Goal: Task Accomplishment & Management: Manage account settings

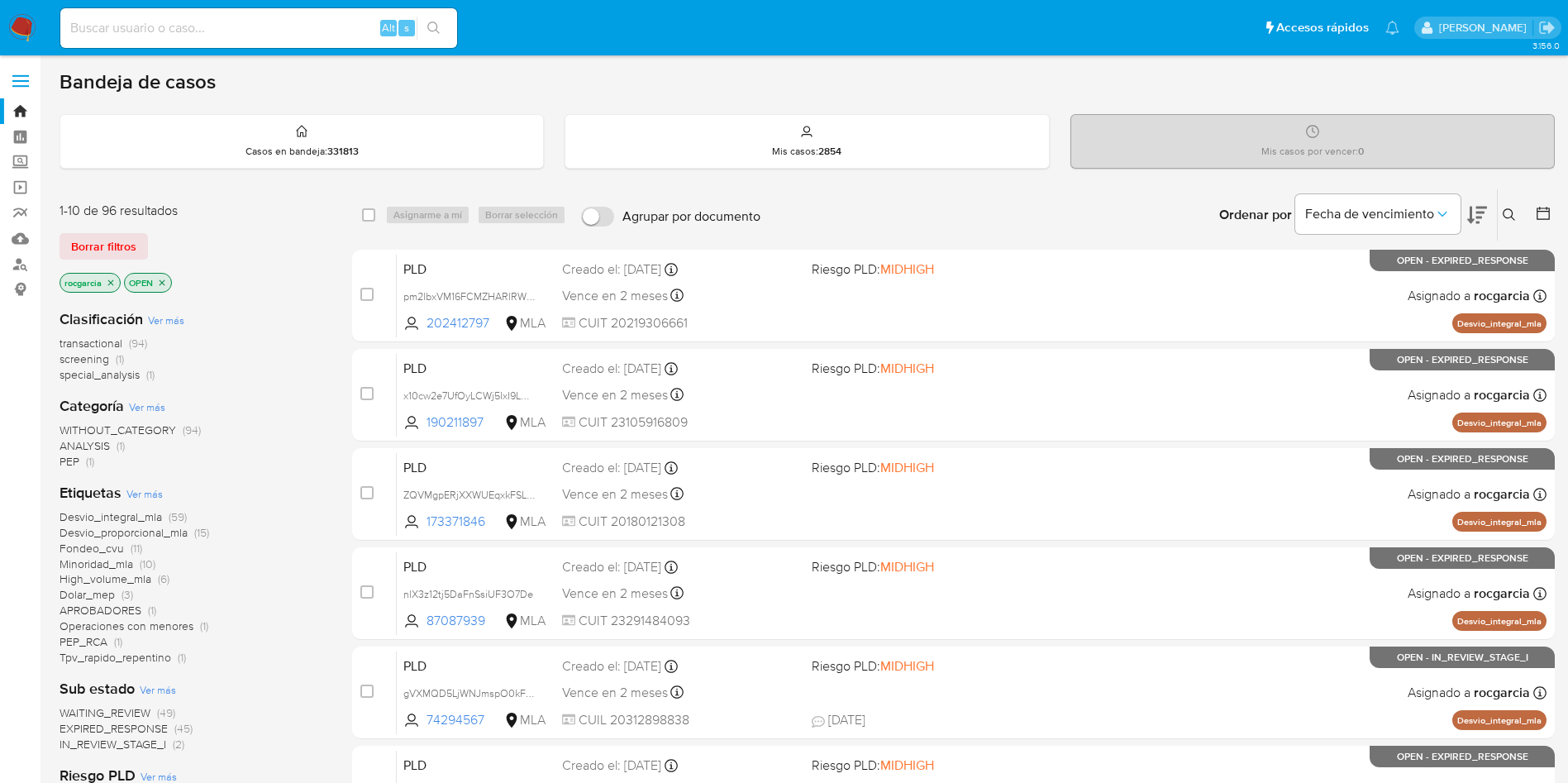
click at [1503, 211] on icon at bounding box center [1509, 215] width 13 height 13
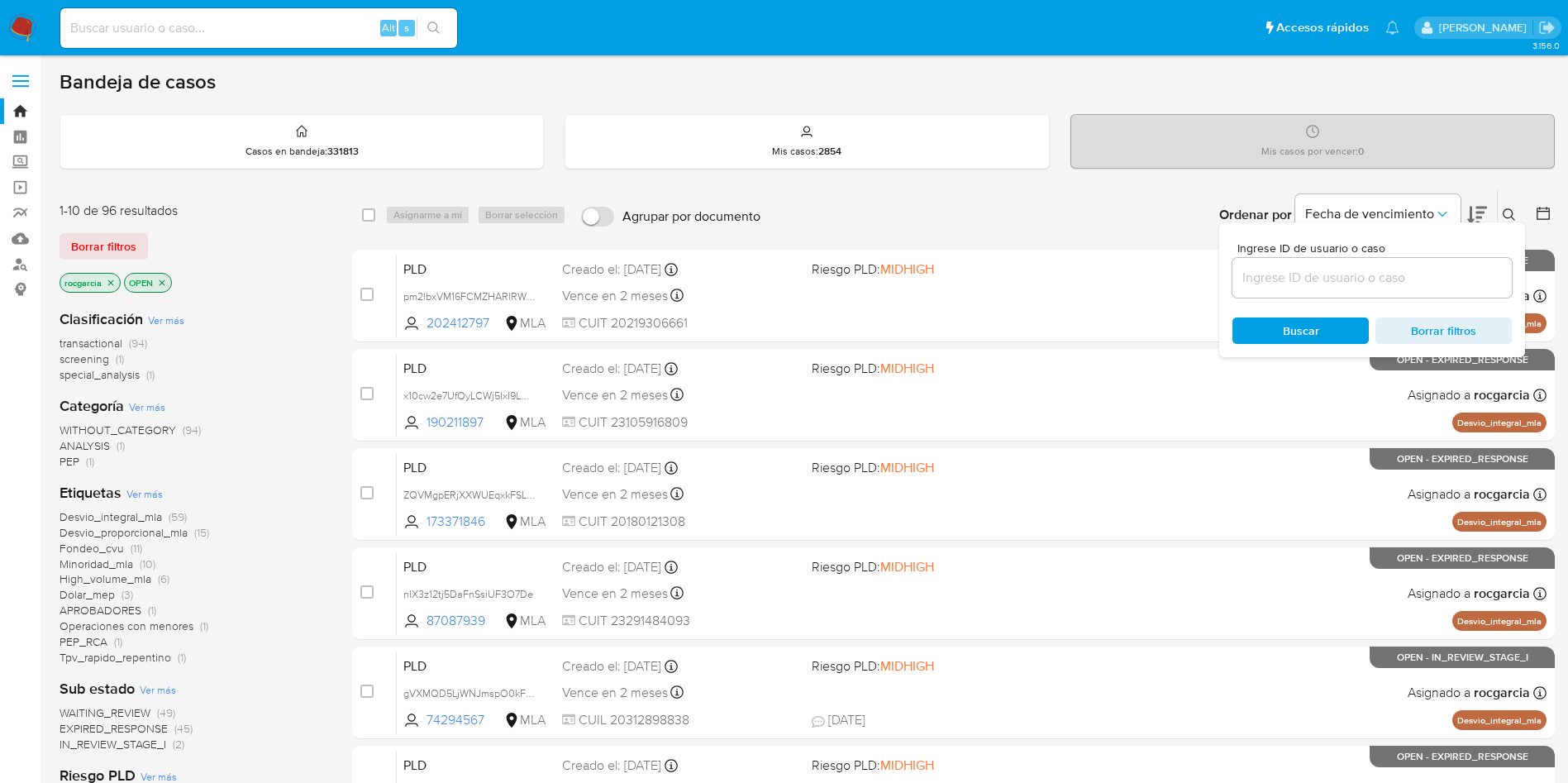
click at [1275, 270] on input at bounding box center [1372, 277] width 280 height 21
type input "302107080"
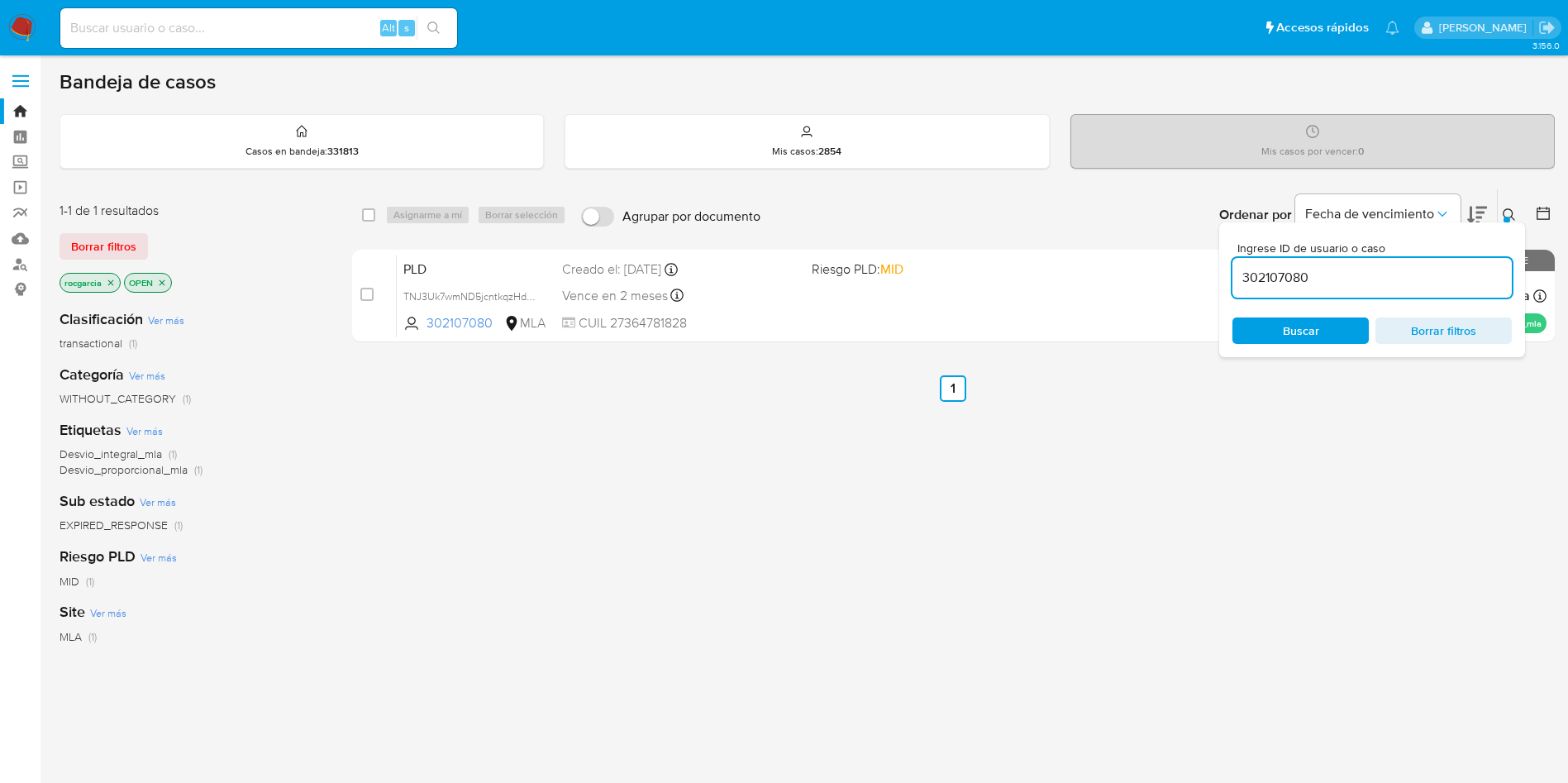
click at [1515, 208] on icon at bounding box center [1509, 215] width 13 height 13
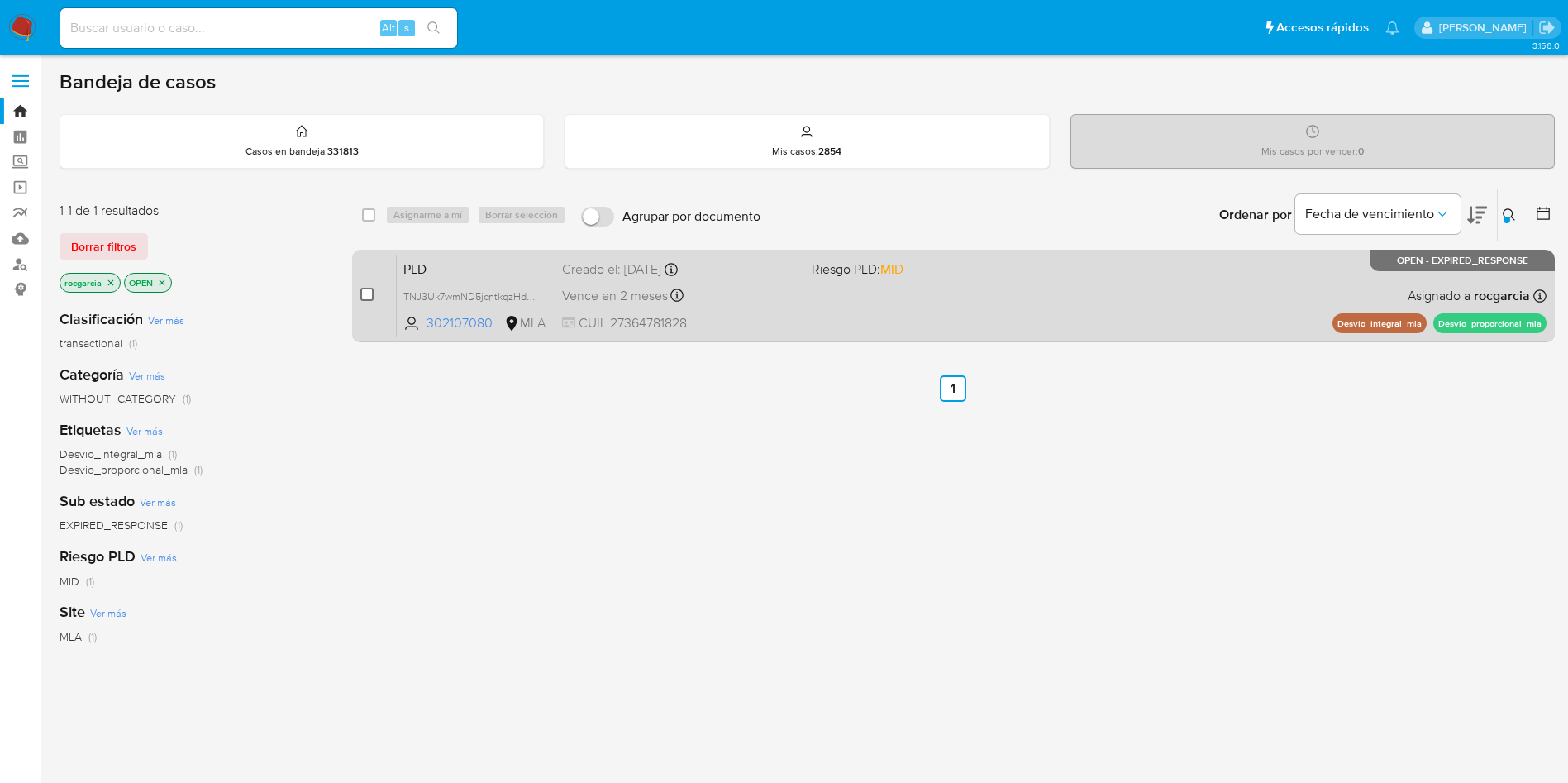
click at [363, 289] on input "checkbox" at bounding box center [367, 294] width 13 height 13
checkbox input "true"
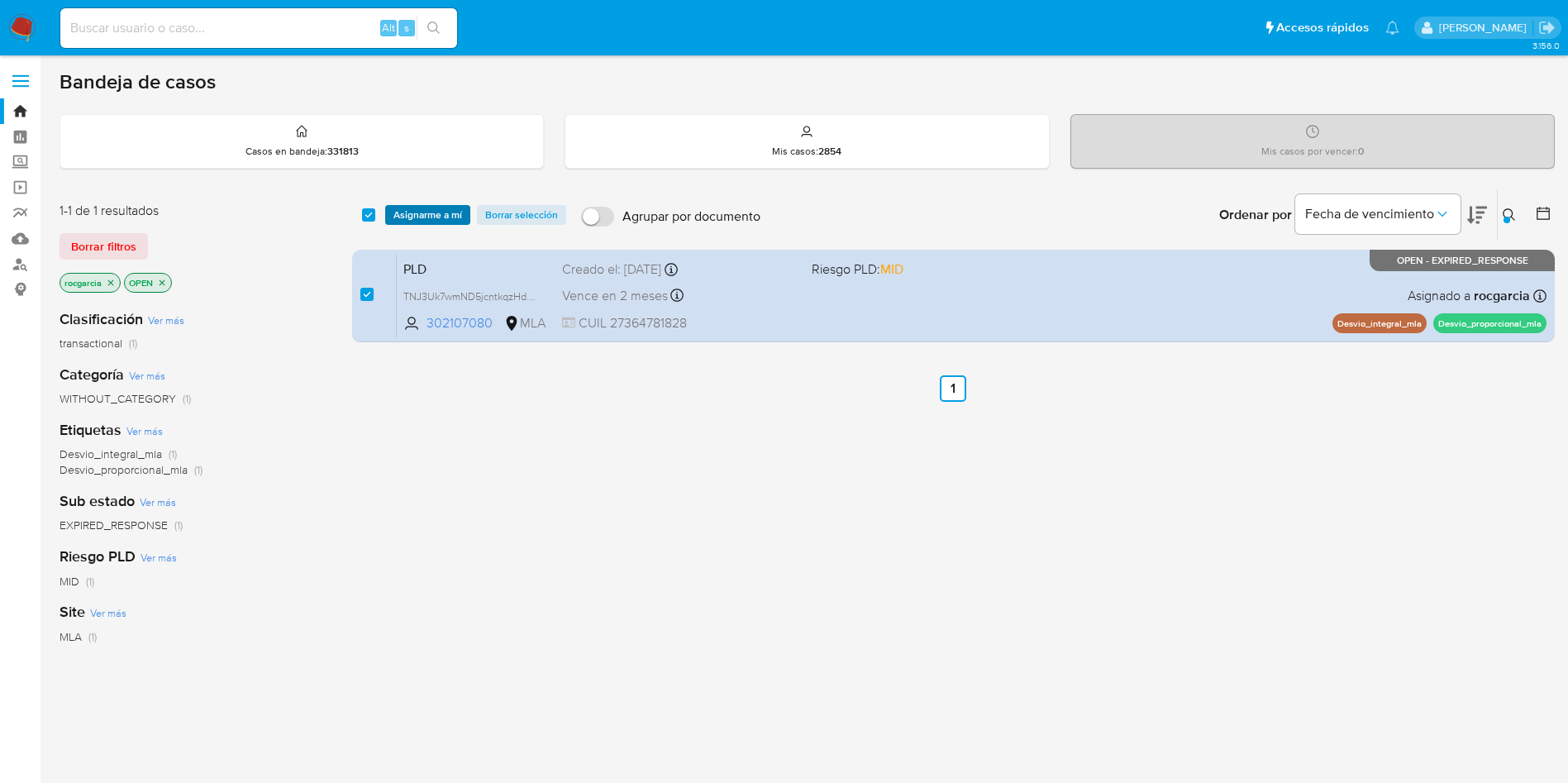
click at [432, 211] on span "Asignarme a mí" at bounding box center [427, 215] width 69 height 17
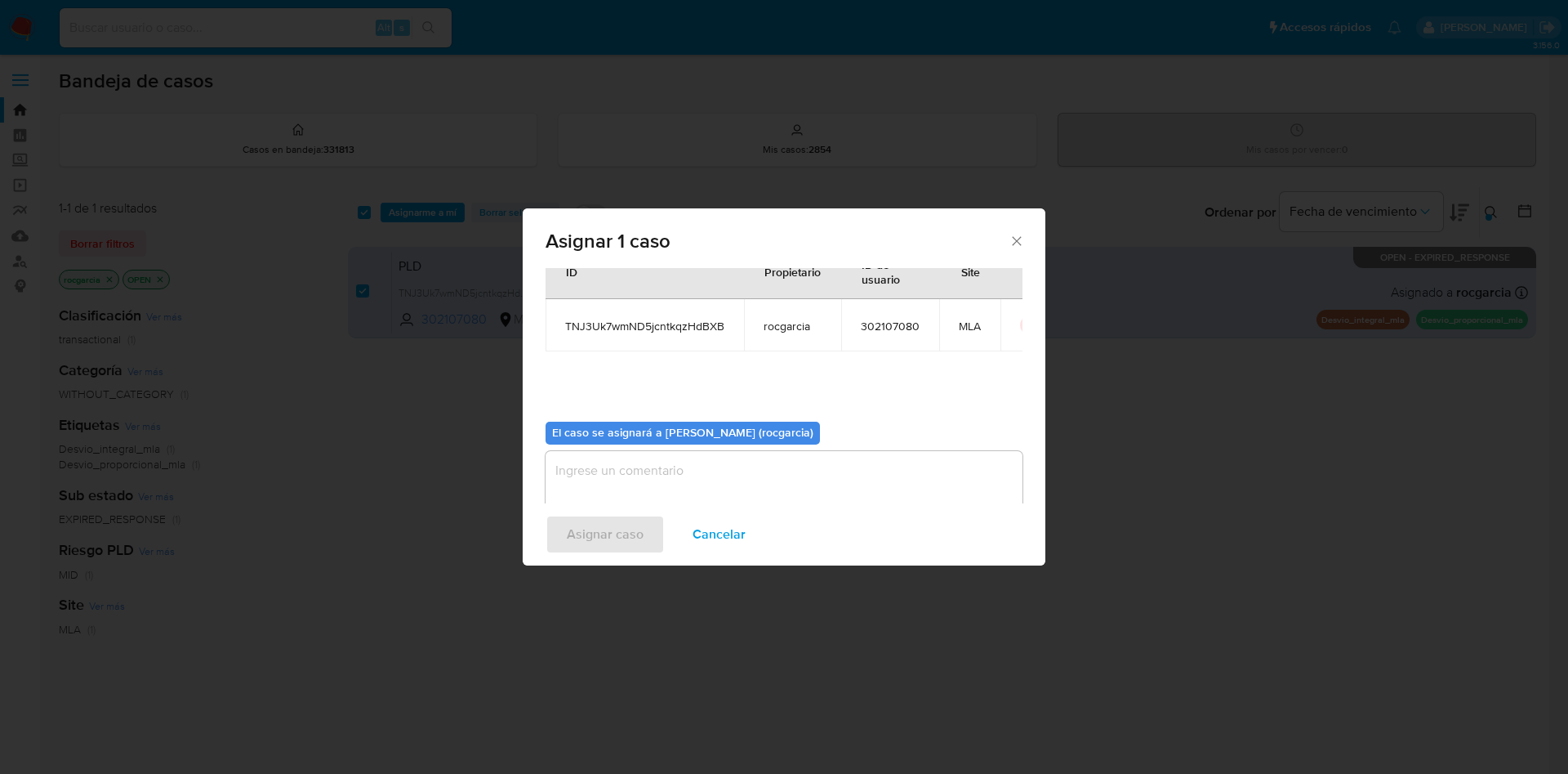
scroll to position [85, 0]
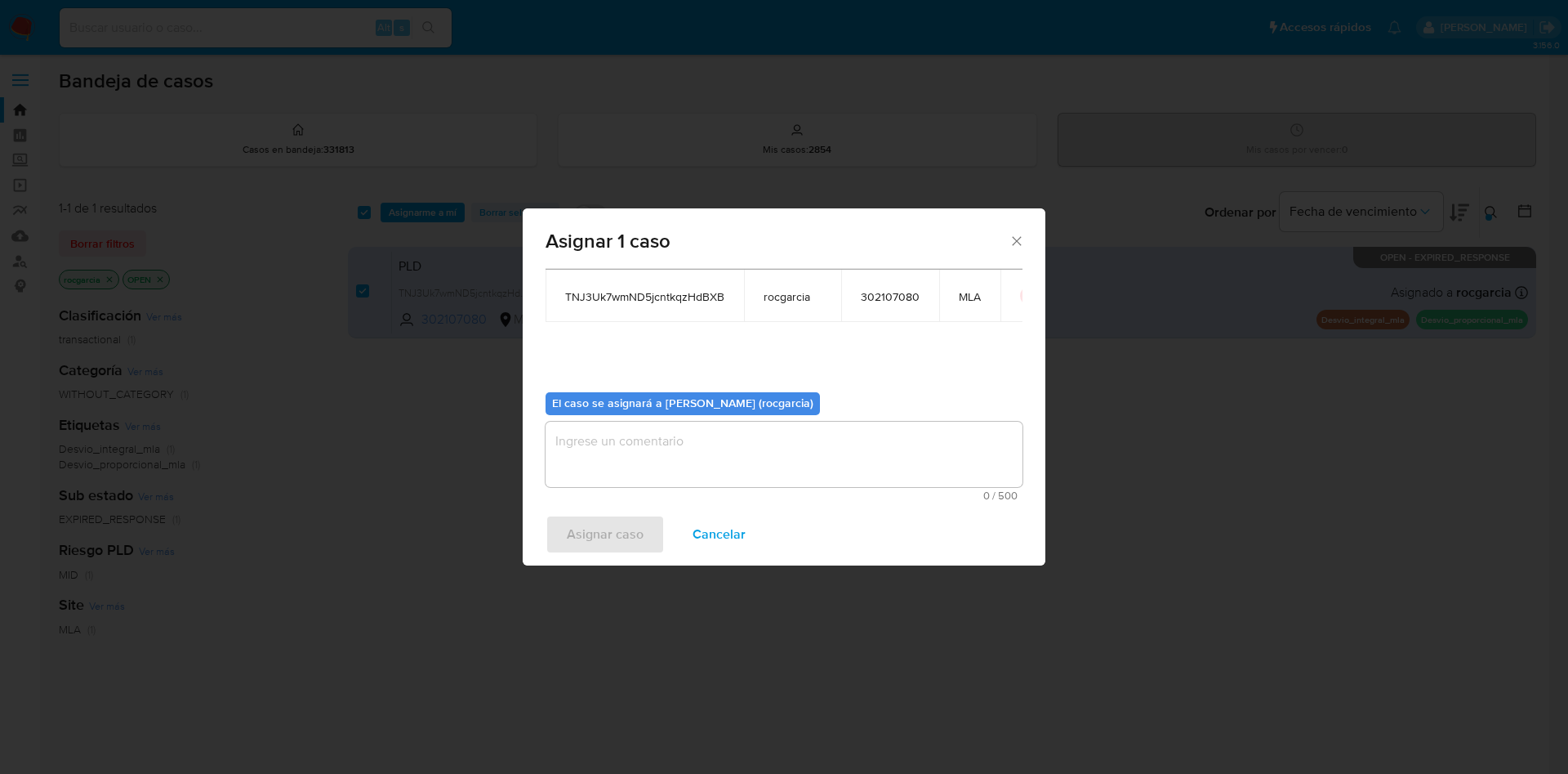
click at [679, 449] on textarea "assign-modal" at bounding box center [784, 454] width 476 height 65
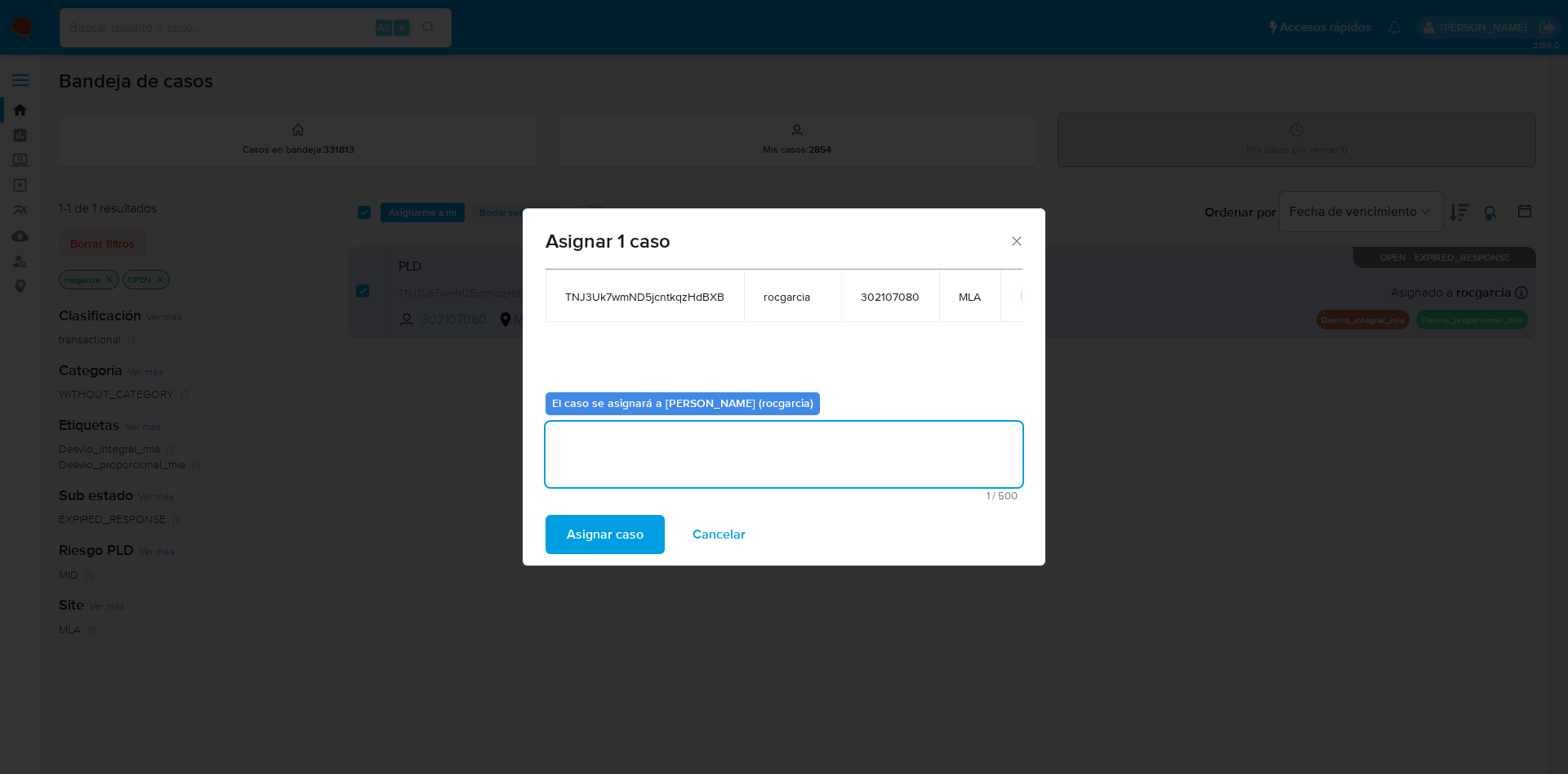
click at [601, 545] on span "Asignar caso" at bounding box center [605, 535] width 77 height 36
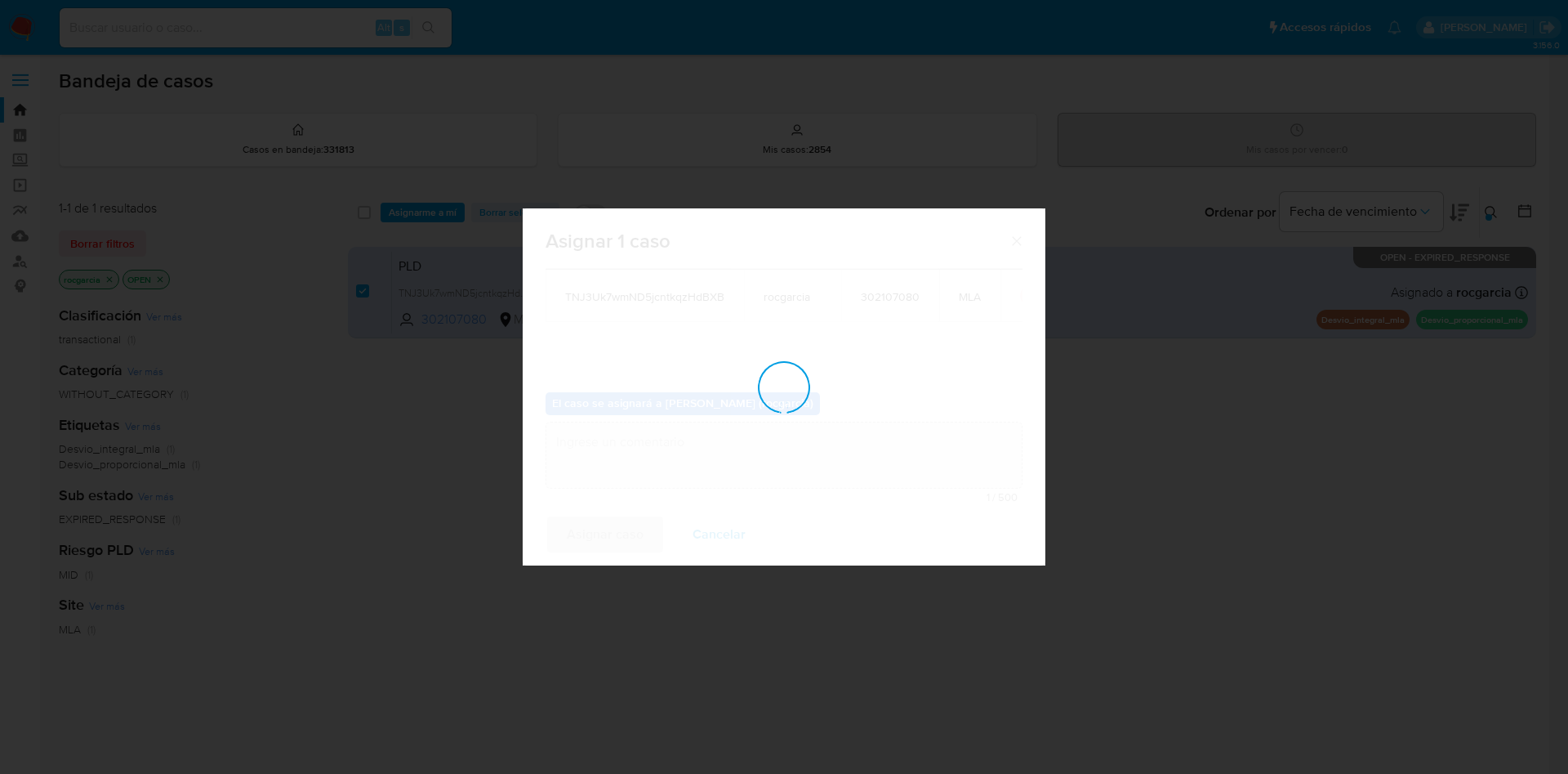
checkbox input "false"
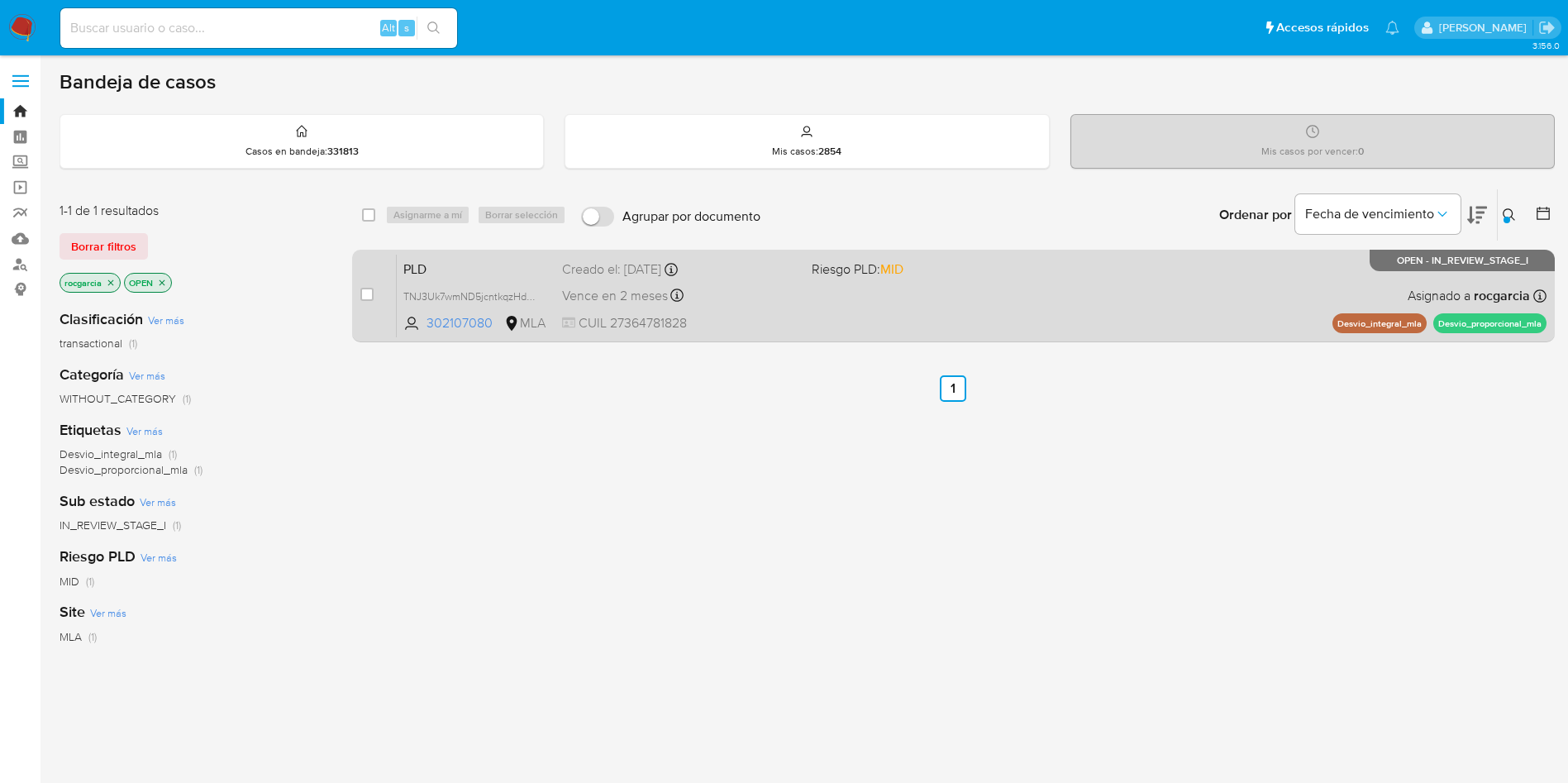
click at [984, 318] on div "PLD TNJ3Uk7wmND5jcntkqzHdBXB 302107080 MLA Riesgo PLD: MID Creado el: 12/08/202…" at bounding box center [972, 295] width 1150 height 83
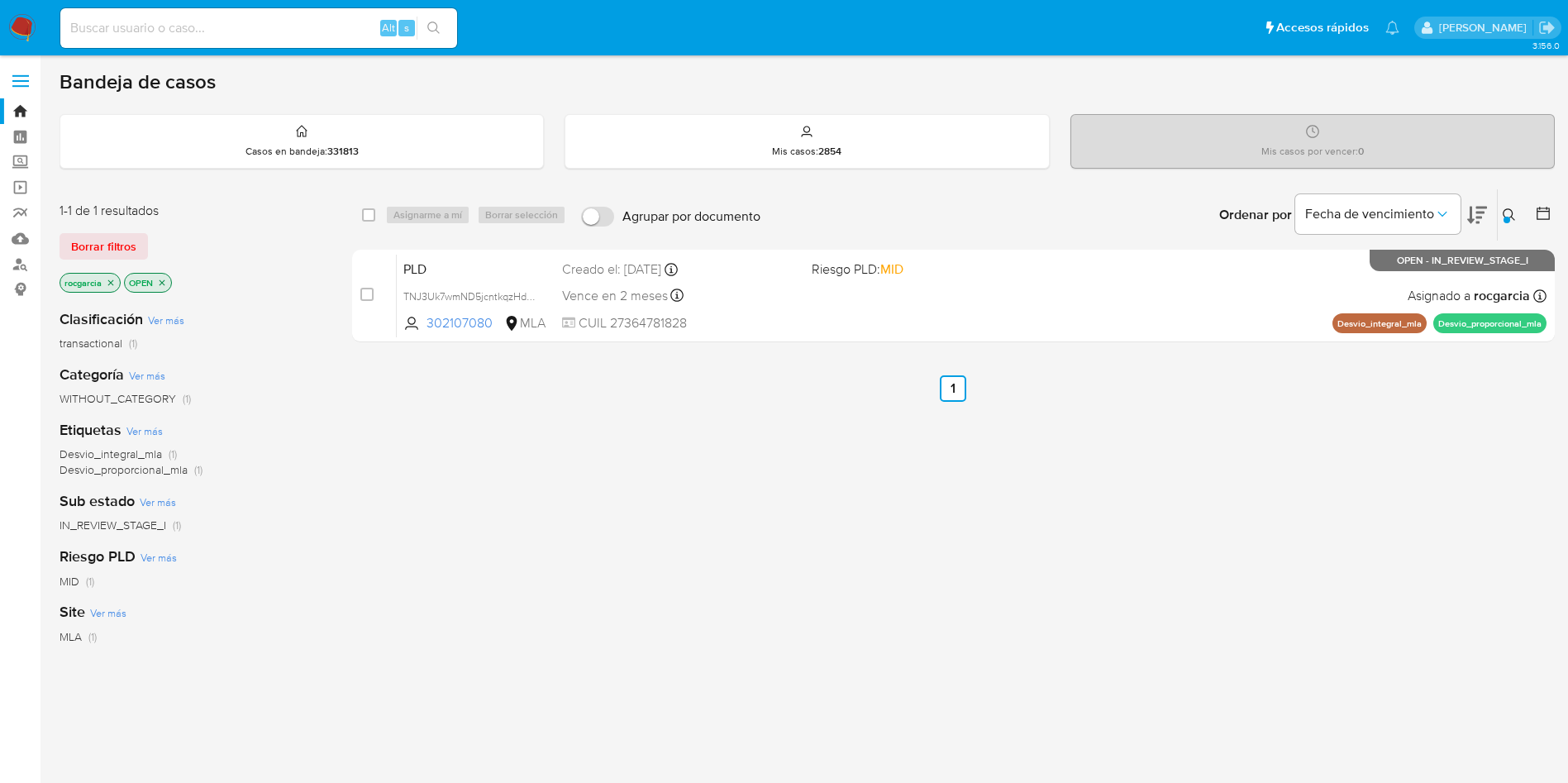
click at [1511, 211] on icon at bounding box center [1509, 215] width 13 height 13
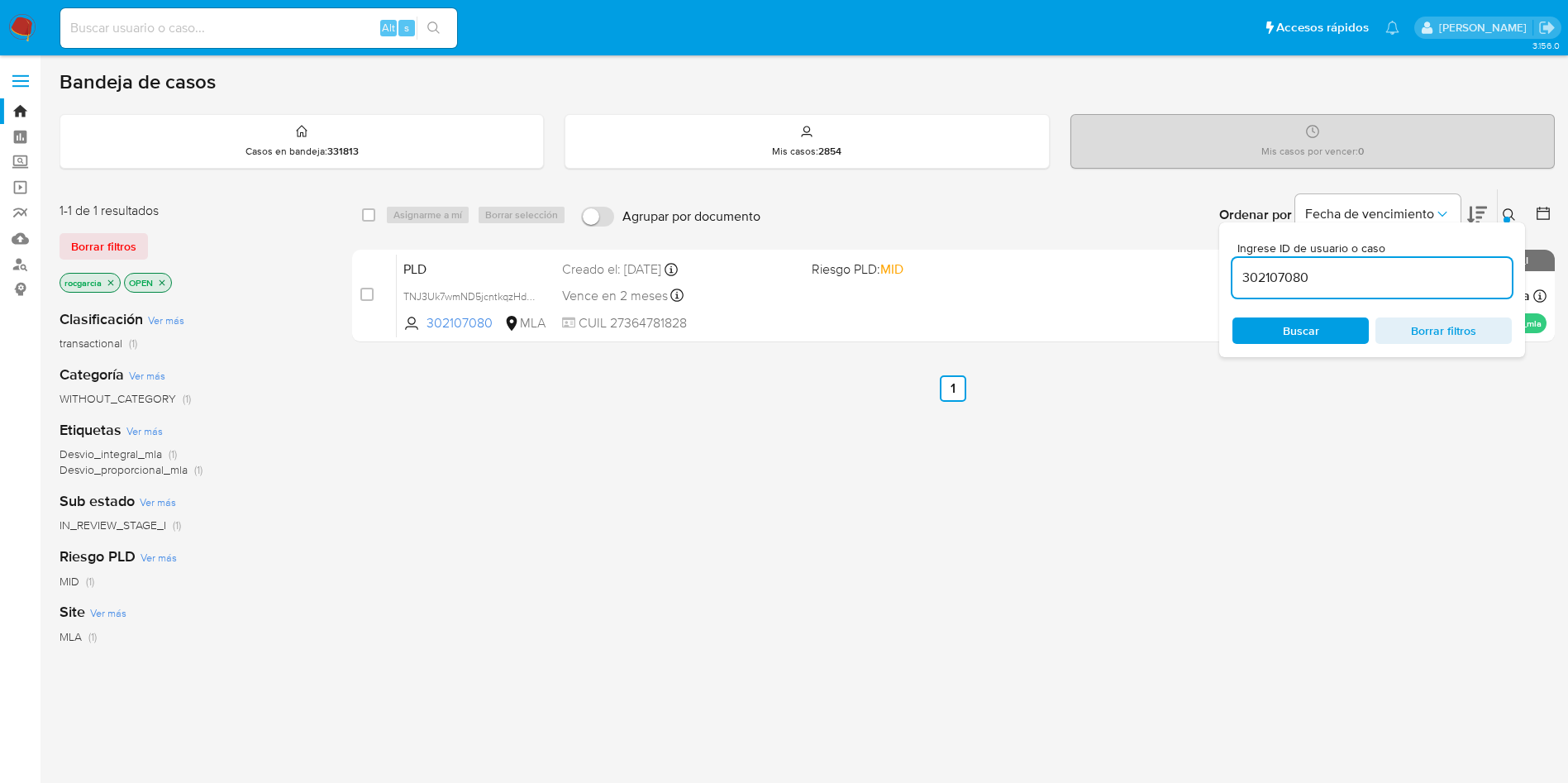
click at [1327, 279] on input "302107080" at bounding box center [1372, 277] width 280 height 21
type input "75490669"
click at [1515, 217] on icon at bounding box center [1509, 215] width 13 height 13
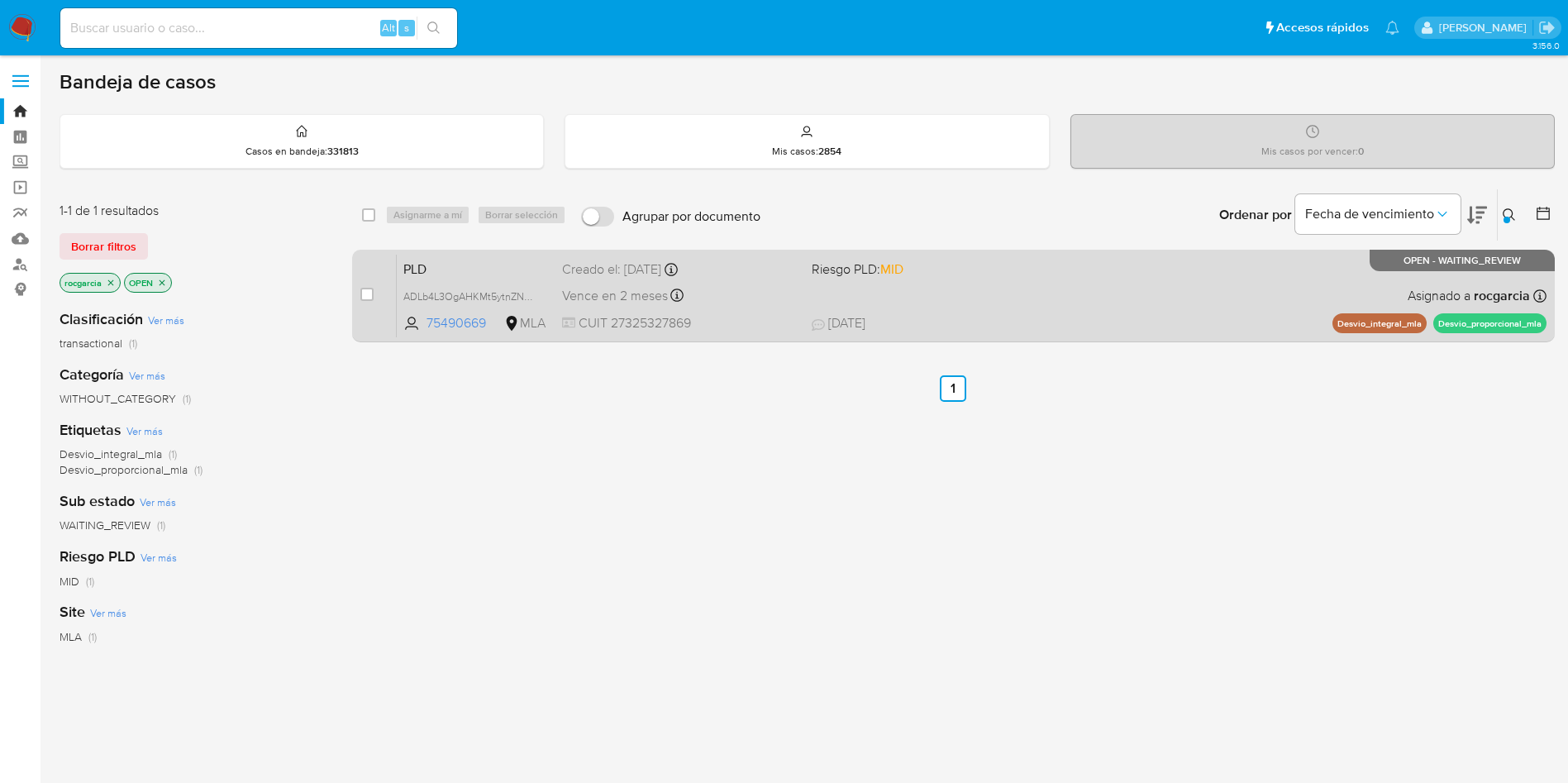
click at [373, 289] on div "case-item-checkbox No es posible asignar el caso" at bounding box center [379, 295] width 37 height 83
click at [367, 298] on input "checkbox" at bounding box center [367, 294] width 13 height 13
checkbox input "true"
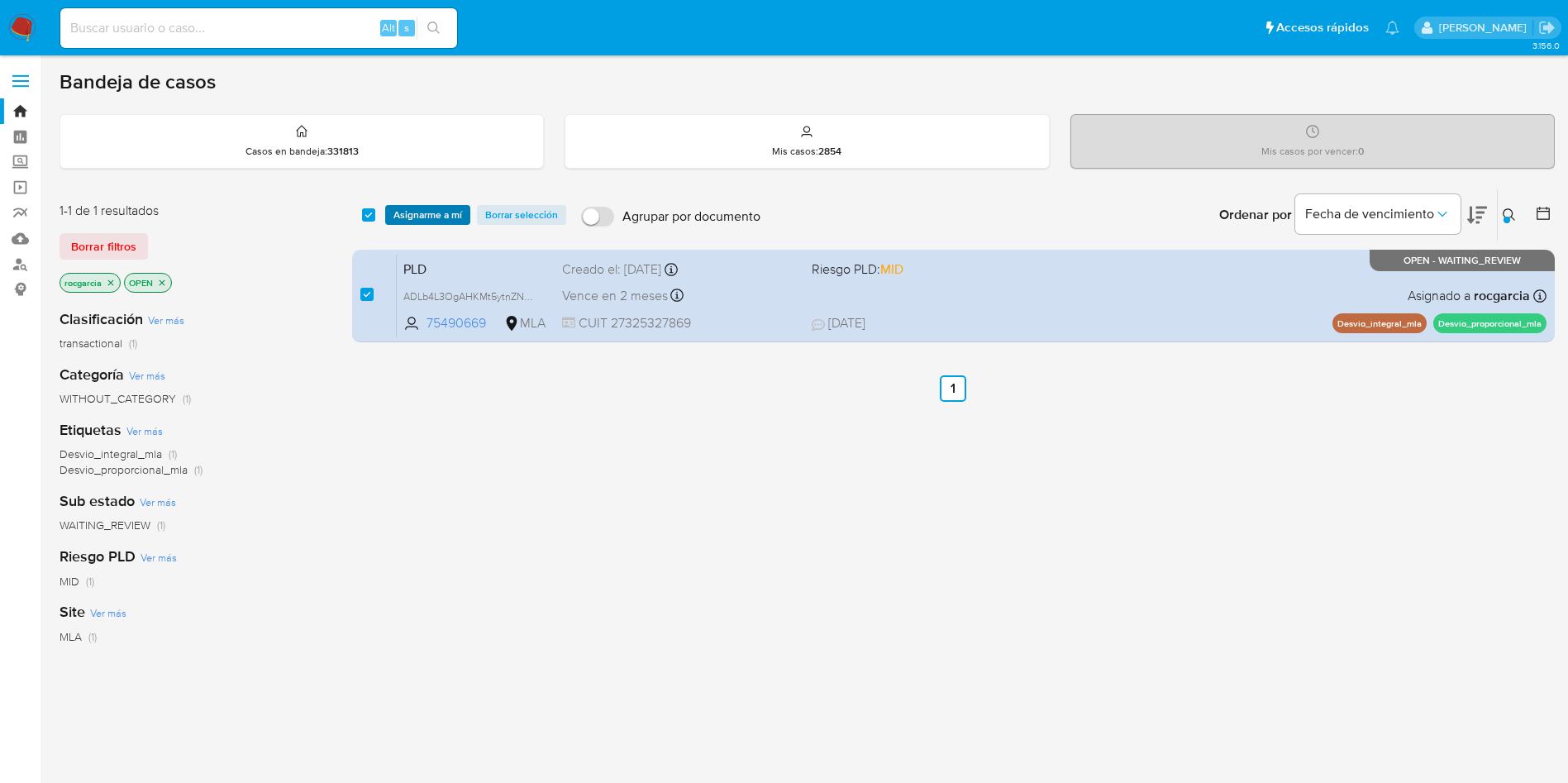
click at [423, 215] on span "Asignarme a mí" at bounding box center [427, 215] width 69 height 17
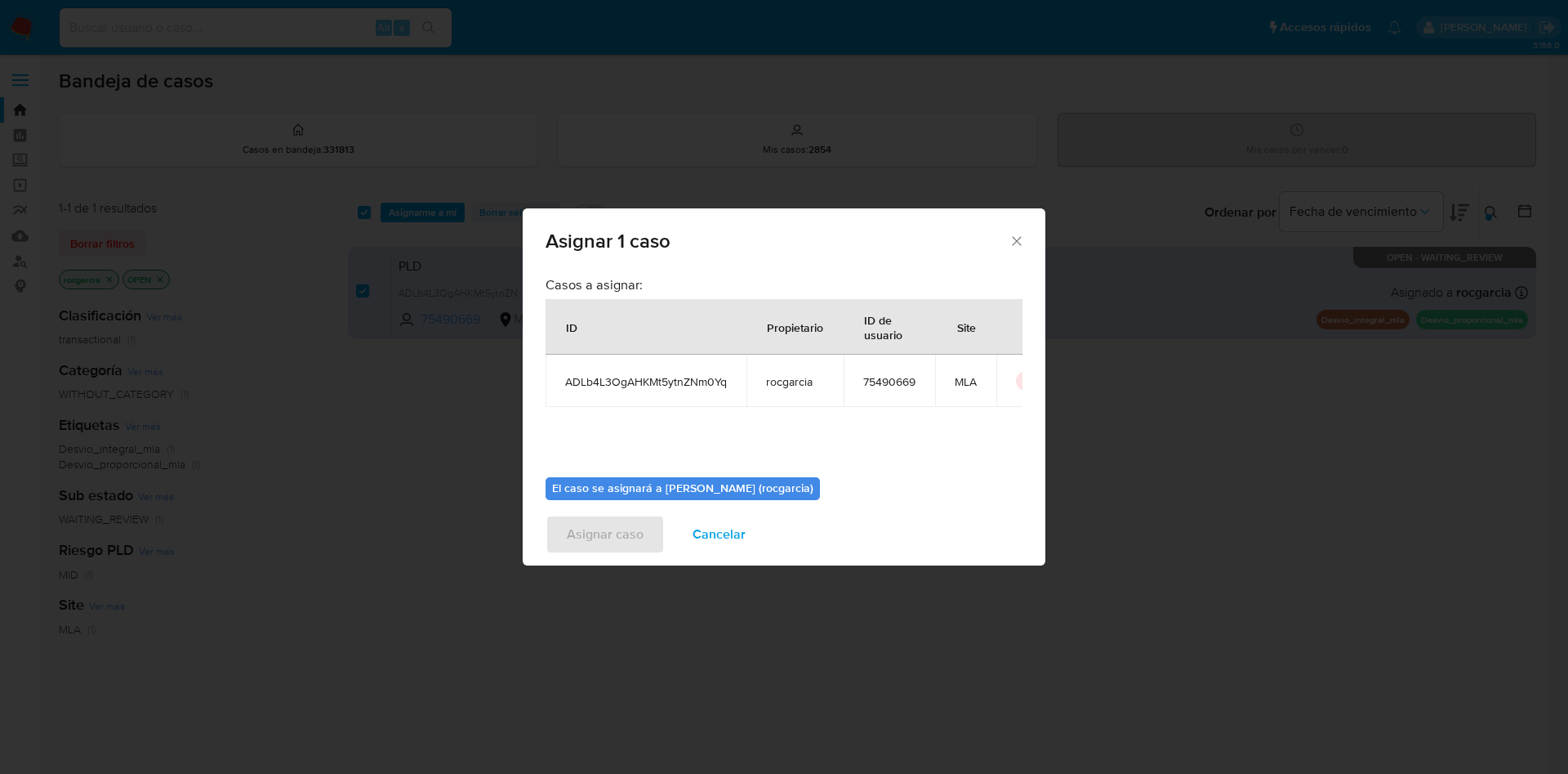
scroll to position [85, 0]
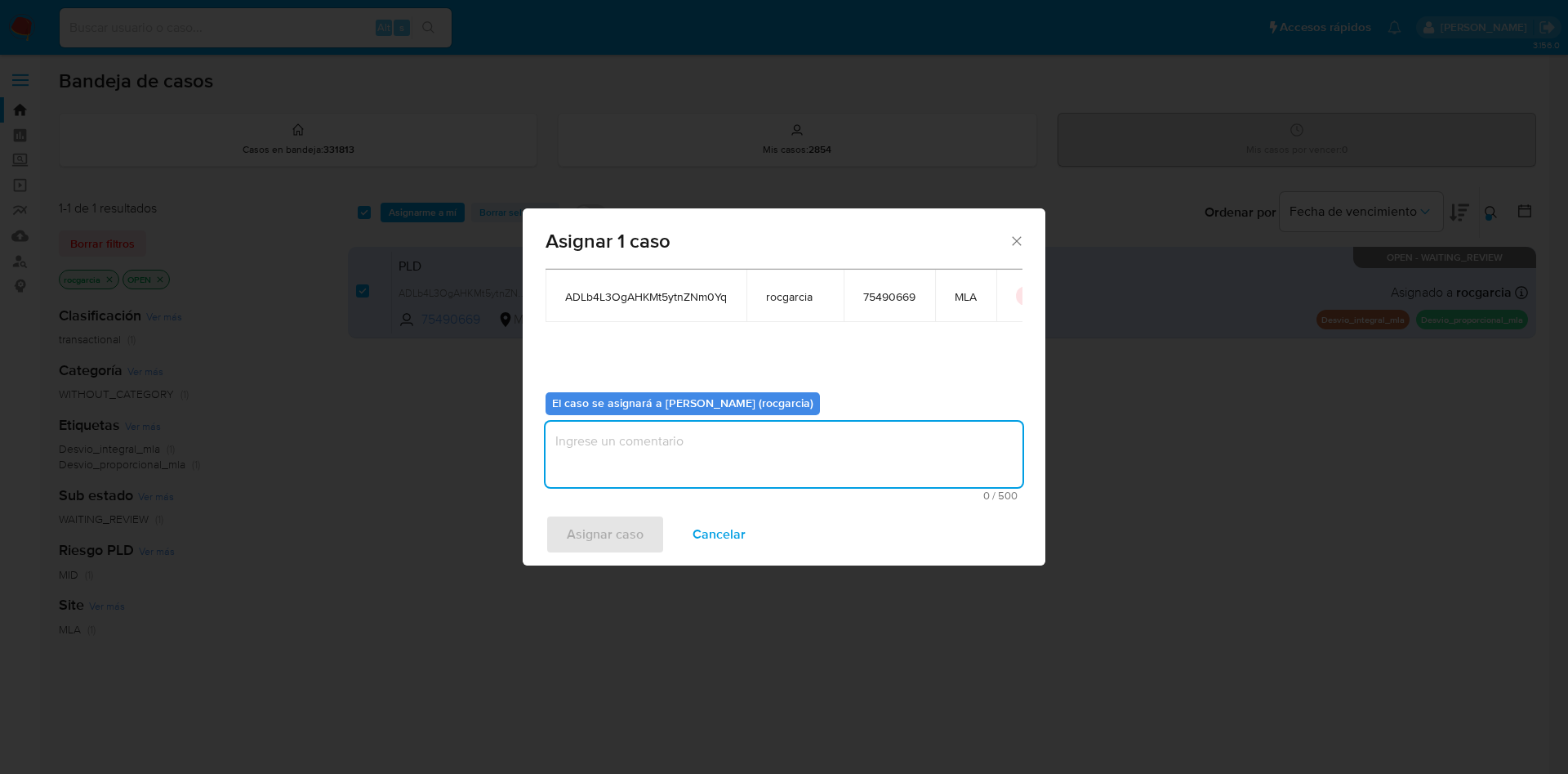
click at [634, 460] on textarea "assign-modal" at bounding box center [784, 454] width 476 height 65
click at [567, 551] on span "Asignar caso" at bounding box center [605, 535] width 77 height 36
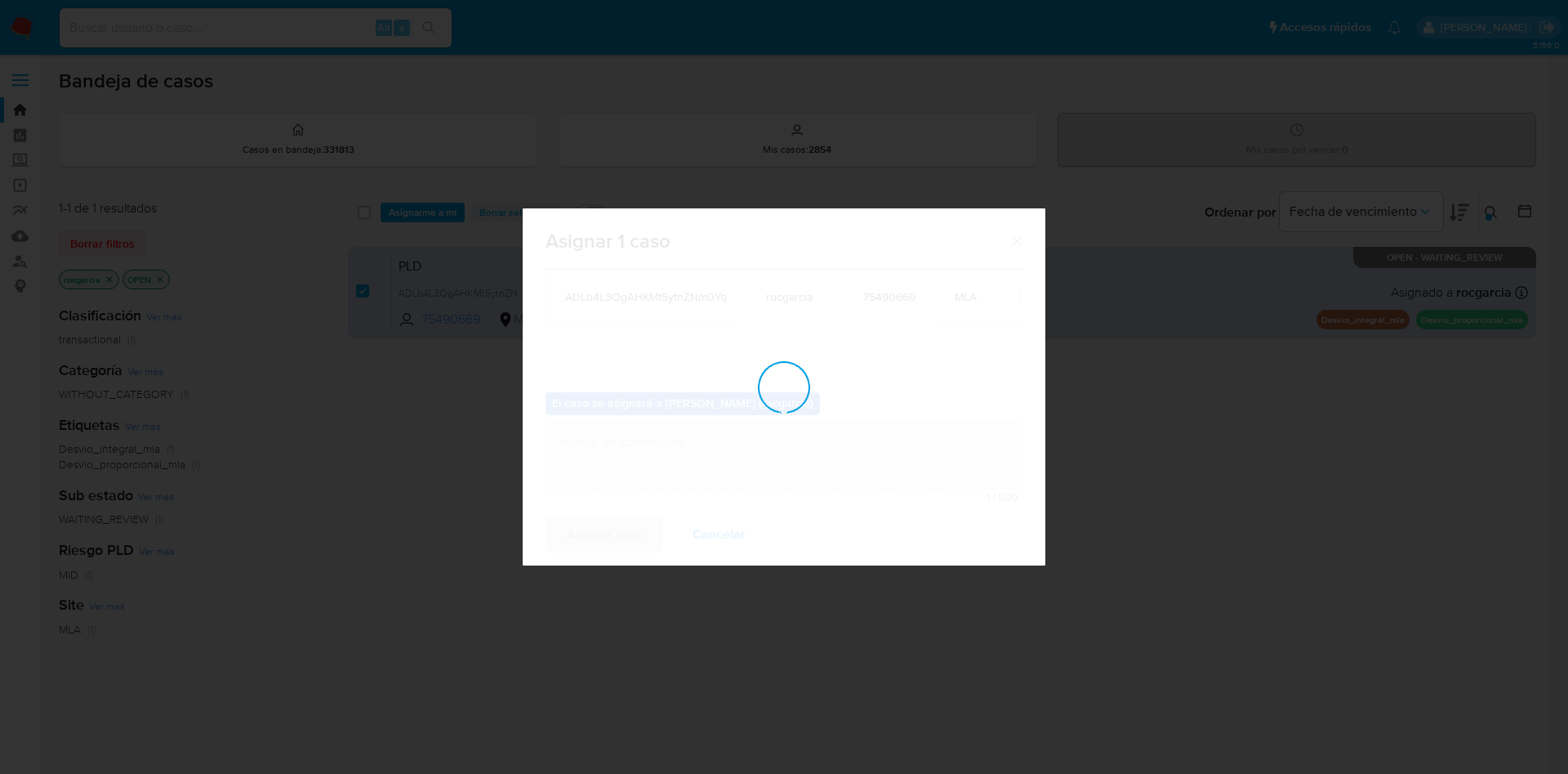
checkbox input "false"
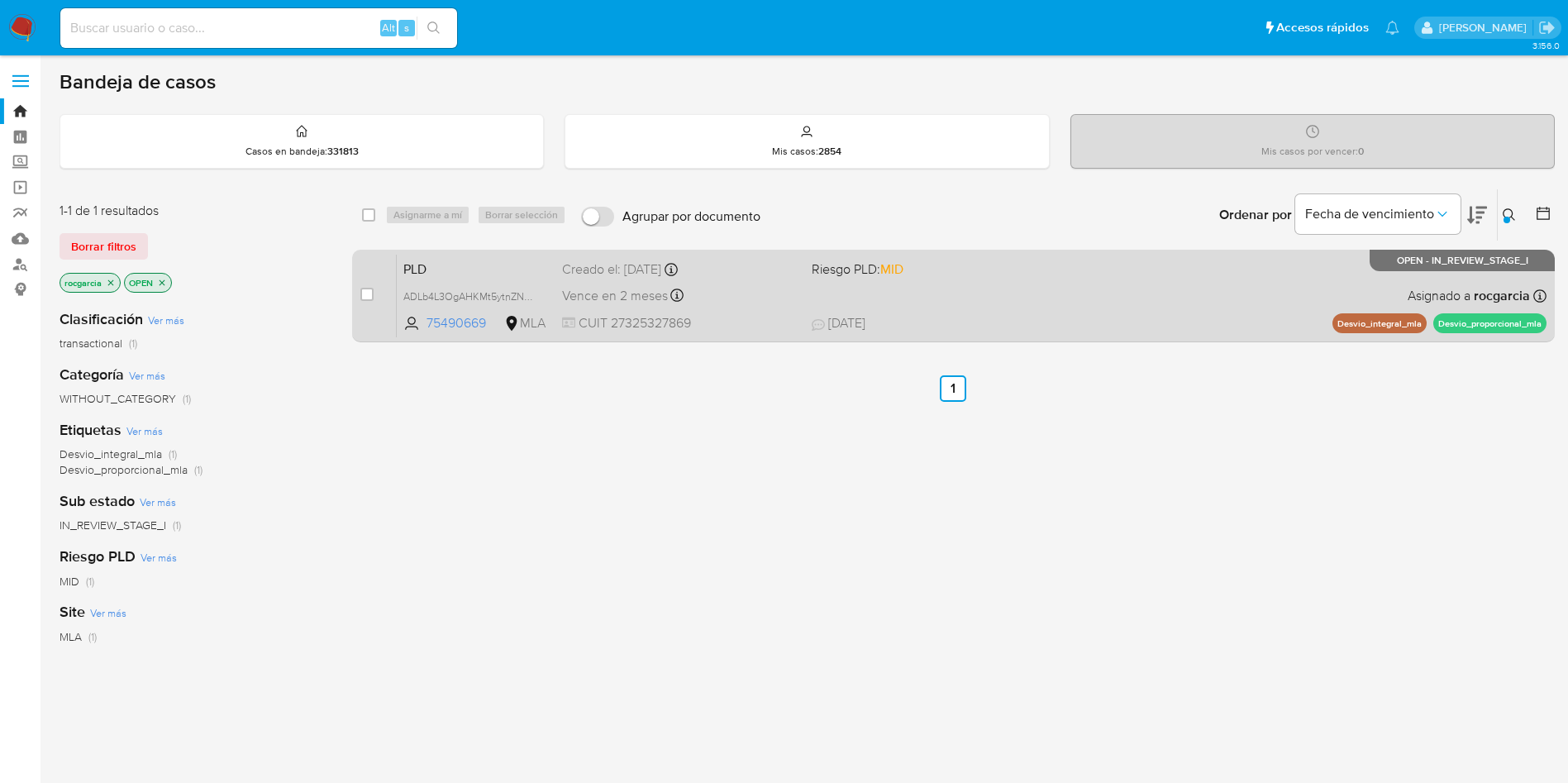
click at [881, 307] on div "PLD ADLb4L3OgAHKMt5ytnZNm0Yq 75490669 MLA Riesgo PLD: MID Creado el: 12/08/2025…" at bounding box center [972, 295] width 1150 height 83
click at [369, 299] on input "checkbox" at bounding box center [367, 294] width 13 height 13
checkbox input "true"
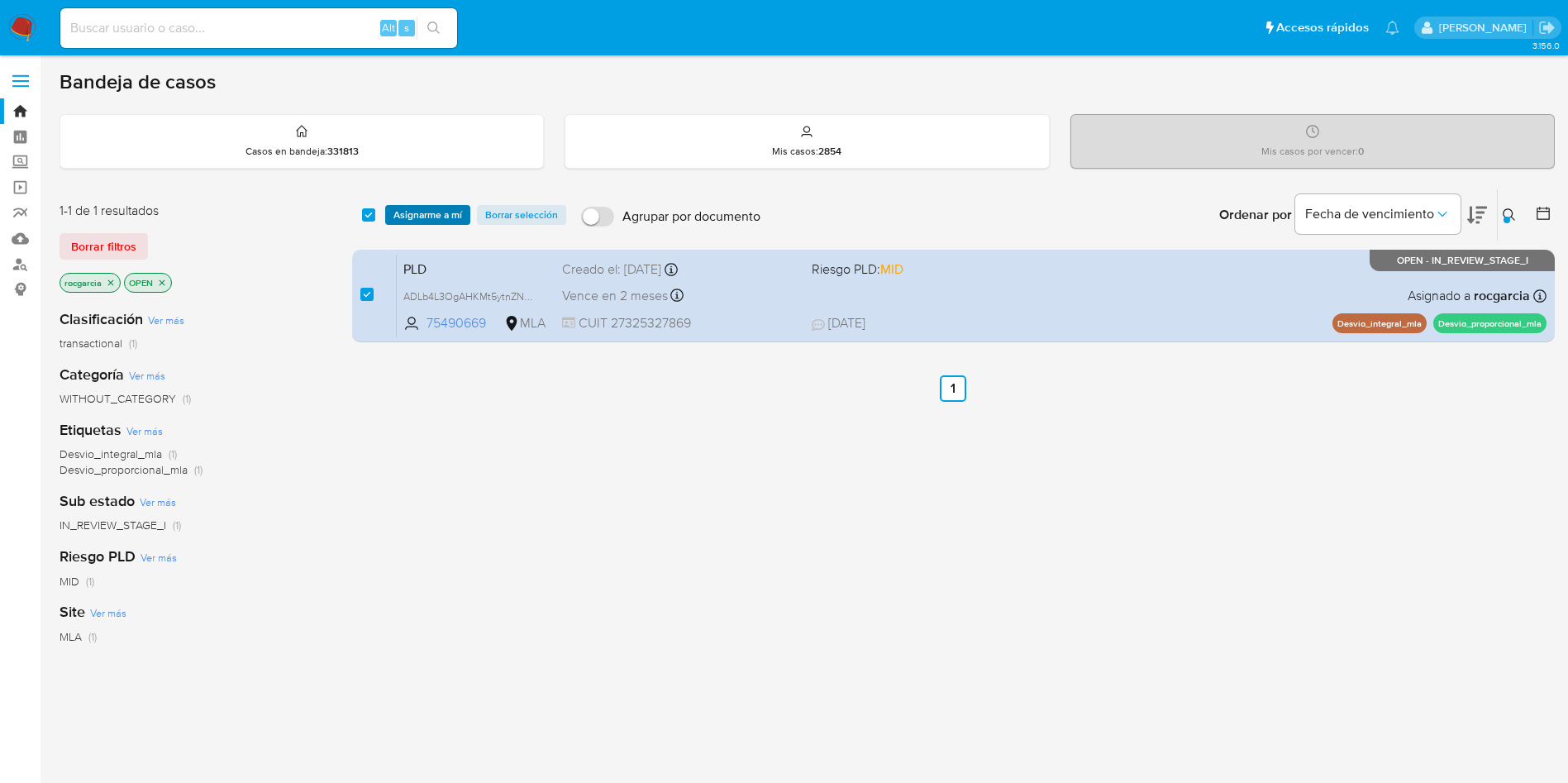
checkbox input "true"
click at [423, 214] on span "Asignarme a mí" at bounding box center [427, 215] width 69 height 17
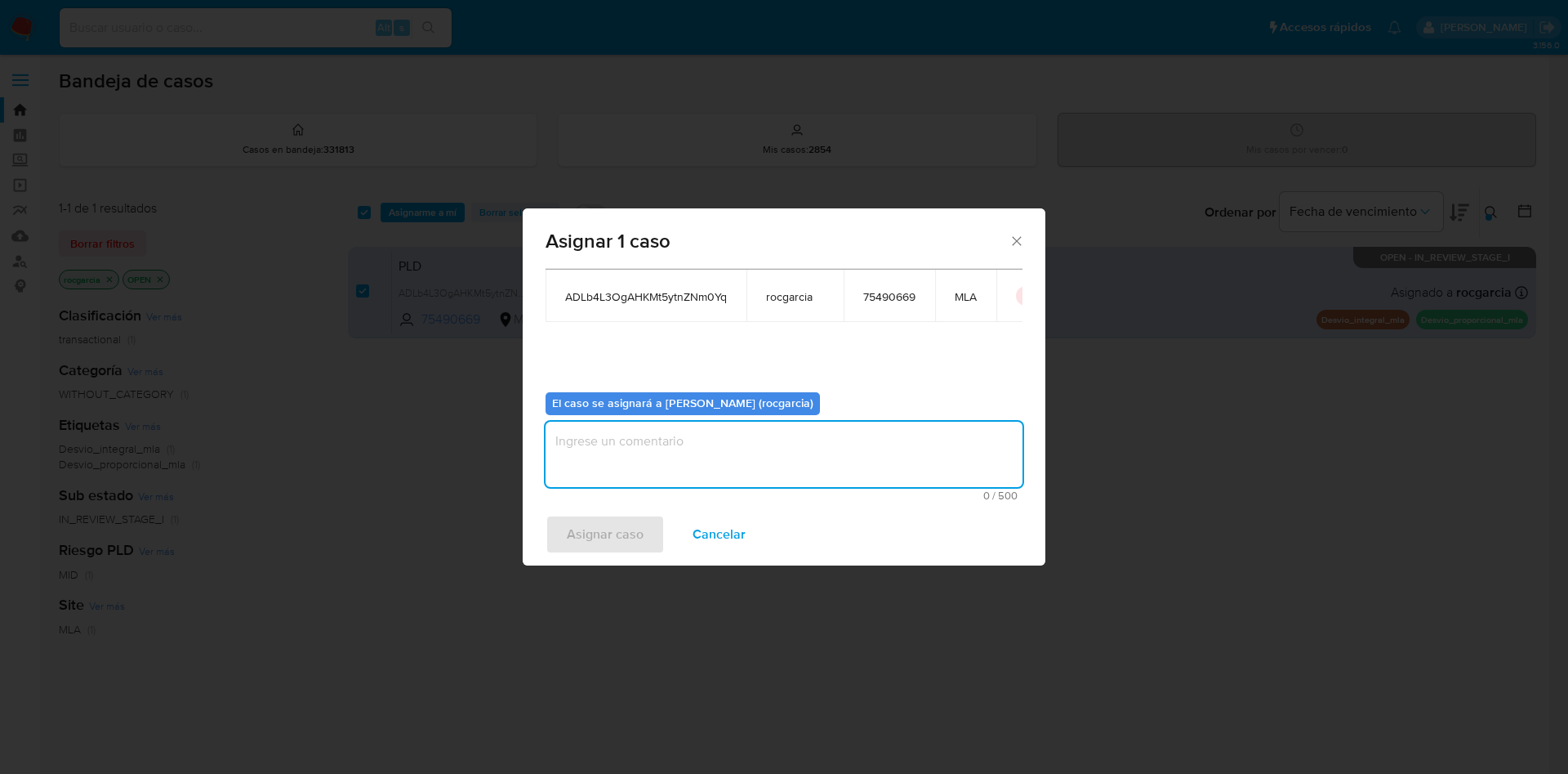
click at [601, 467] on textarea "assign-modal" at bounding box center [784, 454] width 476 height 65
click at [592, 537] on span "Asignar caso" at bounding box center [605, 535] width 77 height 36
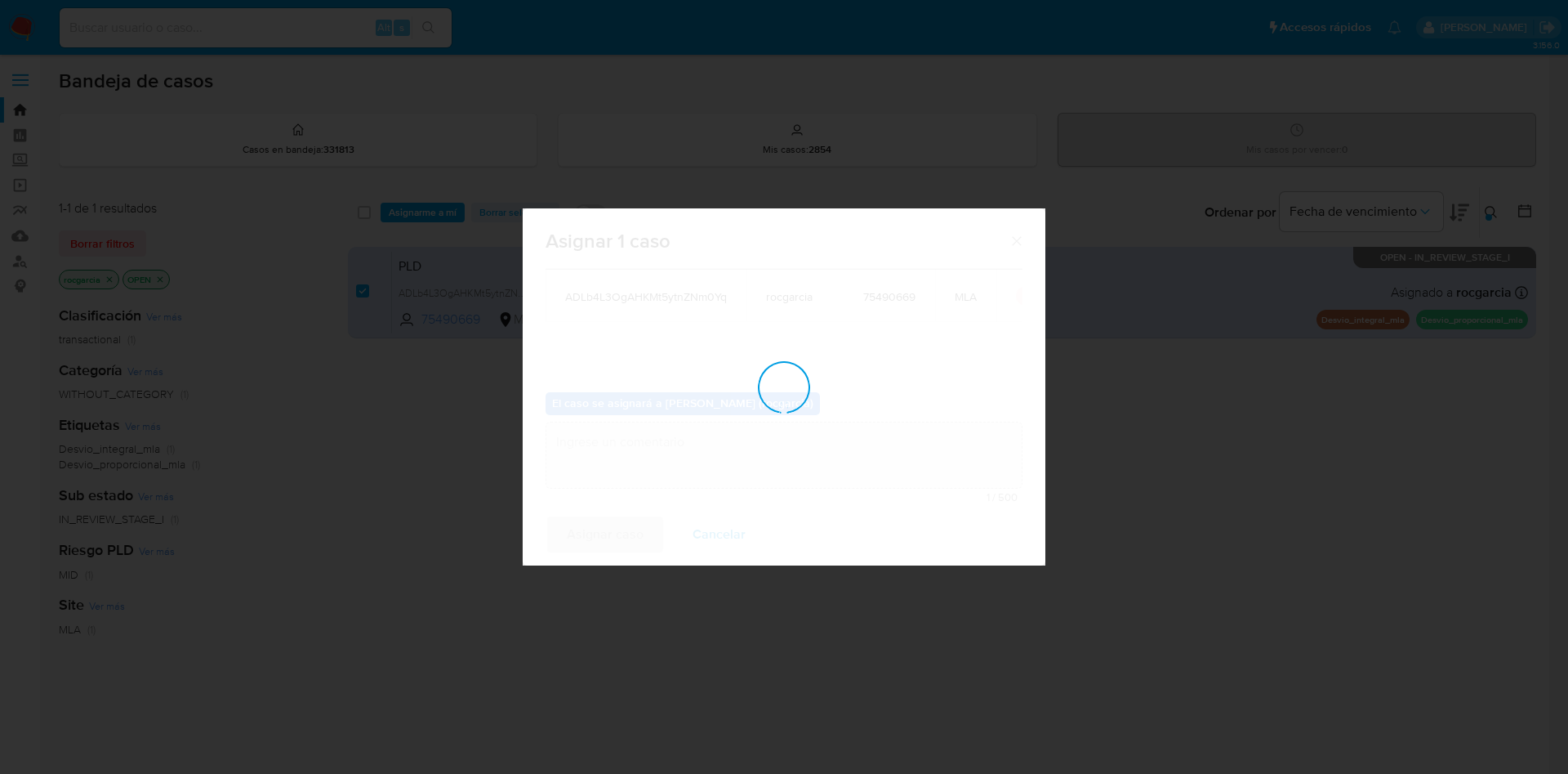
checkbox input "false"
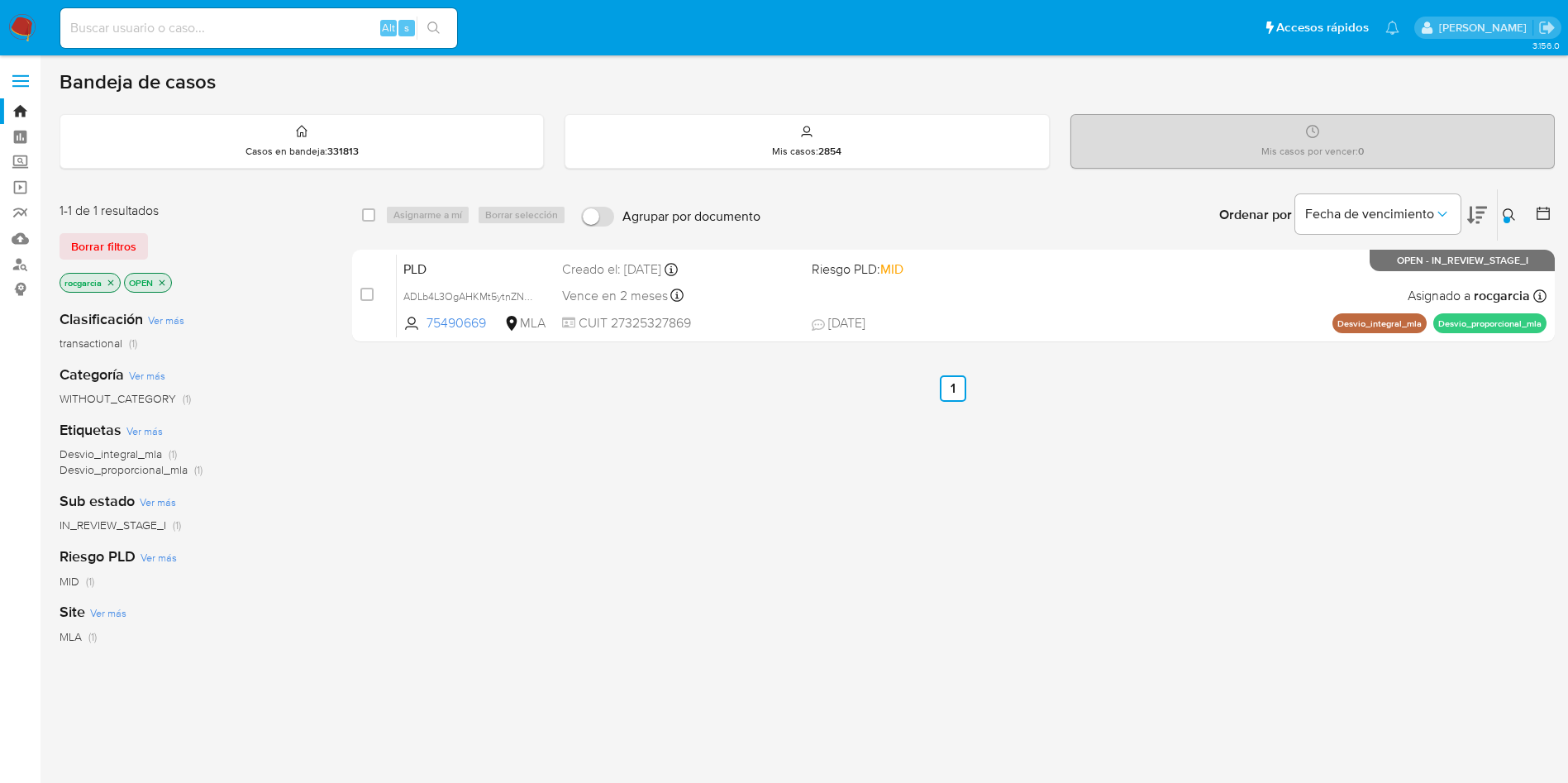
click at [1513, 215] on icon at bounding box center [1509, 215] width 13 height 13
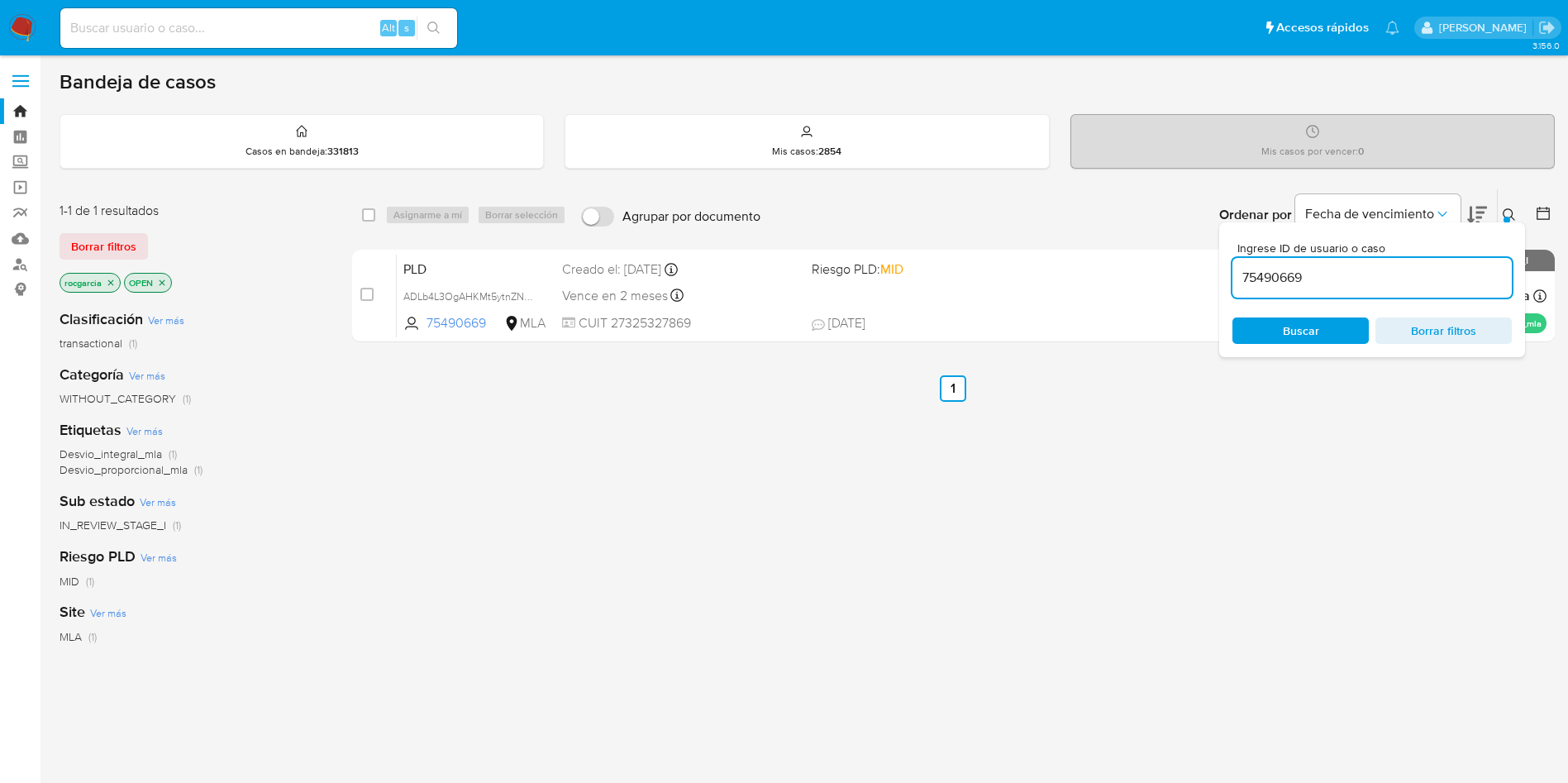
click at [1295, 272] on input "75490669" at bounding box center [1372, 277] width 280 height 21
type input "790442316"
click at [1503, 214] on icon at bounding box center [1509, 215] width 13 height 13
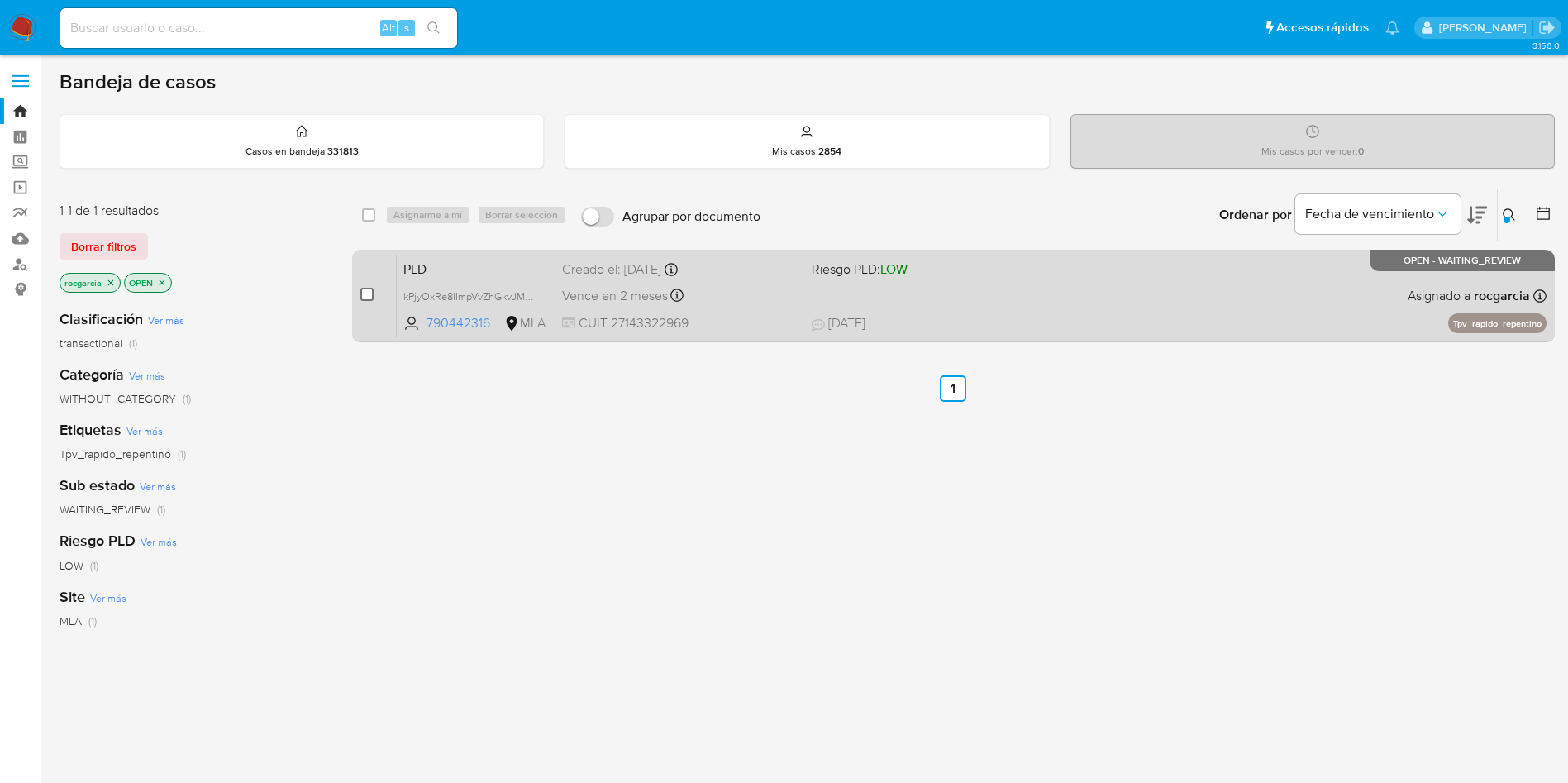
click at [367, 291] on input "checkbox" at bounding box center [367, 294] width 13 height 13
checkbox input "true"
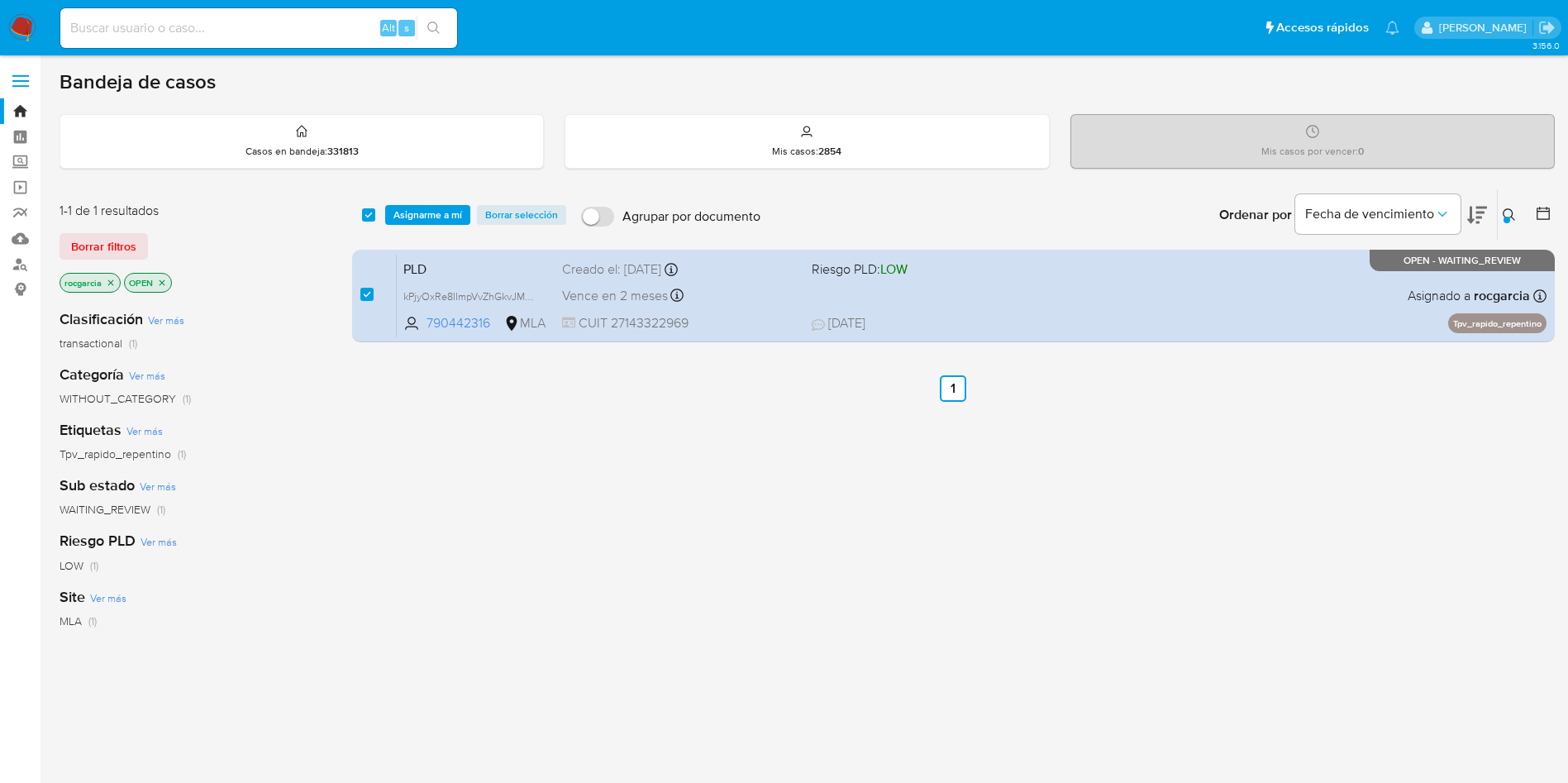
click at [426, 201] on div "select-all-cases-checkbox Asignarme a mí Borrar selección Agrupar por documento…" at bounding box center [954, 215] width 1203 height 51
click at [428, 211] on span "Asignarme a mí" at bounding box center [427, 215] width 69 height 17
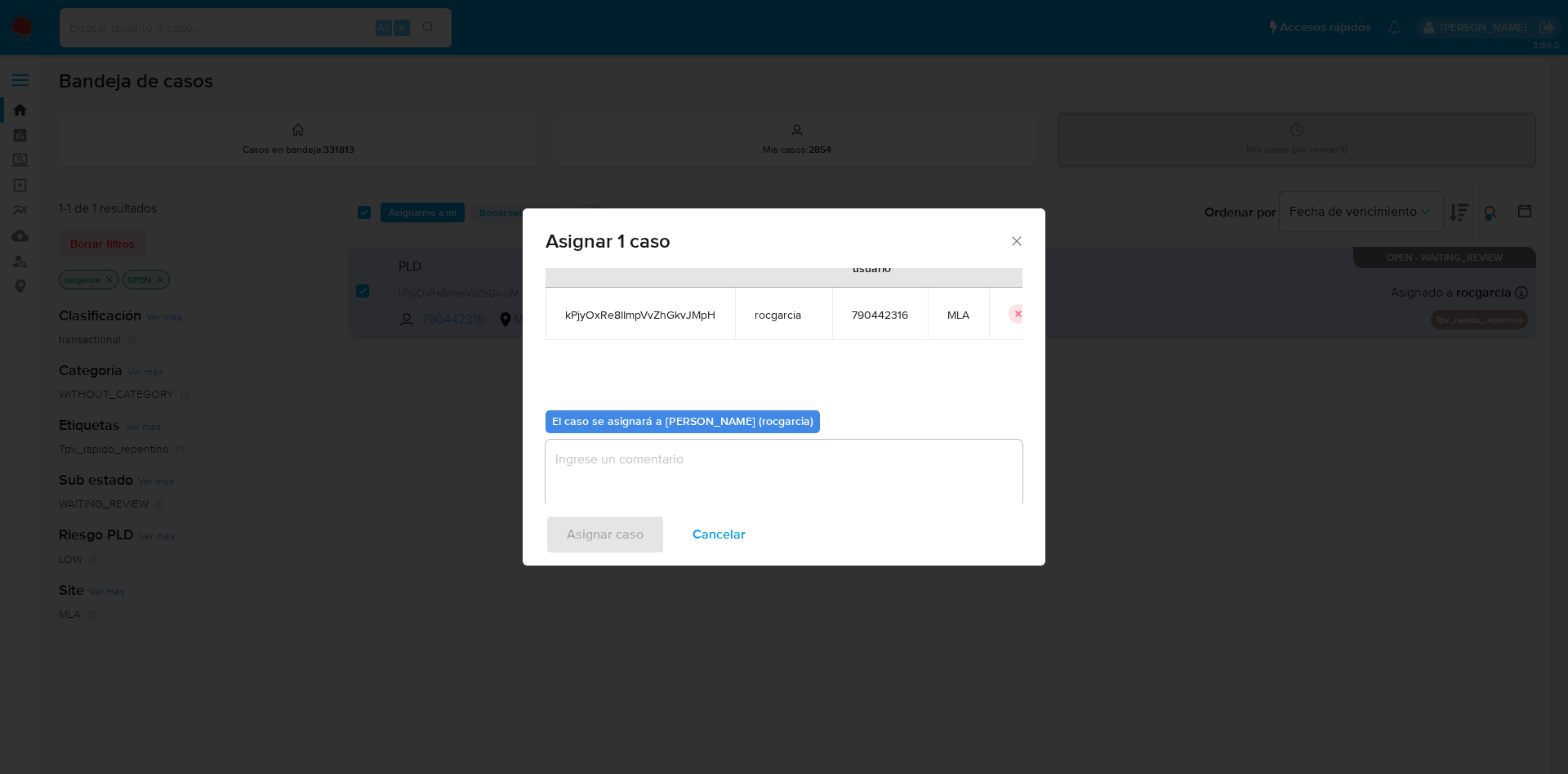
scroll to position [85, 0]
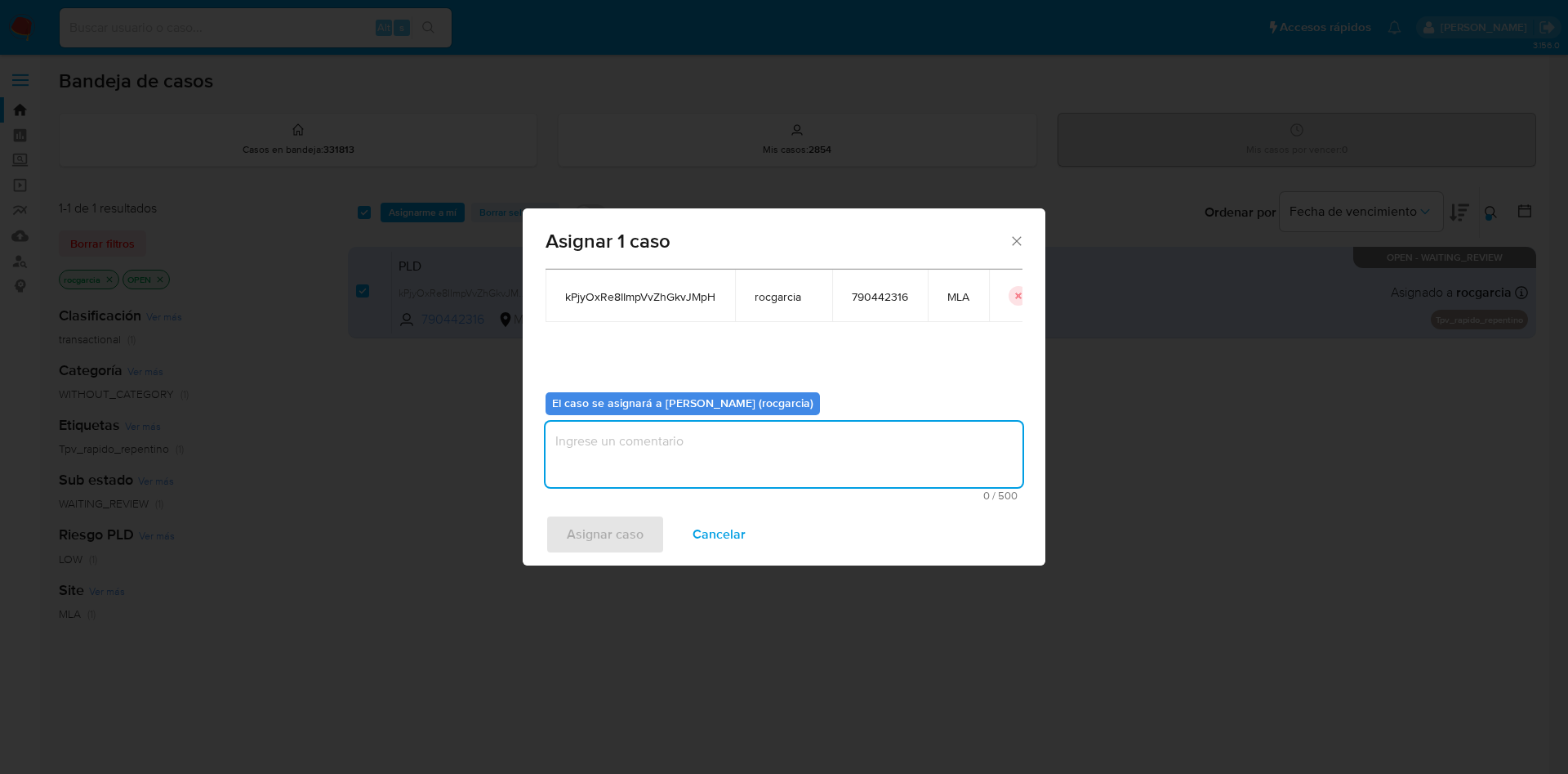
click at [683, 443] on textarea "assign-modal" at bounding box center [784, 454] width 476 height 65
click at [585, 541] on span "Asignar caso" at bounding box center [605, 535] width 77 height 36
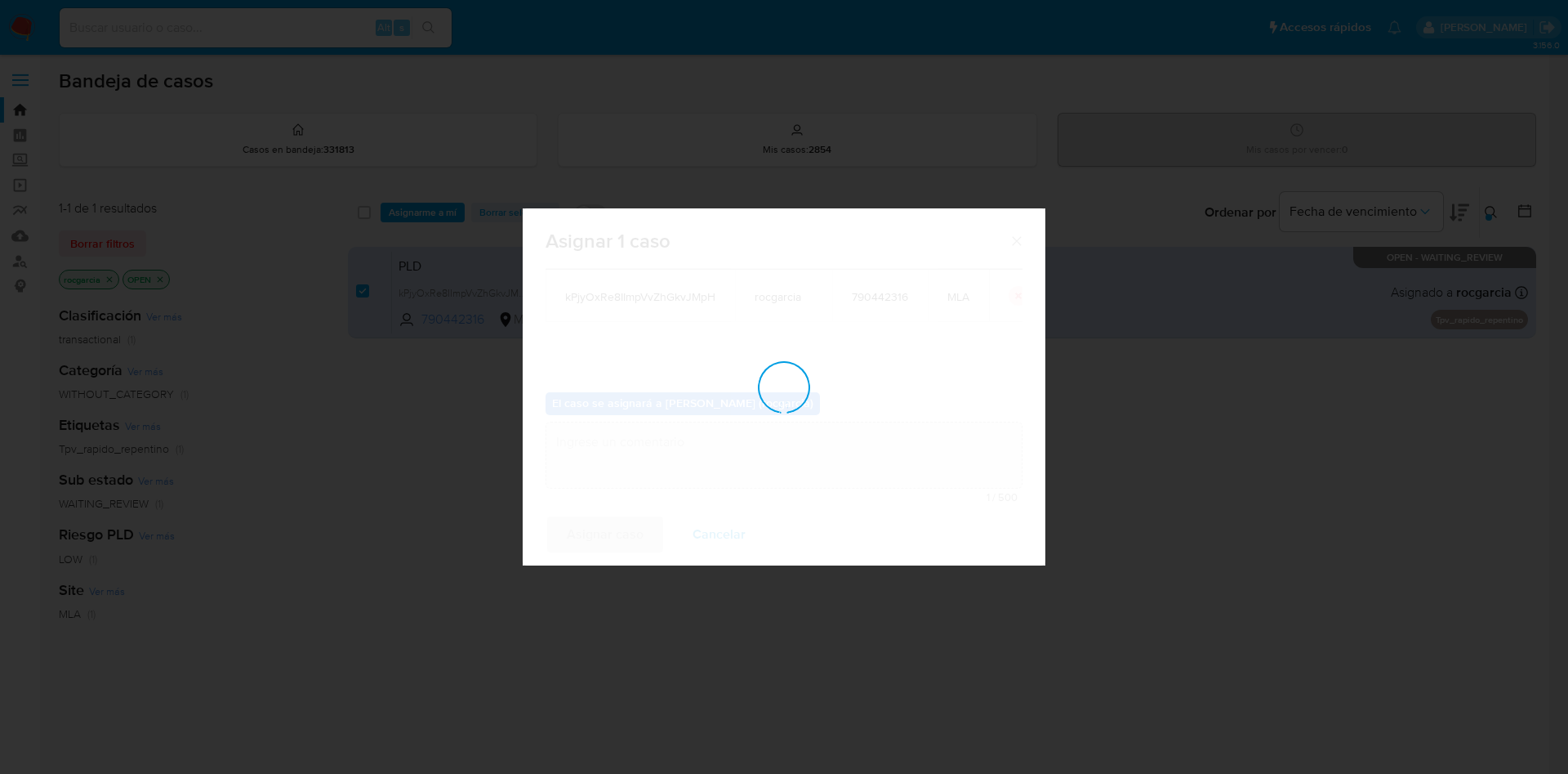
checkbox input "false"
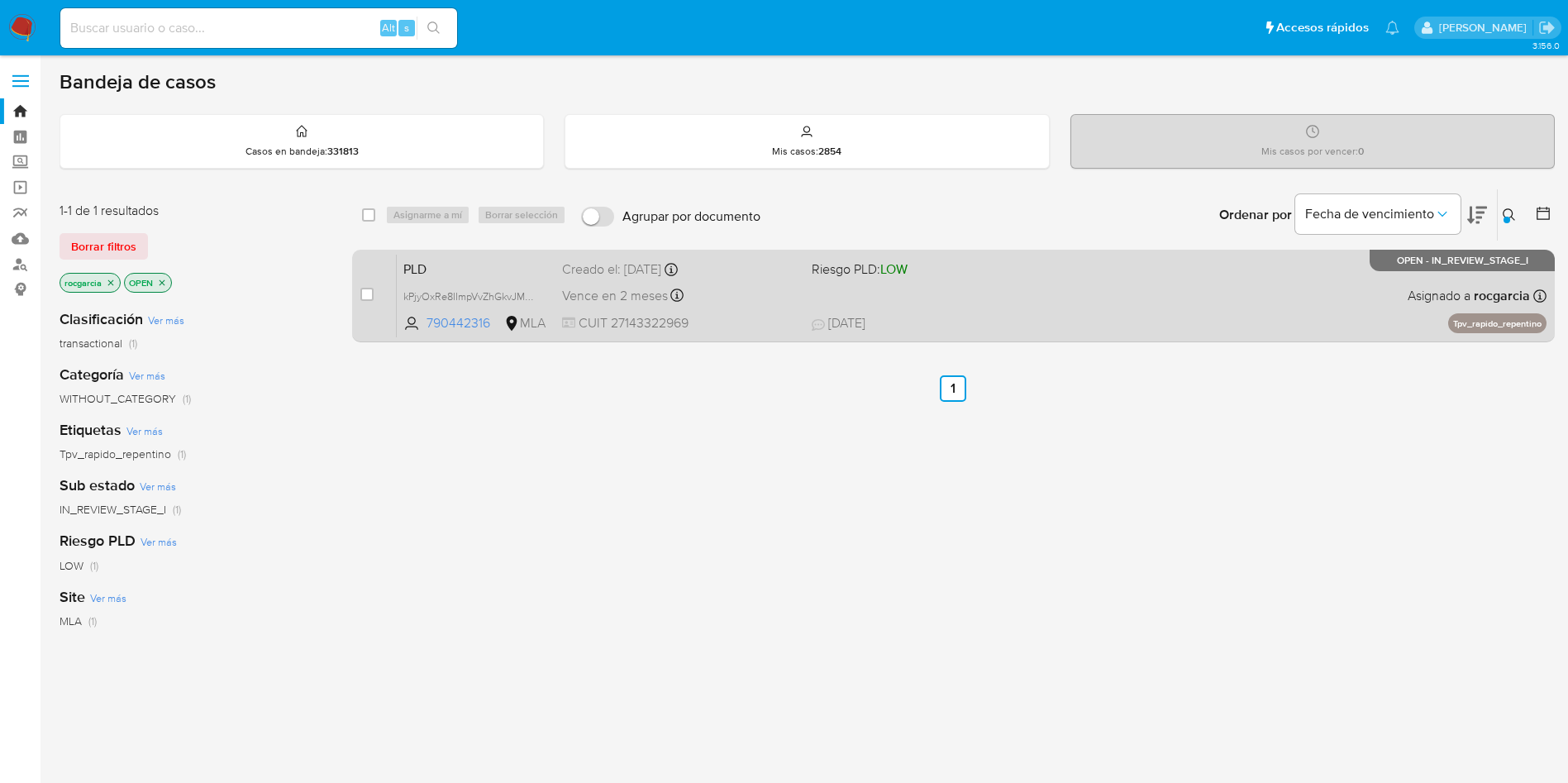
click at [1052, 298] on div "PLD kPjyOxRe8IImpVvZhGkvJMpH 790442316 MLA Riesgo PLD: LOW Creado el: 12/08/202…" at bounding box center [972, 295] width 1150 height 83
click at [362, 284] on div "case-item-checkbox No es posible asignar el caso" at bounding box center [379, 295] width 37 height 83
click at [368, 295] on input "checkbox" at bounding box center [367, 294] width 13 height 13
checkbox input "true"
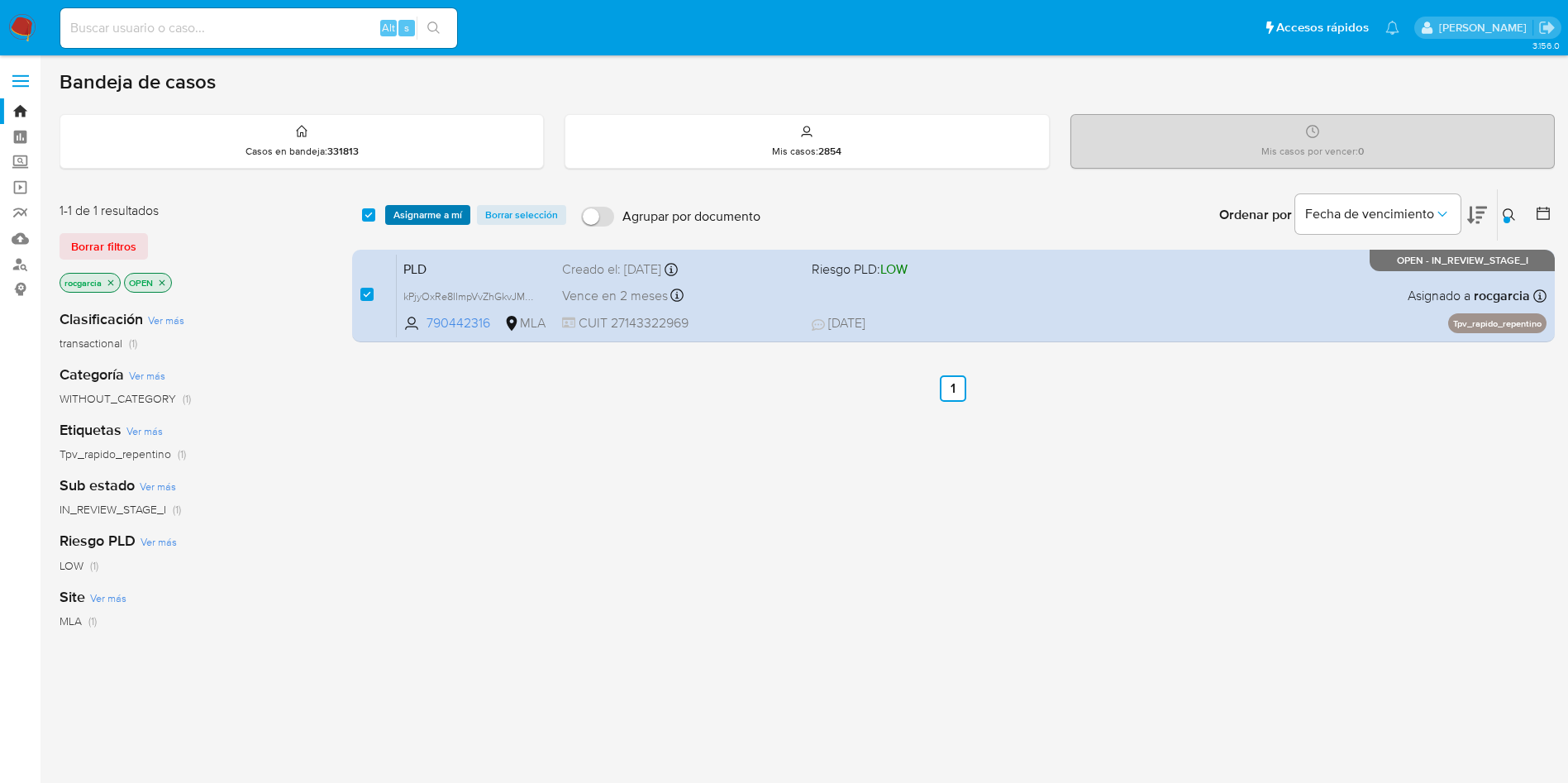
click at [423, 213] on span "Asignarme a mí" at bounding box center [427, 215] width 69 height 17
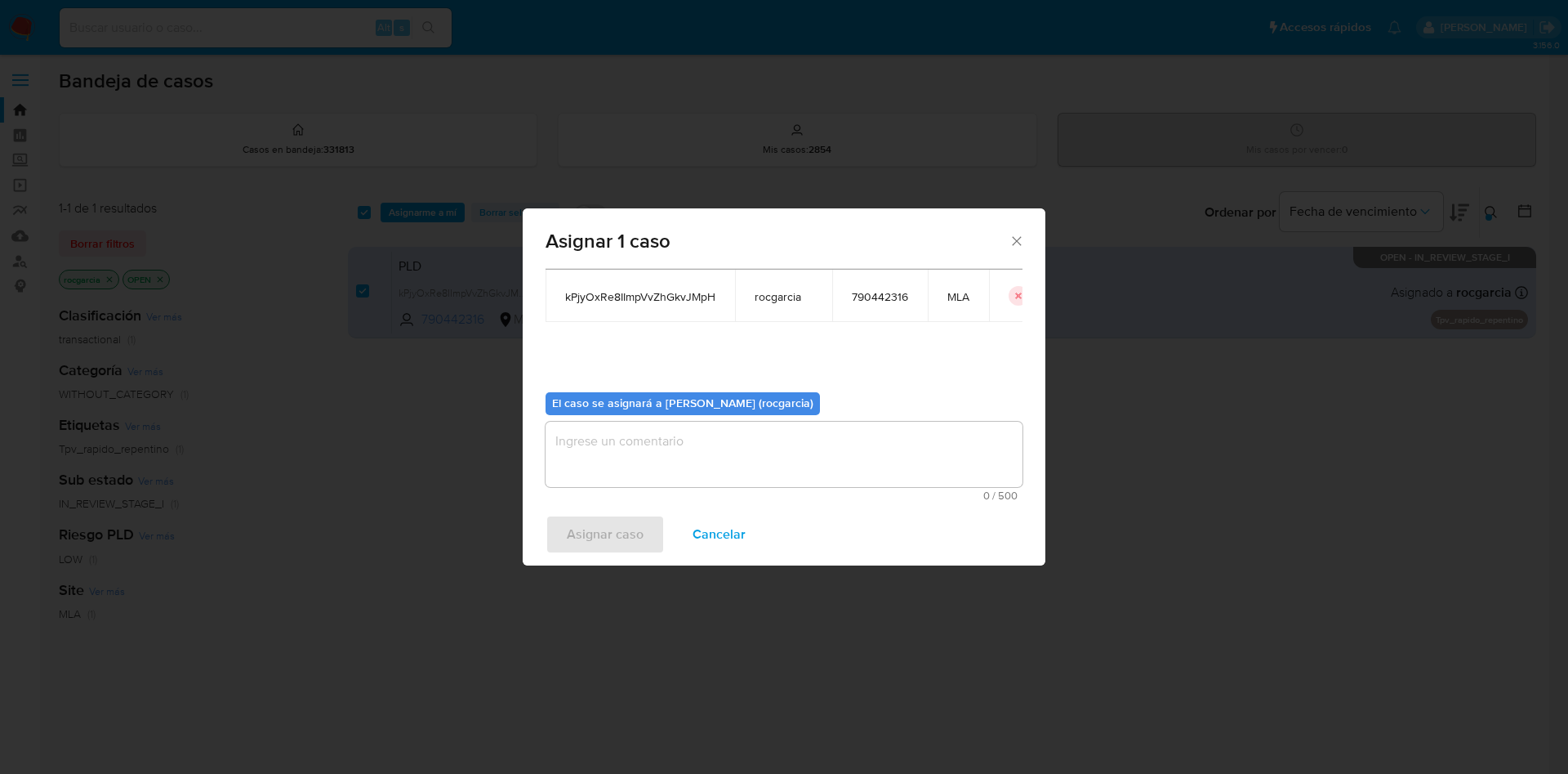
click at [632, 473] on textarea "assign-modal" at bounding box center [784, 454] width 476 height 65
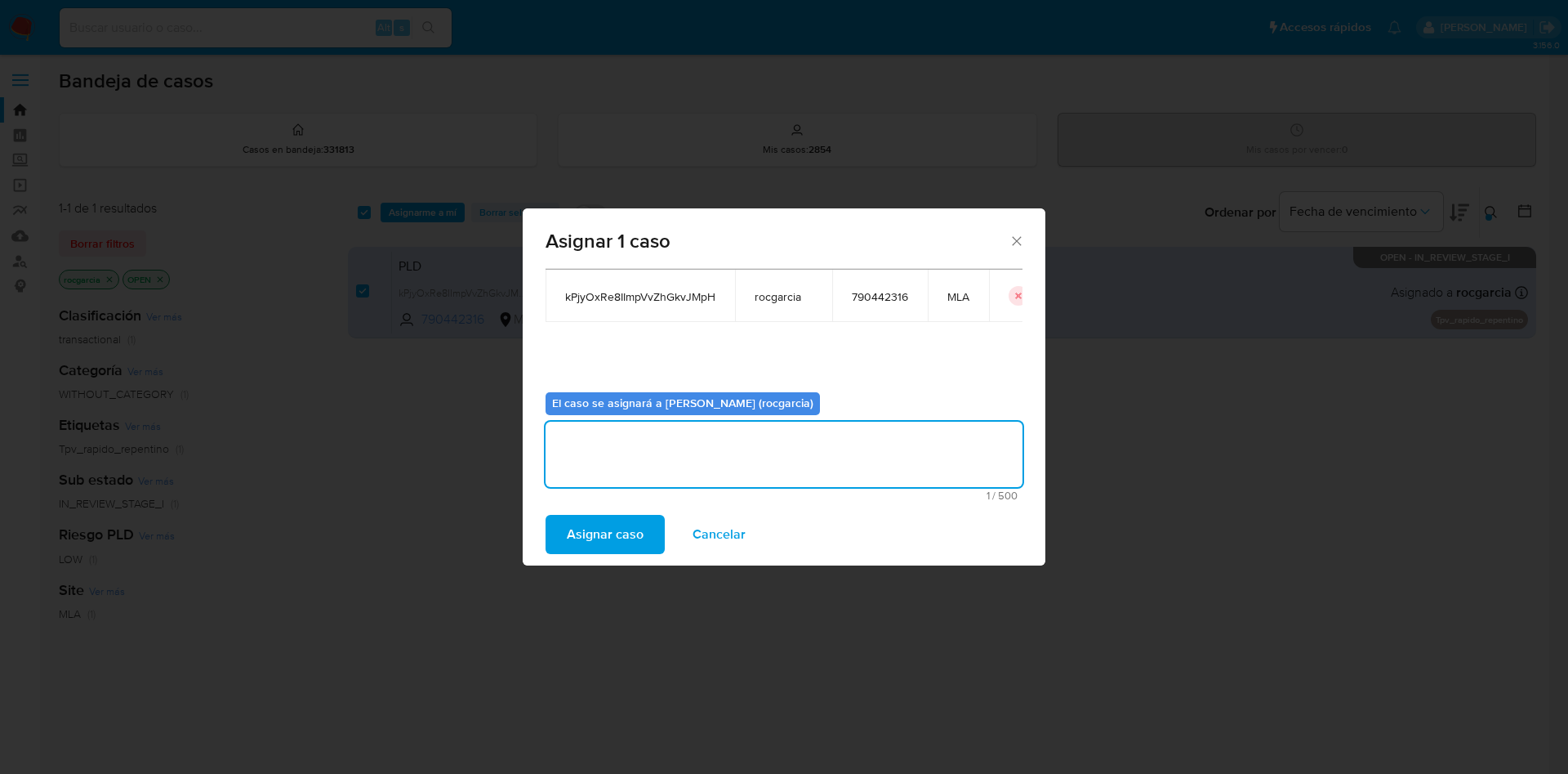
click at [608, 550] on span "Asignar caso" at bounding box center [605, 535] width 77 height 36
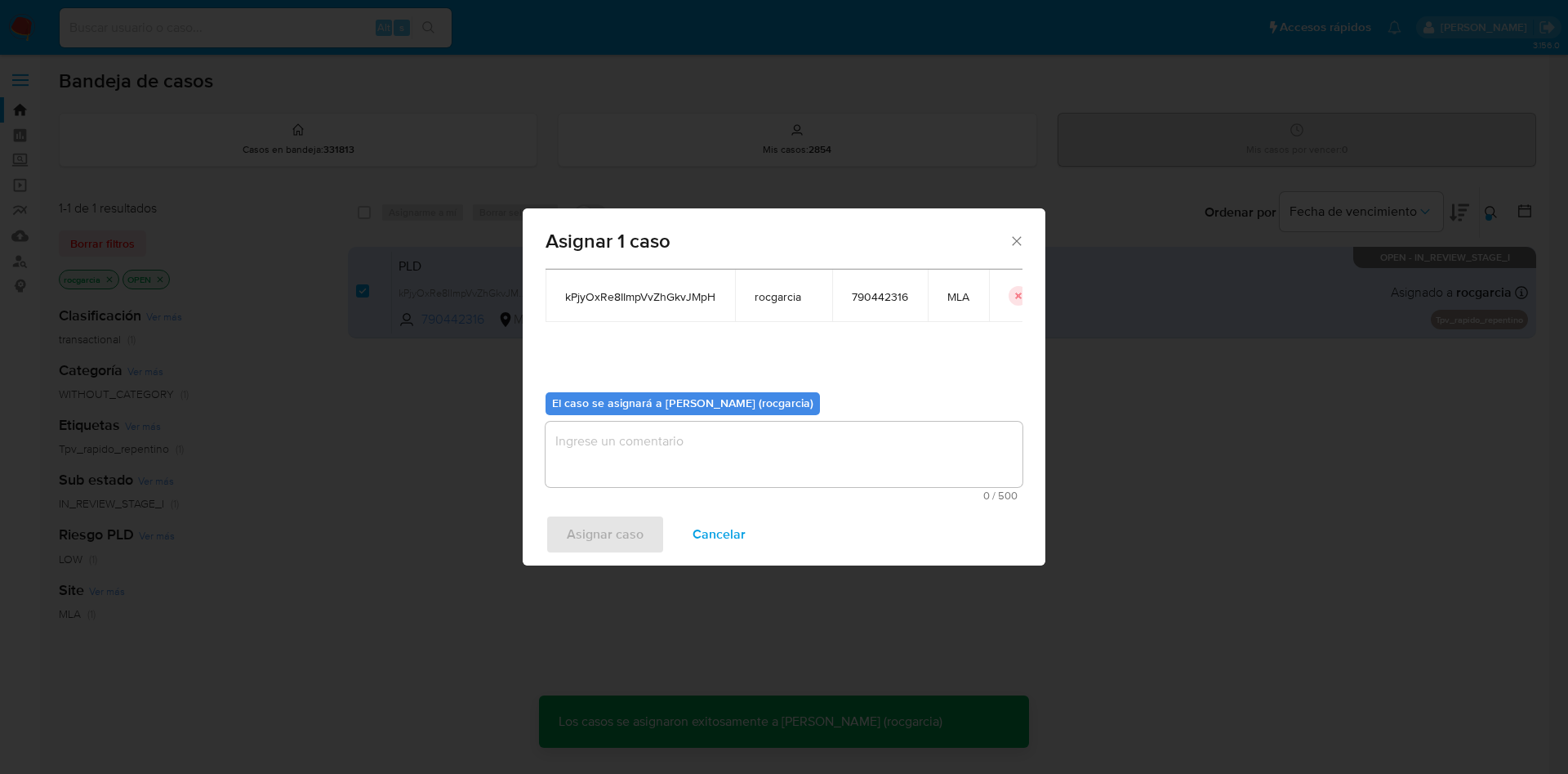
checkbox input "false"
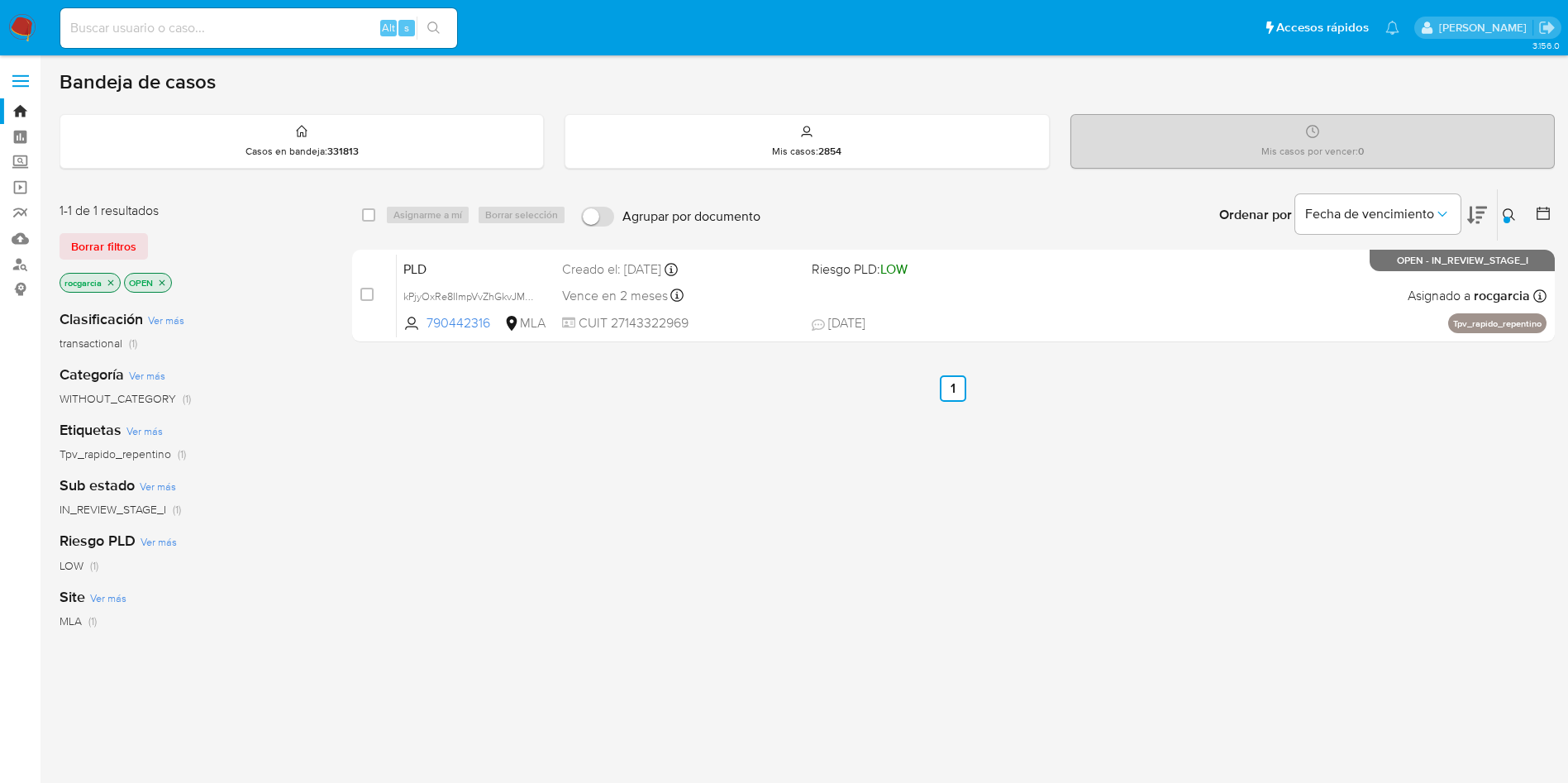
click at [1511, 215] on icon at bounding box center [1509, 215] width 13 height 13
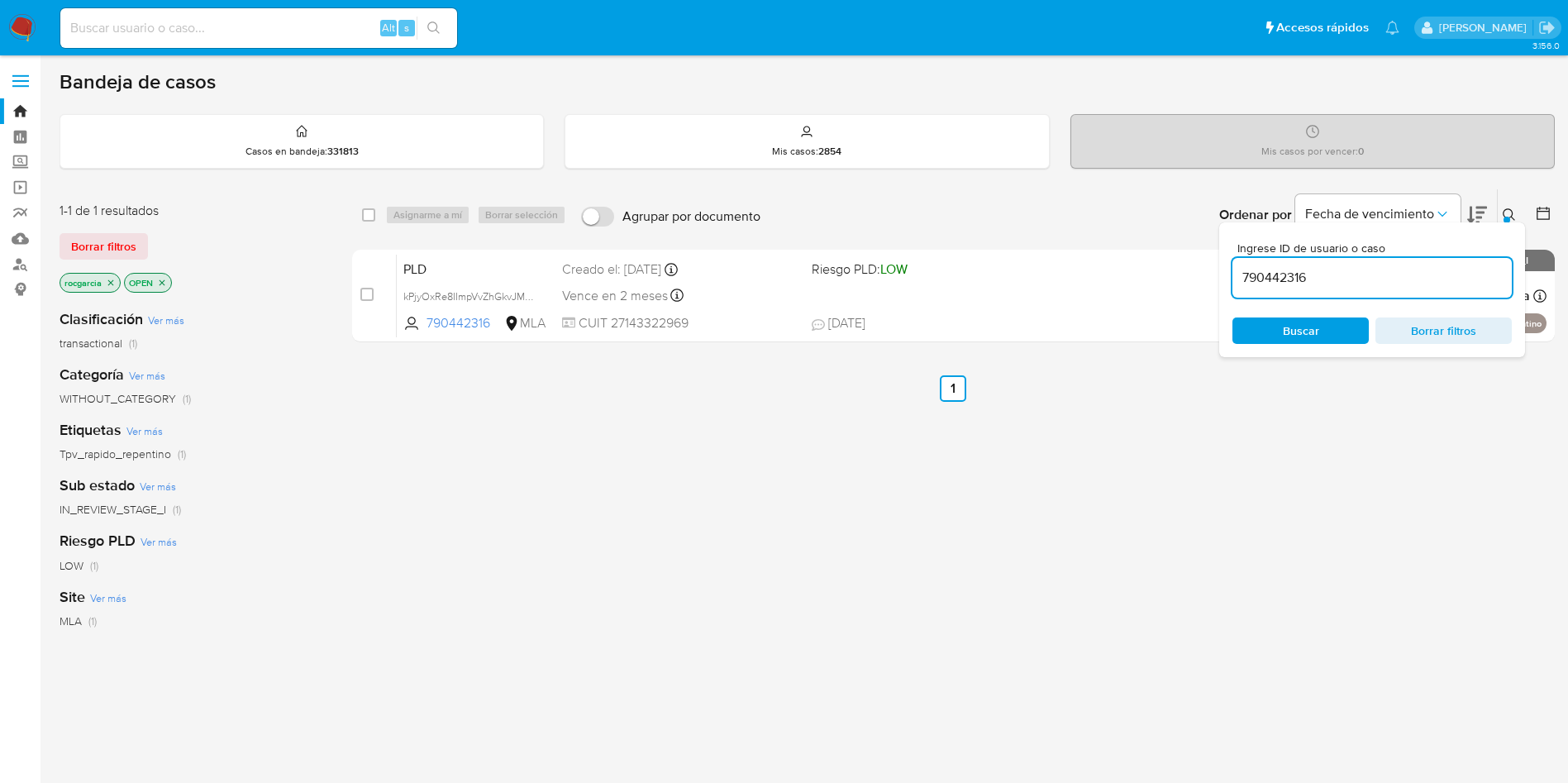
click at [1340, 271] on input "790442316" at bounding box center [1372, 277] width 280 height 21
type input "682998854"
click at [1508, 209] on icon at bounding box center [1509, 215] width 13 height 13
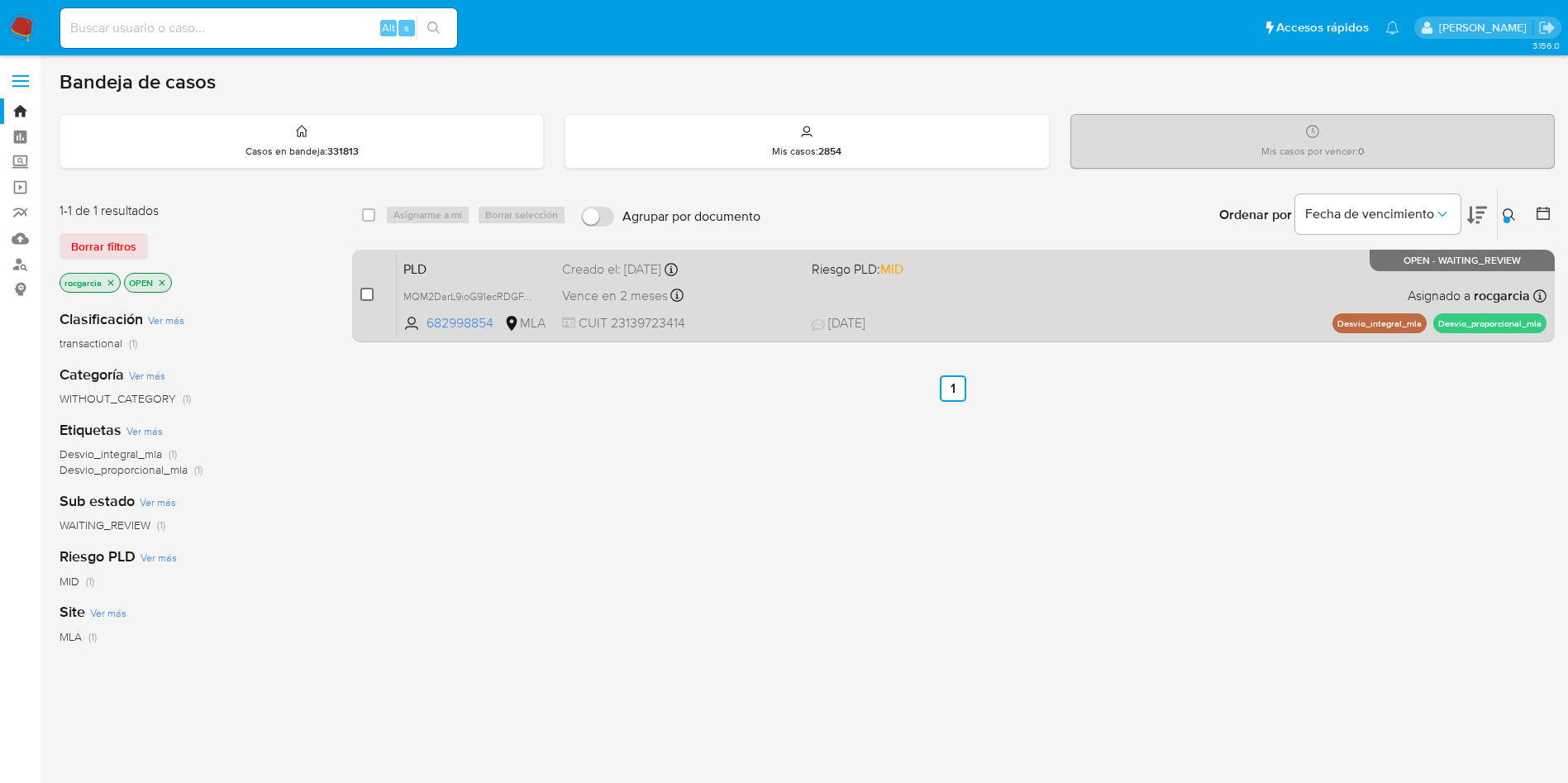
click at [371, 295] on input "checkbox" at bounding box center [367, 294] width 13 height 13
checkbox input "true"
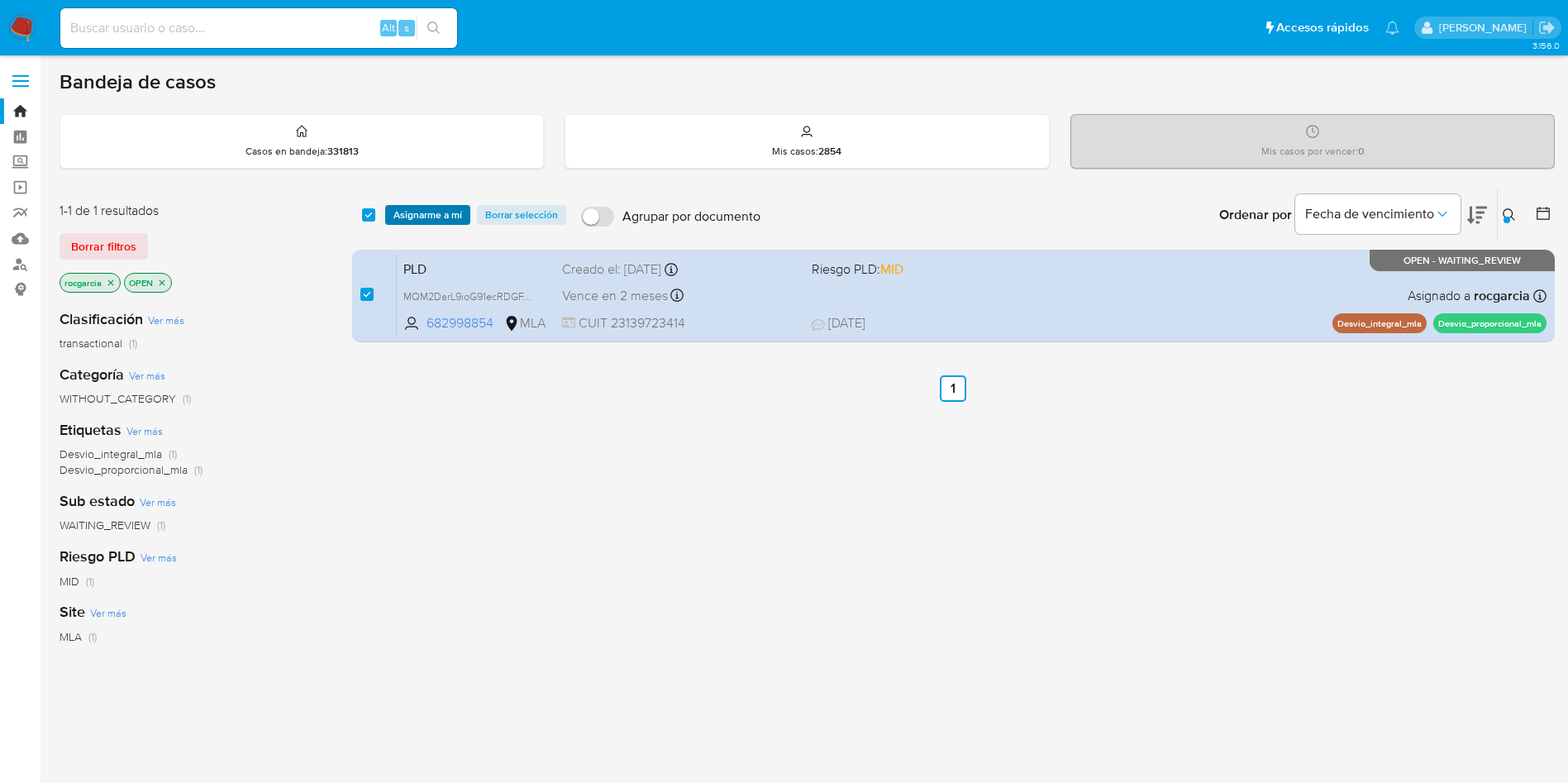
click at [422, 220] on span "Asignarme a mí" at bounding box center [427, 215] width 69 height 17
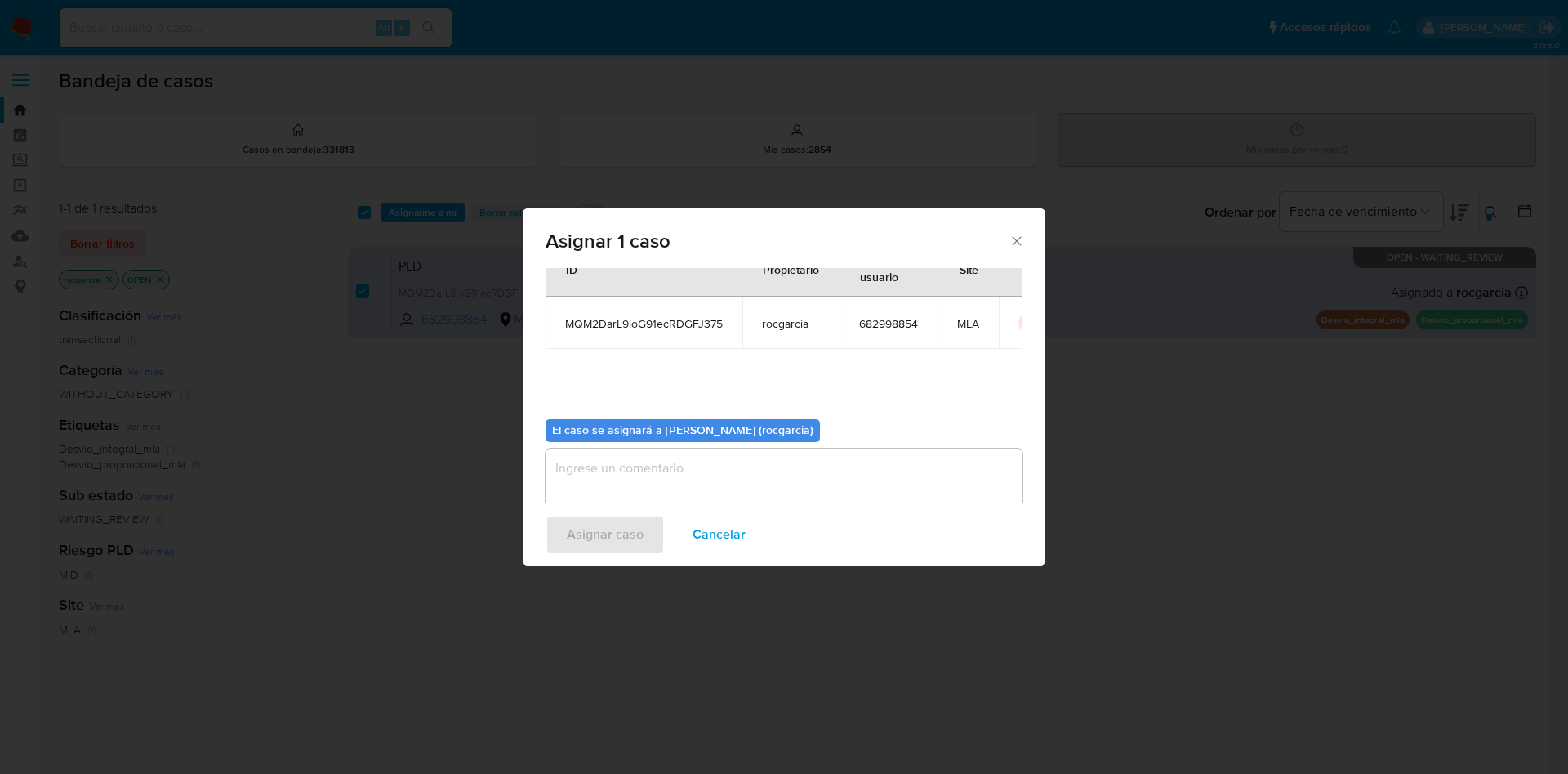
scroll to position [85, 0]
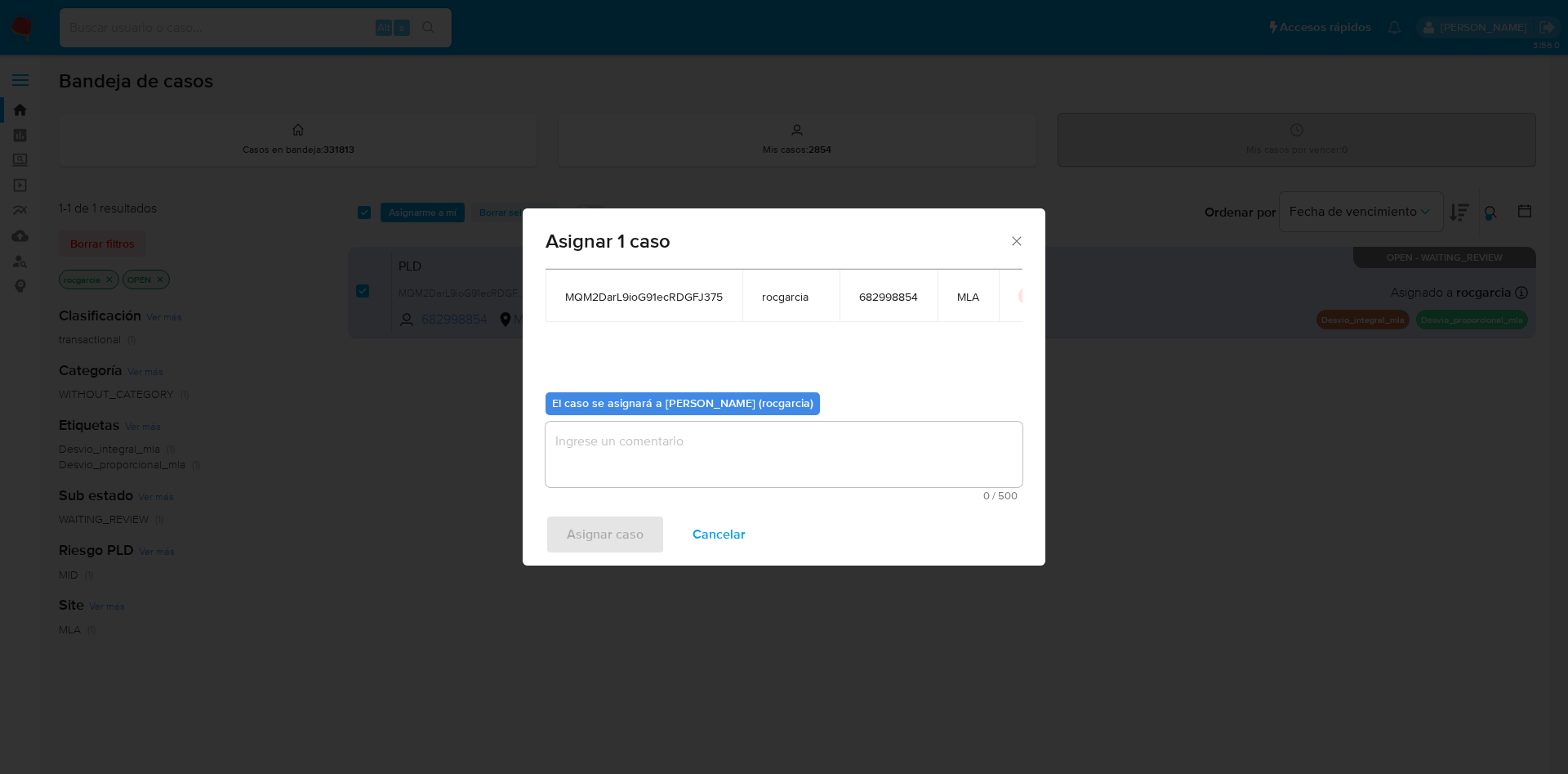
click at [671, 462] on textarea "assign-modal" at bounding box center [784, 454] width 476 height 65
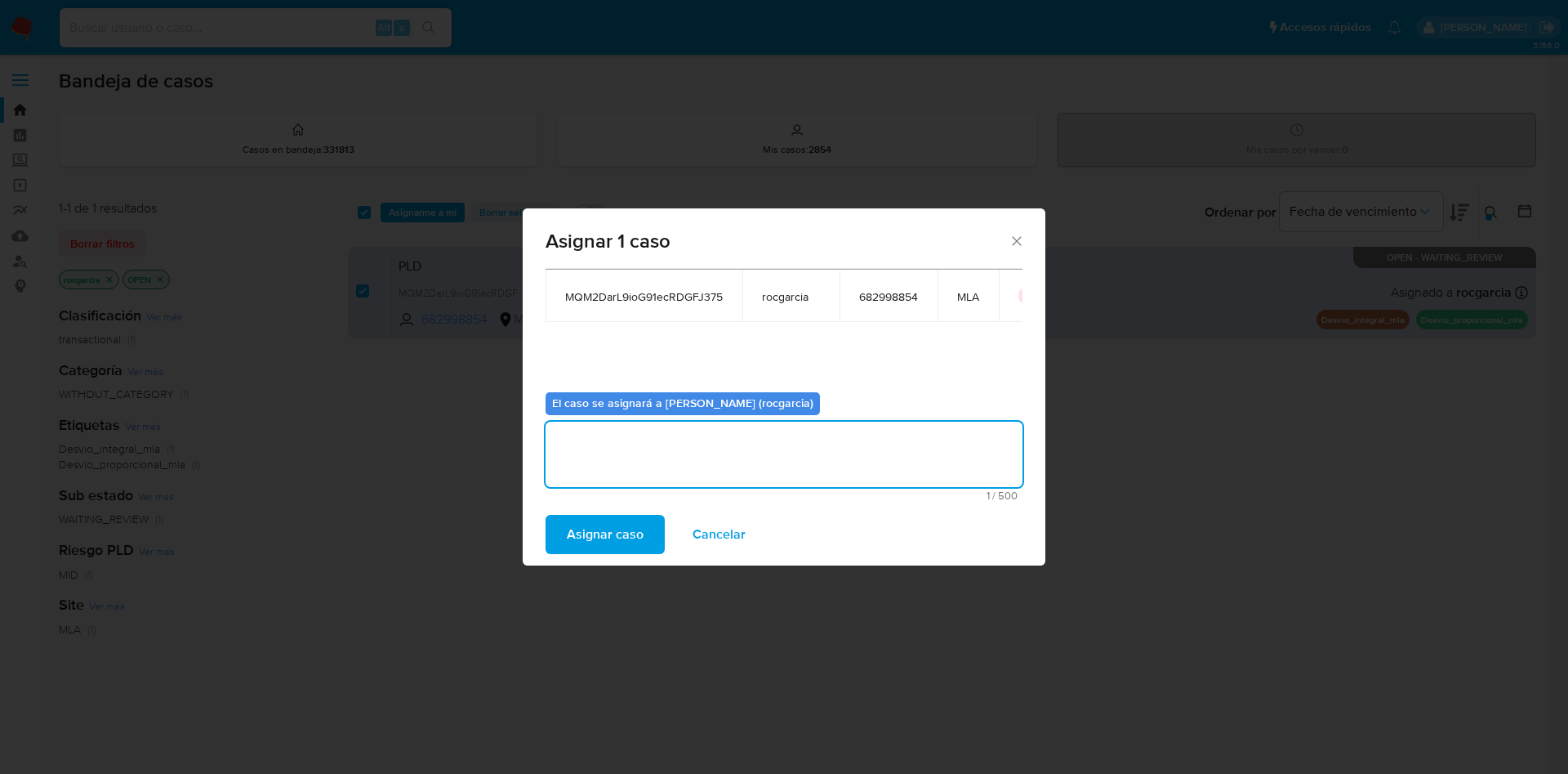
click at [620, 535] on span "Asignar caso" at bounding box center [605, 535] width 77 height 36
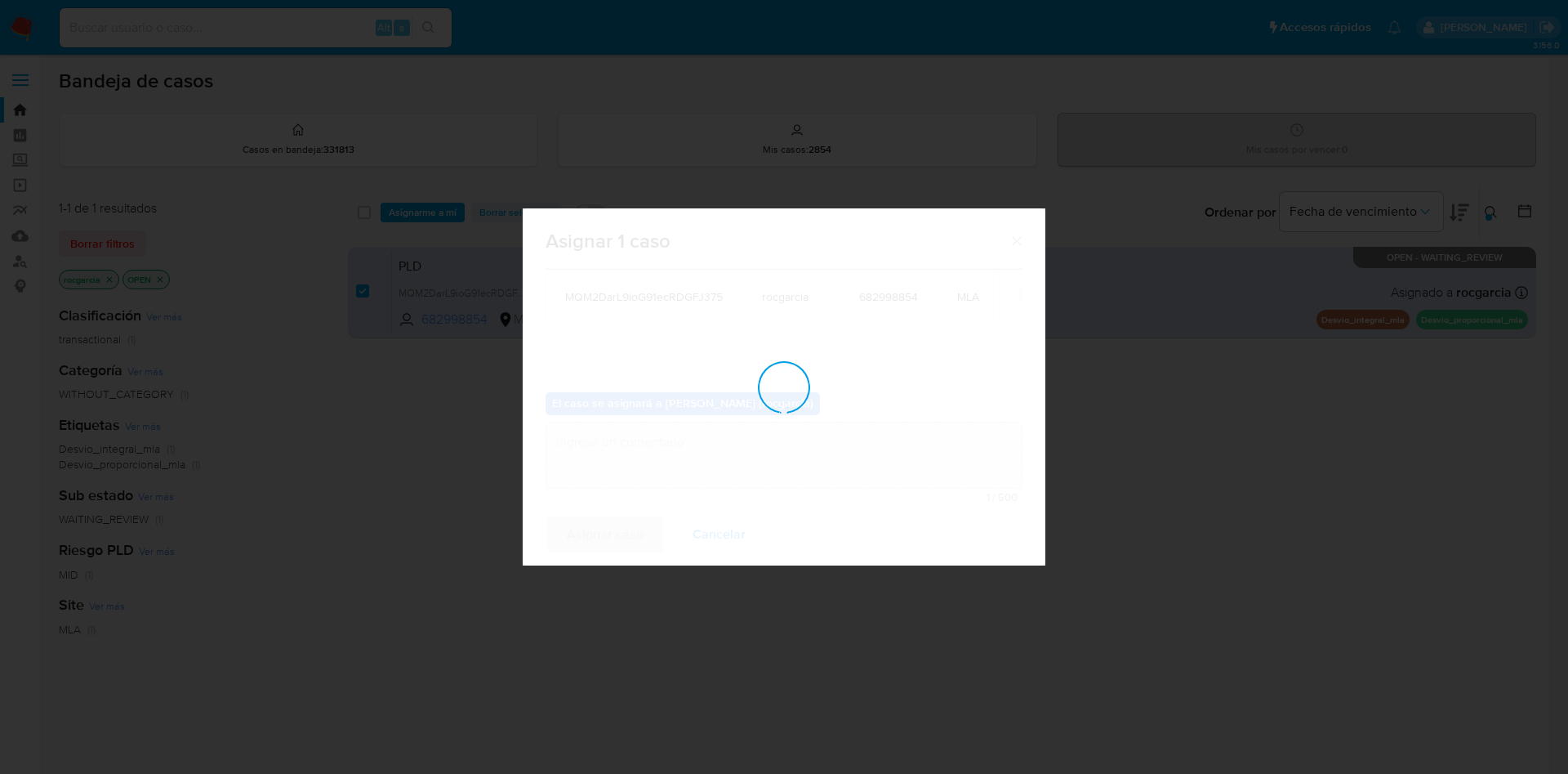
checkbox input "false"
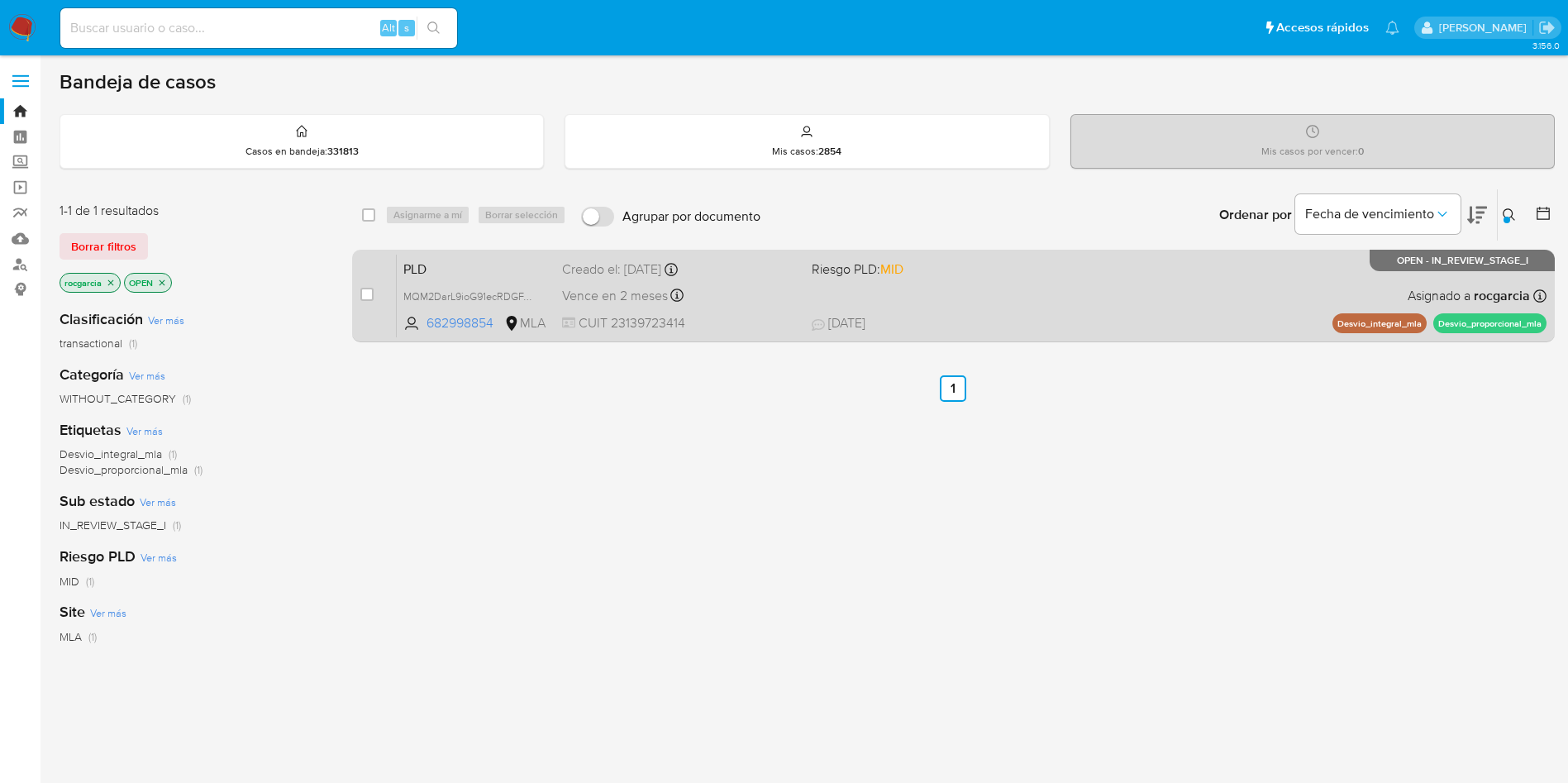
click at [795, 325] on span "CUIT 23139723414" at bounding box center [680, 324] width 237 height 18
click at [368, 293] on input "checkbox" at bounding box center [367, 294] width 13 height 13
checkbox input "true"
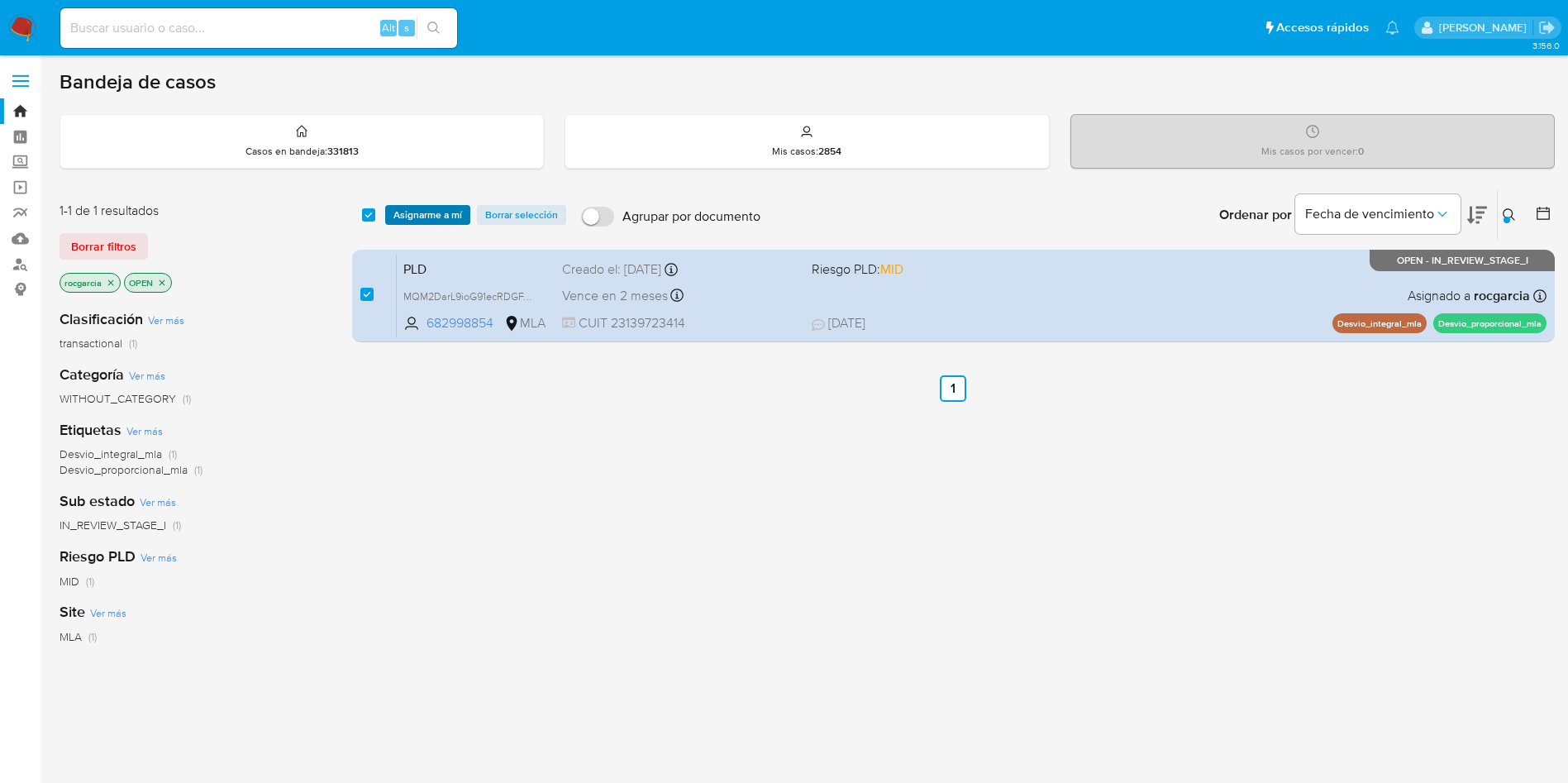
click at [412, 219] on span "Asignarme a mí" at bounding box center [427, 215] width 69 height 17
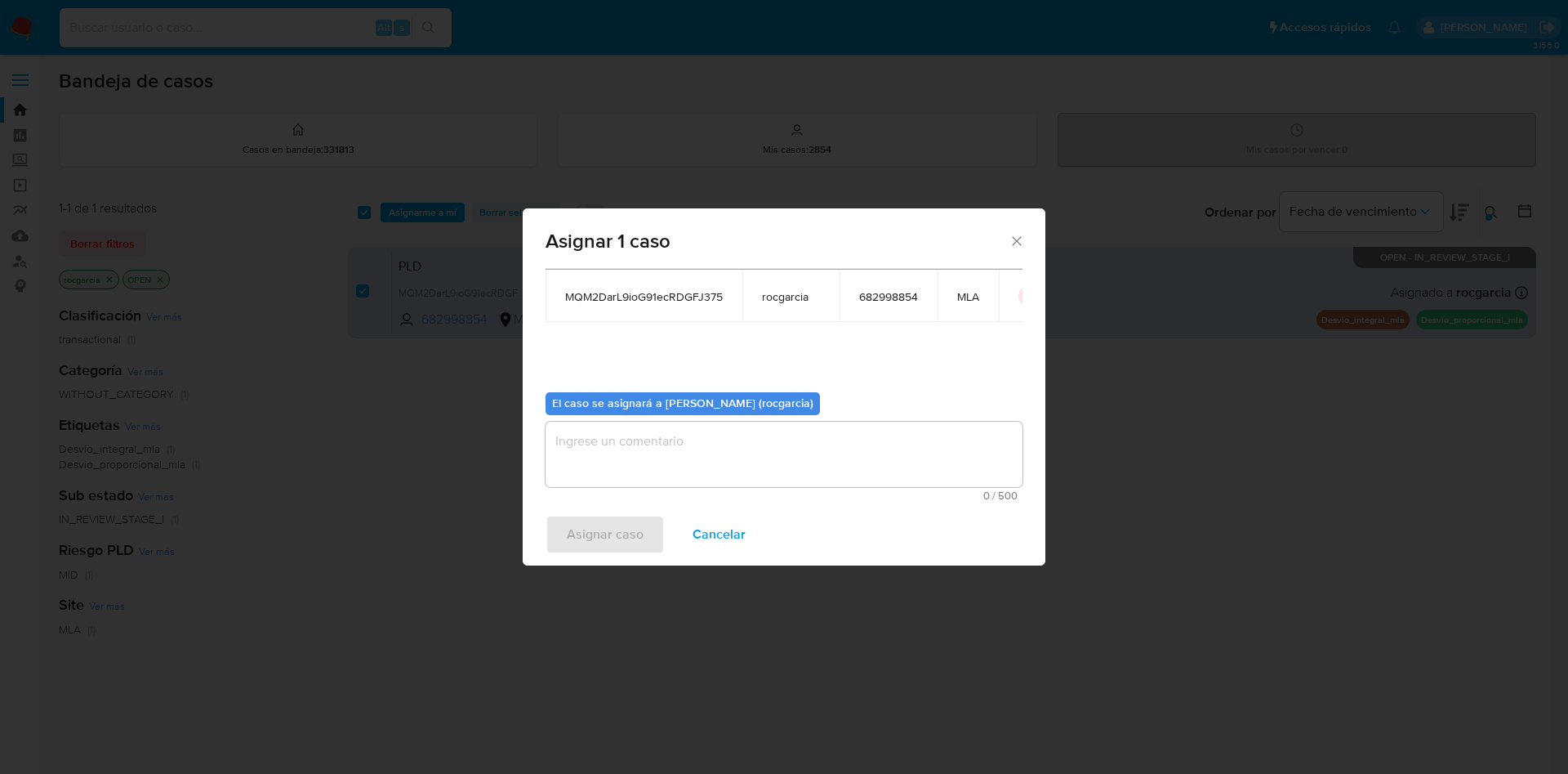
click at [593, 473] on textarea "assign-modal" at bounding box center [784, 454] width 476 height 65
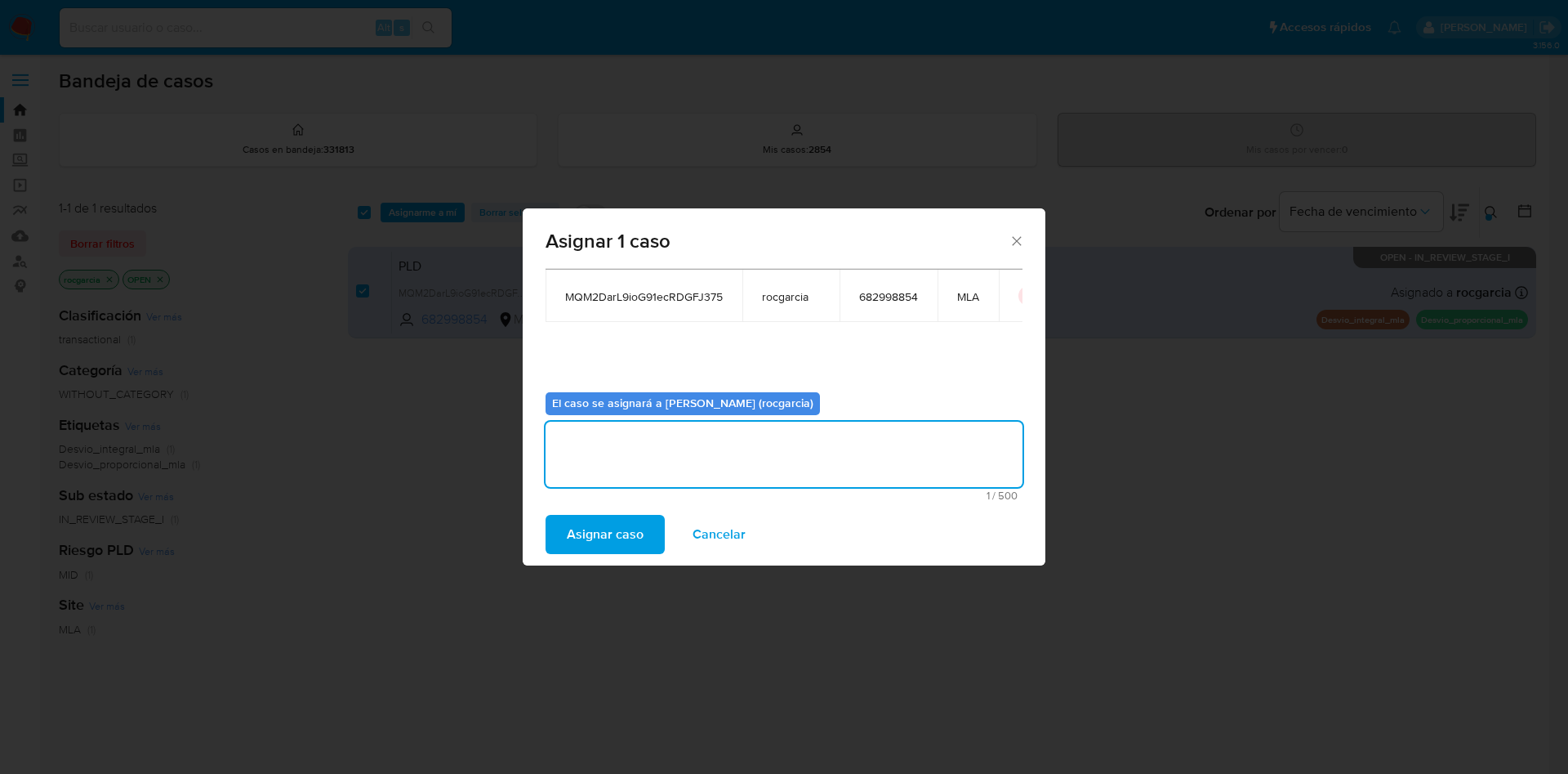
click at [582, 540] on span "Asignar caso" at bounding box center [605, 535] width 77 height 36
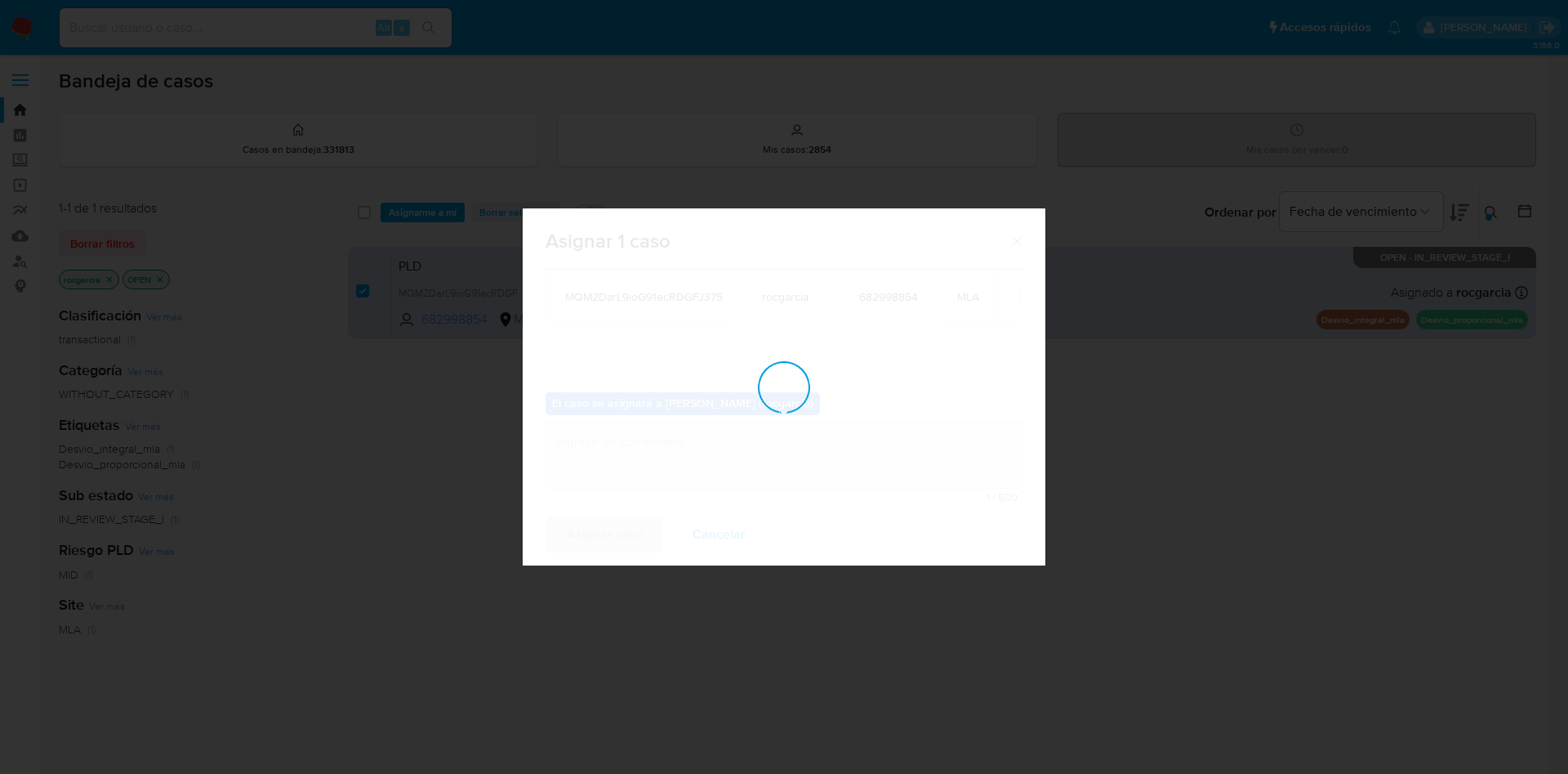
checkbox input "false"
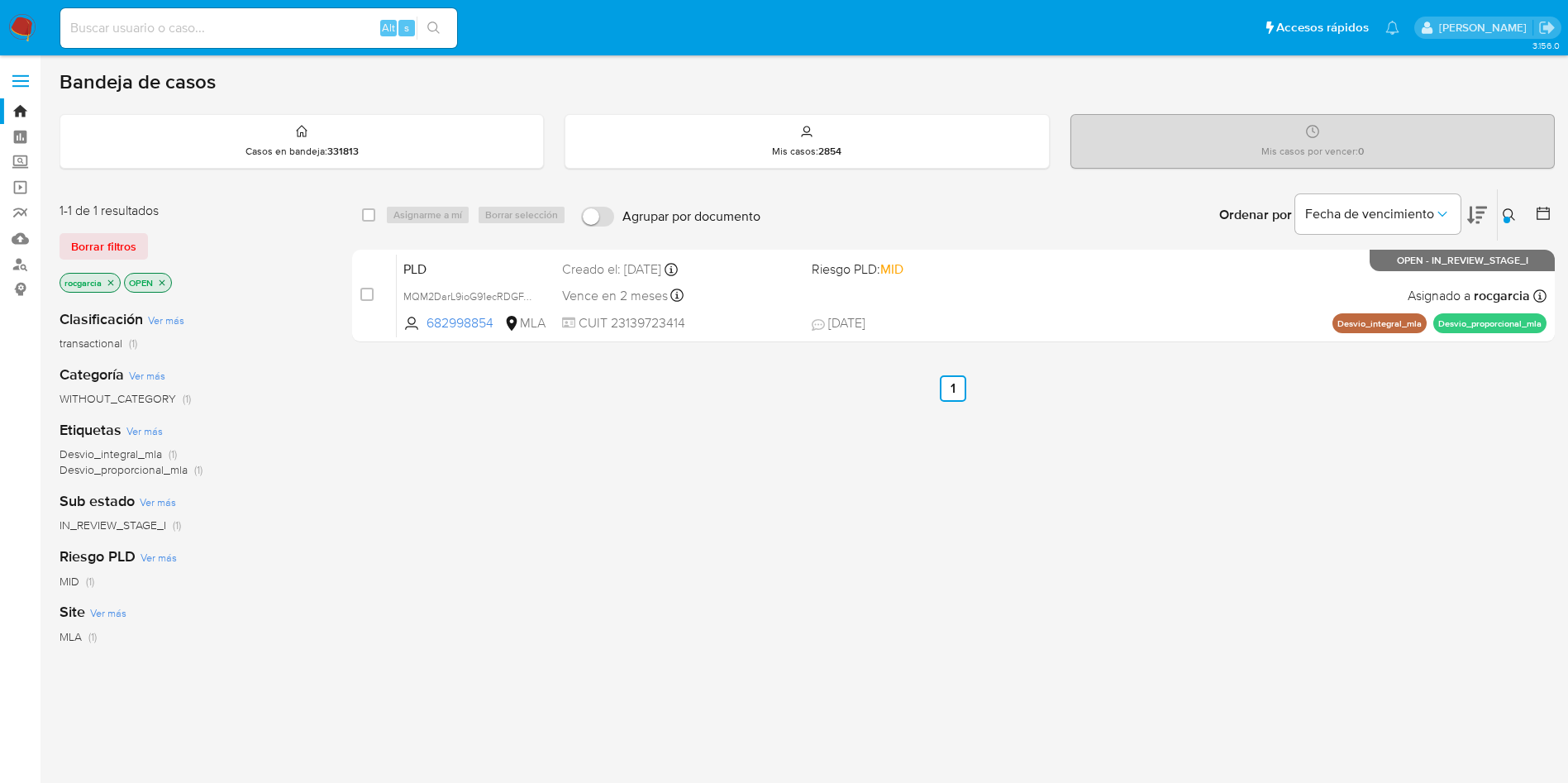
click at [1505, 210] on icon at bounding box center [1509, 215] width 13 height 13
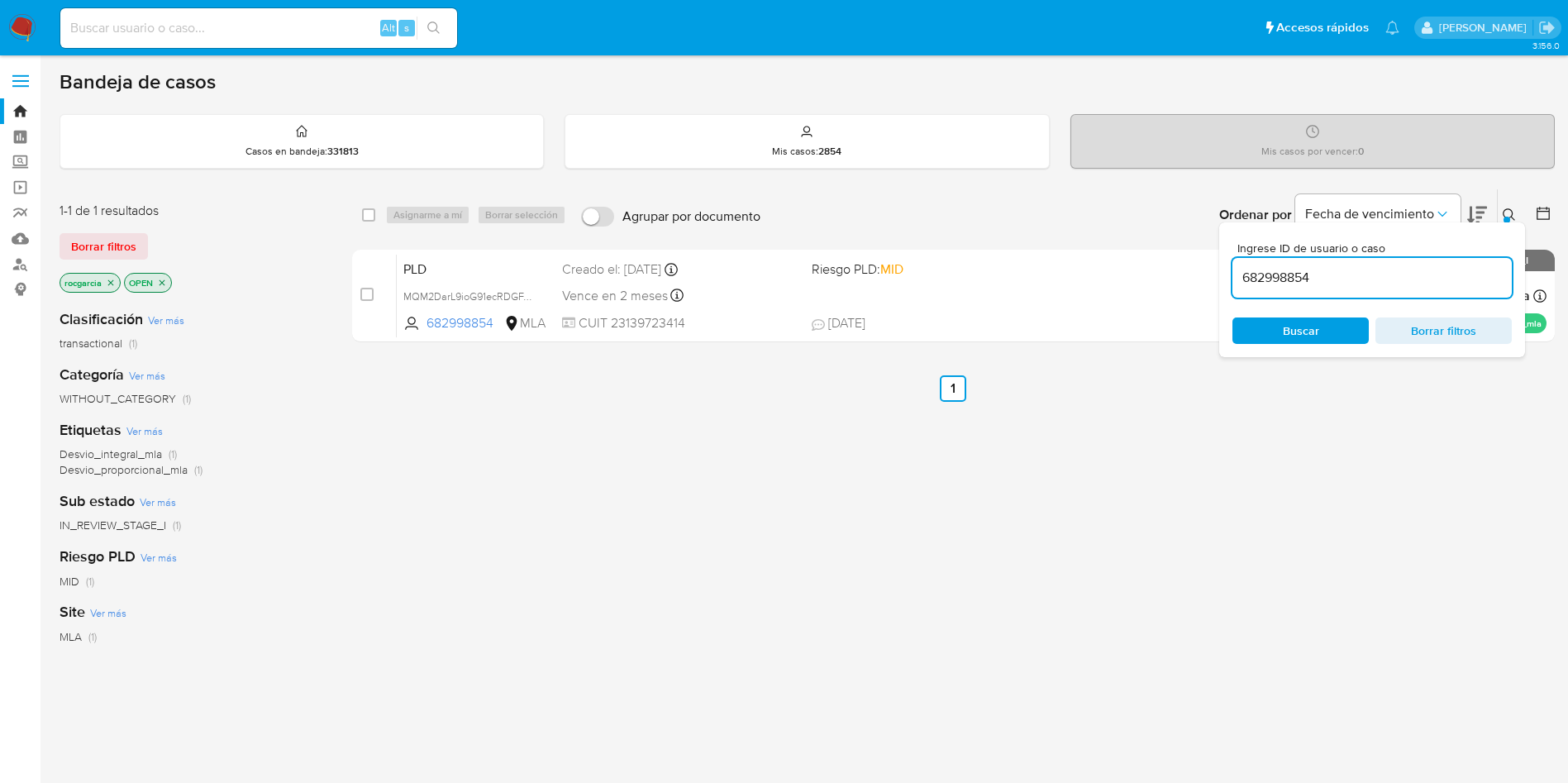
click at [1392, 282] on input "682998854" at bounding box center [1372, 277] width 280 height 21
type input "1476475316"
click at [1514, 208] on icon at bounding box center [1509, 215] width 13 height 13
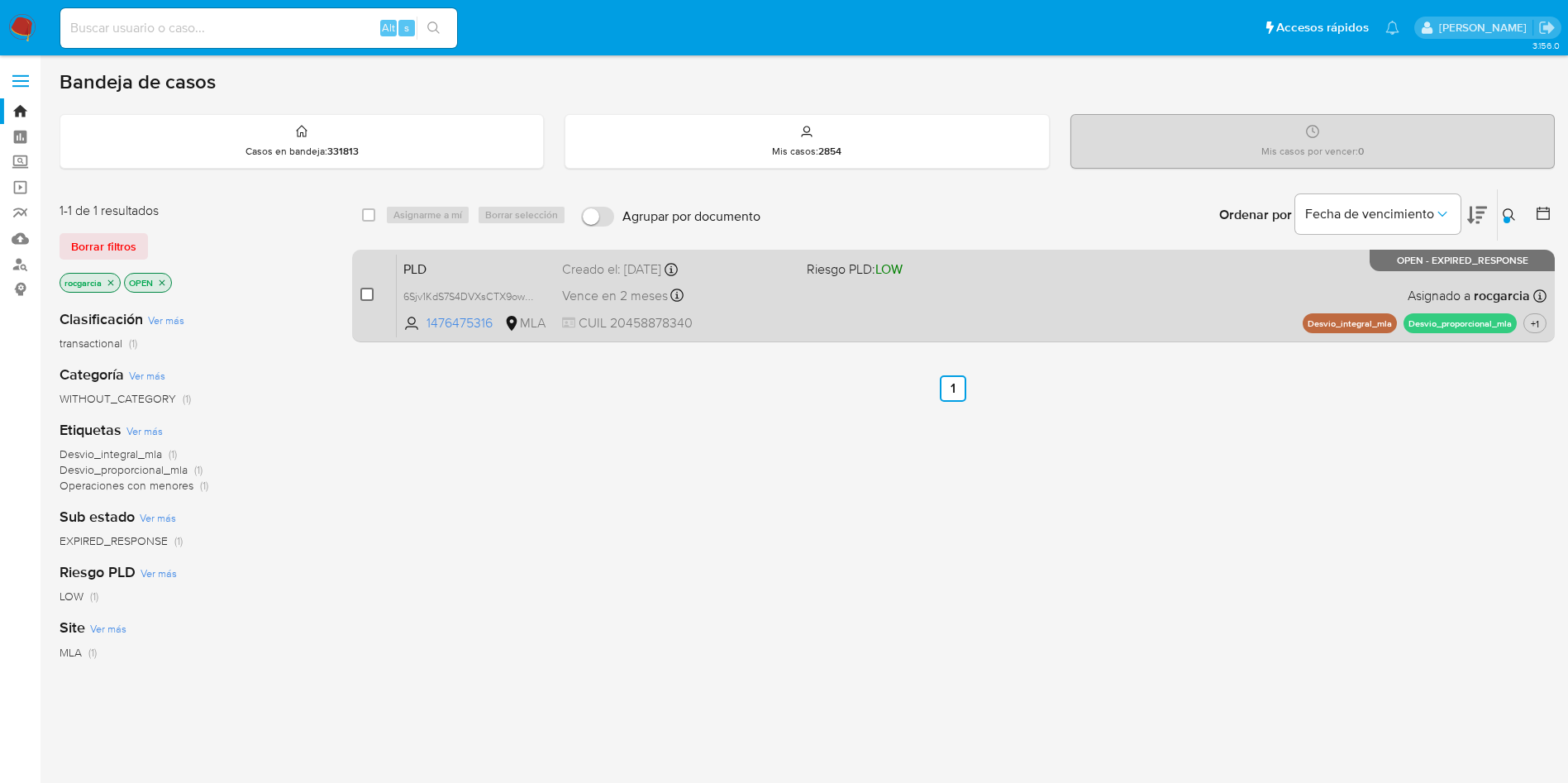
click at [365, 298] on input "checkbox" at bounding box center [367, 294] width 13 height 13
checkbox input "true"
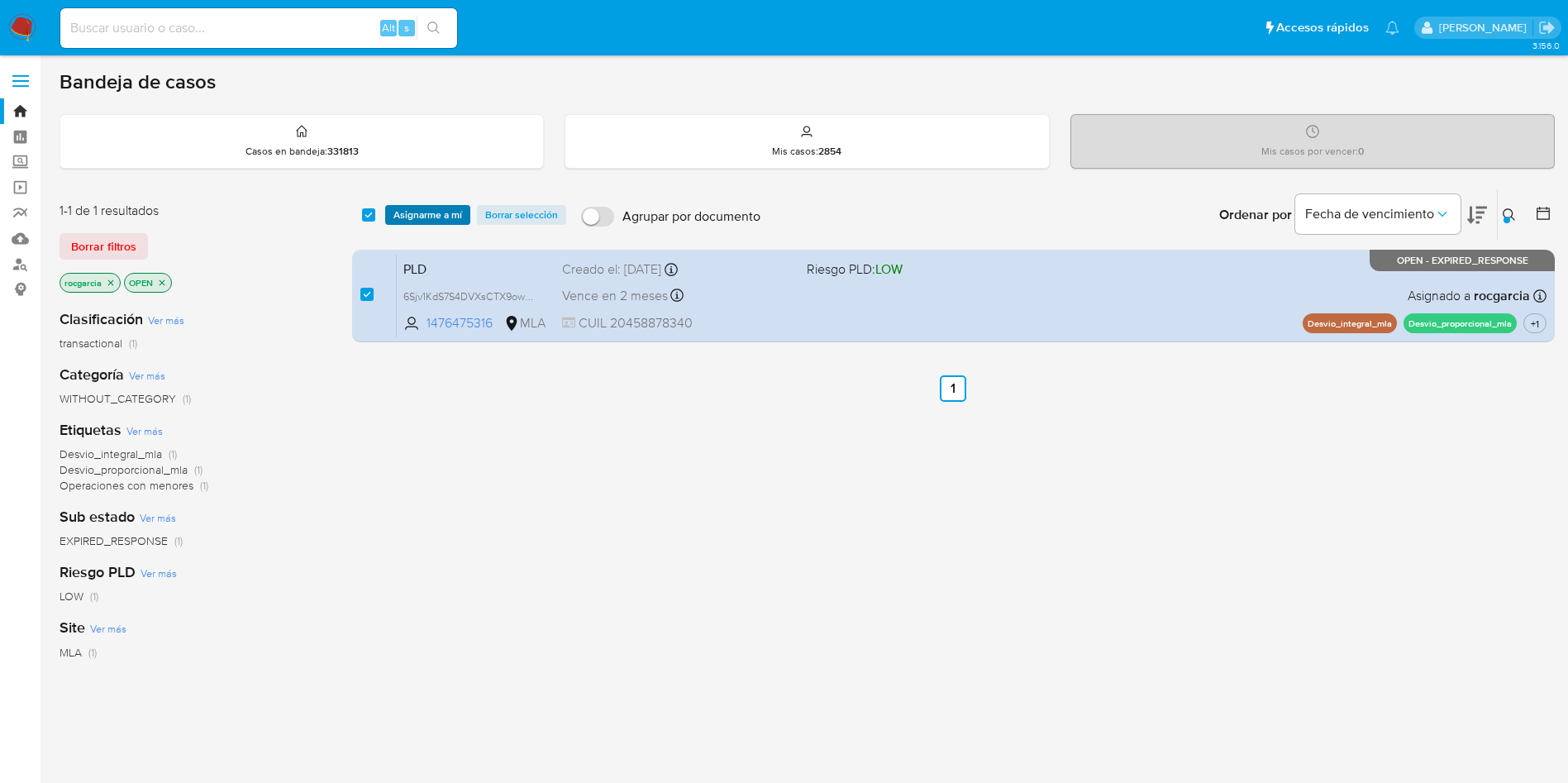
drag, startPoint x: 439, startPoint y: 203, endPoint x: 440, endPoint y: 212, distance: 9.1
click at [439, 205] on div "select-all-cases-checkbox Asignarme a mí Borrar selección Agrupar por documento…" at bounding box center [954, 215] width 1203 height 51
click at [443, 215] on span "Asignarme a mí" at bounding box center [427, 215] width 69 height 17
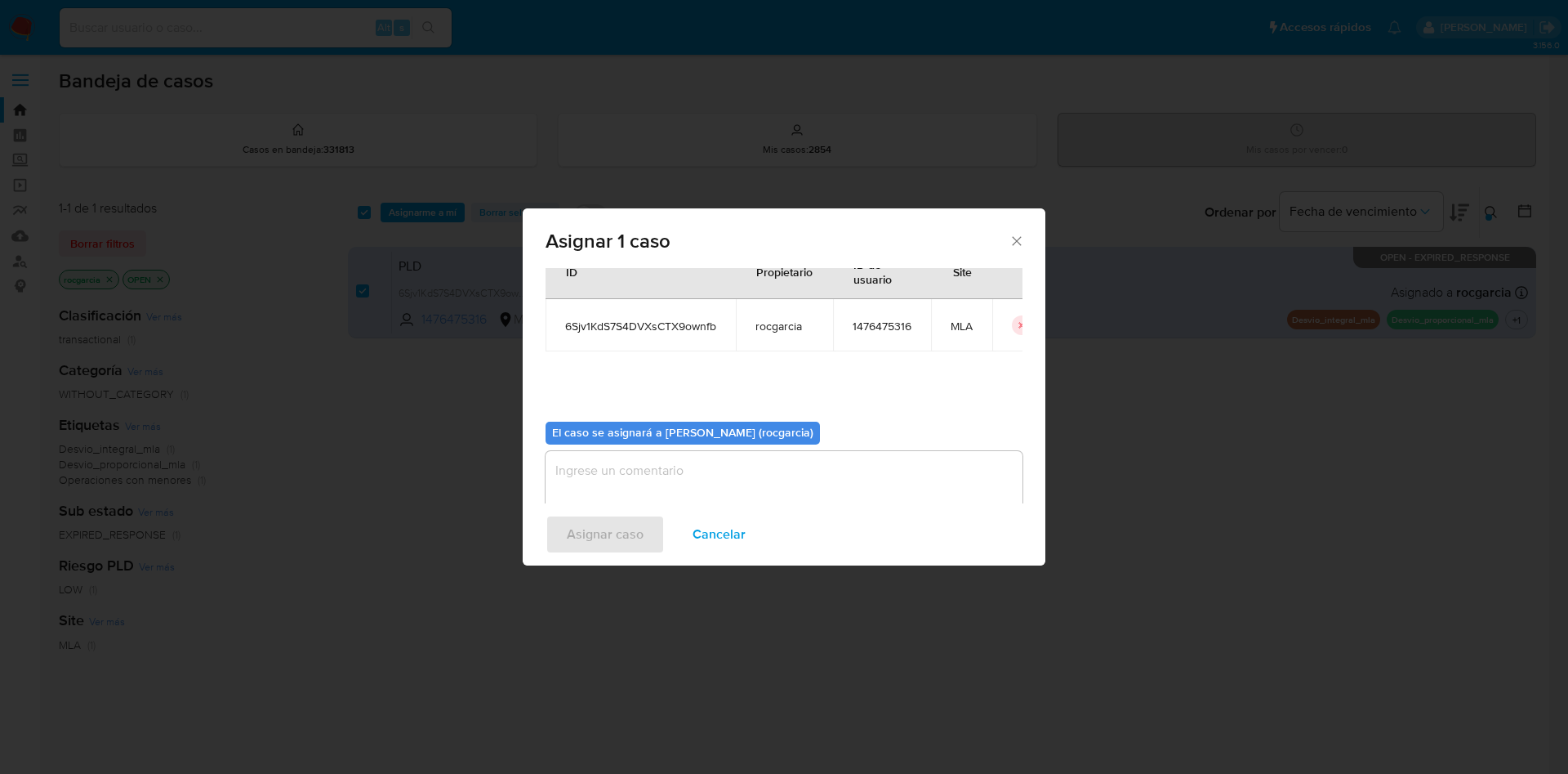
scroll to position [85, 0]
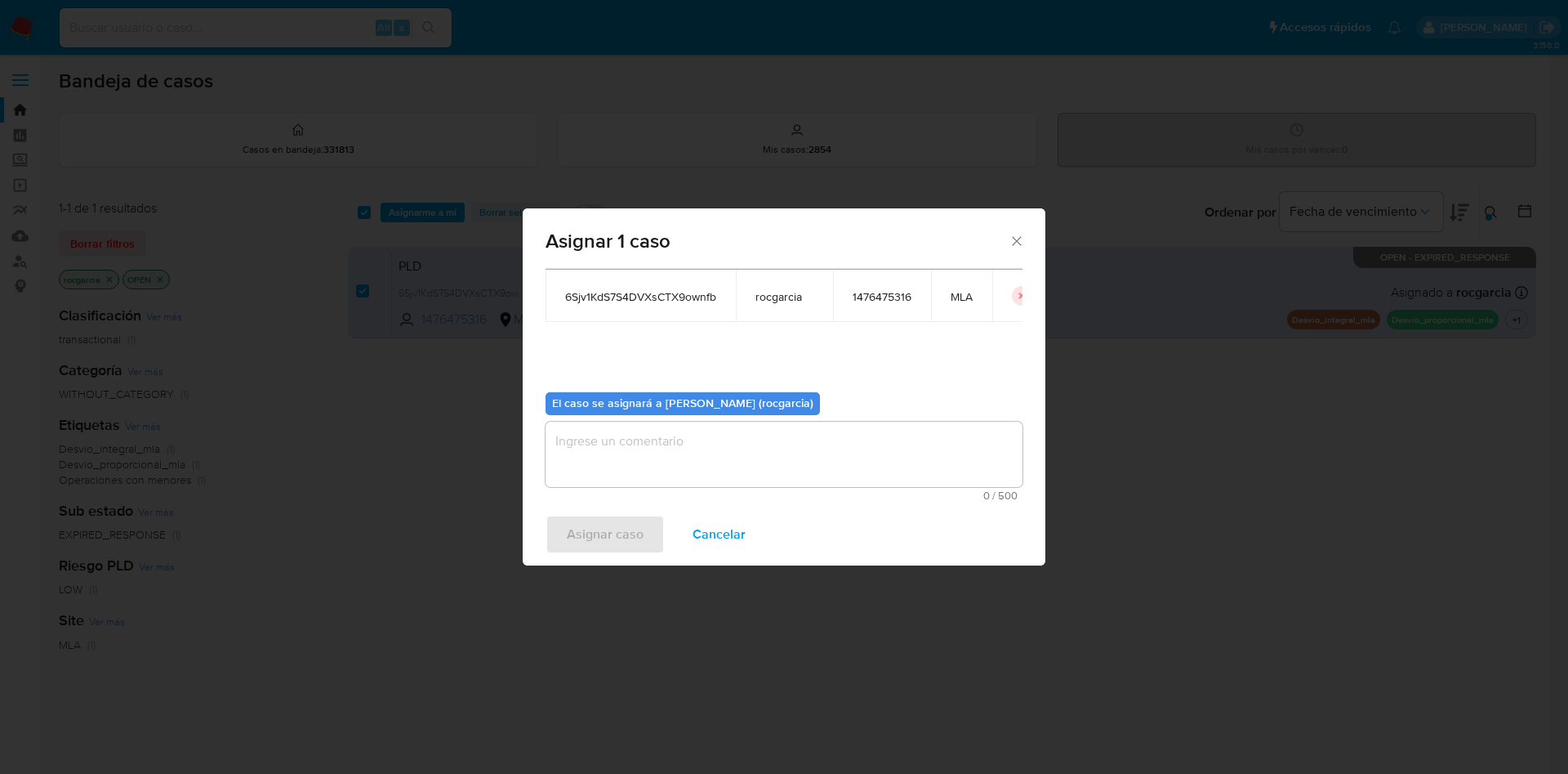
click at [617, 439] on textarea "assign-modal" at bounding box center [784, 454] width 476 height 65
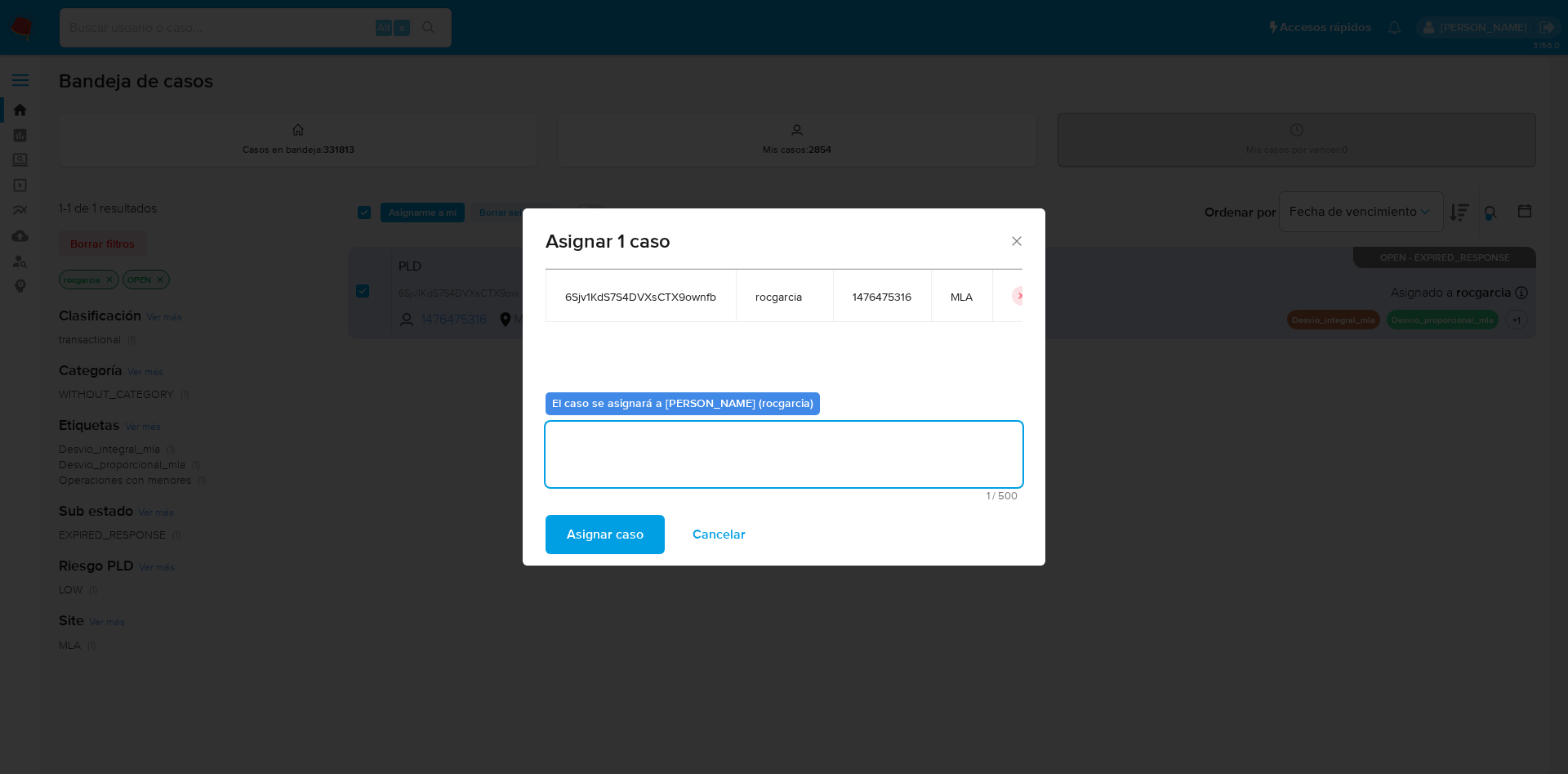
click at [625, 526] on span "Asignar caso" at bounding box center [605, 535] width 77 height 36
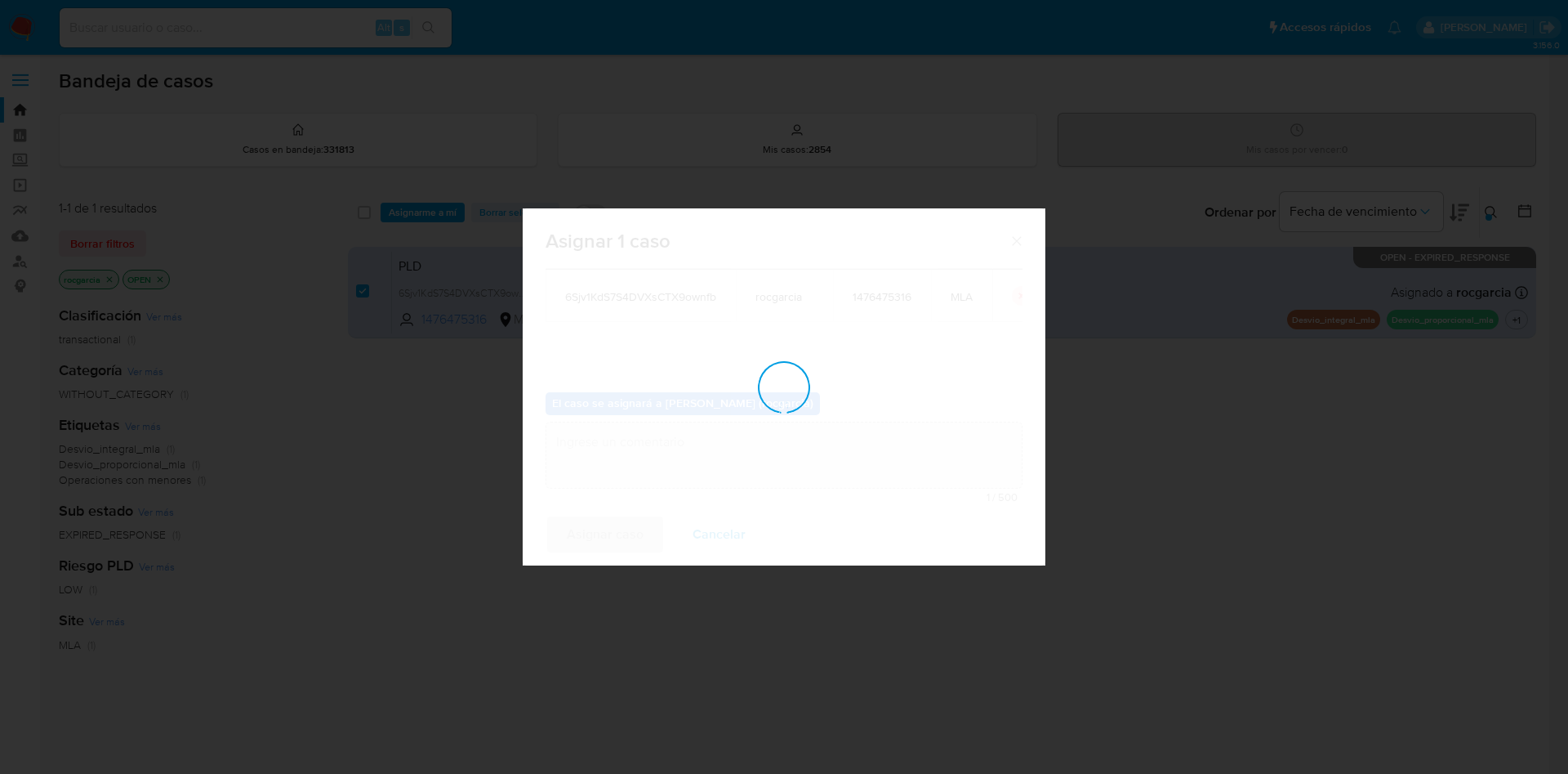
checkbox input "false"
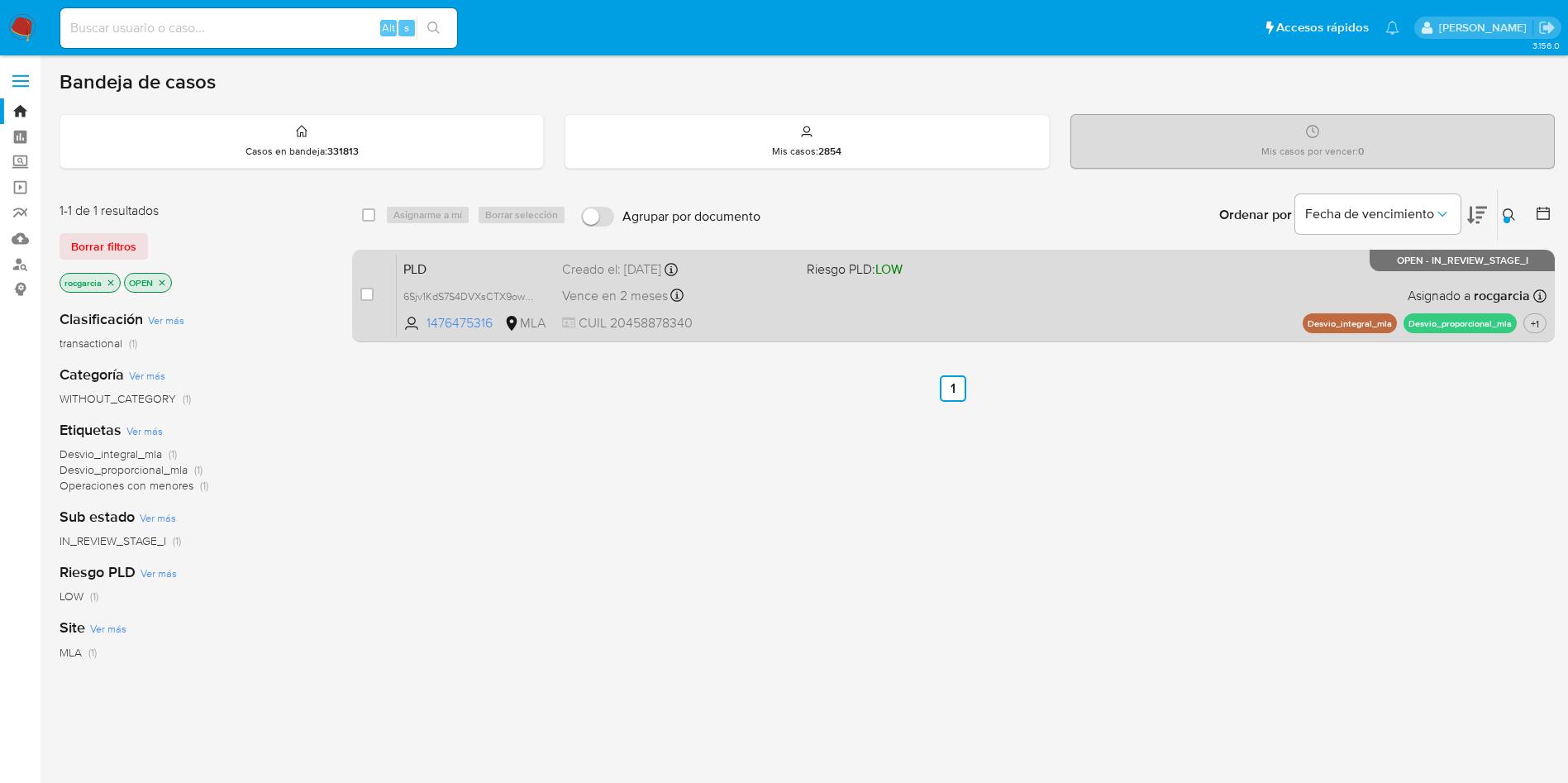
click at [843, 274] on span "Riesgo PLD: LOW" at bounding box center [855, 269] width 96 height 18
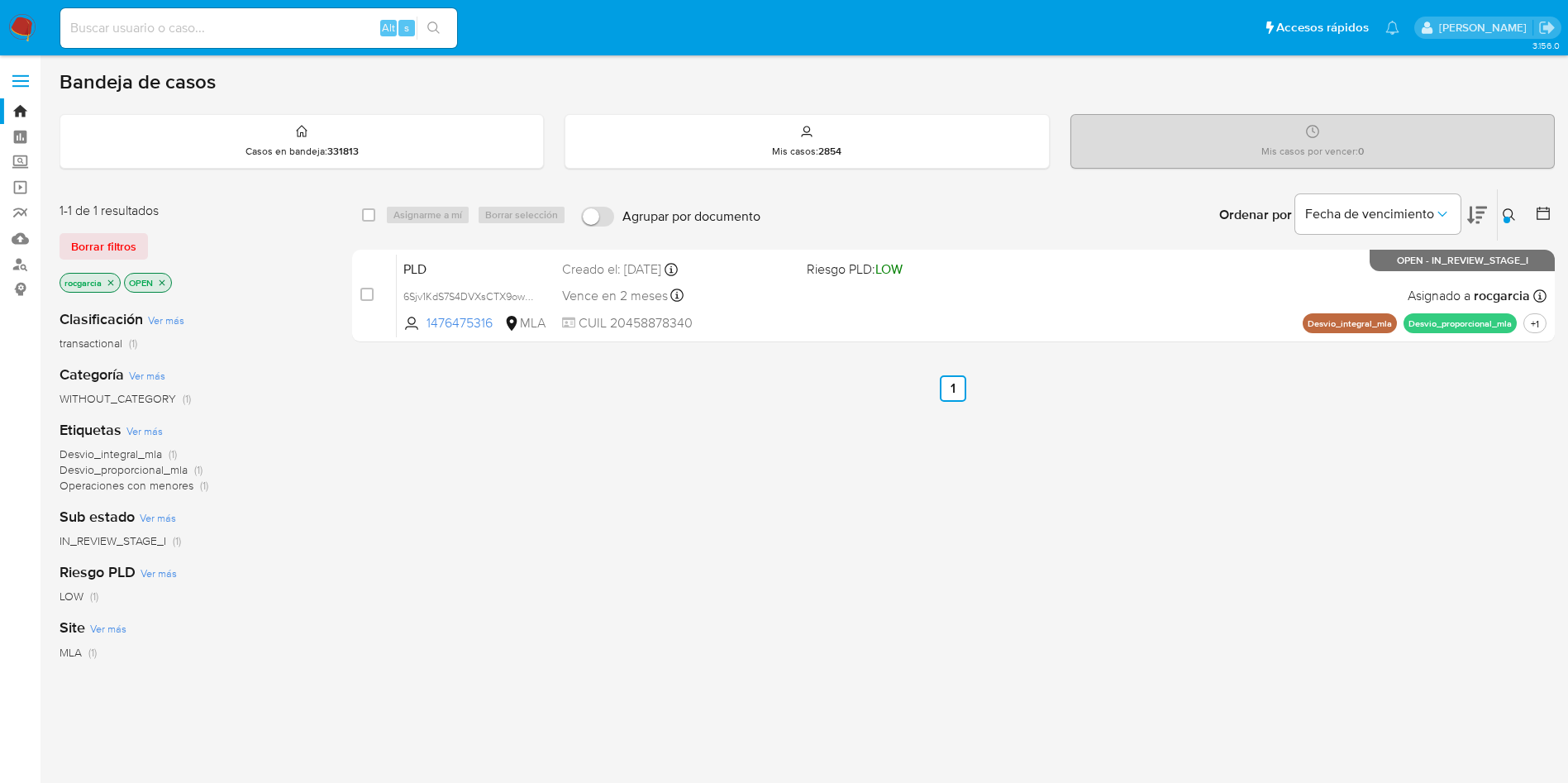
click at [1512, 206] on button at bounding box center [1511, 215] width 28 height 20
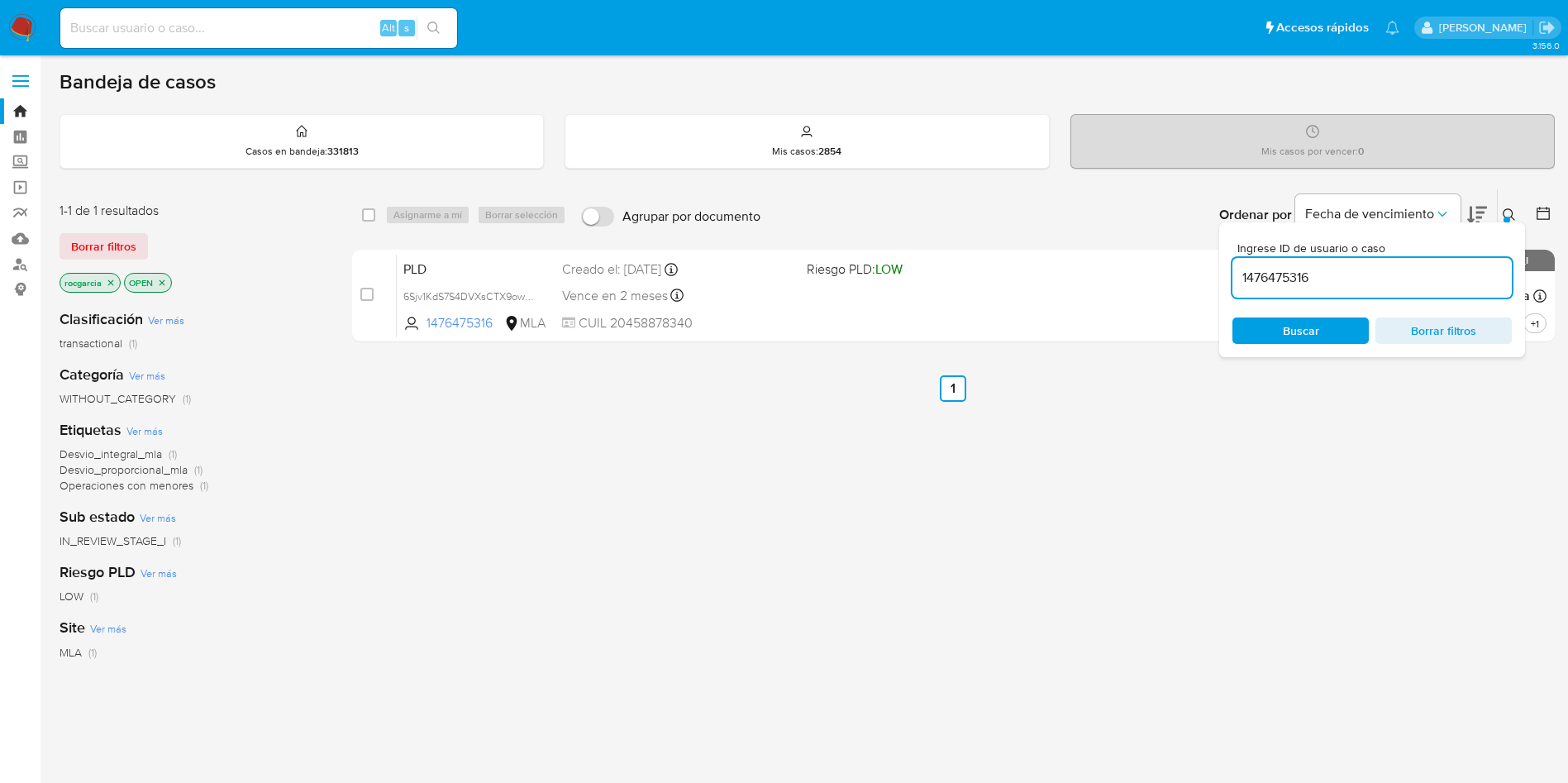
click at [1337, 281] on input "1476475316" at bounding box center [1372, 277] width 280 height 21
type input "621471776"
click at [1509, 211] on icon at bounding box center [1509, 215] width 13 height 13
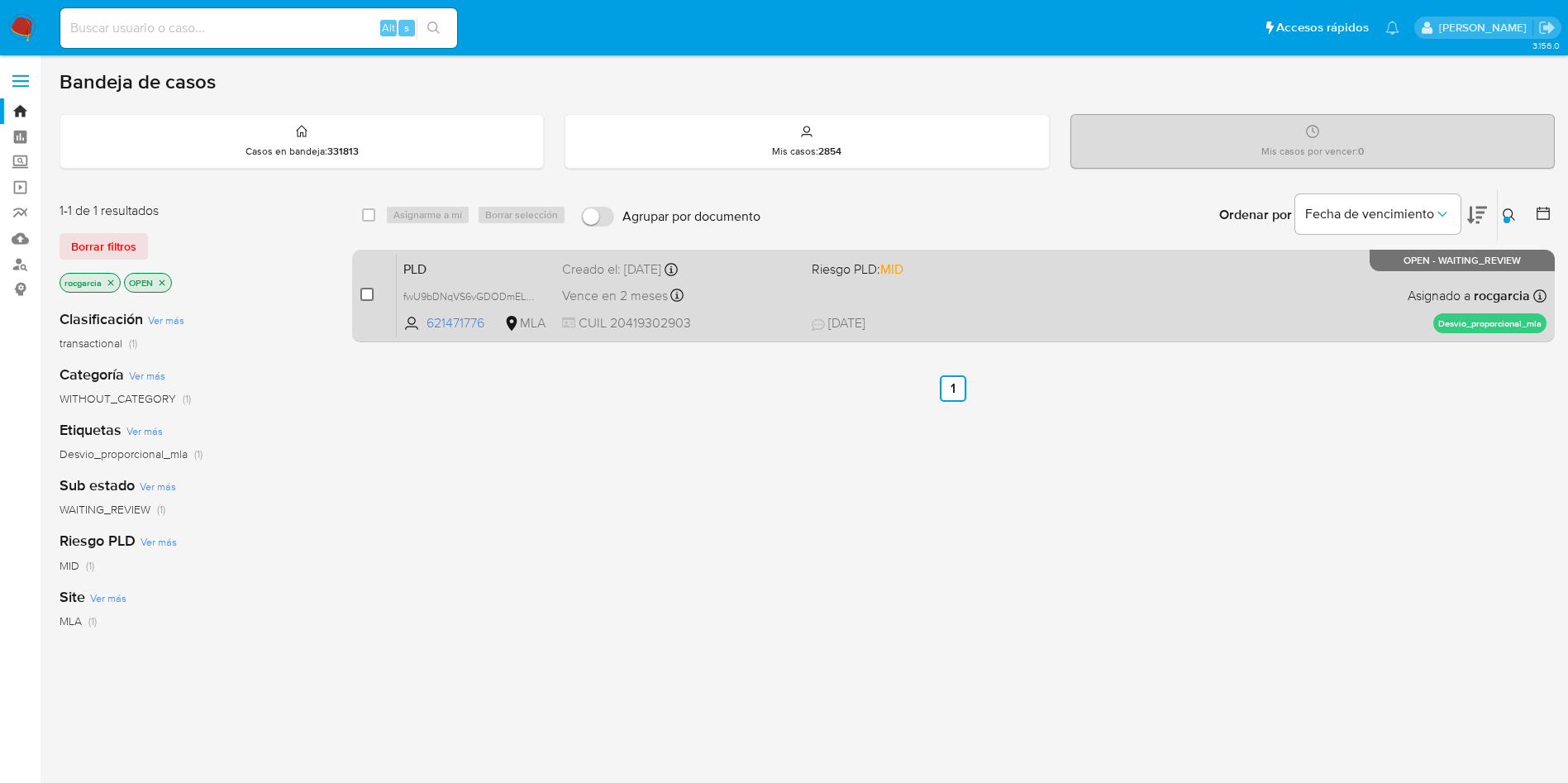
click at [365, 298] on input "checkbox" at bounding box center [367, 294] width 13 height 13
checkbox input "true"
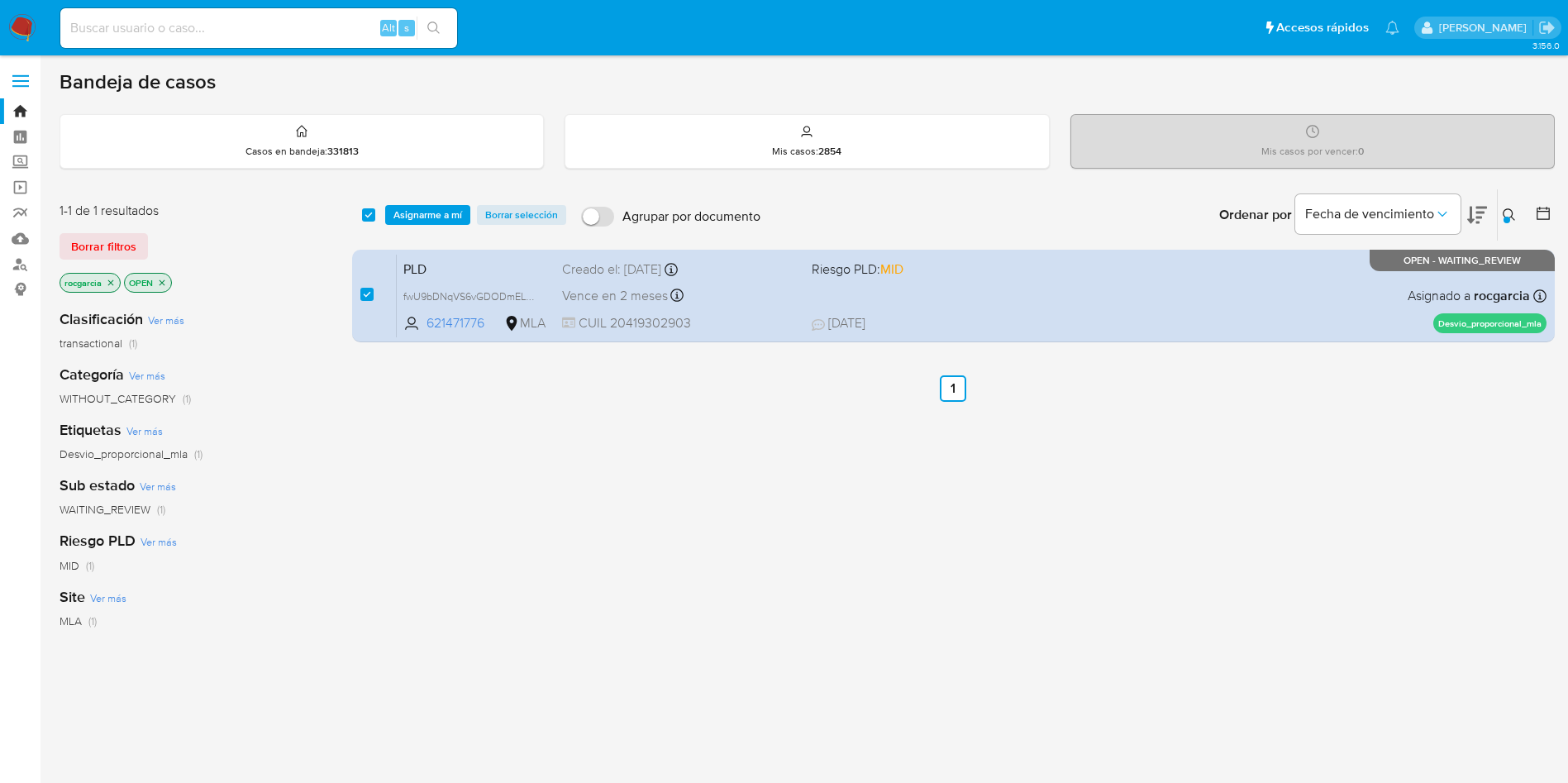
click at [428, 228] on div "select-all-cases-checkbox Asignarme a mí Borrar selección Agrupar por documento…" at bounding box center [954, 215] width 1203 height 51
click at [432, 208] on span "Asignarme a mí" at bounding box center [427, 215] width 69 height 17
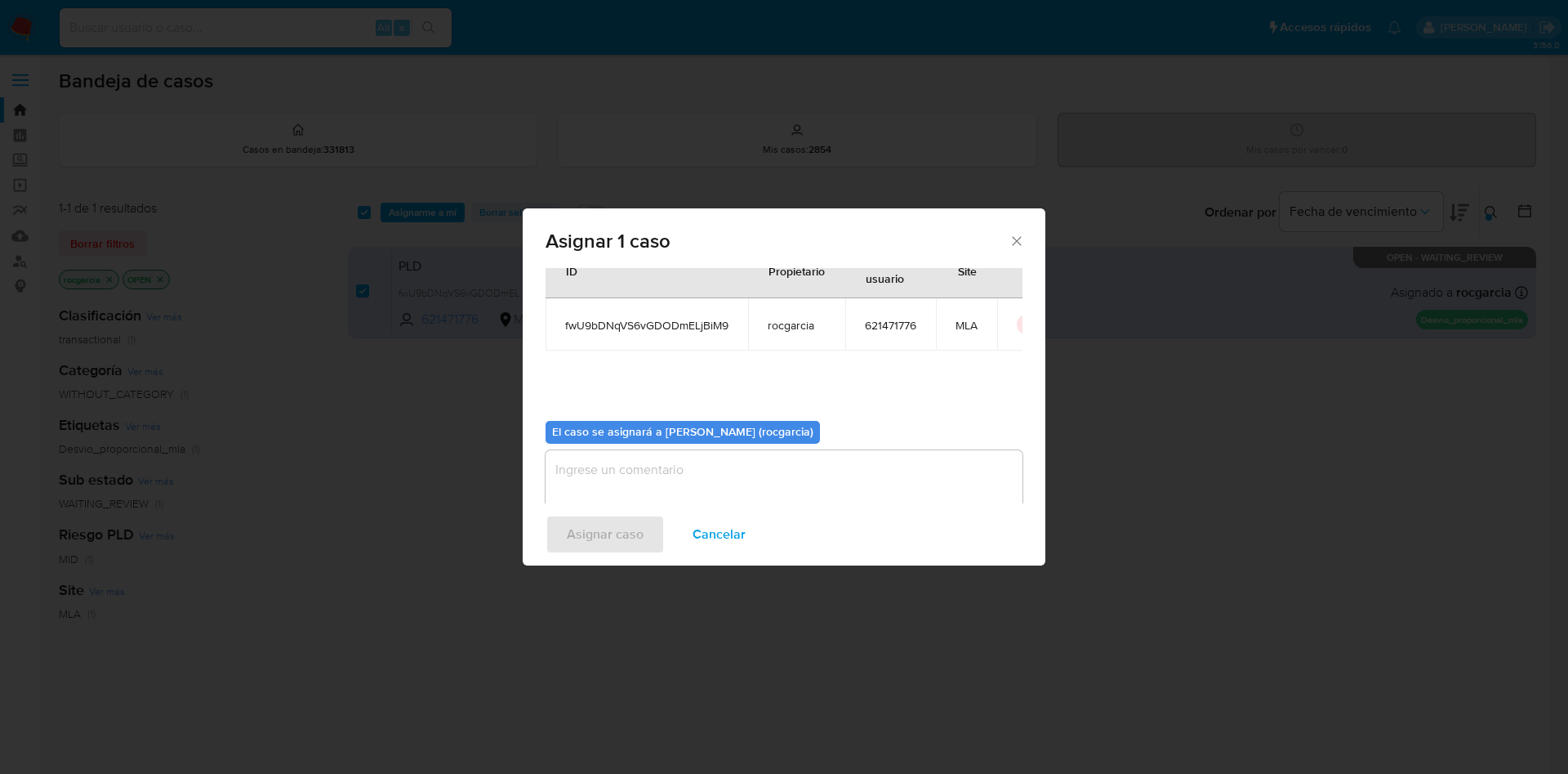
scroll to position [85, 0]
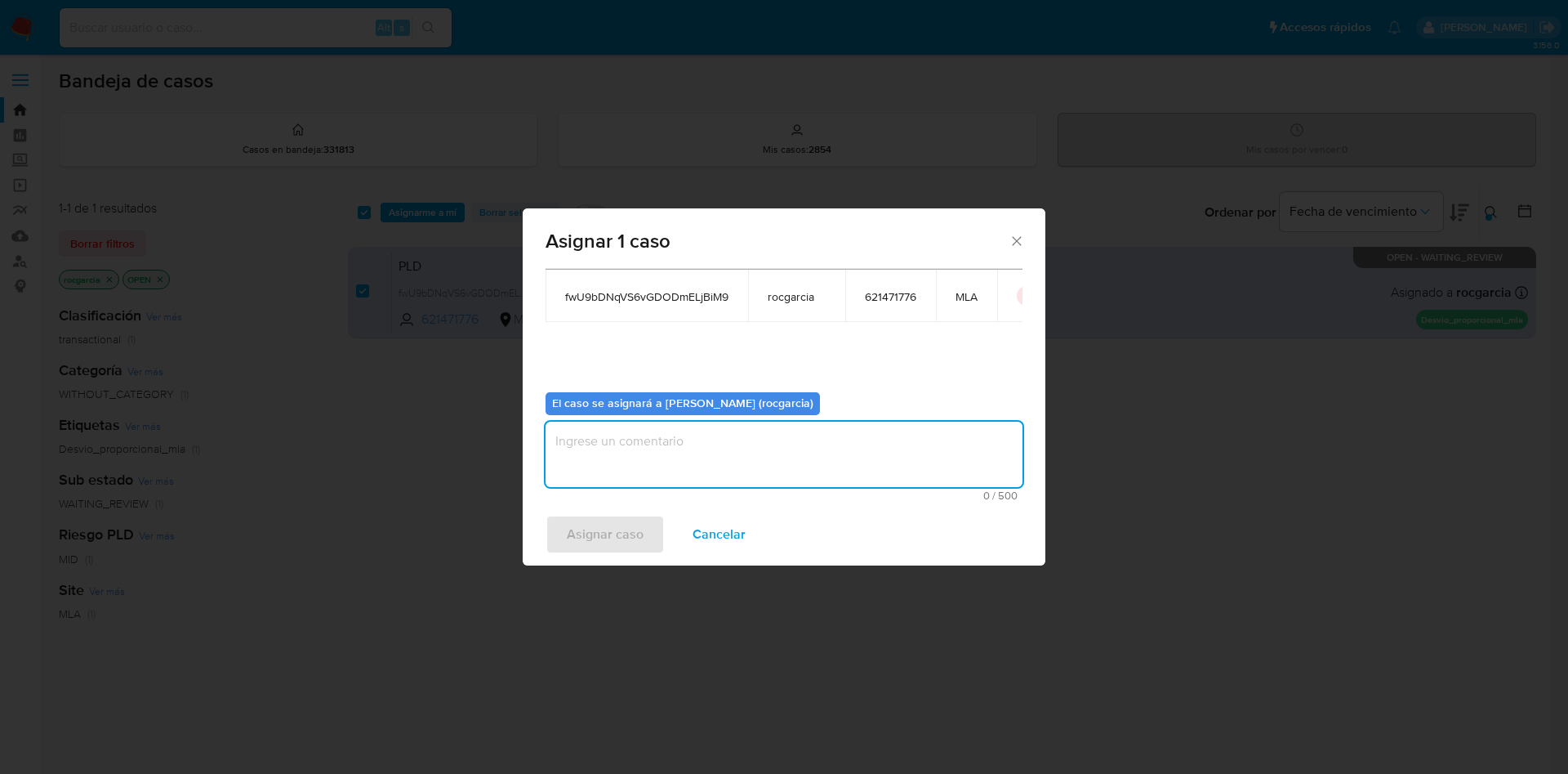
click at [591, 450] on textarea "assign-modal" at bounding box center [784, 454] width 476 height 65
click at [605, 544] on span "Asignar caso" at bounding box center [605, 535] width 77 height 36
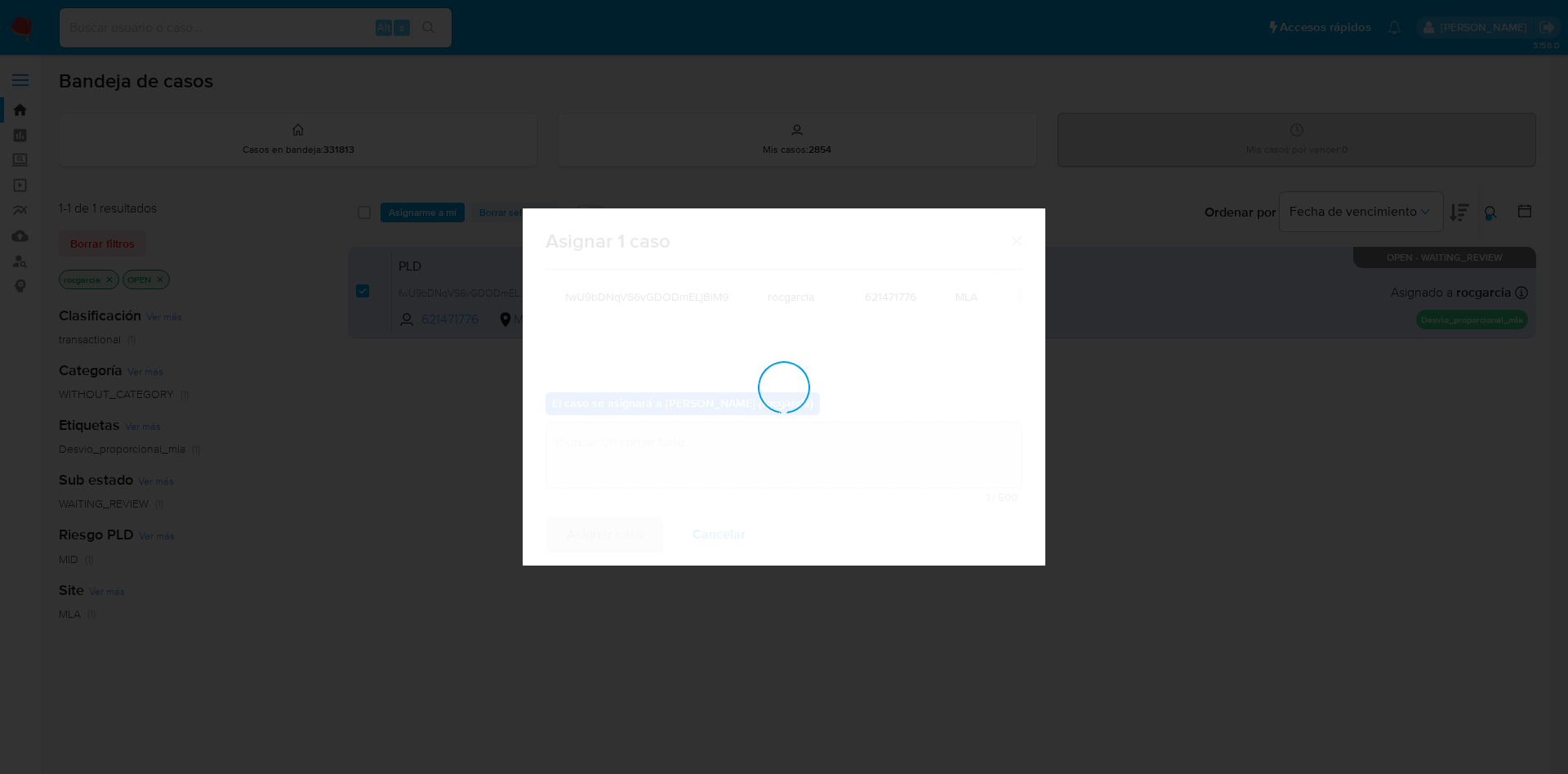
checkbox input "false"
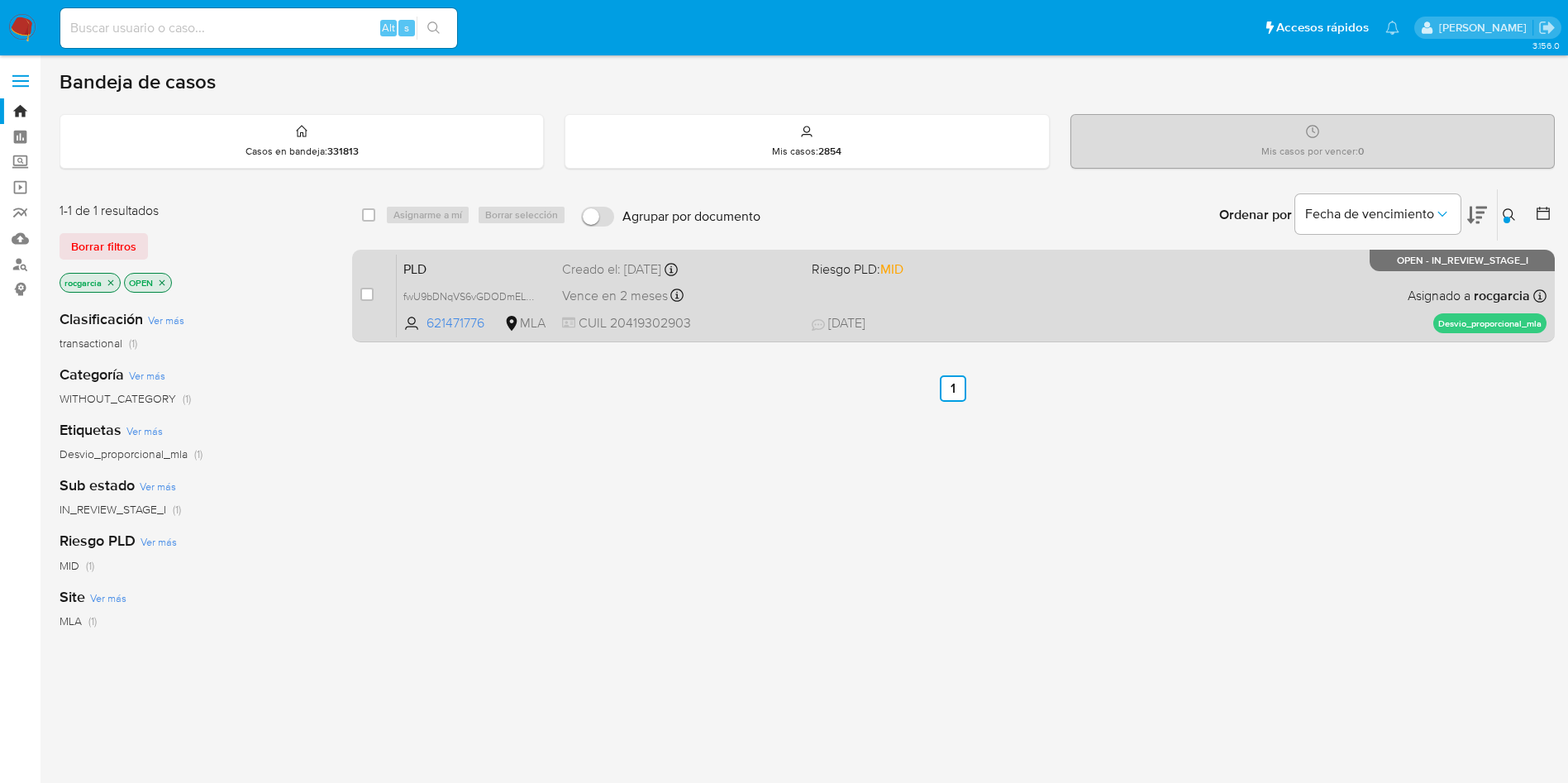
click at [1072, 291] on div "PLD fwU9bDNqVS6vGDODmELjBiM9 621471776 MLA Riesgo PLD: MID Creado el: 12/08/202…" at bounding box center [972, 295] width 1150 height 83
click at [368, 291] on input "checkbox" at bounding box center [367, 294] width 13 height 13
checkbox input "true"
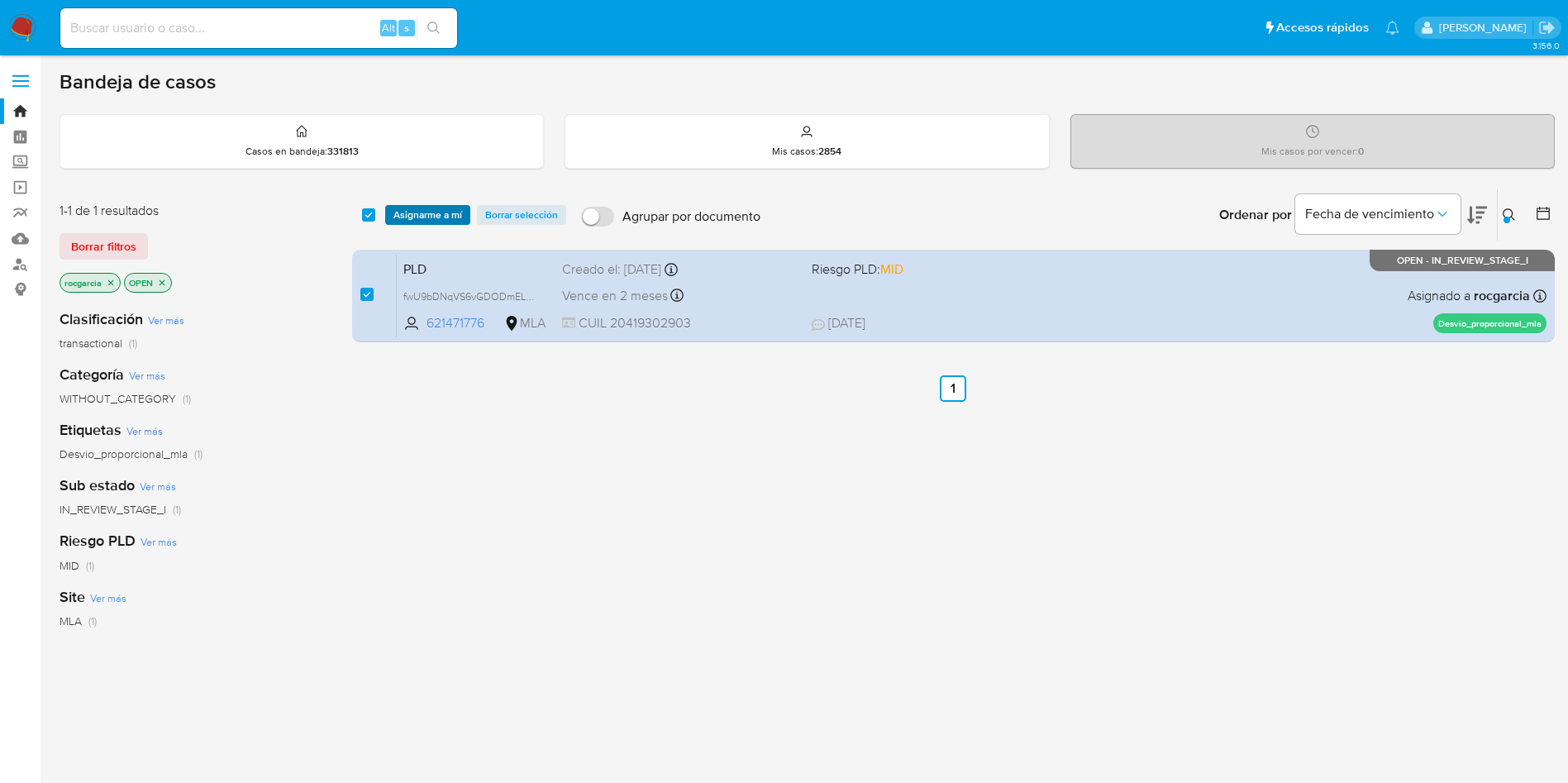
click at [415, 215] on span "Asignarme a mí" at bounding box center [427, 215] width 69 height 17
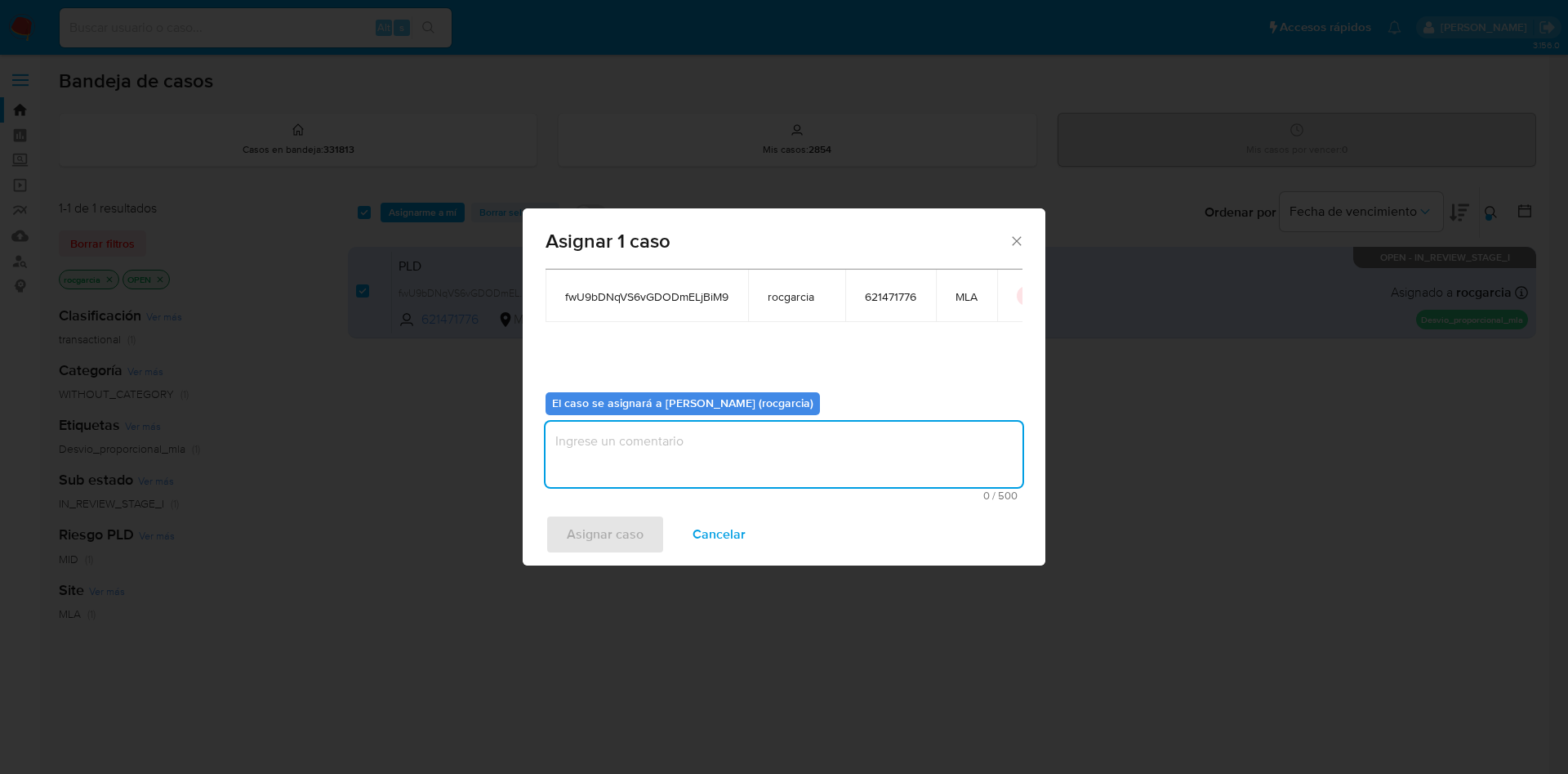
click at [642, 442] on textarea "assign-modal" at bounding box center [784, 454] width 476 height 65
click at [610, 535] on span "Asignar caso" at bounding box center [605, 535] width 77 height 36
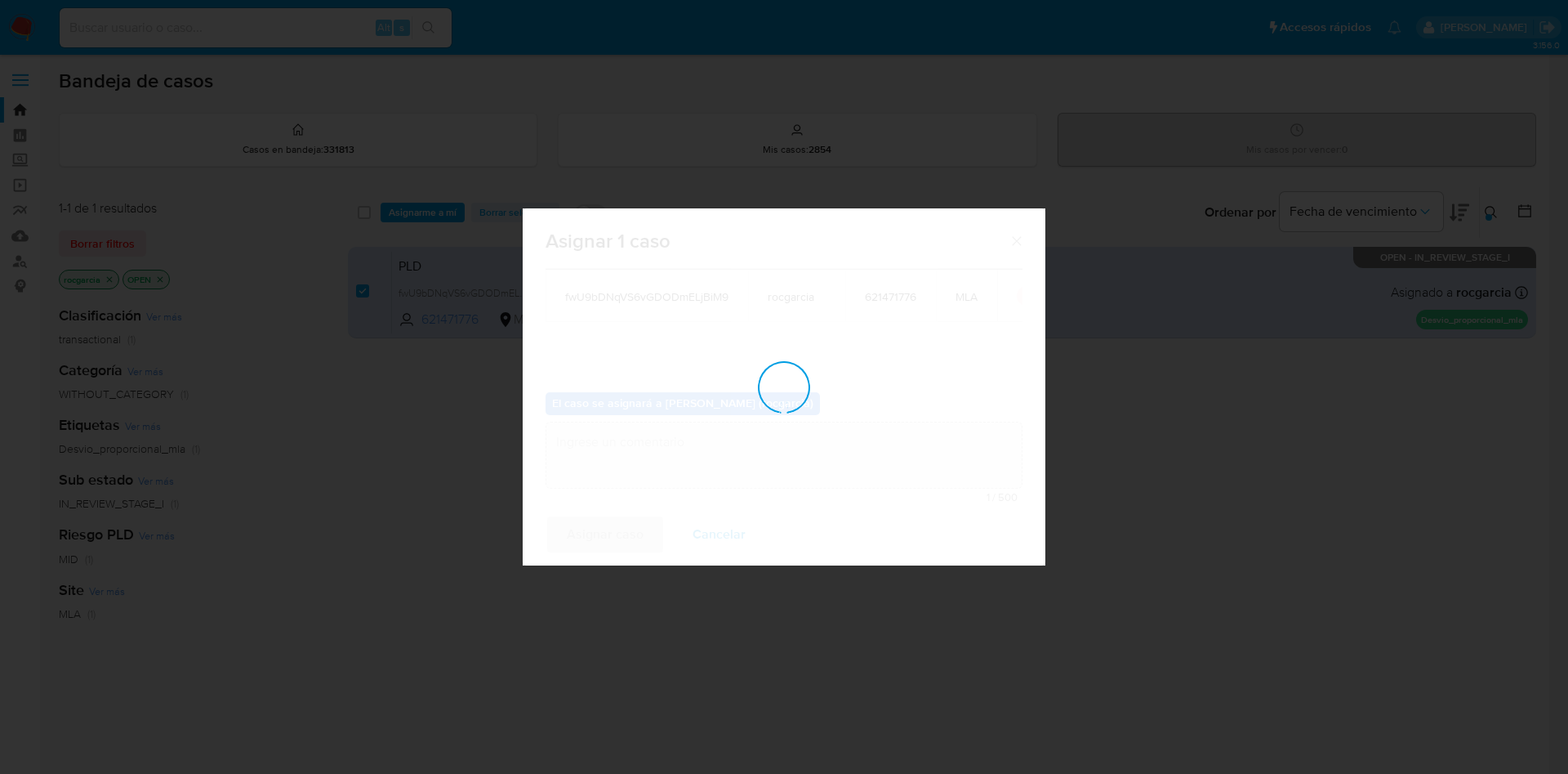
checkbox input "false"
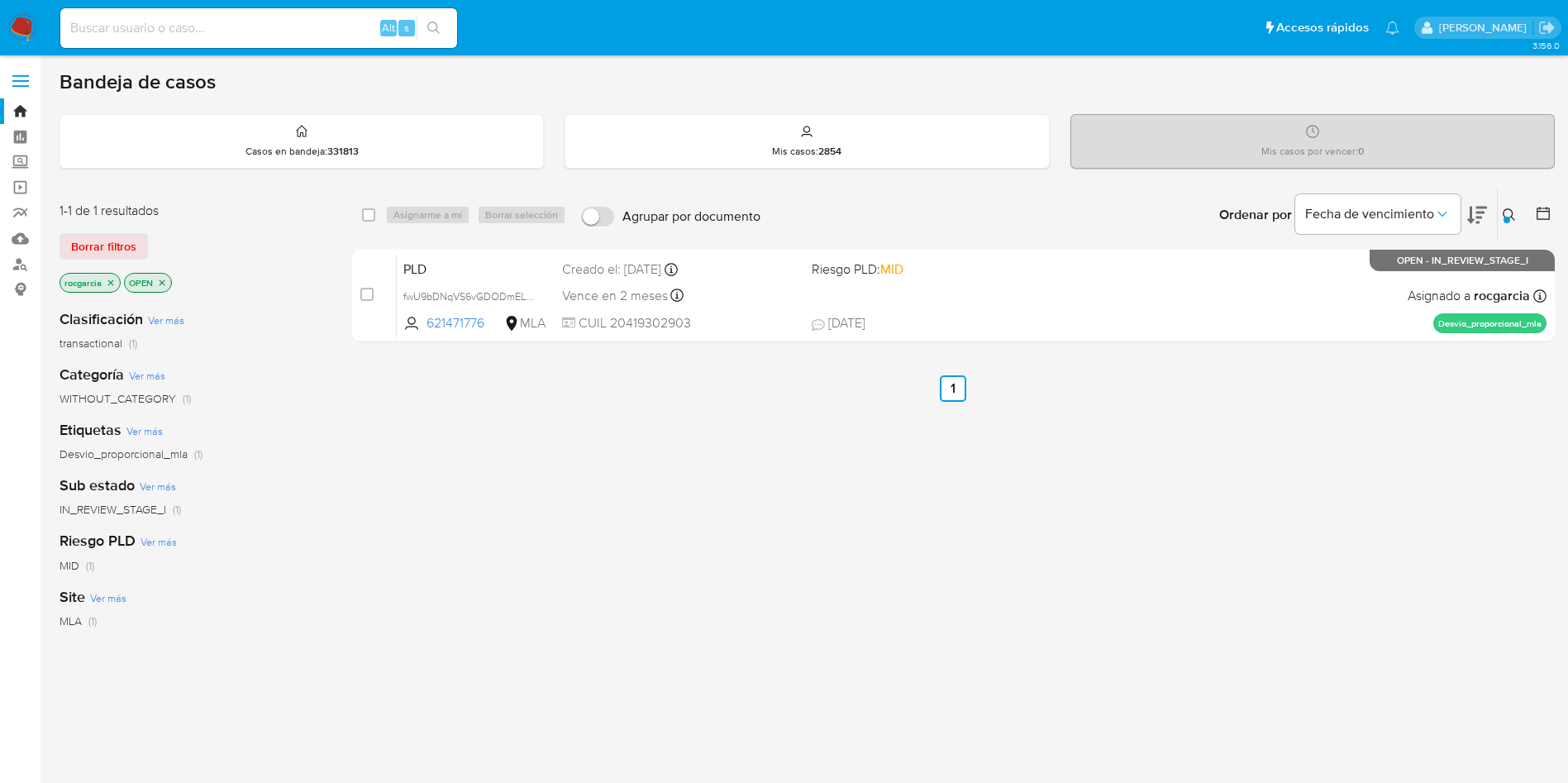
drag, startPoint x: 1507, startPoint y: 214, endPoint x: 1482, endPoint y: 232, distance: 30.8
click at [1507, 214] on icon at bounding box center [1509, 215] width 13 height 13
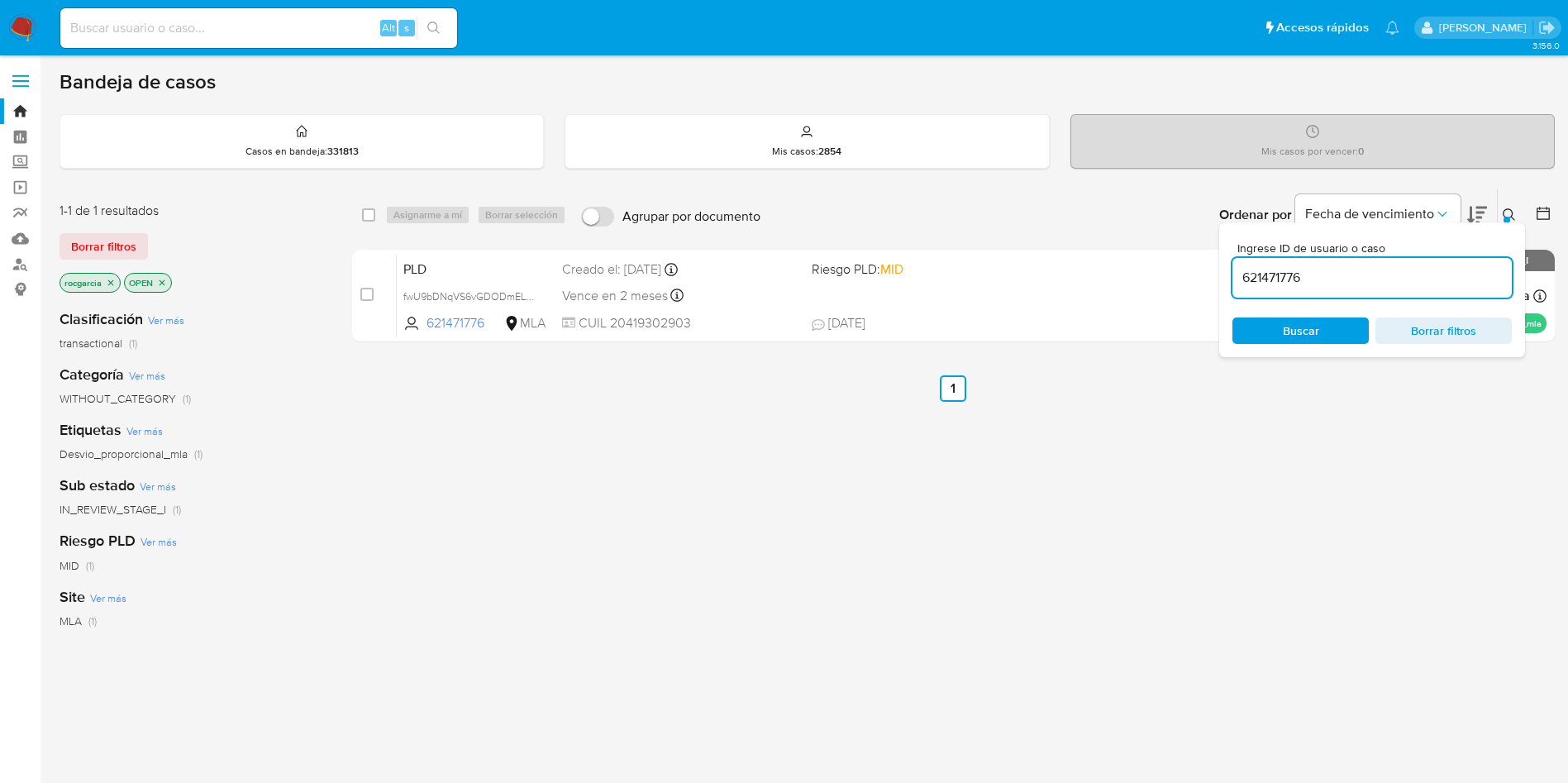
click at [1387, 280] on input "621471776" at bounding box center [1372, 277] width 280 height 21
type input "193498688"
click at [1506, 208] on icon at bounding box center [1509, 215] width 13 height 13
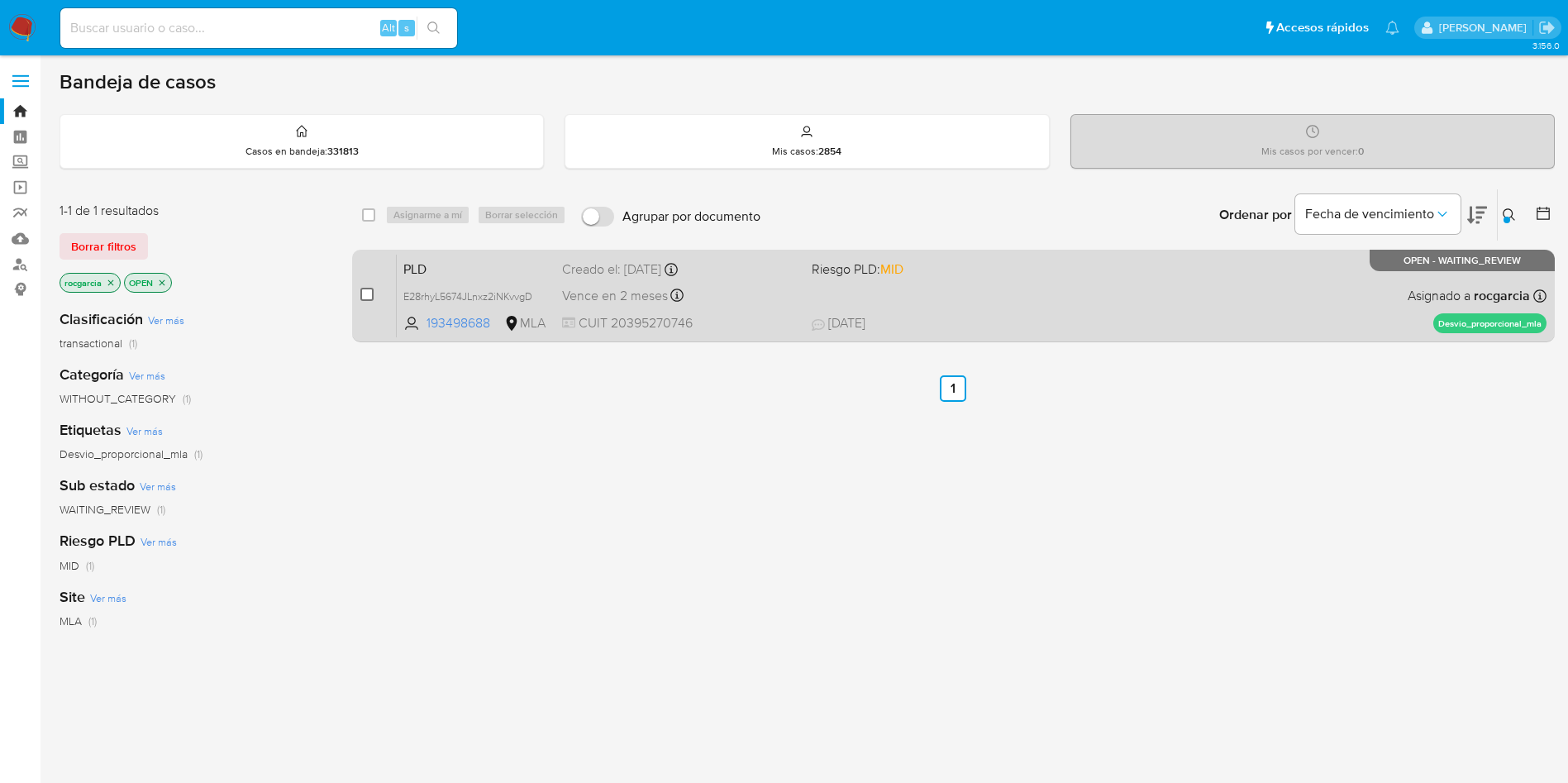
click at [368, 298] on input "checkbox" at bounding box center [367, 294] width 13 height 13
checkbox input "true"
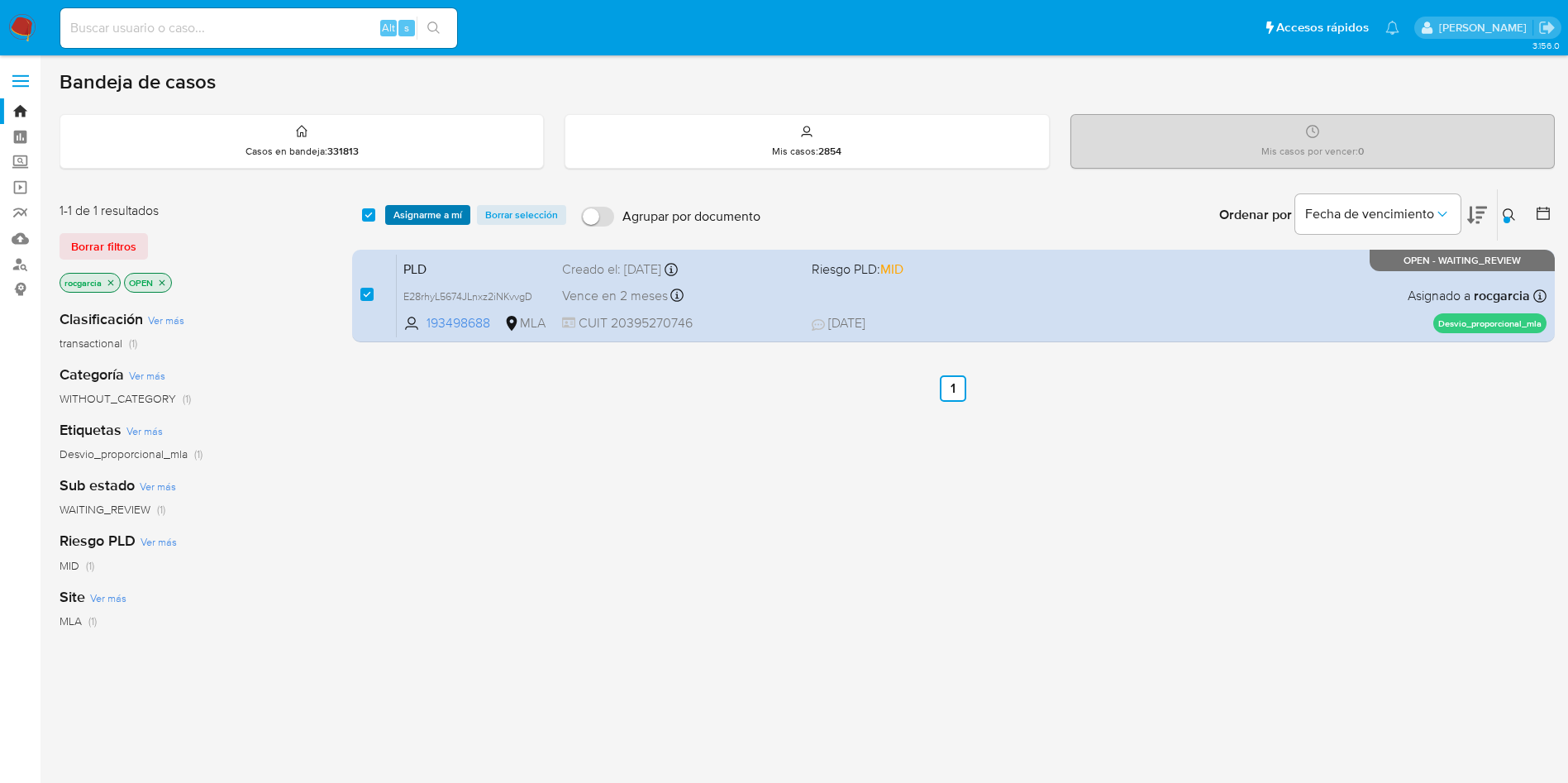
click at [410, 218] on span "Asignarme a mí" at bounding box center [427, 215] width 69 height 17
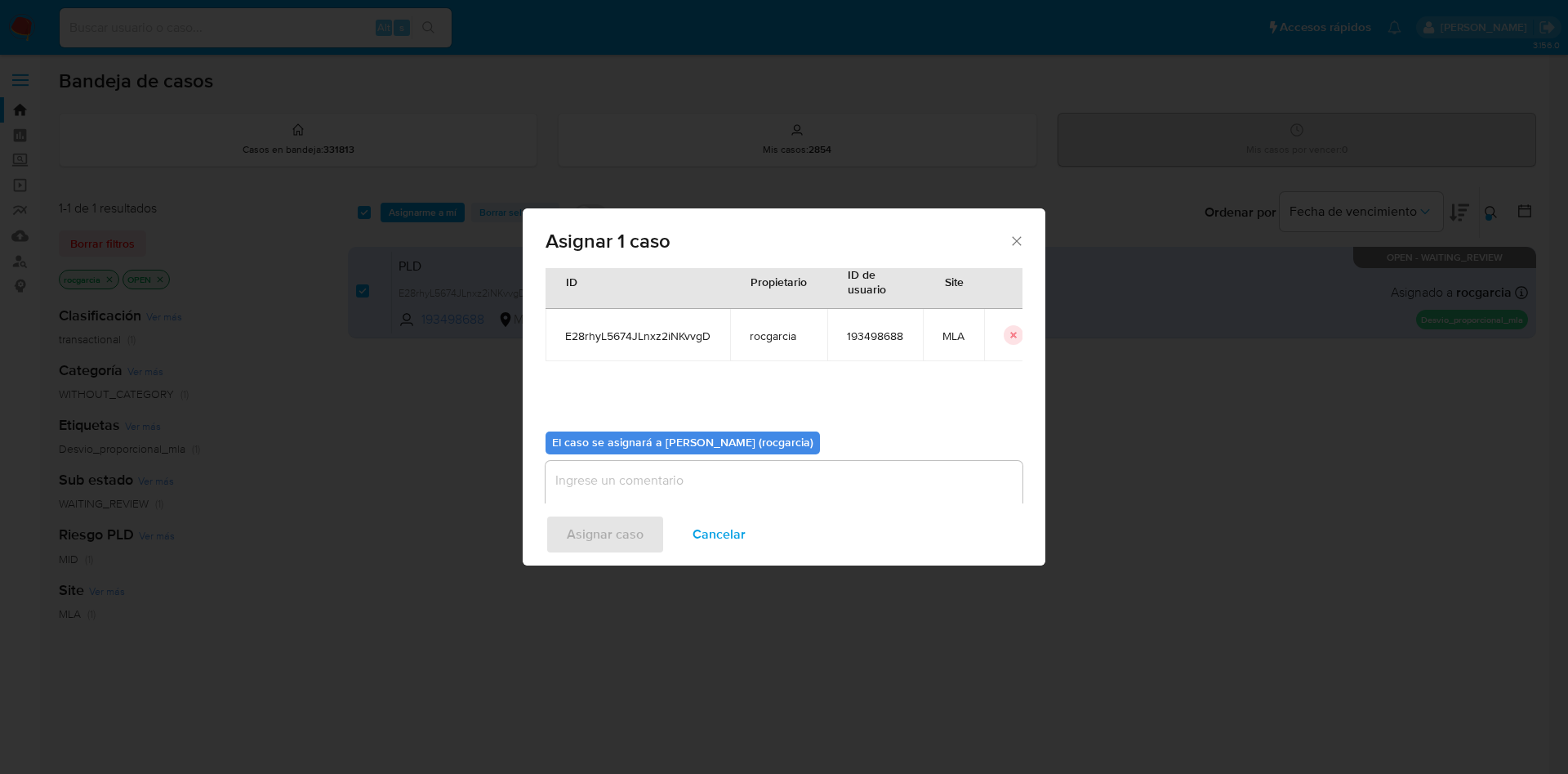
scroll to position [85, 0]
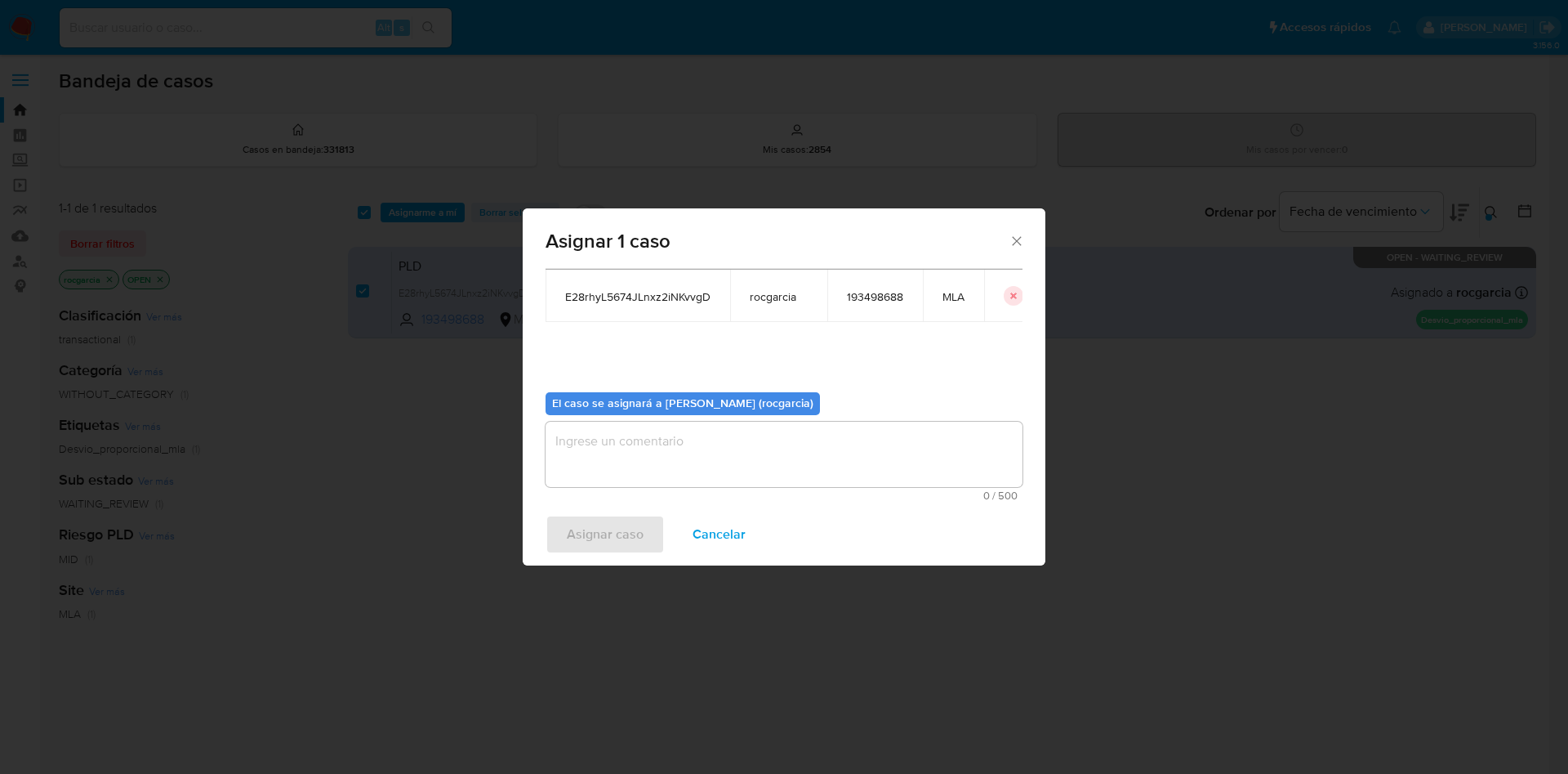
click at [617, 459] on textarea "assign-modal" at bounding box center [784, 454] width 476 height 65
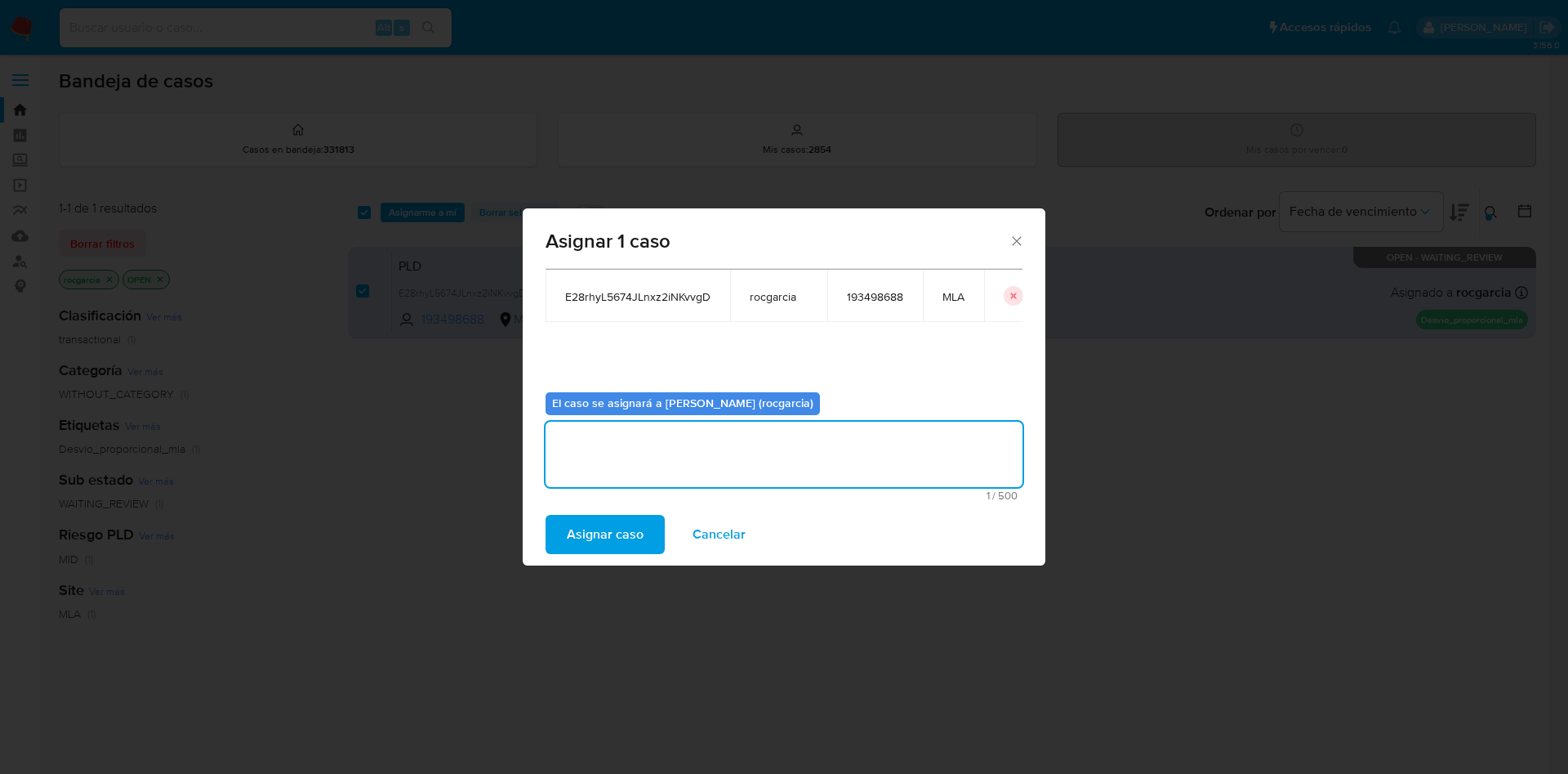
click at [601, 537] on span "Asignar caso" at bounding box center [605, 535] width 77 height 36
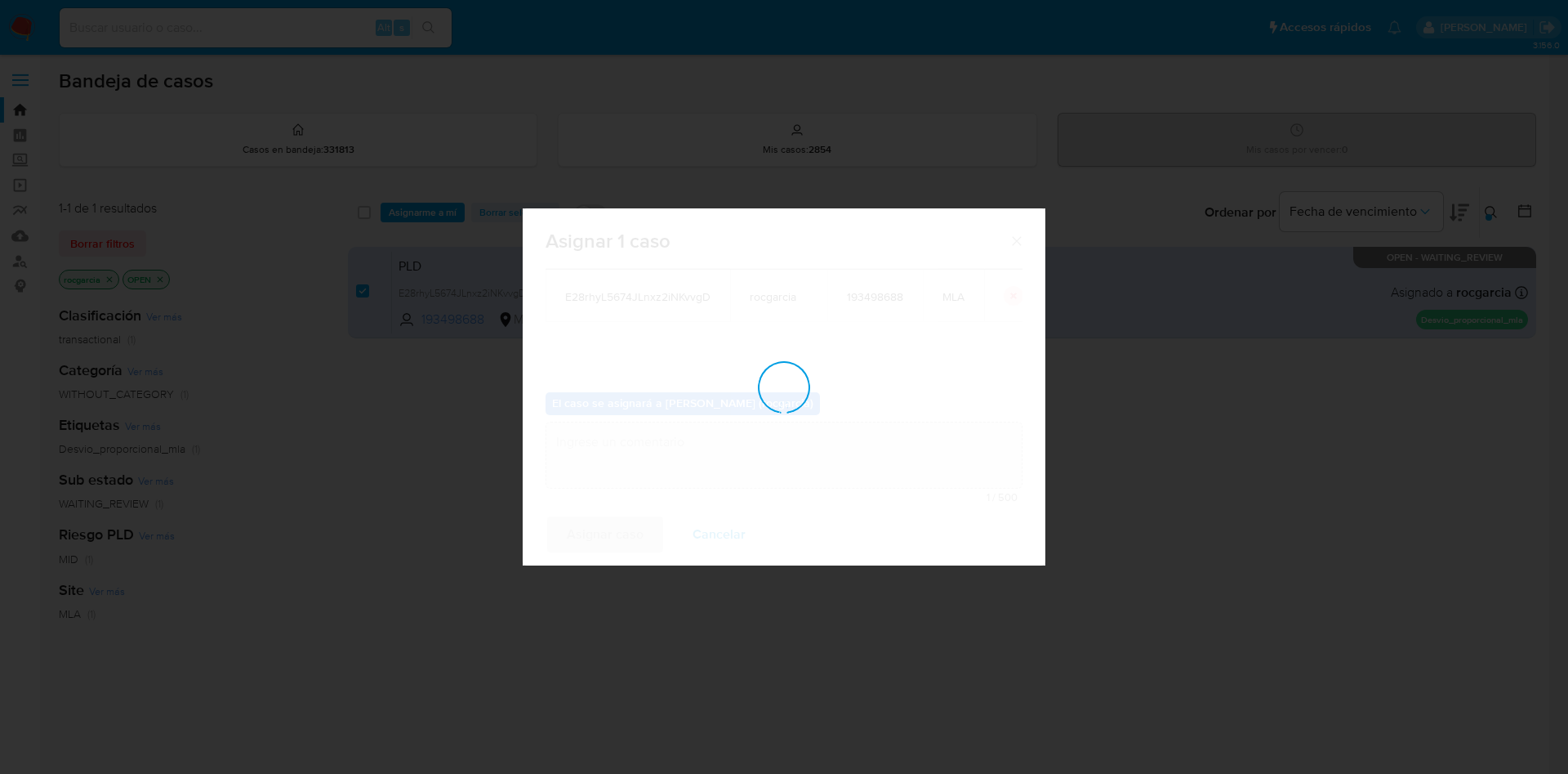
checkbox input "false"
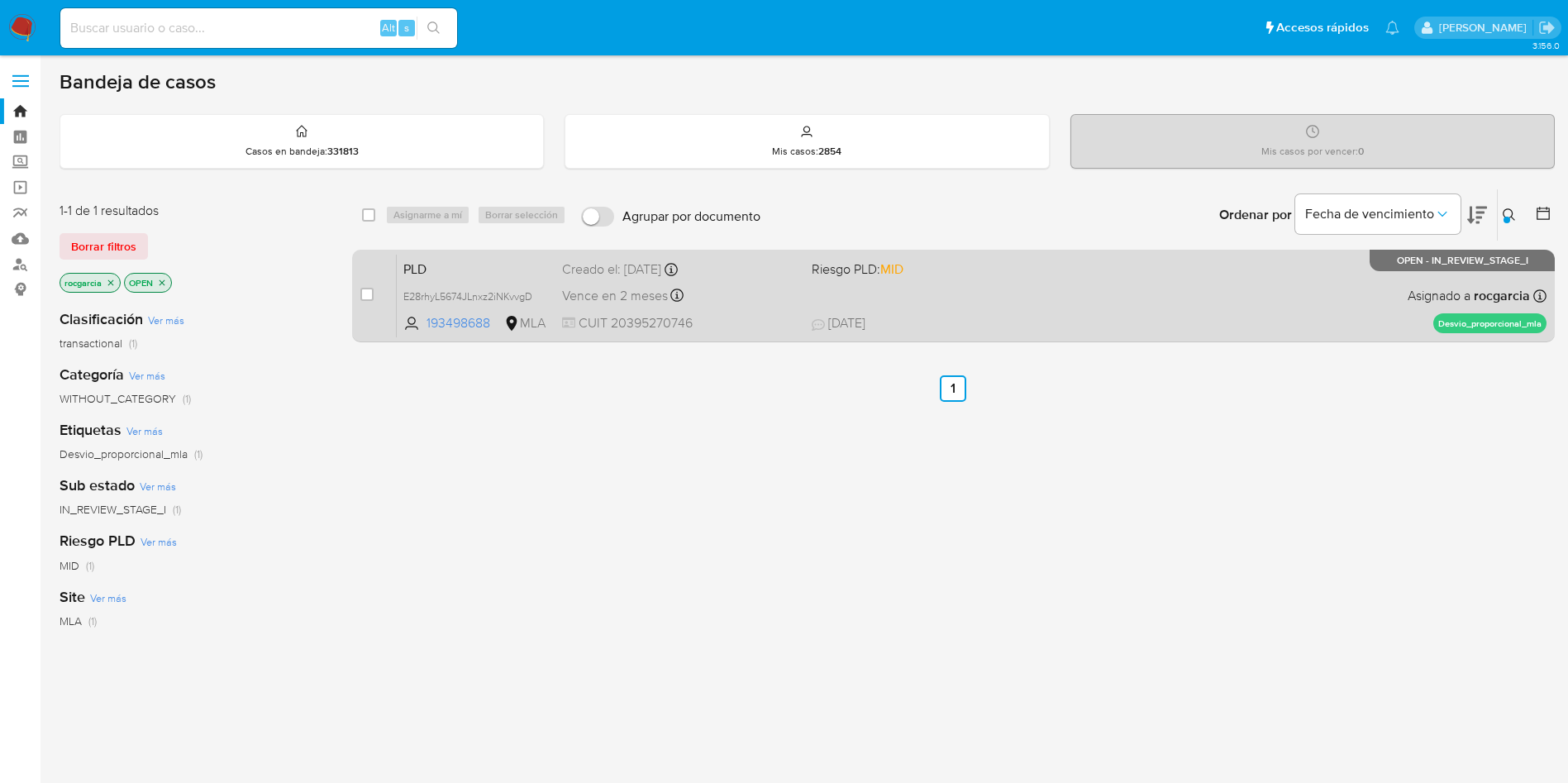
click at [1069, 276] on div "PLD E28rhyL5674JLnxz2iNKvvgD 193498688 MLA Riesgo PLD: MID Creado el: 12/08/202…" at bounding box center [972, 295] width 1150 height 83
click at [929, 307] on div "PLD E28rhyL5674JLnxz2iNKvvgD 193498688 MLA Riesgo PLD: MID Creado el: 12/08/202…" at bounding box center [972, 295] width 1150 height 83
click at [368, 295] on input "checkbox" at bounding box center [367, 294] width 13 height 13
checkbox input "true"
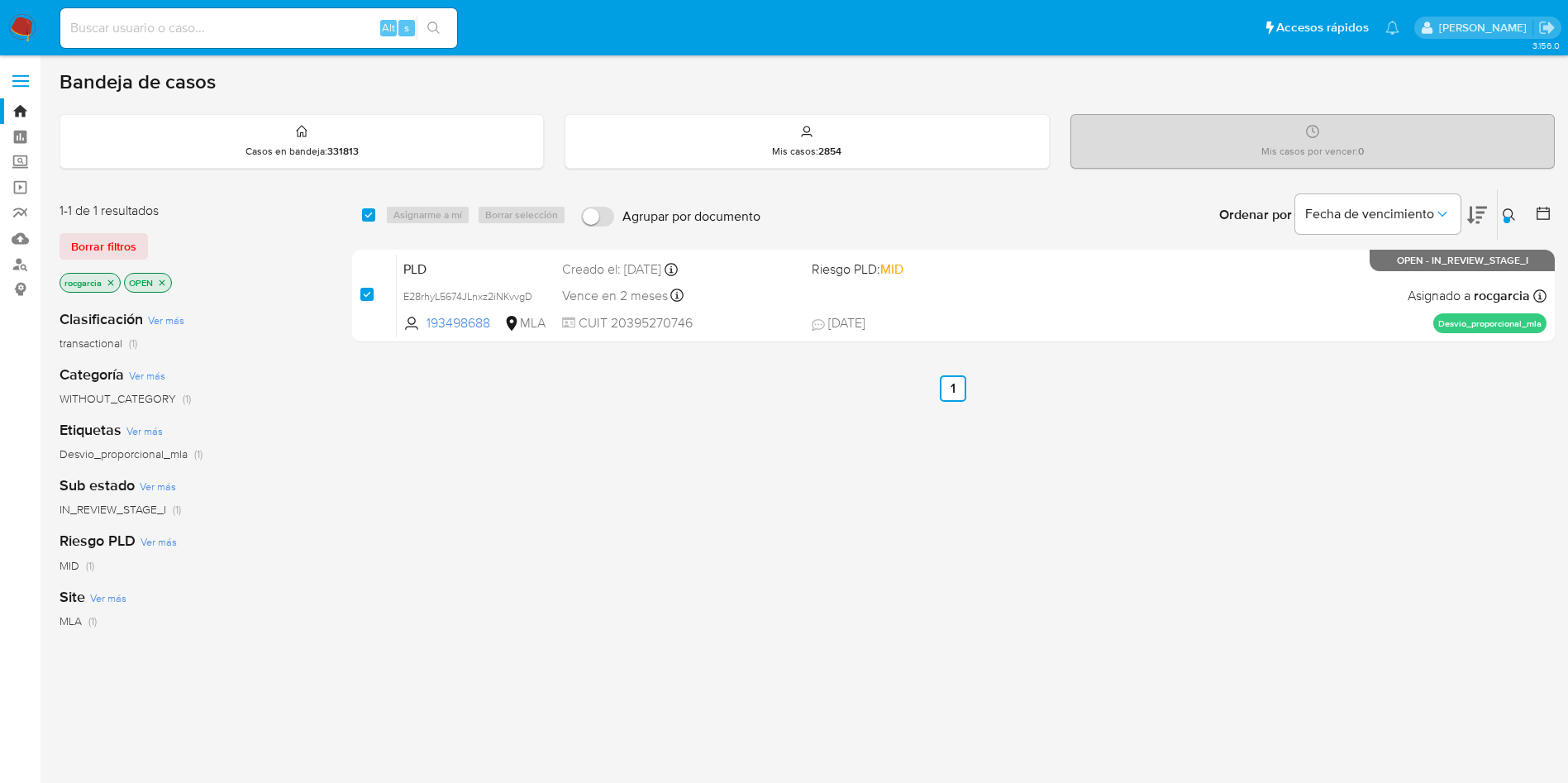
checkbox input "true"
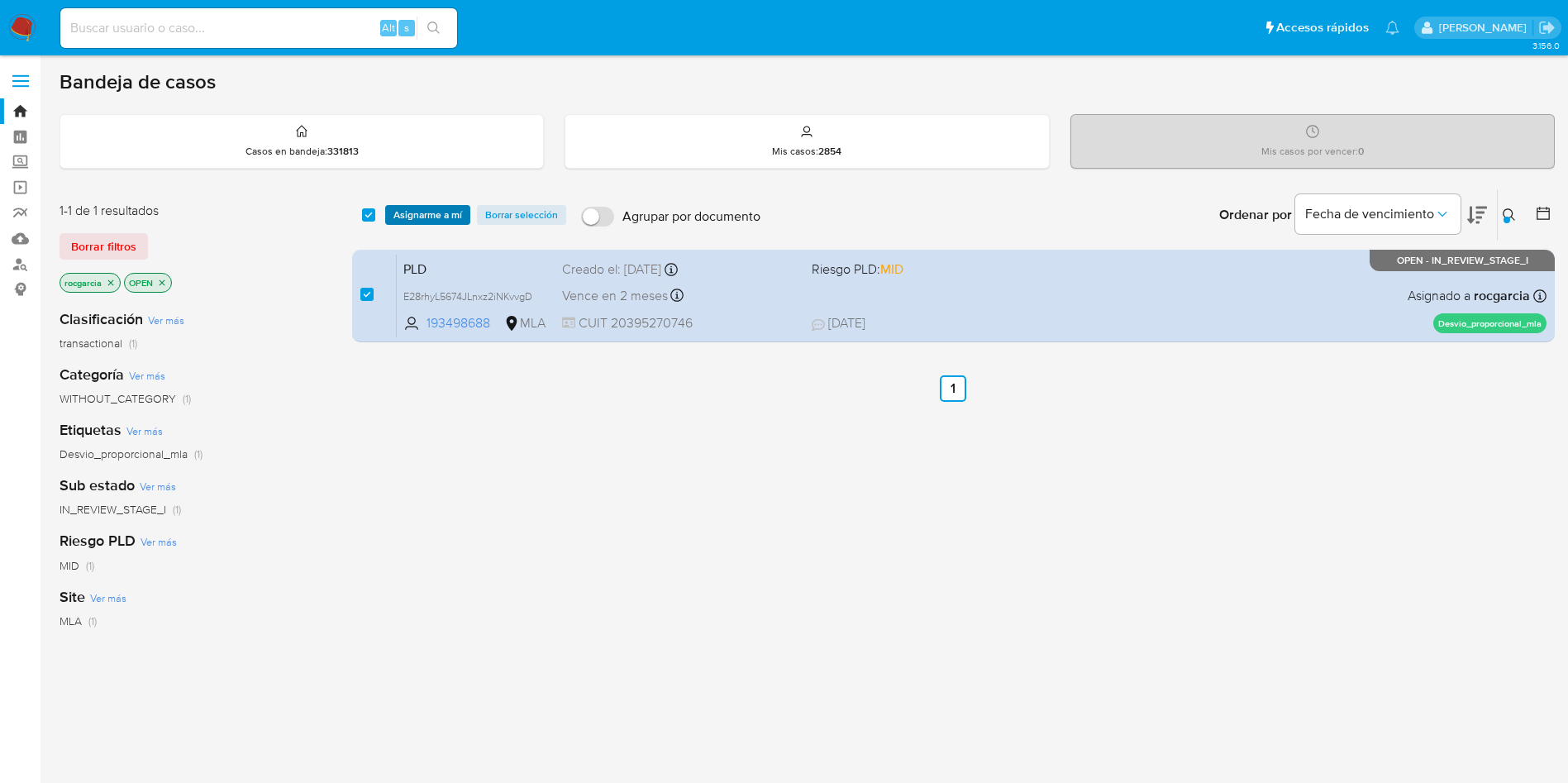
click at [417, 219] on span "Asignarme a mí" at bounding box center [427, 215] width 69 height 17
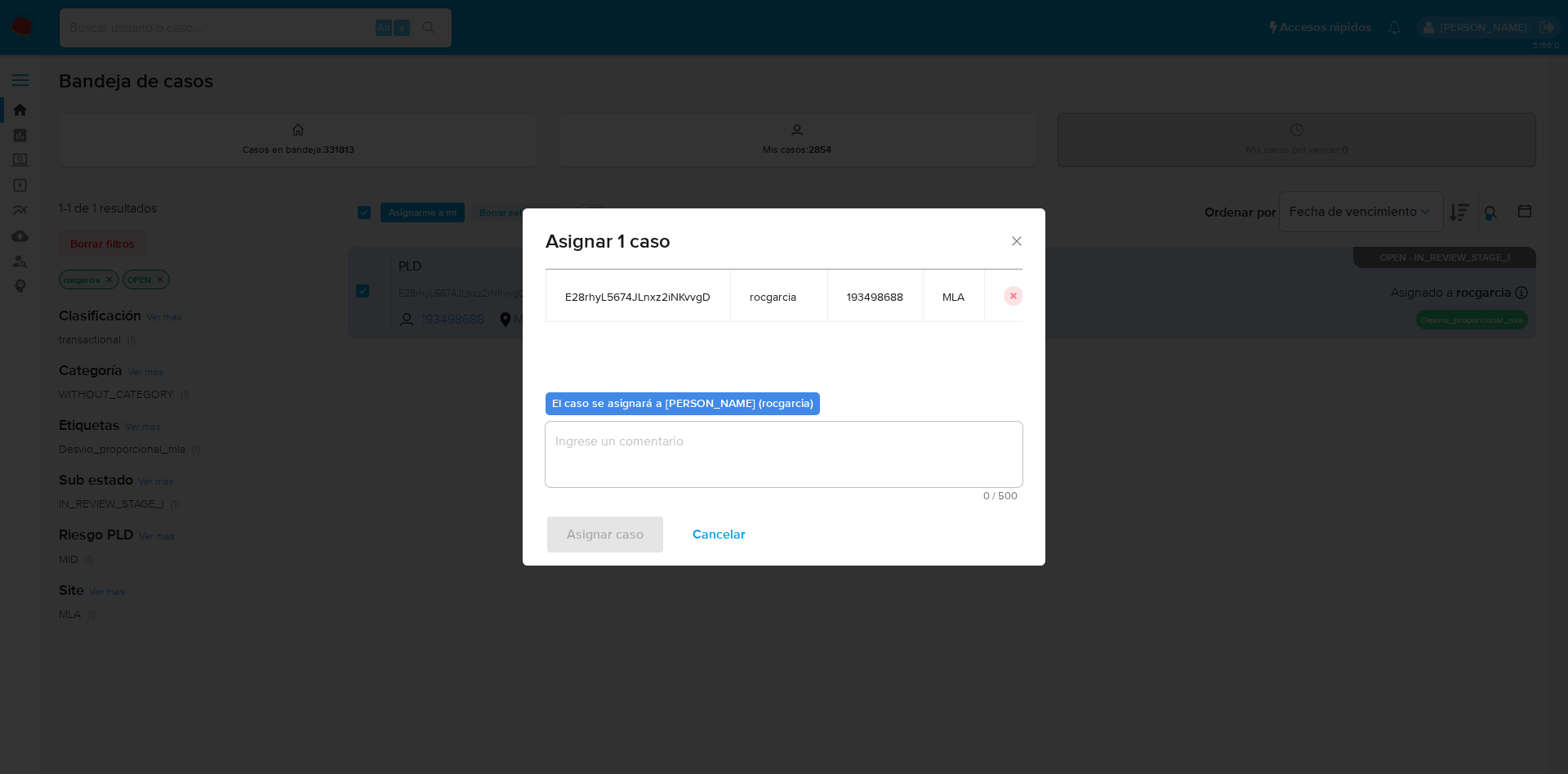
click at [622, 461] on textarea "assign-modal" at bounding box center [784, 454] width 476 height 65
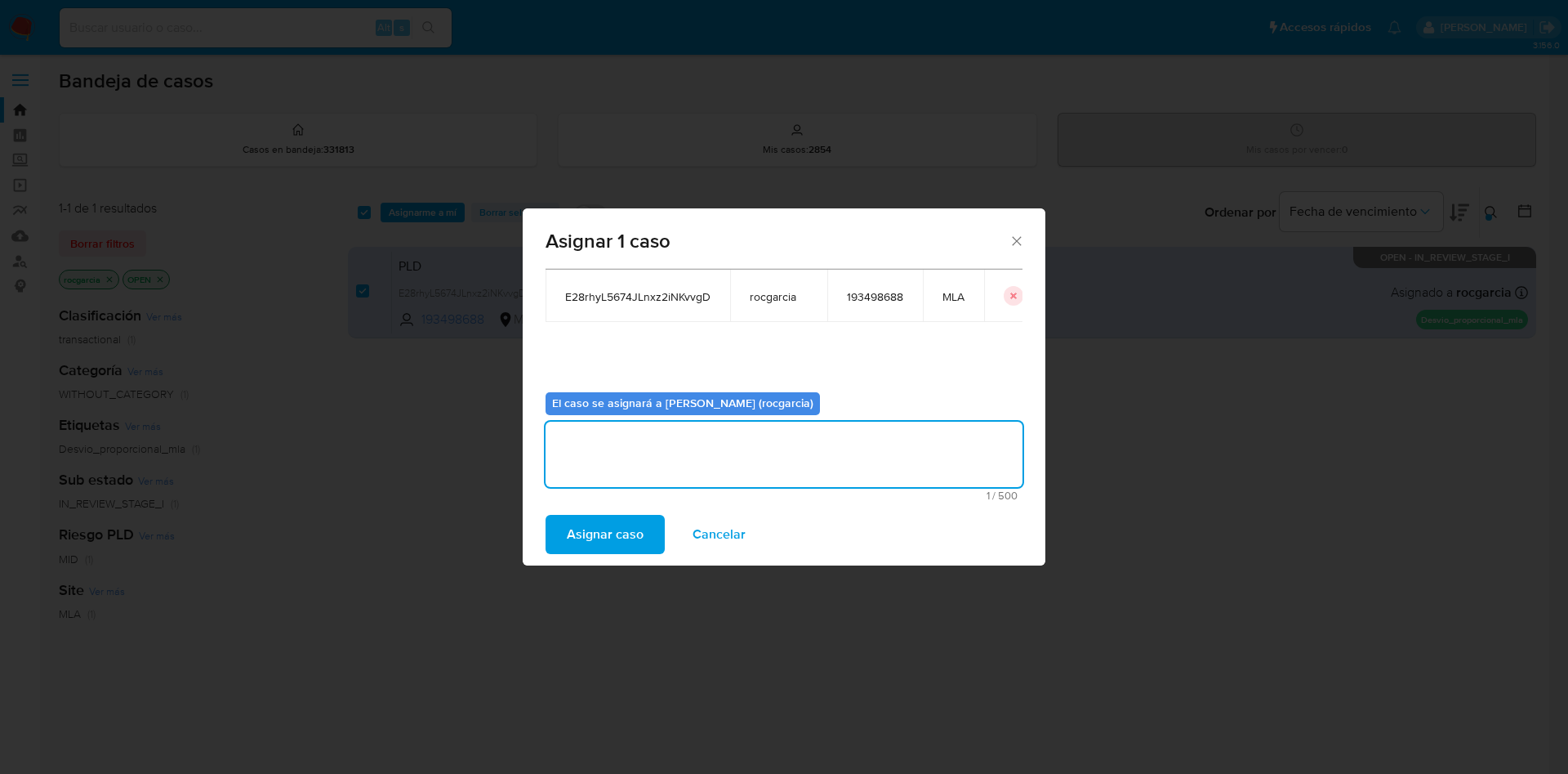
click at [593, 535] on span "Asignar caso" at bounding box center [605, 535] width 77 height 36
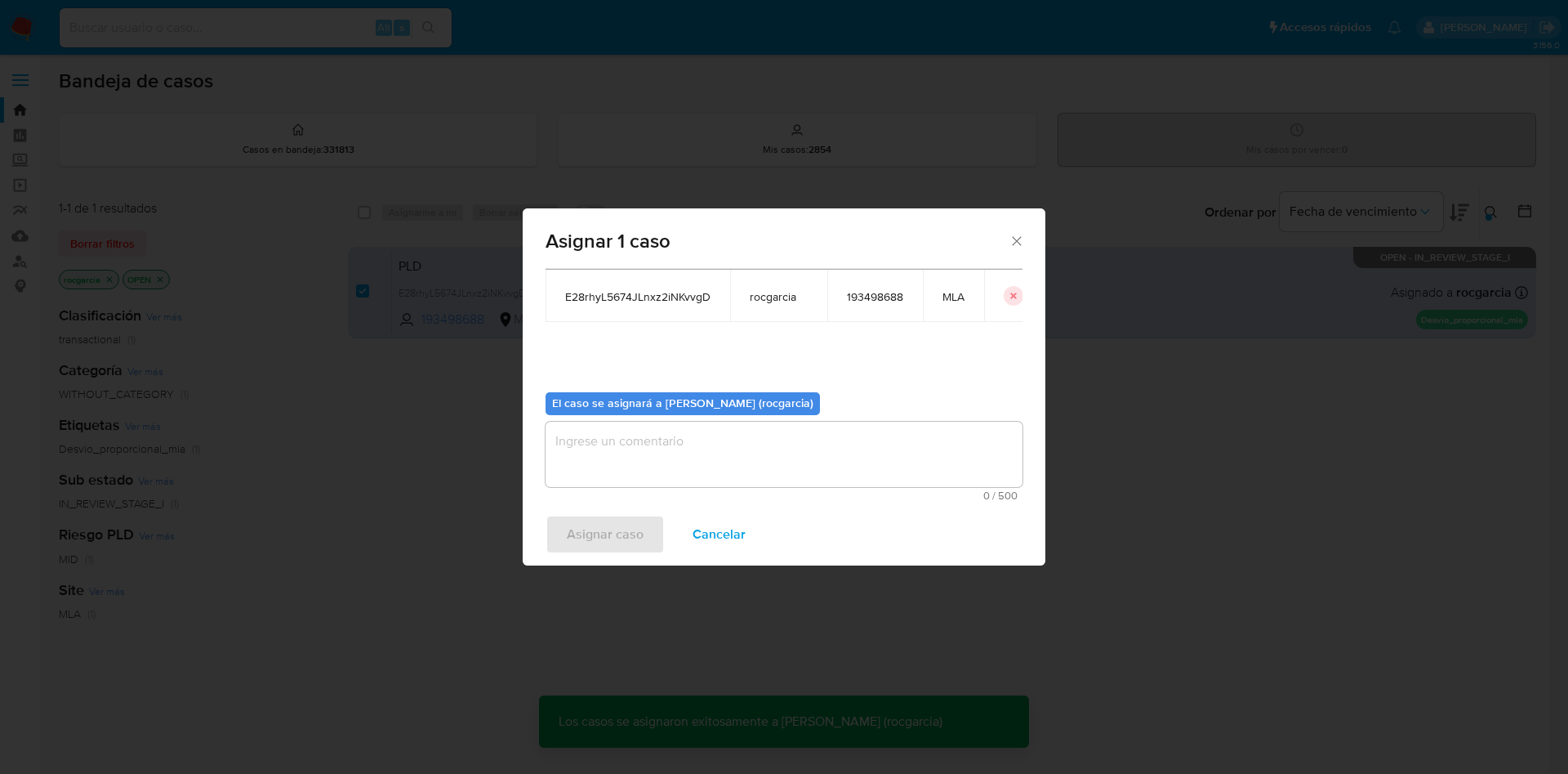
checkbox input "false"
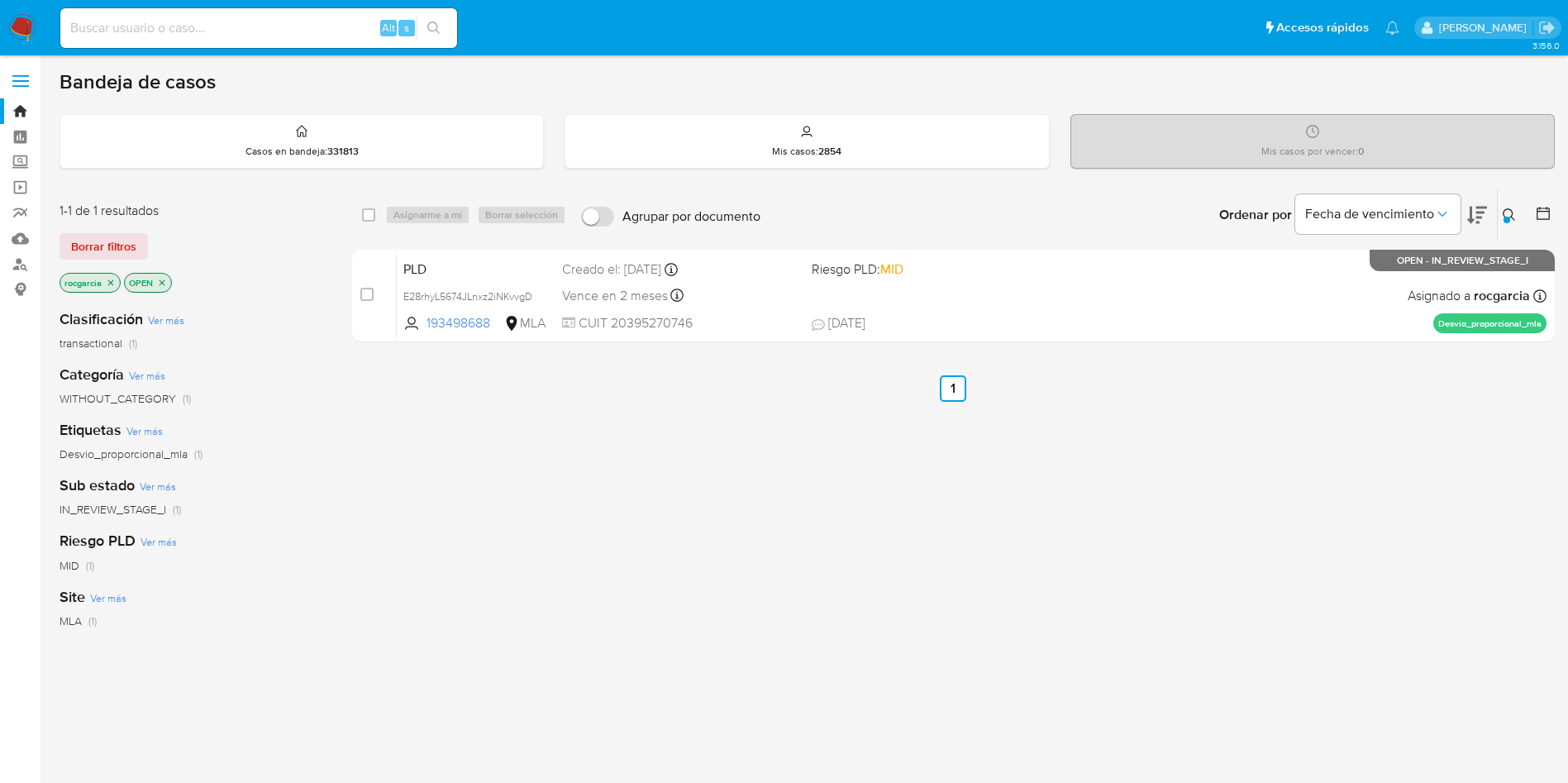
click at [1514, 211] on icon at bounding box center [1509, 215] width 13 height 13
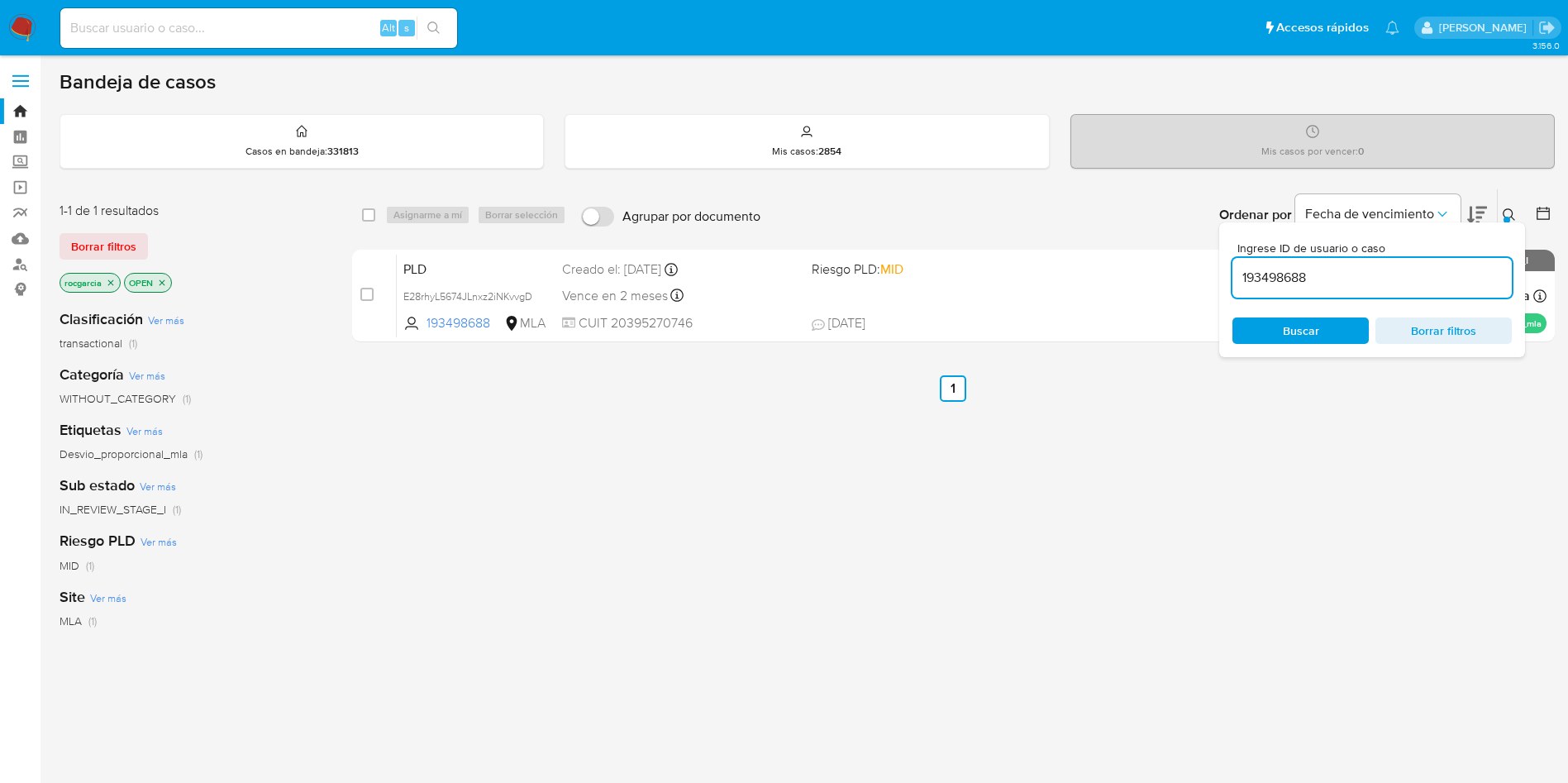
click at [1350, 288] on input "193498688" at bounding box center [1372, 277] width 280 height 21
type input "752089384"
click at [1514, 209] on icon at bounding box center [1509, 215] width 13 height 13
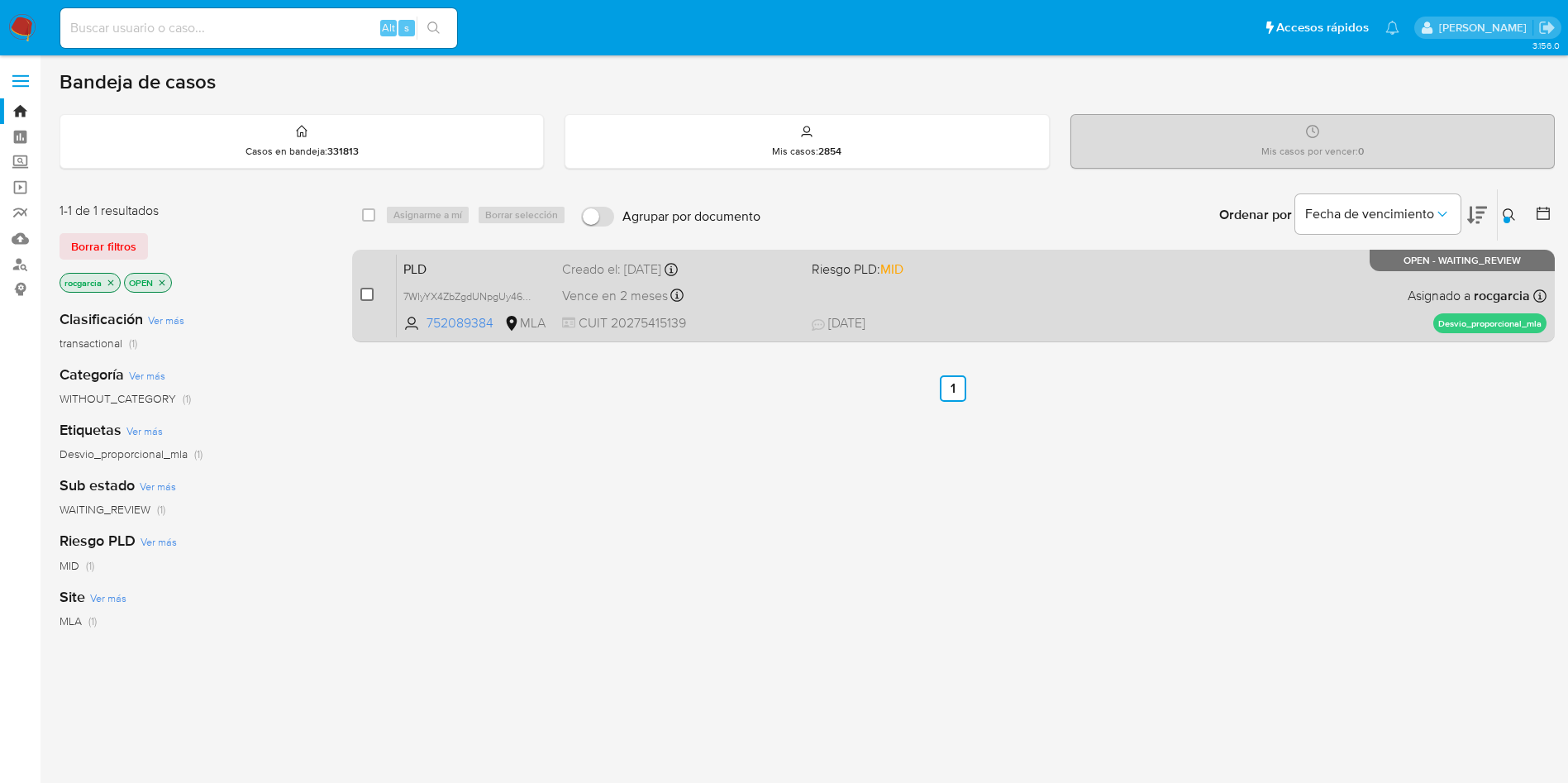
click at [368, 298] on input "checkbox" at bounding box center [367, 294] width 13 height 13
checkbox input "true"
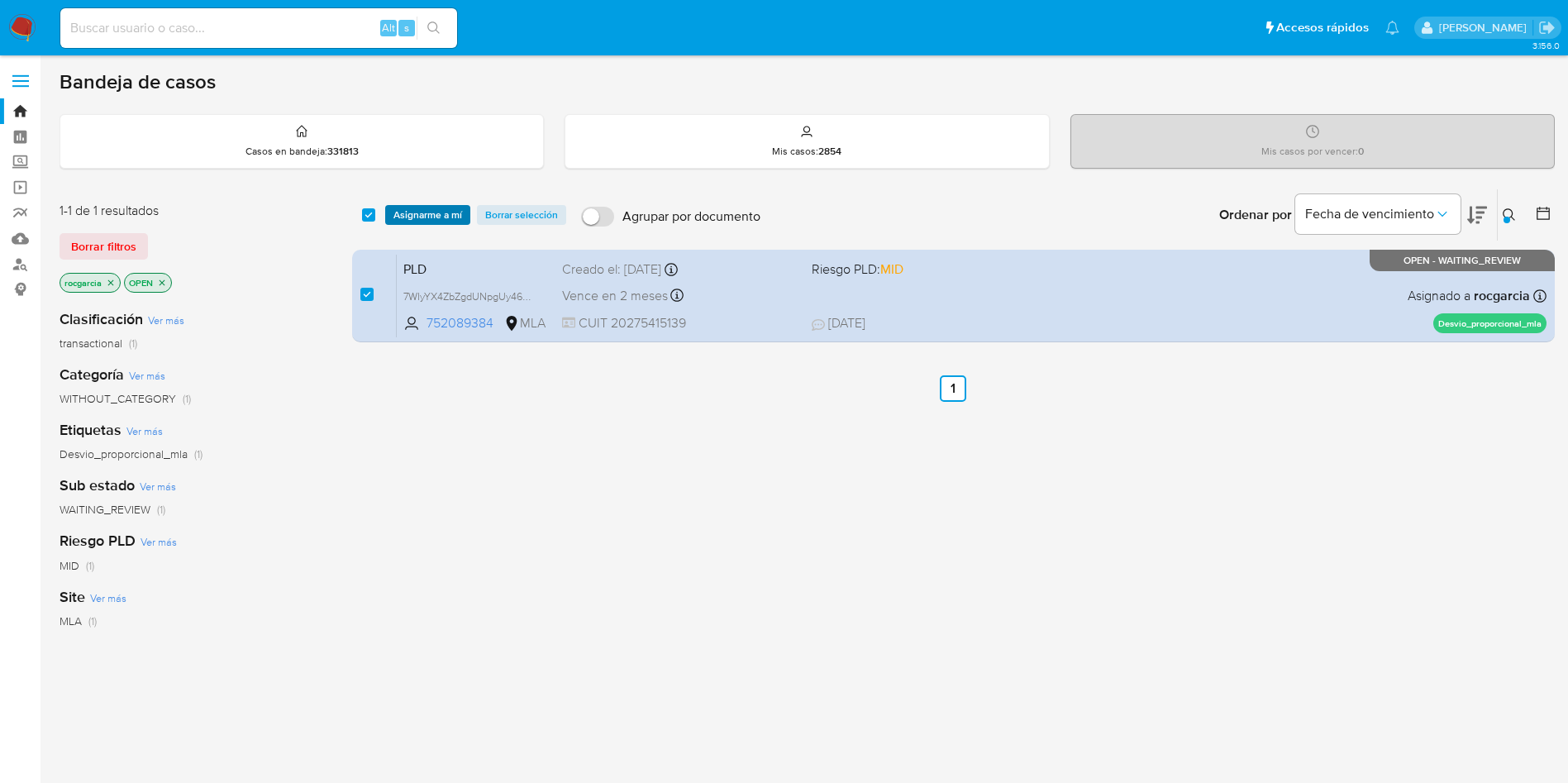
click at [425, 208] on span "Asignarme a mí" at bounding box center [427, 215] width 69 height 17
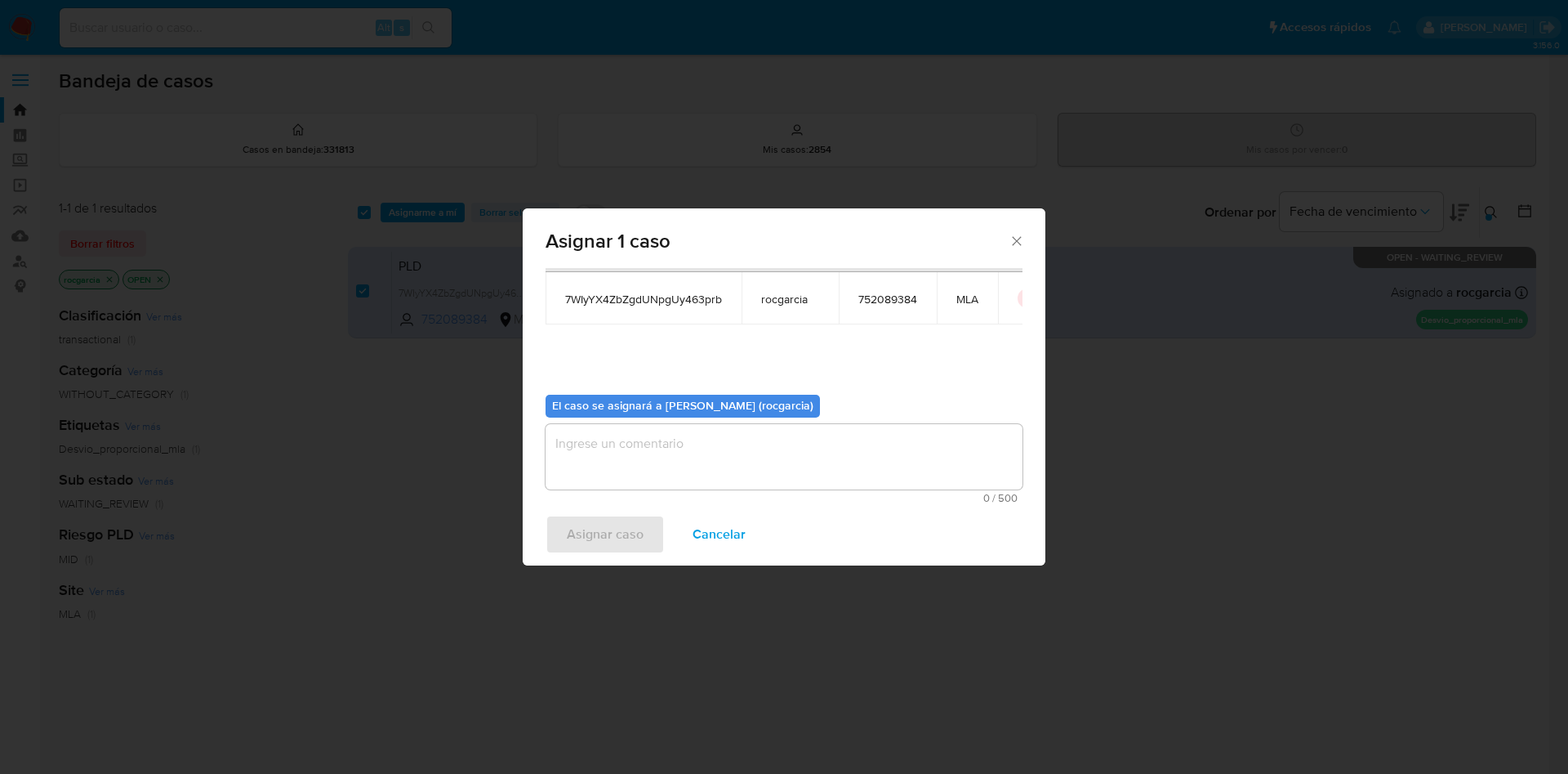
scroll to position [85, 0]
click at [610, 470] on textarea "assign-modal" at bounding box center [784, 454] width 476 height 65
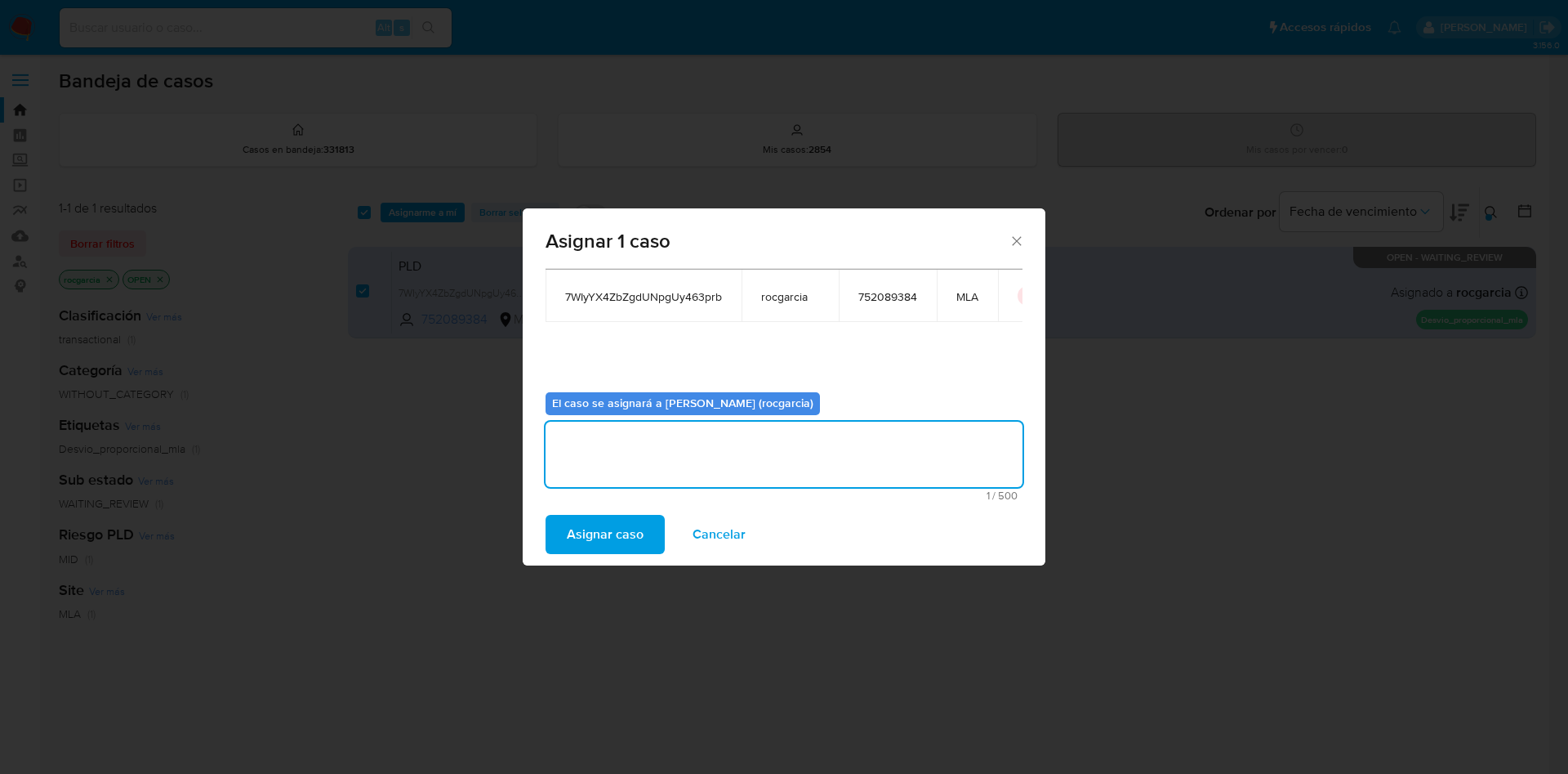
click at [592, 556] on div "Asignar caso Cancelar" at bounding box center [784, 534] width 523 height 63
click at [592, 526] on span "Asignar caso" at bounding box center [605, 535] width 77 height 36
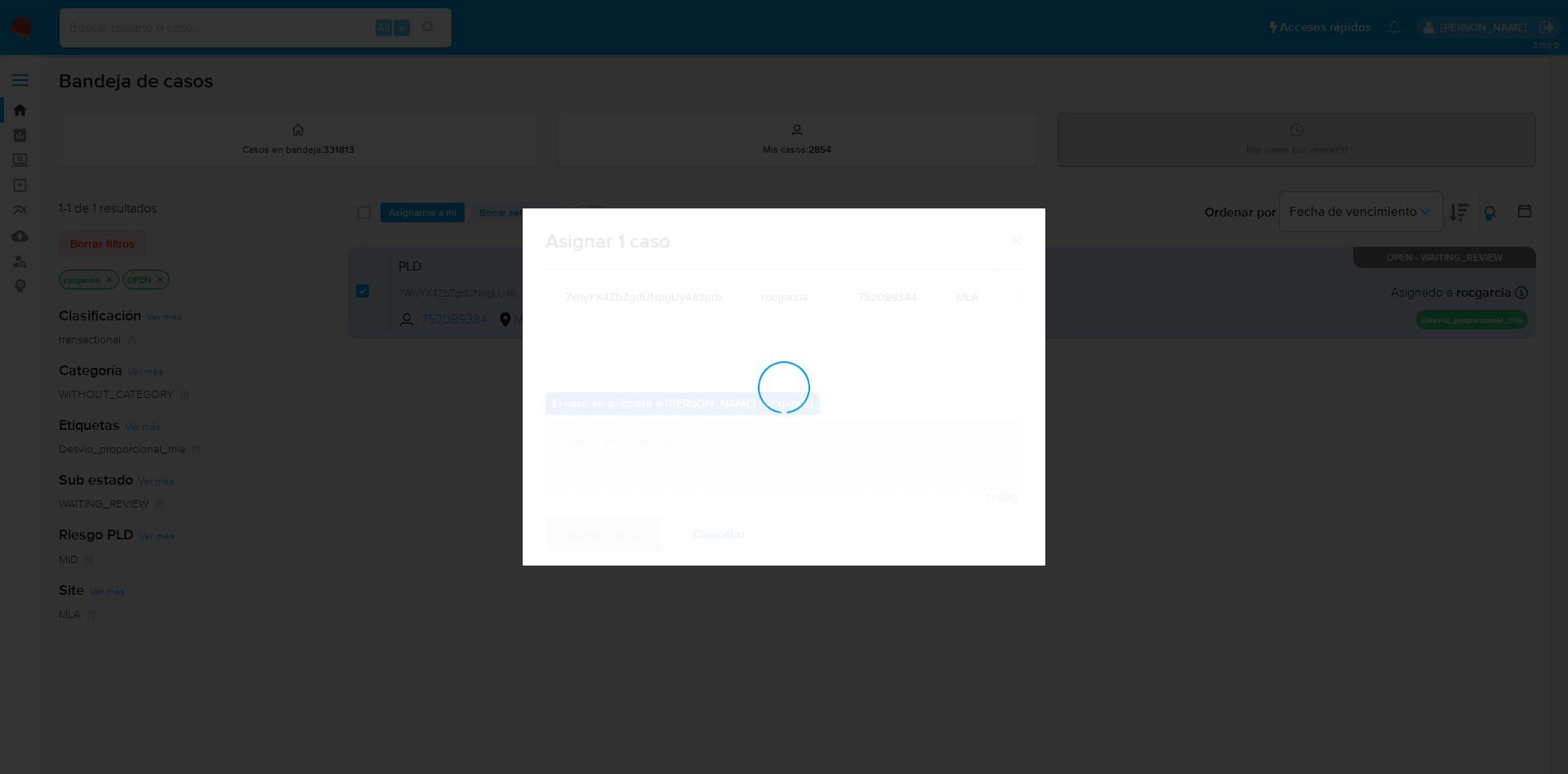
checkbox input "false"
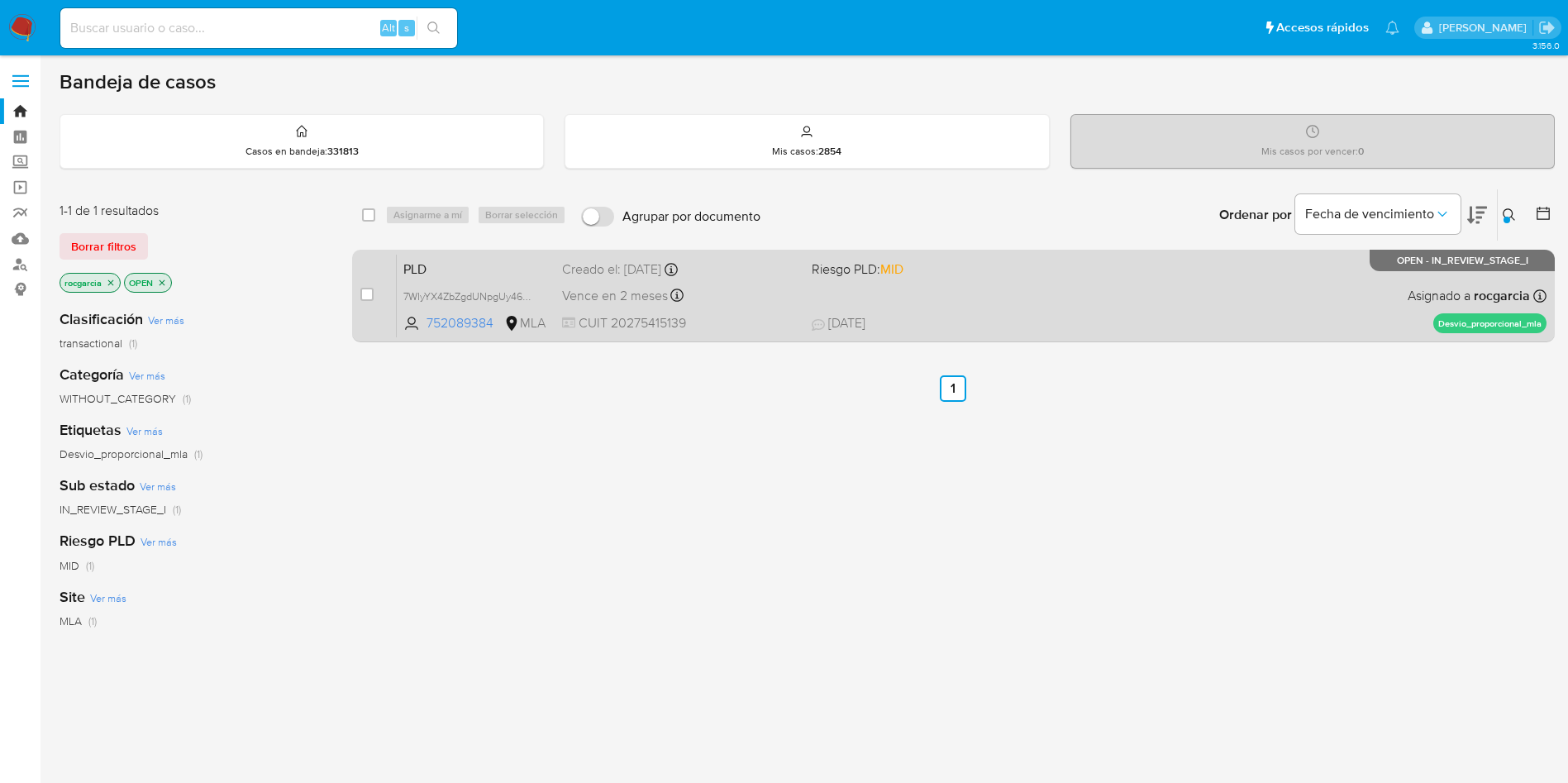
click at [1055, 312] on div "PLD 7WIyYX4ZbZgdUNpgUy463prb 752089384 MLA Riesgo PLD: MID Creado el: 12/08/202…" at bounding box center [972, 295] width 1150 height 83
click at [361, 289] on input "checkbox" at bounding box center [367, 294] width 13 height 13
checkbox input "true"
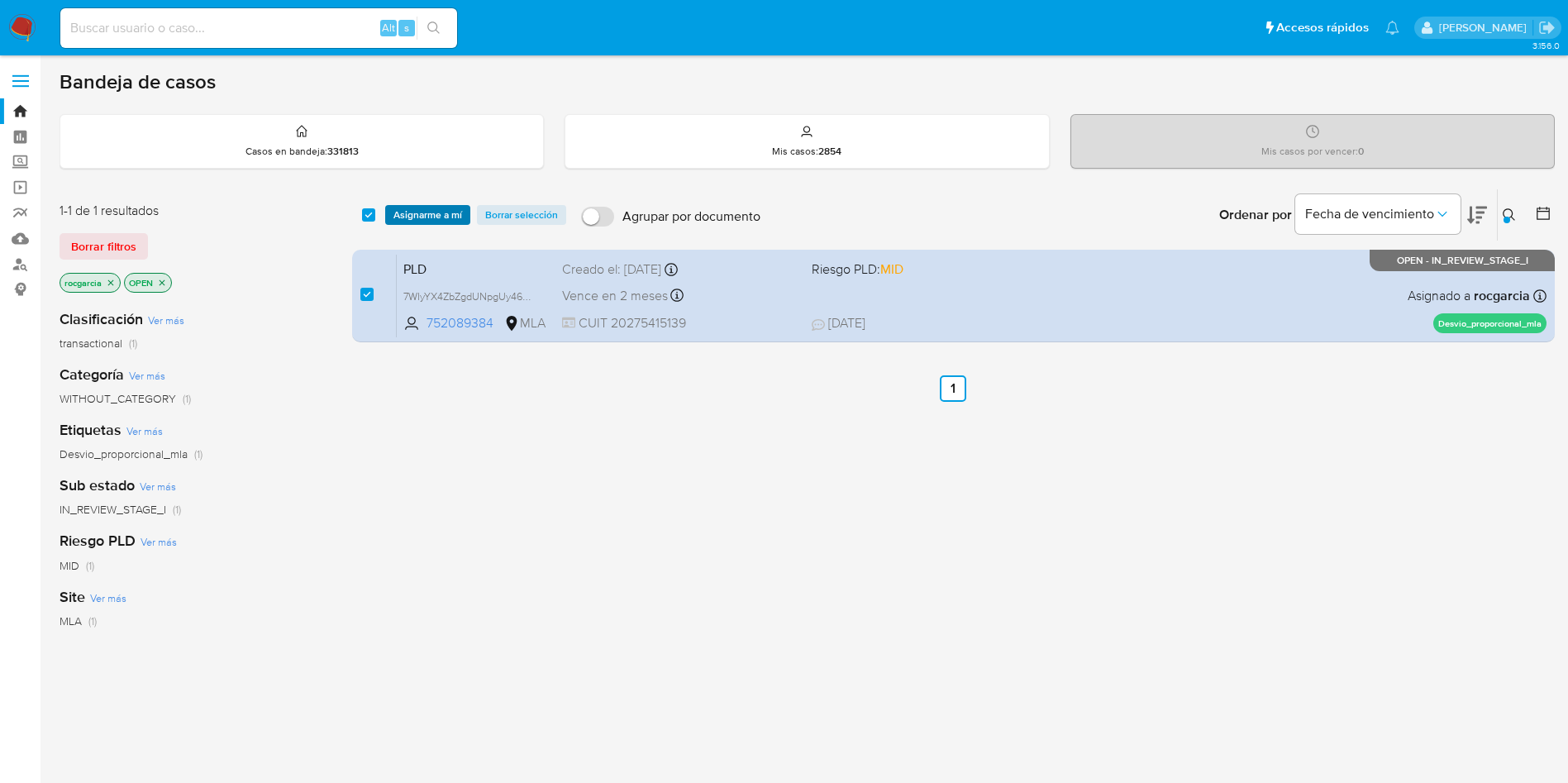
click at [410, 218] on span "Asignarme a mí" at bounding box center [427, 215] width 69 height 17
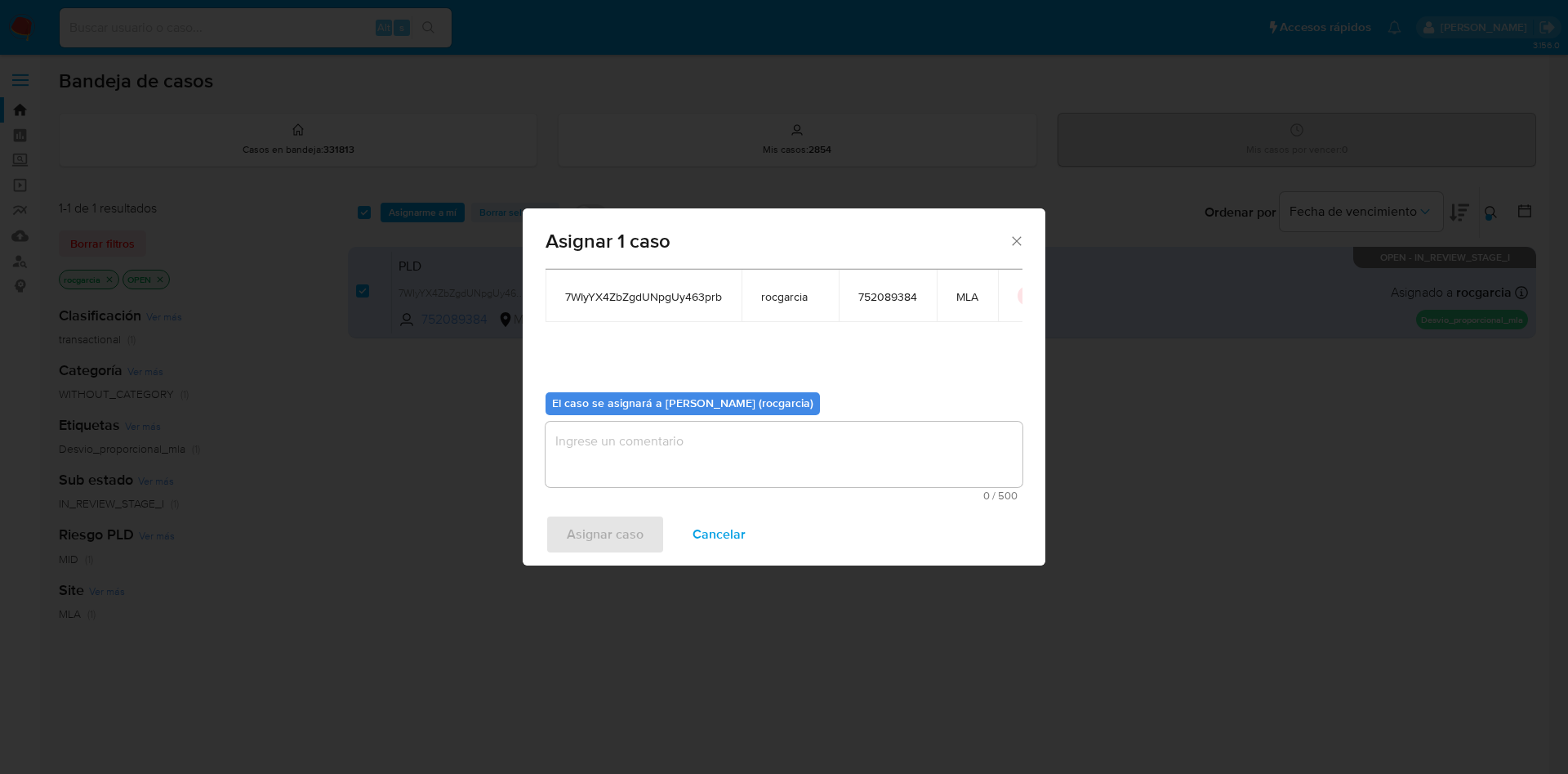
click at [675, 485] on textarea "assign-modal" at bounding box center [784, 454] width 476 height 65
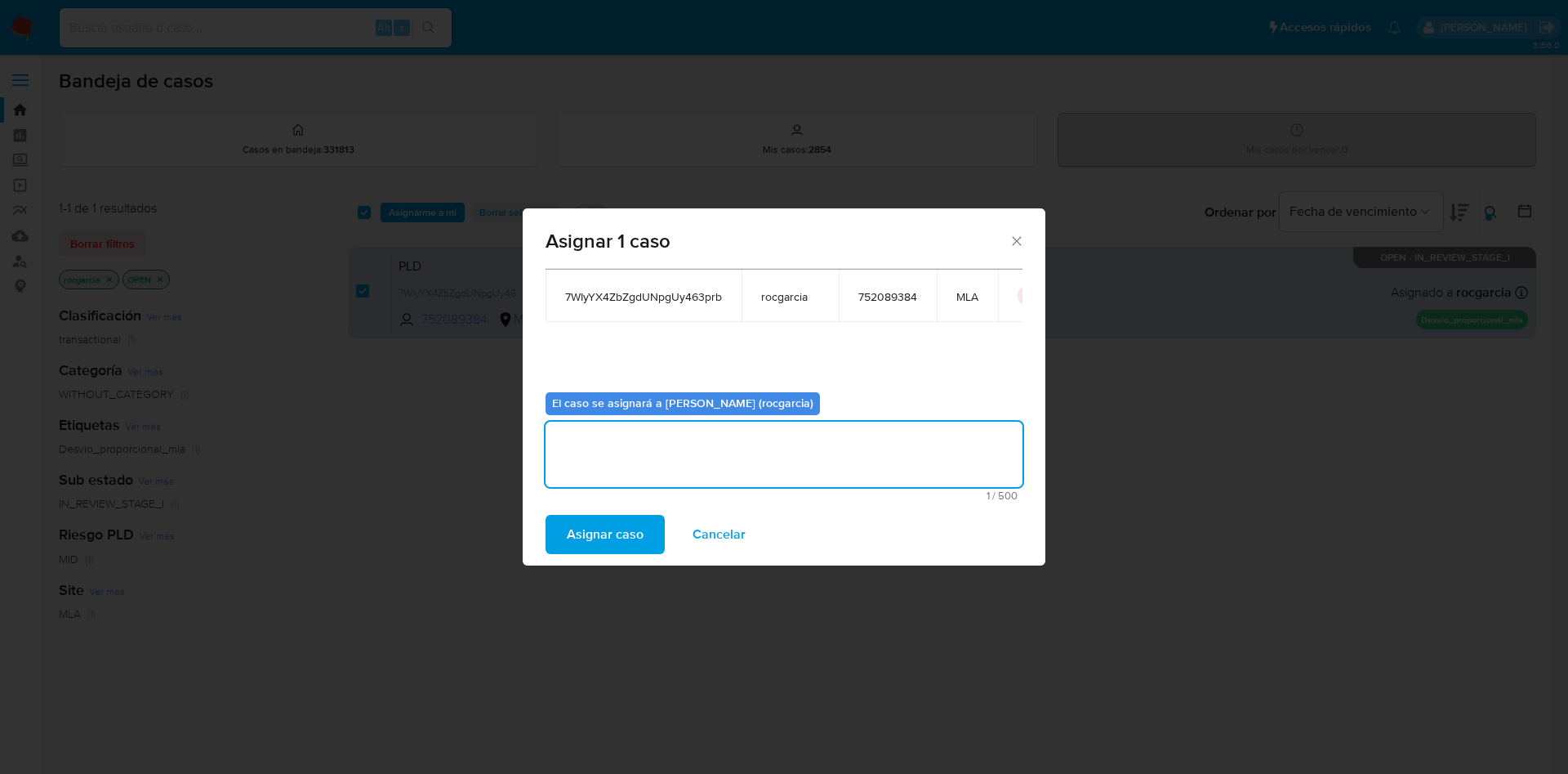
click at [637, 536] on span "Asignar caso" at bounding box center [605, 535] width 77 height 36
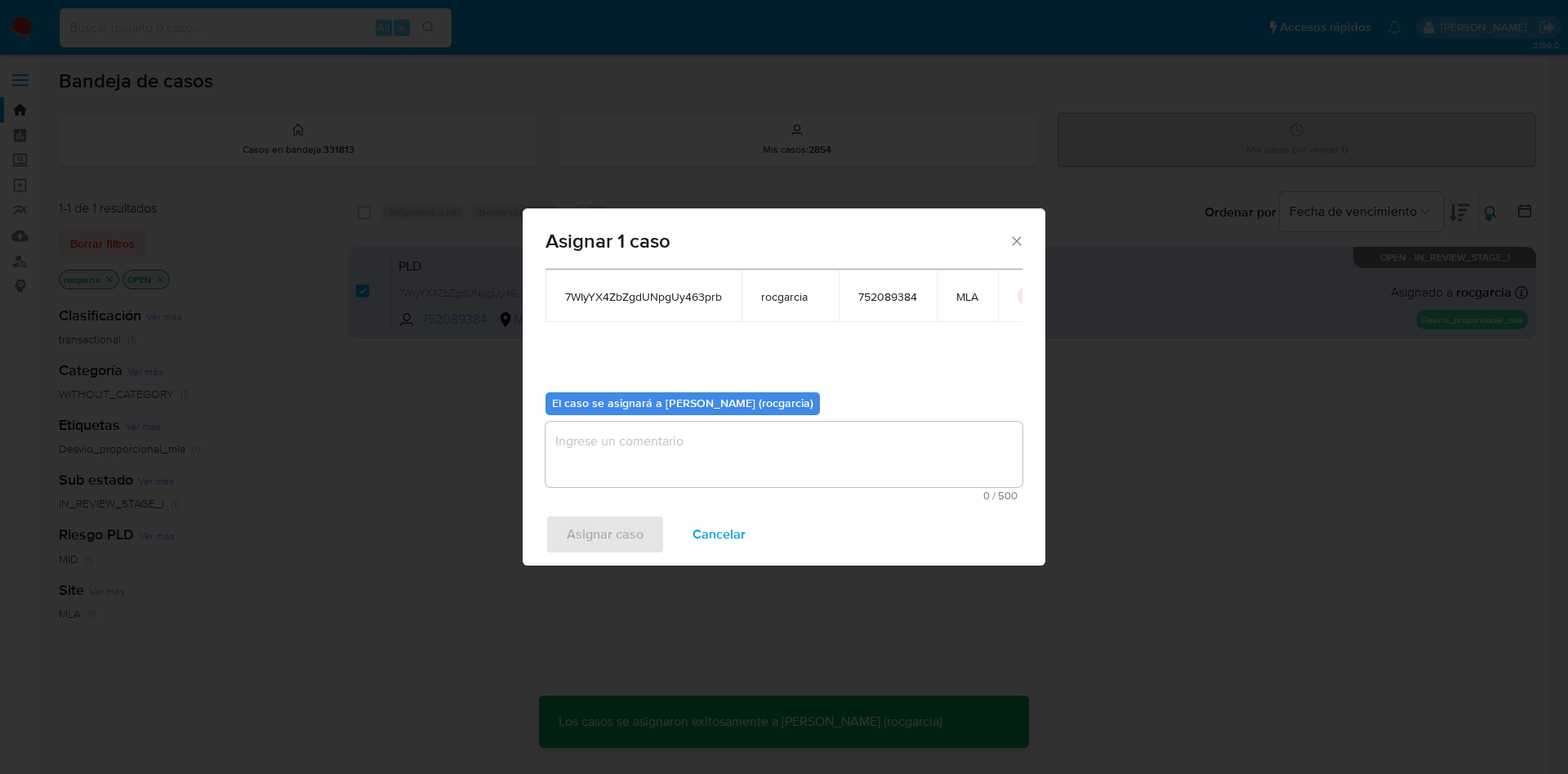
checkbox input "false"
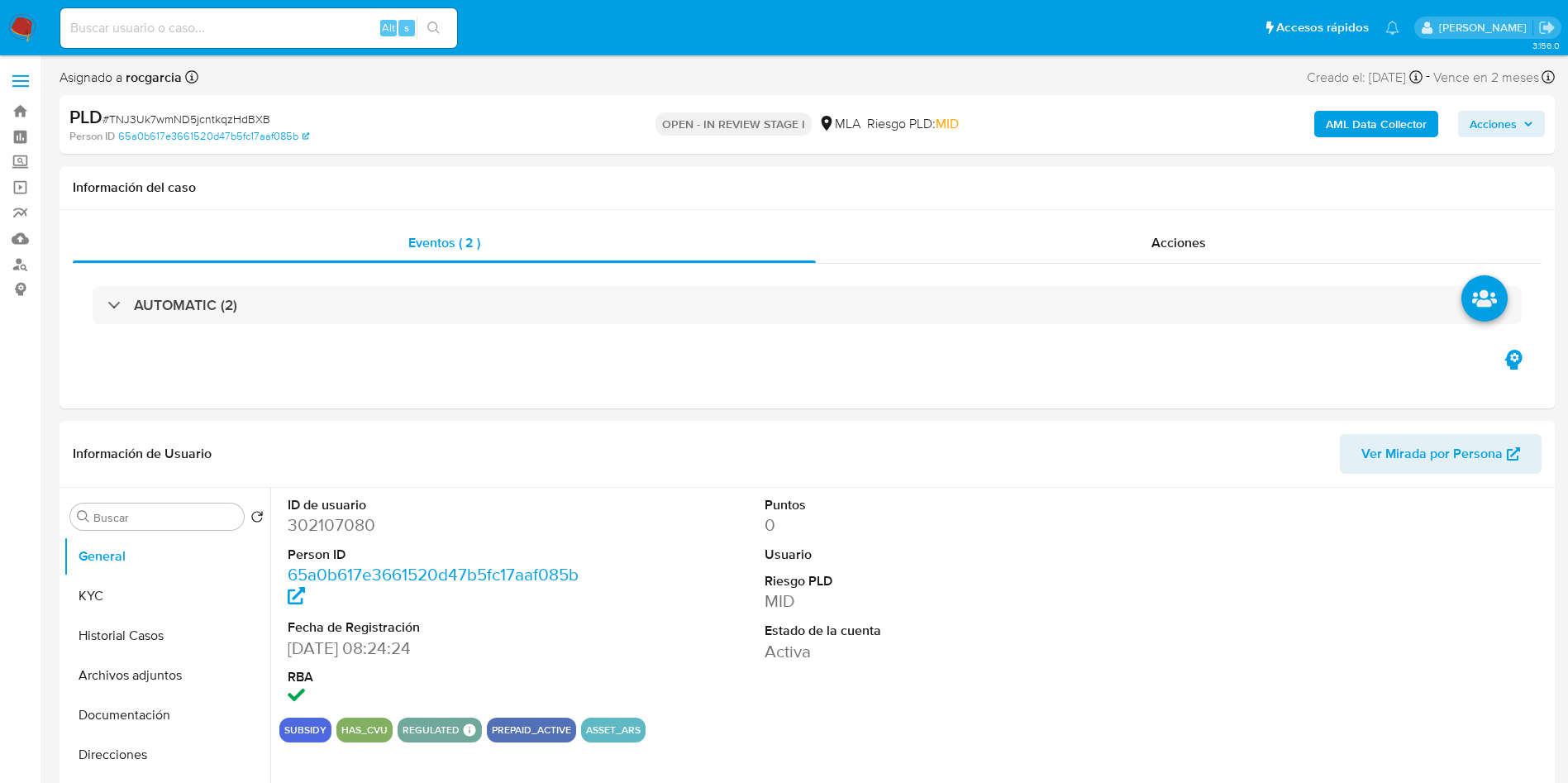
select select "10"
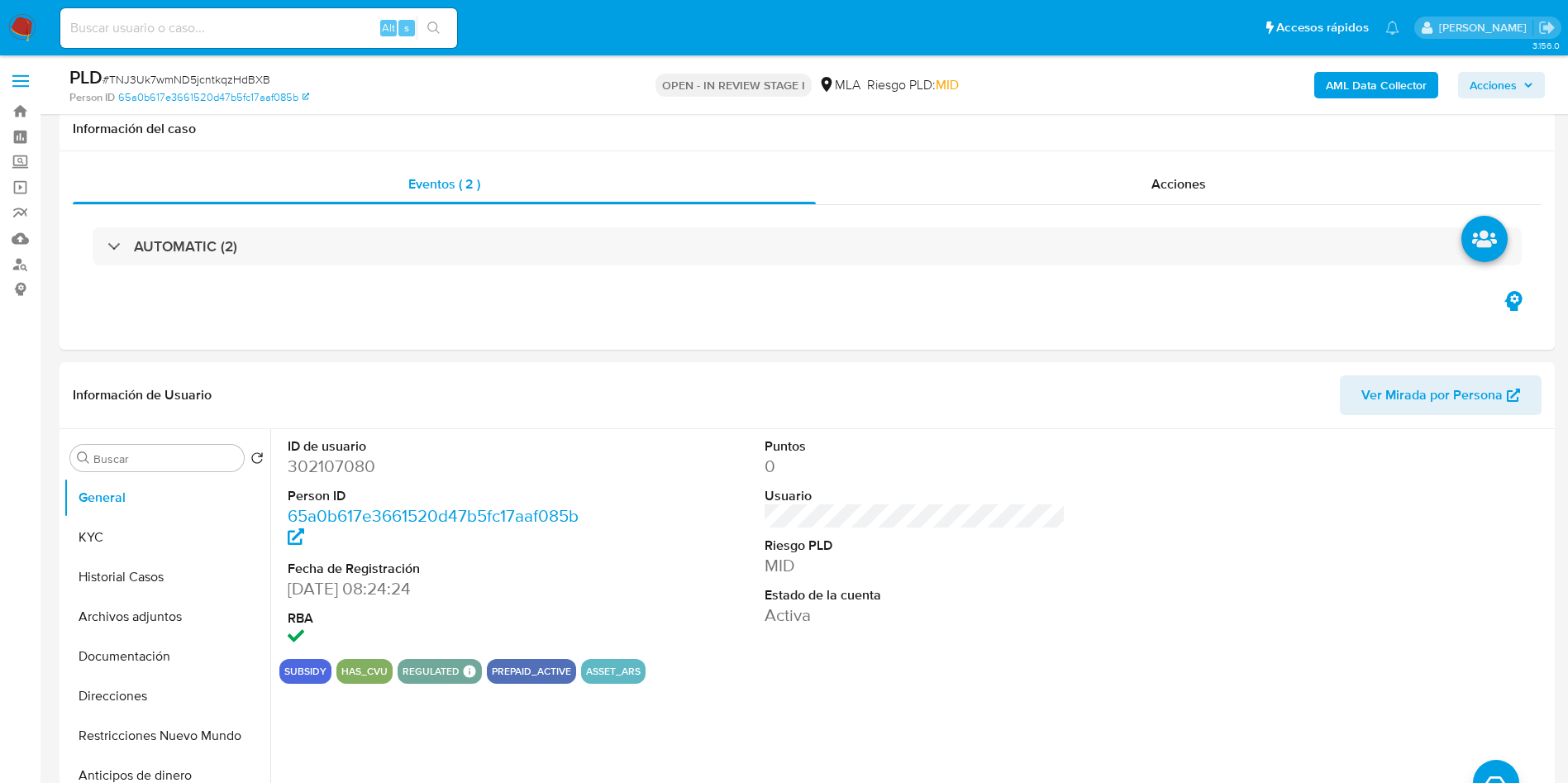
scroll to position [372, 0]
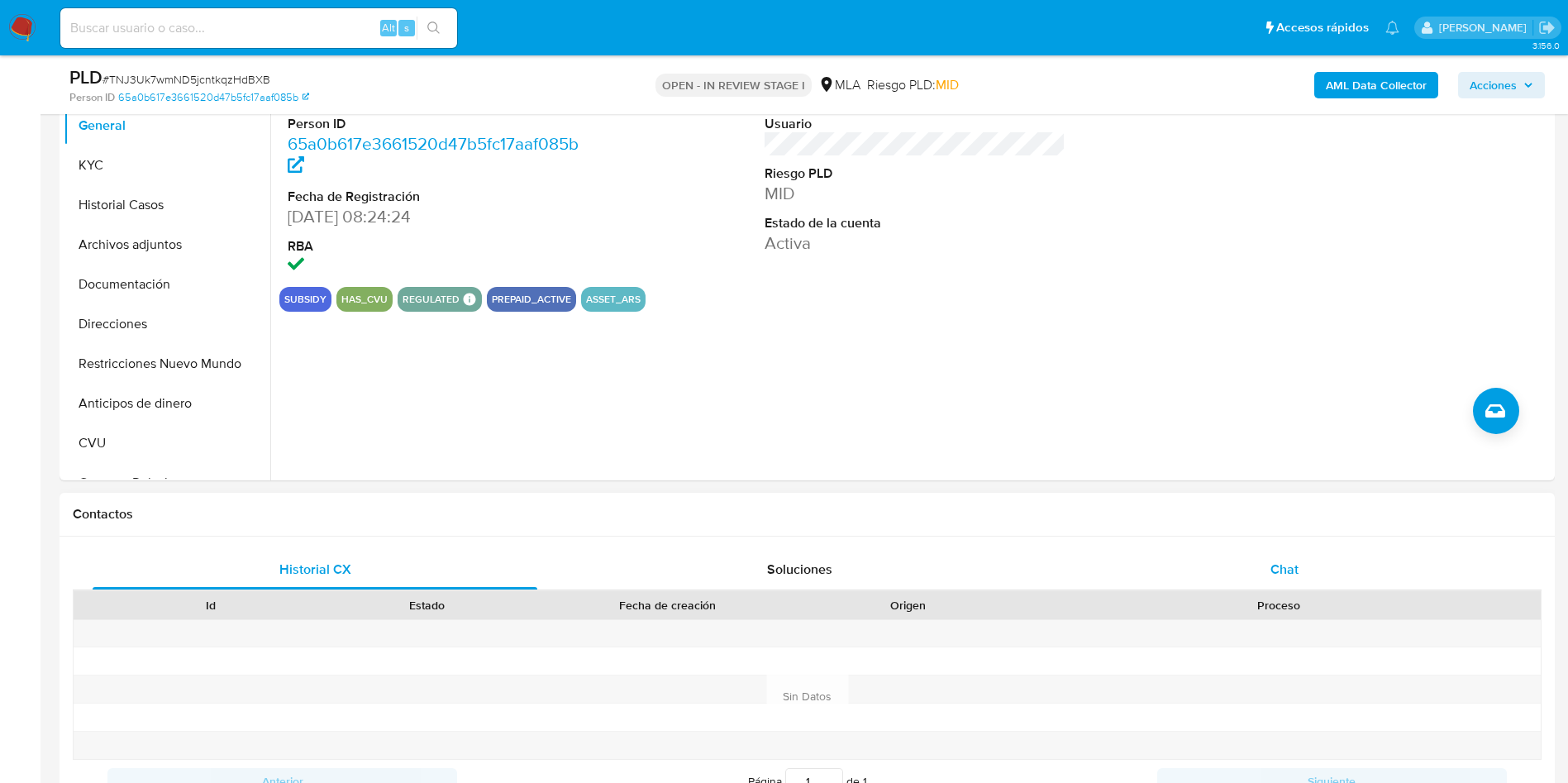
click at [1225, 552] on div "Chat" at bounding box center [1284, 568] width 445 height 39
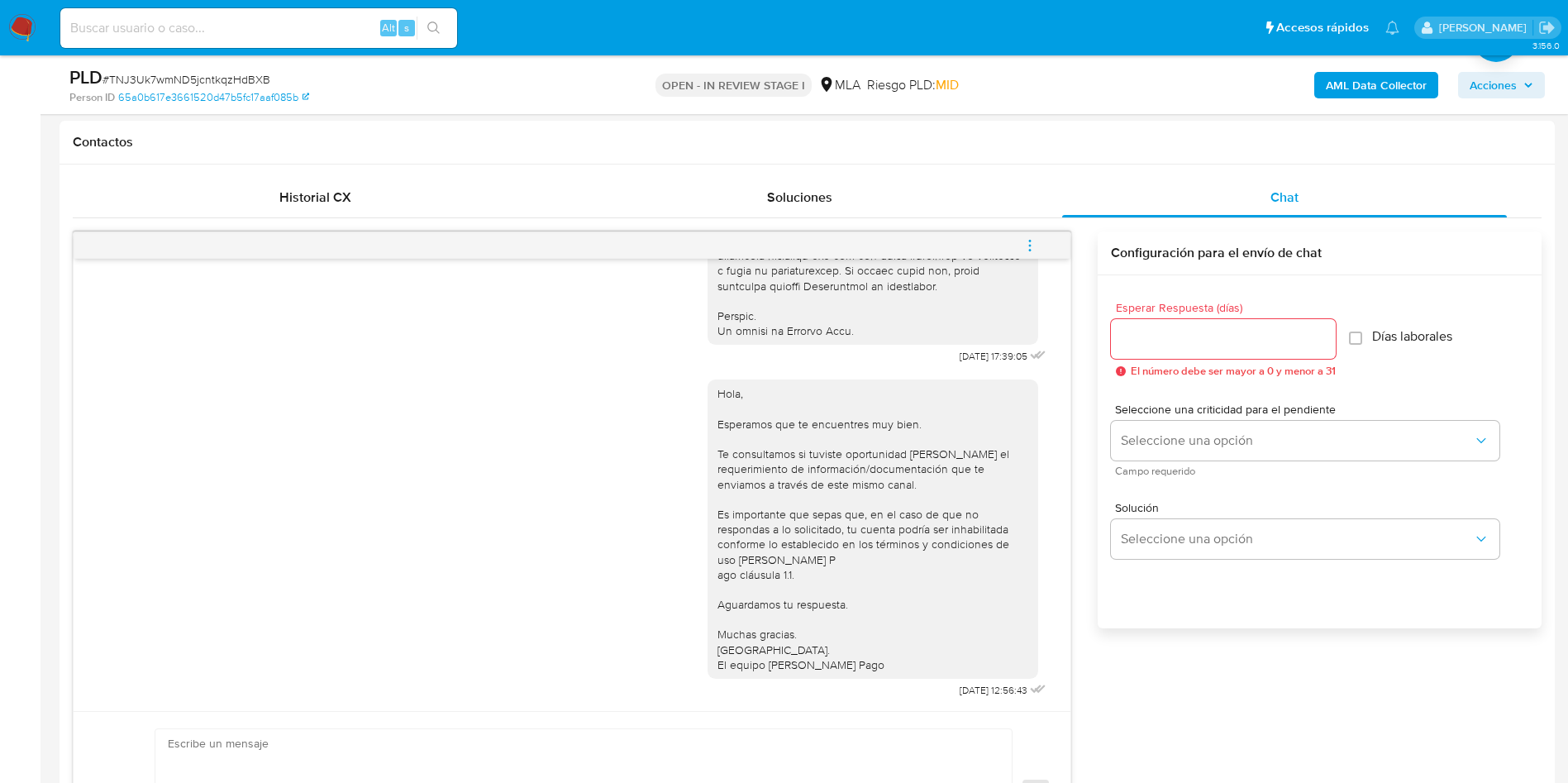
scroll to position [248, 0]
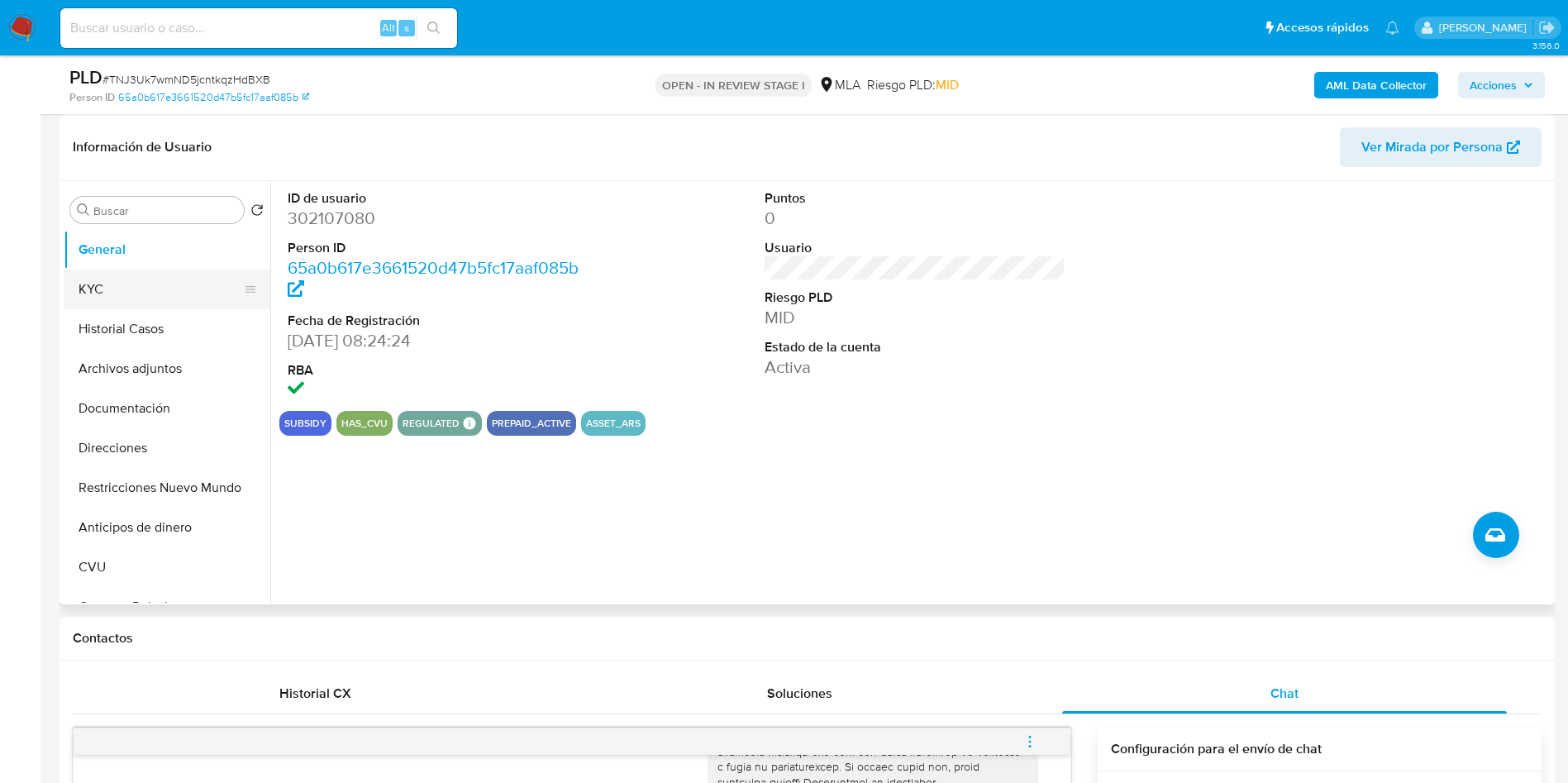
click at [137, 286] on button "KYC" at bounding box center [160, 289] width 193 height 39
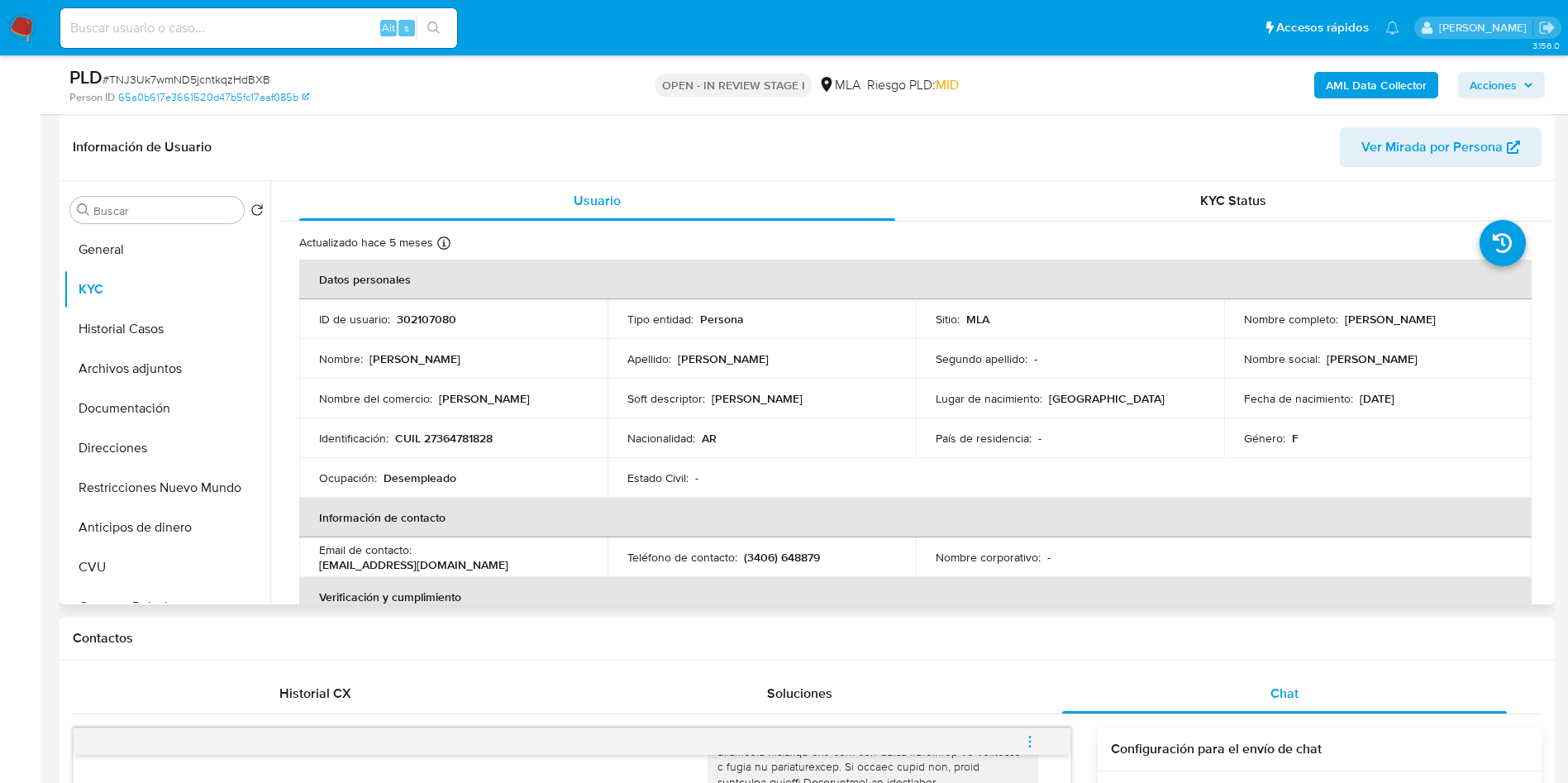
click at [472, 447] on td "Identificación : CUIL 27364781828" at bounding box center [453, 437] width 308 height 39
click at [462, 440] on p "CUIL 27364781828" at bounding box center [444, 438] width 97 height 15
copy p "27364781828"
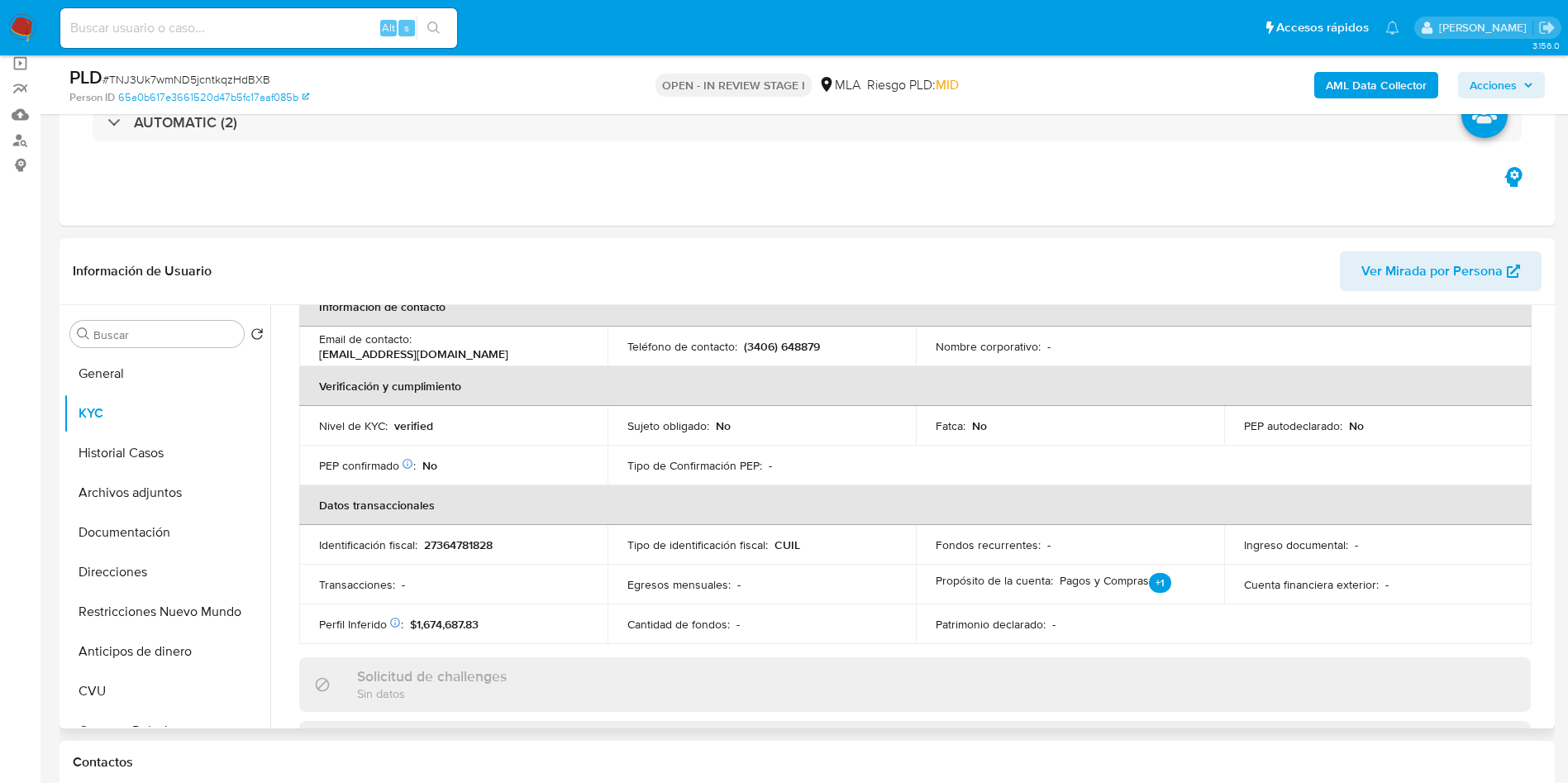
scroll to position [855, 0]
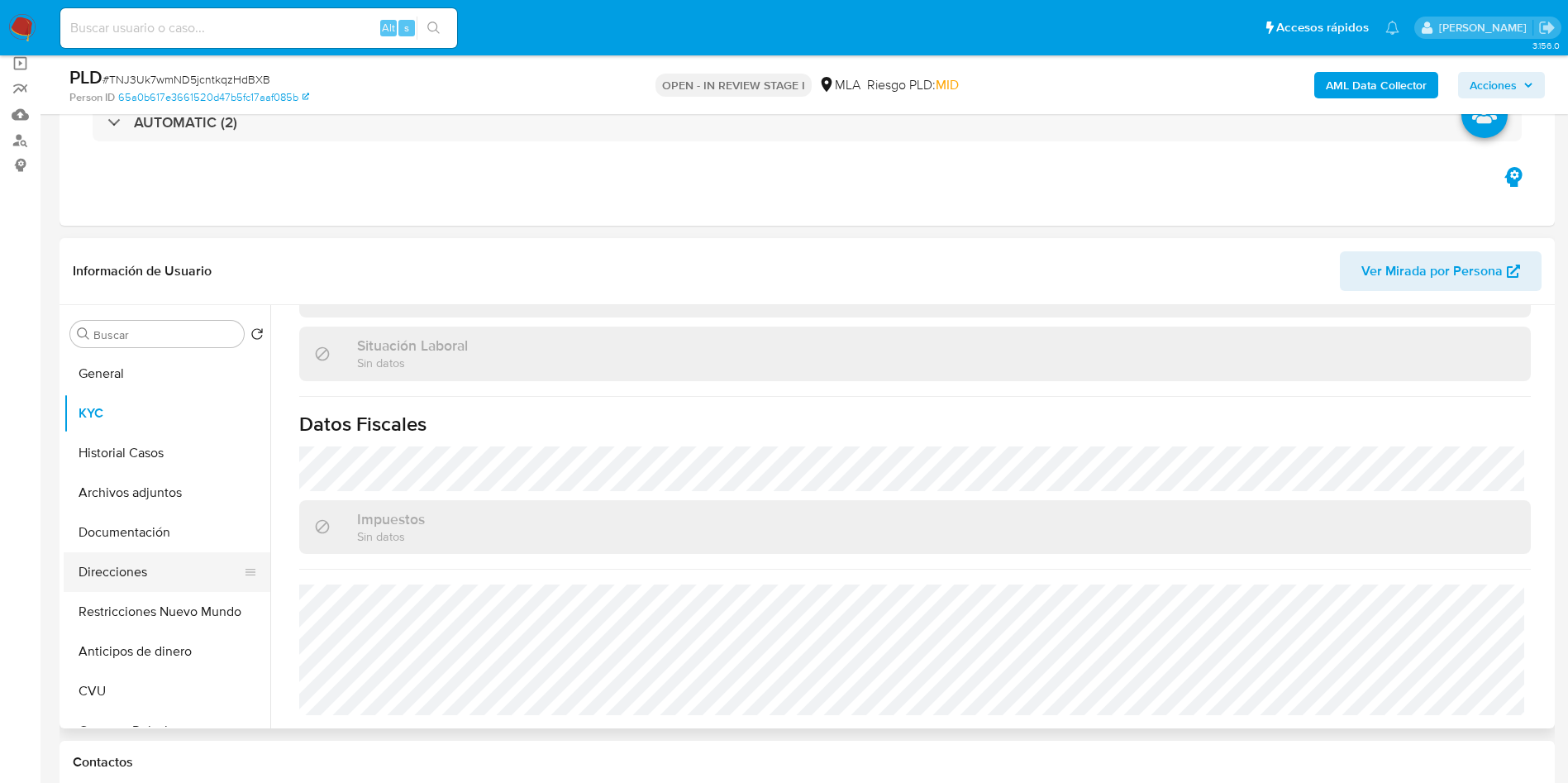
click at [138, 573] on button "Direcciones" at bounding box center [160, 571] width 193 height 39
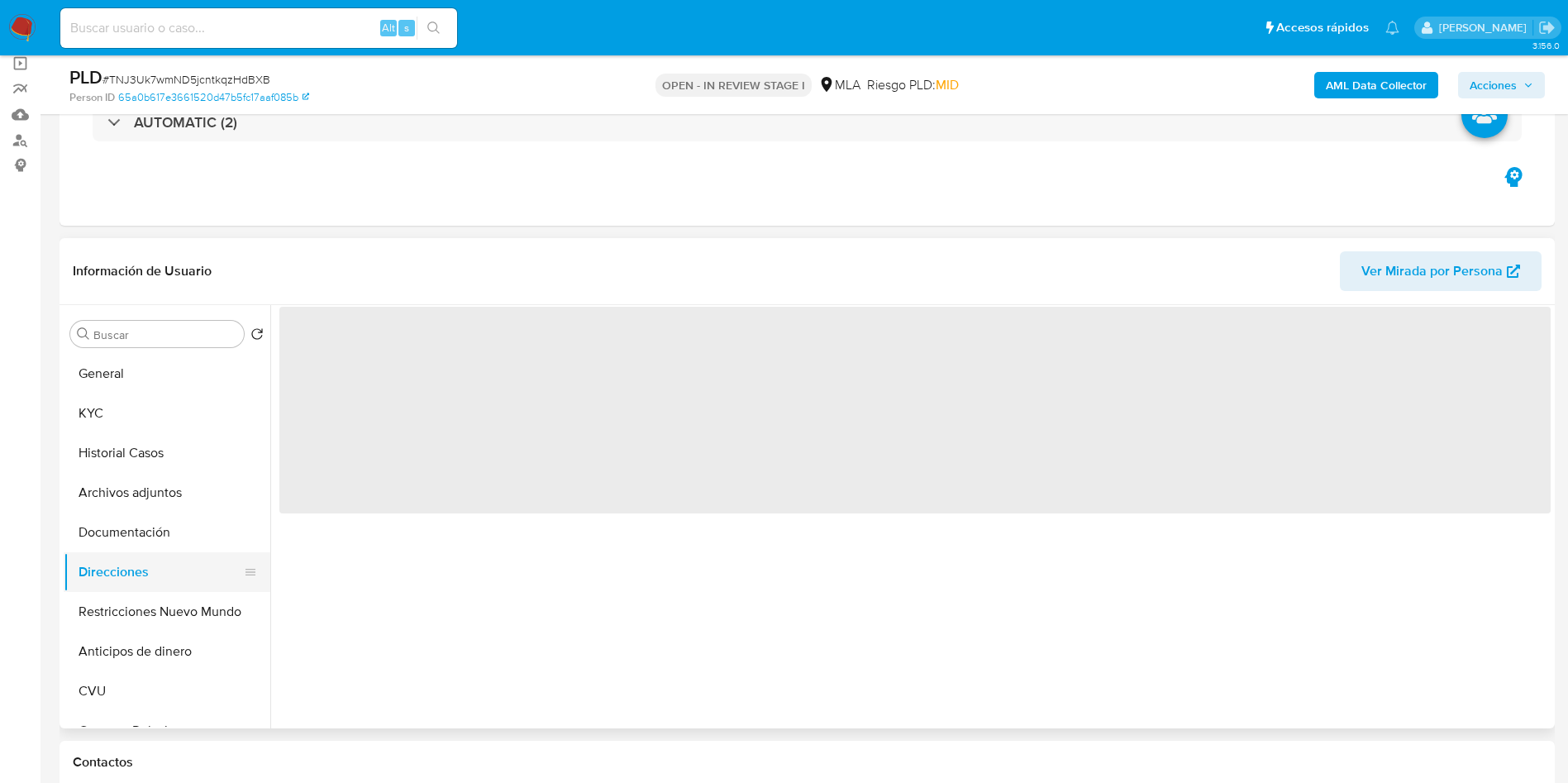
scroll to position [0, 0]
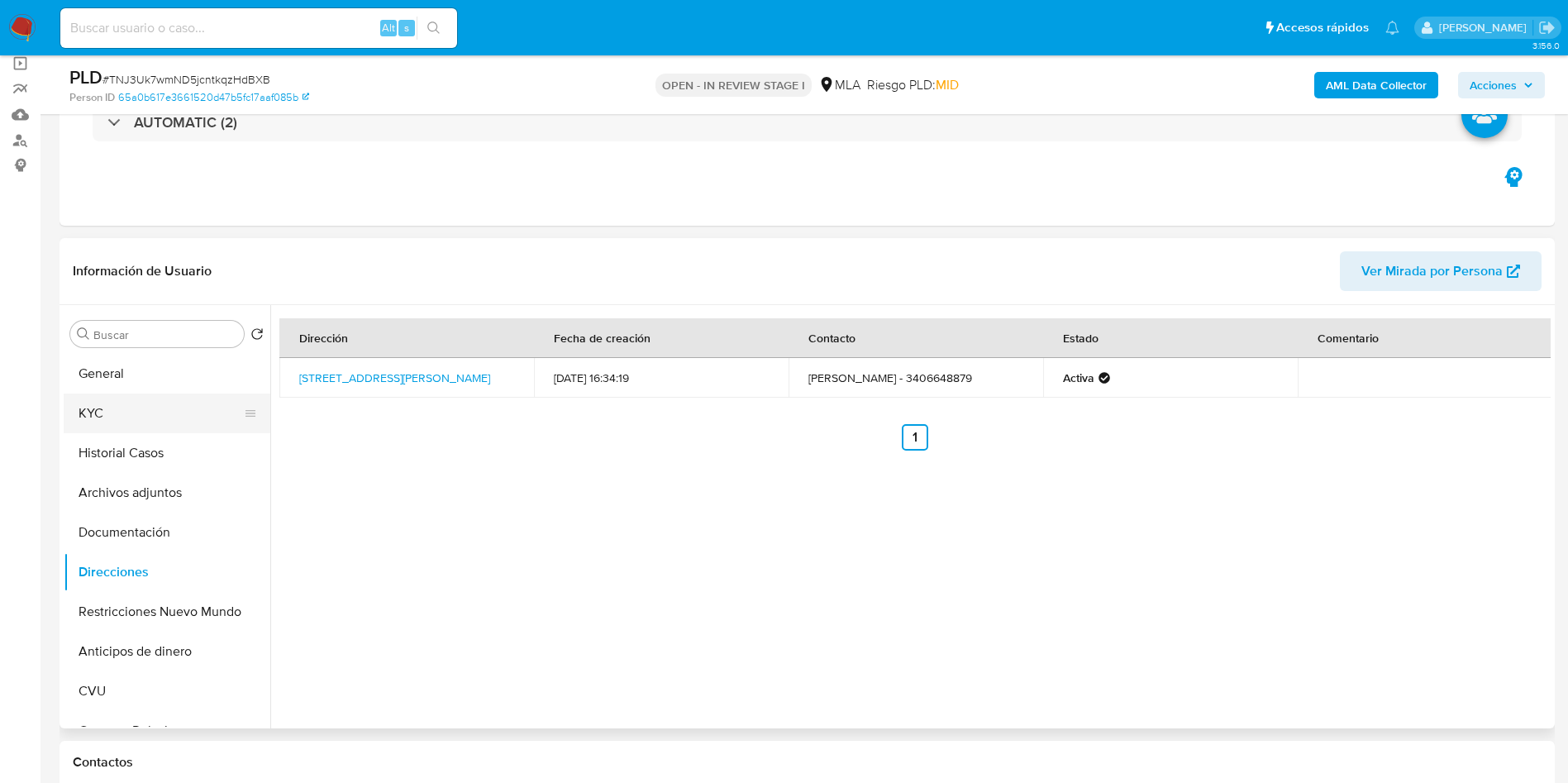
click at [115, 416] on button "KYC" at bounding box center [160, 413] width 193 height 39
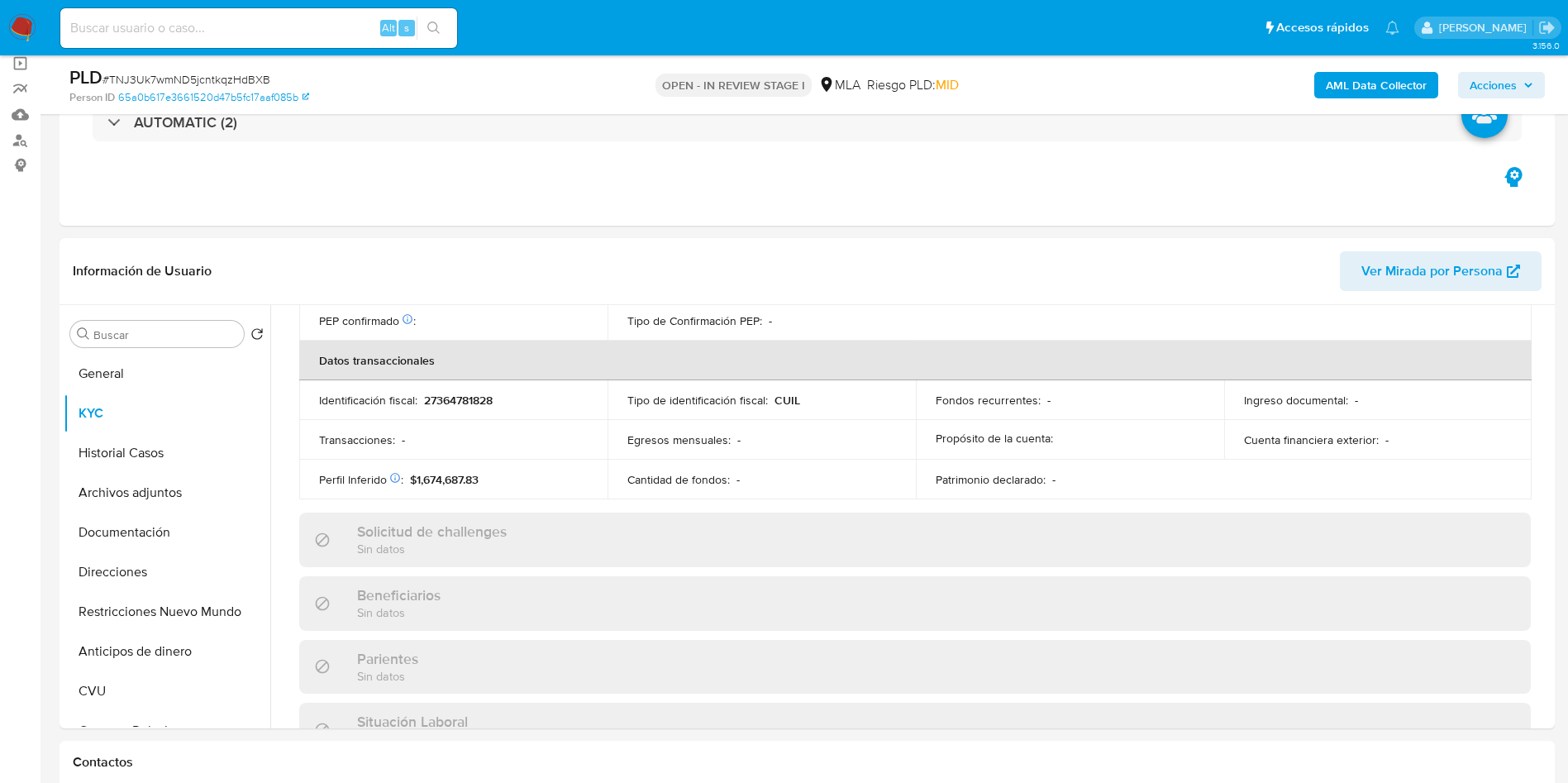
scroll to position [855, 0]
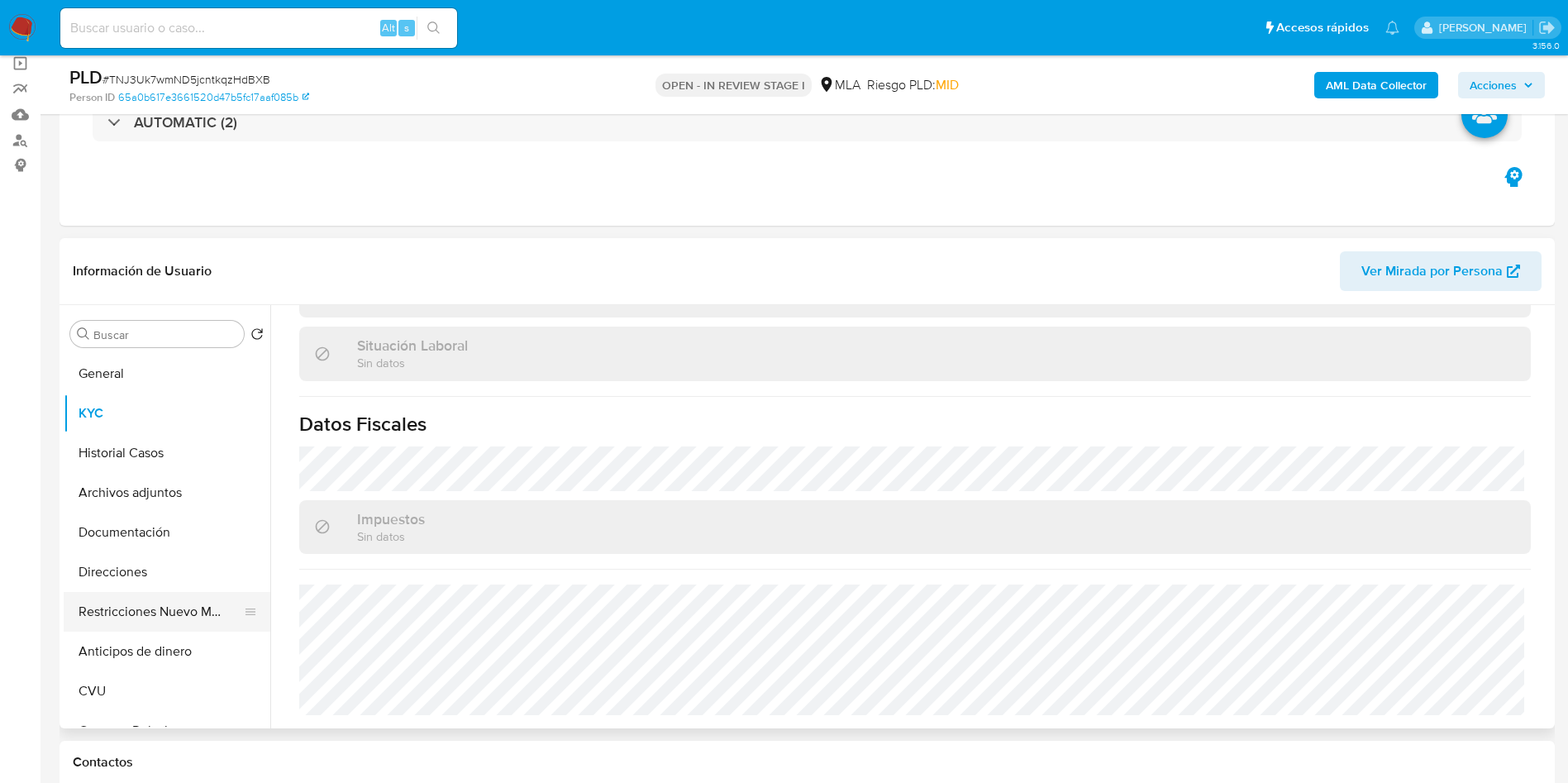
click at [138, 619] on button "Restricciones Nuevo Mundo" at bounding box center [160, 611] width 193 height 39
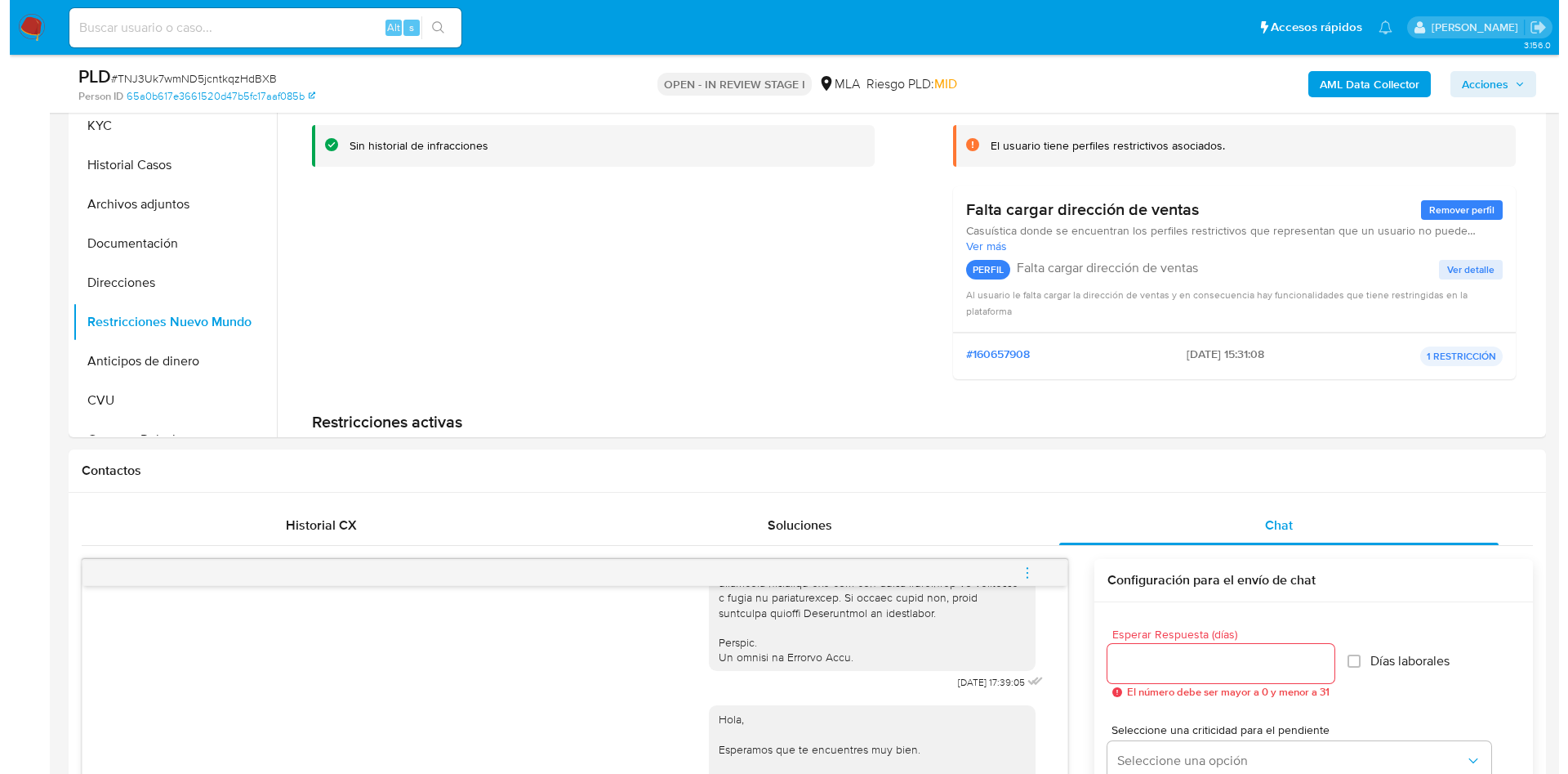
scroll to position [245, 0]
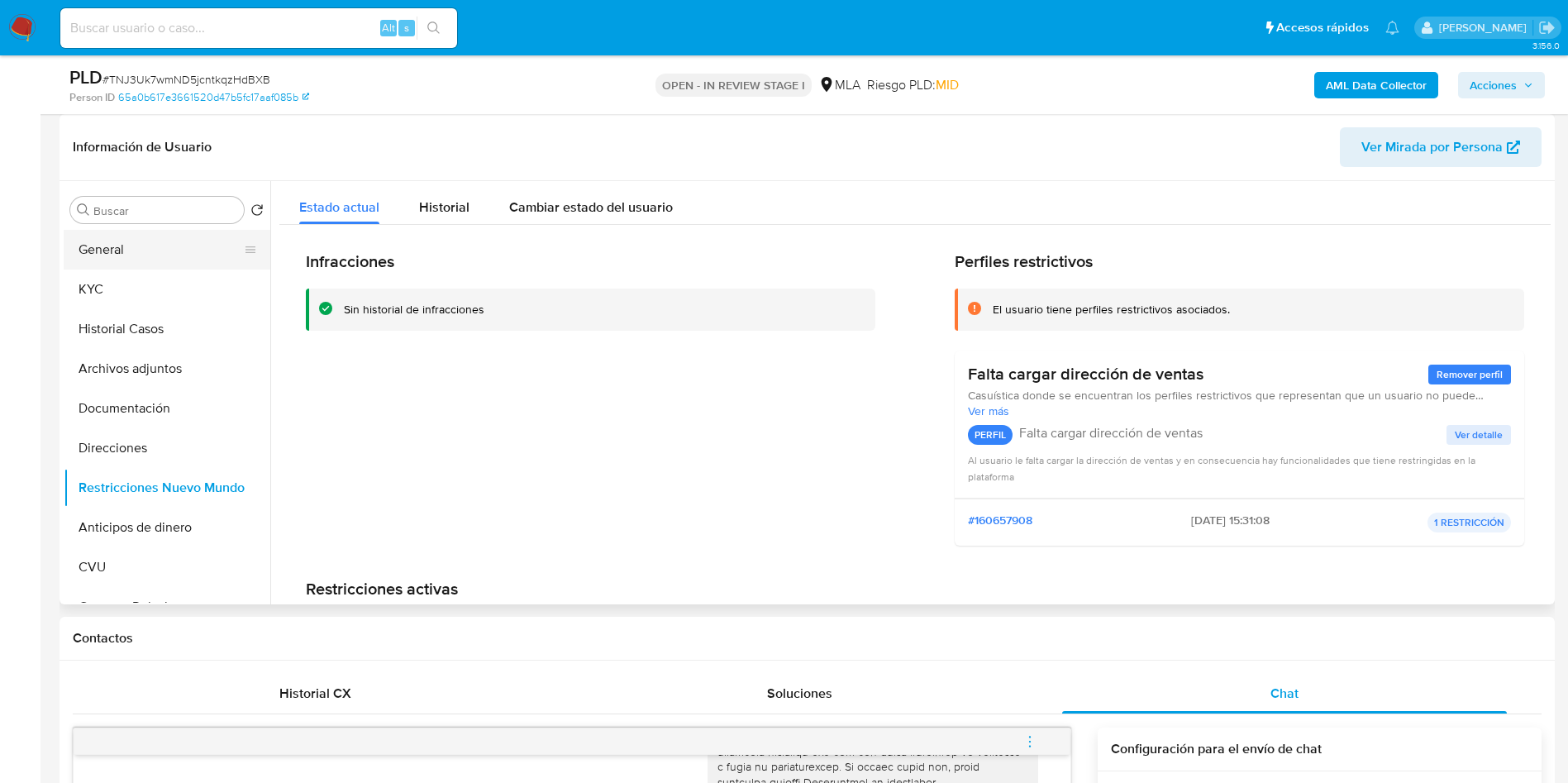
drag, startPoint x: 122, startPoint y: 243, endPoint x: 144, endPoint y: 249, distance: 22.8
click at [121, 243] on button "General" at bounding box center [160, 249] width 193 height 39
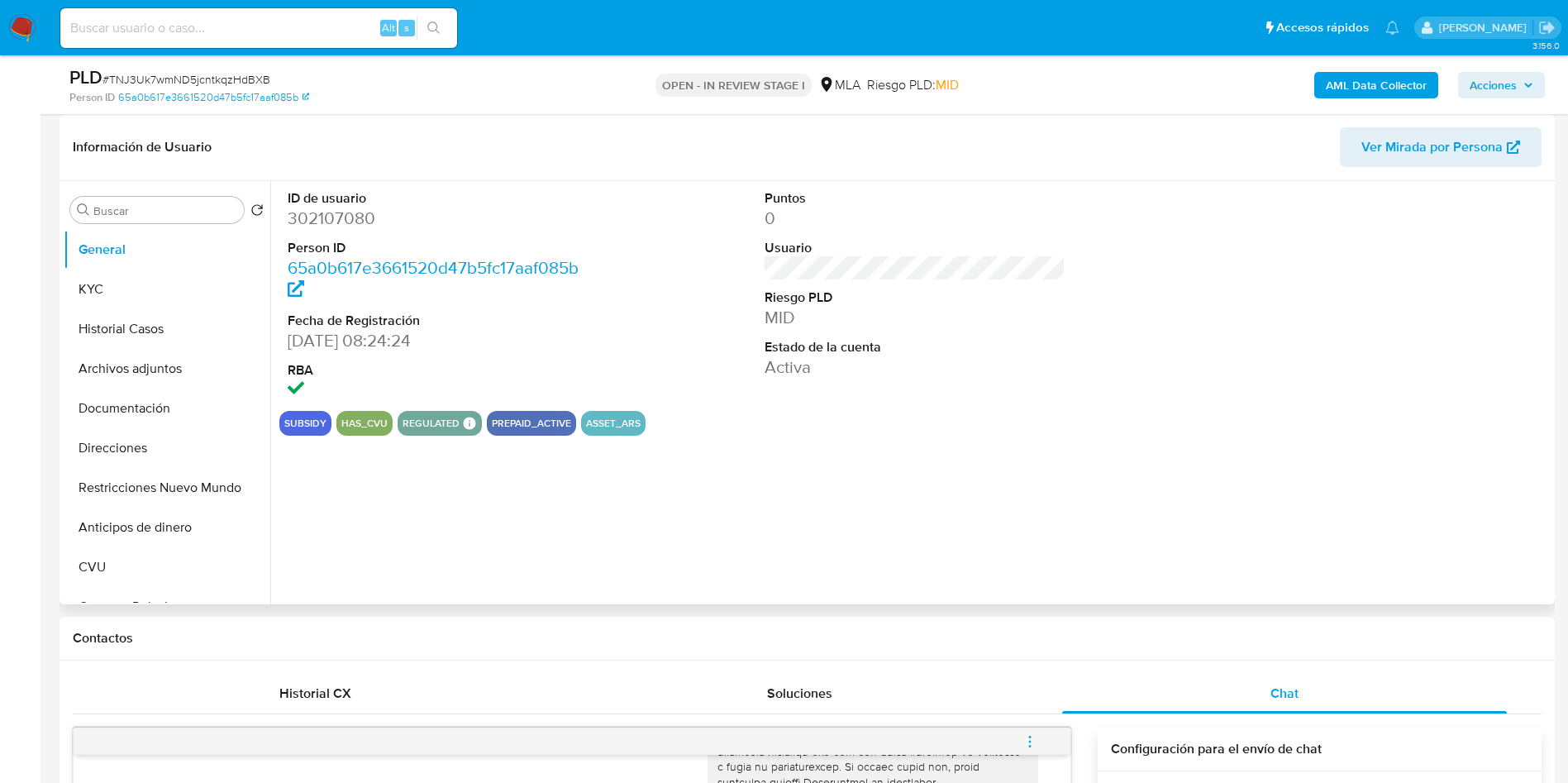
click at [363, 215] on dd "302107080" at bounding box center [438, 217] width 302 height 23
copy dd "302107080"
click at [140, 373] on button "Archivos adjuntos" at bounding box center [160, 368] width 193 height 39
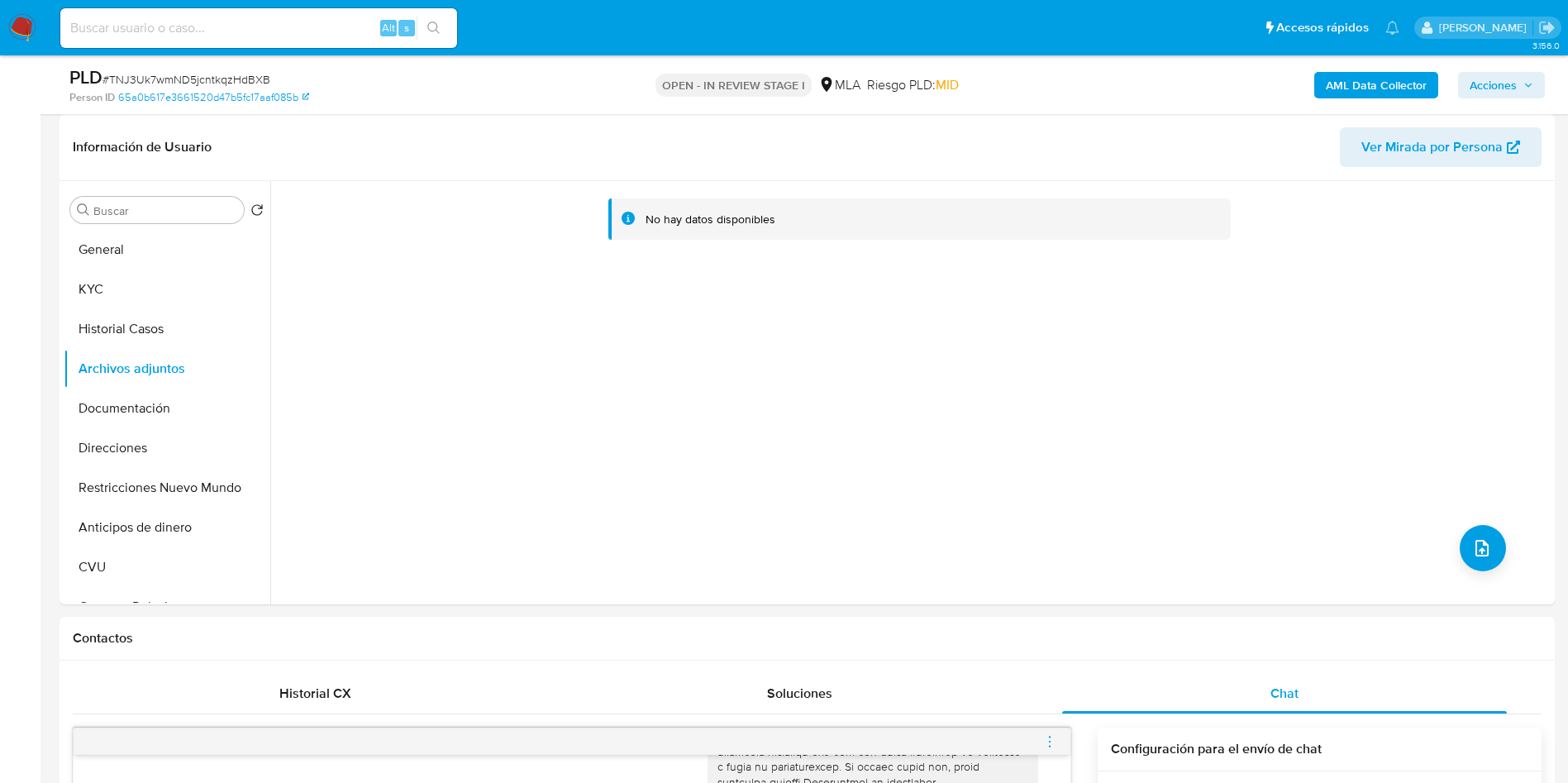
click at [1362, 85] on b "AML Data Collector" at bounding box center [1376, 84] width 101 height 27
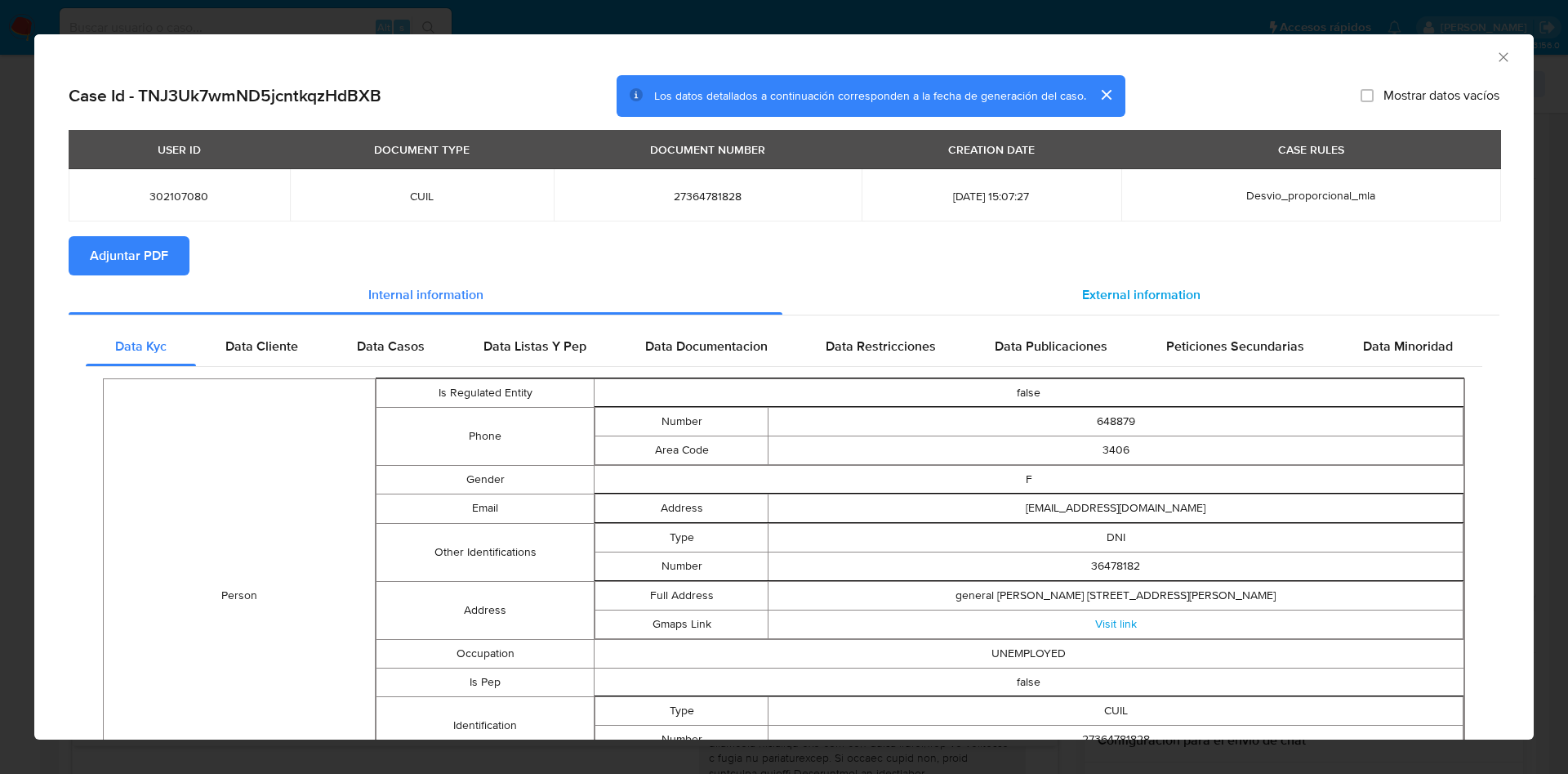
click at [1106, 295] on span "External information" at bounding box center [1140, 295] width 119 height 19
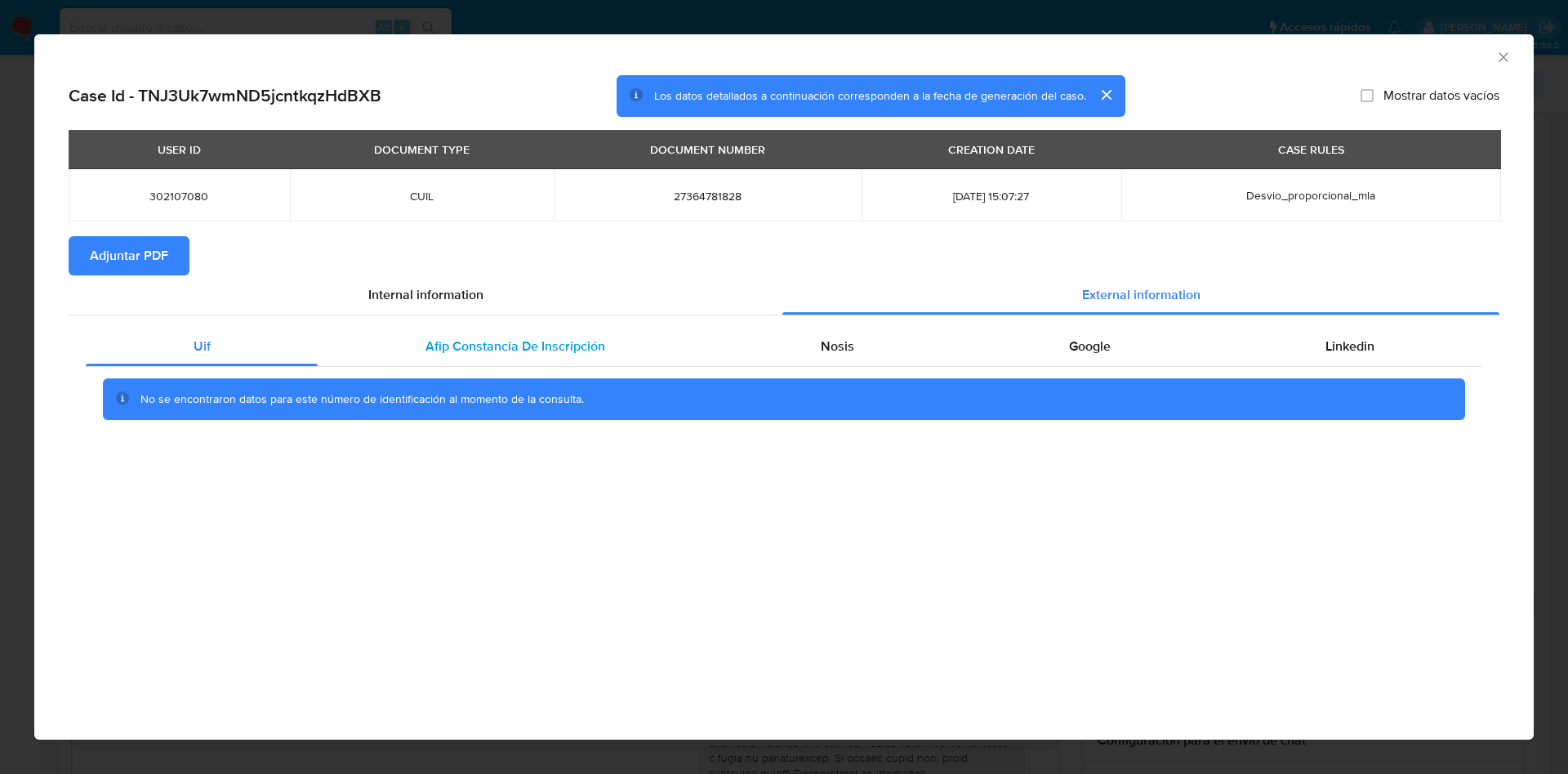
click at [633, 342] on div "Afip Constancia De Inscripción" at bounding box center [515, 346] width 394 height 39
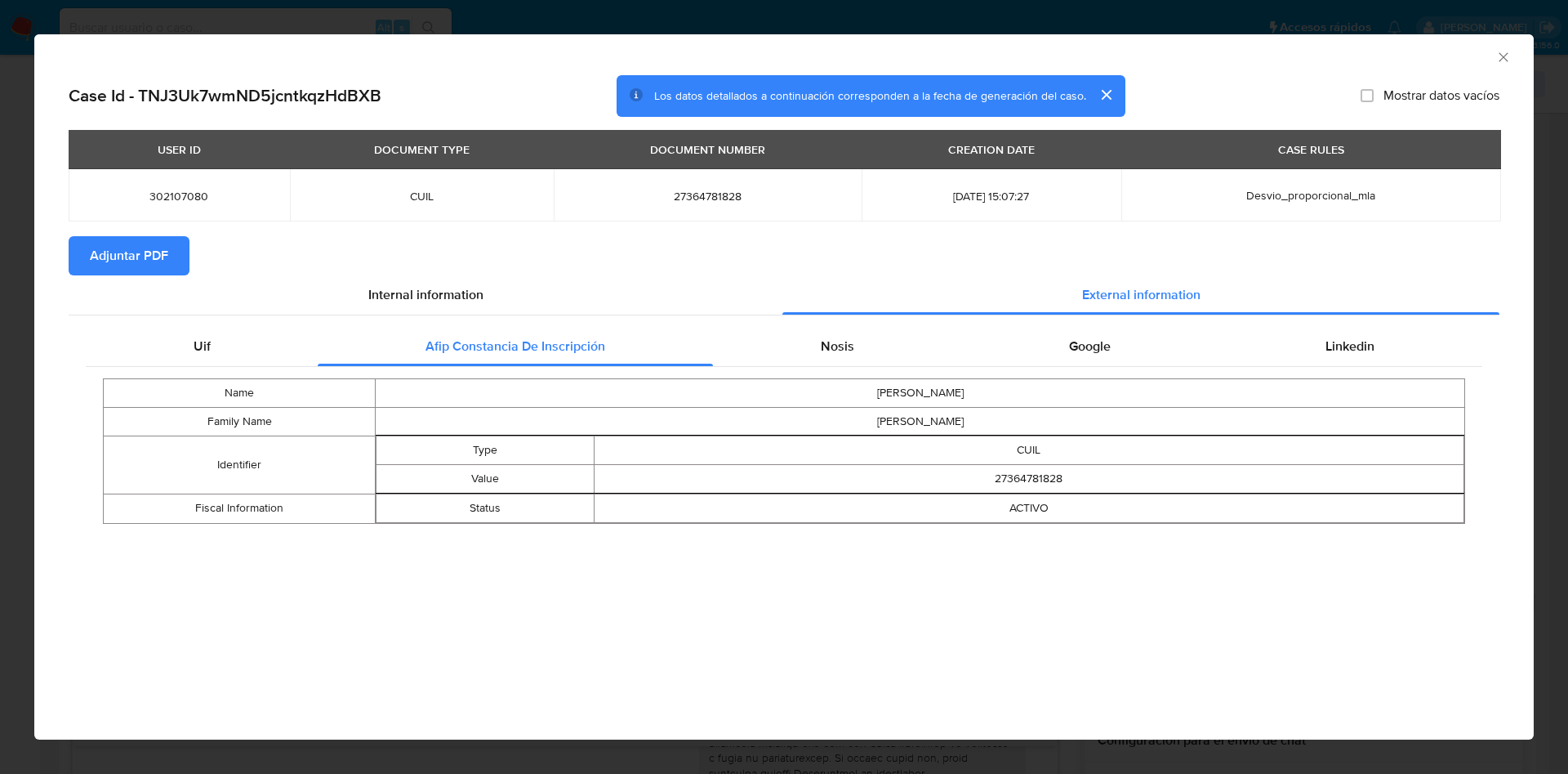
click at [826, 369] on div "Name LUISINA SOLEDAD Family Name DALLIA Identifier Type CUIL Value 27364781828 …" at bounding box center [784, 451] width 1396 height 169
click at [846, 344] on span "Nosis" at bounding box center [837, 345] width 34 height 19
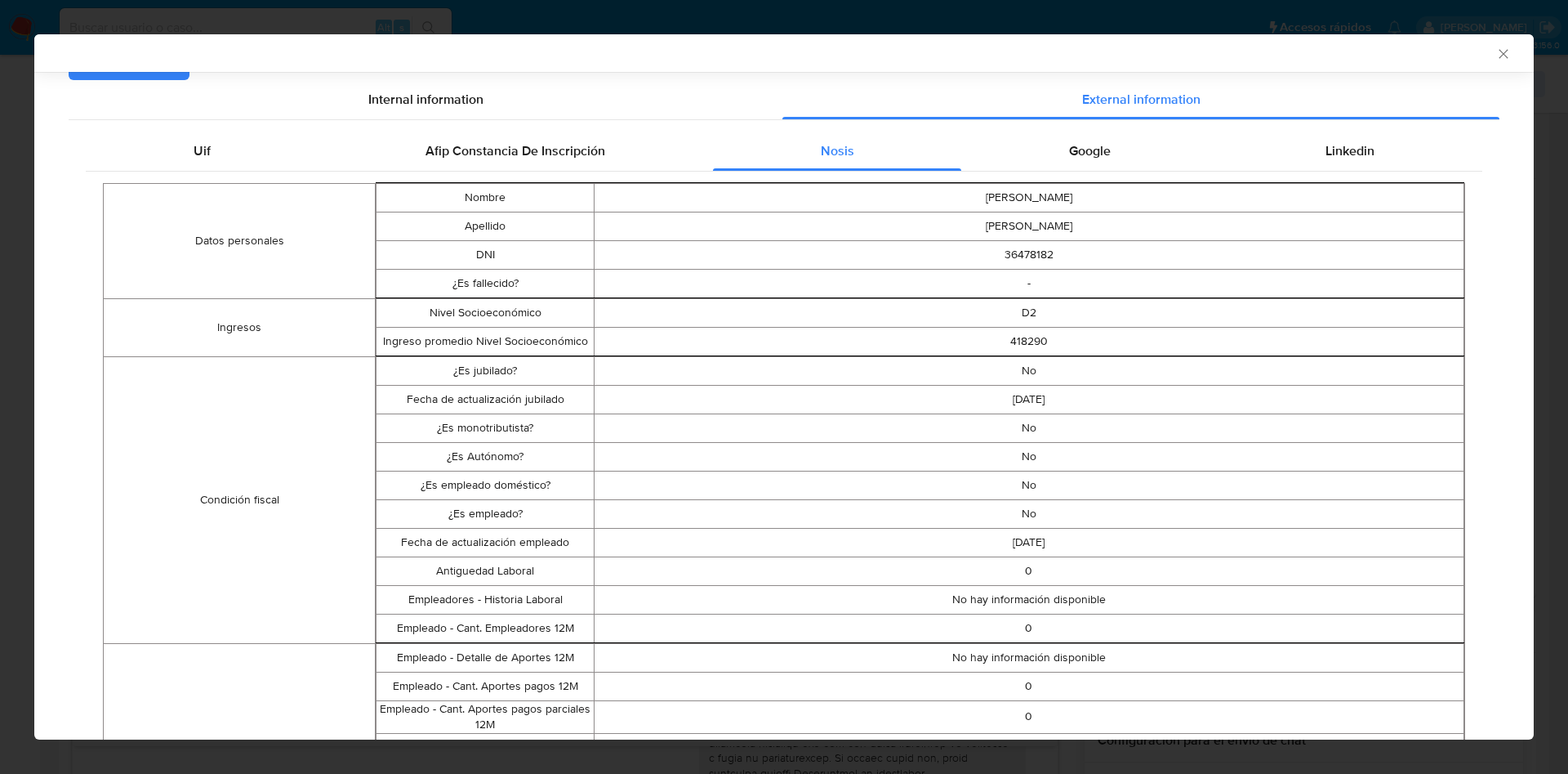
scroll to position [0, 0]
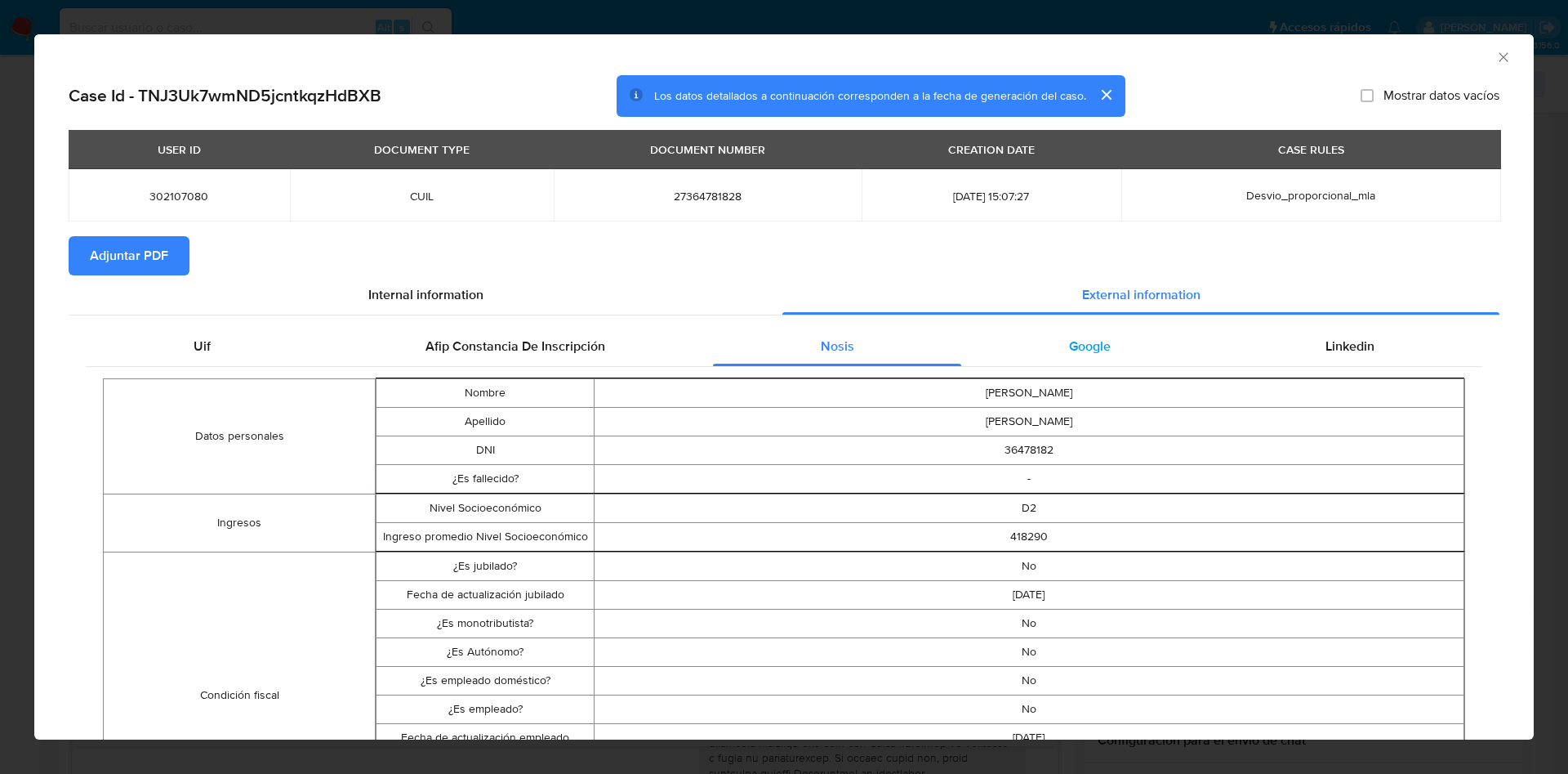
click at [1017, 348] on div "Google" at bounding box center [1089, 346] width 256 height 39
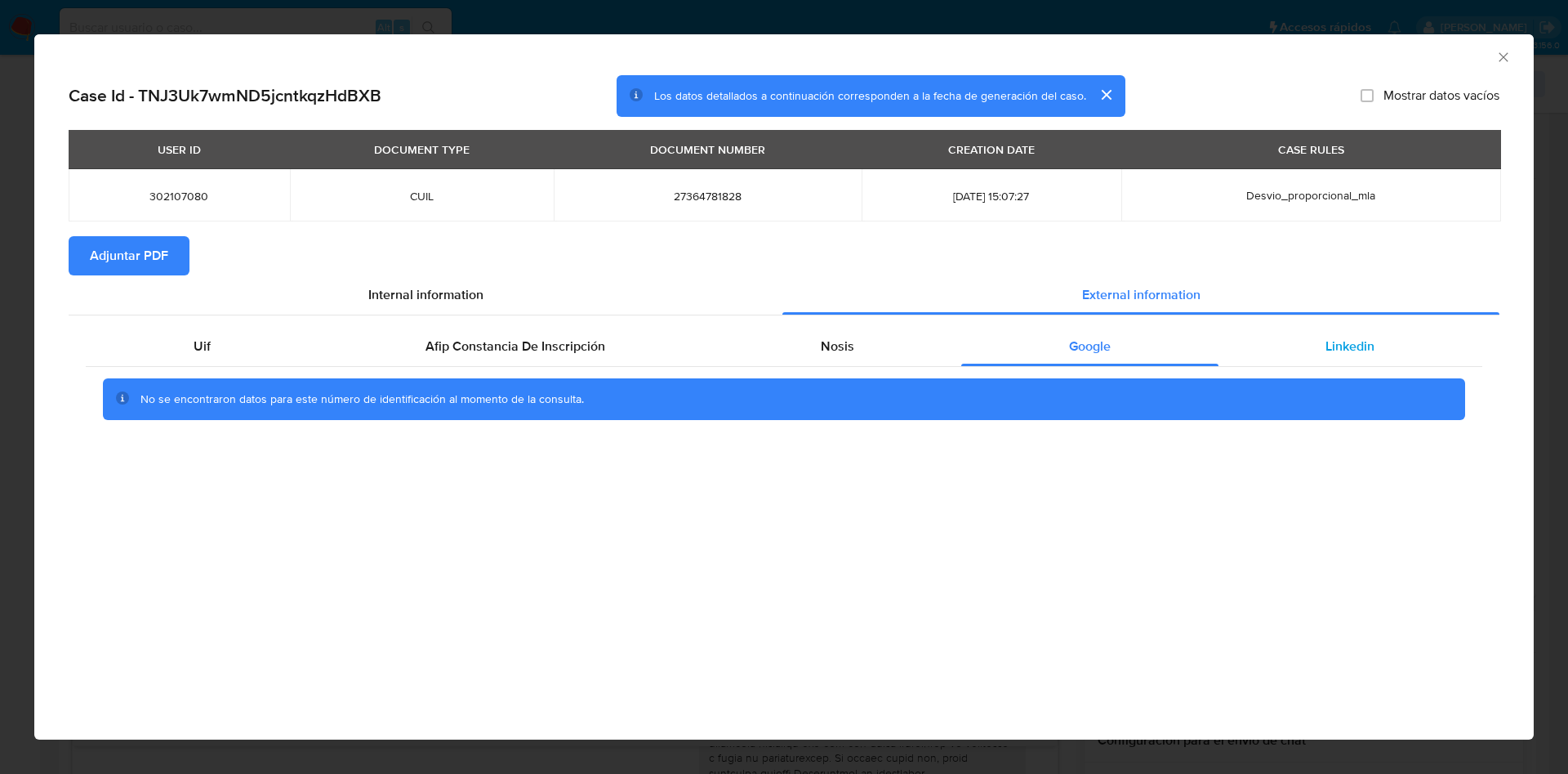
click at [1303, 356] on div "Linkedin" at bounding box center [1350, 346] width 264 height 39
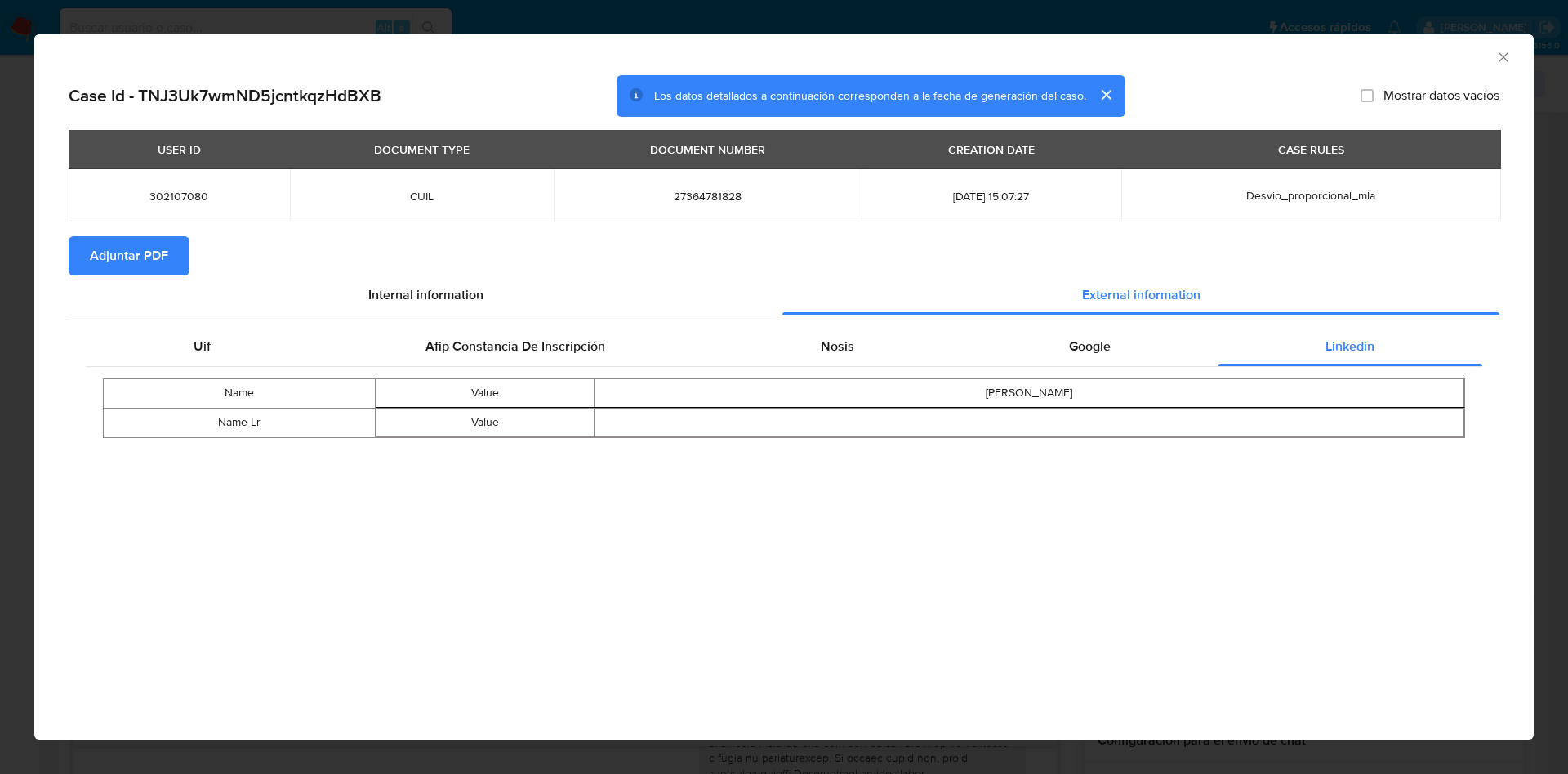
click at [167, 245] on span "Adjuntar PDF" at bounding box center [129, 256] width 79 height 36
click at [1497, 59] on div "AML Data Collector" at bounding box center [784, 54] width 1499 height 41
click at [1500, 56] on icon "Cerrar ventana" at bounding box center [1503, 57] width 16 height 16
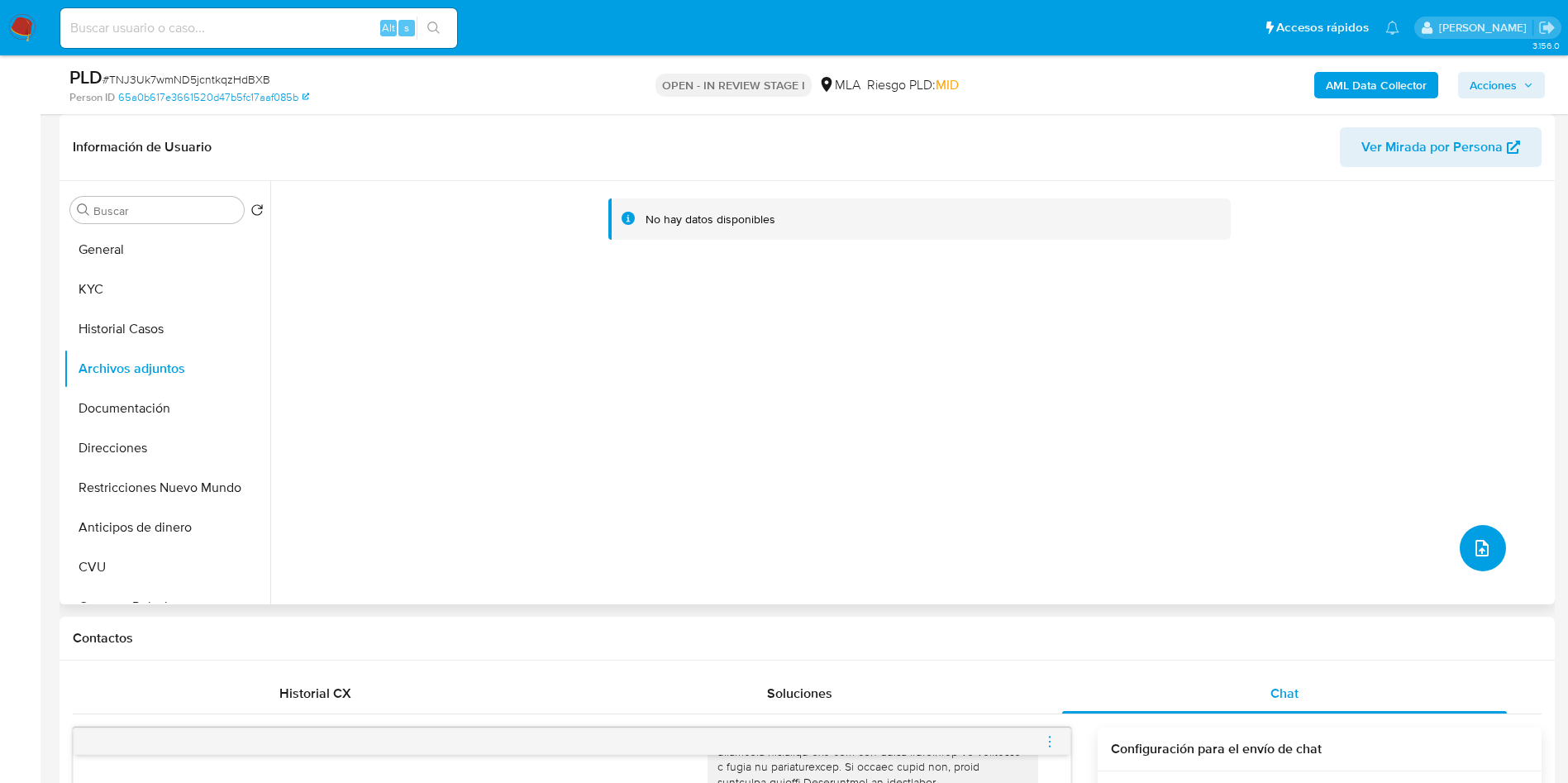
click at [1470, 538] on button "upload-file" at bounding box center [1483, 547] width 46 height 46
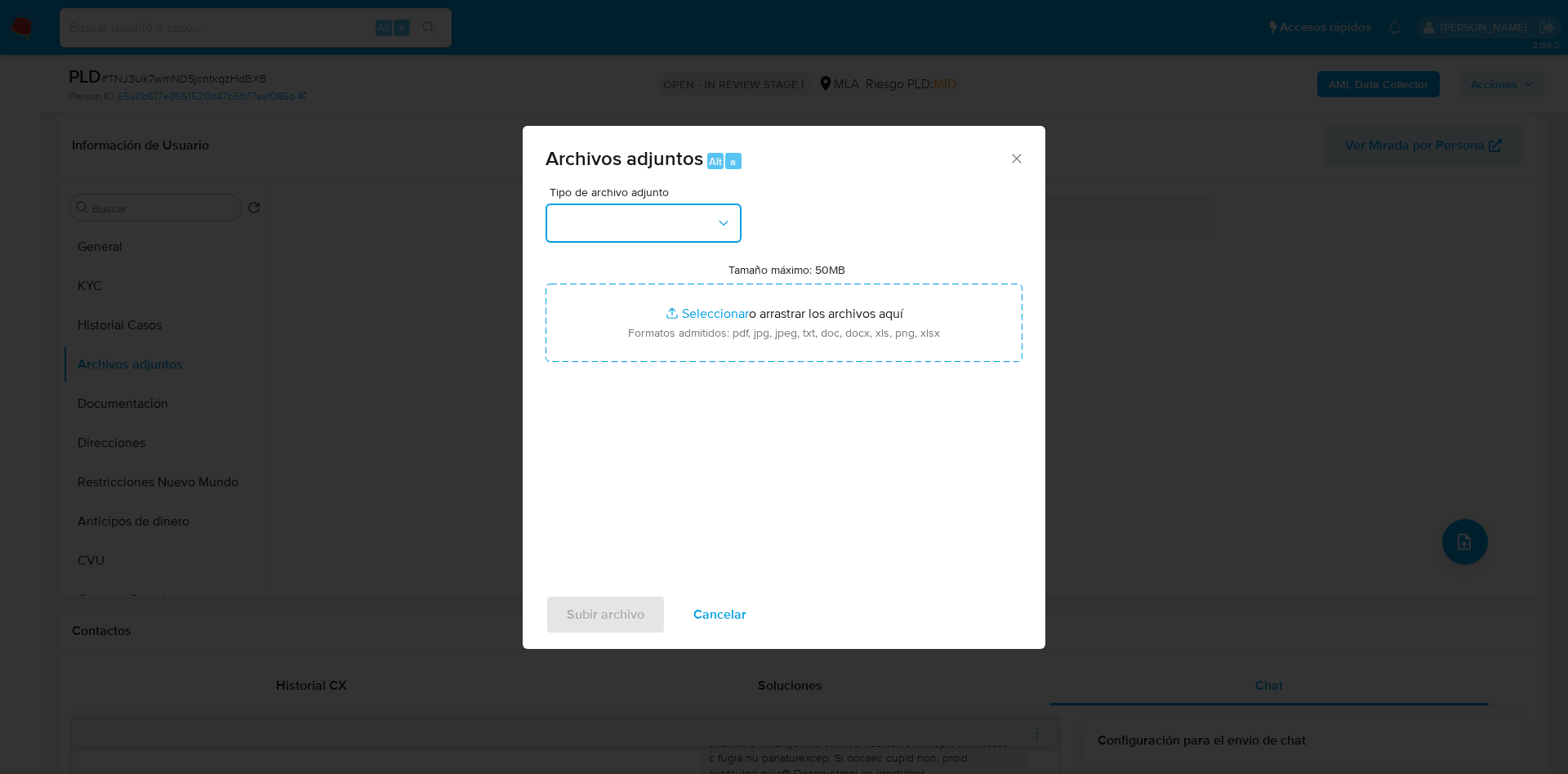
click at [634, 219] on button "button" at bounding box center [643, 222] width 196 height 39
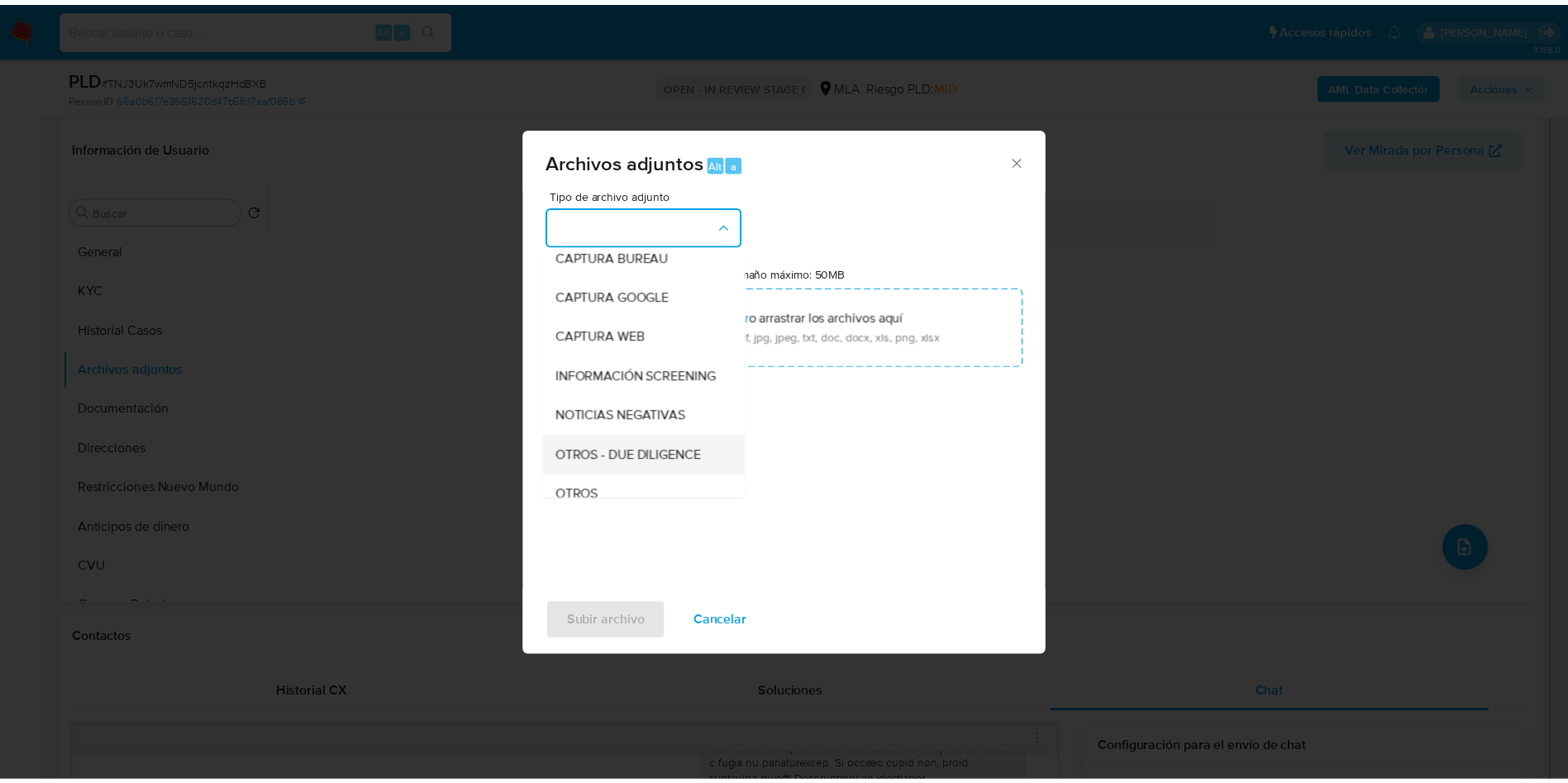
scroll to position [248, 0]
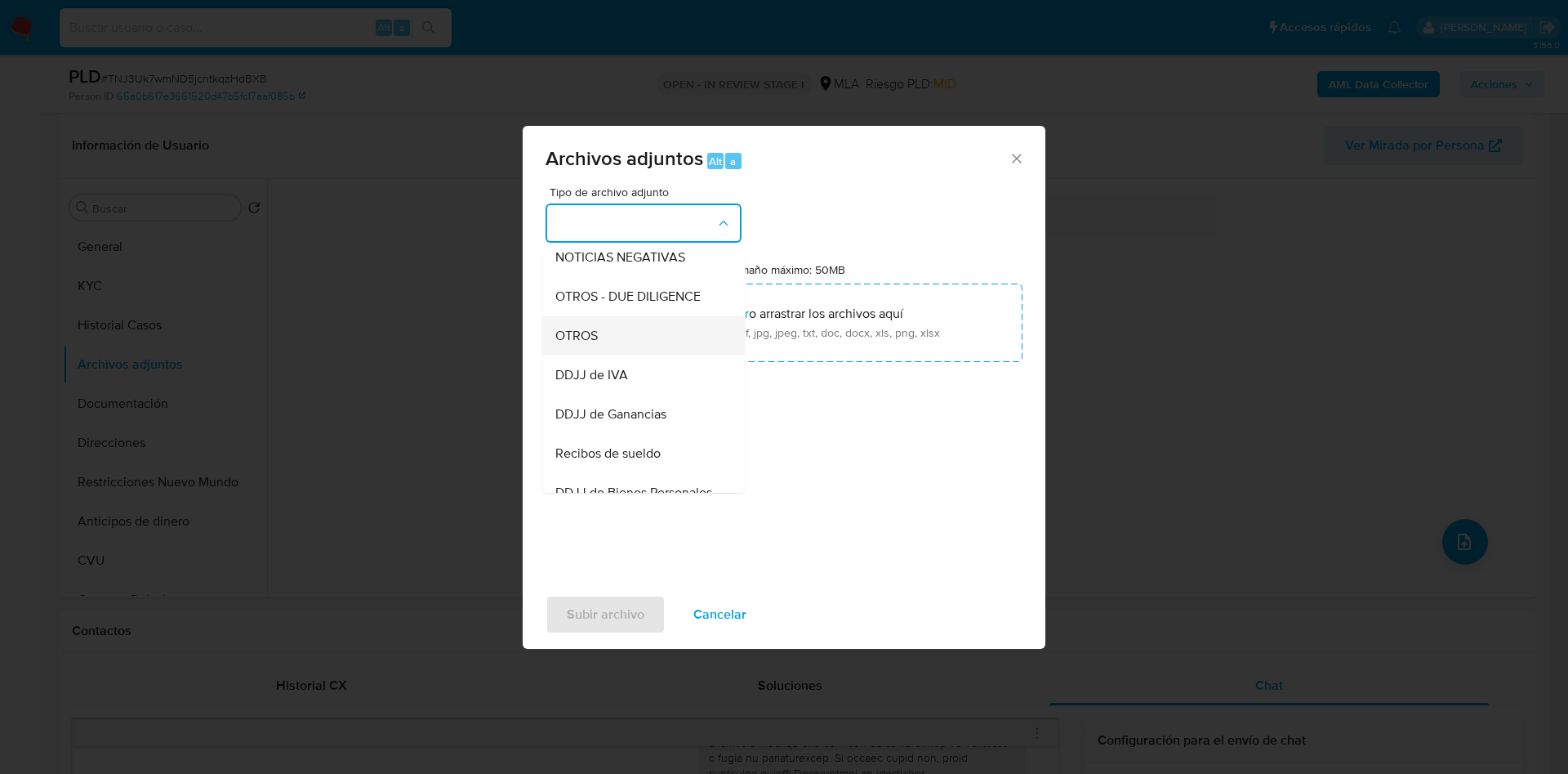
click at [633, 355] on div "OTROS" at bounding box center [639, 335] width 167 height 39
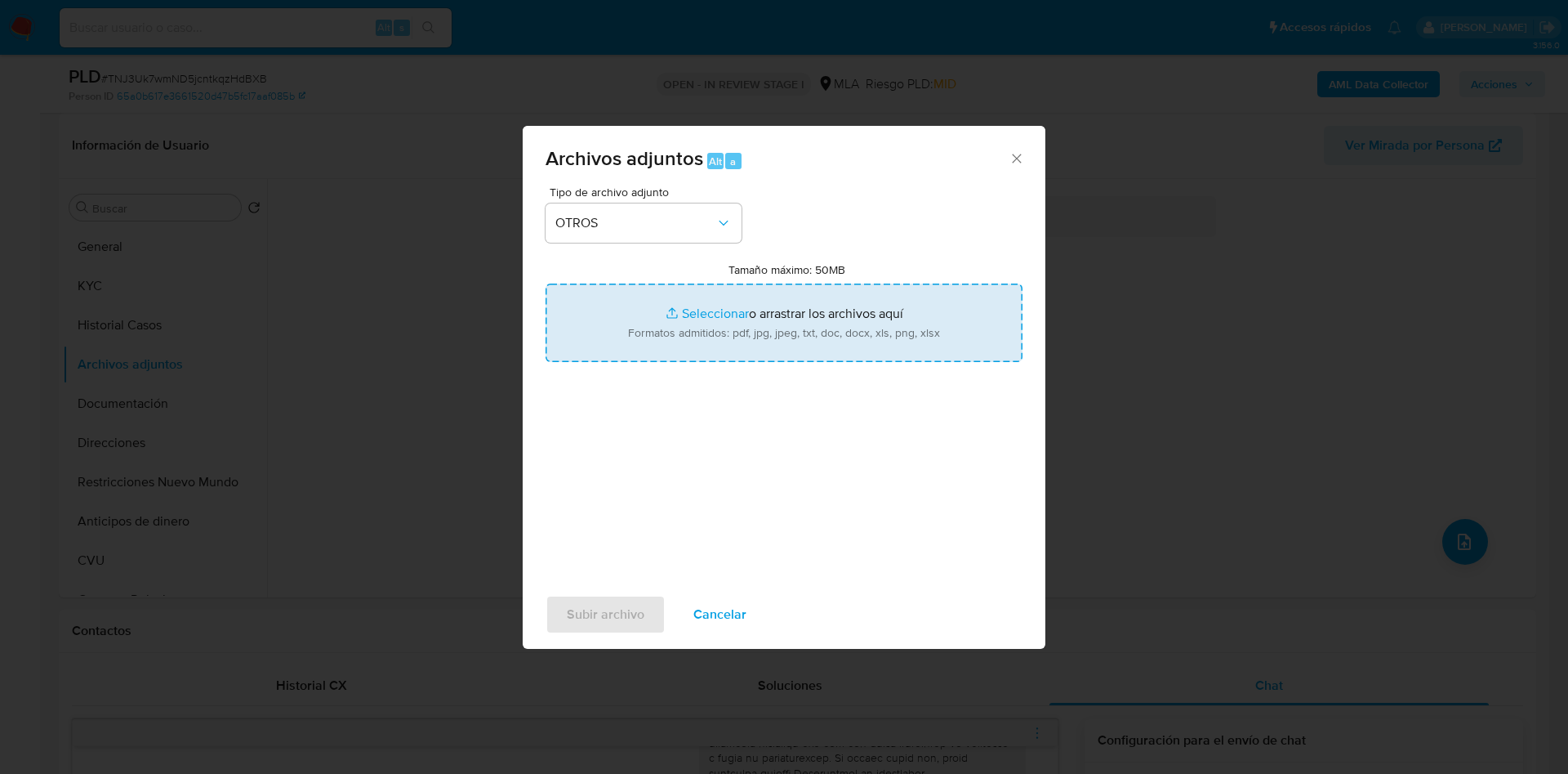
click at [683, 317] on input "Tamaño máximo: 50MB Seleccionar archivos" at bounding box center [784, 323] width 476 height 79
type input "C:\fakepath\Movimientos 302107080.xlsx"
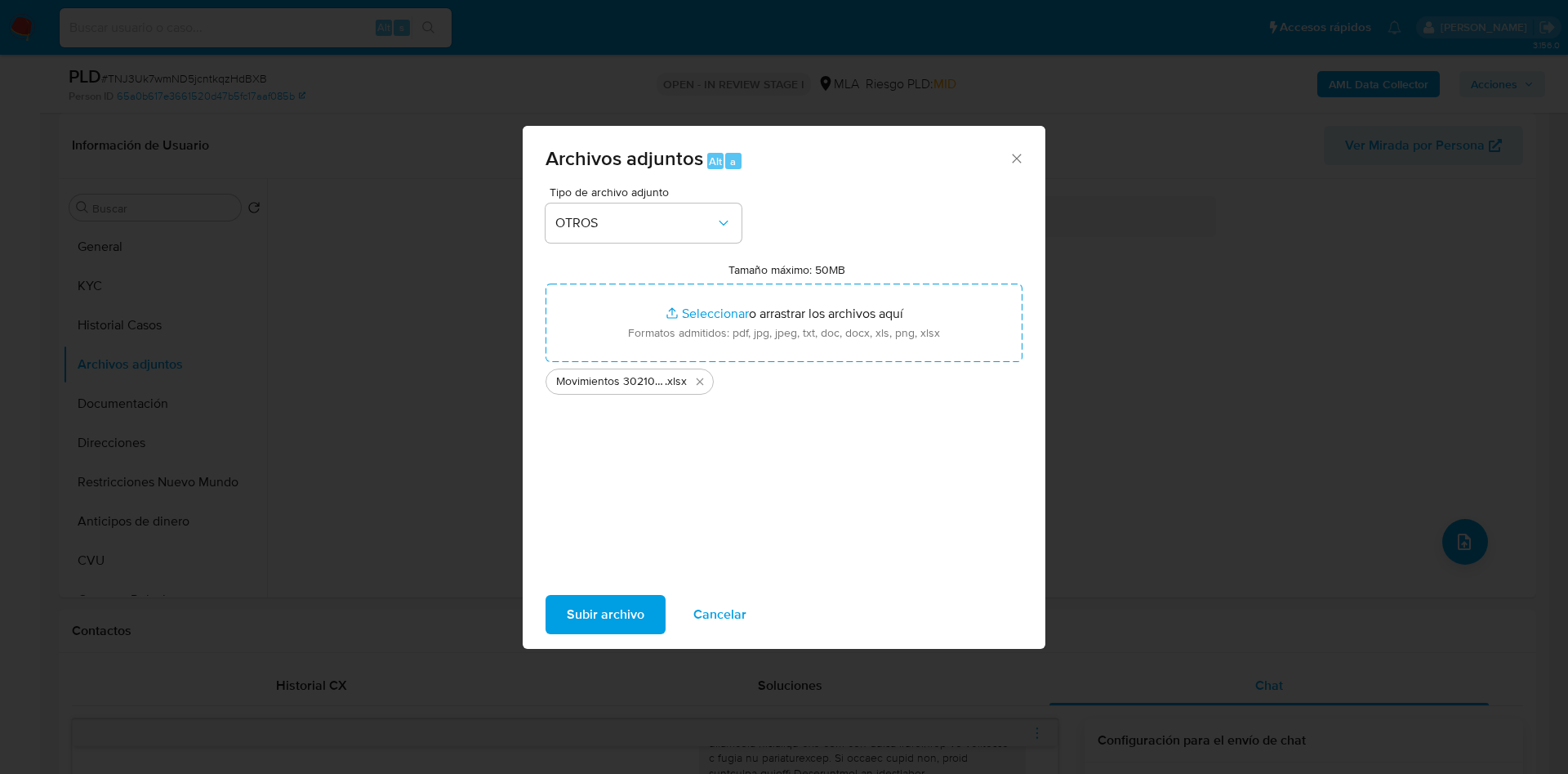
click at [629, 626] on span "Subir archivo" at bounding box center [606, 614] width 78 height 36
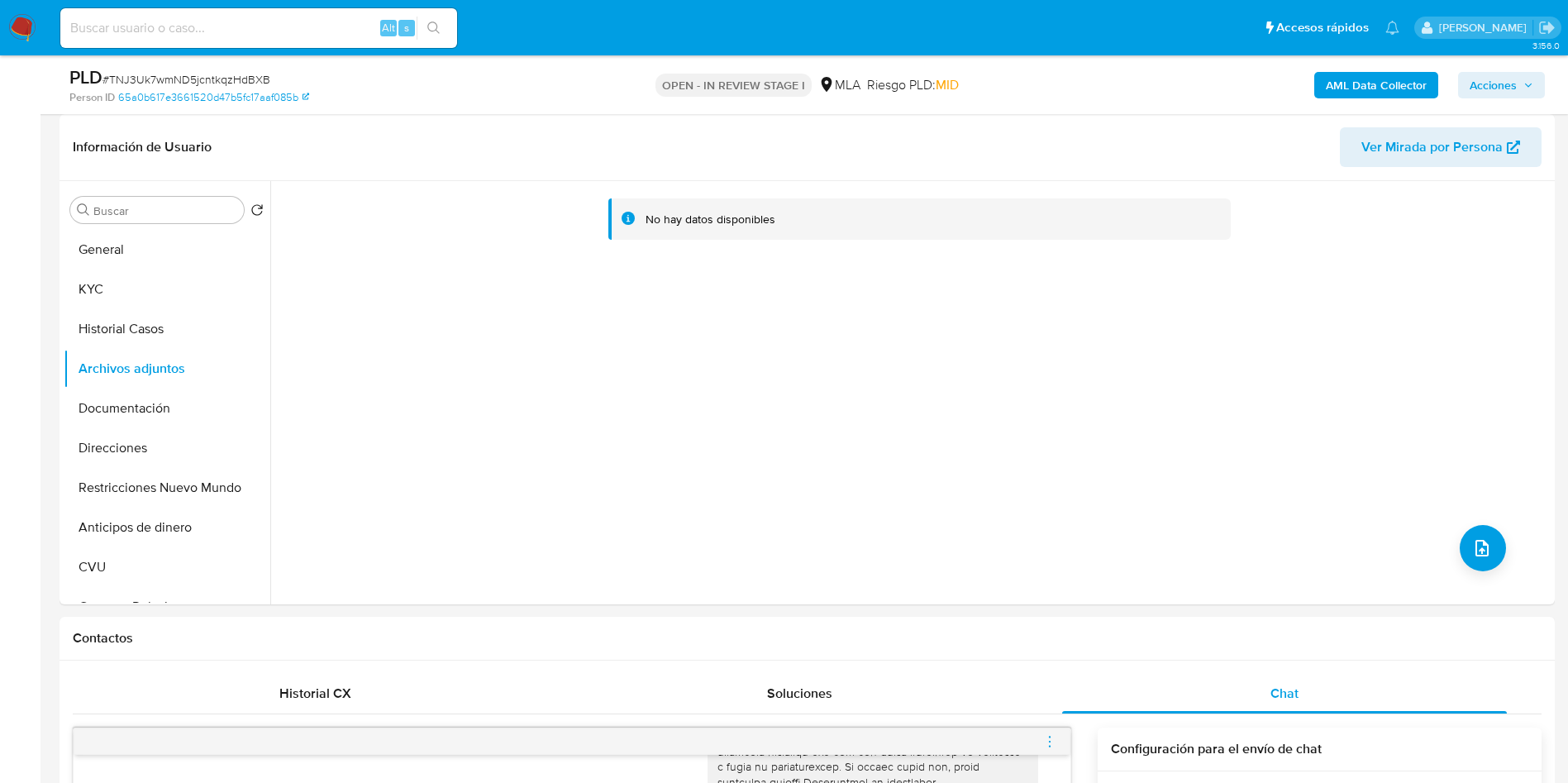
click at [128, 281] on button "KYC" at bounding box center [166, 289] width 206 height 39
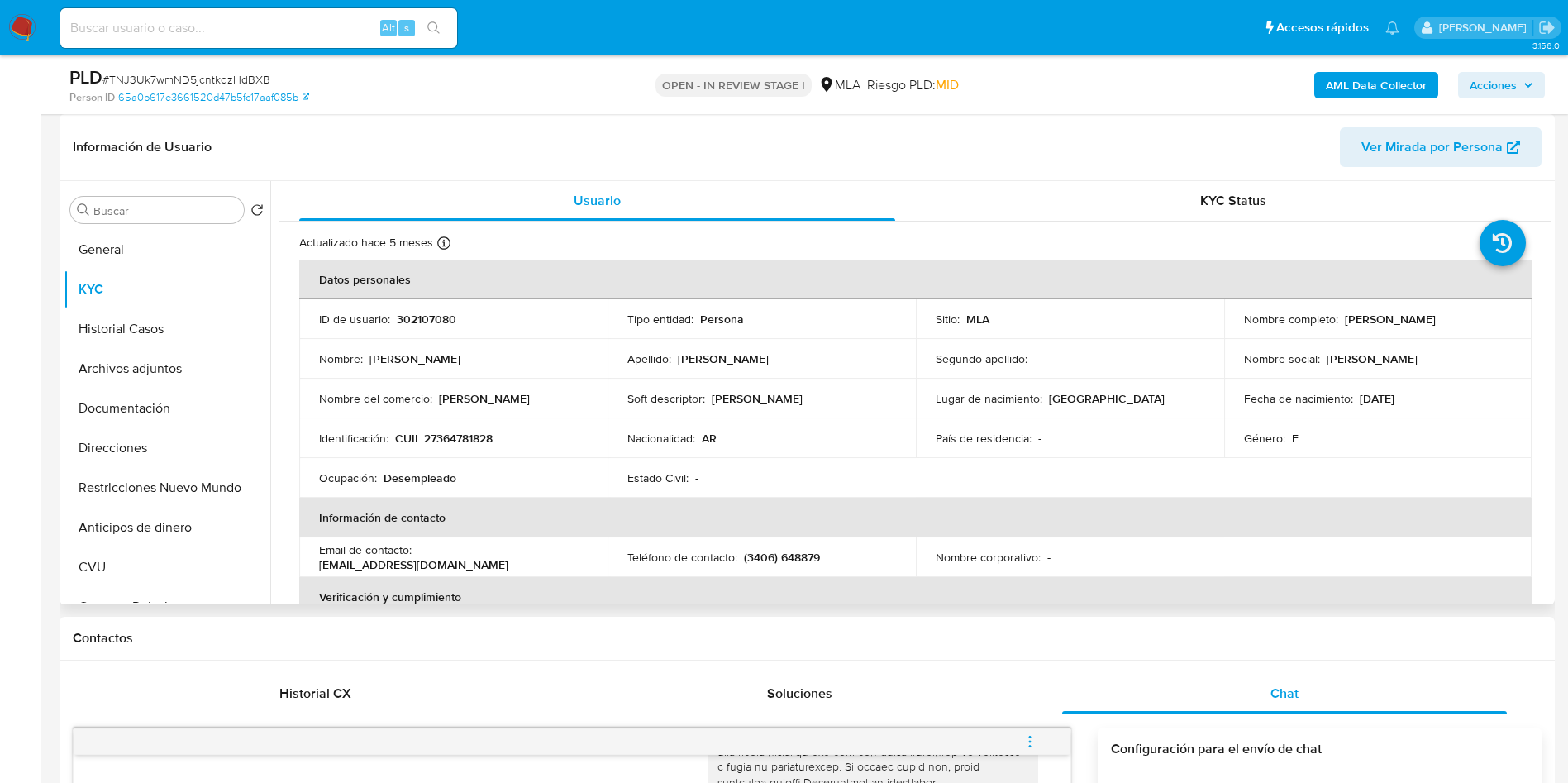
click at [1350, 314] on p "Luisina Soledad Dallia" at bounding box center [1390, 319] width 91 height 15
drag, startPoint x: 1341, startPoint y: 318, endPoint x: 1523, endPoint y: 311, distance: 182.1
click at [1523, 311] on td "Nombre completo : Luisina Soledad Dallia" at bounding box center [1378, 318] width 308 height 39
copy p "Luisina Soledad Dallia"
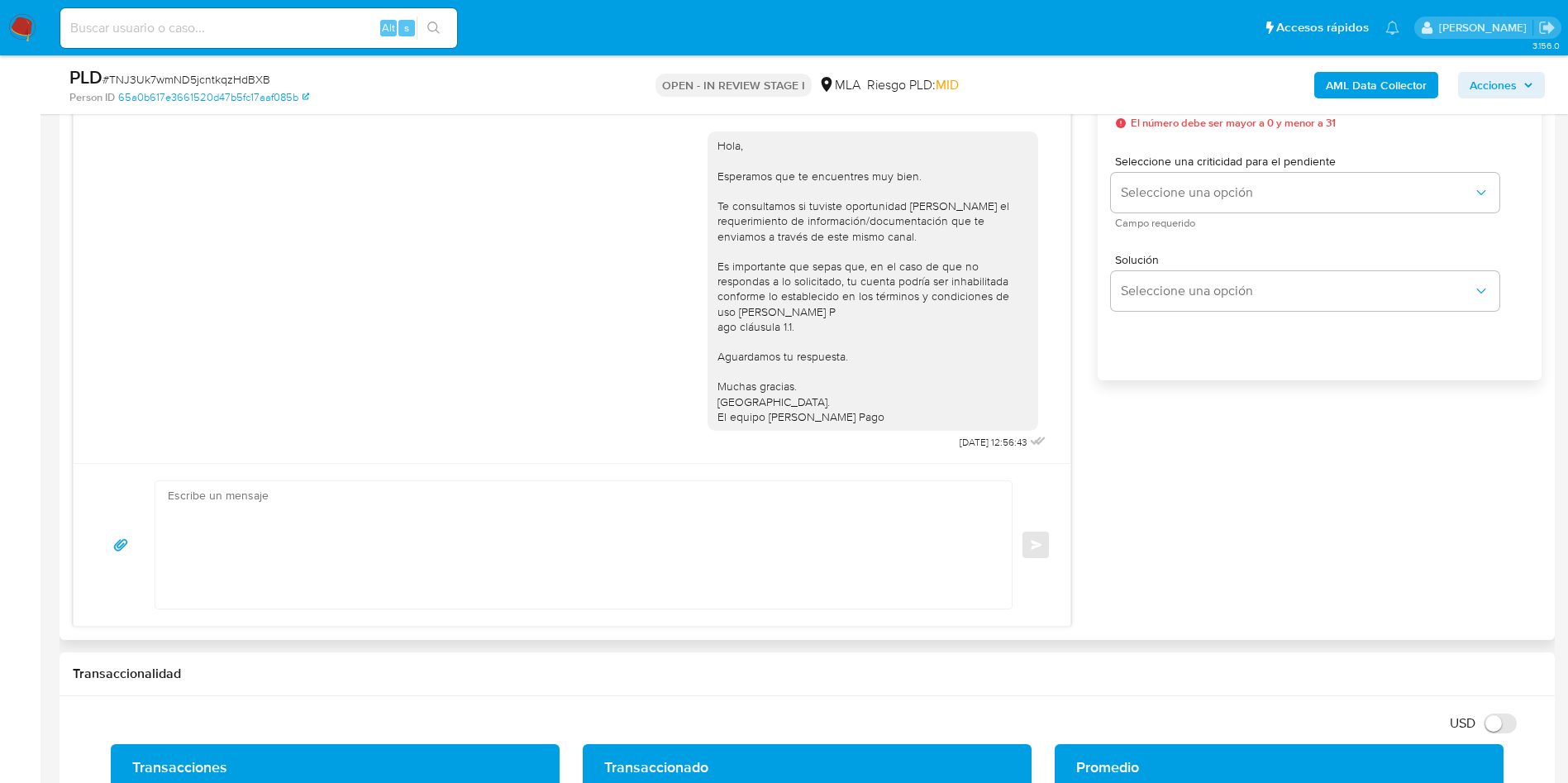
click at [486, 554] on textarea at bounding box center [580, 545] width 823 height 127
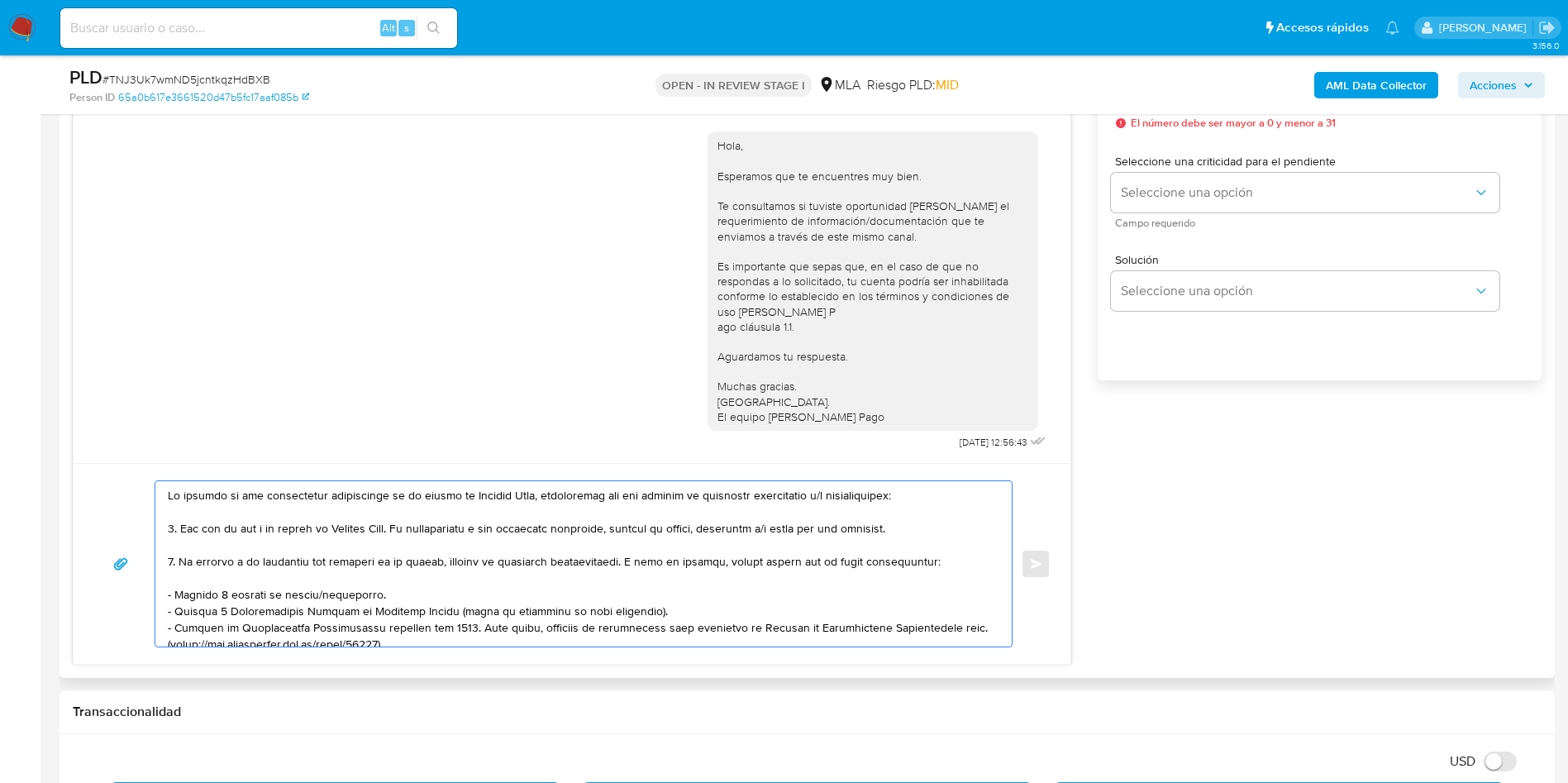
click at [168, 495] on textarea at bounding box center [580, 564] width 823 height 165
paste textarea "Luisina Soledad Dallia"
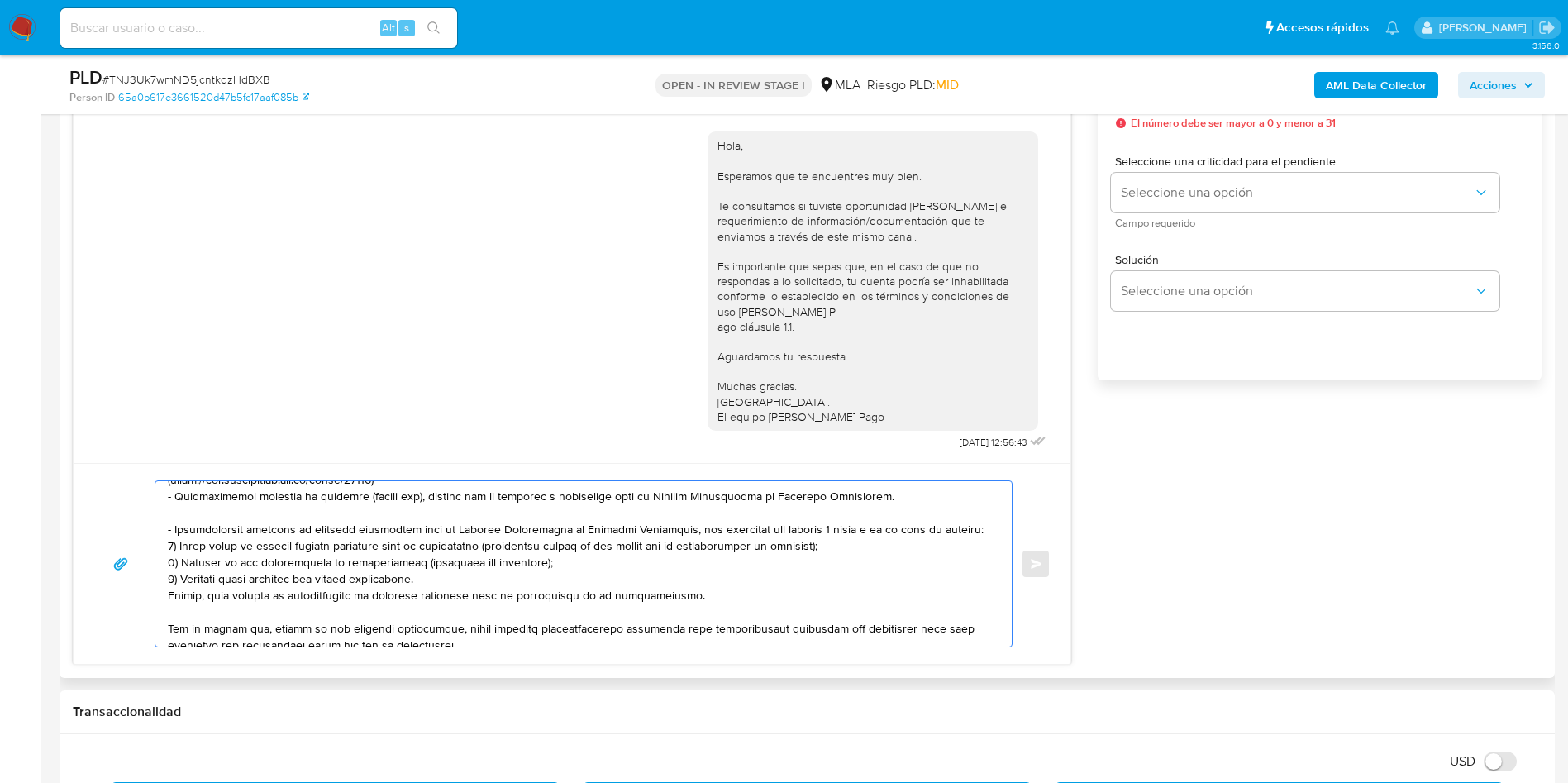
scroll to position [248, 0]
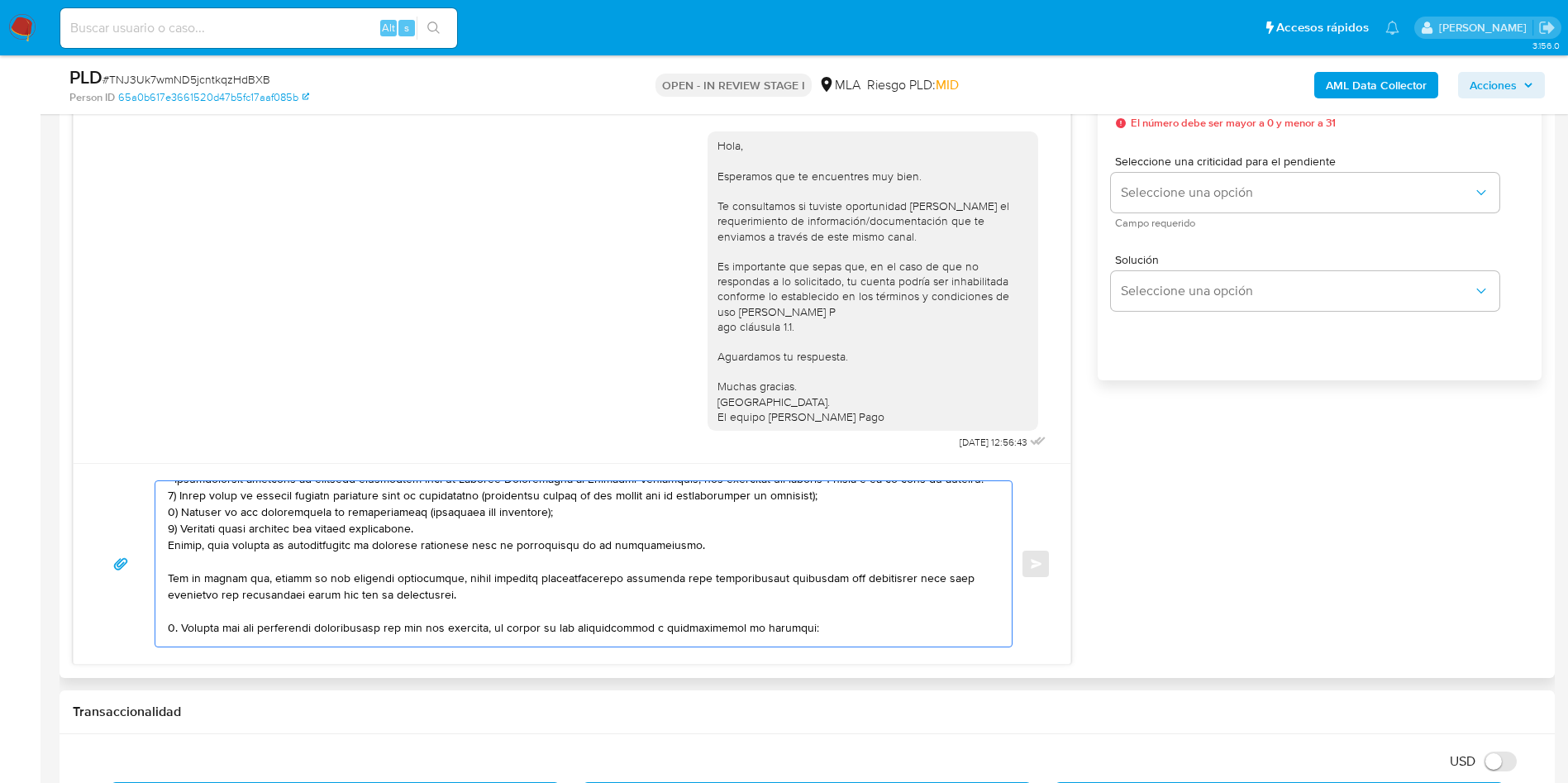
drag, startPoint x: 170, startPoint y: 591, endPoint x: 760, endPoint y: 544, distance: 591.9
click at [760, 544] on textarea at bounding box center [580, 564] width 823 height 165
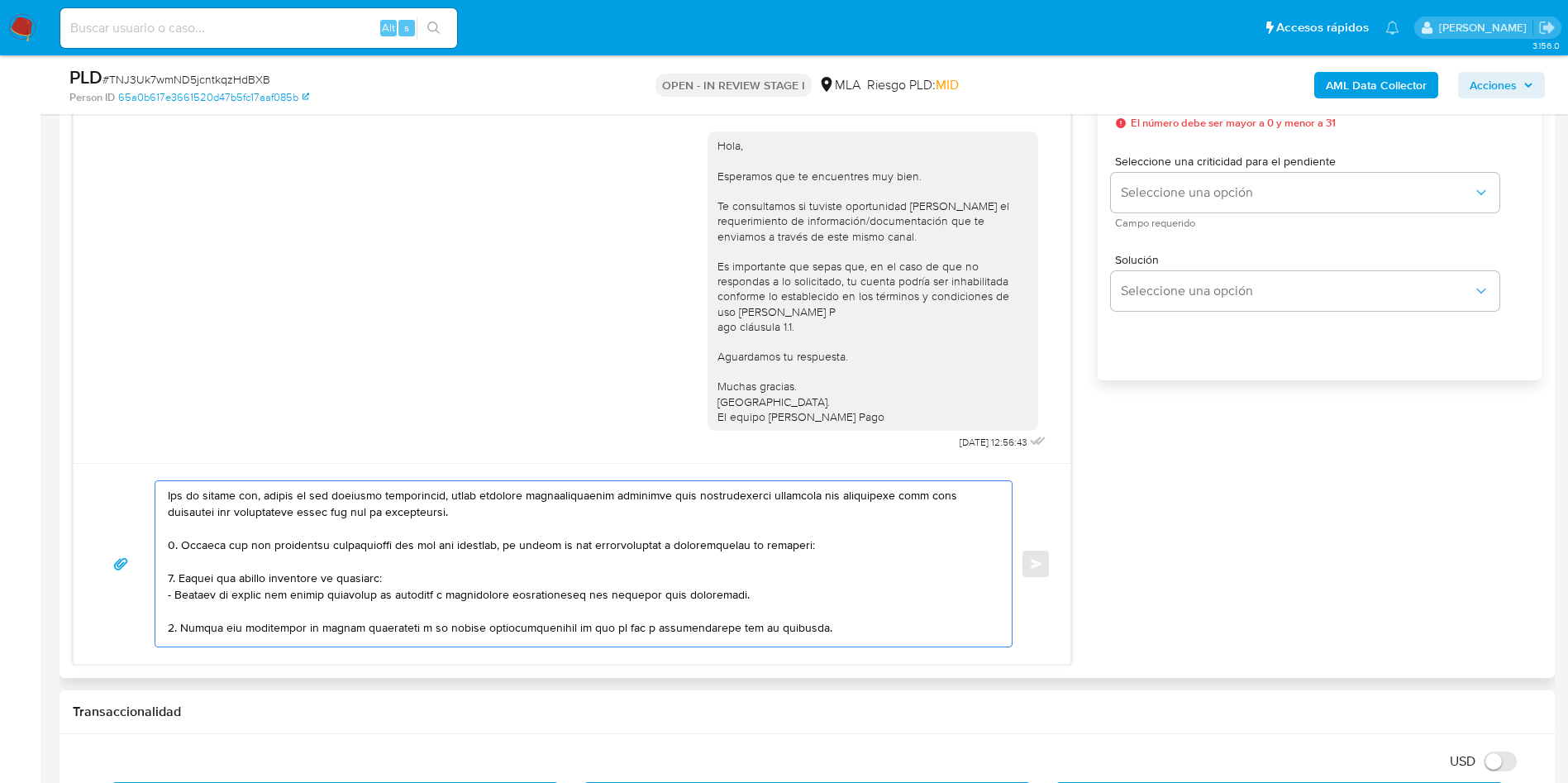
scroll to position [165, 0]
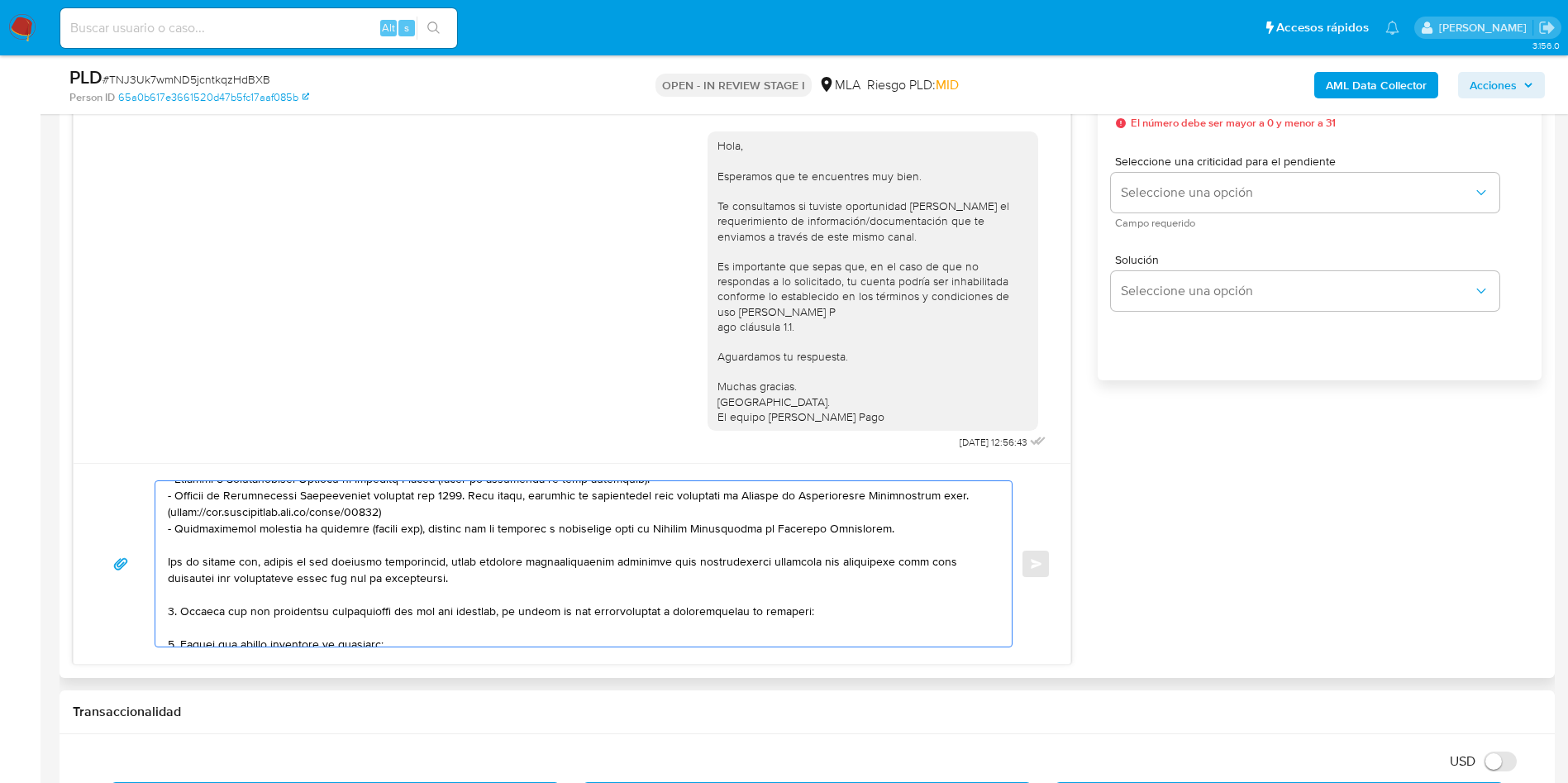
click at [212, 623] on textarea at bounding box center [580, 564] width 823 height 165
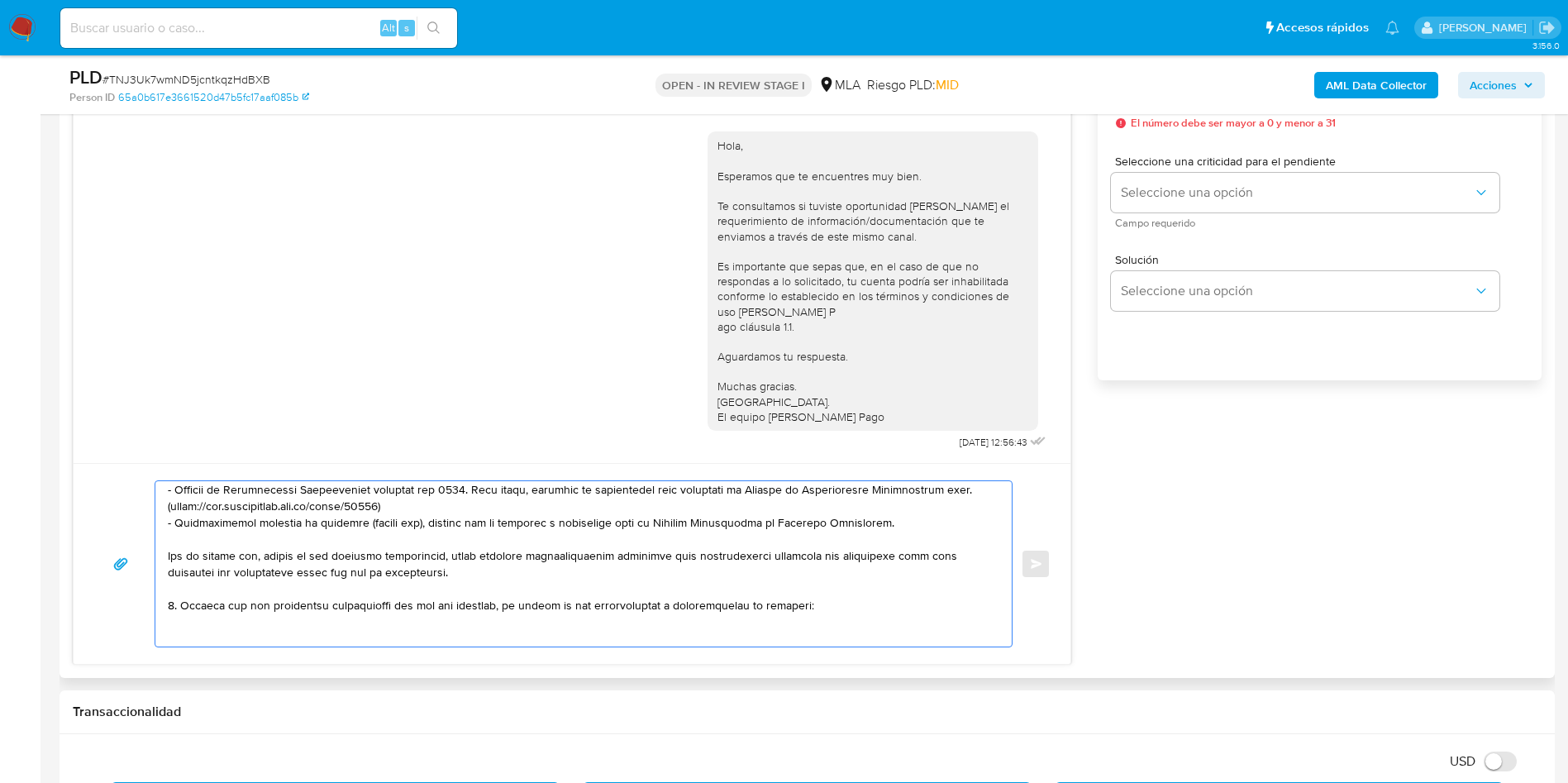
paste textarea "- Laureano Ivan Barberis - CUIL 20364781254"
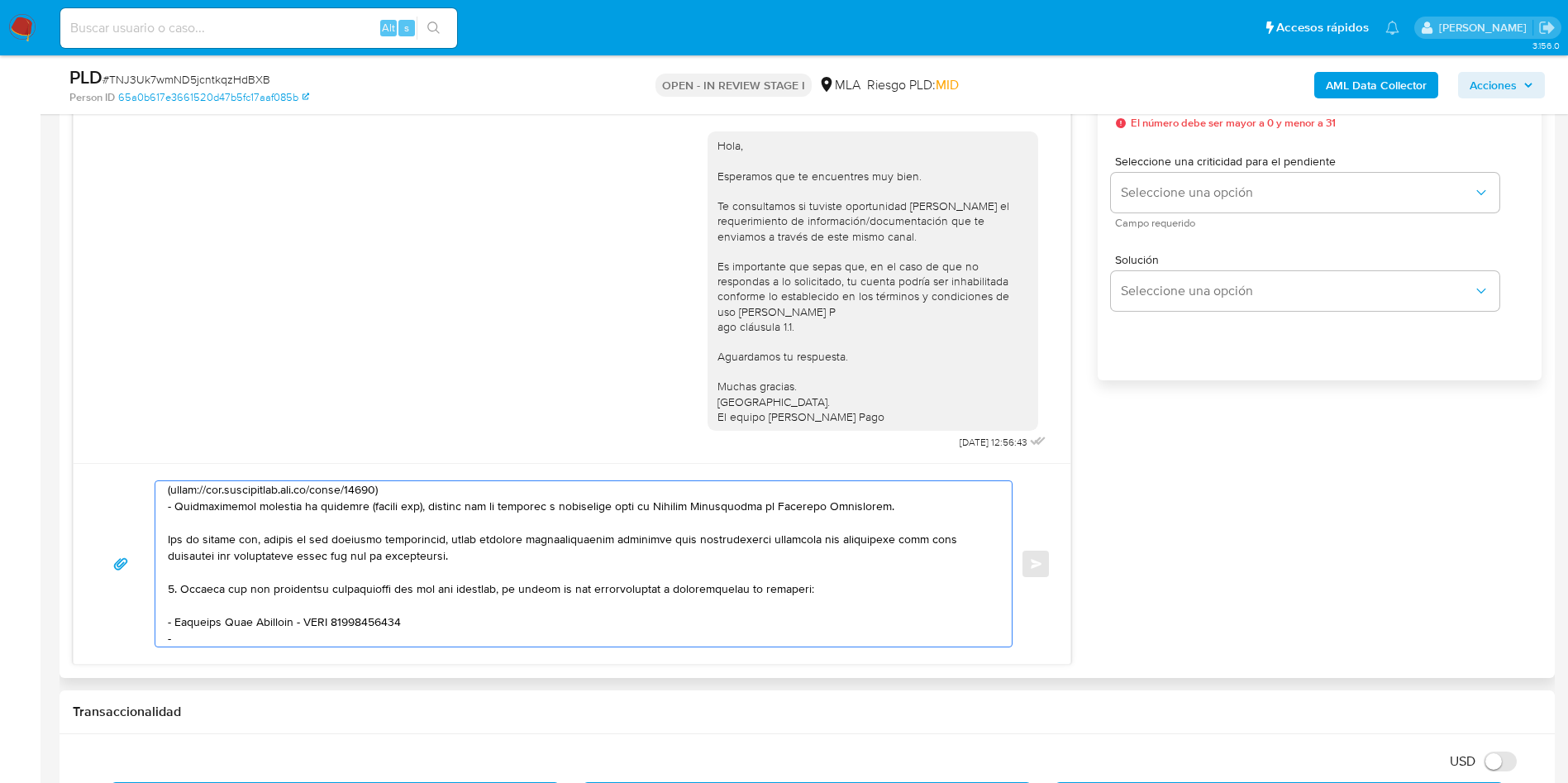
paste textarea "ASOCMUTUAL DE AYUDA ENTRE ASOCIADOS Y ADHERENTES DEL CLUB A BELGRANO"
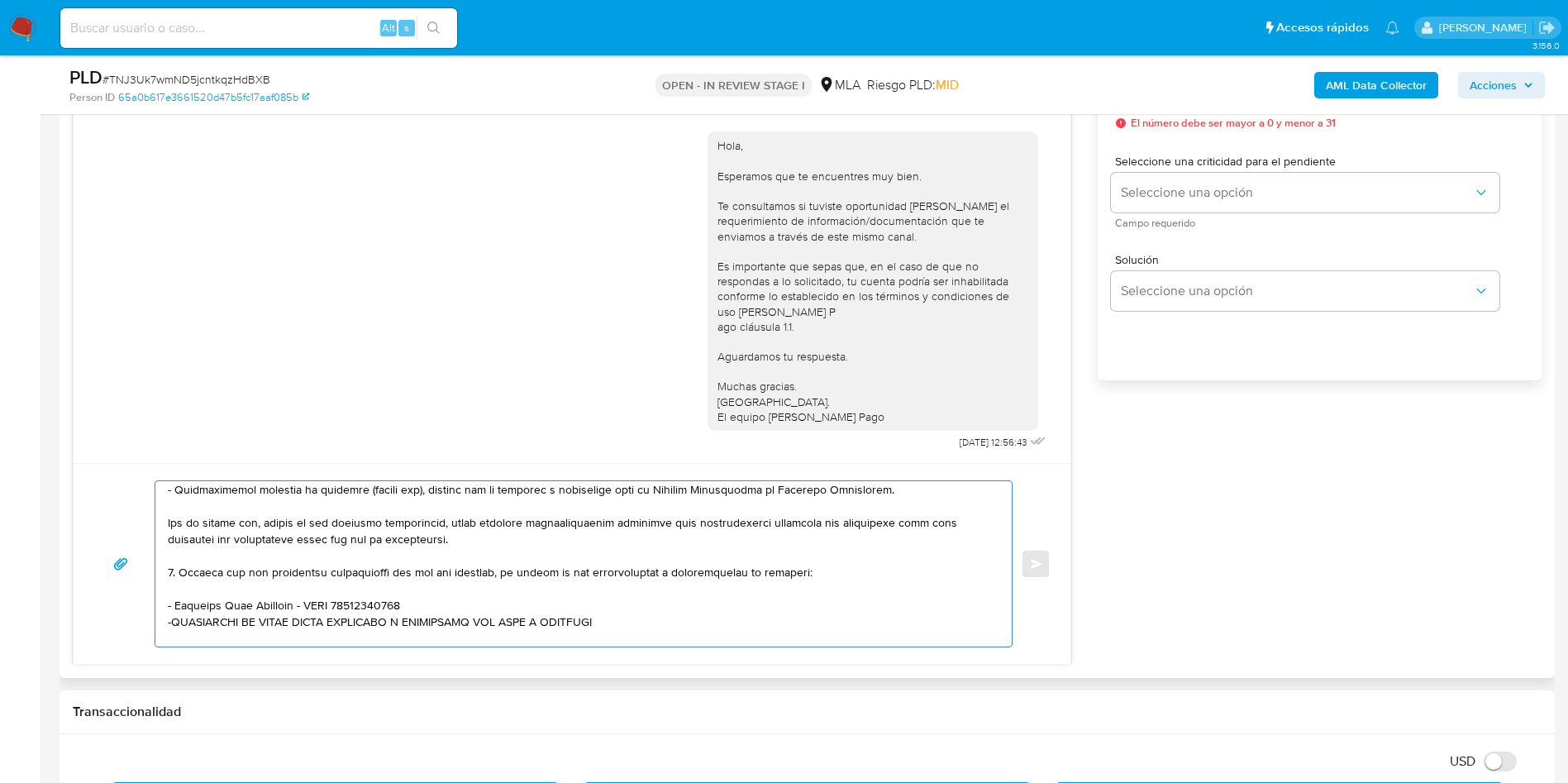
click at [658, 614] on textarea at bounding box center [580, 564] width 823 height 165
paste textarea "CUIT 30632496350"
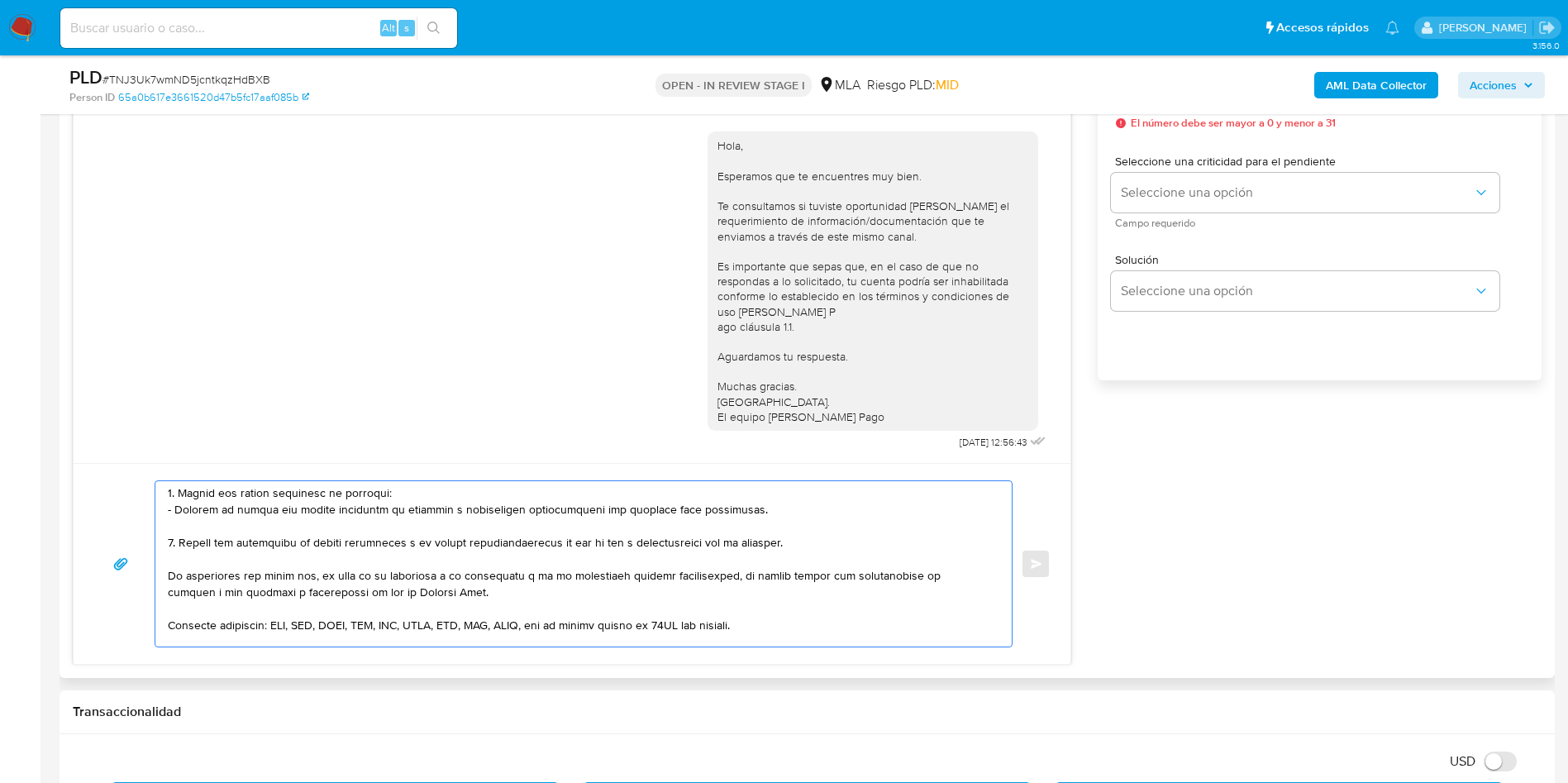
scroll to position [328, 0]
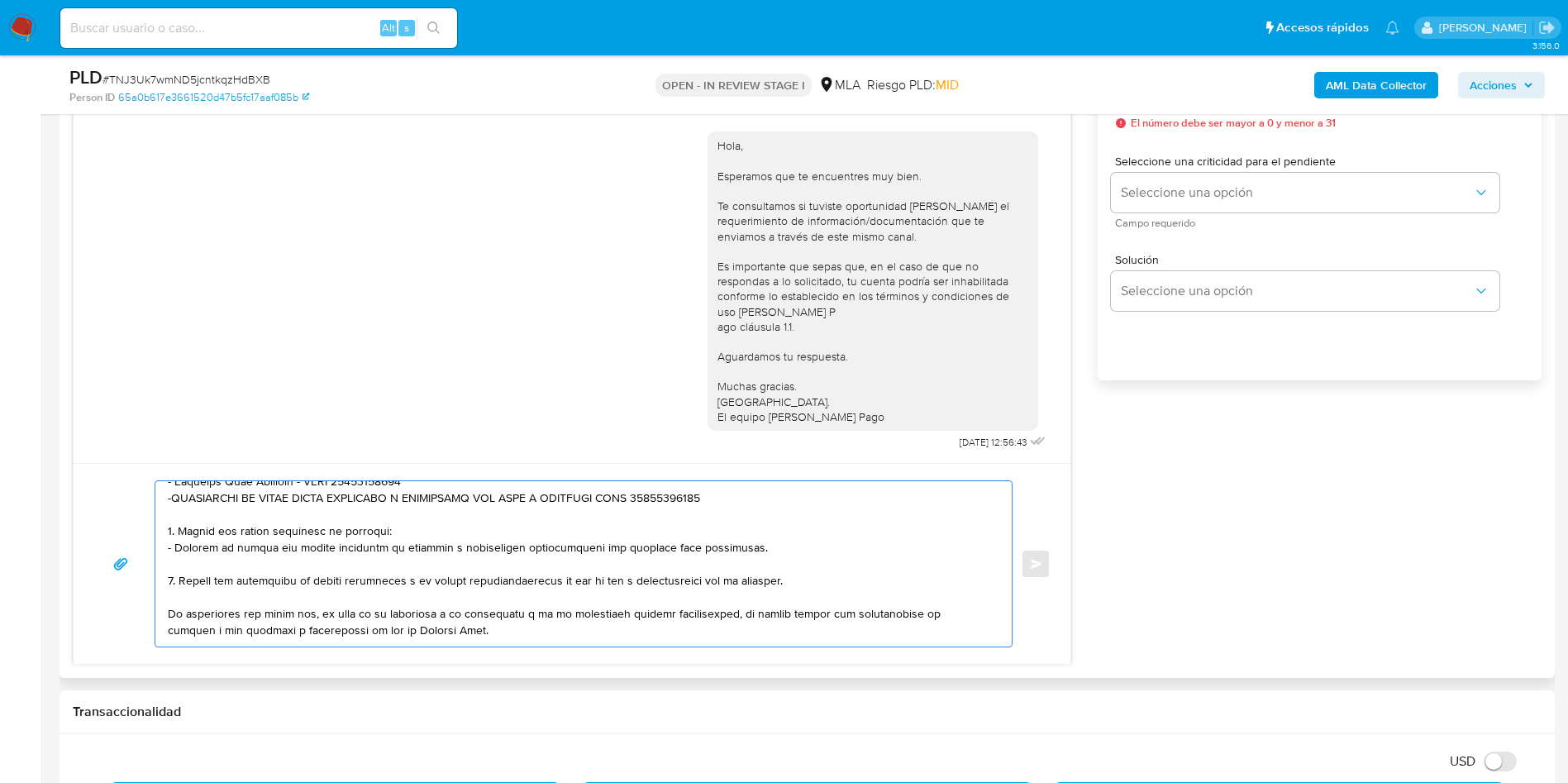
drag, startPoint x: 181, startPoint y: 531, endPoint x: 181, endPoint y: 582, distance: 51.0
click at [181, 582] on textarea at bounding box center [580, 564] width 823 height 165
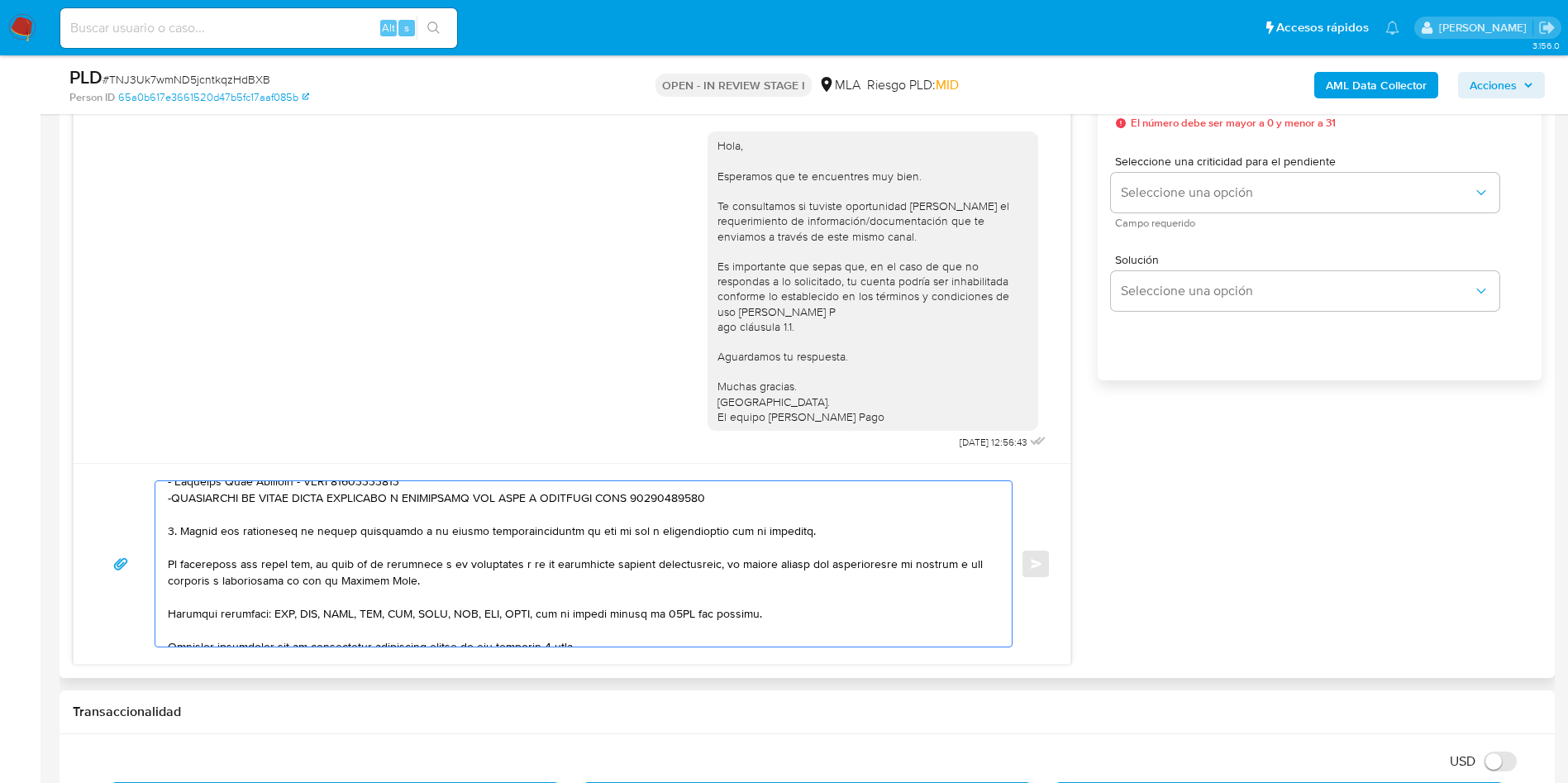
drag, startPoint x: 620, startPoint y: 522, endPoint x: 619, endPoint y: 530, distance: 8.1
click at [619, 531] on textarea at bounding box center [580, 564] width 823 height 165
click at [618, 529] on textarea at bounding box center [580, 564] width 823 height 165
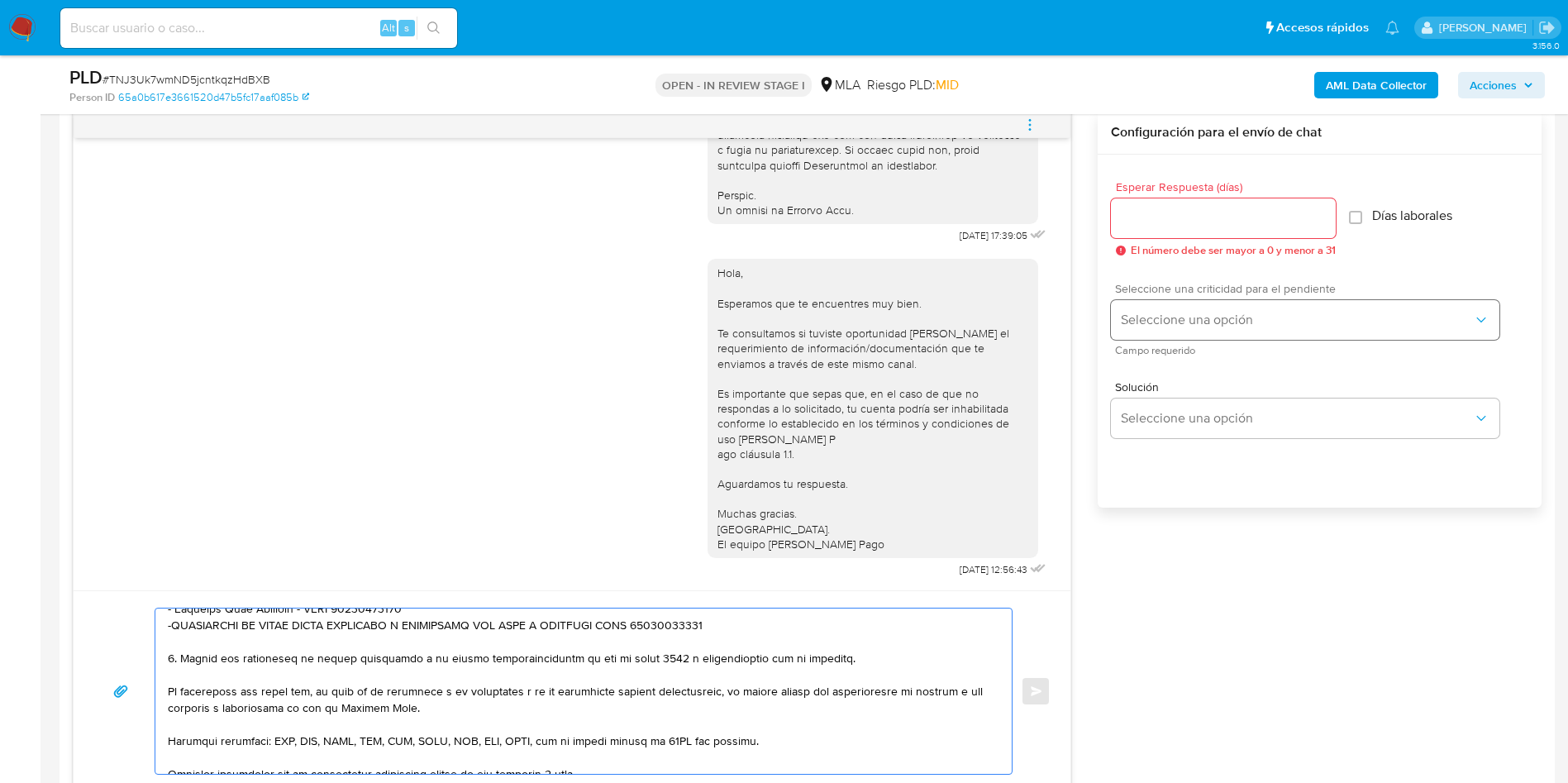
scroll to position [744, 0]
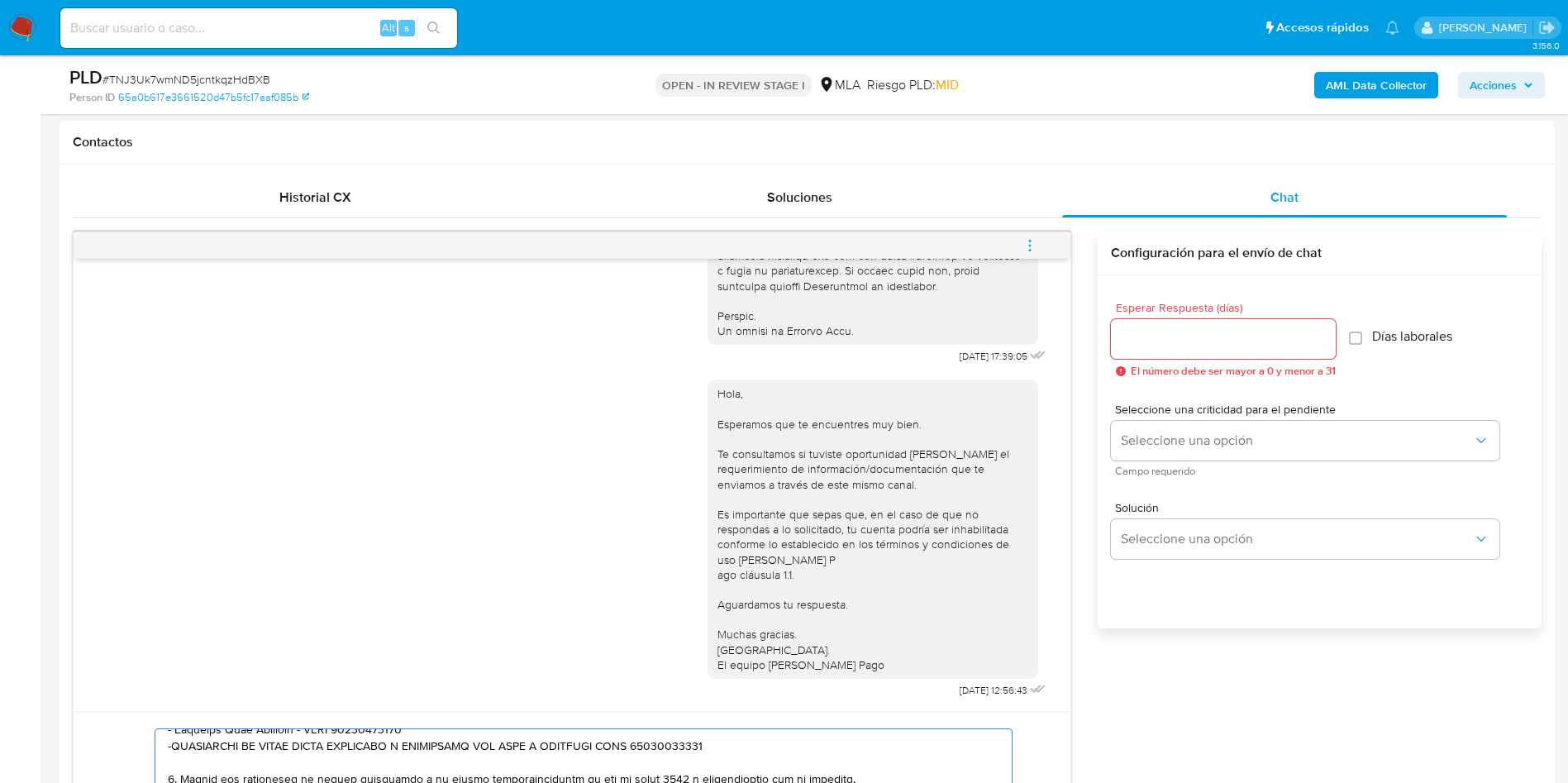
type textarea "Hola, Luisina Soledad Dallia, En función de las operaciones registradas en tu c…"
click at [1249, 349] on div at bounding box center [1222, 338] width 225 height 39
click at [1244, 341] on input "Esperar Respuesta (días)" at bounding box center [1222, 338] width 225 height 21
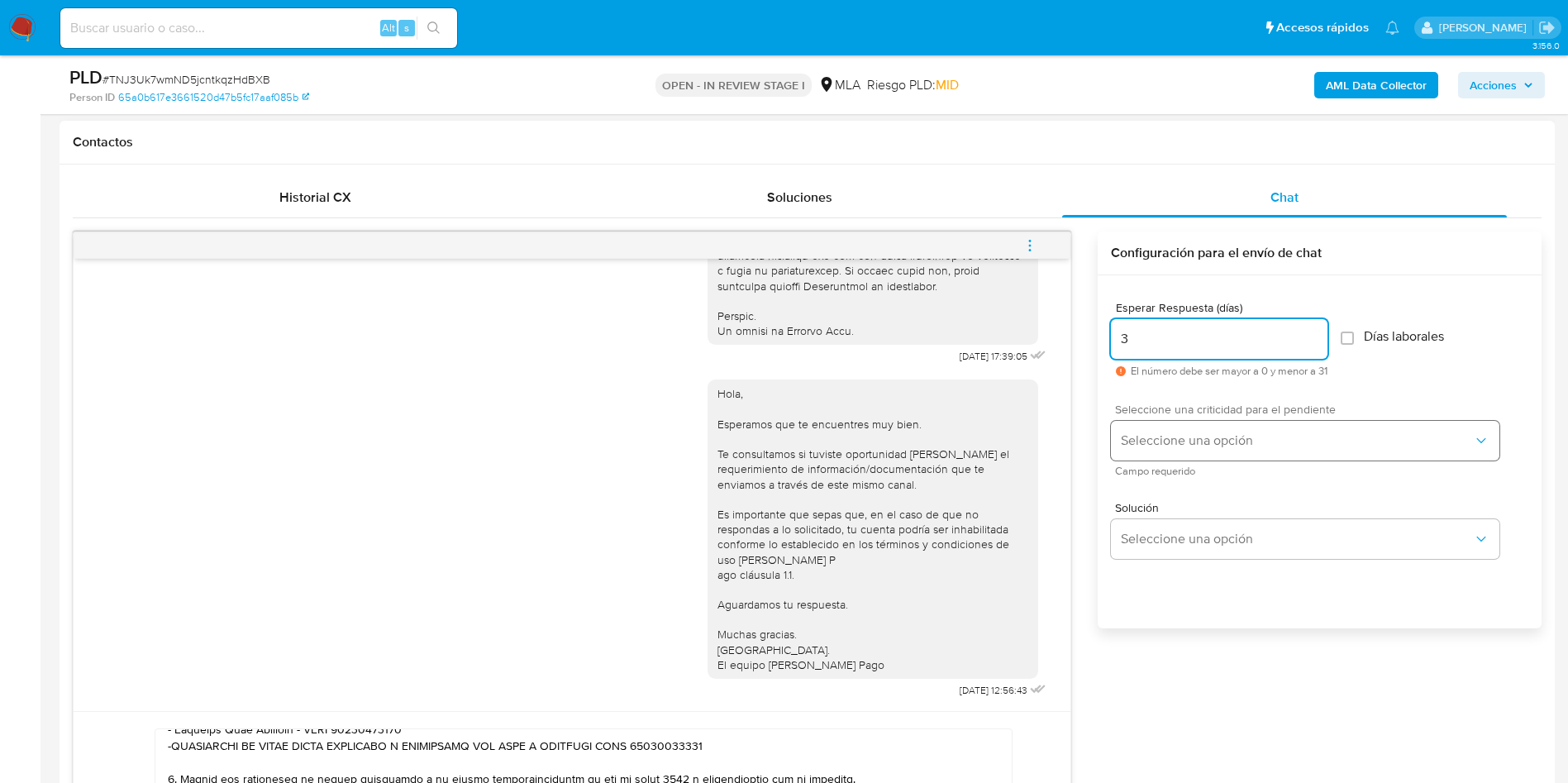
type input "3"
click at [1203, 439] on span "Seleccione una opción" at bounding box center [1297, 440] width 352 height 17
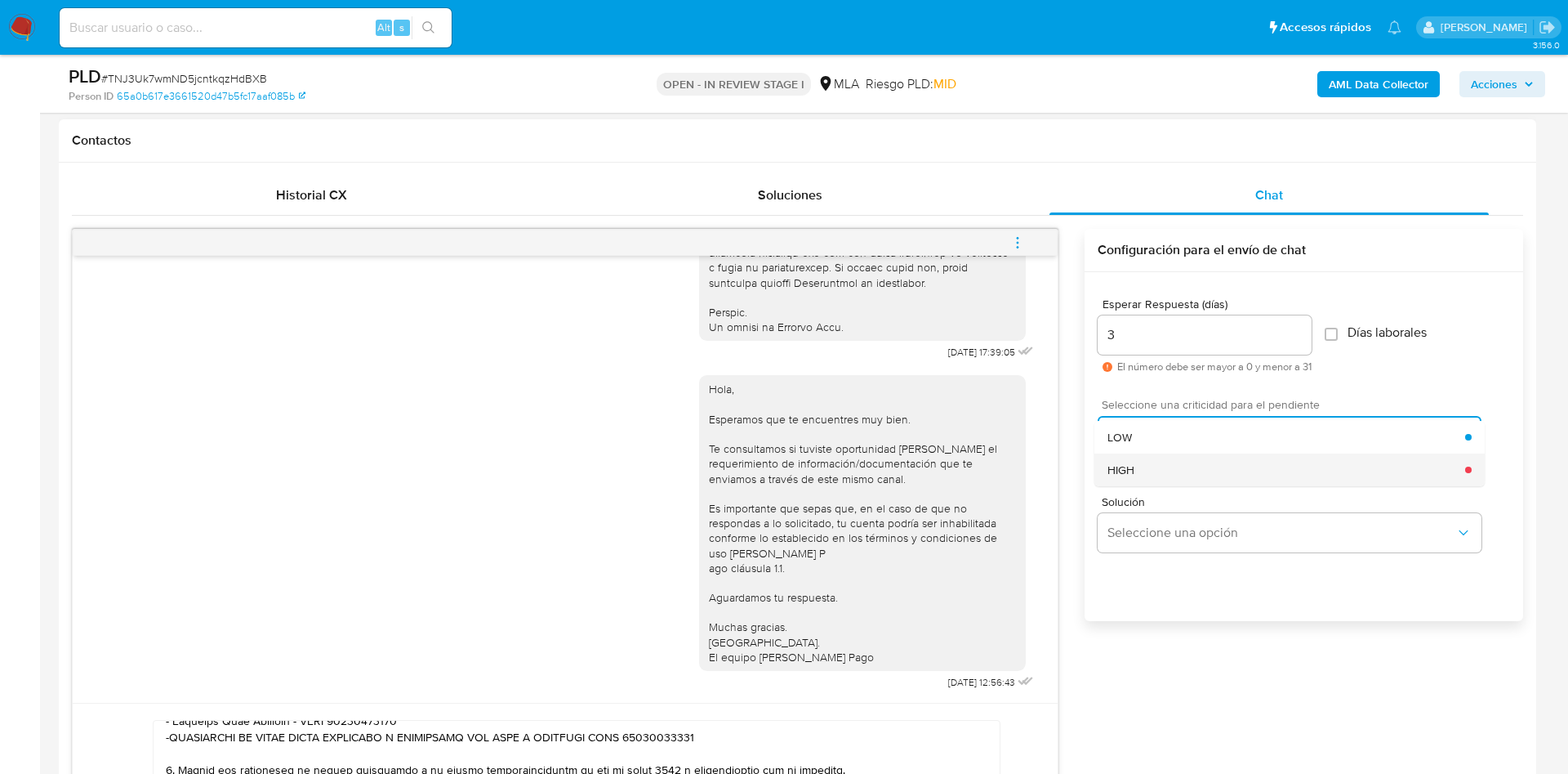
click at [1181, 477] on div "HIGH" at bounding box center [1285, 469] width 358 height 33
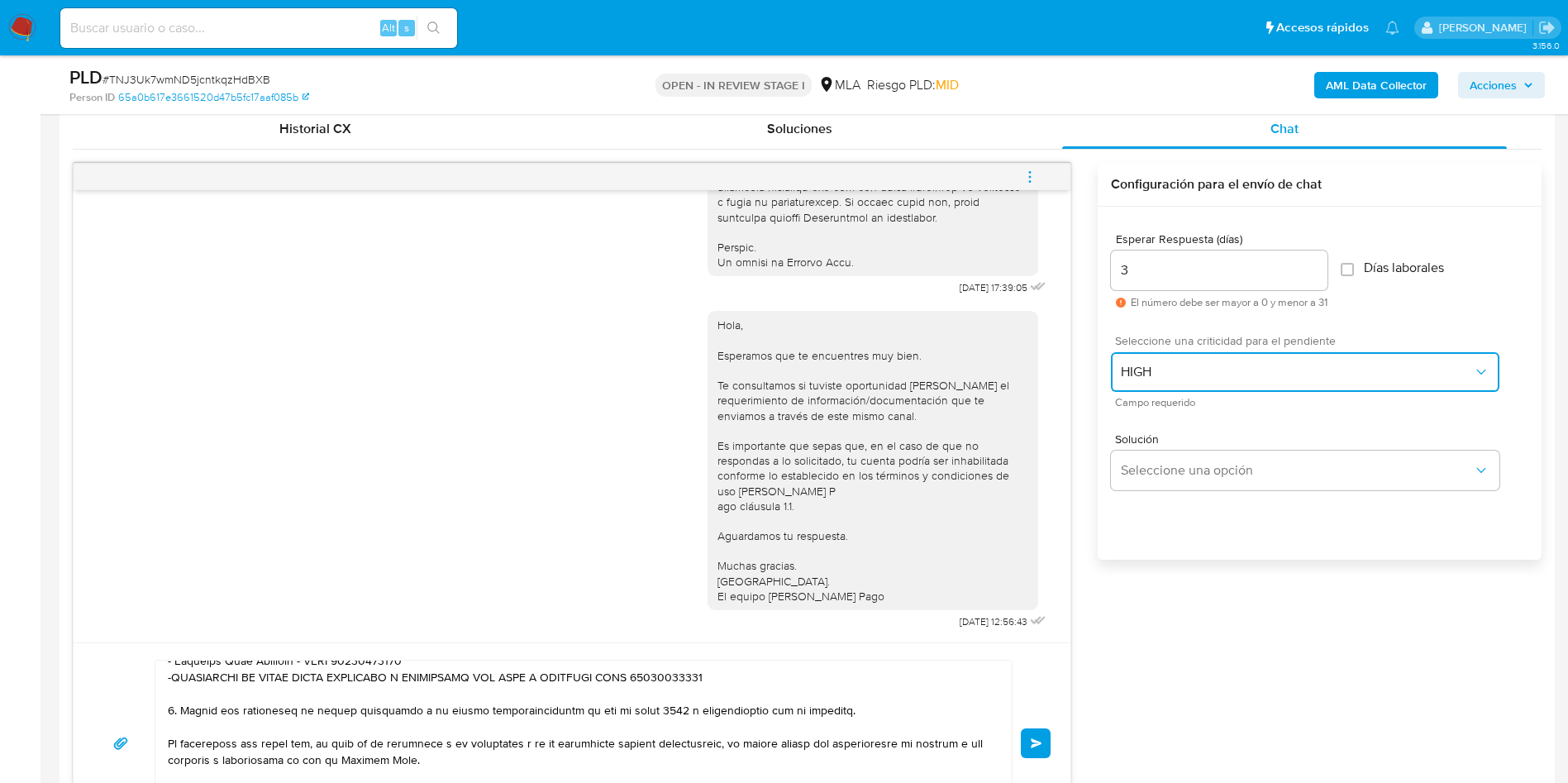
scroll to position [867, 0]
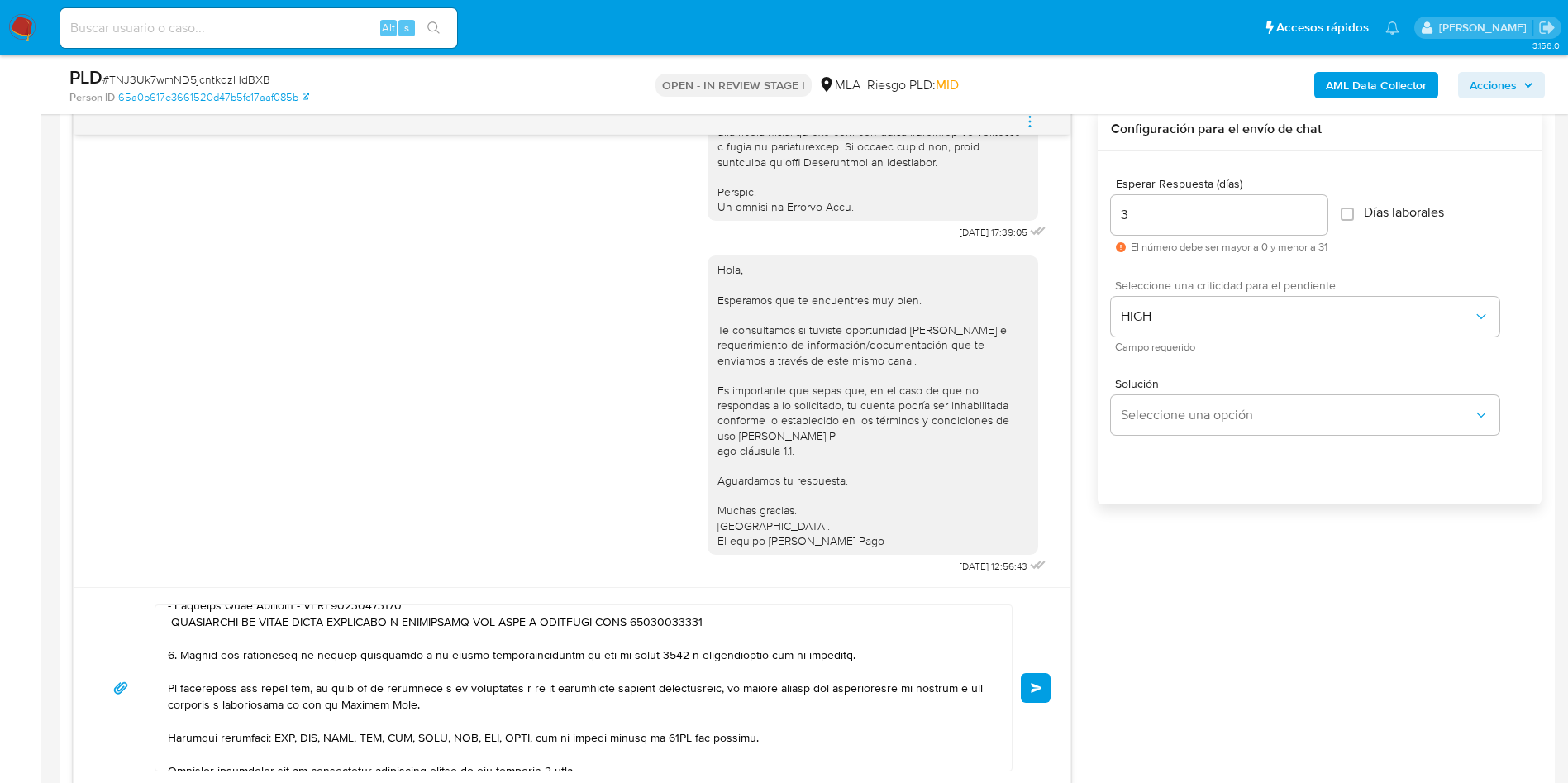
click at [1039, 690] on span "Enviar" at bounding box center [1036, 688] width 12 height 10
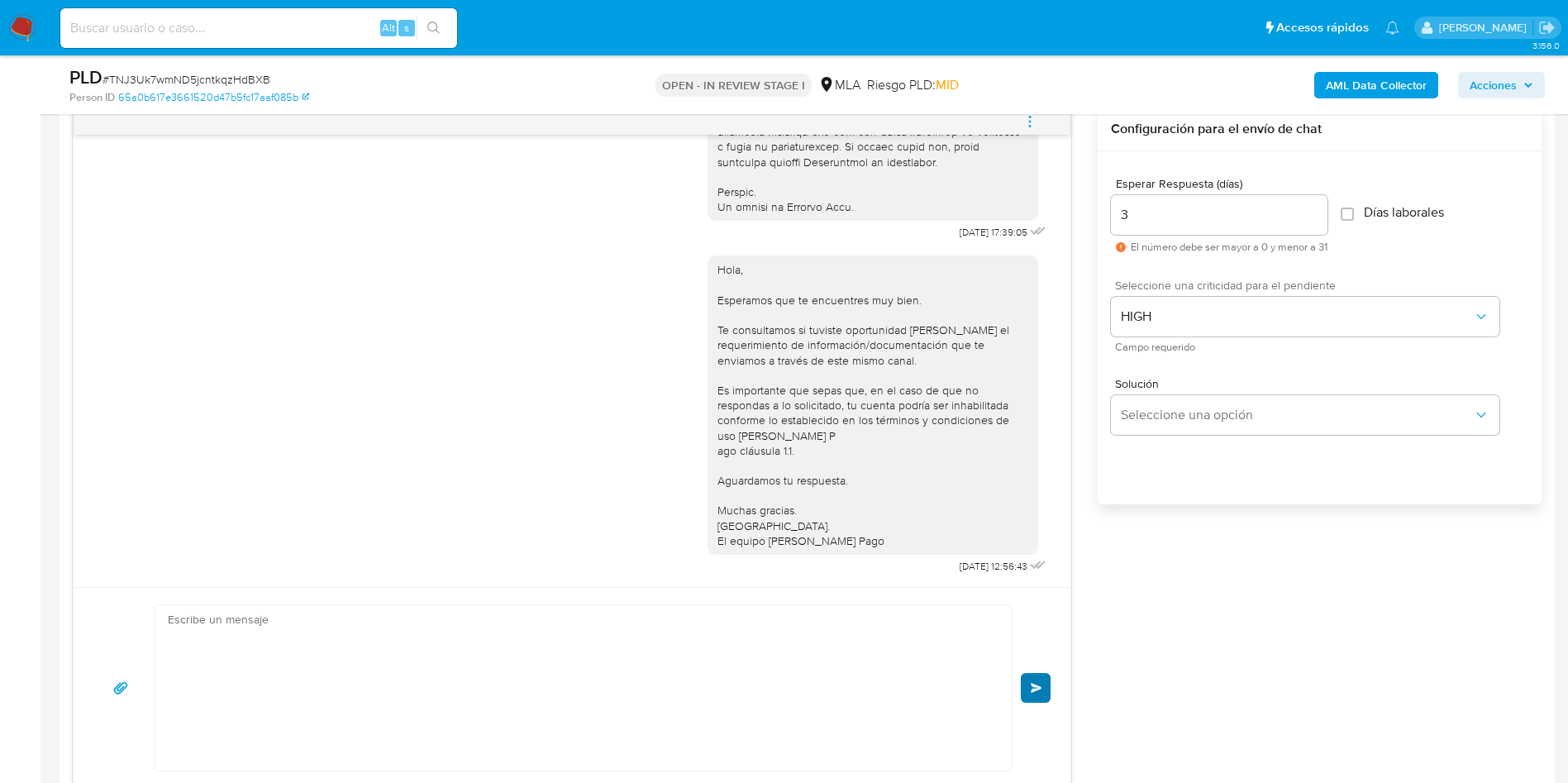
scroll to position [1753, 0]
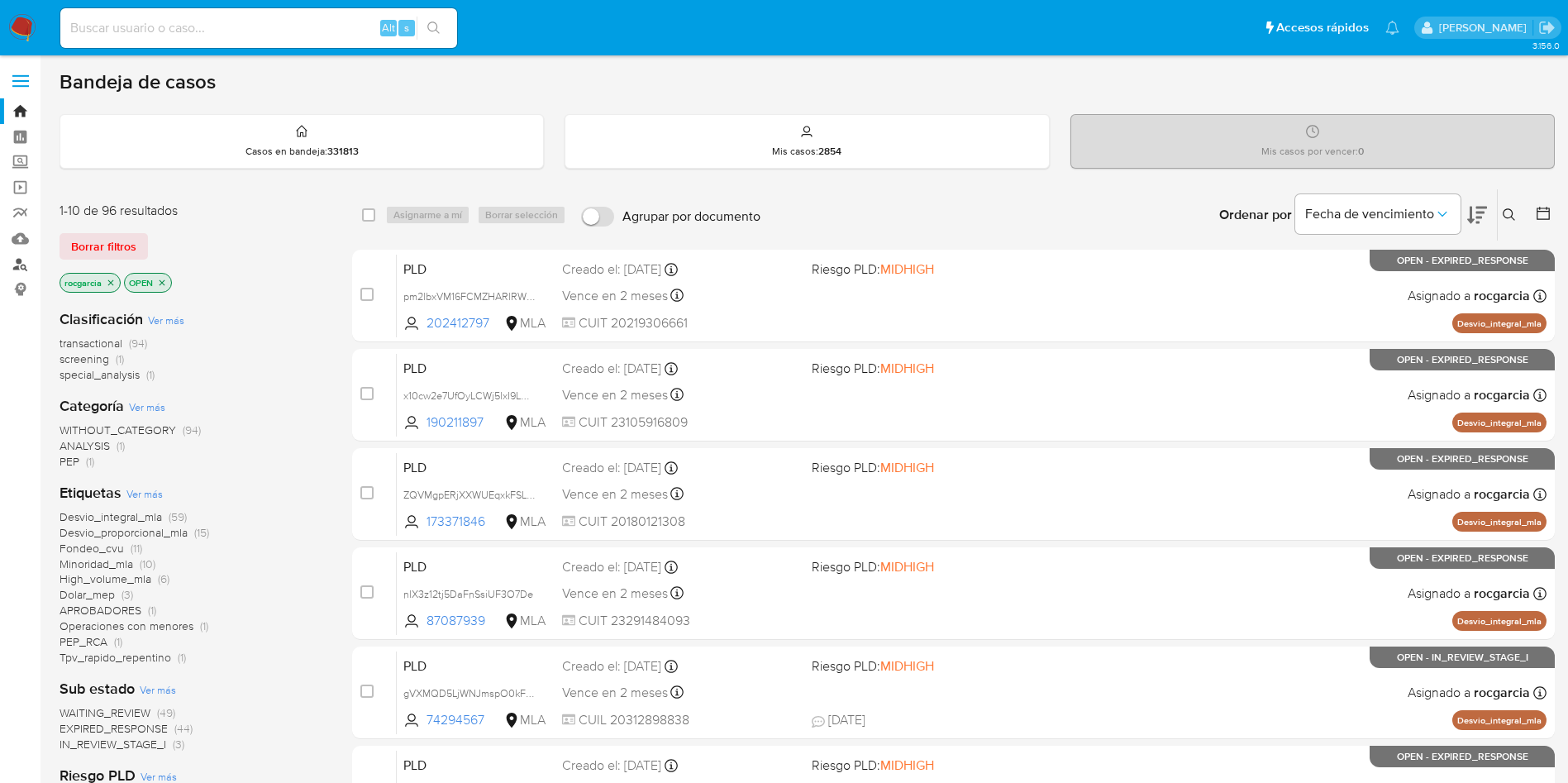
click at [17, 258] on link "Buscador de personas" at bounding box center [98, 264] width 197 height 26
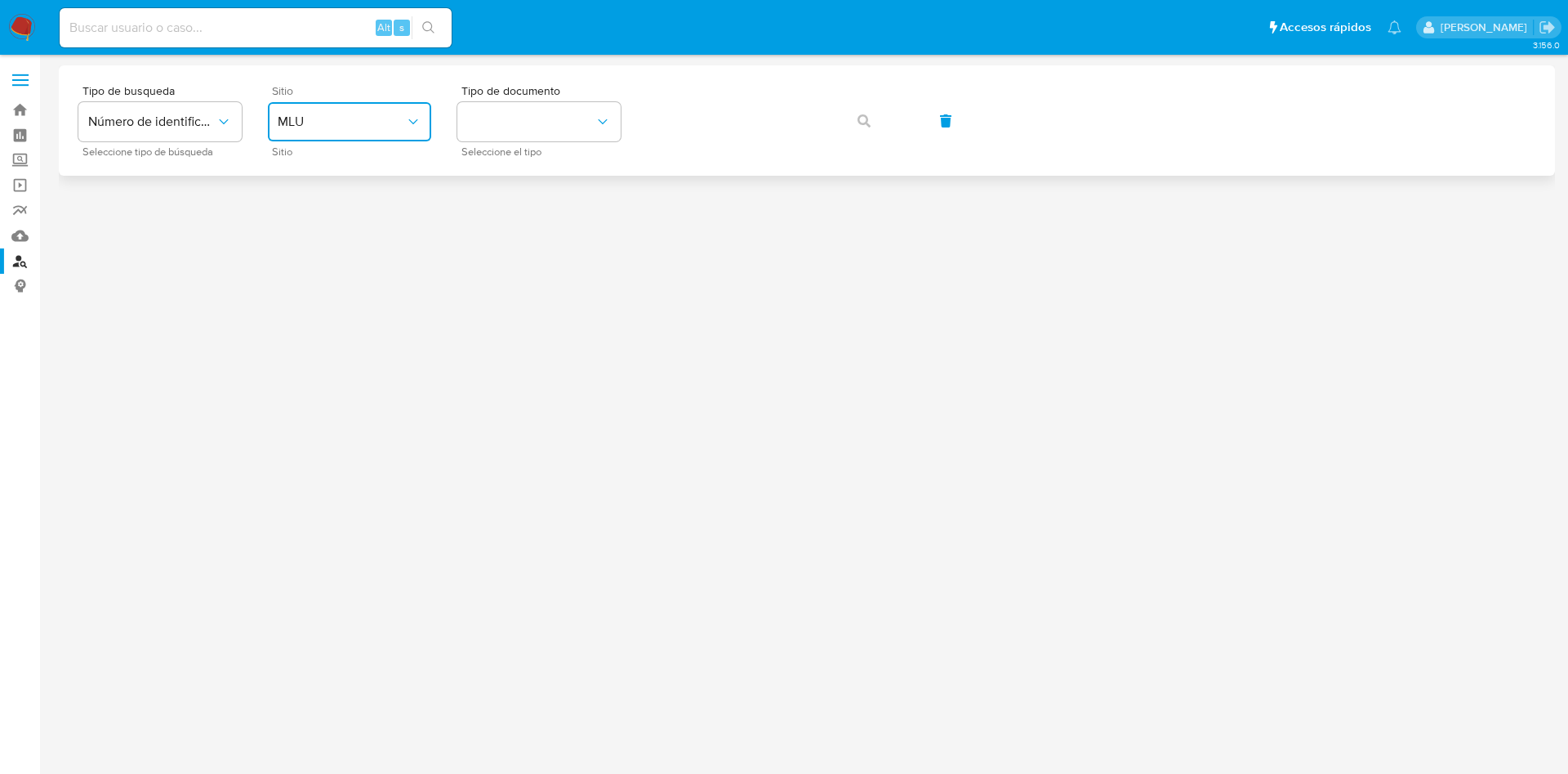
click at [393, 119] on span "MLU" at bounding box center [341, 121] width 128 height 16
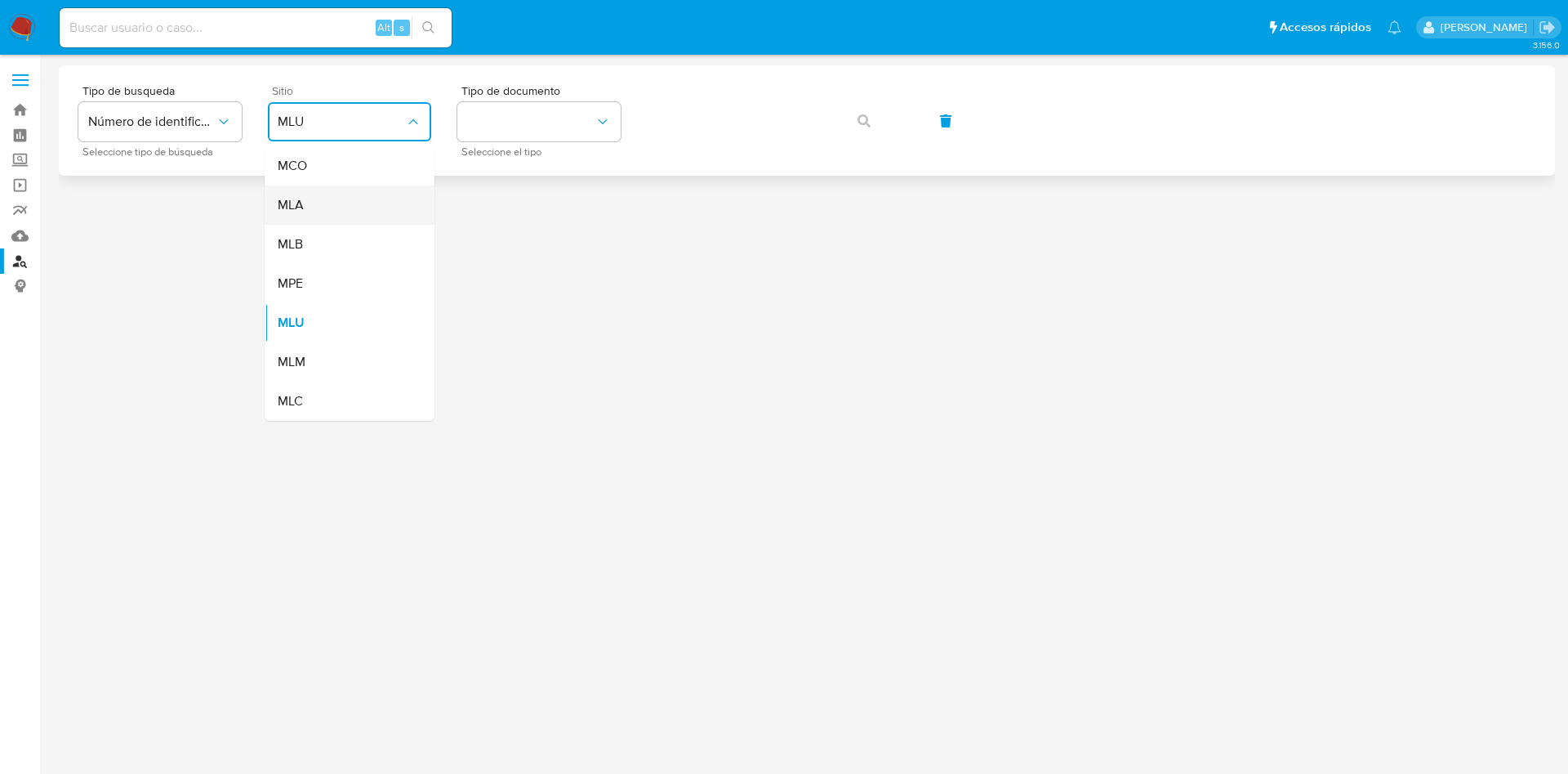
click at [315, 211] on div "MLA" at bounding box center [344, 205] width 134 height 39
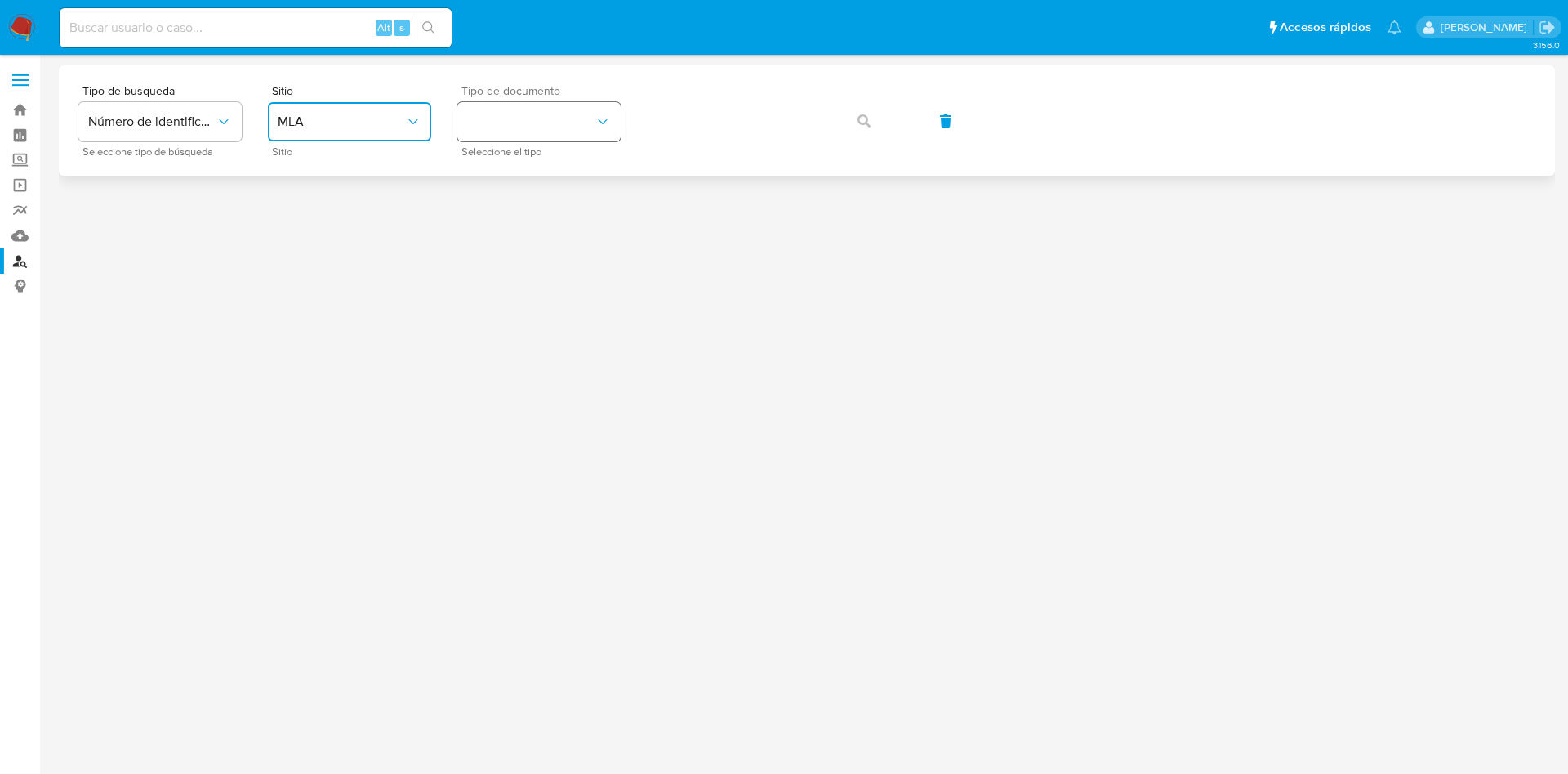
click at [514, 131] on button "identificationType" at bounding box center [539, 121] width 163 height 39
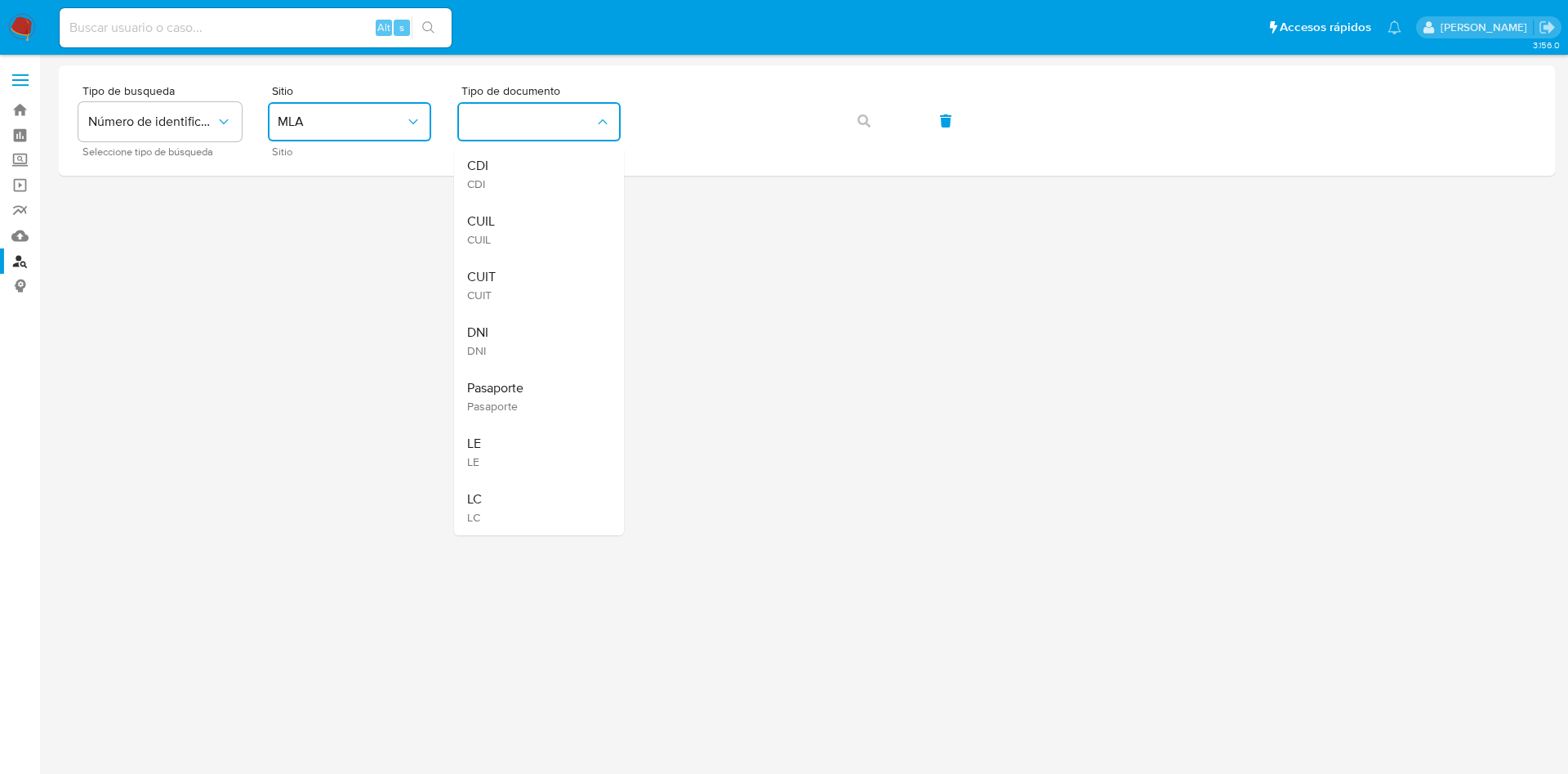
click at [504, 278] on div "CUIT CUIT" at bounding box center [534, 285] width 134 height 55
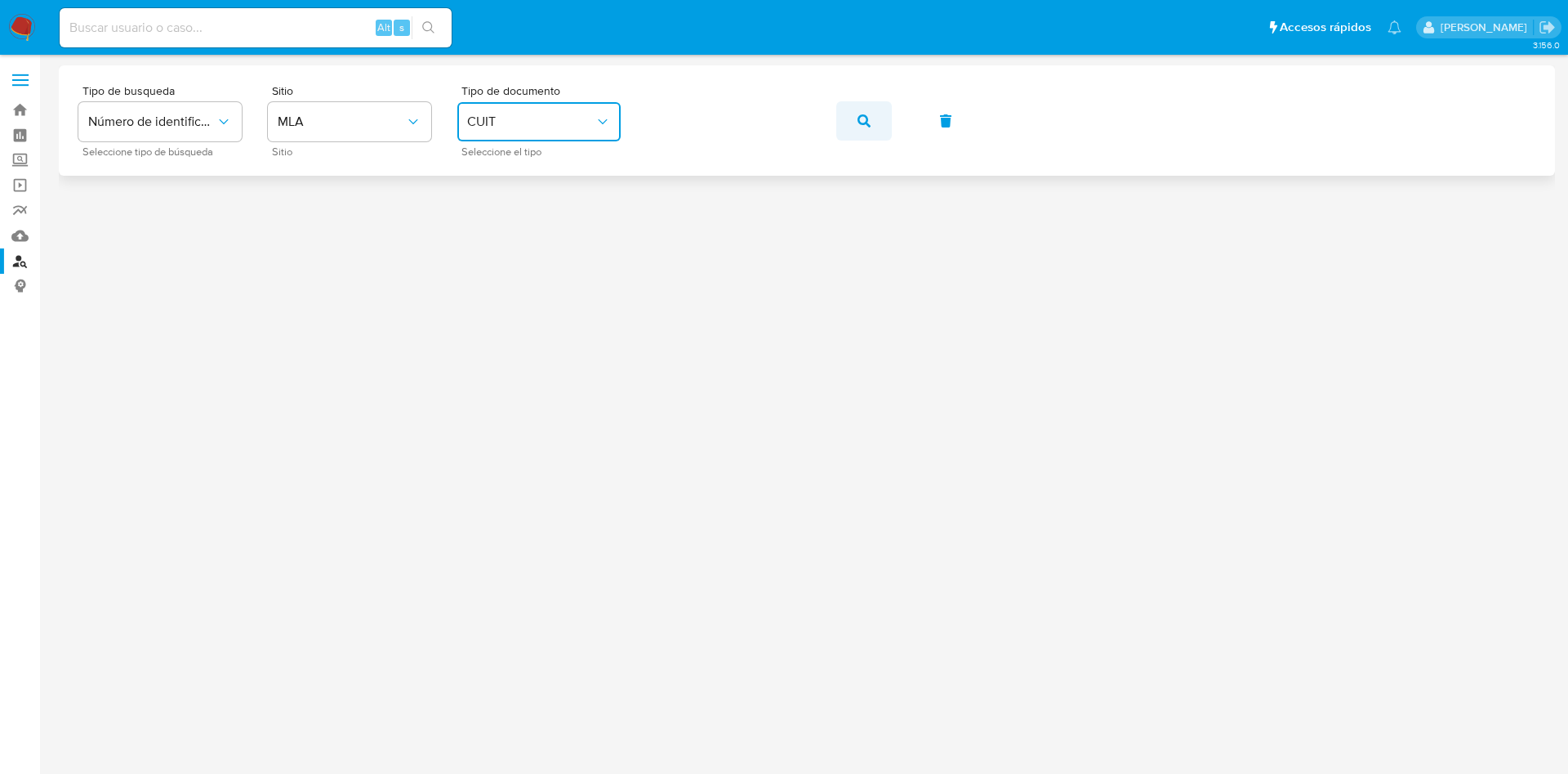
click at [875, 131] on button "button" at bounding box center [863, 121] width 55 height 39
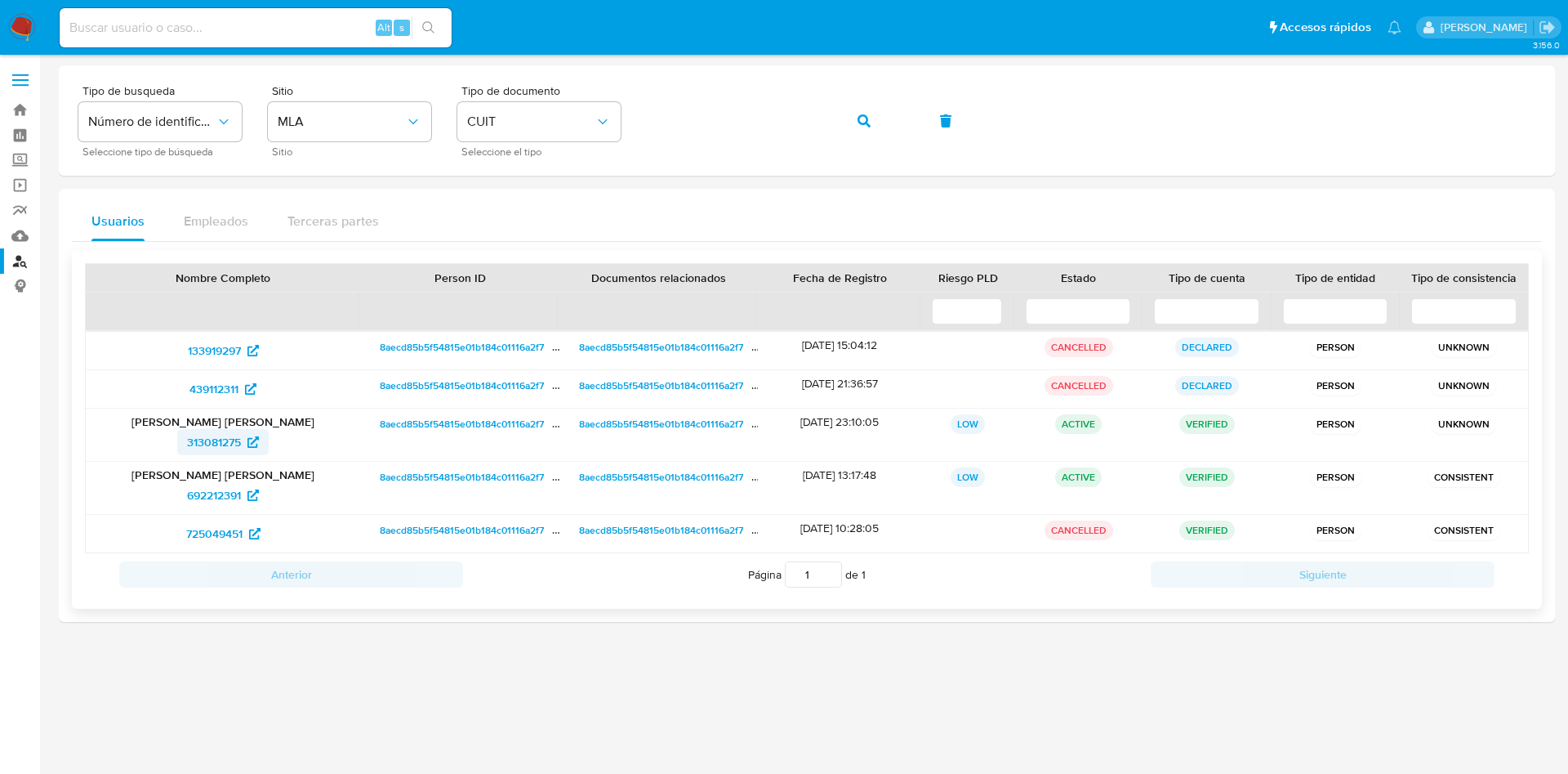
click at [197, 440] on span "313081275" at bounding box center [213, 441] width 53 height 26
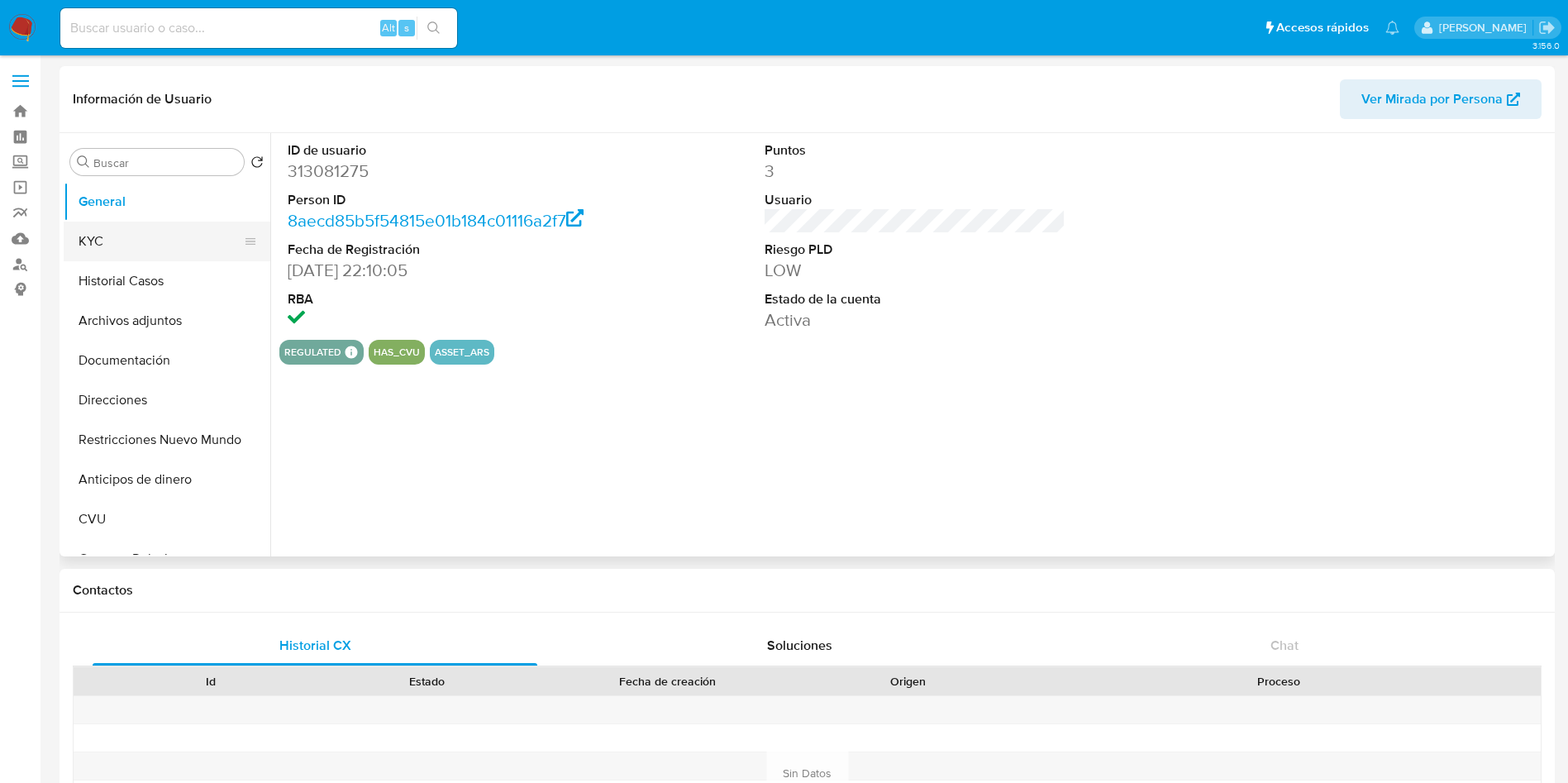
click at [129, 230] on button "KYC" at bounding box center [160, 241] width 193 height 39
select select "10"
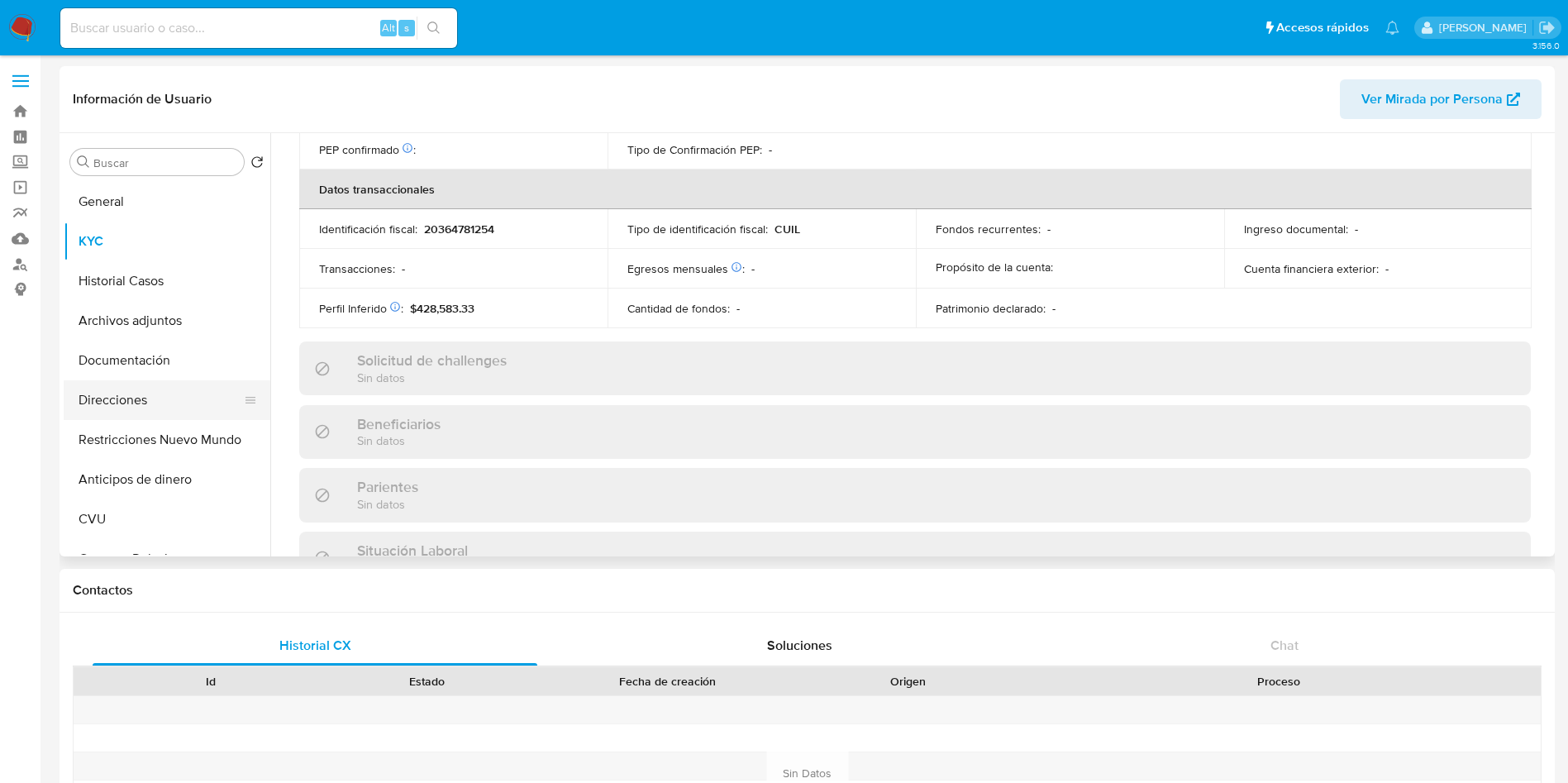
scroll to position [855, 0]
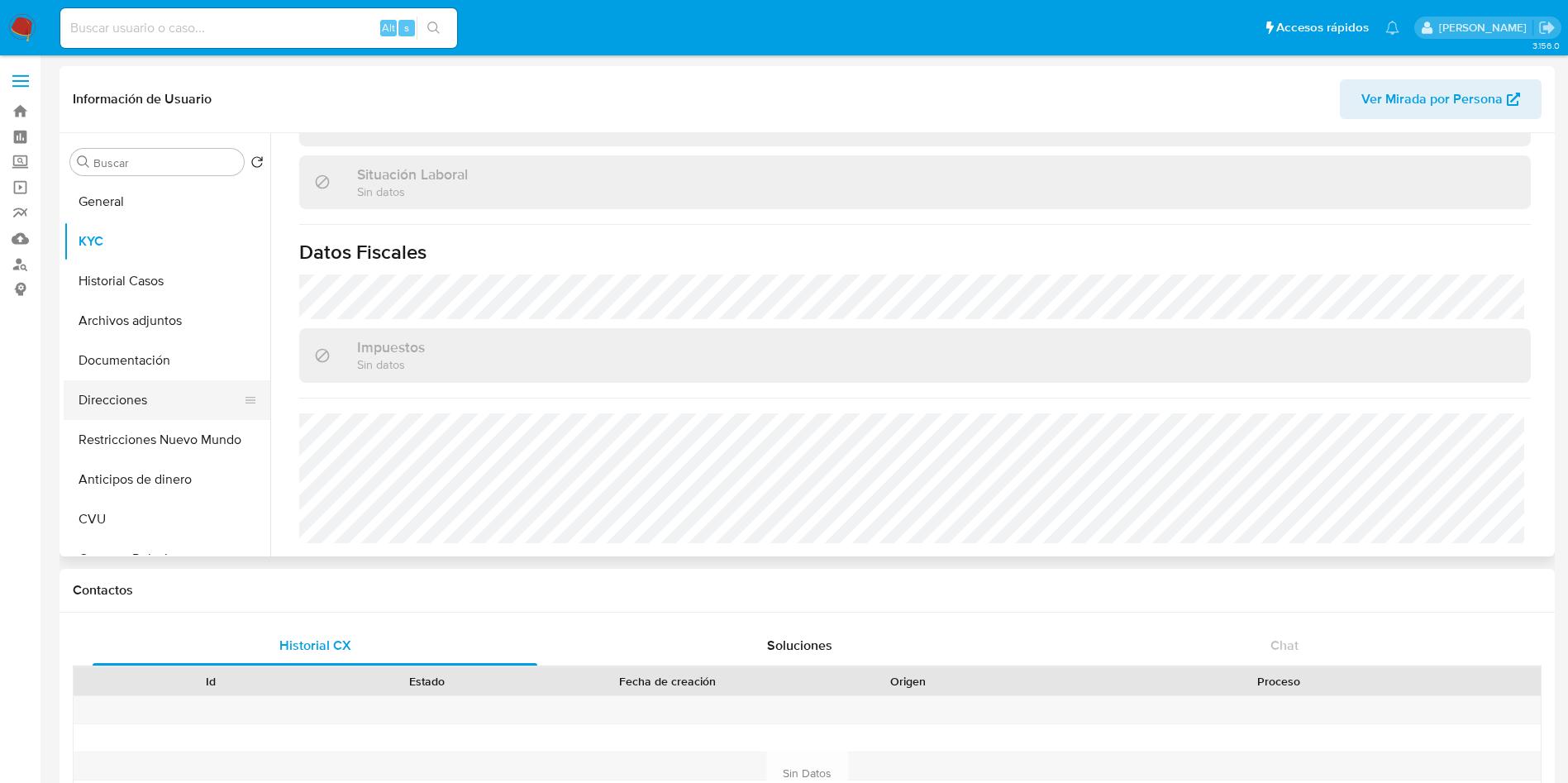
click at [154, 406] on button "Direcciones" at bounding box center [160, 400] width 193 height 39
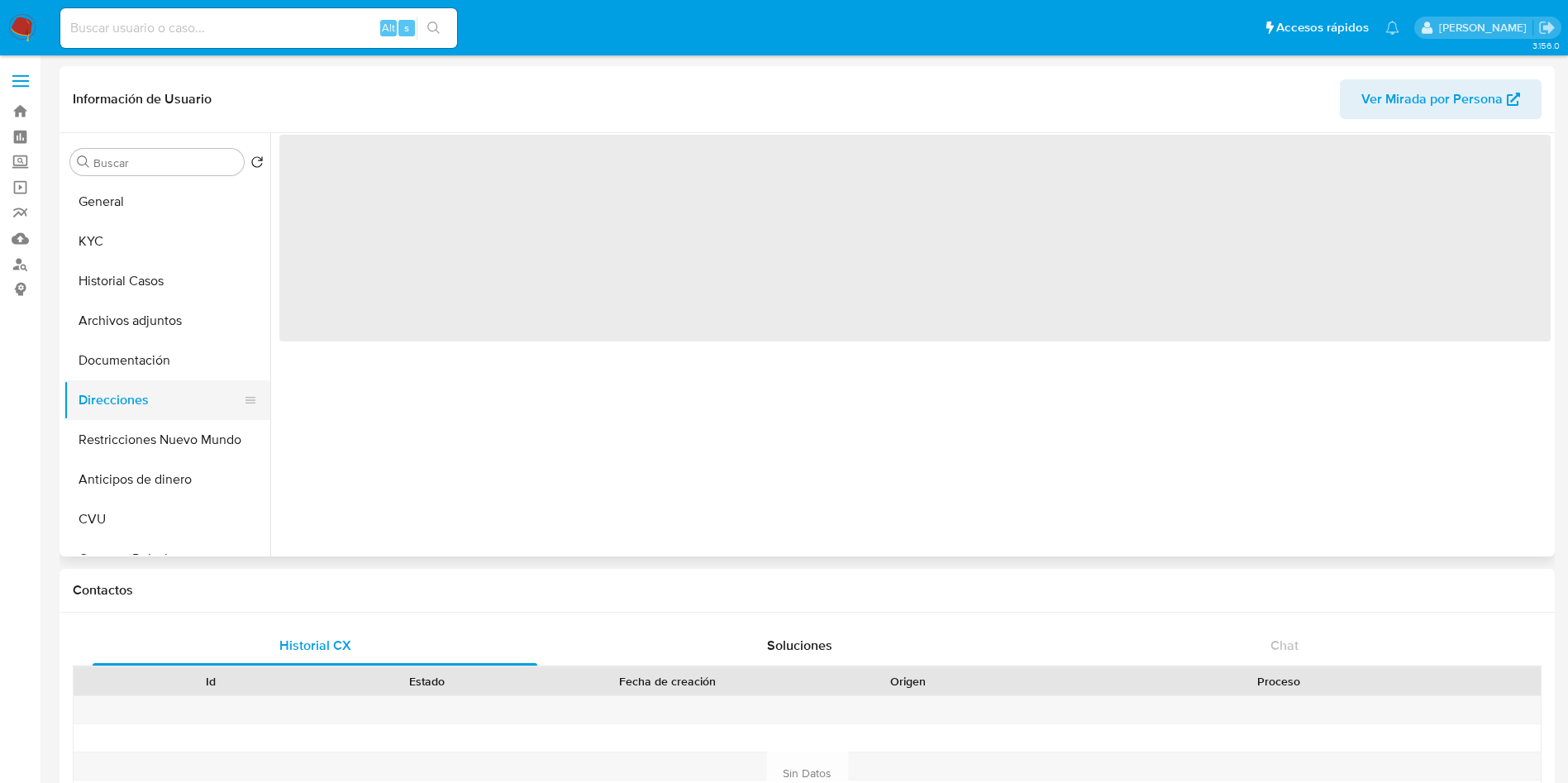
scroll to position [0, 0]
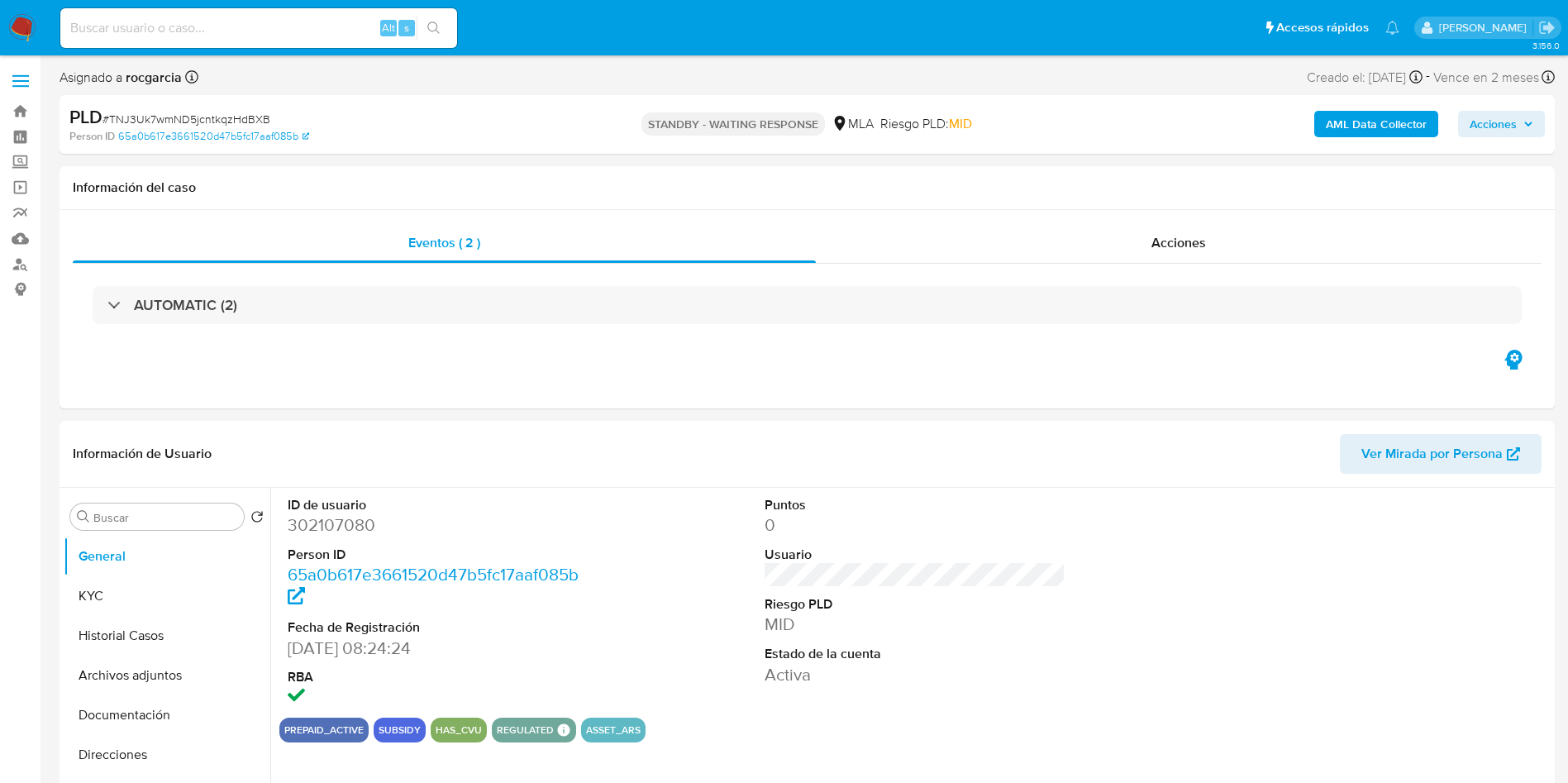
select select "10"
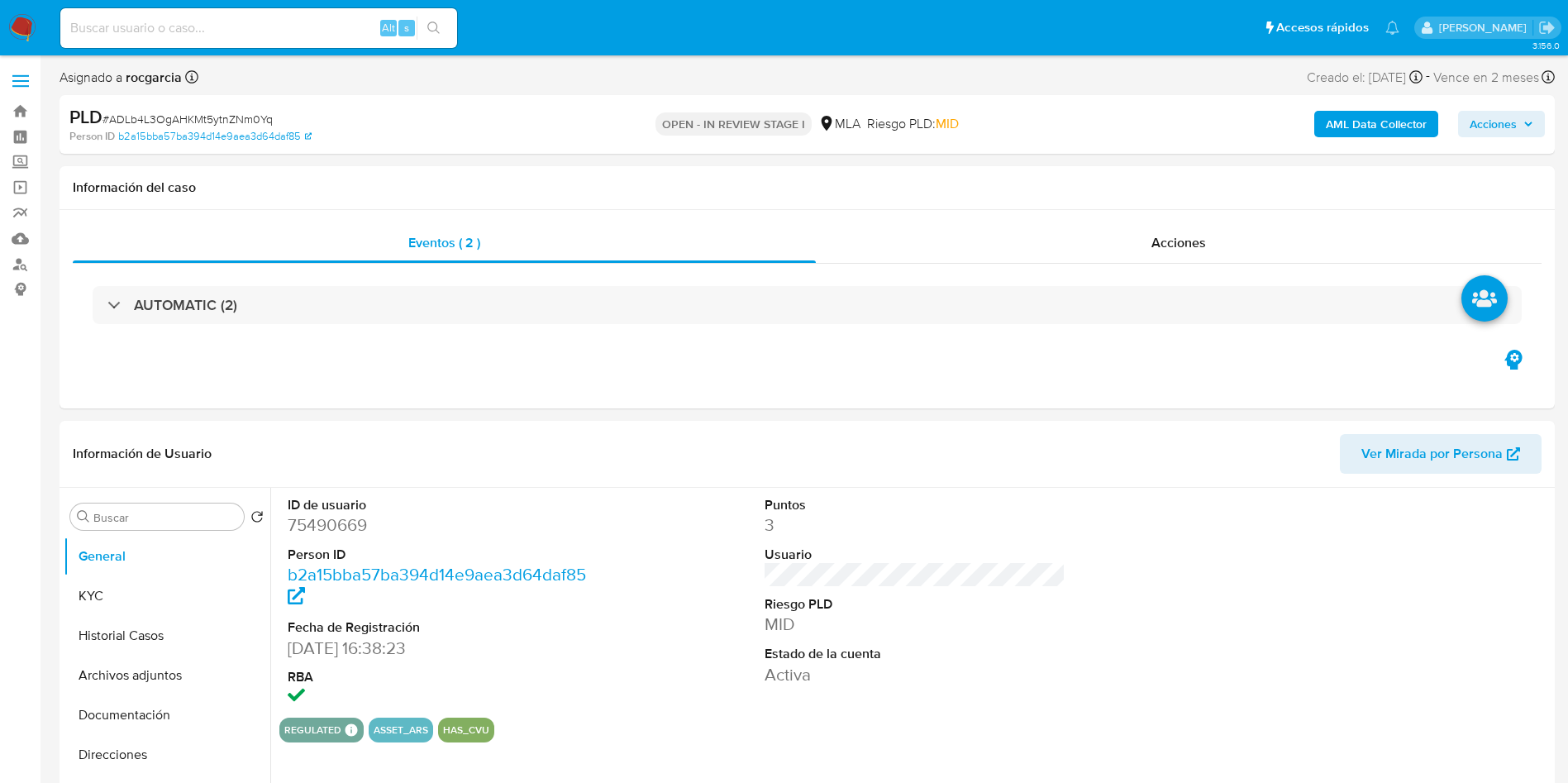
select select "10"
click at [138, 596] on button "KYC" at bounding box center [160, 595] width 193 height 39
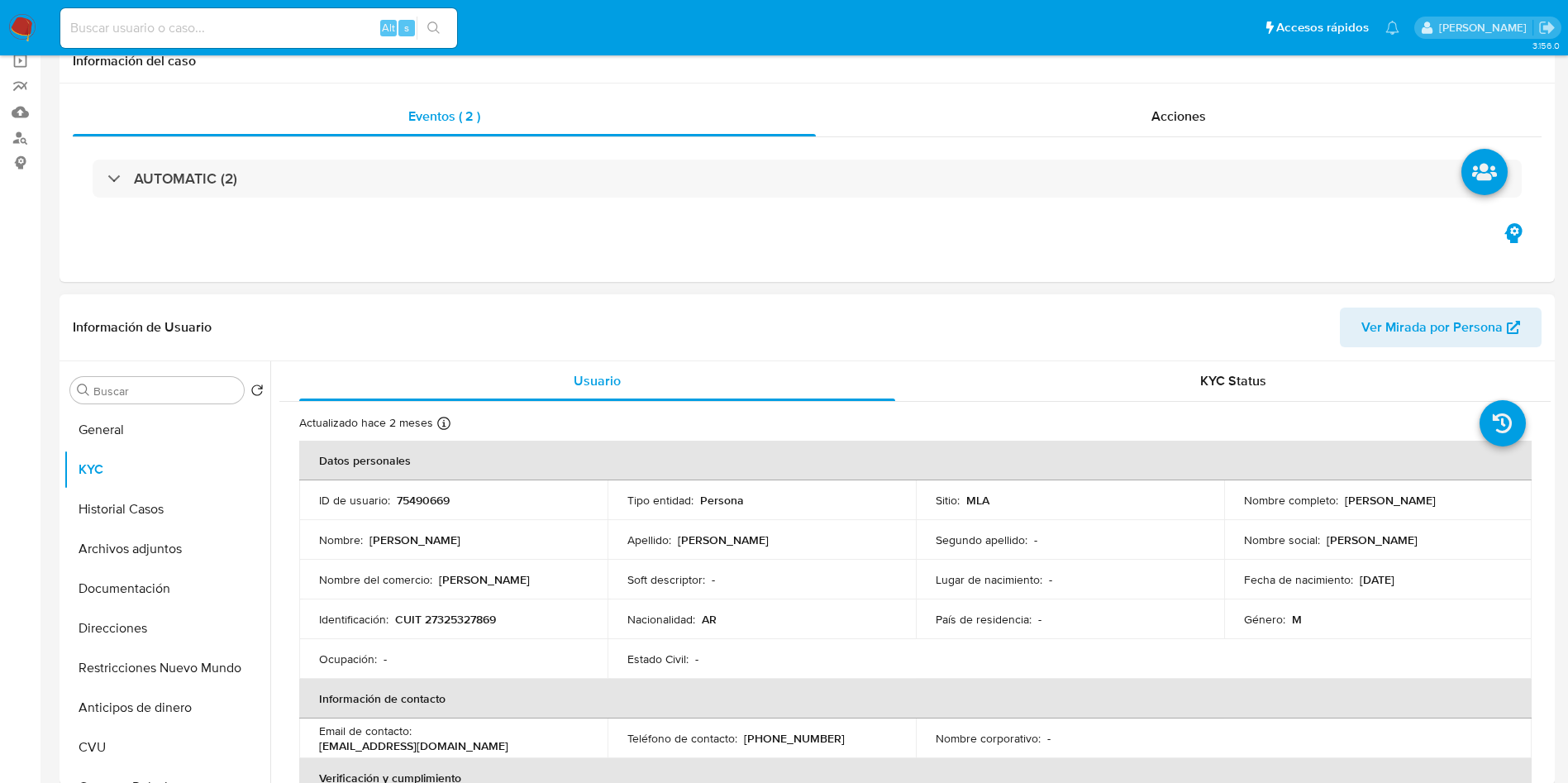
scroll to position [248, 0]
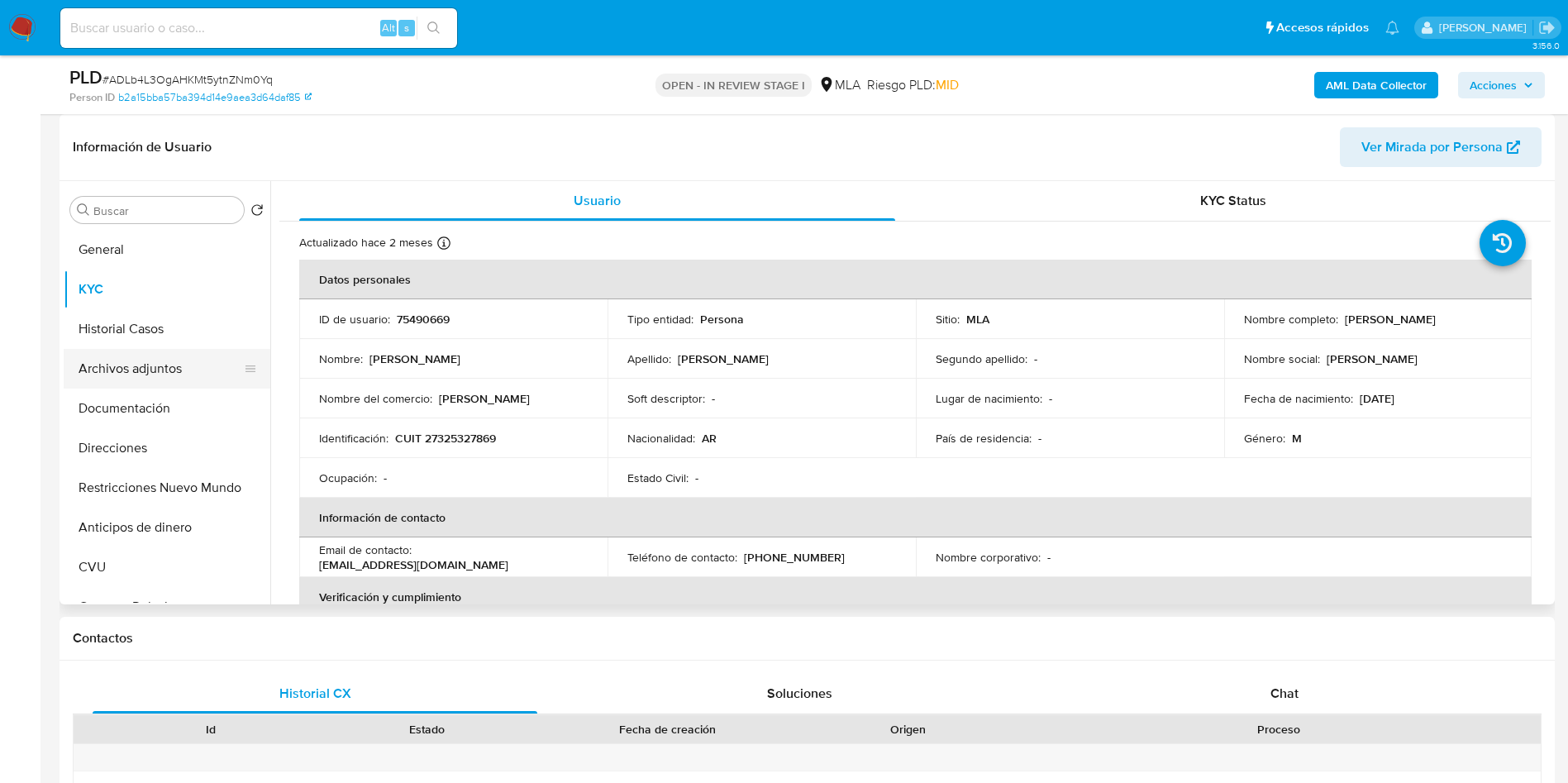
click at [107, 372] on button "Archivos adjuntos" at bounding box center [160, 368] width 193 height 39
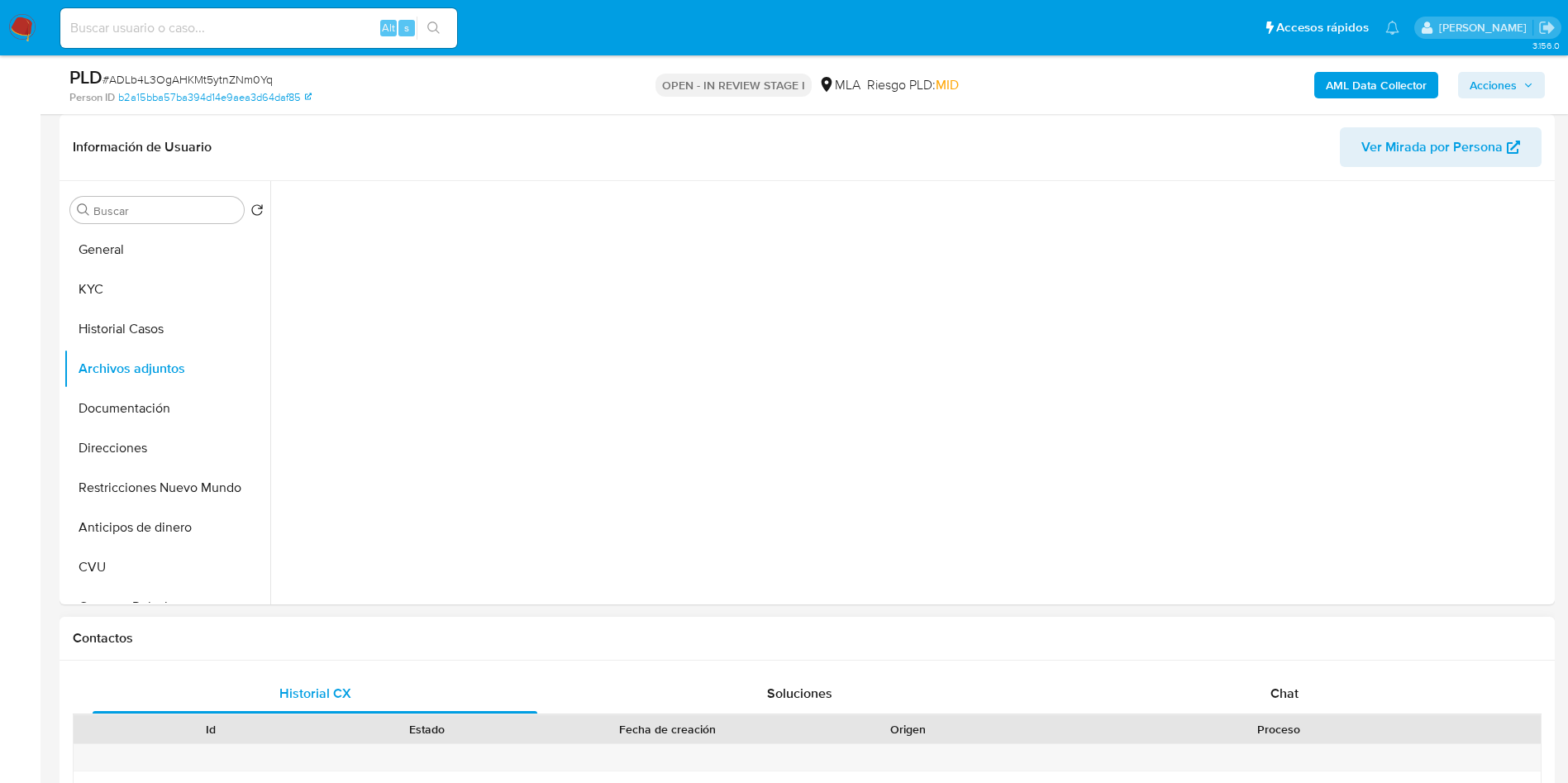
scroll to position [620, 0]
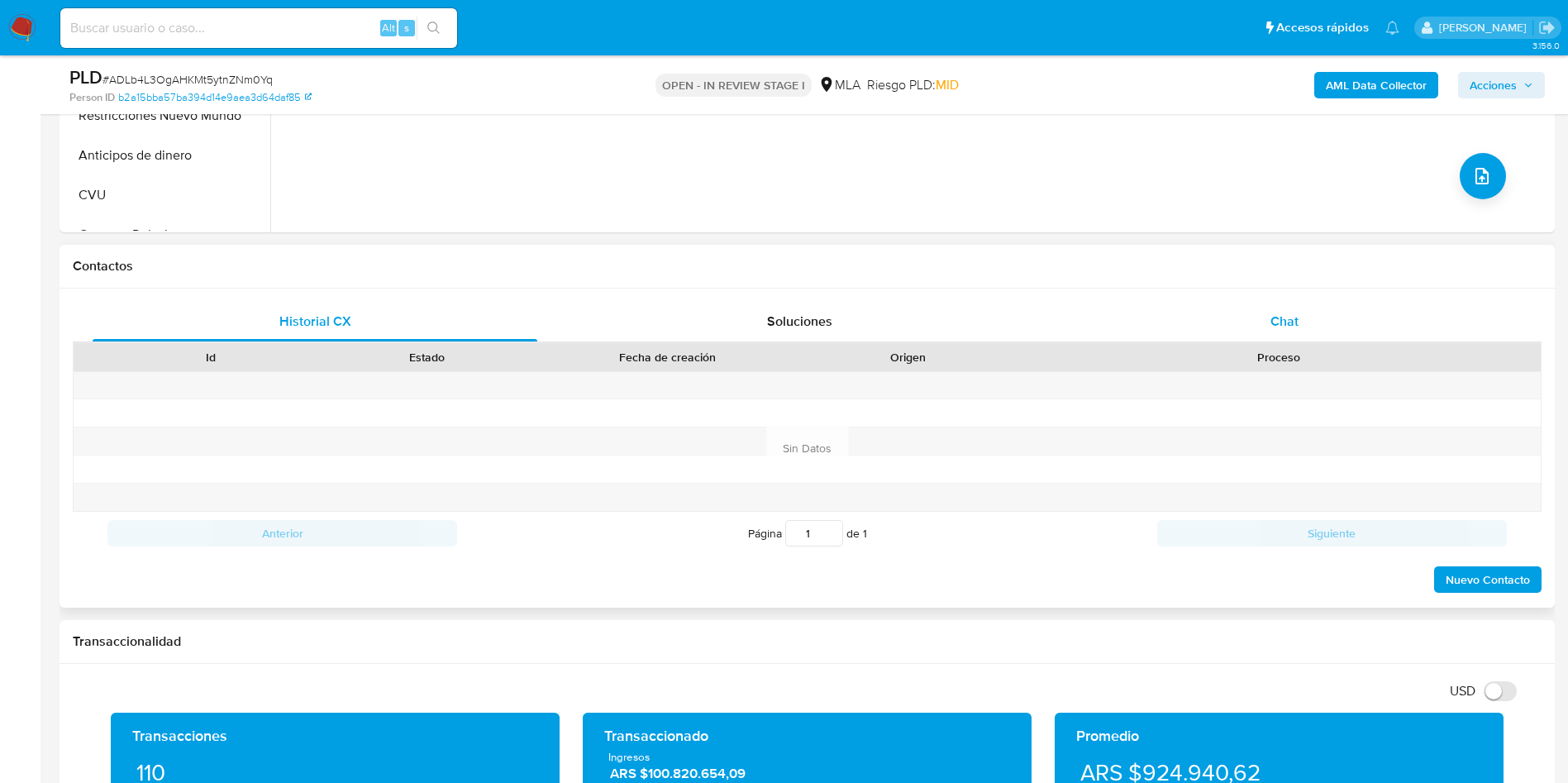
click at [1279, 330] on span "Chat" at bounding box center [1284, 321] width 28 height 19
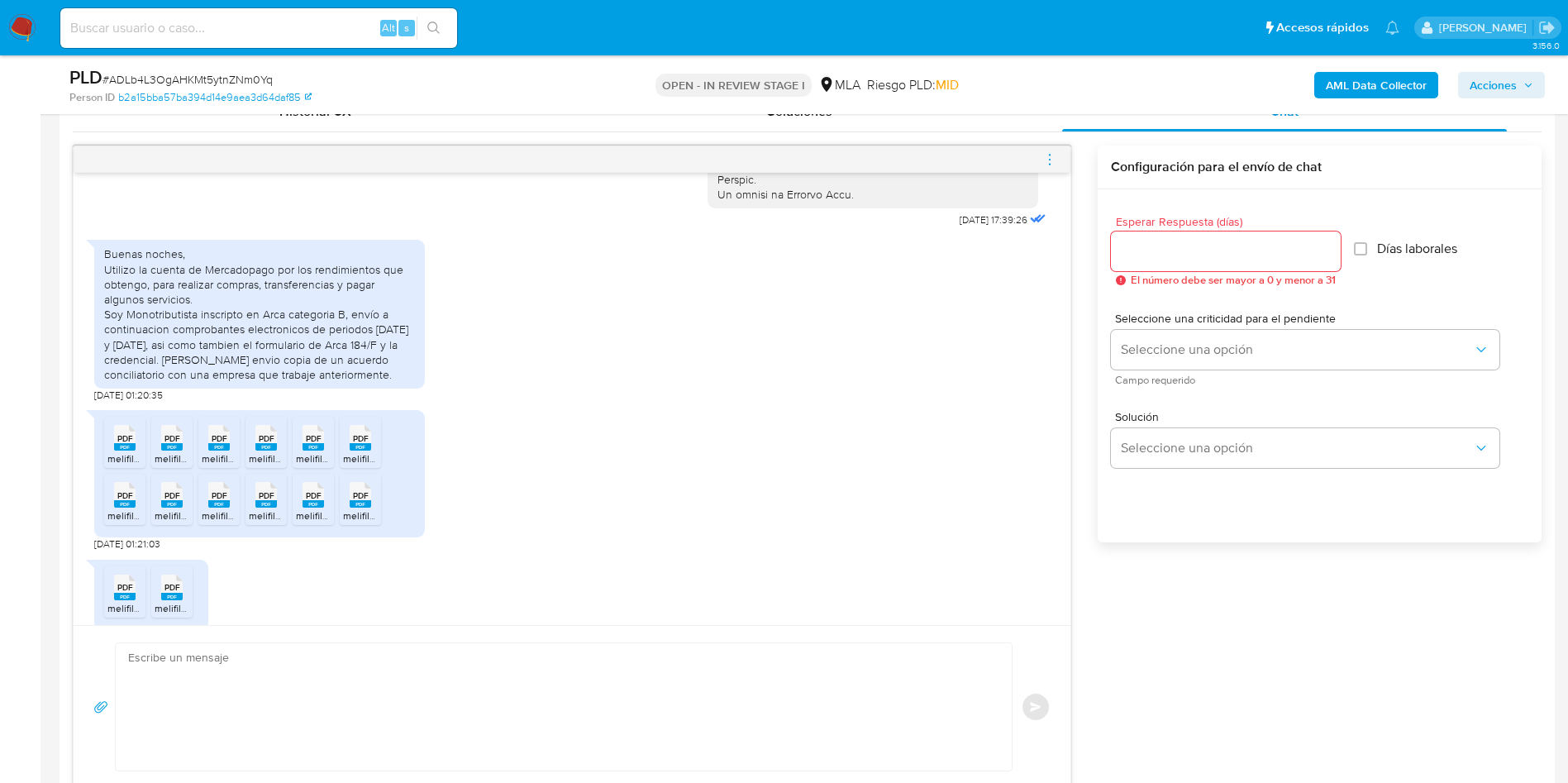
scroll to position [867, 0]
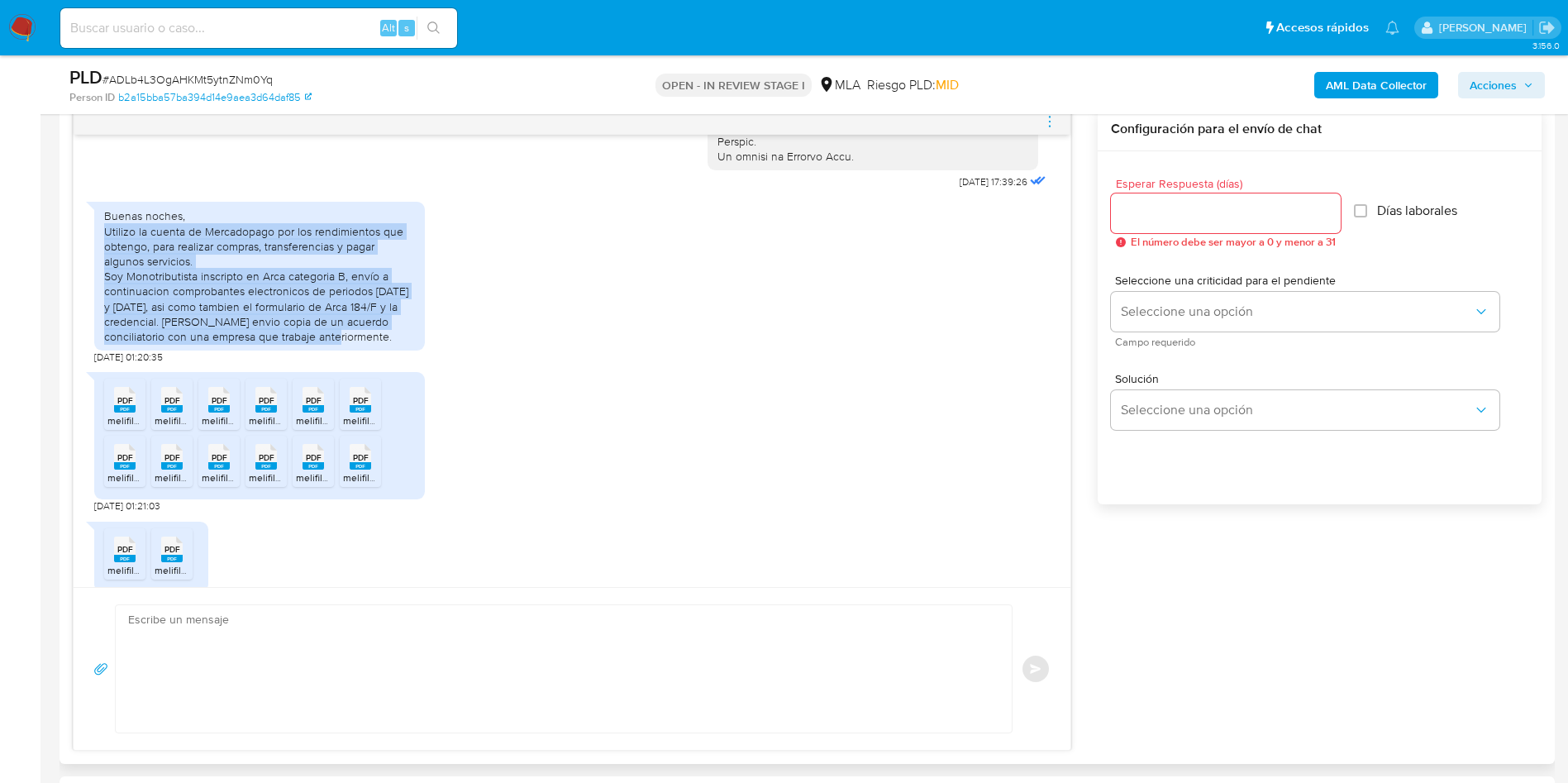
drag, startPoint x: 104, startPoint y: 255, endPoint x: 322, endPoint y: 365, distance: 244.2
click at [324, 350] on div "Buenas noches, Utilizo la cuenta de Mercadopago por los rendimientos que obteng…" at bounding box center [259, 276] width 331 height 149
copy div "Utilizo la cuenta de Mercadopago por los rendimientos que obtengo, para realiza…"
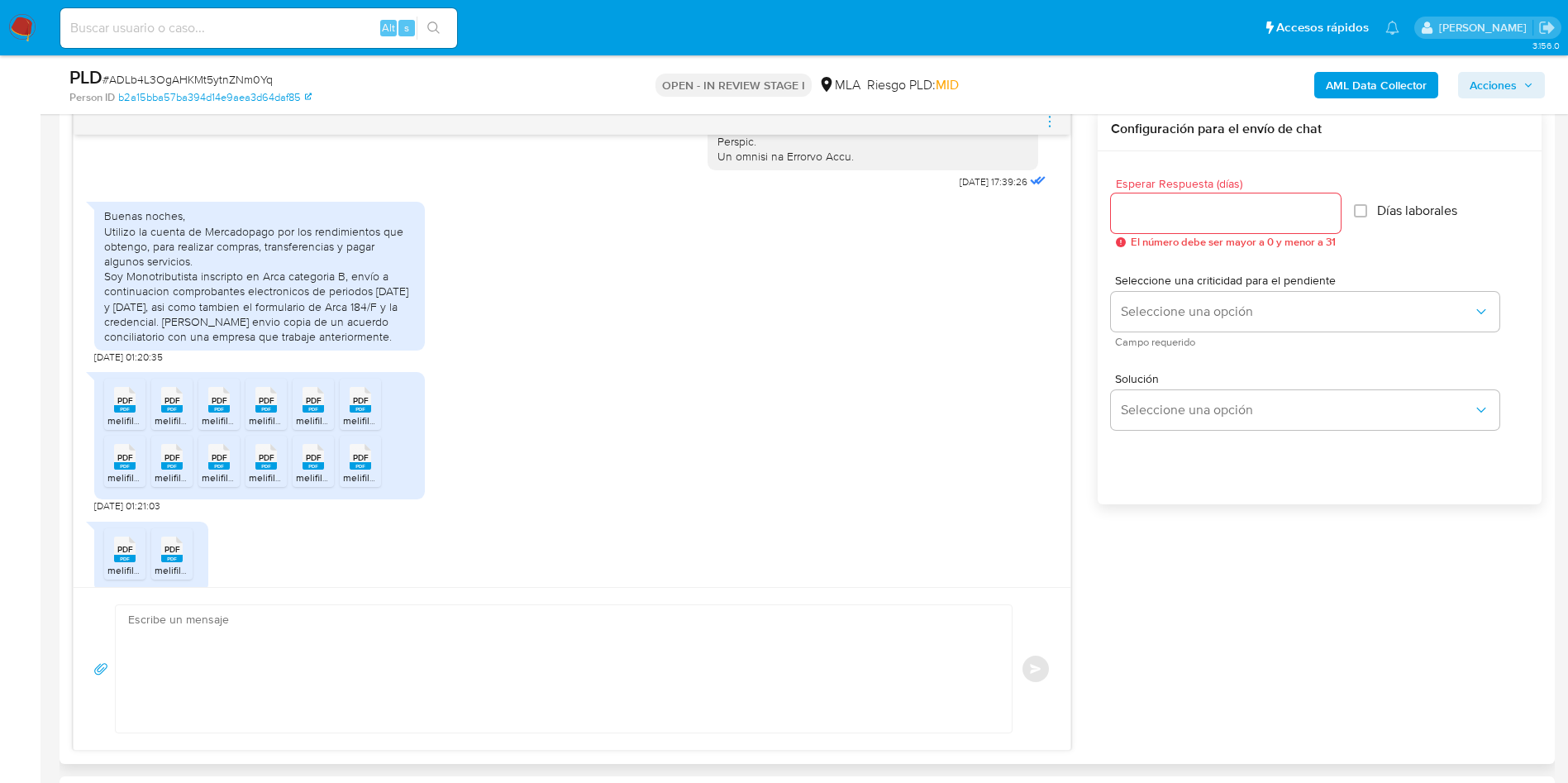
drag, startPoint x: 126, startPoint y: 432, endPoint x: 151, endPoint y: 432, distance: 25.0
click at [126, 406] on span "PDF" at bounding box center [125, 401] width 16 height 11
click at [177, 413] on rect at bounding box center [171, 409] width 21 height 7
click at [215, 413] on rect at bounding box center [218, 409] width 21 height 7
click at [264, 427] on span "melifile8855815770472062632.pdf" at bounding box center [326, 420] width 154 height 14
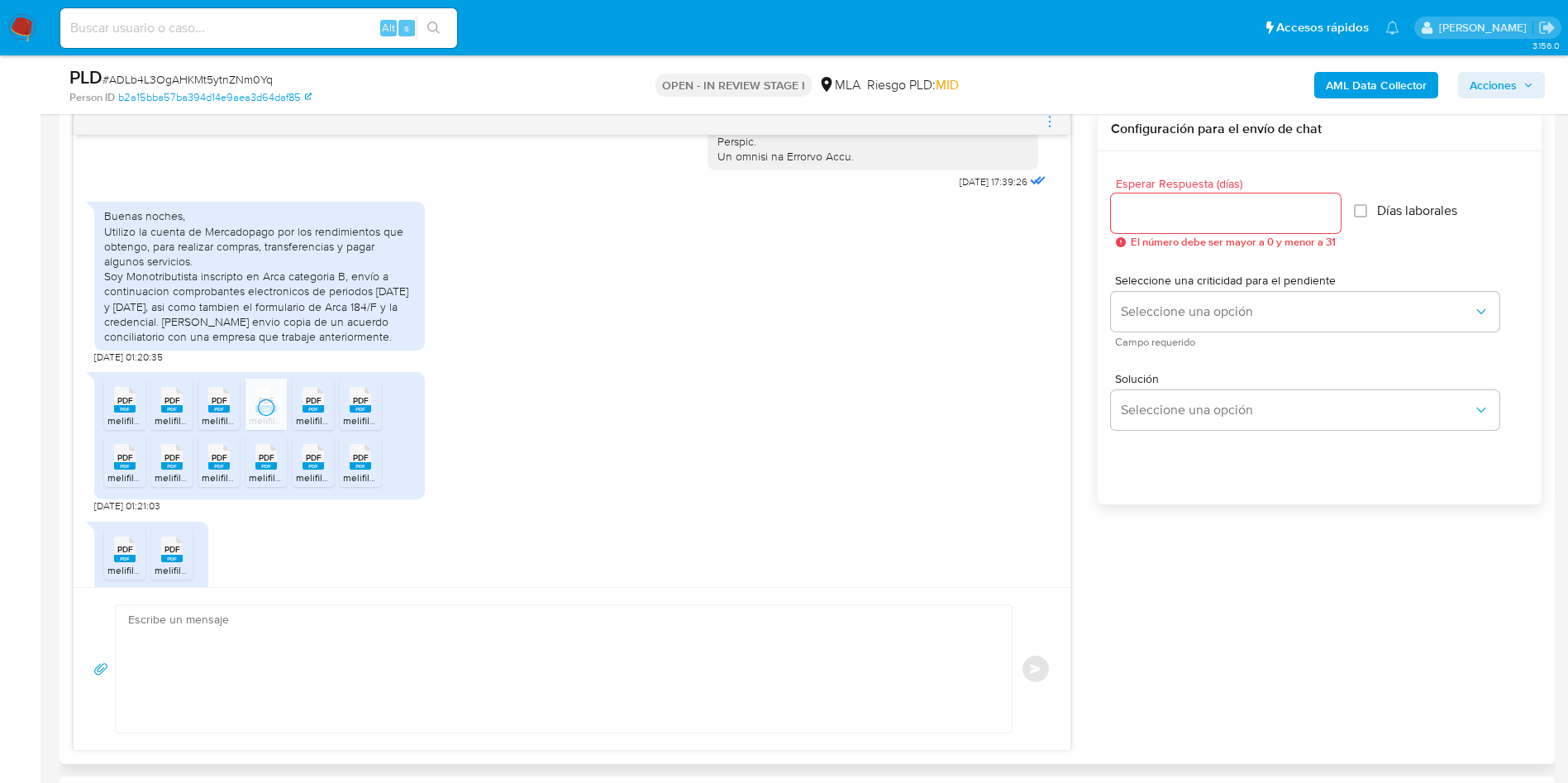
click at [322, 427] on span "melifile5024100076890869755.pdf" at bounding box center [373, 420] width 155 height 14
drag, startPoint x: 366, startPoint y: 448, endPoint x: 226, endPoint y: 492, distance: 146.8
click at [368, 427] on span "melifile4065241837225941096.pdf" at bounding box center [419, 420] width 153 height 14
drag, startPoint x: 125, startPoint y: 496, endPoint x: 153, endPoint y: 496, distance: 28.0
click at [126, 469] on rect at bounding box center [124, 466] width 21 height 7
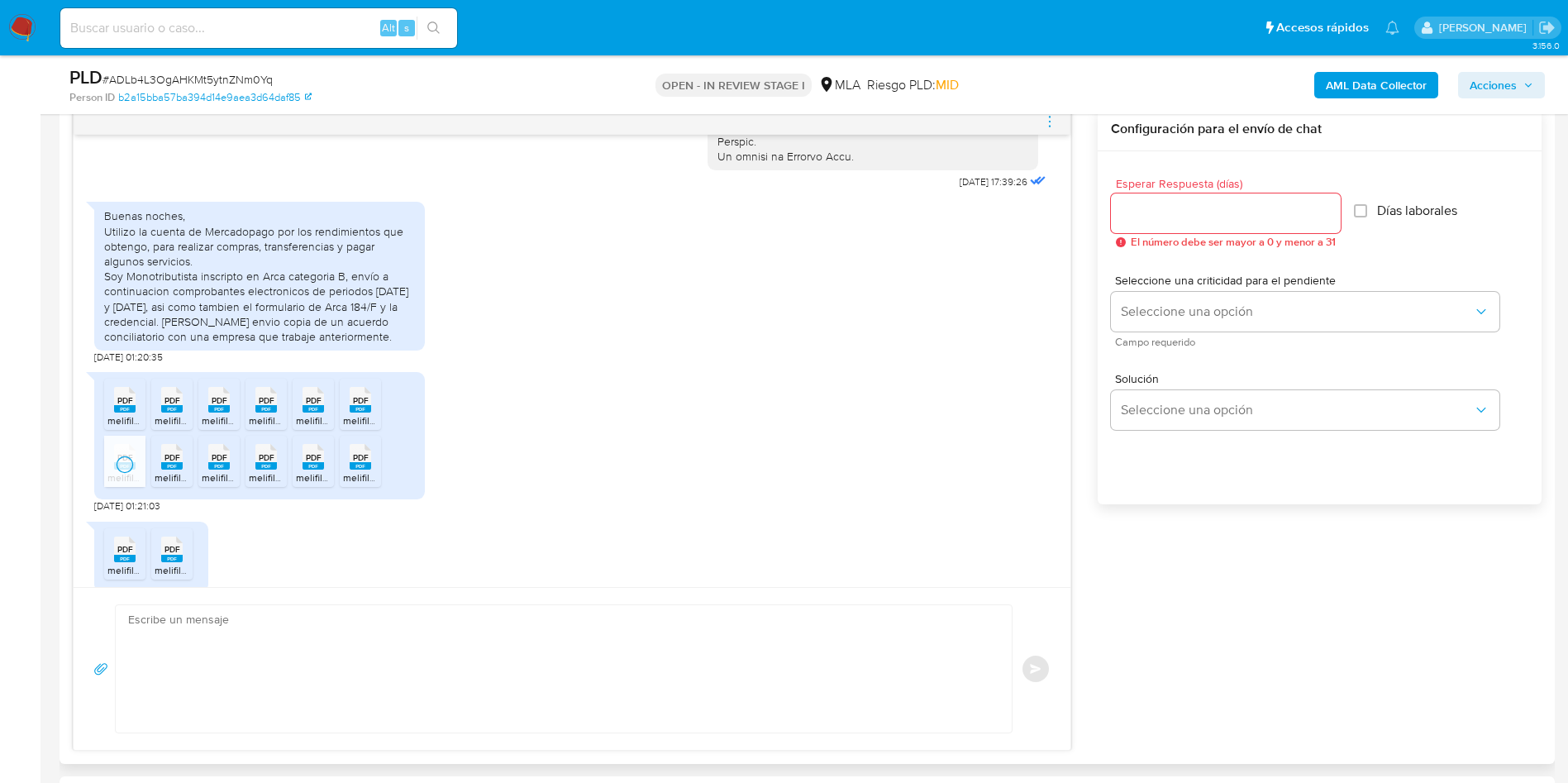
drag, startPoint x: 168, startPoint y: 499, endPoint x: 238, endPoint y: 498, distance: 70.0
click at [175, 469] on rect at bounding box center [171, 466] width 21 height 7
drag, startPoint x: 224, startPoint y: 495, endPoint x: 239, endPoint y: 495, distance: 15.0
click at [226, 469] on rect at bounding box center [218, 466] width 21 height 7
click at [262, 469] on rect at bounding box center [266, 466] width 21 height 7
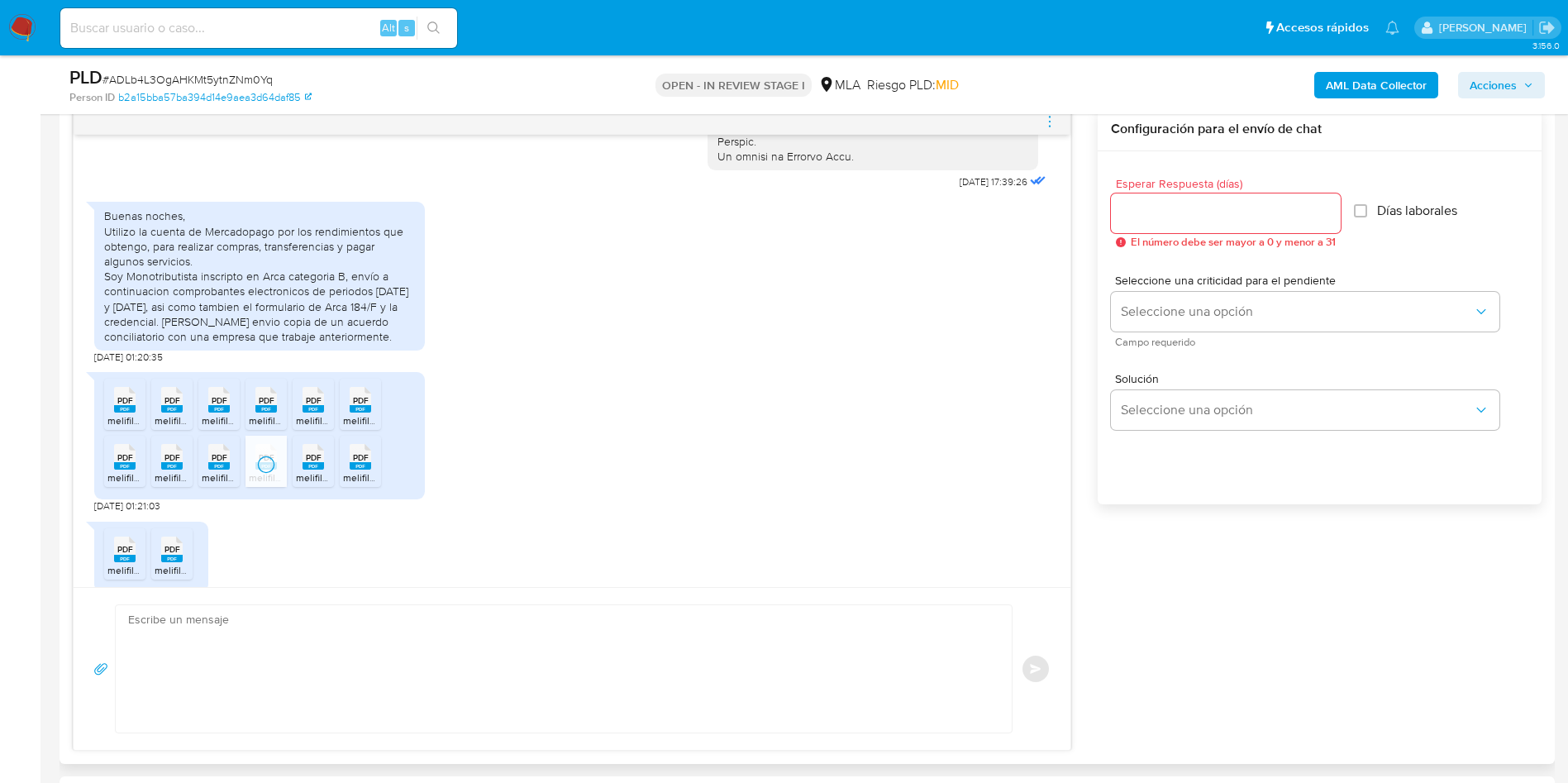
click at [302, 484] on span "melifile5140484477450426795.pdf" at bounding box center [373, 477] width 154 height 14
click at [359, 484] on span "melifile6384785732938007210.pdf" at bounding box center [420, 477] width 154 height 14
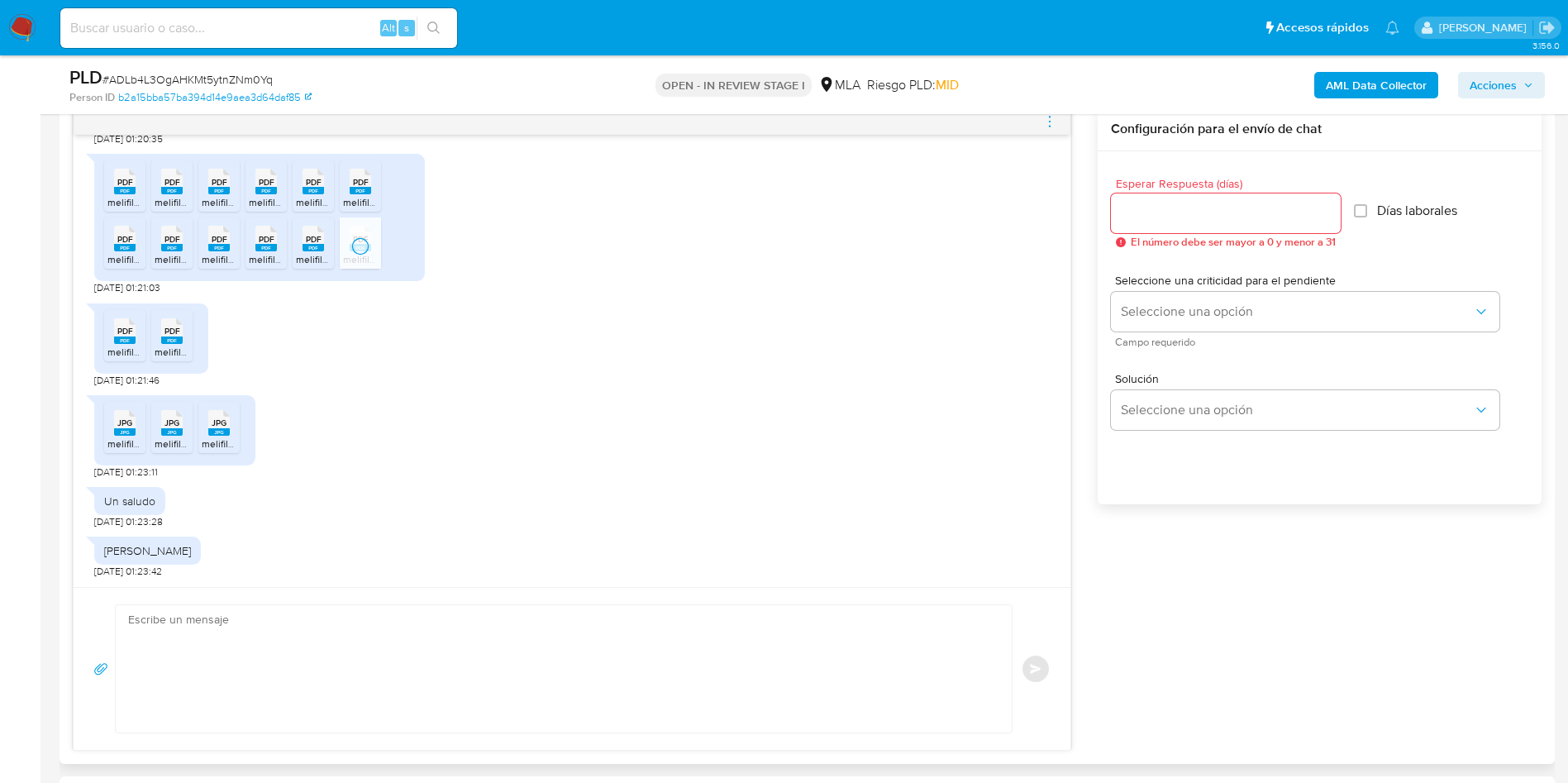
scroll to position [1102, 0]
click at [118, 347] on span "melifile4365156604221408388.pdf" at bounding box center [184, 351] width 154 height 14
drag, startPoint x: 171, startPoint y: 343, endPoint x: 154, endPoint y: 393, distance: 52.8
click at [171, 343] on rect at bounding box center [171, 340] width 21 height 7
click at [130, 433] on rect at bounding box center [124, 432] width 21 height 7
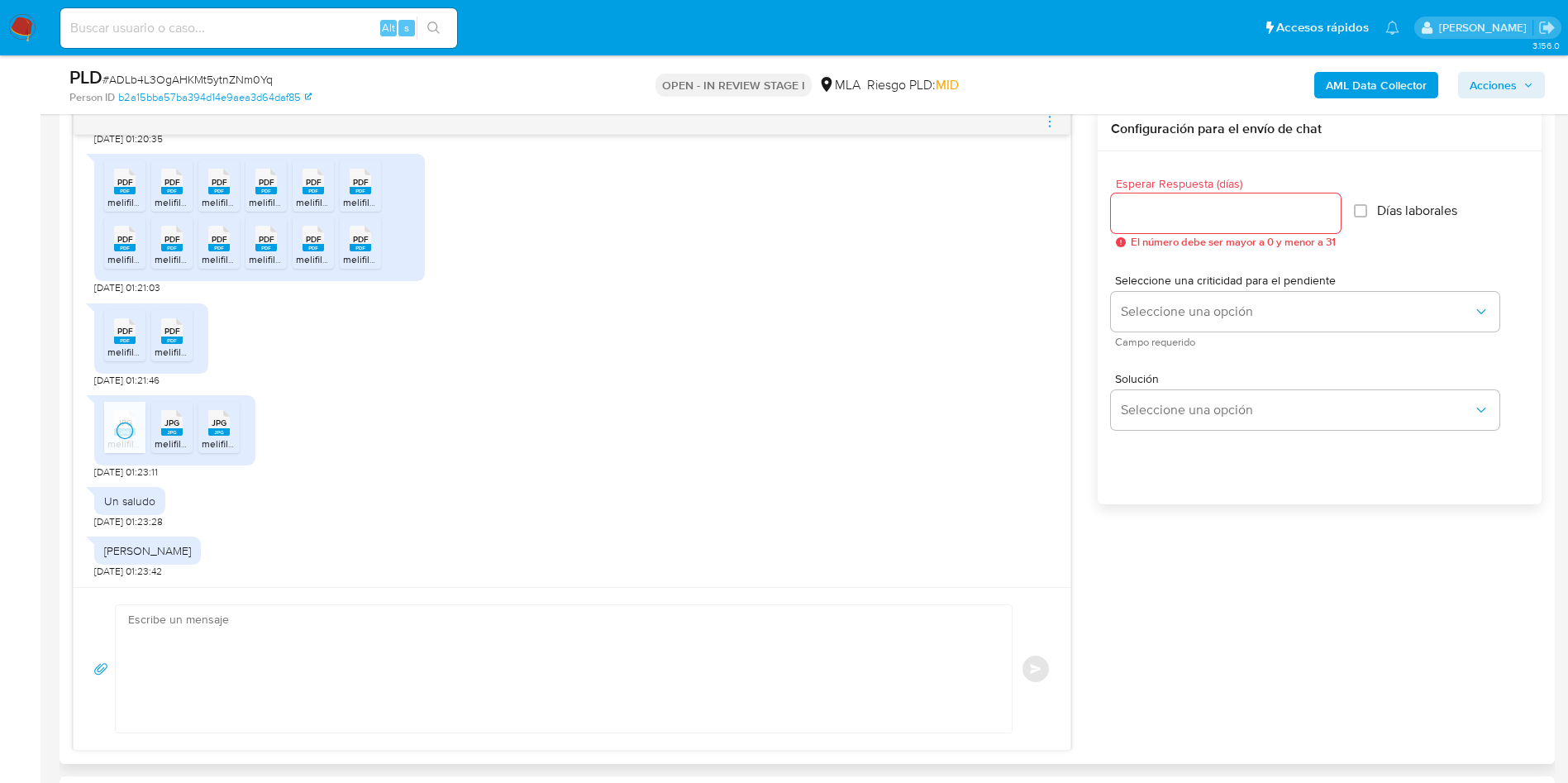
click at [178, 433] on rect at bounding box center [171, 432] width 21 height 7
click at [228, 435] on rect at bounding box center [218, 432] width 21 height 7
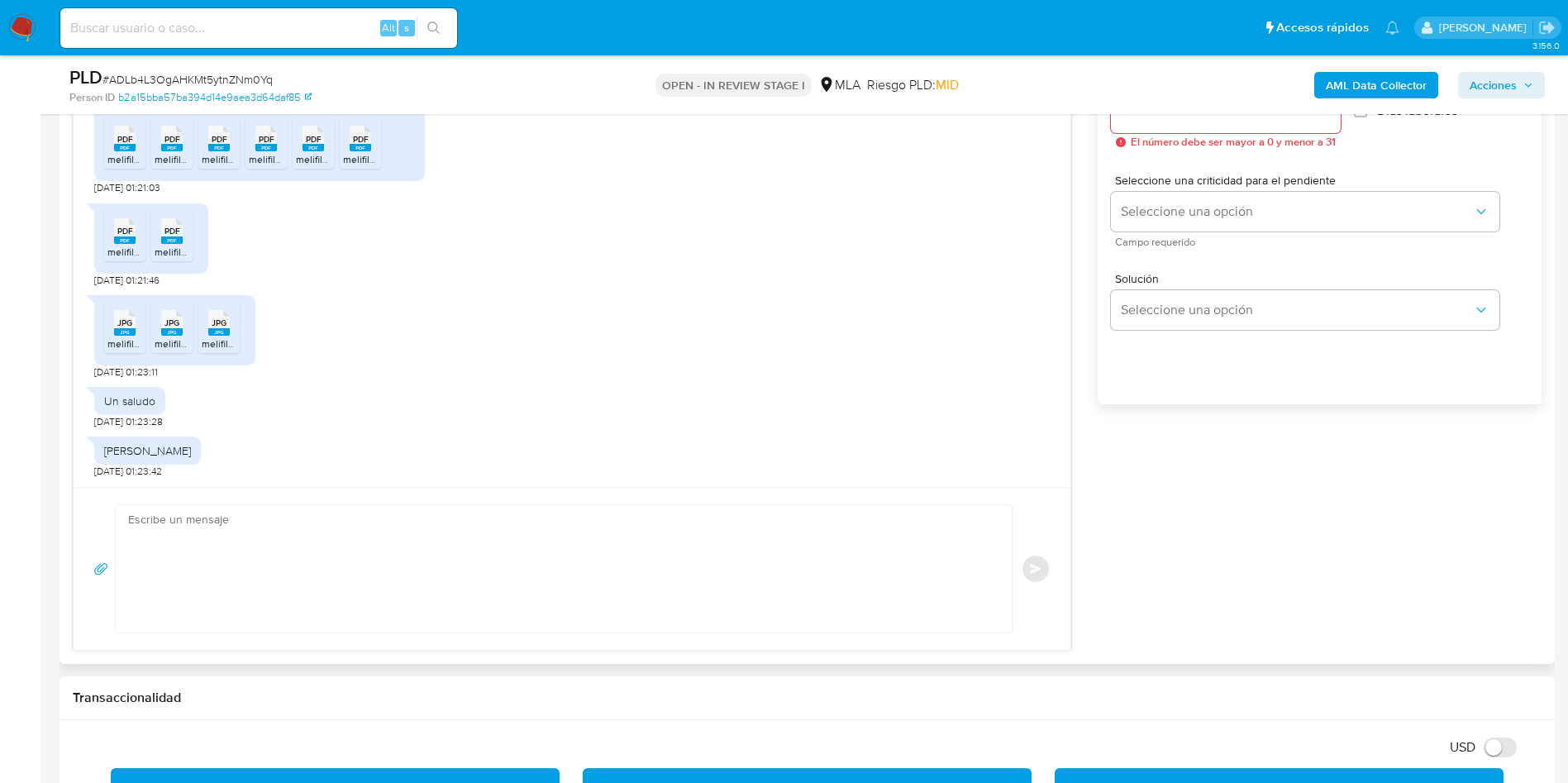
scroll to position [992, 0]
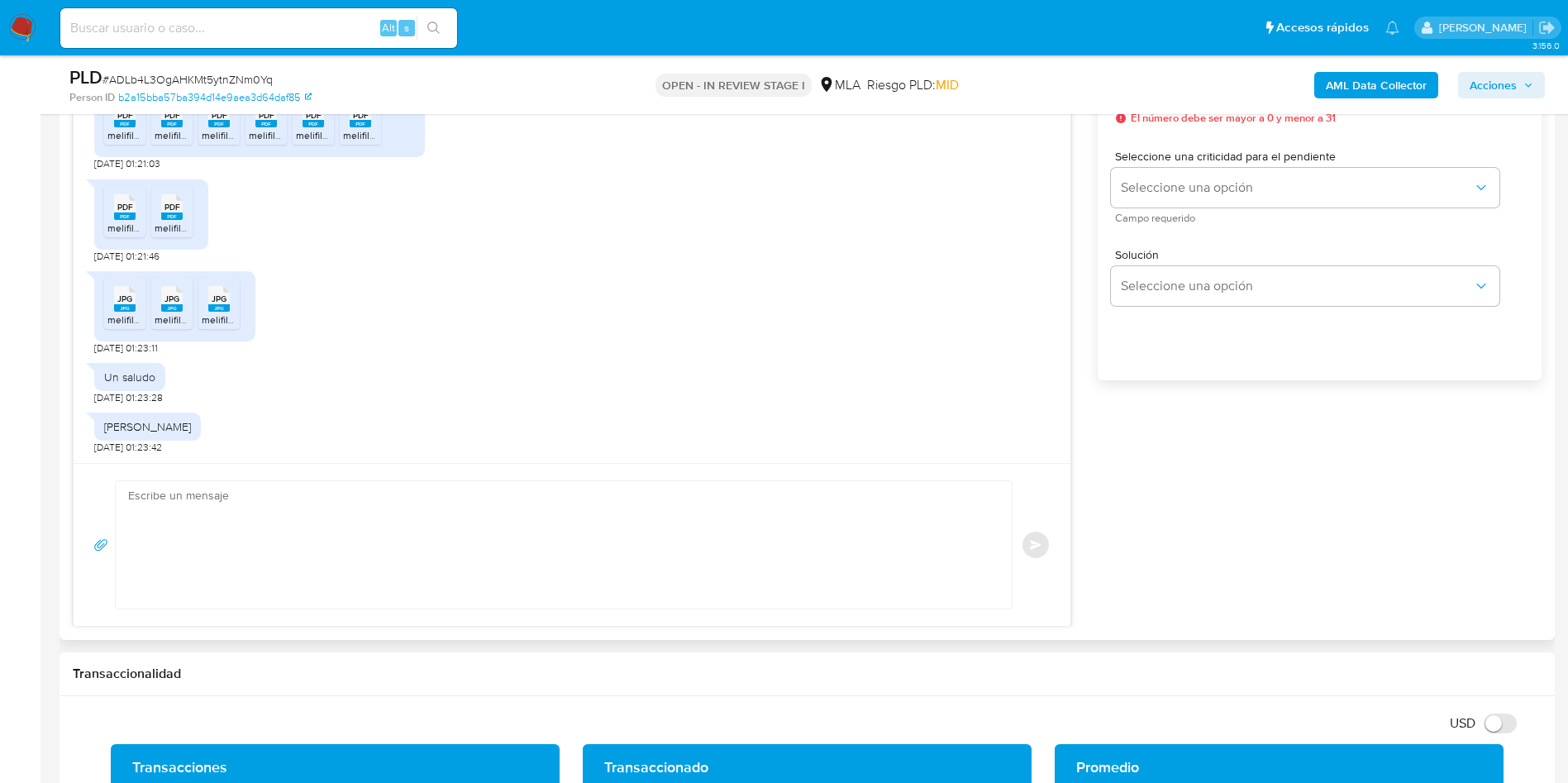
click at [160, 539] on textarea at bounding box center [559, 545] width 863 height 127
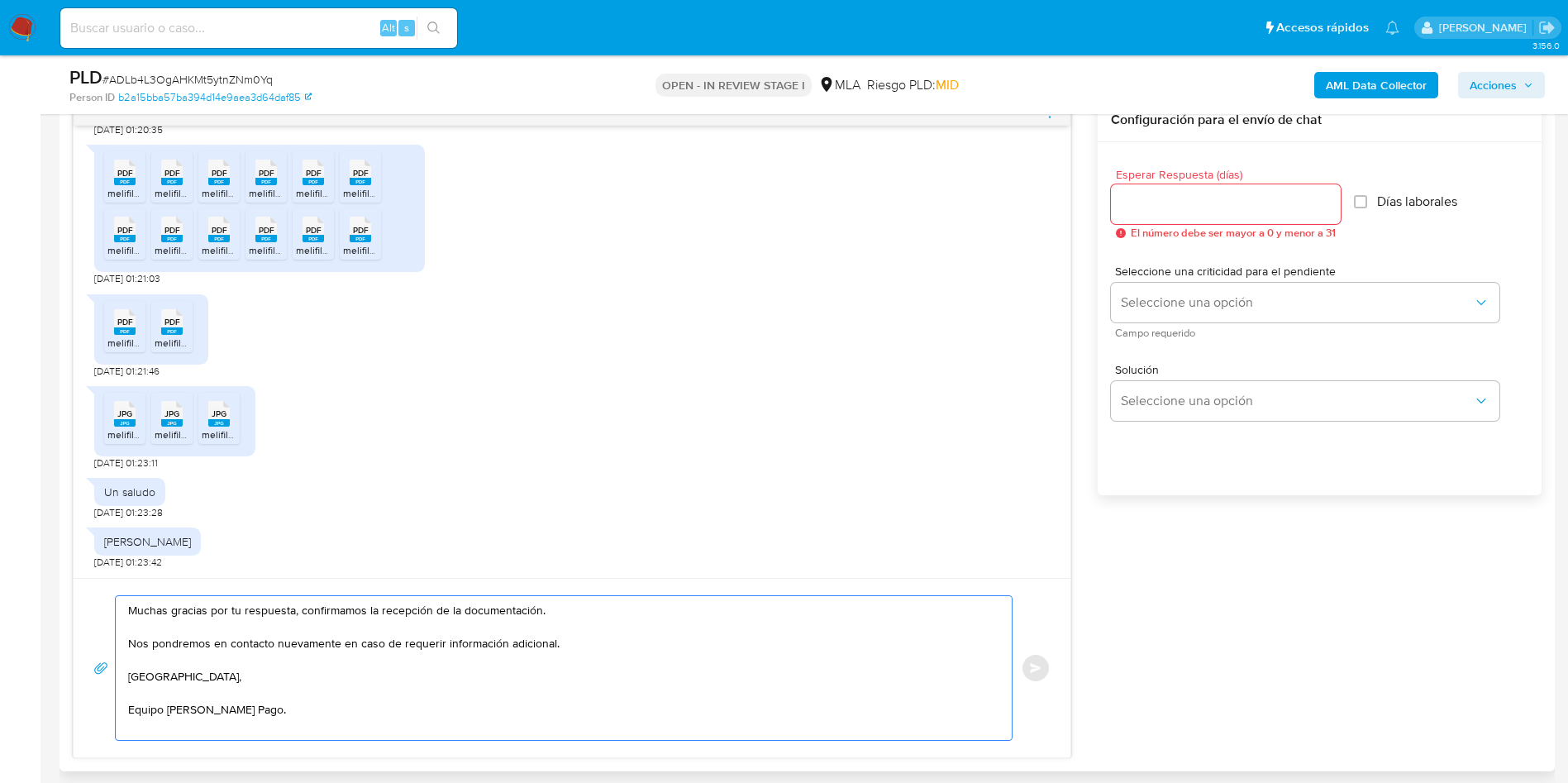
scroll to position [744, 0]
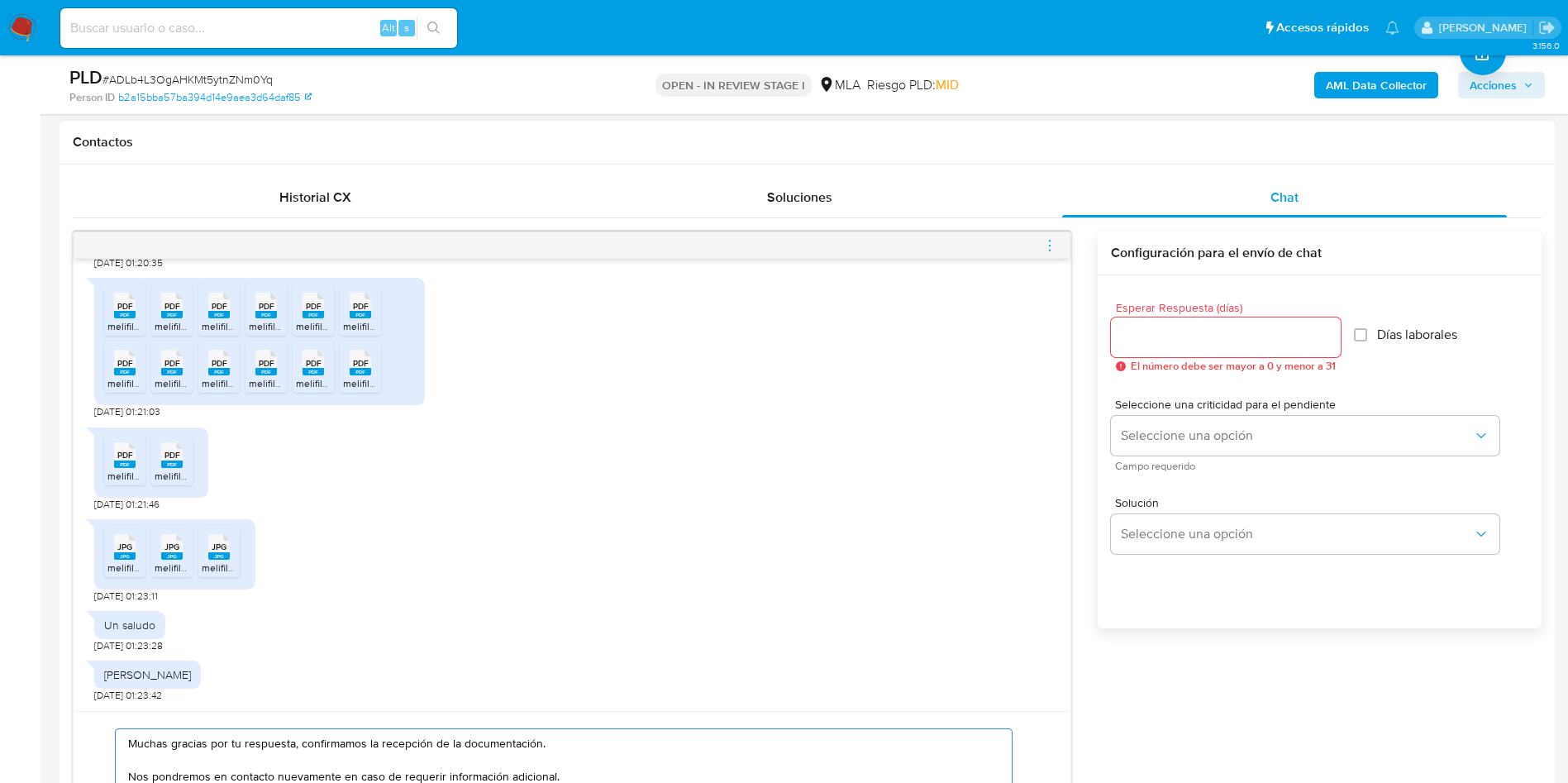
type textarea "Muchas gracias por tu respuesta, confirmamos la recepción de la documentación. …"
click at [1195, 339] on input "Esperar Respuesta (días)" at bounding box center [1225, 336] width 230 height 21
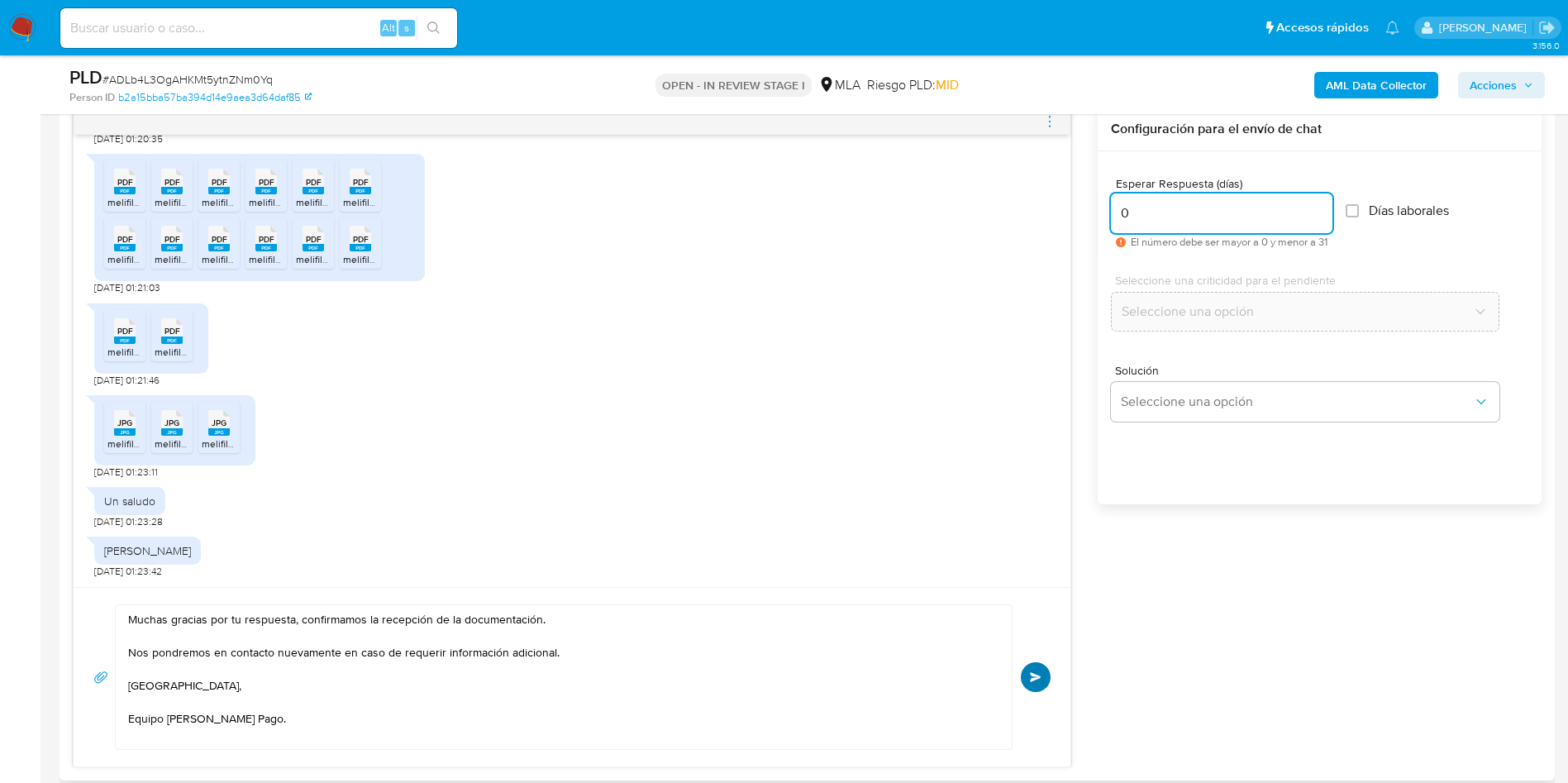
type input "0"
click at [1032, 667] on button "Enviar" at bounding box center [1035, 677] width 29 height 29
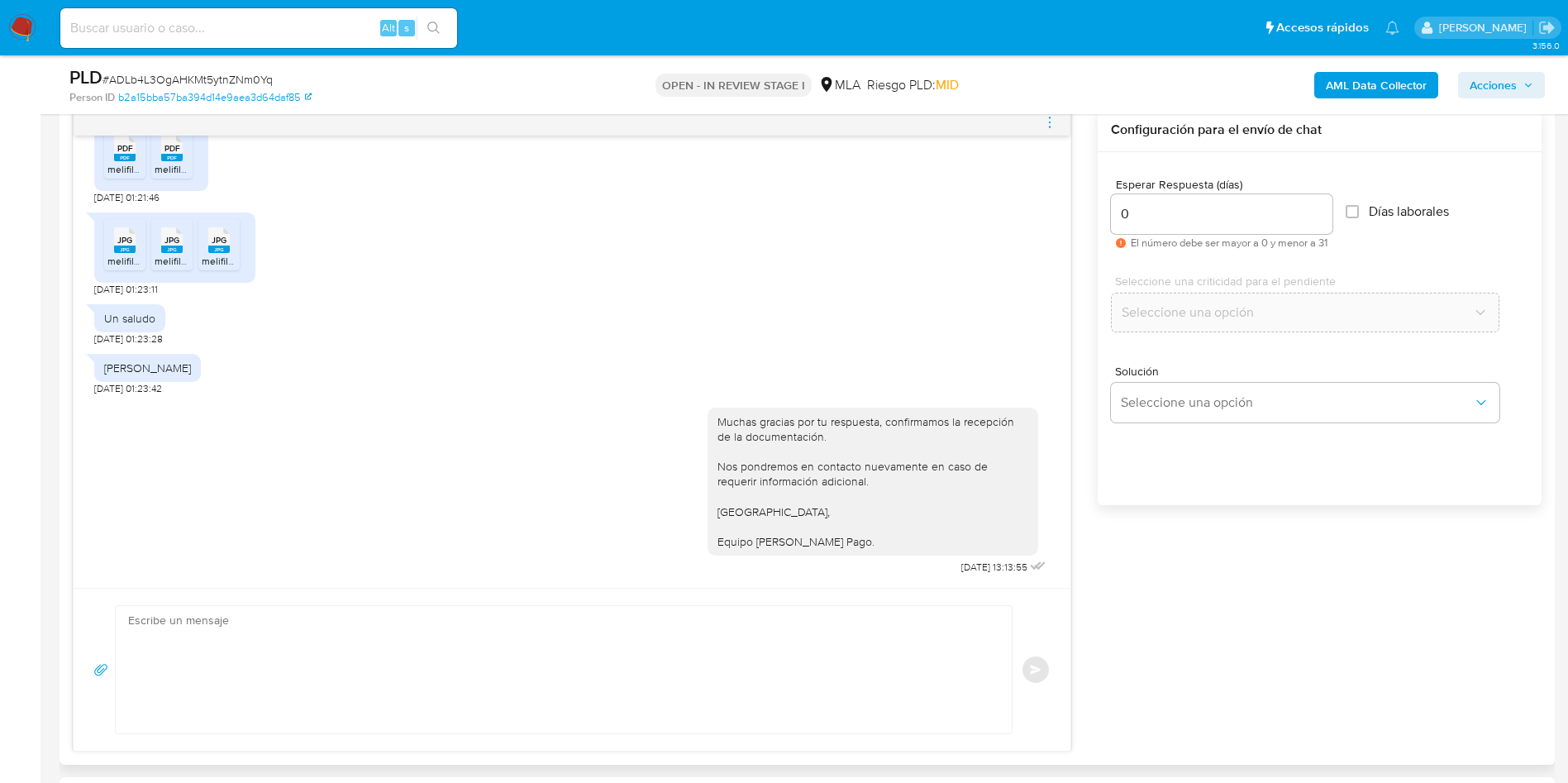
scroll to position [867, 0]
click at [1052, 115] on icon "menu-action" at bounding box center [1050, 121] width 15 height 15
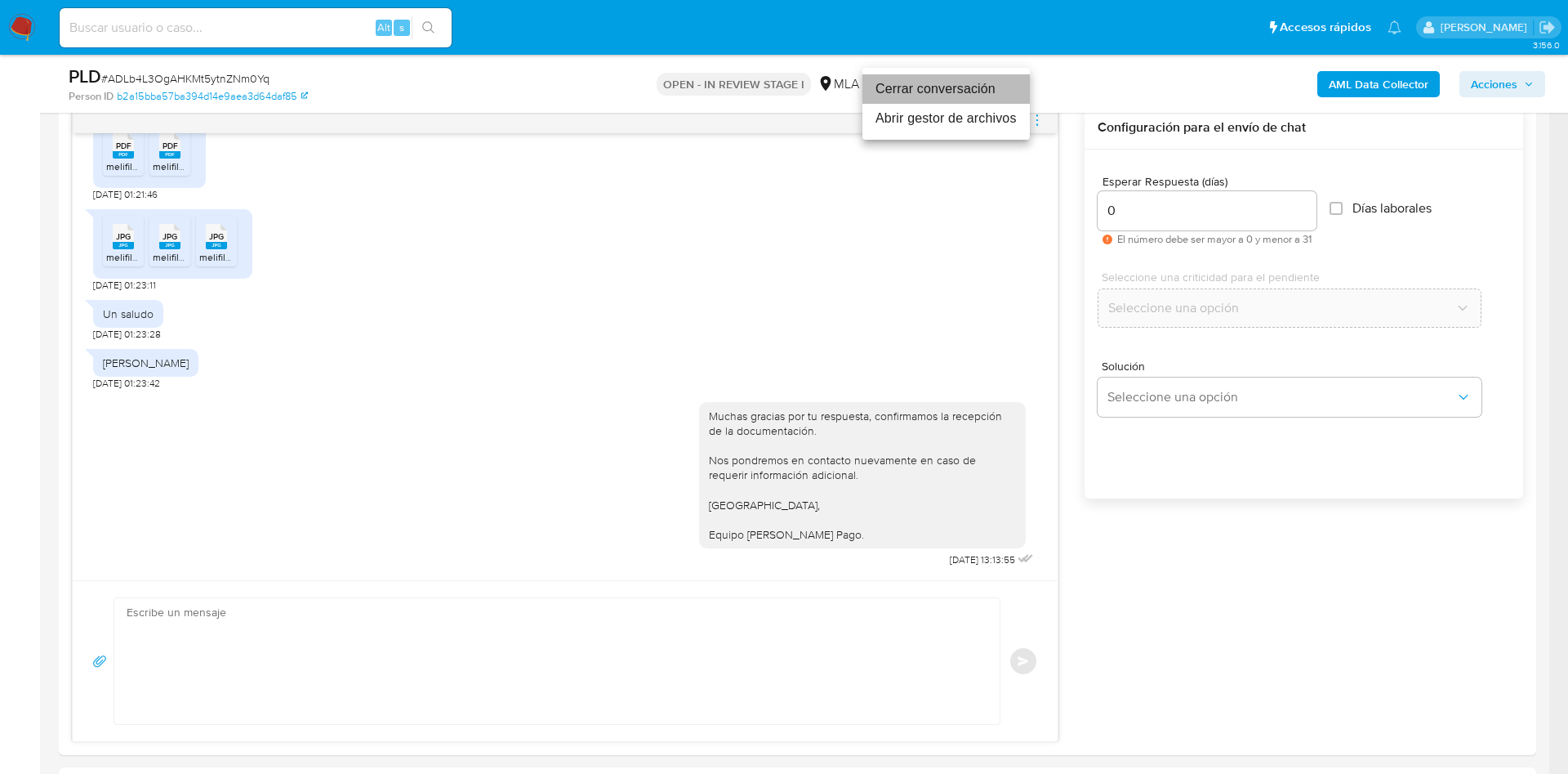
click at [981, 95] on li "Cerrar conversación" at bounding box center [946, 89] width 168 height 29
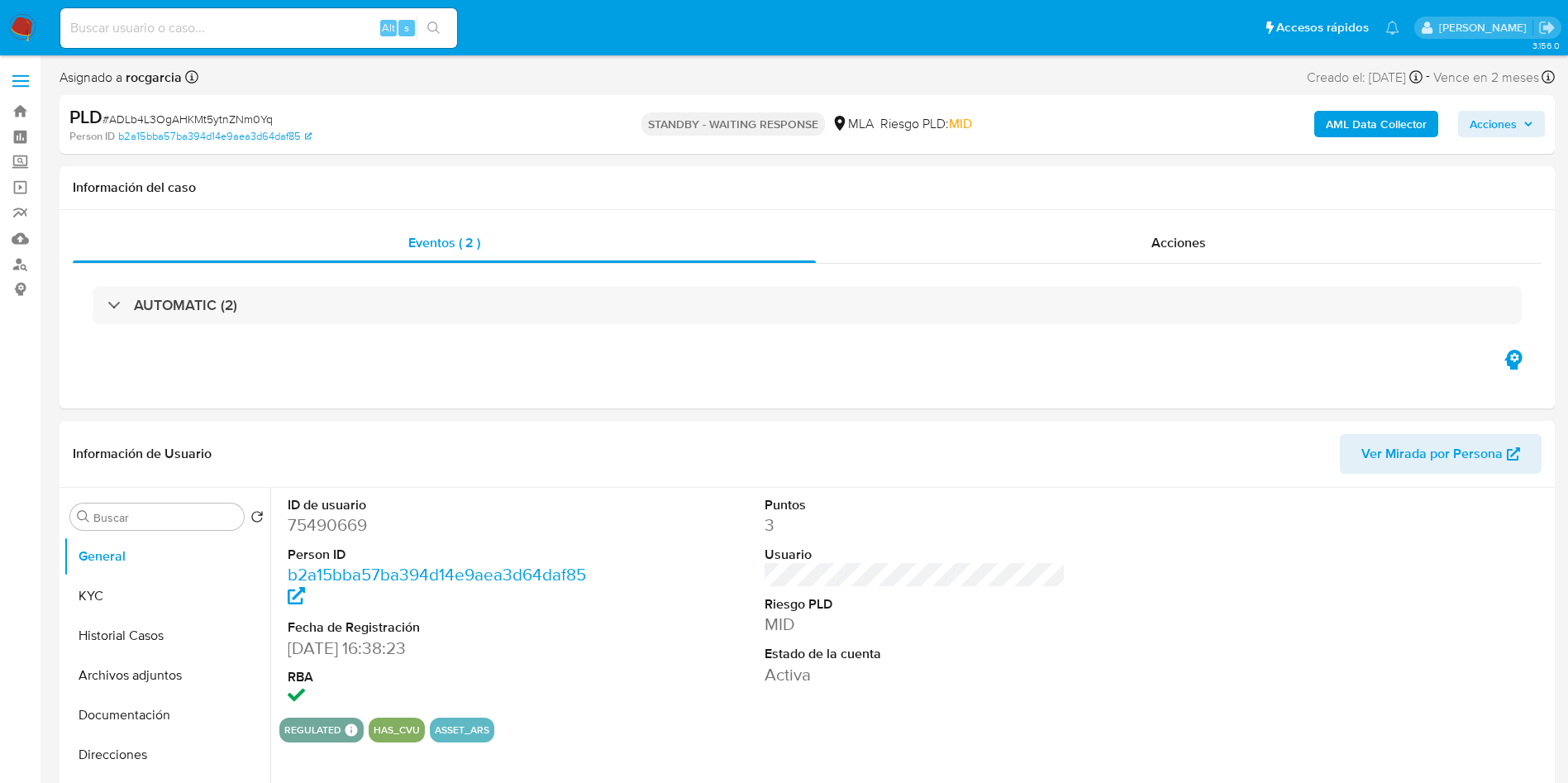
select select "10"
drag, startPoint x: 171, startPoint y: 680, endPoint x: 172, endPoint y: 661, distance: 19.0
click at [170, 681] on button "Archivos adjuntos" at bounding box center [160, 675] width 193 height 39
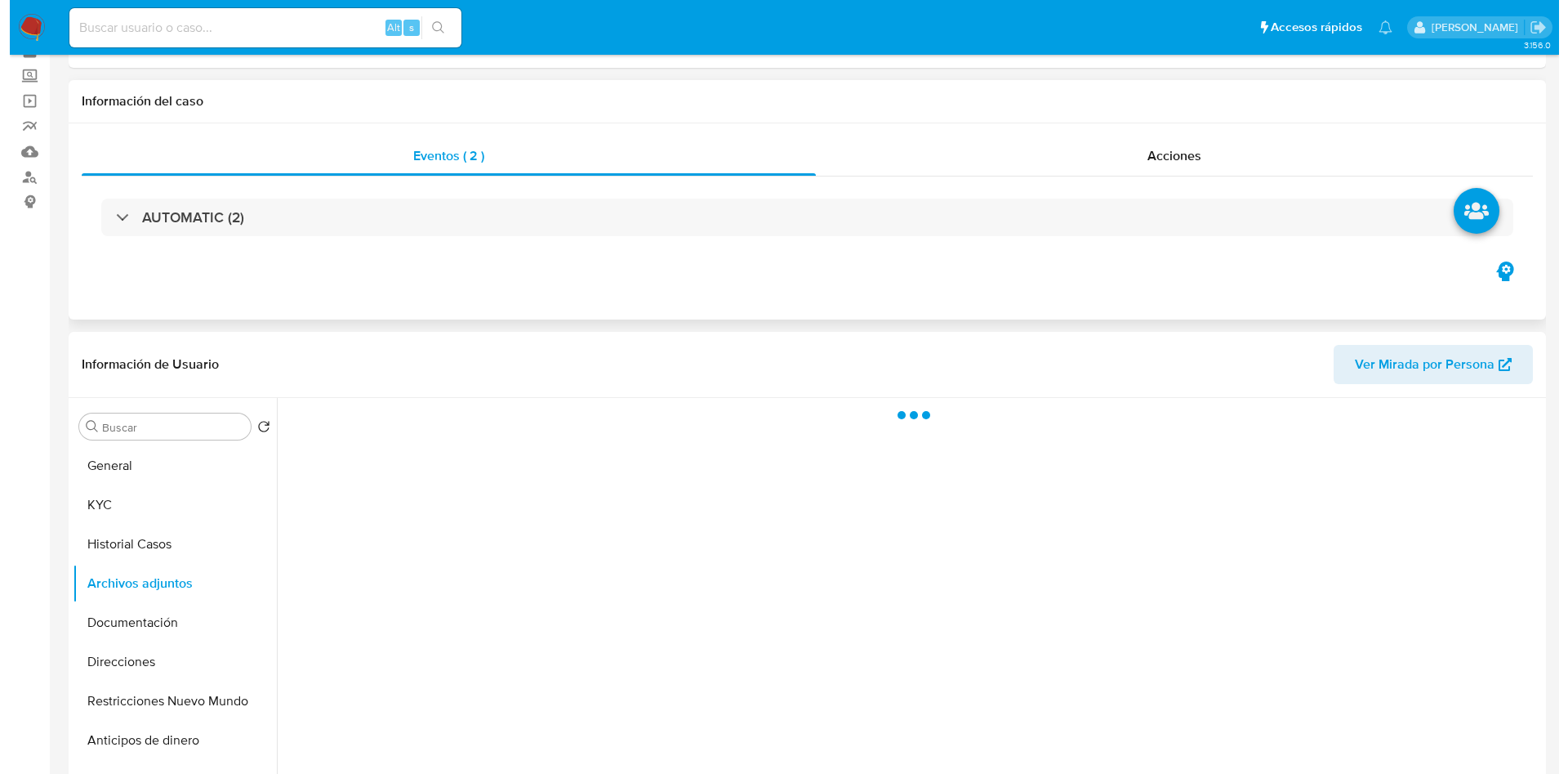
scroll to position [122, 0]
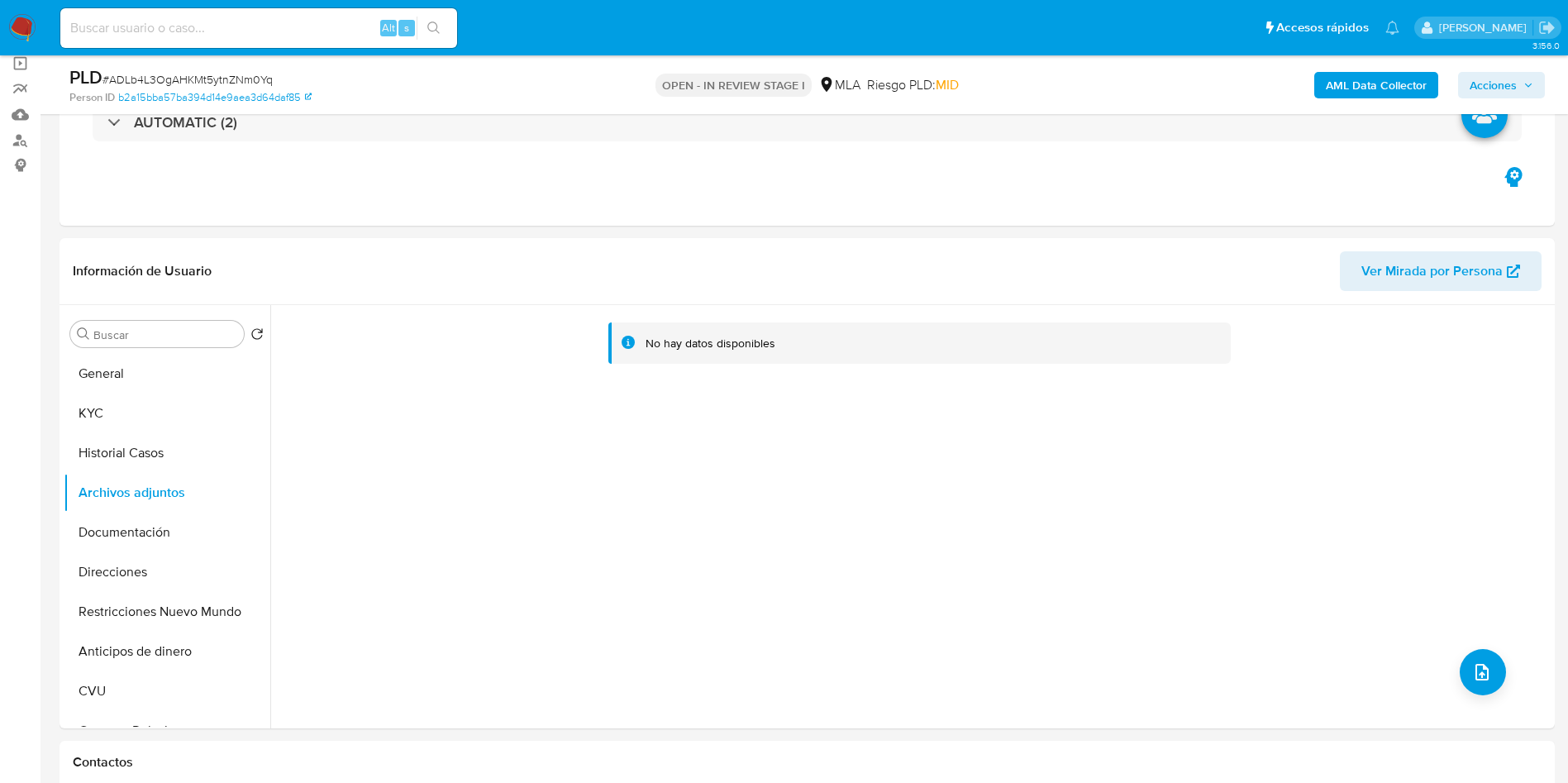
click at [1362, 79] on b "AML Data Collector" at bounding box center [1376, 84] width 101 height 27
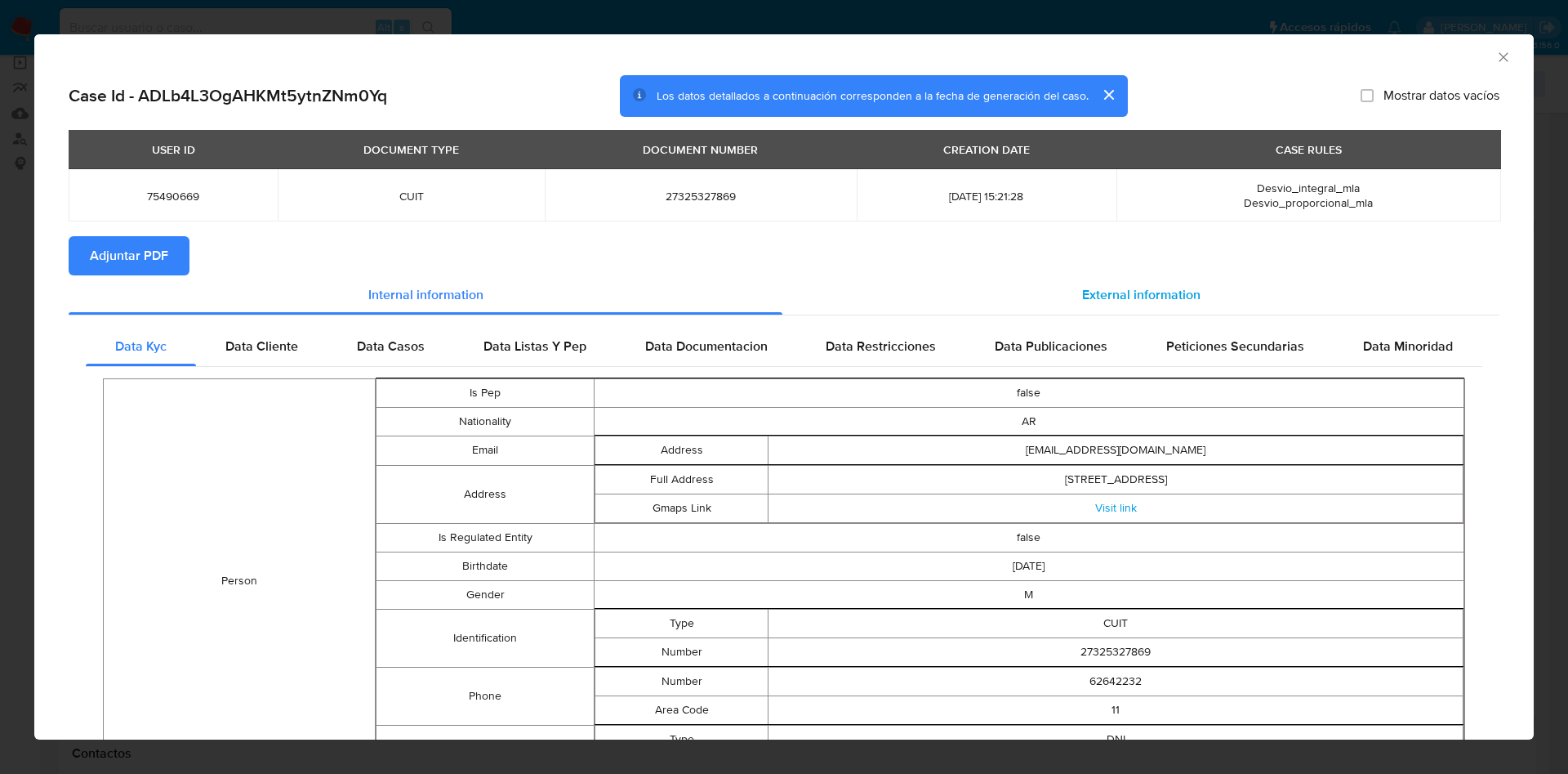
click at [1103, 300] on span "External information" at bounding box center [1140, 295] width 119 height 19
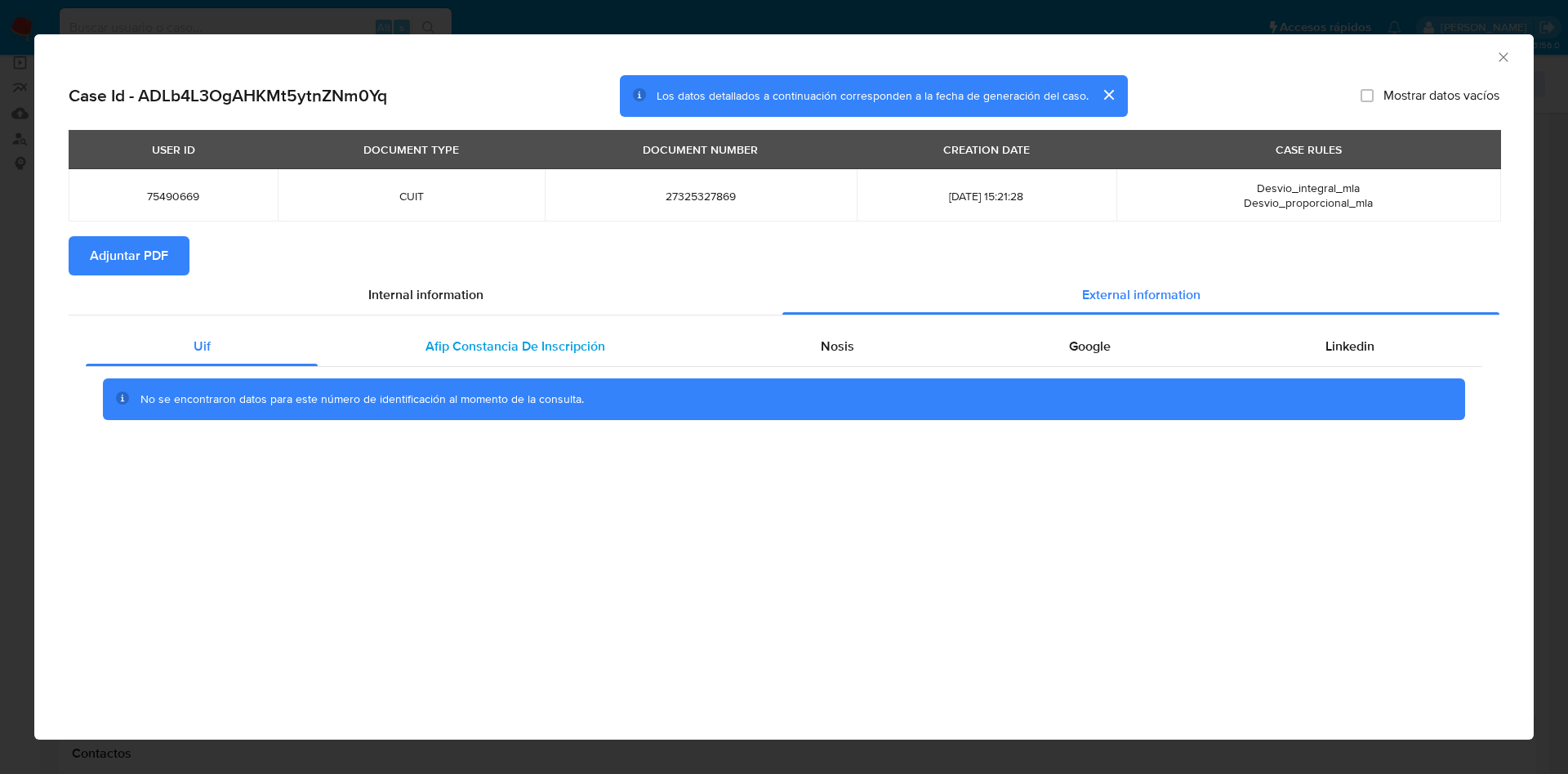
click at [511, 363] on div "Afip Constancia De Inscripción" at bounding box center [515, 346] width 394 height 39
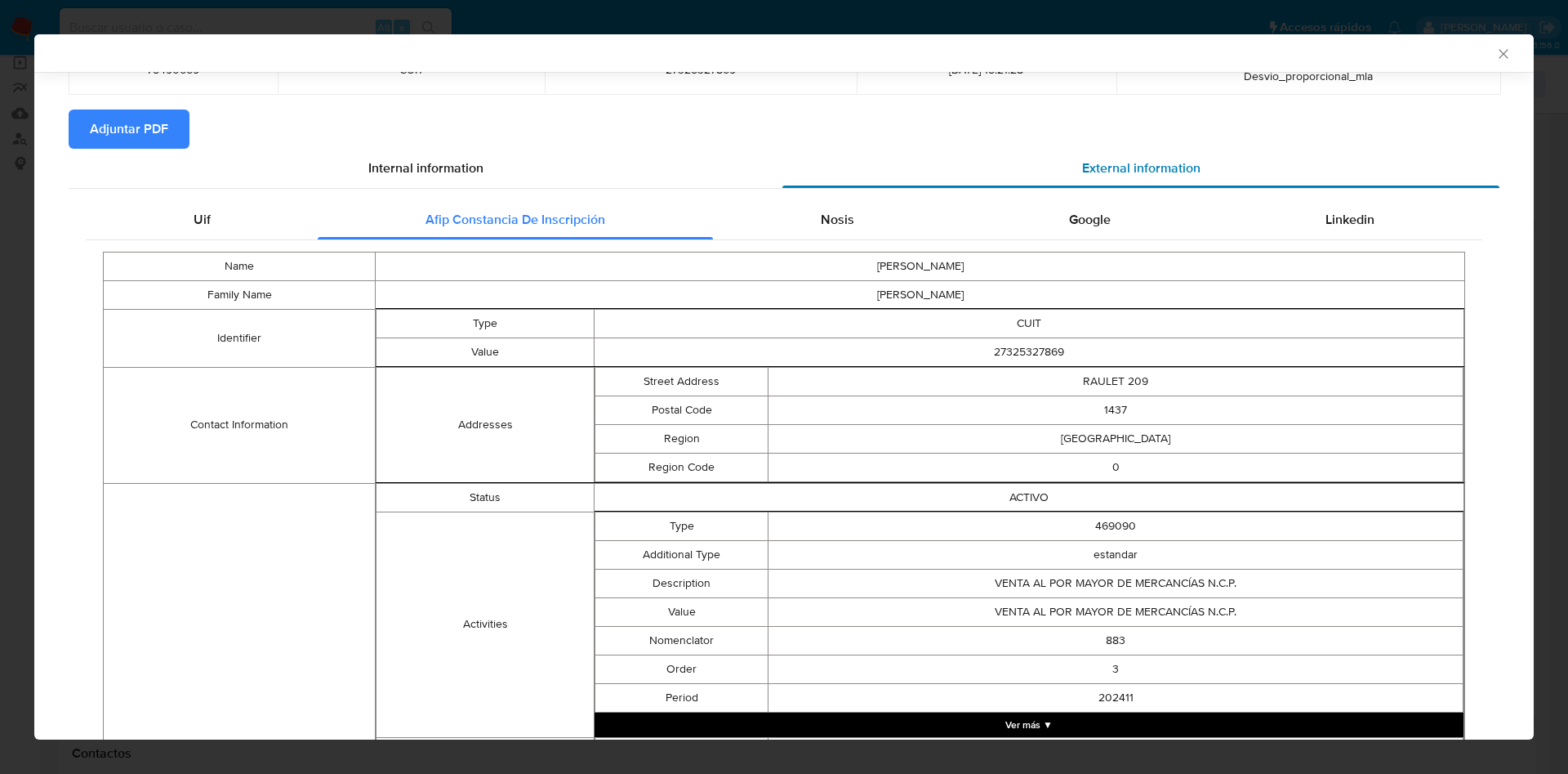
scroll to position [0, 0]
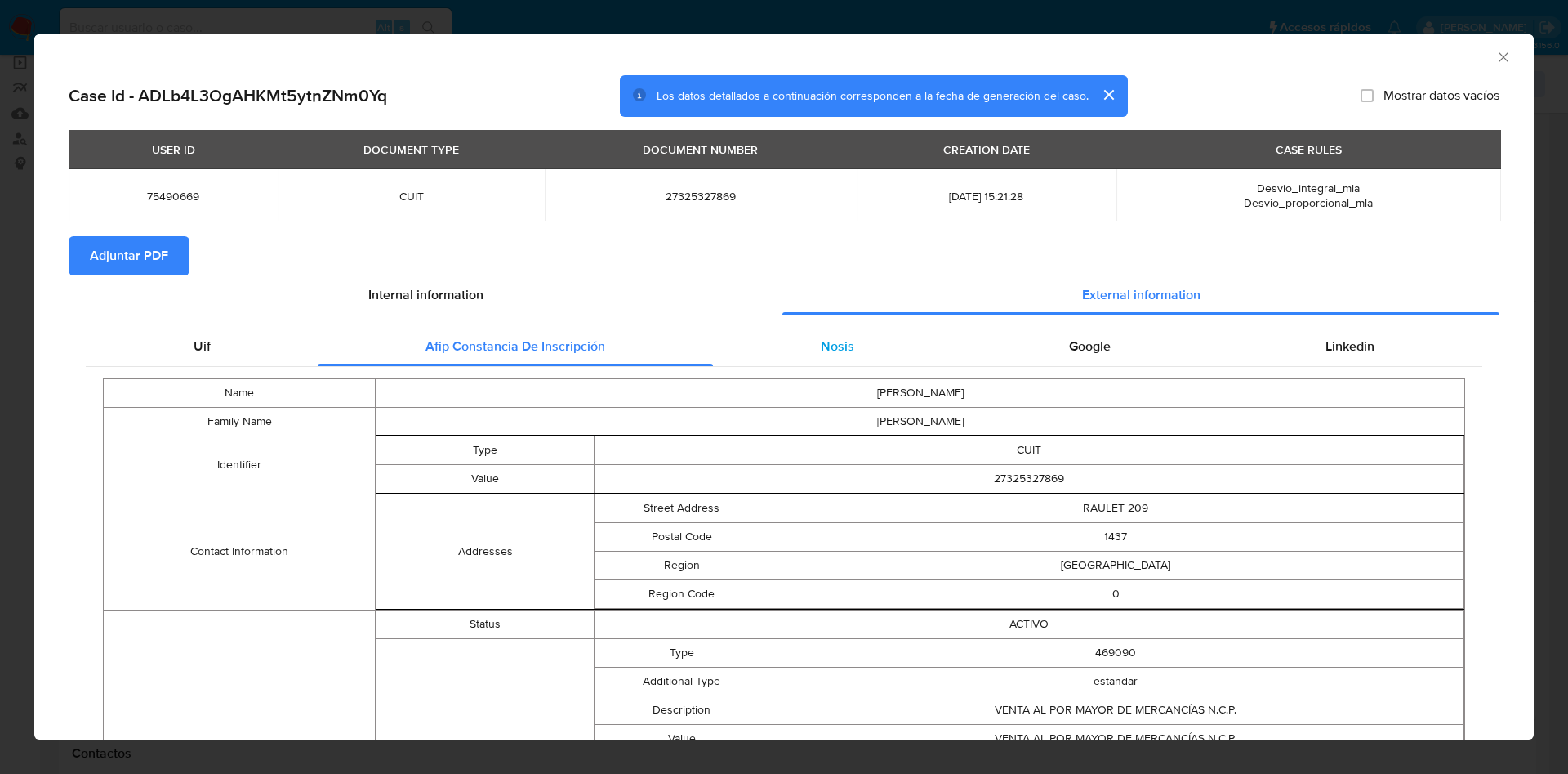
click at [828, 359] on div "Nosis" at bounding box center [837, 346] width 248 height 39
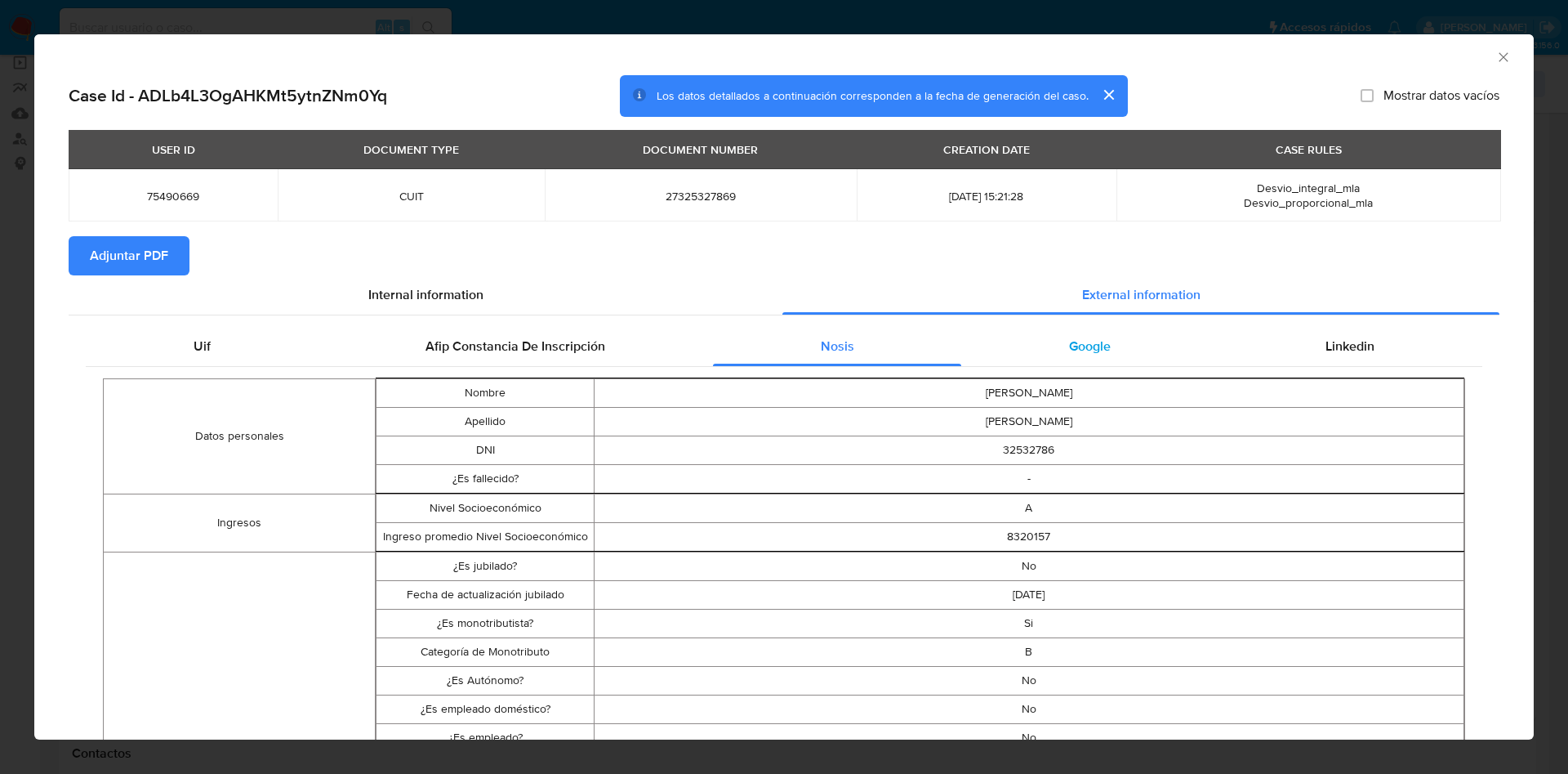
click at [1070, 342] on span "Google" at bounding box center [1090, 345] width 42 height 19
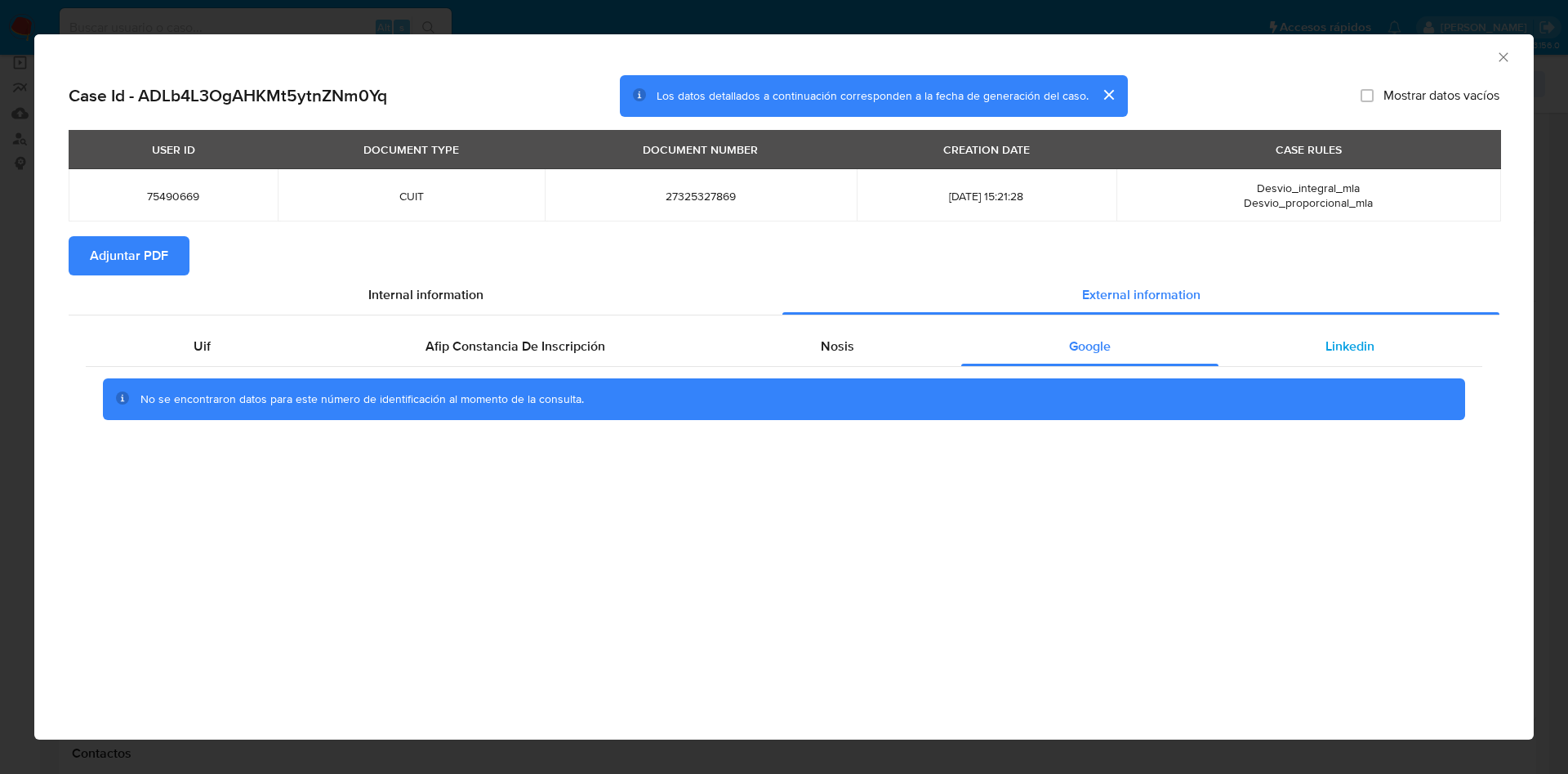
click at [1322, 353] on div "Linkedin" at bounding box center [1350, 346] width 264 height 39
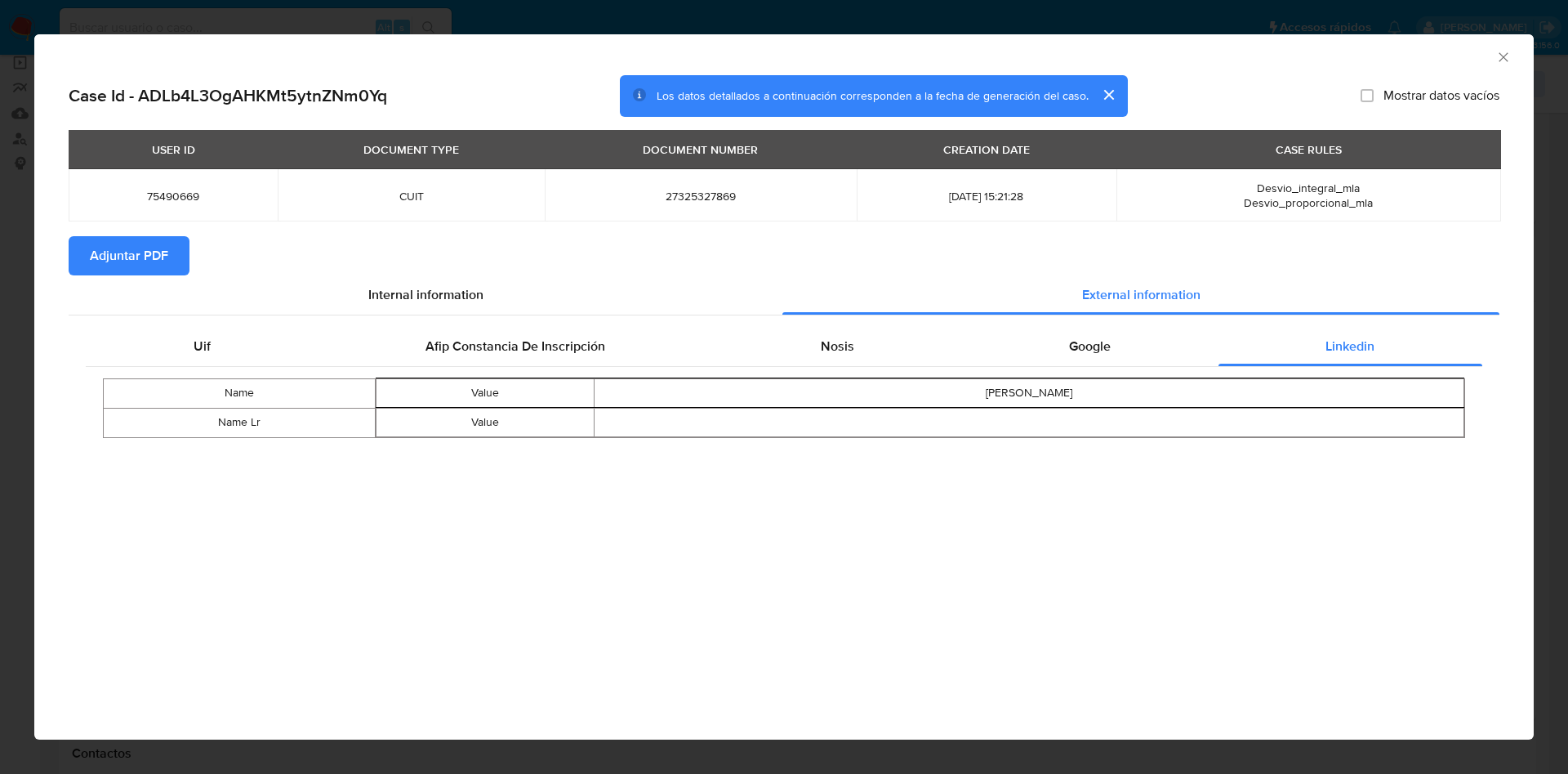
click at [137, 256] on span "Adjuntar PDF" at bounding box center [129, 256] width 79 height 36
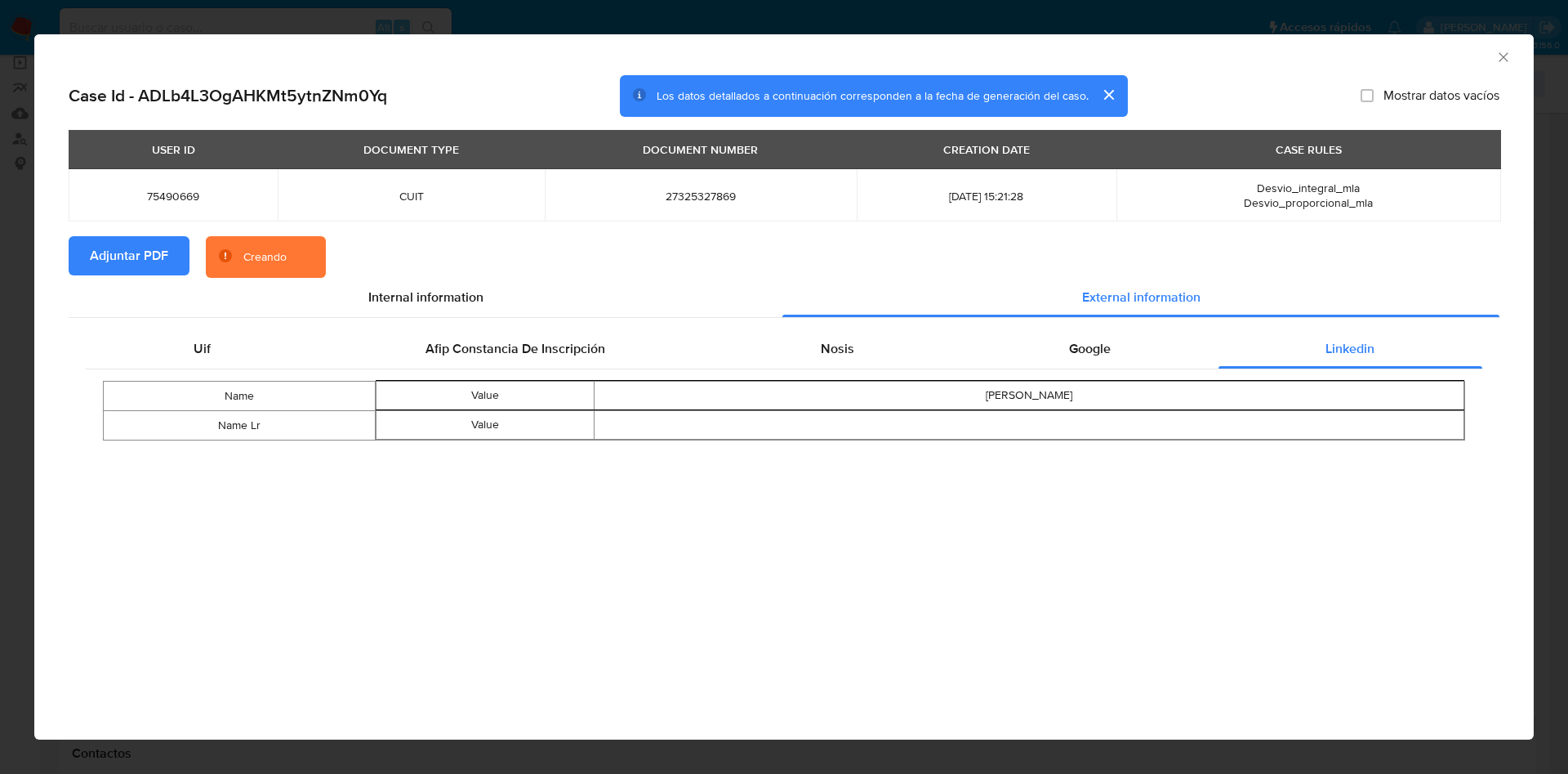
click at [652, 189] on span "27325327869" at bounding box center [700, 196] width 273 height 15
copy span "27325327869"
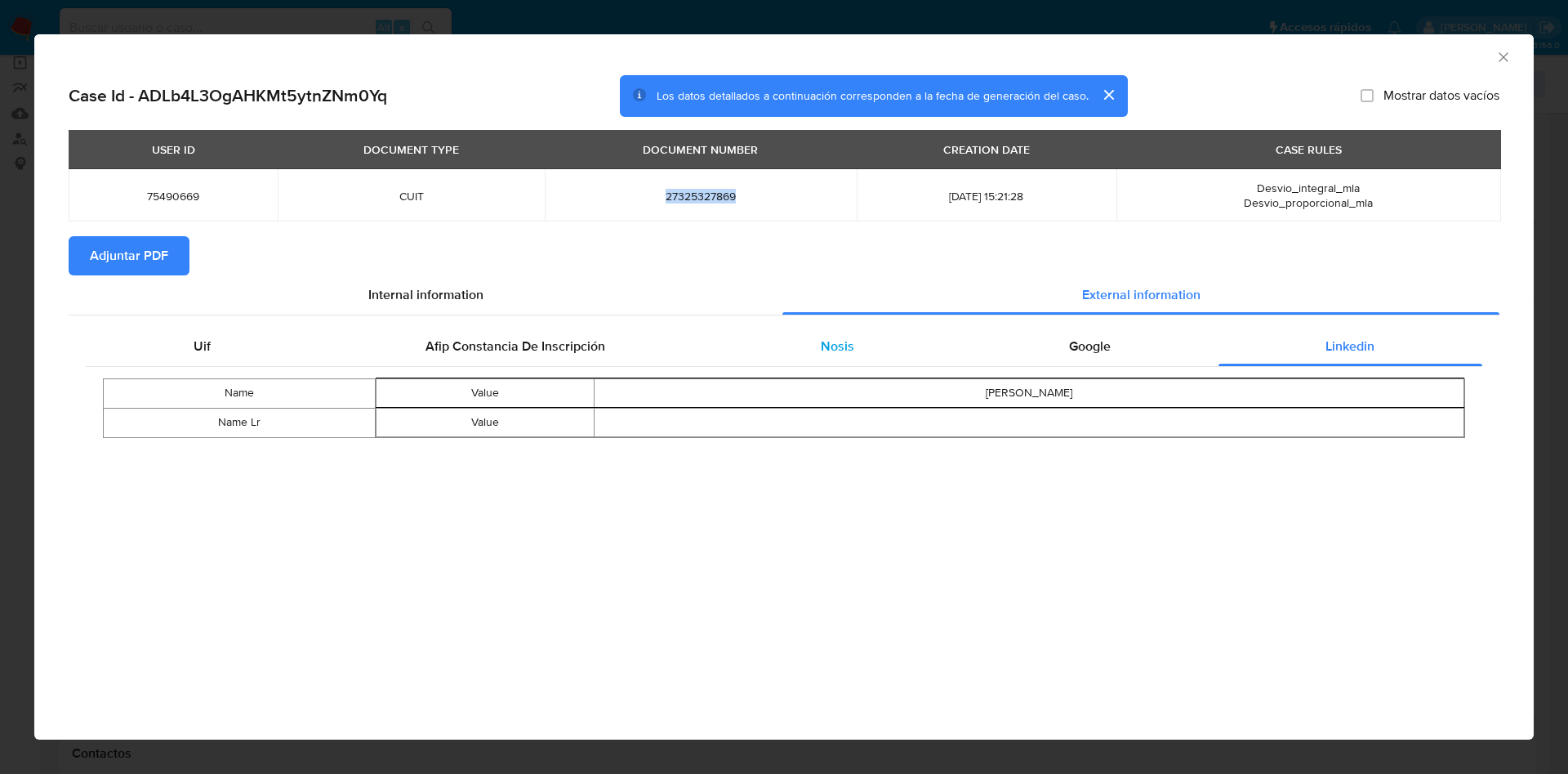
click at [780, 343] on div "Nosis" at bounding box center [837, 346] width 248 height 39
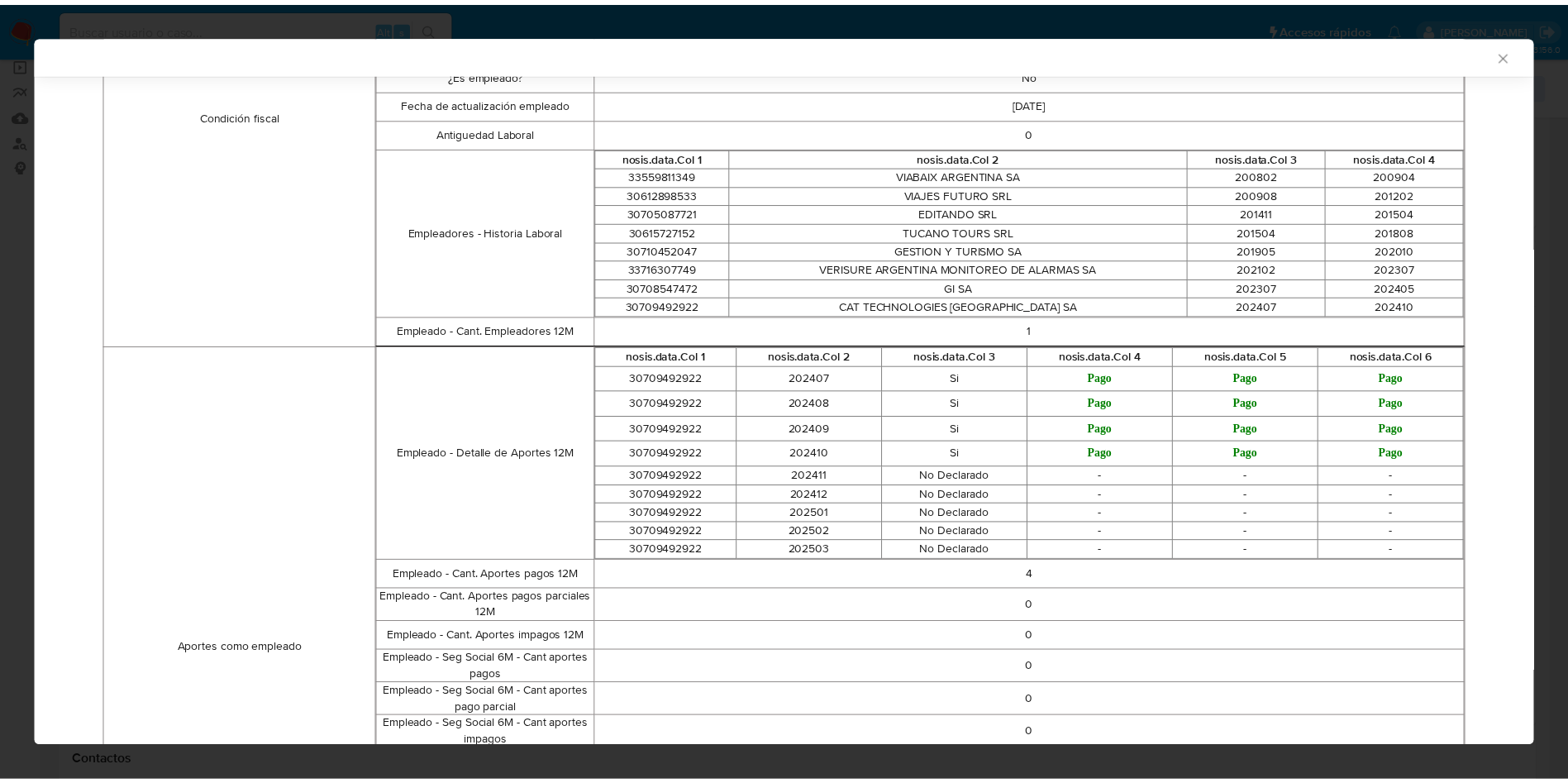
scroll to position [616, 0]
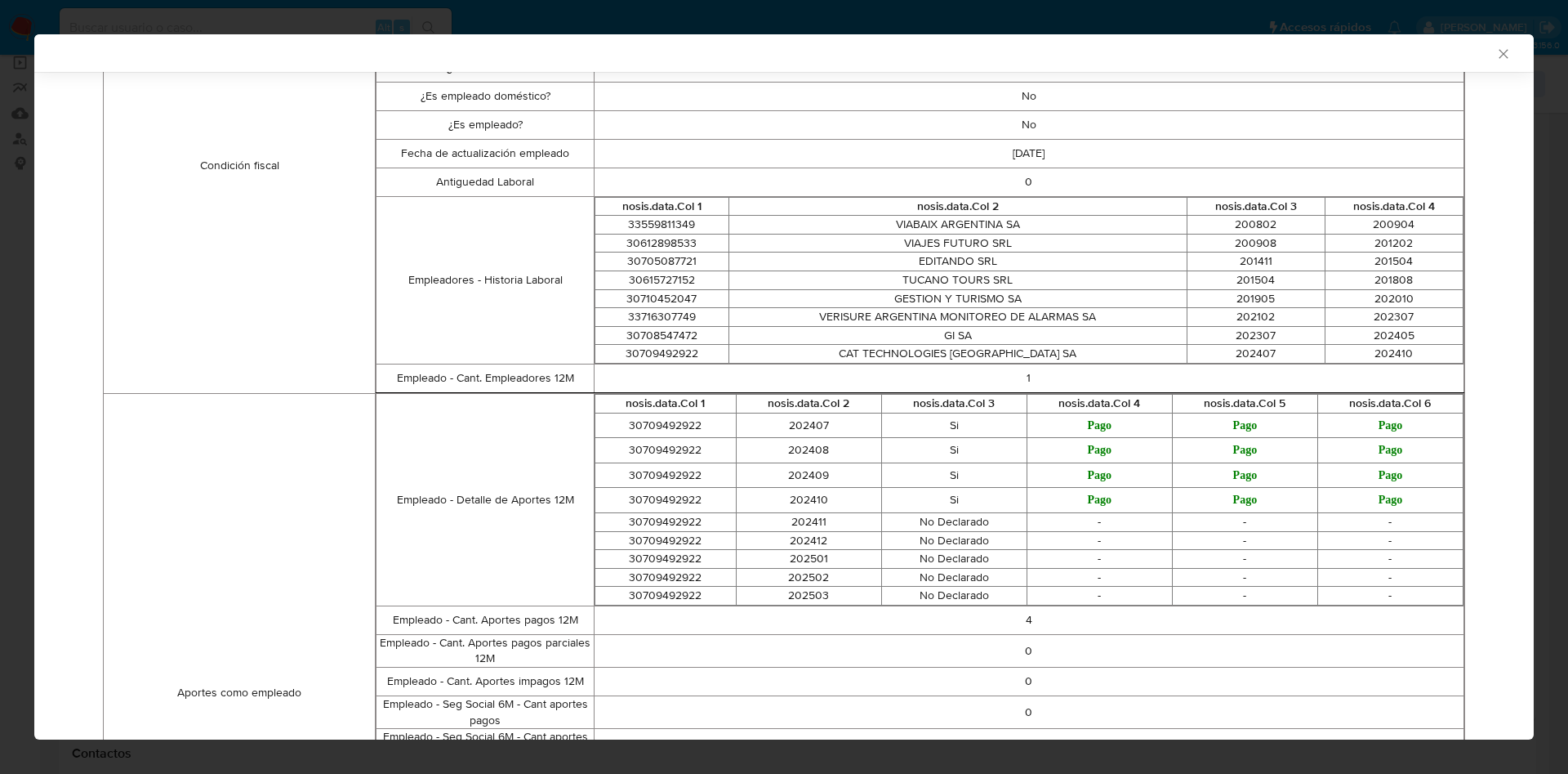
click at [1495, 53] on icon "Cerrar ventana" at bounding box center [1503, 53] width 16 height 16
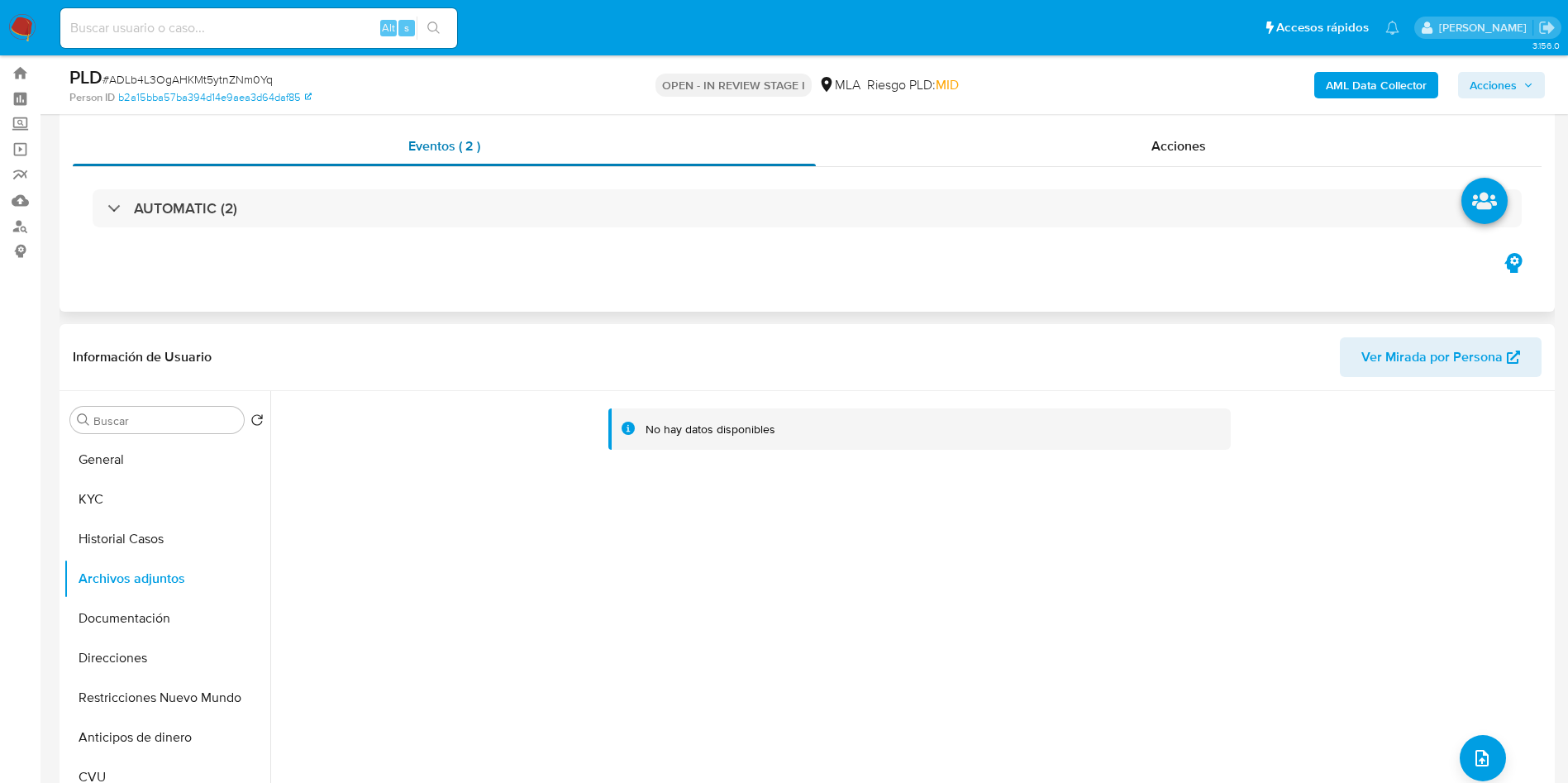
scroll to position [0, 0]
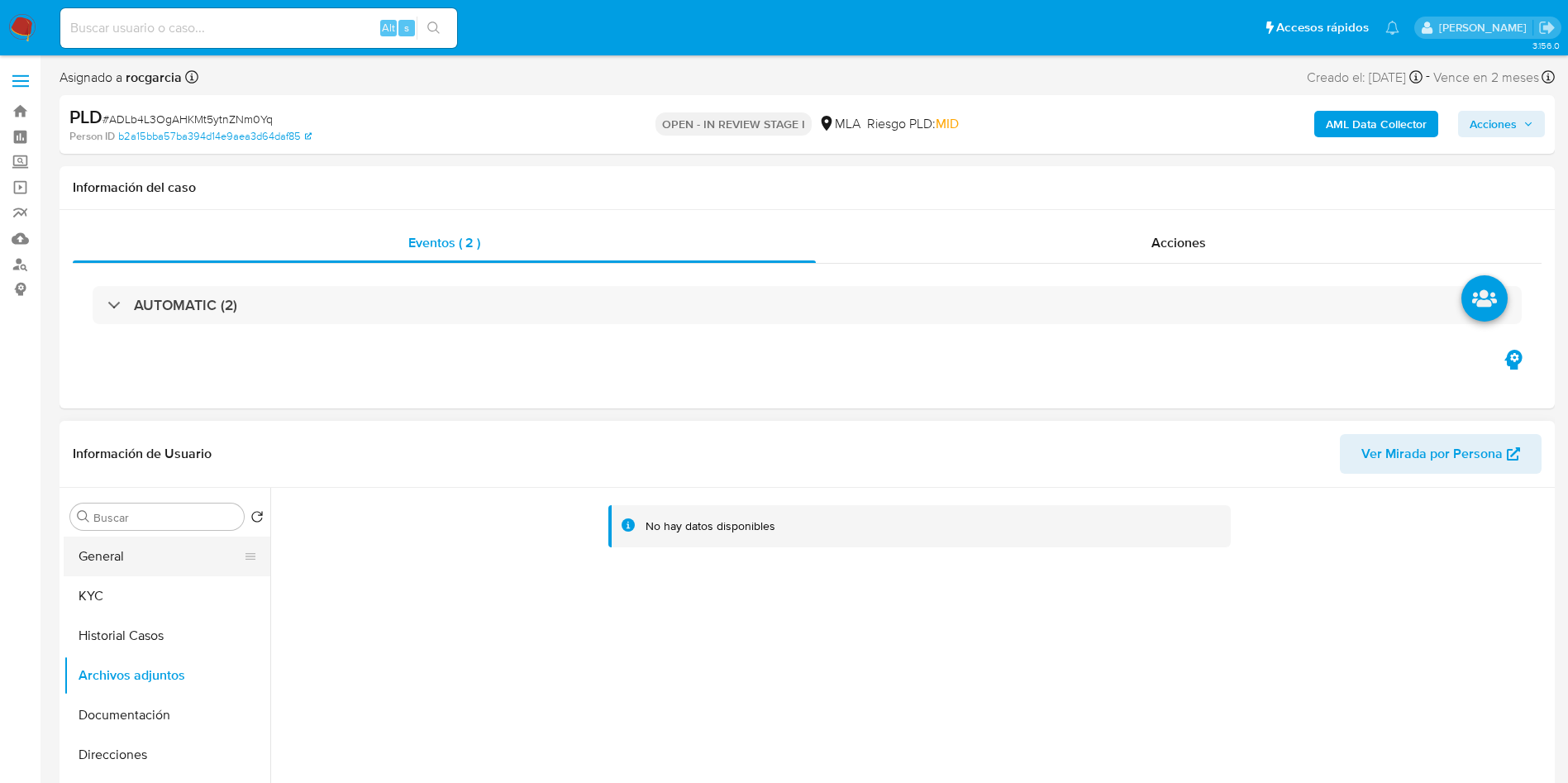
click at [197, 569] on button "General" at bounding box center [160, 556] width 193 height 39
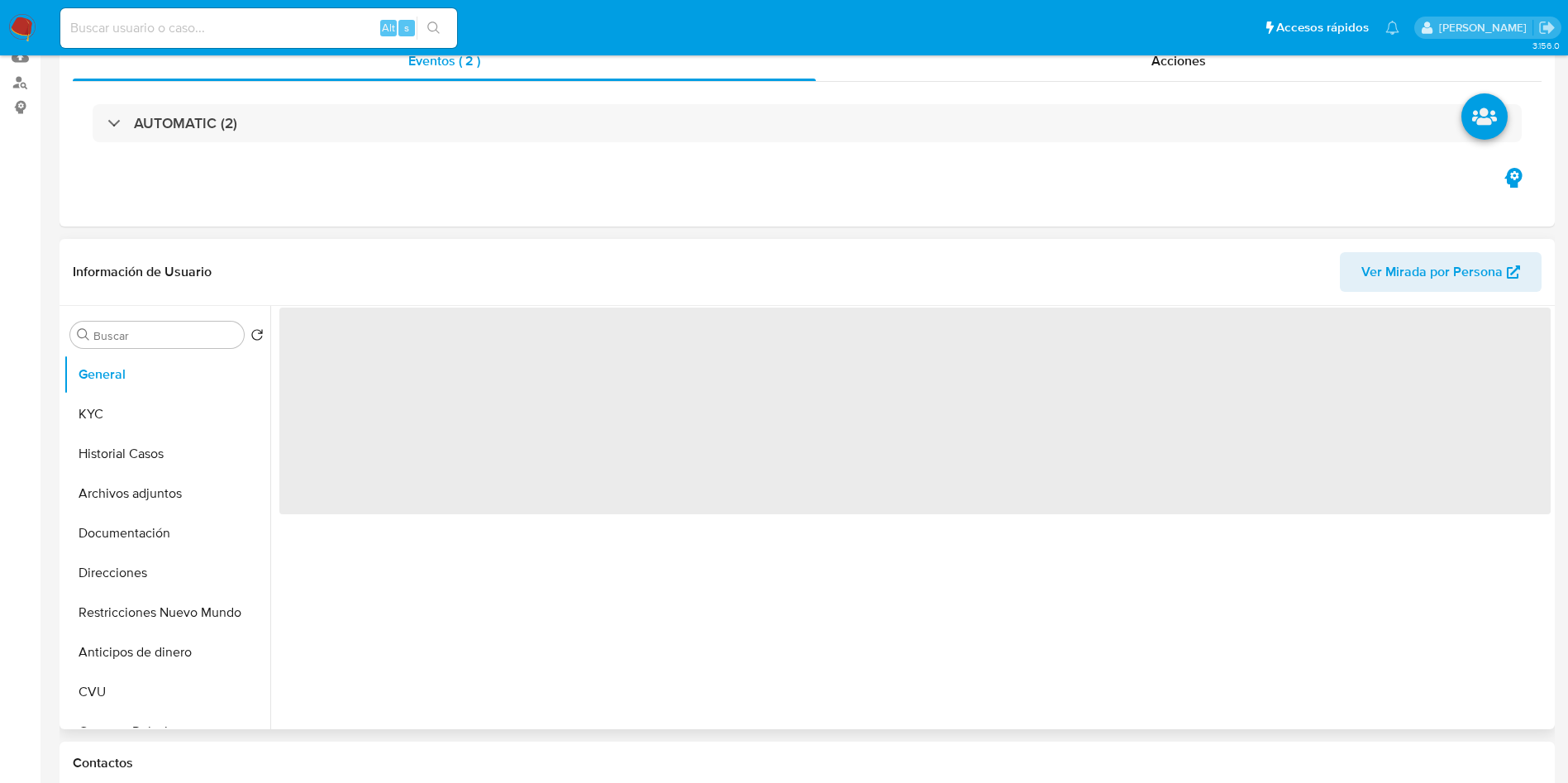
scroll to position [372, 0]
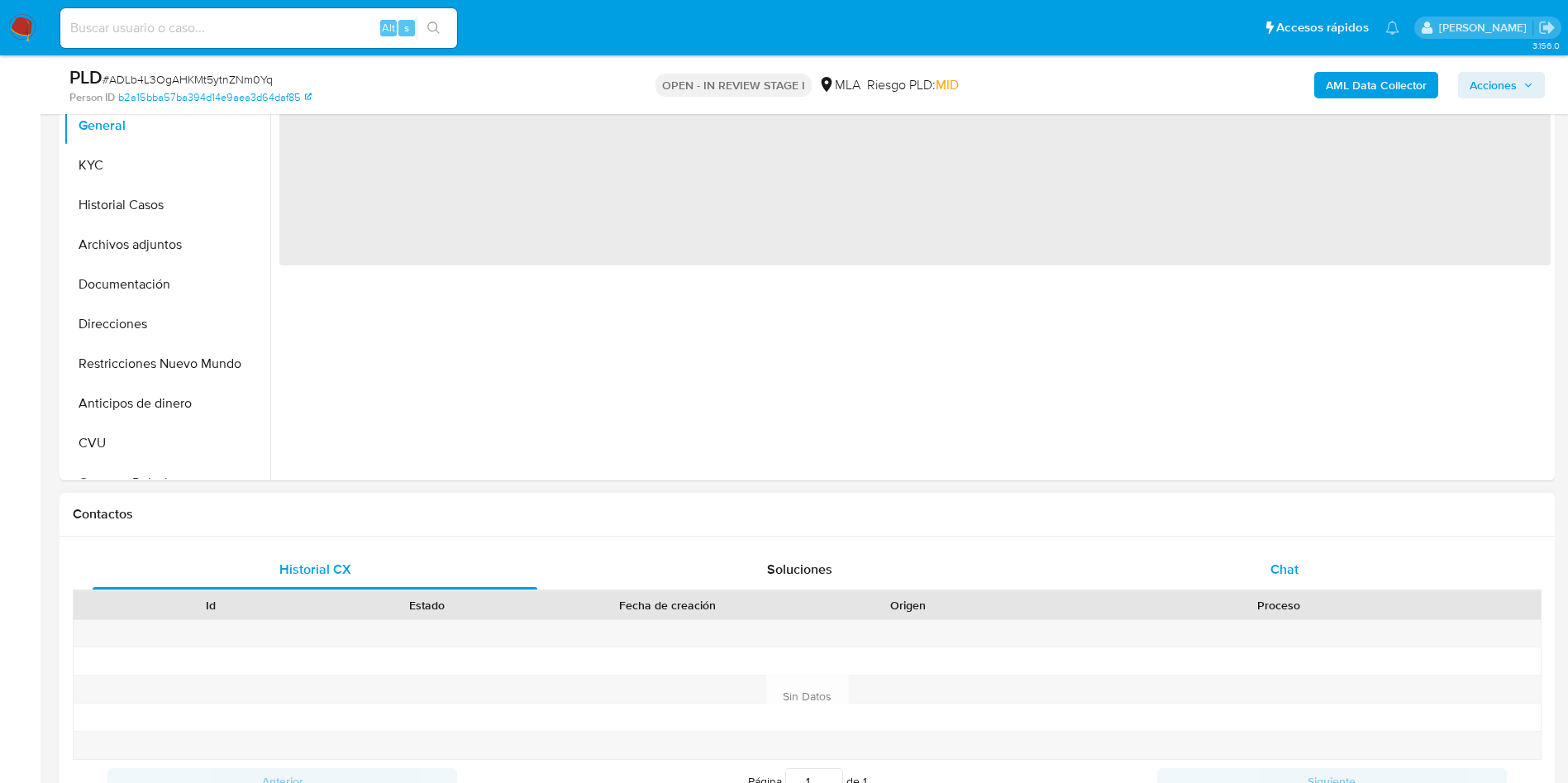
click at [1286, 580] on div "Chat" at bounding box center [1284, 568] width 445 height 39
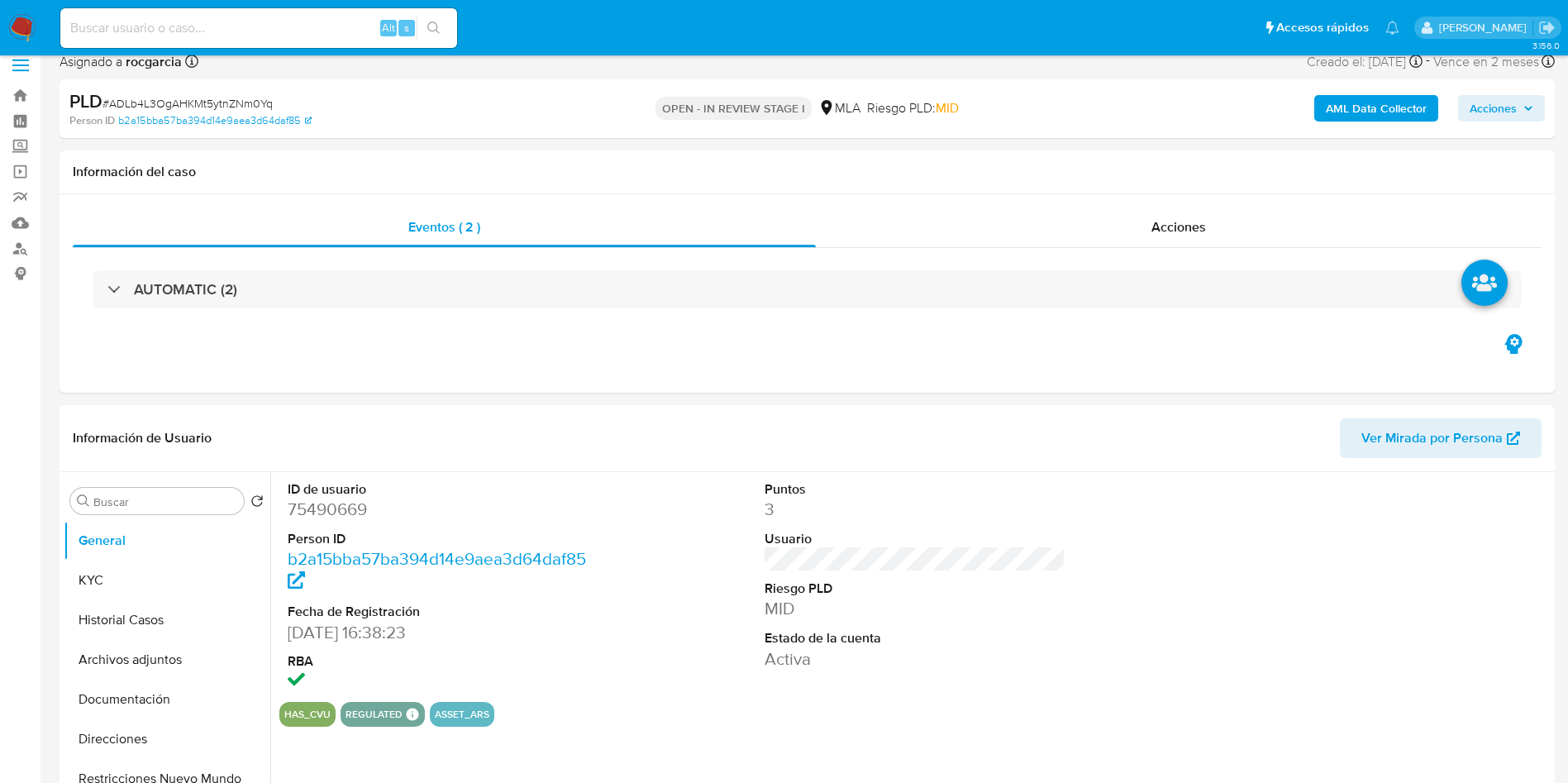
scroll to position [0, 0]
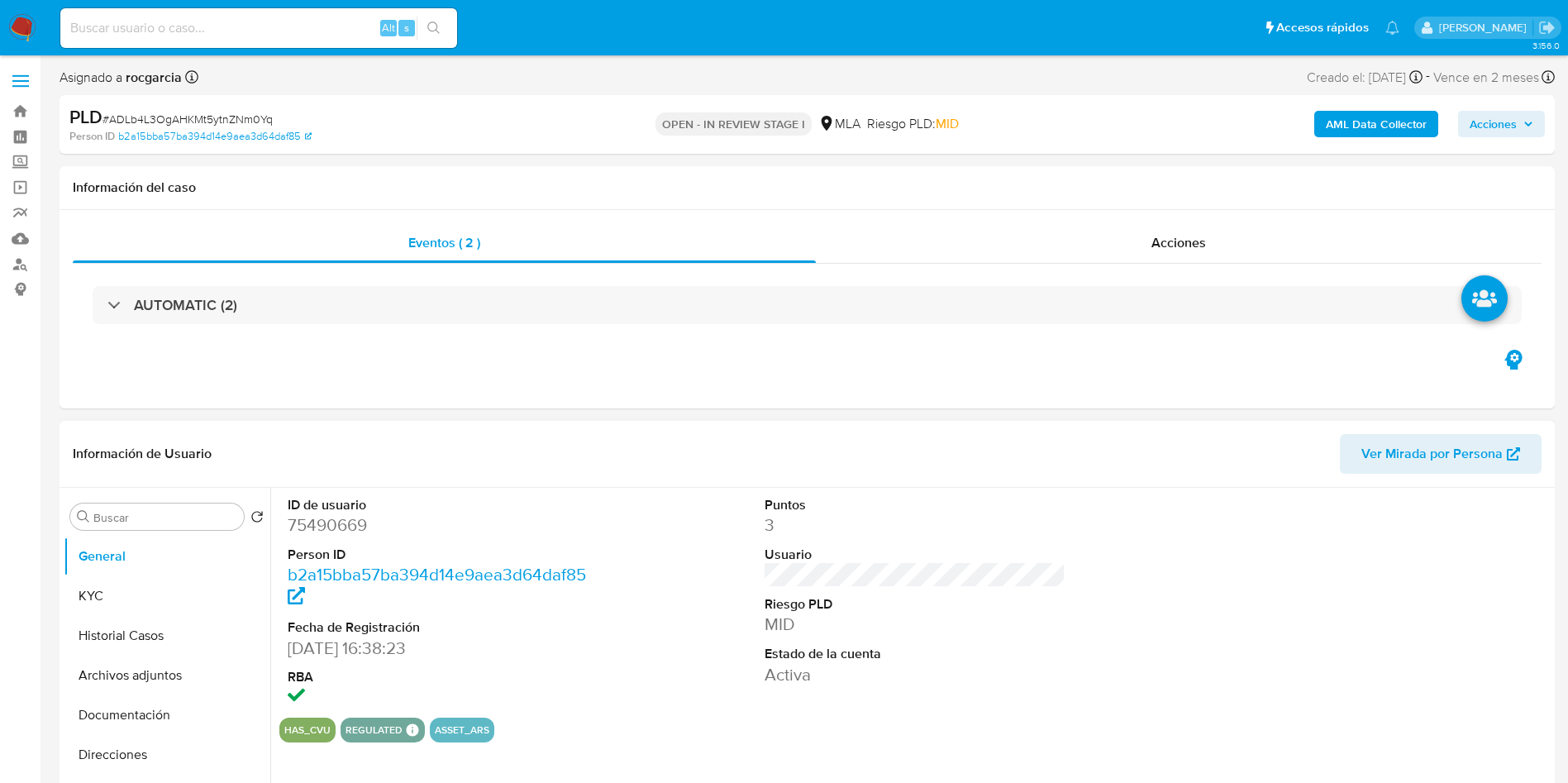
click at [332, 522] on dd "75490669" at bounding box center [438, 524] width 302 height 23
copy dd "75490669"
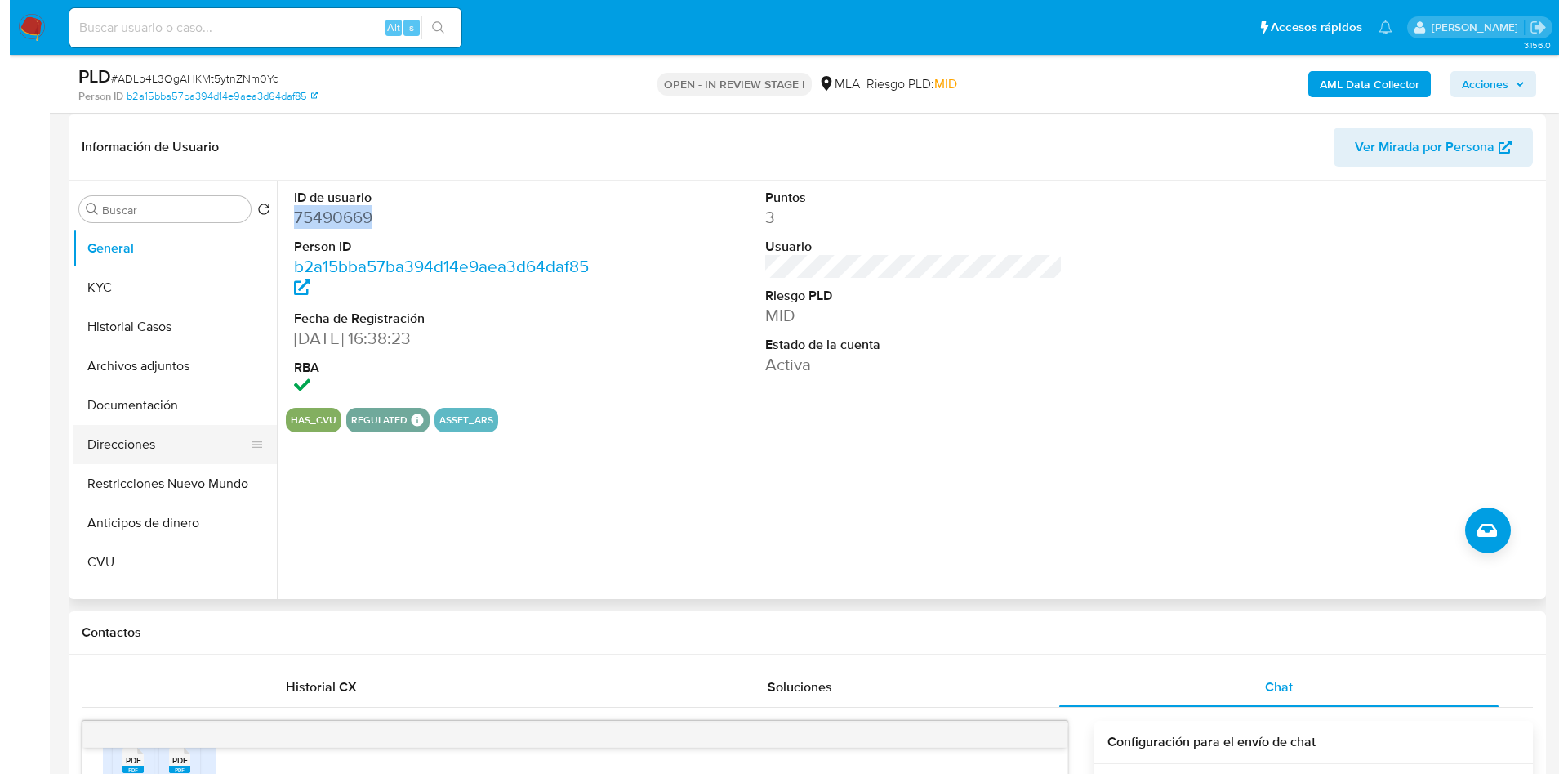
scroll to position [245, 0]
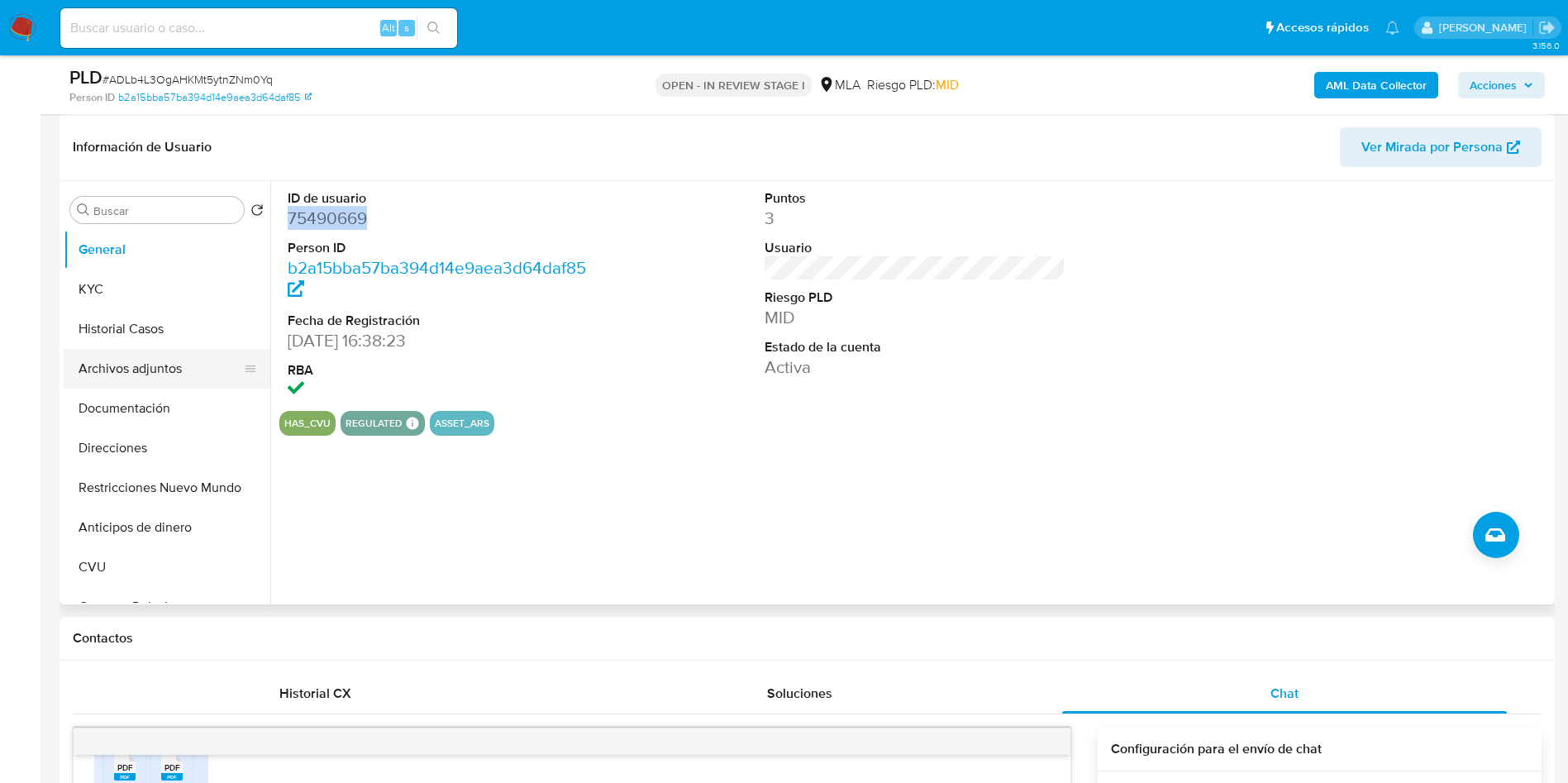
click at [158, 369] on button "Archivos adjuntos" at bounding box center [160, 368] width 193 height 39
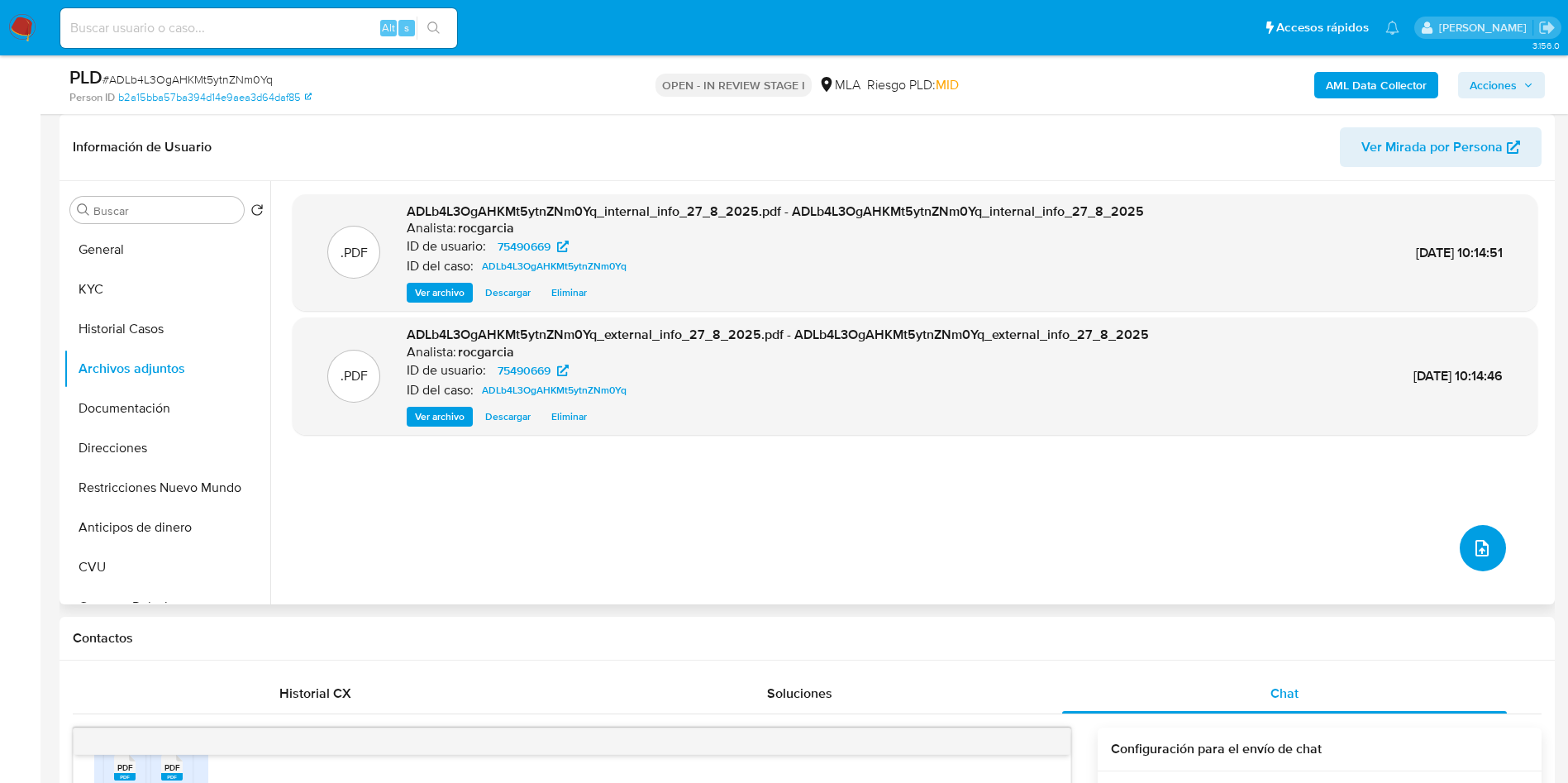
click at [1472, 555] on icon "upload-file" at bounding box center [1482, 548] width 20 height 20
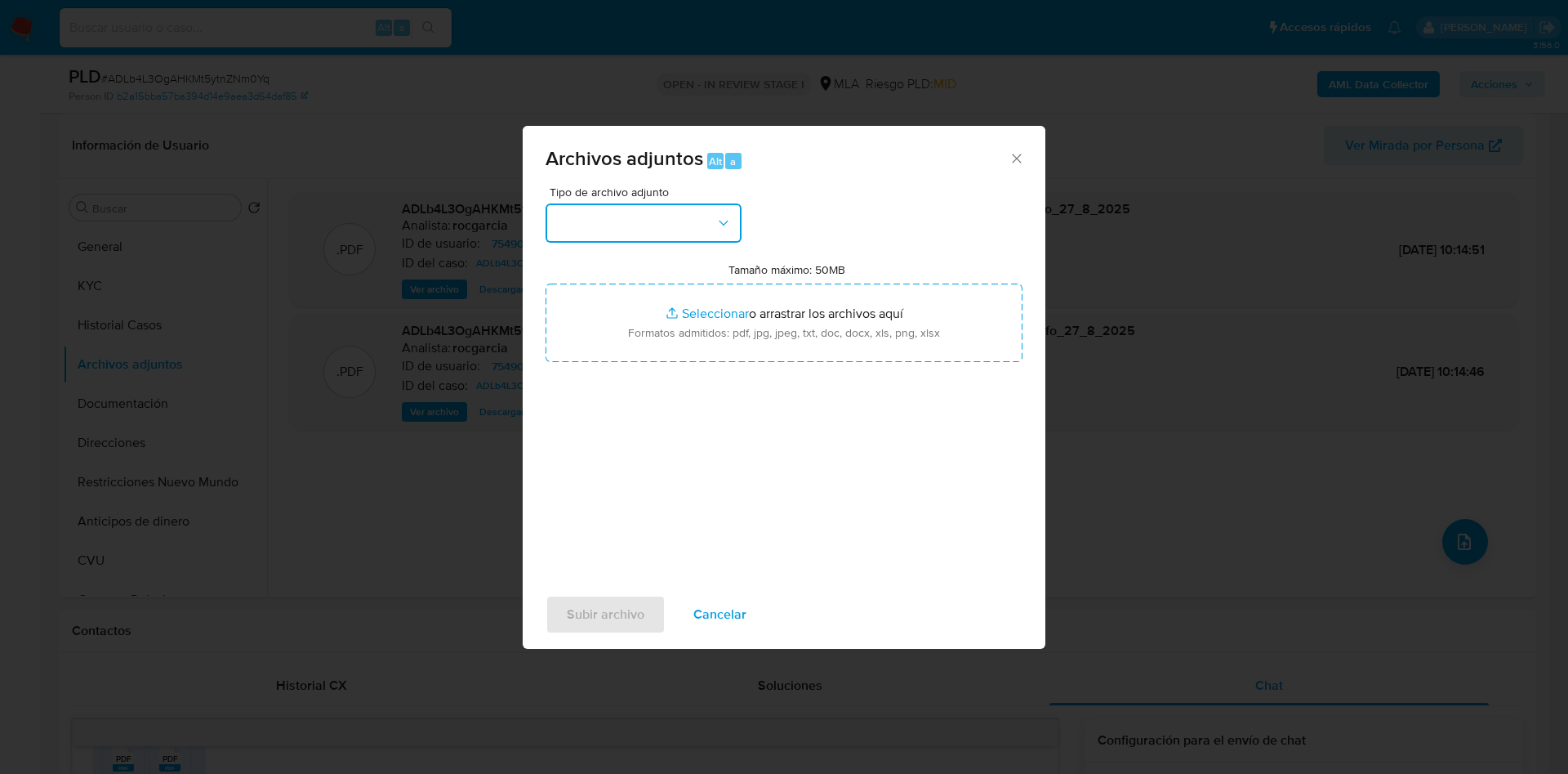
click at [639, 215] on button "button" at bounding box center [643, 222] width 196 height 39
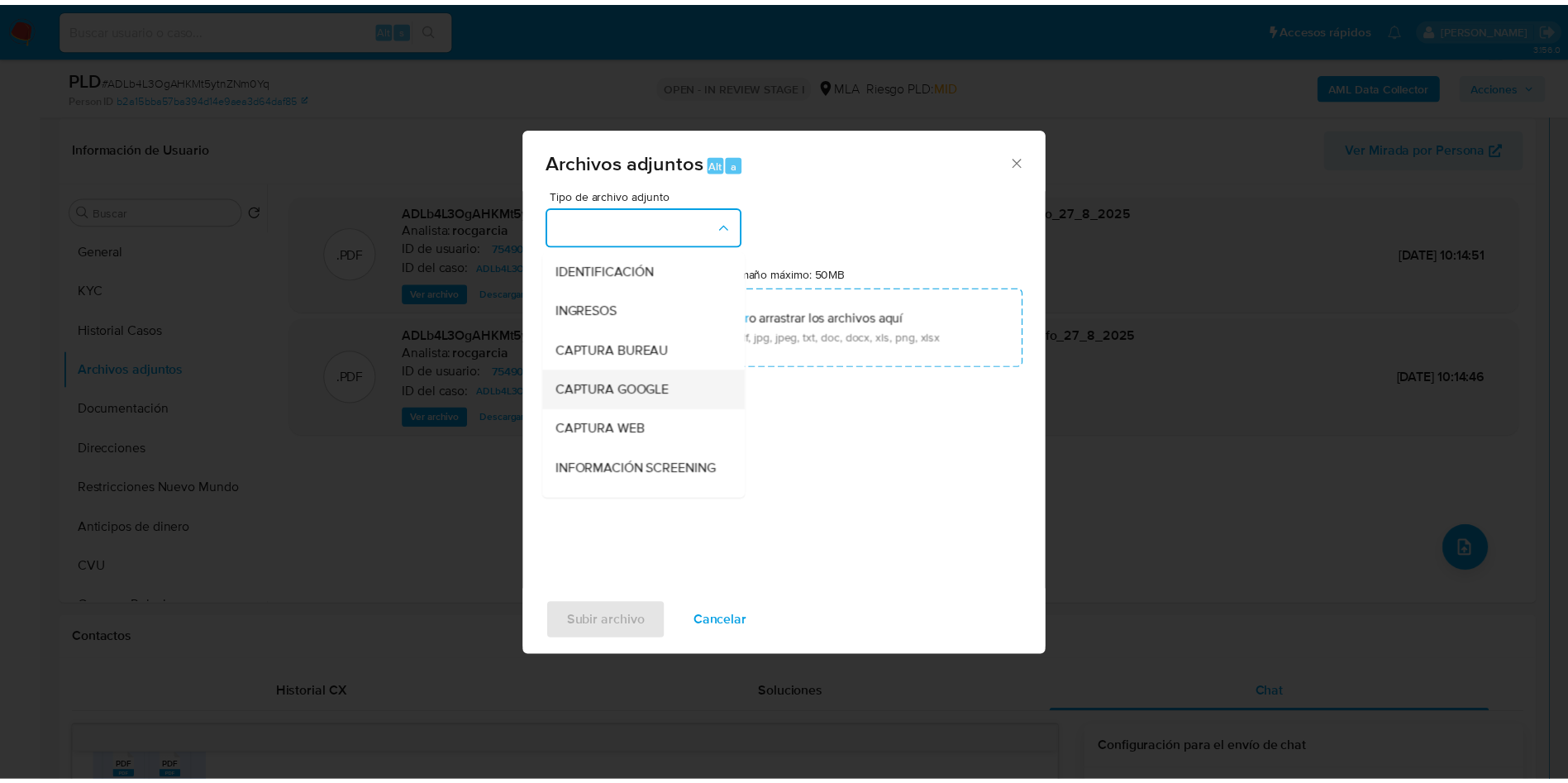
scroll to position [124, 0]
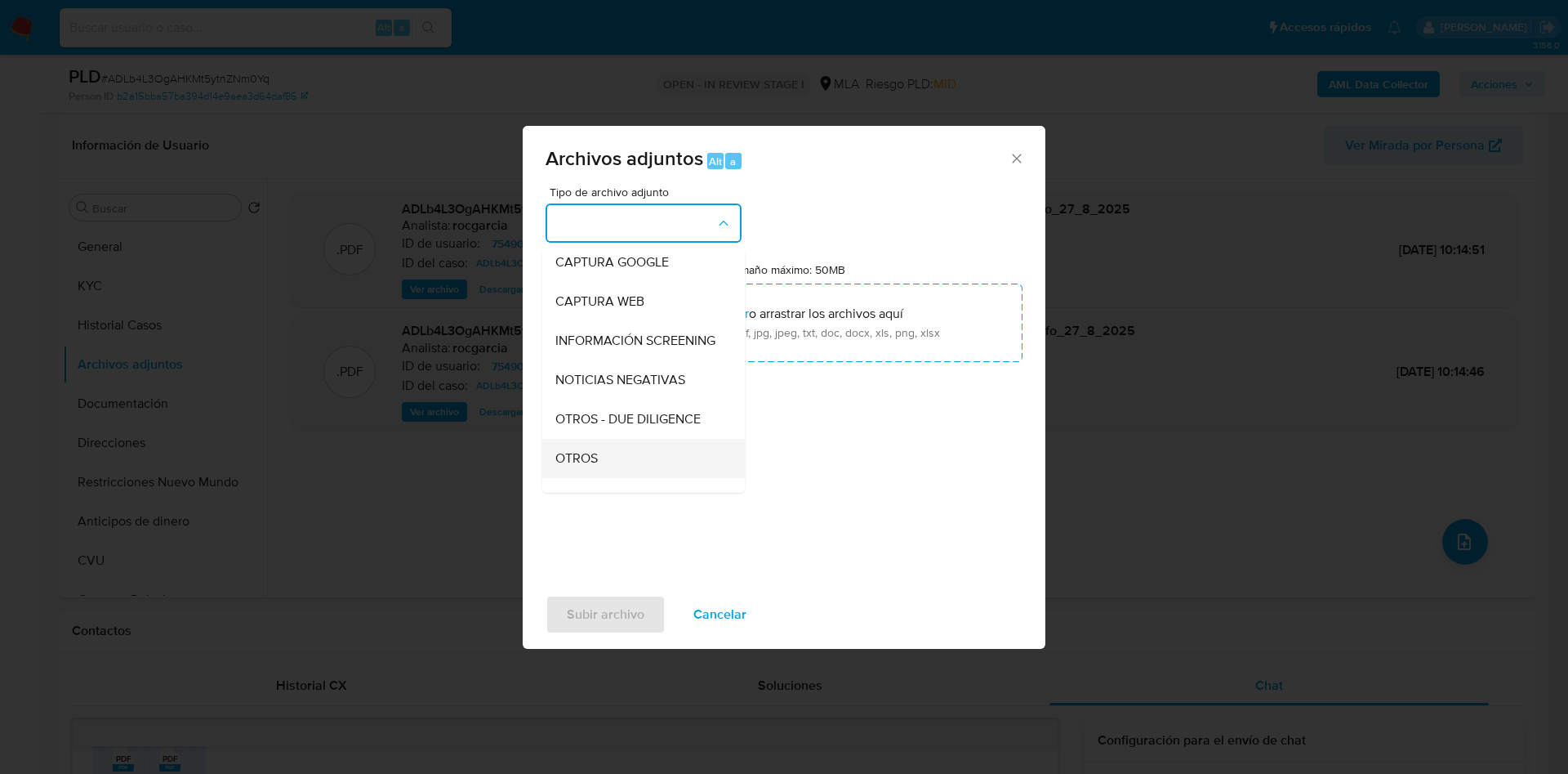
click at [617, 472] on div "OTROS" at bounding box center [639, 458] width 167 height 39
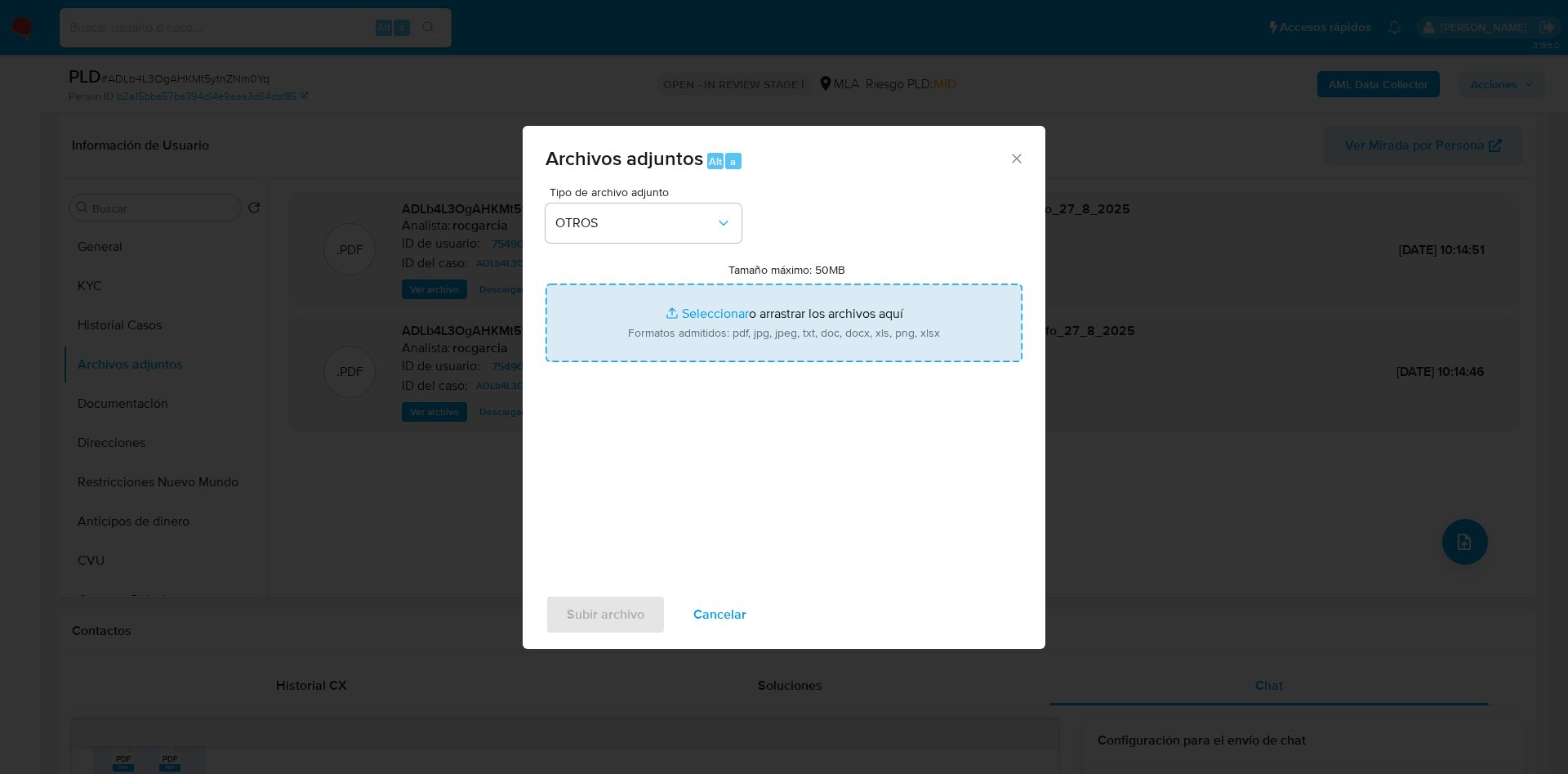
click at [697, 301] on input "Tamaño máximo: 50MB Seleccionar archivos" at bounding box center [784, 323] width 476 height 79
type input "C:\fakepath\Movimientos 75490669.xlsx"
click at [688, 308] on input "Tamaño máximo: 50MB Seleccionar archivos" at bounding box center [784, 323] width 476 height 79
click at [706, 310] on input "Tamaño máximo: 50MB Seleccionar archivos" at bounding box center [784, 323] width 476 height 79
type input "C:\fakepath\Caselog ADLb4L3OgAHKMt5ytnZNm0Yq - 75490669.docx"
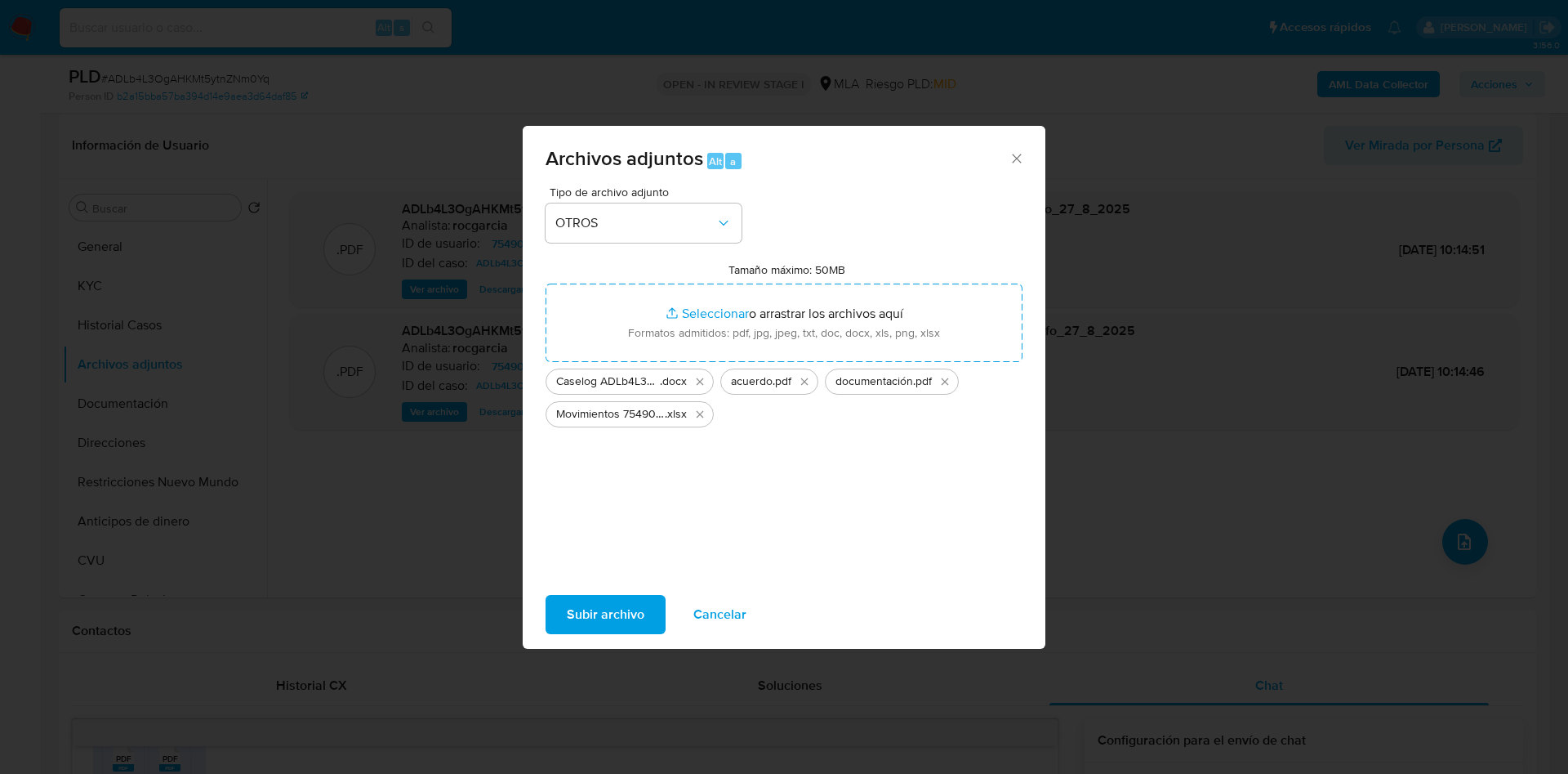
click at [615, 610] on span "Subir archivo" at bounding box center [606, 614] width 78 height 36
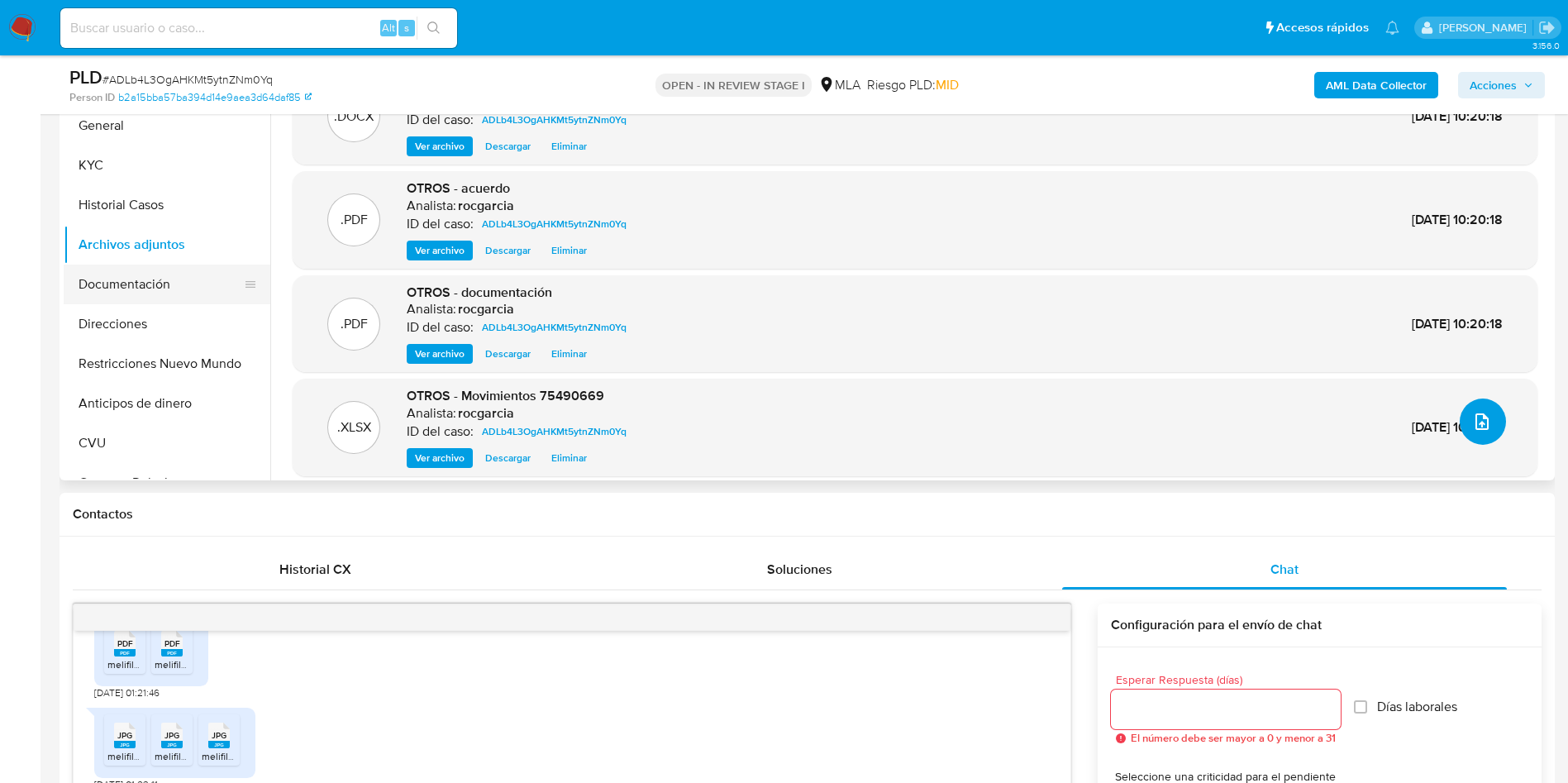
scroll to position [0, 0]
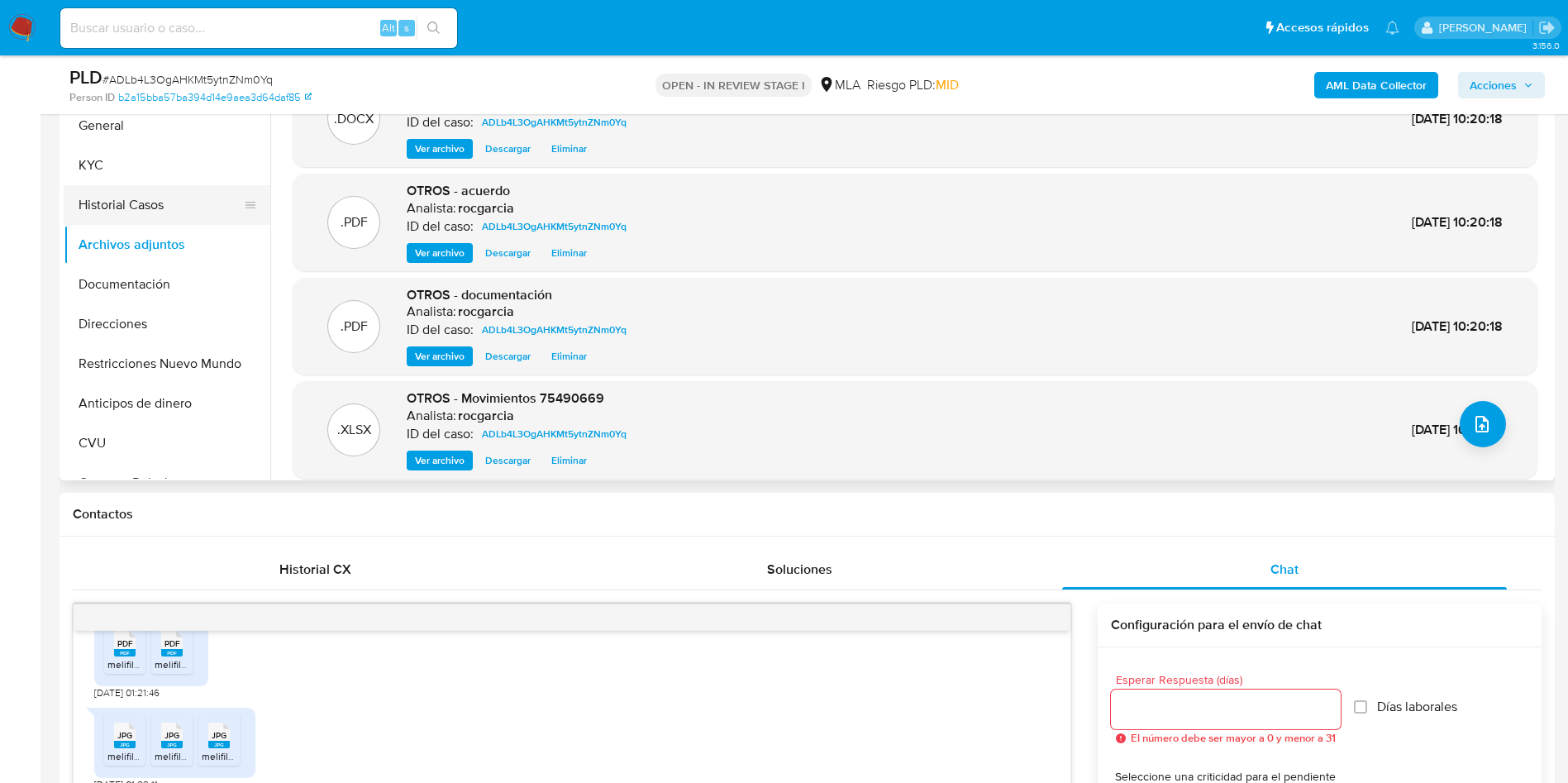
click at [152, 204] on button "Historial Casos" at bounding box center [160, 204] width 193 height 39
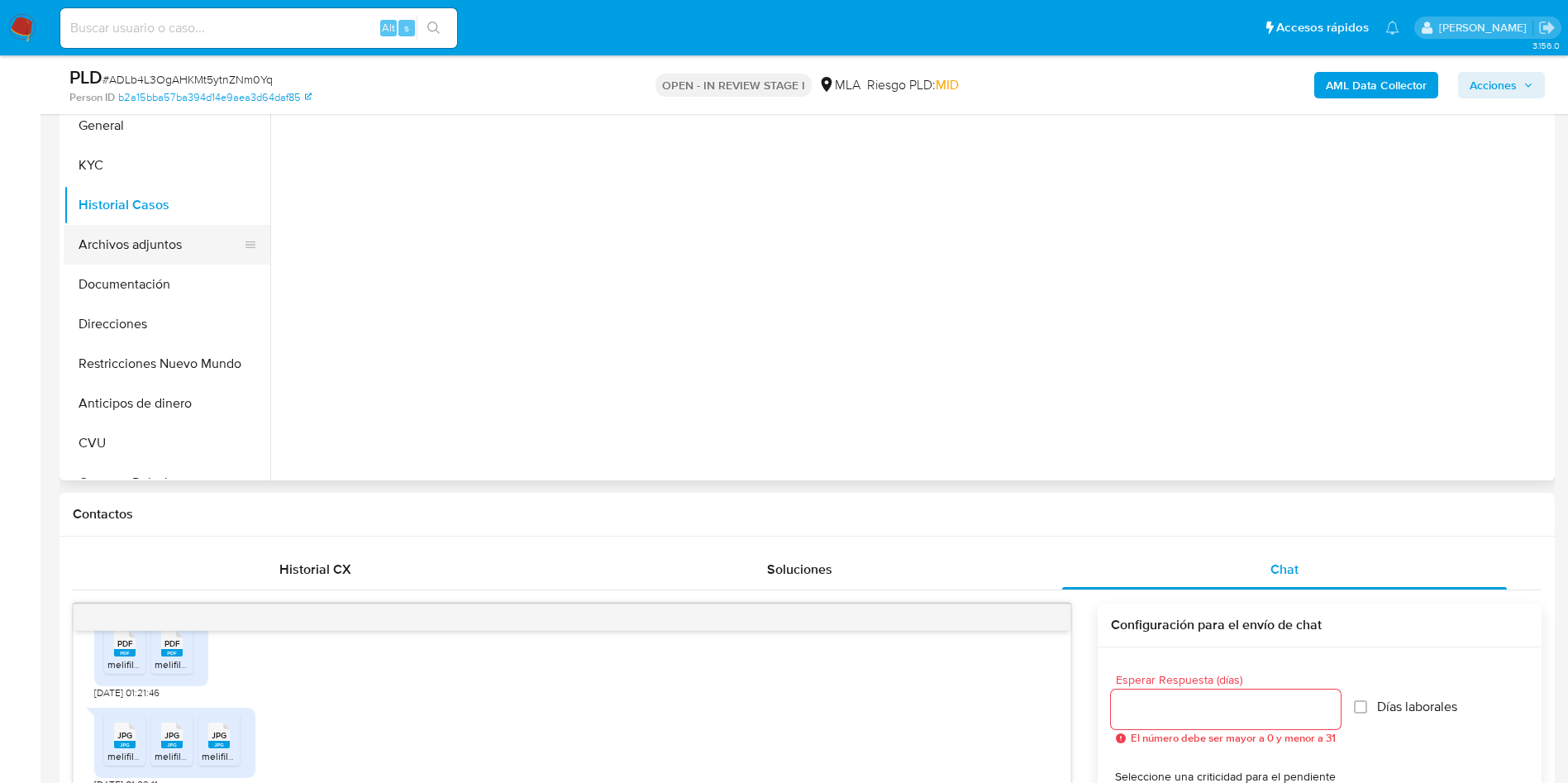
click at [148, 238] on button "Archivos adjuntos" at bounding box center [160, 244] width 193 height 39
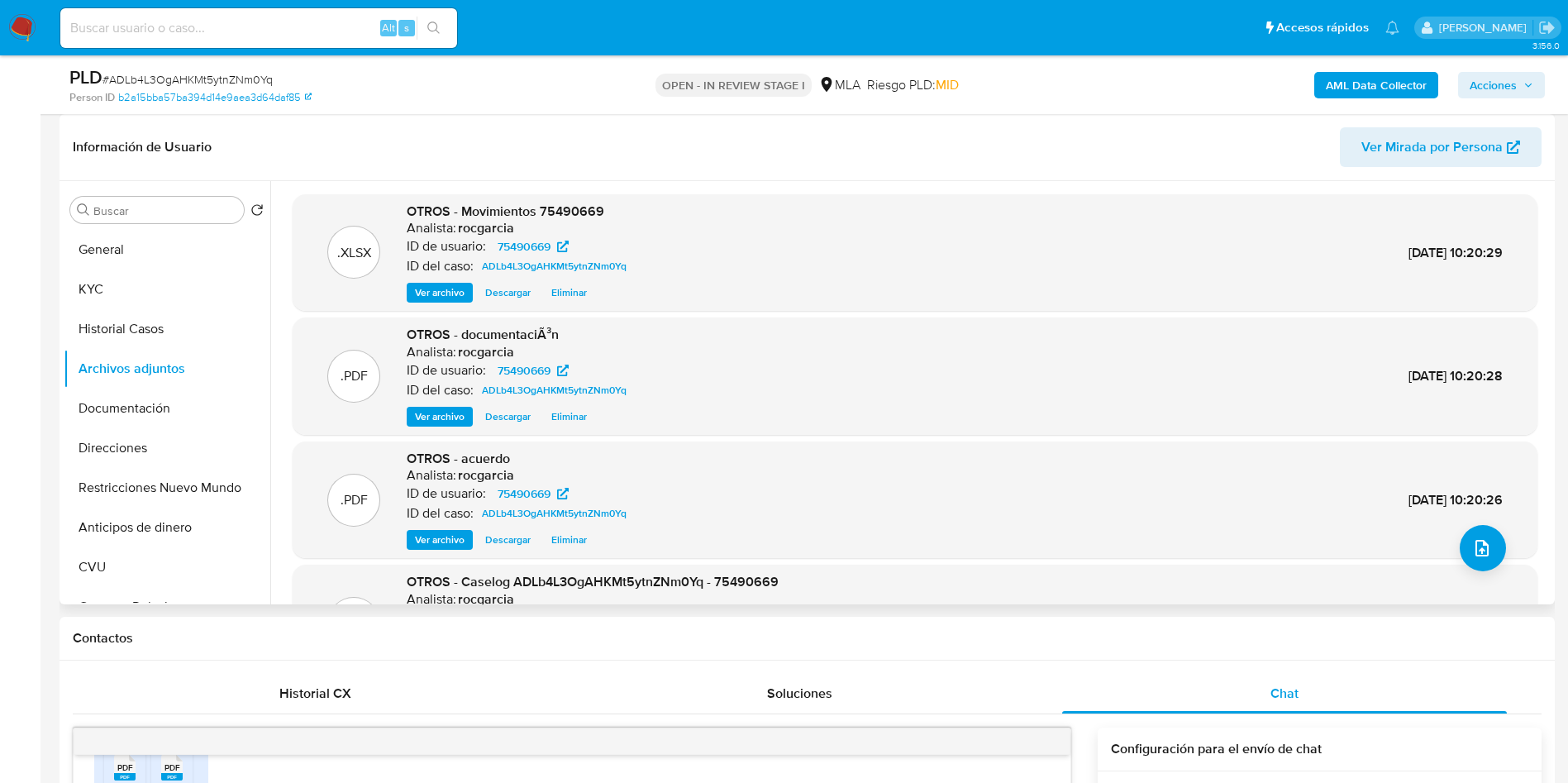
scroll to position [138, 0]
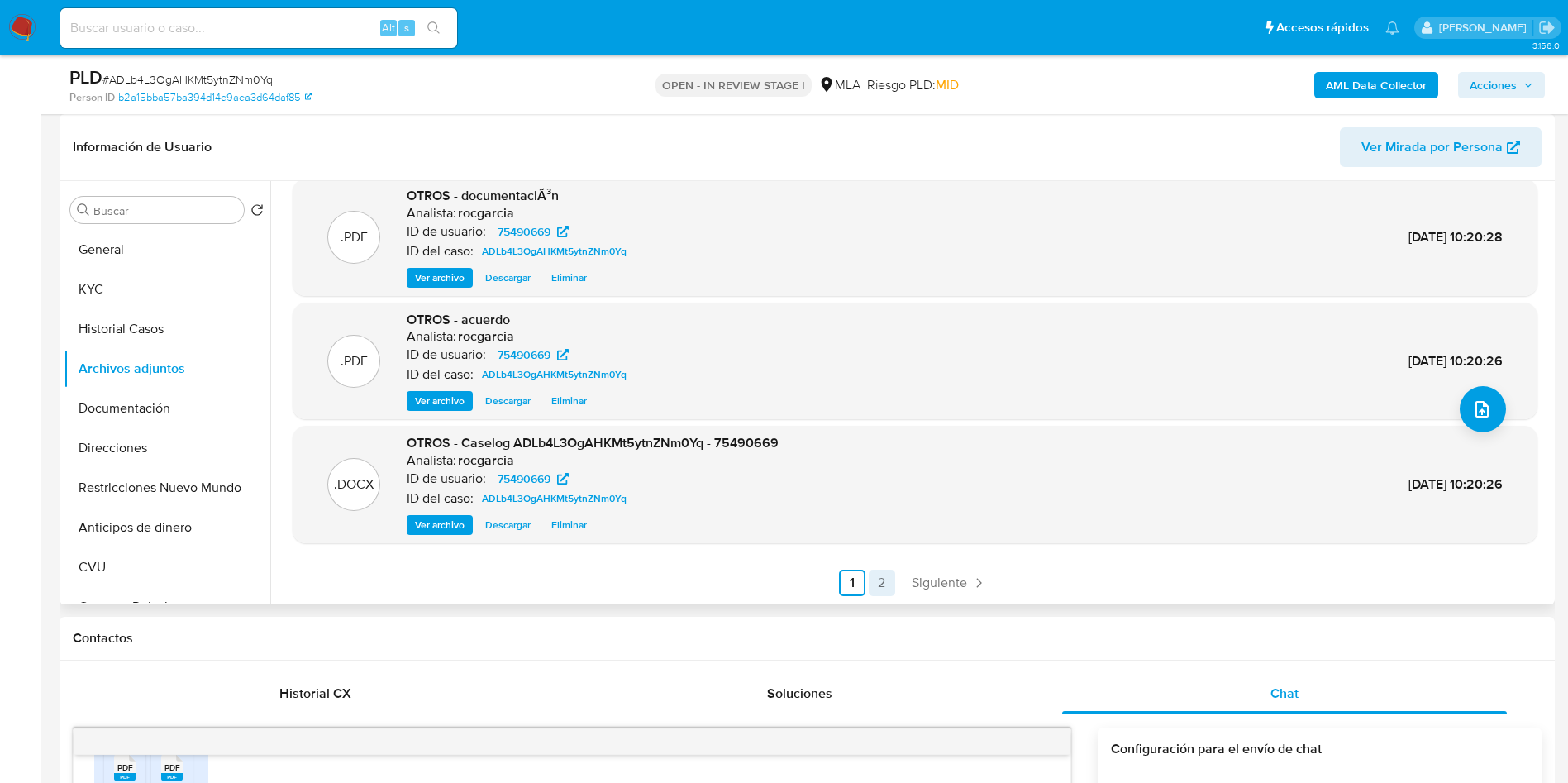
click at [891, 586] on link "2" at bounding box center [881, 582] width 27 height 27
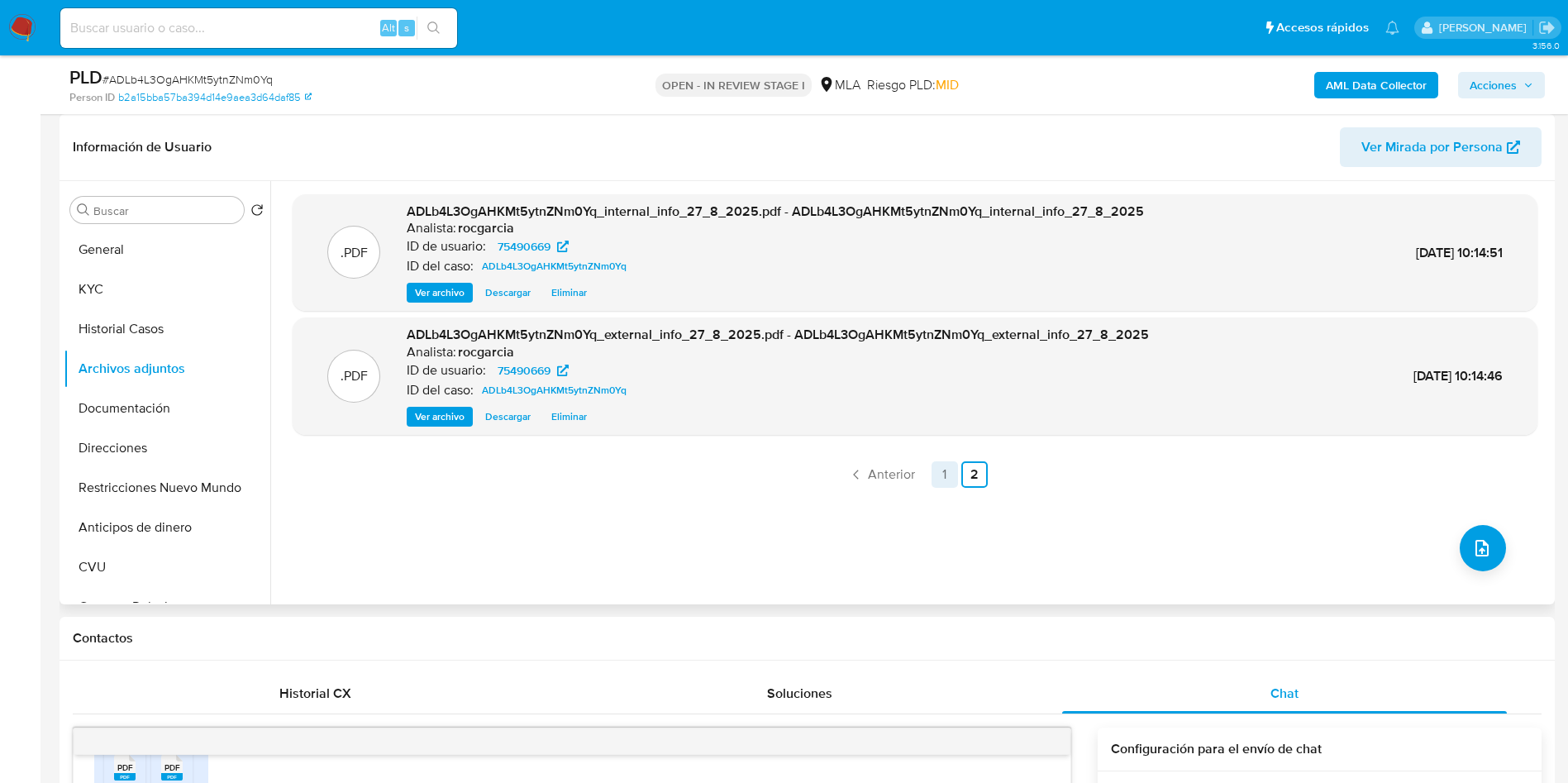
click at [937, 466] on link "1" at bounding box center [944, 474] width 27 height 27
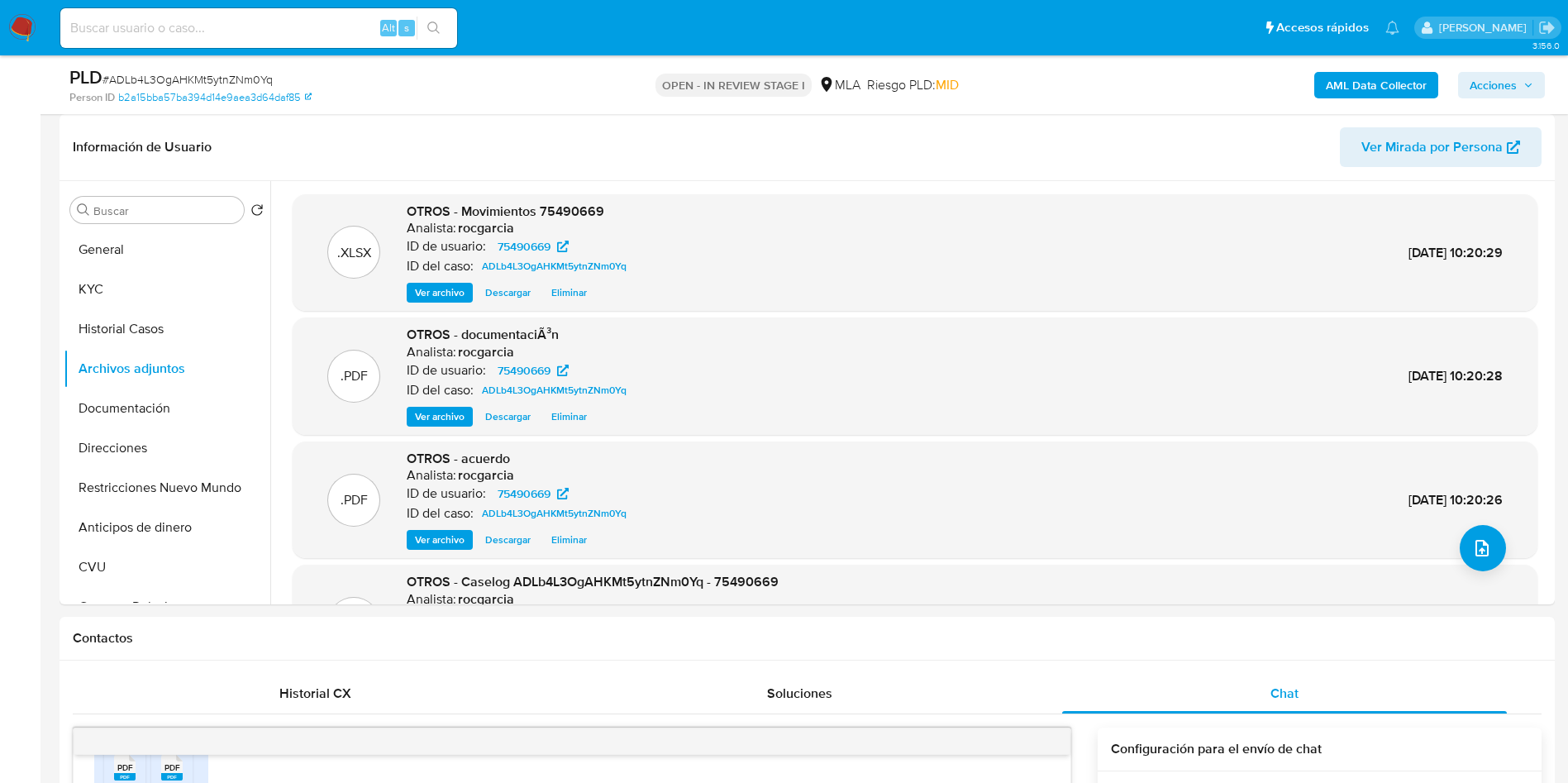
click at [1529, 80] on icon "button" at bounding box center [1528, 84] width 10 height 10
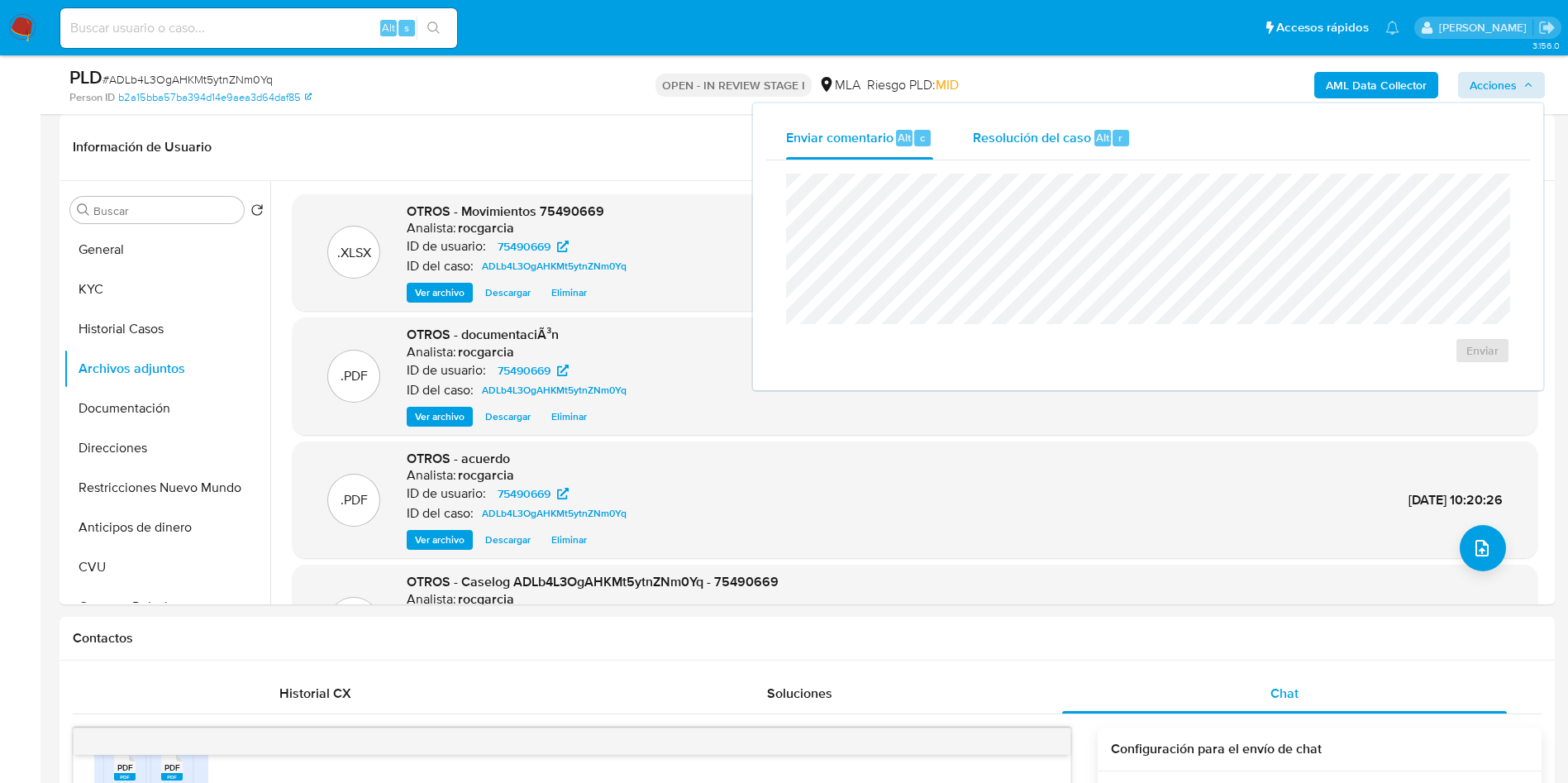
click at [1010, 155] on div "Resolución del caso Alt r" at bounding box center [1052, 138] width 158 height 43
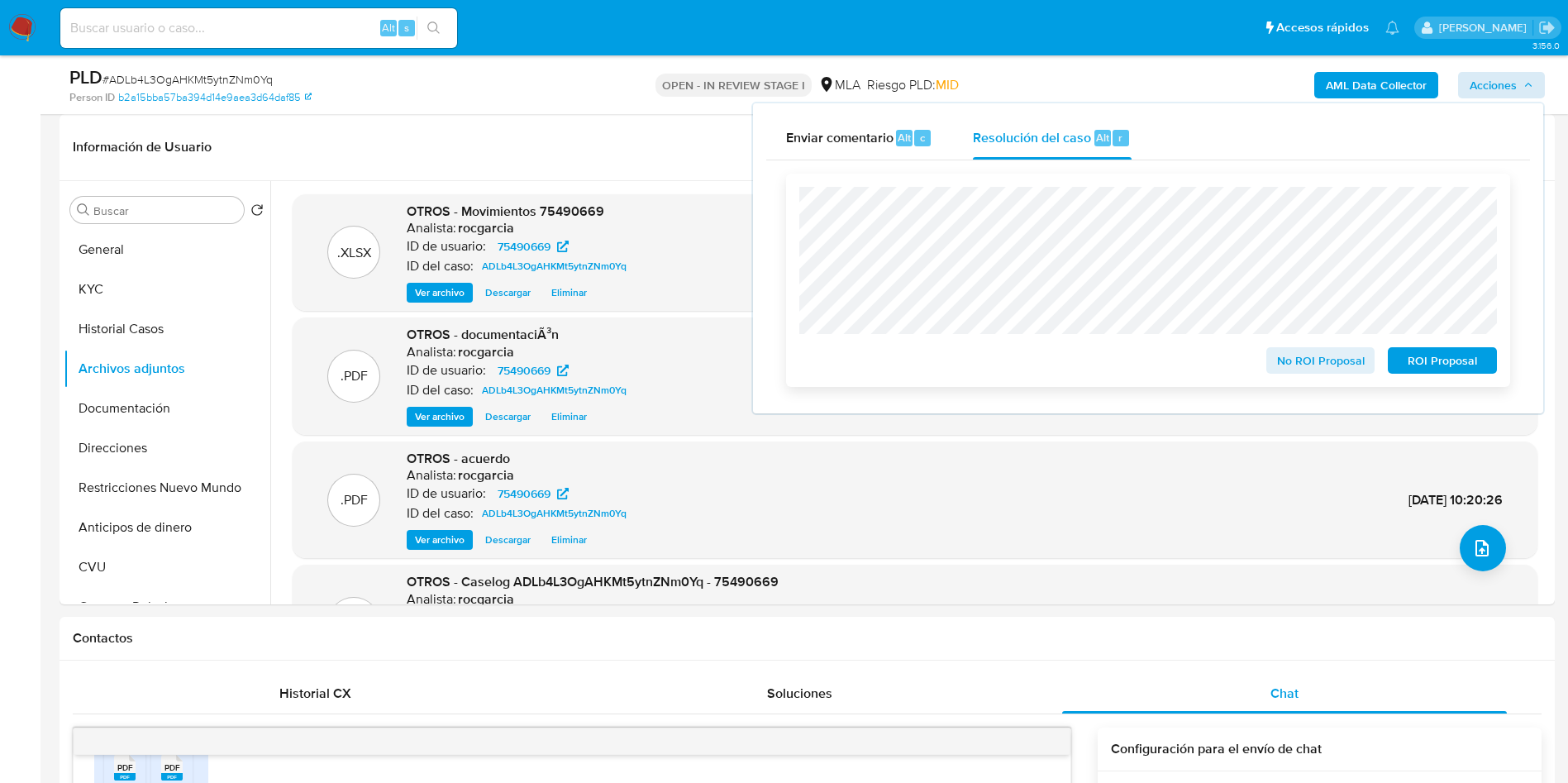
click at [1292, 363] on span "No ROI Proposal" at bounding box center [1321, 359] width 86 height 23
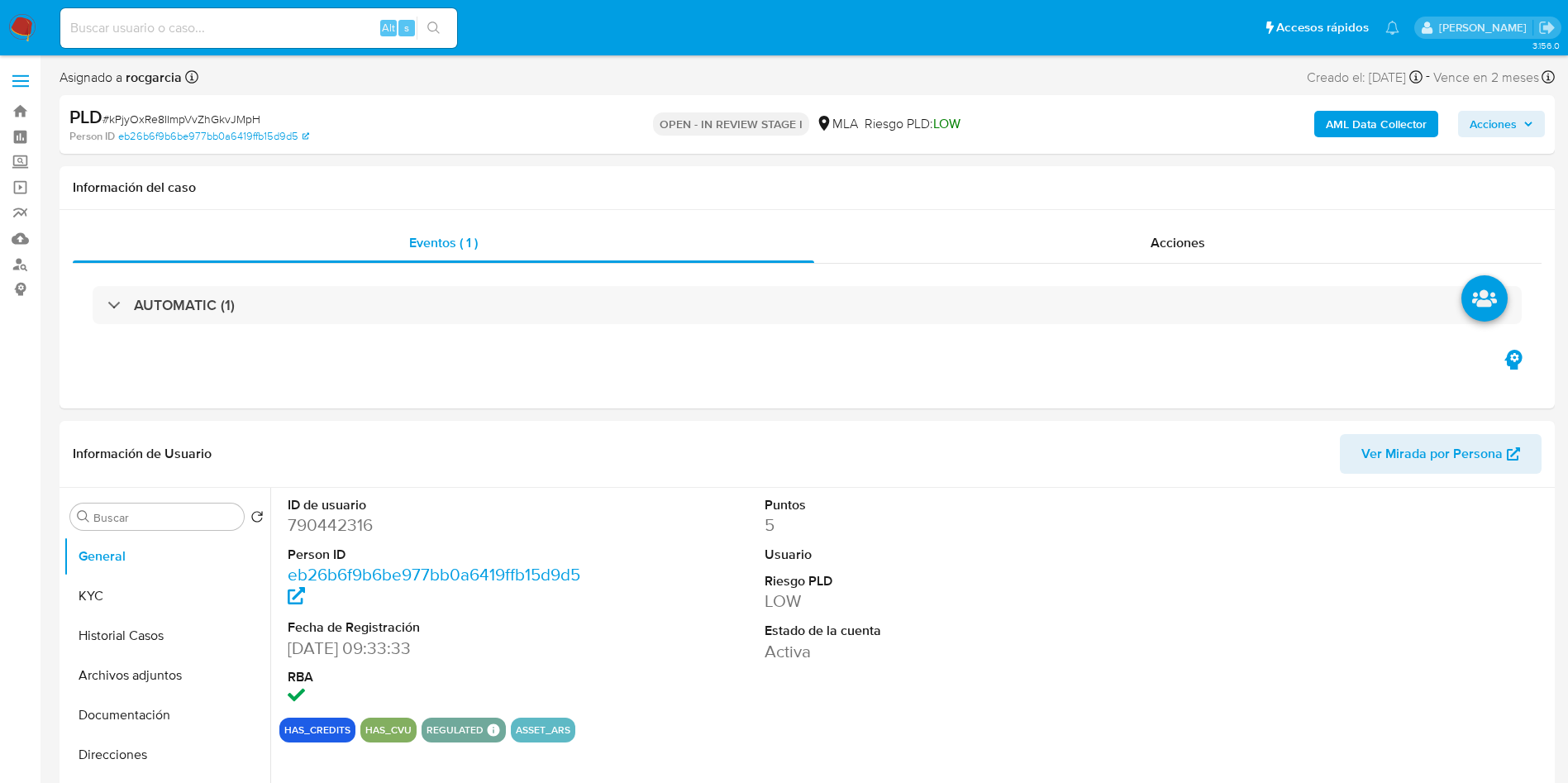
select select "10"
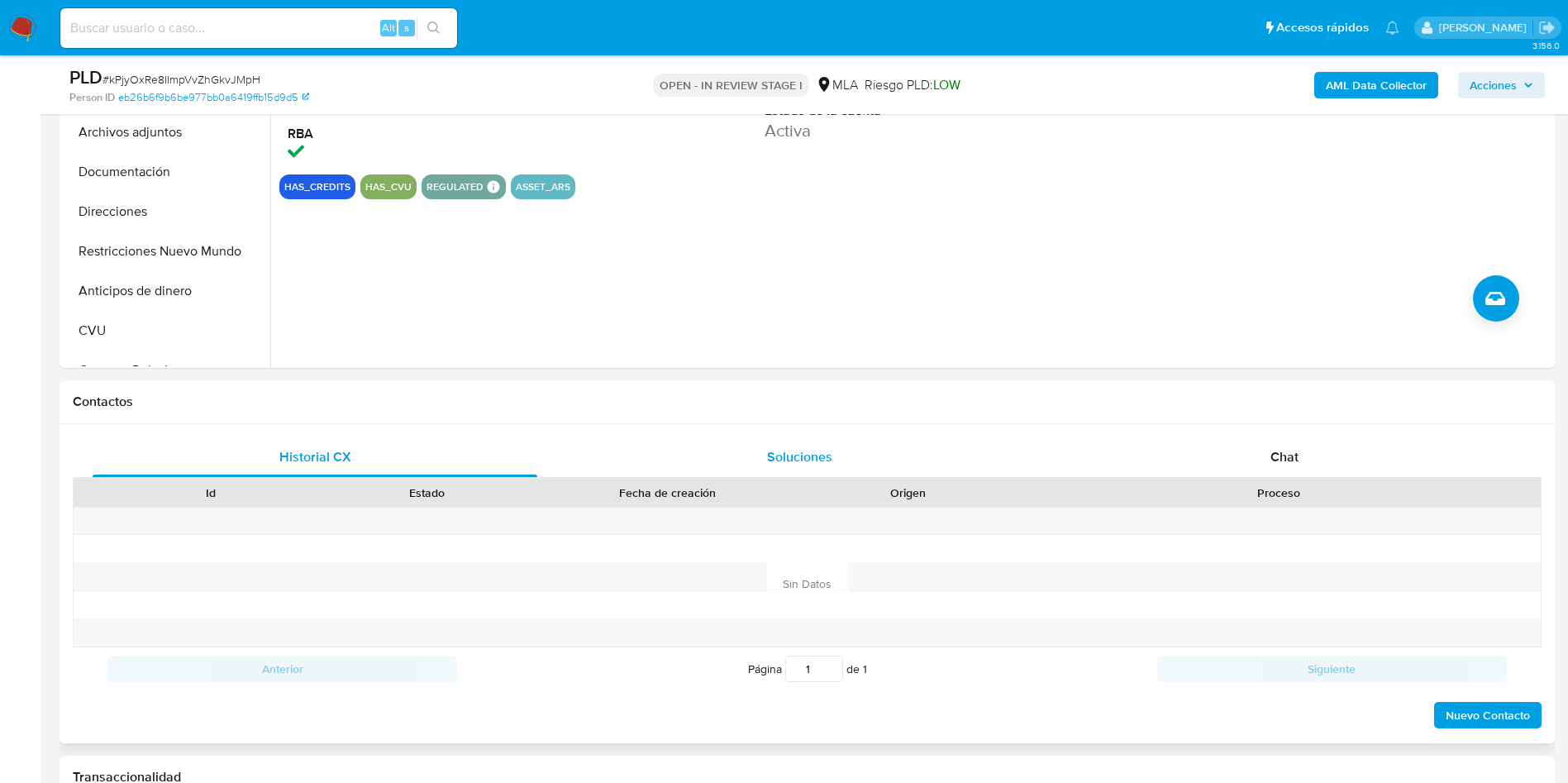
scroll to position [496, 0]
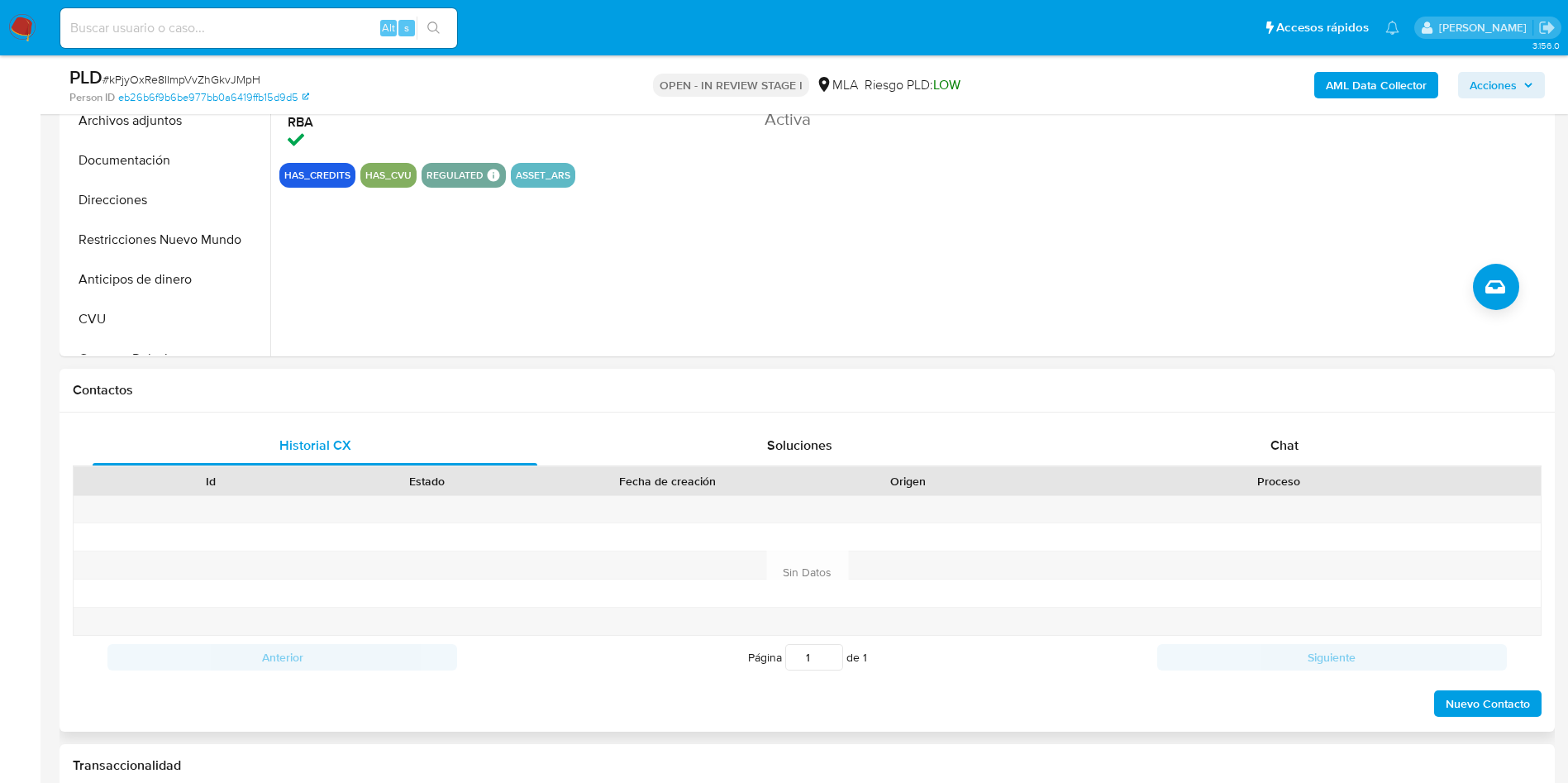
click at [1296, 421] on div "Historial CX Soluciones Chat Id Estado Fecha de creación Origen Proceso Anterio…" at bounding box center [807, 572] width 1496 height 319
click at [1300, 454] on div "Chat" at bounding box center [1284, 445] width 445 height 39
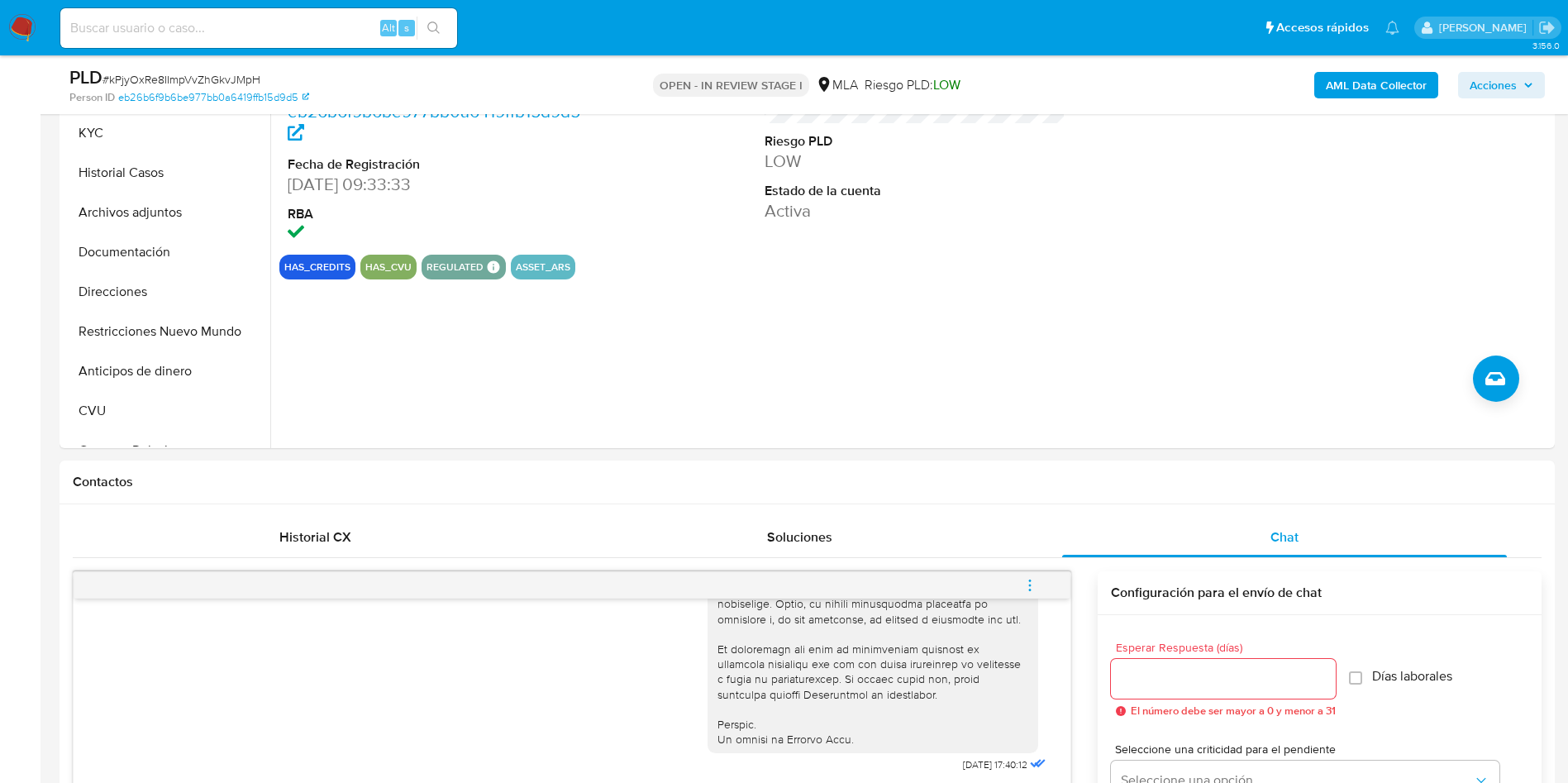
scroll to position [248, 0]
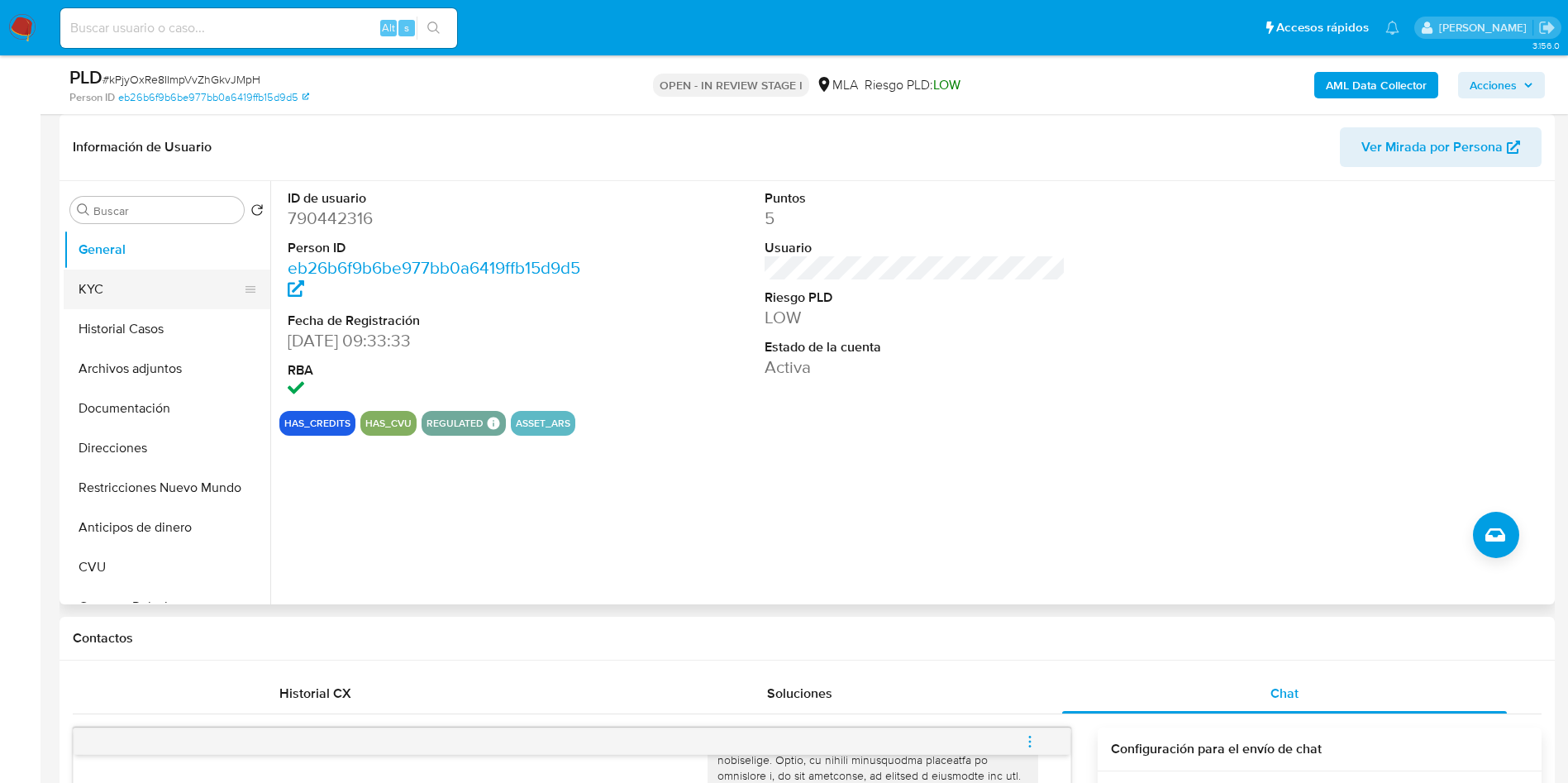
click at [111, 281] on button "KYC" at bounding box center [160, 289] width 193 height 39
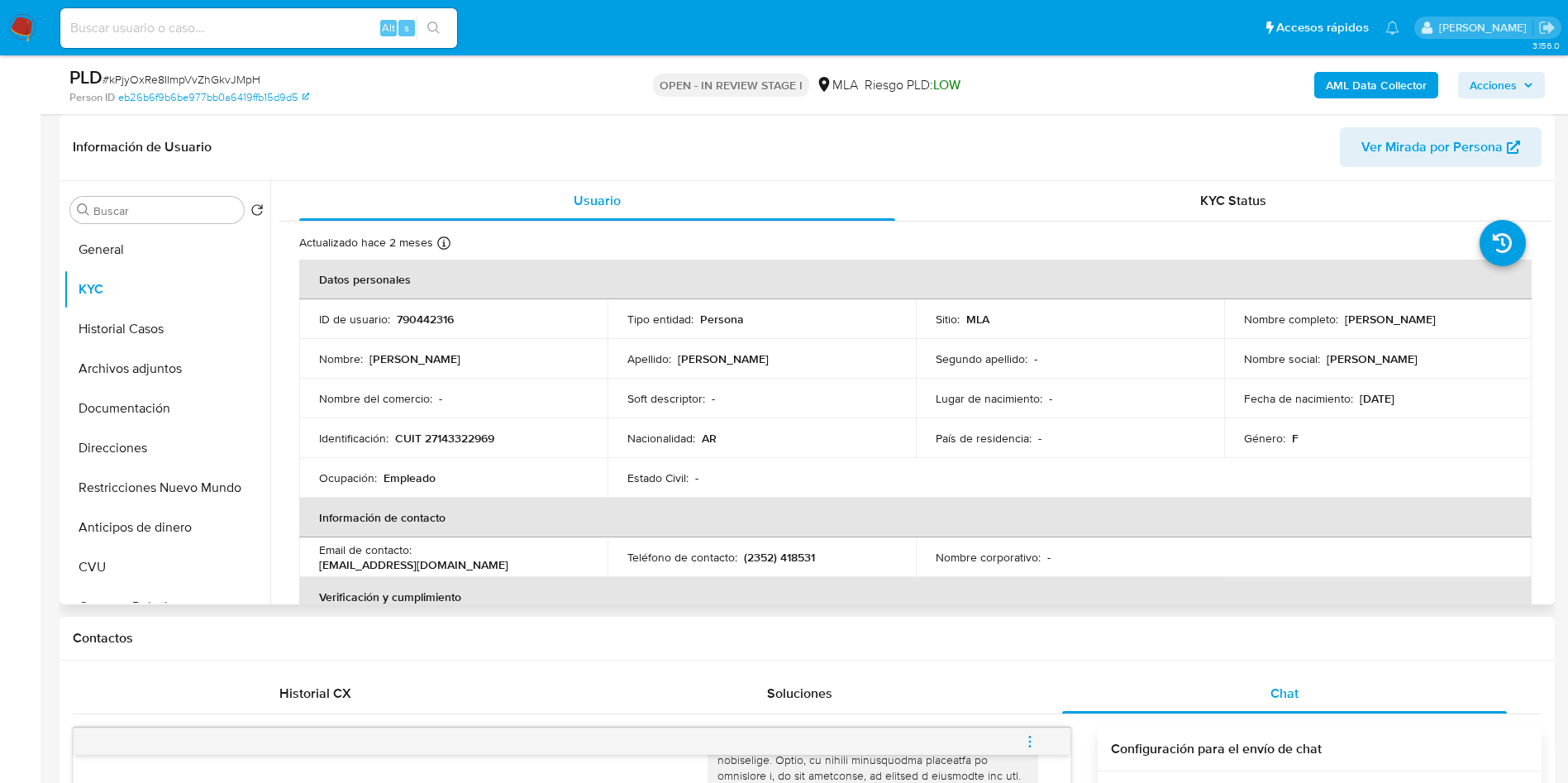
click at [458, 444] on p "CUIT 27143322969" at bounding box center [445, 438] width 99 height 15
copy p "27143322969"
click at [170, 375] on button "Archivos adjuntos" at bounding box center [160, 368] width 193 height 39
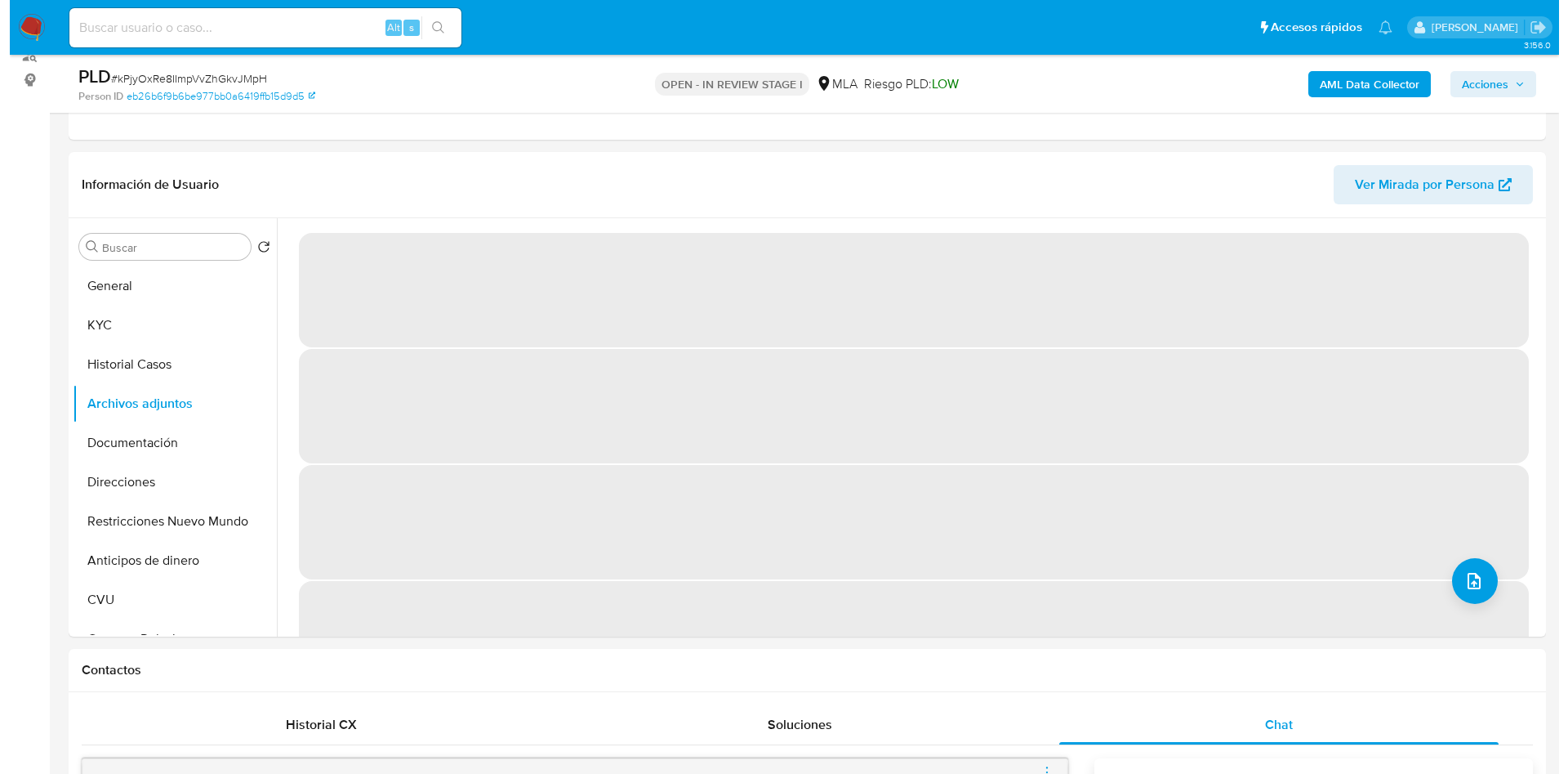
scroll to position [122, 0]
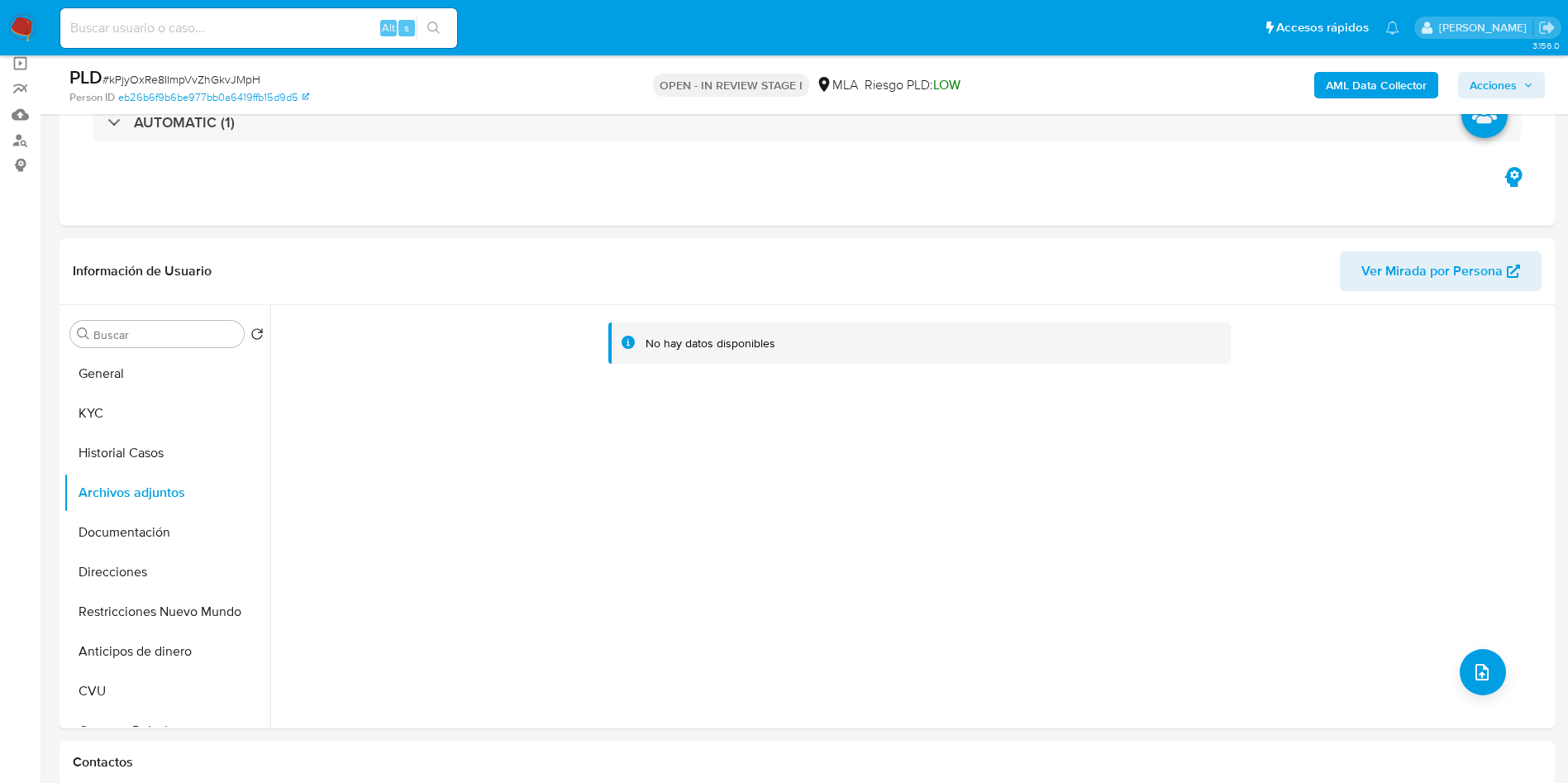
click at [1431, 91] on button "AML Data Collector" at bounding box center [1375, 84] width 124 height 27
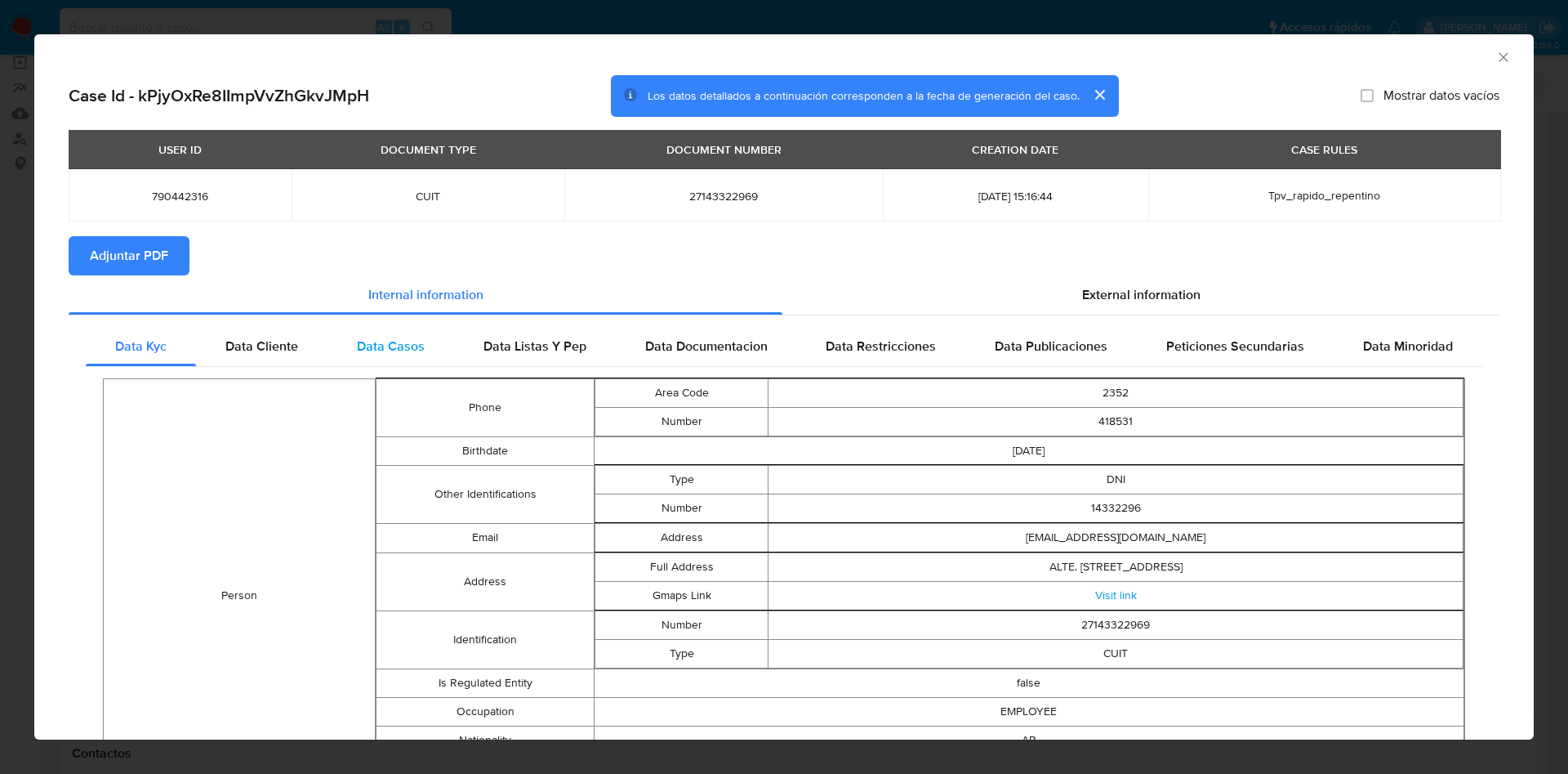
drag, startPoint x: 1172, startPoint y: 294, endPoint x: 736, endPoint y: 327, distance: 437.2
click at [1170, 294] on span "External information" at bounding box center [1140, 295] width 119 height 19
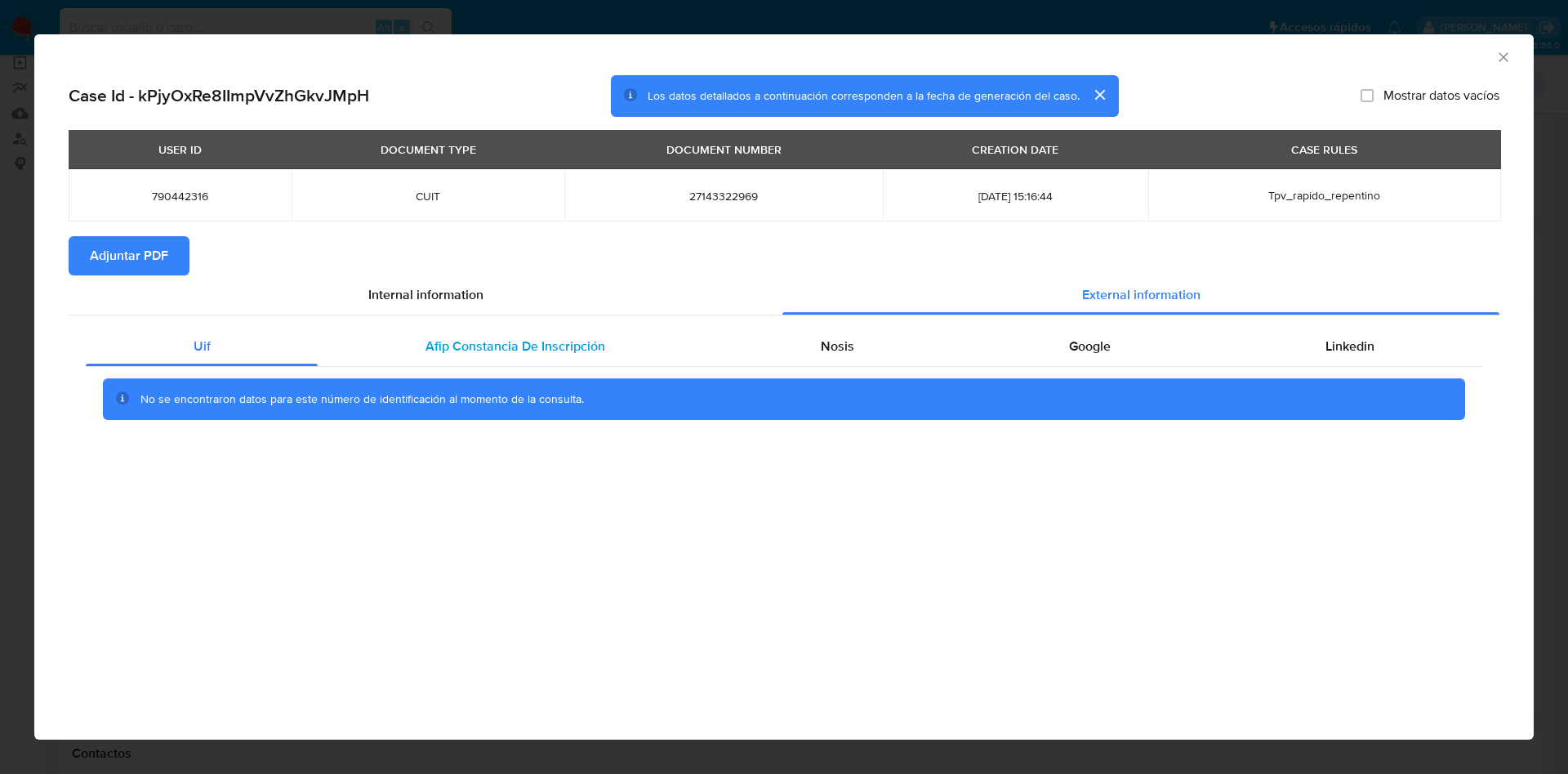
drag, startPoint x: 583, startPoint y: 344, endPoint x: 610, endPoint y: 353, distance: 28.5
click at [584, 348] on span "Afip Constancia De Inscripción" at bounding box center [515, 345] width 179 height 19
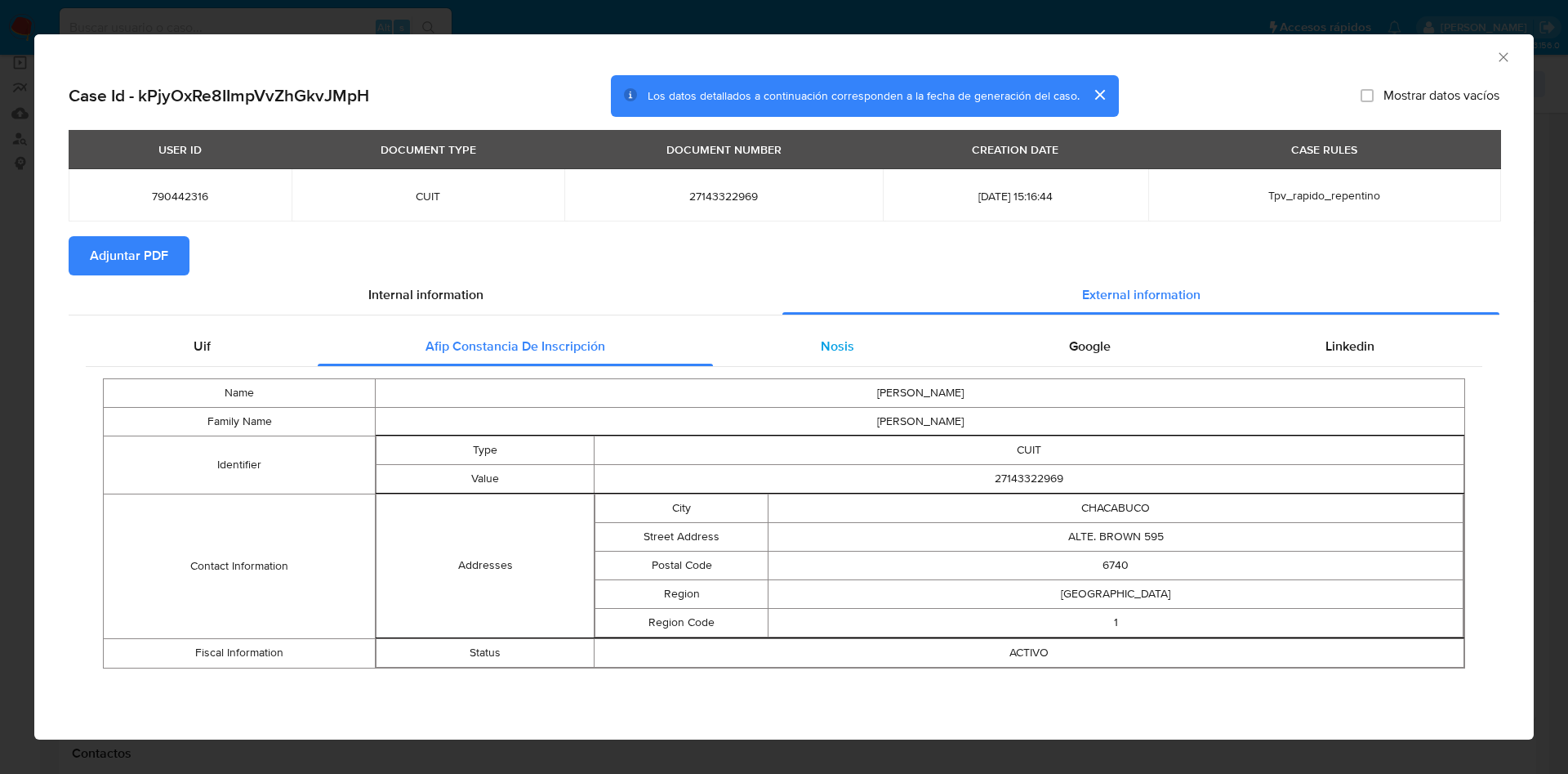
click at [835, 353] on span "Nosis" at bounding box center [837, 345] width 34 height 19
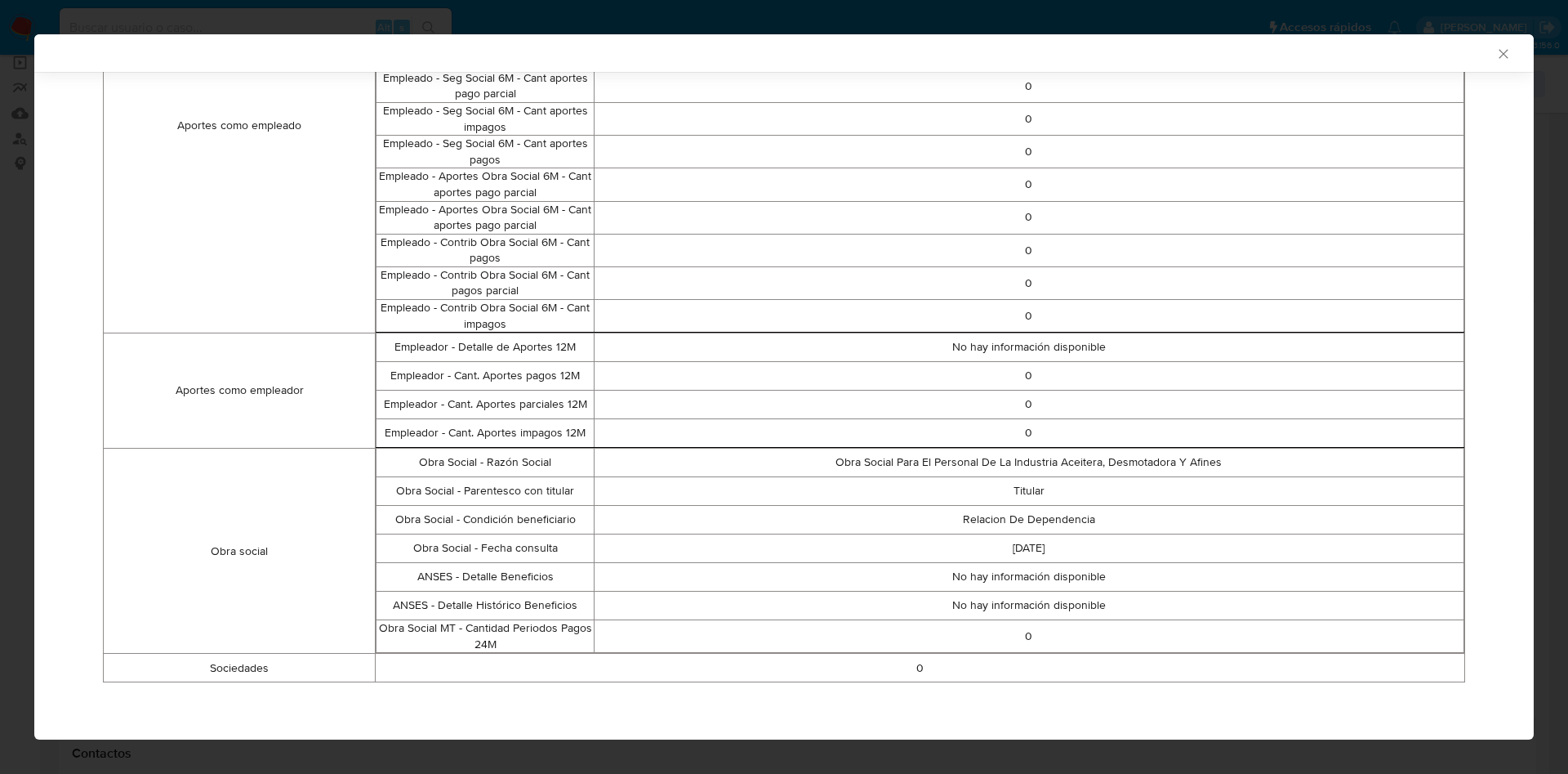
scroll to position [87, 0]
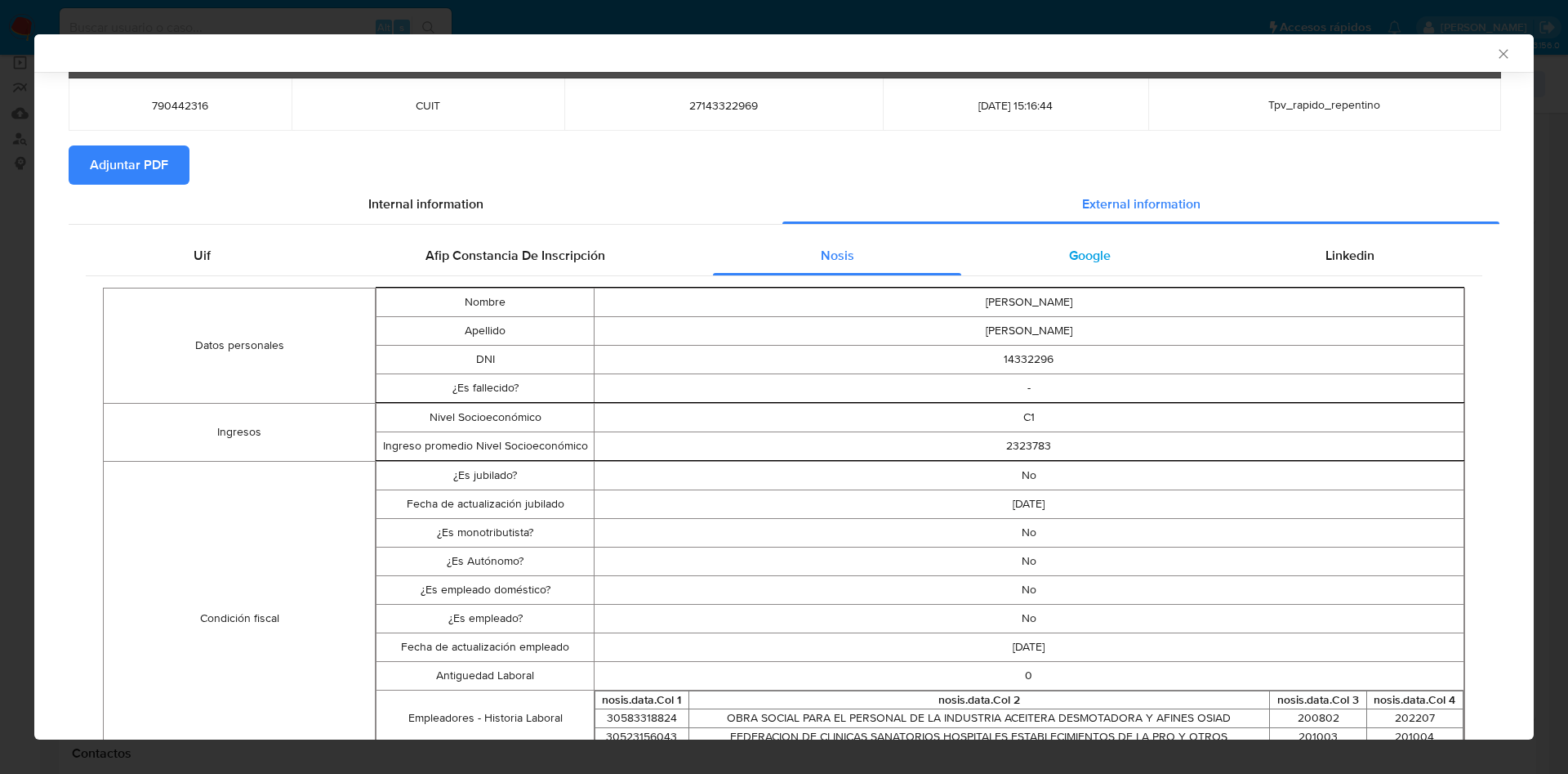
click at [1074, 274] on div "Google" at bounding box center [1089, 256] width 256 height 39
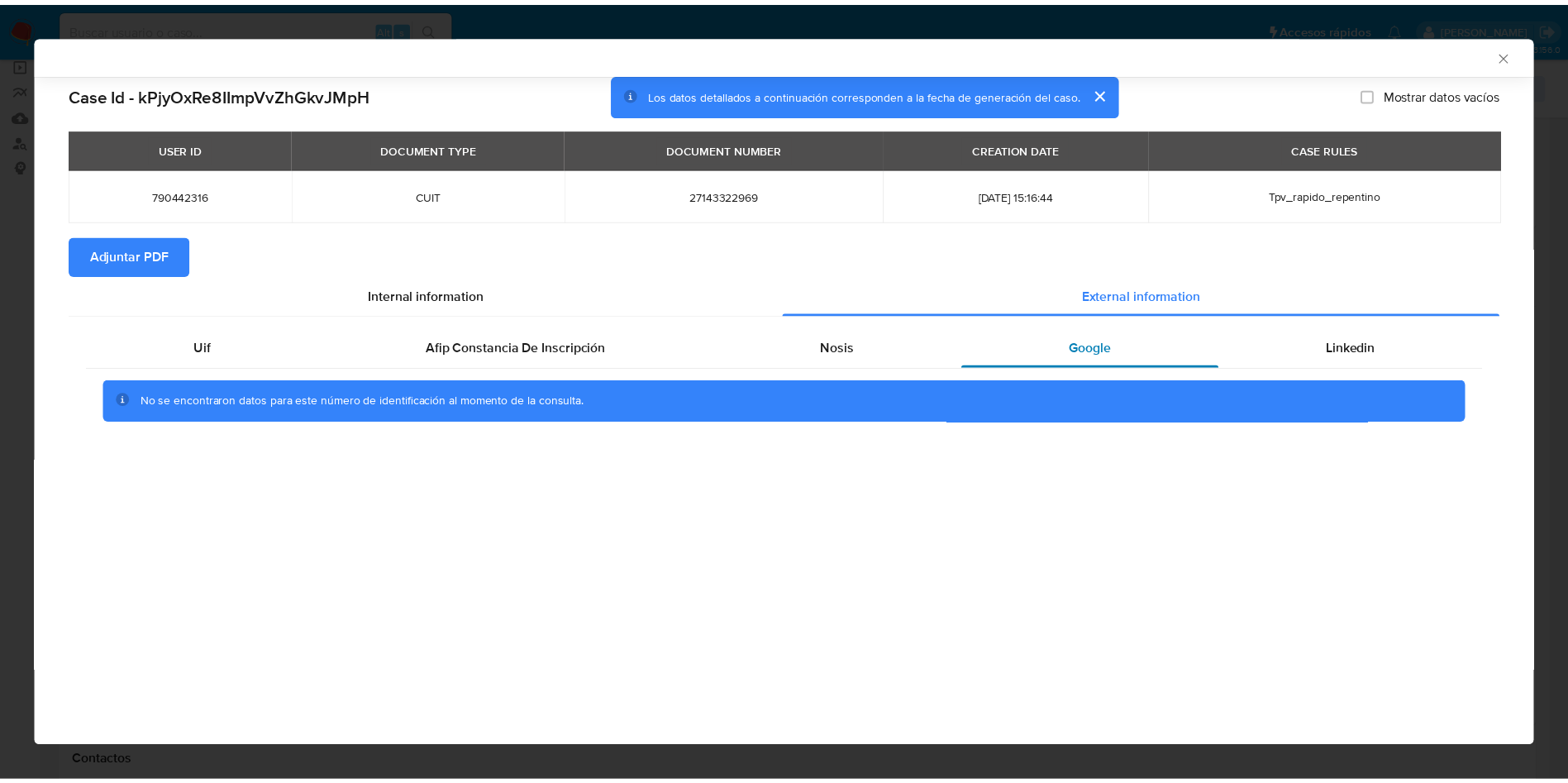
scroll to position [0, 0]
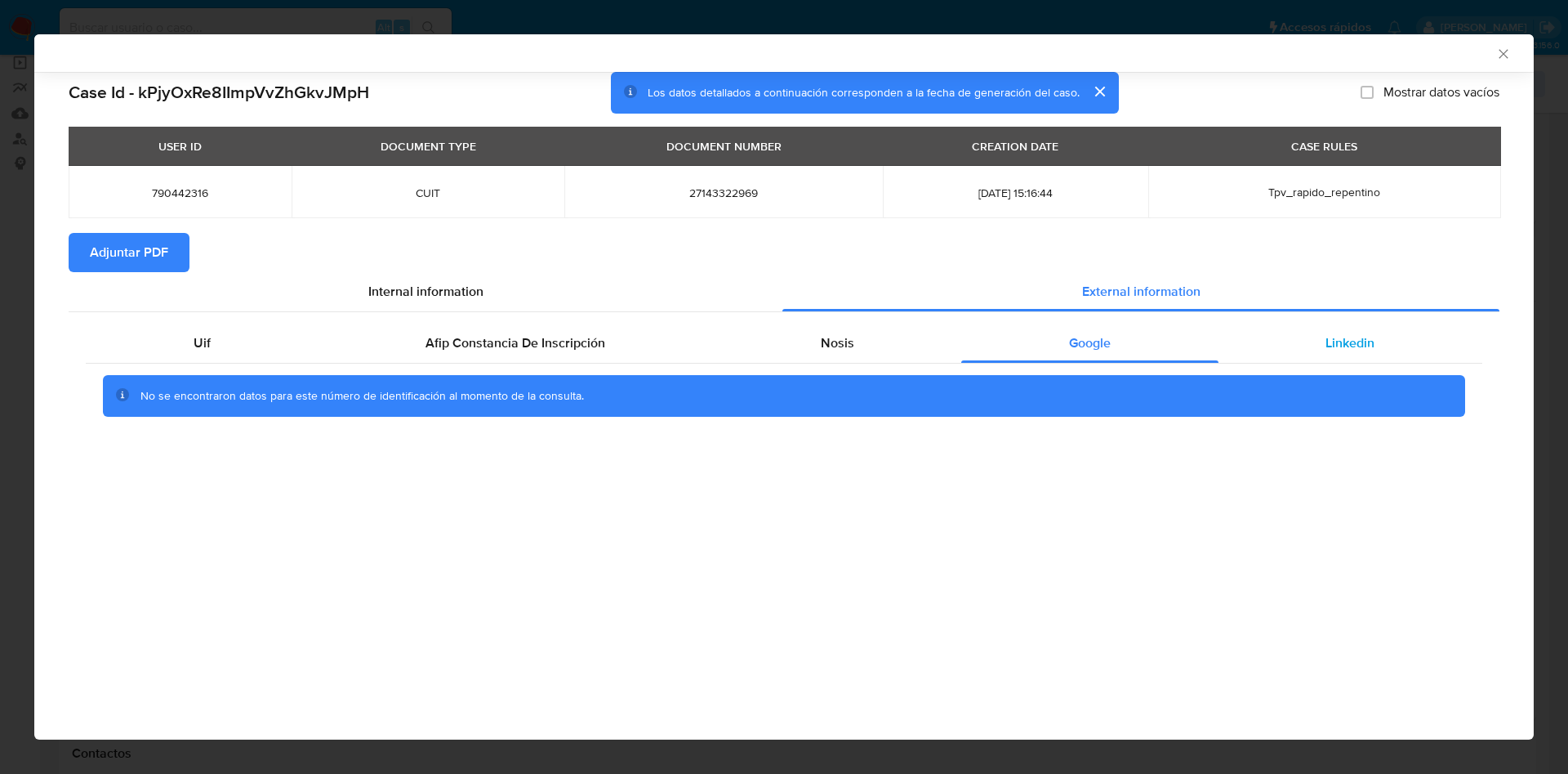
click at [1337, 337] on span "Linkedin" at bounding box center [1350, 343] width 49 height 19
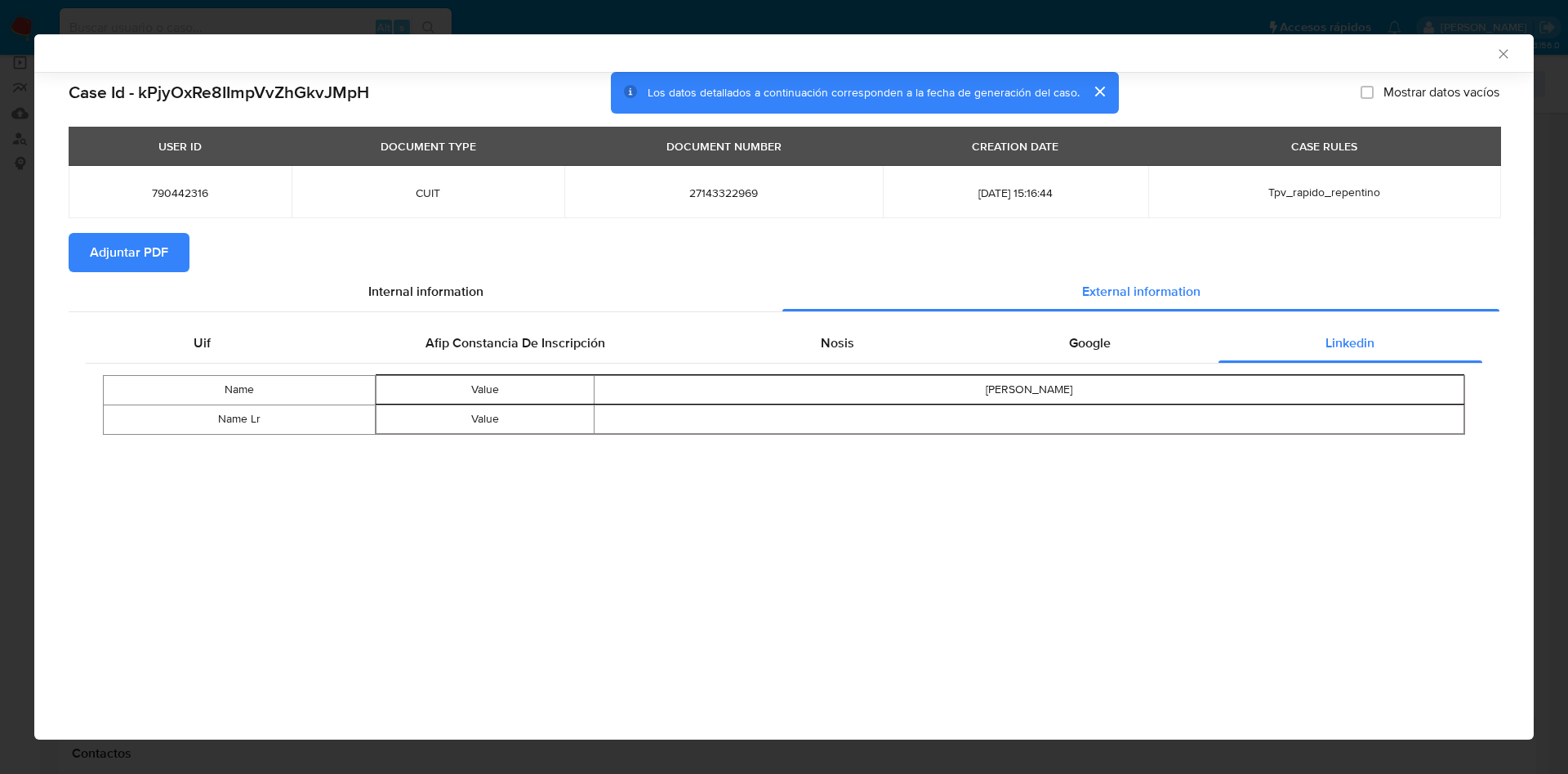
click at [151, 248] on span "Adjuntar PDF" at bounding box center [129, 253] width 79 height 36
click at [1510, 55] on icon "Cerrar ventana" at bounding box center [1503, 53] width 16 height 16
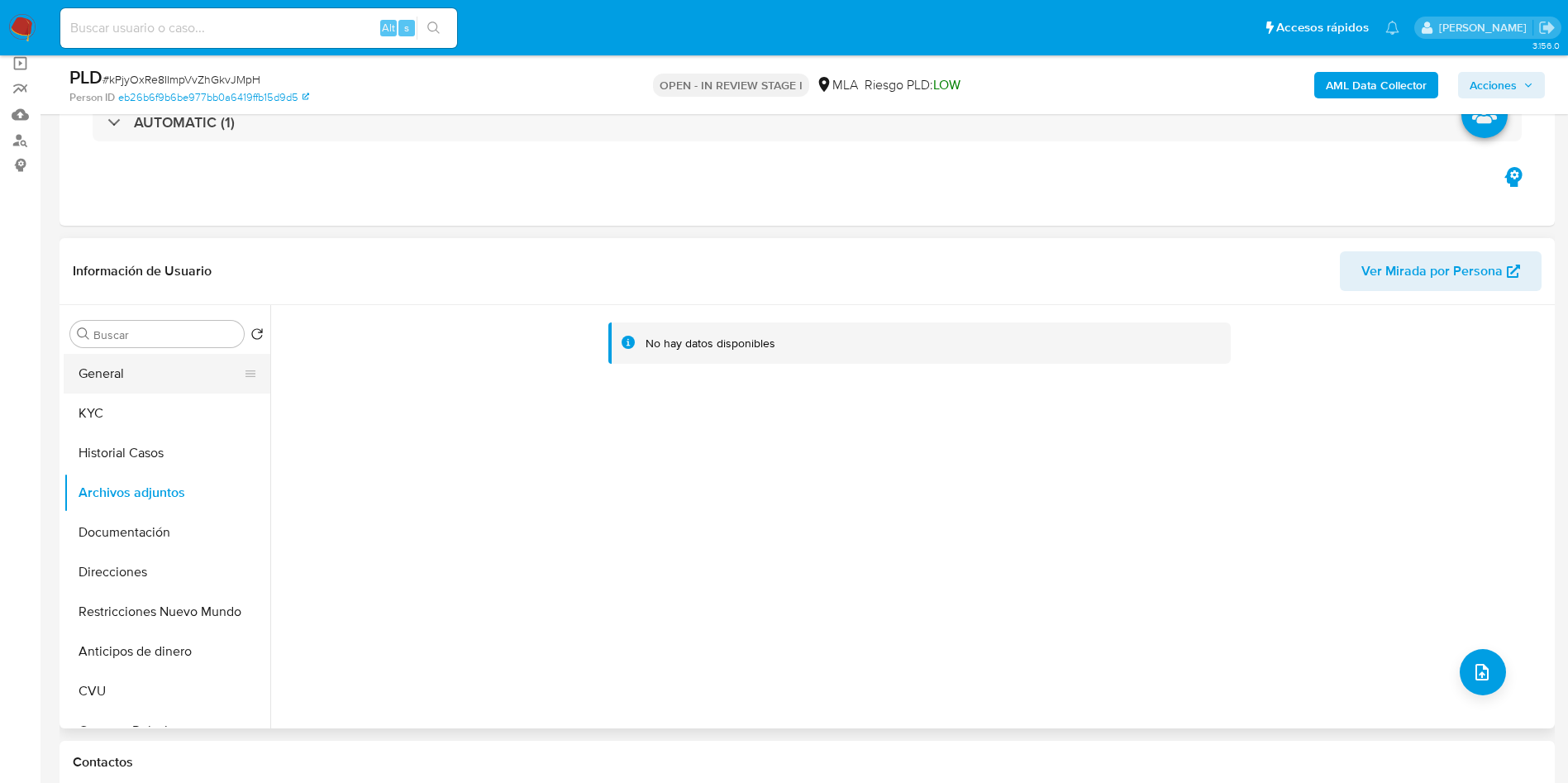
click at [131, 355] on button "General" at bounding box center [160, 373] width 193 height 39
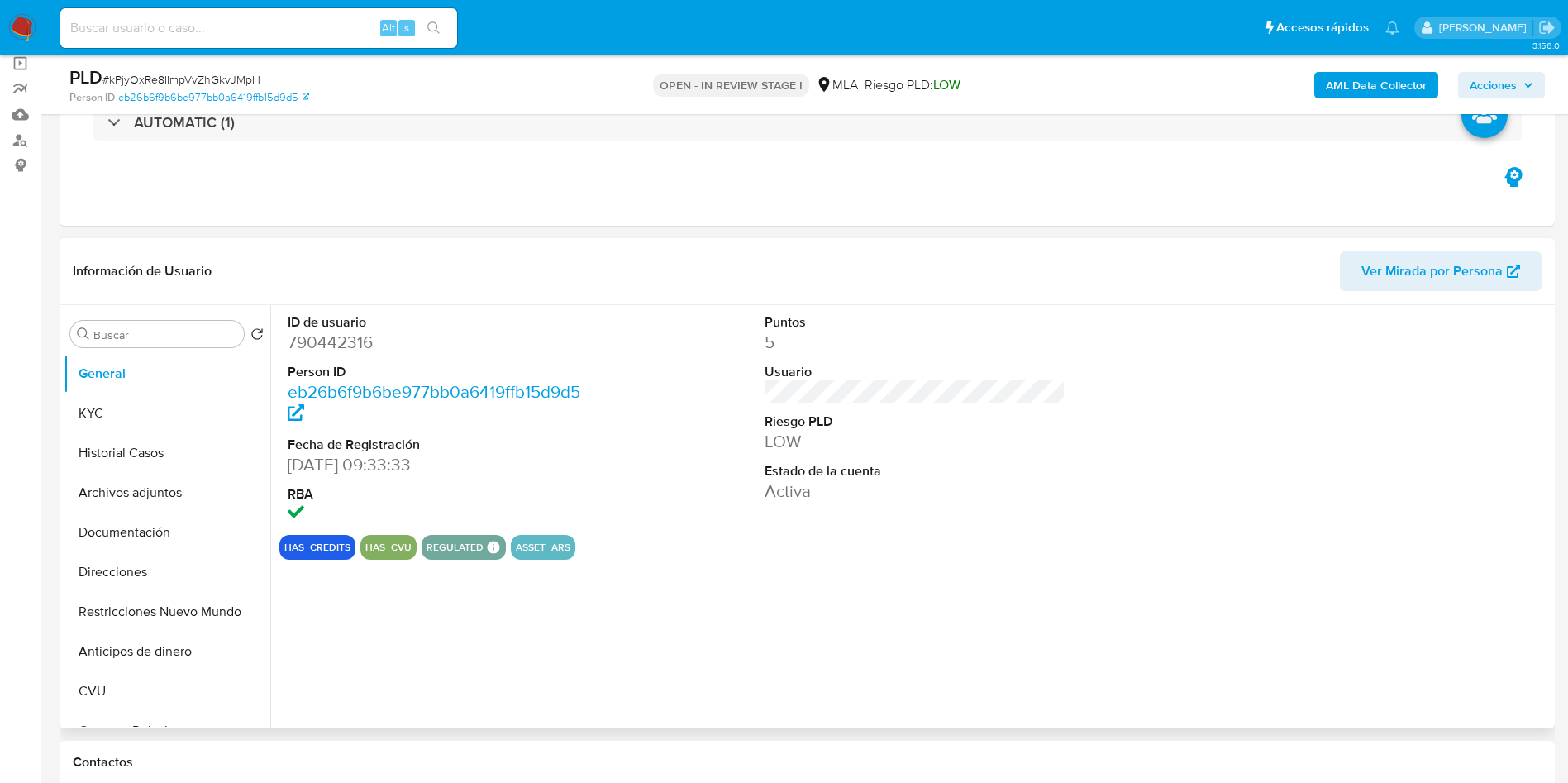
click at [344, 347] on dd "790442316" at bounding box center [438, 342] width 302 height 23
copy dd "790442316"
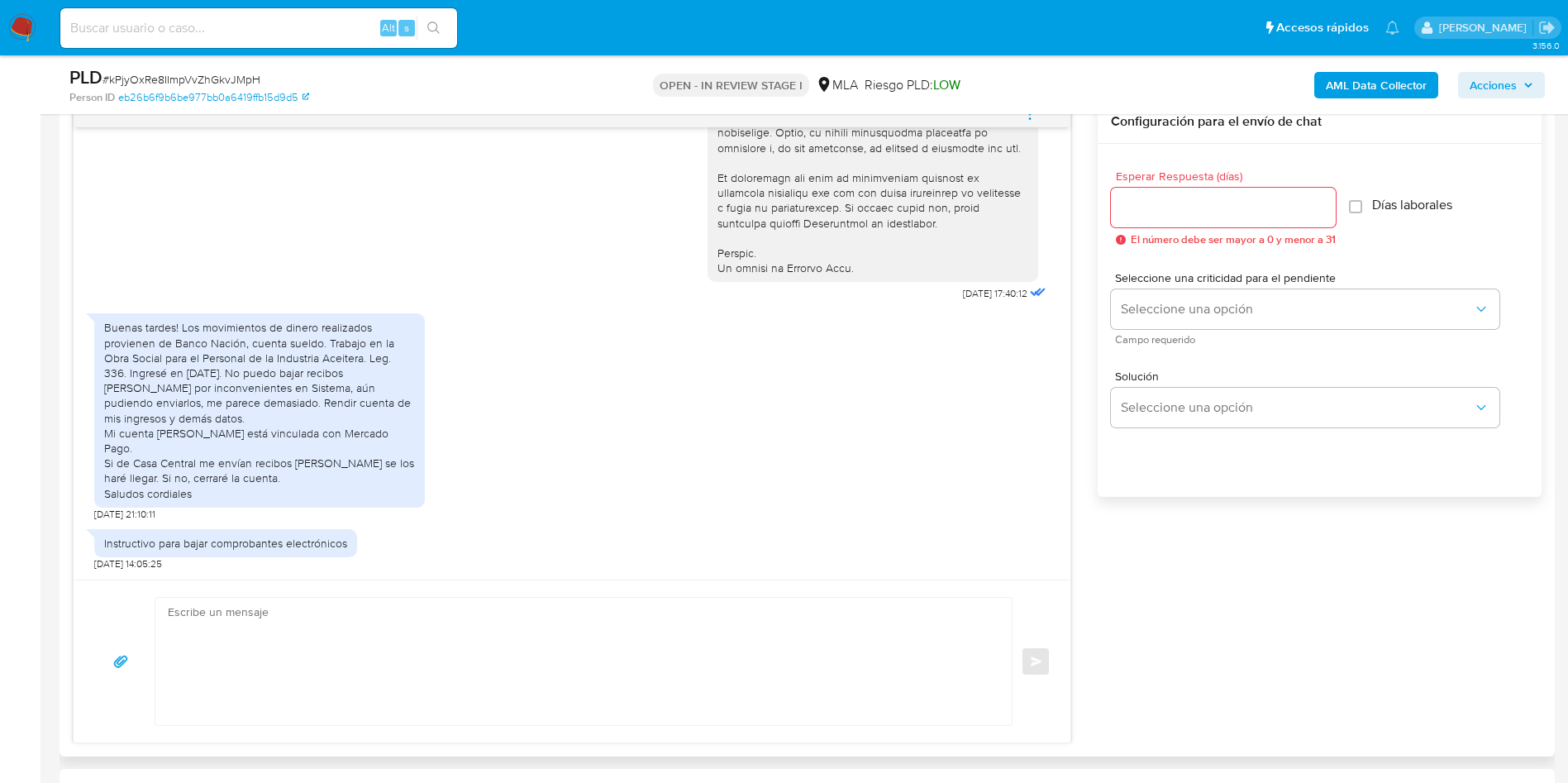
scroll to position [992, 0]
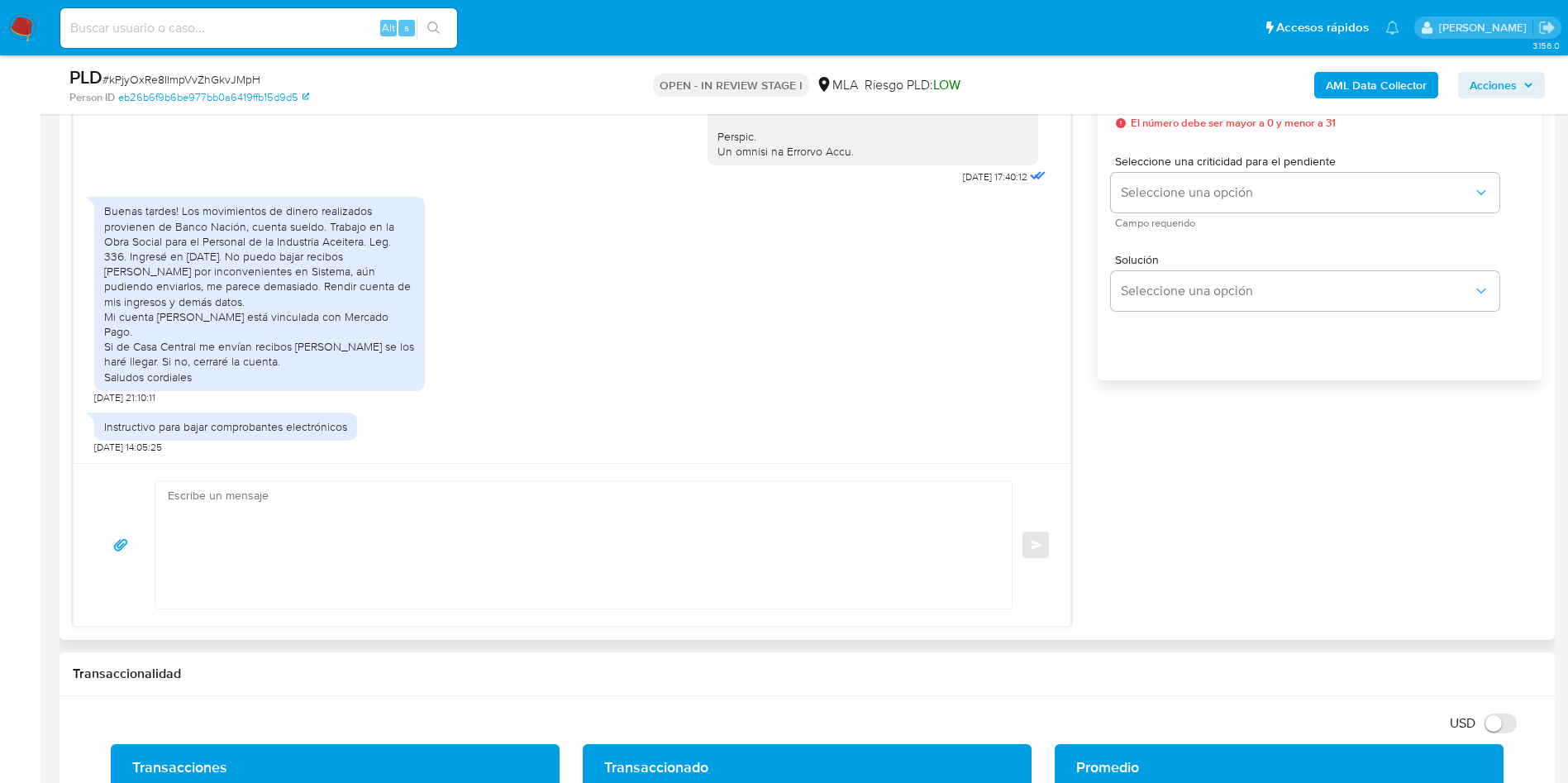
click at [373, 545] on textarea at bounding box center [580, 545] width 823 height 127
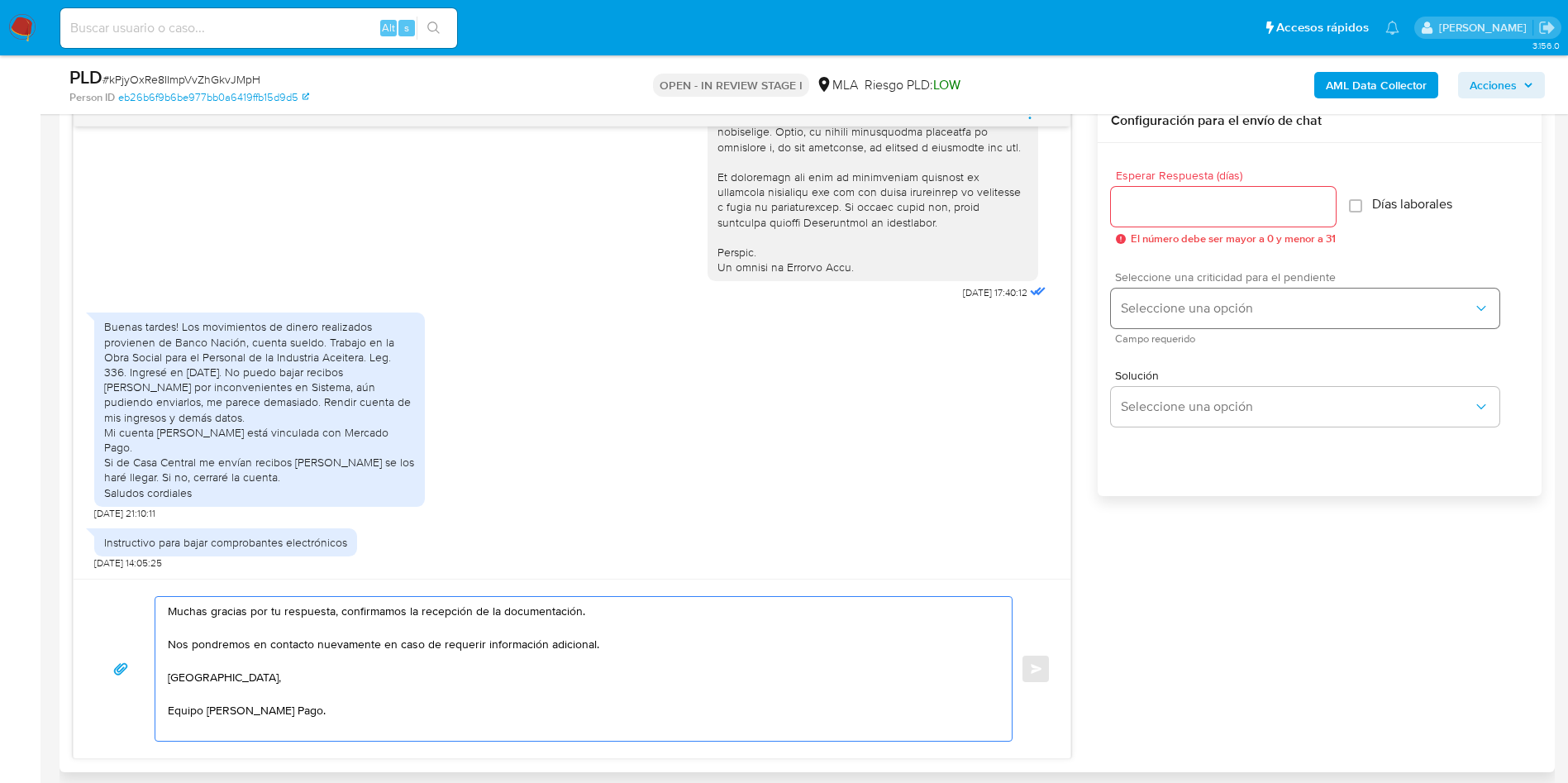
scroll to position [744, 0]
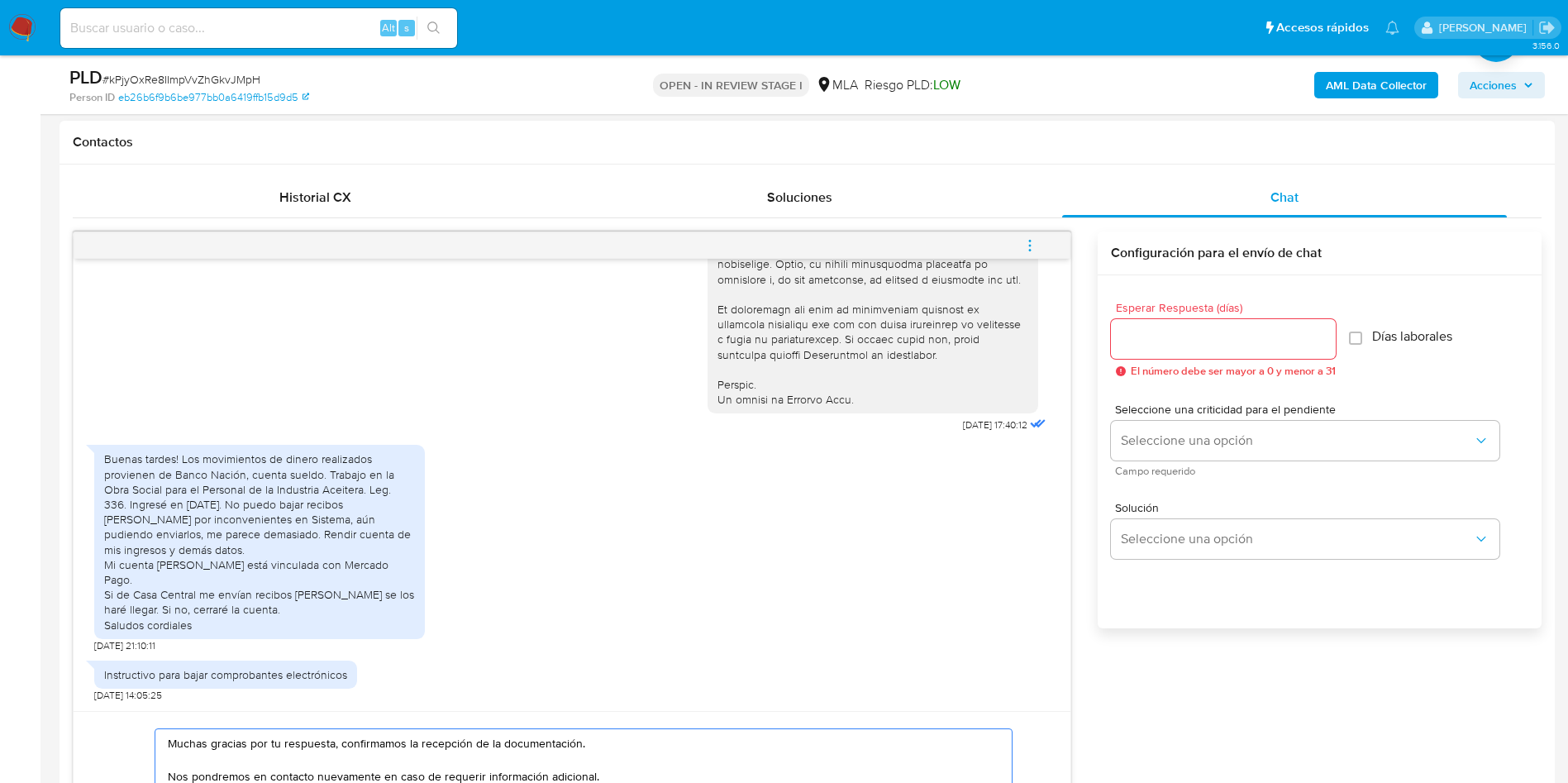
type textarea "Muchas gracias por tu respuesta, confirmamos la recepción de la documentación. …"
click at [1154, 361] on div "Esperar Respuesta (días) El número debe ser mayor a 0 y menor a 31" at bounding box center [1222, 339] width 225 height 75
click at [1148, 335] on input "Esperar Respuesta (días)" at bounding box center [1222, 338] width 225 height 21
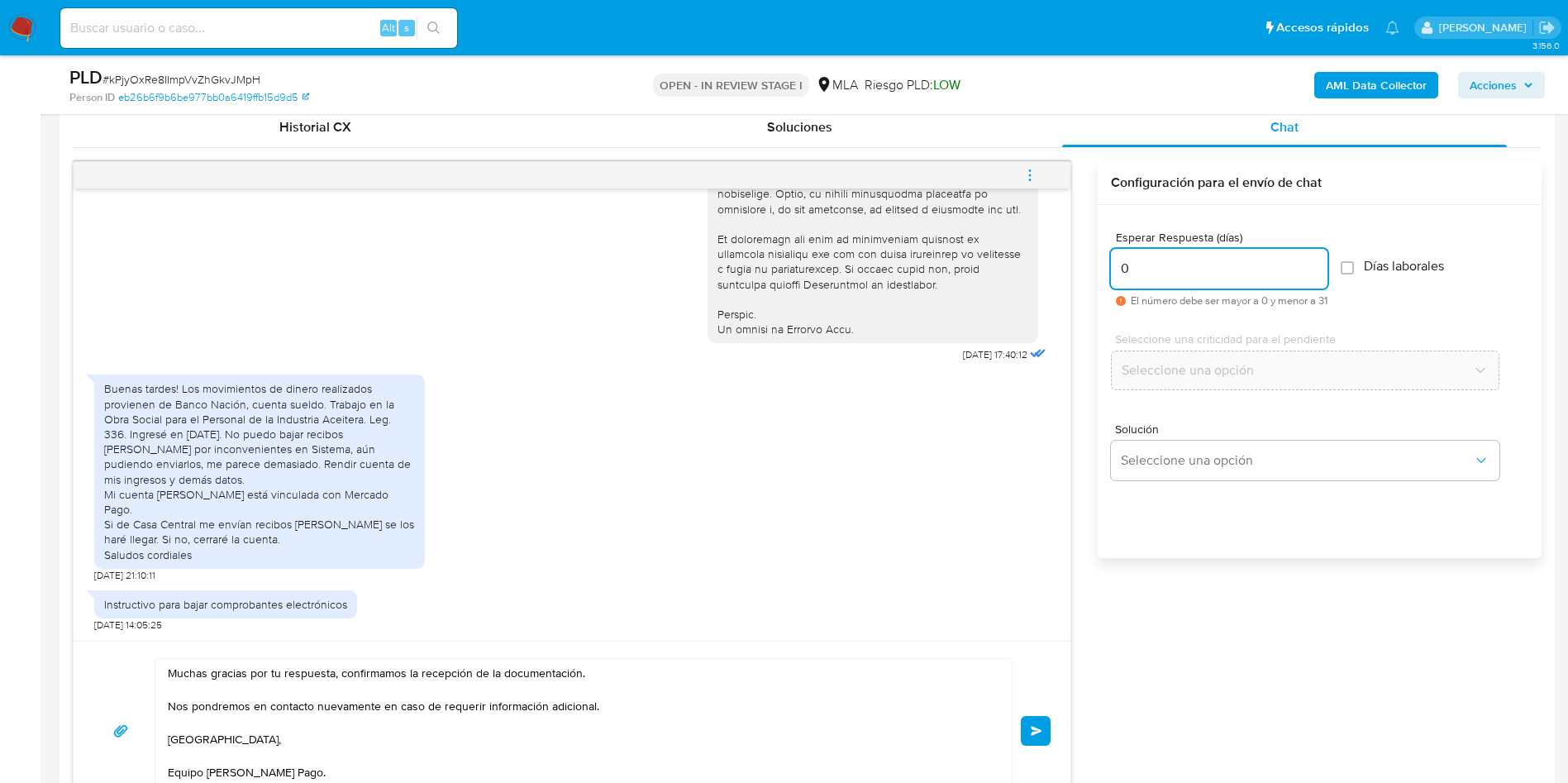
scroll to position [867, 0]
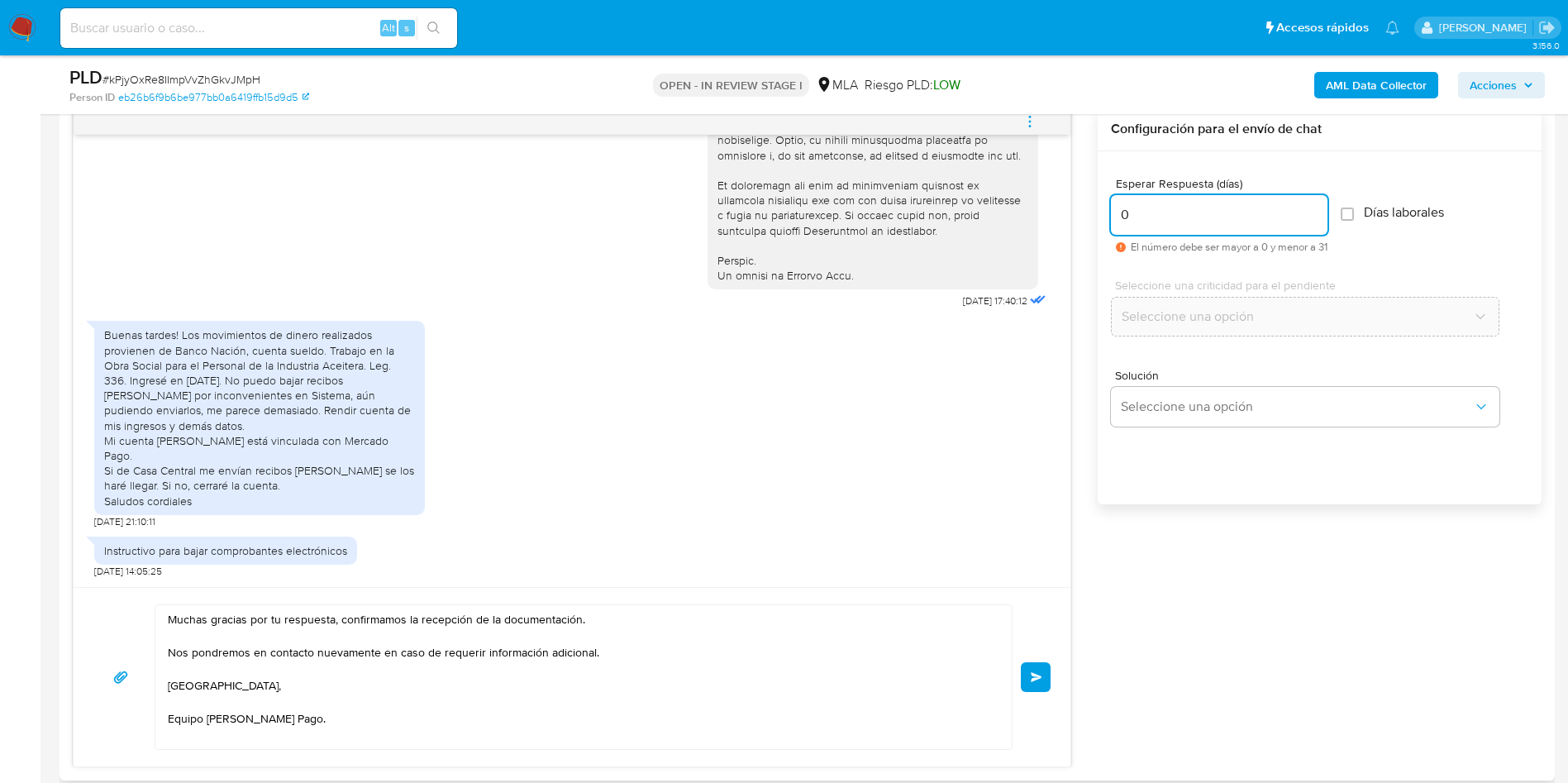
type input "0"
drag, startPoint x: 335, startPoint y: 621, endPoint x: 662, endPoint y: 612, distance: 327.1
click at [662, 612] on textarea "Muchas gracias por tu respuesta, confirmamos la recepción de la documentación. …" at bounding box center [580, 677] width 823 height 144
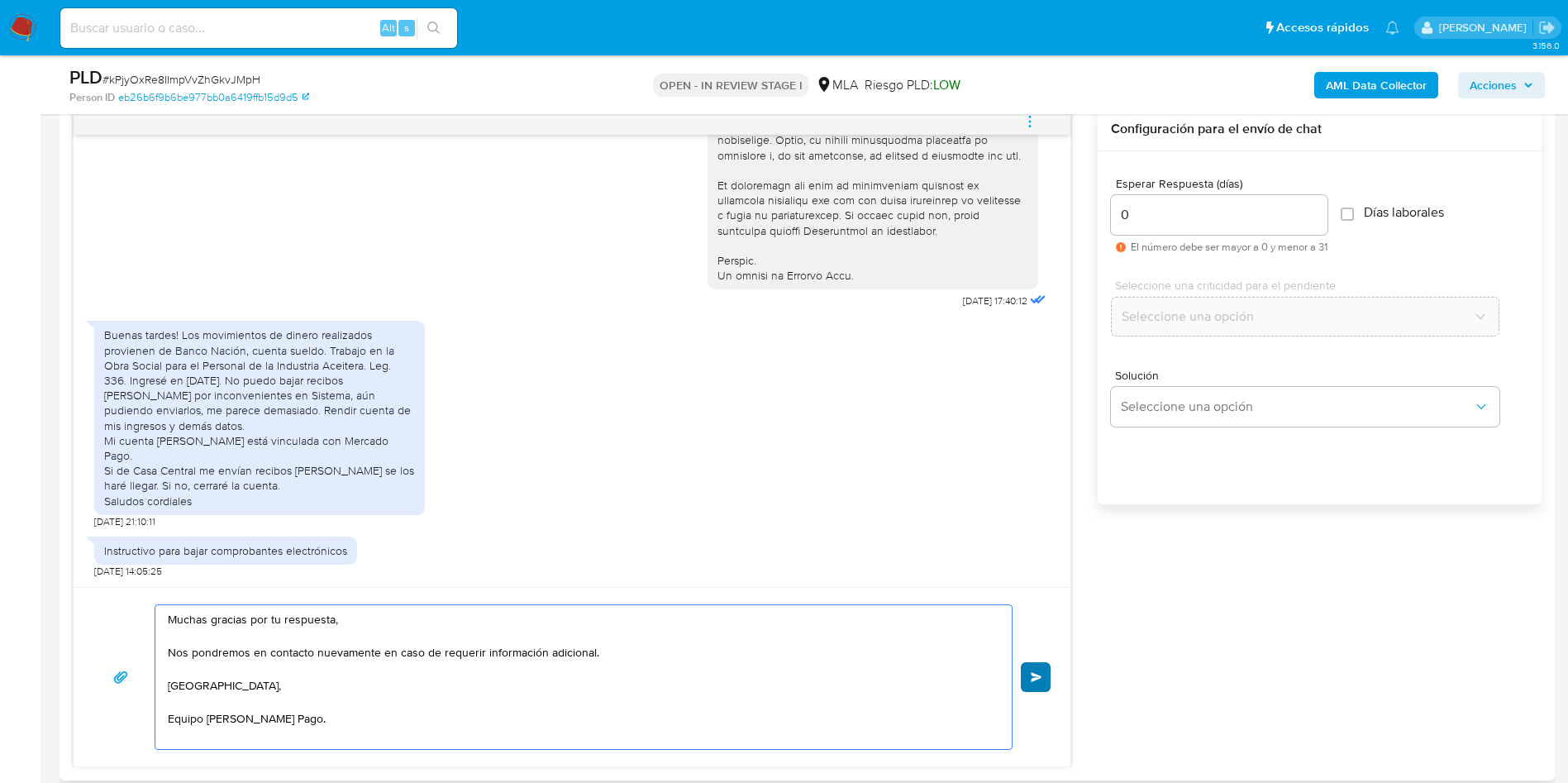
type textarea "Muchas gracias por tu respuesta, Nos pondremos en contacto nuevamente en caso d…"
click at [1040, 683] on button "Enviar" at bounding box center [1035, 677] width 29 height 29
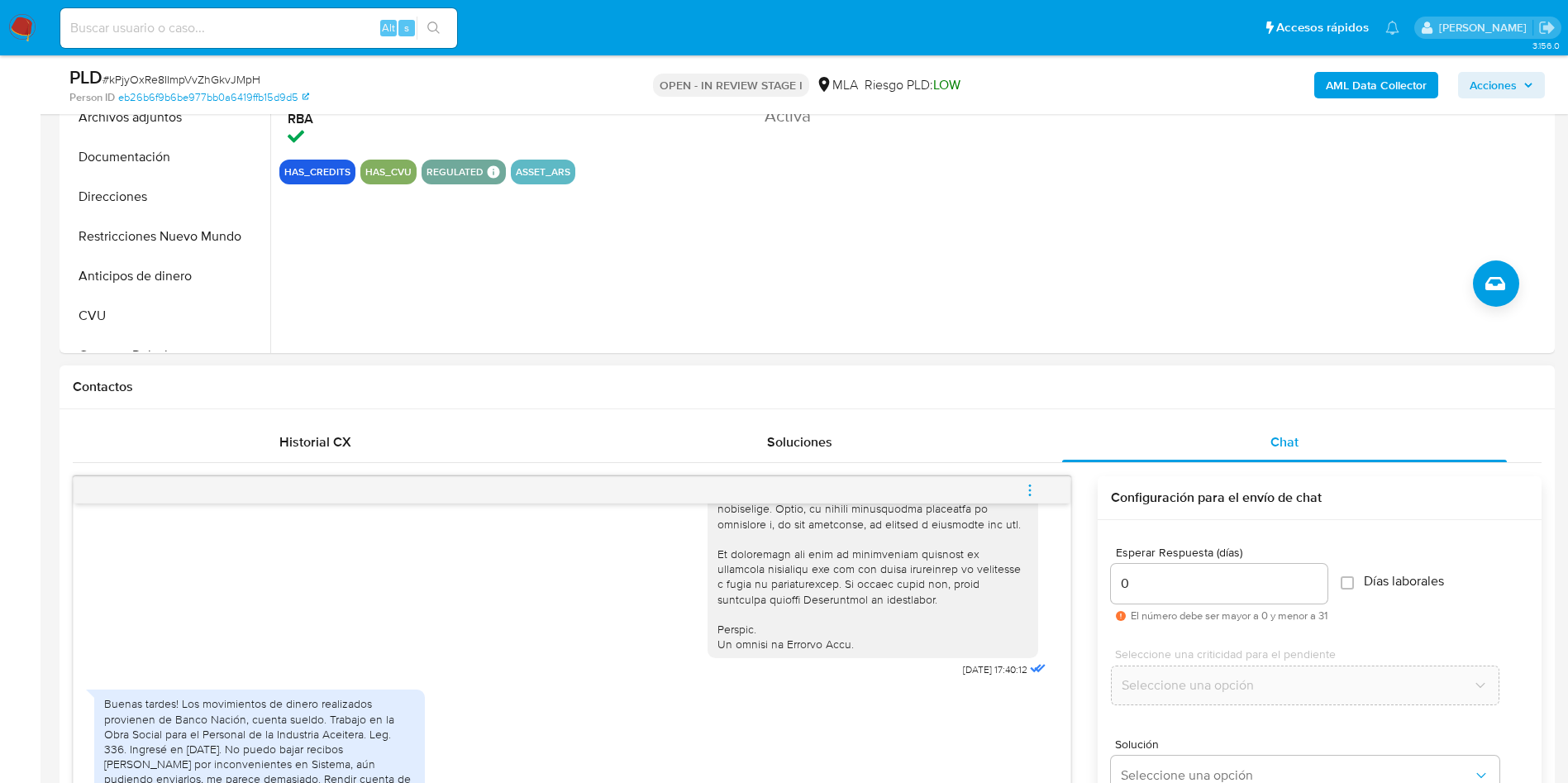
scroll to position [496, 0]
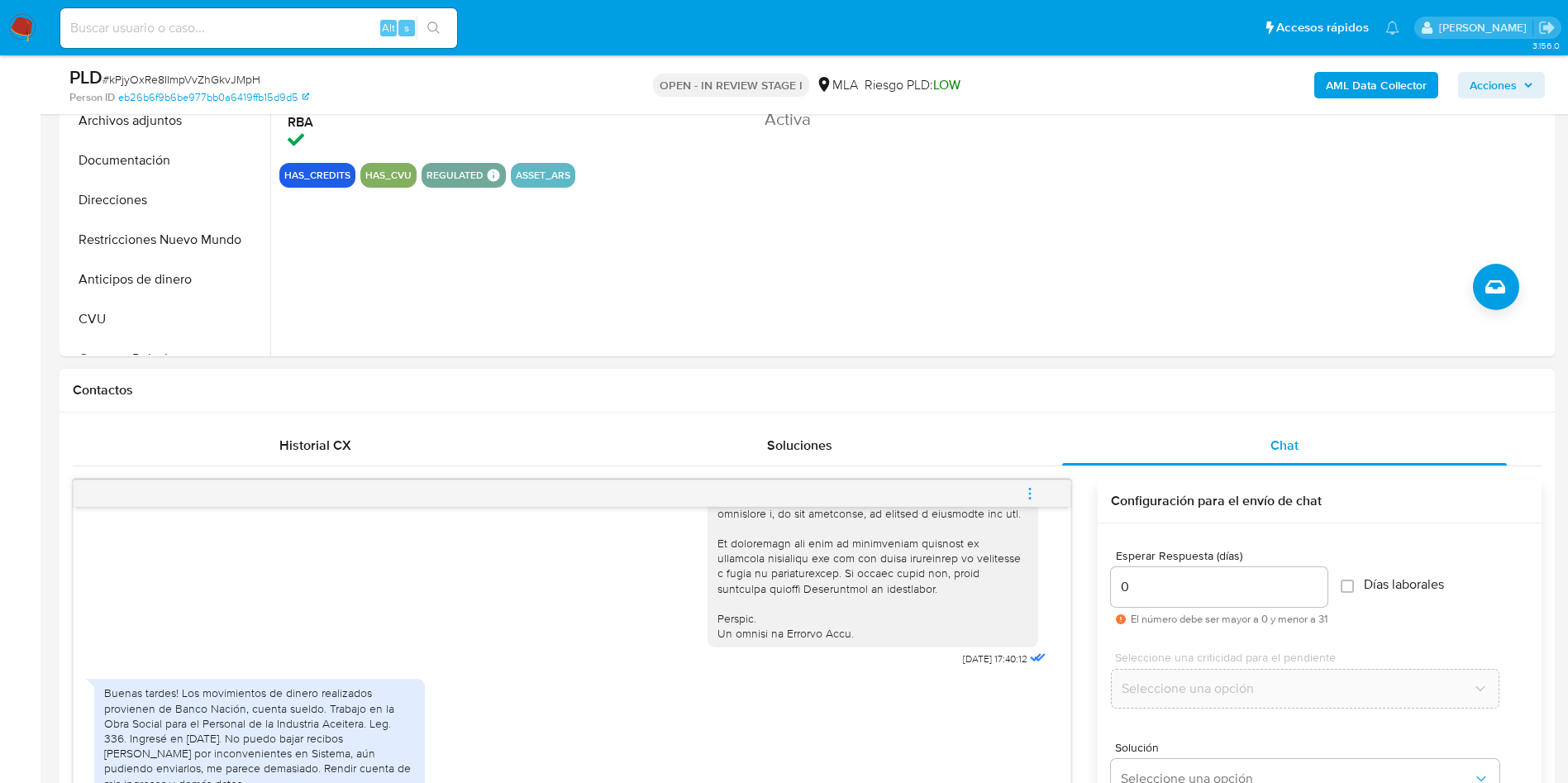
click at [1029, 489] on icon "menu-action" at bounding box center [1030, 489] width 2 height 2
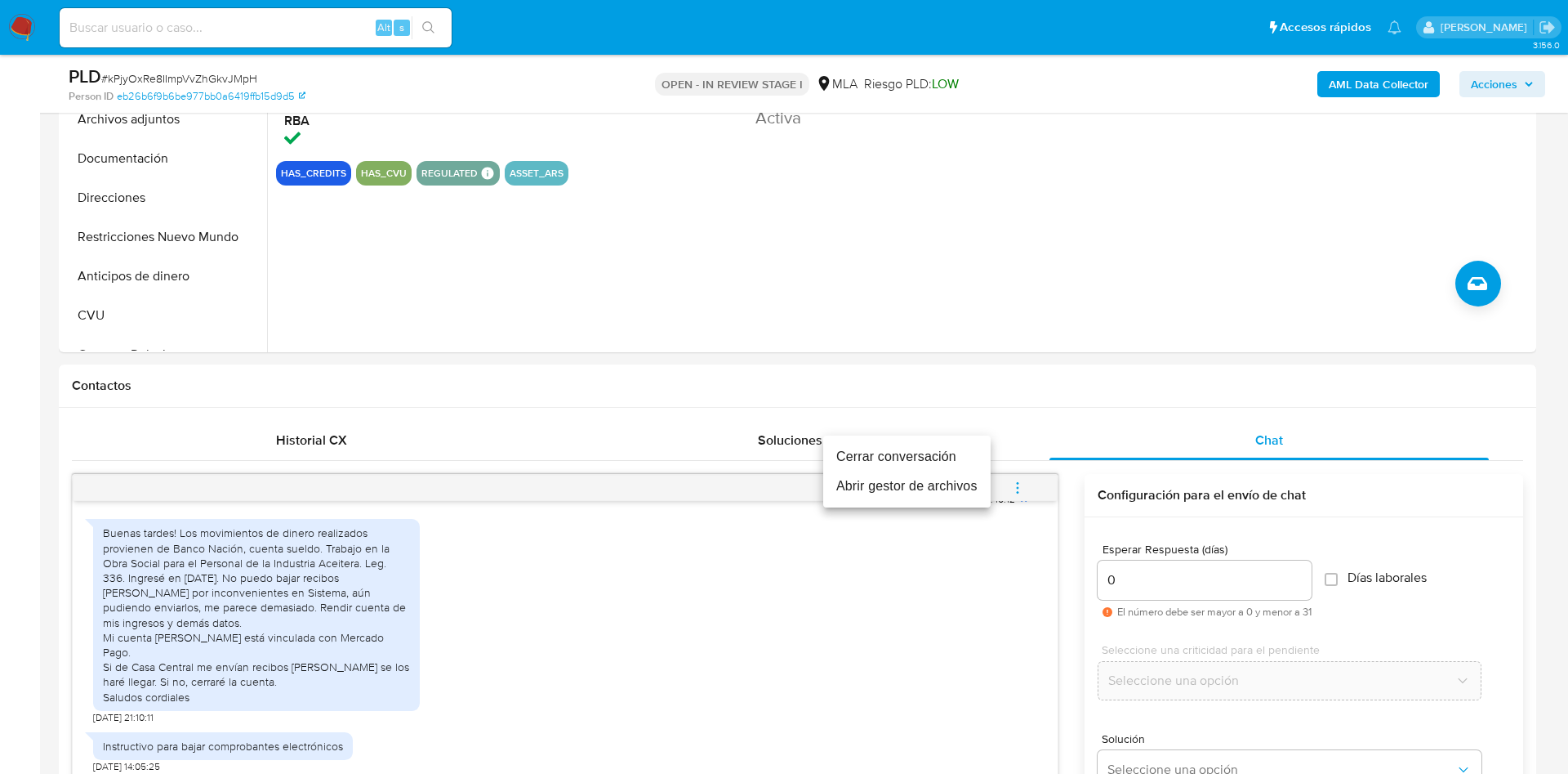
click at [915, 465] on li "Cerrar conversación" at bounding box center [907, 457] width 168 height 29
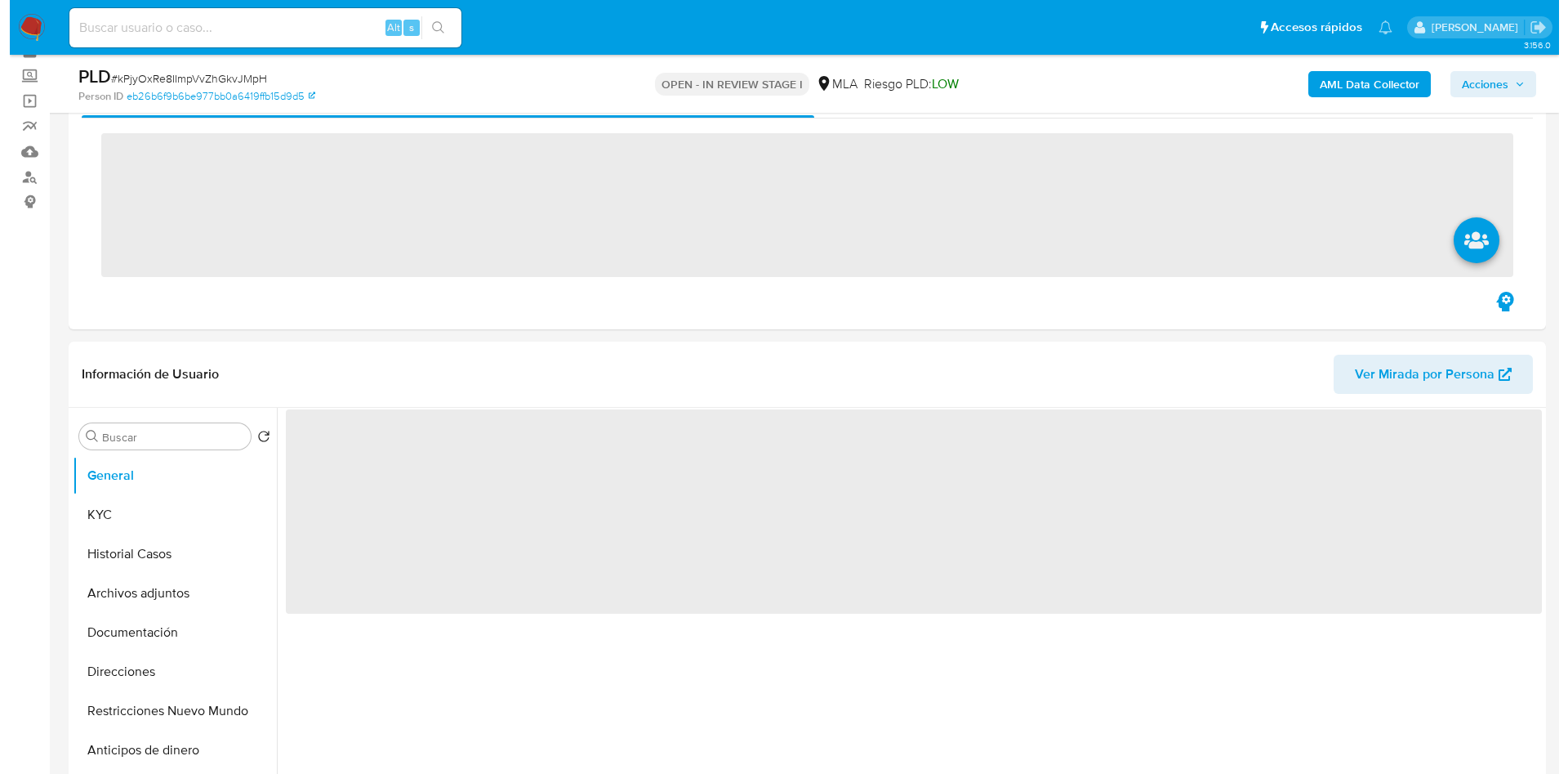
scroll to position [122, 0]
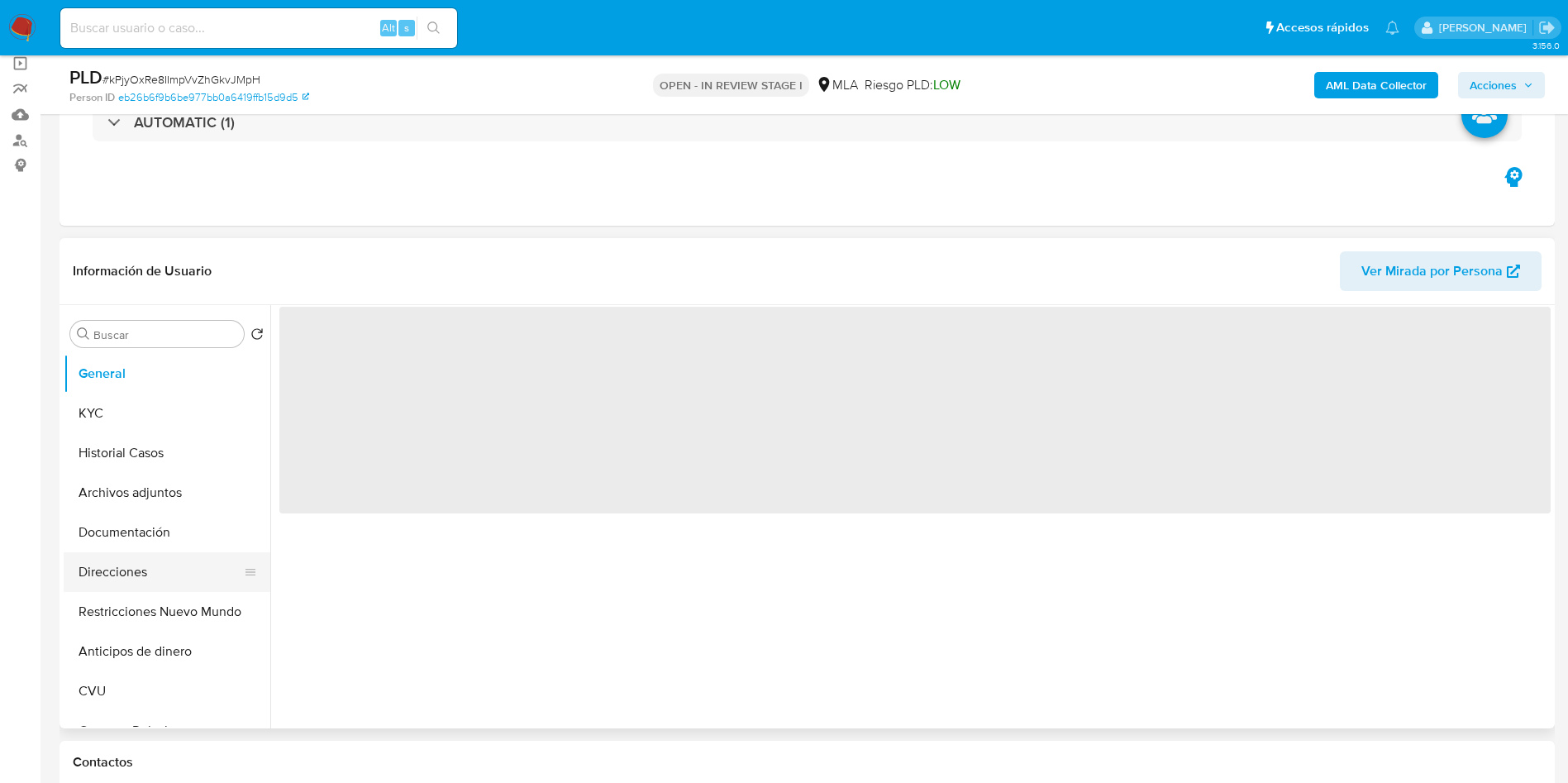
click at [107, 557] on button "Direcciones" at bounding box center [160, 571] width 193 height 39
click at [119, 484] on button "Archivos adjuntos" at bounding box center [160, 492] width 193 height 39
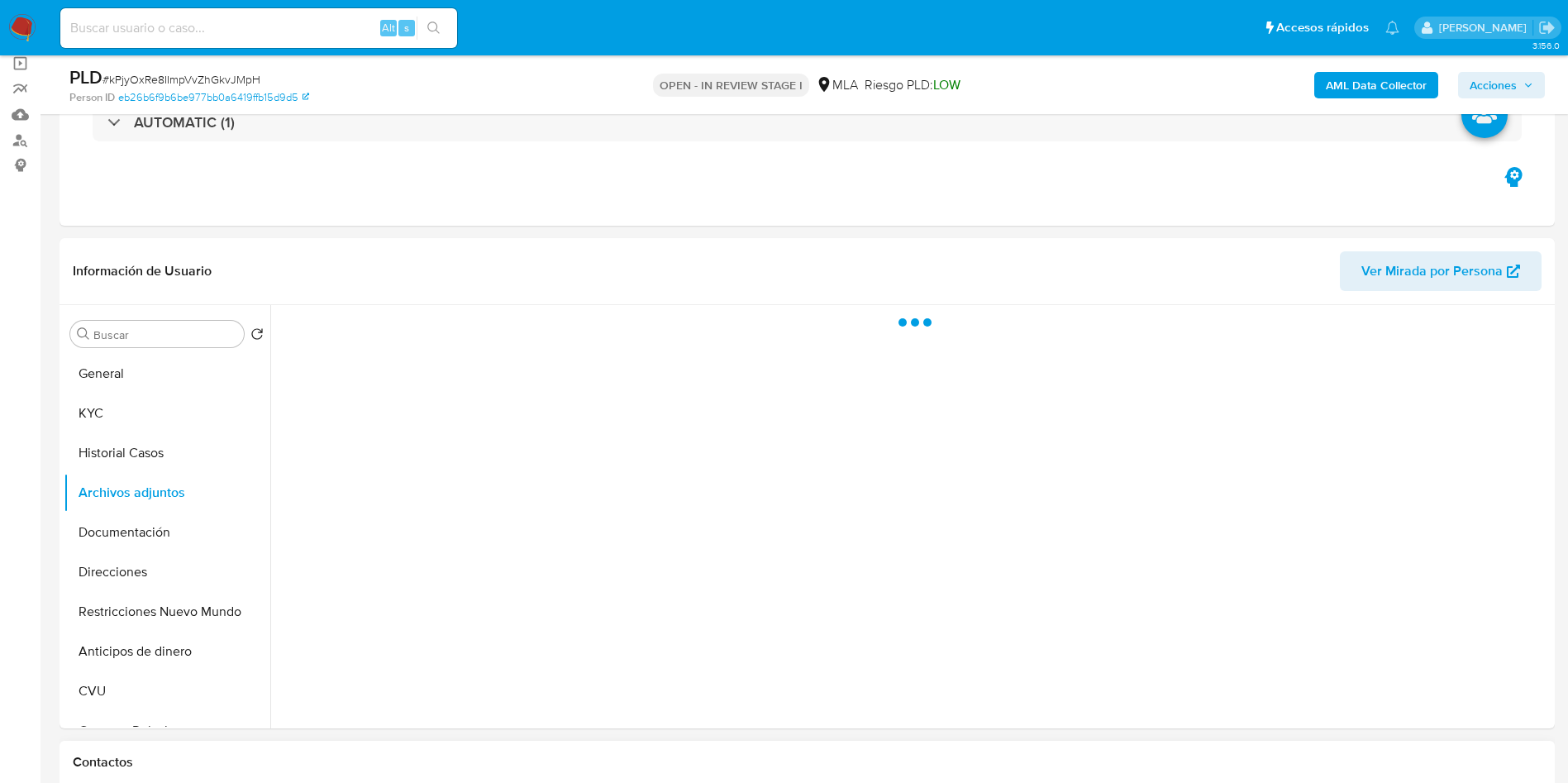
select select "10"
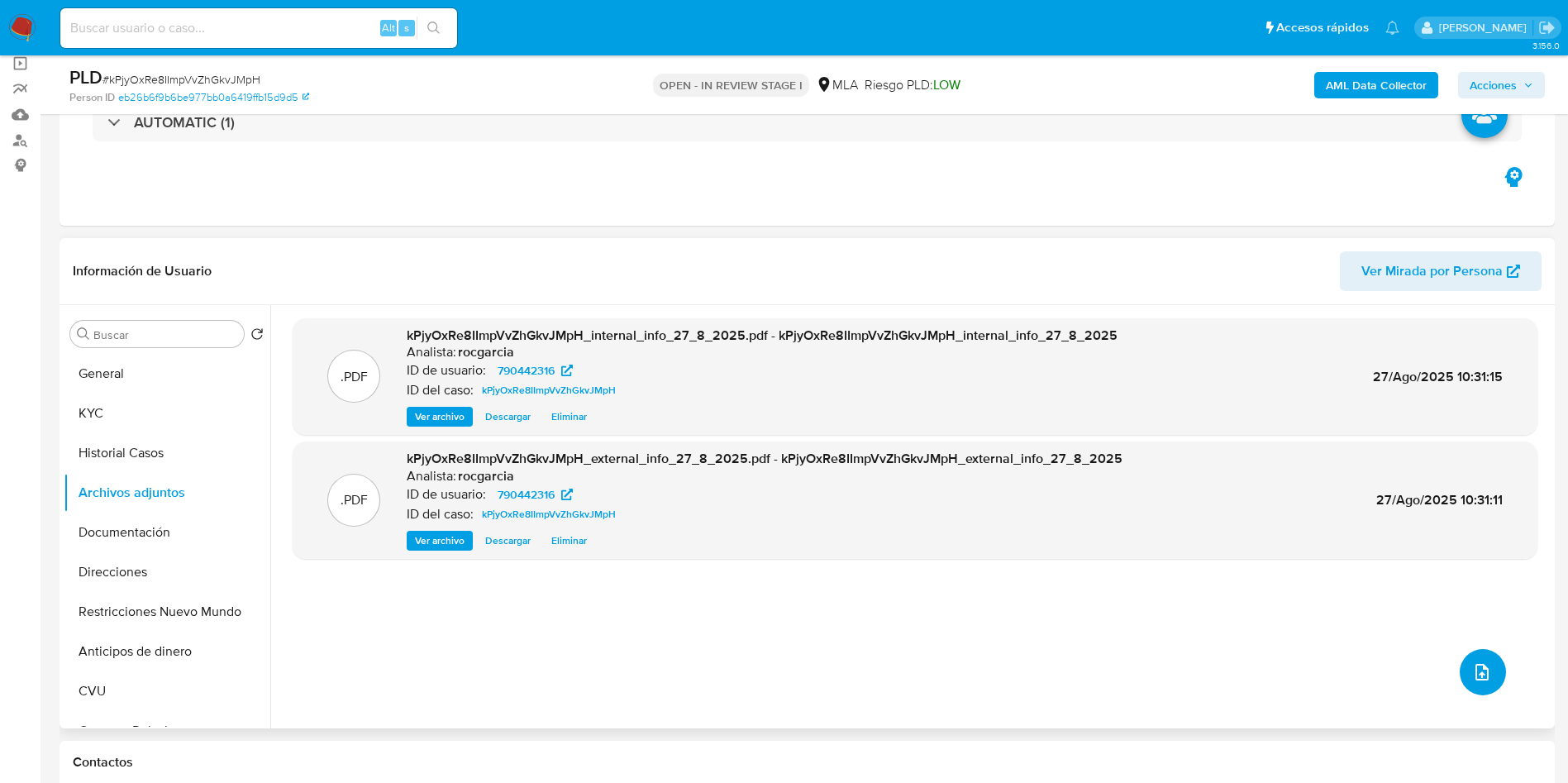
click at [1474, 680] on icon "upload-file" at bounding box center [1482, 672] width 20 height 20
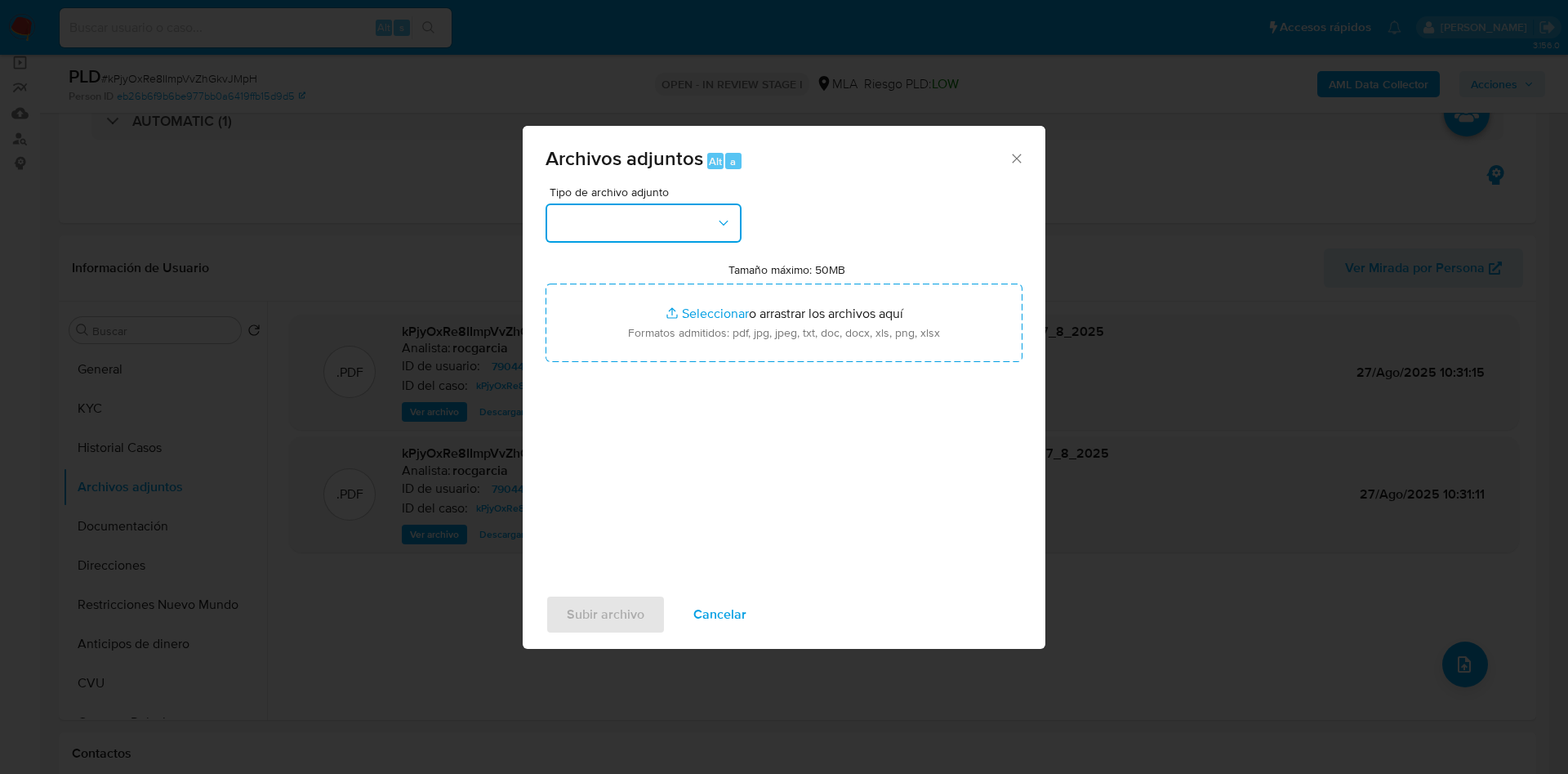
click at [610, 209] on button "button" at bounding box center [643, 222] width 196 height 39
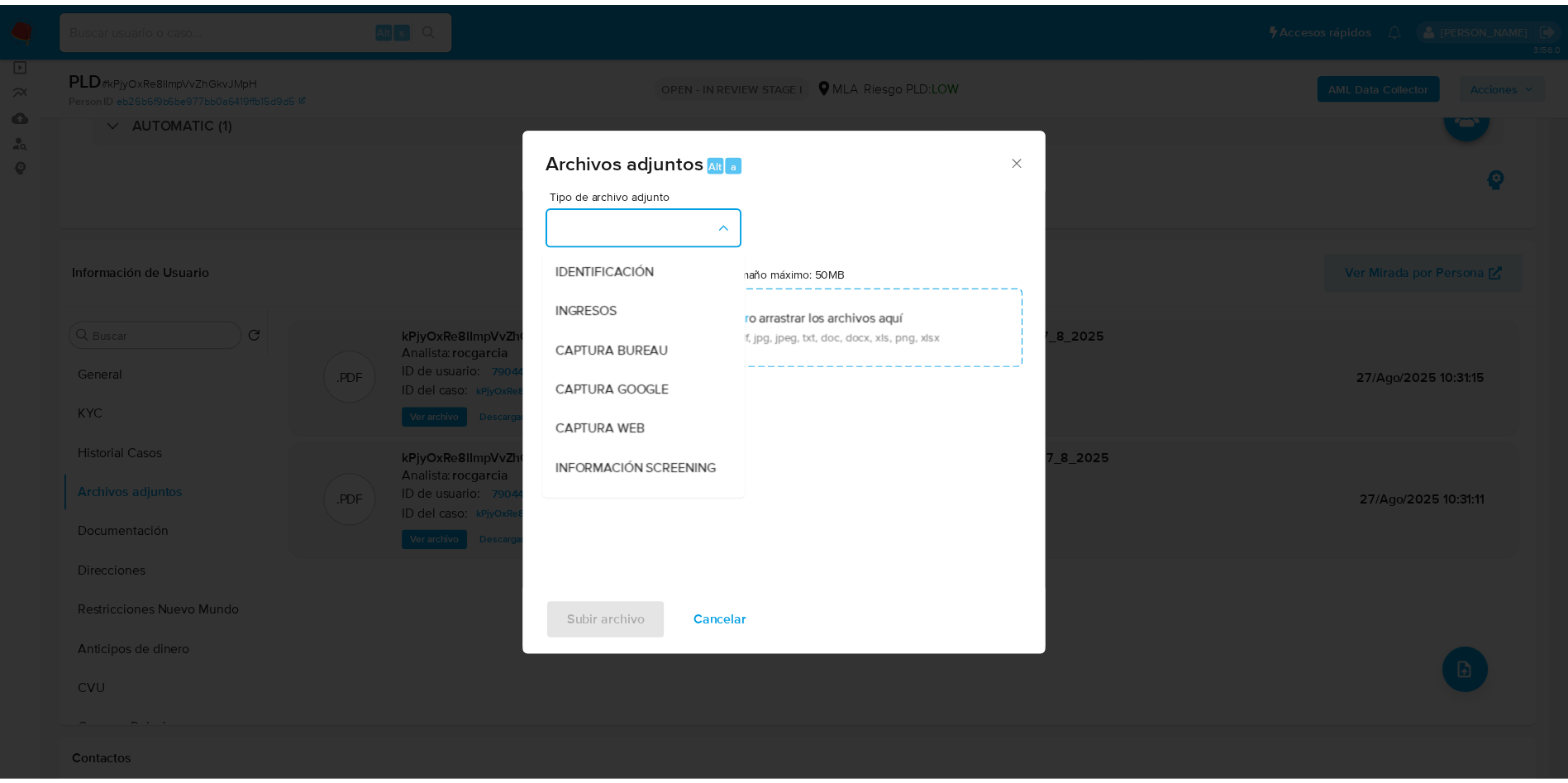
scroll to position [248, 0]
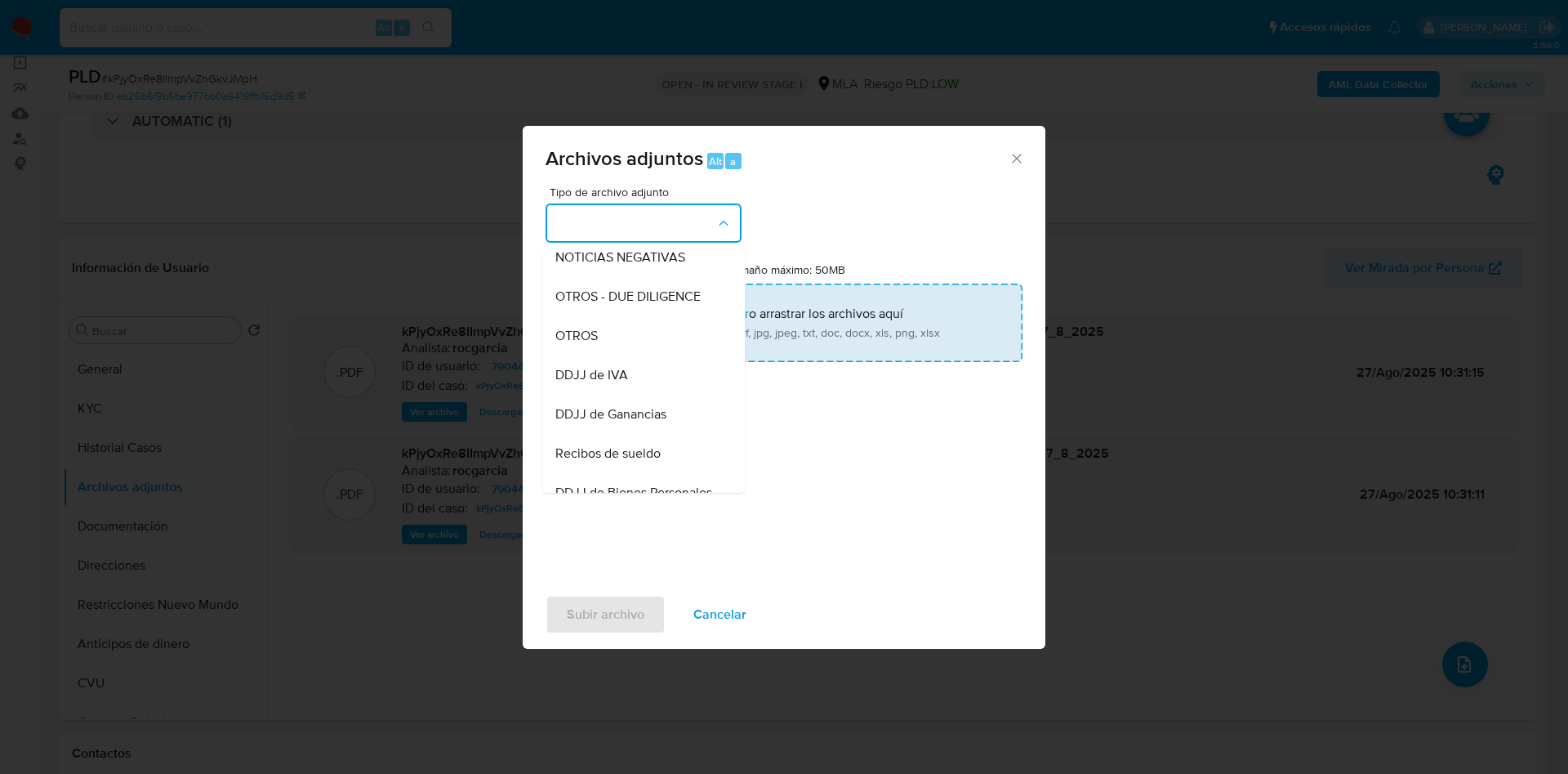
click at [613, 351] on div "OTROS" at bounding box center [639, 335] width 167 height 39
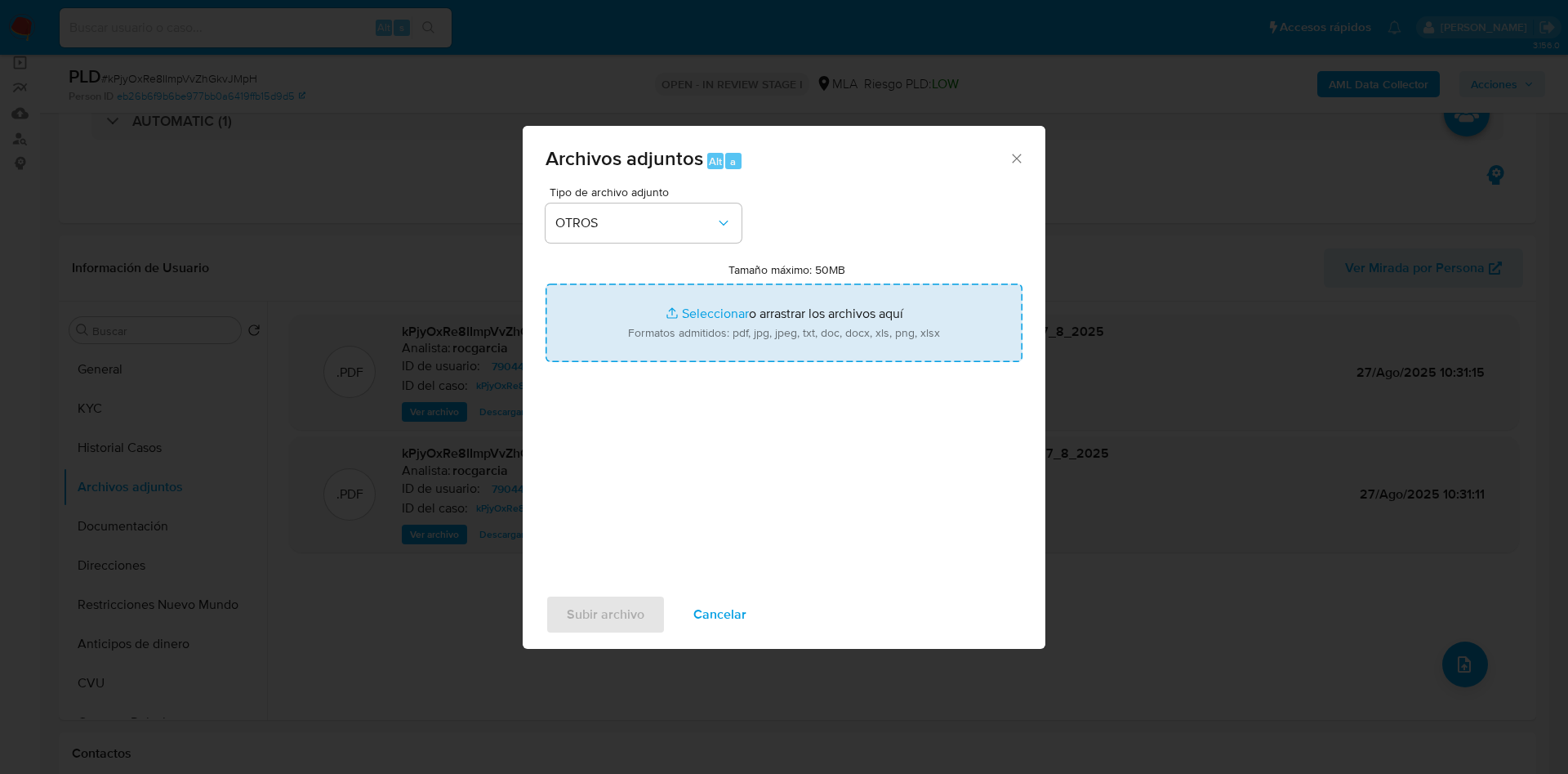
click at [662, 325] on input "Tamaño máximo: 50MB Seleccionar archivos" at bounding box center [784, 323] width 476 height 79
type input "C:\fakepath\Caselog kPjyOxRe8IImpVvZhGkvJMpH - 790442316.docx"
click at [721, 320] on input "Tamaño máximo: 50MB Seleccionar archivos" at bounding box center [784, 323] width 476 height 79
type input "C:\fakepath\Movimientos 790442316.xlsx"
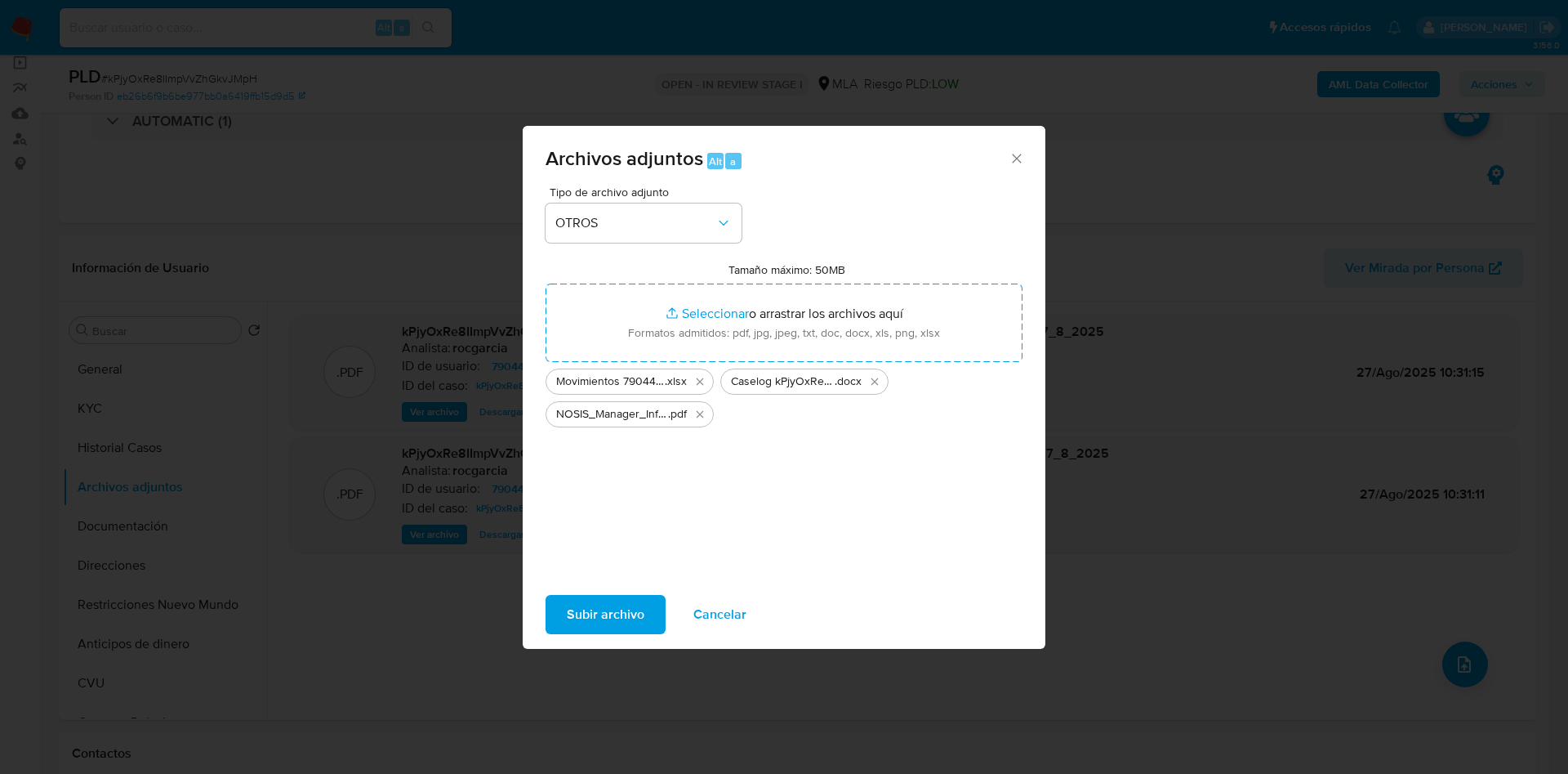
click at [593, 603] on span "Subir archivo" at bounding box center [606, 614] width 78 height 36
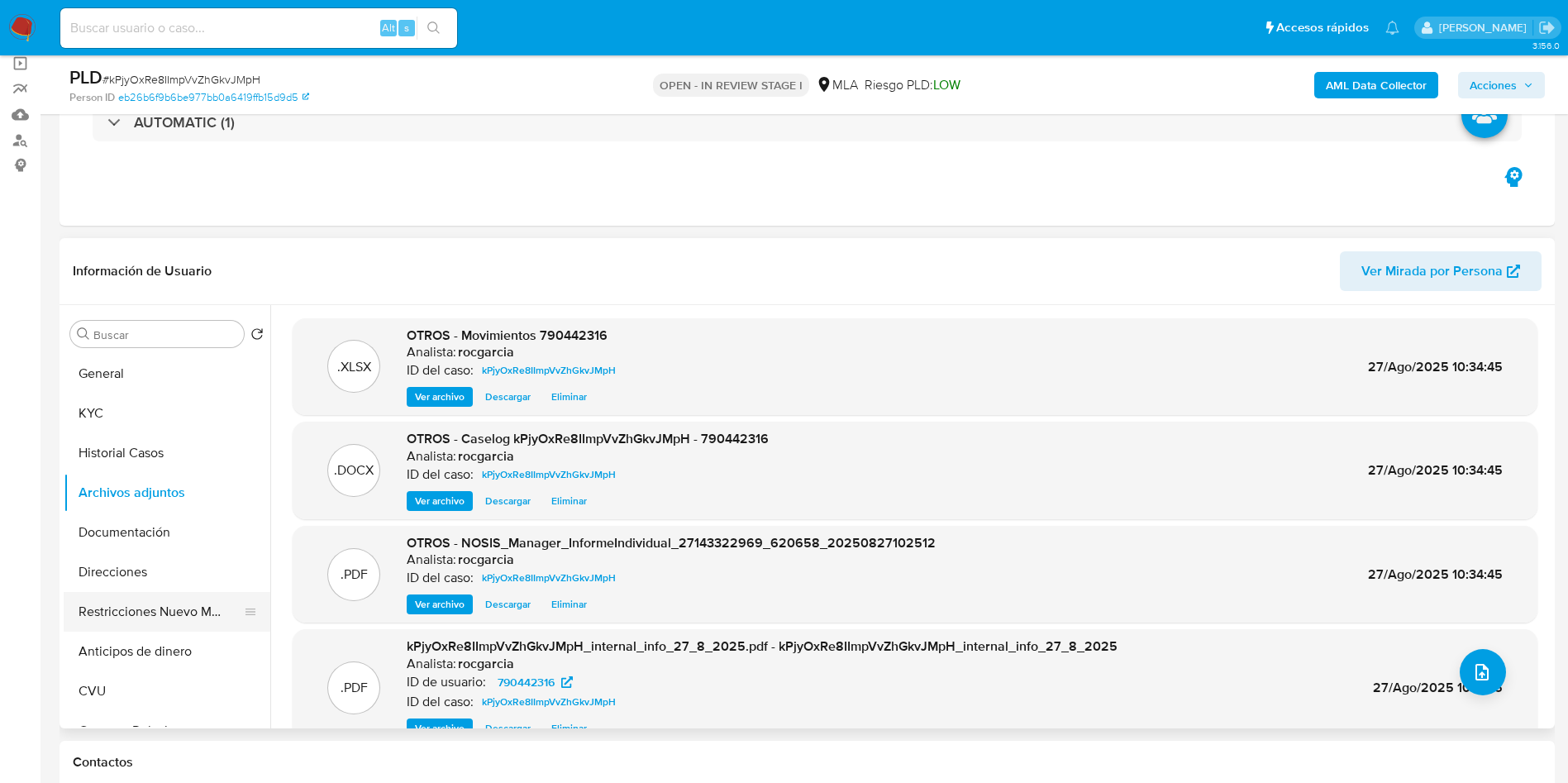
click at [123, 608] on button "Restricciones Nuevo Mundo" at bounding box center [160, 611] width 193 height 39
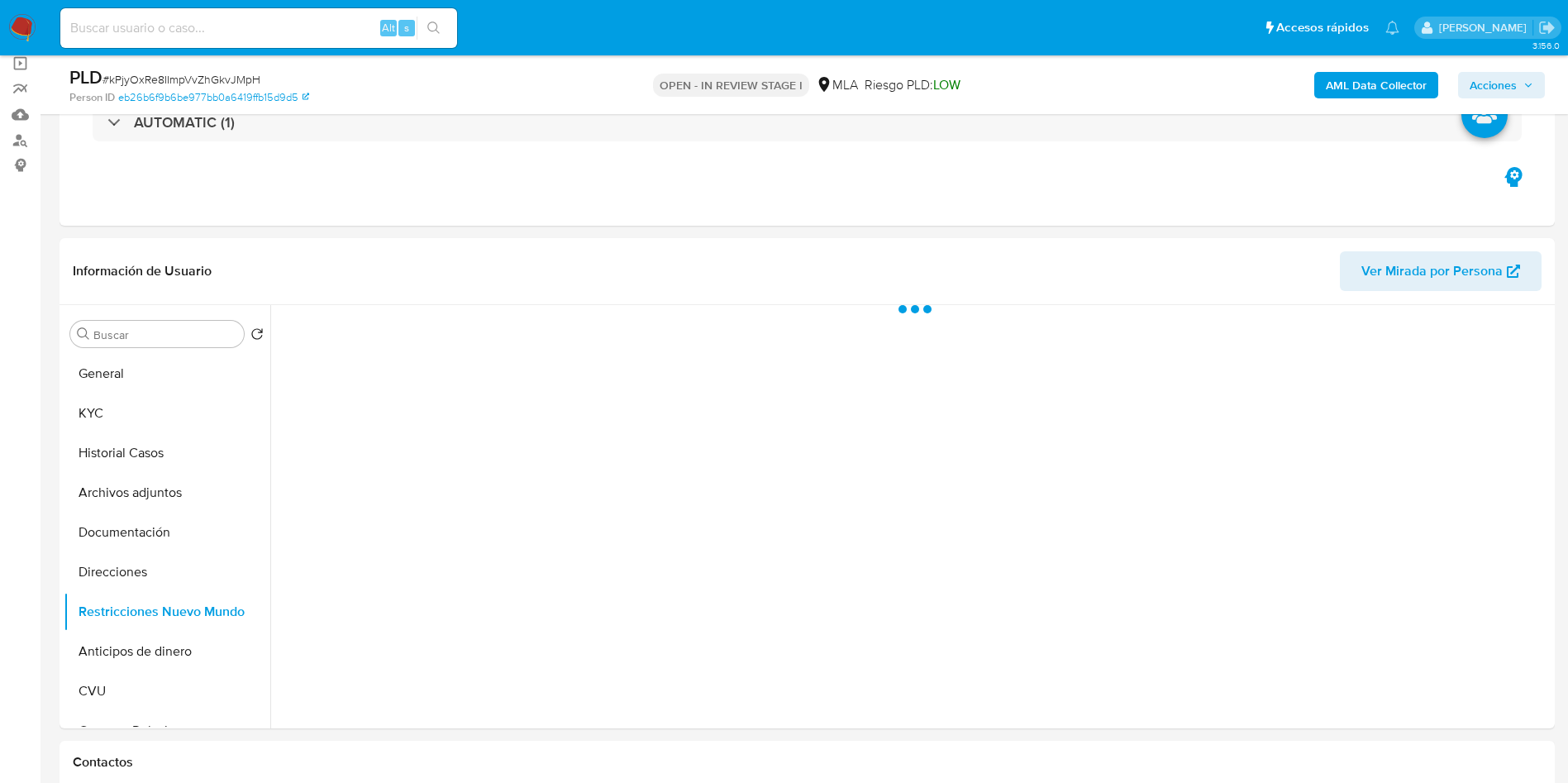
scroll to position [620, 0]
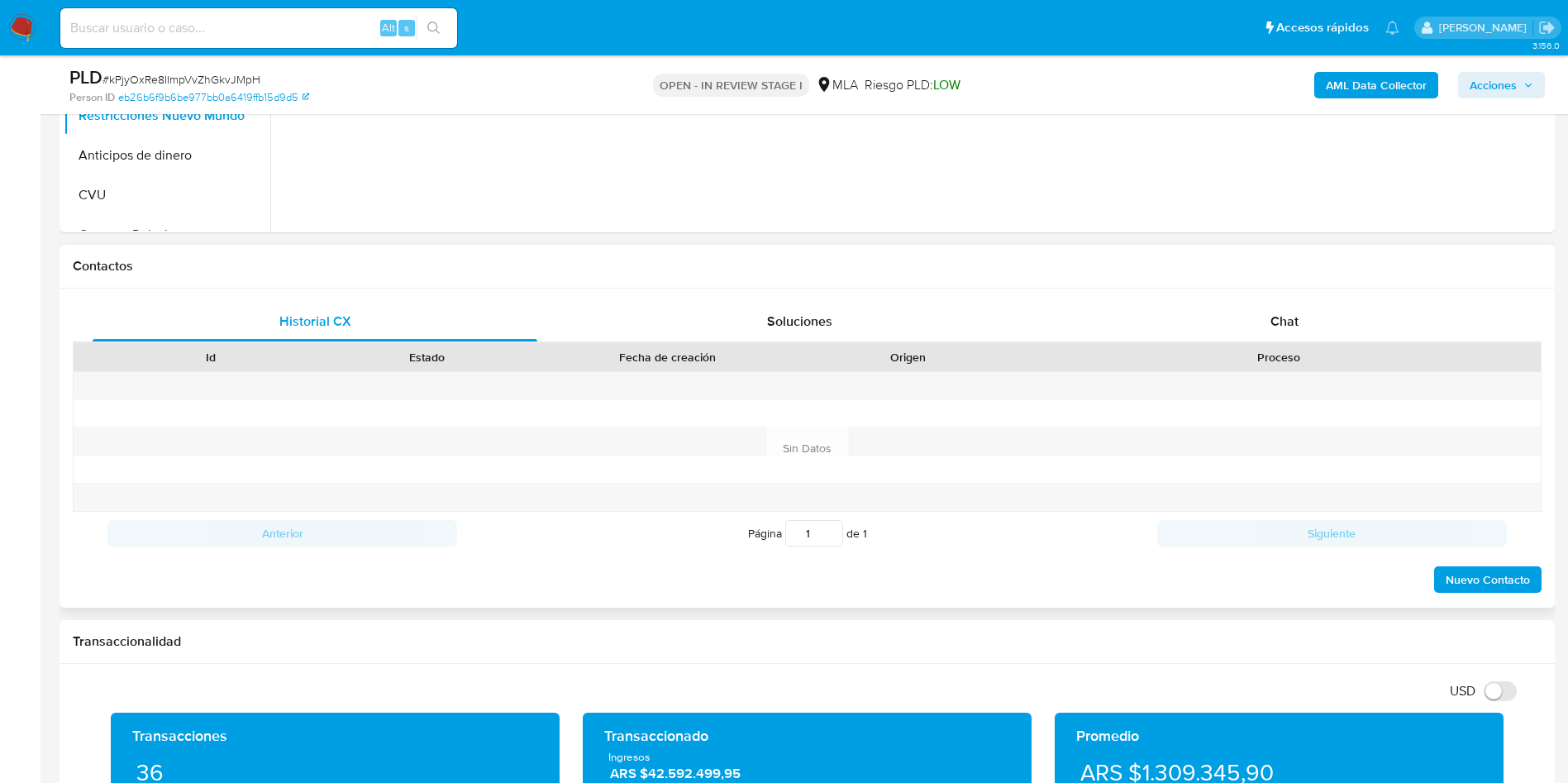
click at [1297, 342] on div "Id Estado Fecha de creación Origen Proceso" at bounding box center [807, 357] width 1469 height 29
click at [1298, 320] on div "Chat" at bounding box center [1284, 321] width 445 height 39
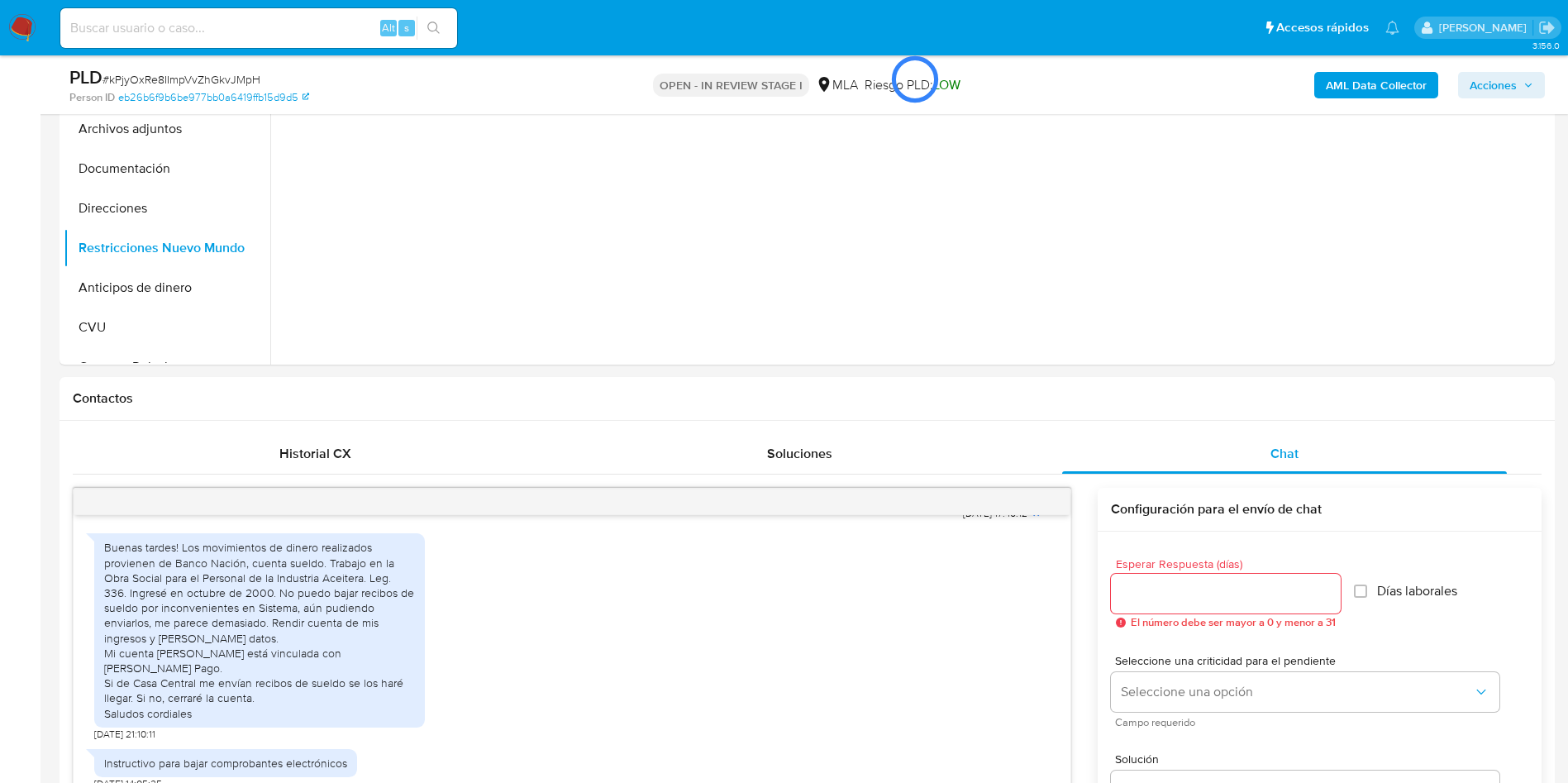
scroll to position [124, 0]
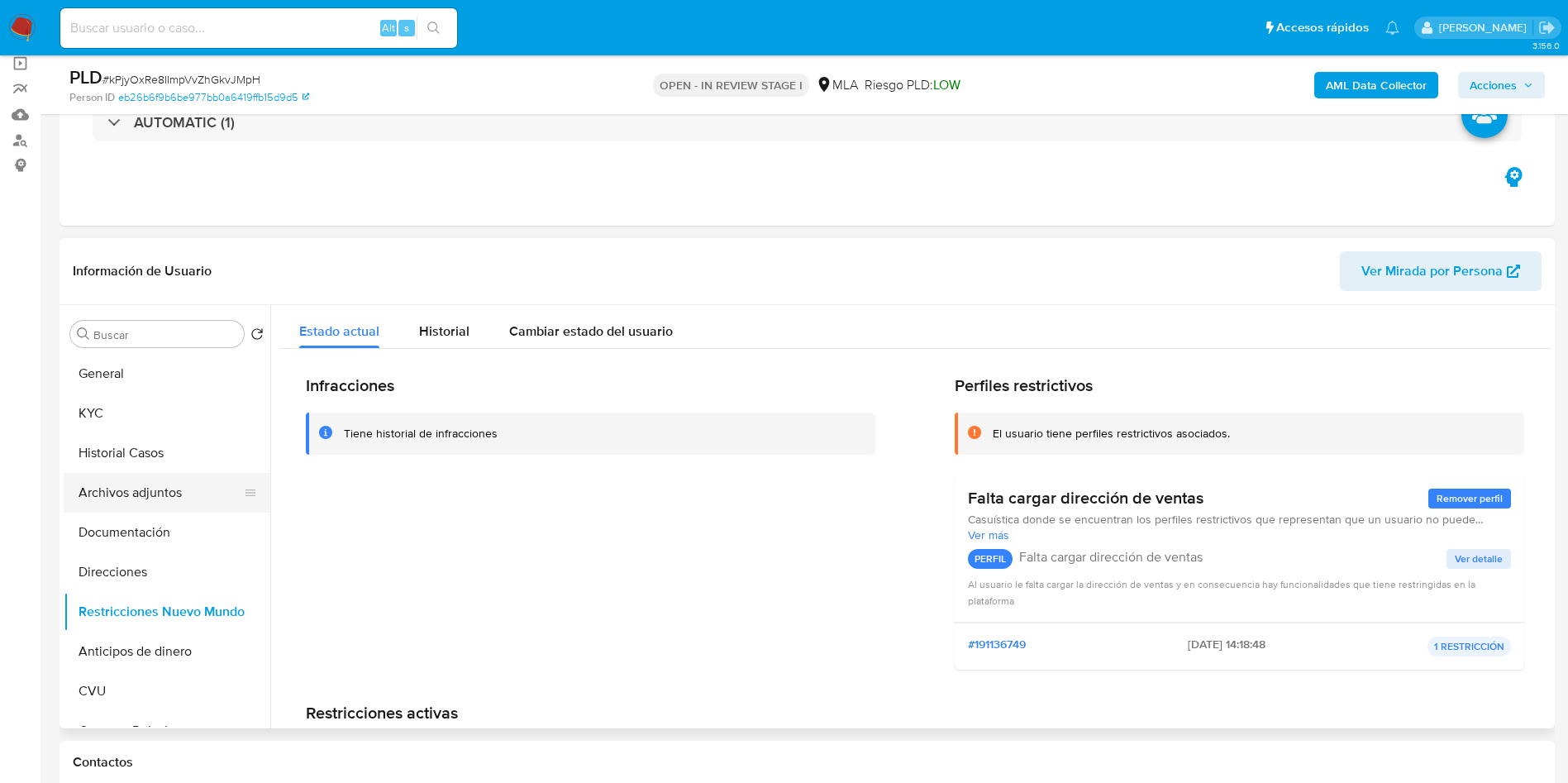
click at [156, 485] on button "Archivos adjuntos" at bounding box center [160, 492] width 193 height 39
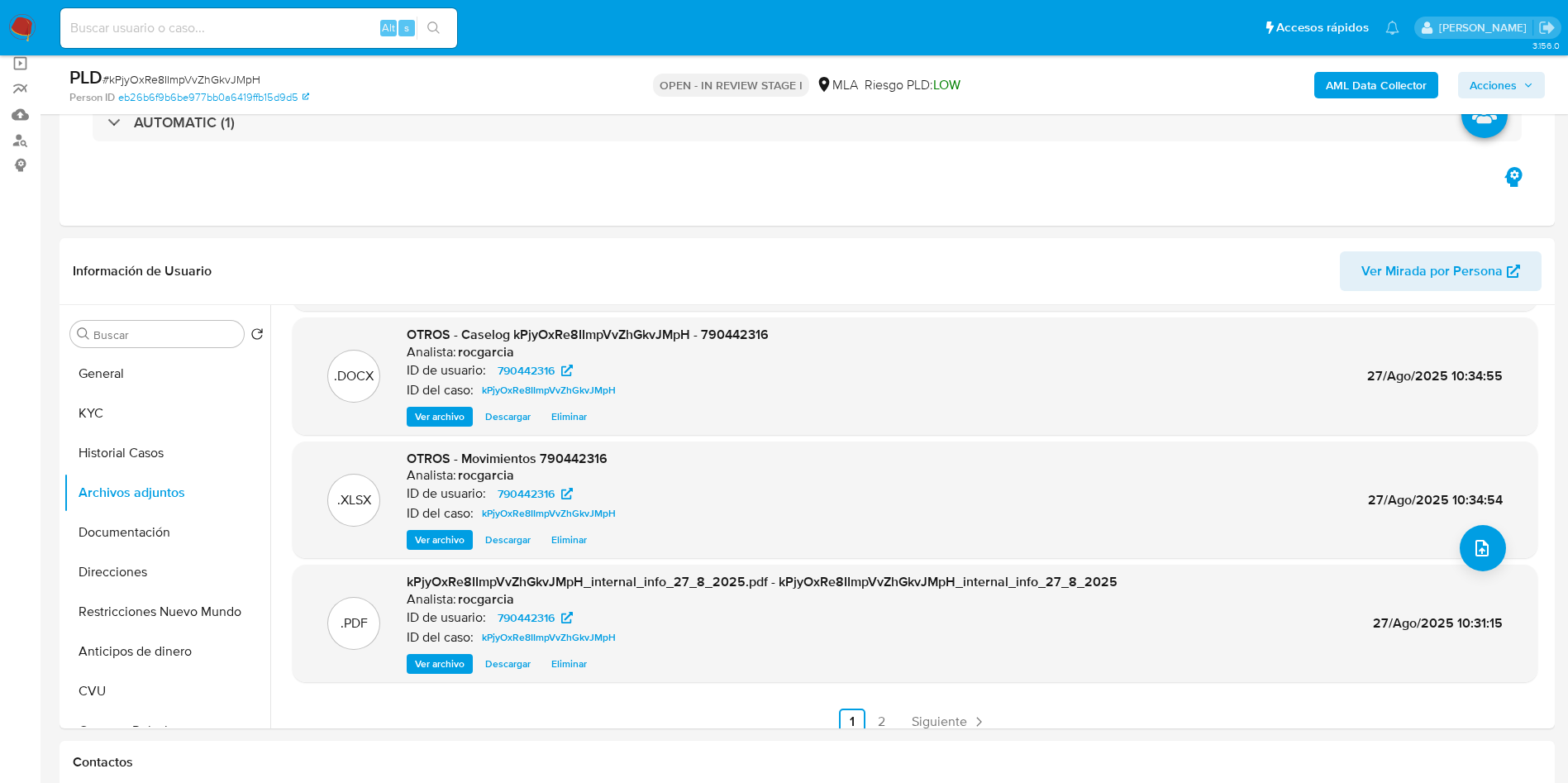
click at [1528, 77] on span "Acciones" at bounding box center [1501, 84] width 63 height 23
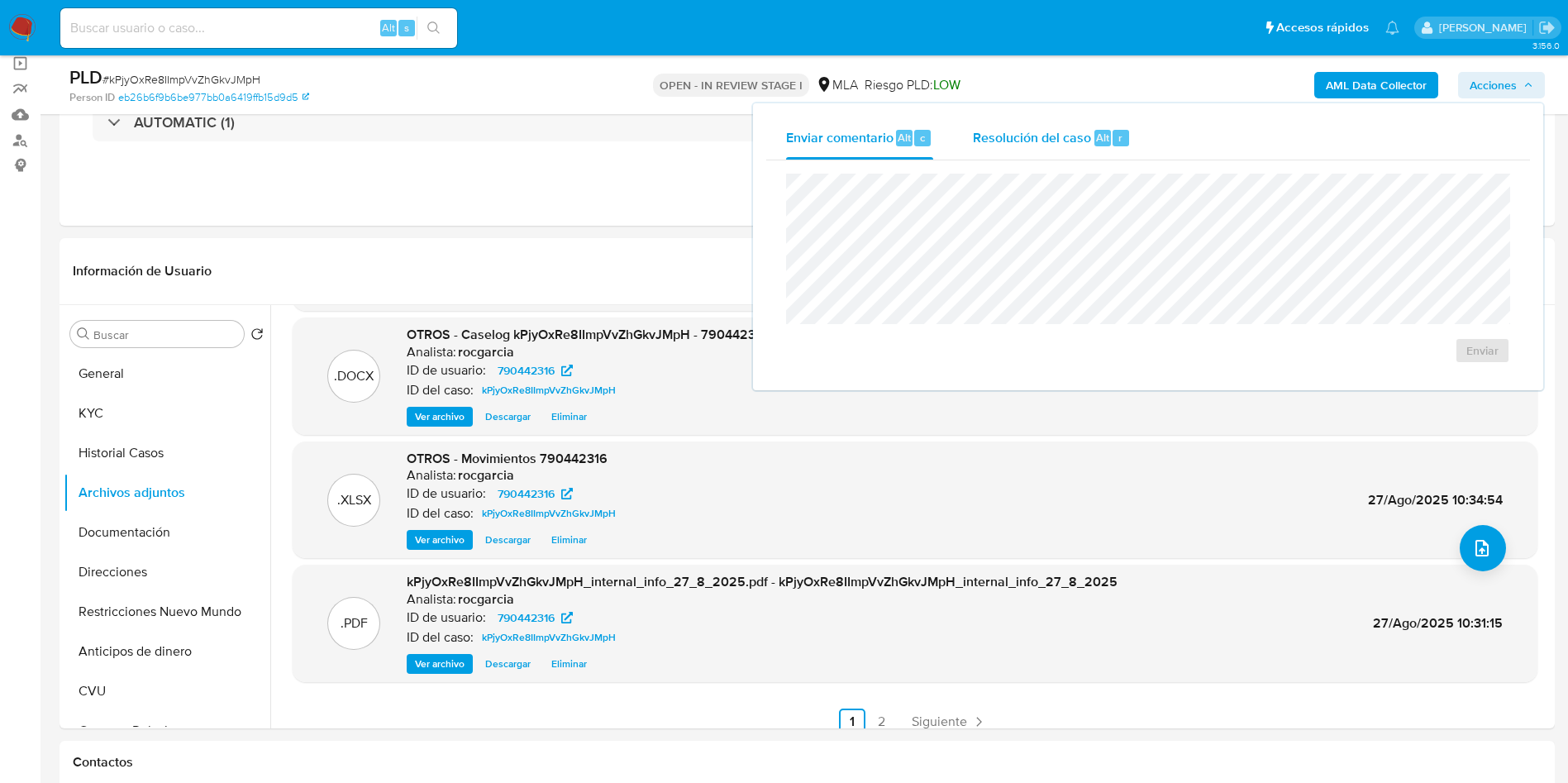
click at [1041, 145] on span "Resolución del caso" at bounding box center [1032, 137] width 118 height 19
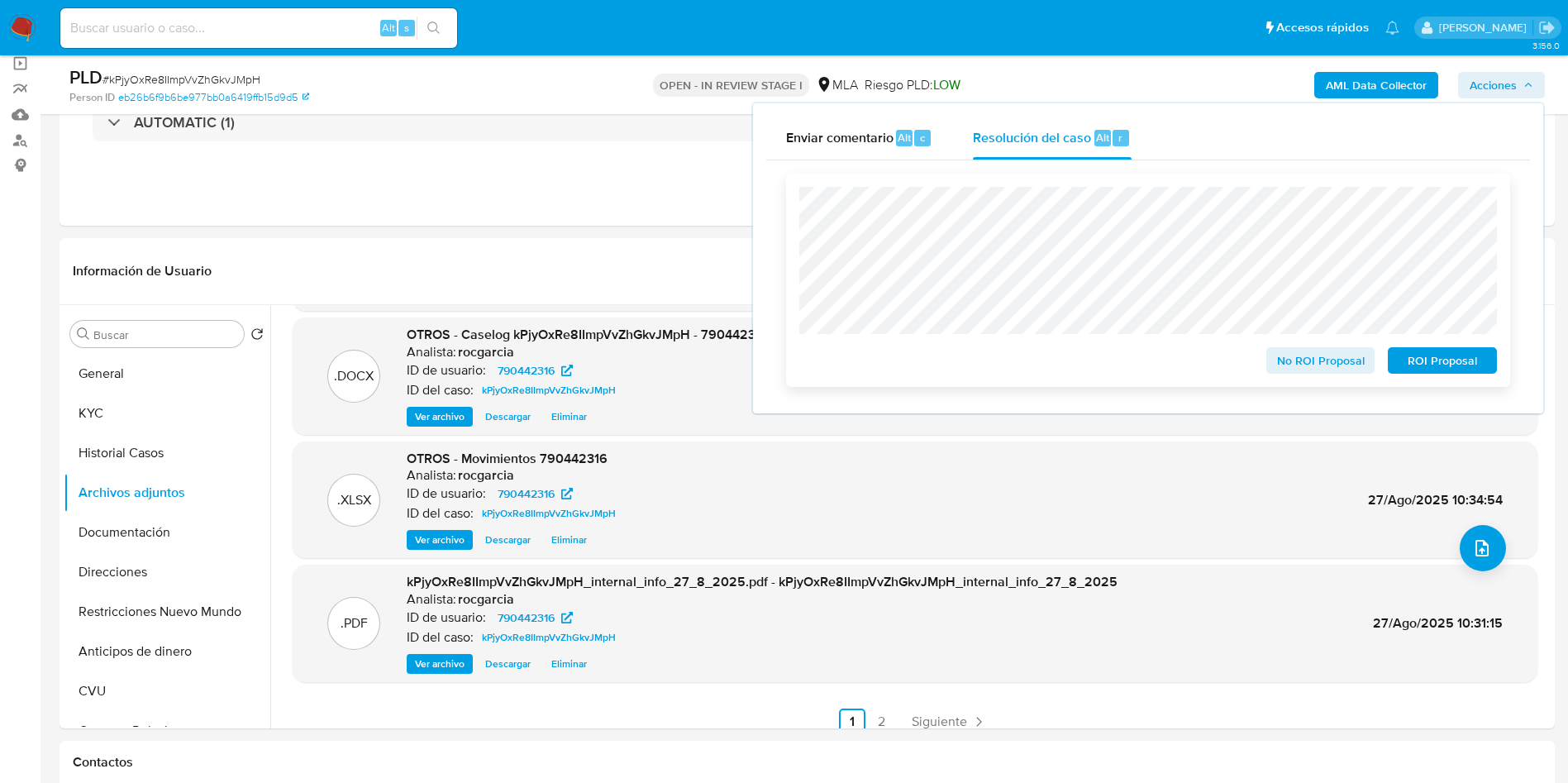
click at [1302, 363] on span "No ROI Proposal" at bounding box center [1321, 359] width 86 height 23
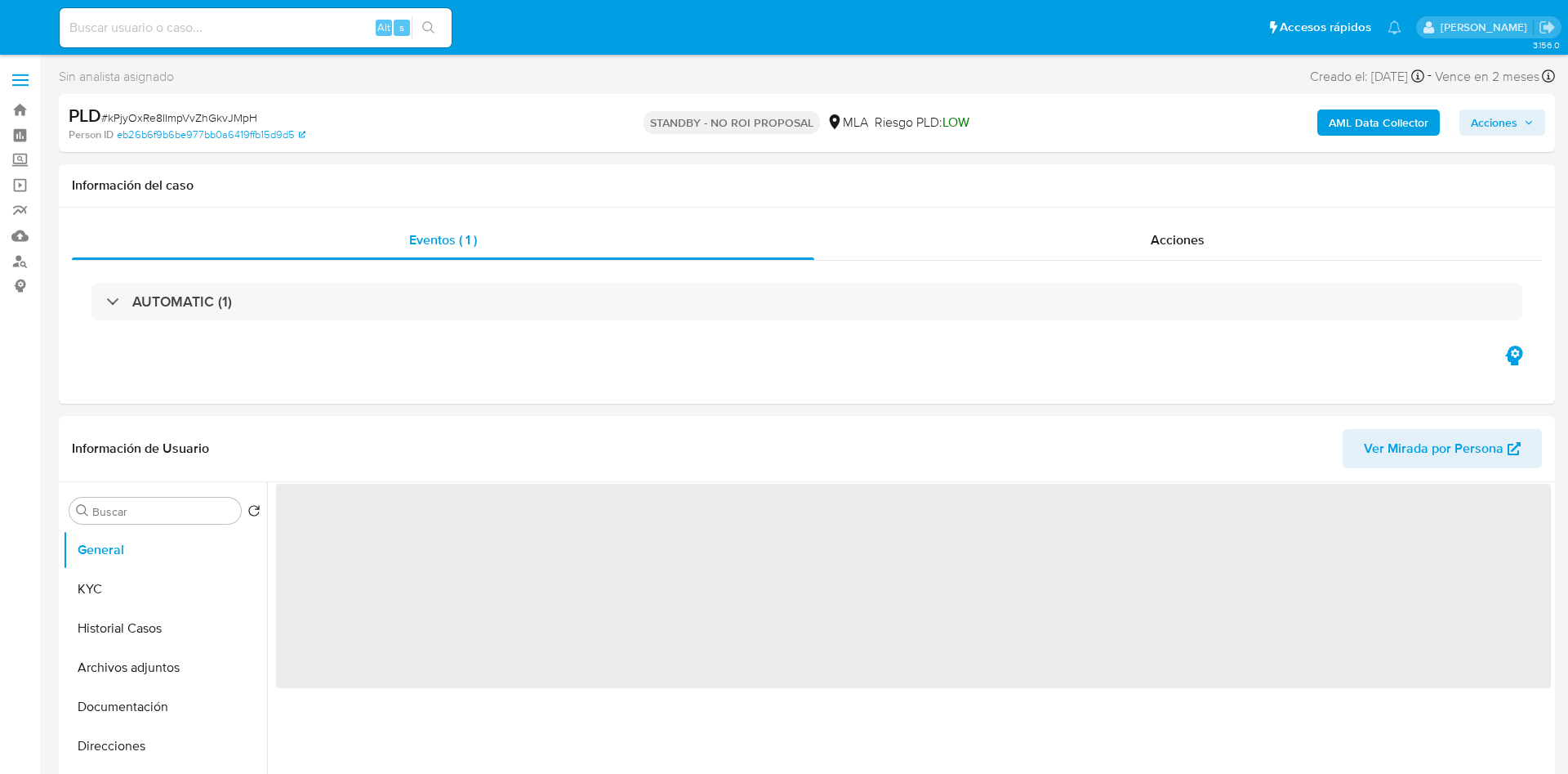
select select "10"
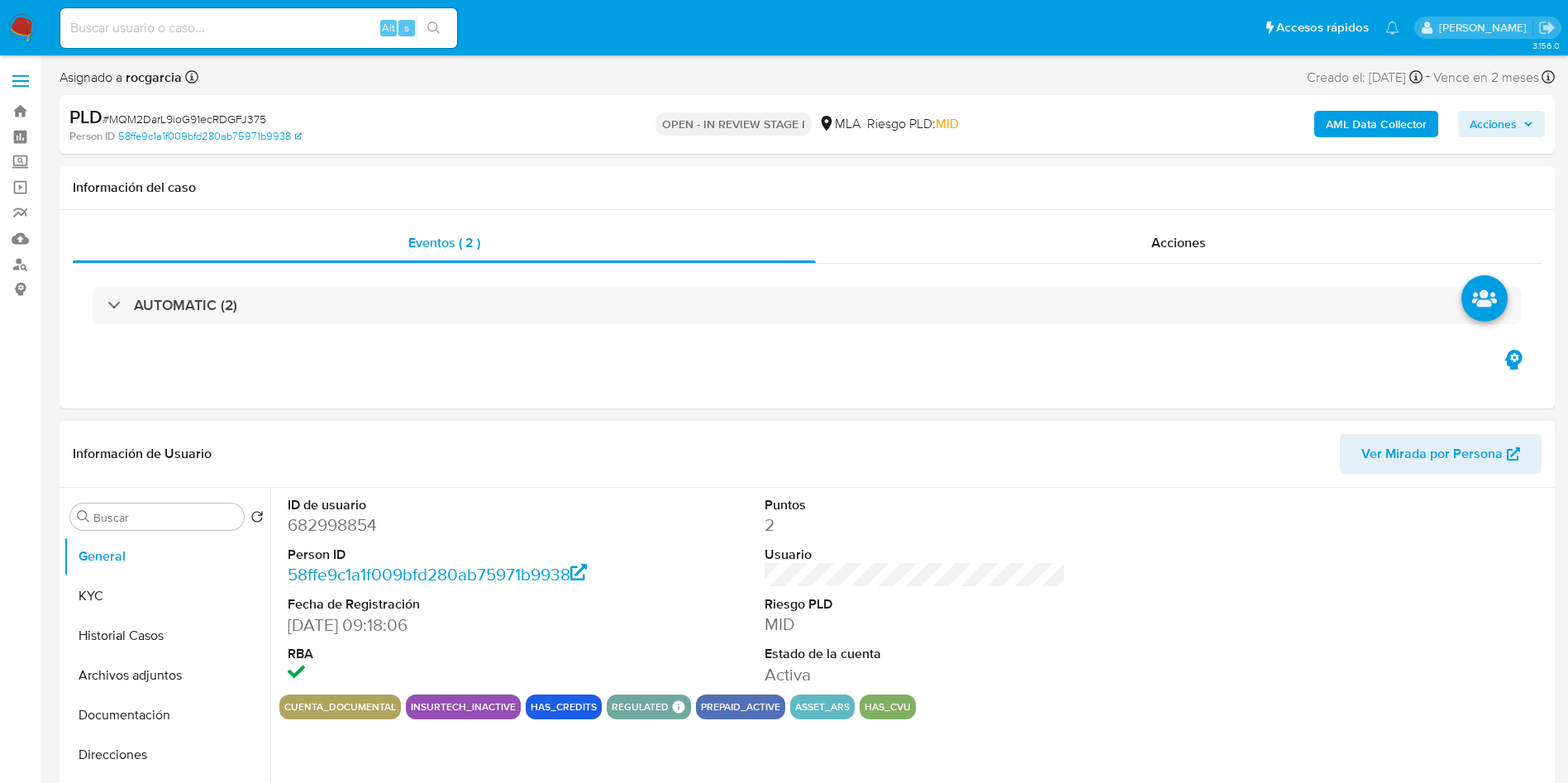
select select "10"
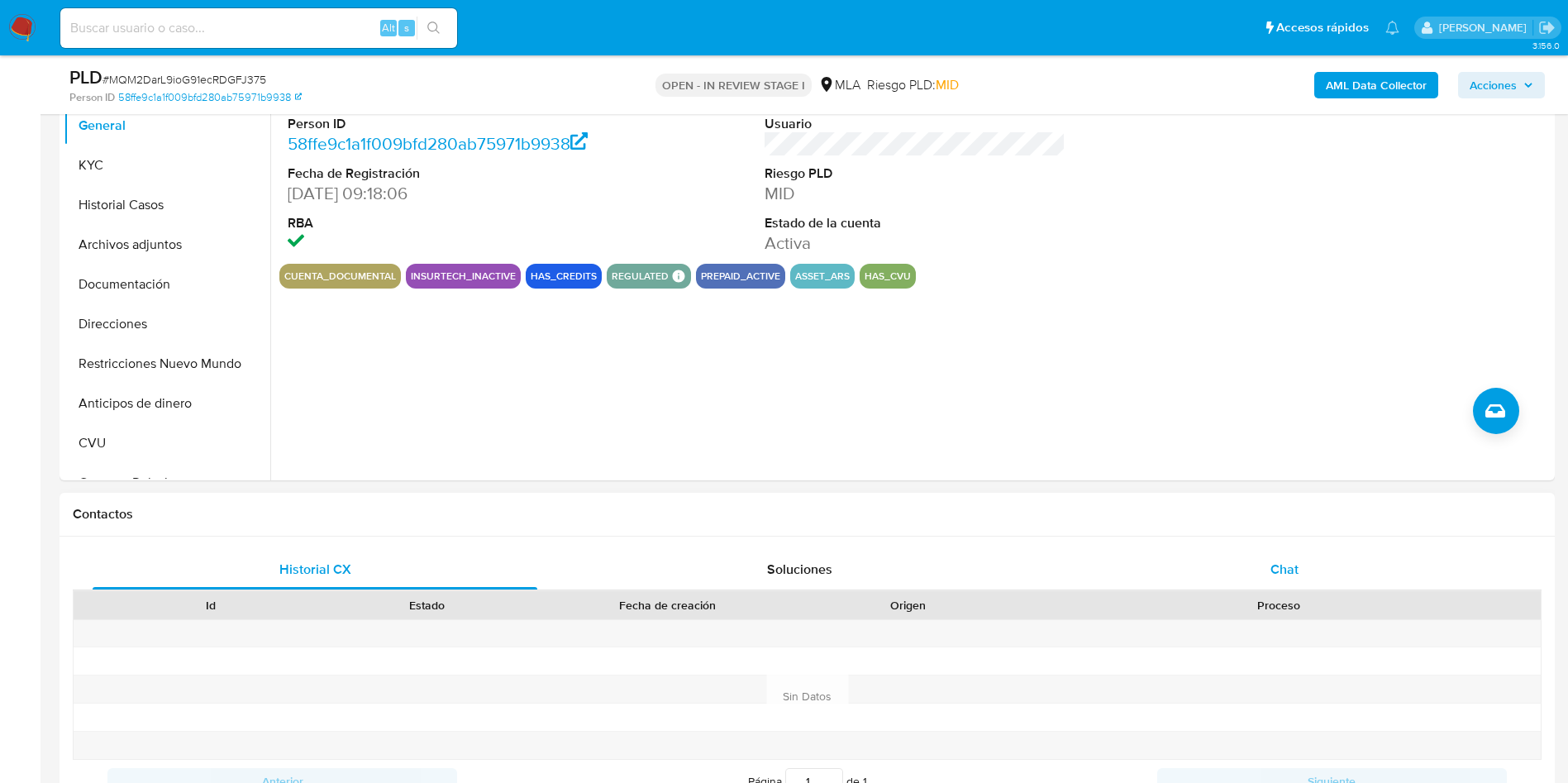
click at [1287, 566] on span "Chat" at bounding box center [1284, 568] width 28 height 19
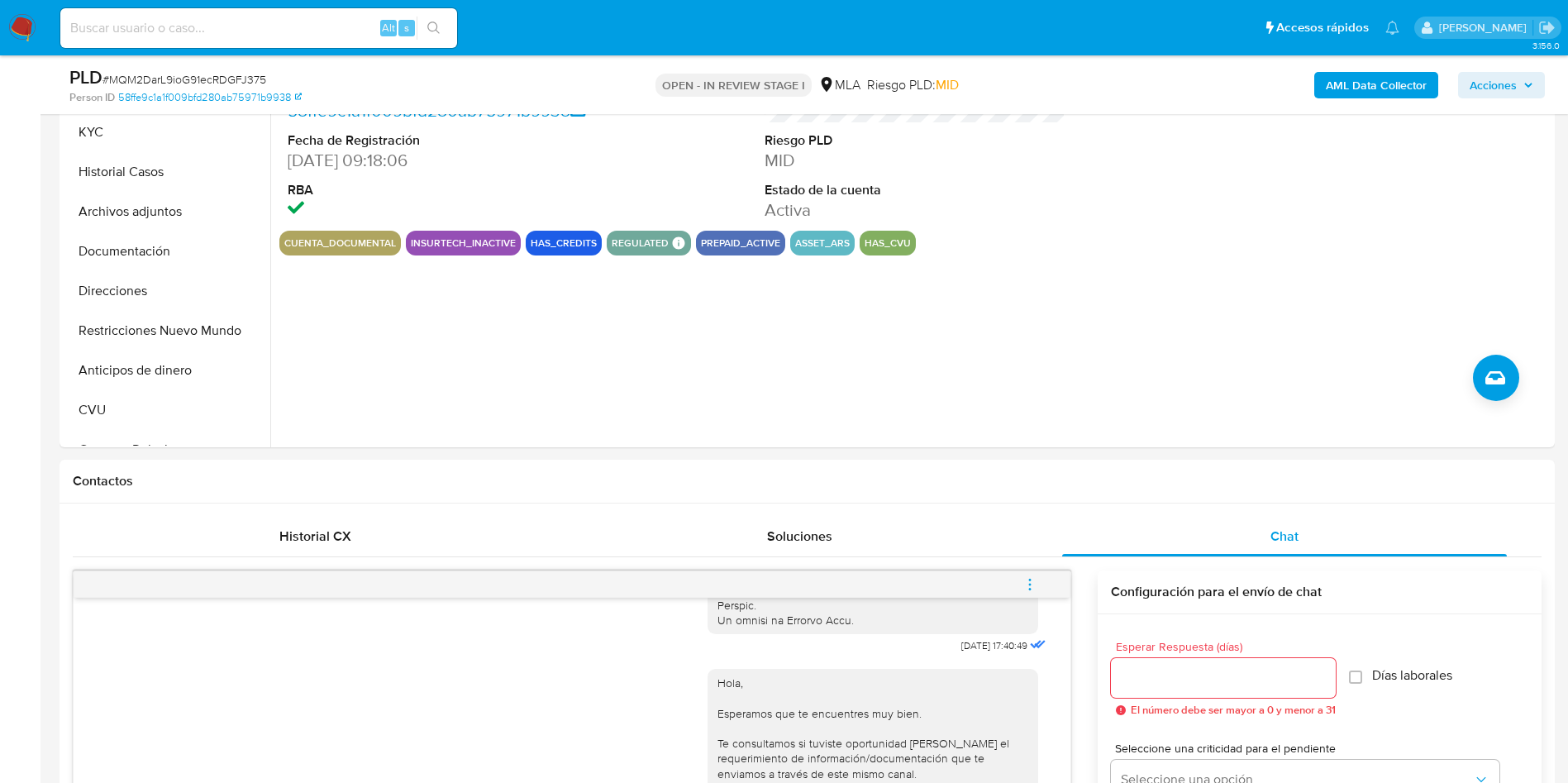
scroll to position [248, 0]
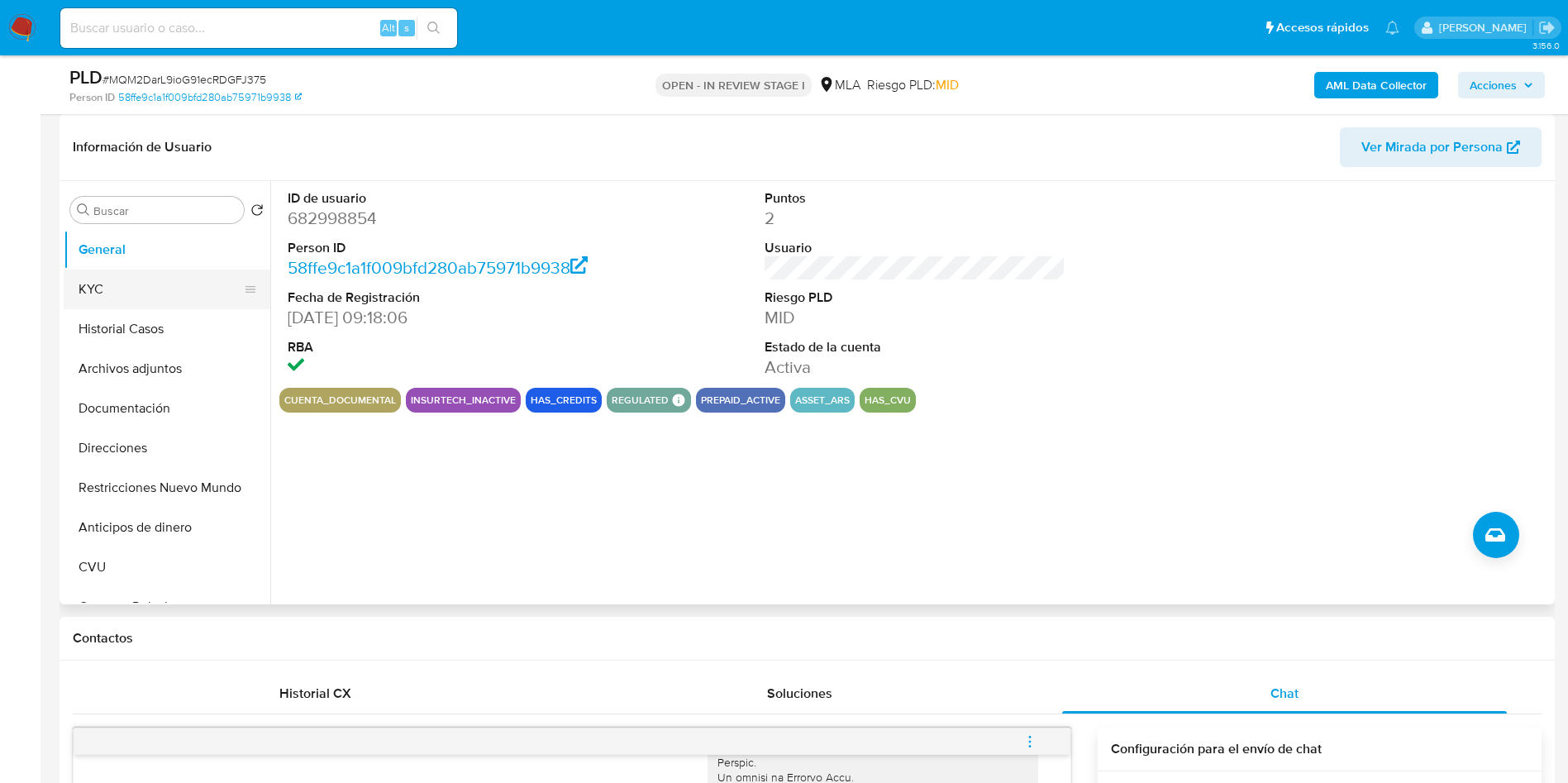
click at [132, 295] on button "KYC" at bounding box center [160, 289] width 193 height 39
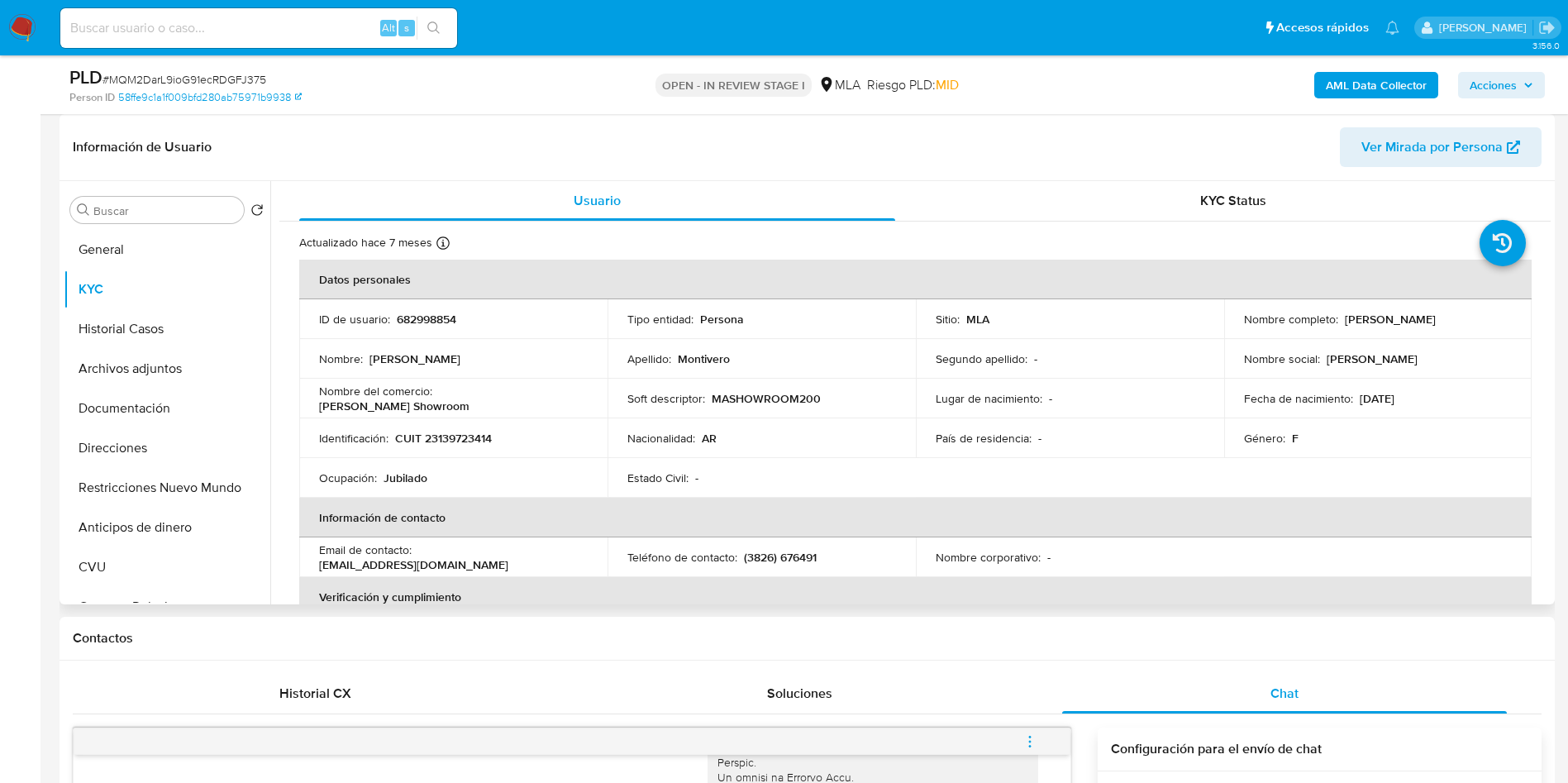
click at [453, 442] on p "CUIT 23139723414" at bounding box center [443, 438] width 96 height 15
copy p "23139723414"
click at [419, 322] on p "682998854" at bounding box center [426, 319] width 60 height 15
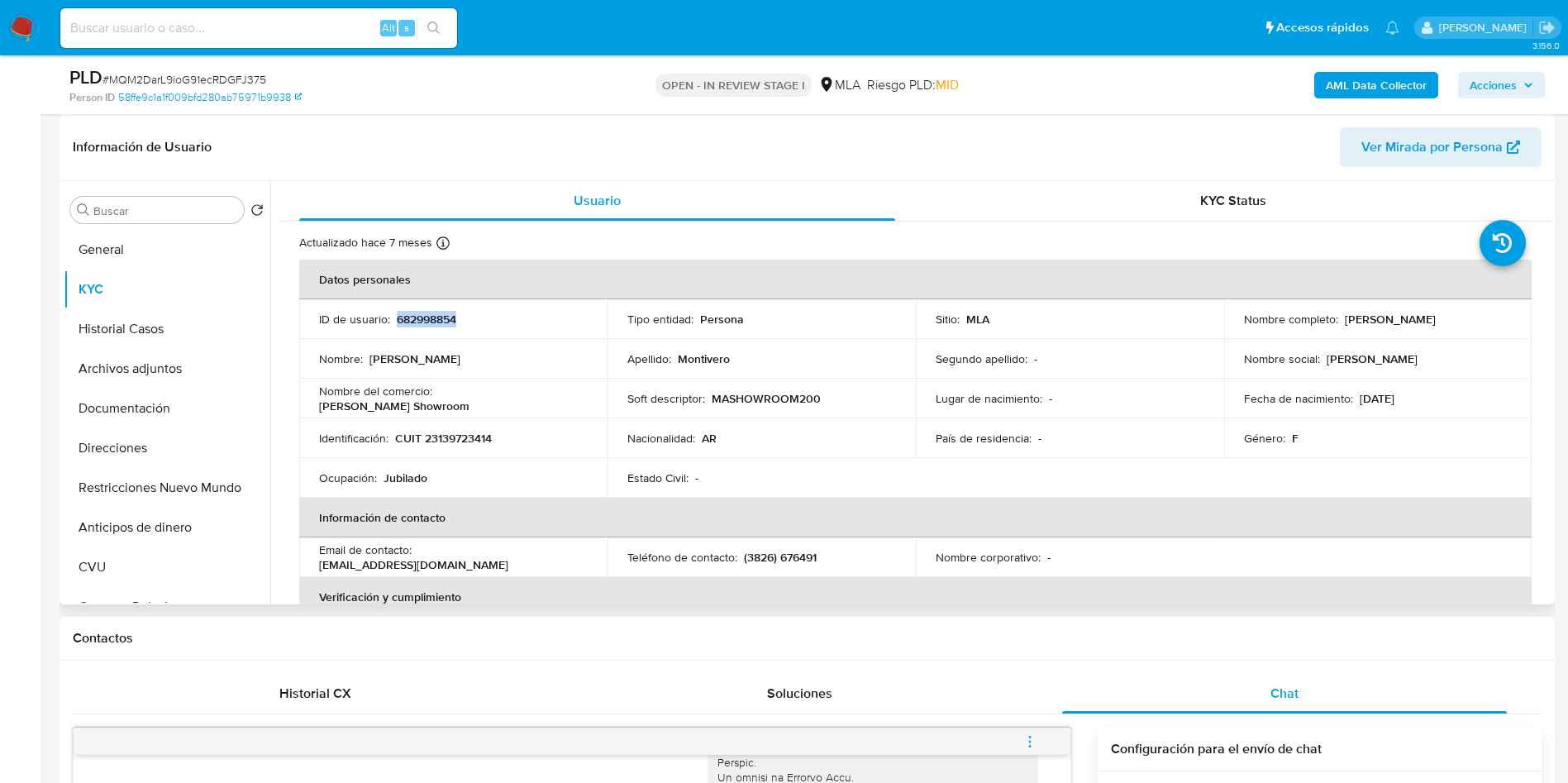
copy p "682998854"
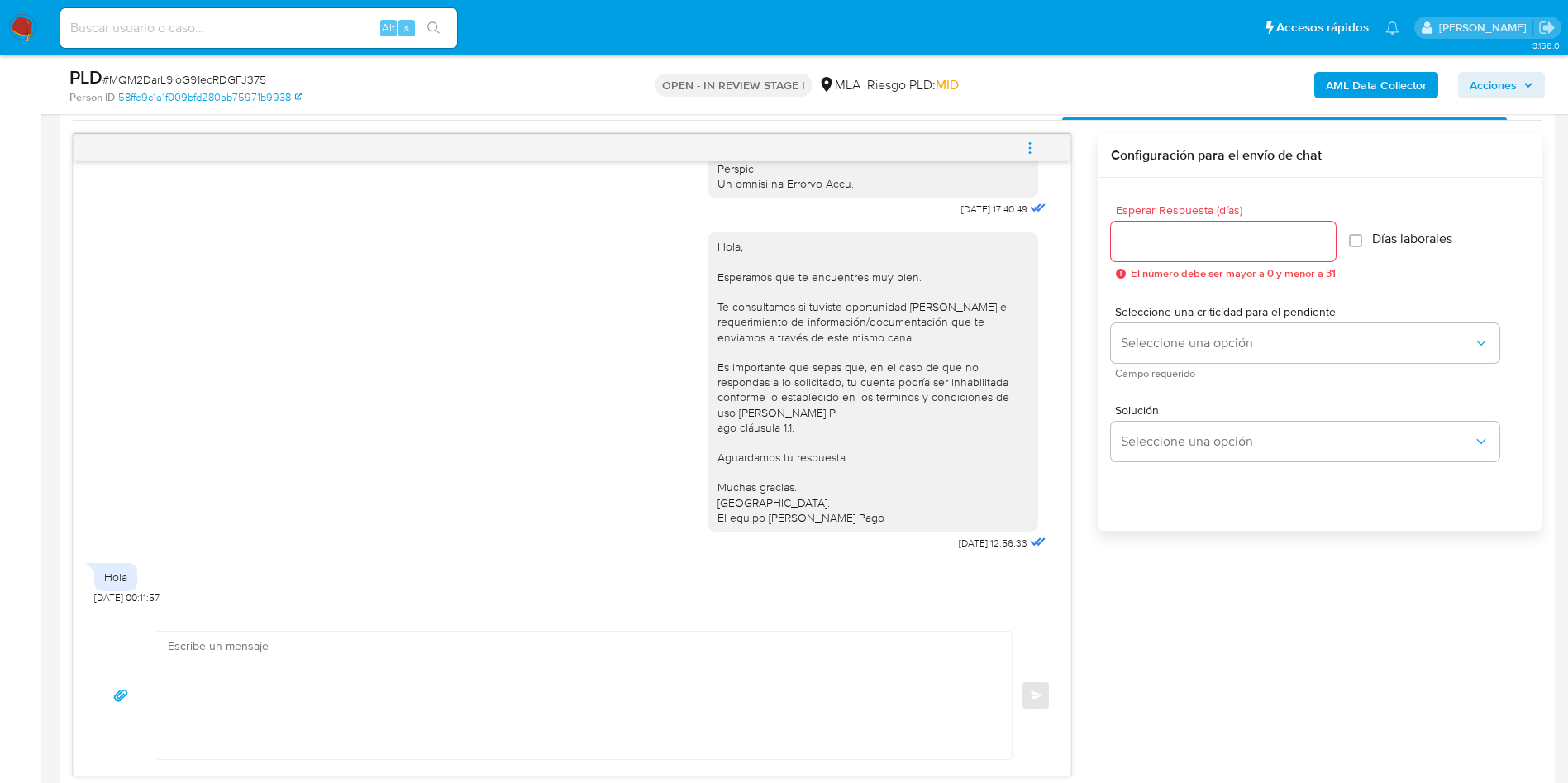
scroll to position [992, 0]
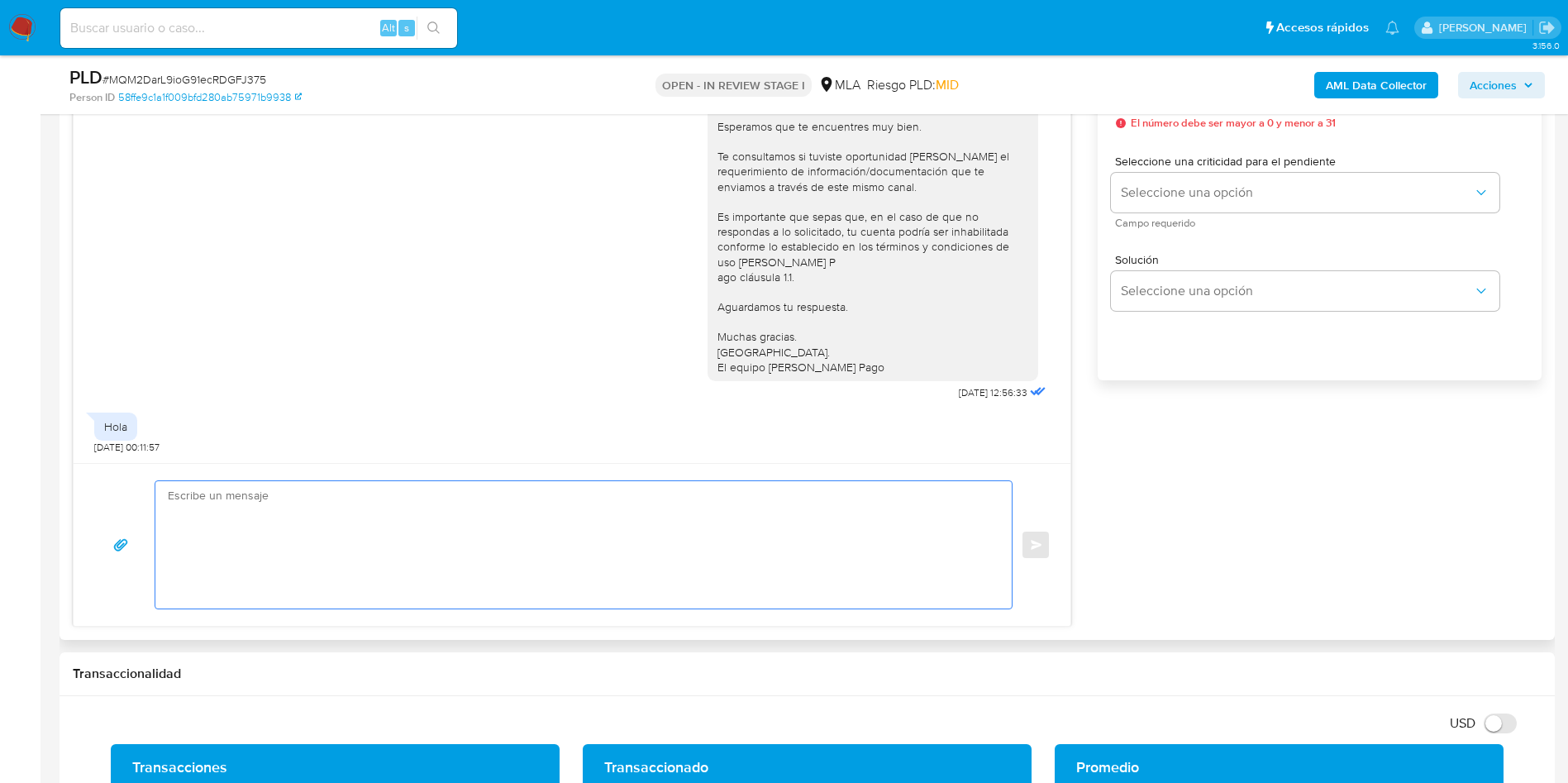
click at [276, 556] on textarea at bounding box center [580, 545] width 823 height 127
paste textarea "Muchas gracias por tu respuesta. Analizamos tu caso y verificamos que no te enc…"
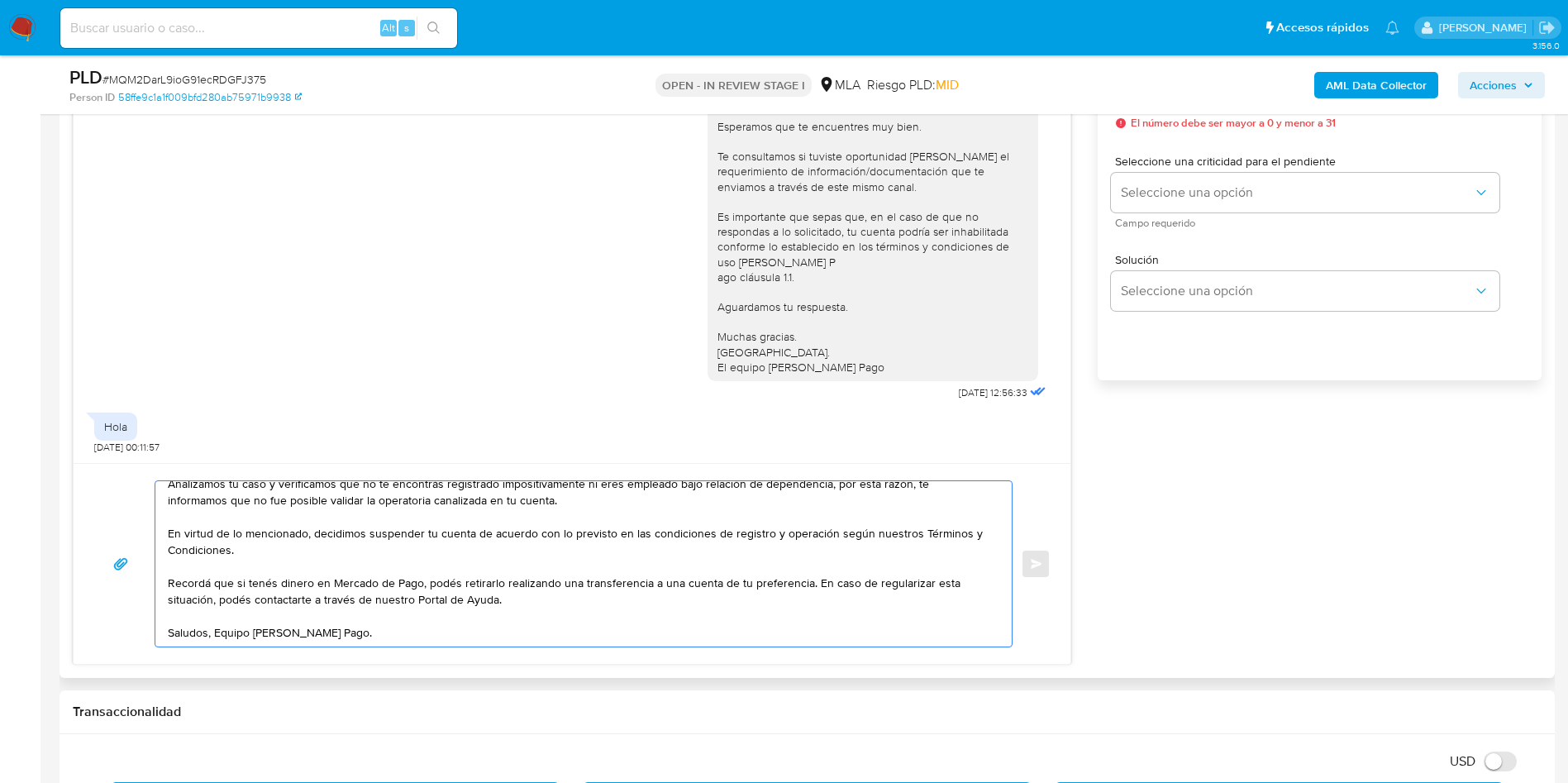
scroll to position [0, 0]
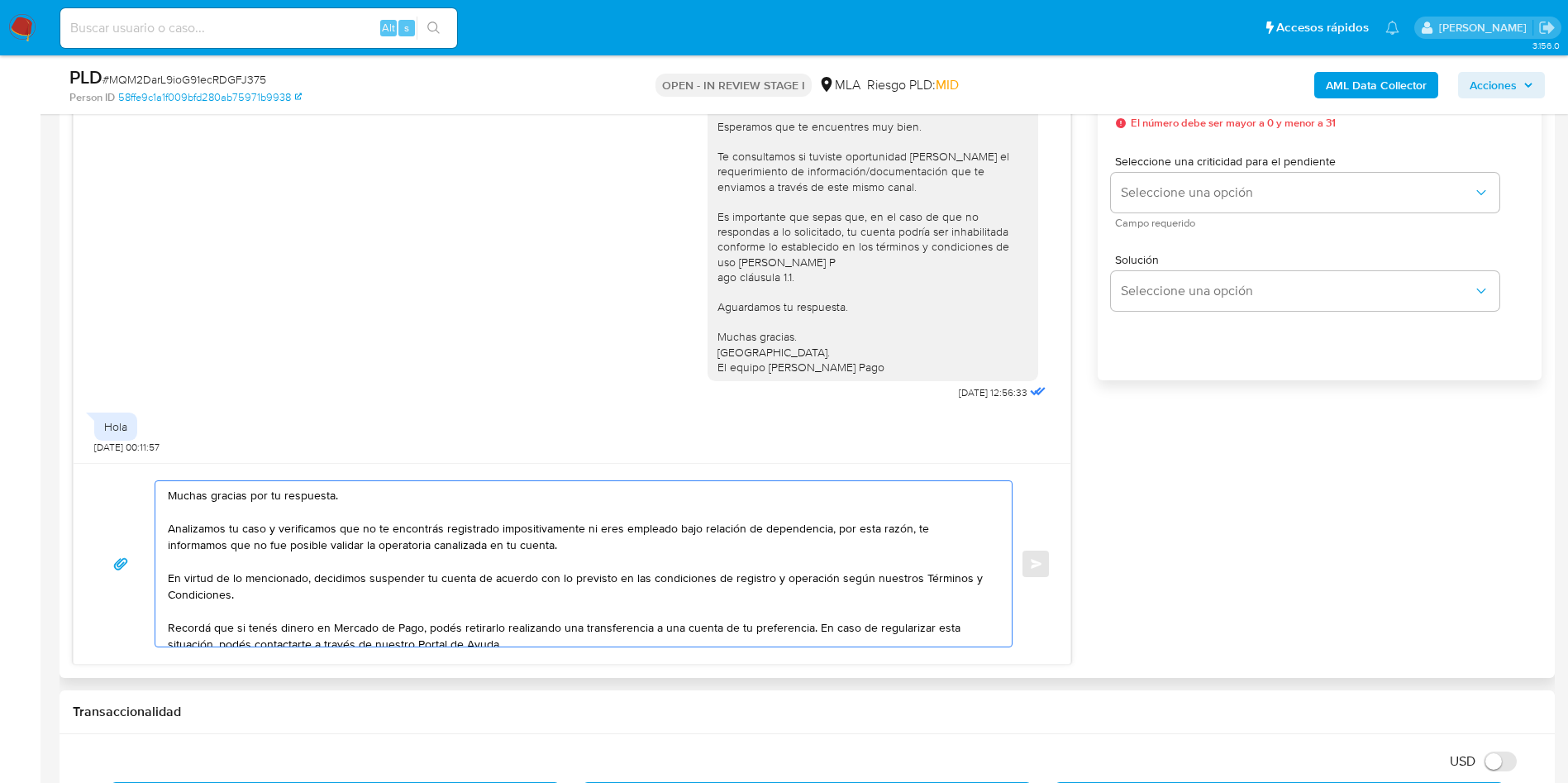
click at [209, 499] on textarea "Muchas gracias por tu respuesta. Analizamos tu caso y verificamos que no te enc…" at bounding box center [580, 564] width 823 height 165
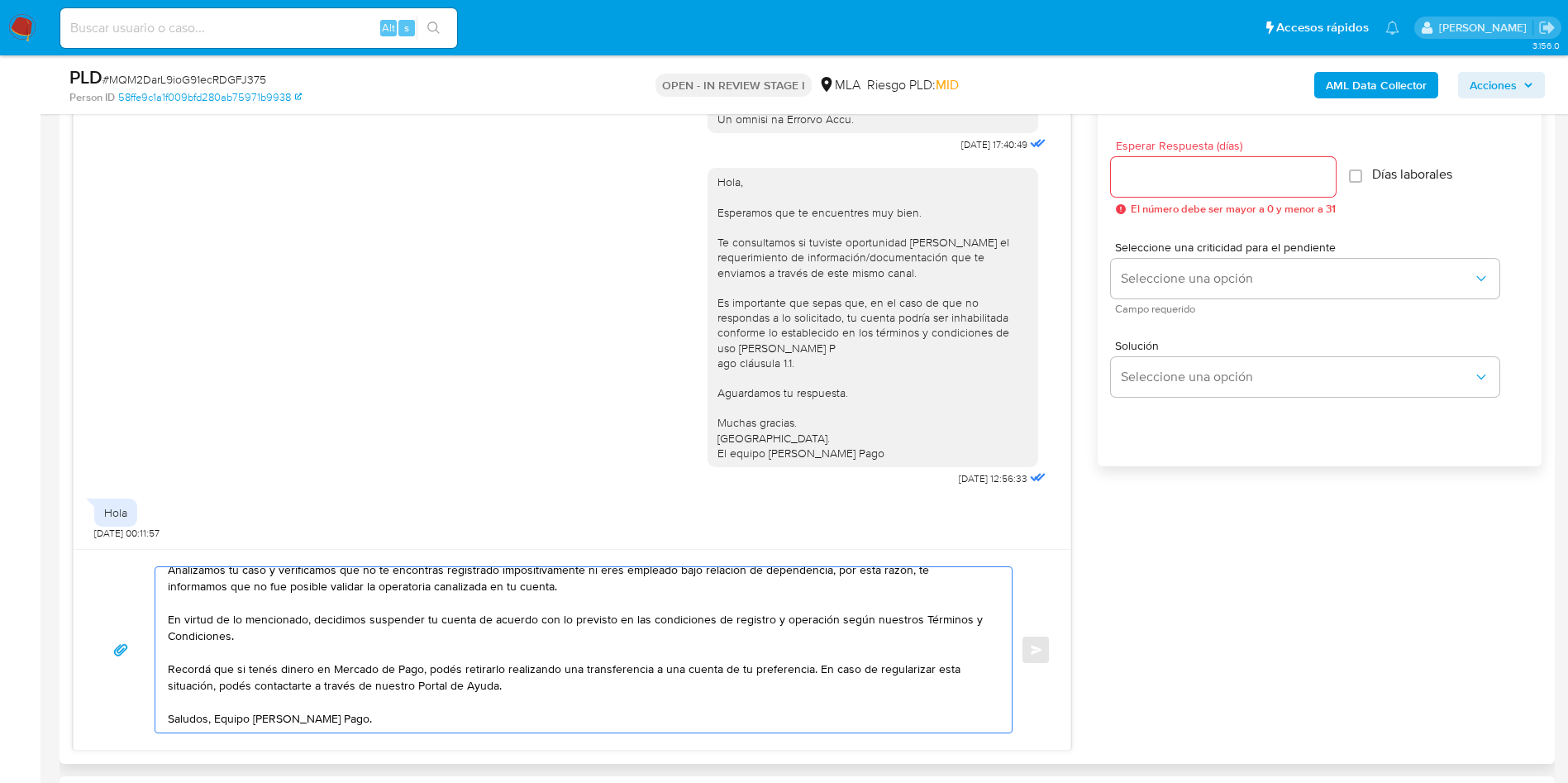
scroll to position [867, 0]
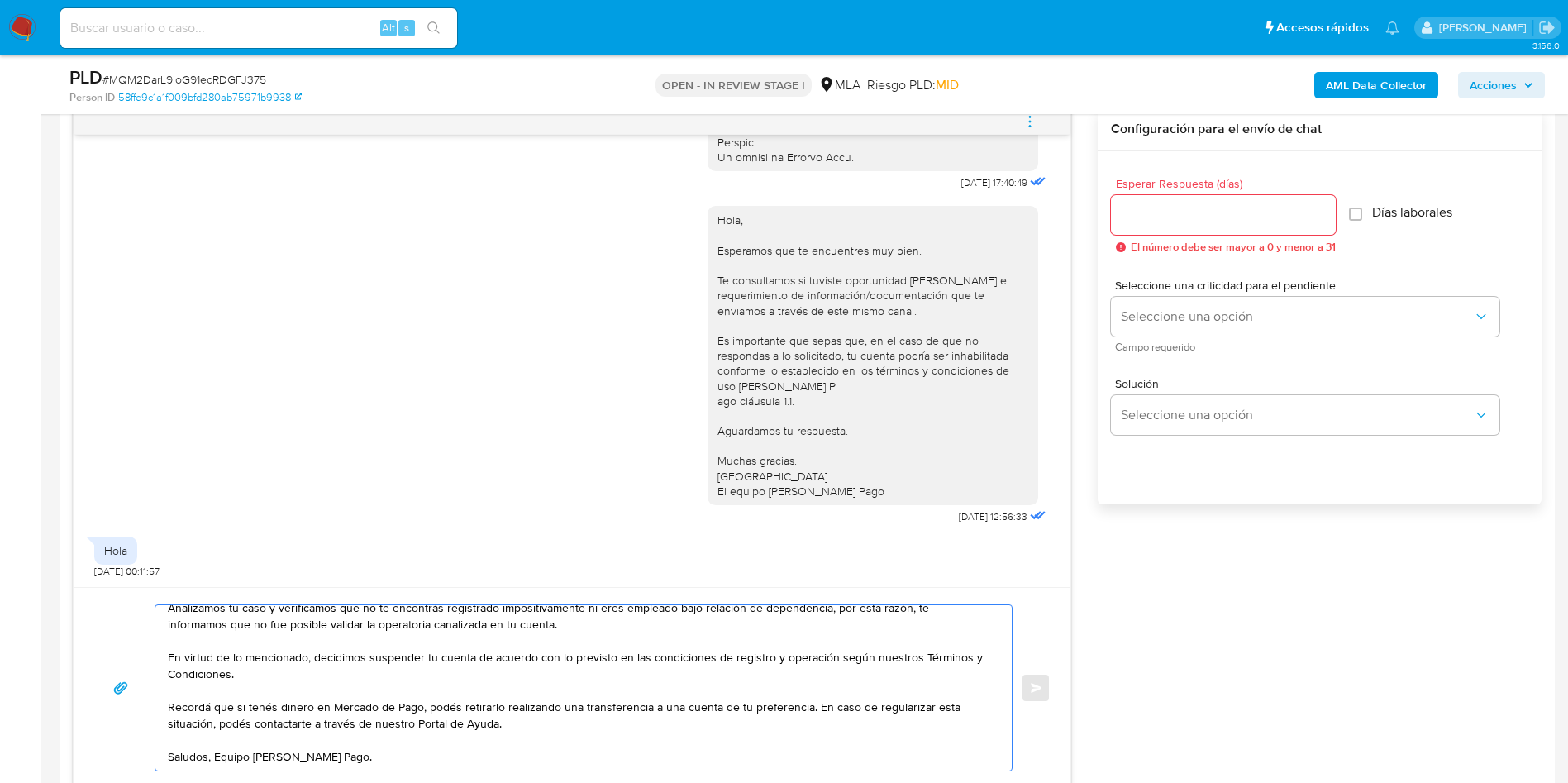
type textarea "Buenos días, Analizamos tu caso y verificamos que no te encontrás registrado im…"
click at [1230, 209] on input "Esperar Respuesta (días)" at bounding box center [1222, 215] width 225 height 21
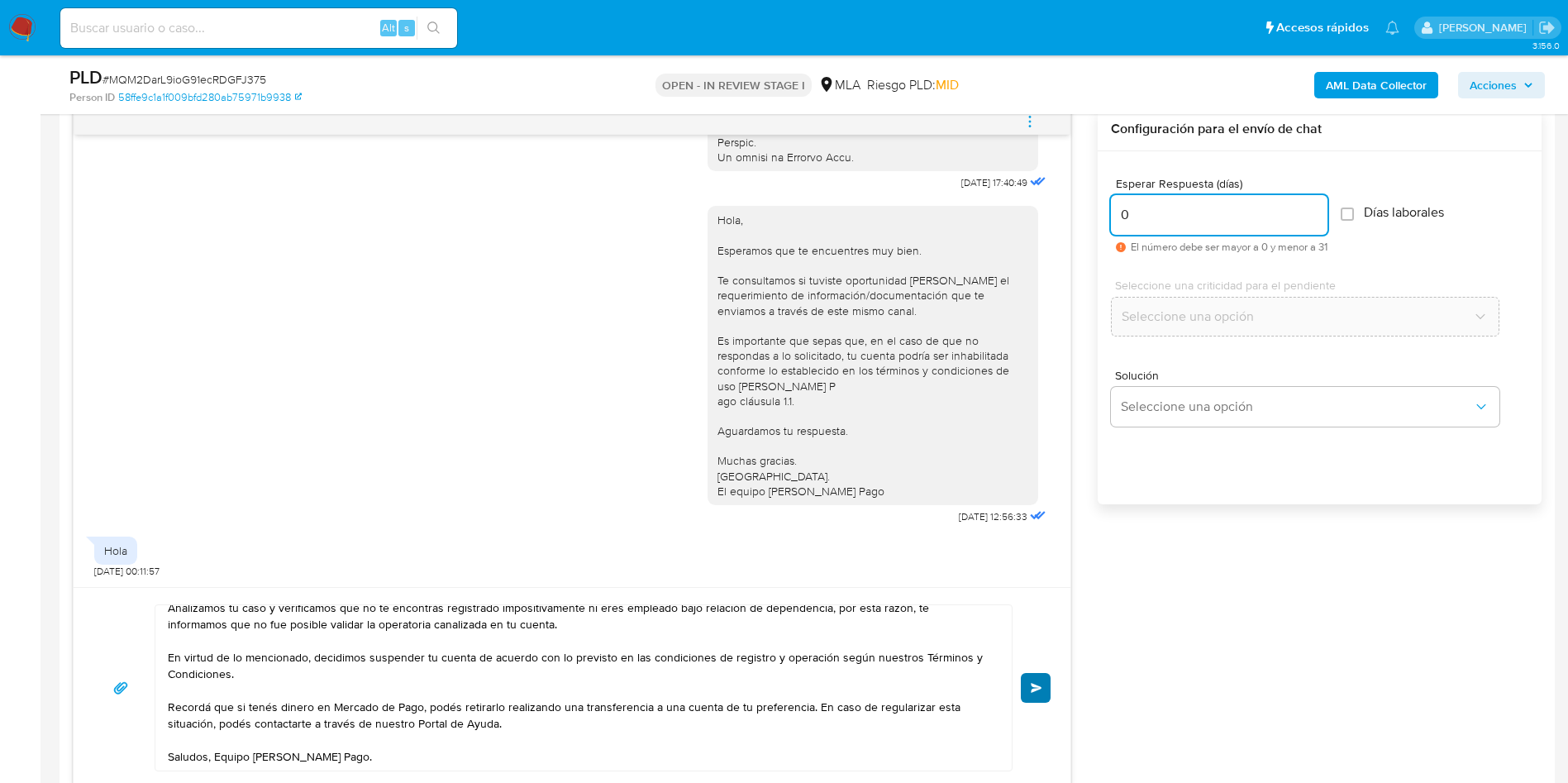
type input "0"
click at [1031, 689] on span "Enviar" at bounding box center [1036, 688] width 12 height 10
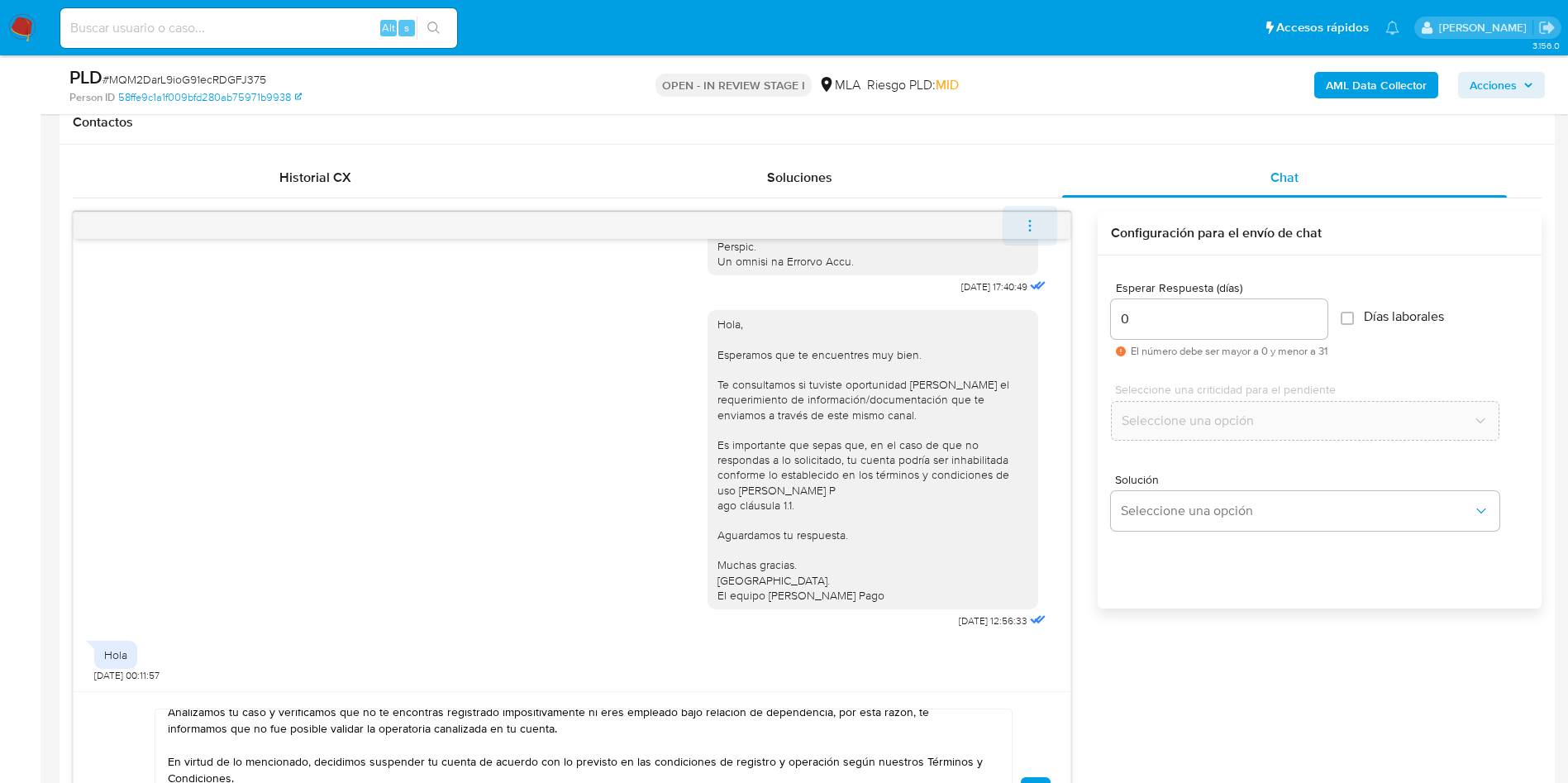
scroll to position [620, 0]
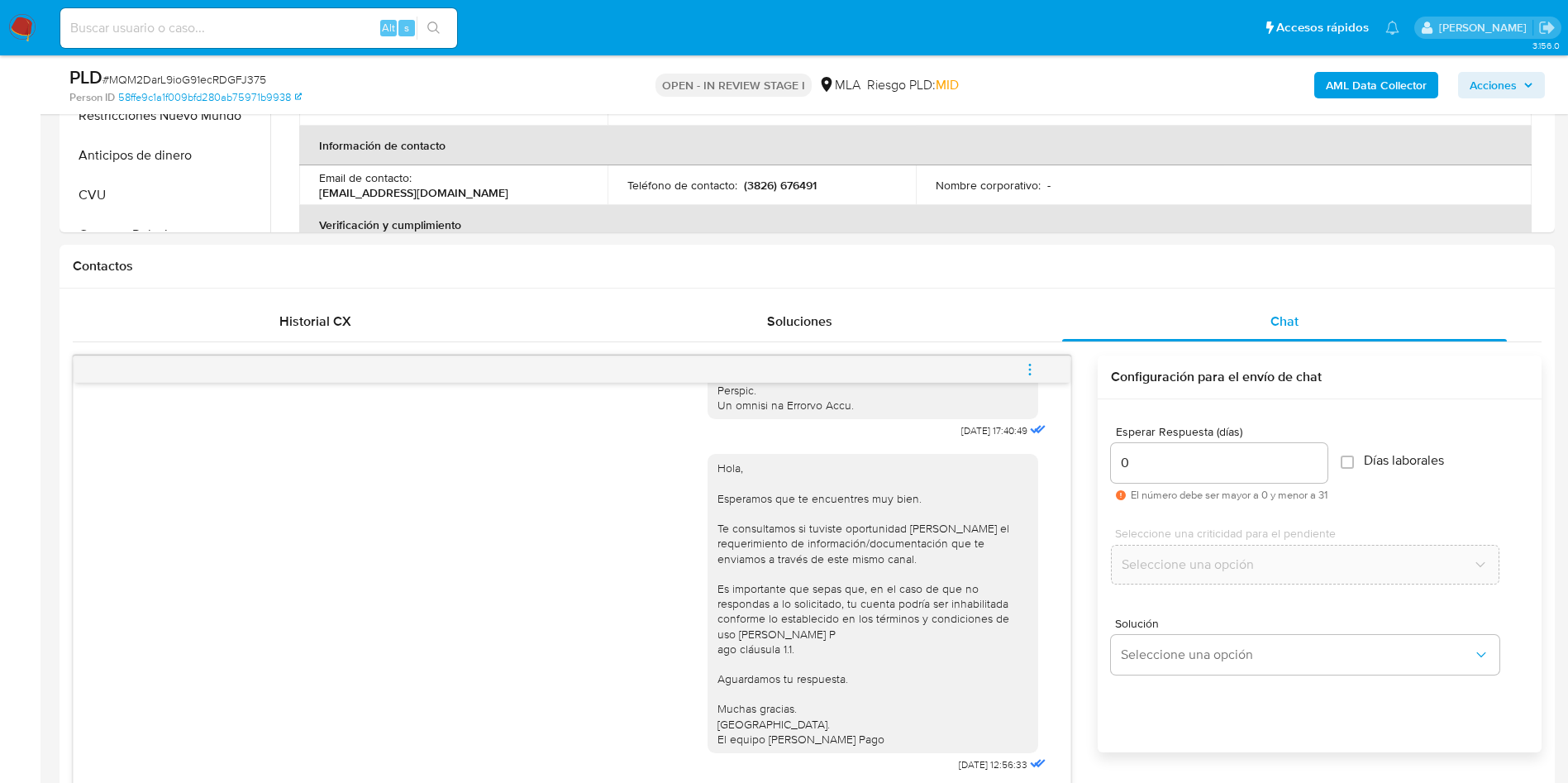
click at [1027, 358] on span "menu-action" at bounding box center [1030, 369] width 15 height 39
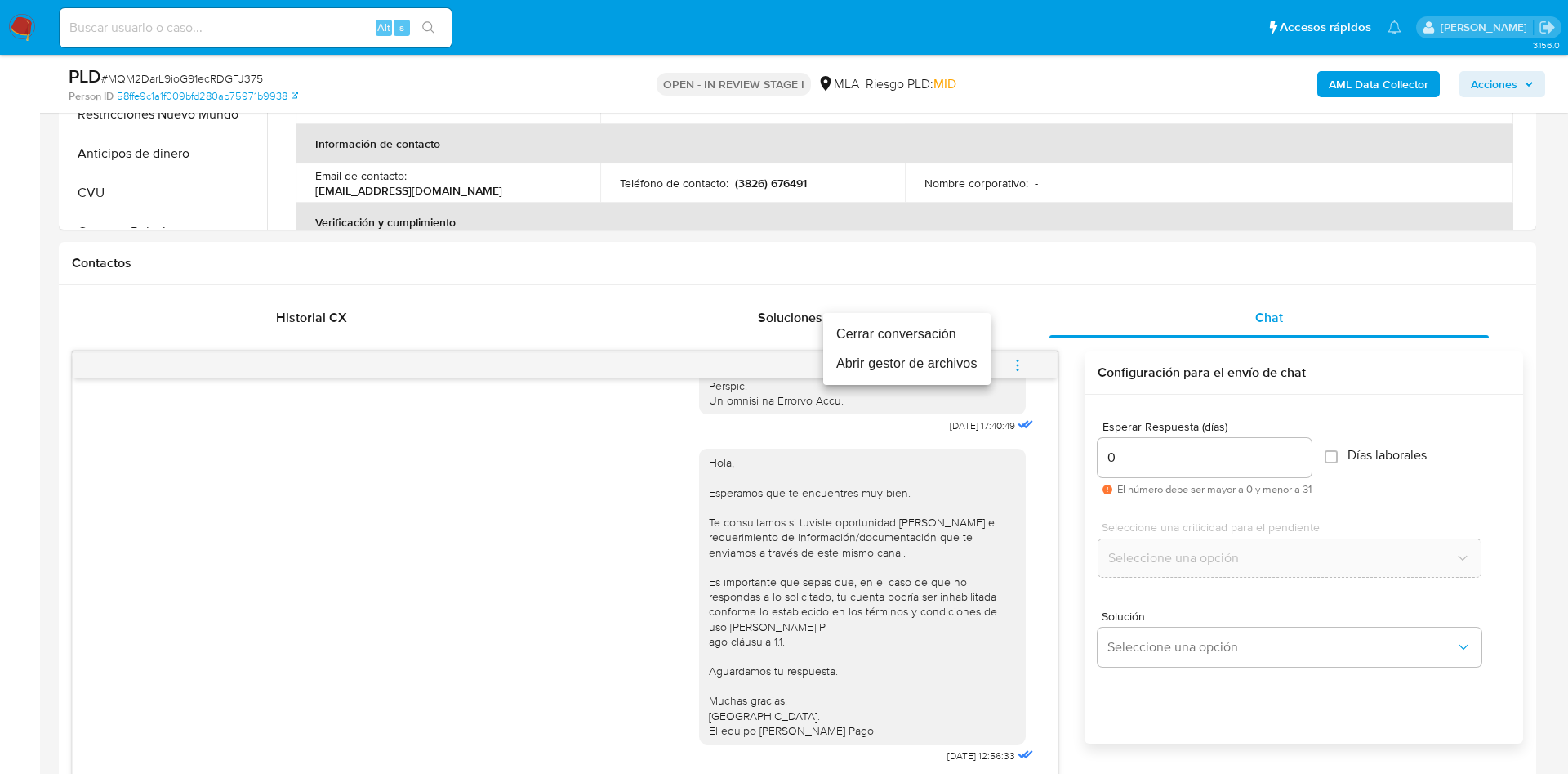
click at [945, 329] on li "Cerrar conversación" at bounding box center [907, 334] width 168 height 29
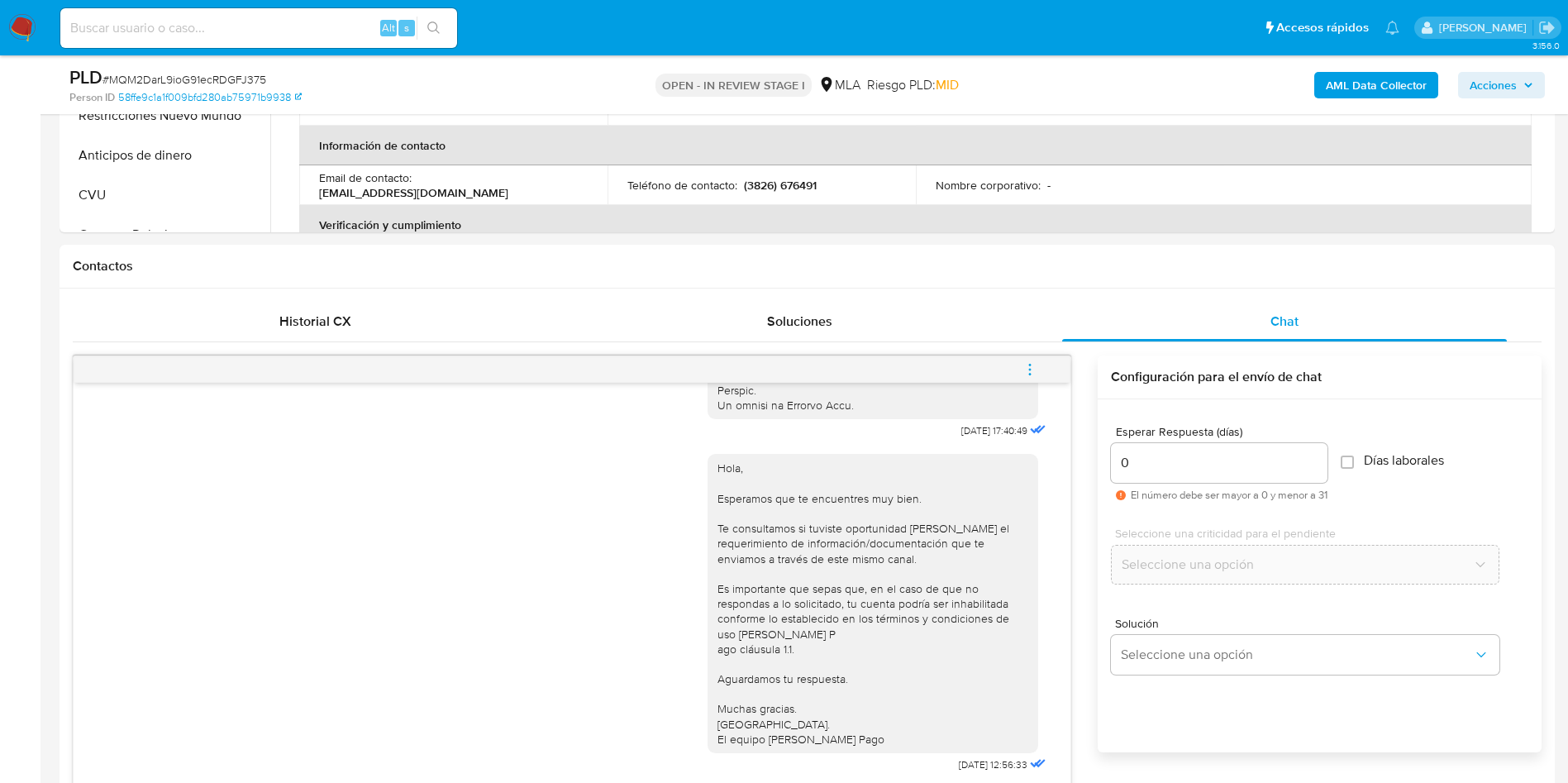
scroll to position [1202, 0]
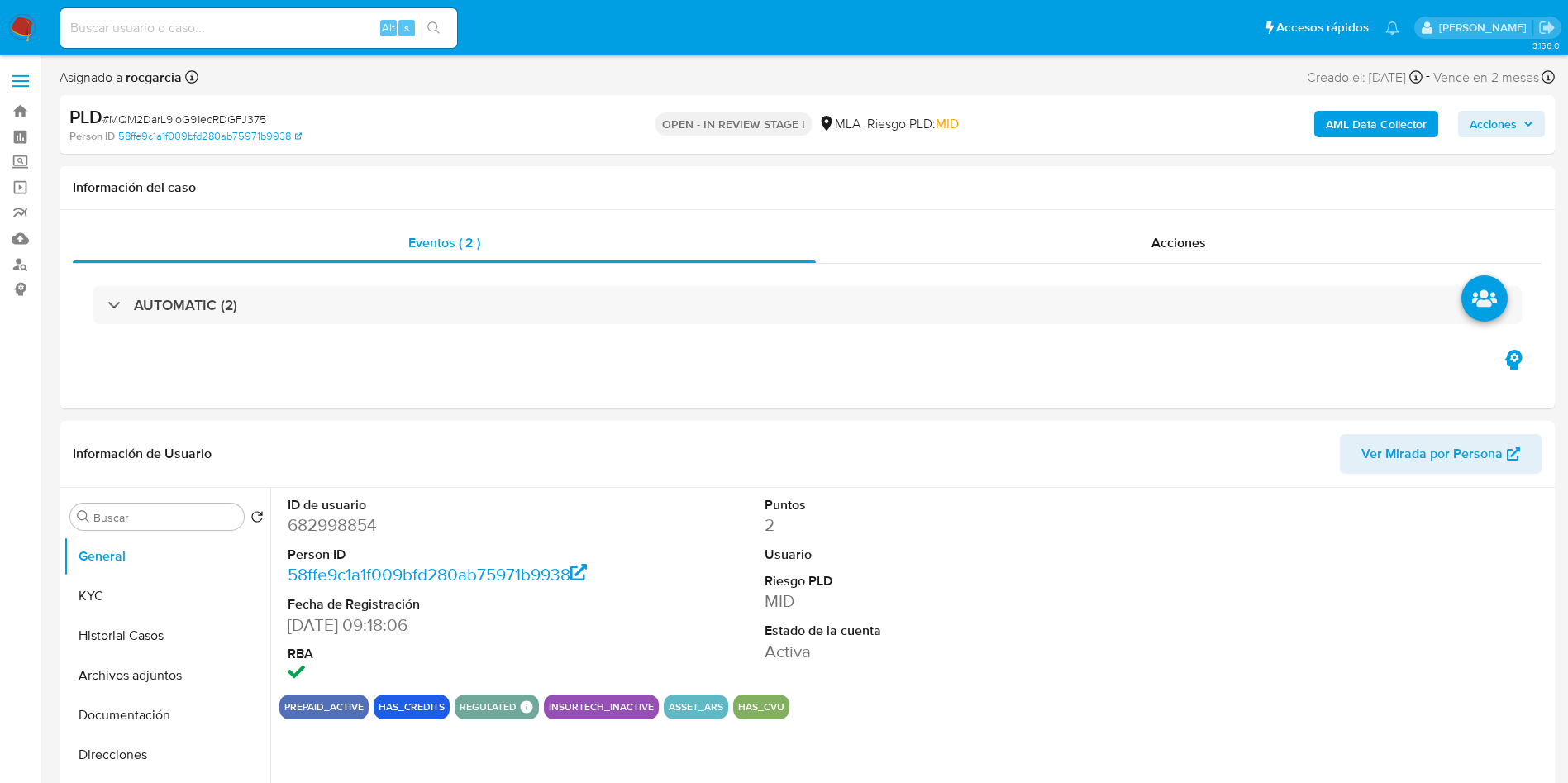
select select "10"
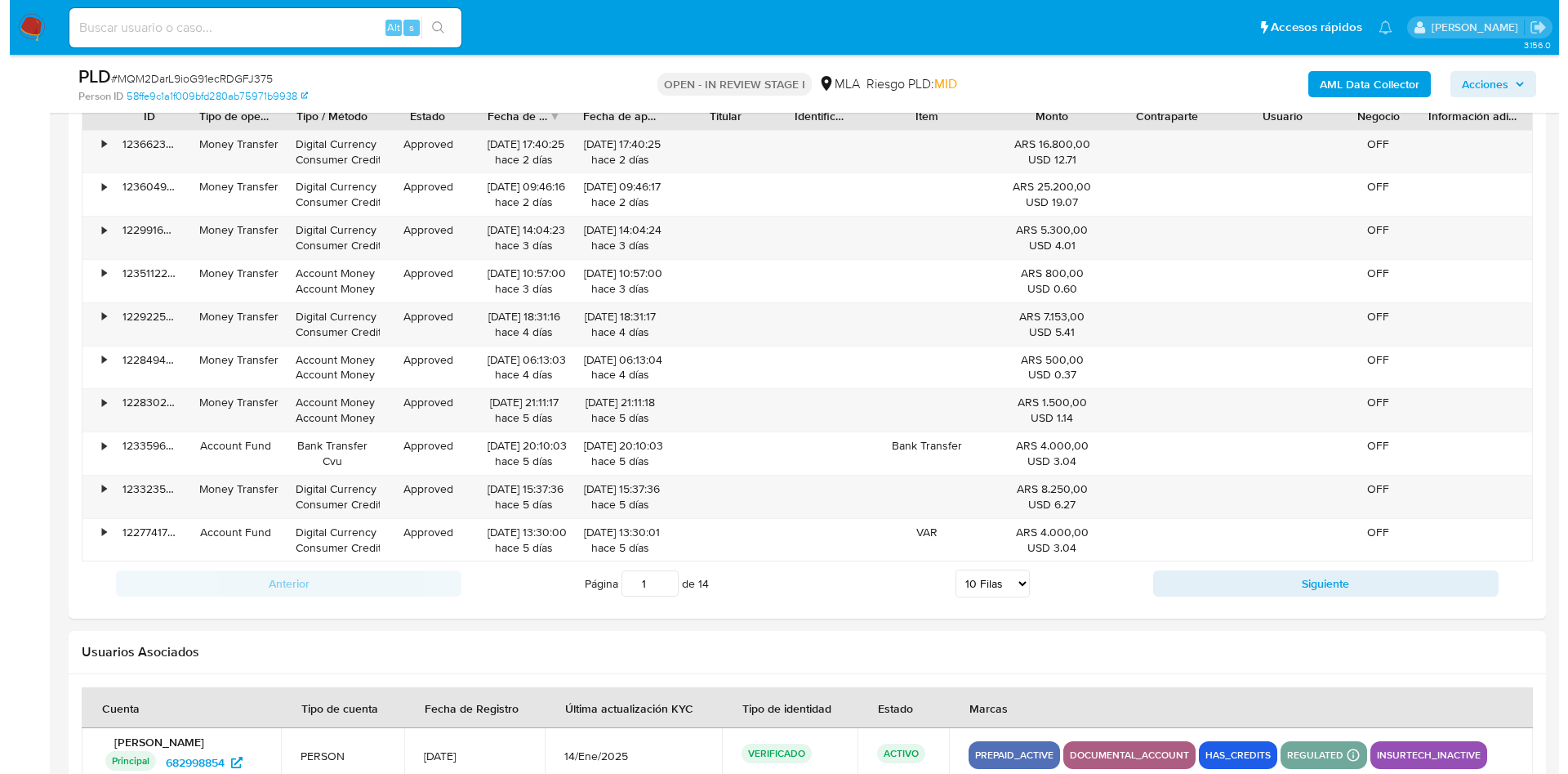
scroll to position [2473, 0]
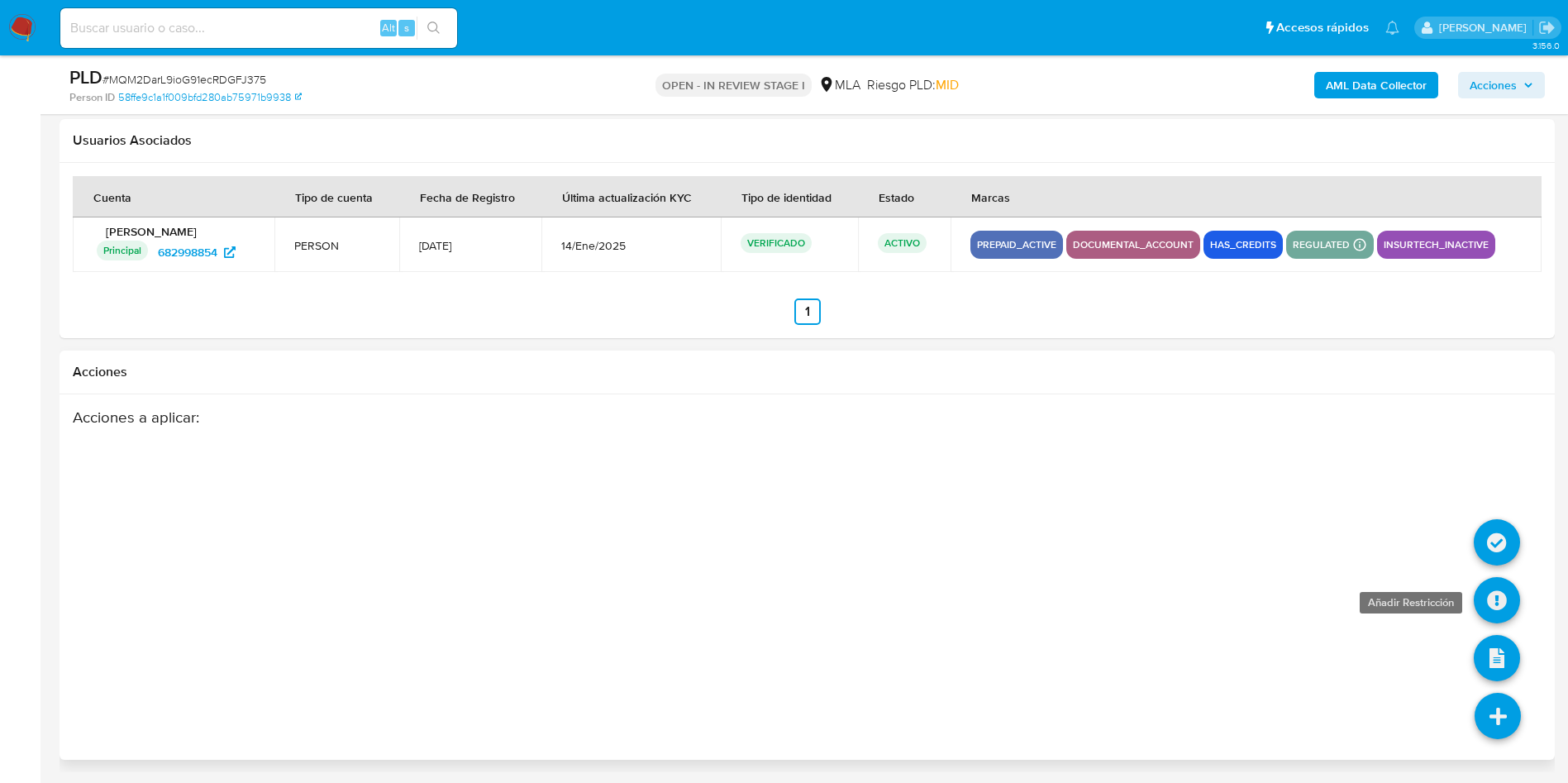
click at [1491, 601] on icon at bounding box center [1496, 600] width 46 height 46
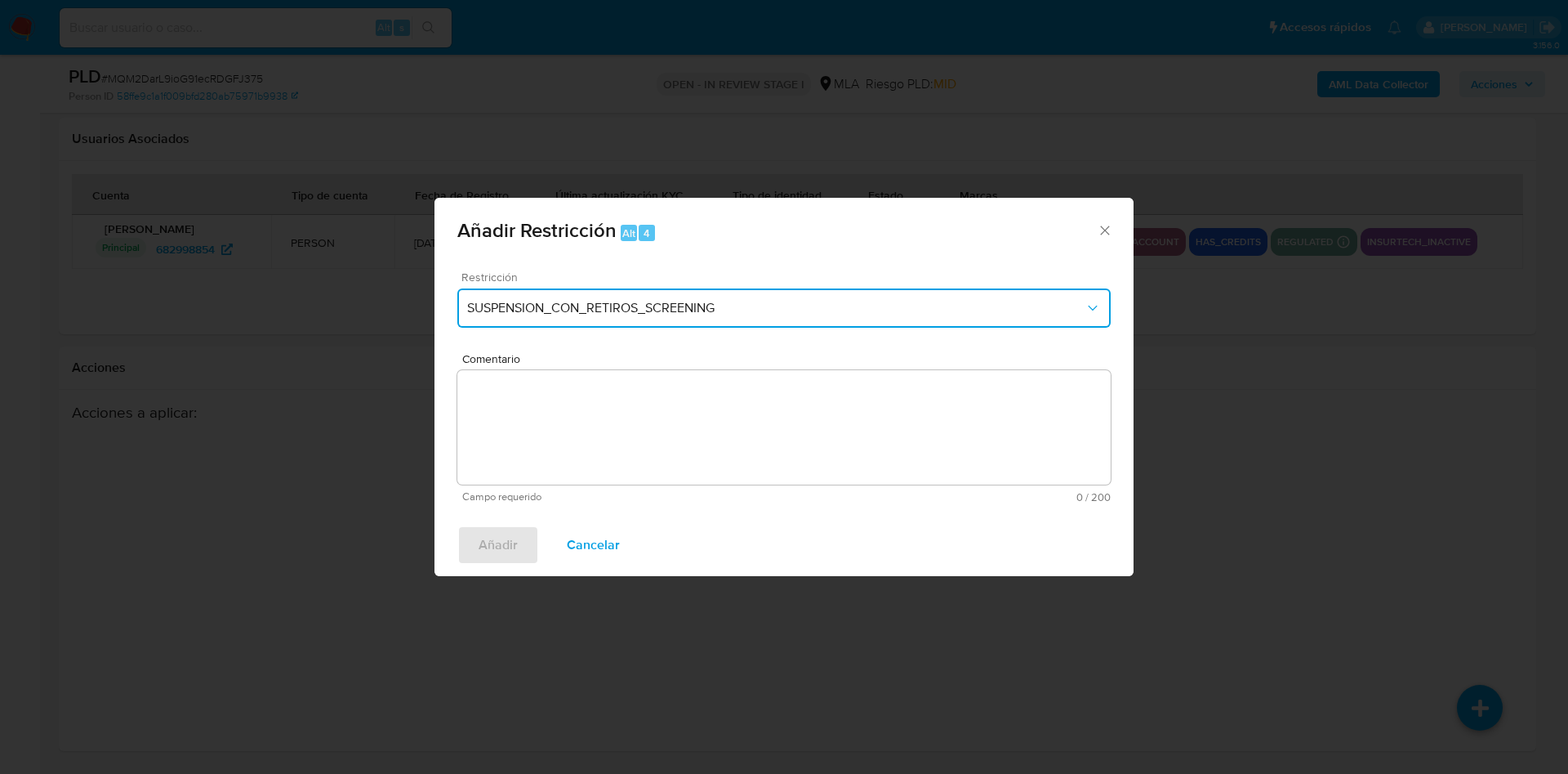
click at [613, 322] on button "SUSPENSION_CON_RETIROS_SCREENING" at bounding box center [784, 307] width 653 height 39
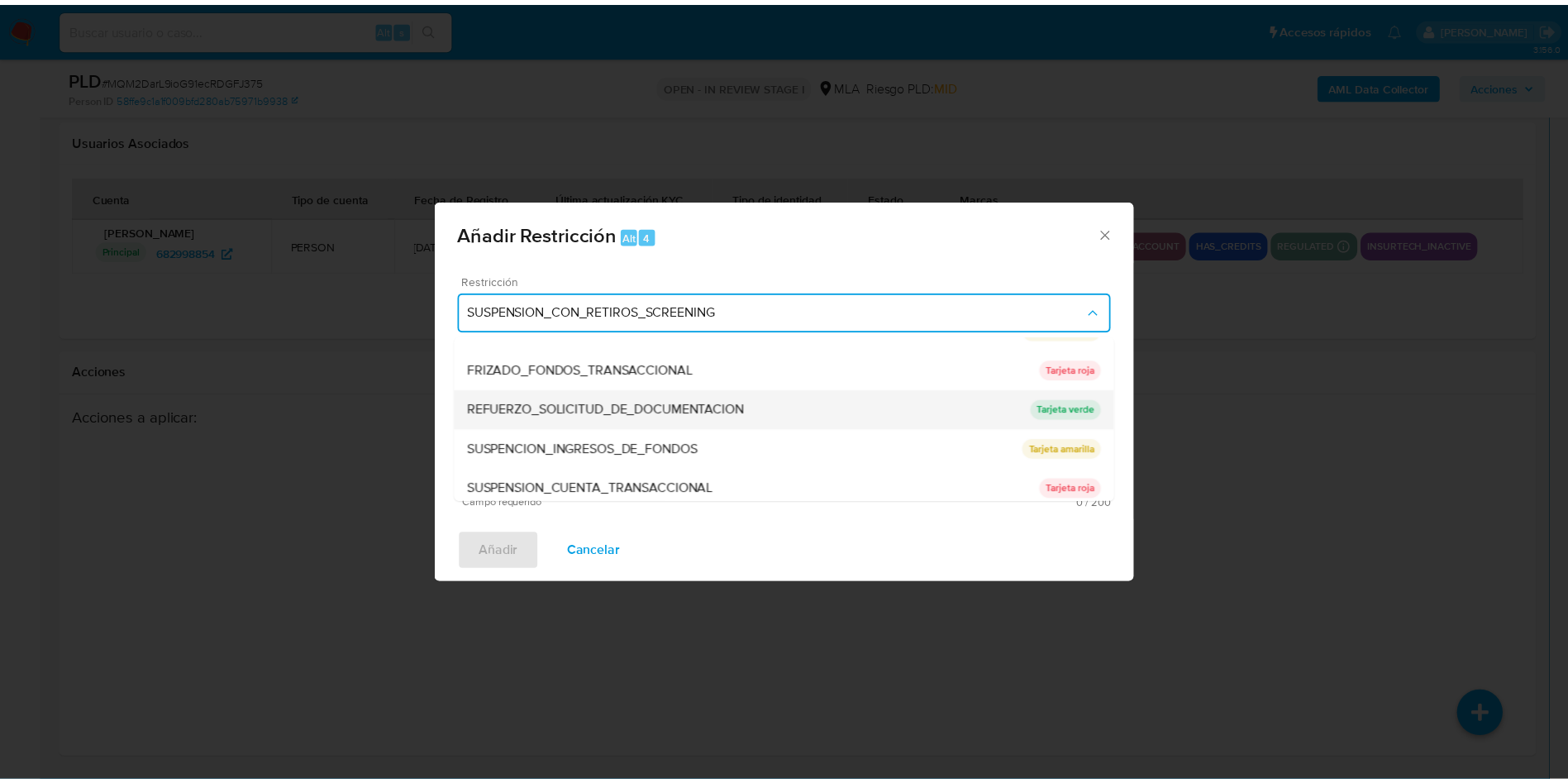
scroll to position [350, 0]
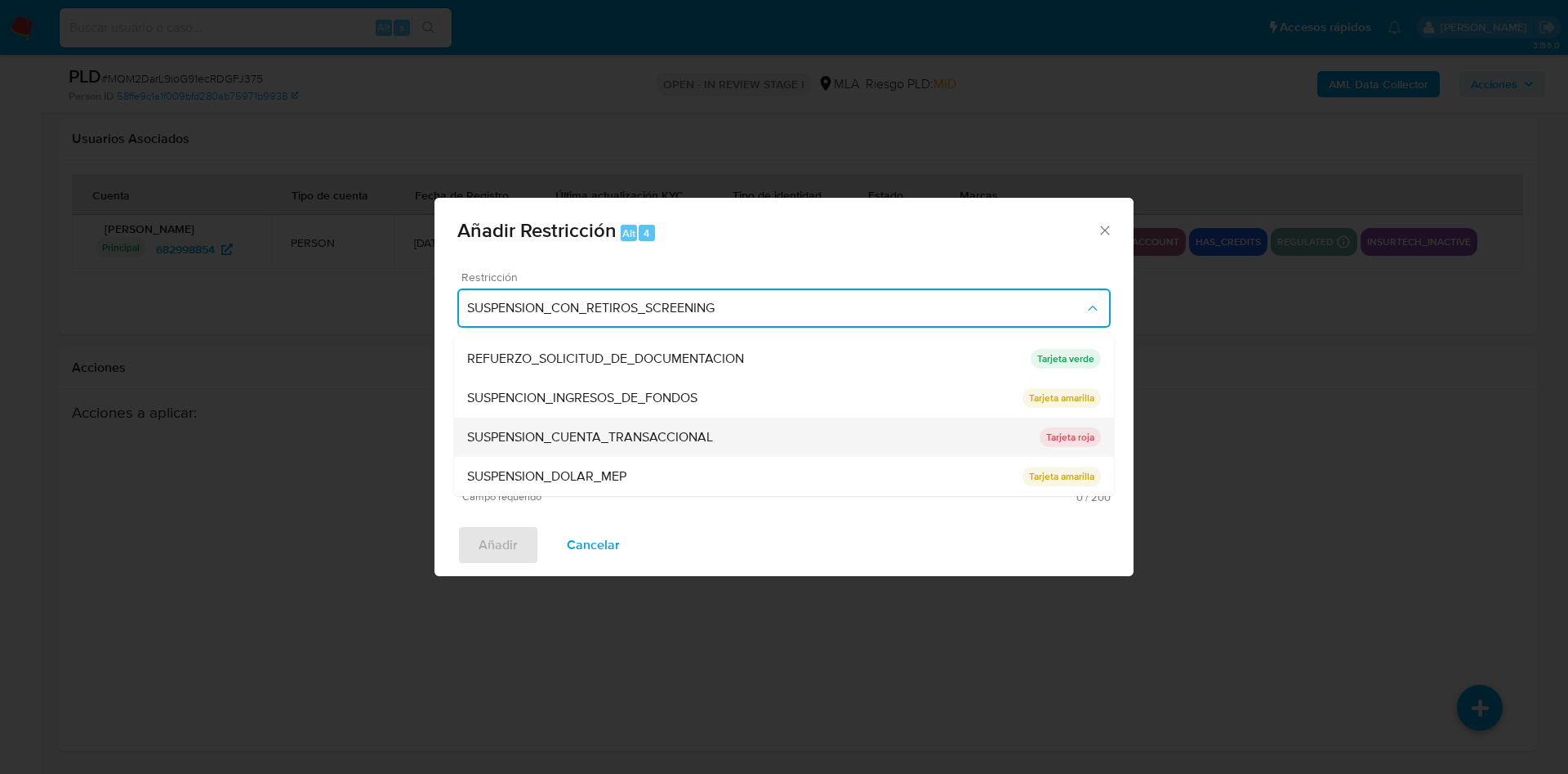
click at [578, 436] on span "SUSPENSION_CUENTA_TRANSACCIONAL" at bounding box center [590, 437] width 245 height 16
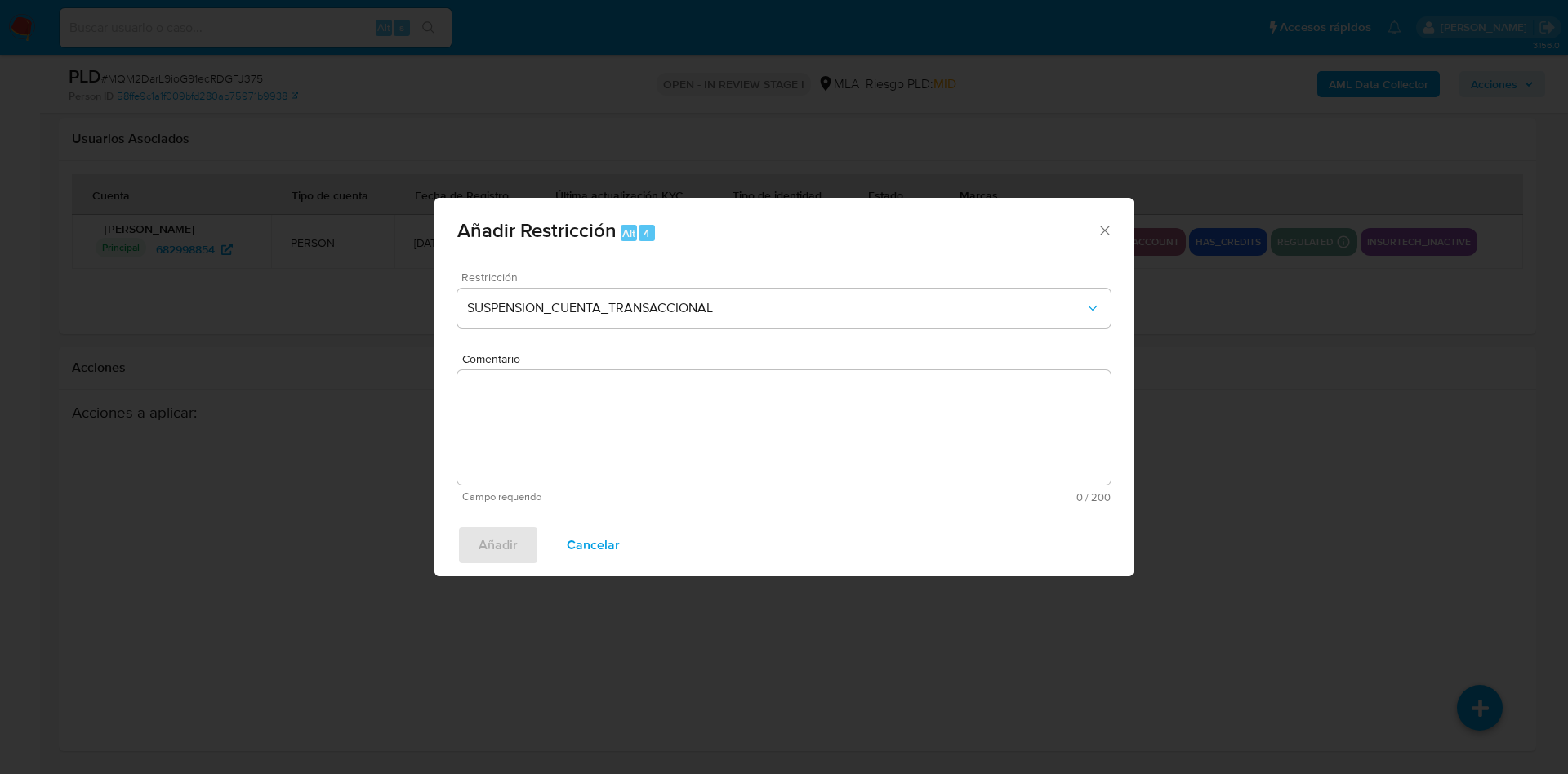
click at [578, 436] on textarea "Comentario" at bounding box center [784, 427] width 653 height 114
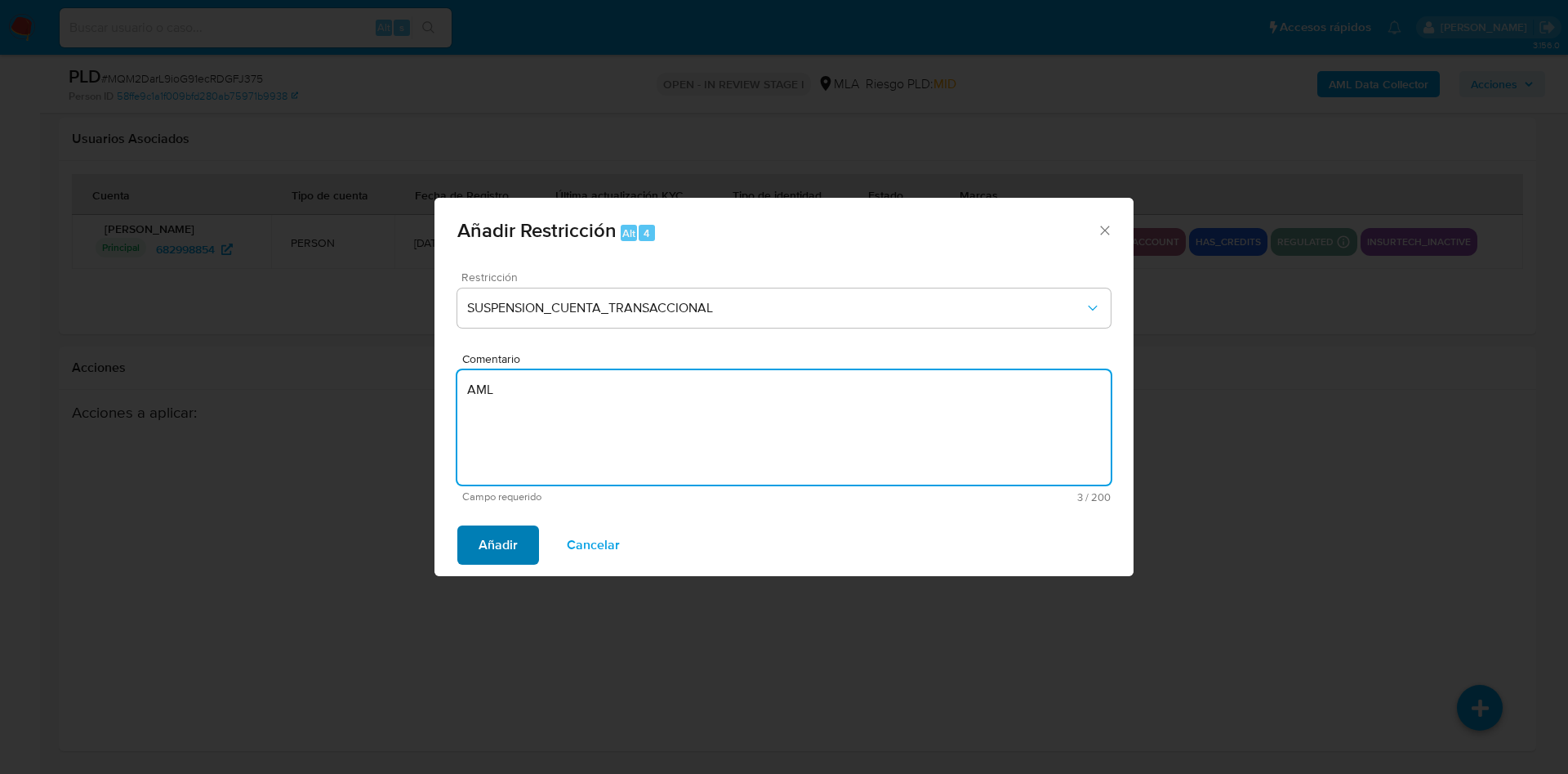
type textarea "AML"
click at [505, 529] on span "Añadir" at bounding box center [497, 545] width 39 height 36
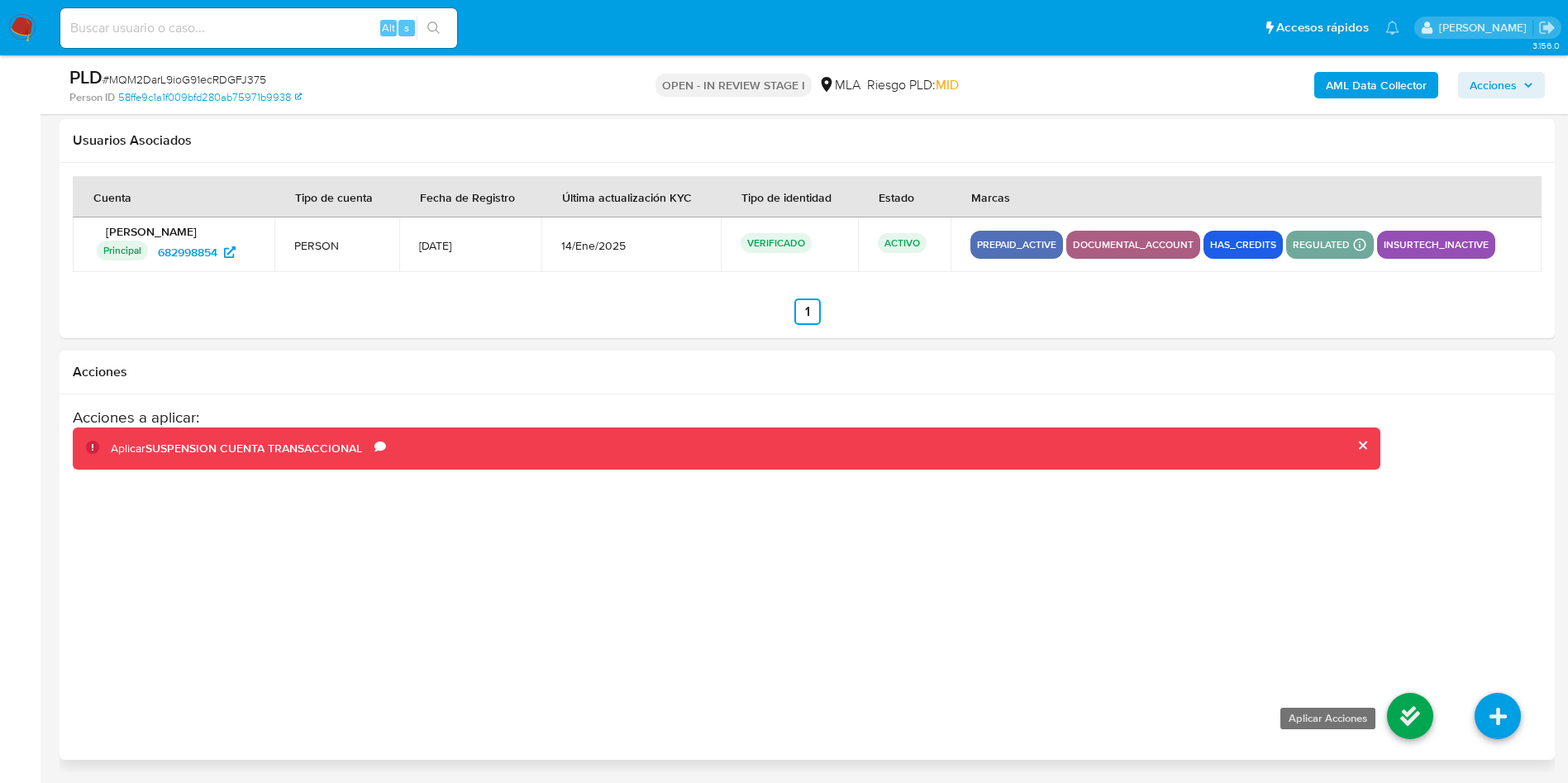
click at [1409, 733] on icon at bounding box center [1410, 715] width 46 height 46
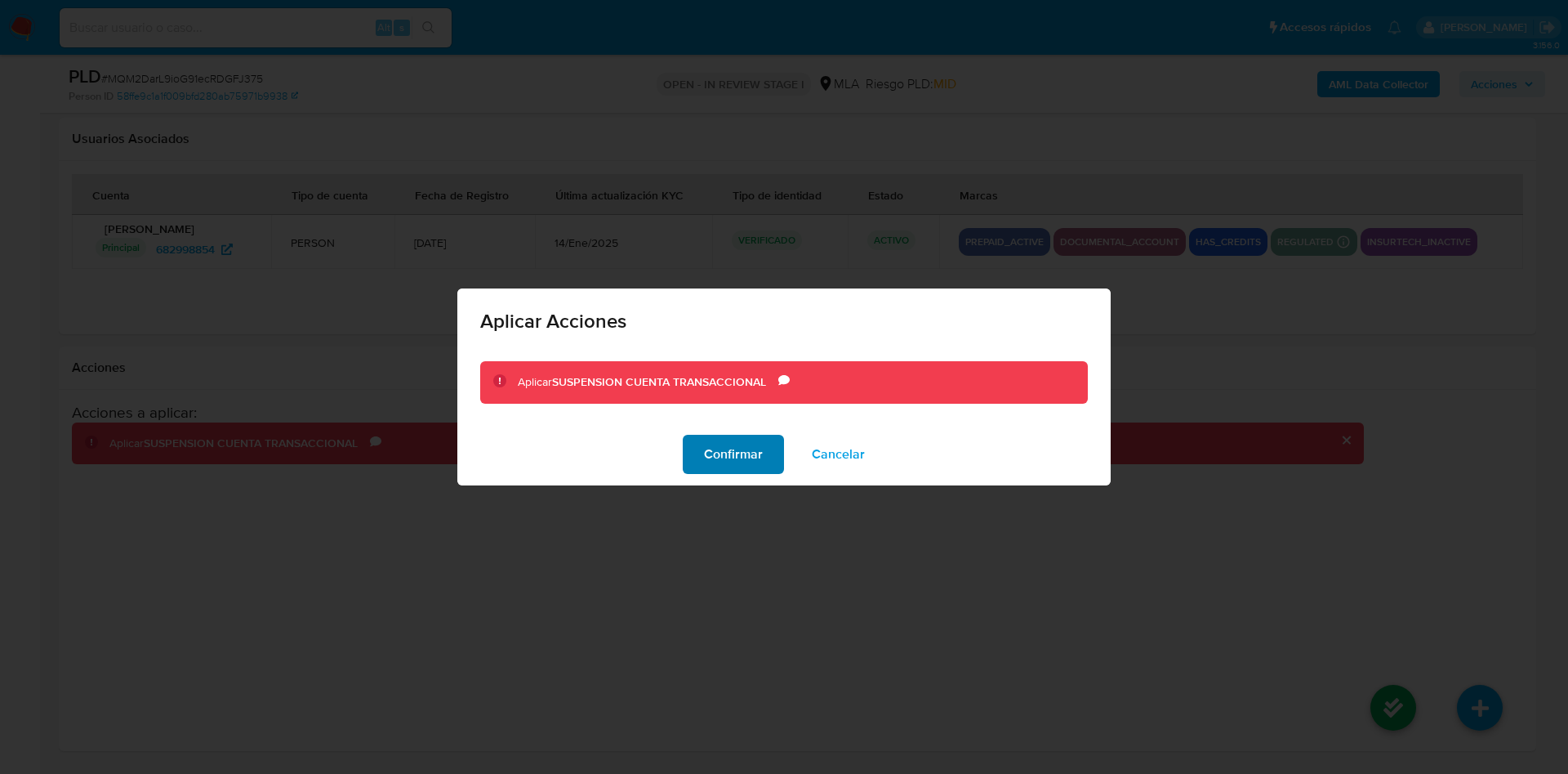
click at [758, 468] on span "Confirmar" at bounding box center [733, 454] width 59 height 36
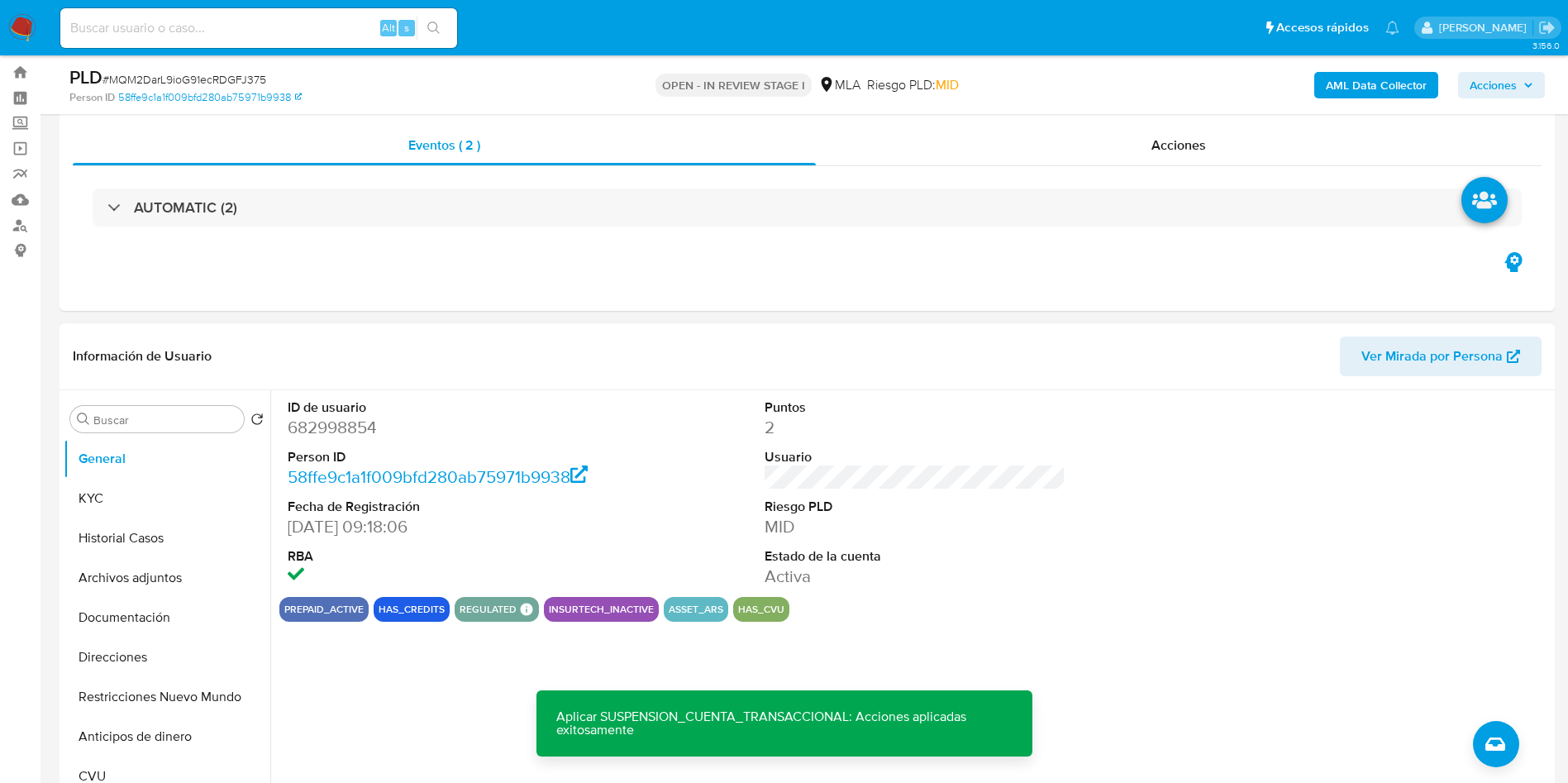
scroll to position [23, 0]
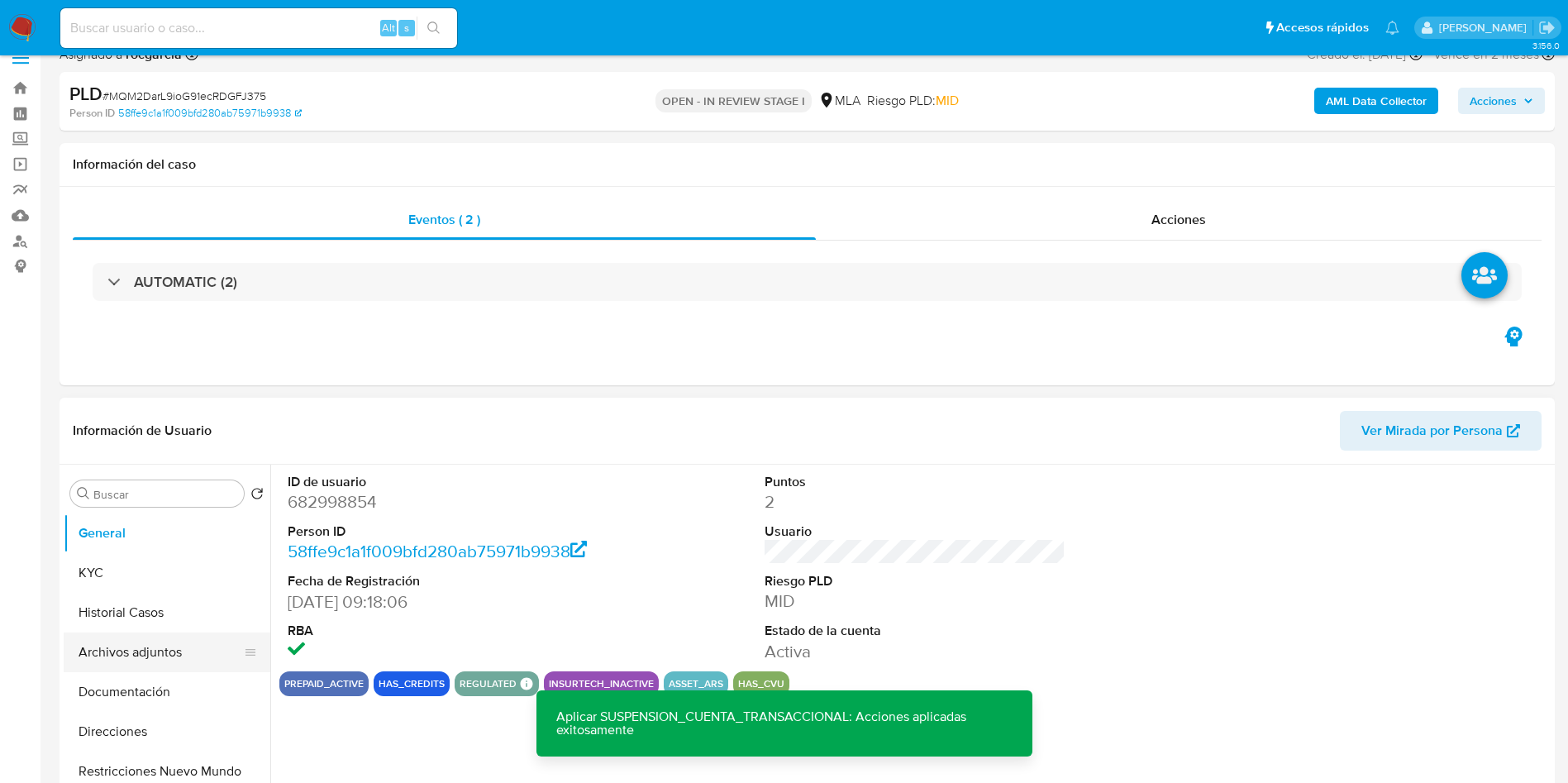
click at [113, 650] on button "Archivos adjuntos" at bounding box center [160, 652] width 193 height 39
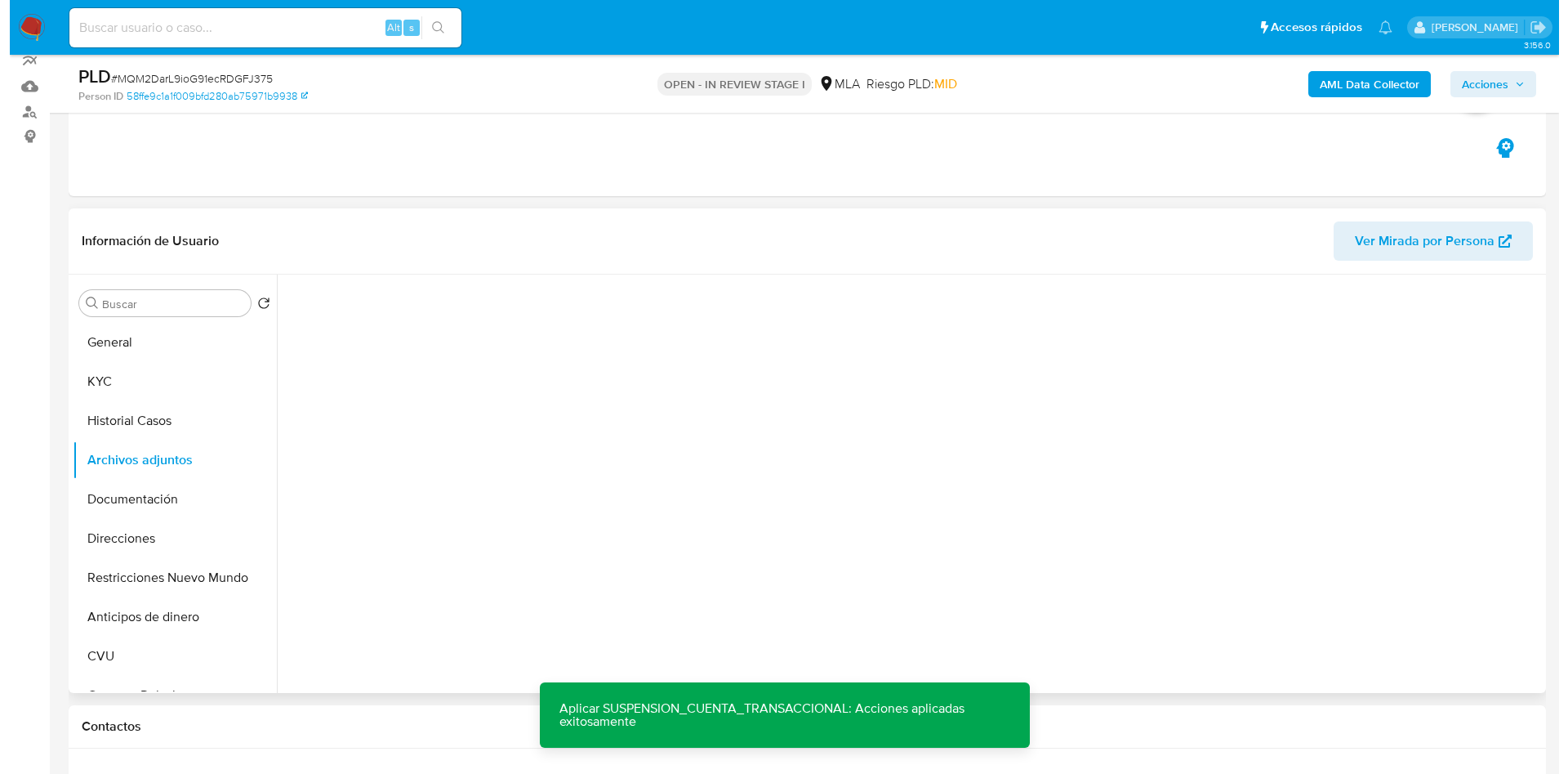
scroll to position [145, 0]
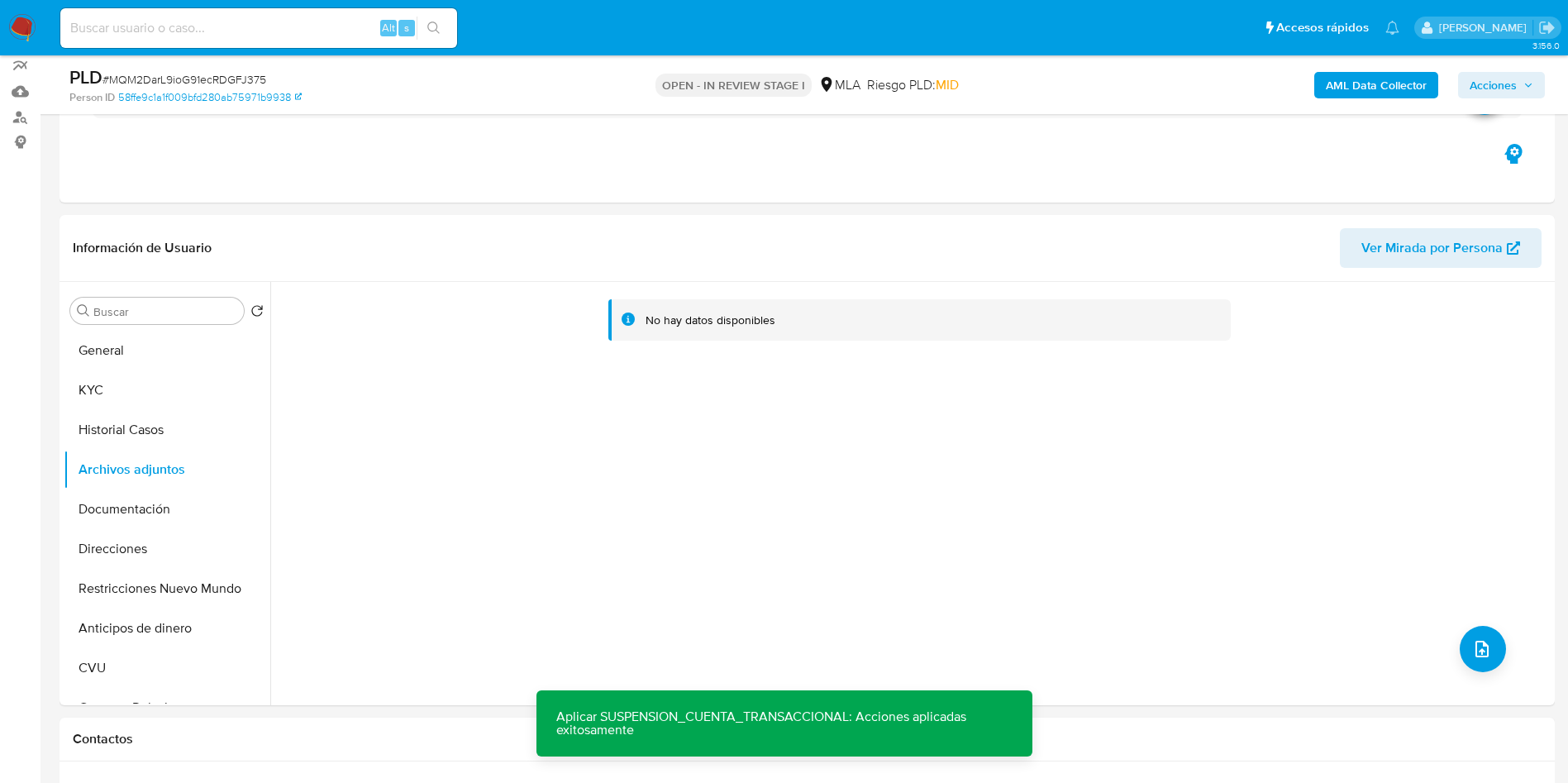
click at [1379, 89] on b "AML Data Collector" at bounding box center [1376, 84] width 101 height 27
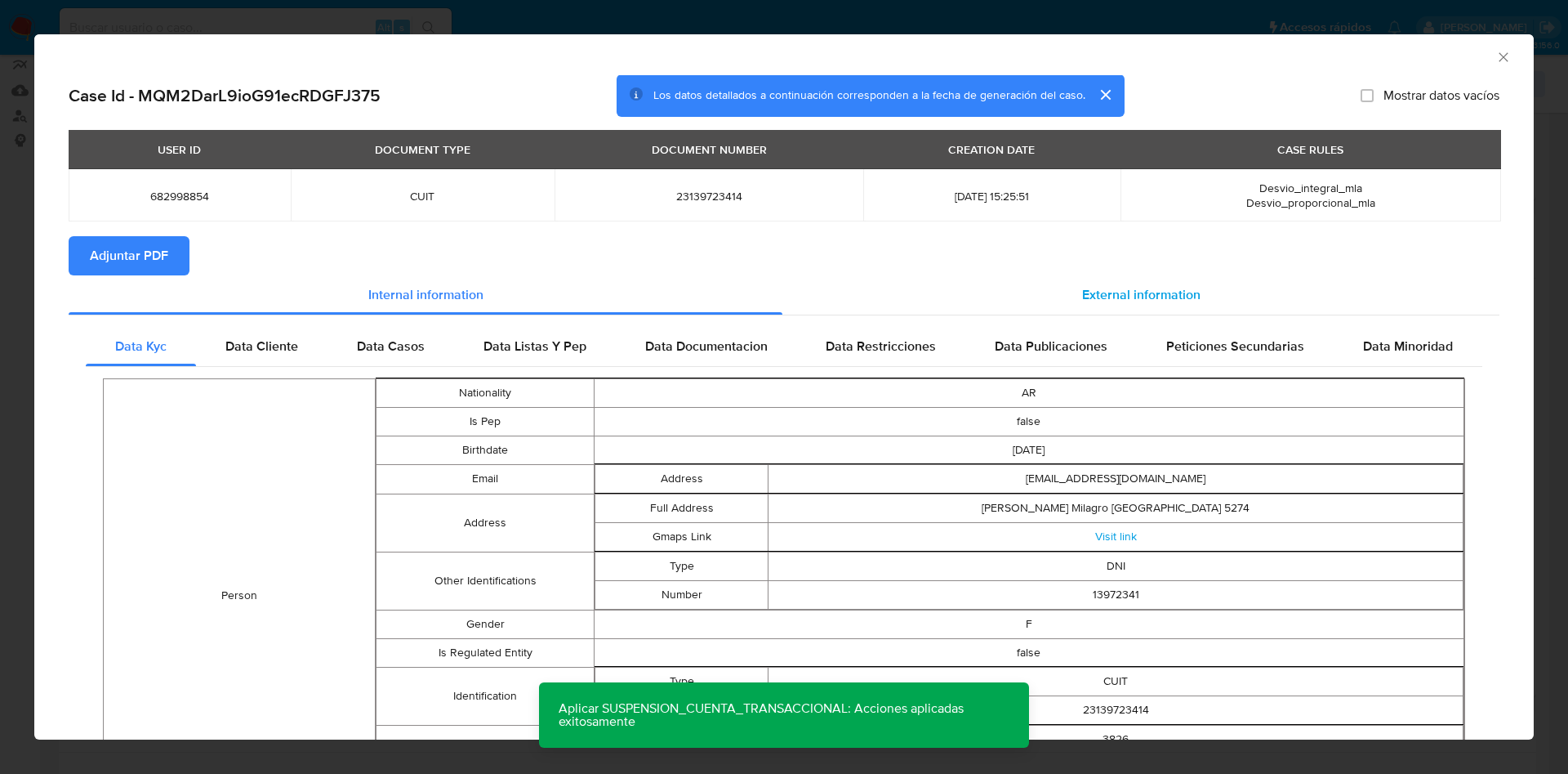
click at [1131, 282] on div "External information" at bounding box center [1140, 295] width 717 height 39
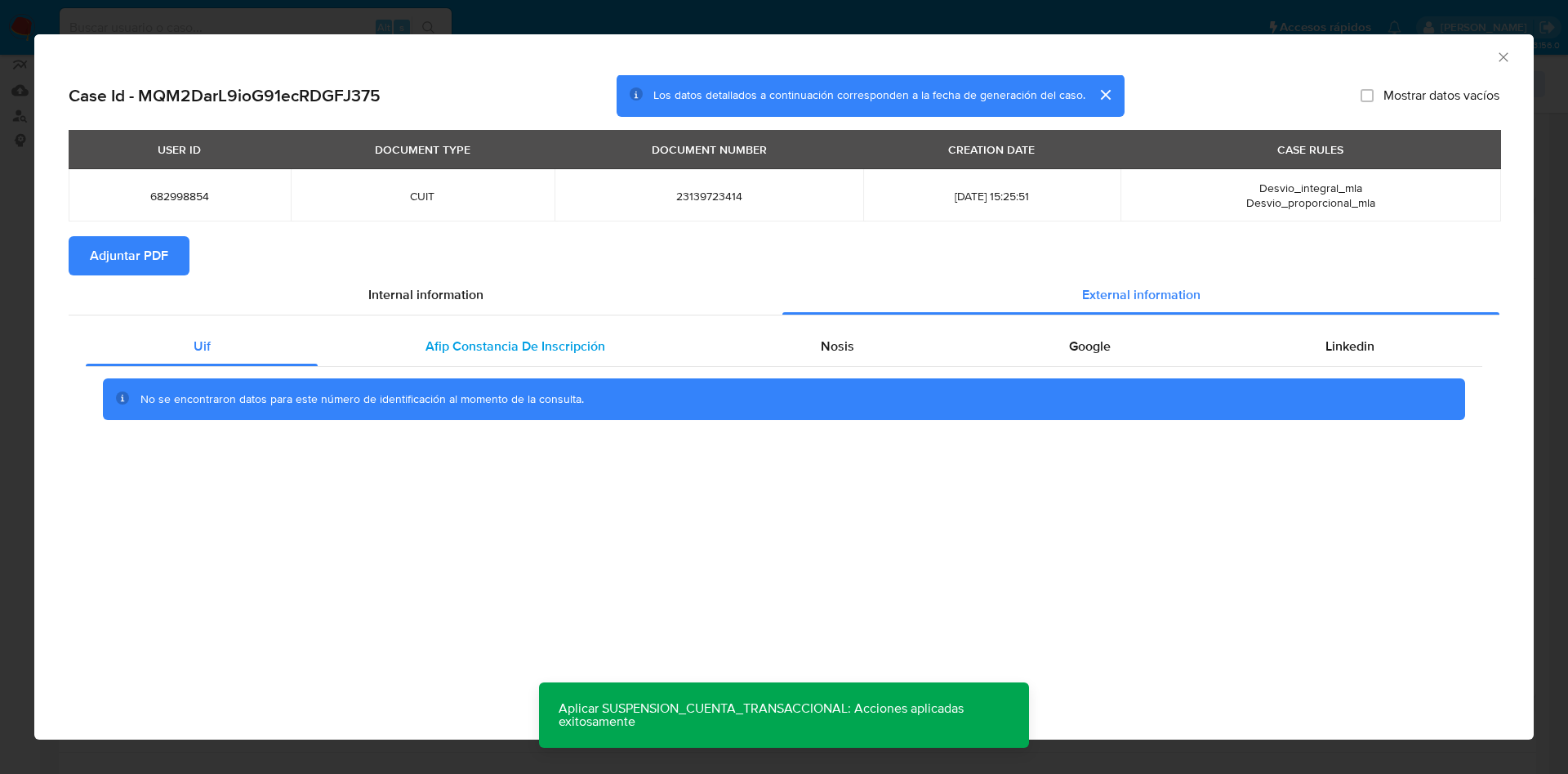
click at [519, 356] on div "Afip Constancia De Inscripción" at bounding box center [515, 346] width 394 height 39
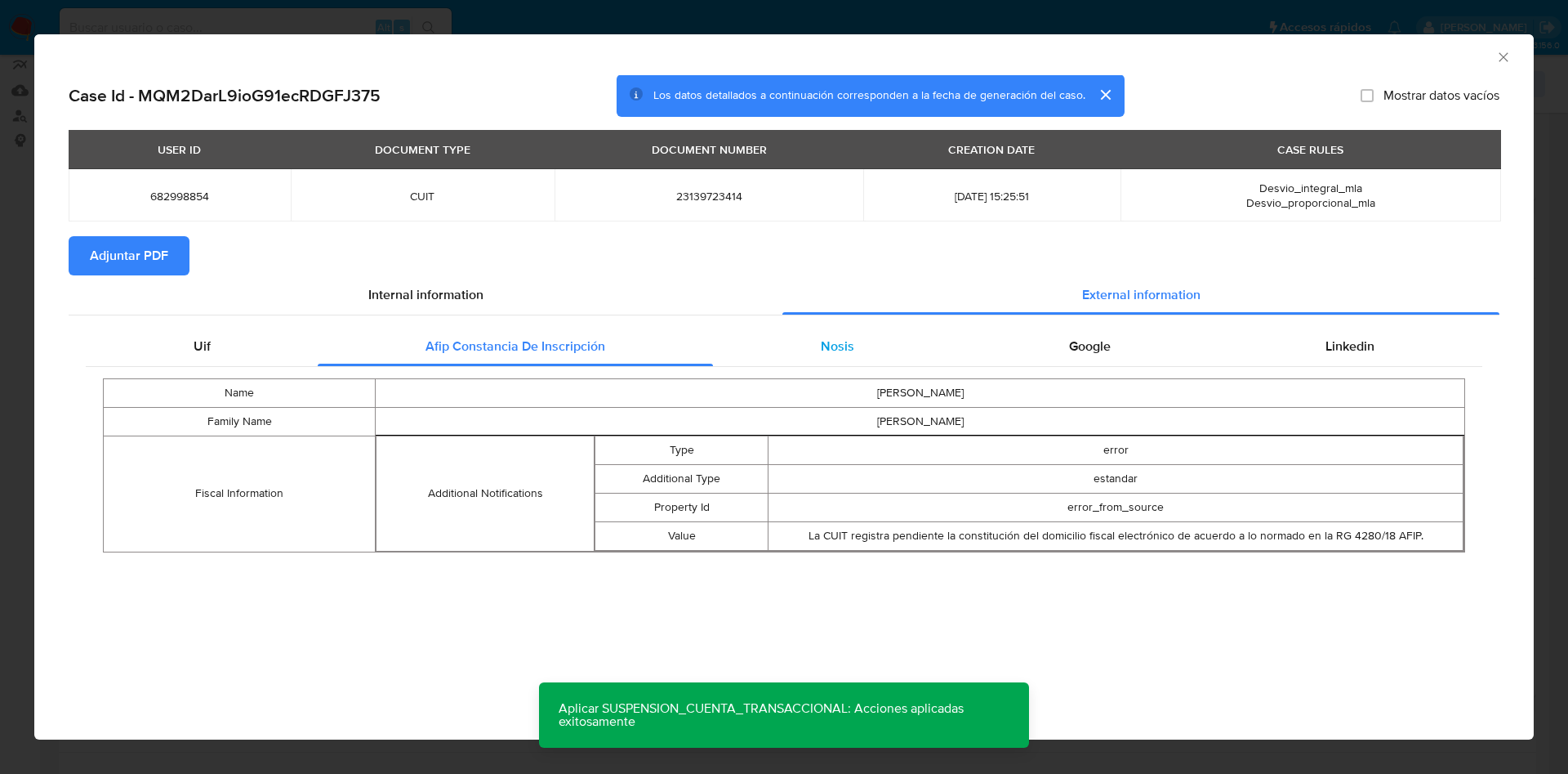
click at [841, 335] on div "Nosis" at bounding box center [837, 346] width 248 height 39
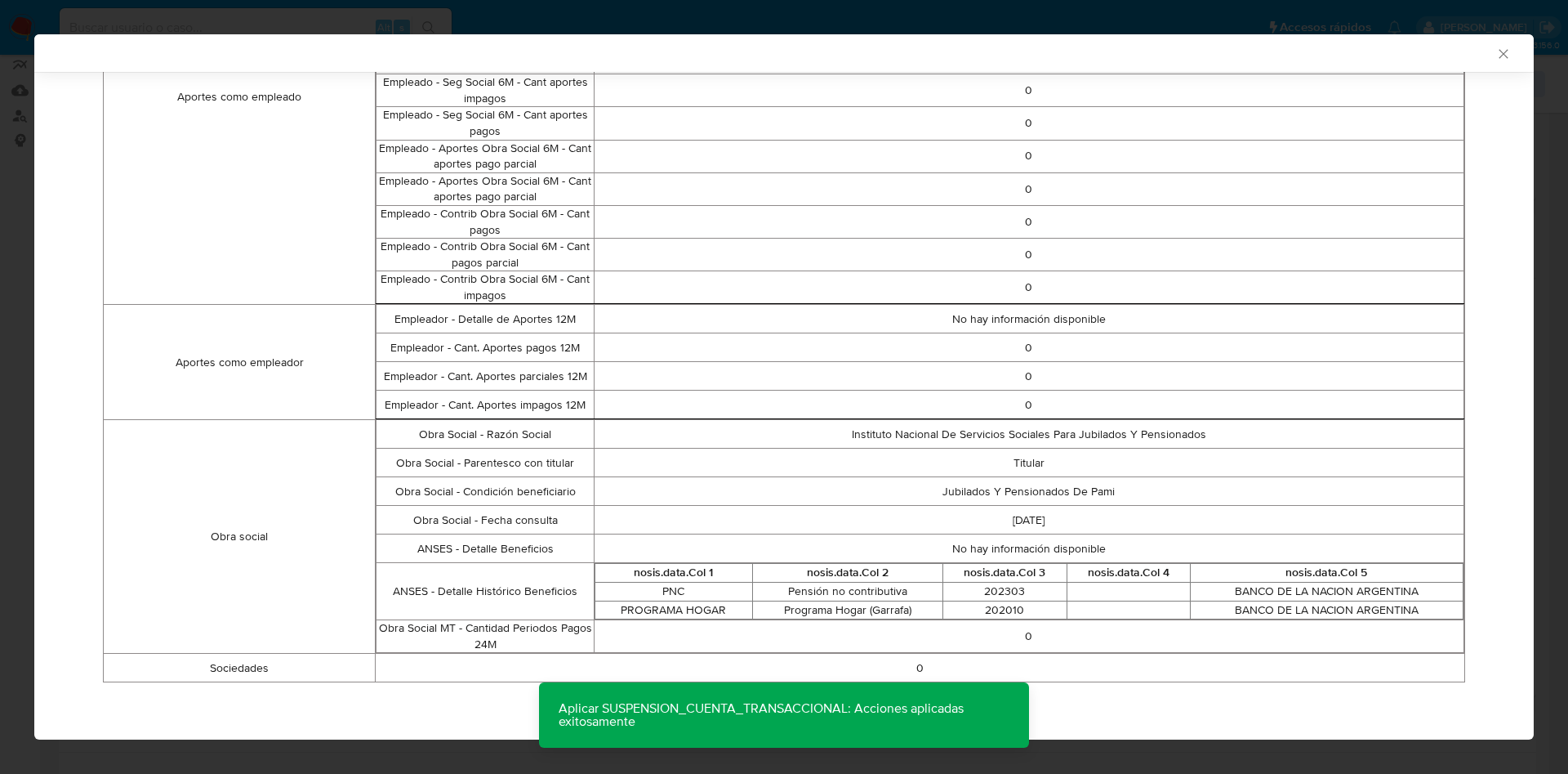
scroll to position [87, 0]
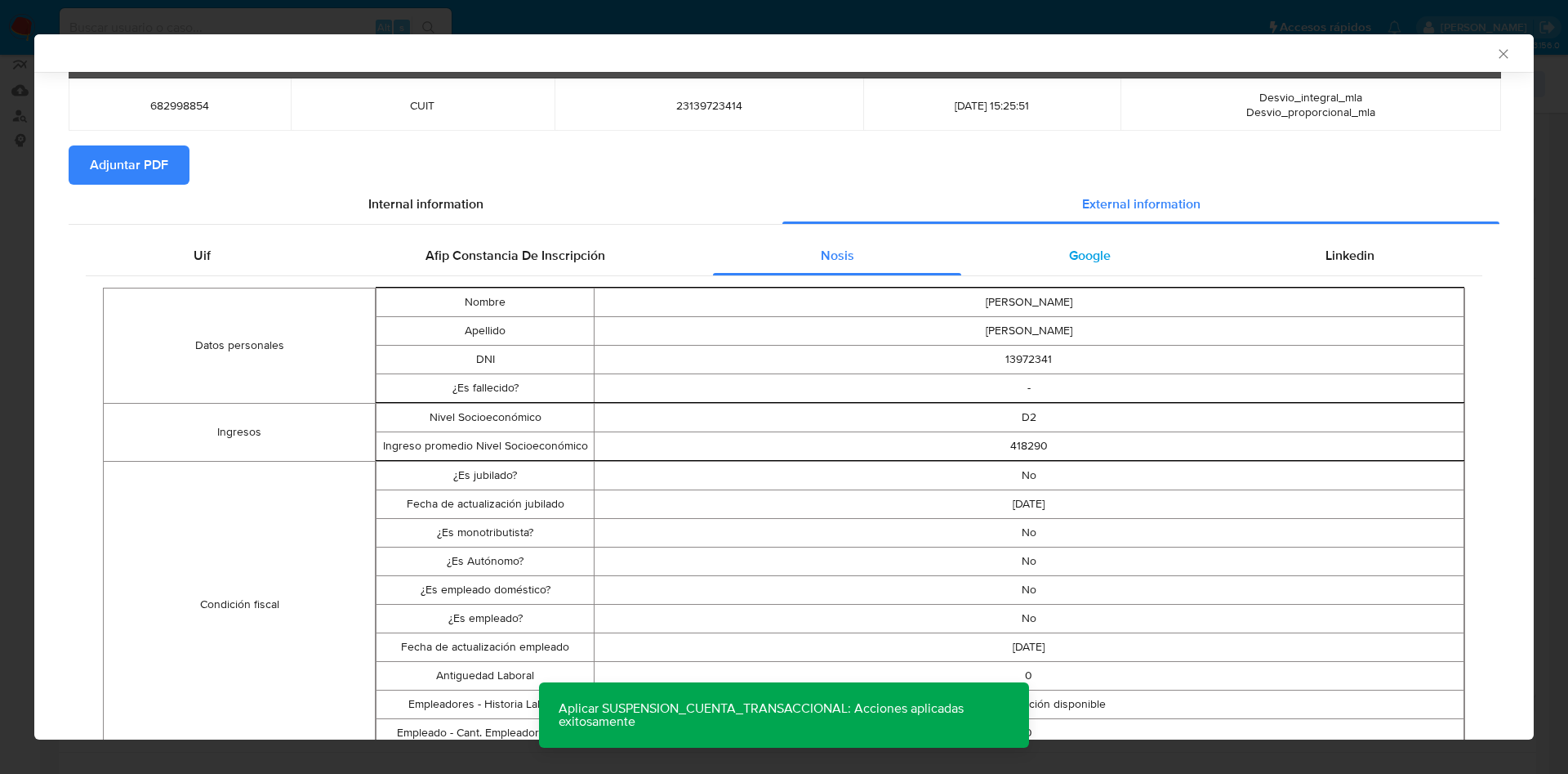
click at [1072, 250] on span "Google" at bounding box center [1090, 255] width 42 height 19
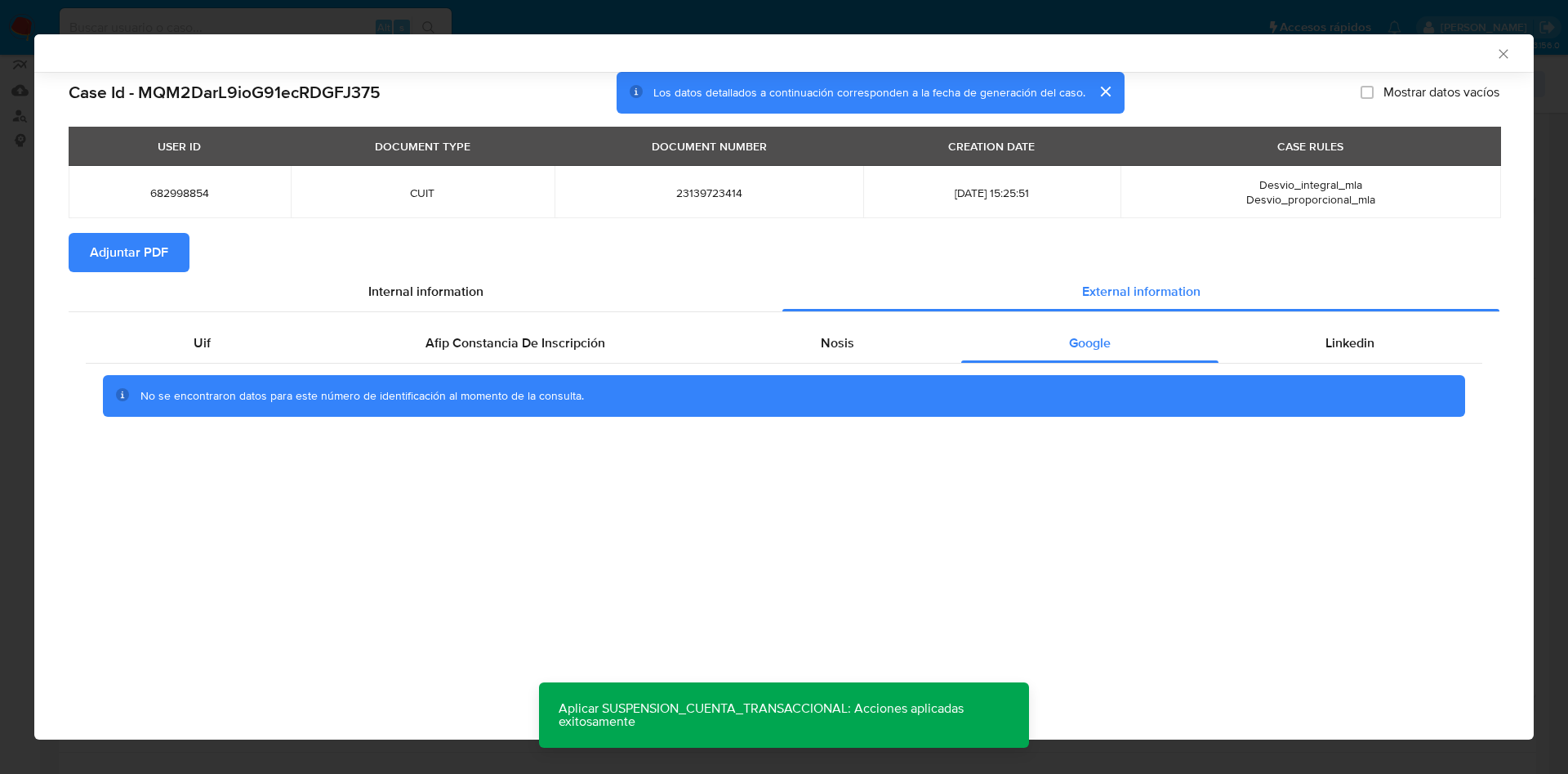
scroll to position [0, 0]
click at [1340, 328] on div "Linkedin" at bounding box center [1350, 343] width 264 height 39
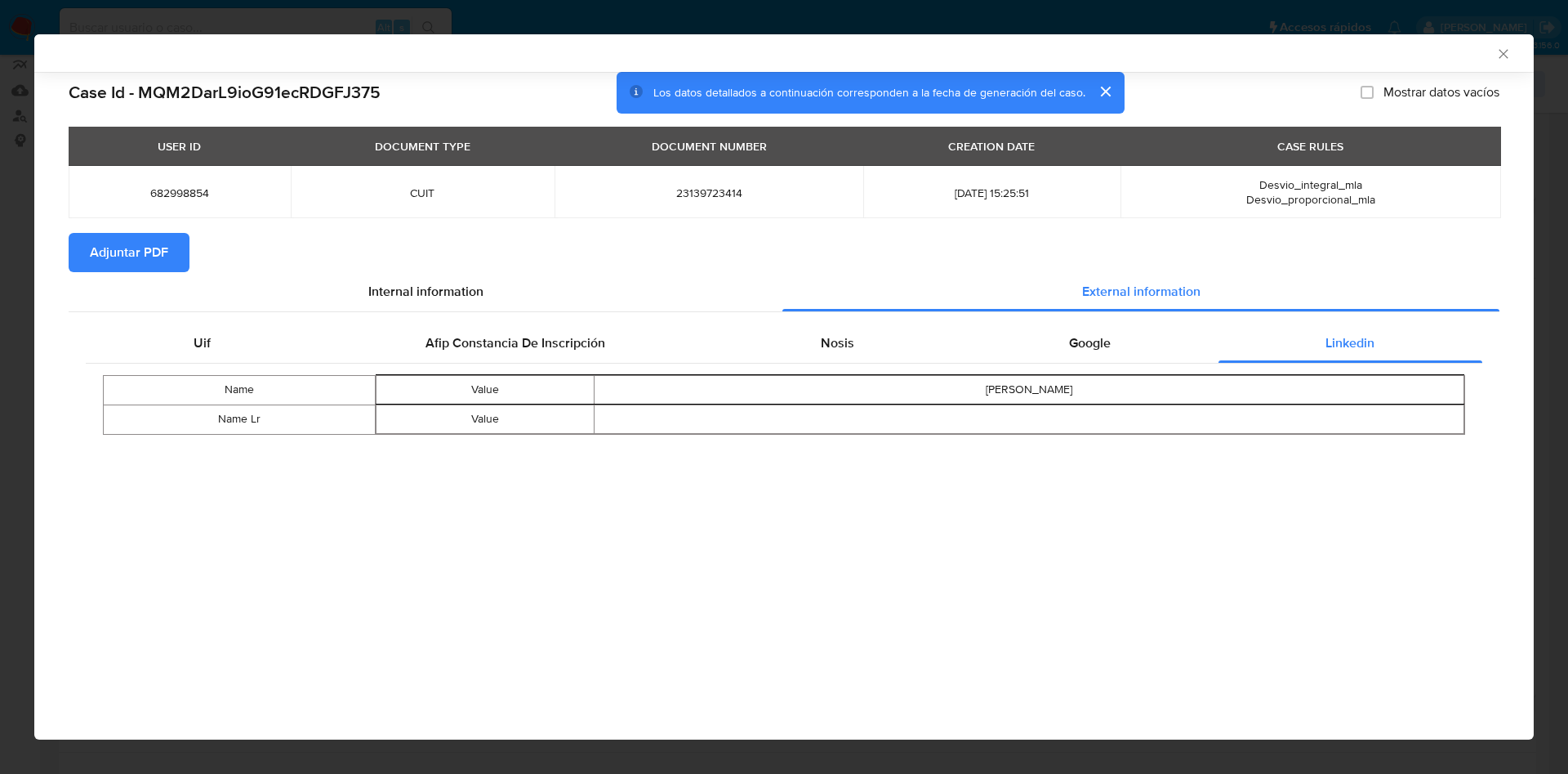
click at [148, 252] on span "Adjuntar PDF" at bounding box center [129, 253] width 79 height 36
click at [1501, 53] on icon "Cerrar ventana" at bounding box center [1503, 53] width 16 height 16
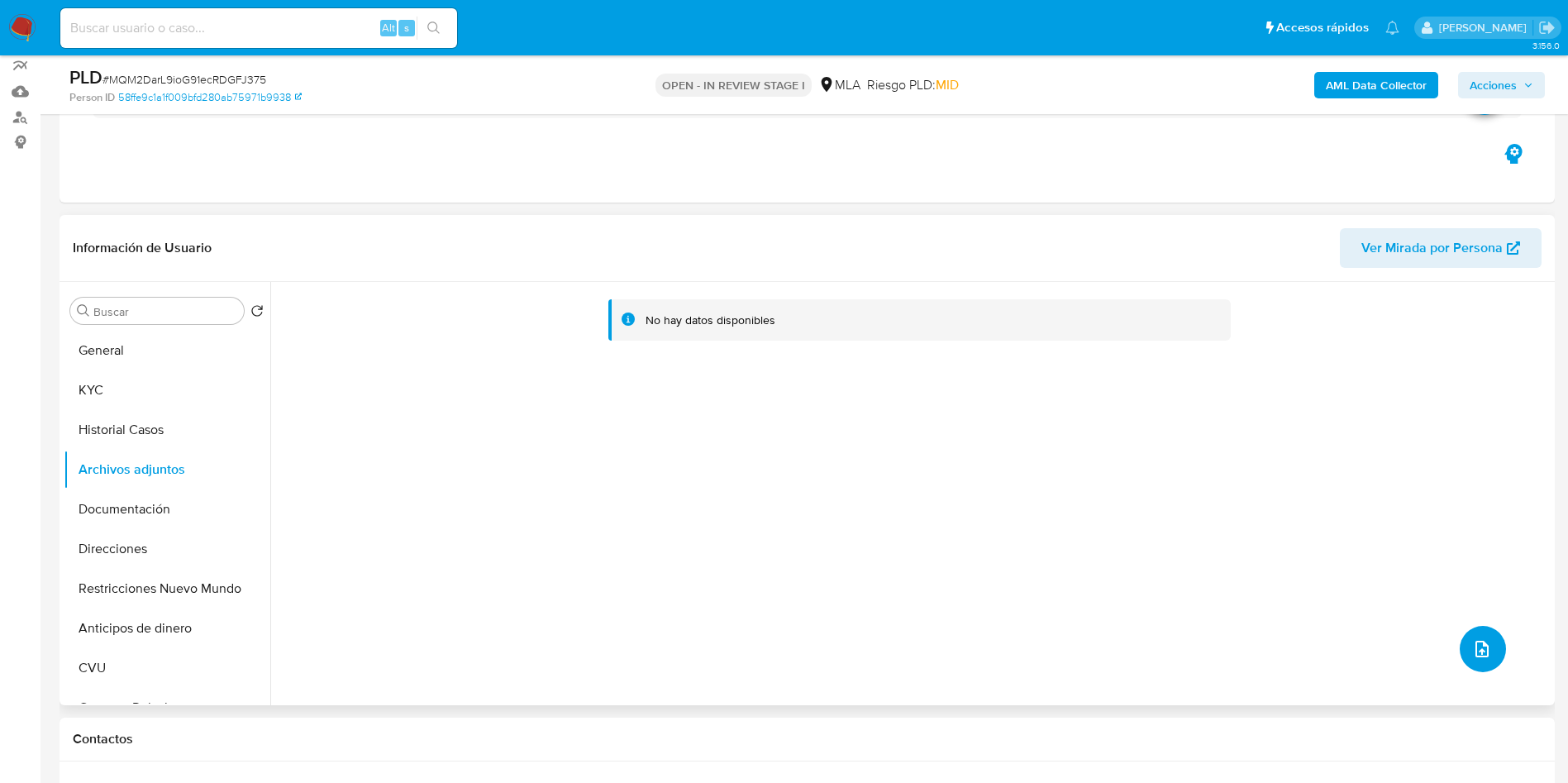
click at [1496, 644] on button "upload-file" at bounding box center [1483, 648] width 46 height 46
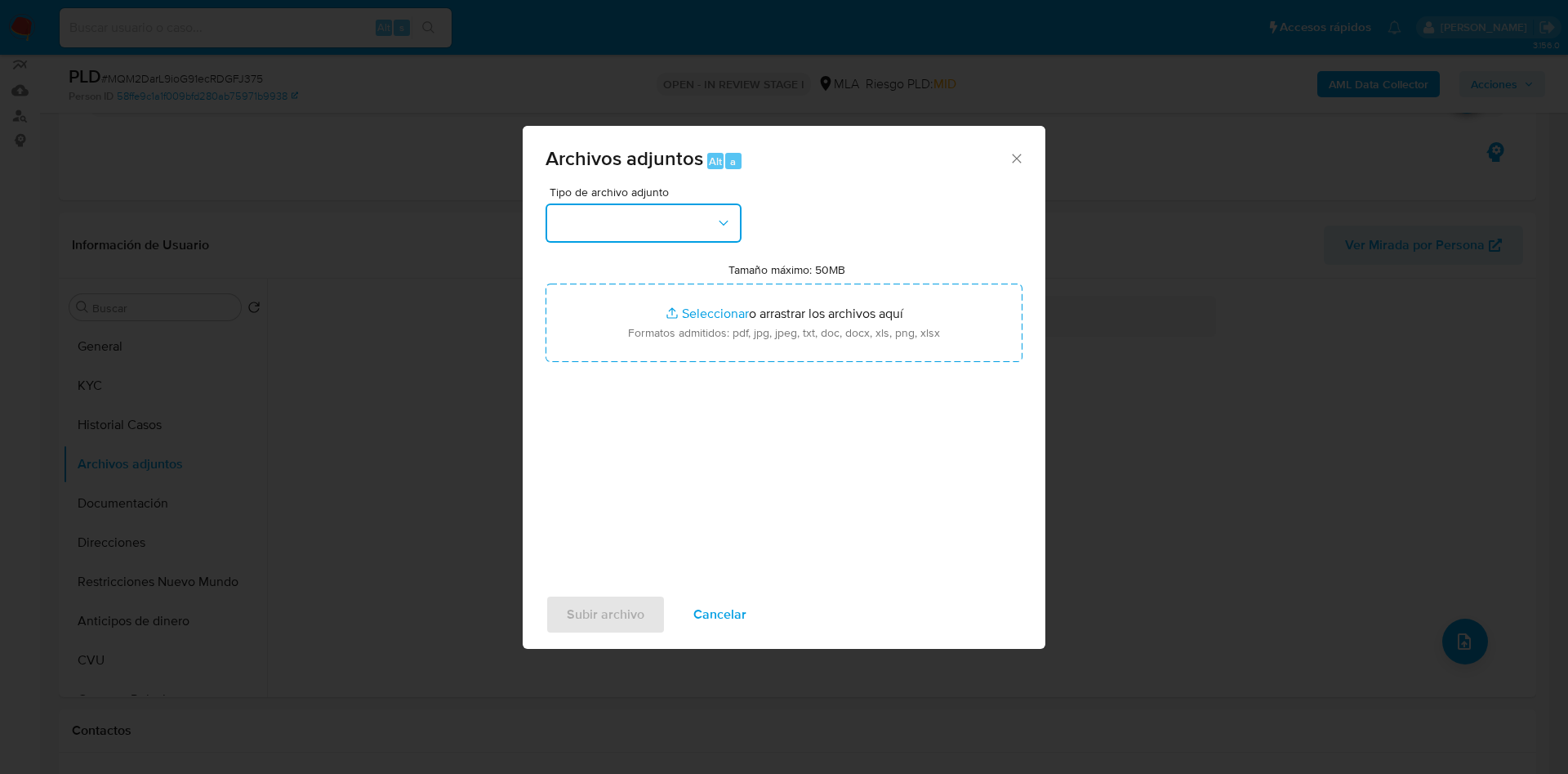
click at [618, 215] on button "button" at bounding box center [643, 222] width 196 height 39
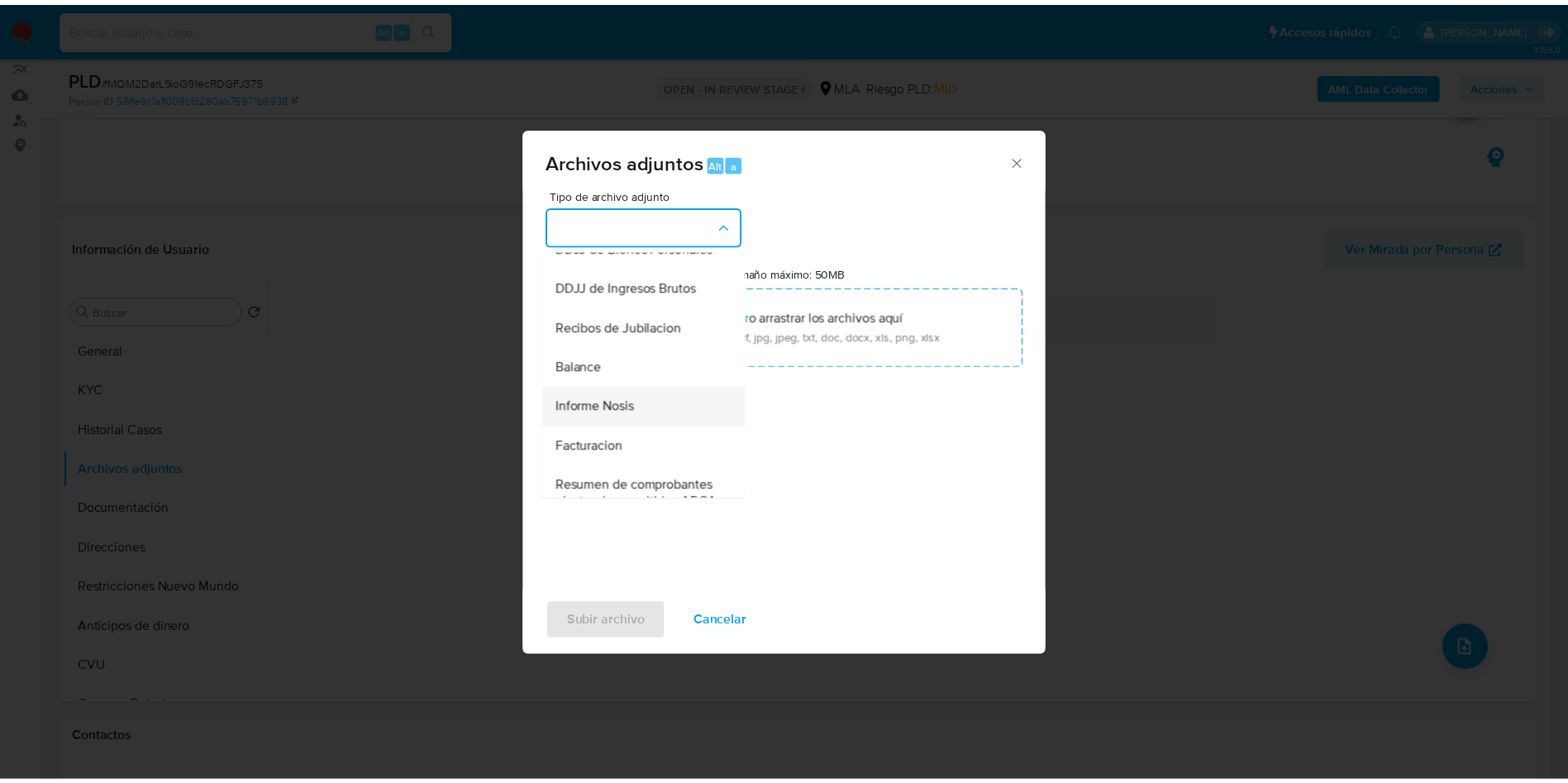
scroll to position [251, 0]
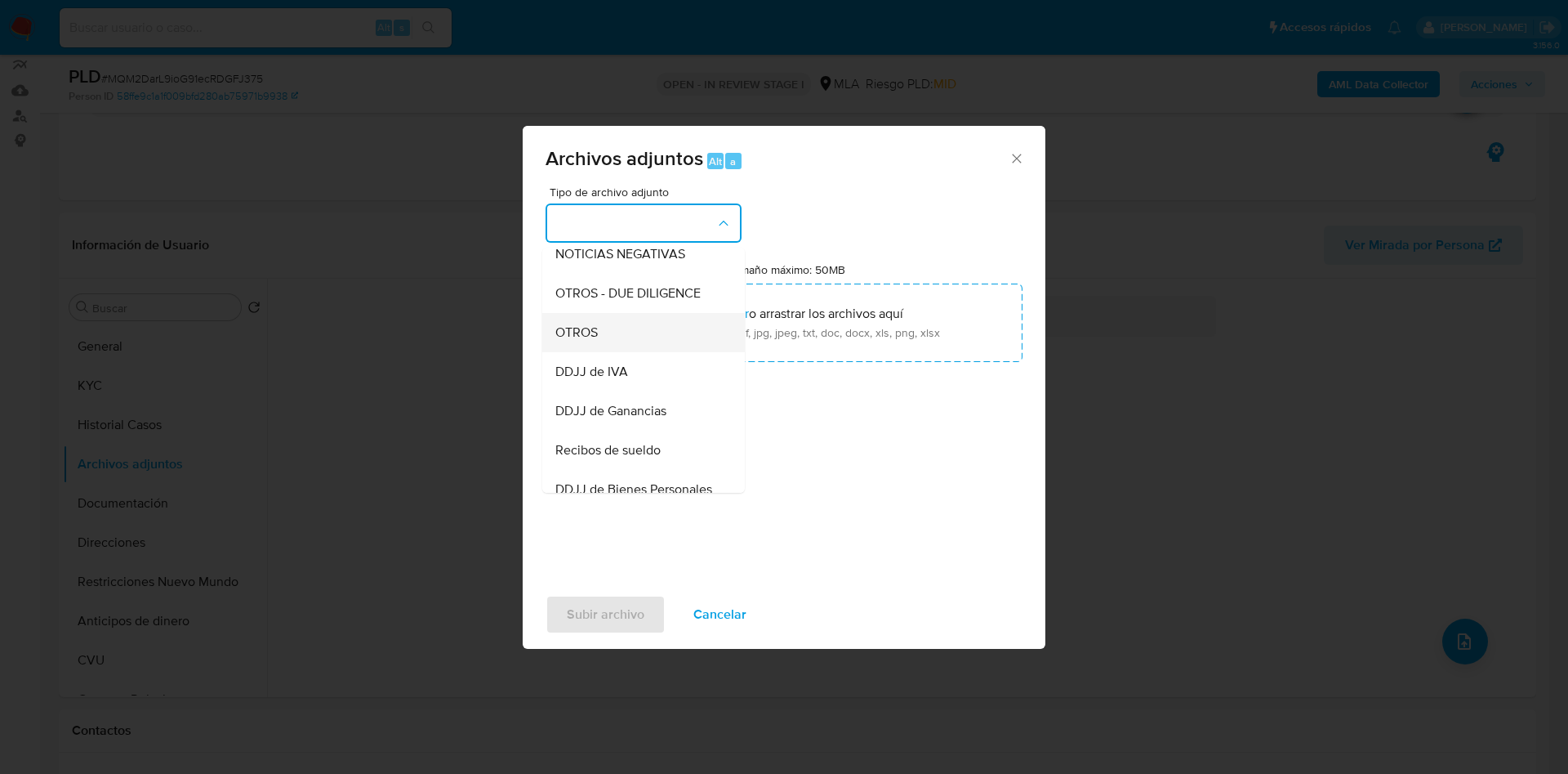
click at [615, 343] on div "OTROS" at bounding box center [639, 332] width 167 height 39
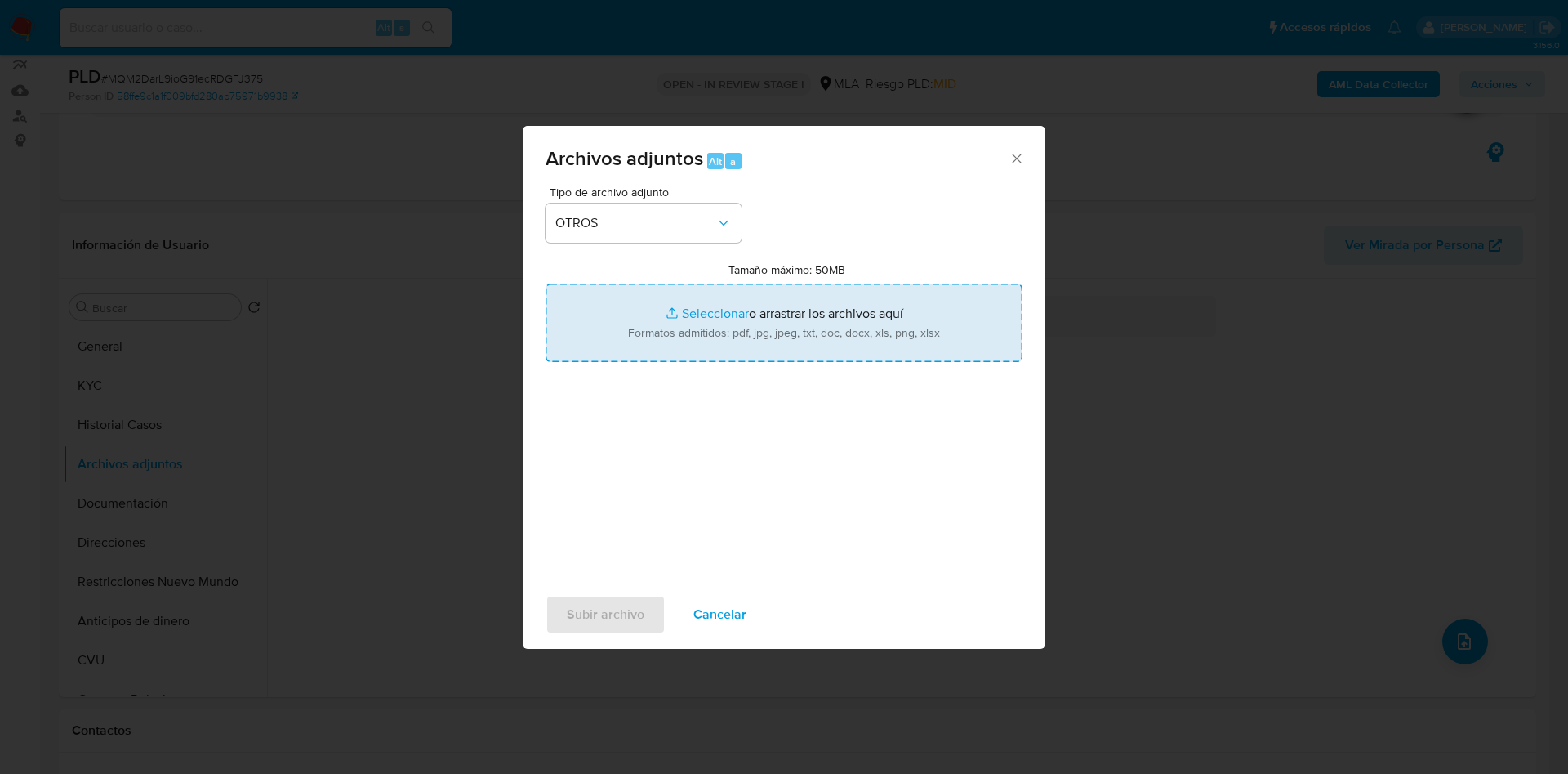
click at [697, 313] on input "Tamaño máximo: 50MB Seleccionar archivos" at bounding box center [784, 323] width 476 height 79
type input "C:\fakepath\Movimientos 682998854.xlsx"
click at [704, 314] on input "Tamaño máximo: 50MB Seleccionar archivos" at bounding box center [784, 323] width 476 height 79
type input "C:\fakepath\Caselog MQM2DarL9ioG91ecRDGFJ375 - 682998854.docx"
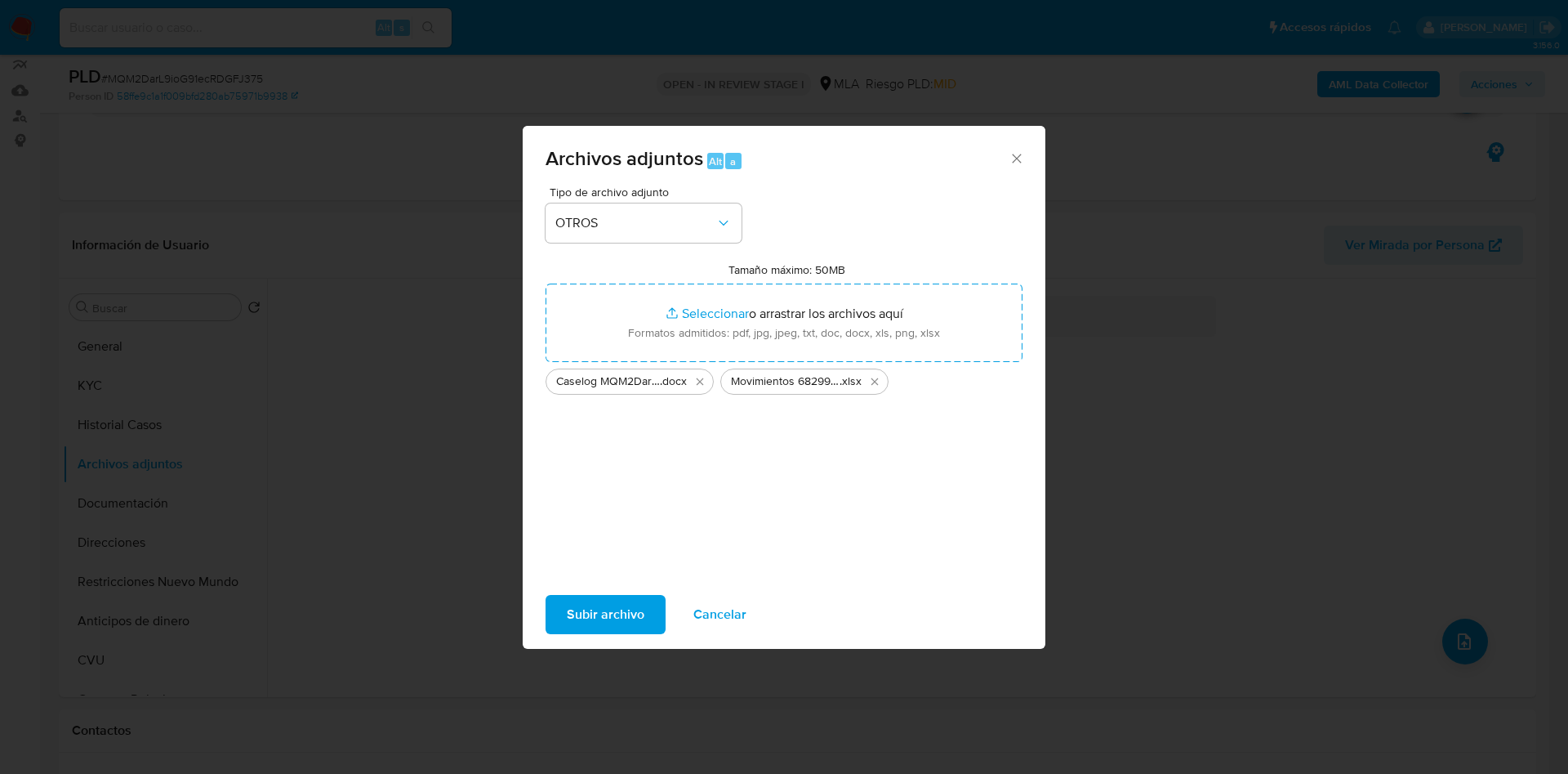
click at [600, 609] on span "Subir archivo" at bounding box center [606, 614] width 78 height 36
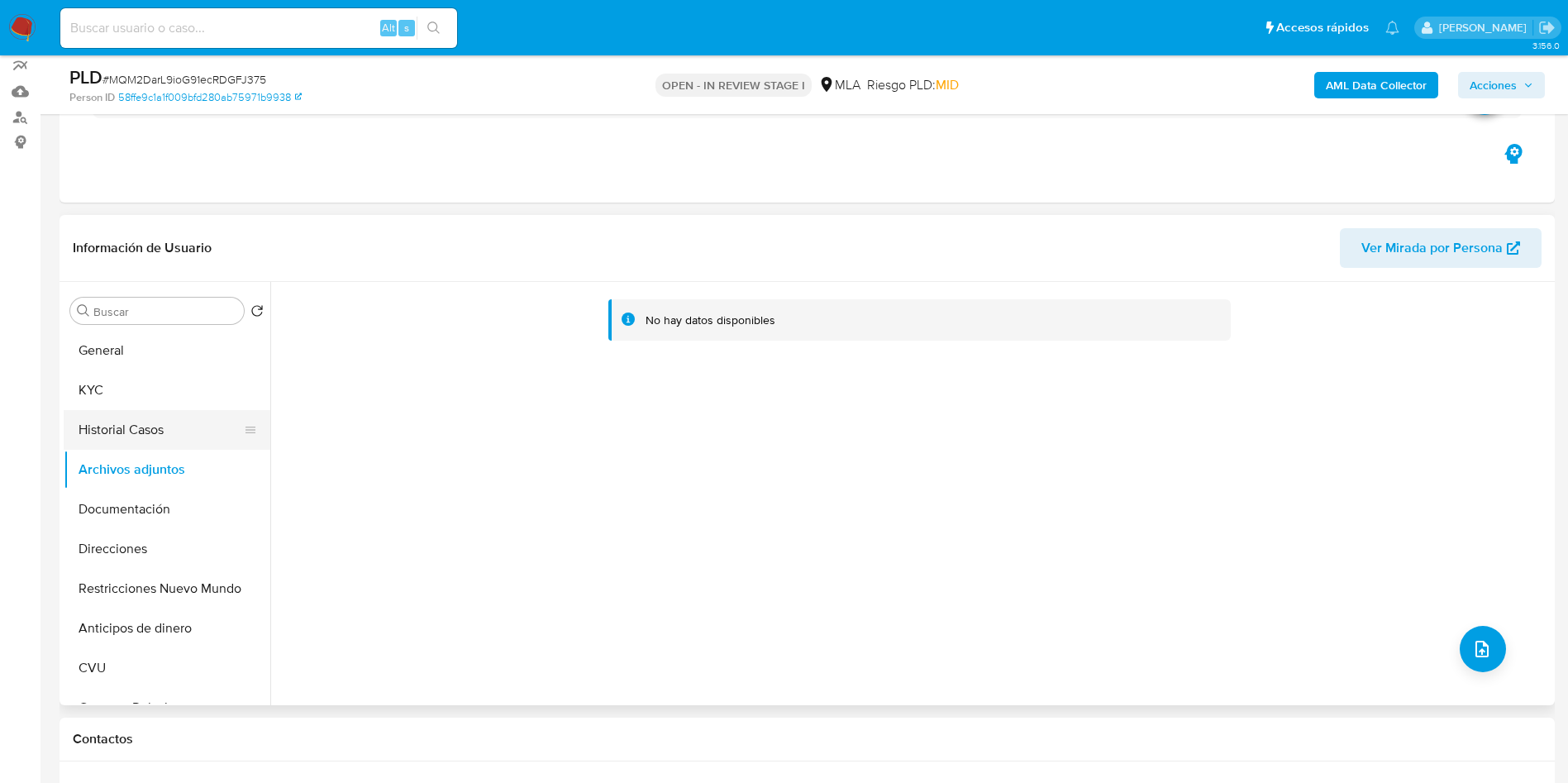
click at [161, 433] on button "Historial Casos" at bounding box center [160, 429] width 193 height 39
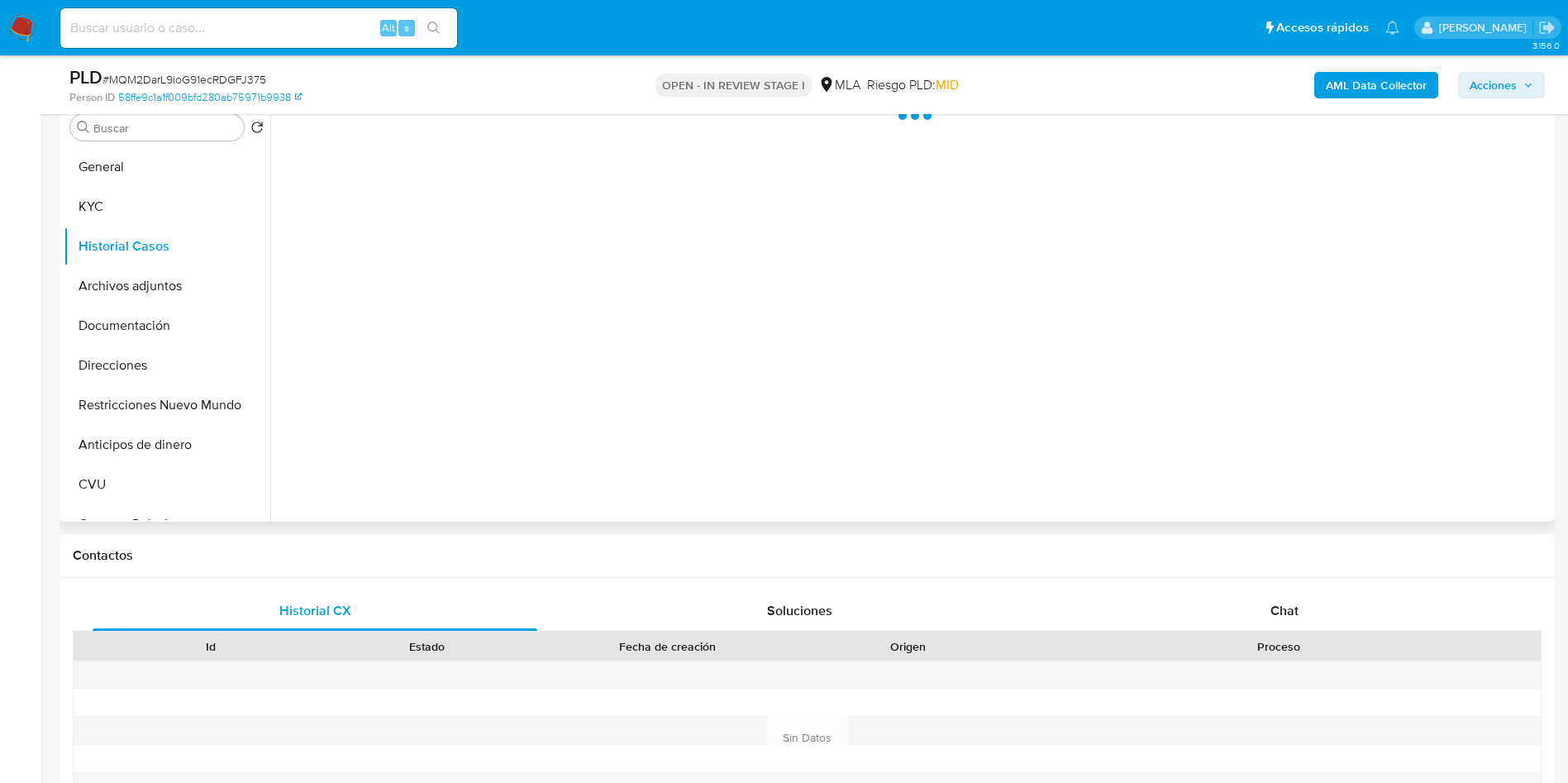
scroll to position [395, 0]
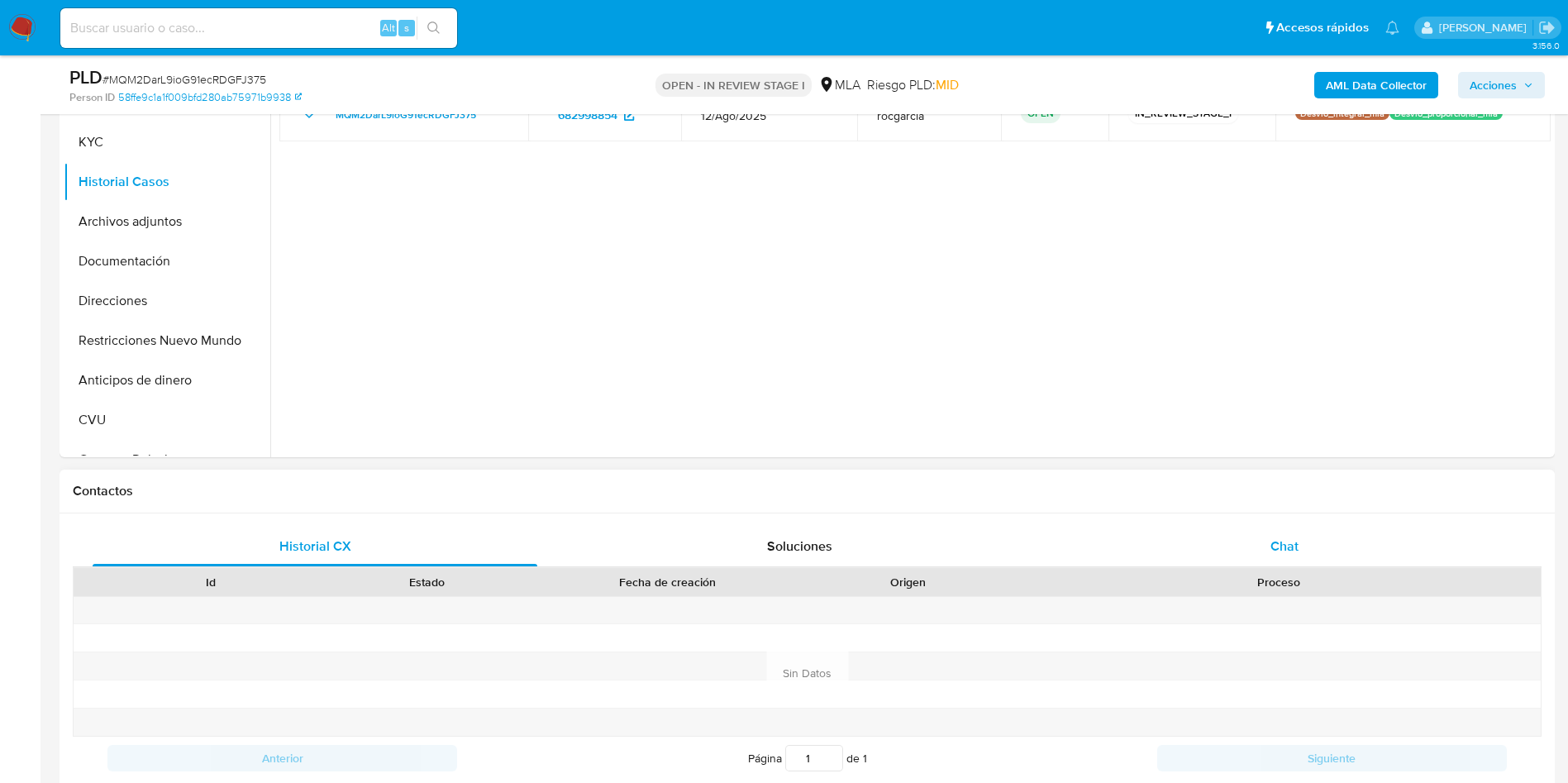
click at [1294, 561] on div "Chat" at bounding box center [1284, 546] width 445 height 39
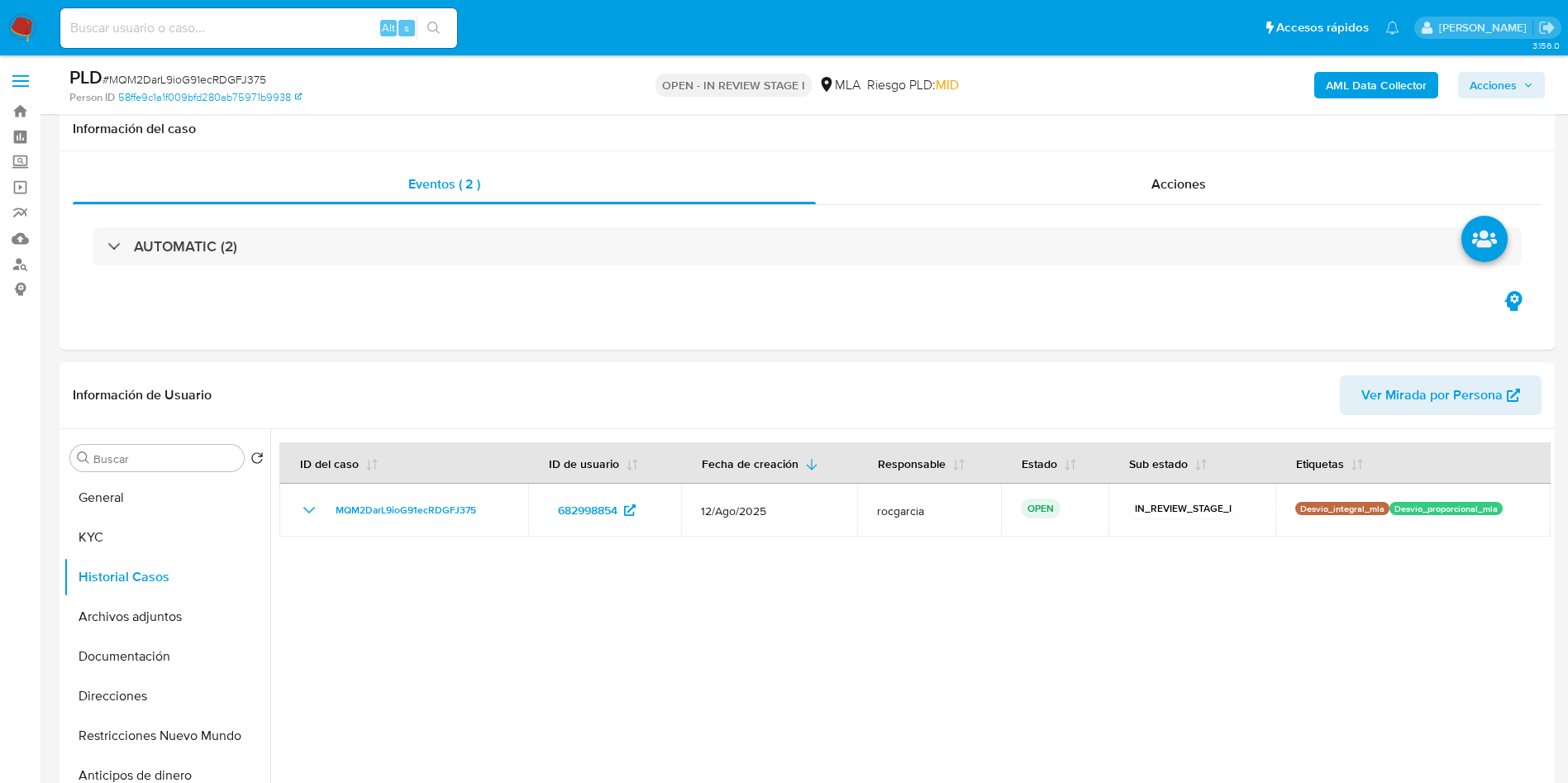
scroll to position [124, 0]
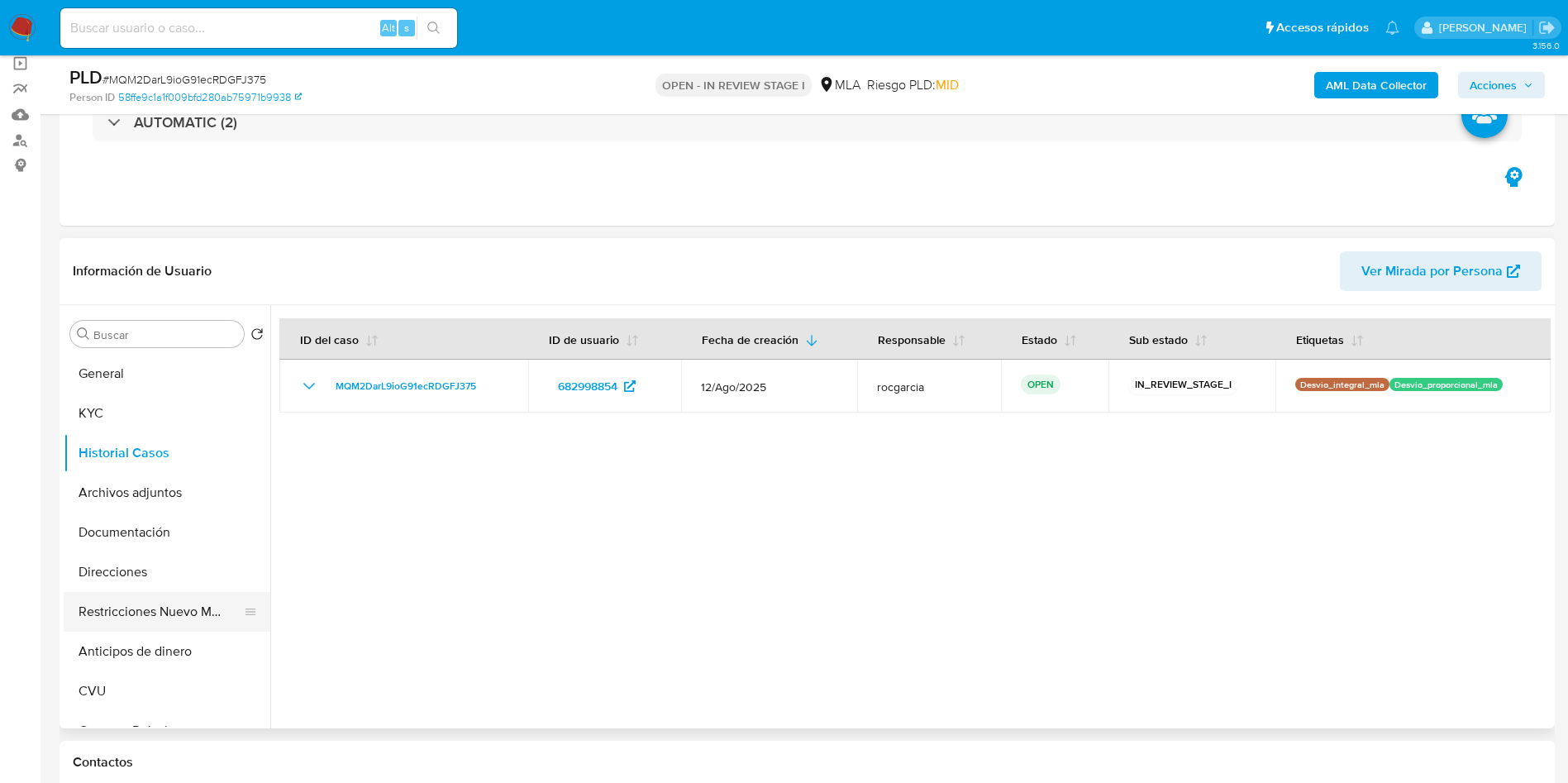
click at [114, 615] on button "Restricciones Nuevo Mundo" at bounding box center [160, 611] width 193 height 39
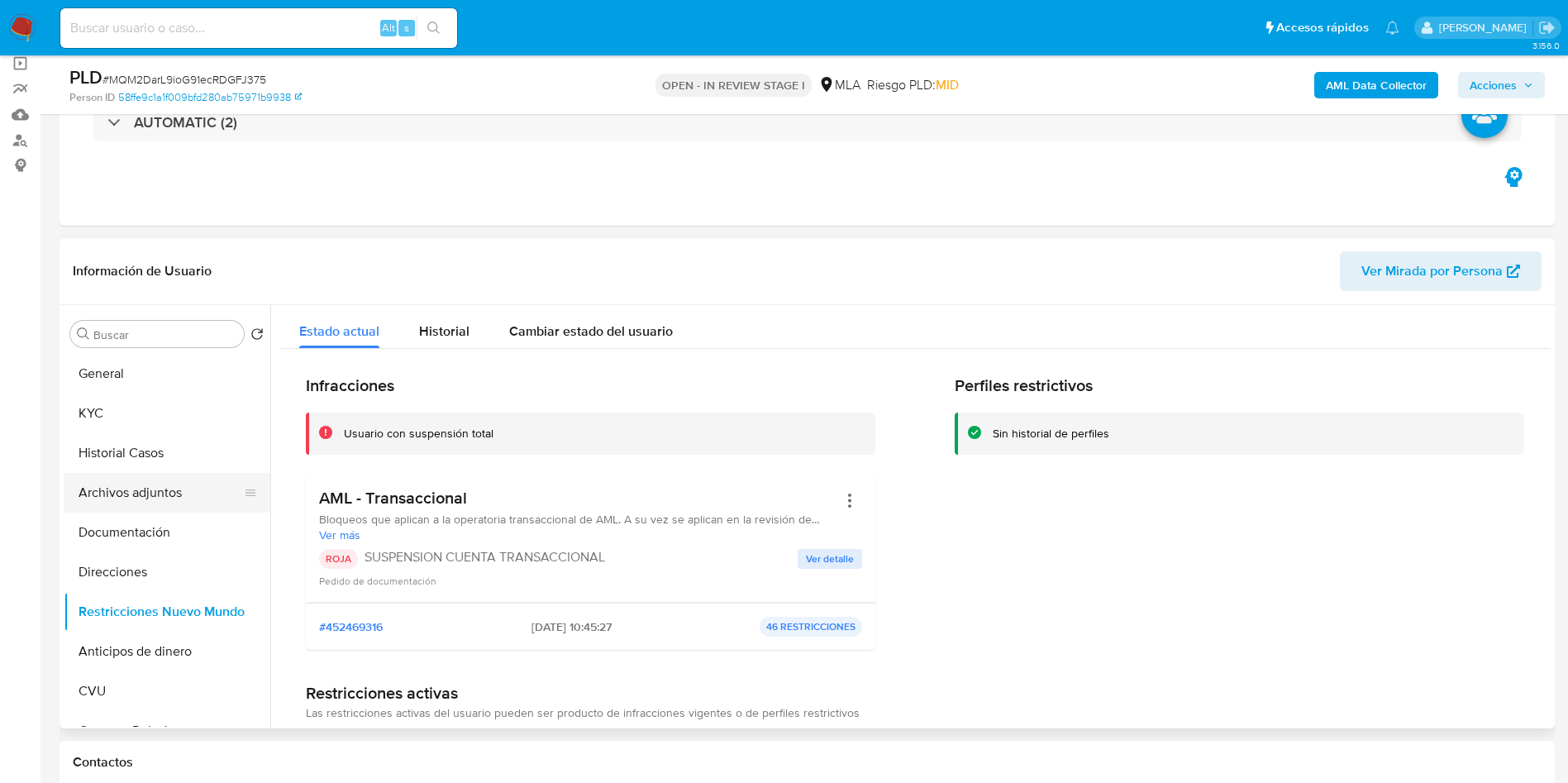
click at [133, 481] on button "Archivos adjuntos" at bounding box center [160, 492] width 193 height 39
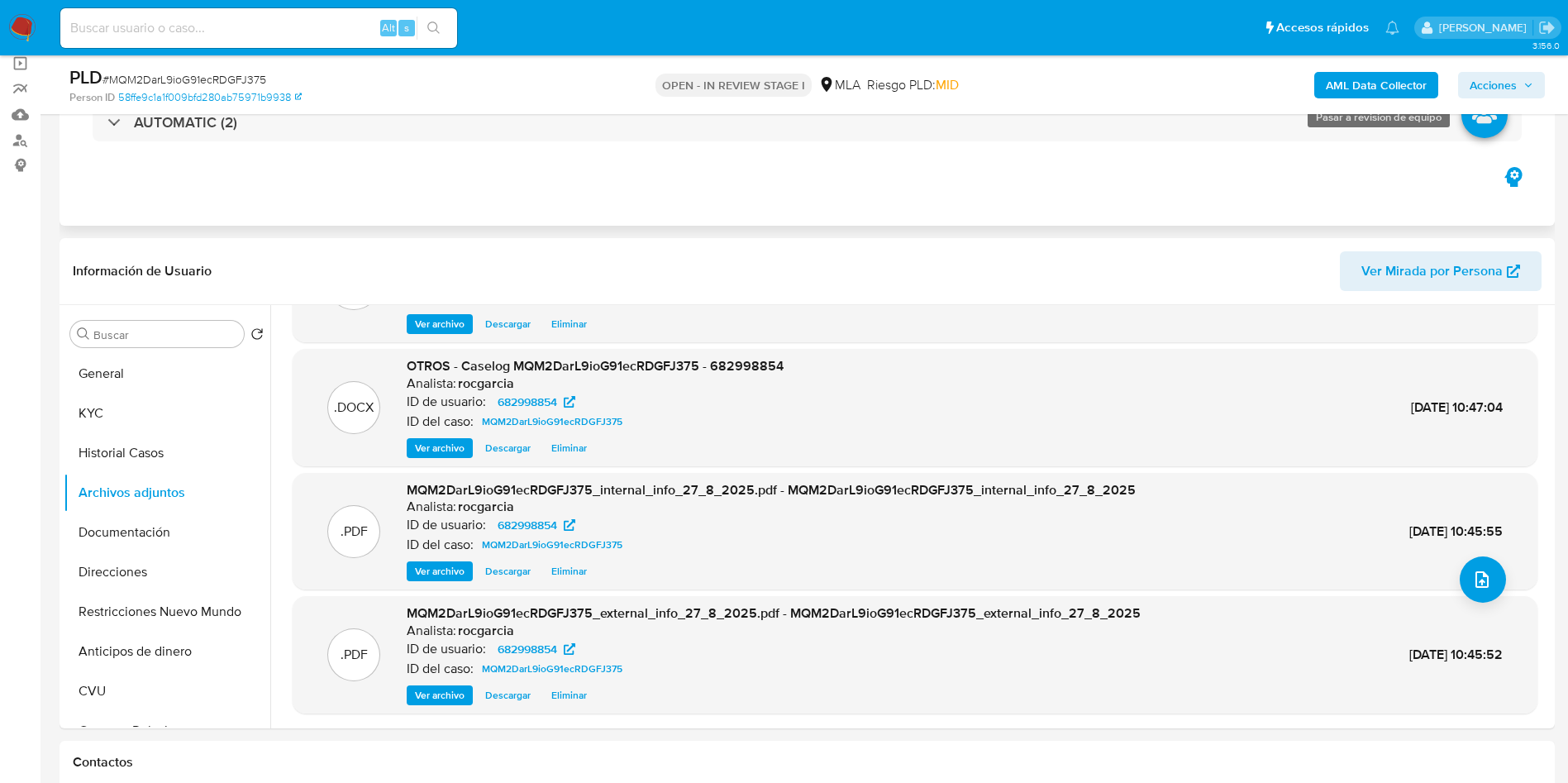
scroll to position [0, 0]
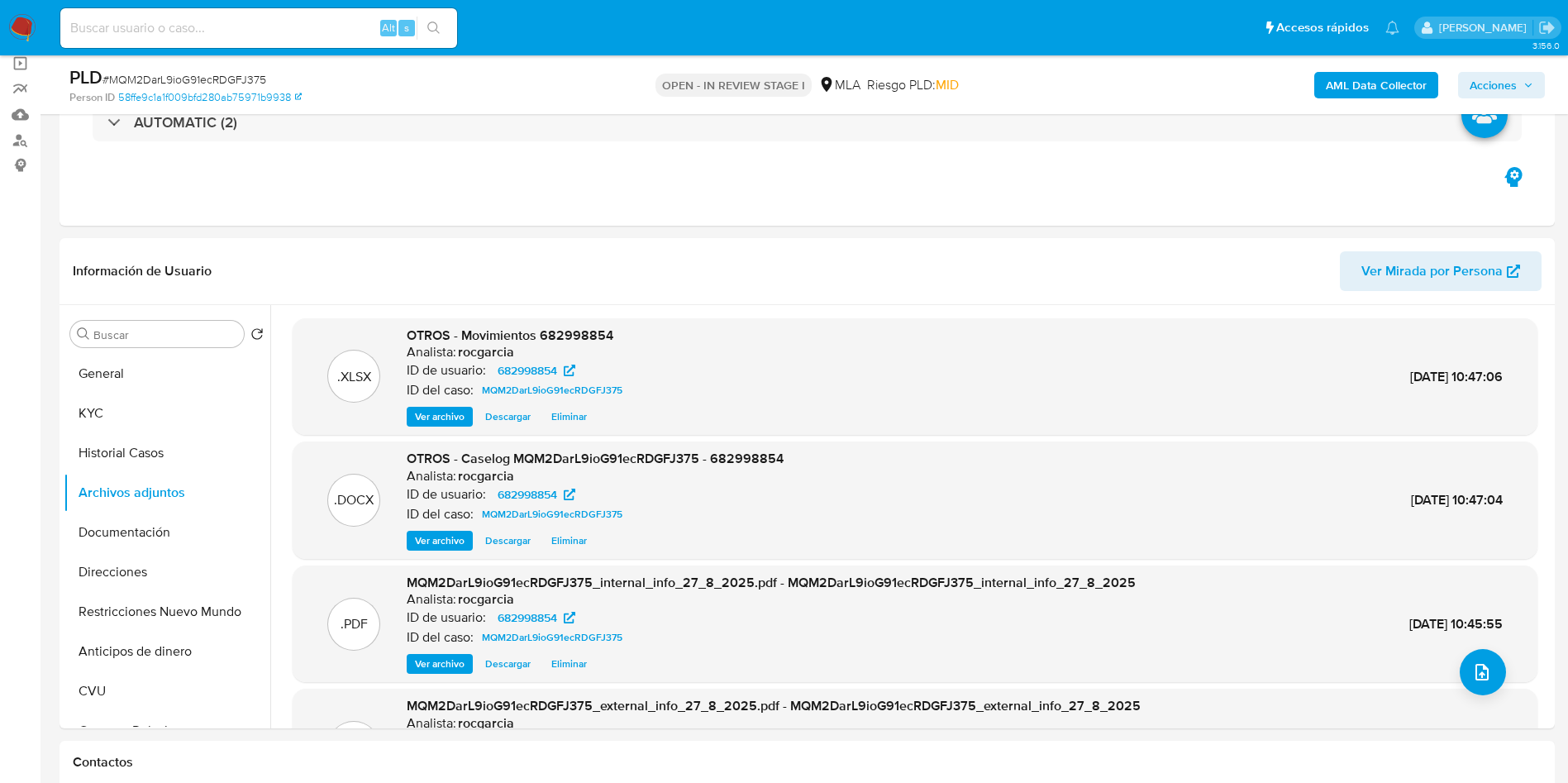
click at [1489, 78] on span "Acciones" at bounding box center [1493, 84] width 47 height 27
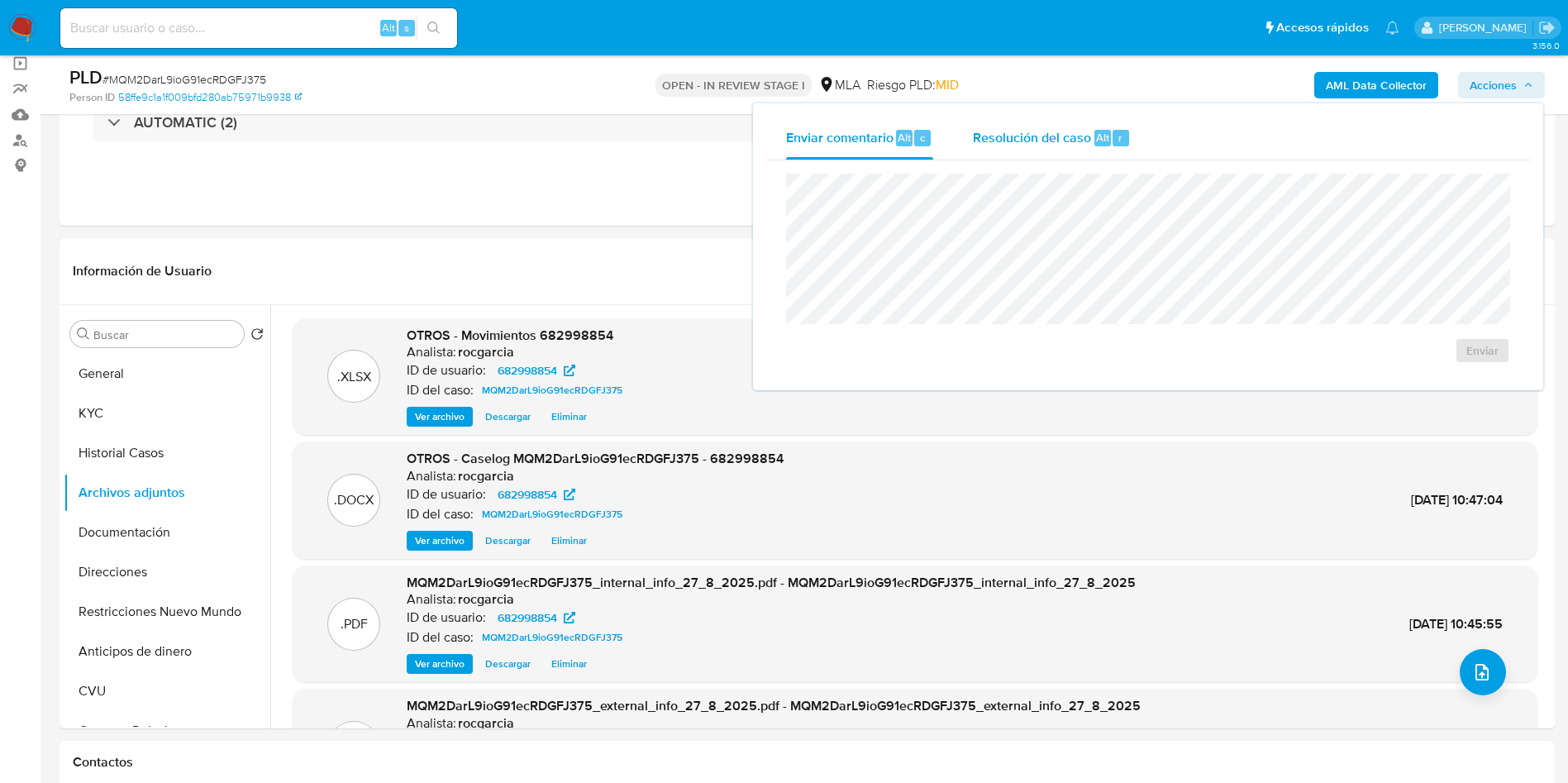
drag, startPoint x: 1015, startPoint y: 125, endPoint x: 1023, endPoint y: 147, distance: 23.4
click at [1019, 128] on div "Resolución del caso Alt r" at bounding box center [1052, 138] width 158 height 43
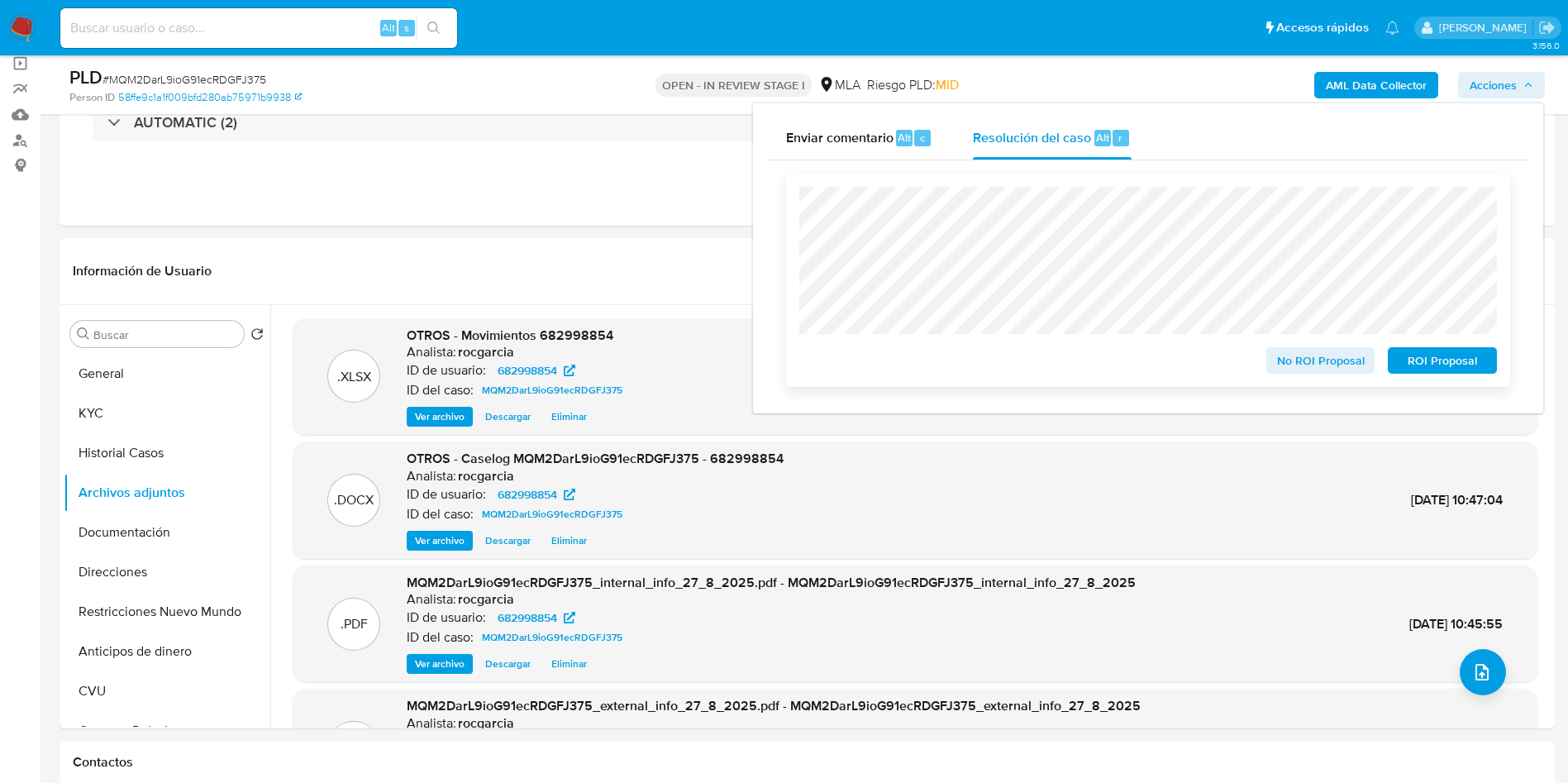
click at [1457, 371] on span "ROI Proposal" at bounding box center [1442, 359] width 86 height 23
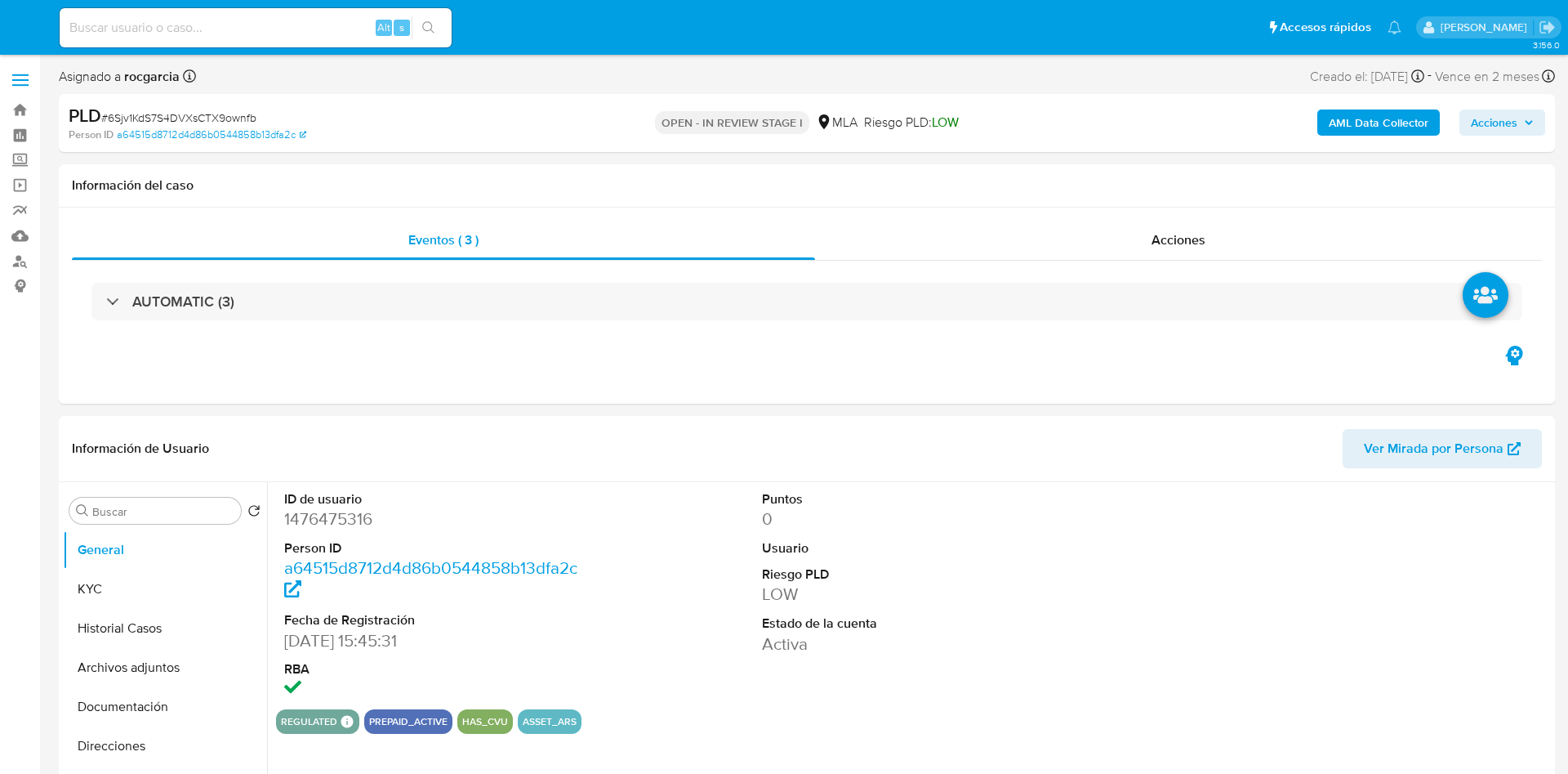
select select "10"
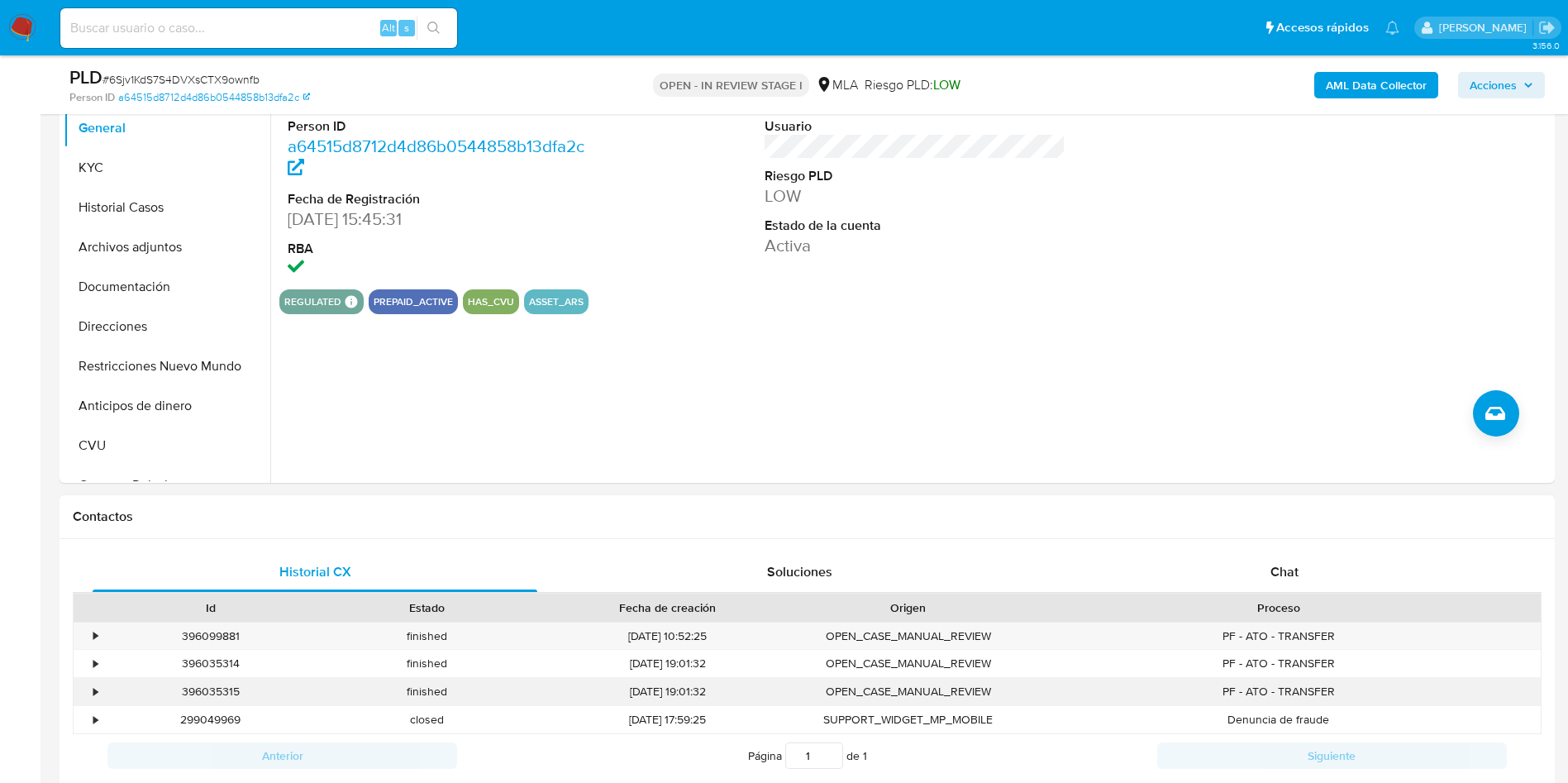
scroll to position [372, 0]
click at [1291, 555] on div "Chat" at bounding box center [1284, 568] width 445 height 39
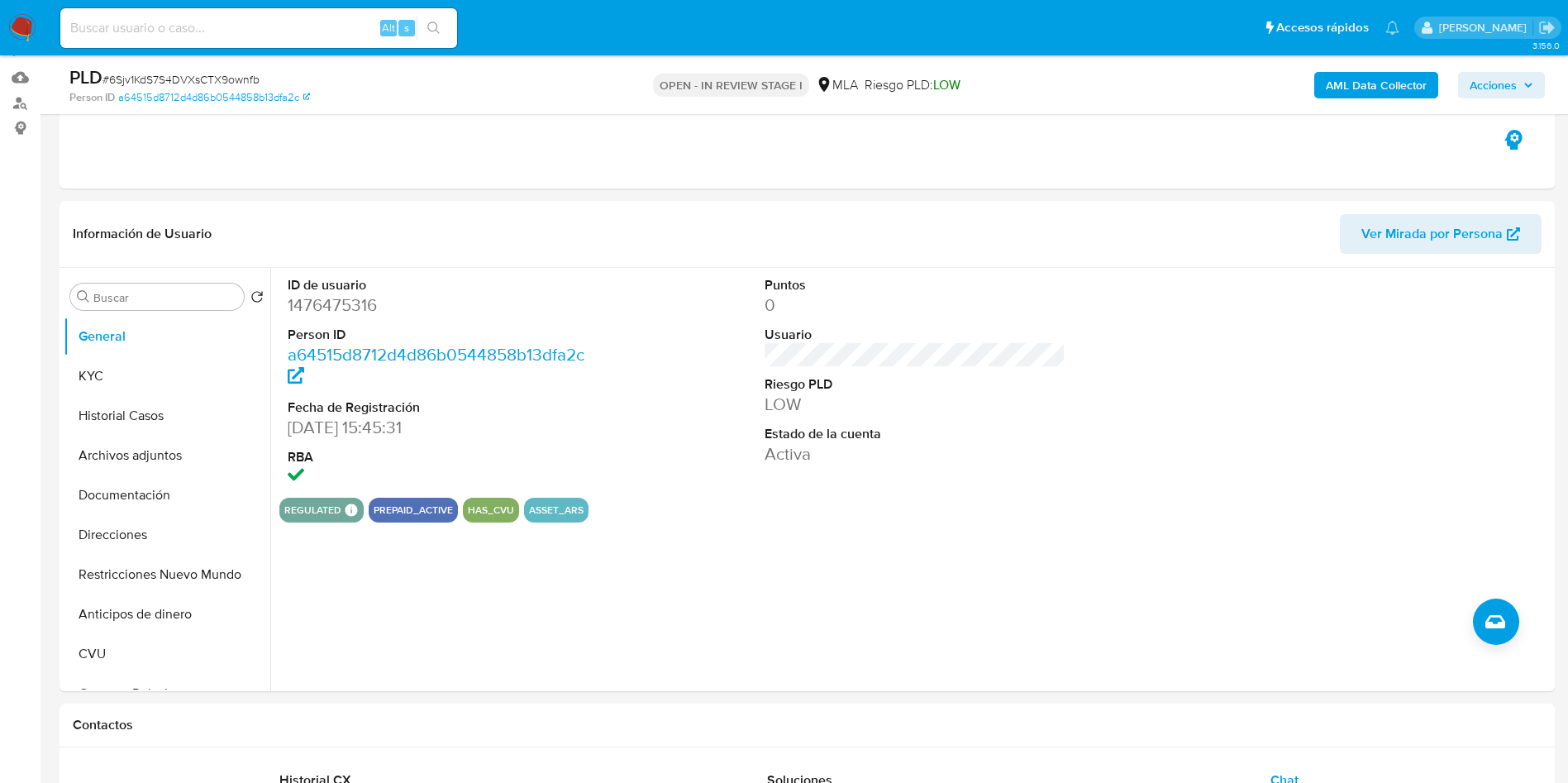
scroll to position [124, 0]
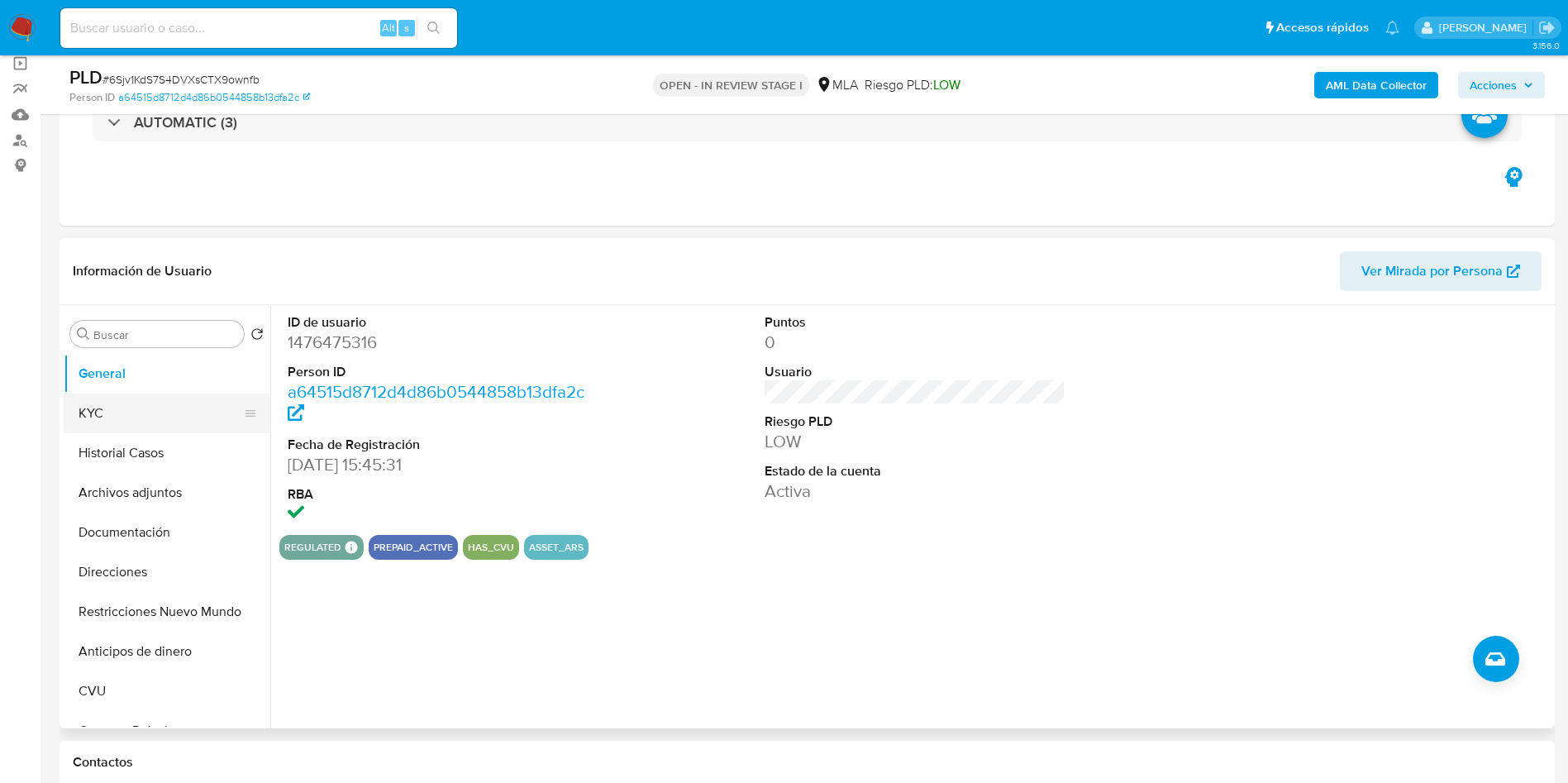
click at [136, 399] on button "KYC" at bounding box center [160, 413] width 193 height 39
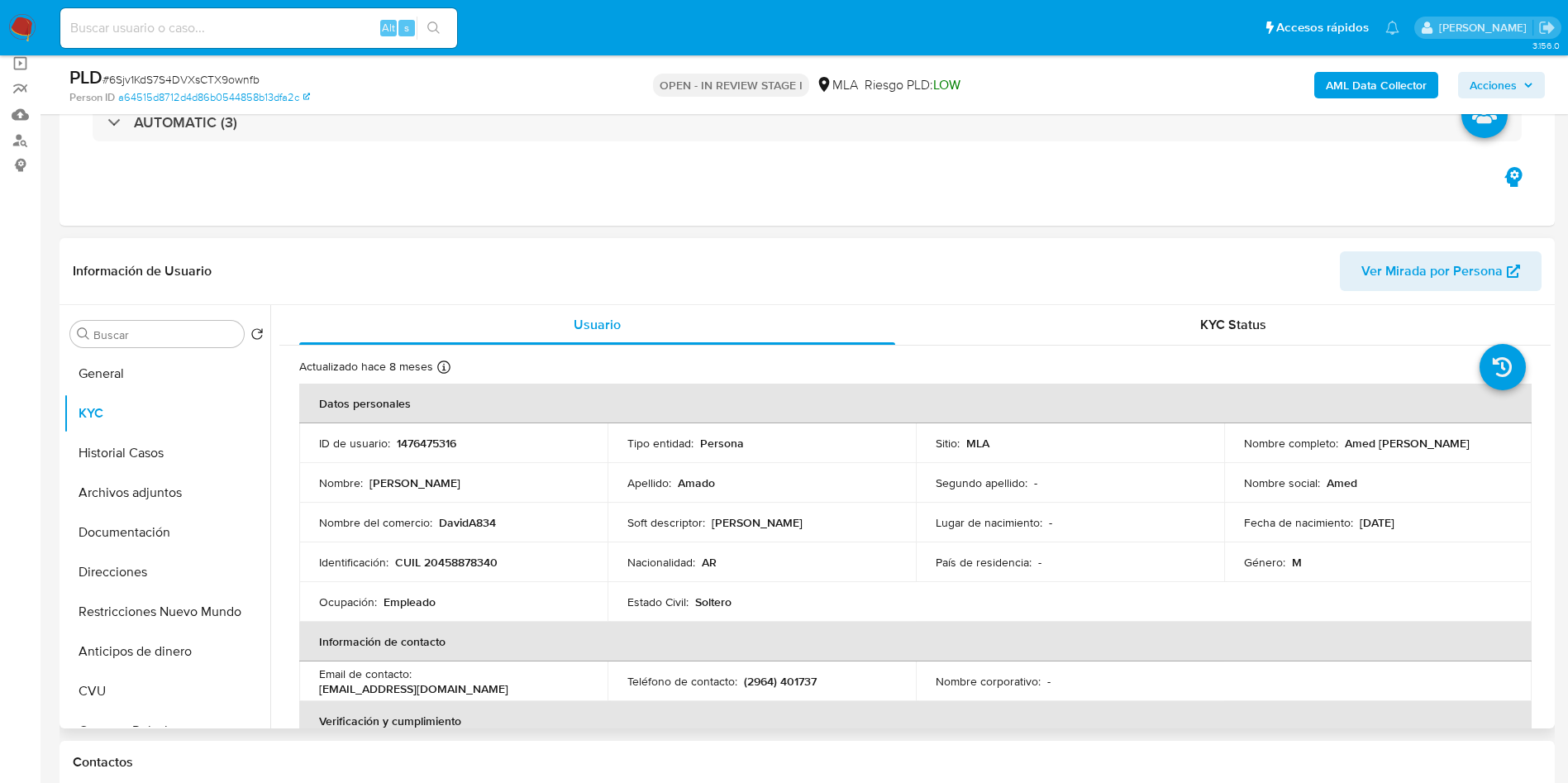
click at [447, 561] on p "CUIL 20458878340" at bounding box center [447, 562] width 103 height 15
copy p "20458878340"
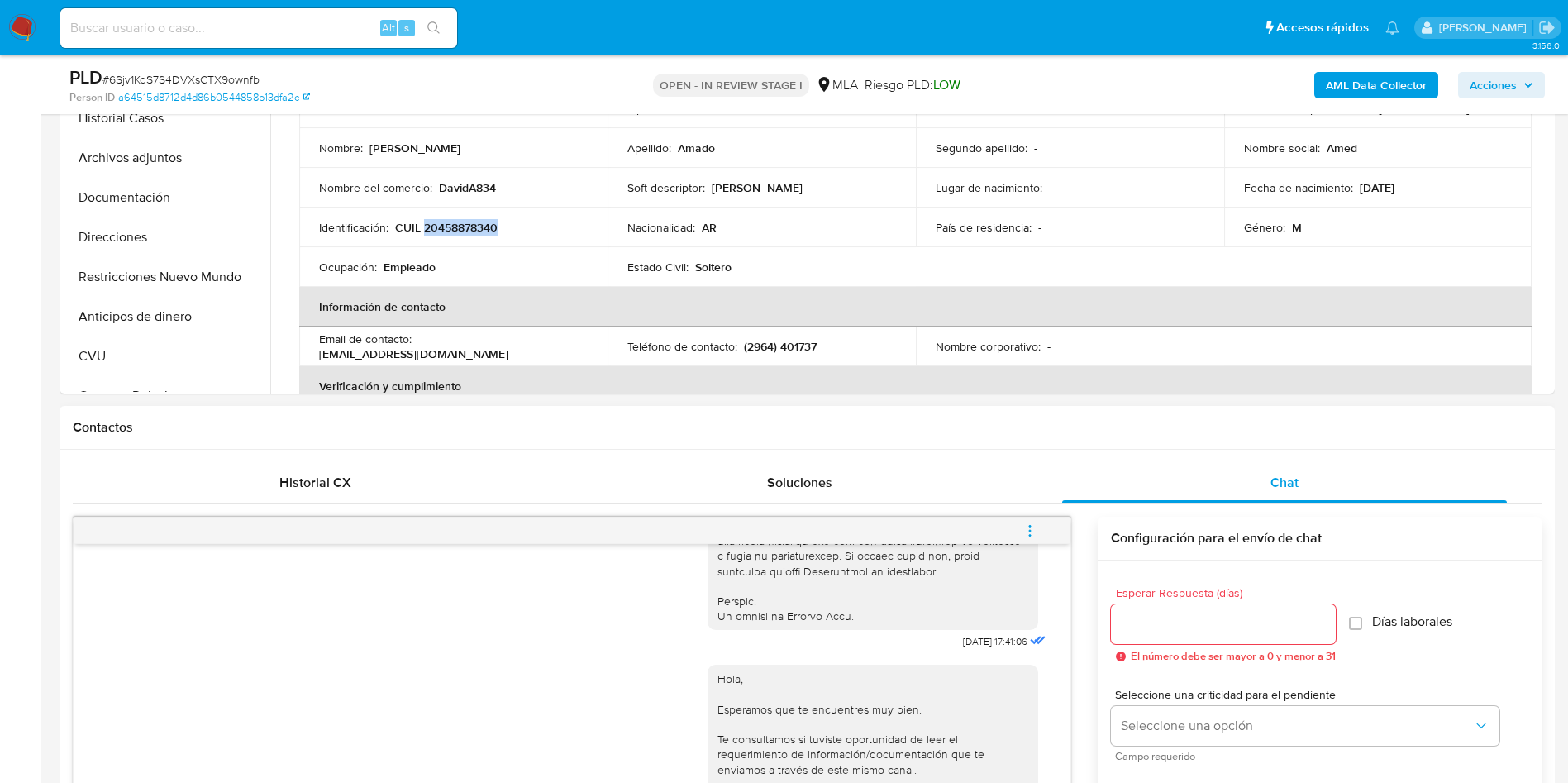
scroll to position [744, 0]
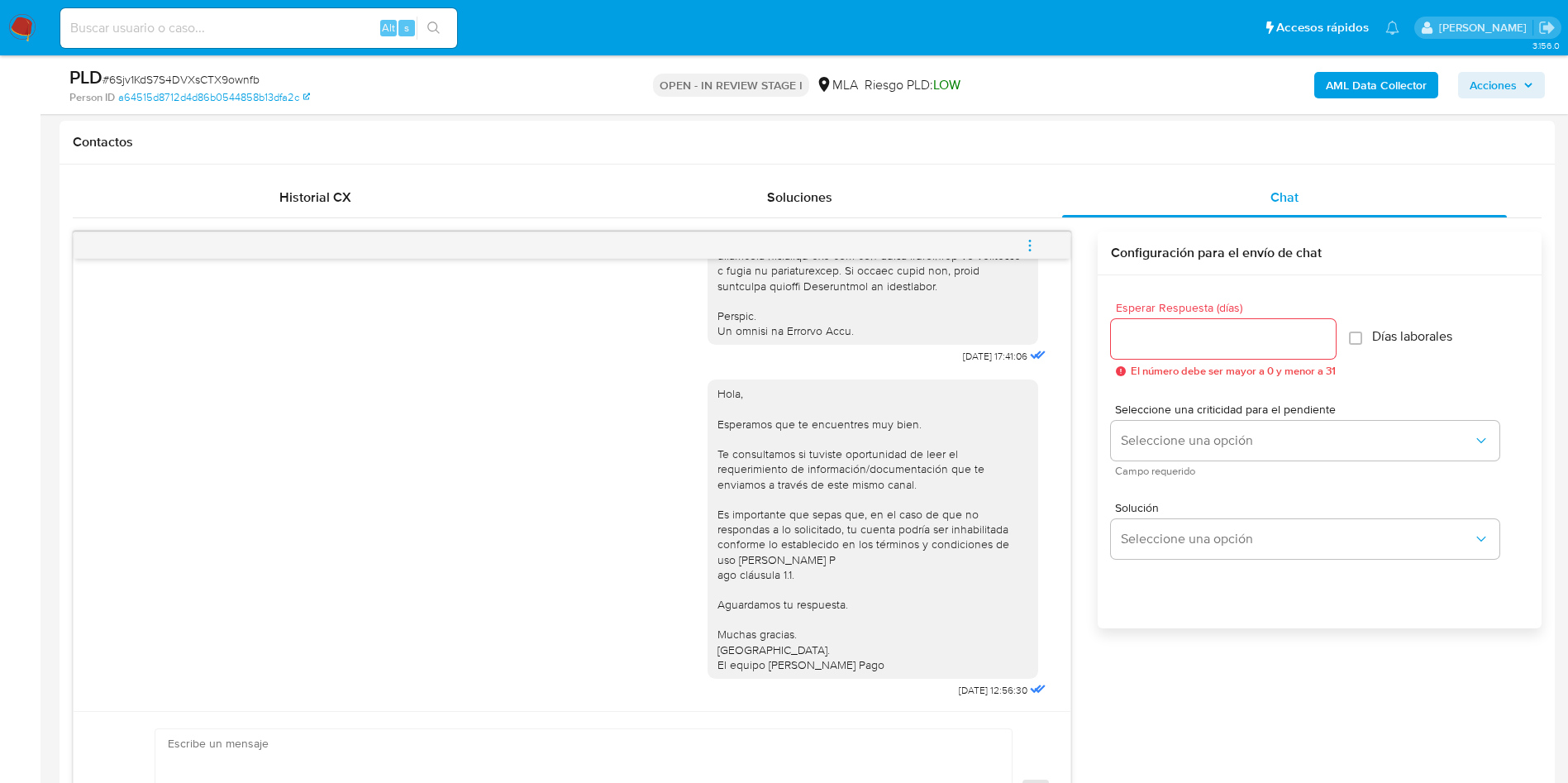
click at [1032, 231] on span "menu-action" at bounding box center [1030, 245] width 15 height 39
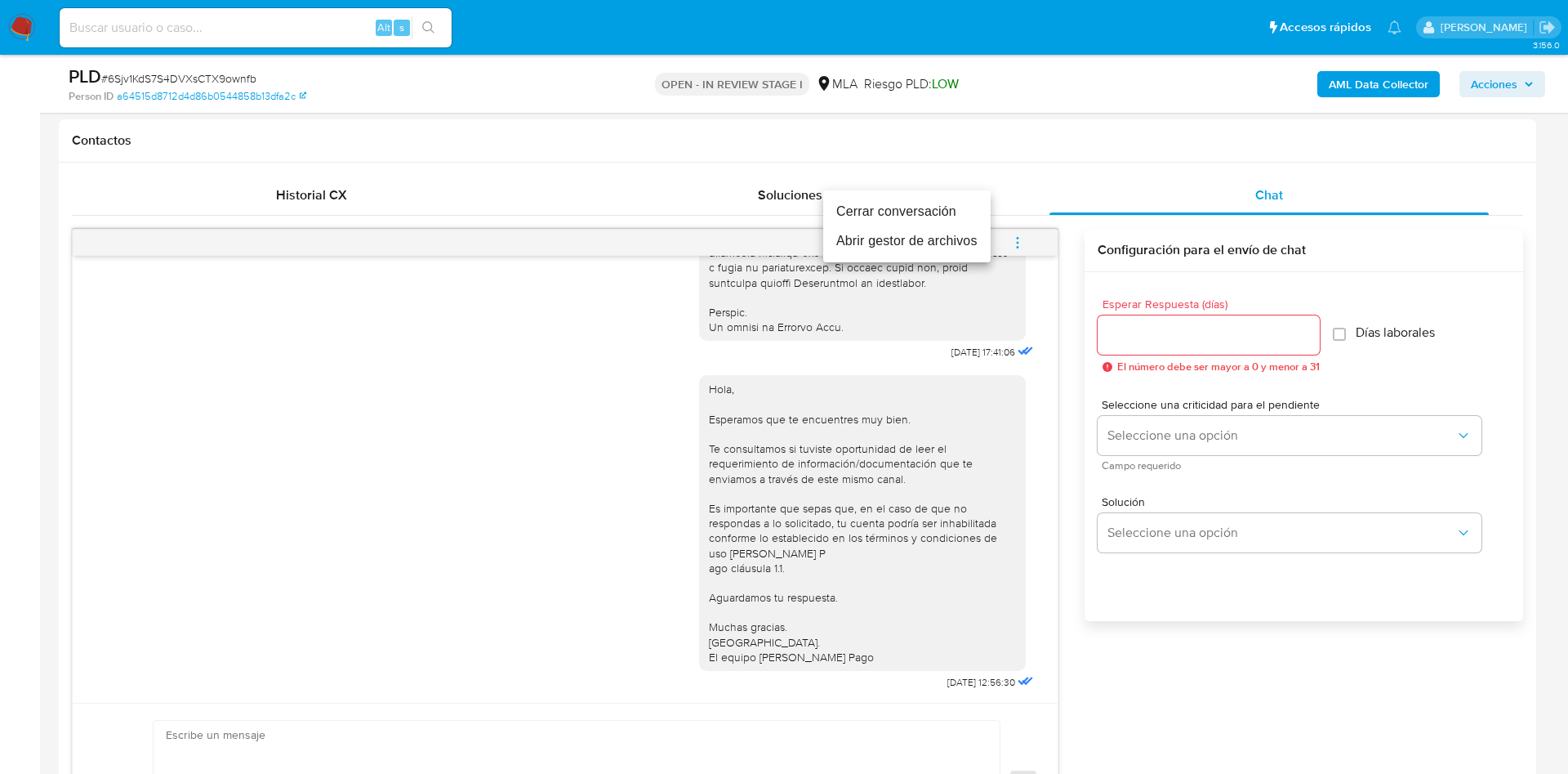
click at [909, 212] on li "Cerrar conversación" at bounding box center [907, 211] width 168 height 29
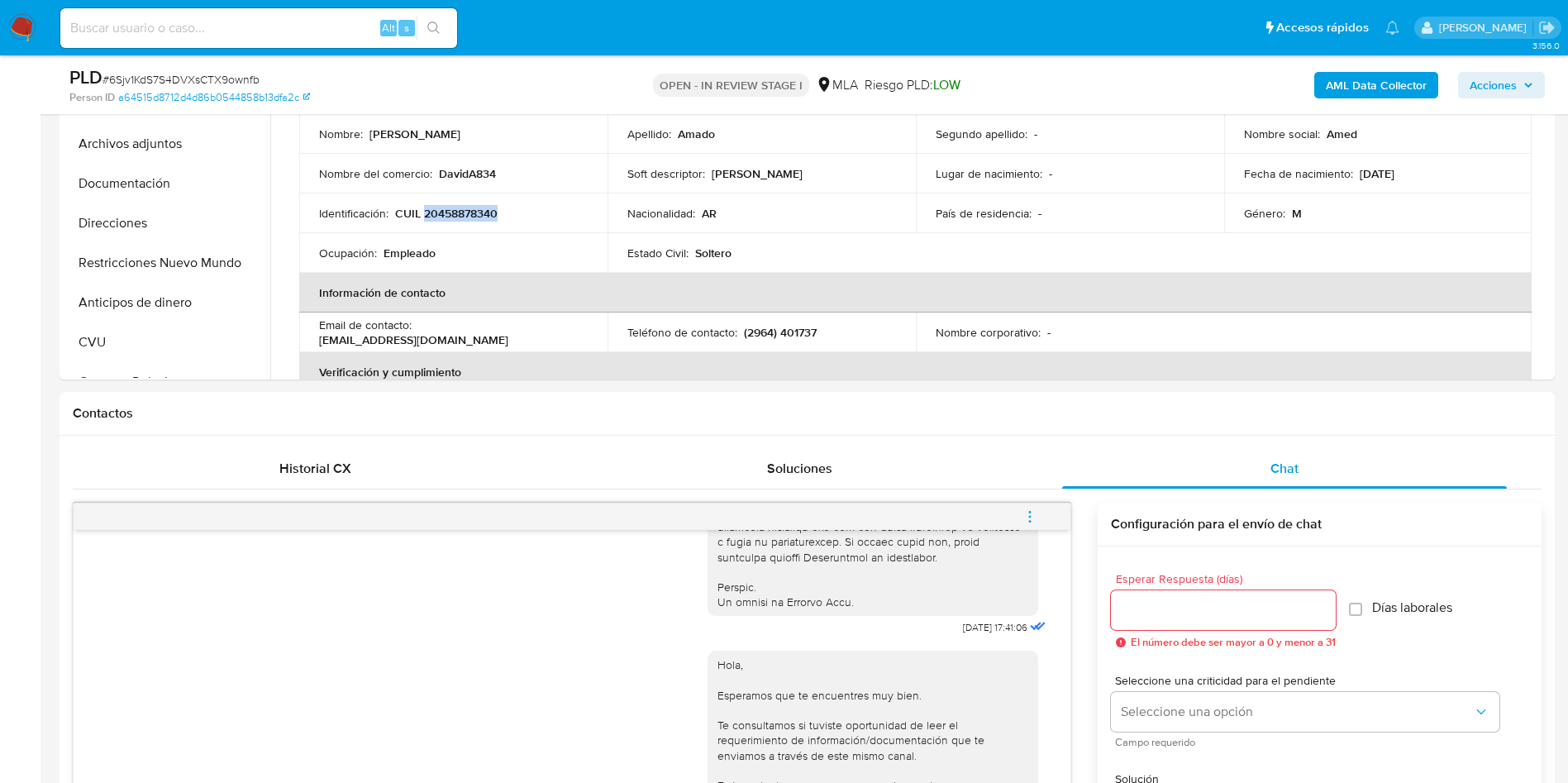
scroll to position [248, 0]
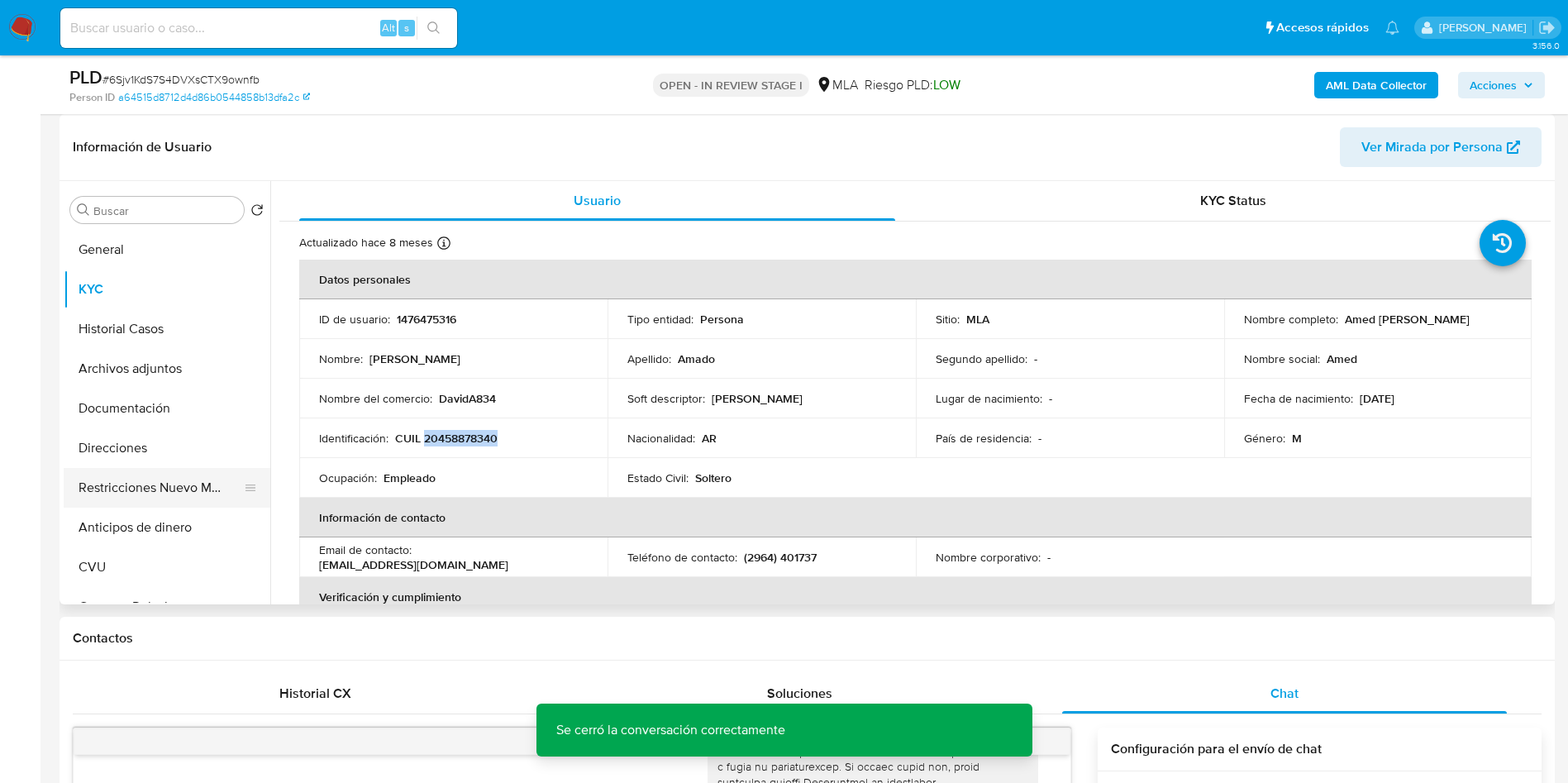
click at [123, 490] on button "Restricciones Nuevo Mundo" at bounding box center [160, 487] width 193 height 39
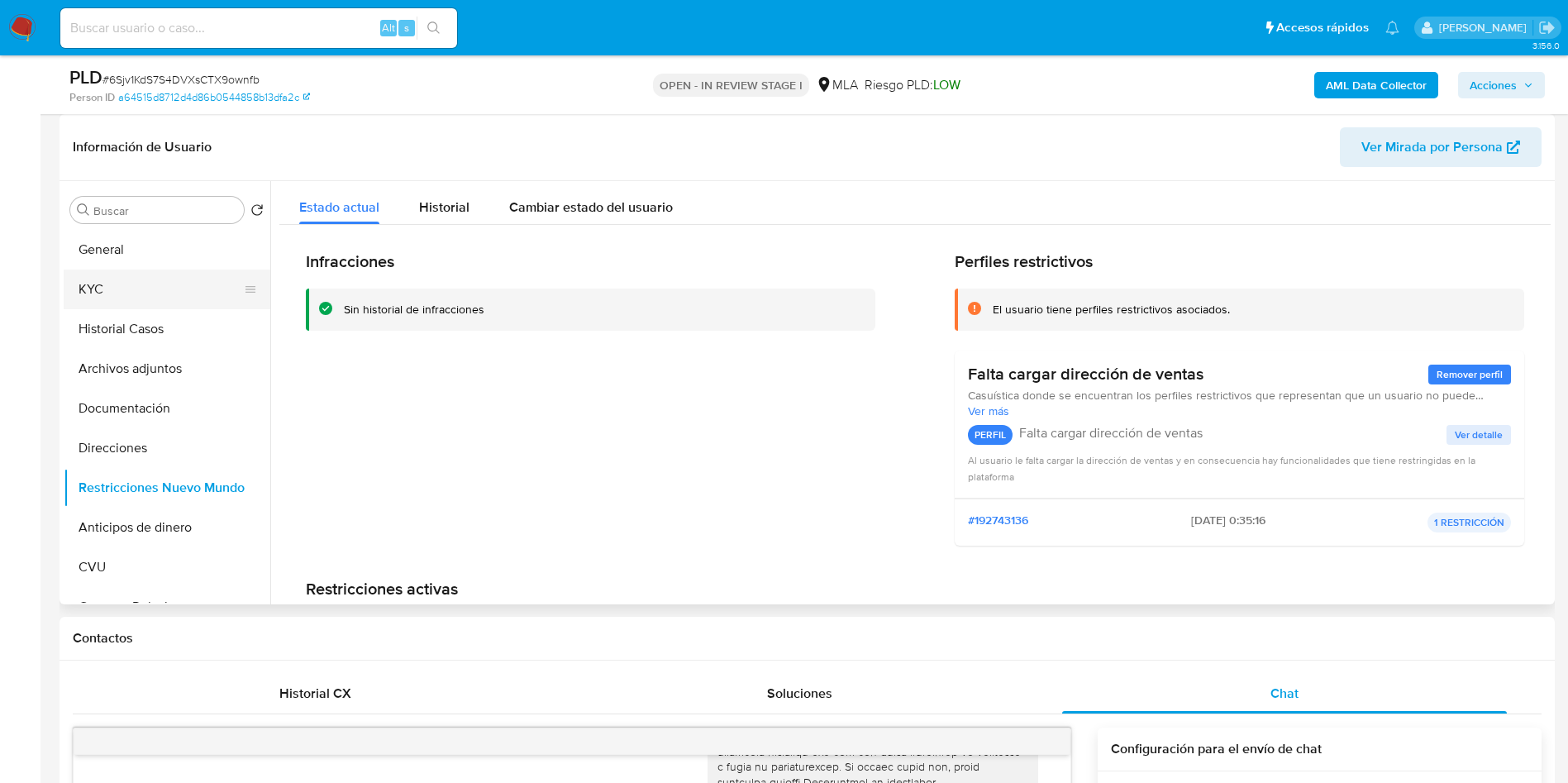
click at [161, 267] on button "General" at bounding box center [166, 249] width 206 height 39
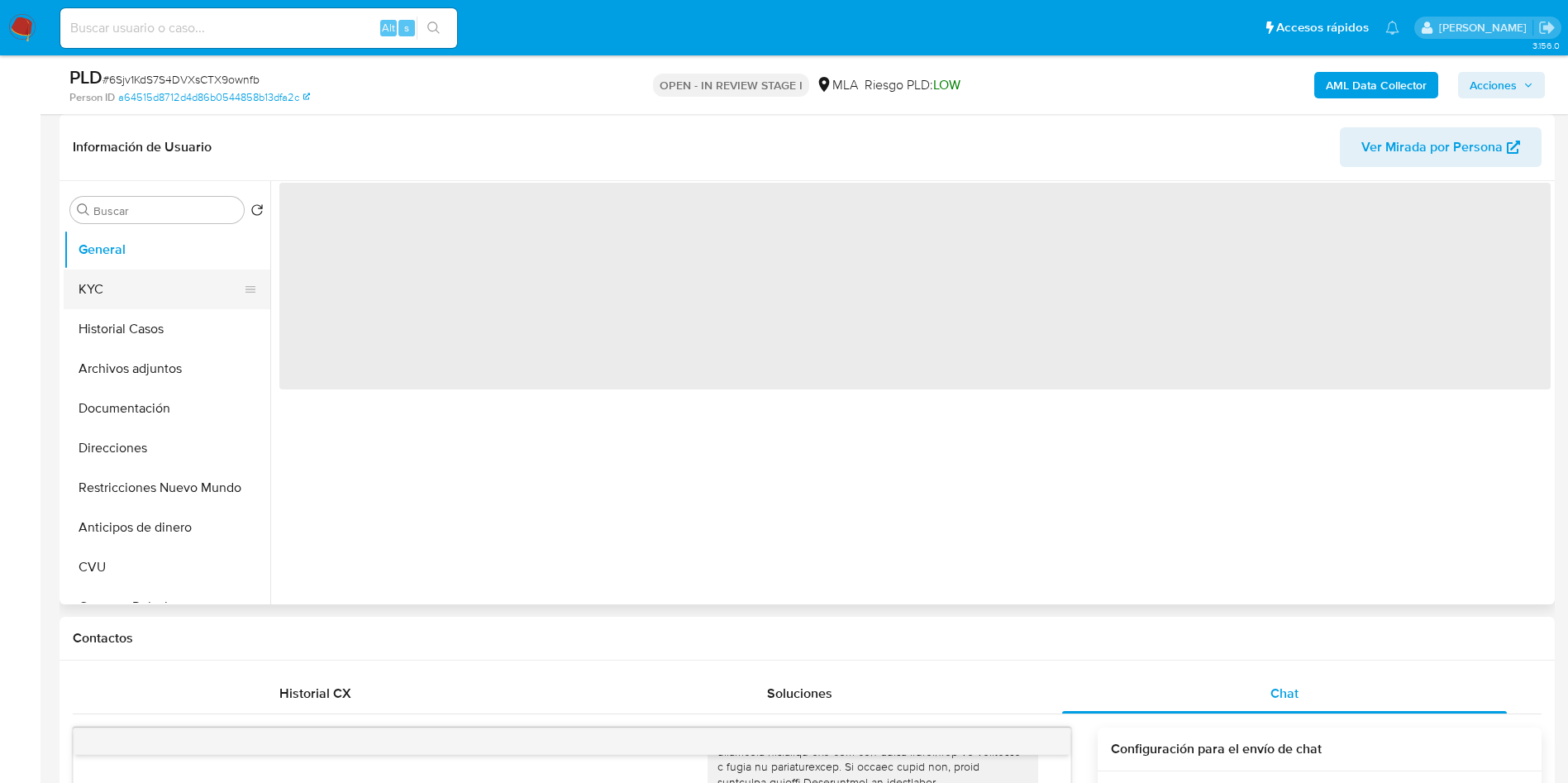
click at [162, 287] on button "KYC" at bounding box center [160, 289] width 193 height 39
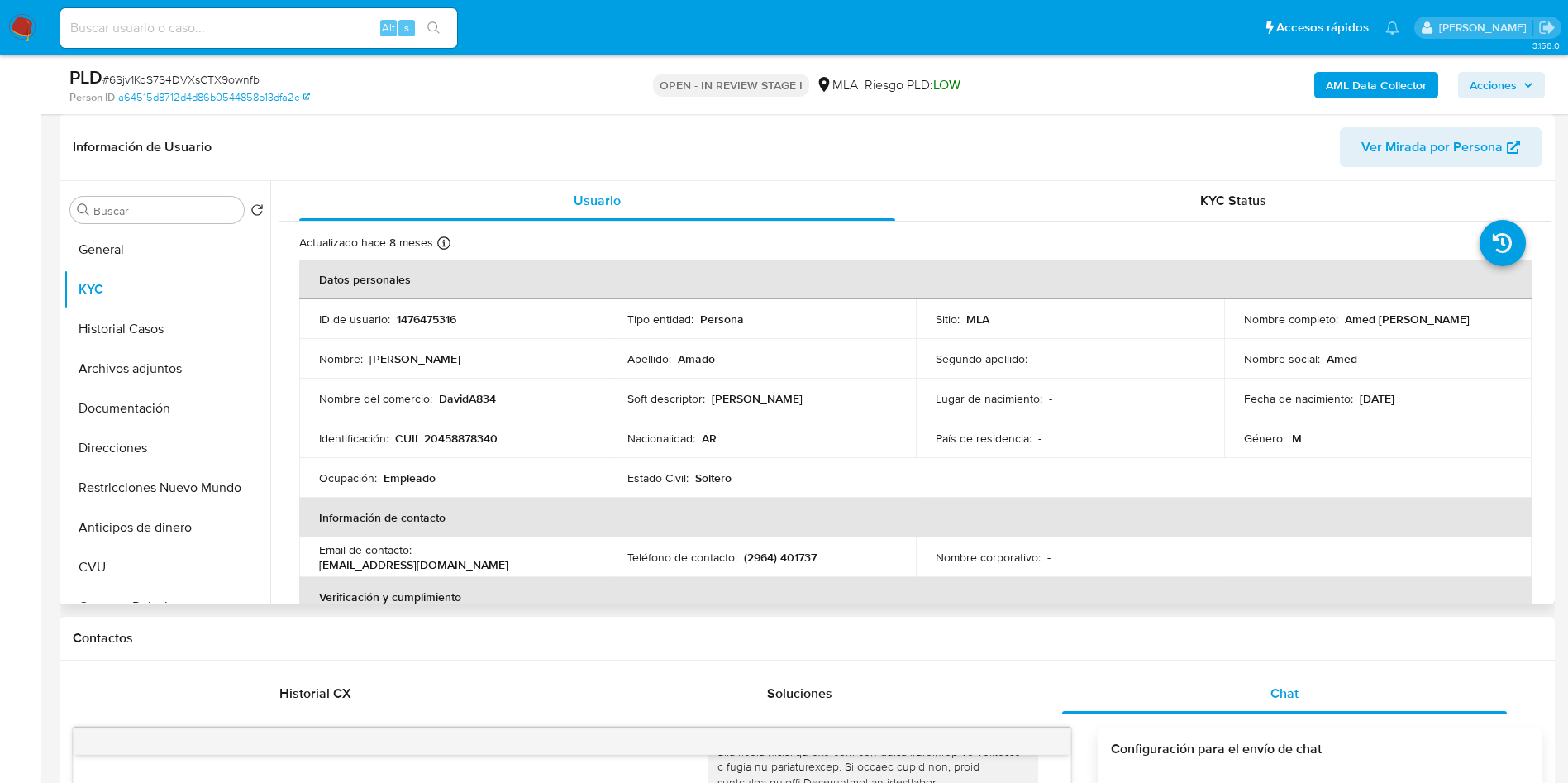
click at [409, 319] on p "1476475316" at bounding box center [426, 319] width 60 height 15
copy p "1476475316"
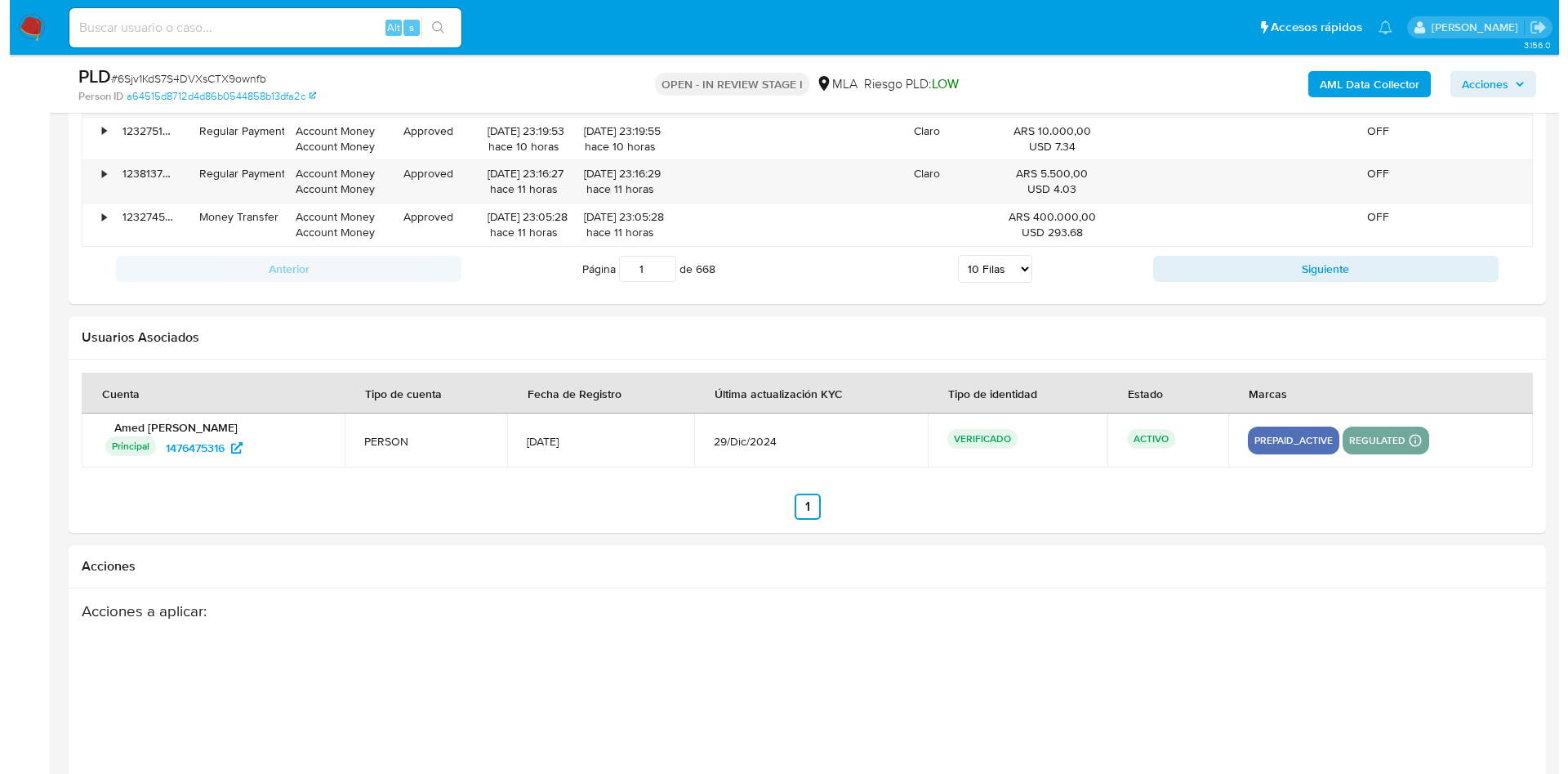
scroll to position [2873, 0]
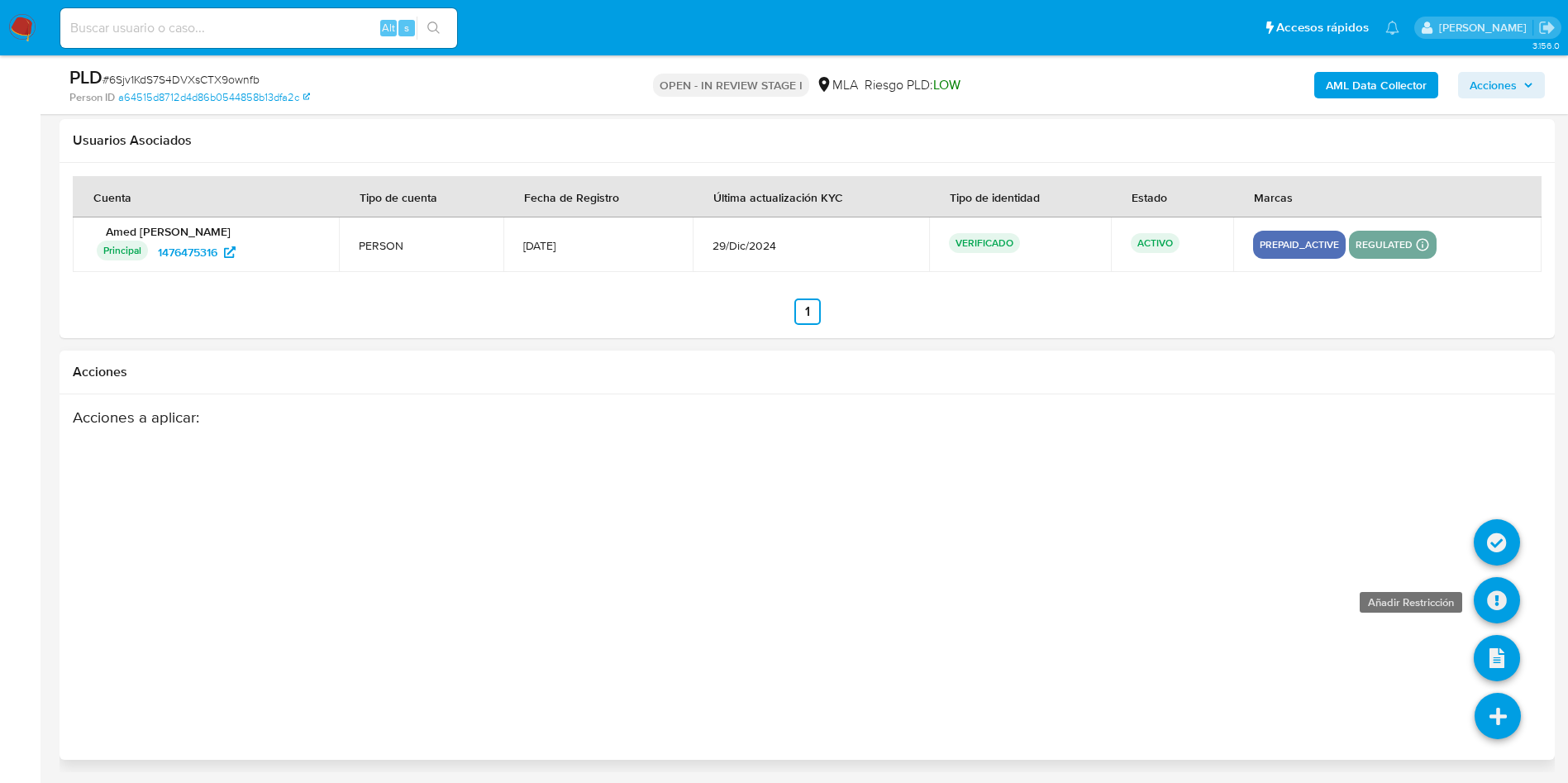
click at [1485, 620] on icon at bounding box center [1496, 600] width 46 height 46
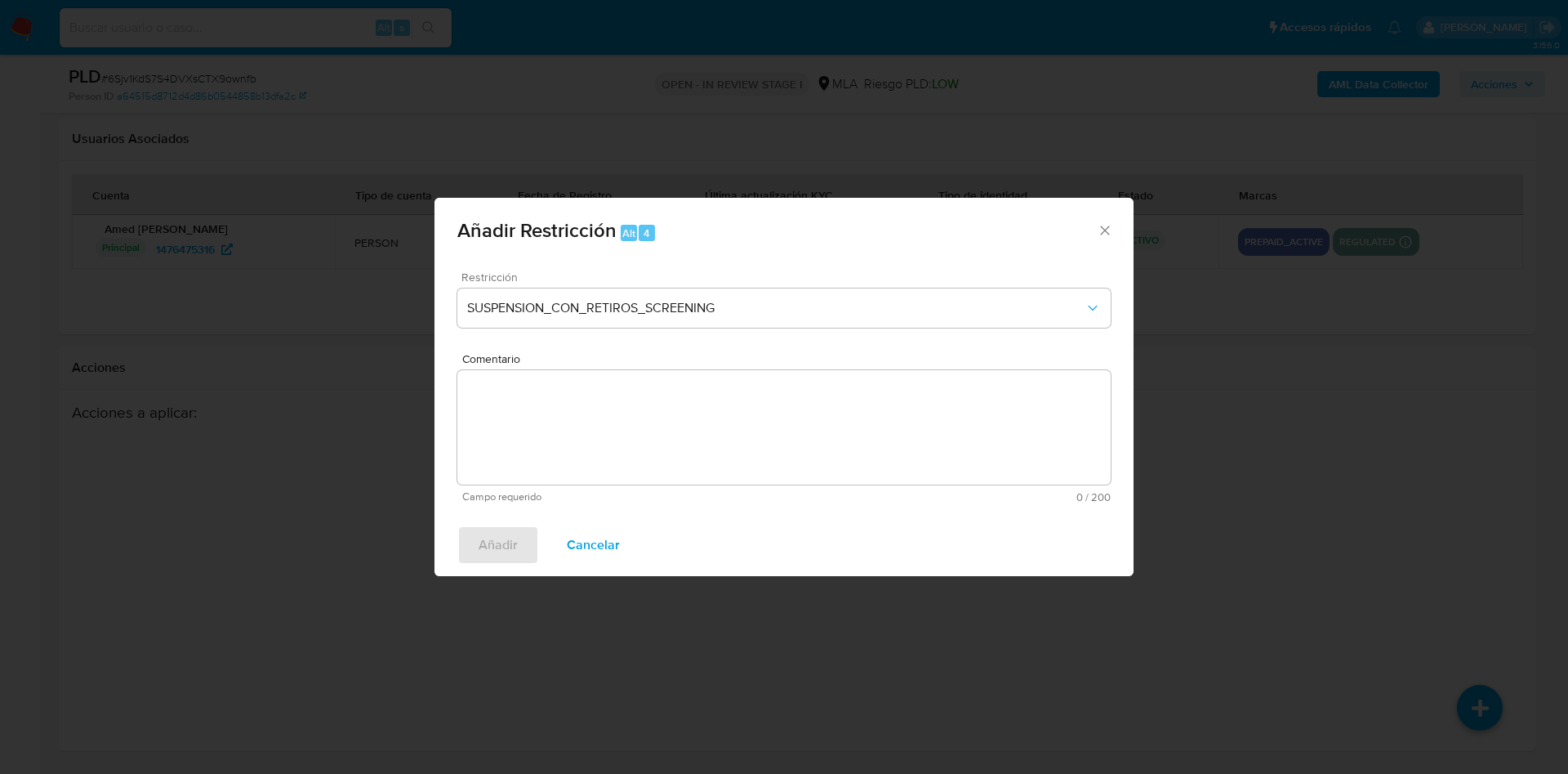
click at [577, 285] on div "Restricción SUSPENSION_CON_RETIROS_SCREENING" at bounding box center [784, 310] width 653 height 78
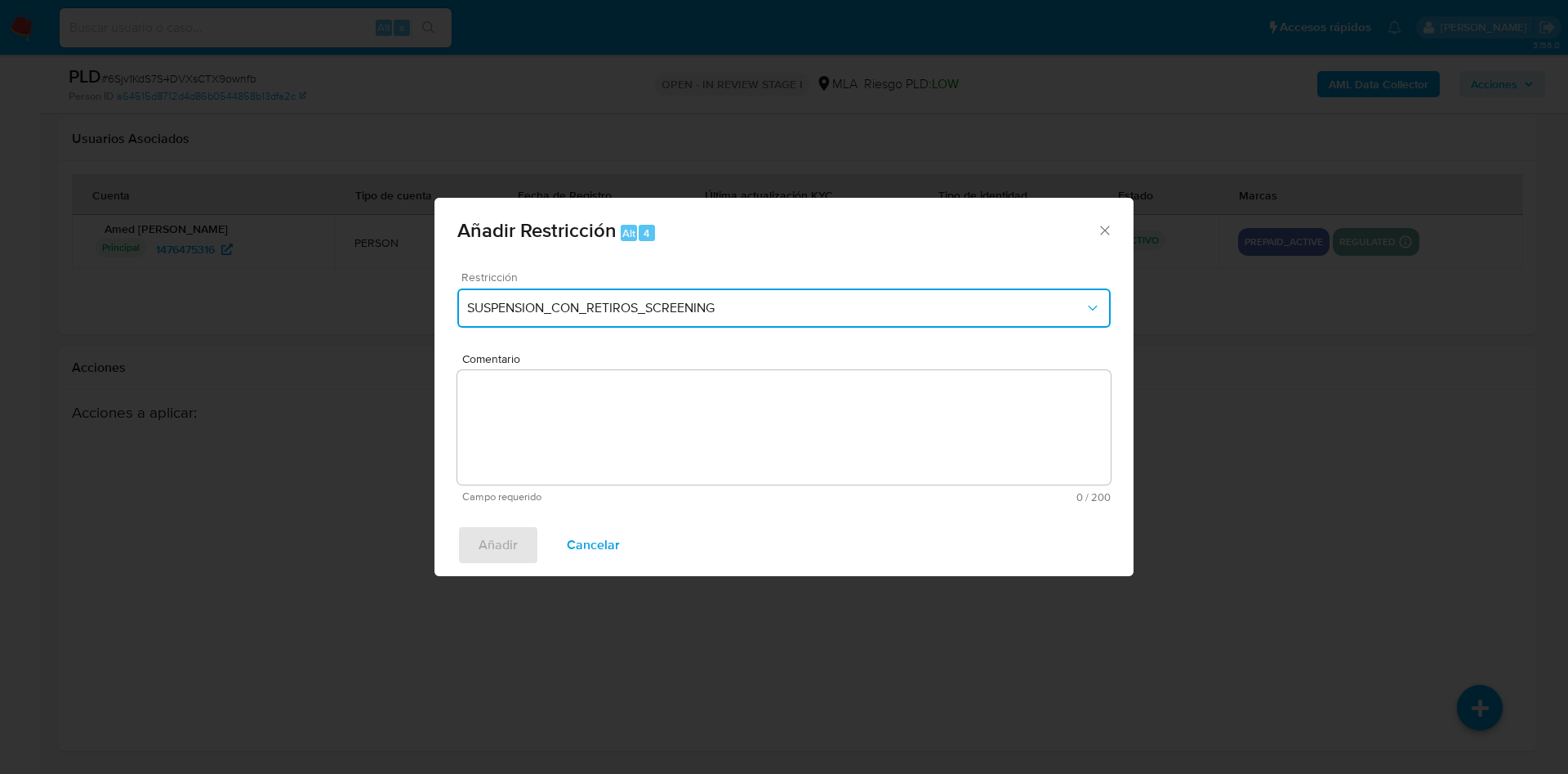
click at [593, 303] on span "SUSPENSION_CON_RETIROS_SCREENING" at bounding box center [775, 308] width 617 height 16
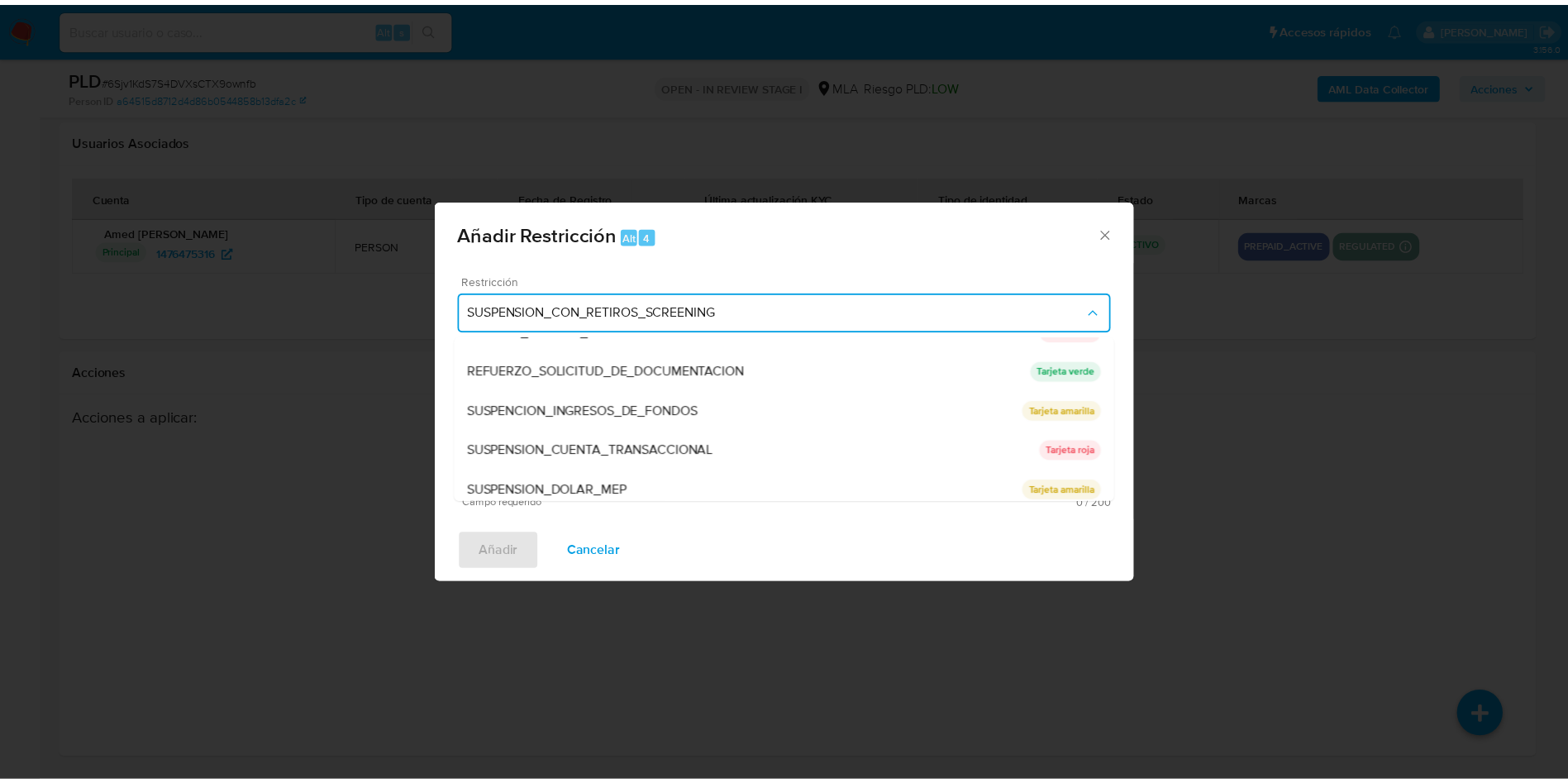
scroll to position [350, 0]
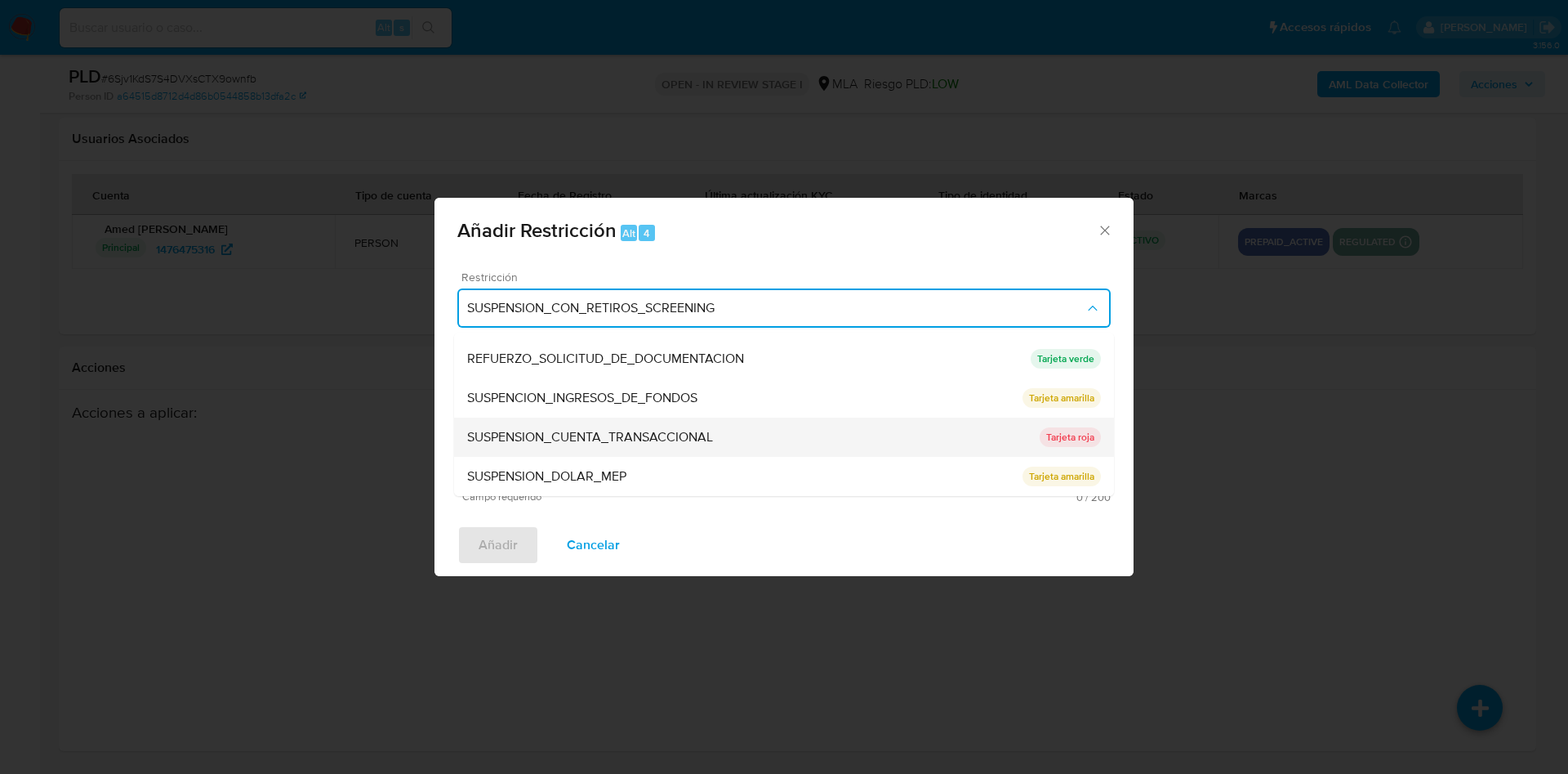
click at [587, 443] on span "SUSPENSION_CUENTA_TRANSACCIONAL" at bounding box center [590, 437] width 245 height 16
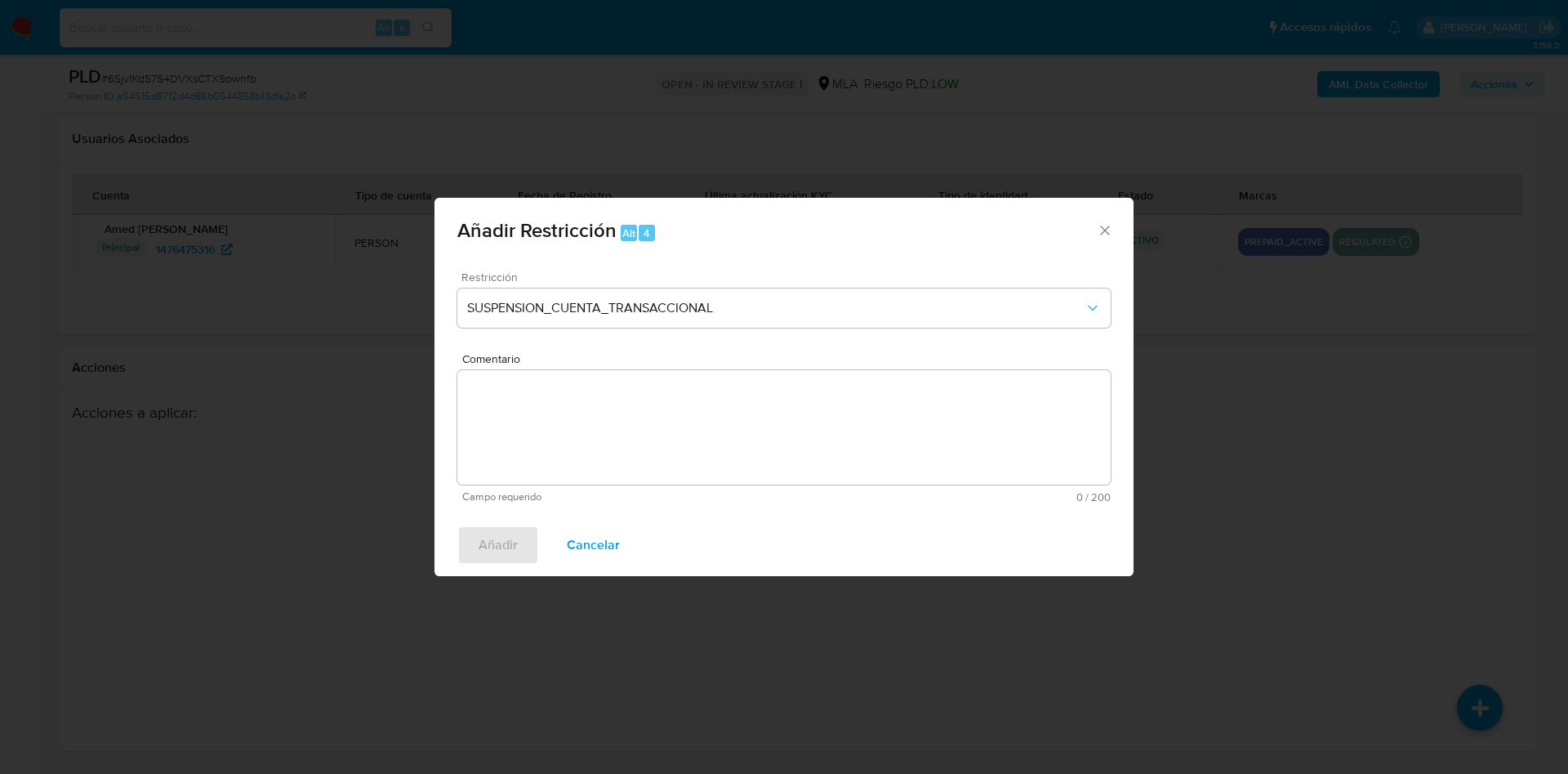
click at [587, 443] on textarea "Comentario" at bounding box center [784, 427] width 653 height 114
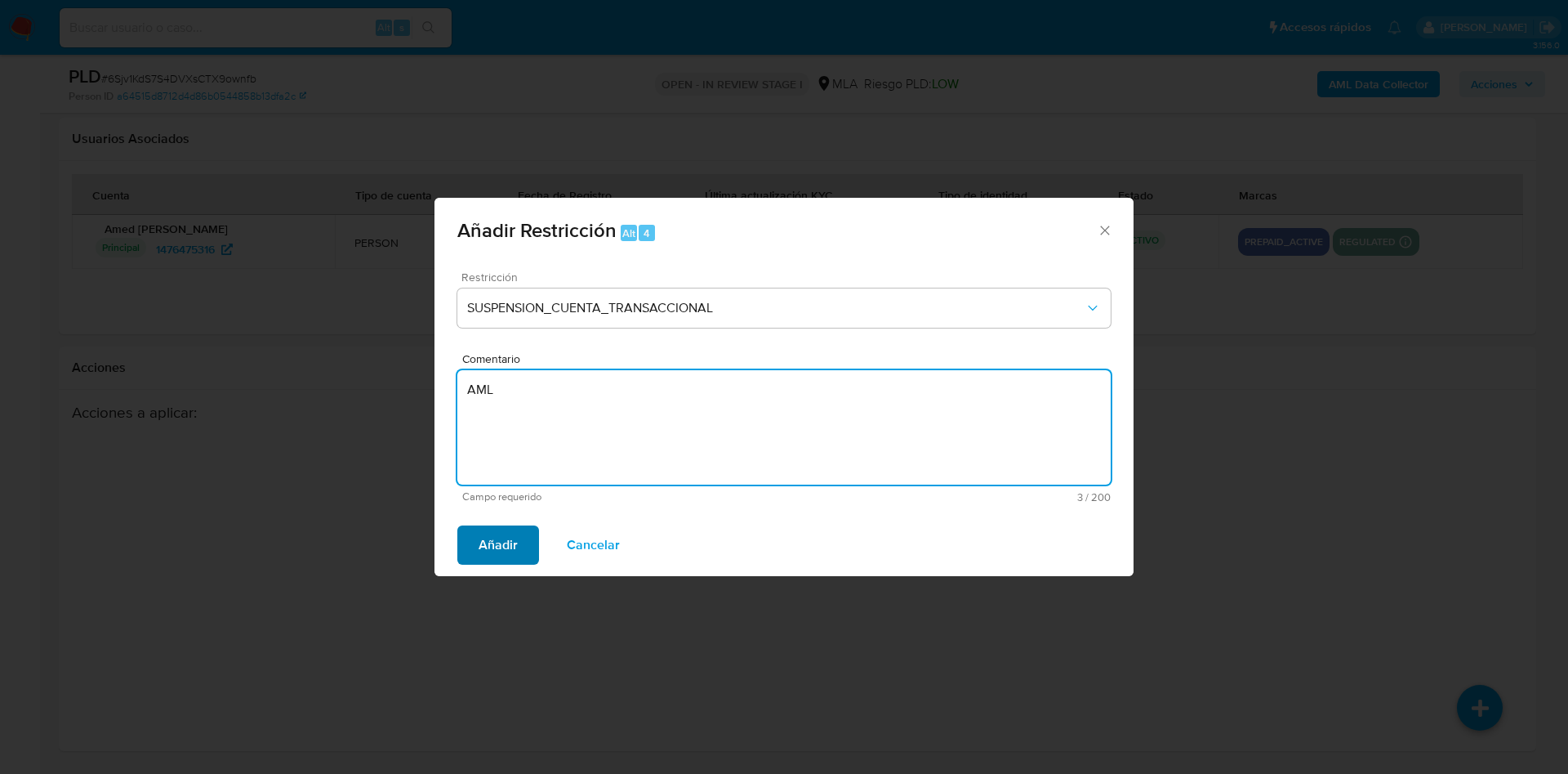
type textarea "AML"
click at [495, 543] on span "Añadir" at bounding box center [497, 545] width 39 height 36
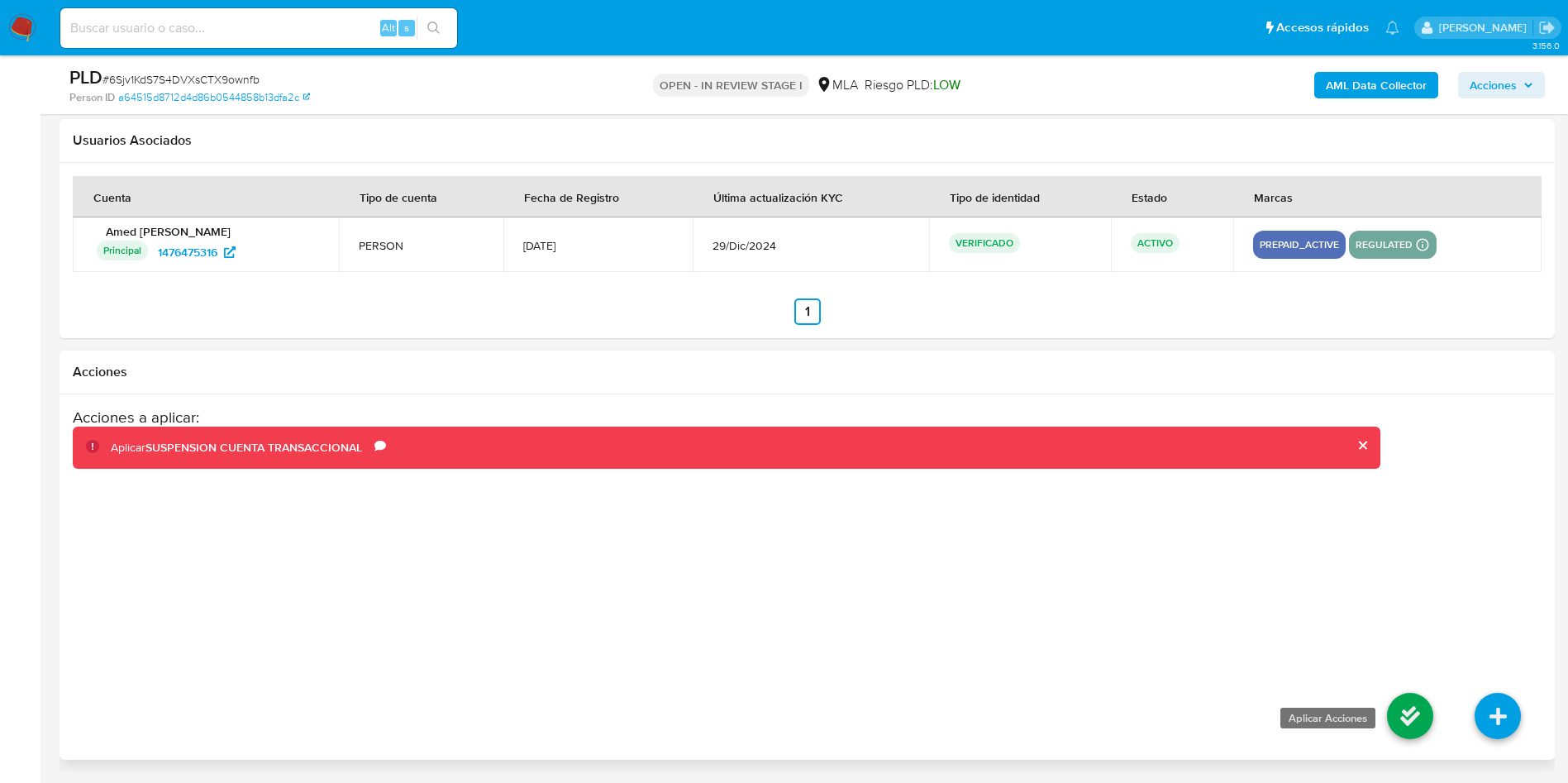
click at [1396, 729] on icon at bounding box center [1410, 715] width 46 height 46
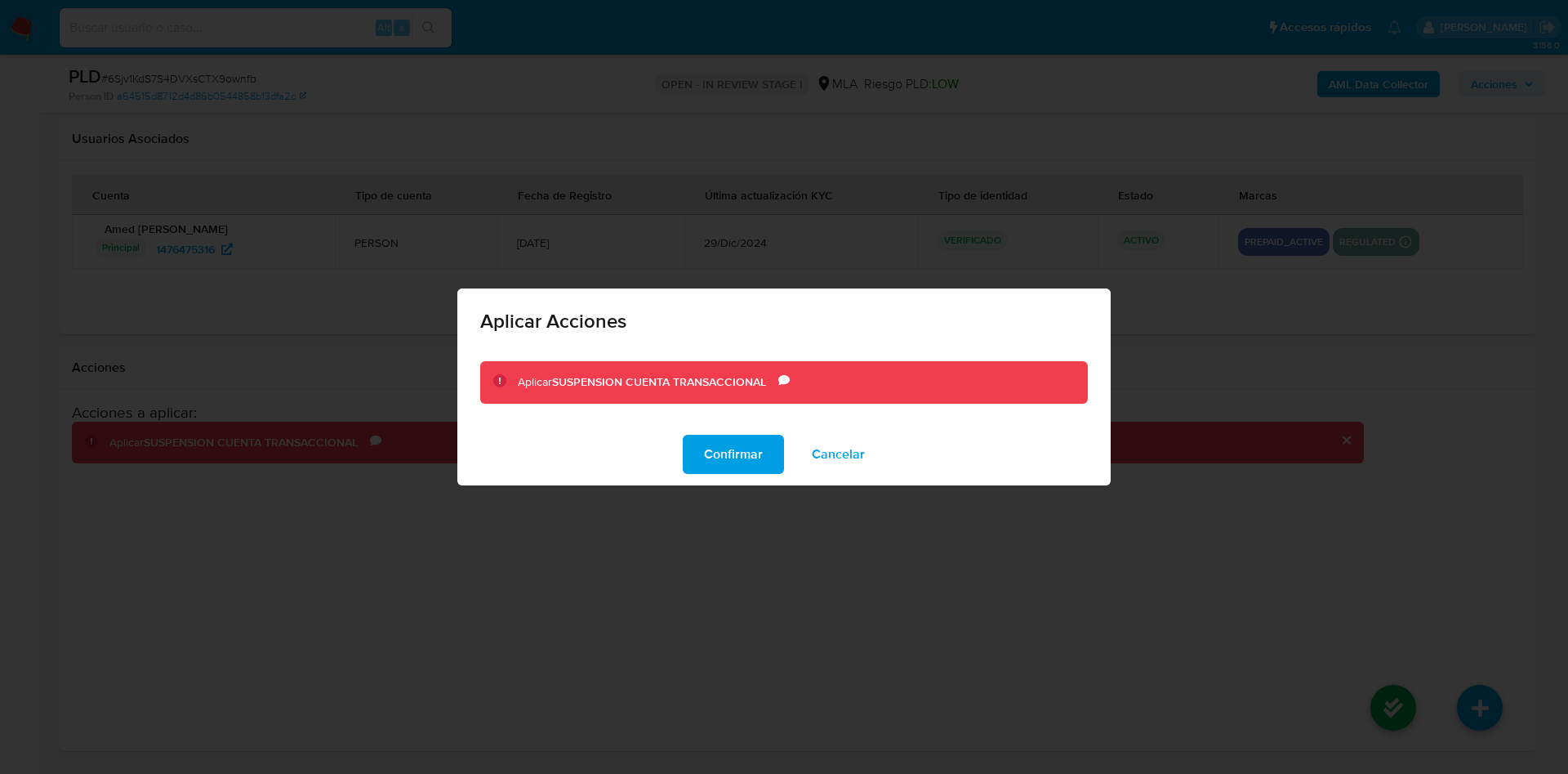
drag, startPoint x: 740, startPoint y: 463, endPoint x: 726, endPoint y: 467, distance: 14.6
click at [738, 464] on span "Confirmar" at bounding box center [733, 454] width 59 height 36
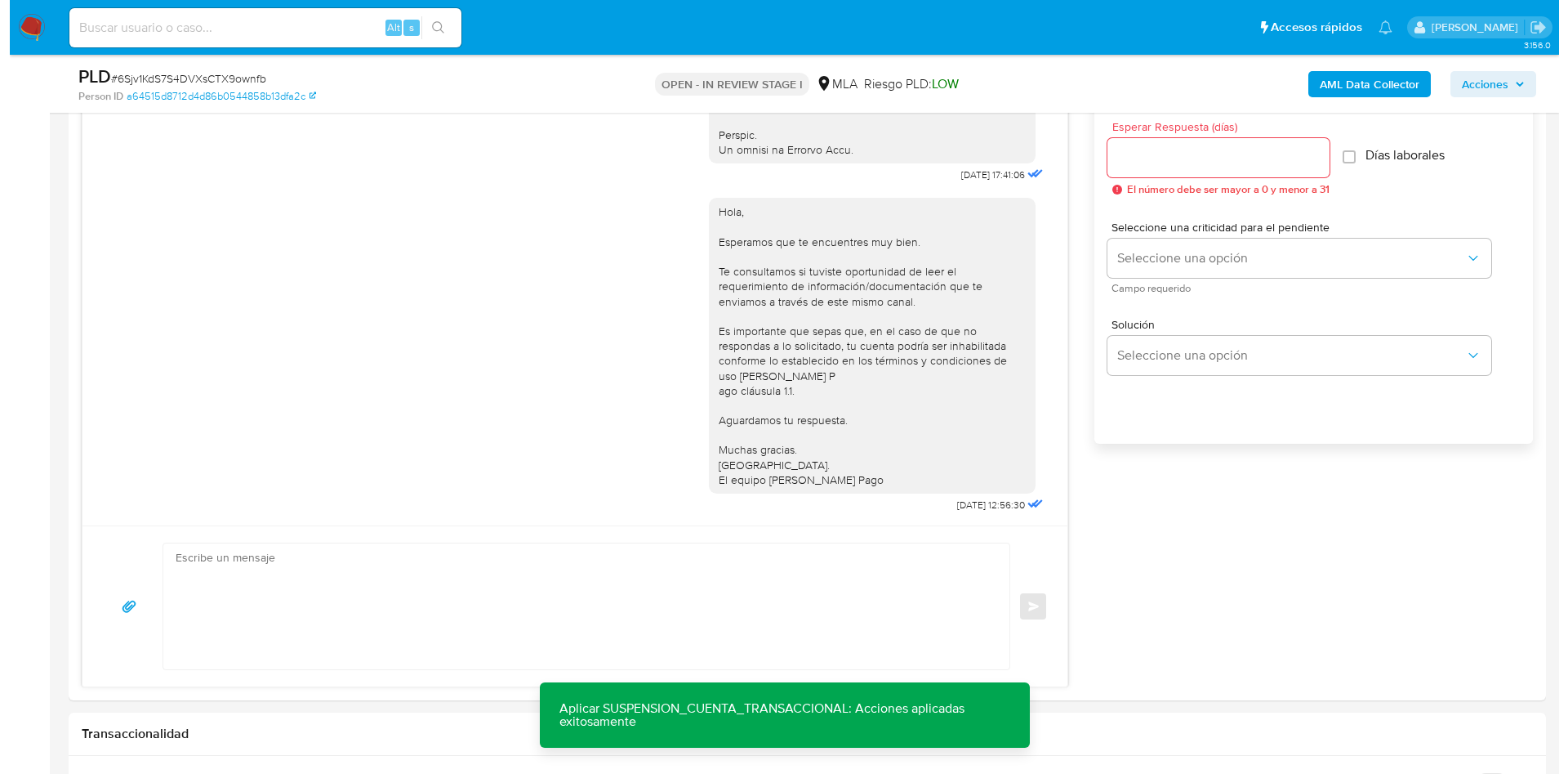
scroll to position [178, 0]
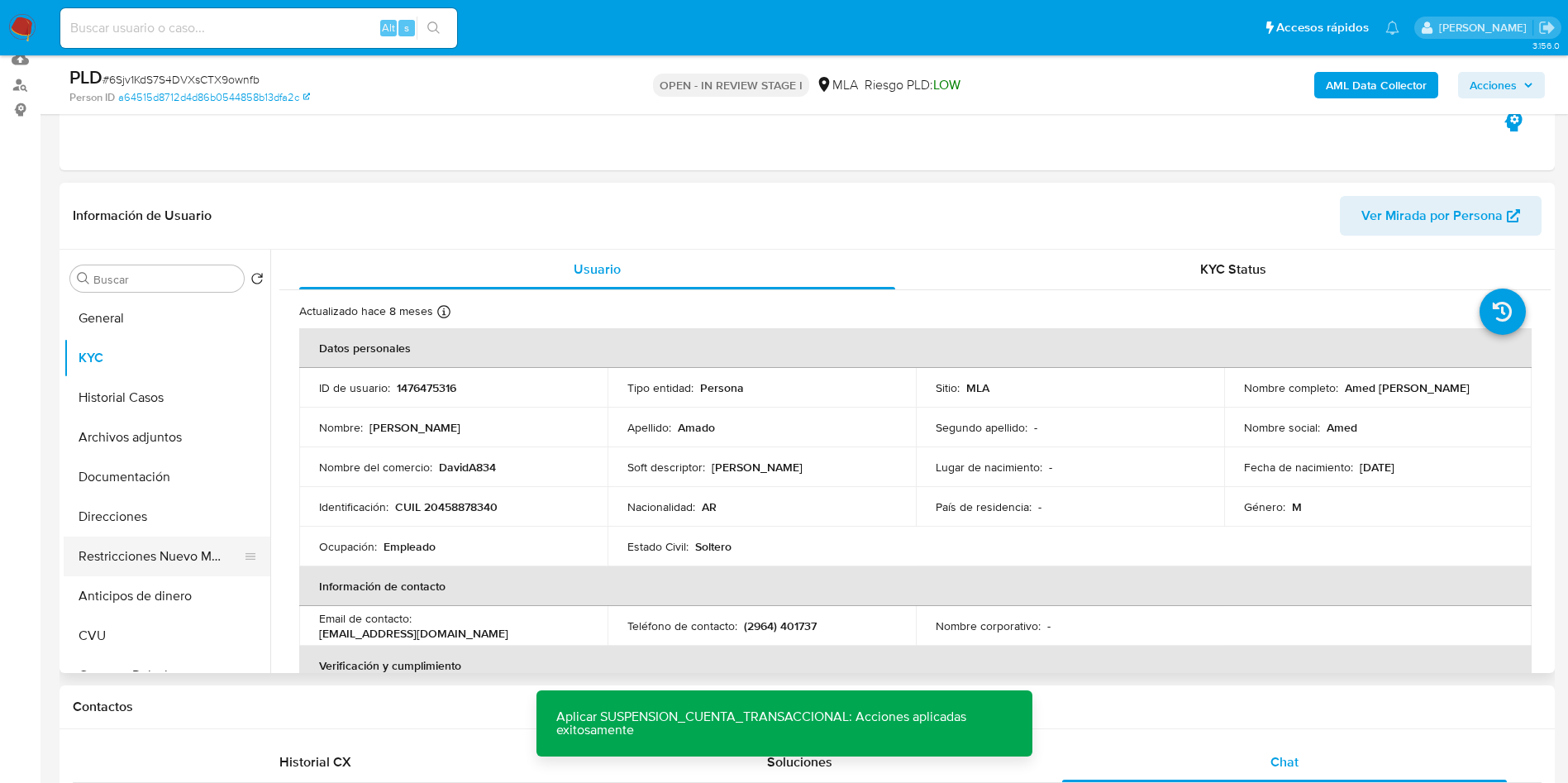
click at [146, 568] on button "Restricciones Nuevo Mundo" at bounding box center [160, 556] width 193 height 39
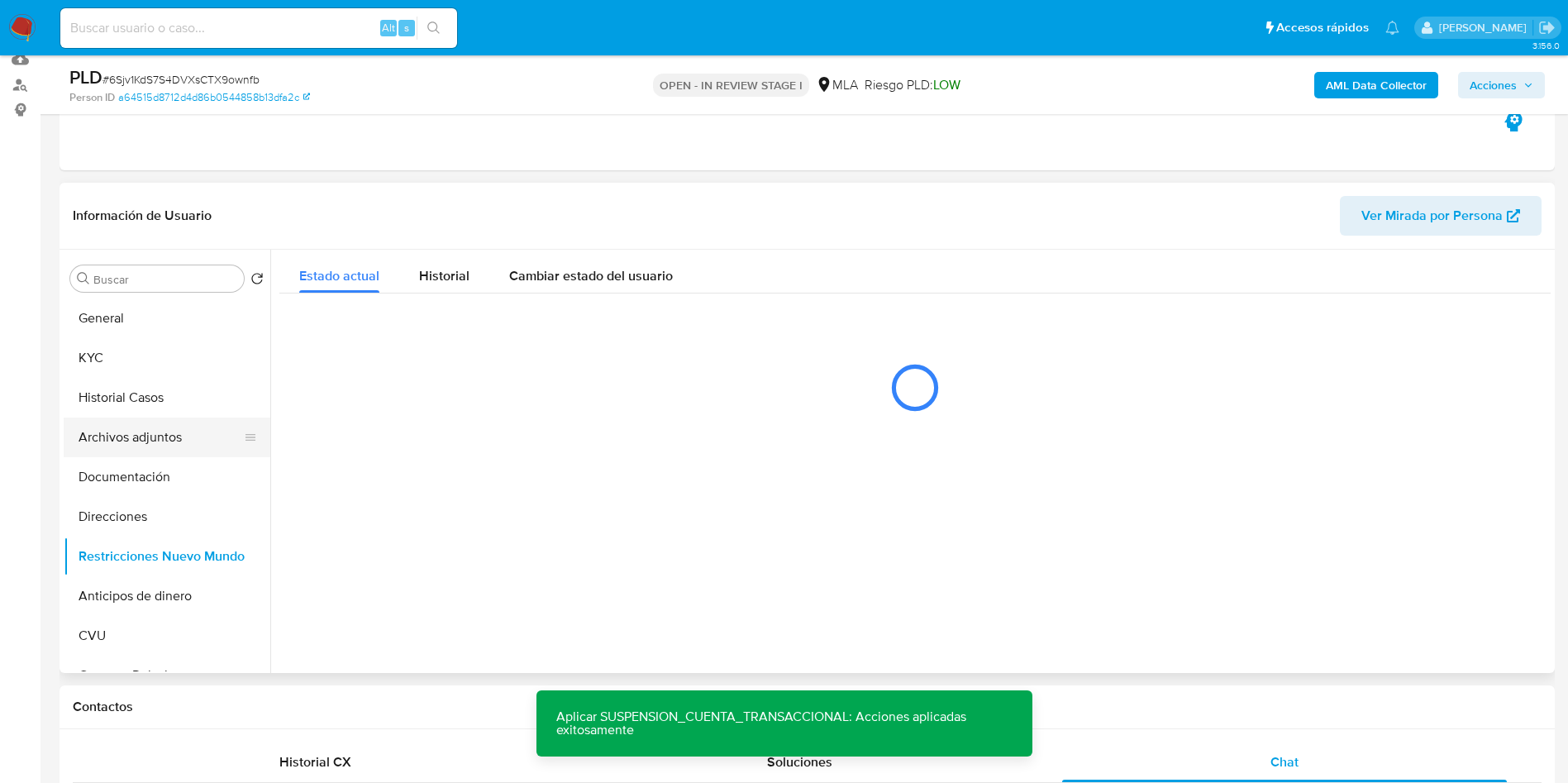
click at [124, 427] on button "Archivos adjuntos" at bounding box center [160, 436] width 193 height 39
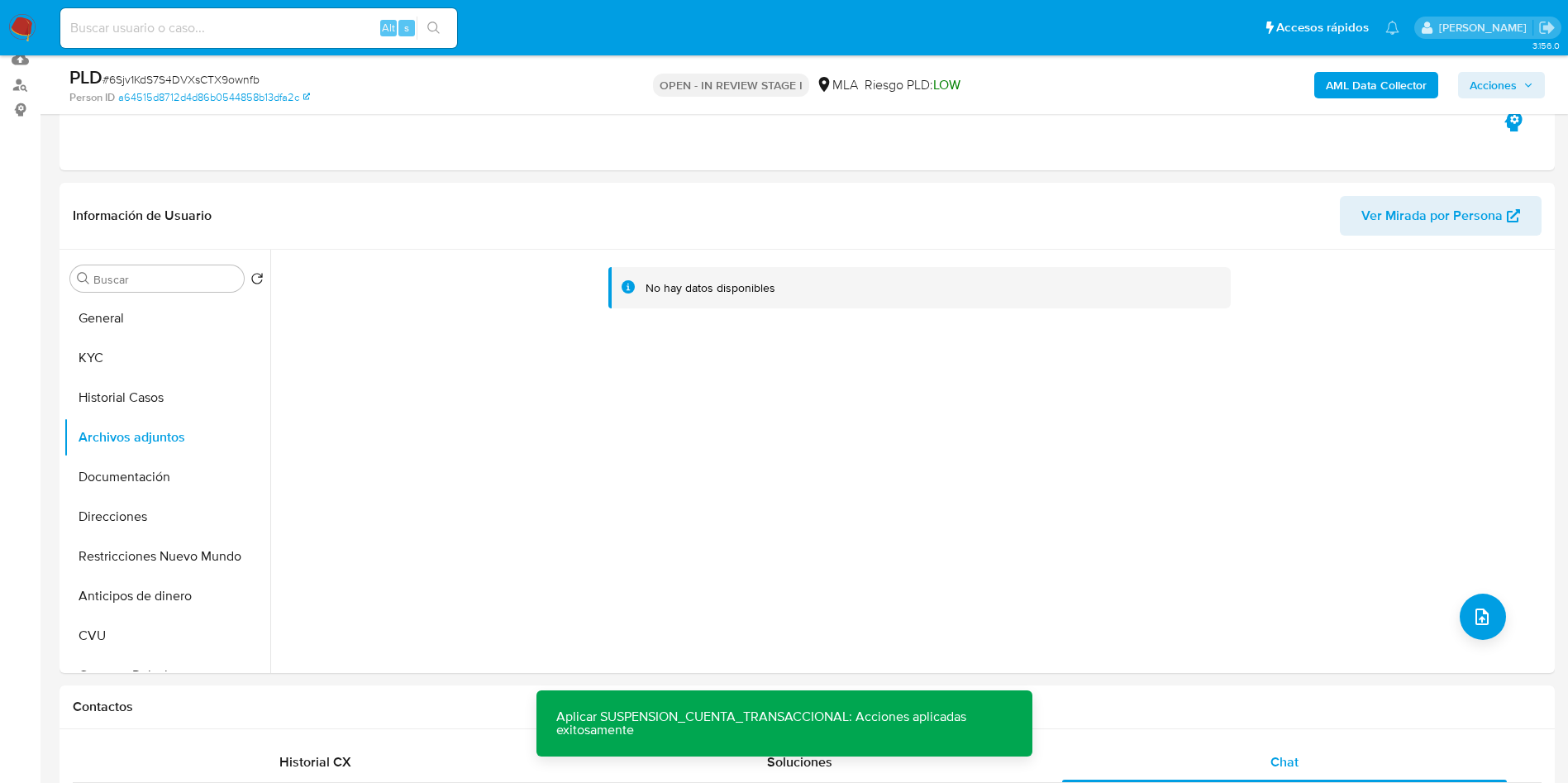
click at [1358, 83] on b "AML Data Collector" at bounding box center [1376, 84] width 101 height 27
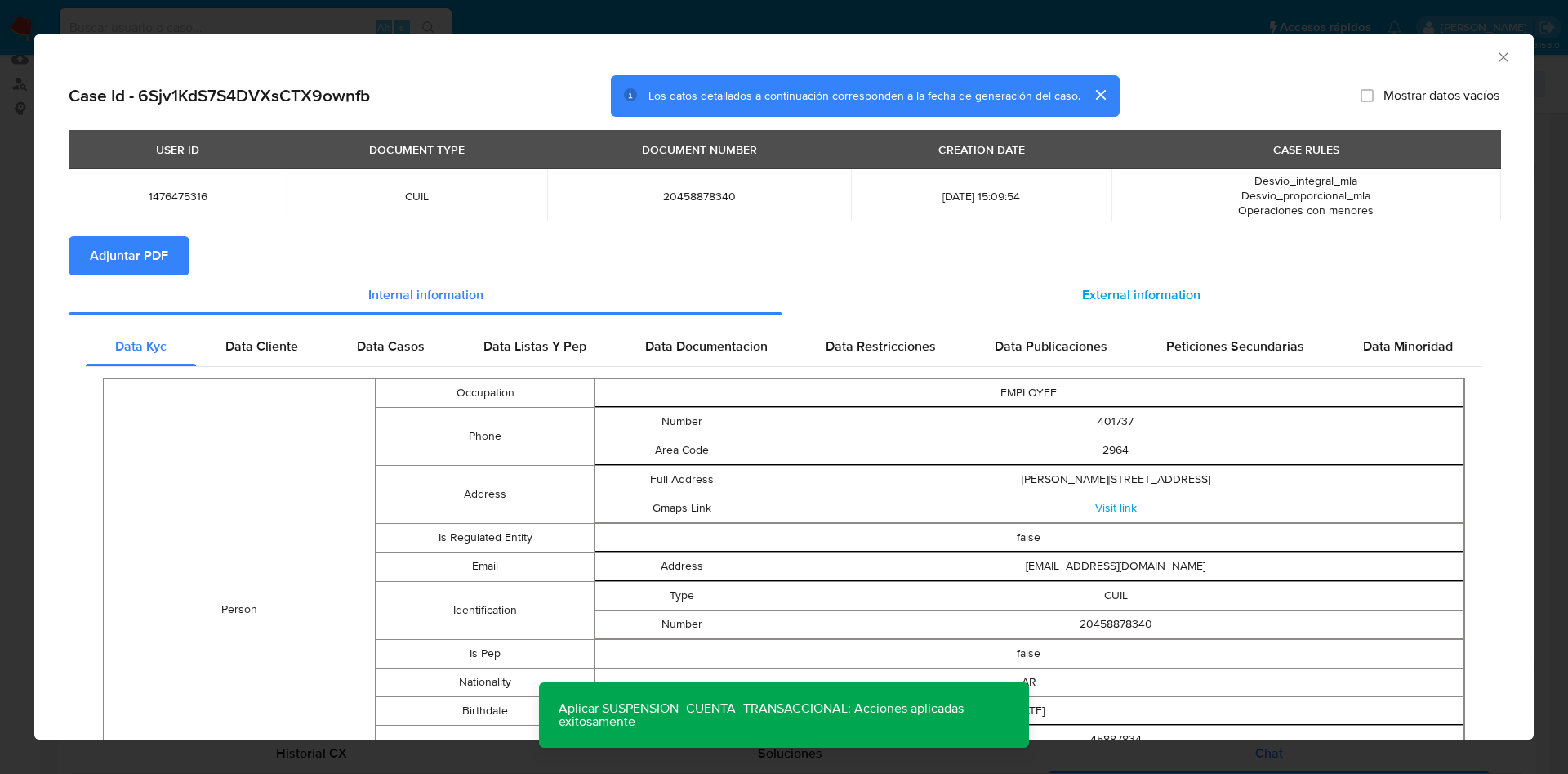
click at [1109, 291] on span "External information" at bounding box center [1140, 295] width 119 height 19
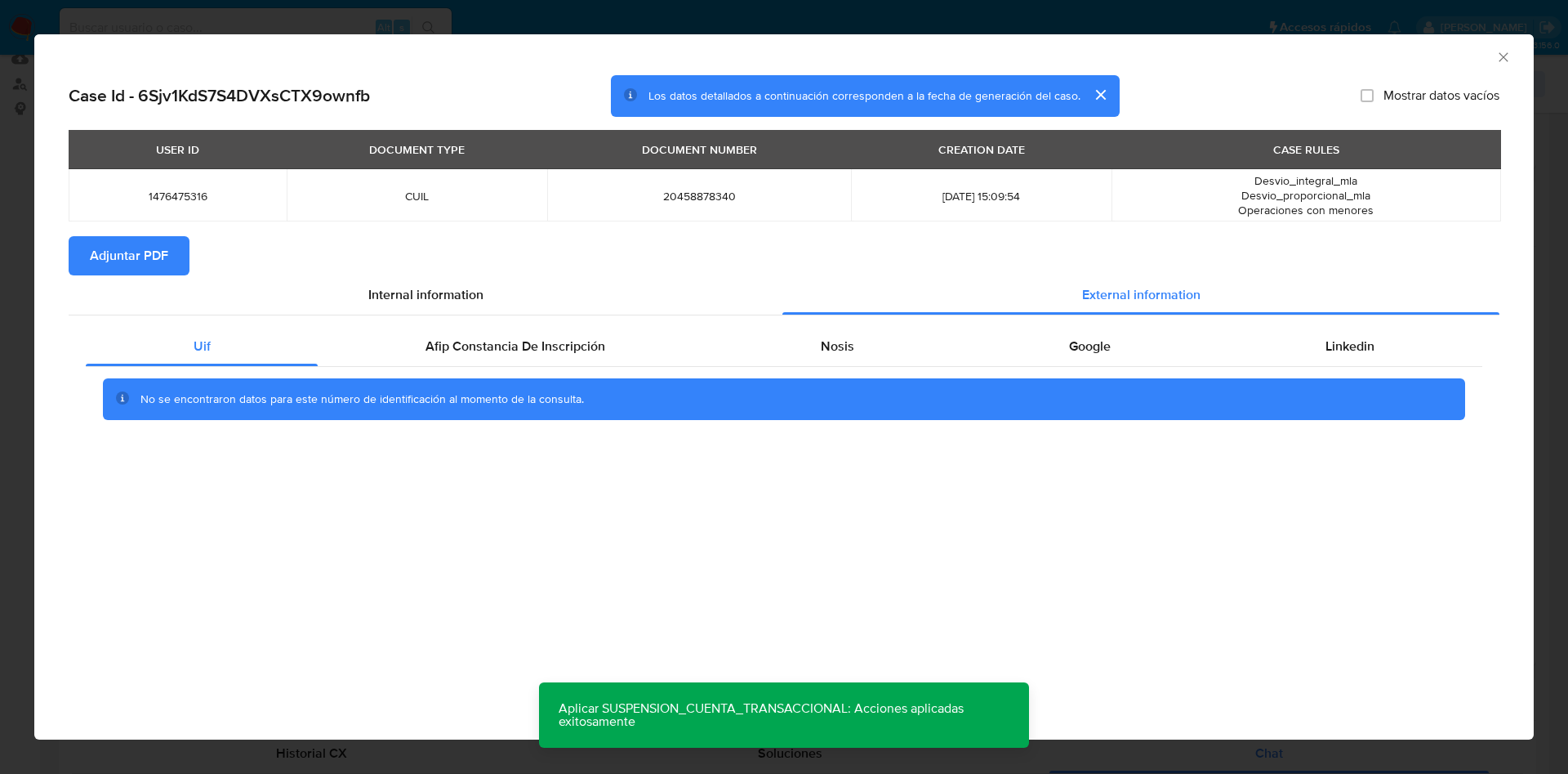
drag, startPoint x: 451, startPoint y: 344, endPoint x: 751, endPoint y: 374, distance: 301.5
click at [453, 346] on span "Afip Constancia De Inscripción" at bounding box center [515, 345] width 179 height 19
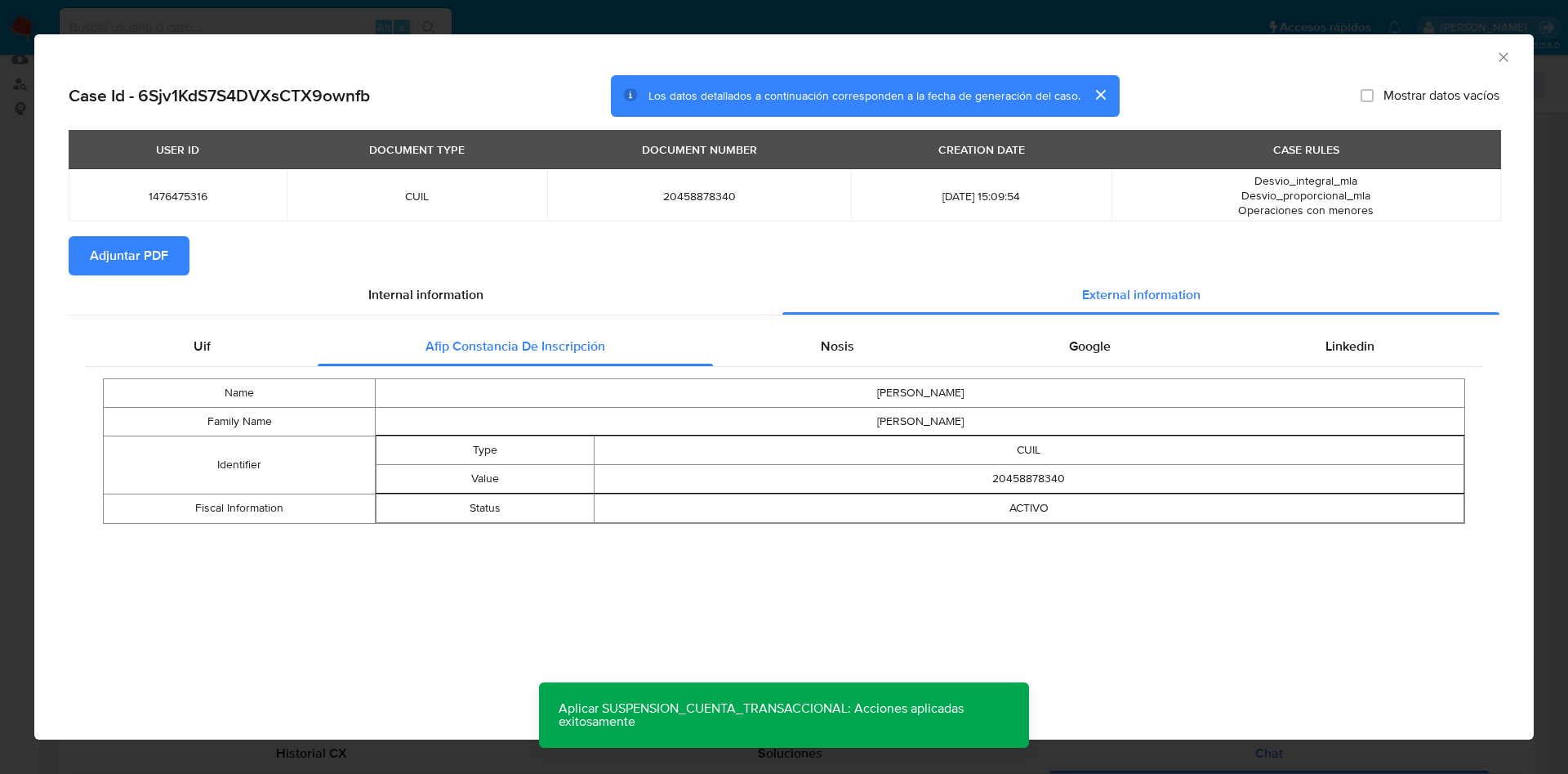
drag, startPoint x: 815, startPoint y: 379, endPoint x: 832, endPoint y: 368, distance: 20.2
click at [821, 378] on td "AMED DAVID" at bounding box center [920, 392] width 1089 height 29
drag, startPoint x: 837, startPoint y: 361, endPoint x: 1029, endPoint y: 343, distance: 192.8
click at [839, 361] on div "Nosis" at bounding box center [837, 346] width 248 height 39
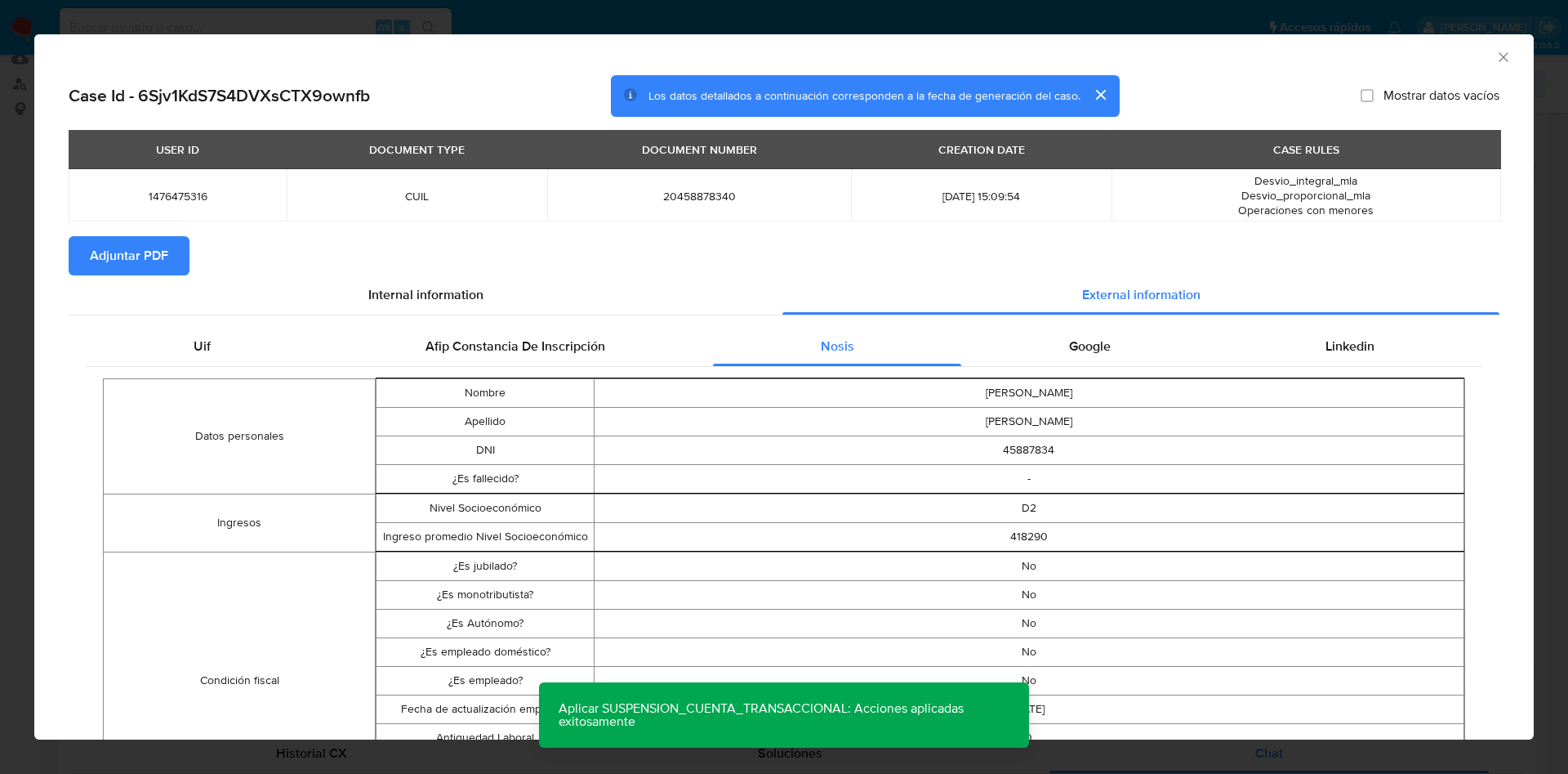
drag, startPoint x: 1047, startPoint y: 338, endPoint x: 1139, endPoint y: 373, distance: 98.4
click at [1050, 339] on div "Google" at bounding box center [1089, 346] width 256 height 39
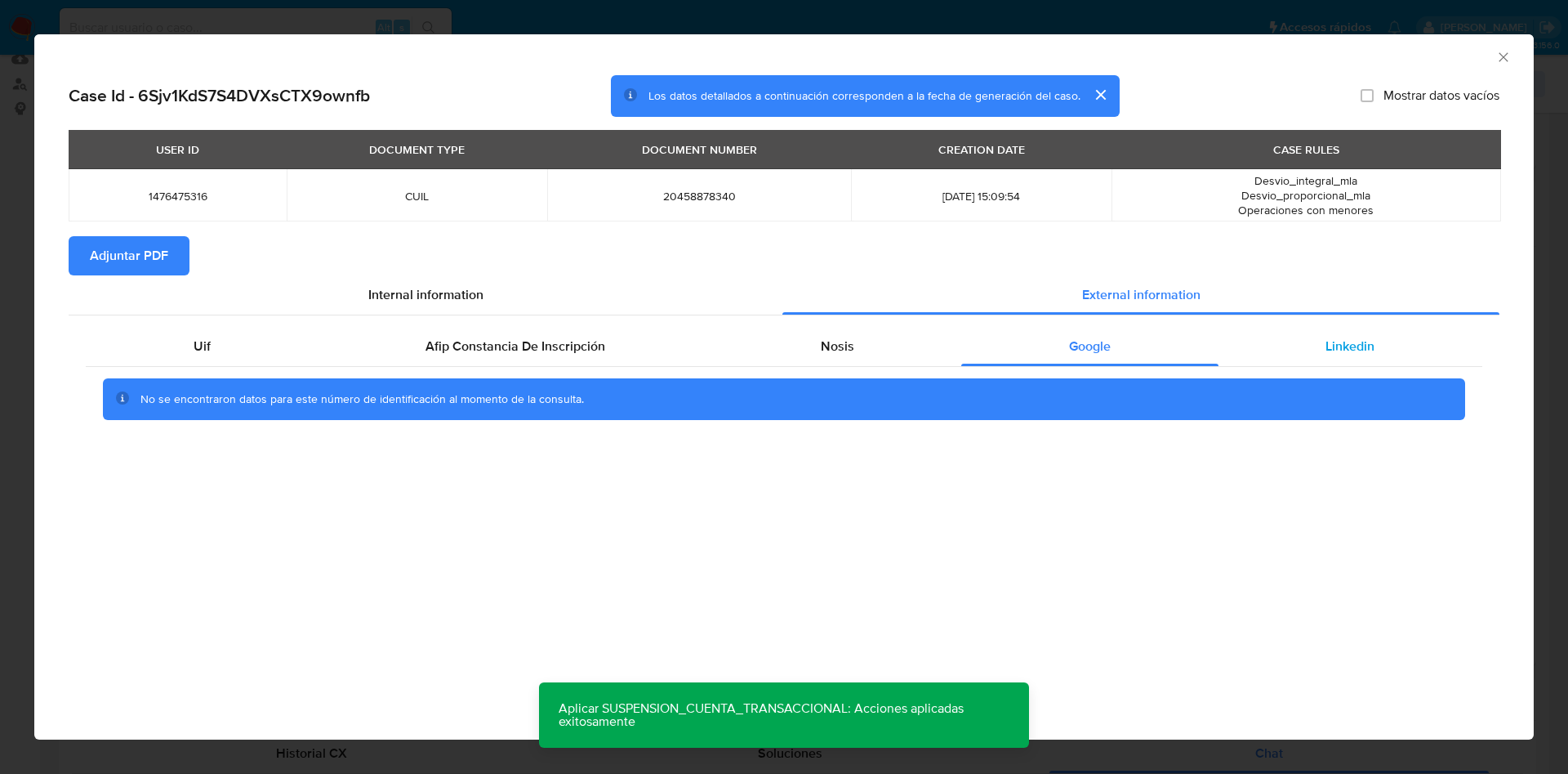
click at [1314, 337] on div "Linkedin" at bounding box center [1350, 346] width 264 height 39
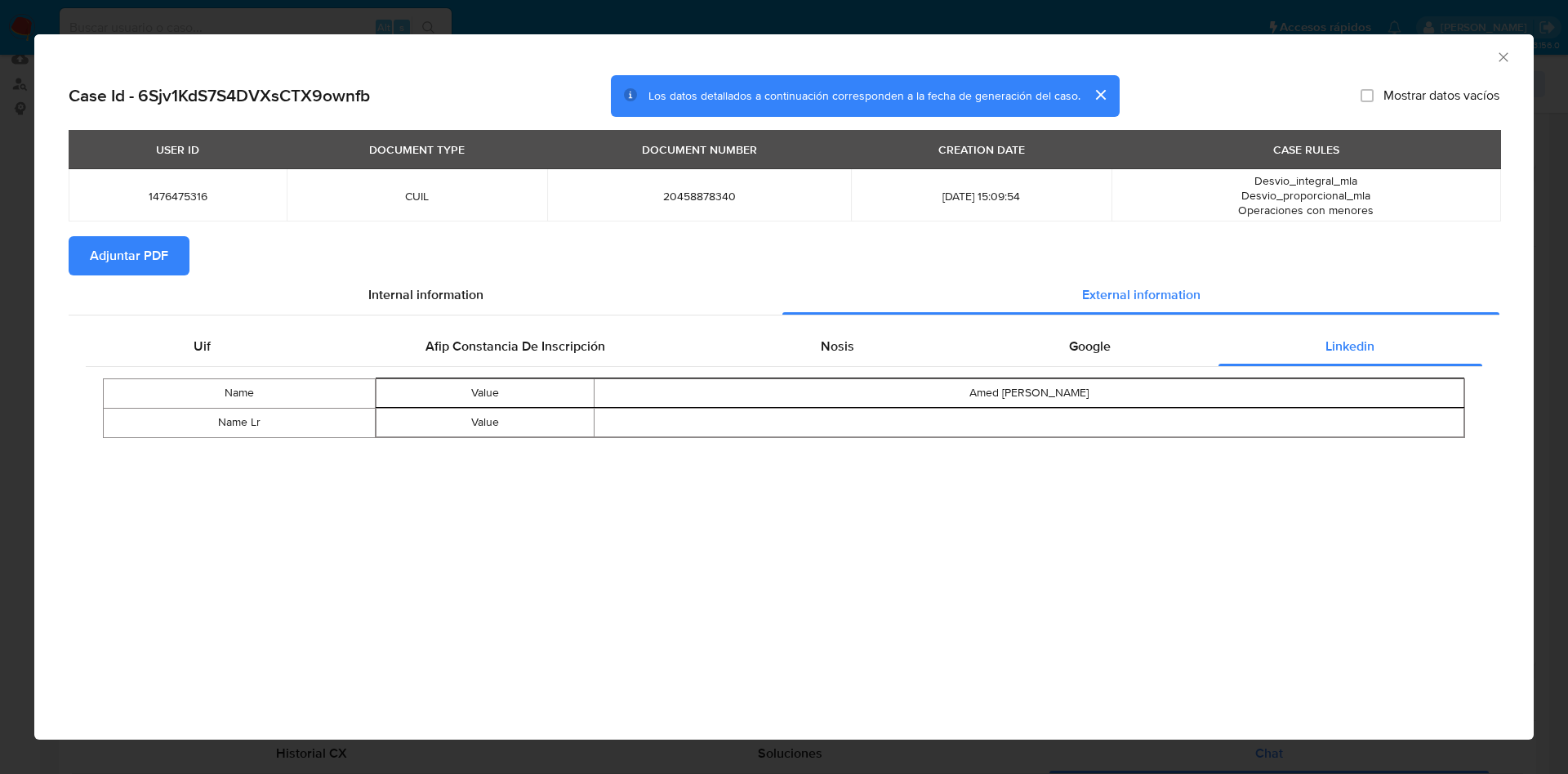
click at [135, 253] on span "Adjuntar PDF" at bounding box center [129, 256] width 79 height 36
click at [1503, 67] on div "AML Data Collector" at bounding box center [784, 54] width 1499 height 41
click at [1503, 58] on icon "Cerrar ventana" at bounding box center [1503, 57] width 16 height 16
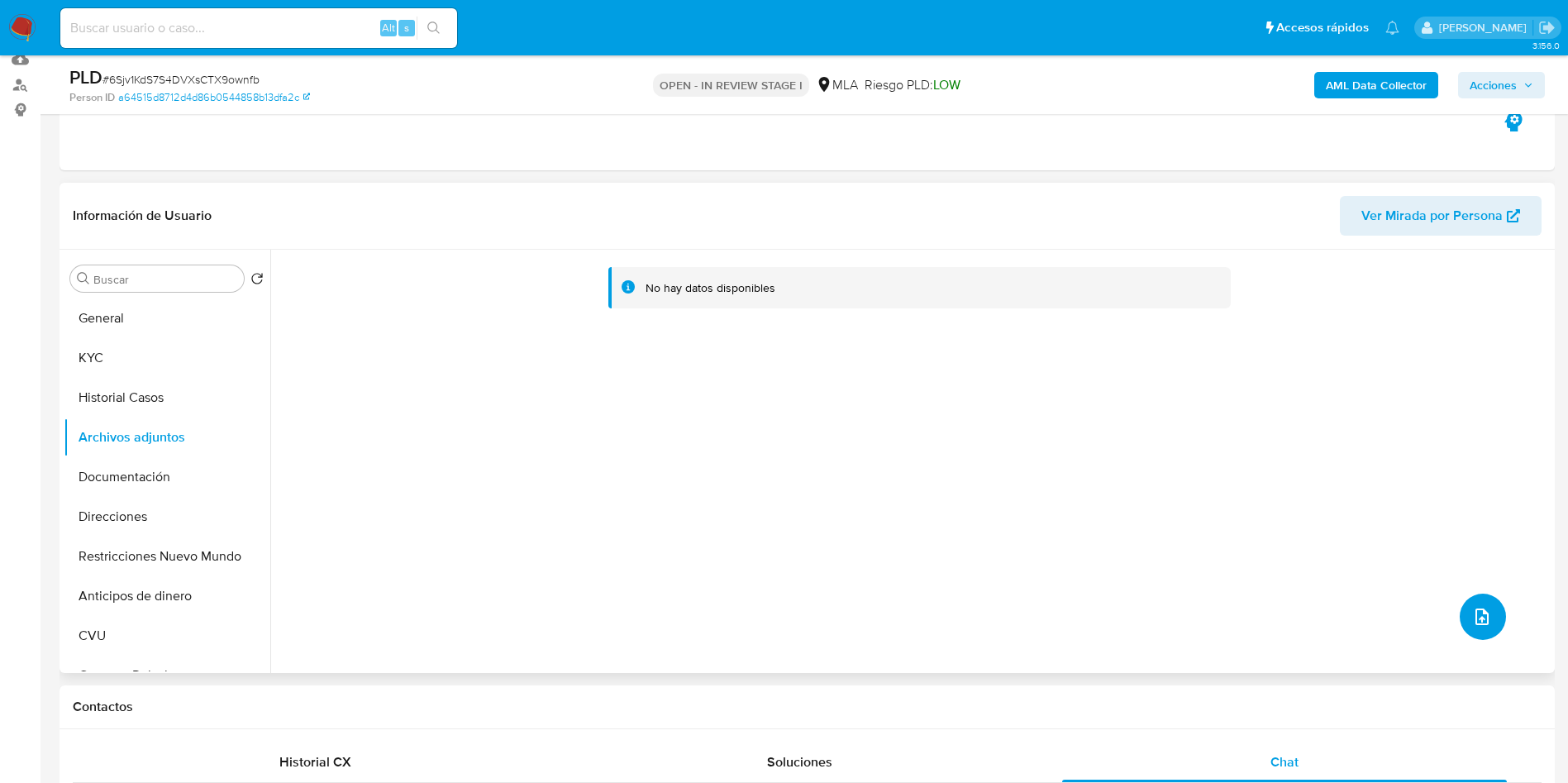
click at [1482, 618] on icon "upload-file" at bounding box center [1482, 616] width 13 height 17
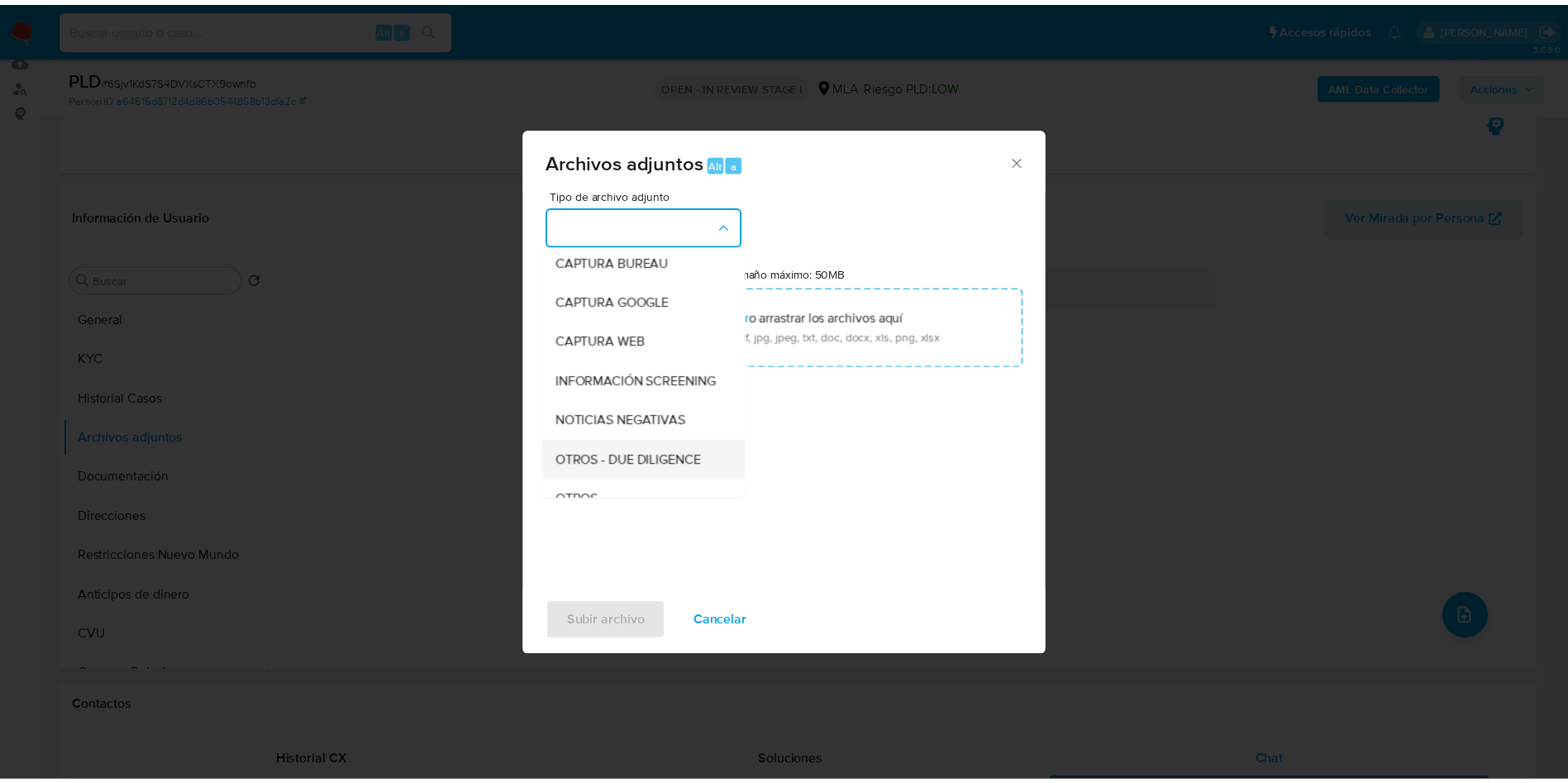
scroll to position [124, 0]
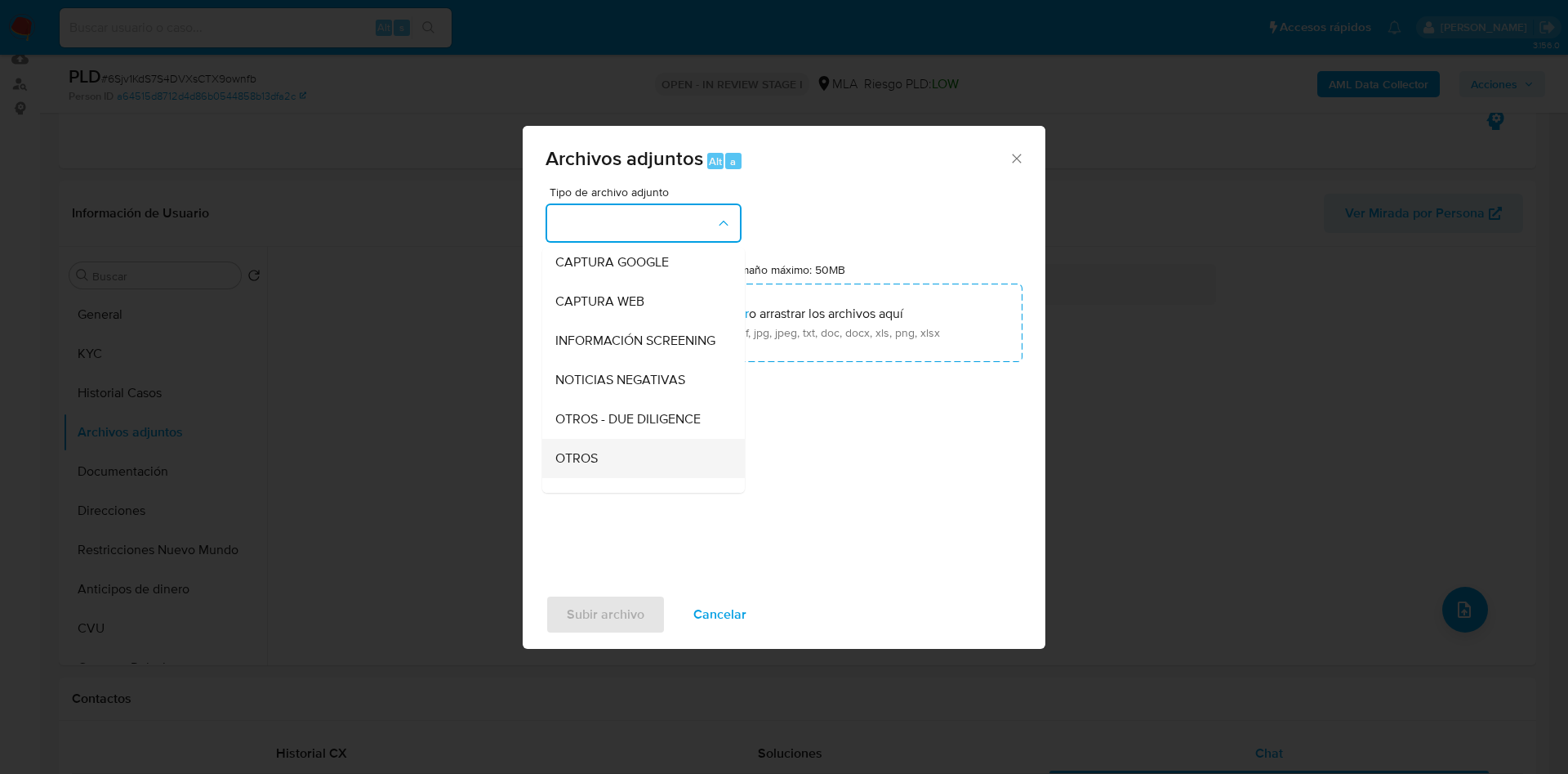
click at [583, 460] on div "OTROS" at bounding box center [639, 458] width 167 height 39
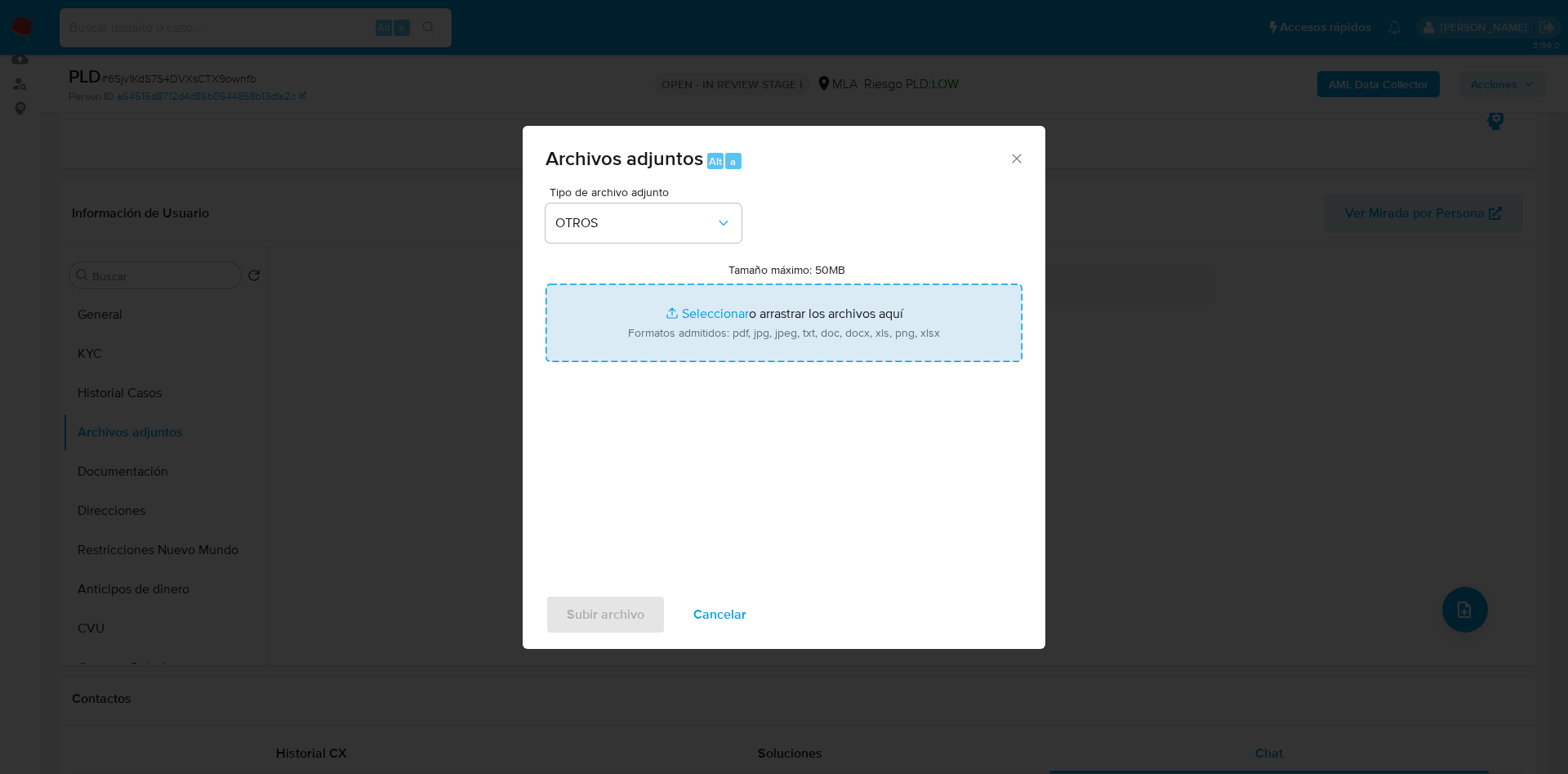
click at [707, 300] on input "Tamaño máximo: 50MB Seleccionar archivos" at bounding box center [784, 323] width 476 height 79
type input "C:\fakepath\Caselog 6Sjv1KdS7S4DVXsCTX9ownfb - 1476475316.docx"
click at [697, 319] on input "Tamaño máximo: 50MB Seleccionar archivos" at bounding box center [784, 323] width 476 height 79
type input "C:\fakepath\Movimientos 1476475316.xlsx"
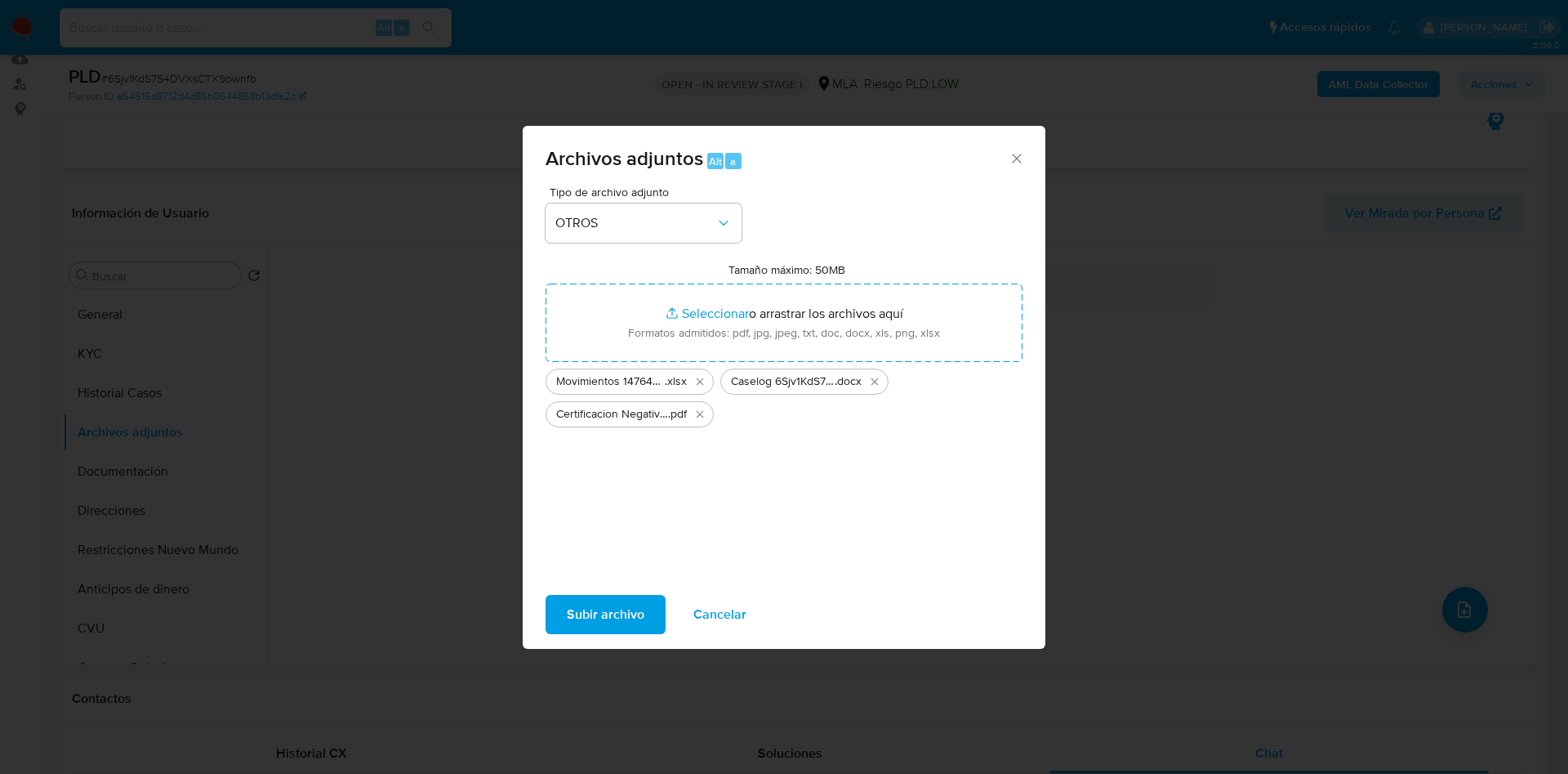
click at [575, 622] on span "Subir archivo" at bounding box center [606, 614] width 78 height 36
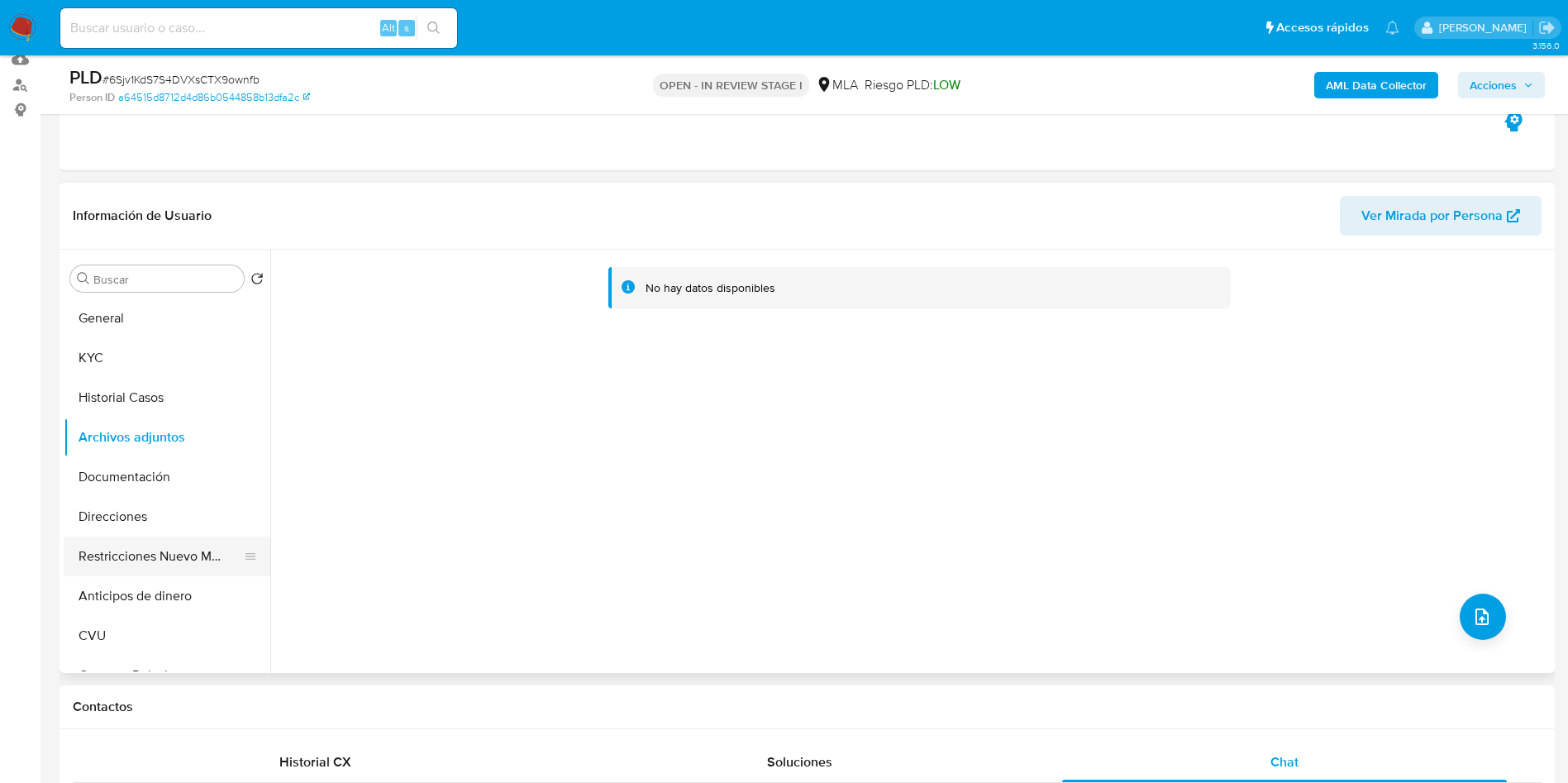
click at [113, 570] on button "Restricciones Nuevo Mundo" at bounding box center [160, 556] width 193 height 39
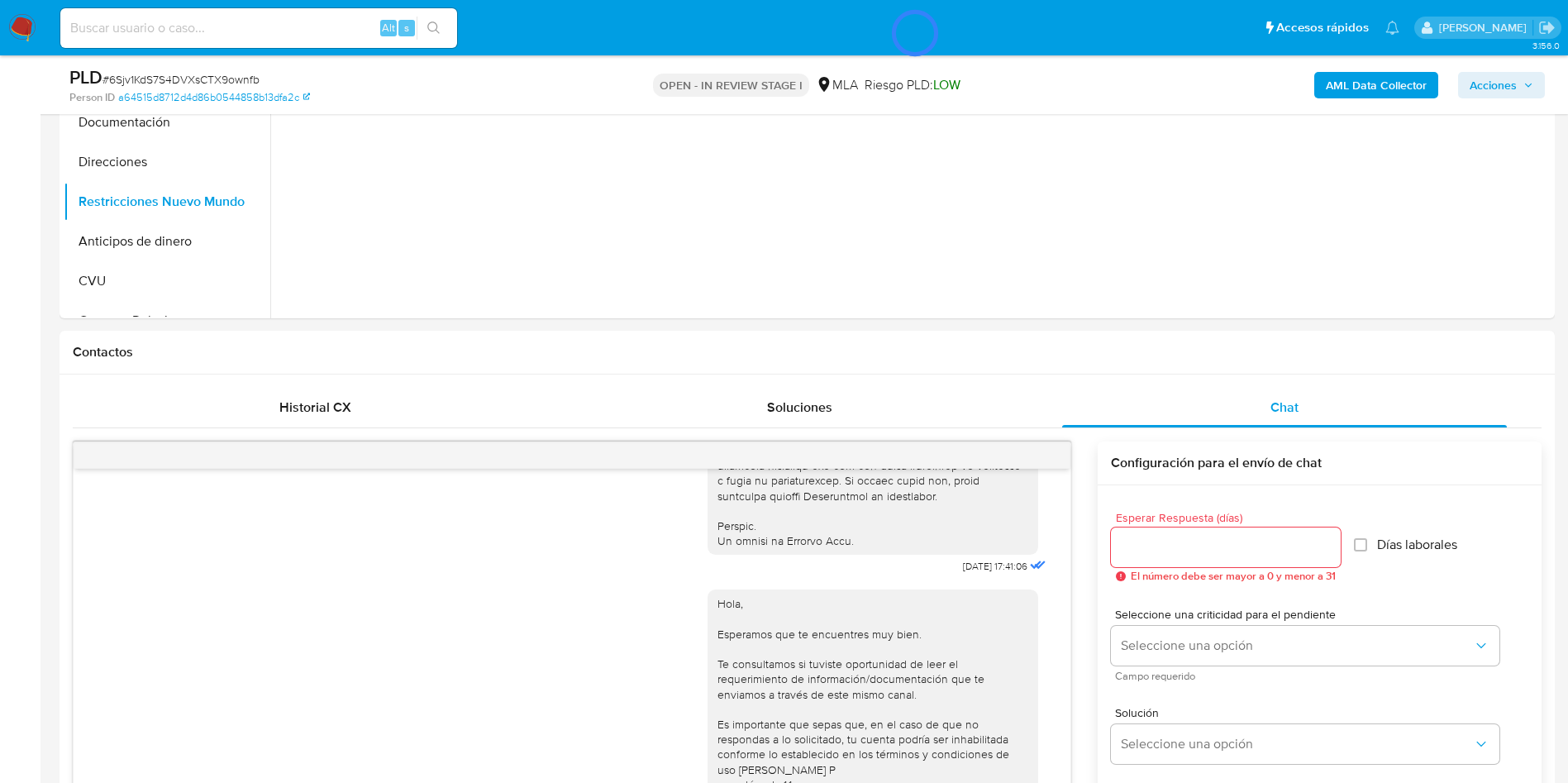
scroll to position [180, 0]
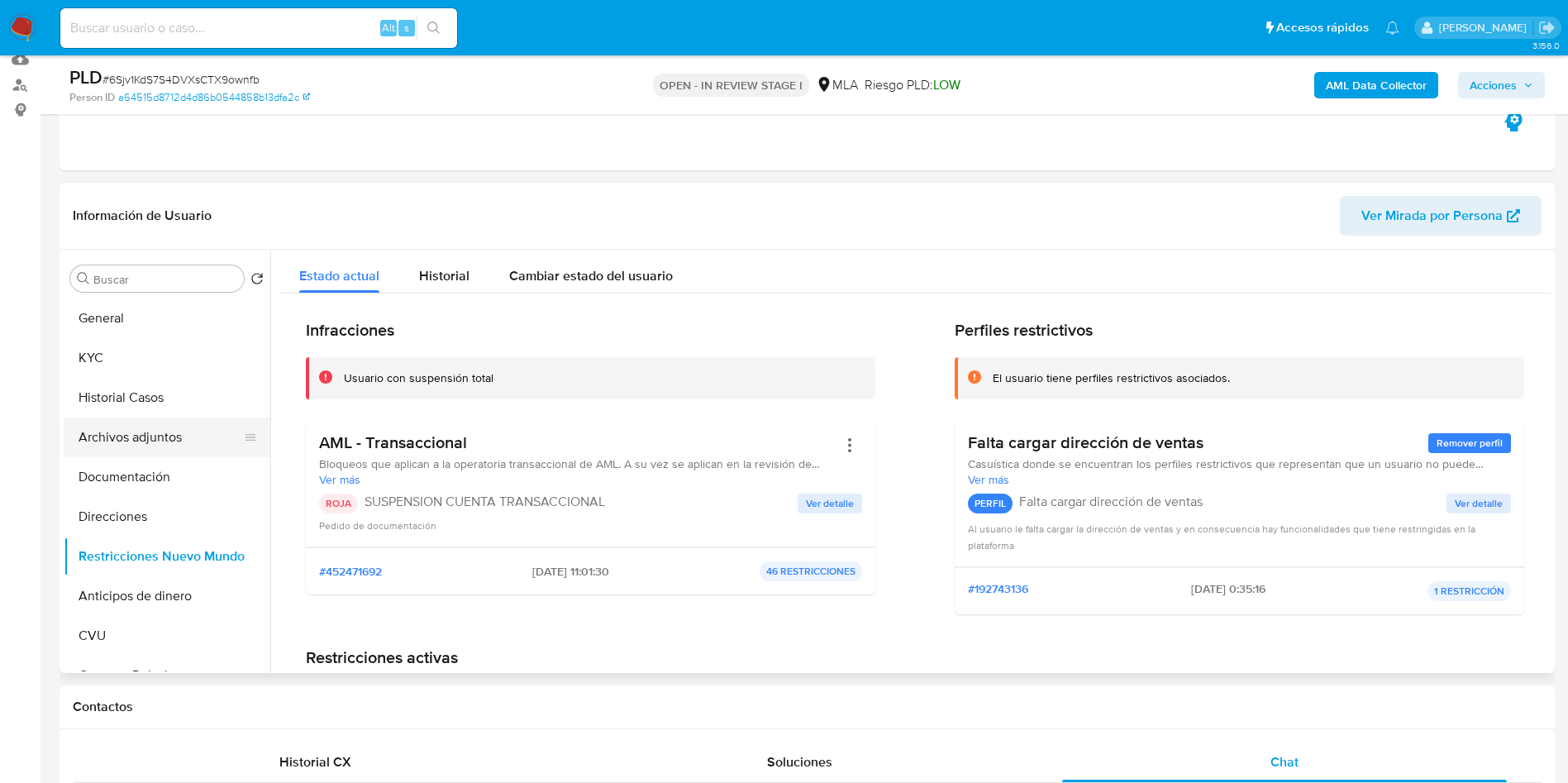
click at [105, 436] on button "Archivos adjuntos" at bounding box center [160, 436] width 193 height 39
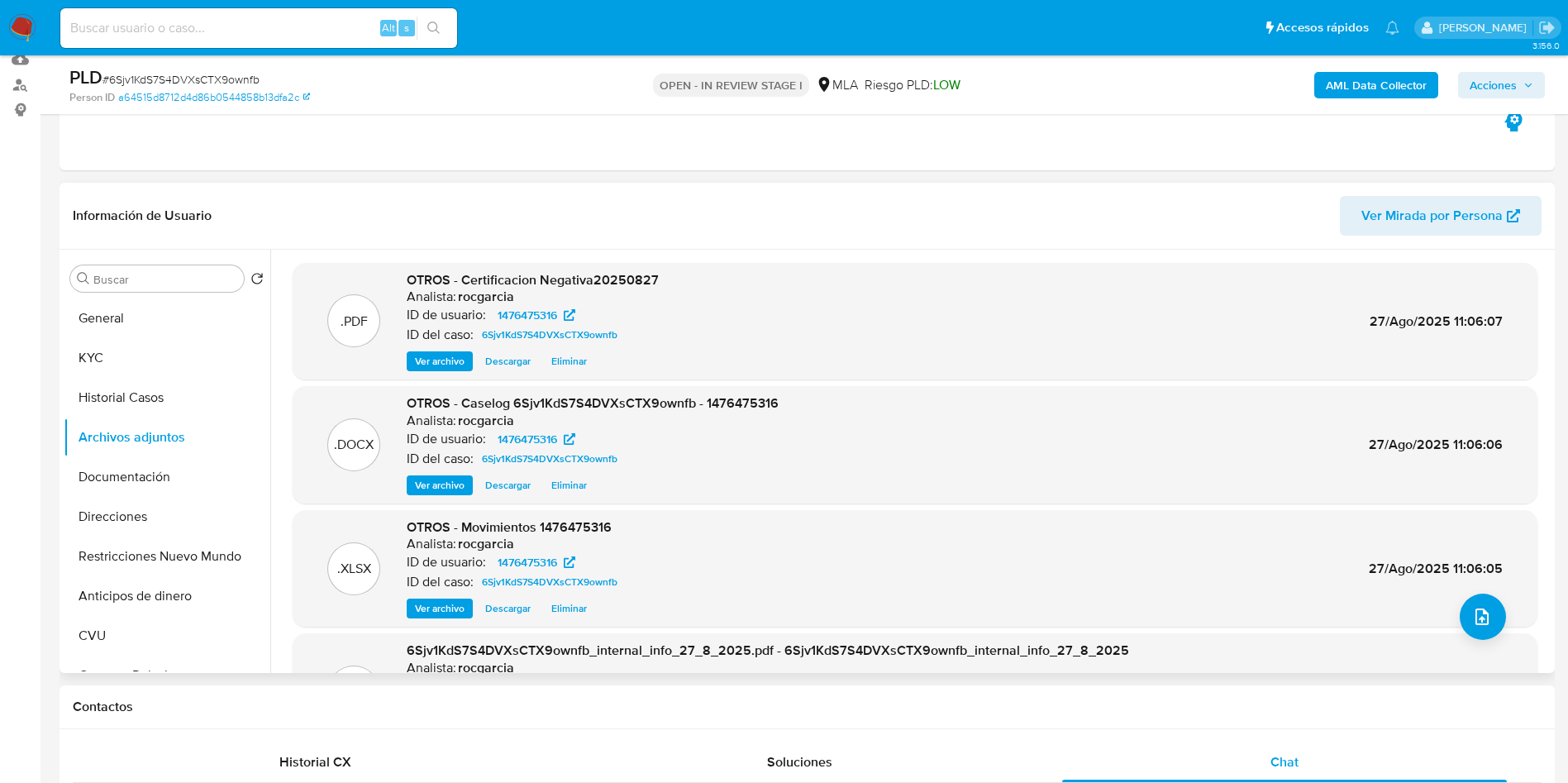
scroll to position [124, 0]
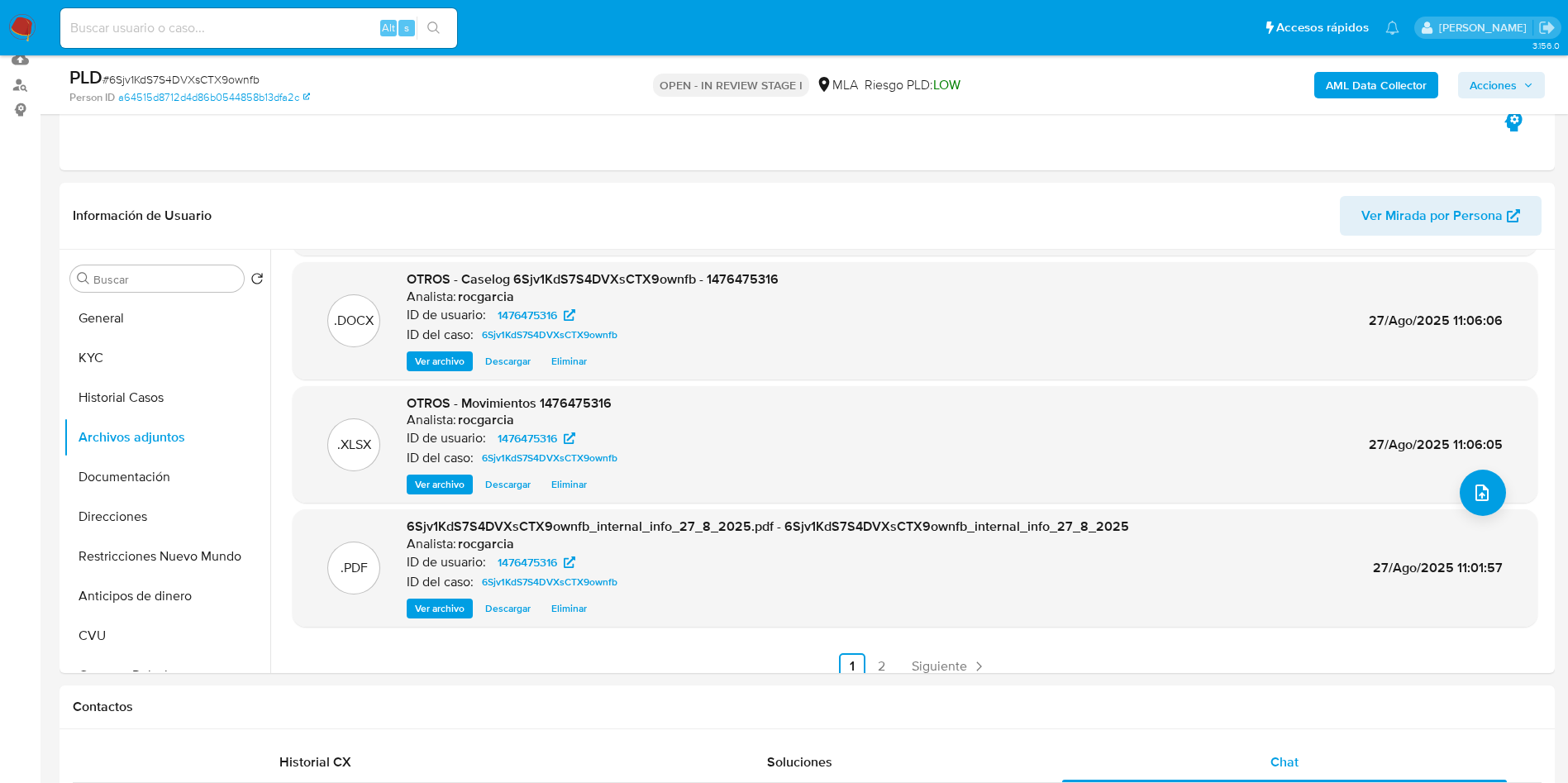
drag, startPoint x: 1476, startPoint y: 76, endPoint x: 1454, endPoint y: 88, distance: 25.1
click at [1476, 76] on span "Acciones" at bounding box center [1493, 84] width 47 height 27
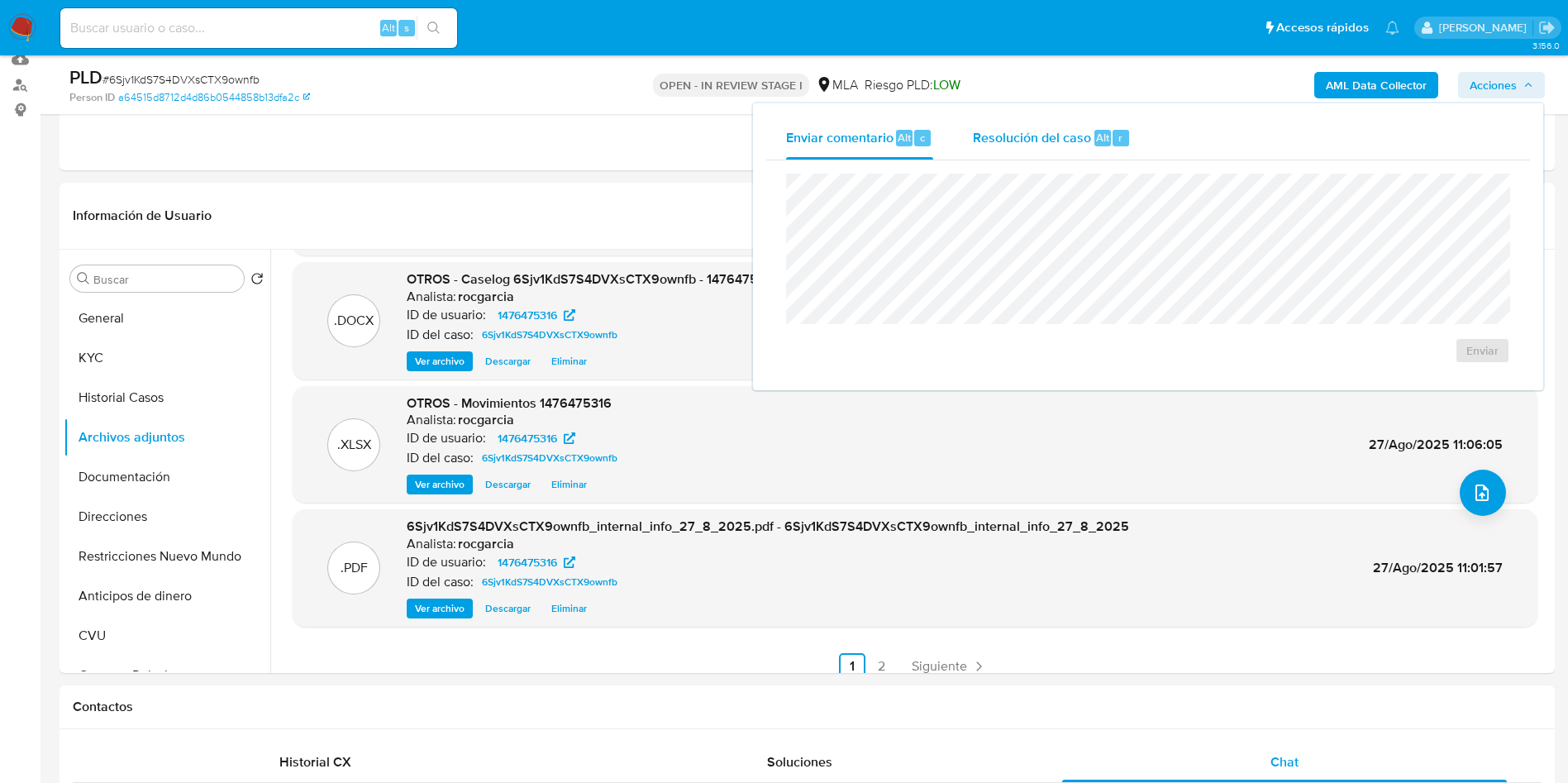
drag, startPoint x: 1116, startPoint y: 119, endPoint x: 1113, endPoint y: 133, distance: 14.3
click at [1116, 121] on div "Resolución del caso Alt r" at bounding box center [1052, 138] width 158 height 43
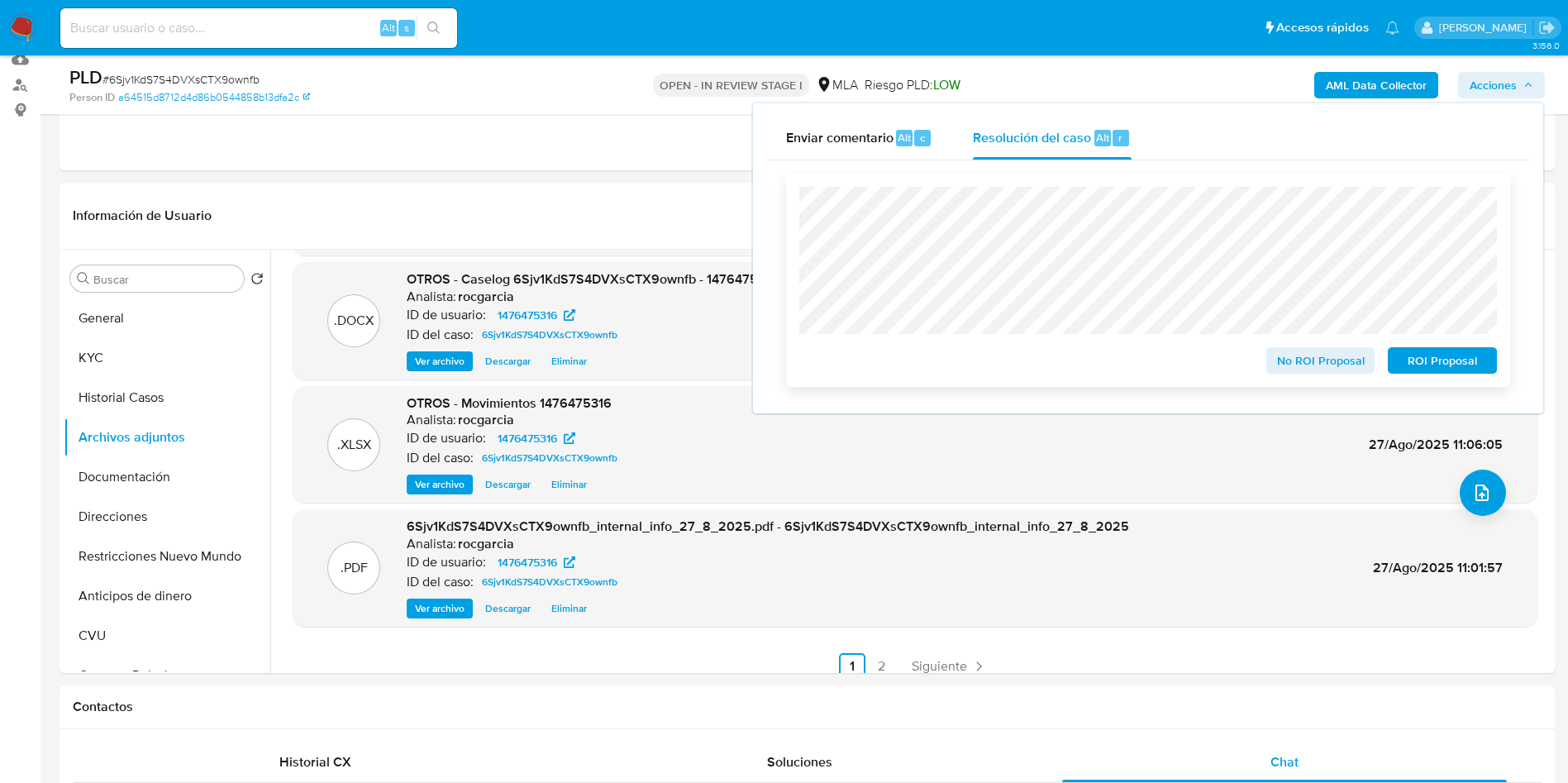
click at [1446, 356] on span "ROI Proposal" at bounding box center [1442, 359] width 86 height 23
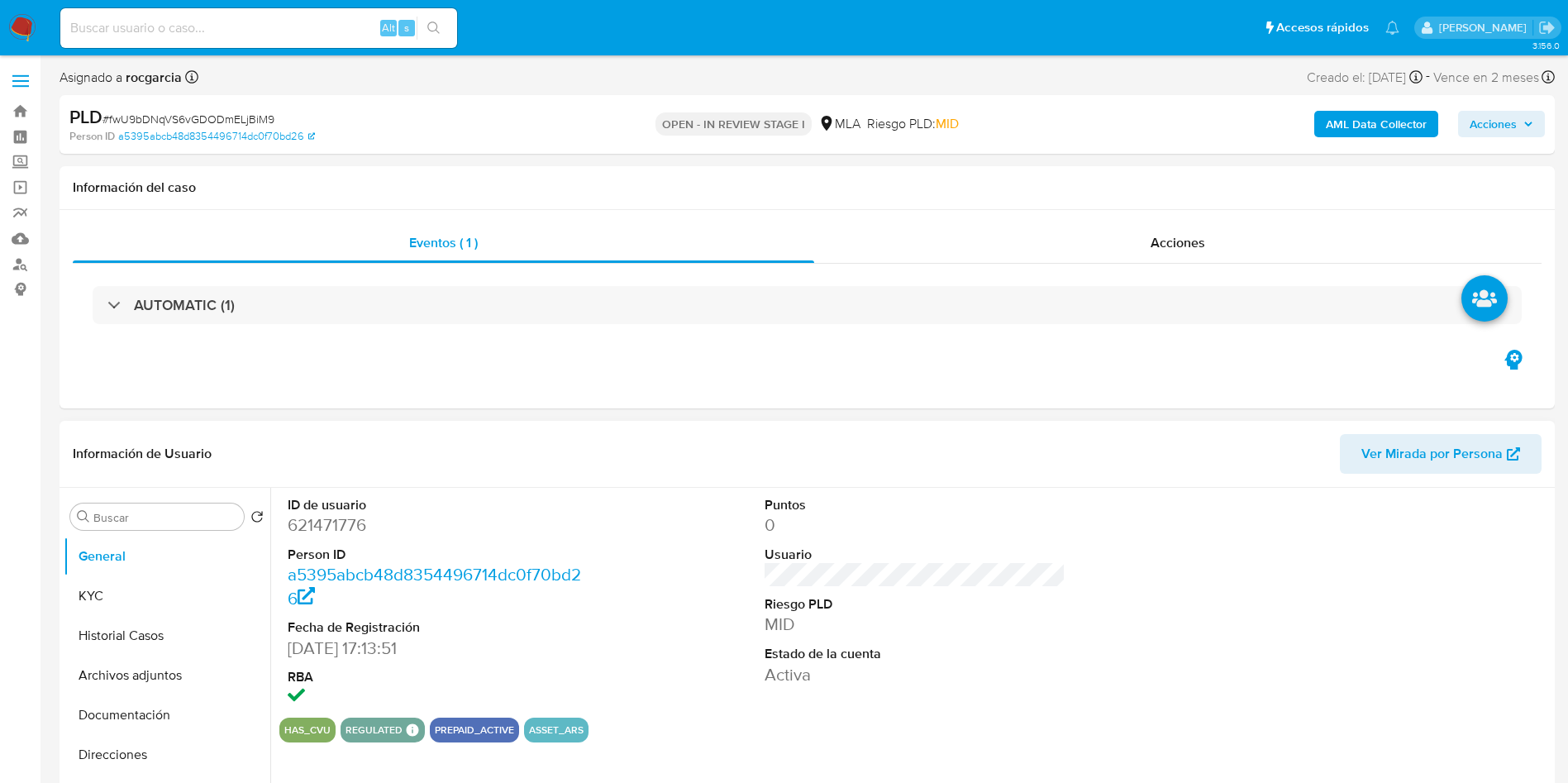
select select "10"
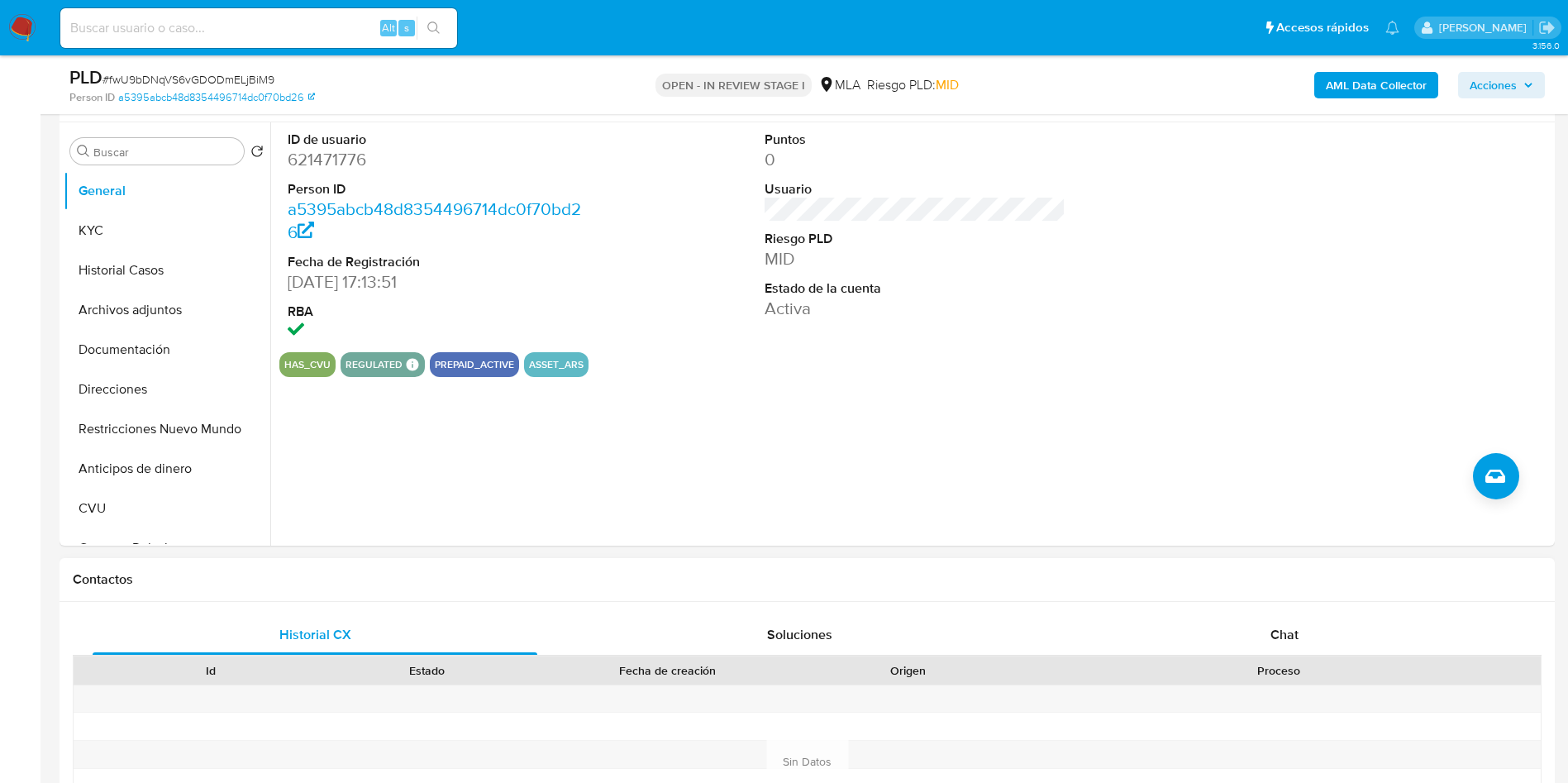
scroll to position [372, 0]
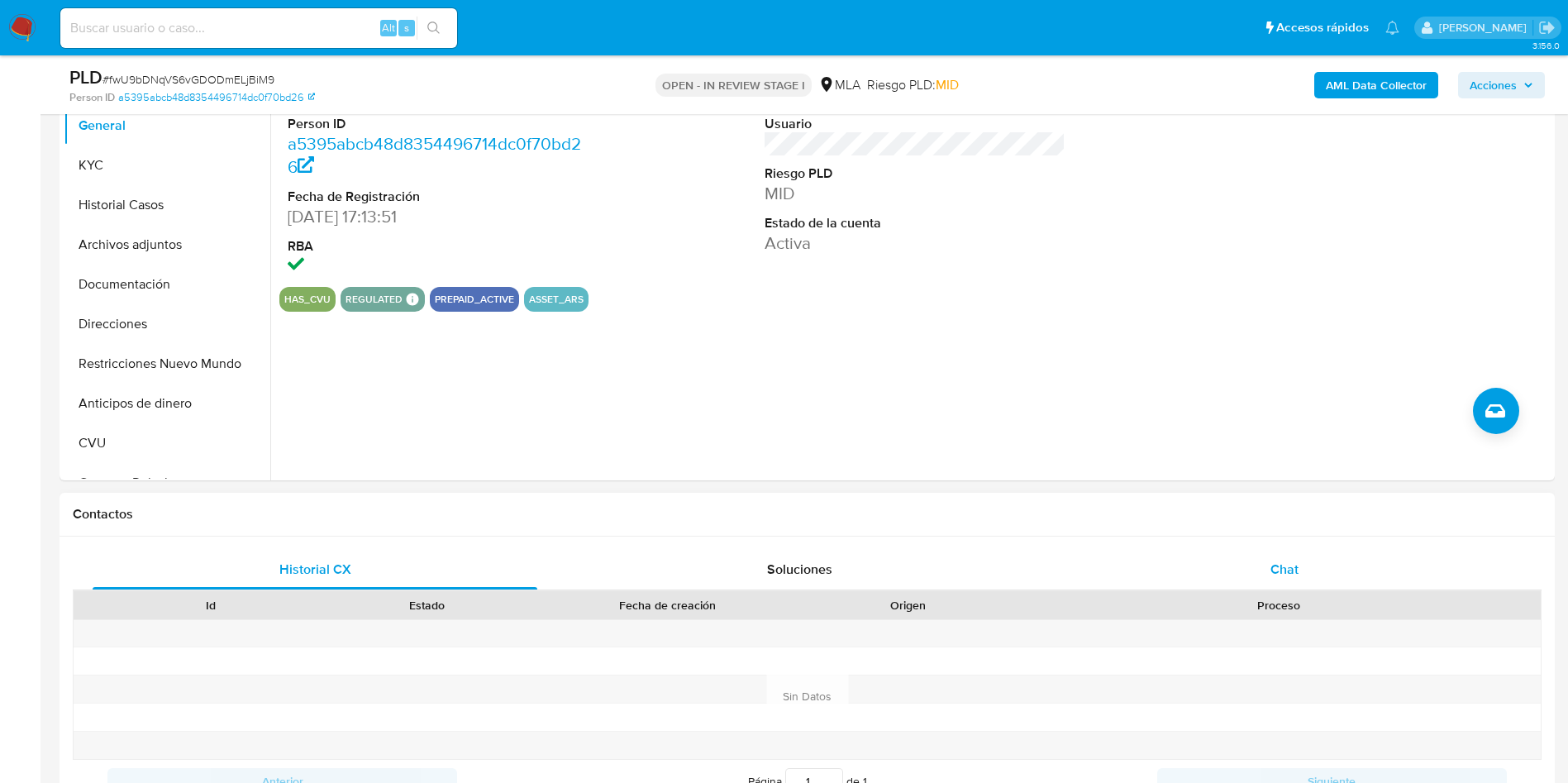
click at [1306, 570] on div "Chat" at bounding box center [1284, 568] width 445 height 39
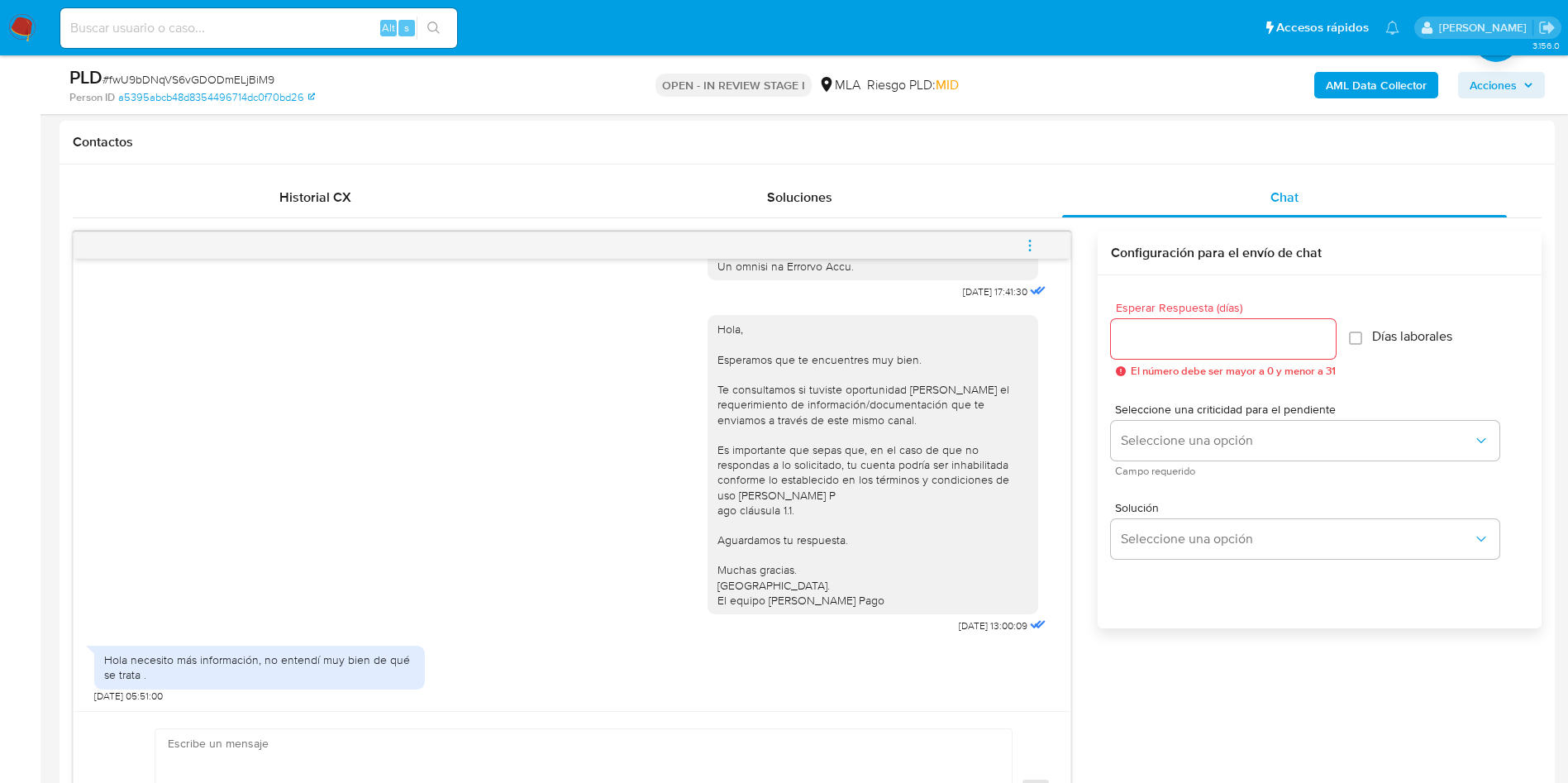
scroll to position [248, 0]
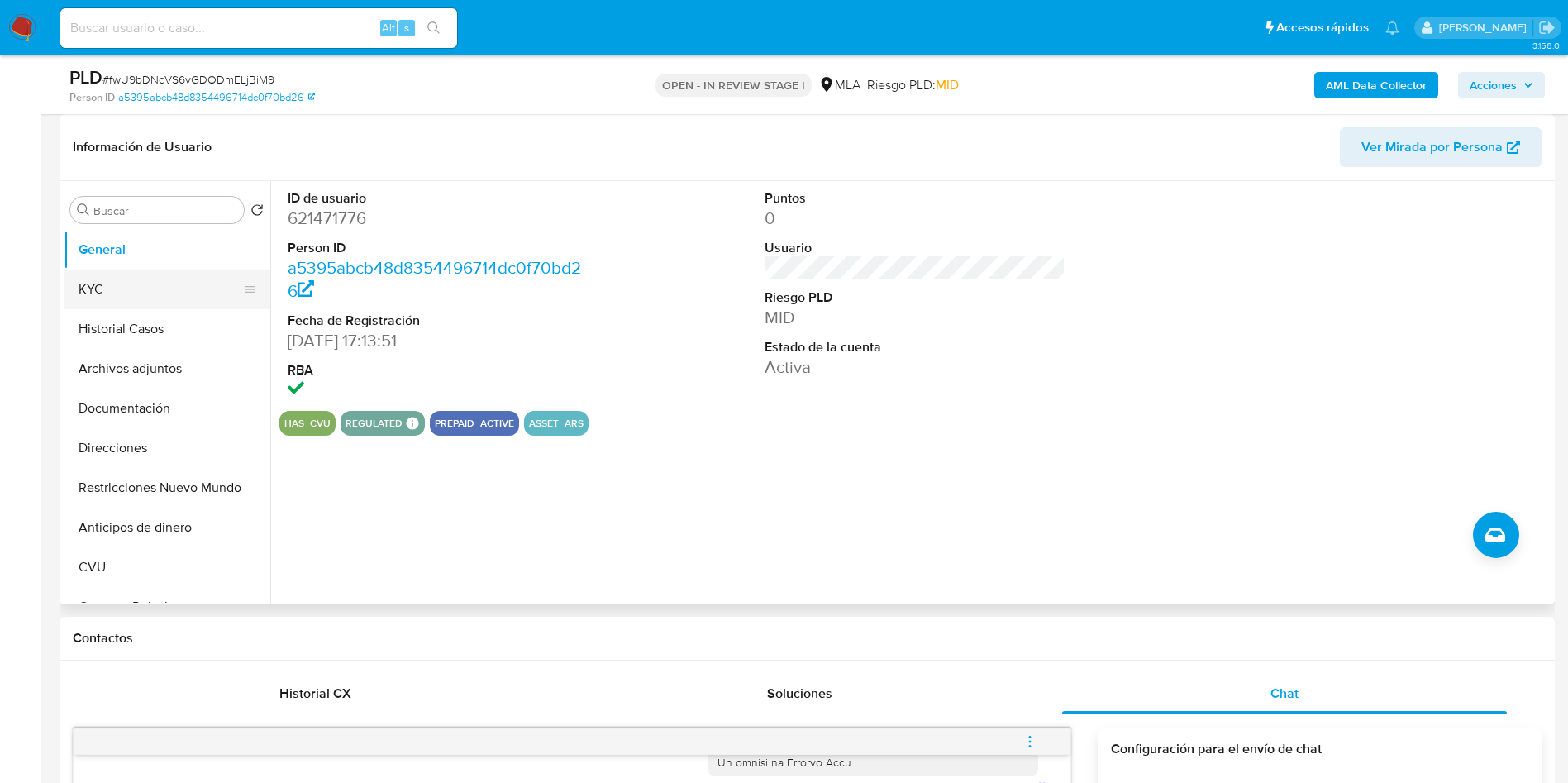
click at [156, 293] on button "KYC" at bounding box center [160, 289] width 193 height 39
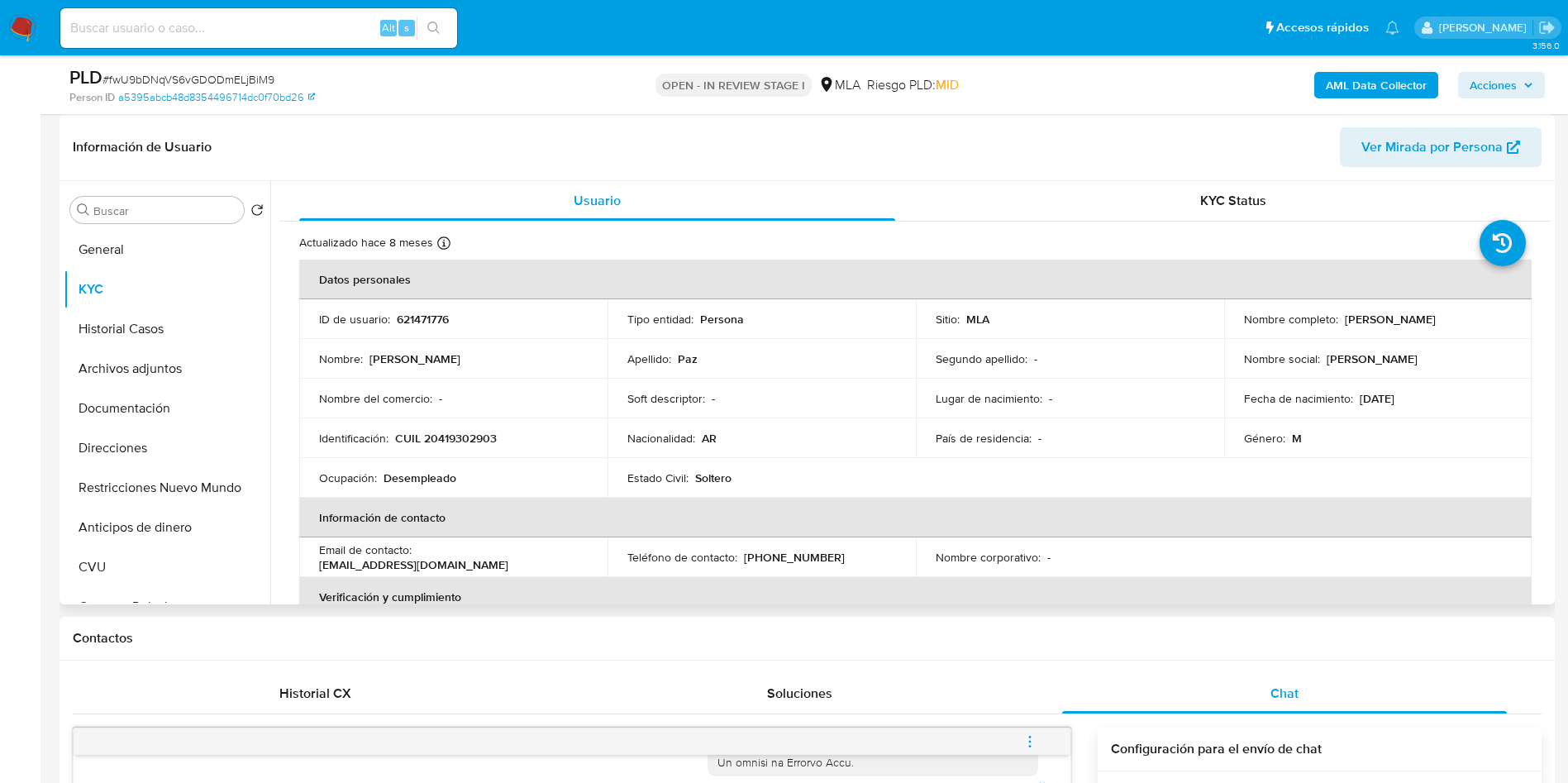
click at [448, 436] on p "CUIL 20419302903" at bounding box center [446, 438] width 102 height 15
copy p "20419302903"
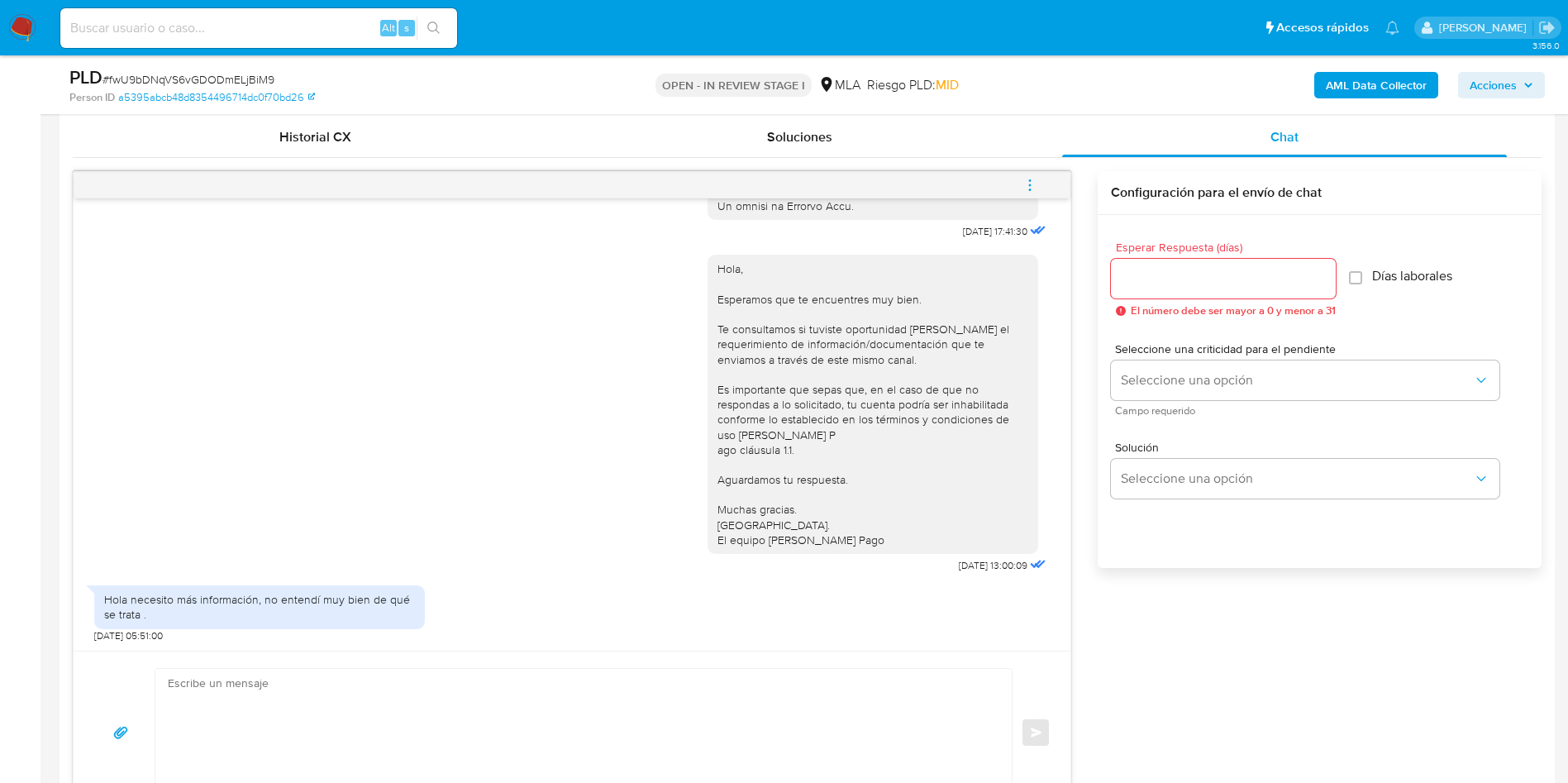
scroll to position [372, 0]
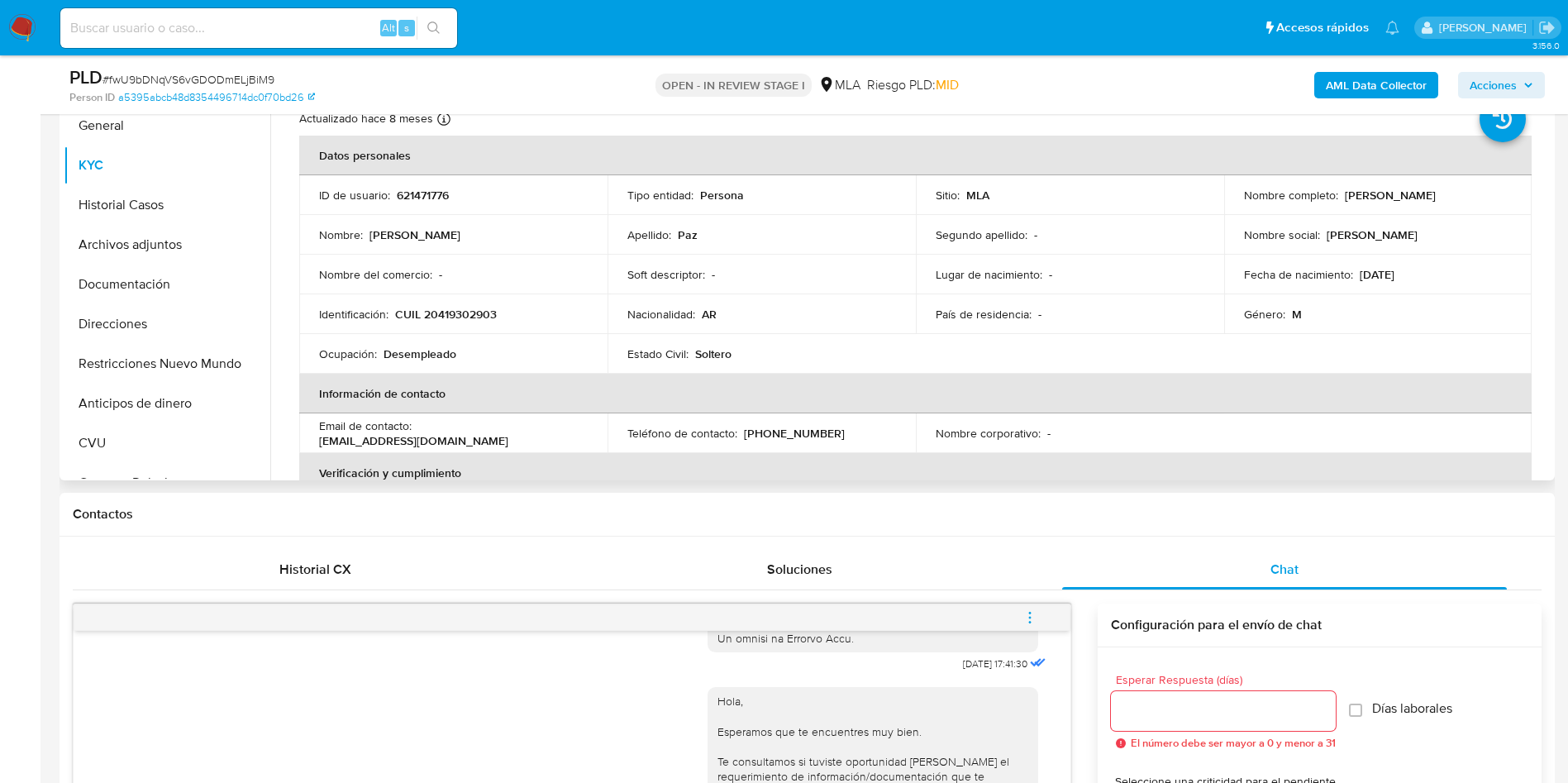
click at [436, 189] on p "621471776" at bounding box center [423, 195] width 52 height 15
copy p "621471776"
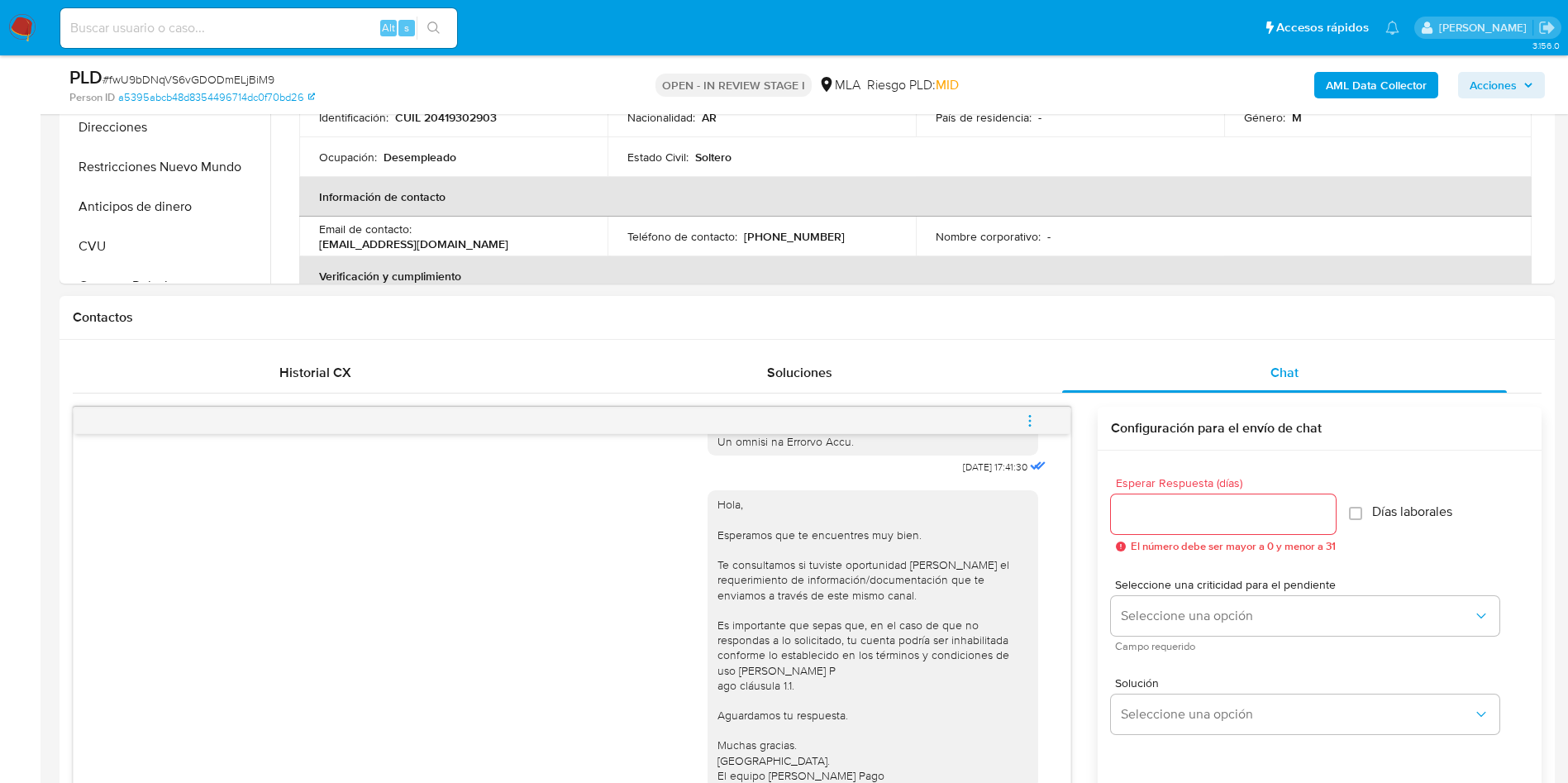
scroll to position [992, 0]
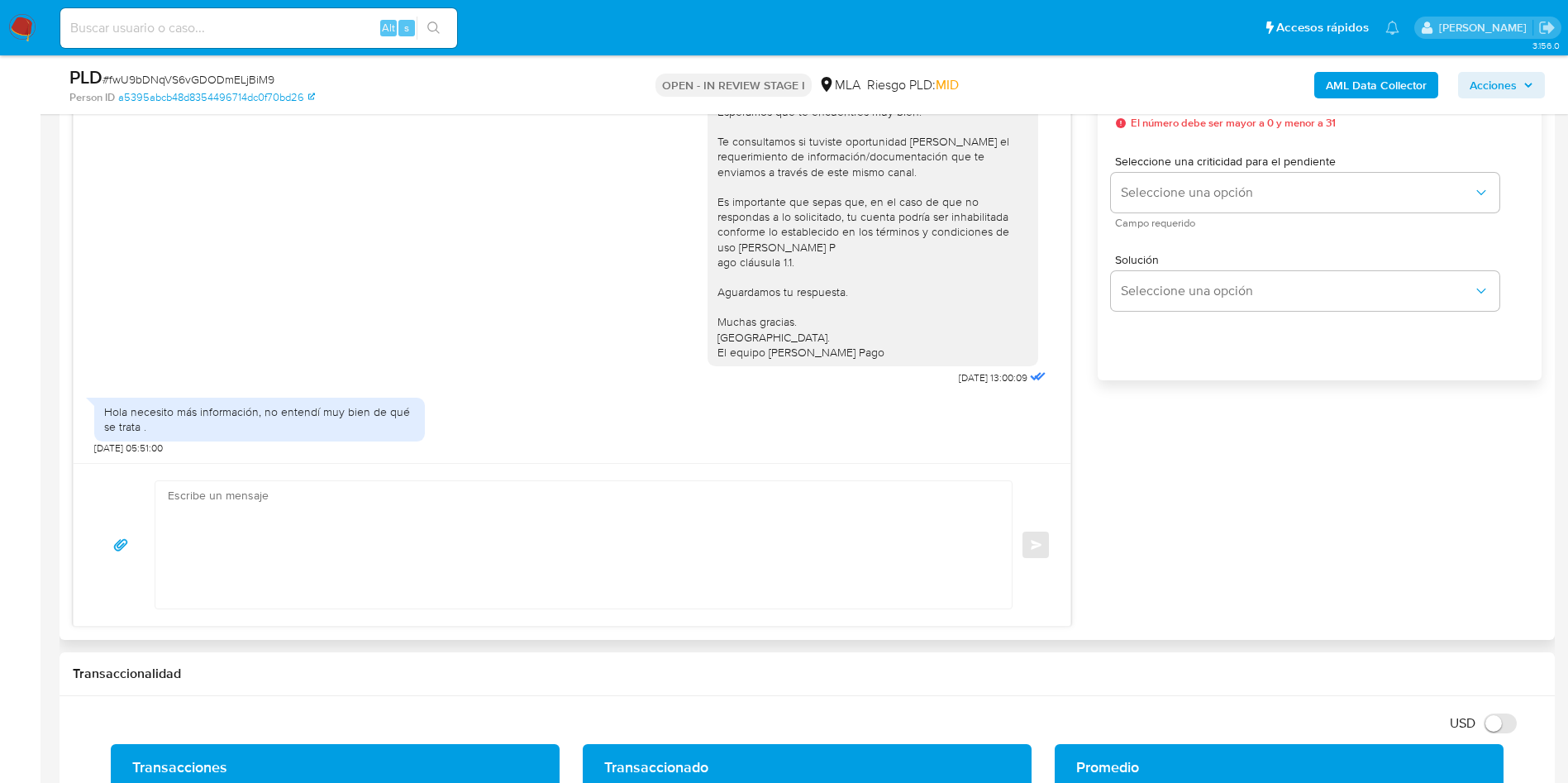
click at [278, 491] on textarea at bounding box center [580, 545] width 823 height 127
paste textarea "Muchas gracias por tu respuesta. Analizamos tu caso y verificamos que no te enc…"
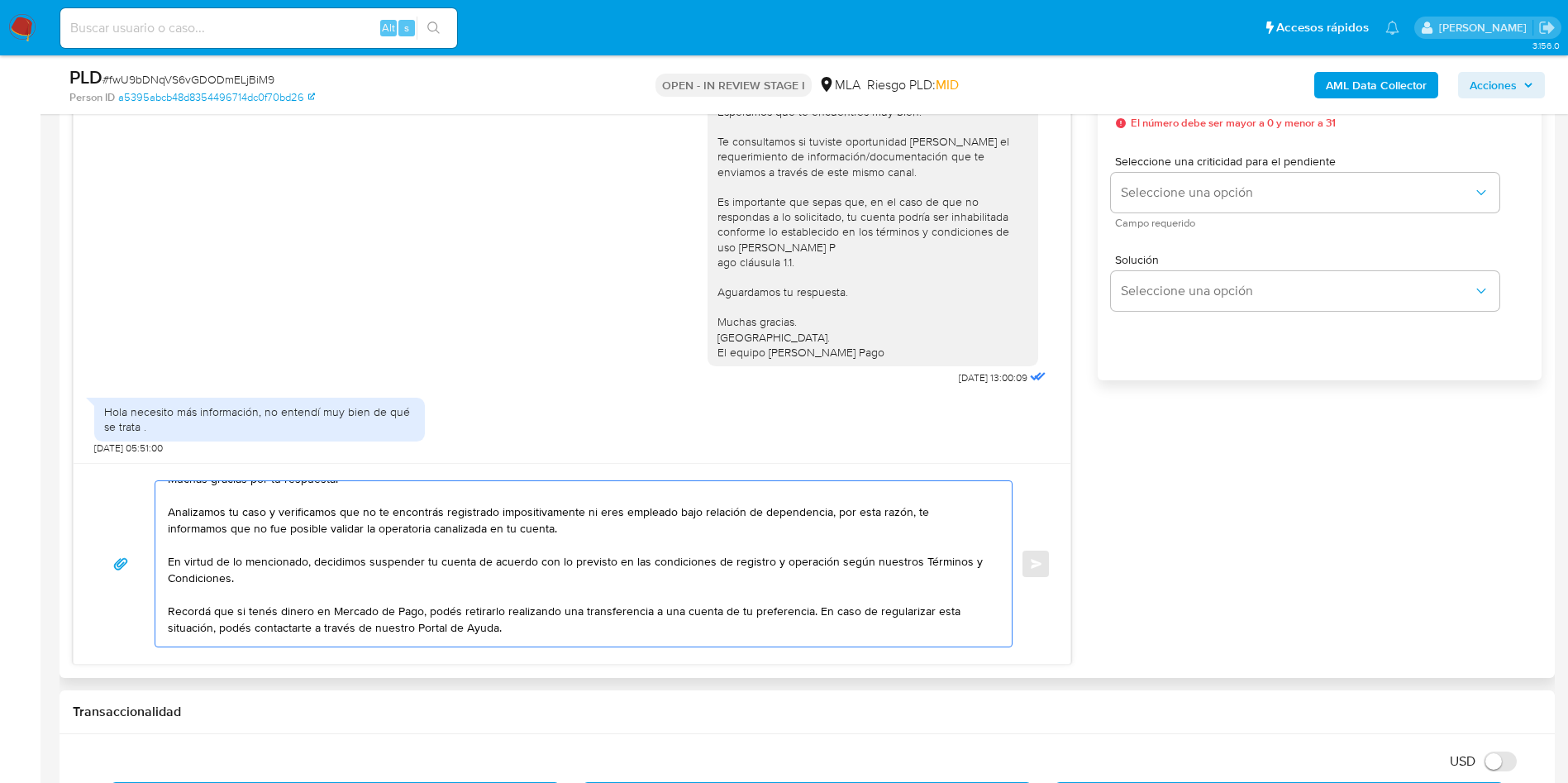
scroll to position [0, 0]
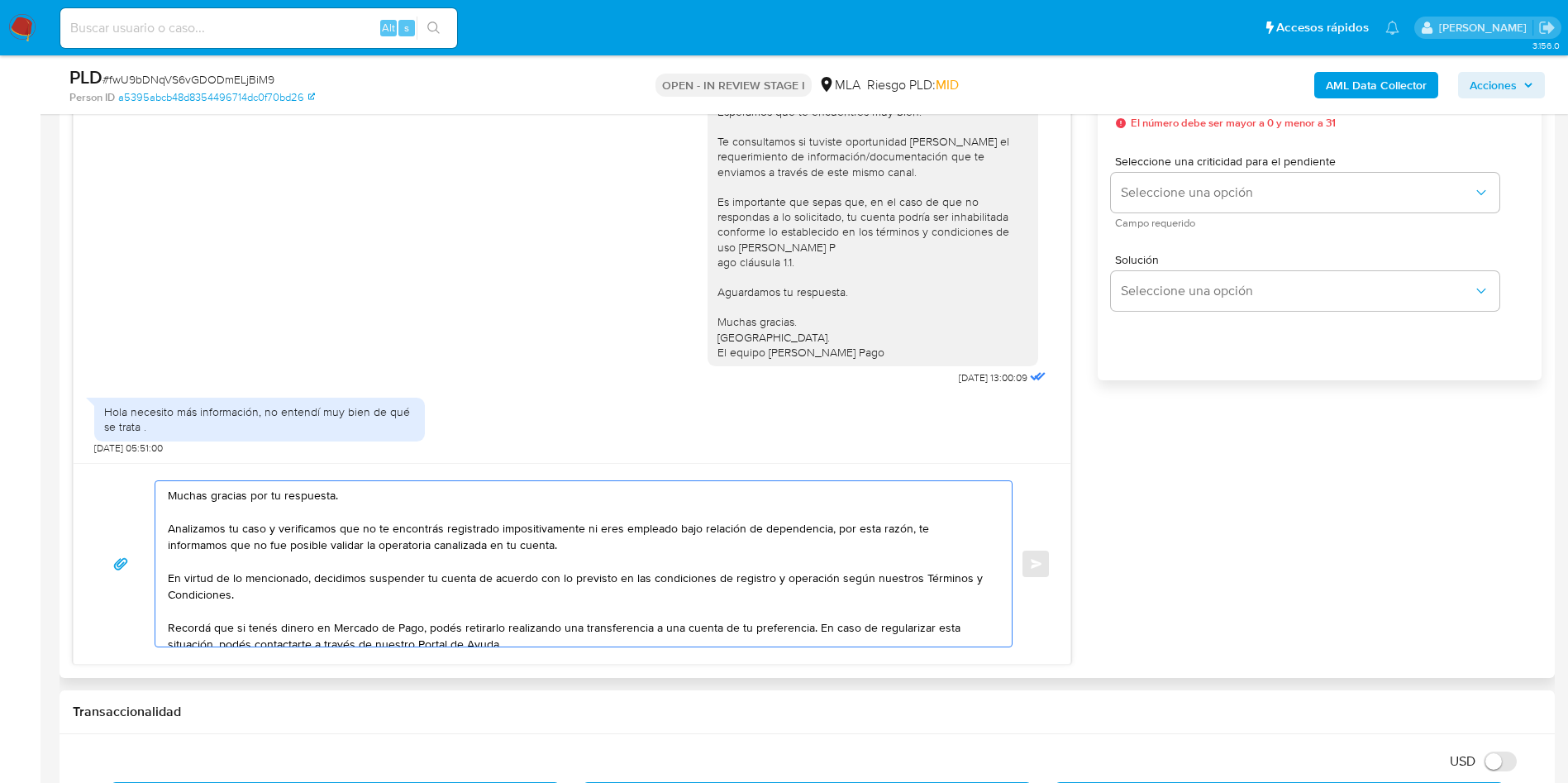
click at [212, 483] on textarea "Muchas gracias por tu respuesta. Analizamos tu caso y verificamos que no te enc…" at bounding box center [580, 564] width 823 height 165
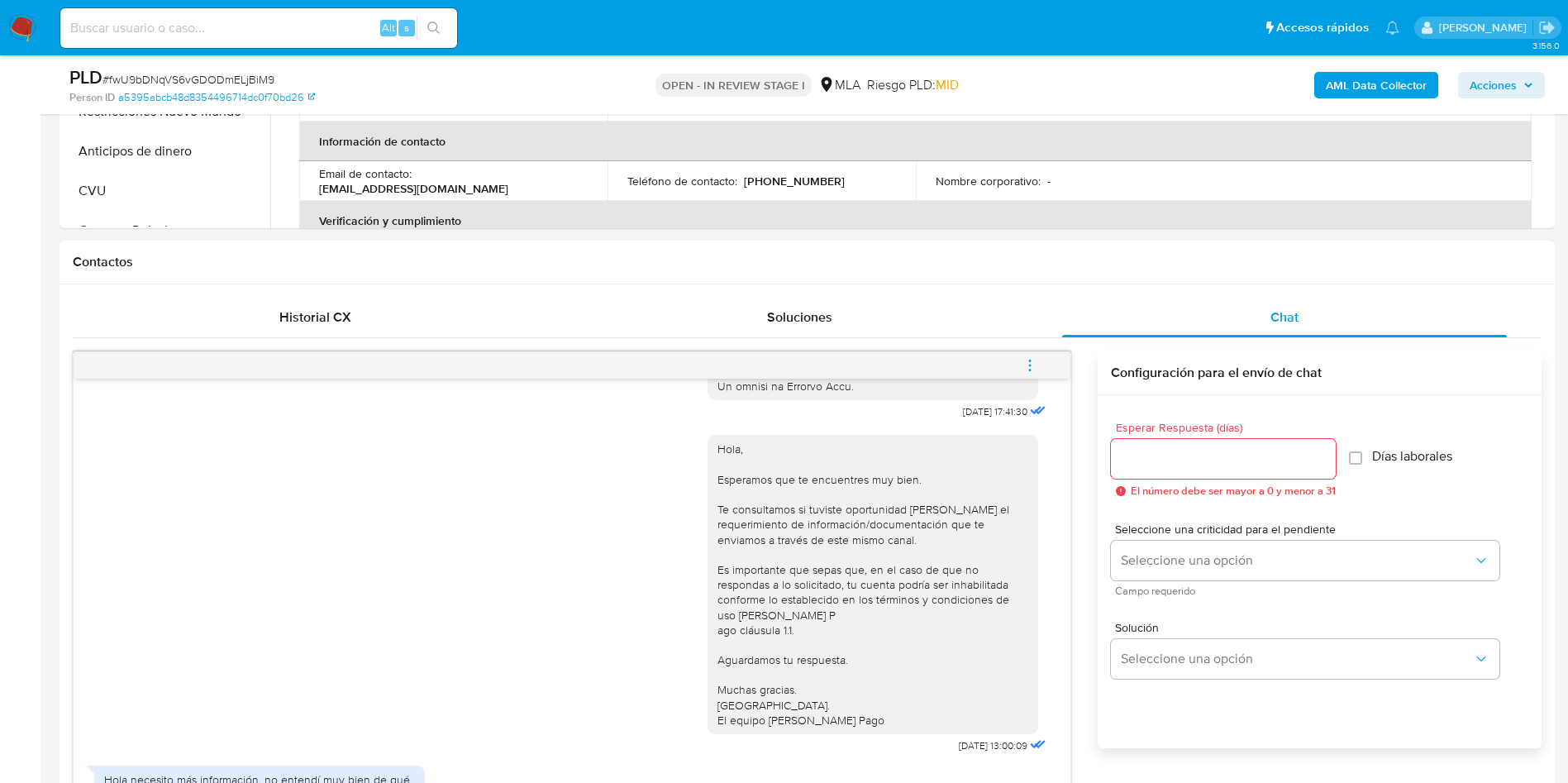
scroll to position [620, 0]
type textarea "Buenos días, Analizamos tu caso y verificamos que no te encontrás registrado im…"
click at [1185, 458] on input "Esperar Respuesta (días)" at bounding box center [1222, 462] width 225 height 21
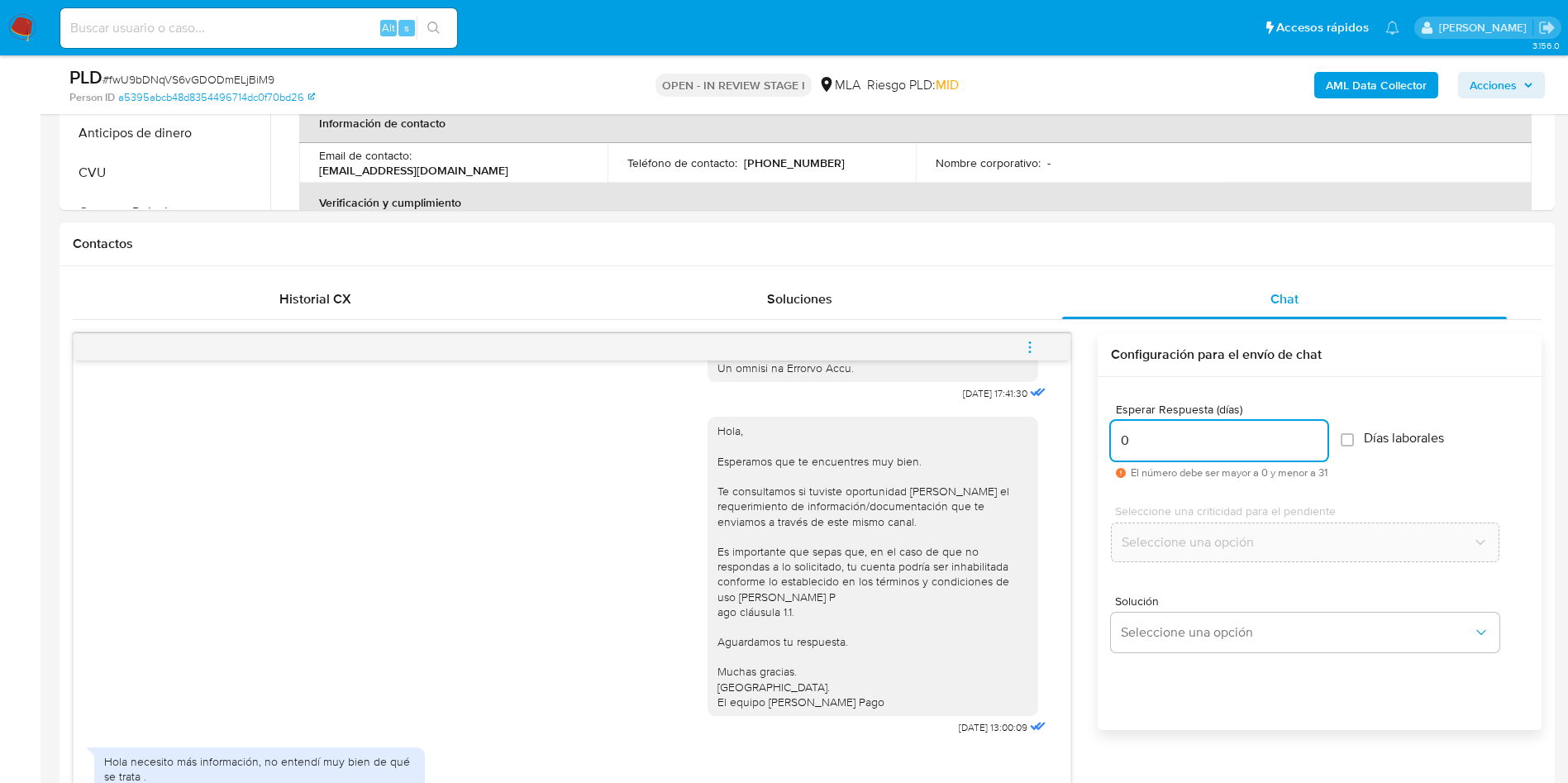
scroll to position [992, 0]
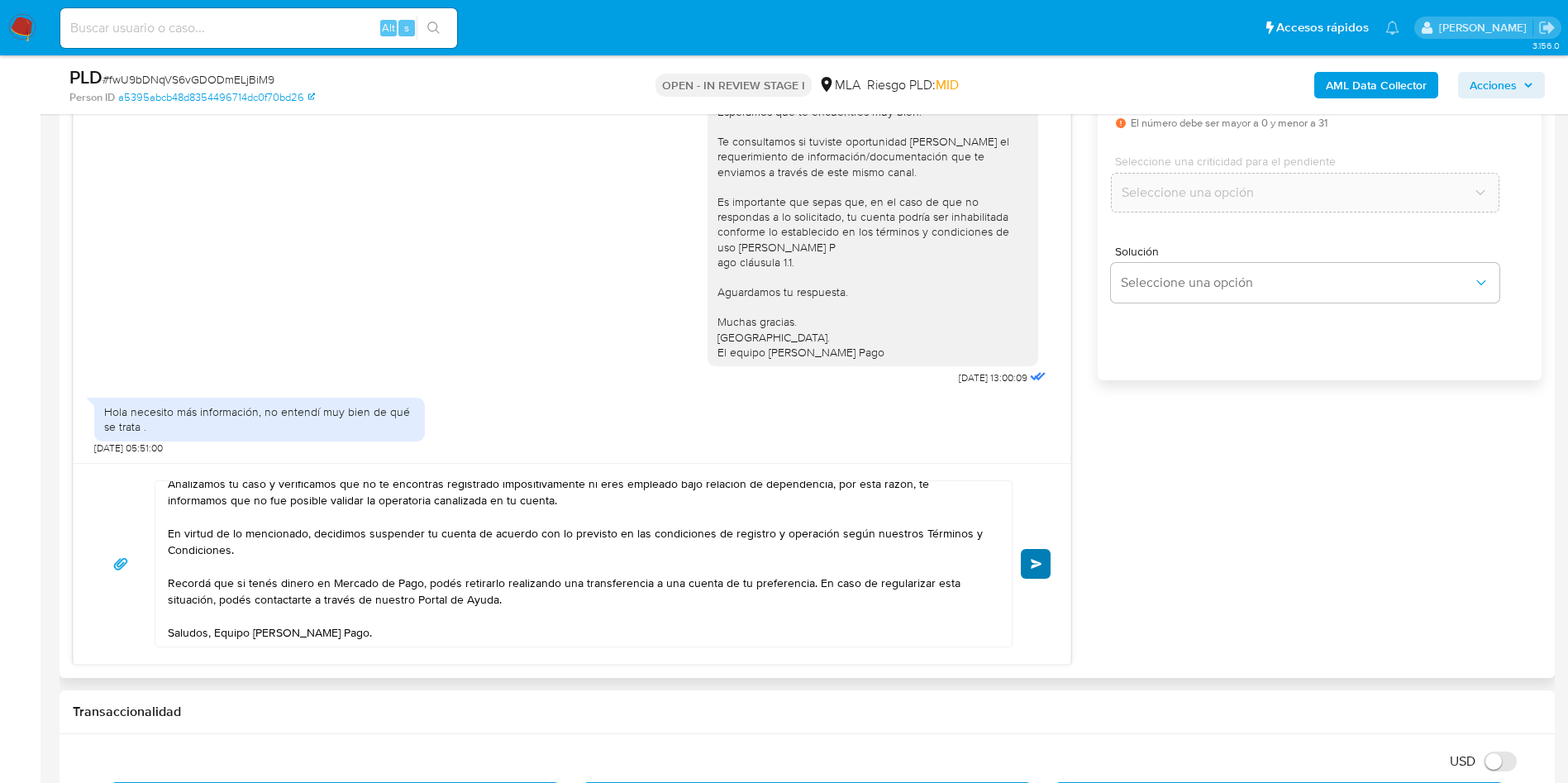
type input "0"
click at [1032, 573] on button "Enviar" at bounding box center [1035, 564] width 29 height 29
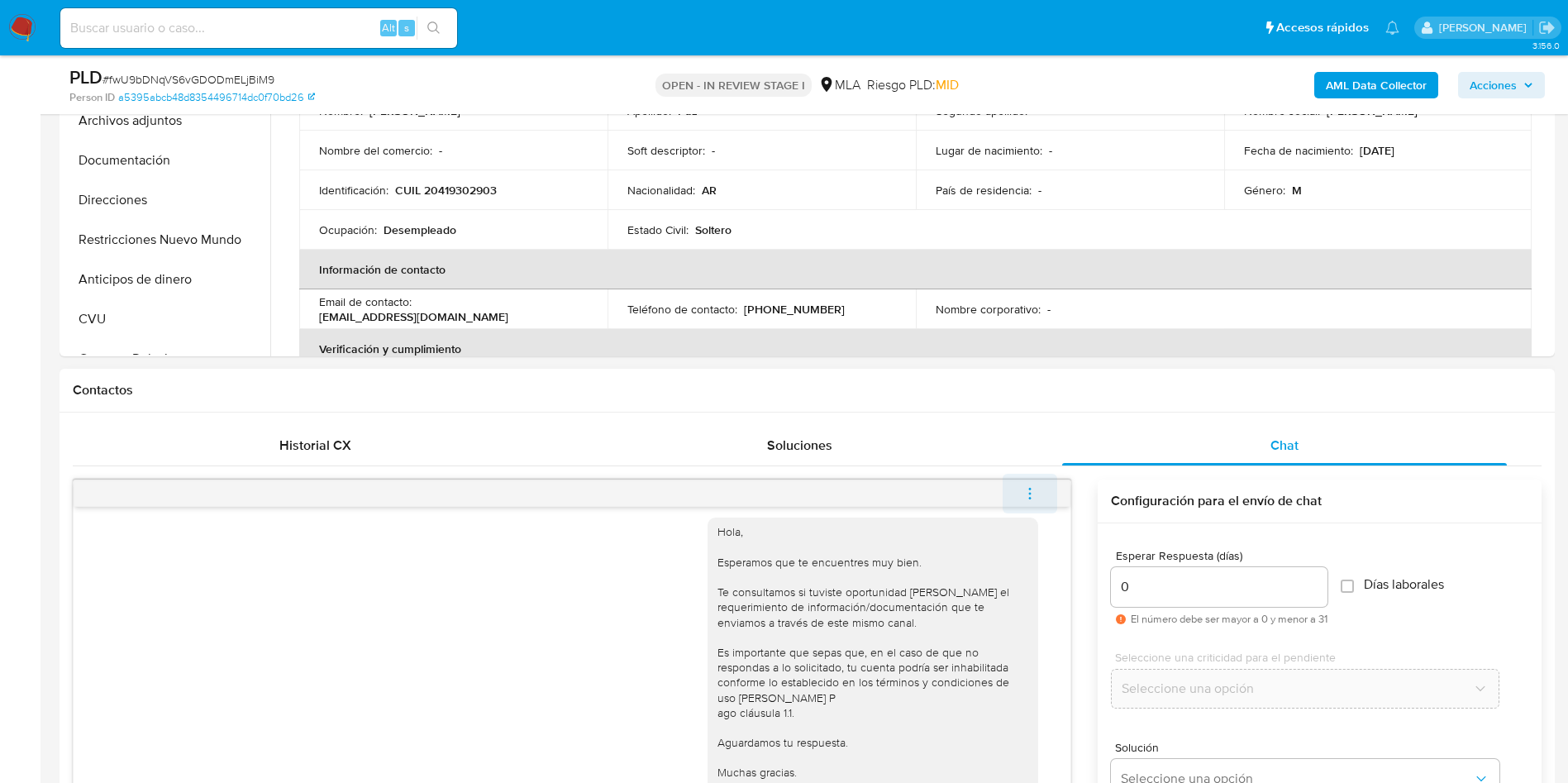
scroll to position [1217, 0]
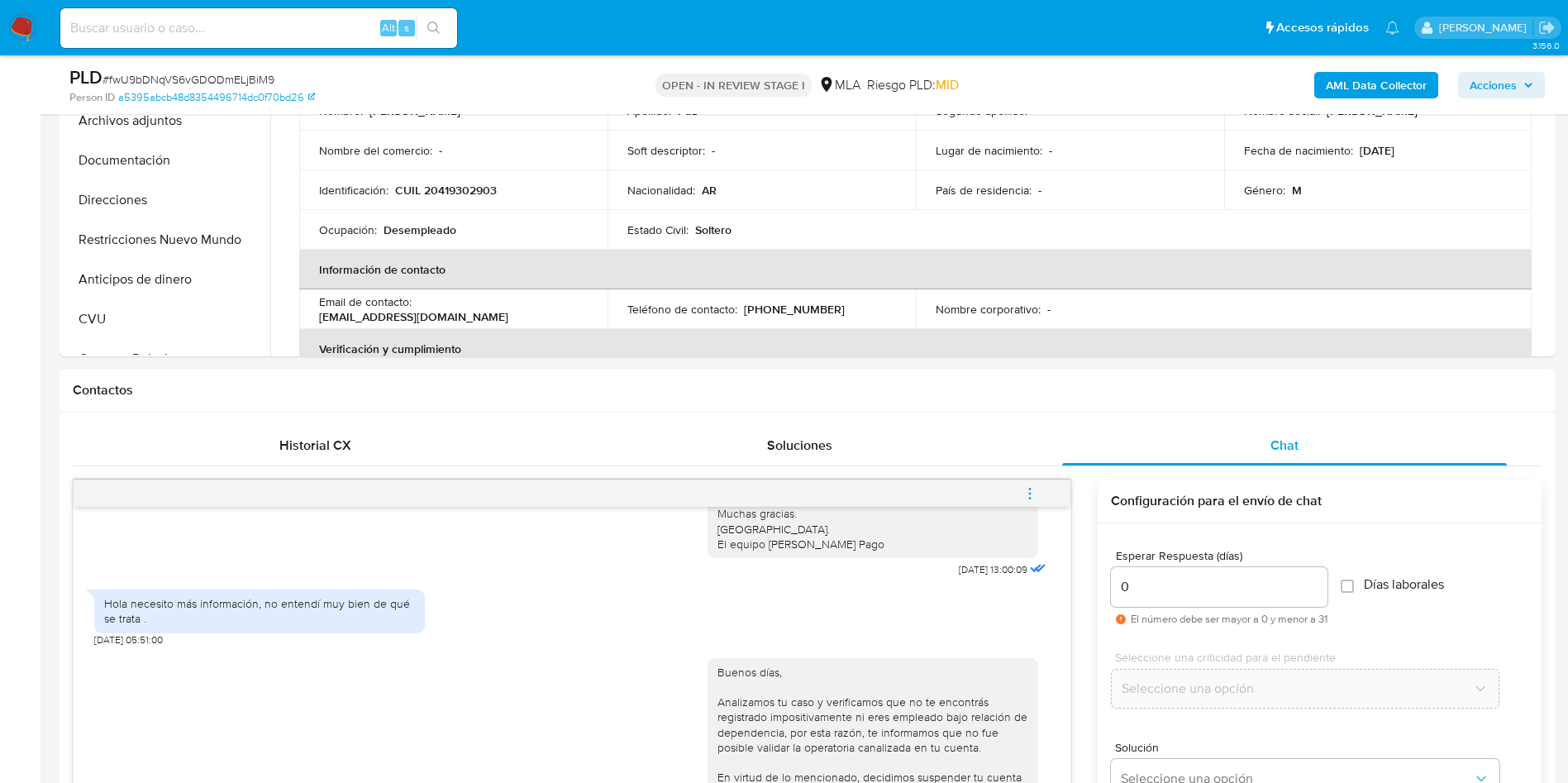
click at [1039, 488] on button "menu-action" at bounding box center [1029, 492] width 54 height 39
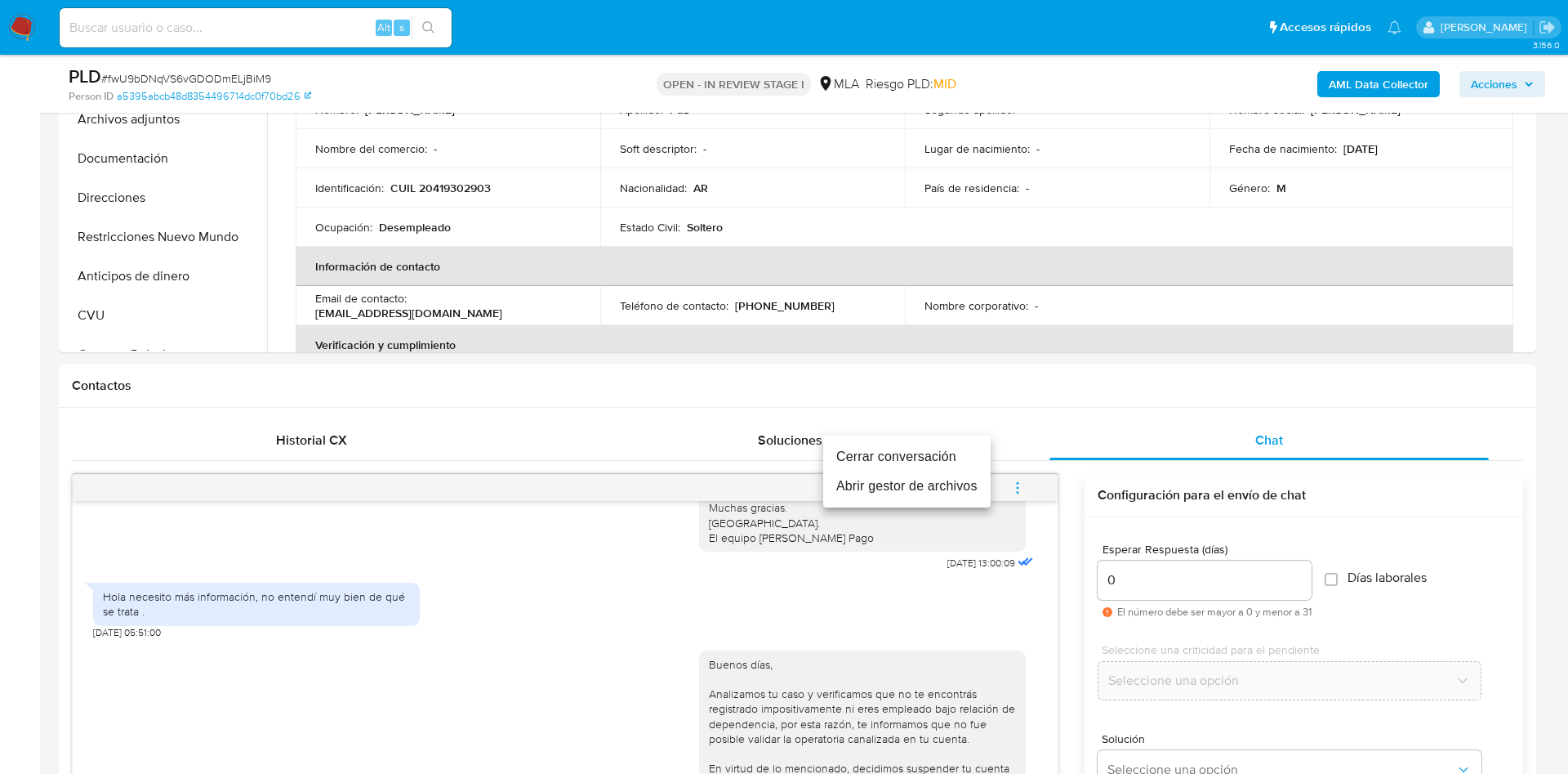
click at [938, 457] on li "Cerrar conversación" at bounding box center [907, 457] width 168 height 29
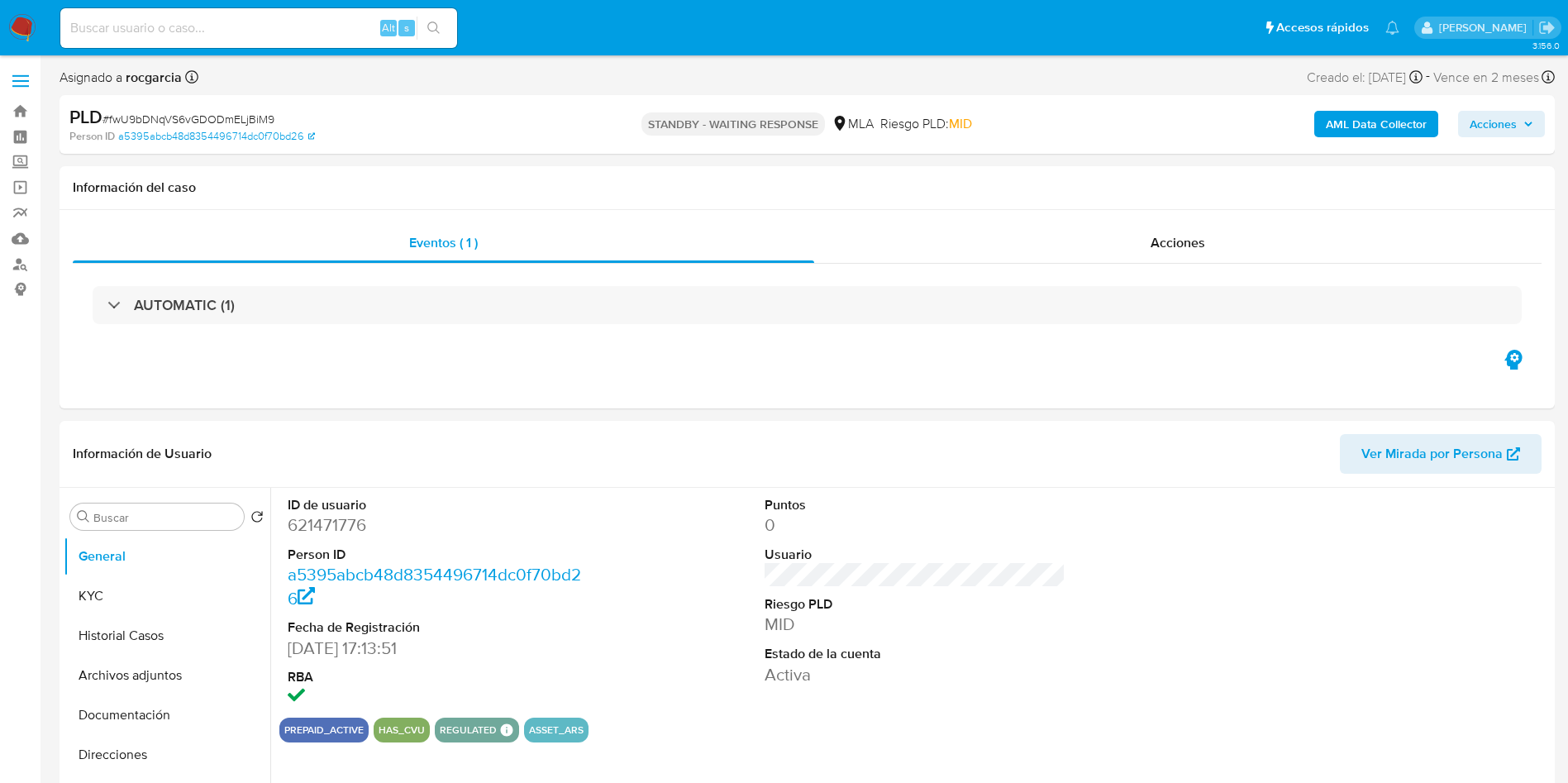
select select "10"
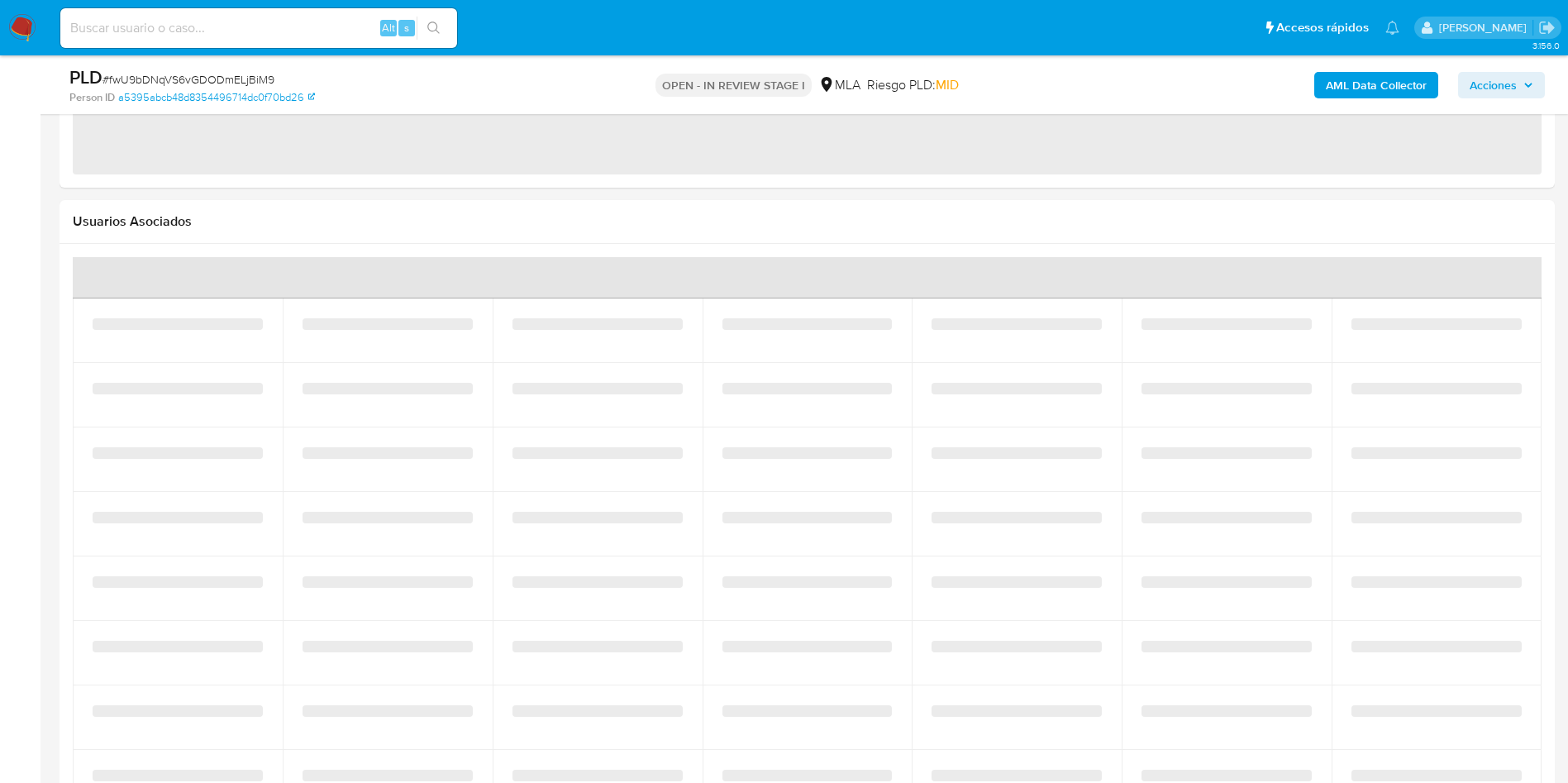
select select "10"
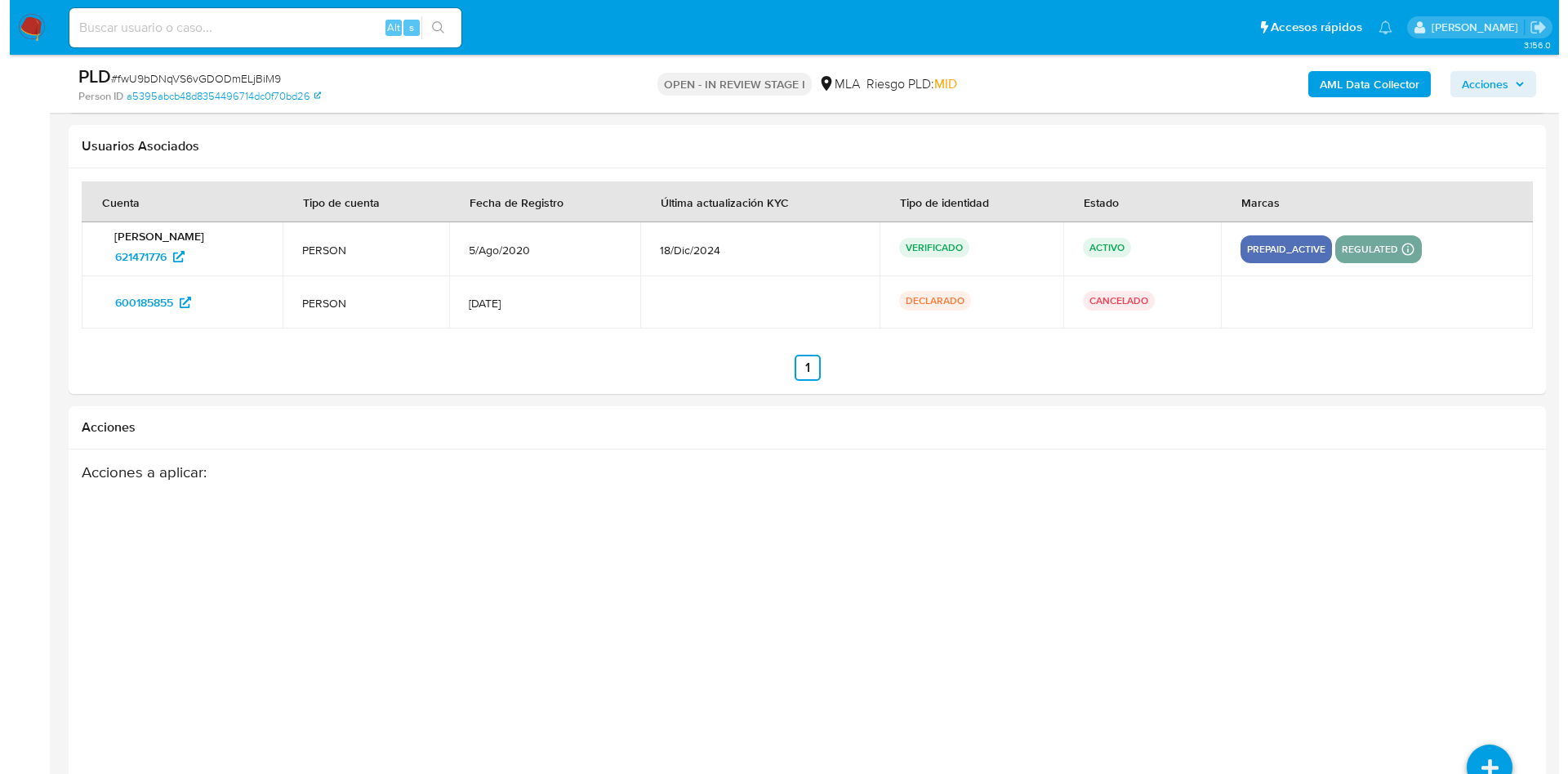
scroll to position [2526, 0]
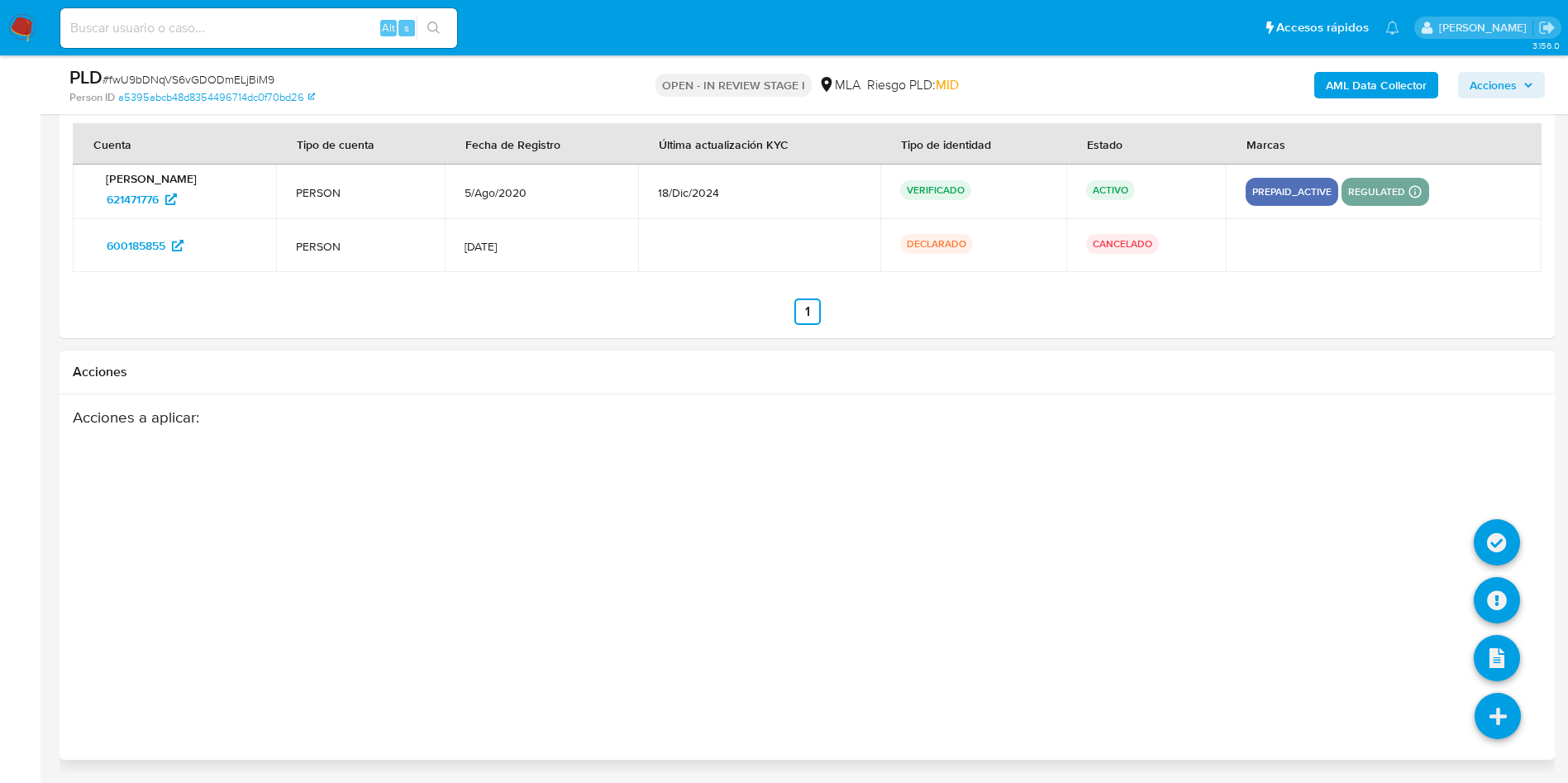
click at [1520, 733] on icon at bounding box center [1497, 715] width 46 height 46
click at [1505, 614] on icon at bounding box center [1496, 600] width 46 height 46
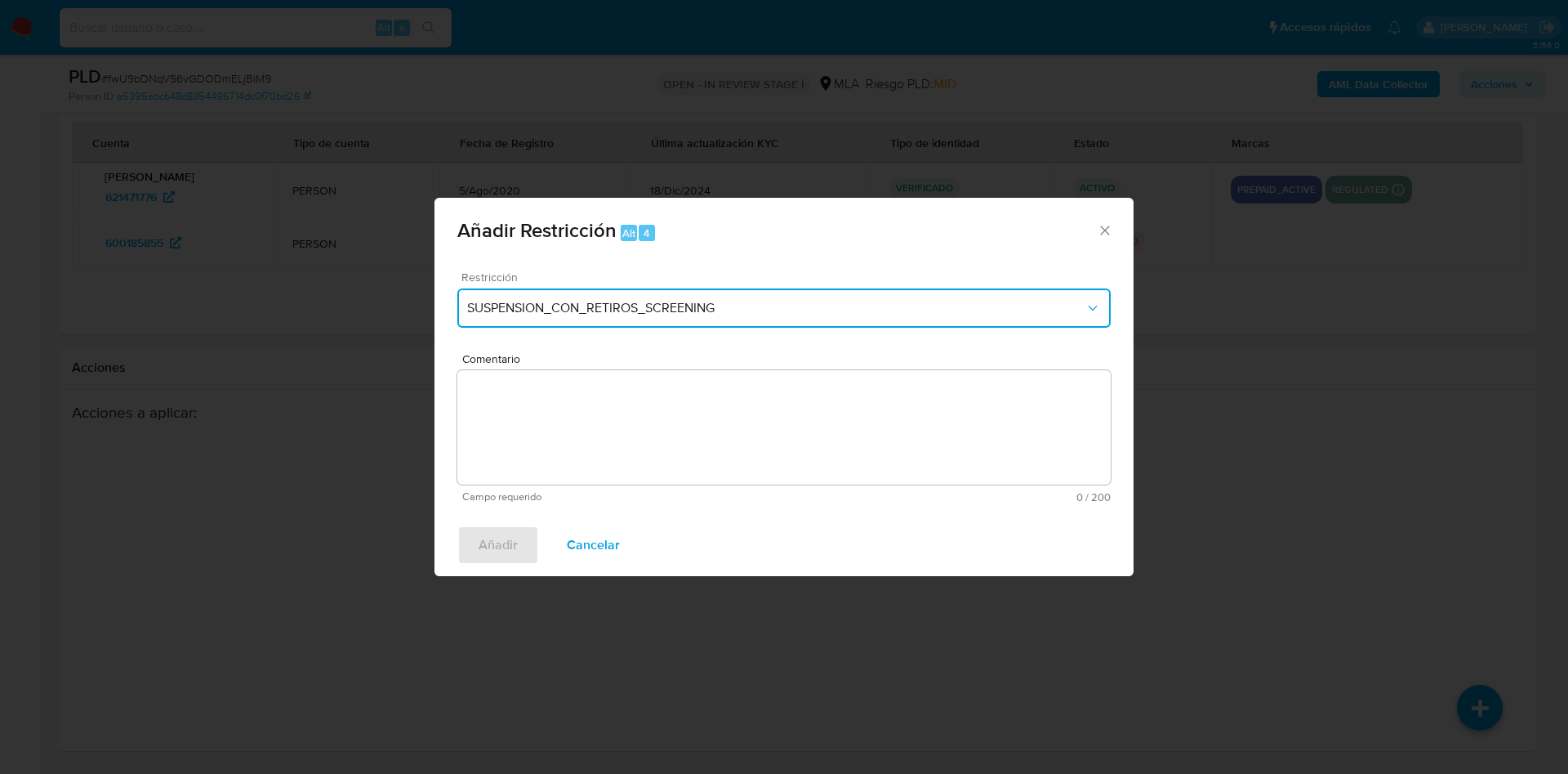
drag, startPoint x: 504, startPoint y: 308, endPoint x: 516, endPoint y: 302, distance: 13.4
click at [509, 303] on span "SUSPENSION_CON_RETIROS_SCREENING" at bounding box center [775, 308] width 617 height 16
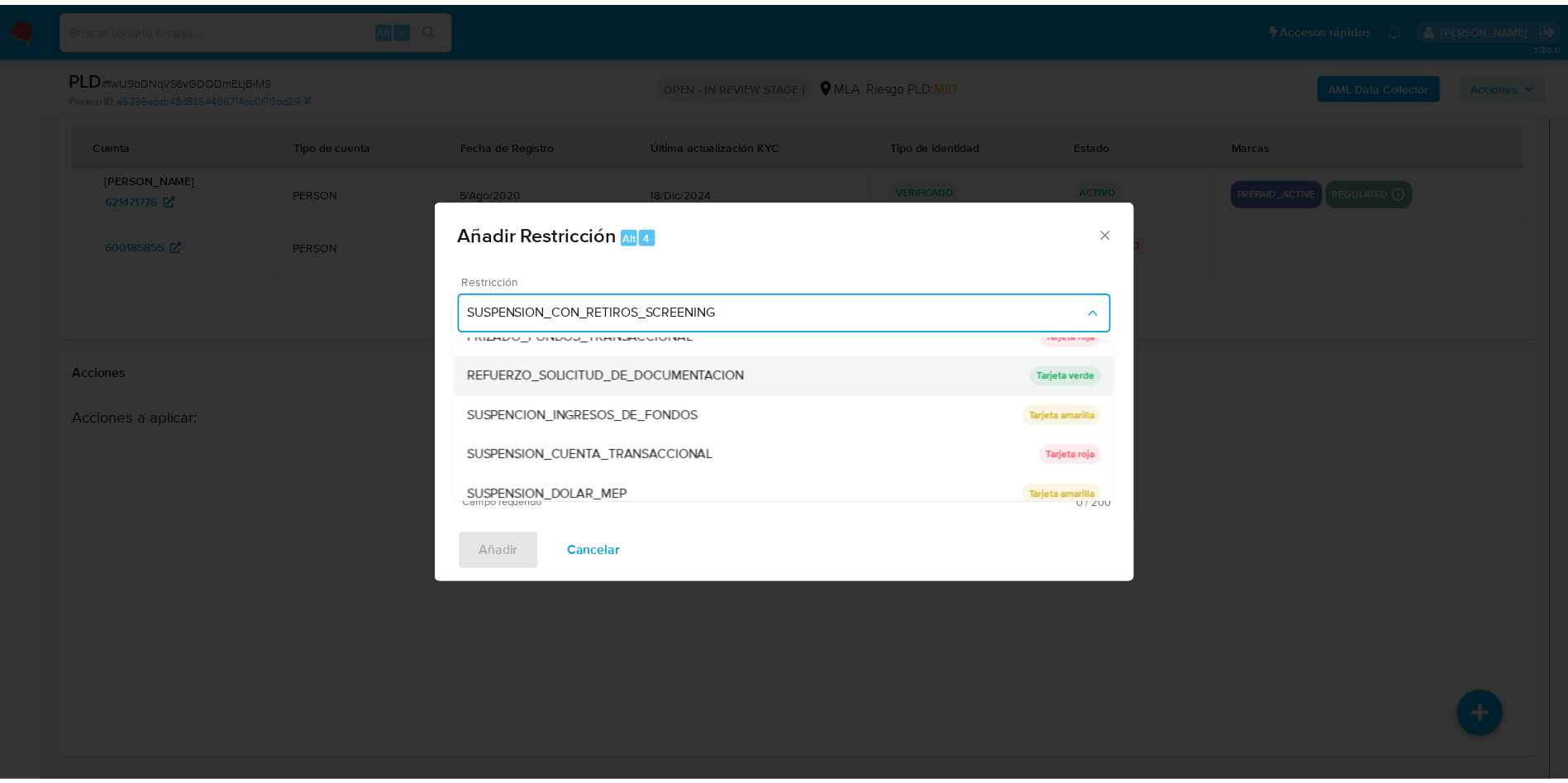
scroll to position [350, 0]
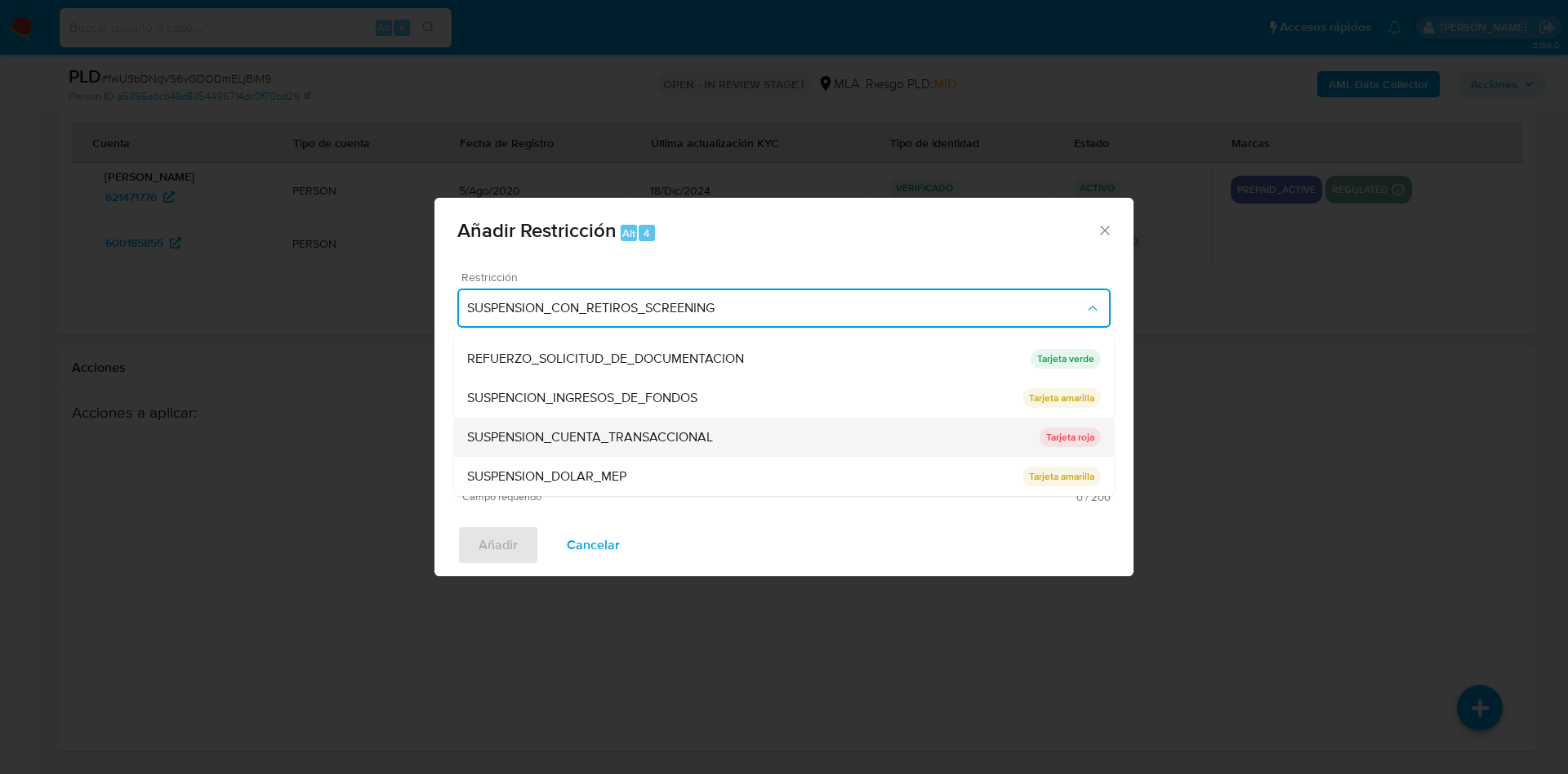
click at [622, 435] on span "SUSPENSION_CUENTA_TRANSACCIONAL" at bounding box center [590, 437] width 245 height 16
click at [622, 435] on textarea "Comentario" at bounding box center [784, 427] width 653 height 114
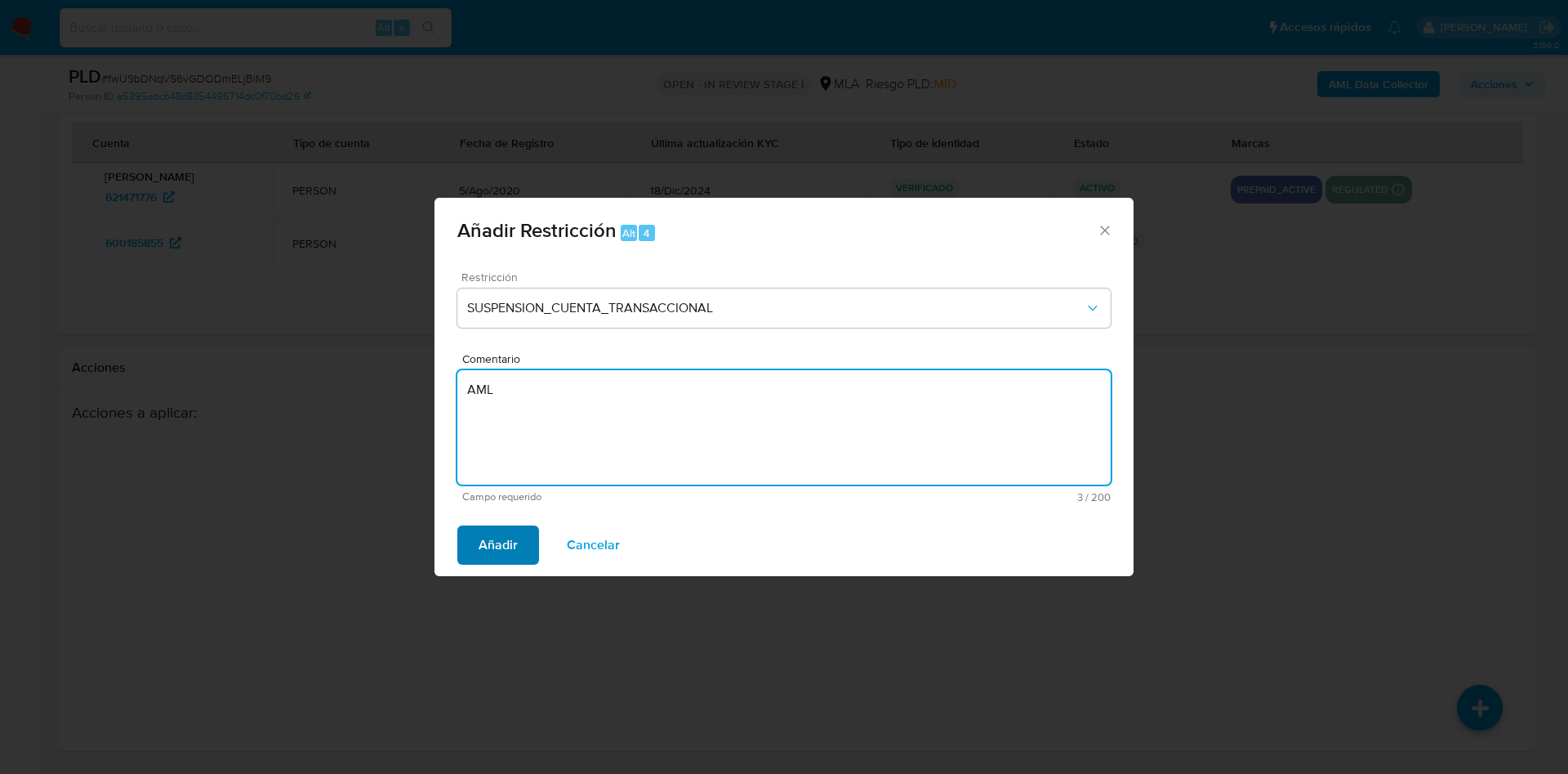
type textarea "AML"
click at [495, 544] on span "Añadir" at bounding box center [497, 545] width 39 height 36
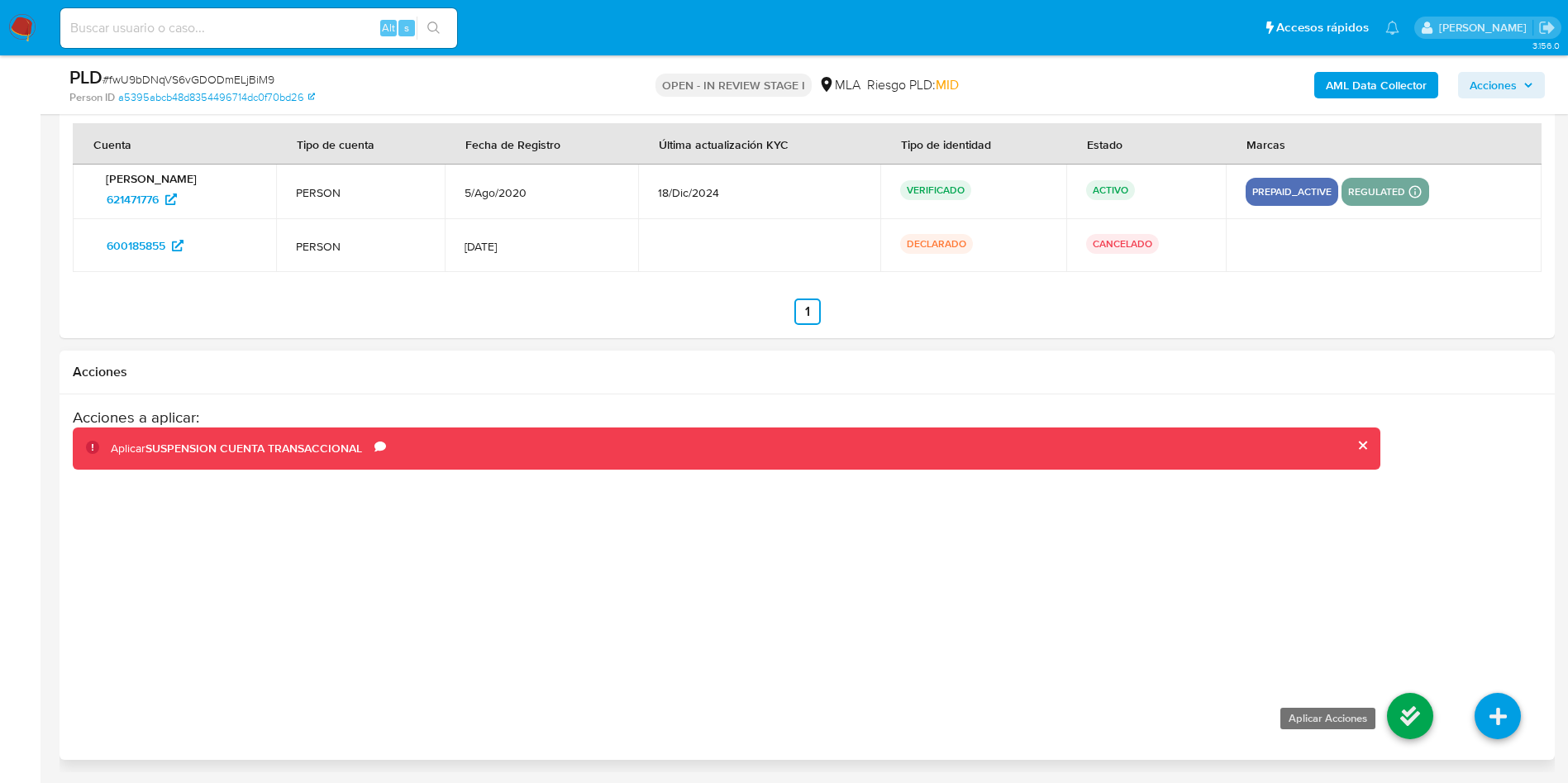
click at [1415, 717] on icon at bounding box center [1410, 715] width 46 height 46
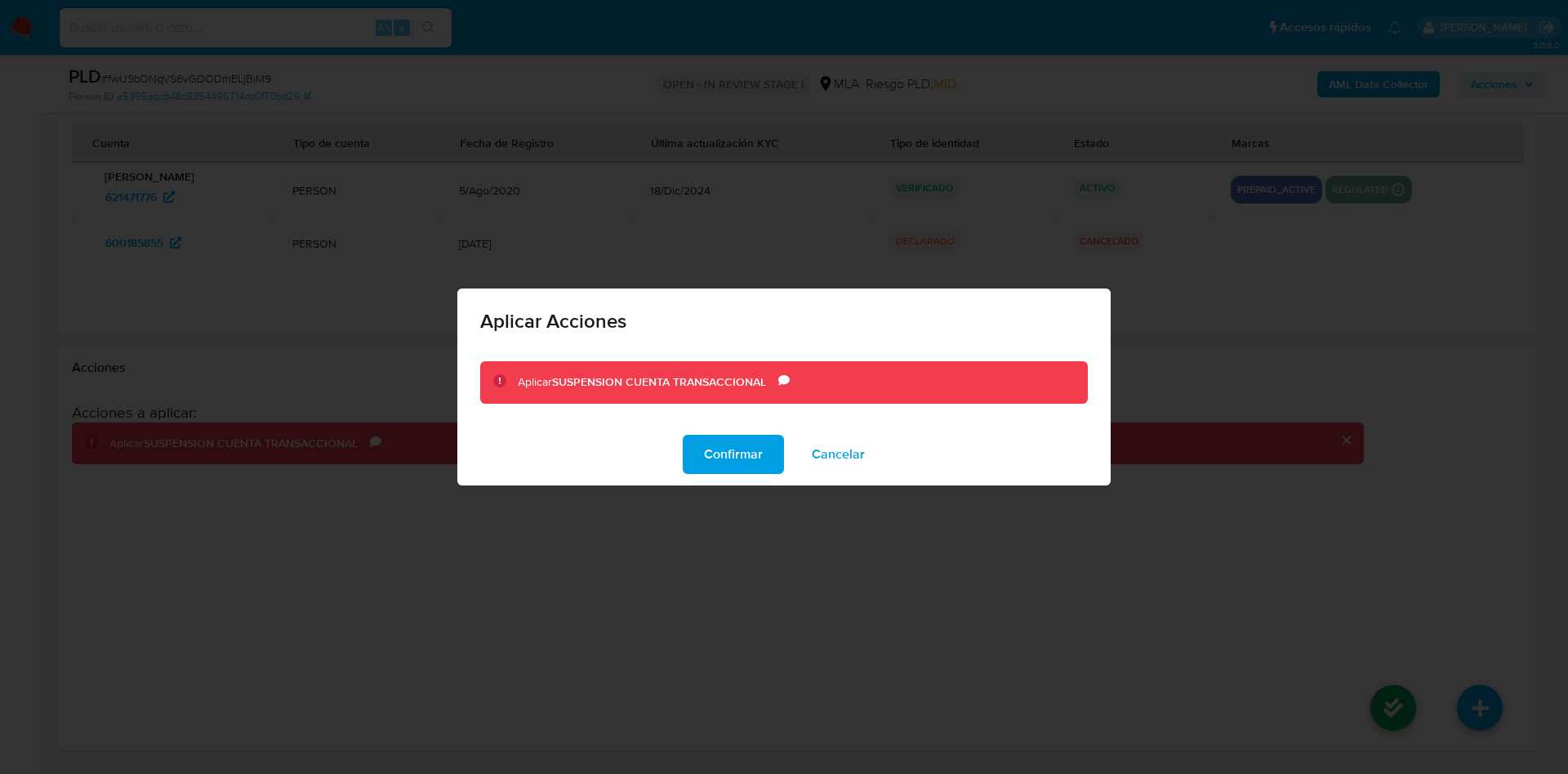
drag, startPoint x: 735, startPoint y: 471, endPoint x: 722, endPoint y: 477, distance: 14.3
click at [733, 472] on span "Confirmar" at bounding box center [733, 454] width 59 height 36
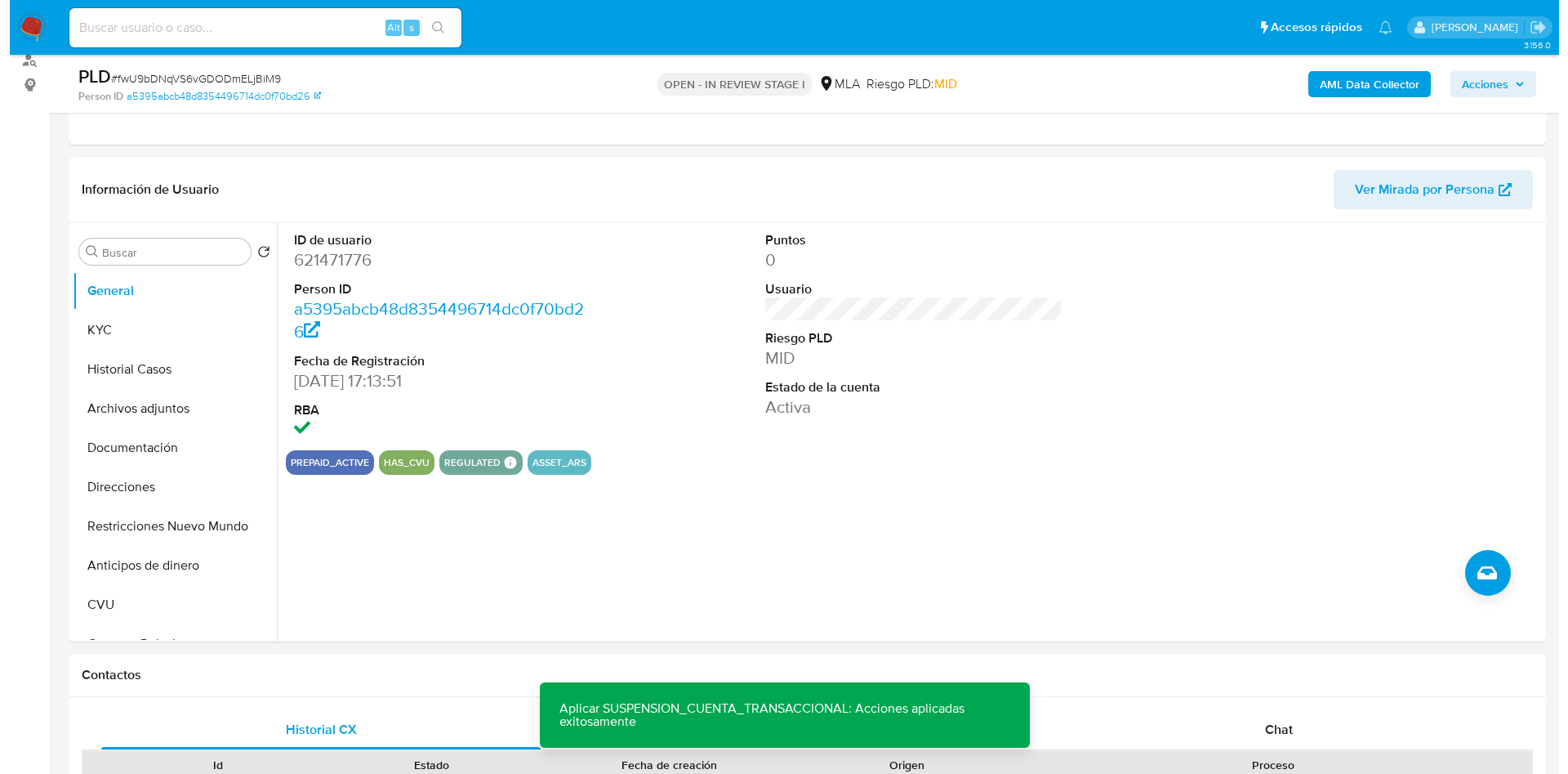
scroll to position [198, 0]
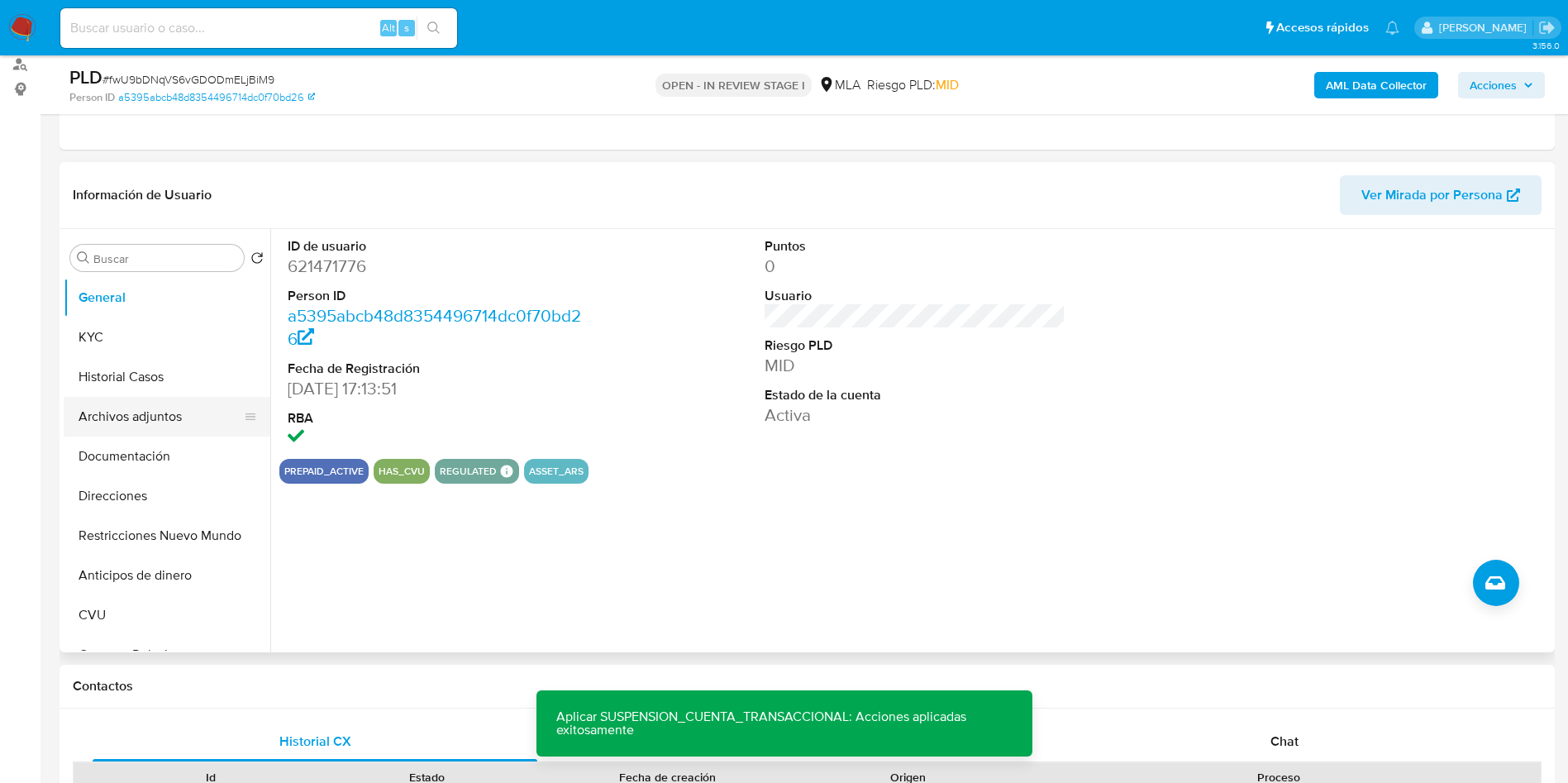
click at [138, 426] on button "Archivos adjuntos" at bounding box center [160, 416] width 193 height 39
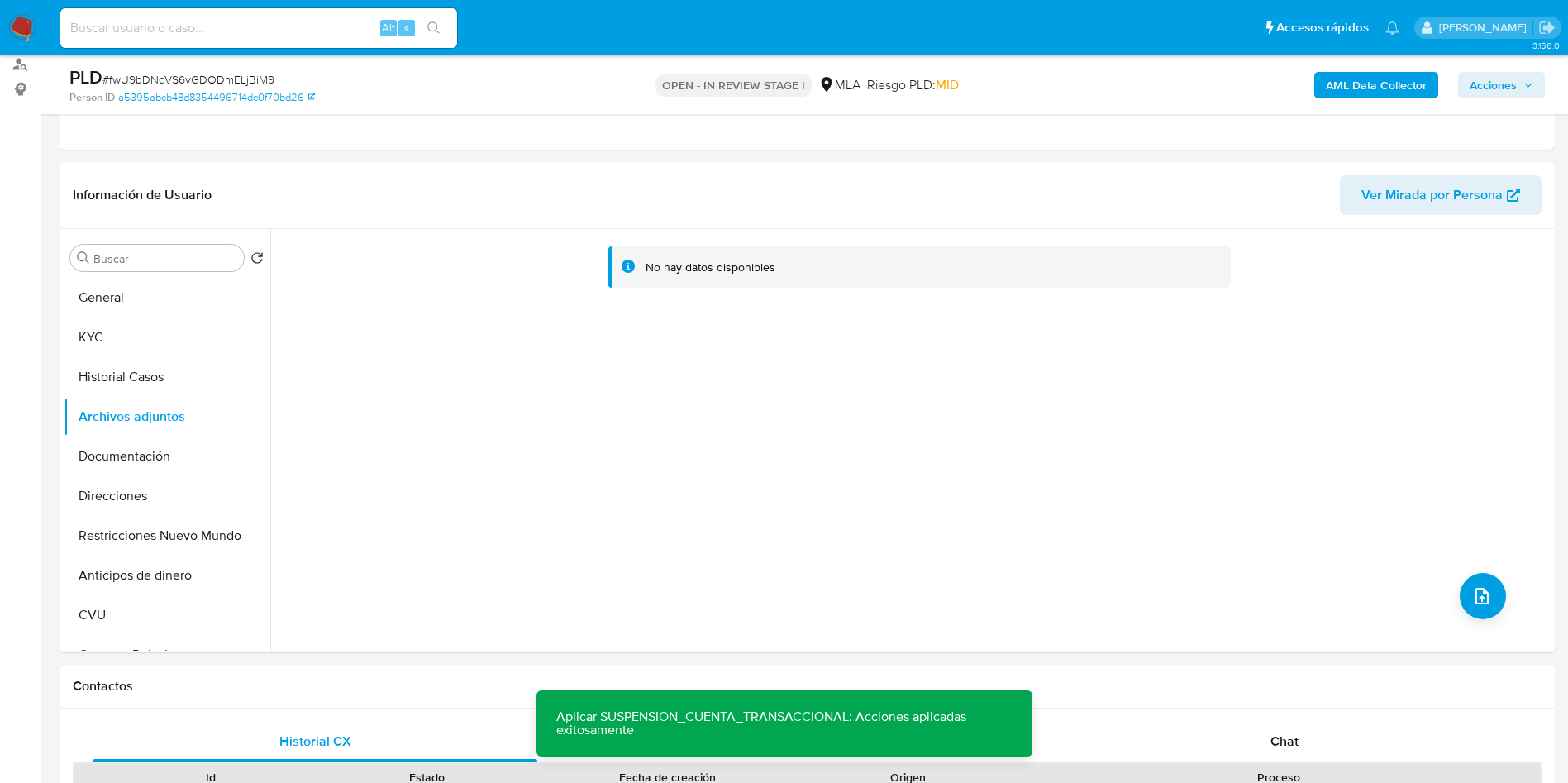
click at [1320, 80] on button "AML Data Collector" at bounding box center [1375, 84] width 124 height 27
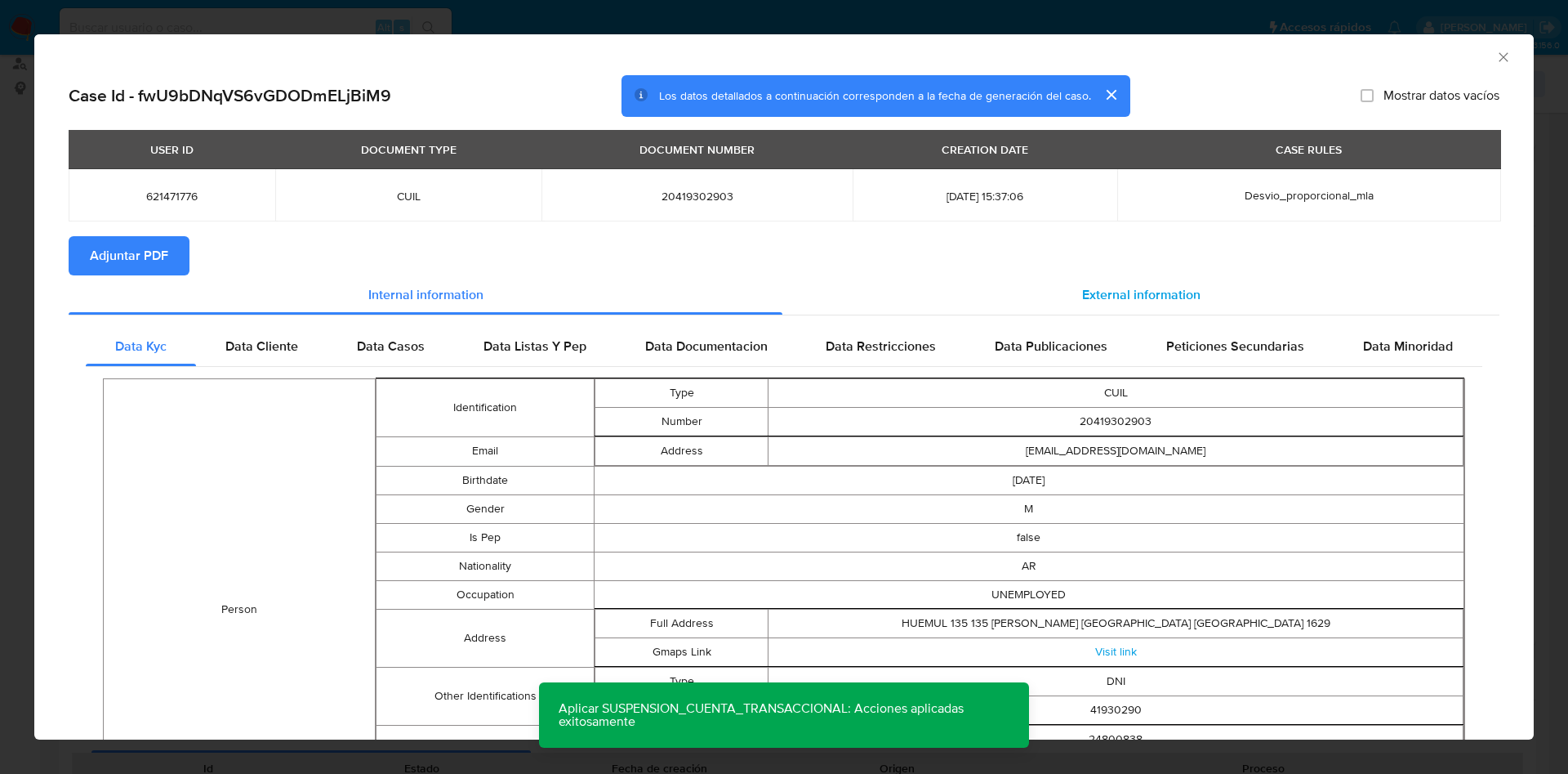
click at [1082, 287] on span "External information" at bounding box center [1140, 295] width 119 height 19
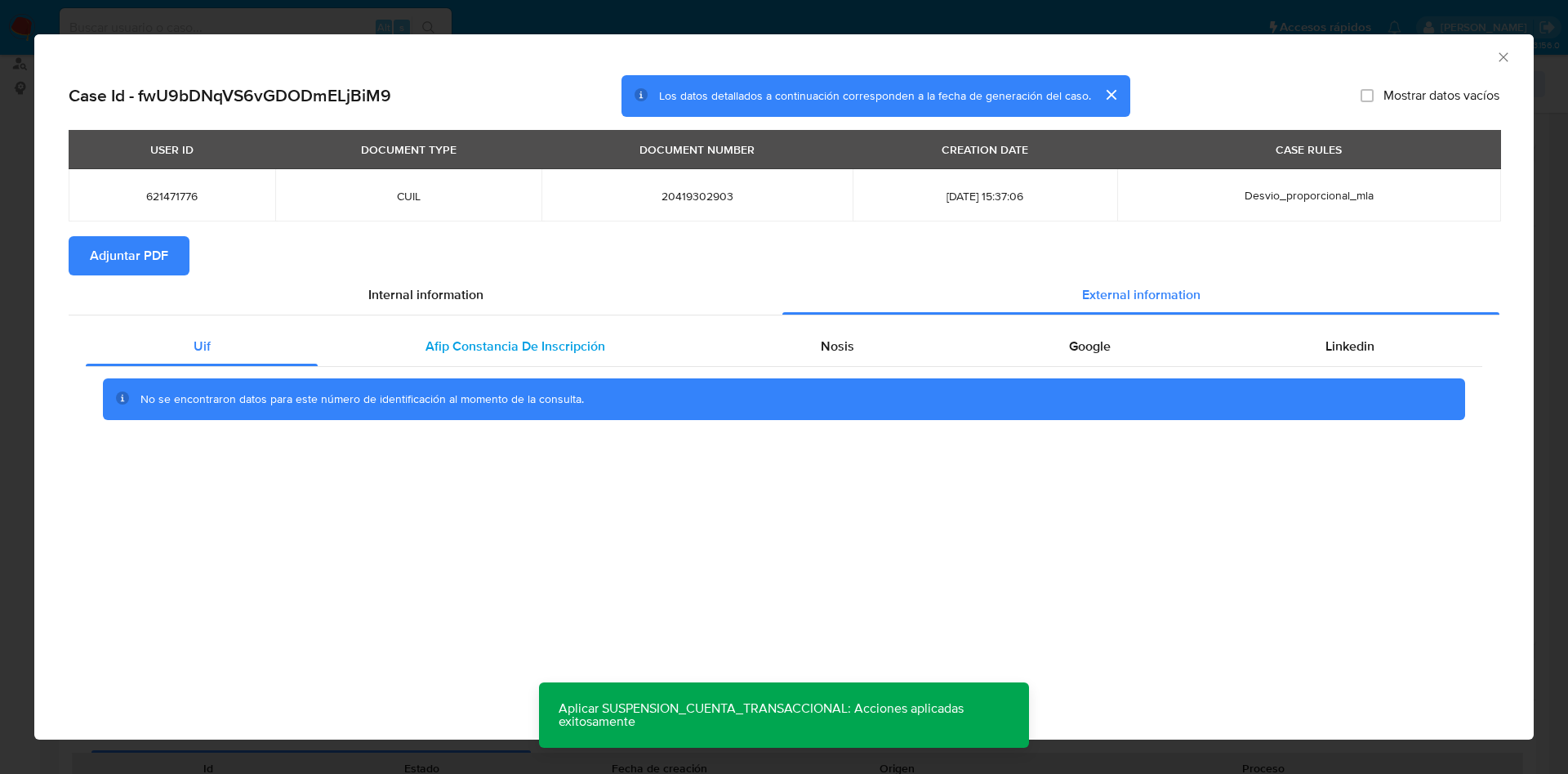
click at [571, 361] on div "Afip Constancia De Inscripción" at bounding box center [515, 346] width 394 height 39
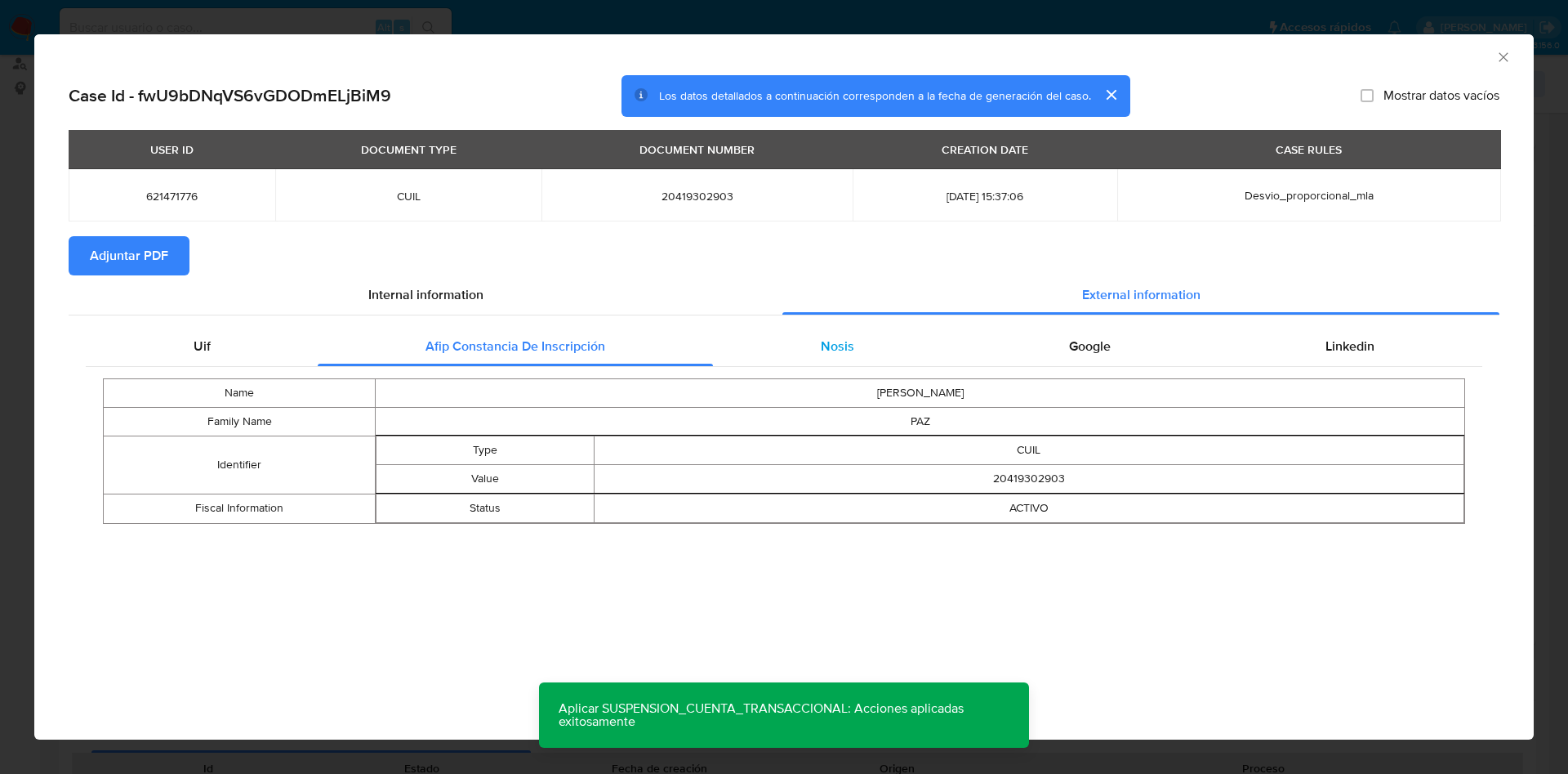
click at [876, 353] on div "Nosis" at bounding box center [837, 346] width 248 height 39
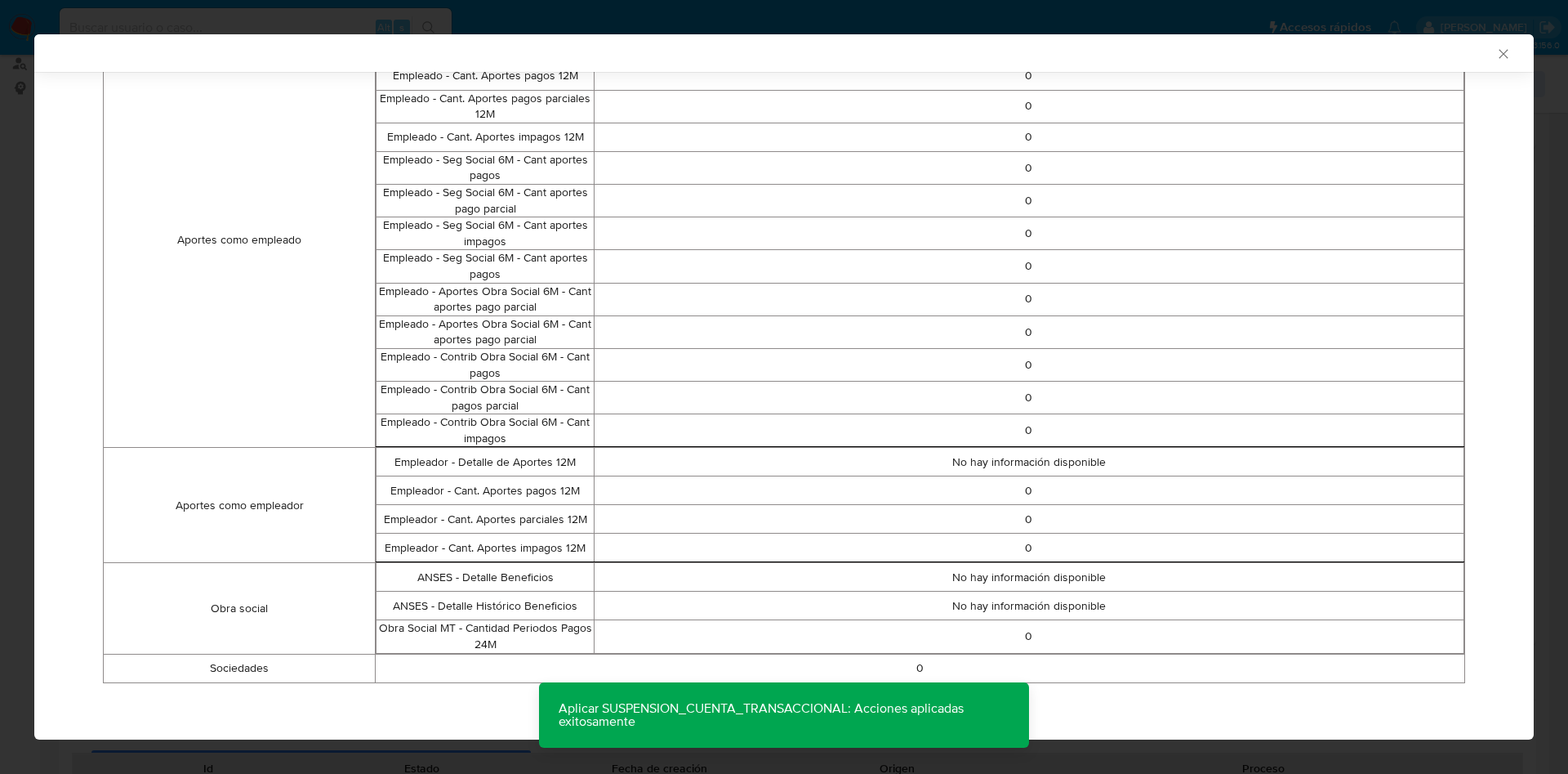
scroll to position [0, 0]
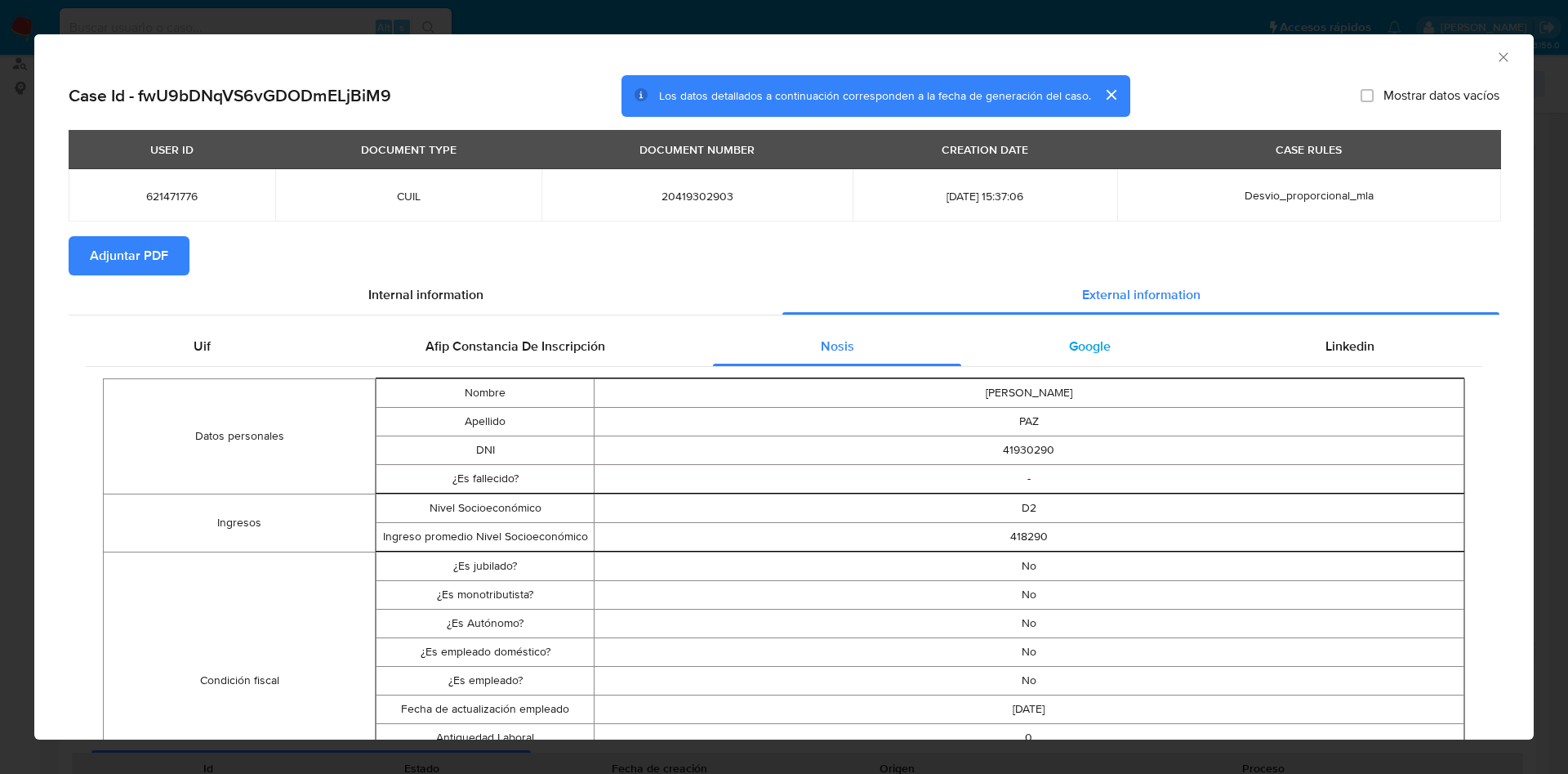
drag, startPoint x: 1058, startPoint y: 351, endPoint x: 1175, endPoint y: 354, distance: 117.0
click at [1069, 349] on span "Google" at bounding box center [1090, 345] width 42 height 19
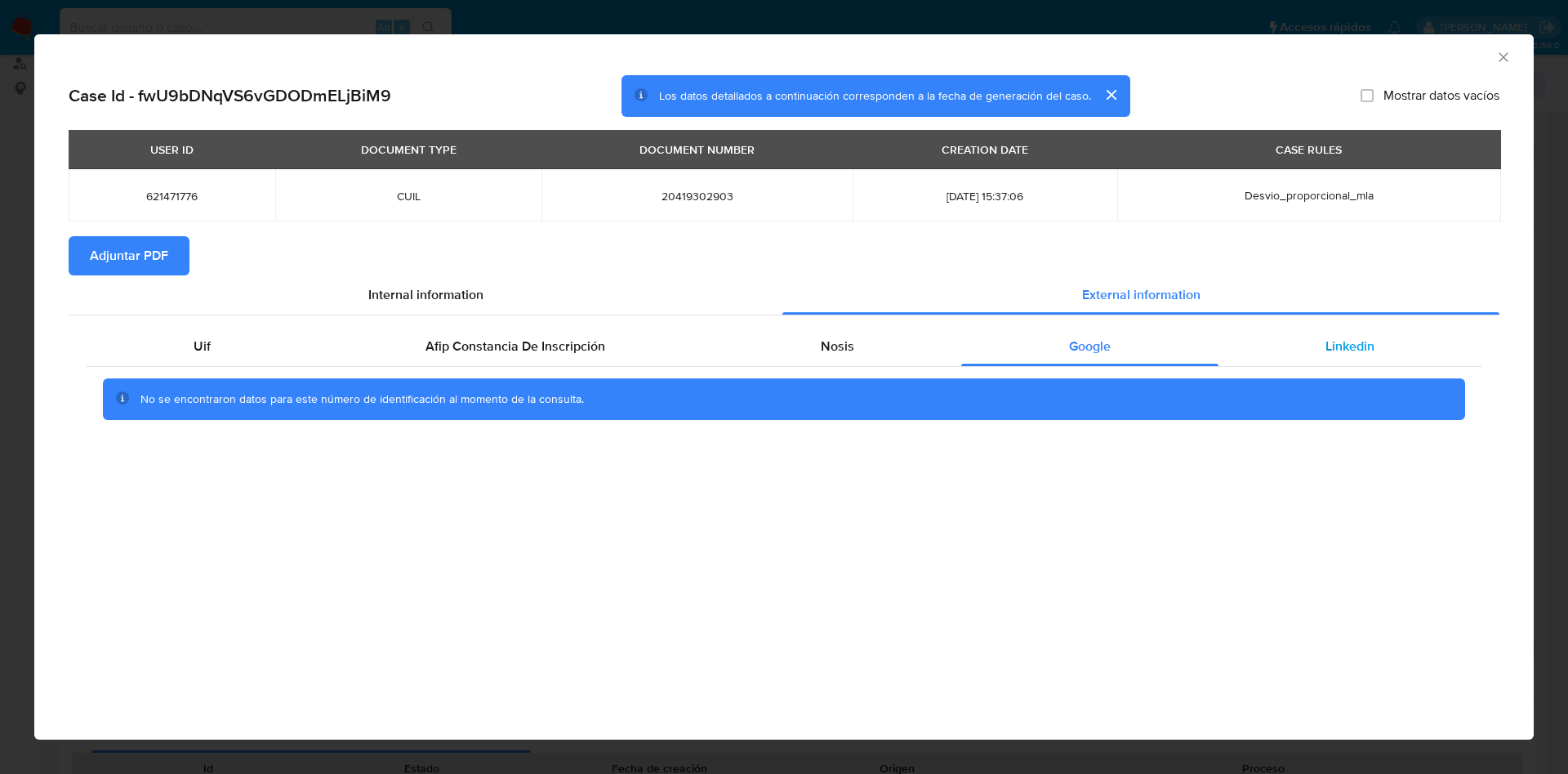
click at [1288, 355] on div "Linkedin" at bounding box center [1350, 346] width 264 height 39
click at [130, 240] on span "Adjuntar PDF" at bounding box center [129, 256] width 79 height 36
click at [1503, 53] on icon "Cerrar ventana" at bounding box center [1503, 57] width 16 height 16
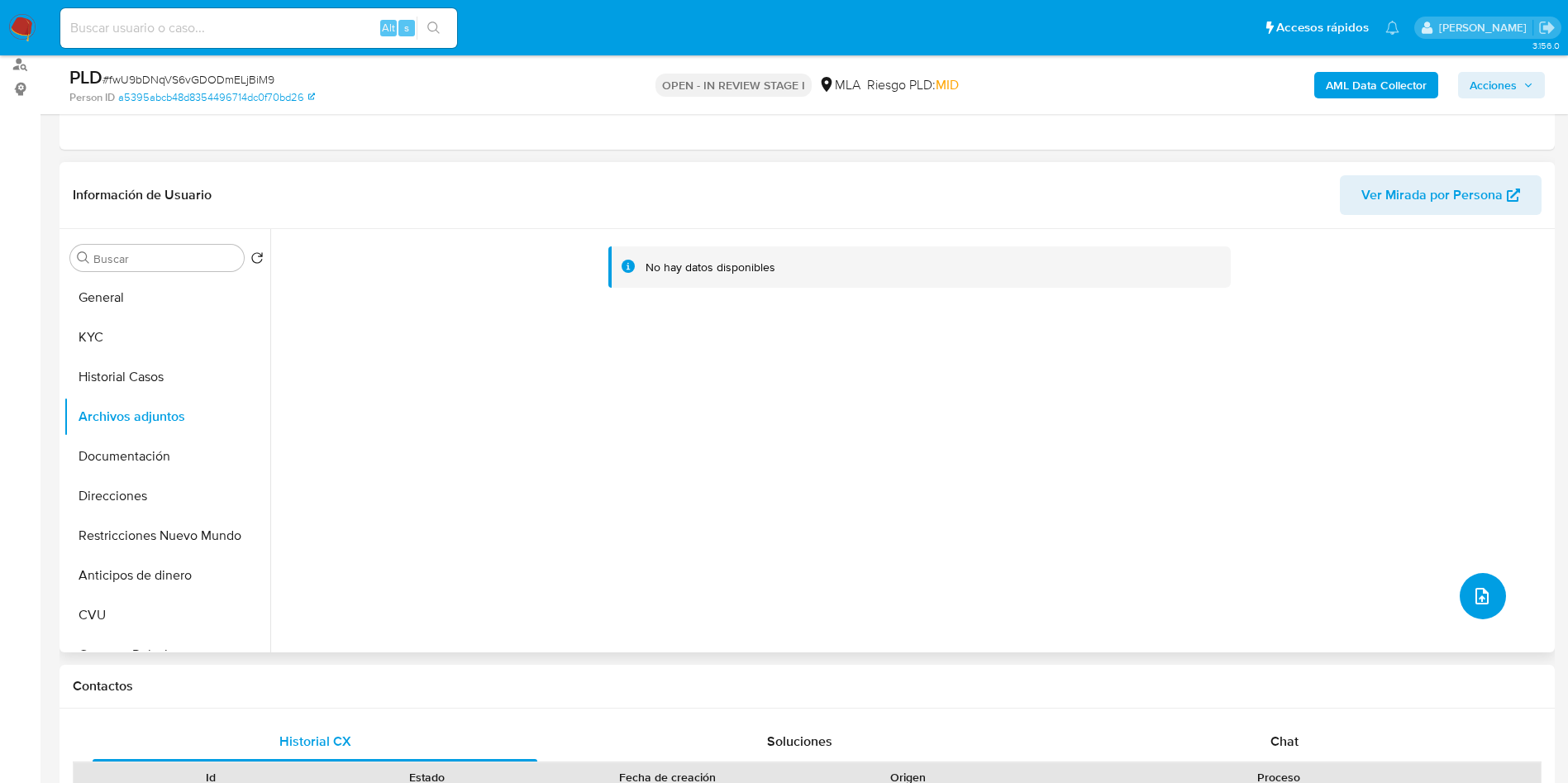
click at [1496, 600] on button "upload-file" at bounding box center [1483, 596] width 46 height 46
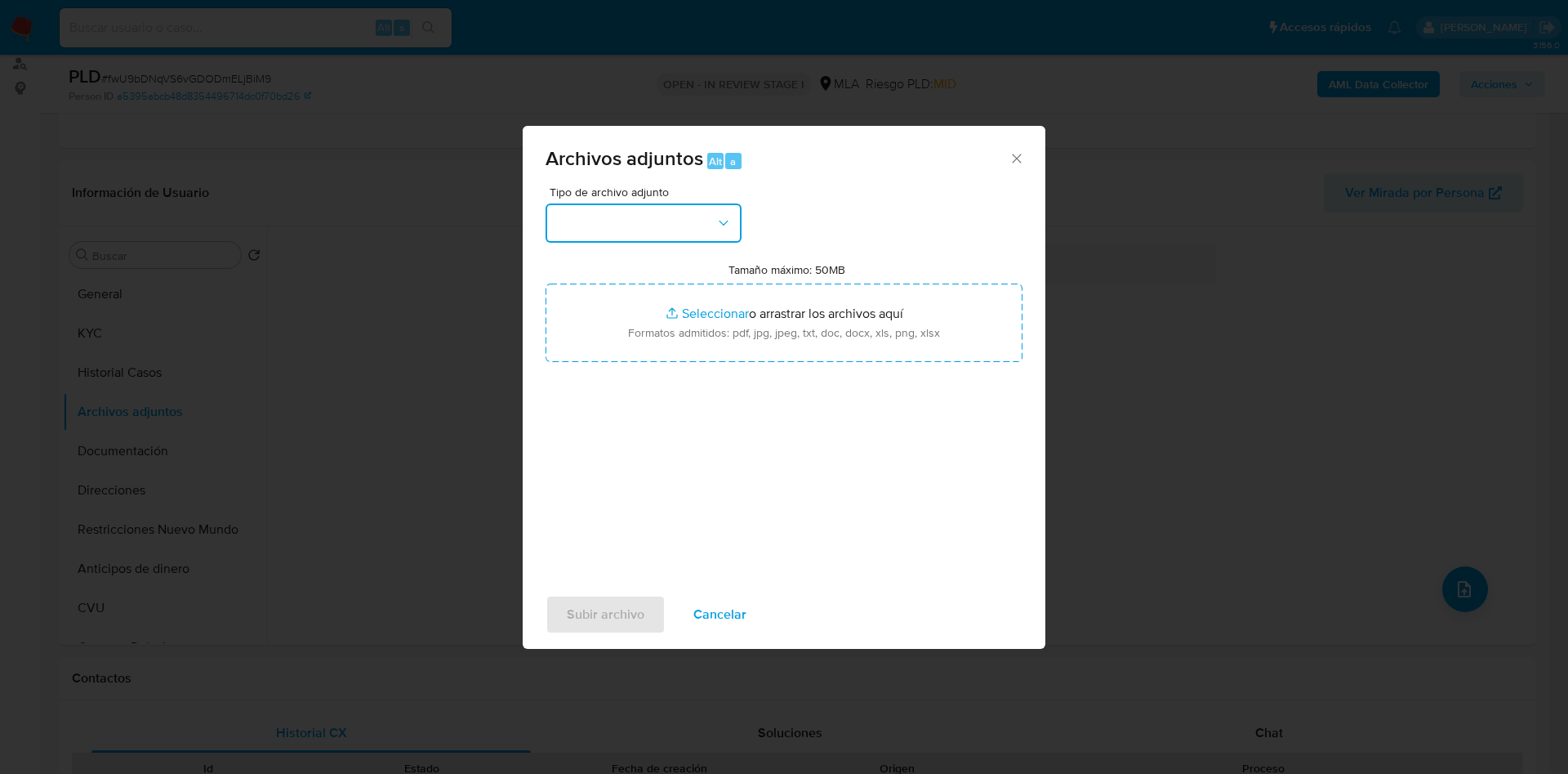
click at [628, 210] on button "button" at bounding box center [643, 222] width 196 height 39
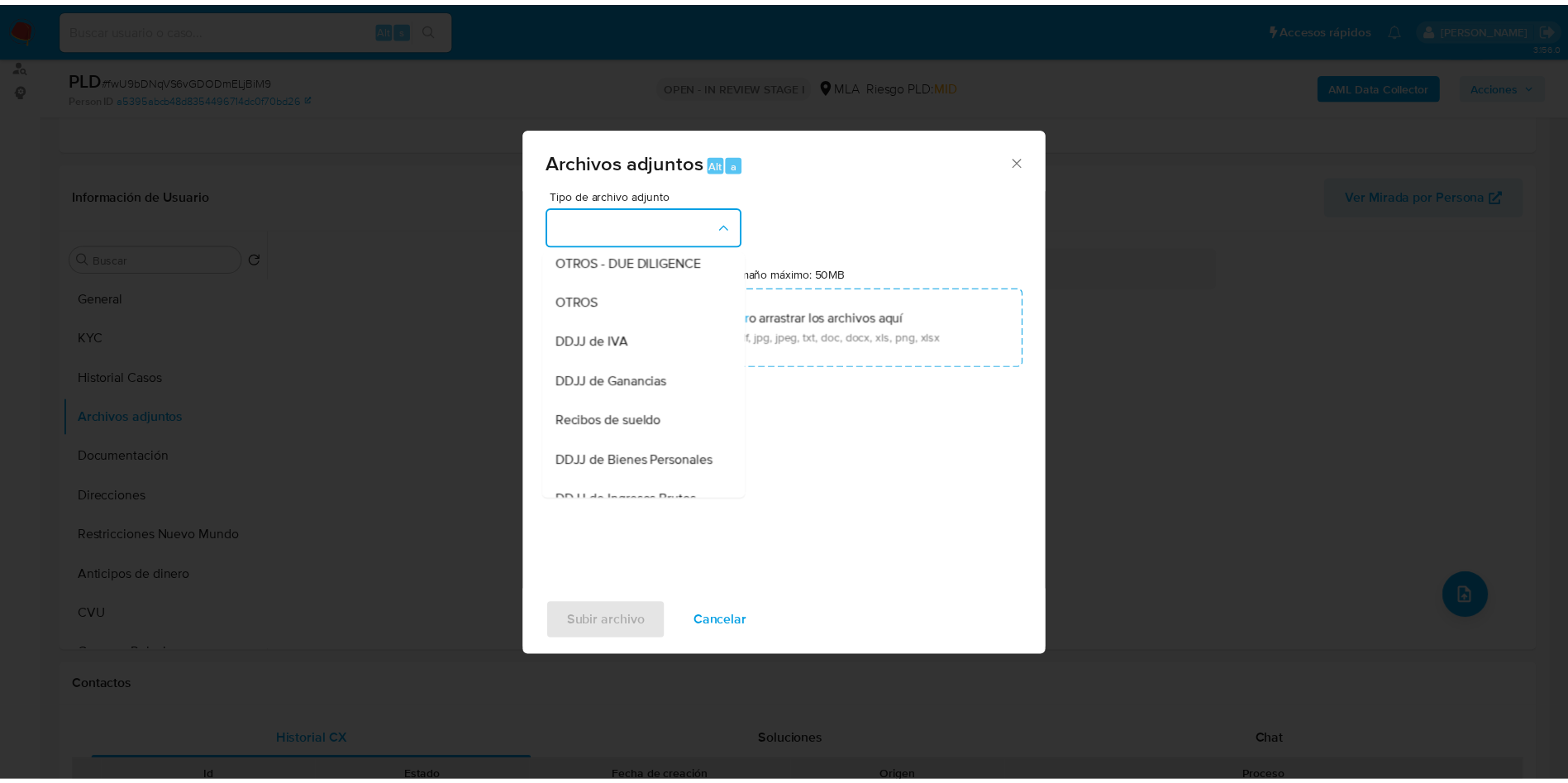
scroll to position [251, 0]
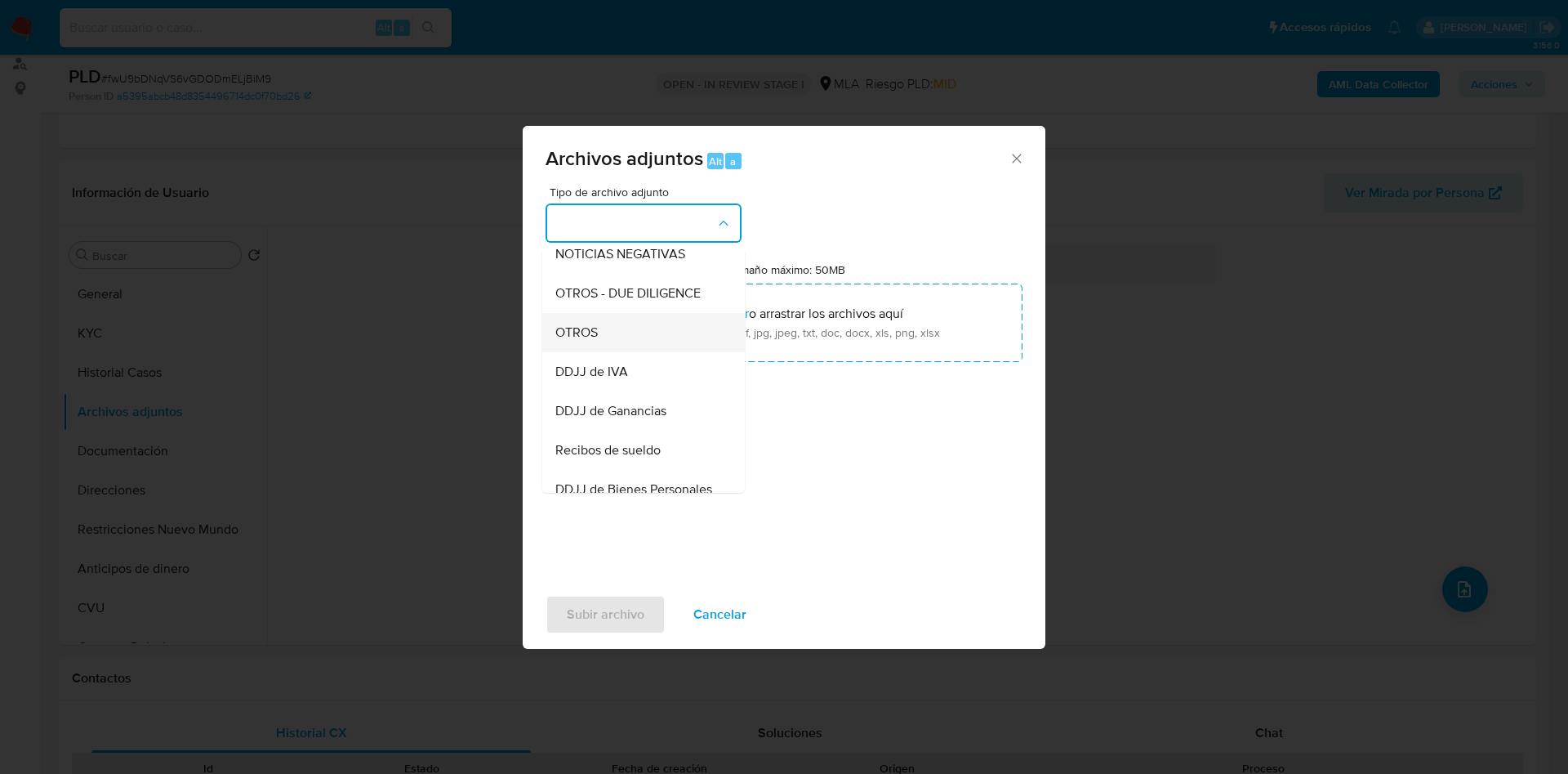
click at [609, 352] on div "OTROS" at bounding box center [639, 332] width 167 height 39
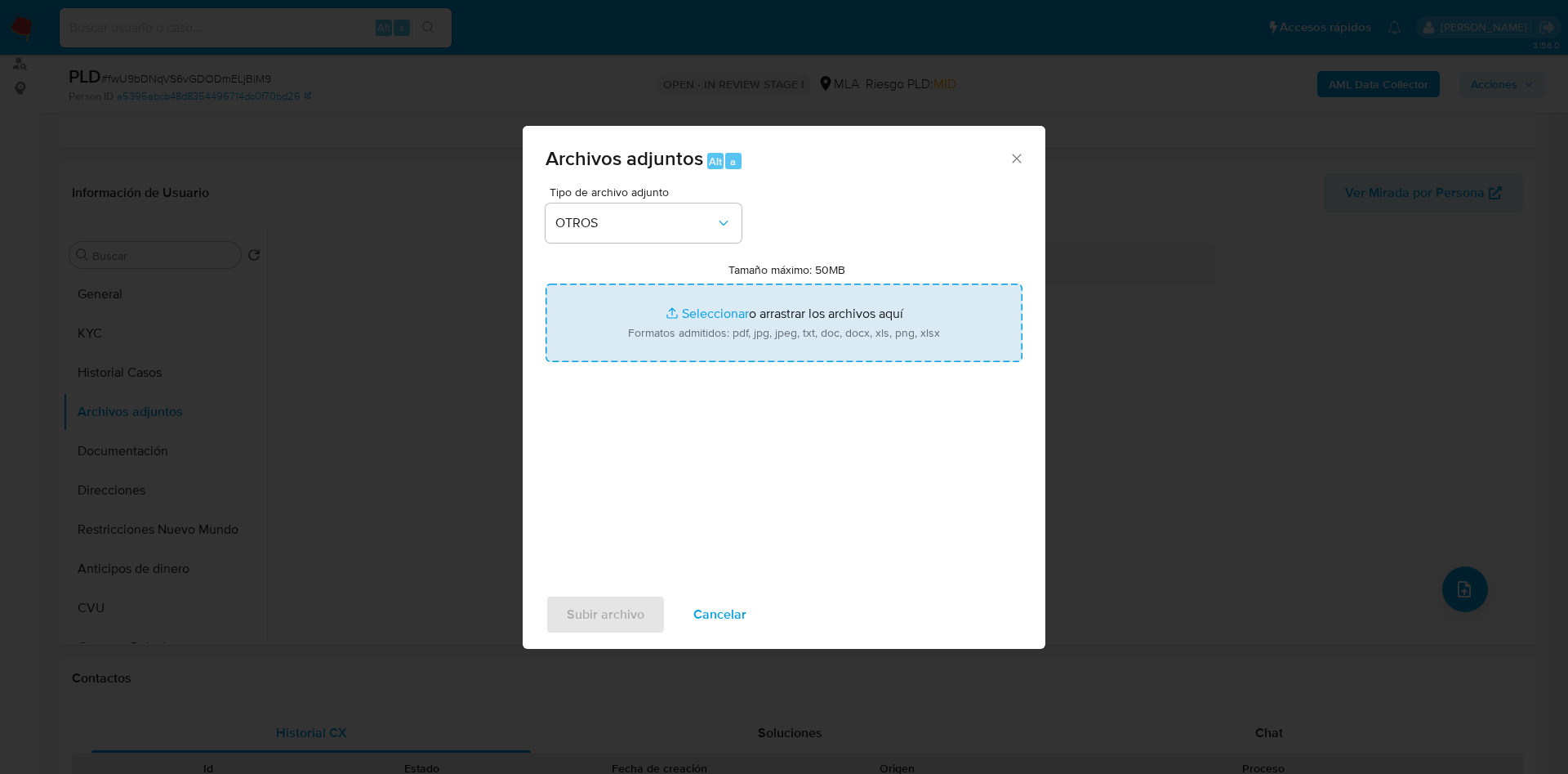
click at [741, 306] on input "Tamaño máximo: 50MB Seleccionar archivos" at bounding box center [784, 323] width 476 height 79
type input "C:\fakepath\Movimientos 621471776.xlsx"
click at [718, 310] on input "Tamaño máximo: 50MB Seleccionar archivos" at bounding box center [784, 323] width 476 height 79
type input "C:\fakepath\Caselog fwU9bDNqVS6vGDODmELjBiM9 - 621471776.docx"
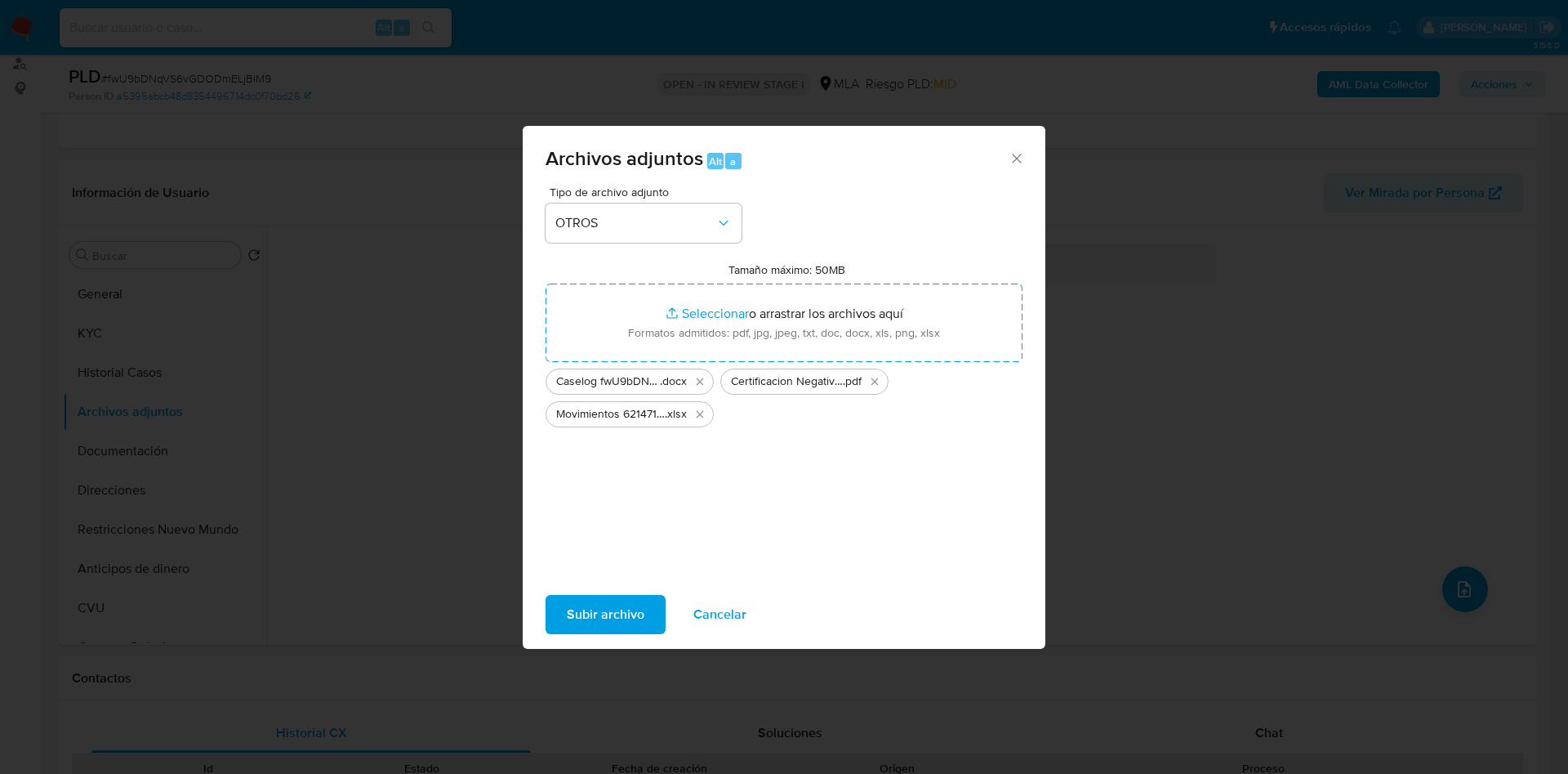
click at [607, 604] on span "Subir archivo" at bounding box center [606, 614] width 78 height 36
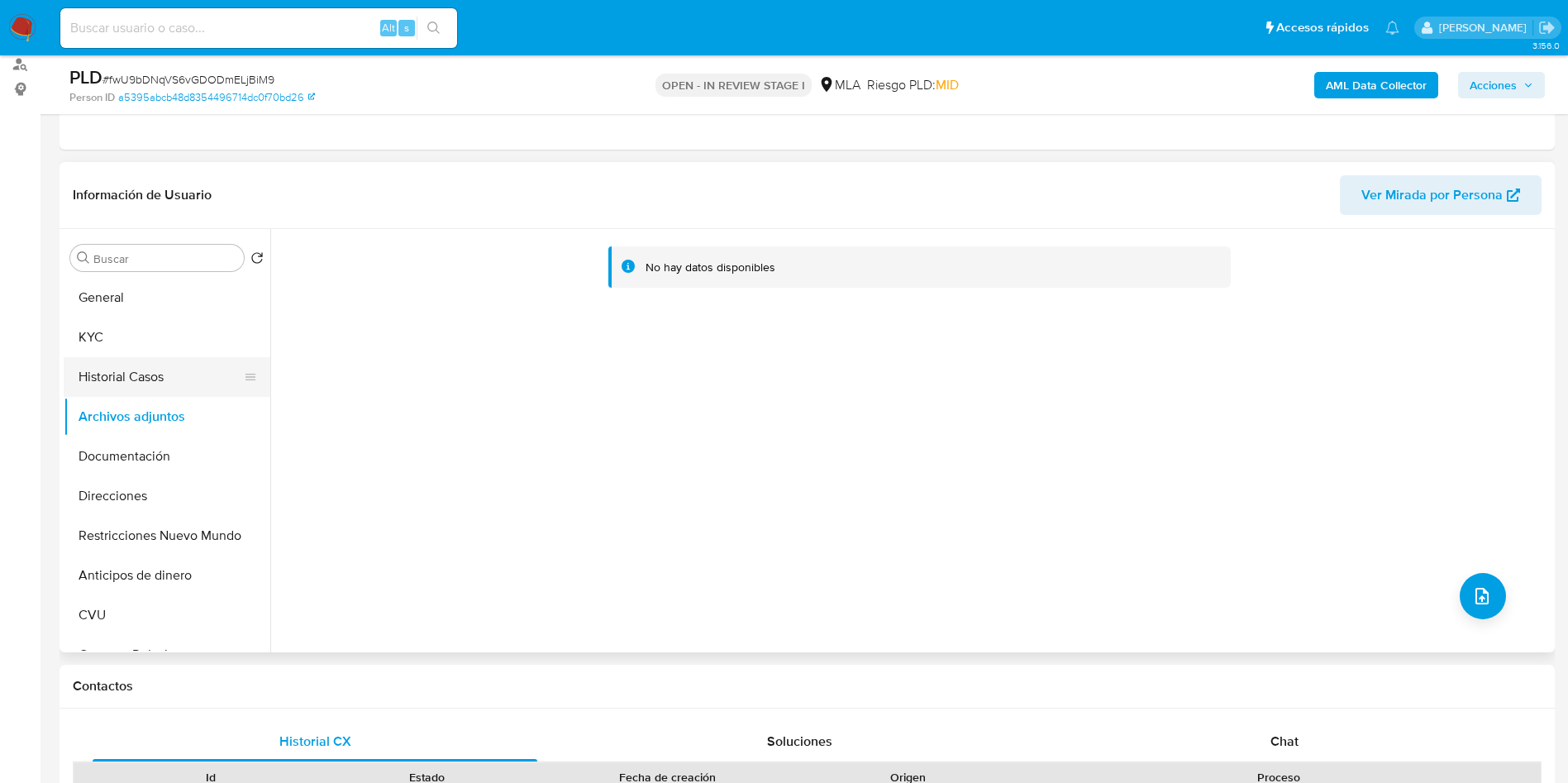
click at [135, 386] on button "Historial Casos" at bounding box center [160, 376] width 193 height 39
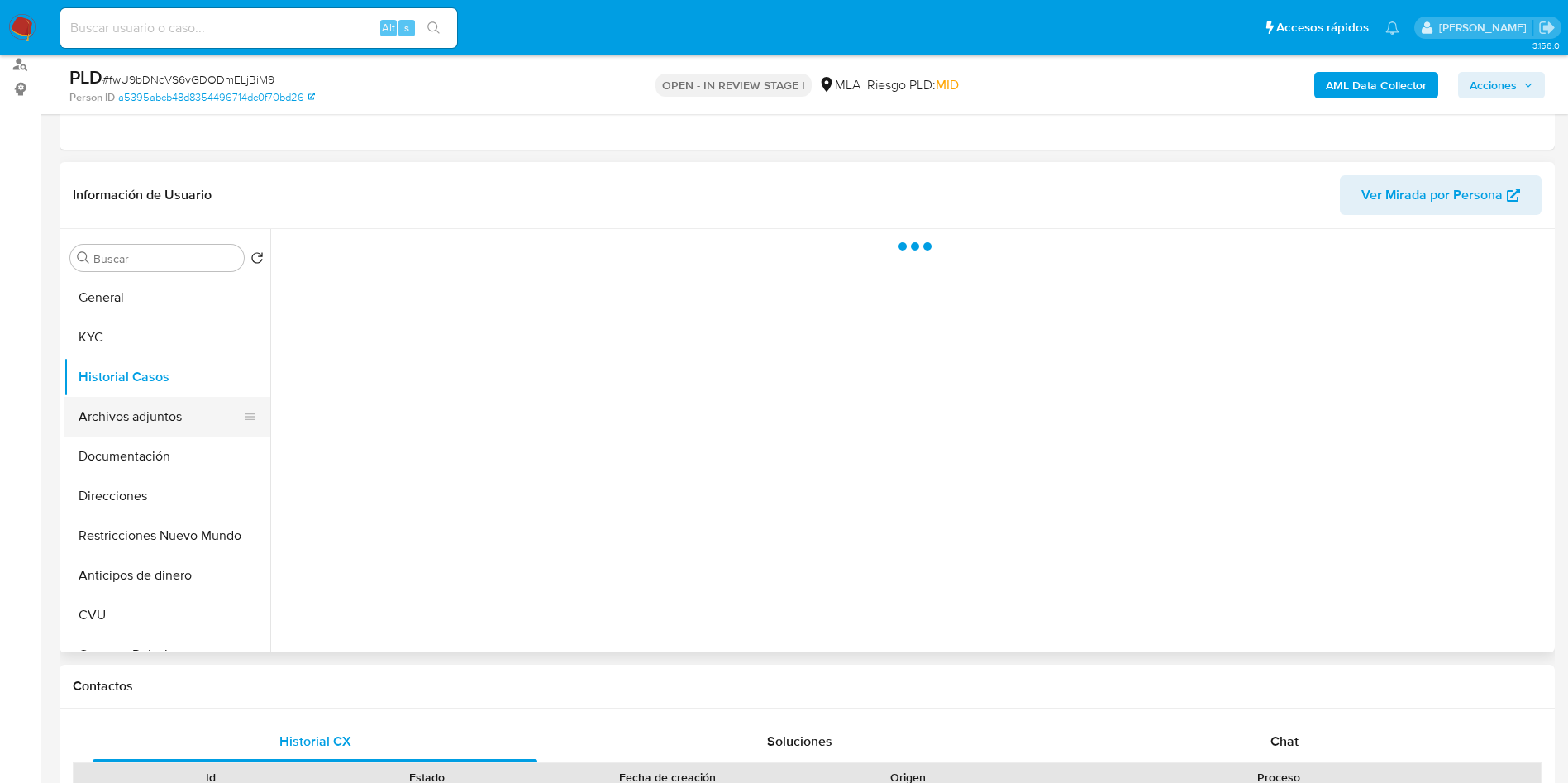
click at [137, 414] on button "Archivos adjuntos" at bounding box center [160, 416] width 193 height 39
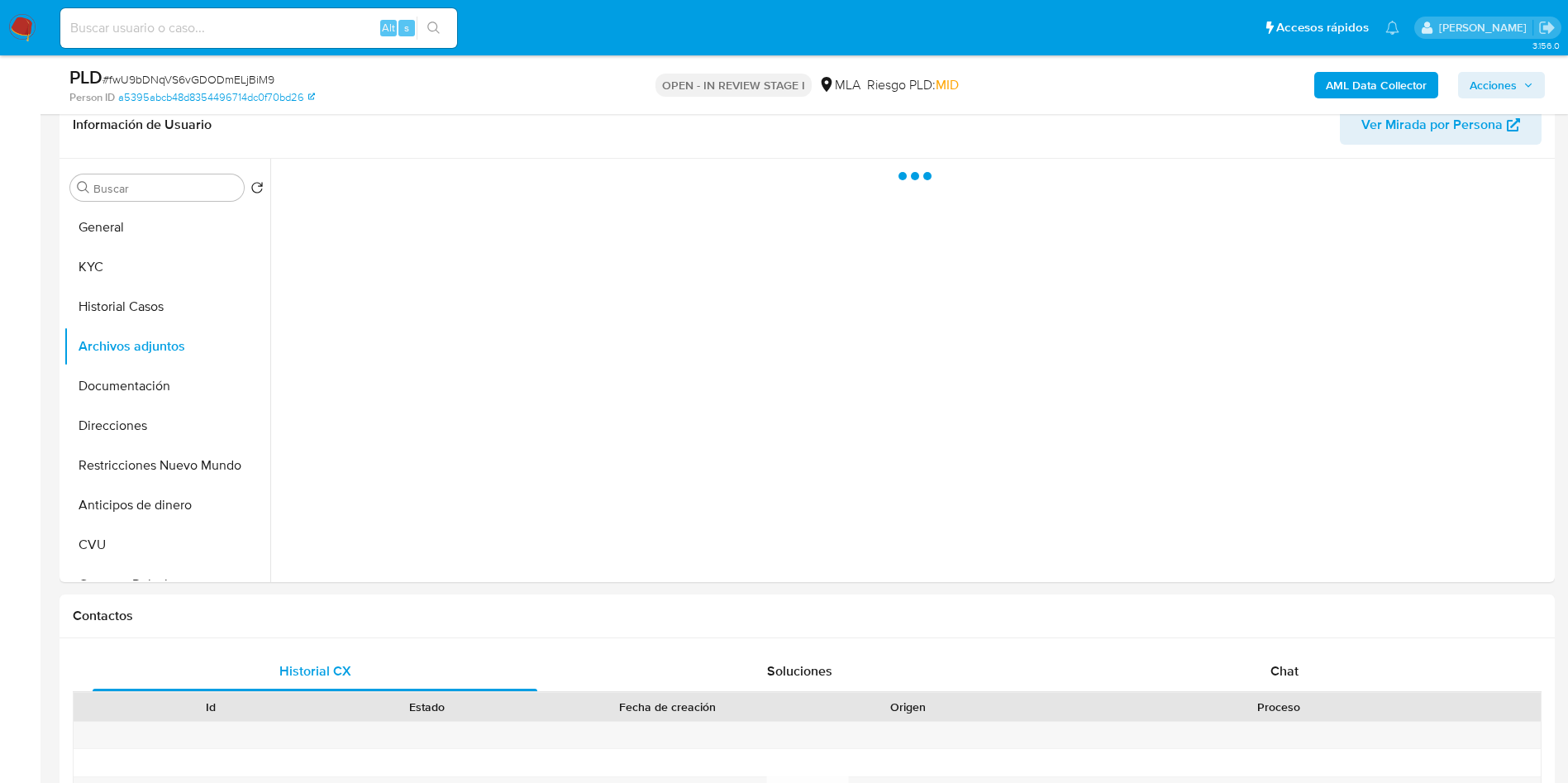
scroll to position [572, 0]
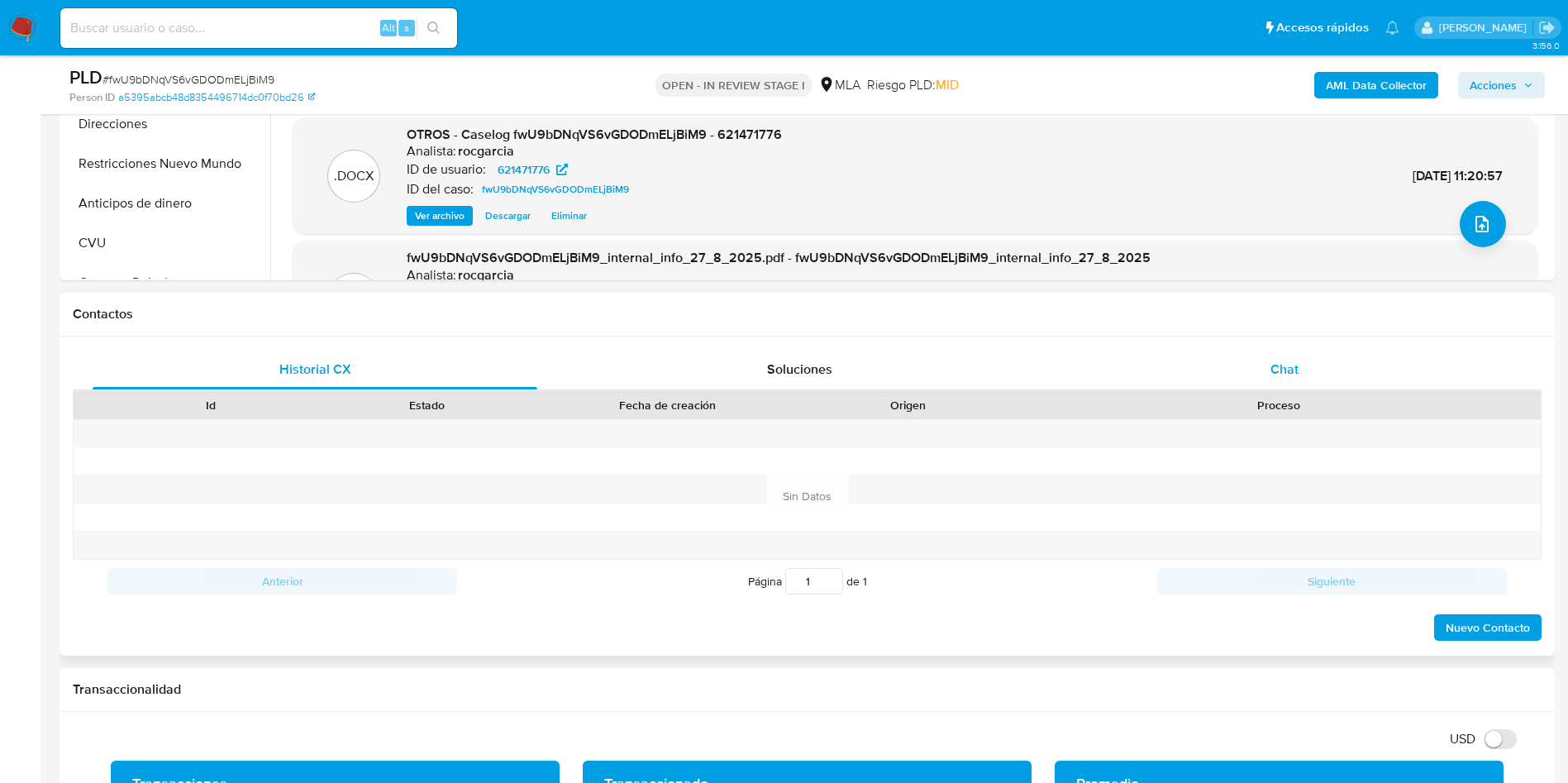
click at [1262, 381] on div "Chat" at bounding box center [1284, 369] width 445 height 39
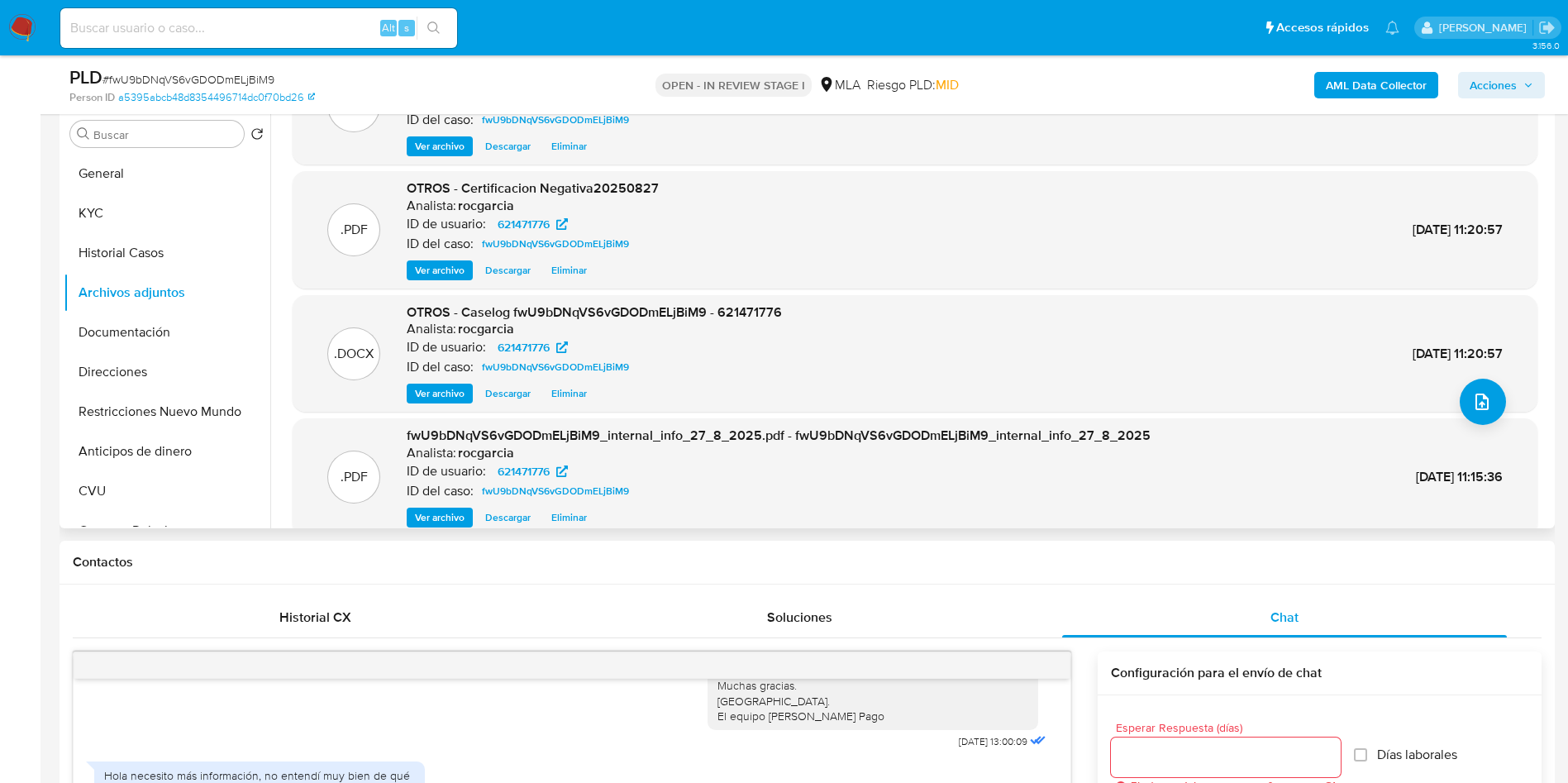
scroll to position [124, 0]
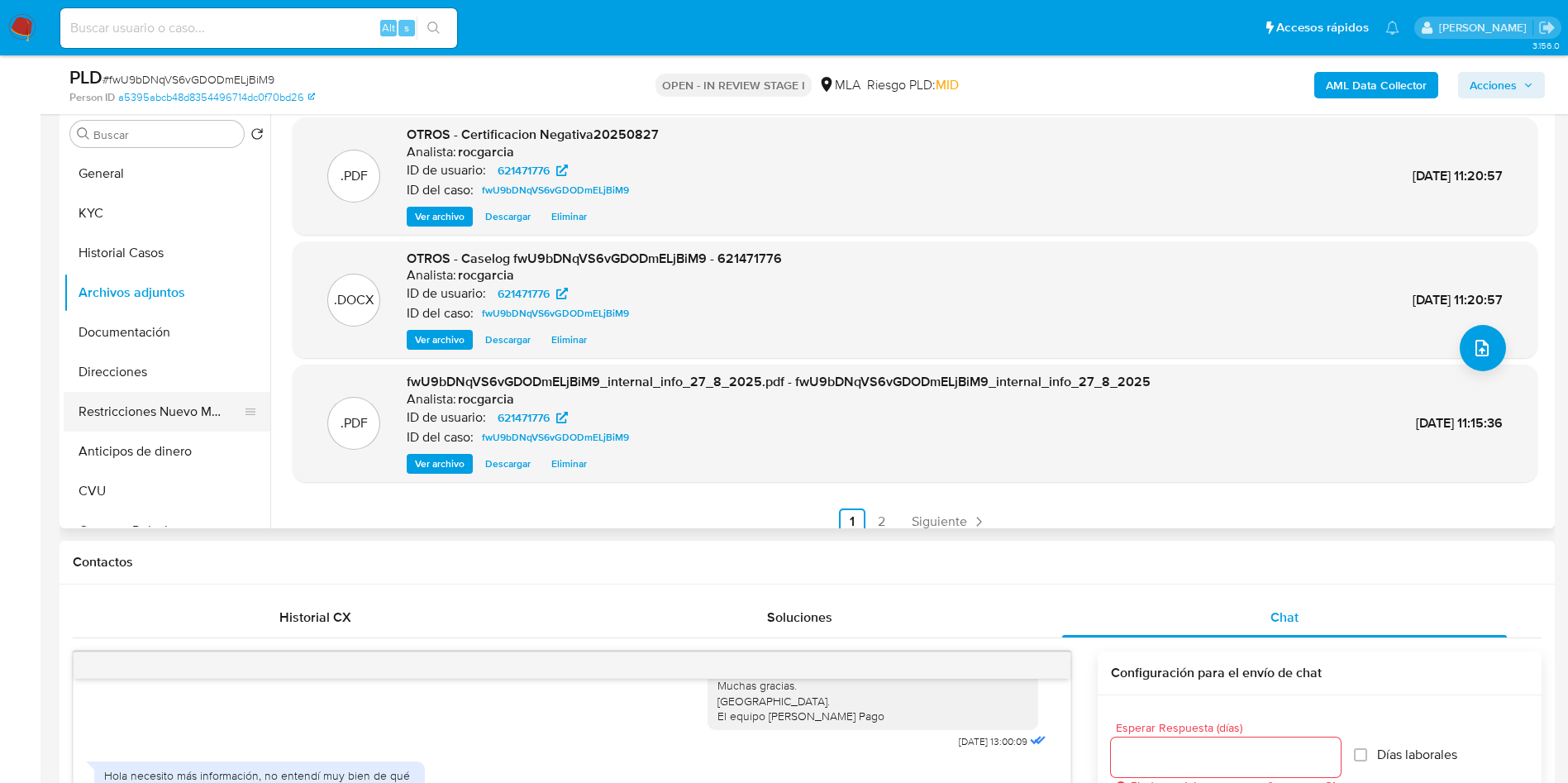
click at [193, 429] on button "Restricciones Nuevo Mundo" at bounding box center [160, 411] width 193 height 39
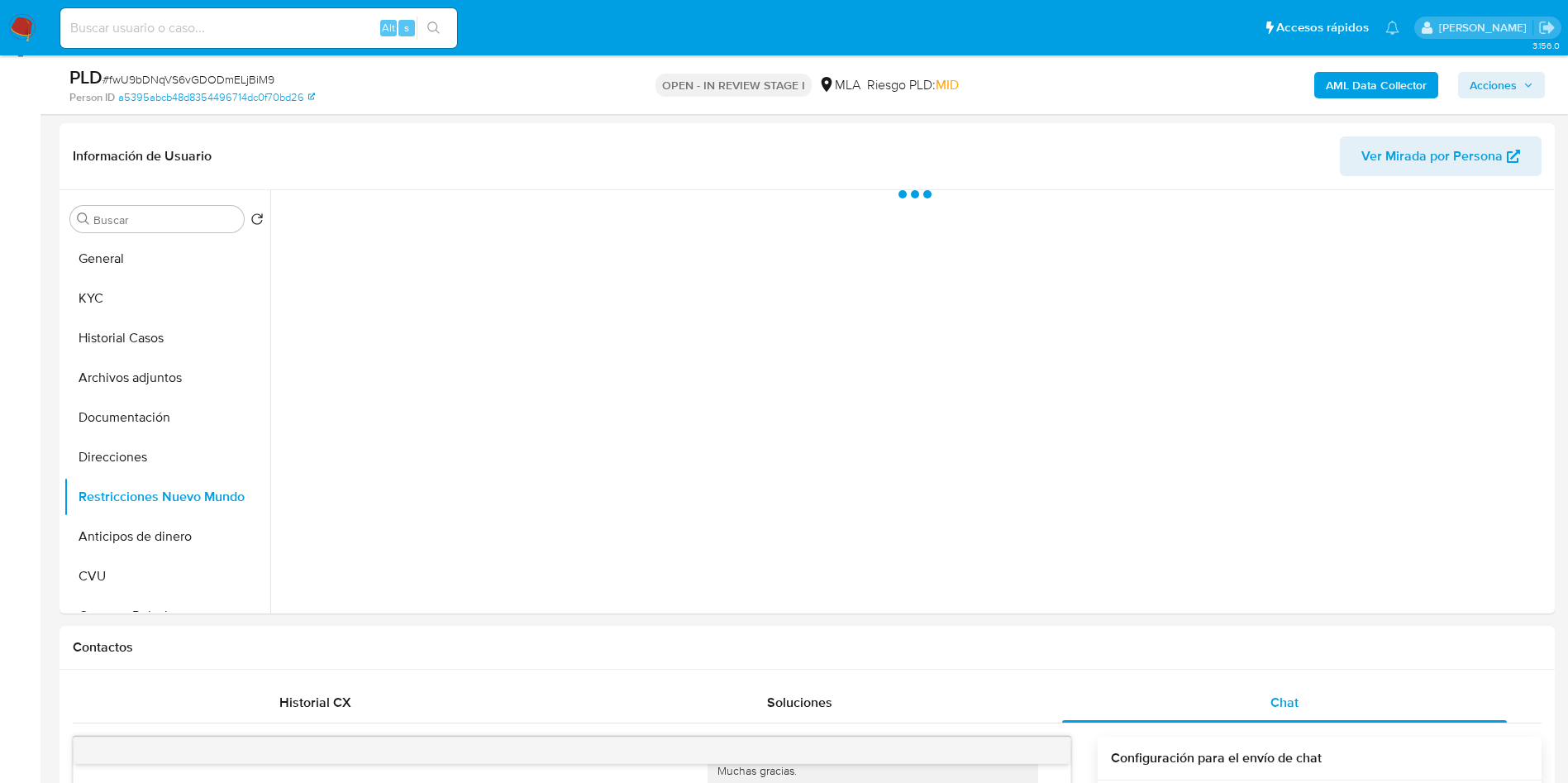
scroll to position [200, 0]
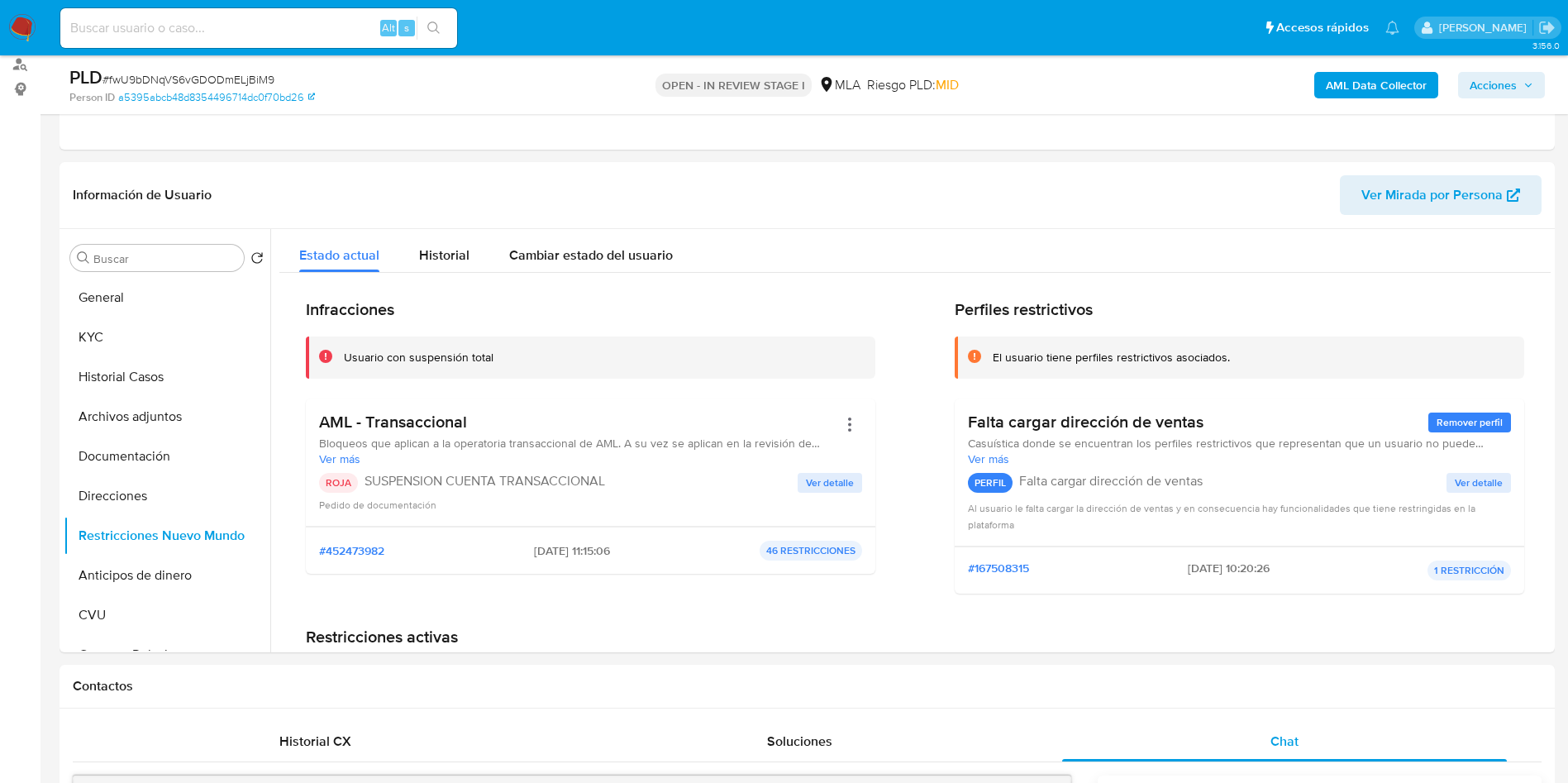
click at [1496, 90] on span "Acciones" at bounding box center [1493, 84] width 47 height 27
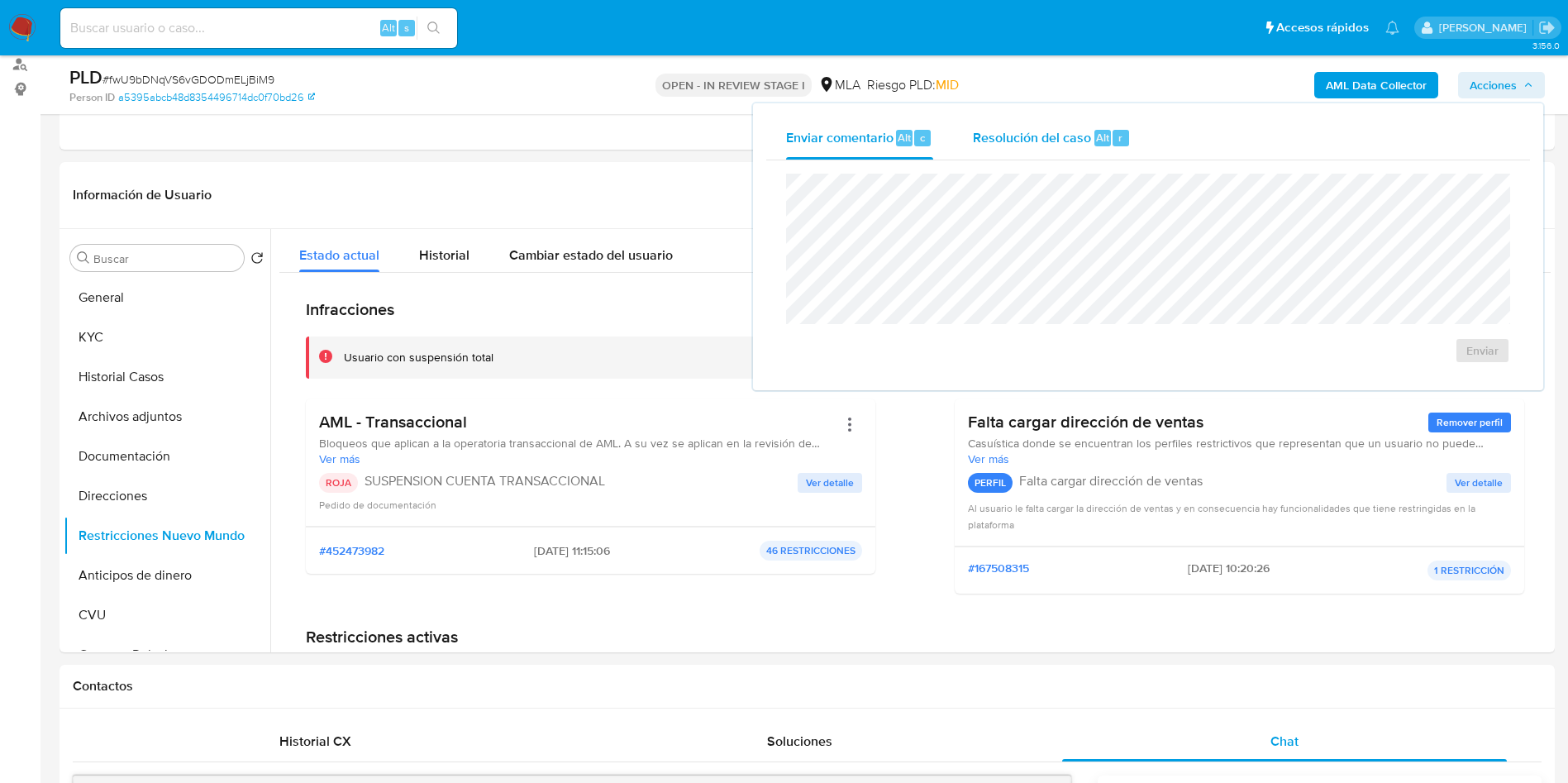
click at [1110, 119] on div "Resolución del caso Alt r" at bounding box center [1052, 138] width 158 height 43
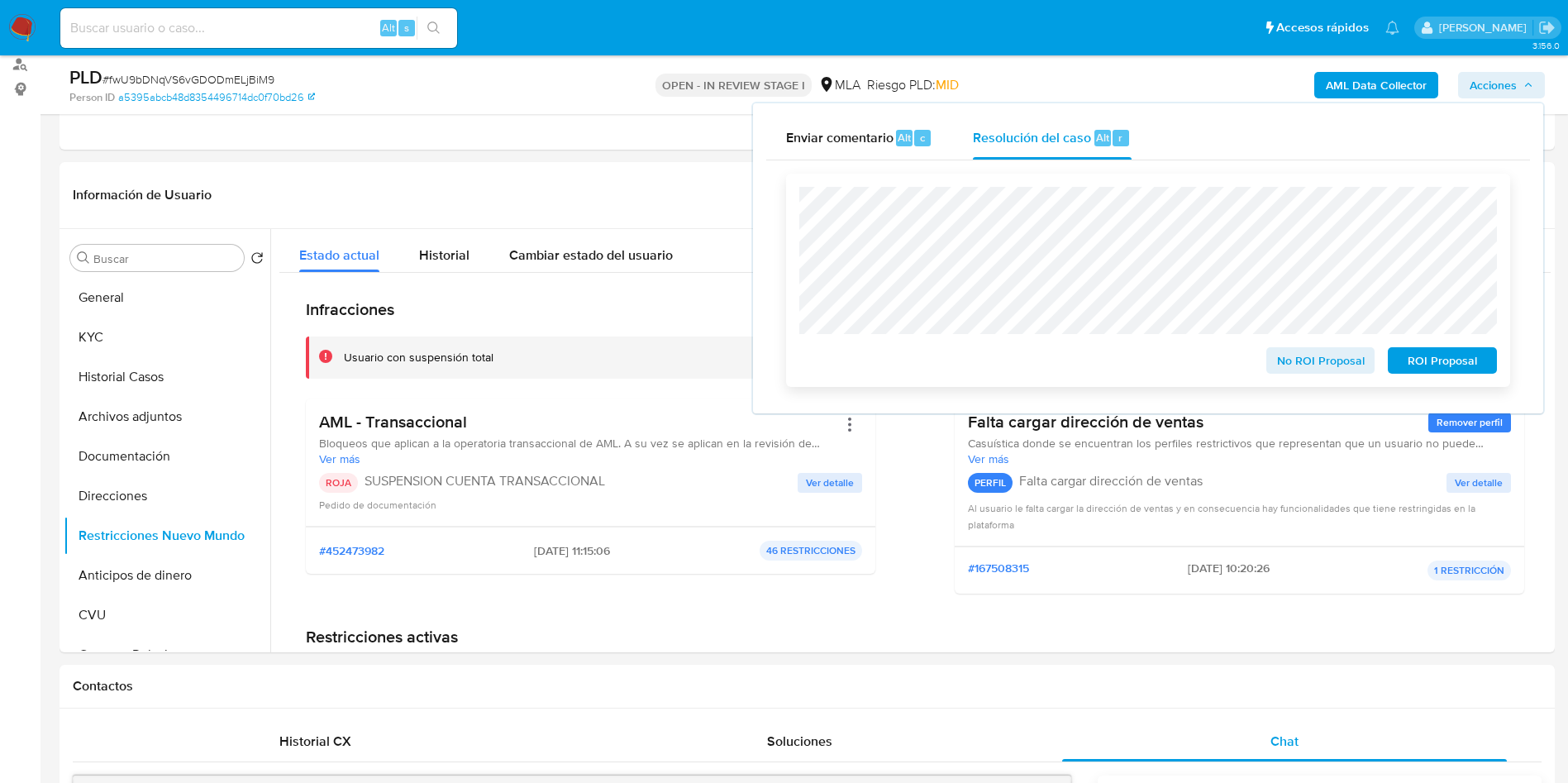
click at [1435, 358] on span "ROI Proposal" at bounding box center [1442, 359] width 86 height 23
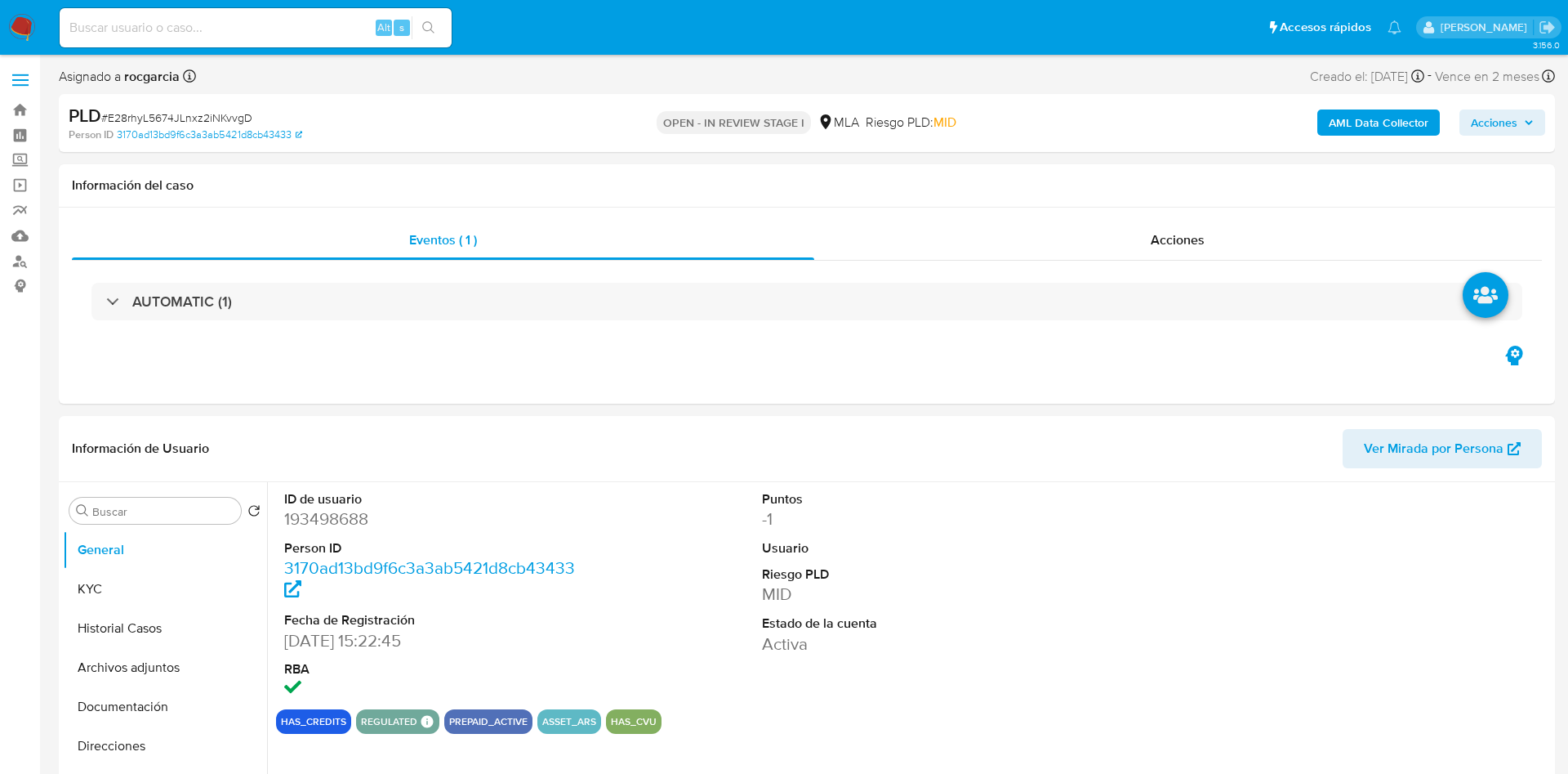
select select "10"
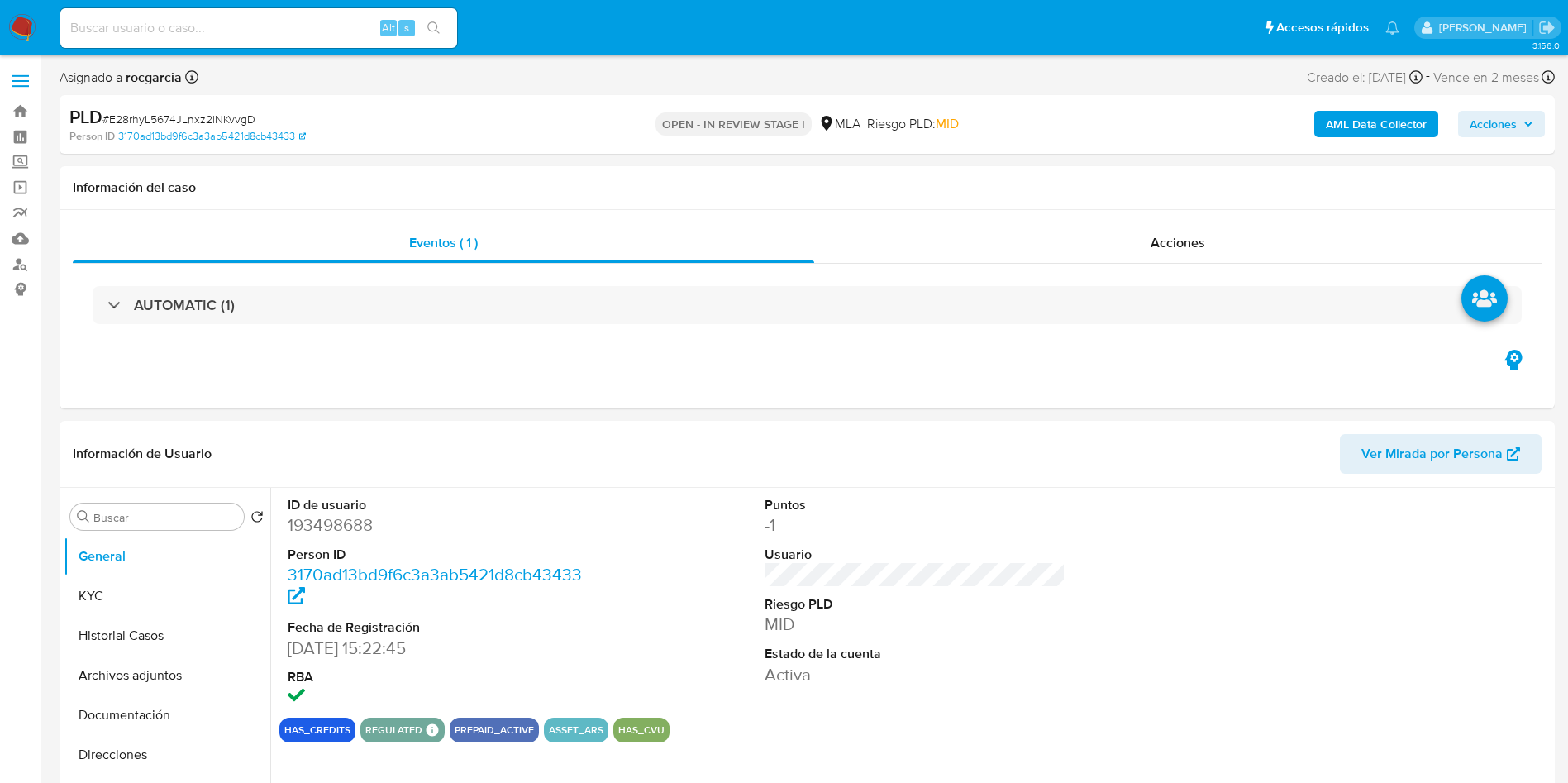
scroll to position [496, 0]
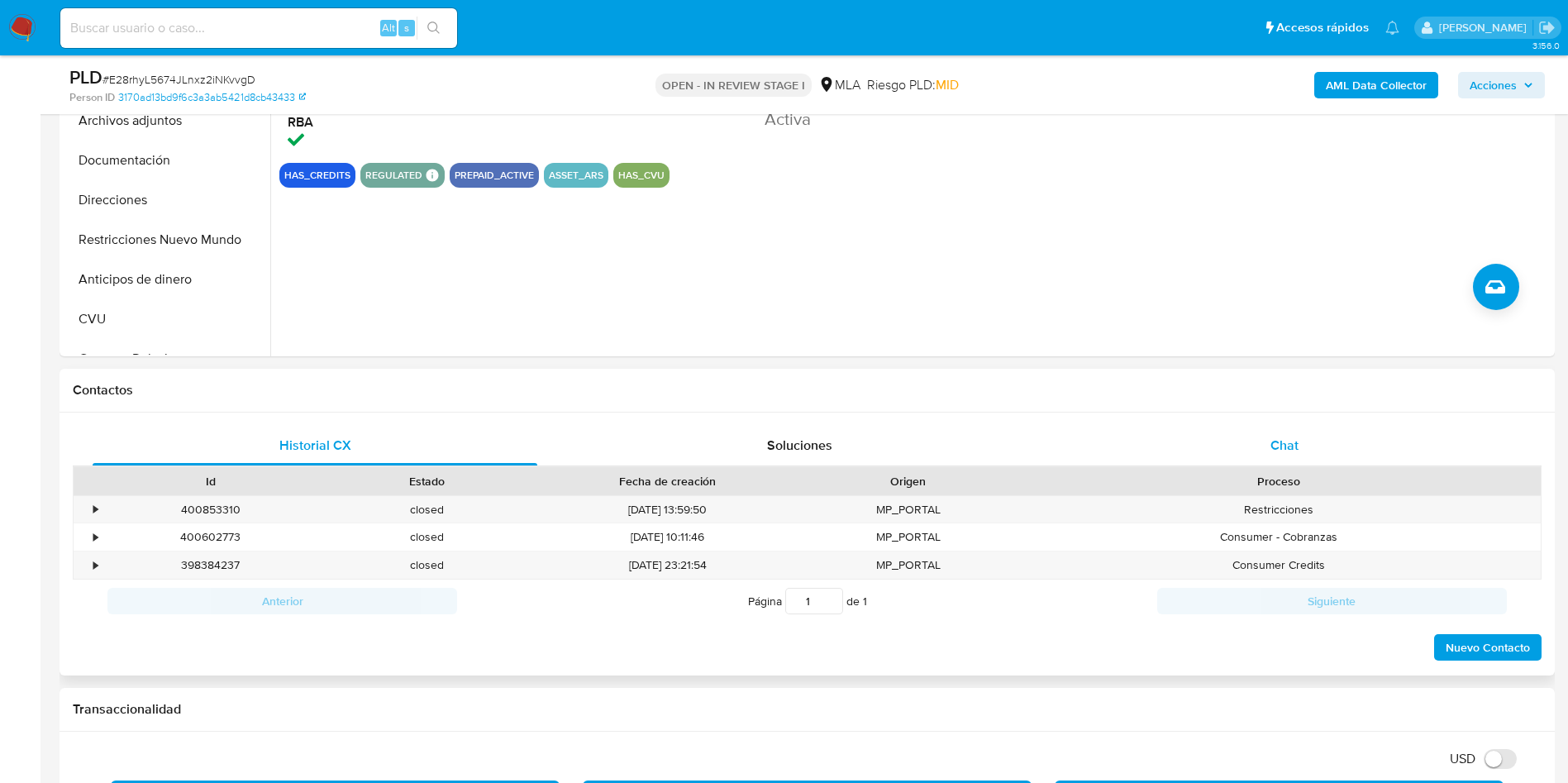
click at [1297, 425] on div "Chat" at bounding box center [1284, 445] width 445 height 39
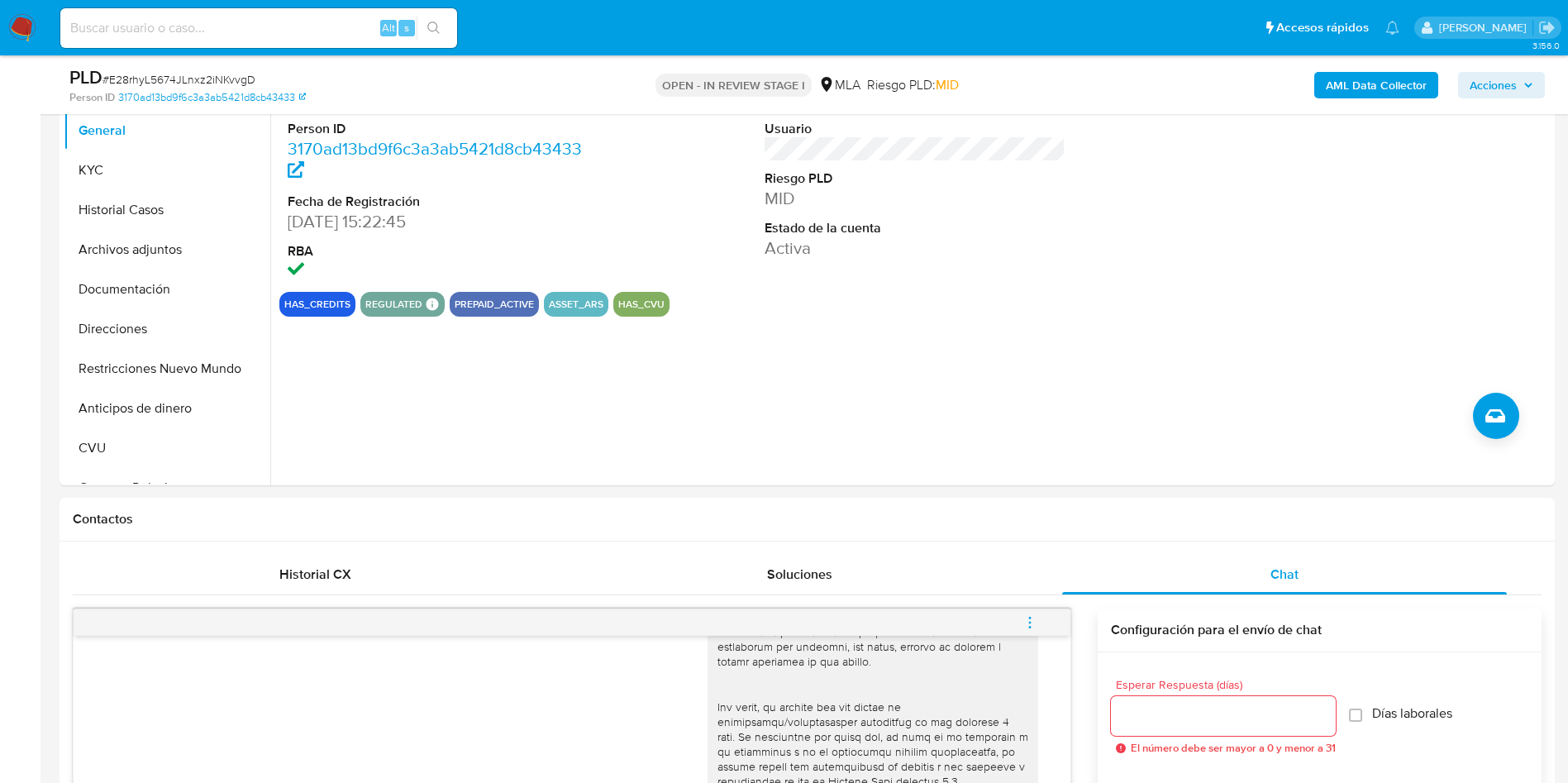
scroll to position [248, 0]
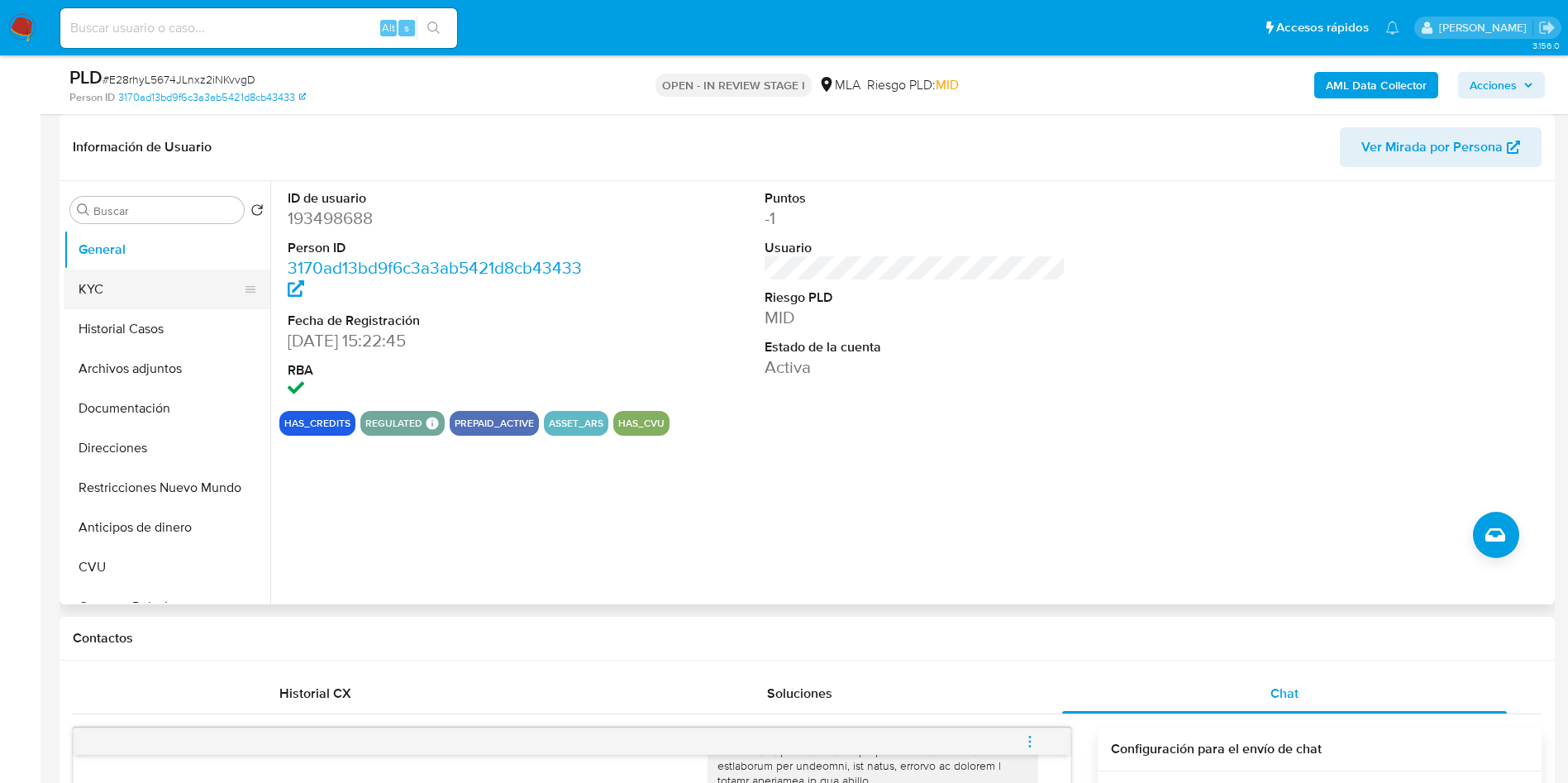
click at [79, 288] on button "KYC" at bounding box center [160, 289] width 193 height 39
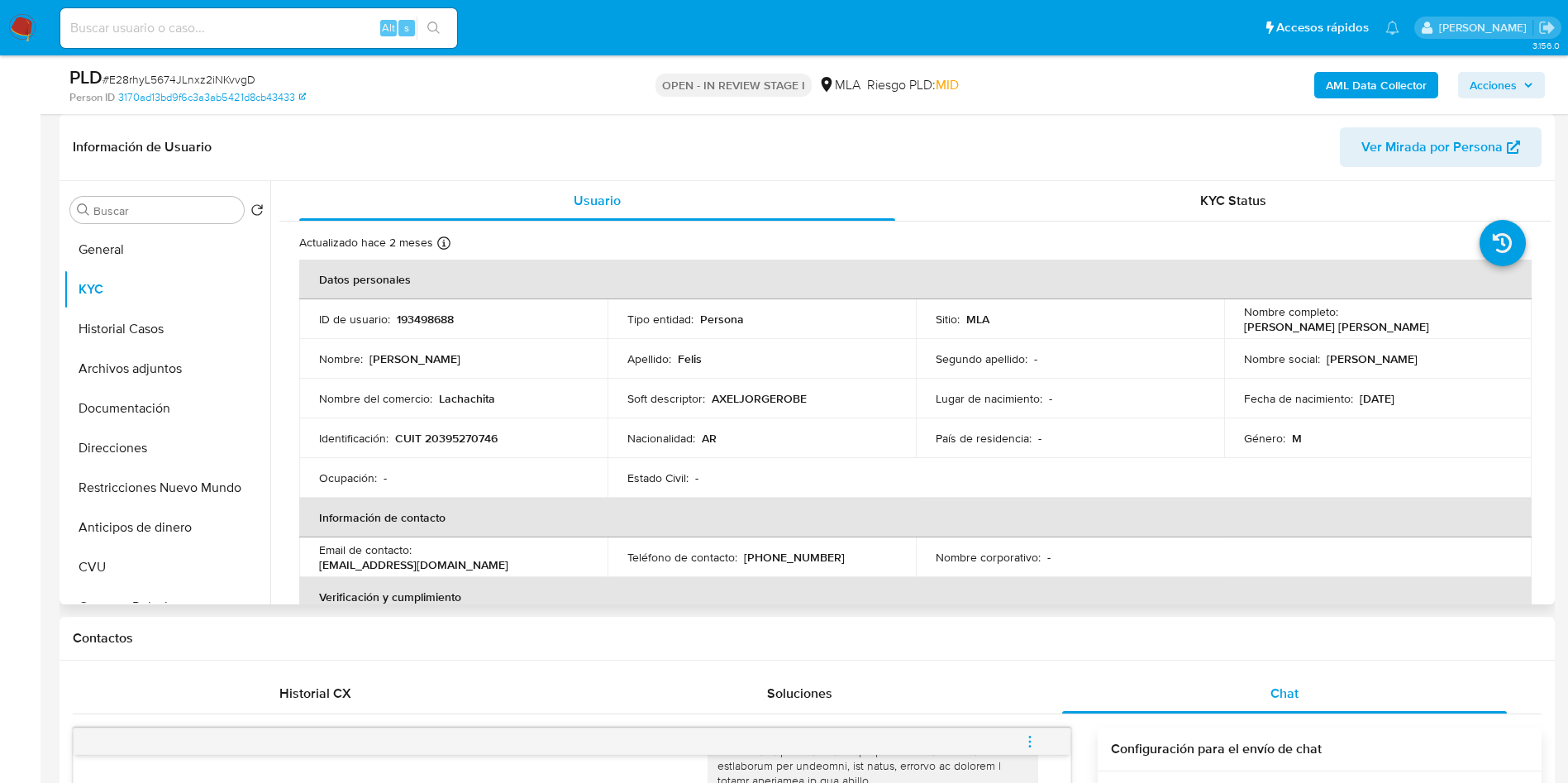
click at [436, 441] on p "CUIT 20395270746" at bounding box center [447, 438] width 103 height 15
copy p "20395270746"
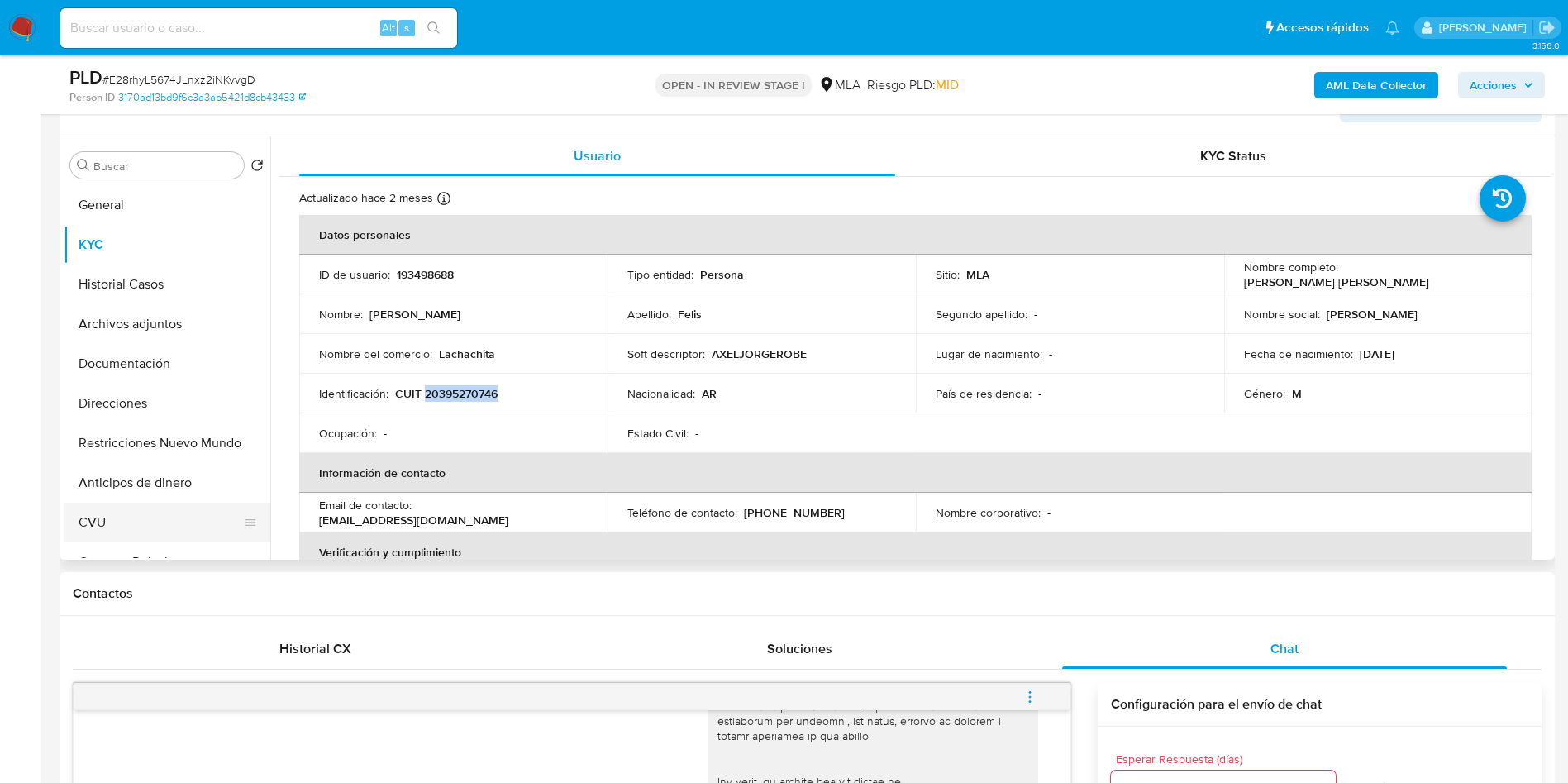
scroll to position [124, 0]
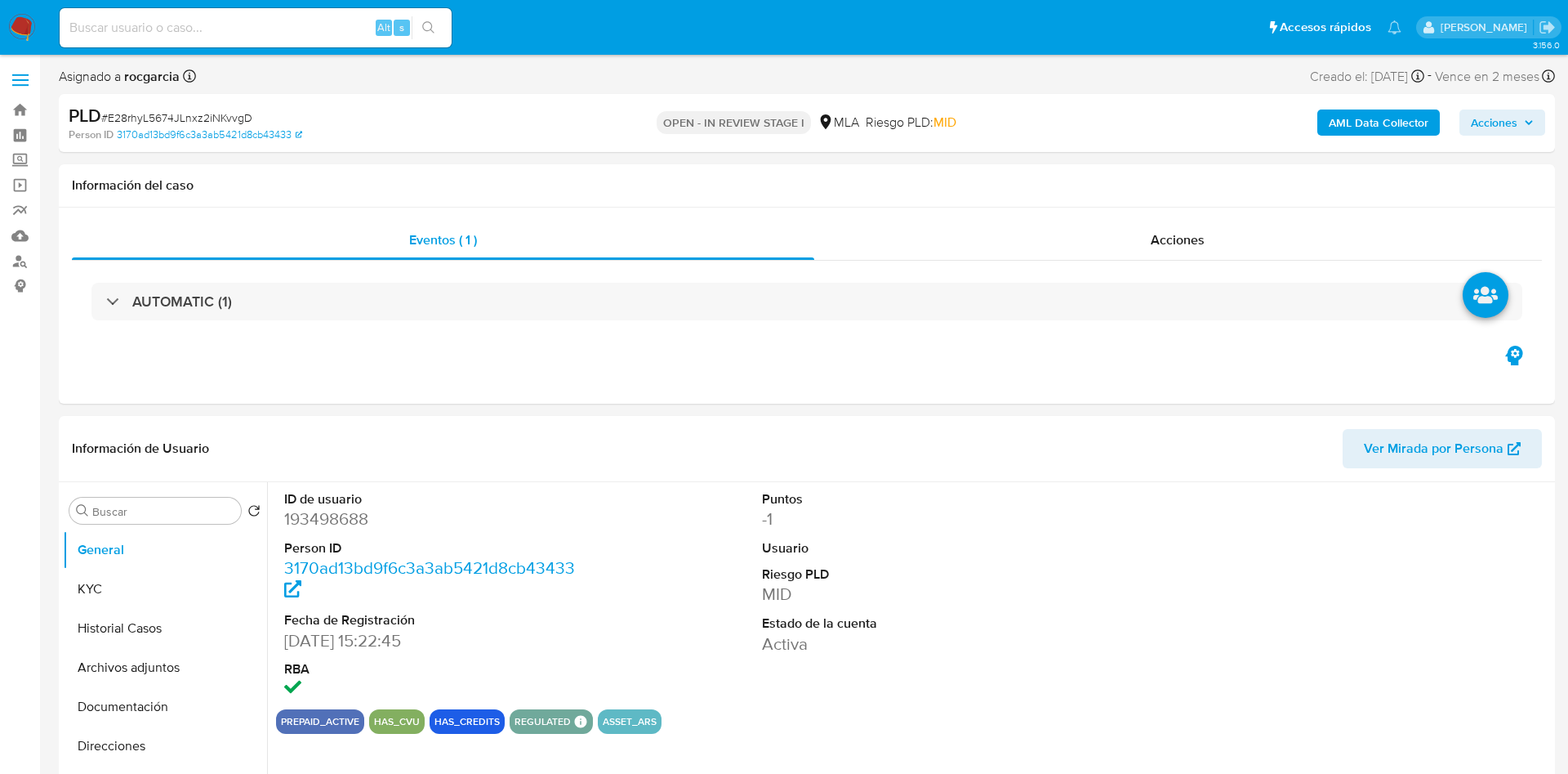
select select "10"
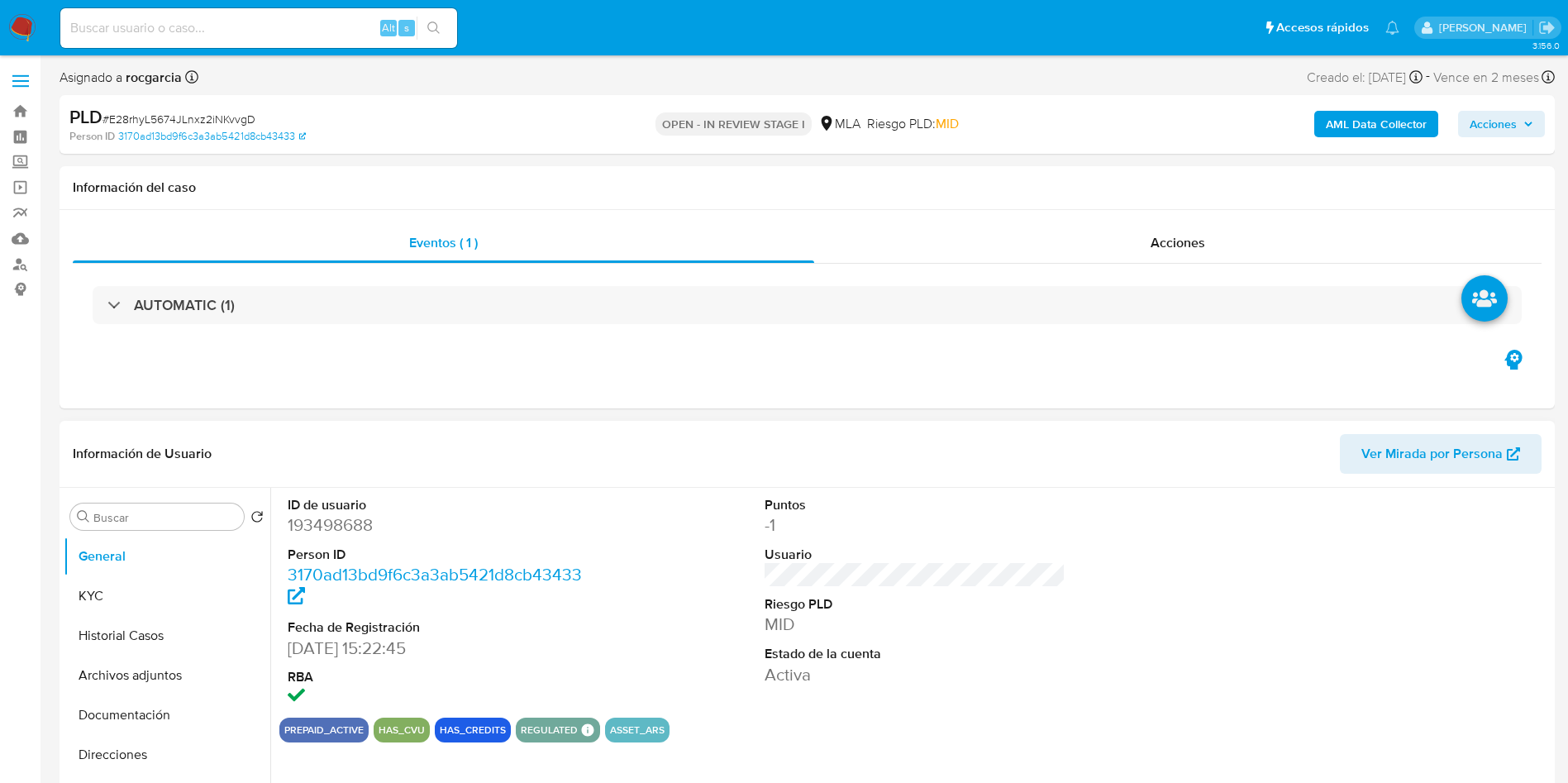
click at [303, 527] on dd "193498688" at bounding box center [438, 524] width 302 height 23
copy dd "193498688"
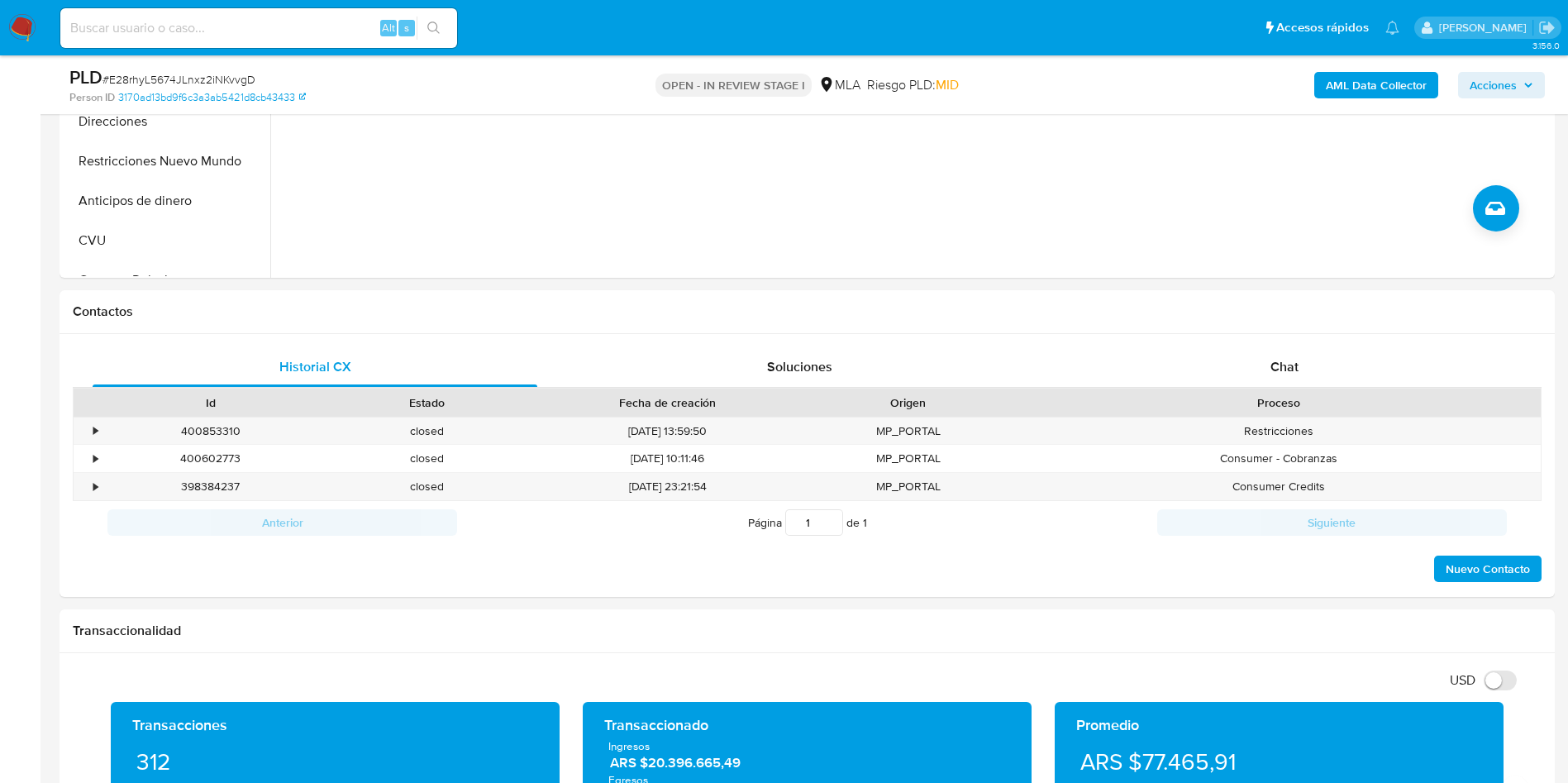
scroll to position [744, 0]
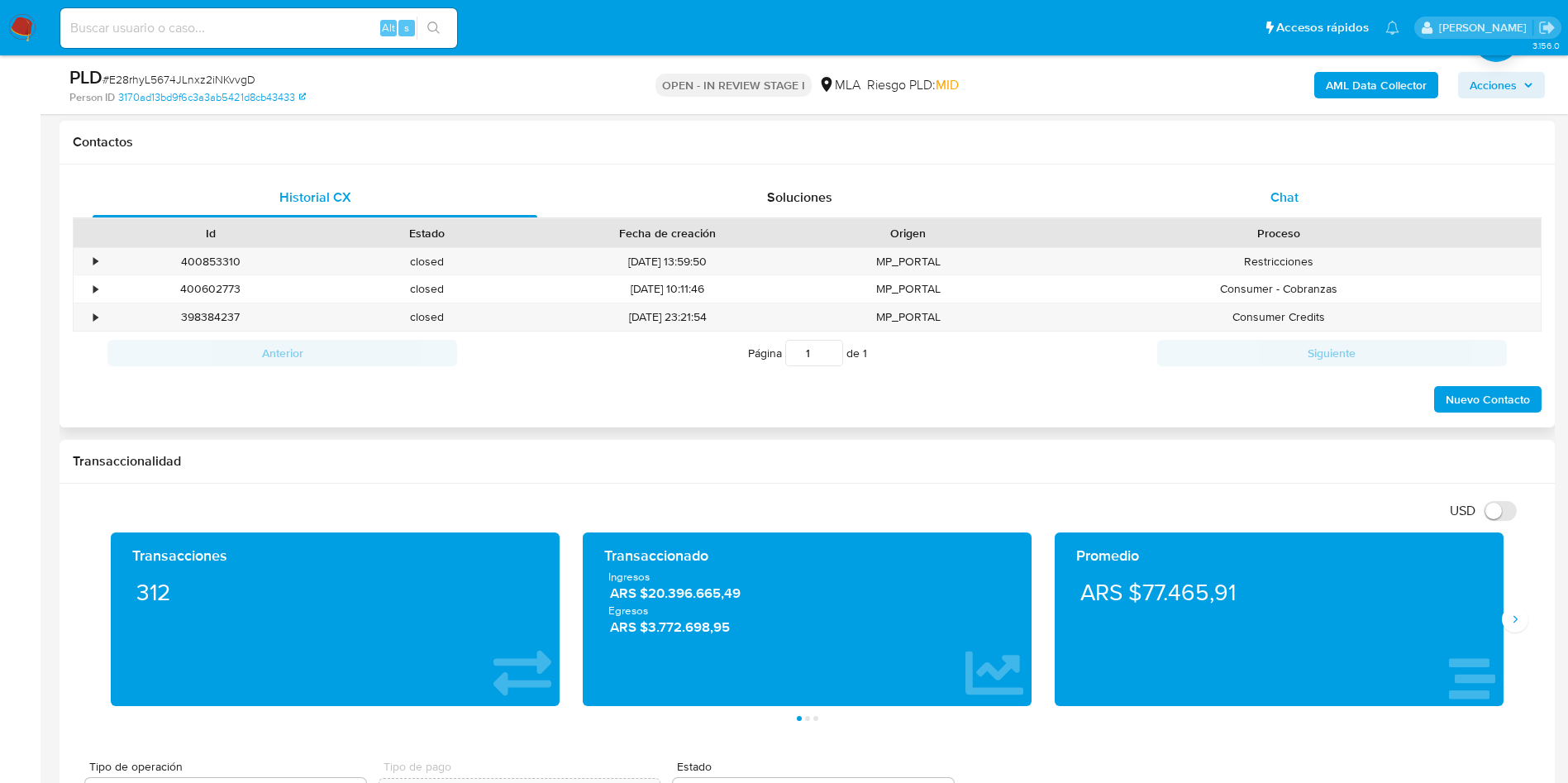
click at [1301, 206] on div "Chat" at bounding box center [1284, 197] width 445 height 39
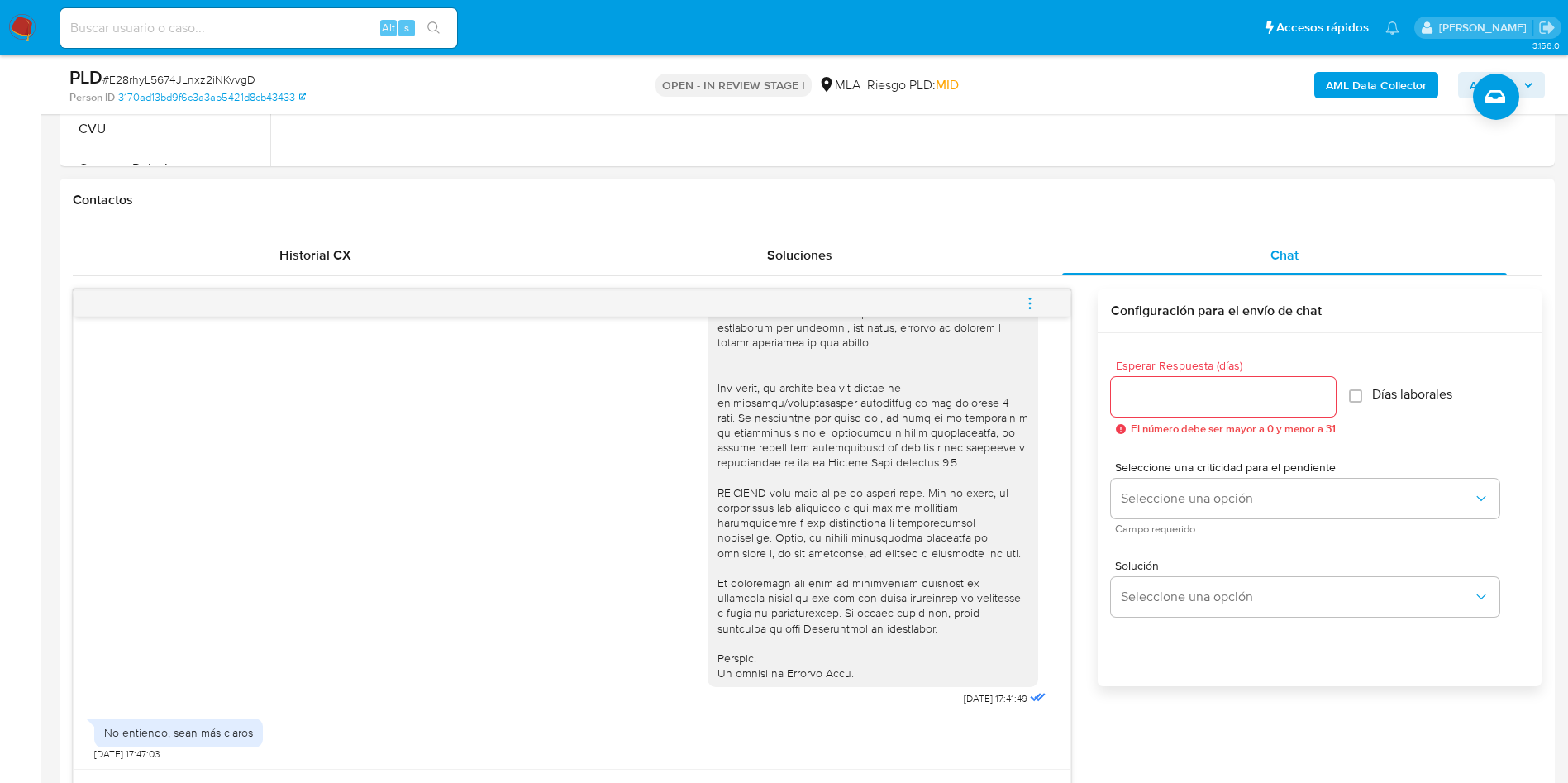
scroll to position [992, 0]
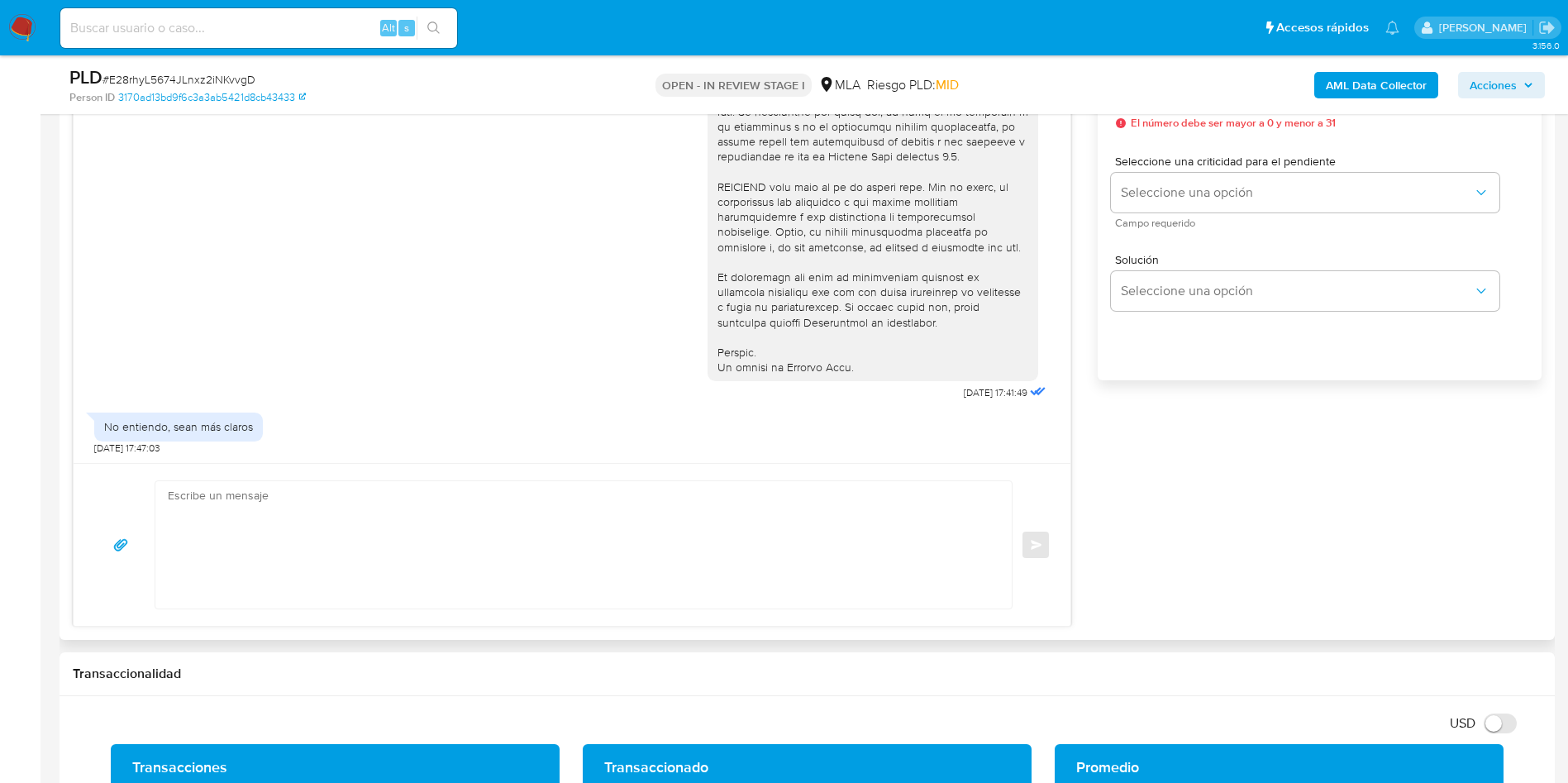
click at [257, 531] on textarea at bounding box center [580, 545] width 823 height 127
paste textarea "Muchas gracias por tu respuesta. Analizamos tu caso y verificamos que no te enc…"
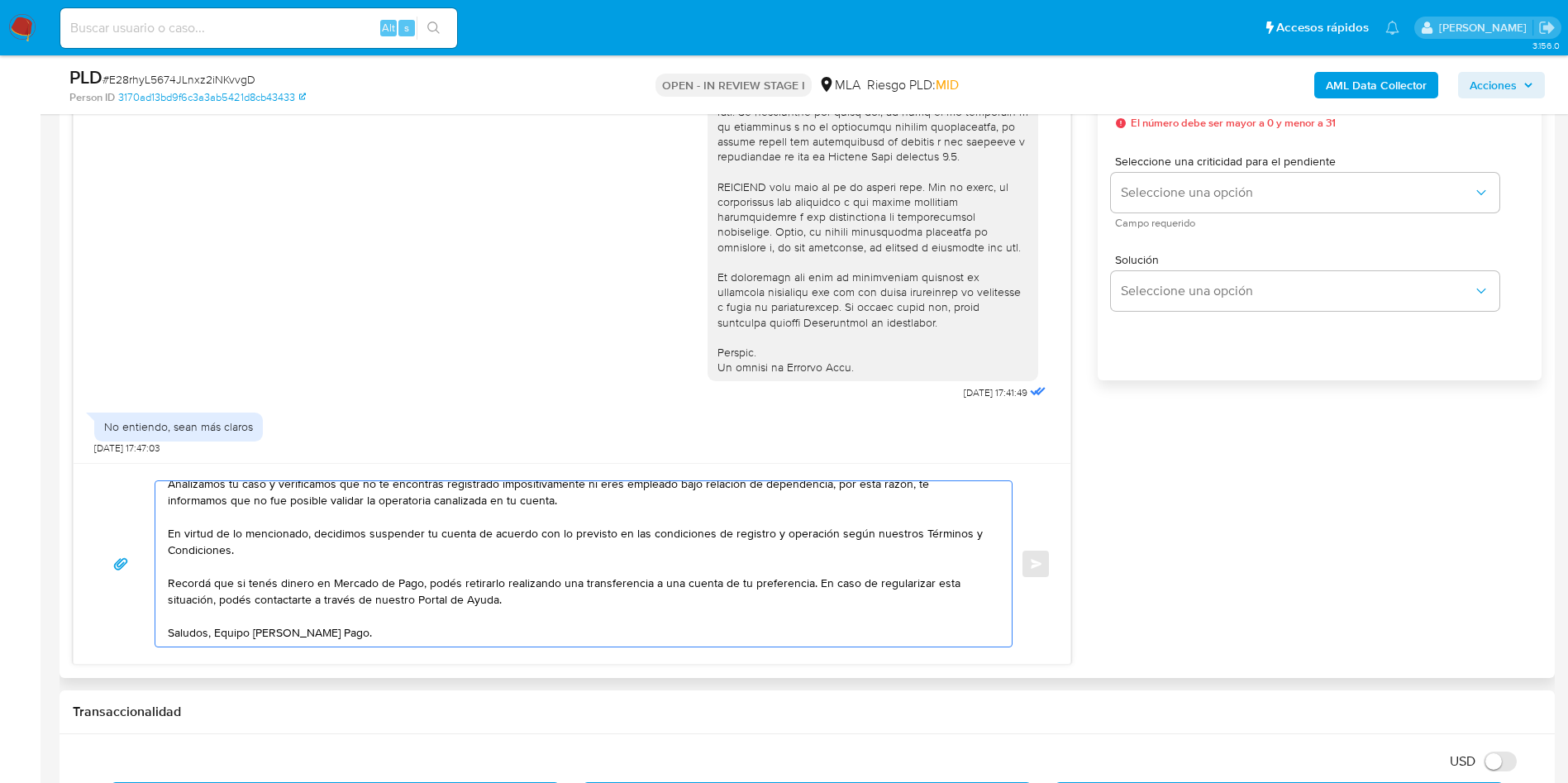
scroll to position [0, 0]
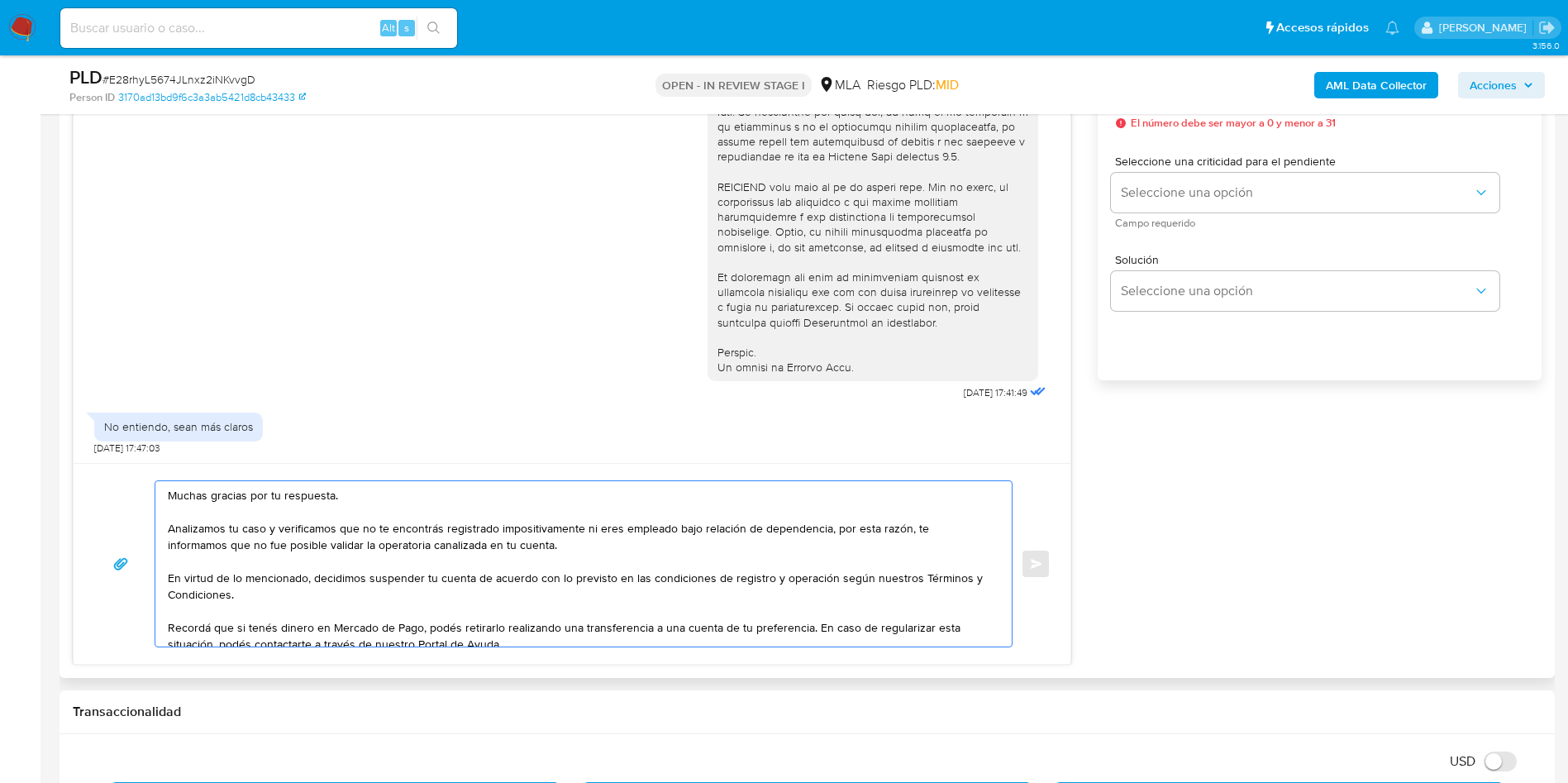
click at [206, 497] on textarea "Muchas gracias por tu respuesta. Analizamos tu caso y verificamos que no te enc…" at bounding box center [580, 564] width 823 height 165
click at [208, 496] on textarea "Muchas gracias por tu respuesta. Analizamos tu caso y verificamos que no te enc…" at bounding box center [580, 564] width 823 height 165
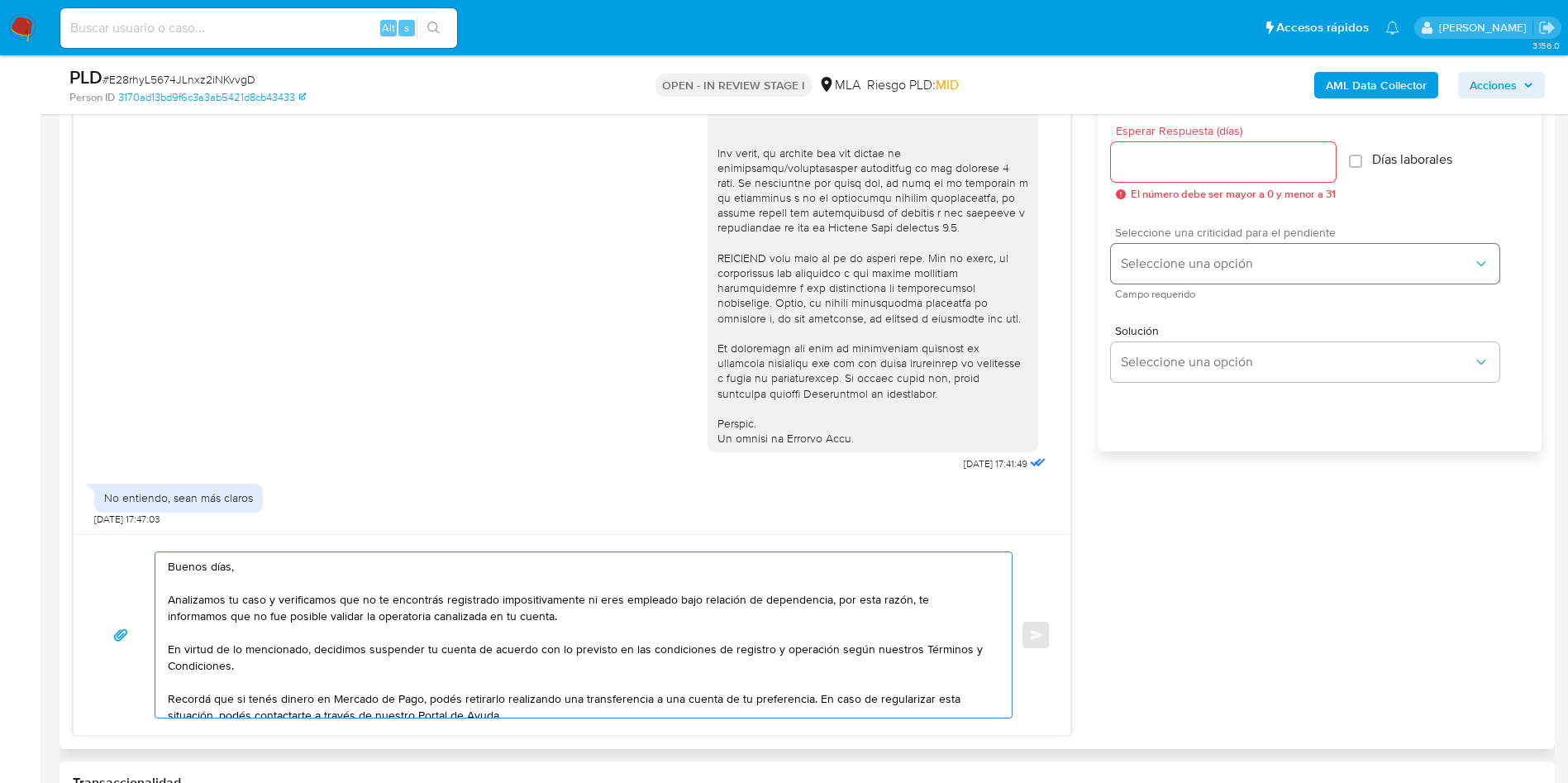
scroll to position [867, 0]
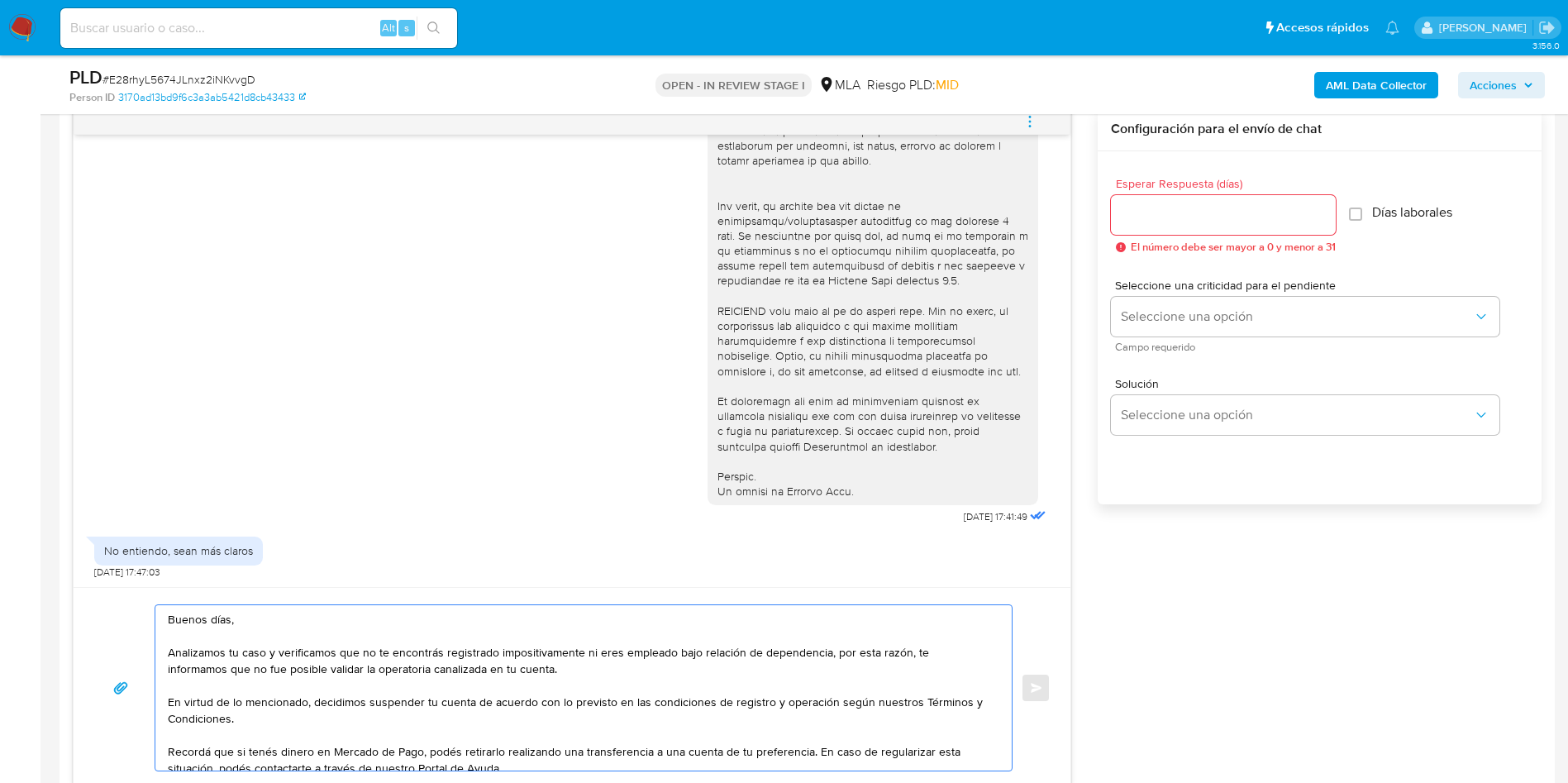
type textarea "Buenos días, Analizamos tu caso y verificamos que no te encontrás registrado im…"
click at [1211, 222] on input "Esperar Respuesta (días)" at bounding box center [1222, 215] width 225 height 21
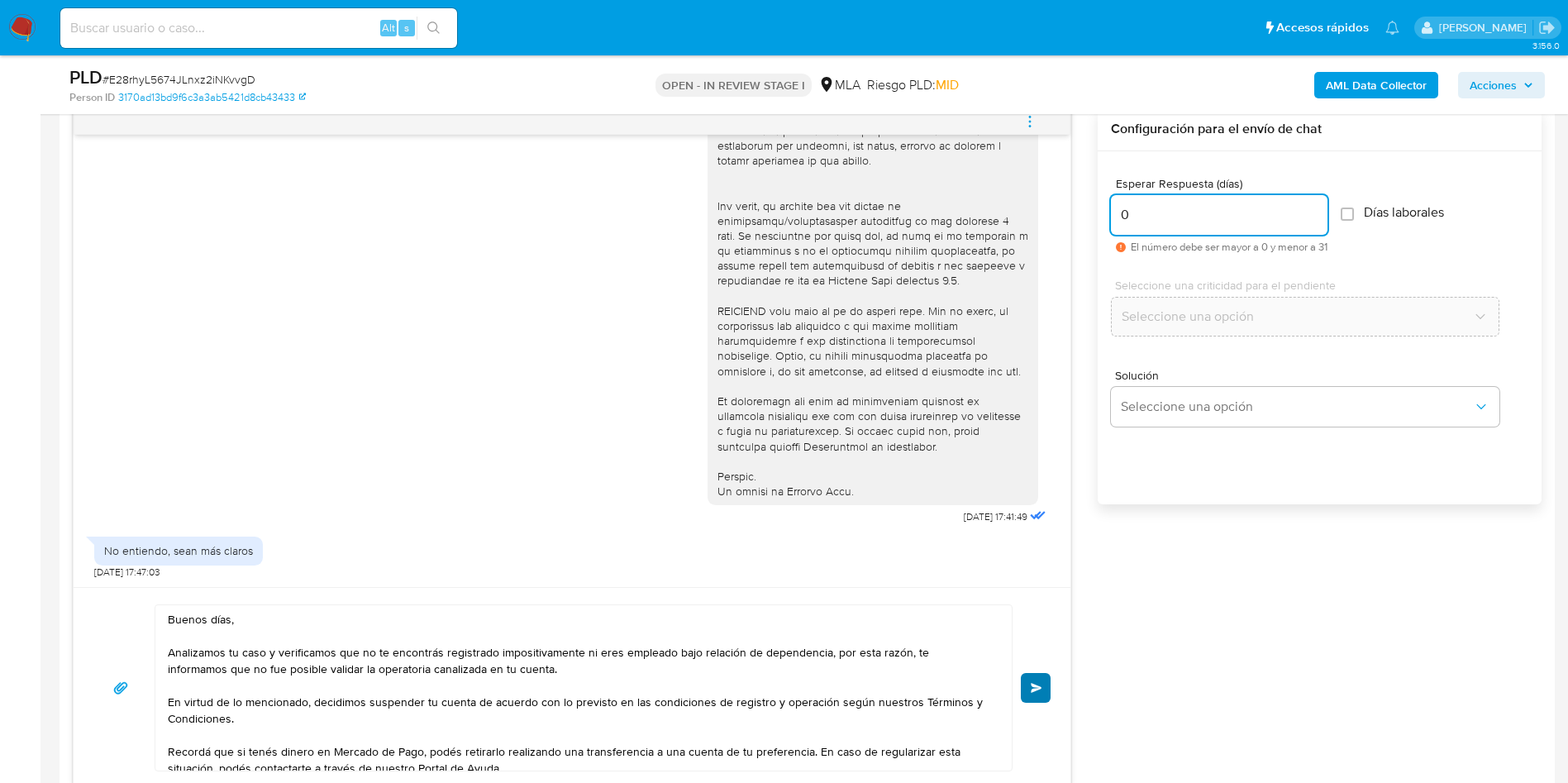
type input "0"
click at [1043, 689] on button "Enviar" at bounding box center [1035, 688] width 29 height 29
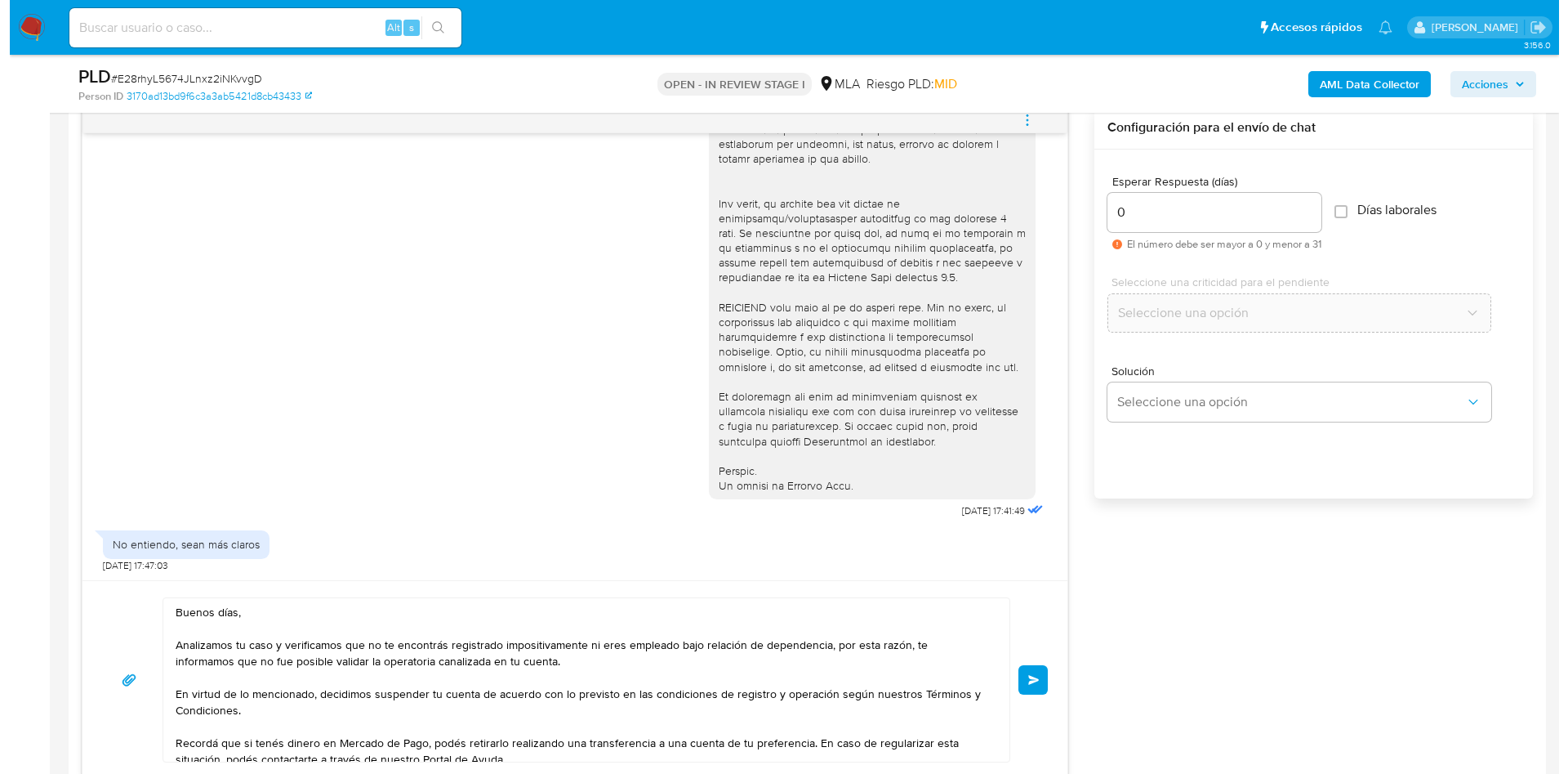
scroll to position [613, 0]
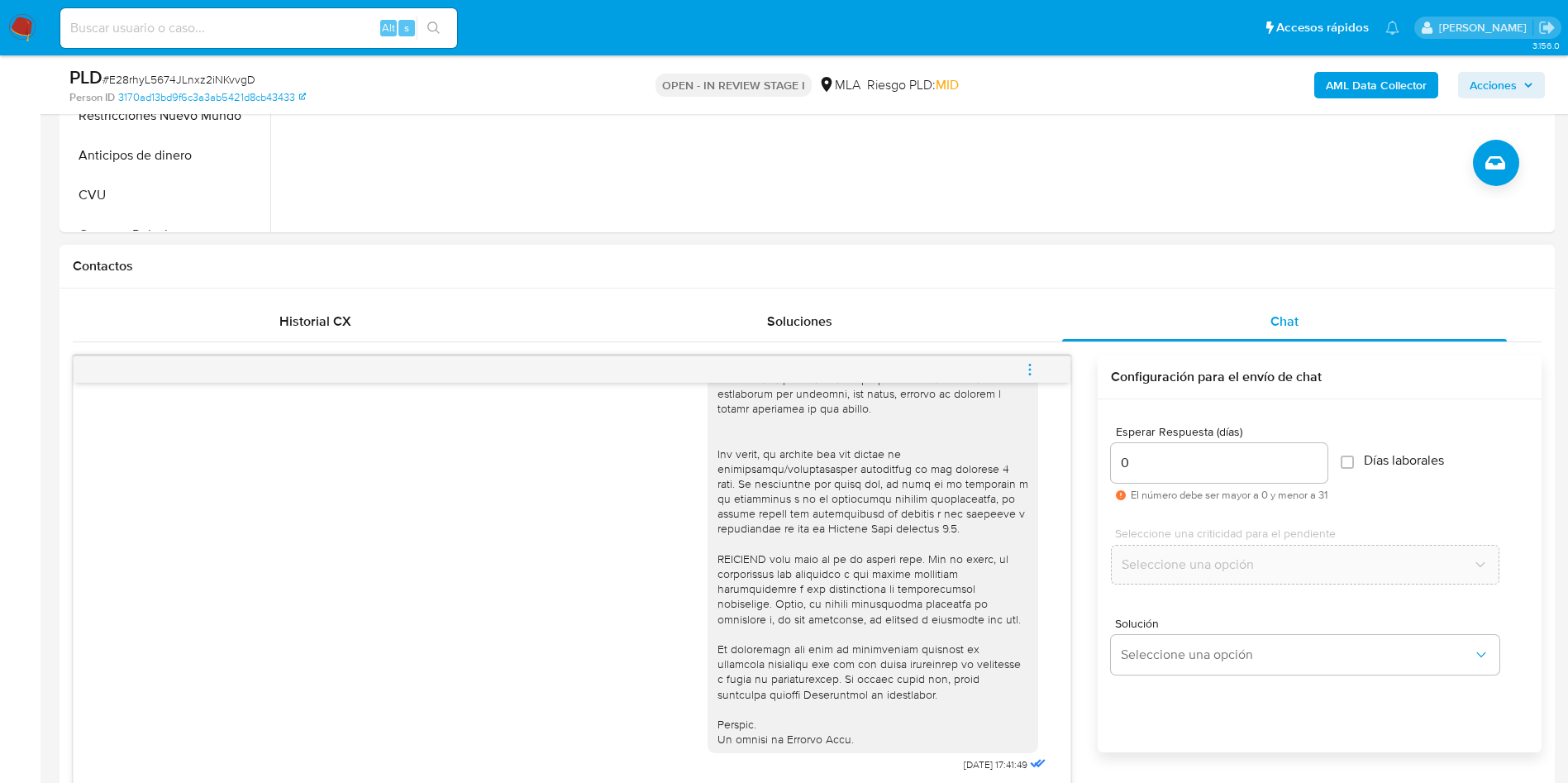
click at [1031, 362] on icon "menu-action" at bounding box center [1030, 369] width 15 height 15
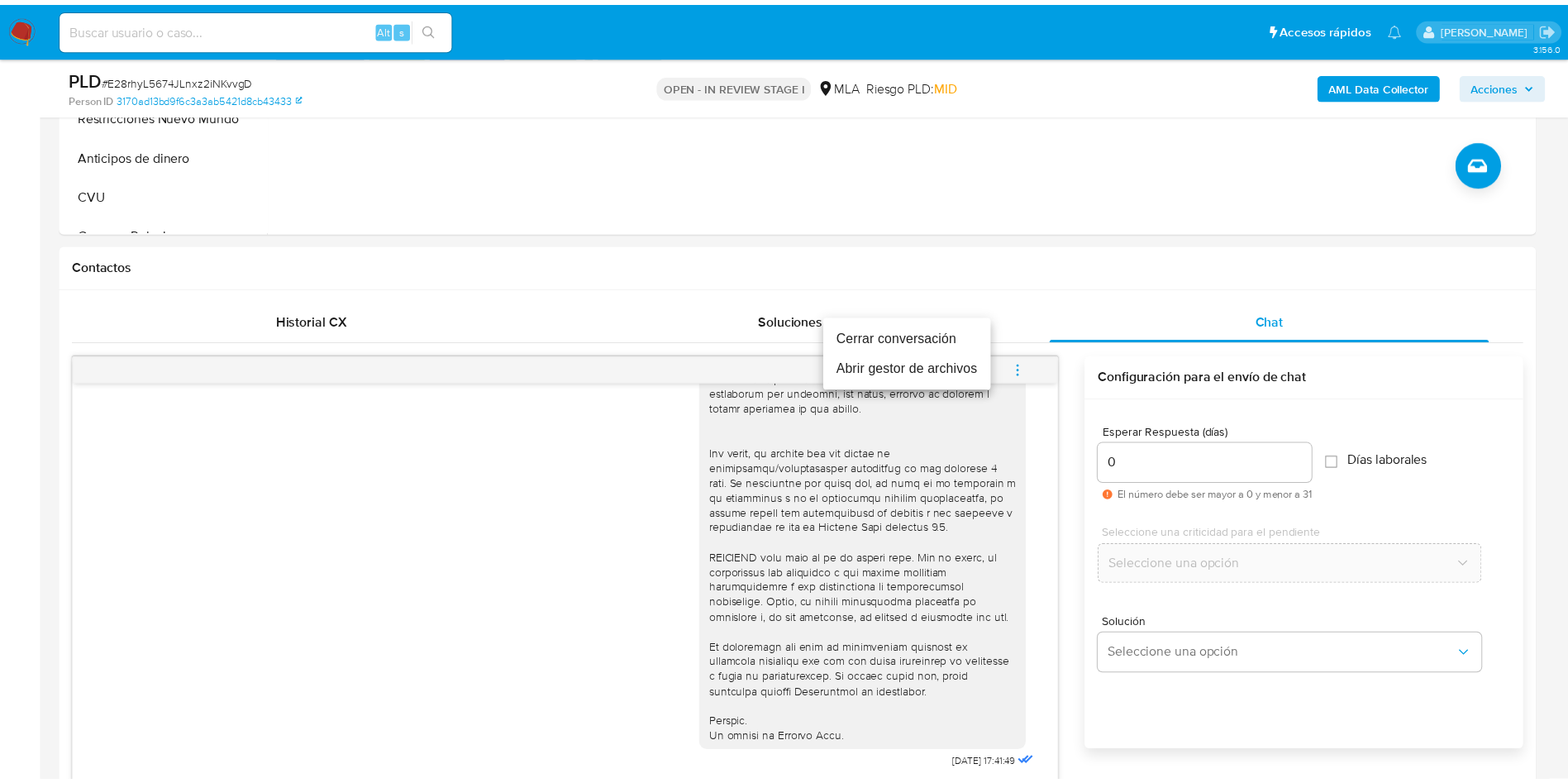
scroll to position [853, 0]
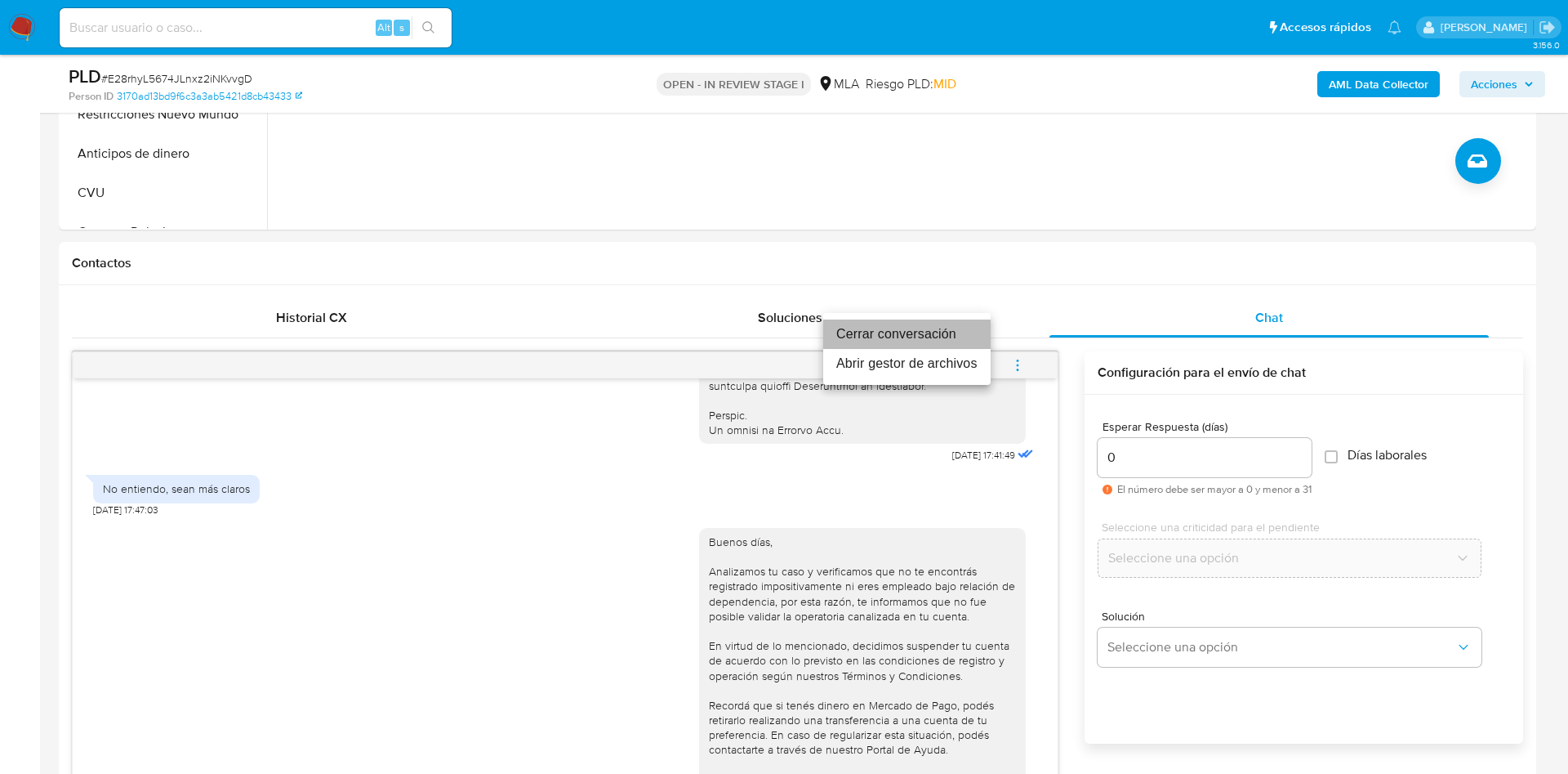
click at [857, 324] on li "Cerrar conversación" at bounding box center [907, 334] width 168 height 29
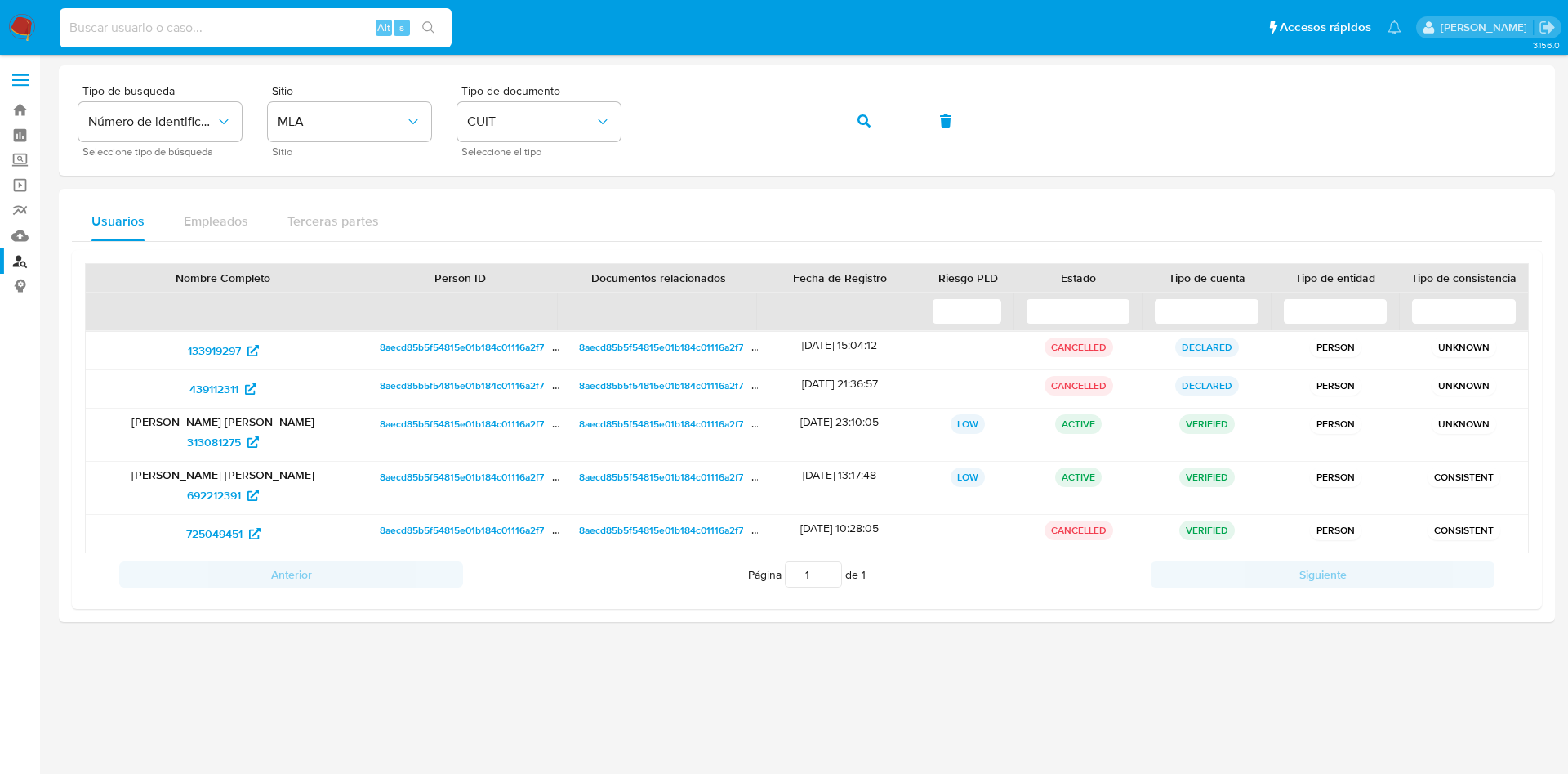
click at [274, 22] on input at bounding box center [255, 27] width 392 height 21
click at [274, 22] on input "oPbMBoR08ML3Z47Yec2ZpzQ" at bounding box center [255, 27] width 392 height 21
type input "oPbMBoR08ML3Z47Yec2ZpzQM"
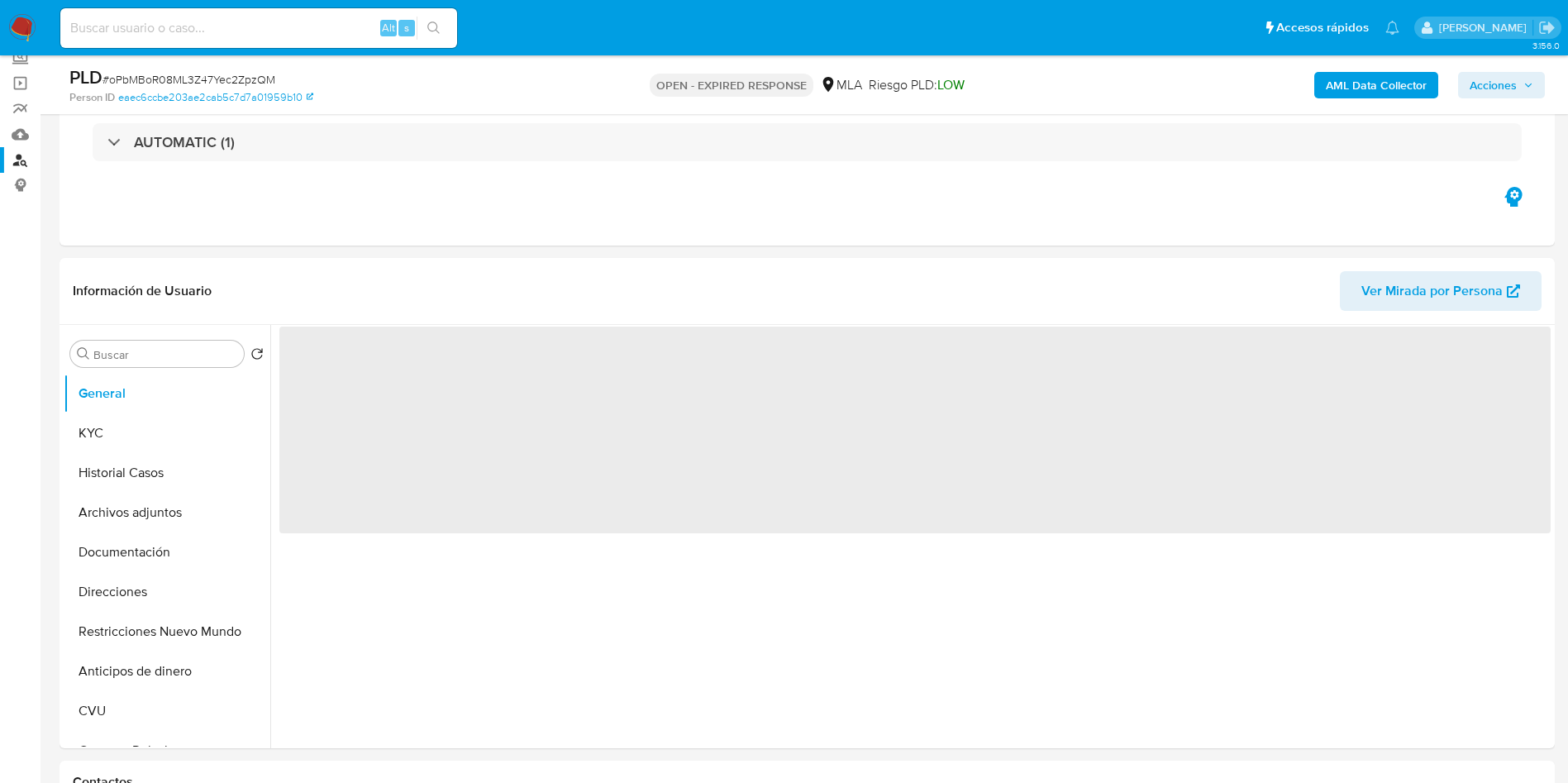
scroll to position [248, 0]
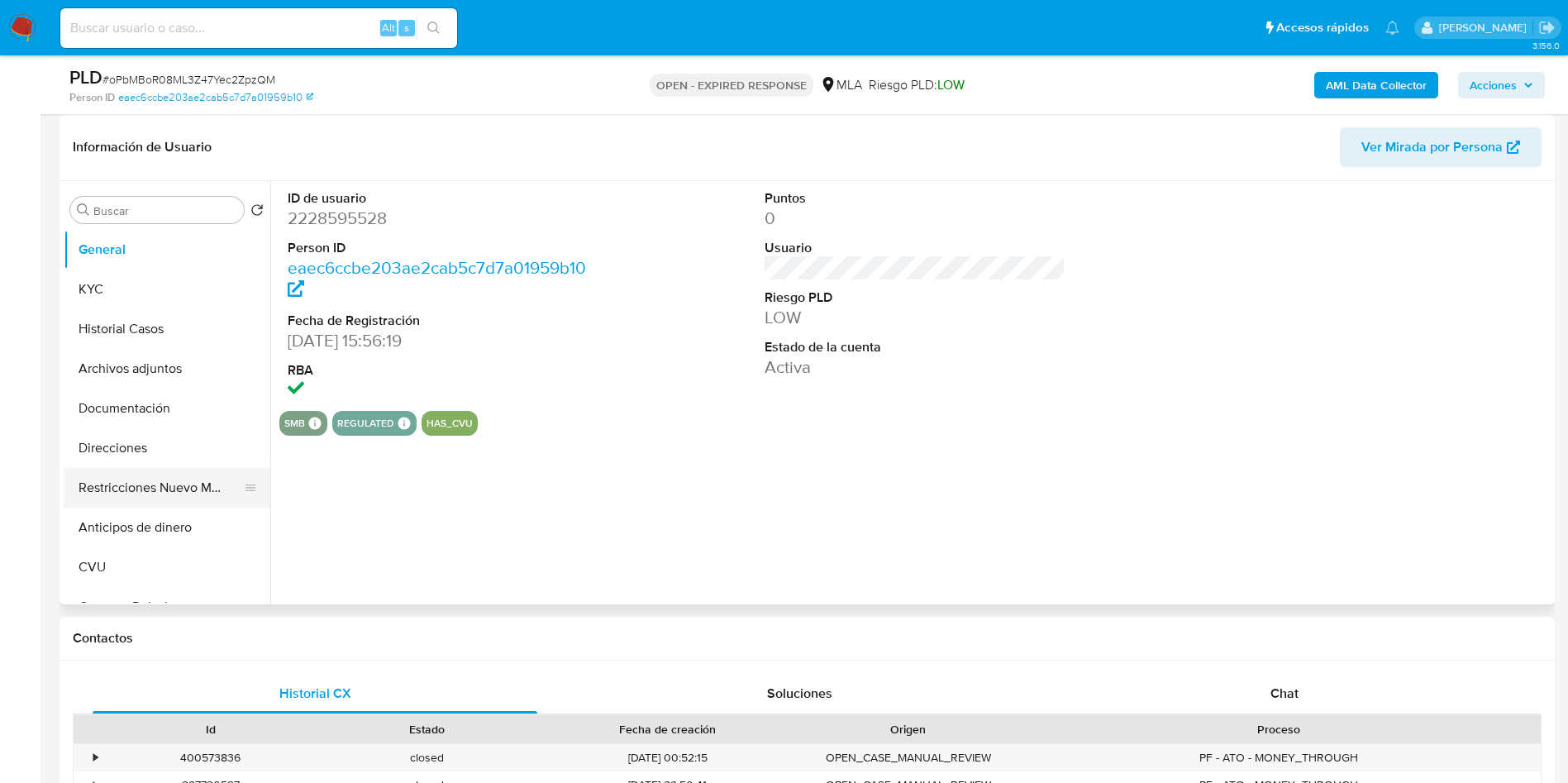
click at [103, 491] on button "Restricciones Nuevo Mundo" at bounding box center [160, 487] width 193 height 39
select select "10"
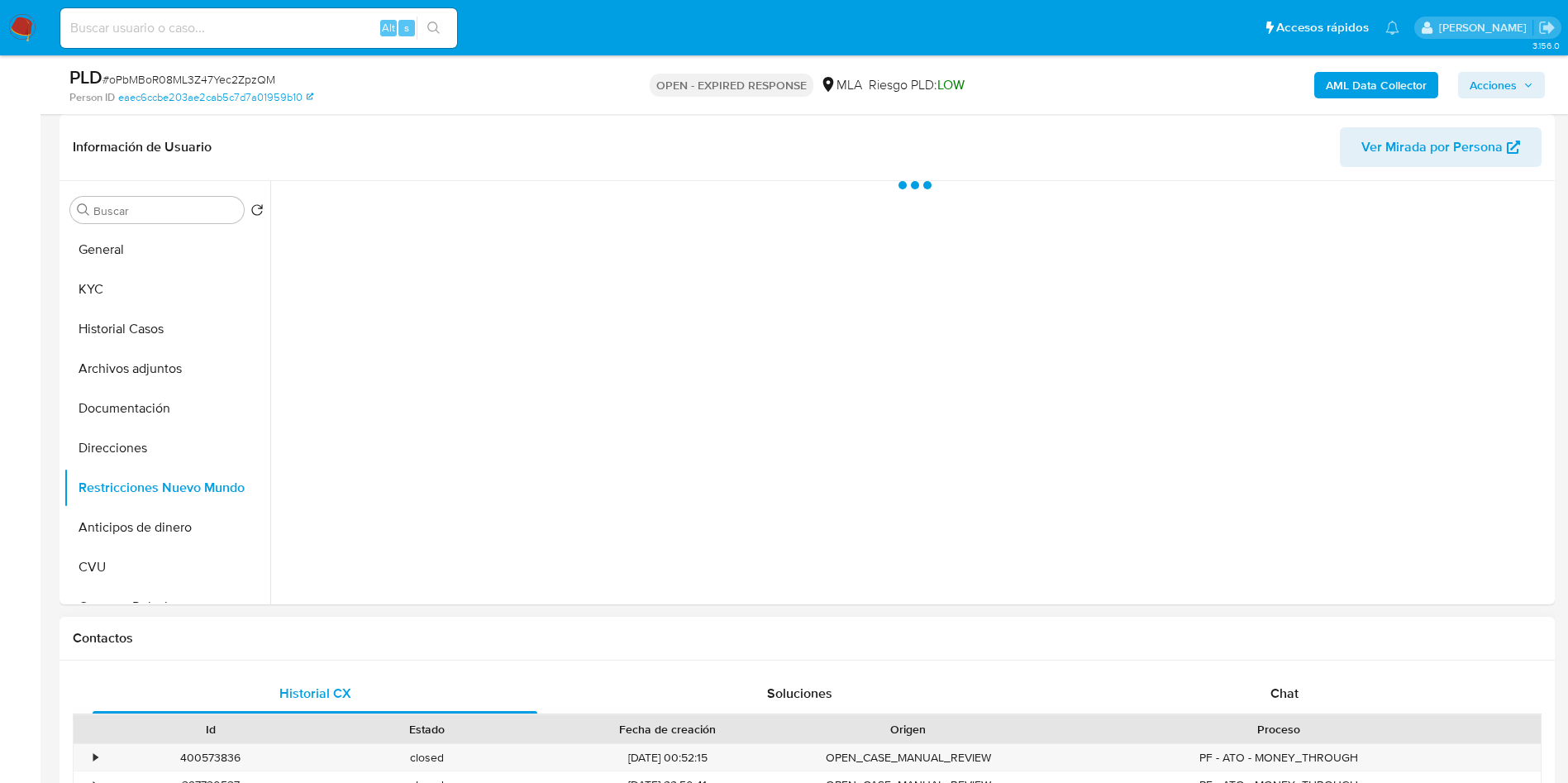
click at [1277, 684] on span "Chat" at bounding box center [1284, 692] width 28 height 19
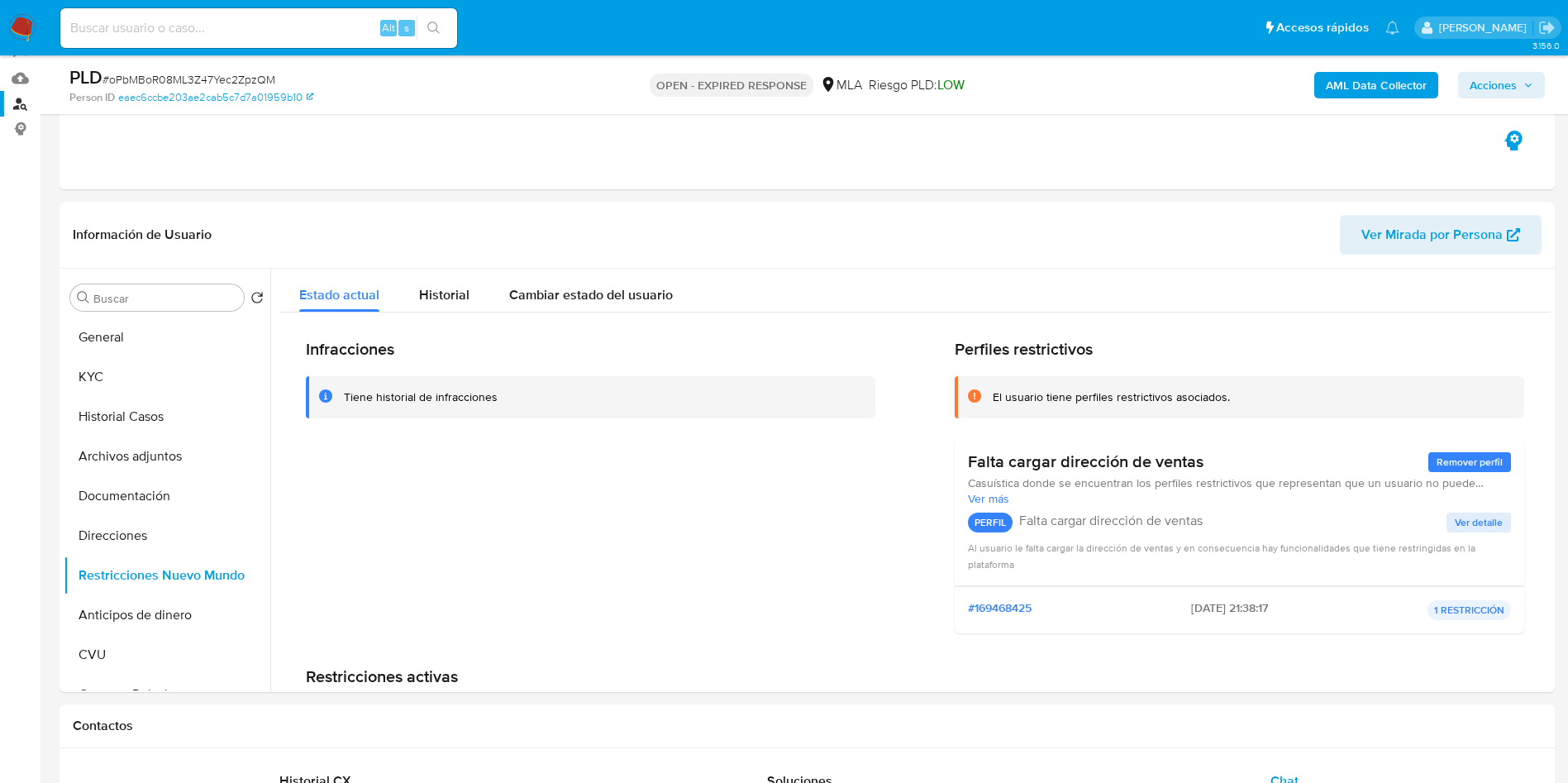
scroll to position [124, 0]
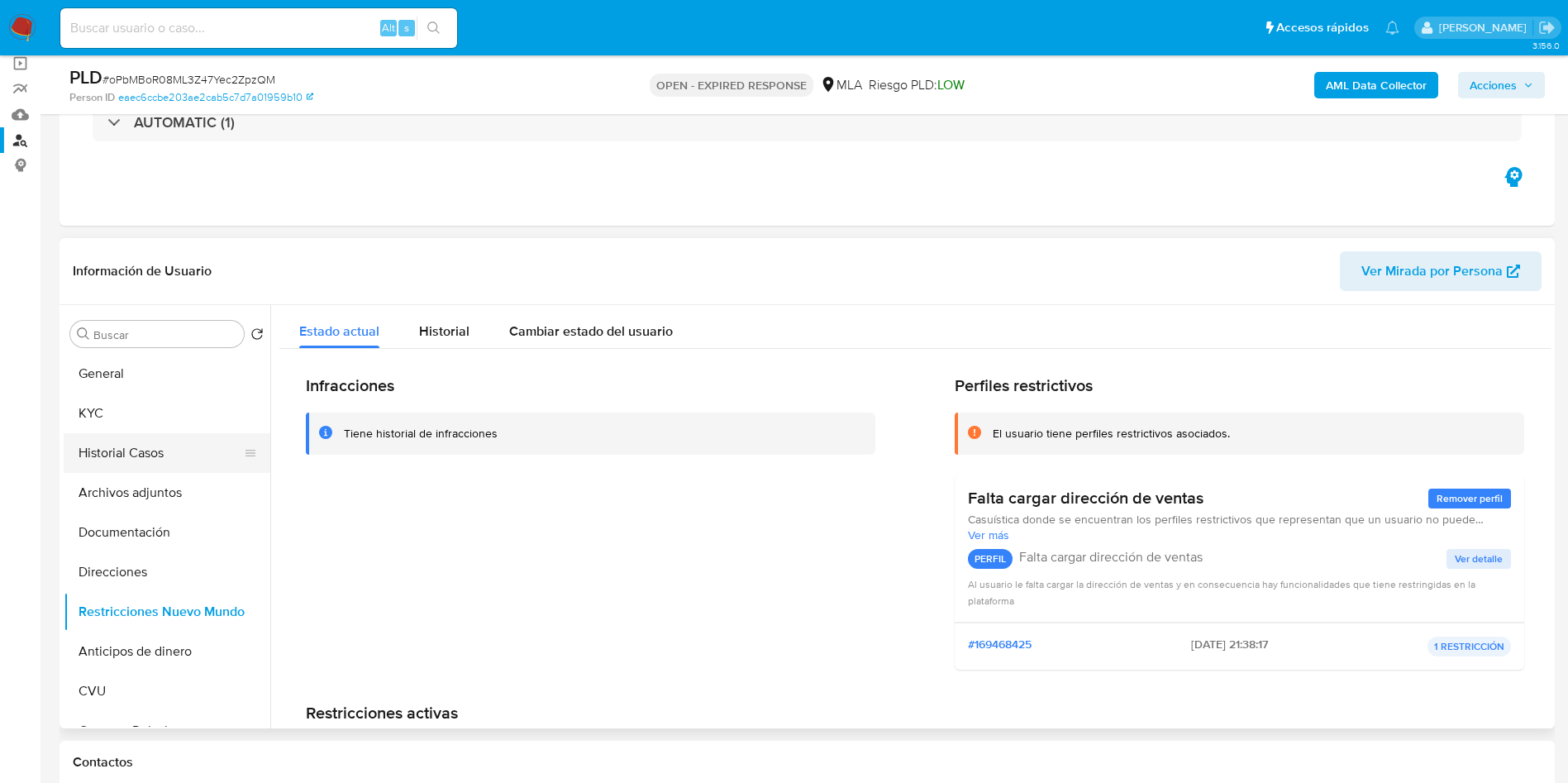
click at [129, 462] on button "Historial Casos" at bounding box center [160, 452] width 193 height 39
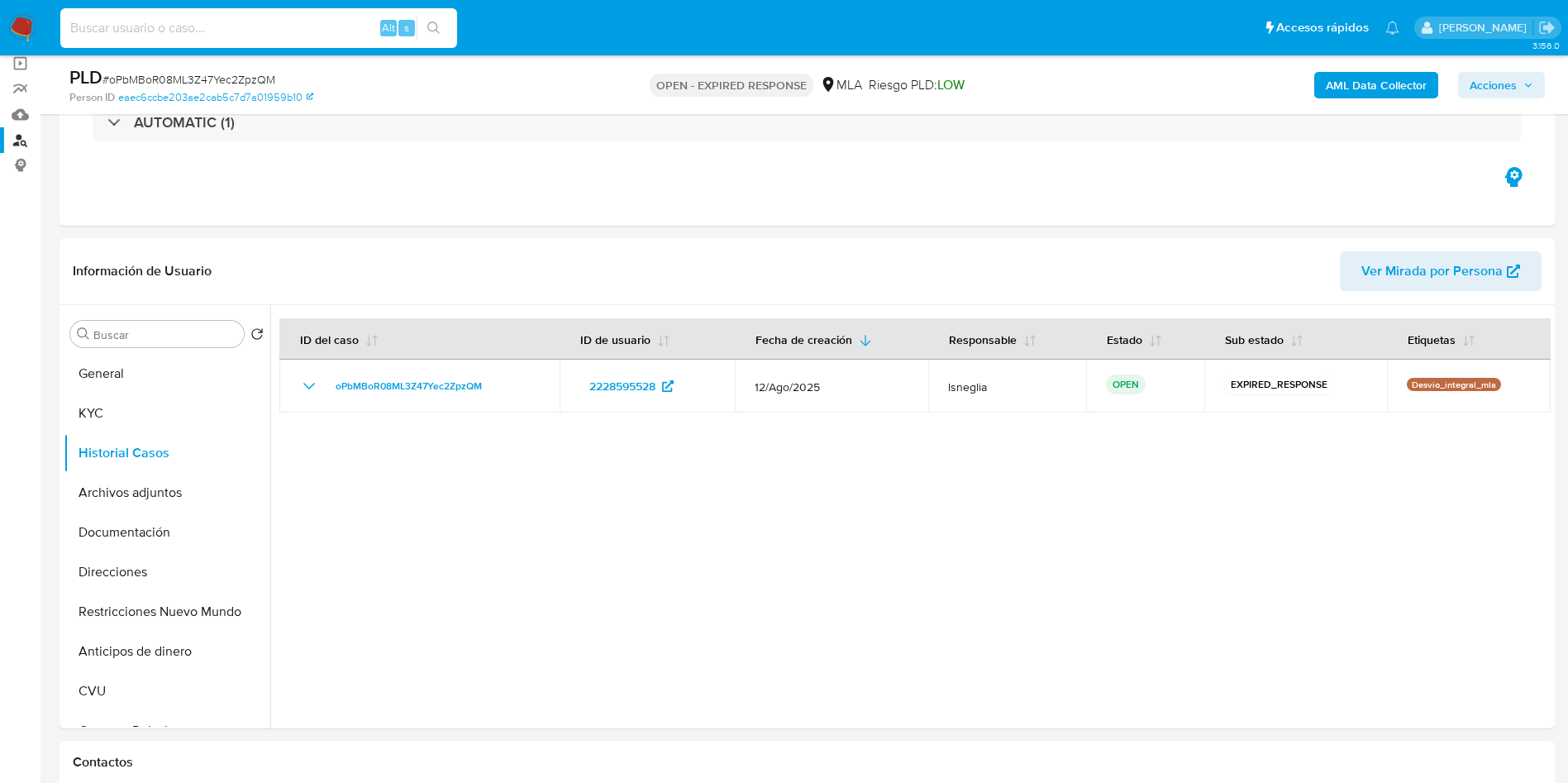
click at [271, 38] on input at bounding box center [259, 28] width 397 height 21
paste input "9NEXoKAdvJMAykj4L6KkStgm"
type input "9NEXoKAdvJMAykj4L6KkStgm"
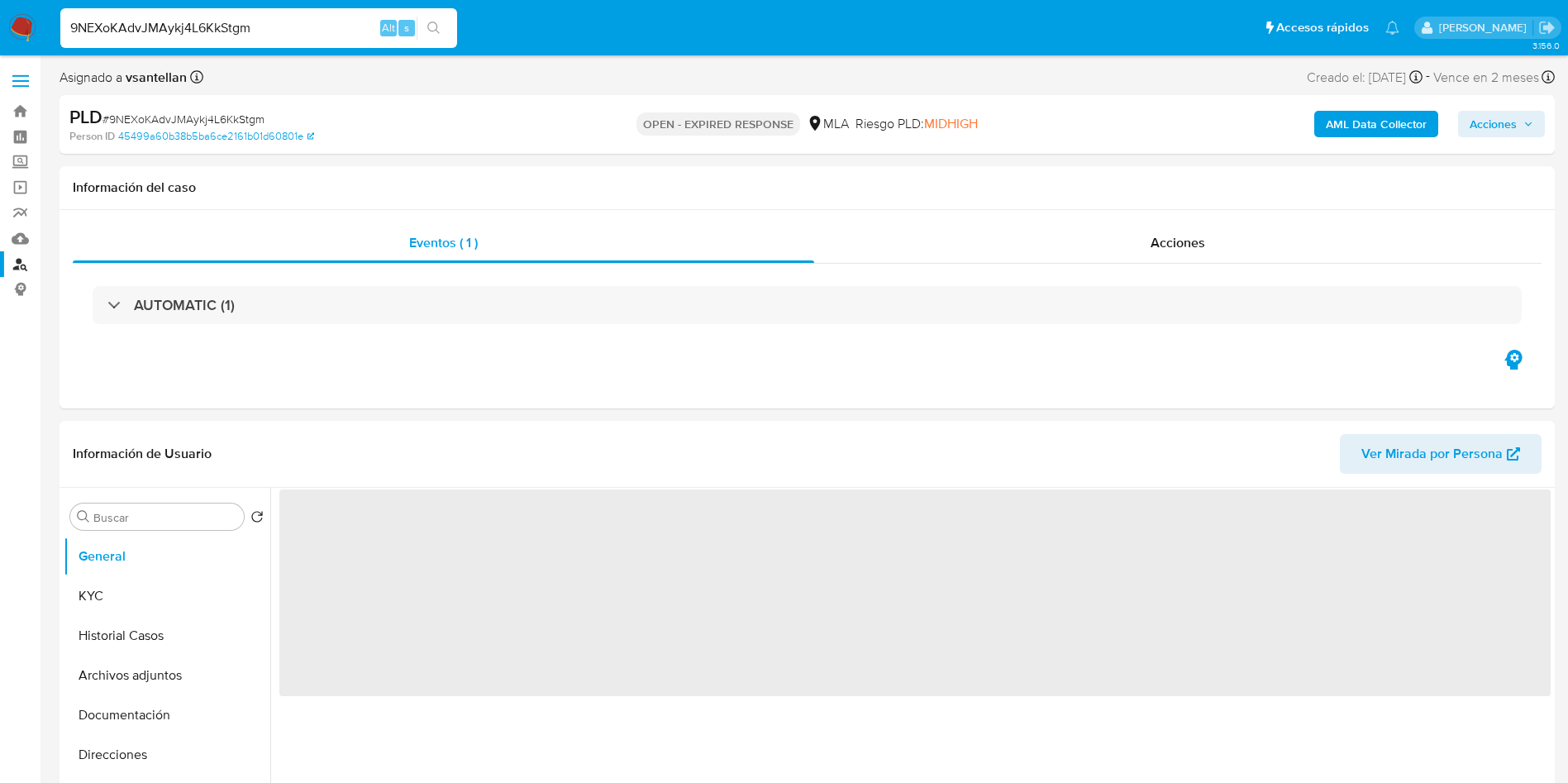
scroll to position [124, 0]
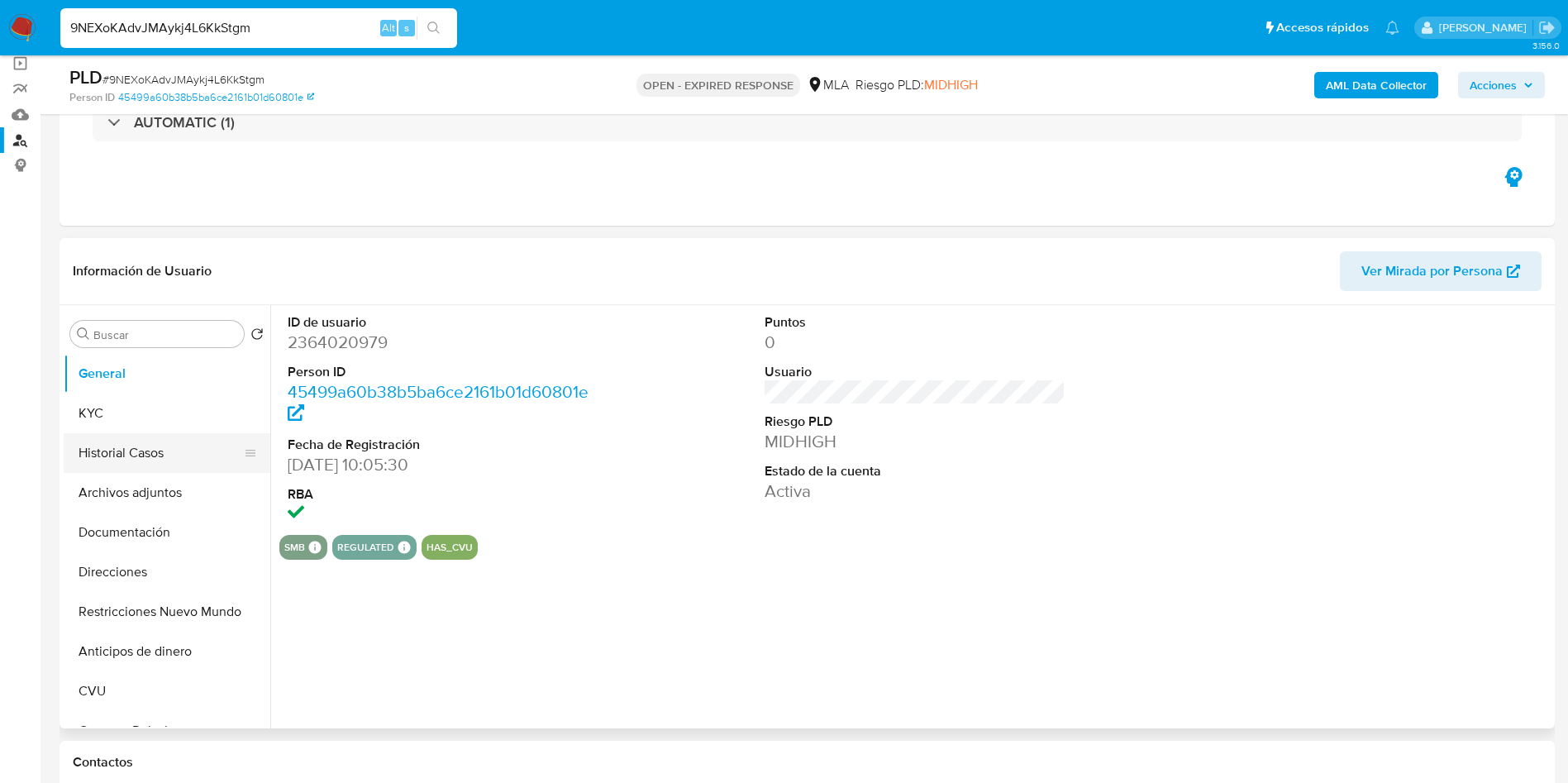
click at [127, 452] on button "Historial Casos" at bounding box center [160, 452] width 193 height 39
select select "10"
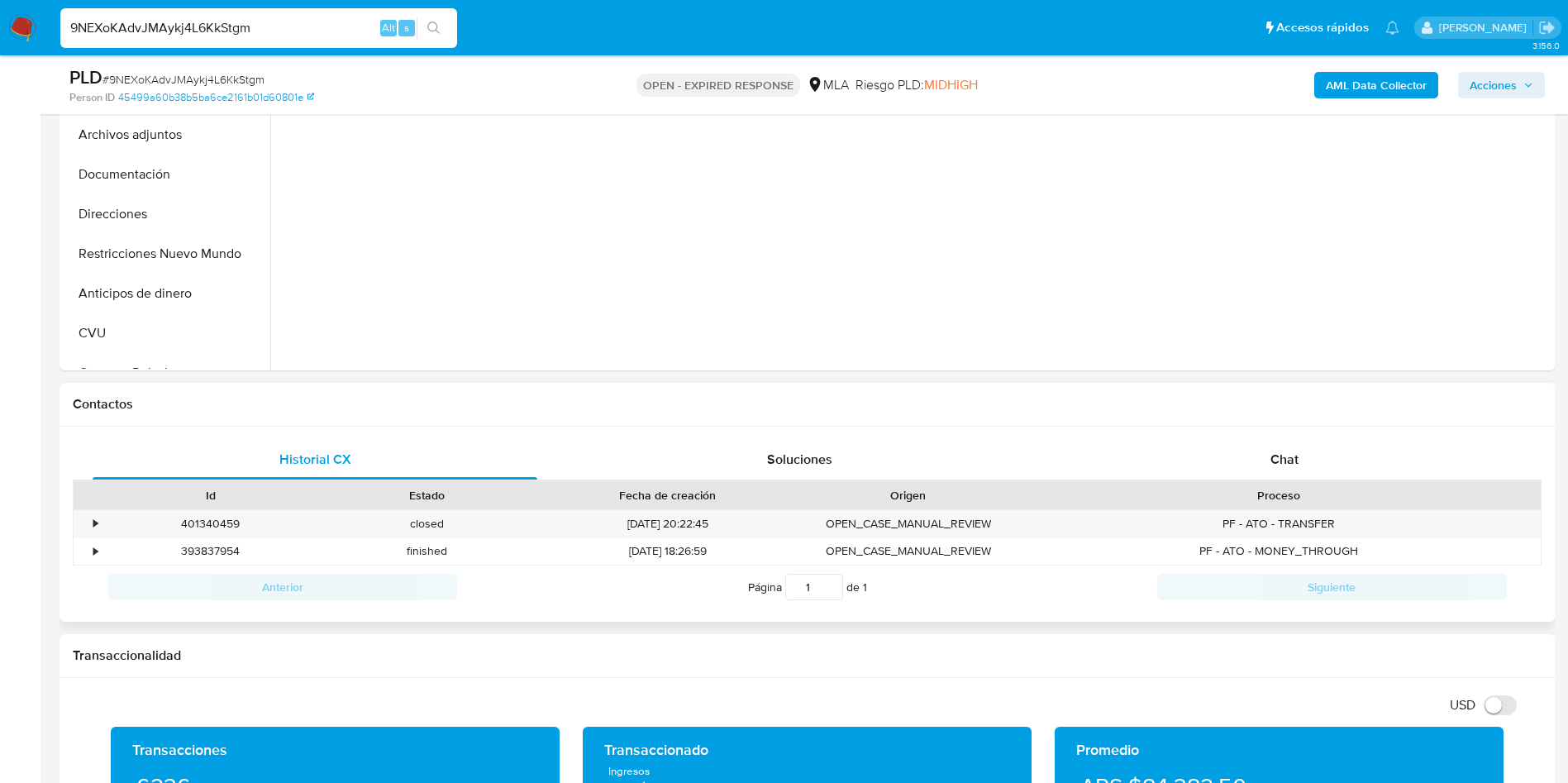
scroll to position [496, 0]
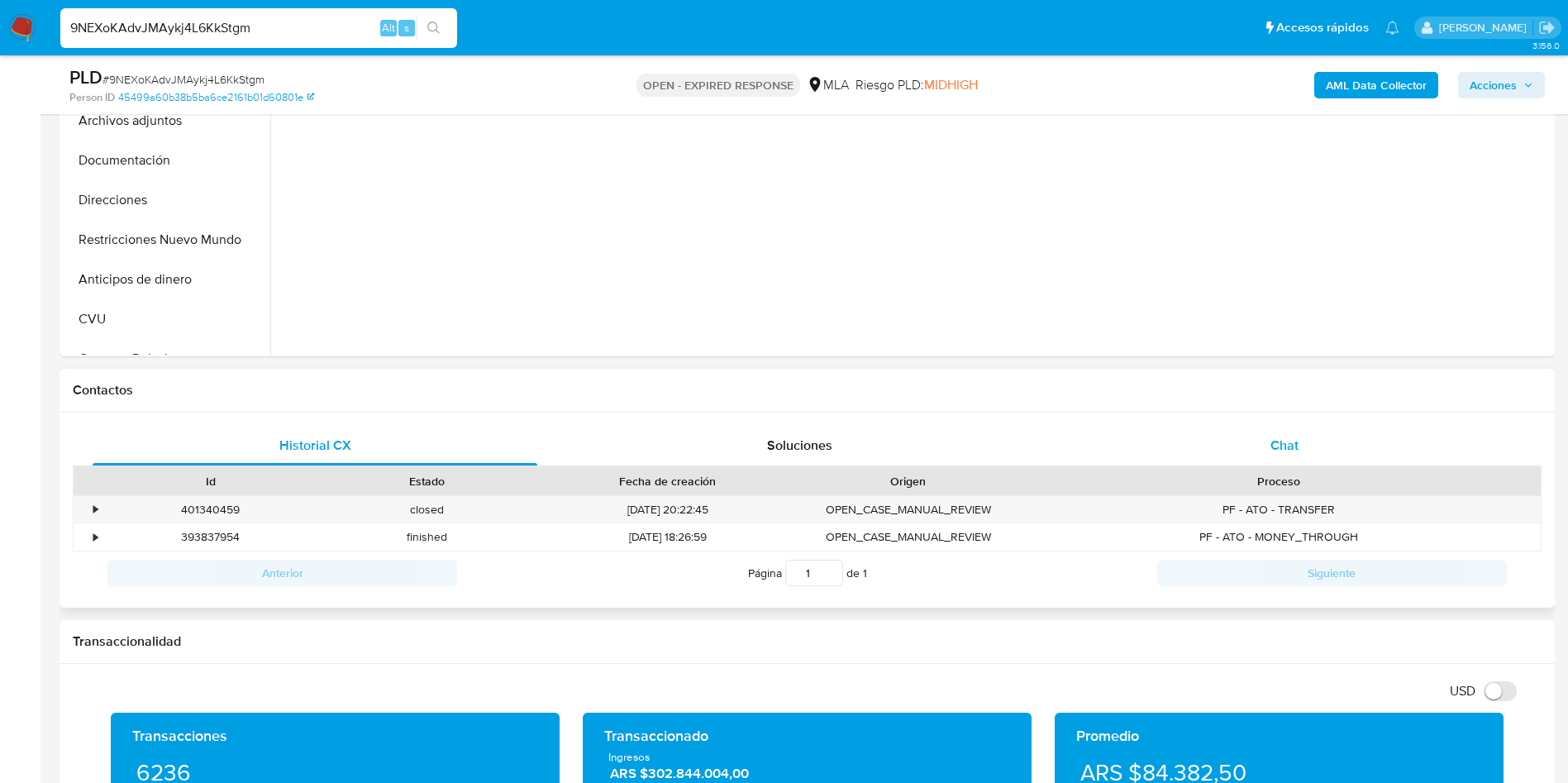
click at [1288, 431] on div "Chat" at bounding box center [1284, 445] width 445 height 39
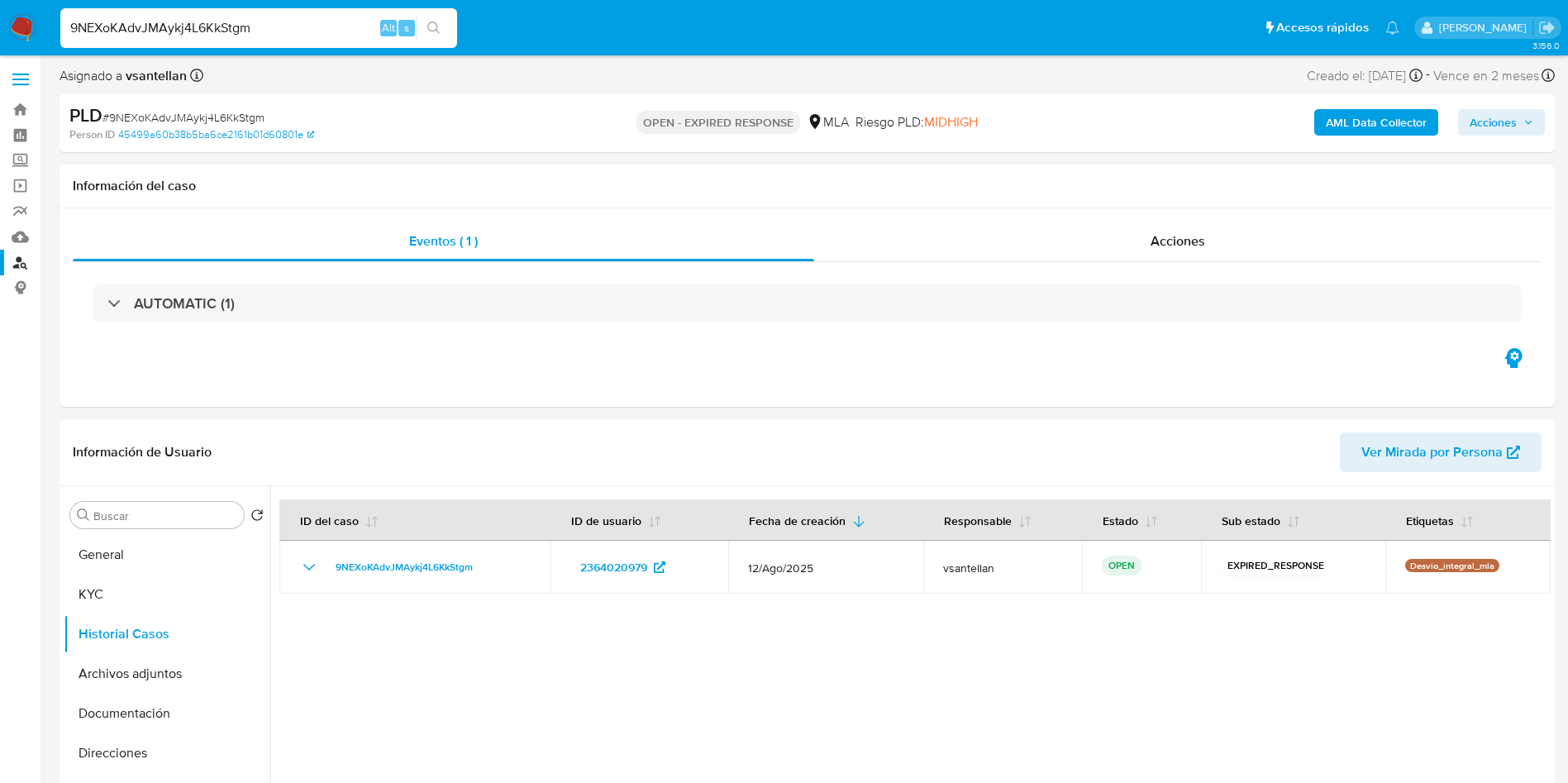
scroll to position [0, 0]
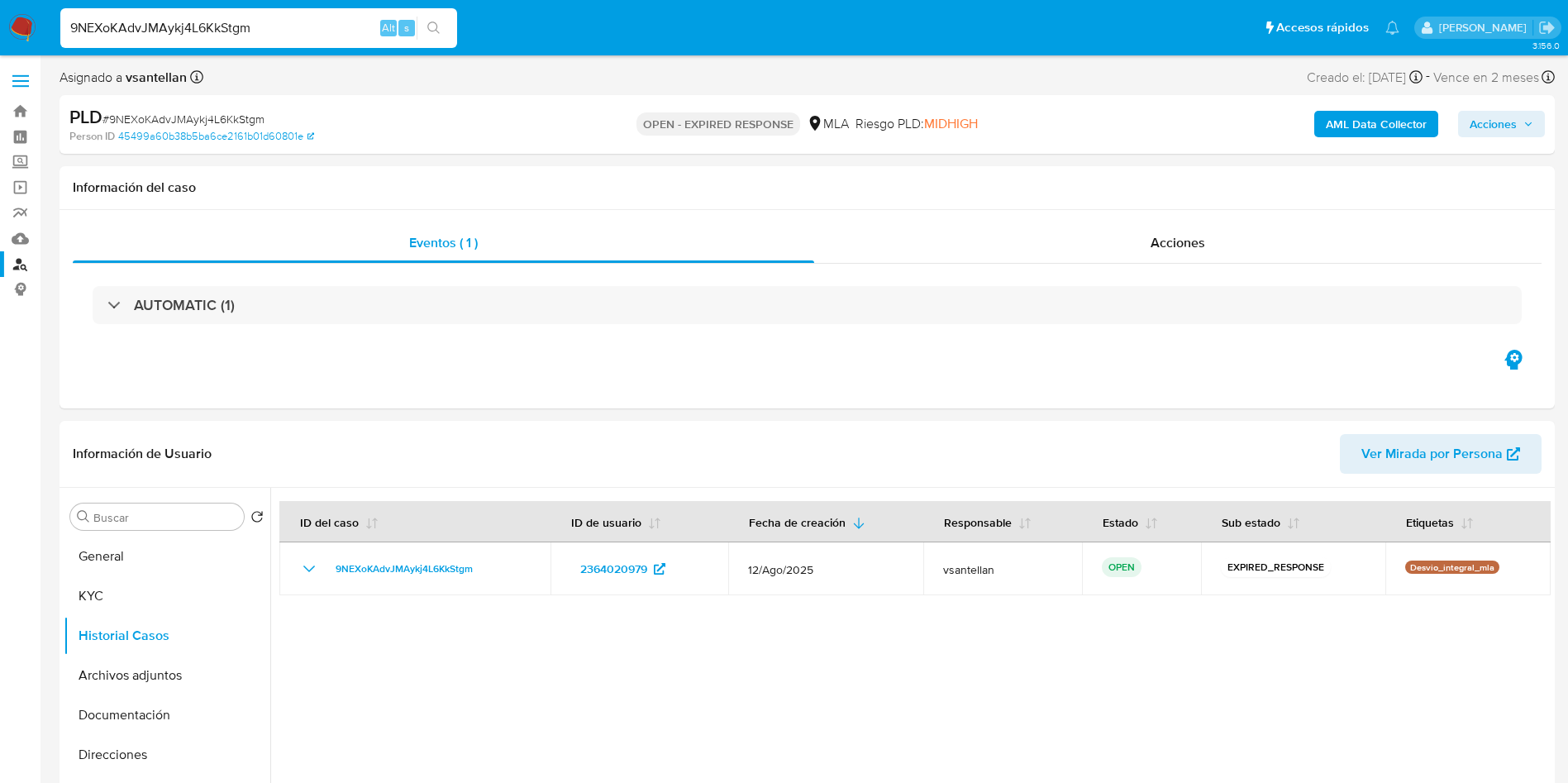
click at [215, 35] on input "9NEXoKAdvJMAykj4L6KkStgm" at bounding box center [259, 28] width 397 height 21
click at [214, 35] on input "9NEXoKAdvJMAykj4L6KkStgm" at bounding box center [259, 28] width 397 height 21
click at [202, 29] on input "9NEXoKAdvJMAykj4L6KkStgm" at bounding box center [259, 28] width 397 height 21
paste input "oPbMBoR08ML3Z47Yec2ZpzQM"
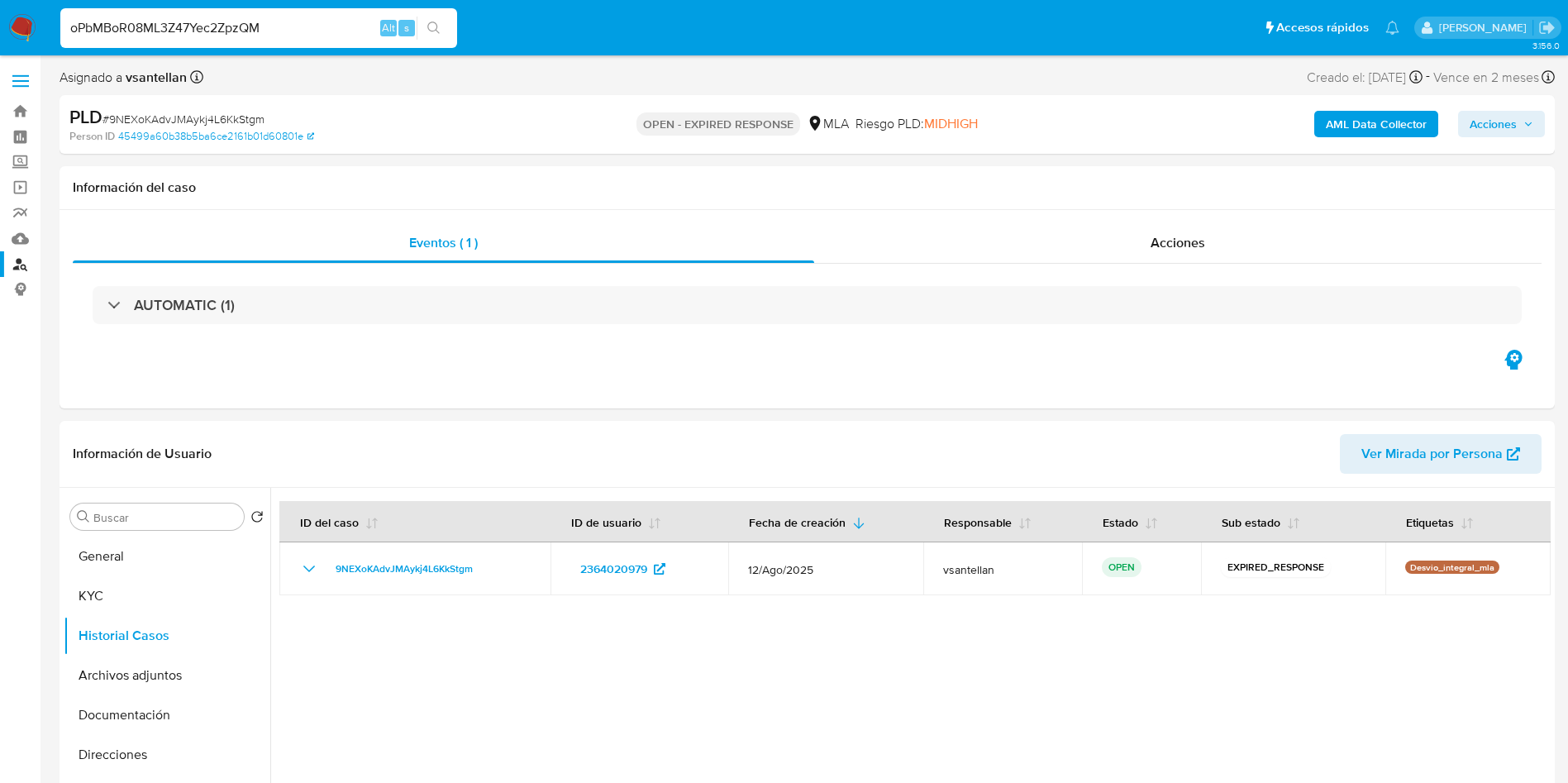
type input "oPbMBoR08ML3Z47Yec2ZpzQM"
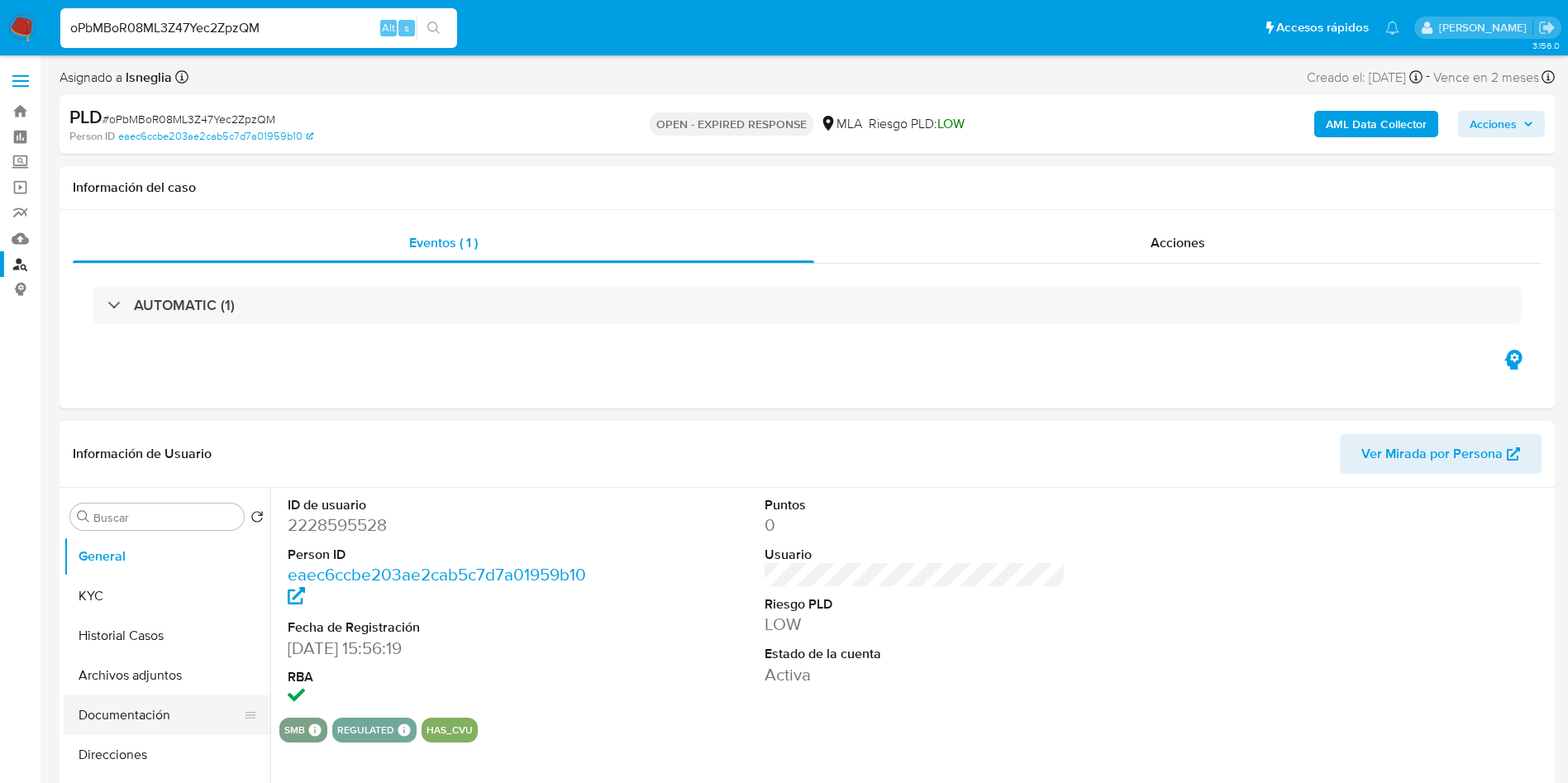
select select "10"
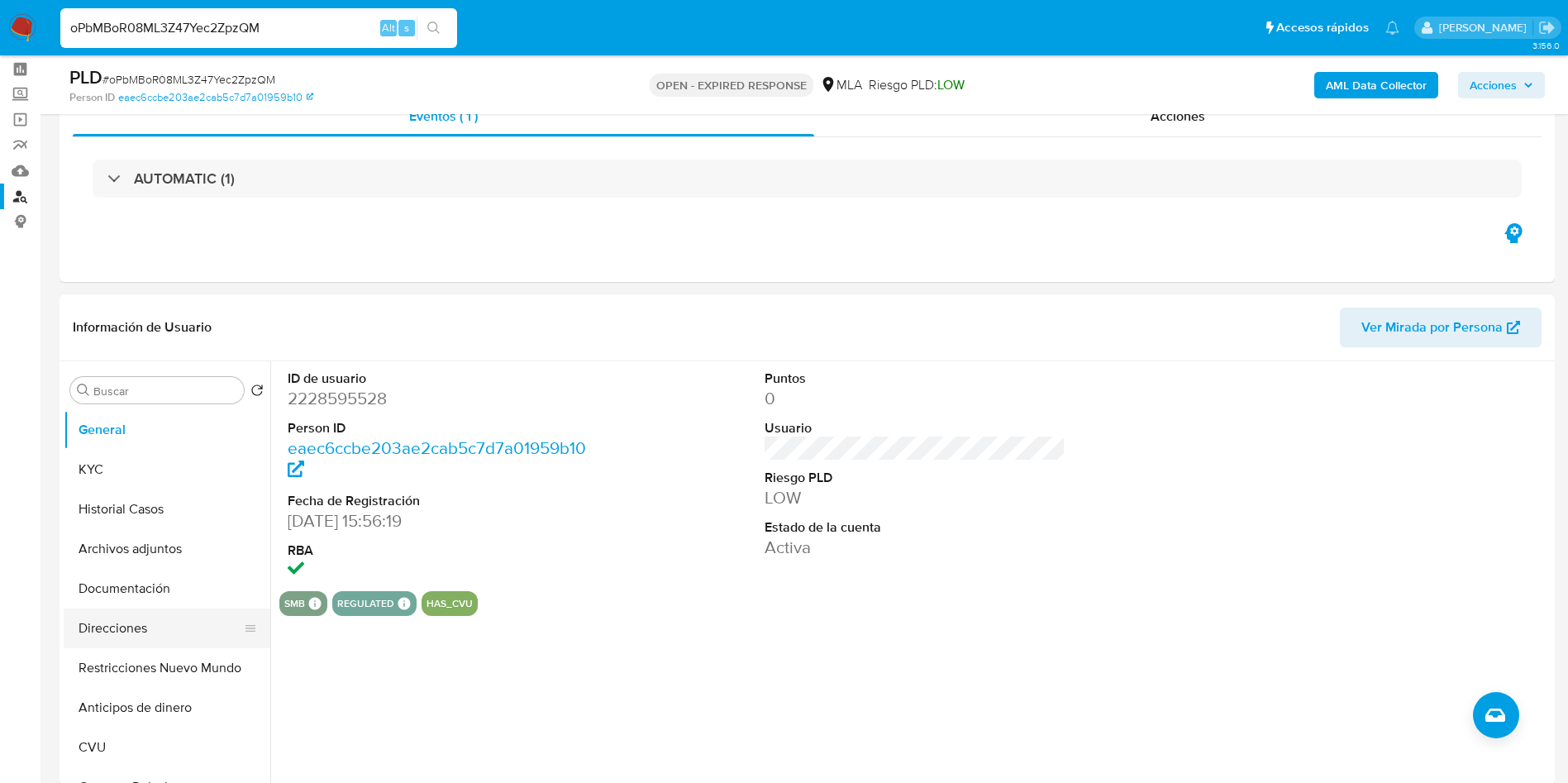
scroll to position [124, 0]
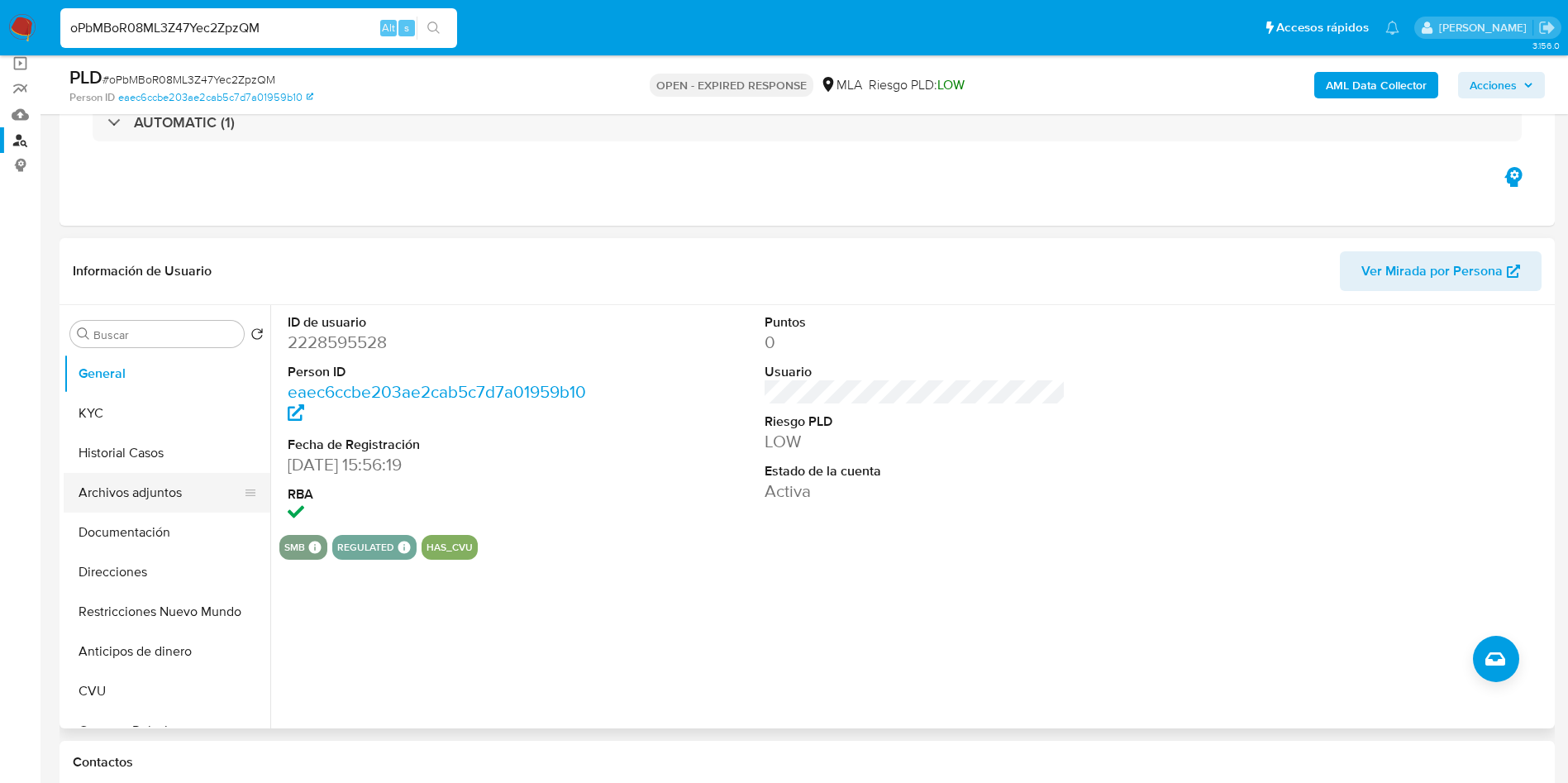
click at [155, 491] on button "Archivos adjuntos" at bounding box center [160, 492] width 193 height 39
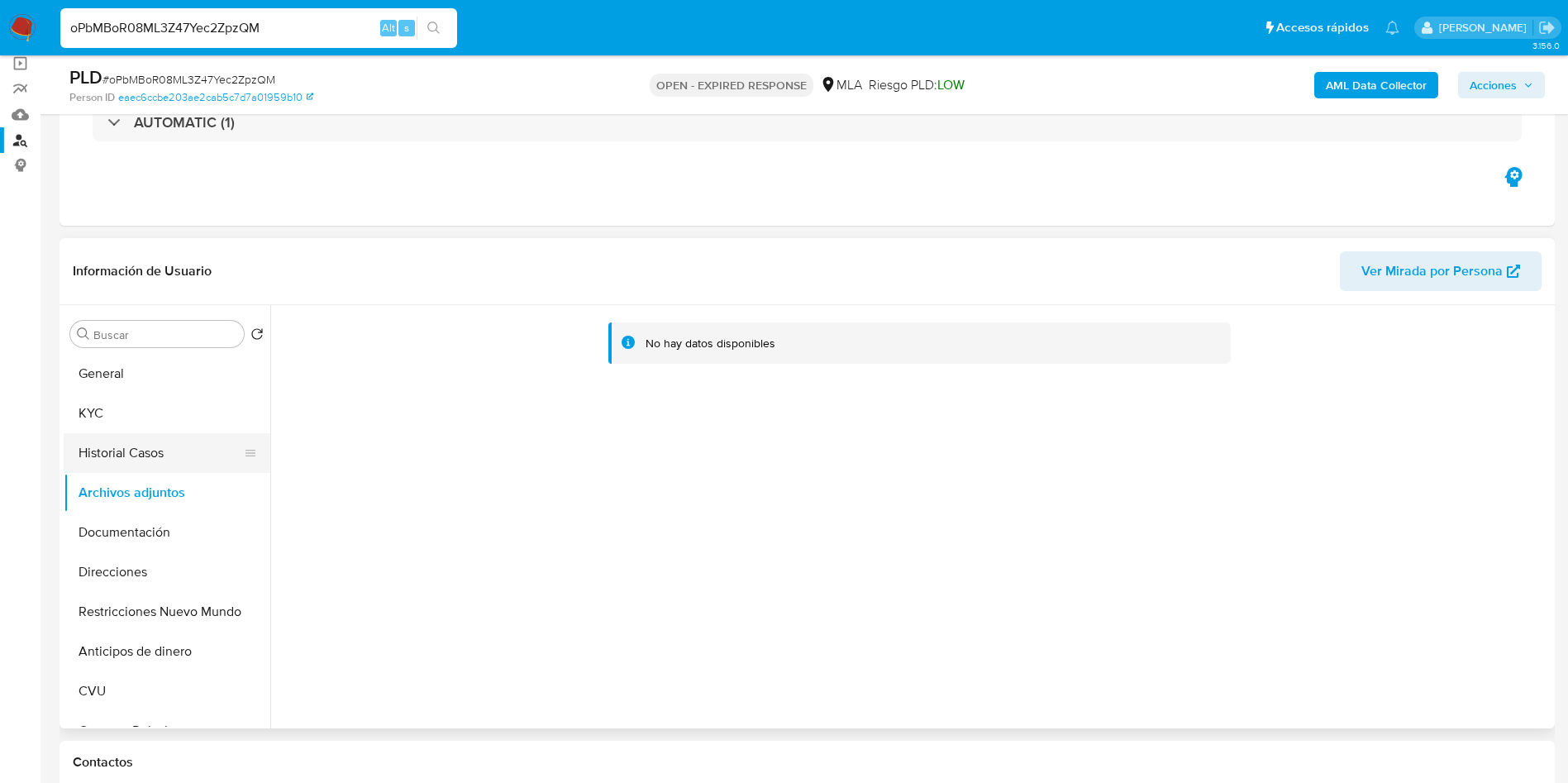
click at [114, 462] on button "Historial Casos" at bounding box center [160, 452] width 193 height 39
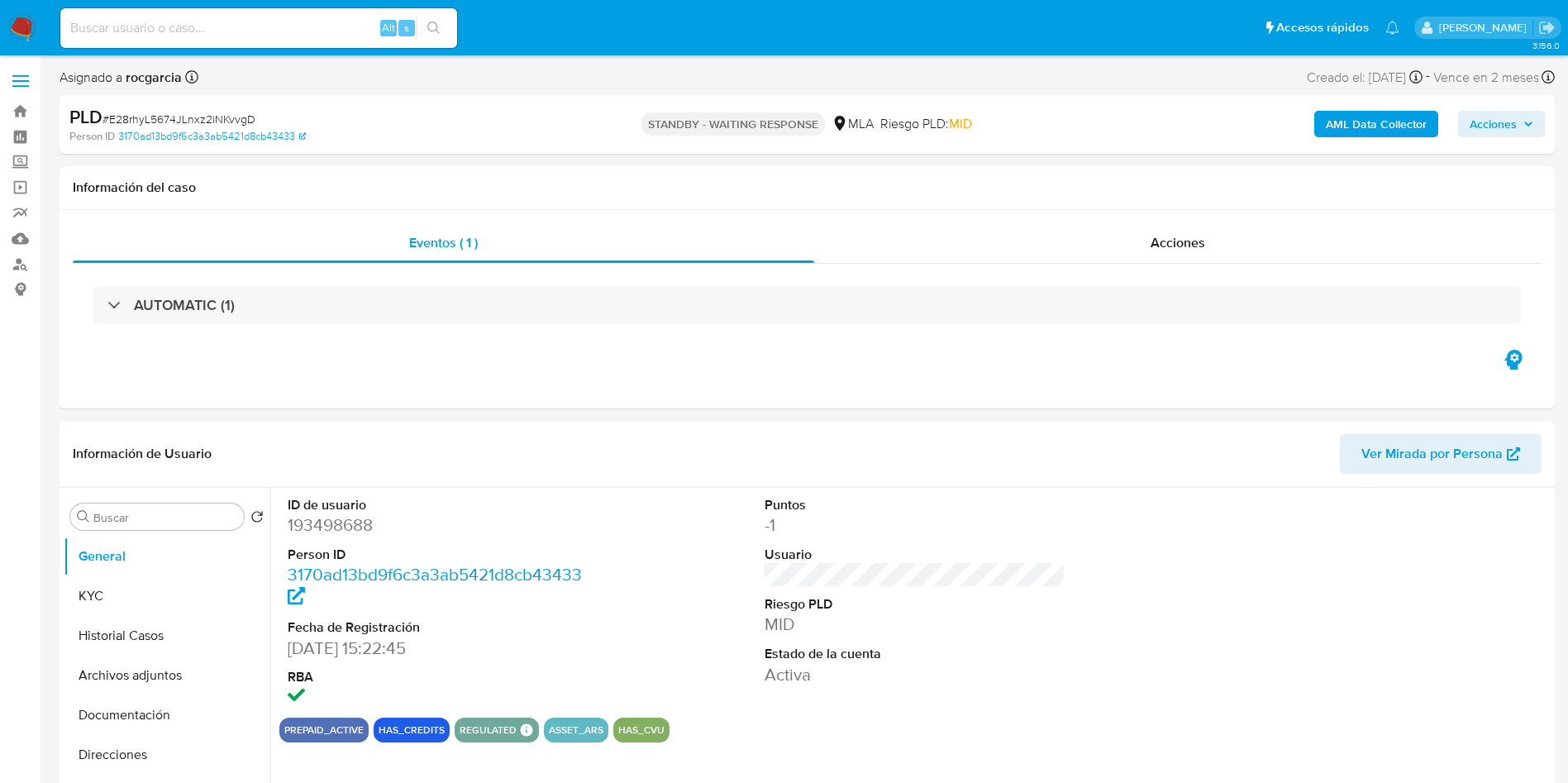
select select "10"
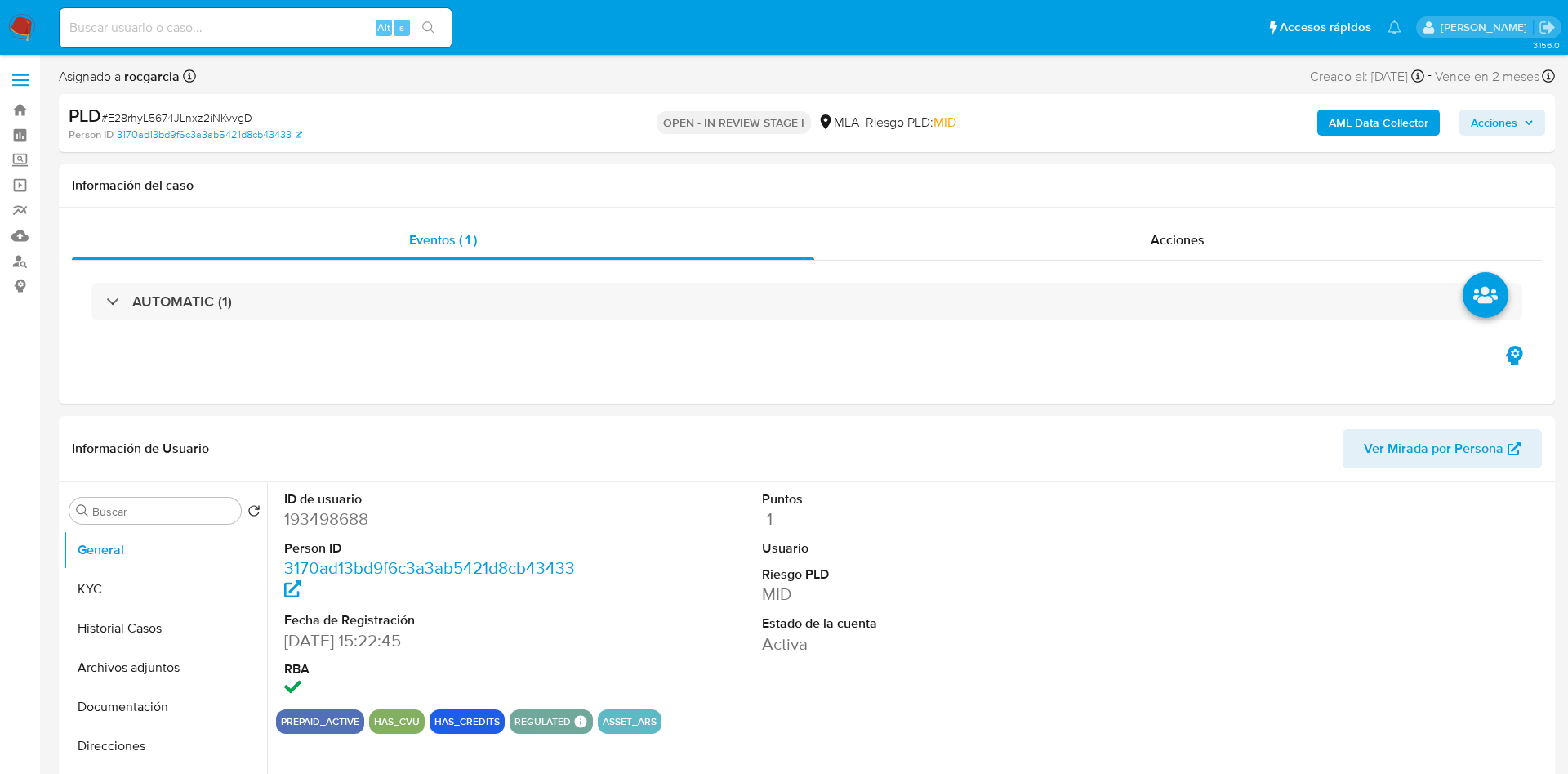
select select "10"
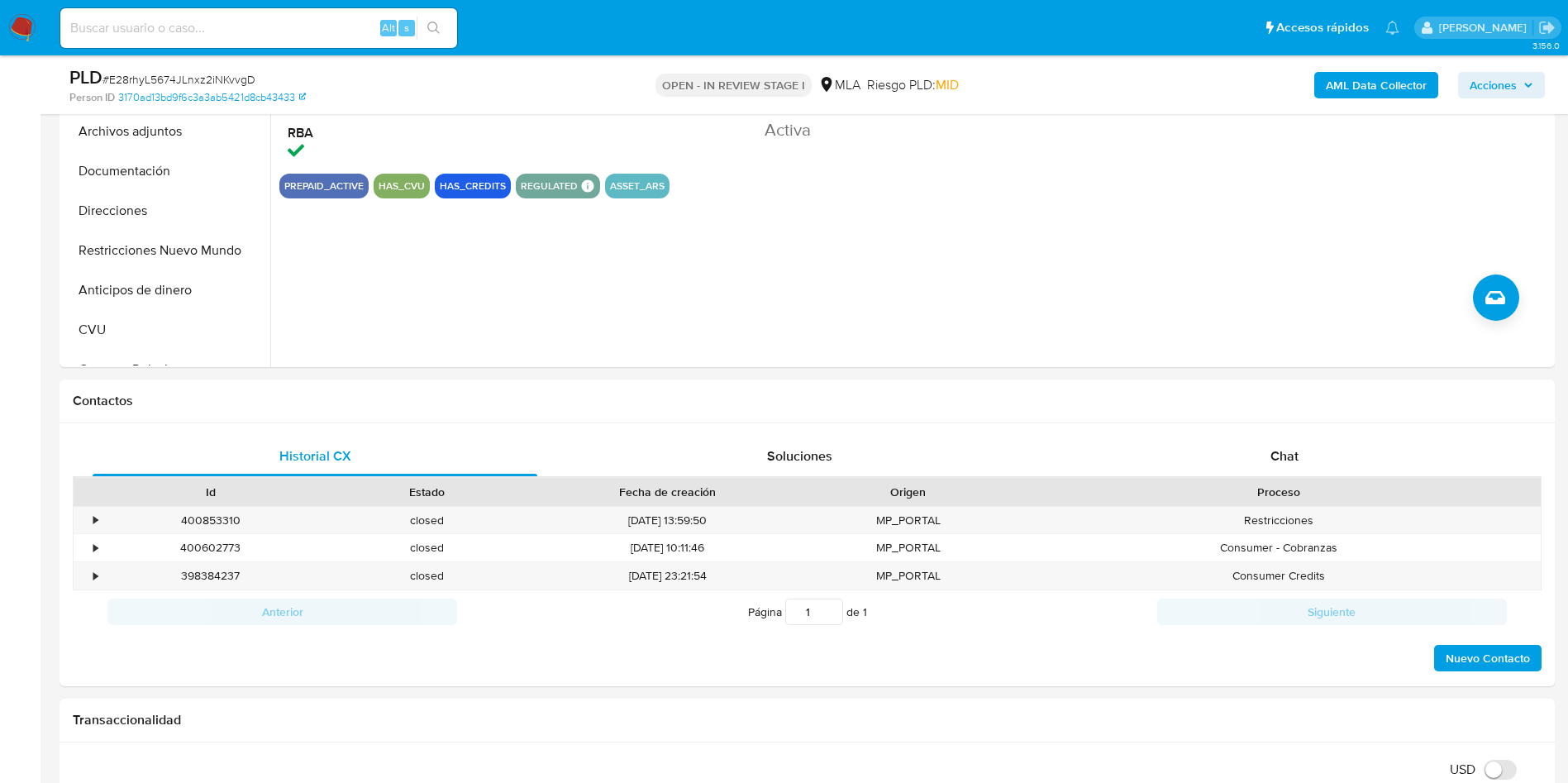
scroll to position [620, 0]
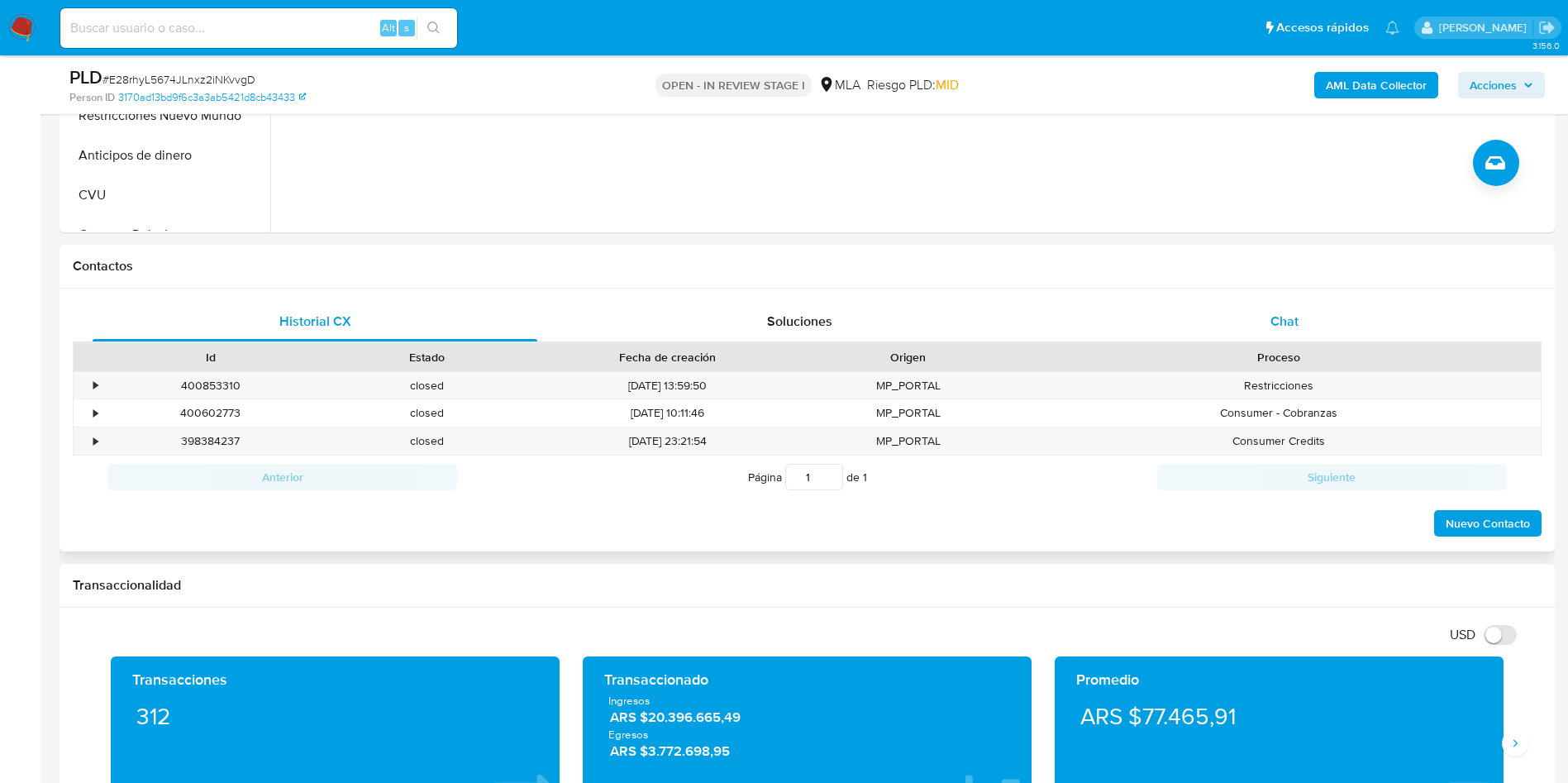
click at [1305, 311] on div "Chat" at bounding box center [1284, 321] width 445 height 39
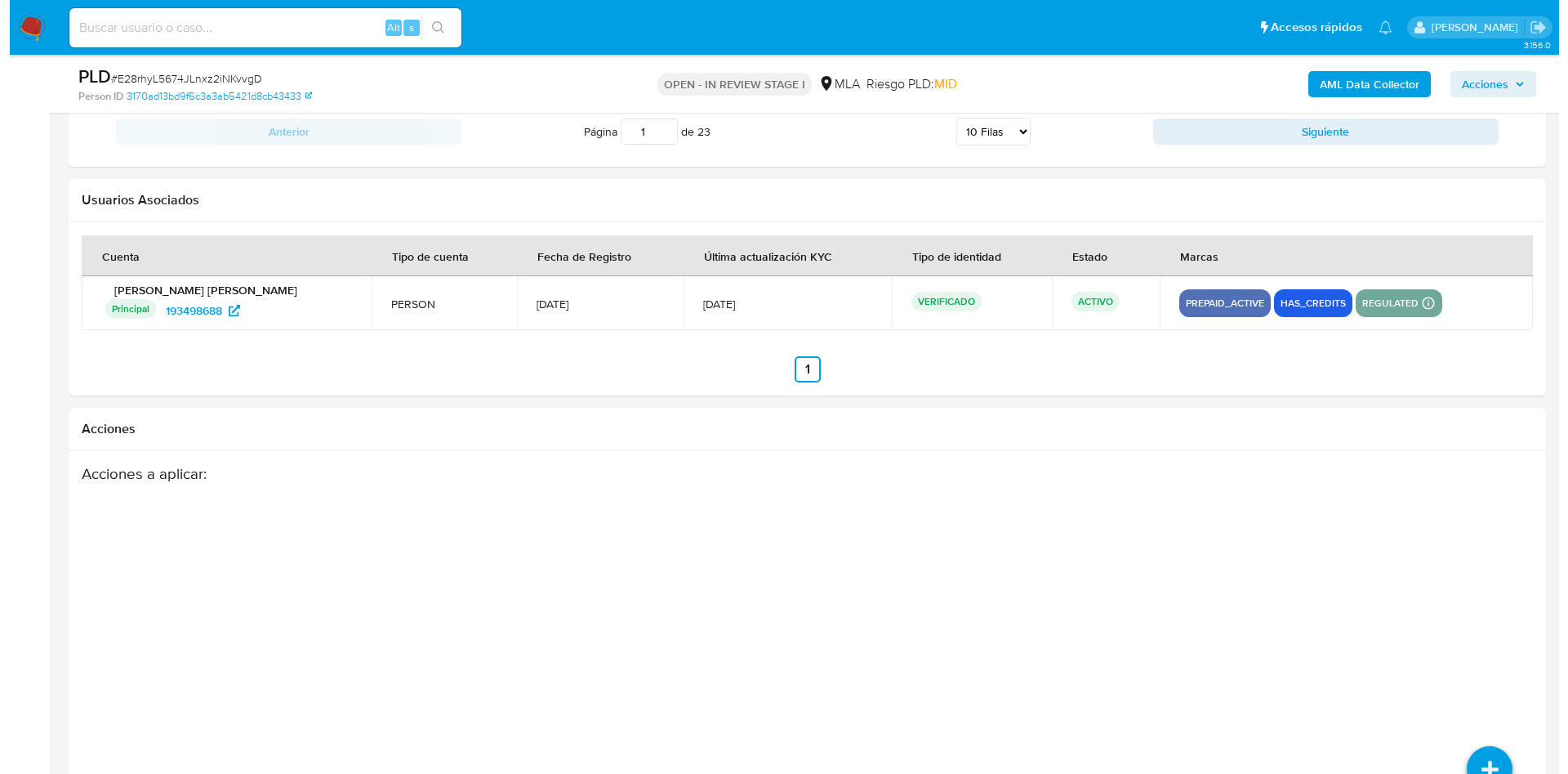
scroll to position [2873, 0]
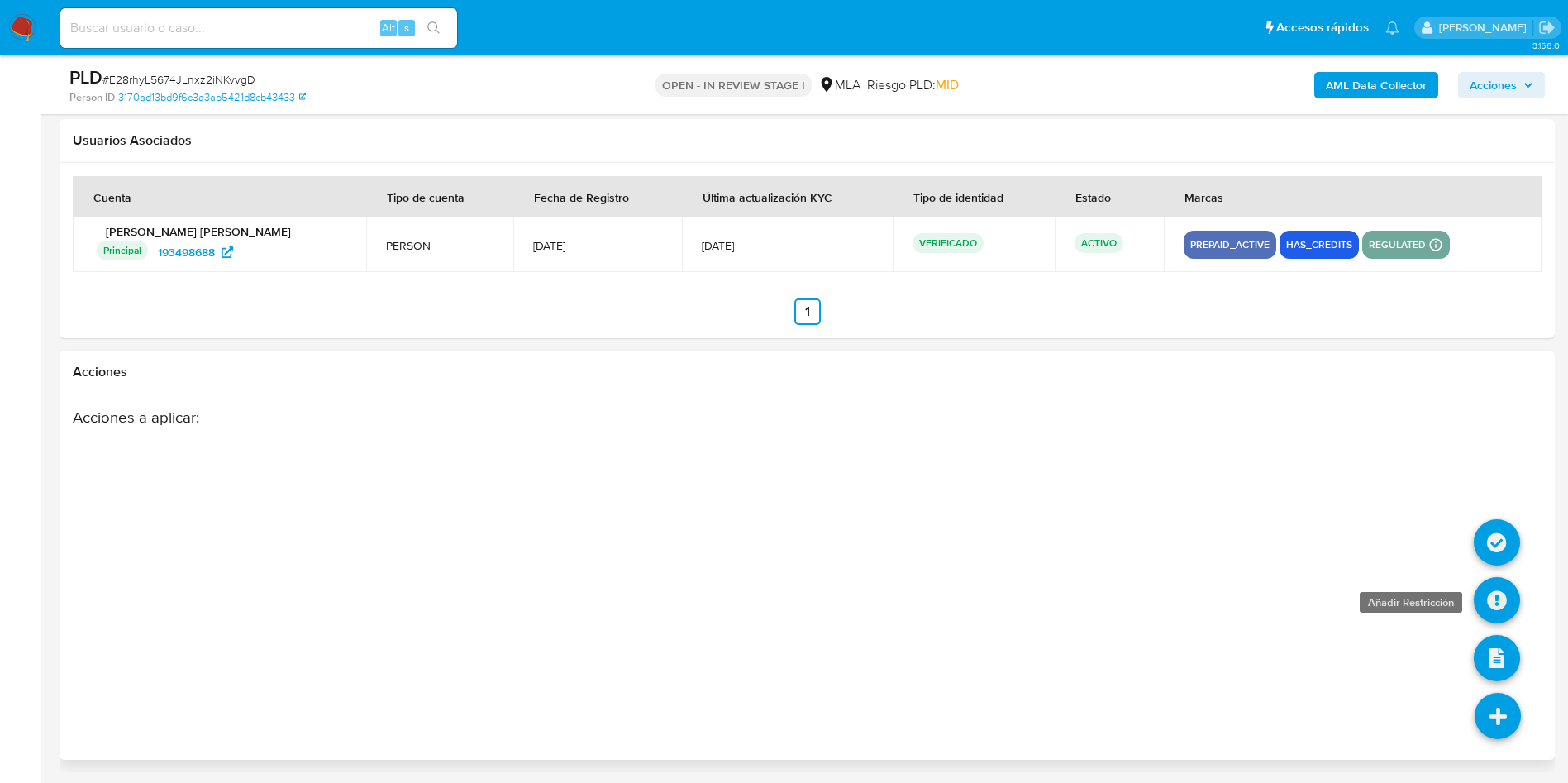
click at [1502, 615] on icon at bounding box center [1496, 600] width 46 height 46
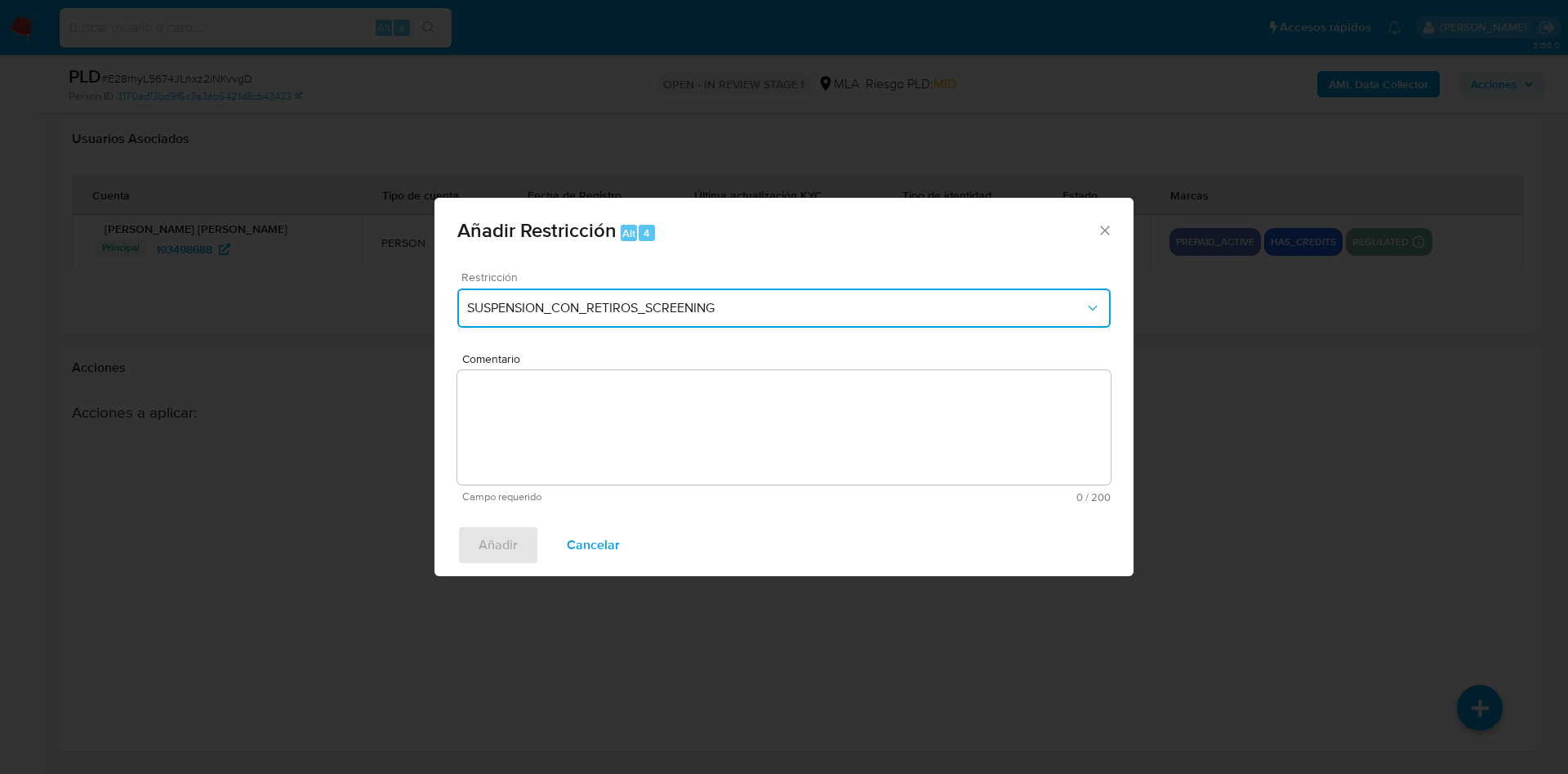
click at [526, 306] on span "SUSPENSION_CON_RETIROS_SCREENING" at bounding box center [775, 308] width 617 height 16
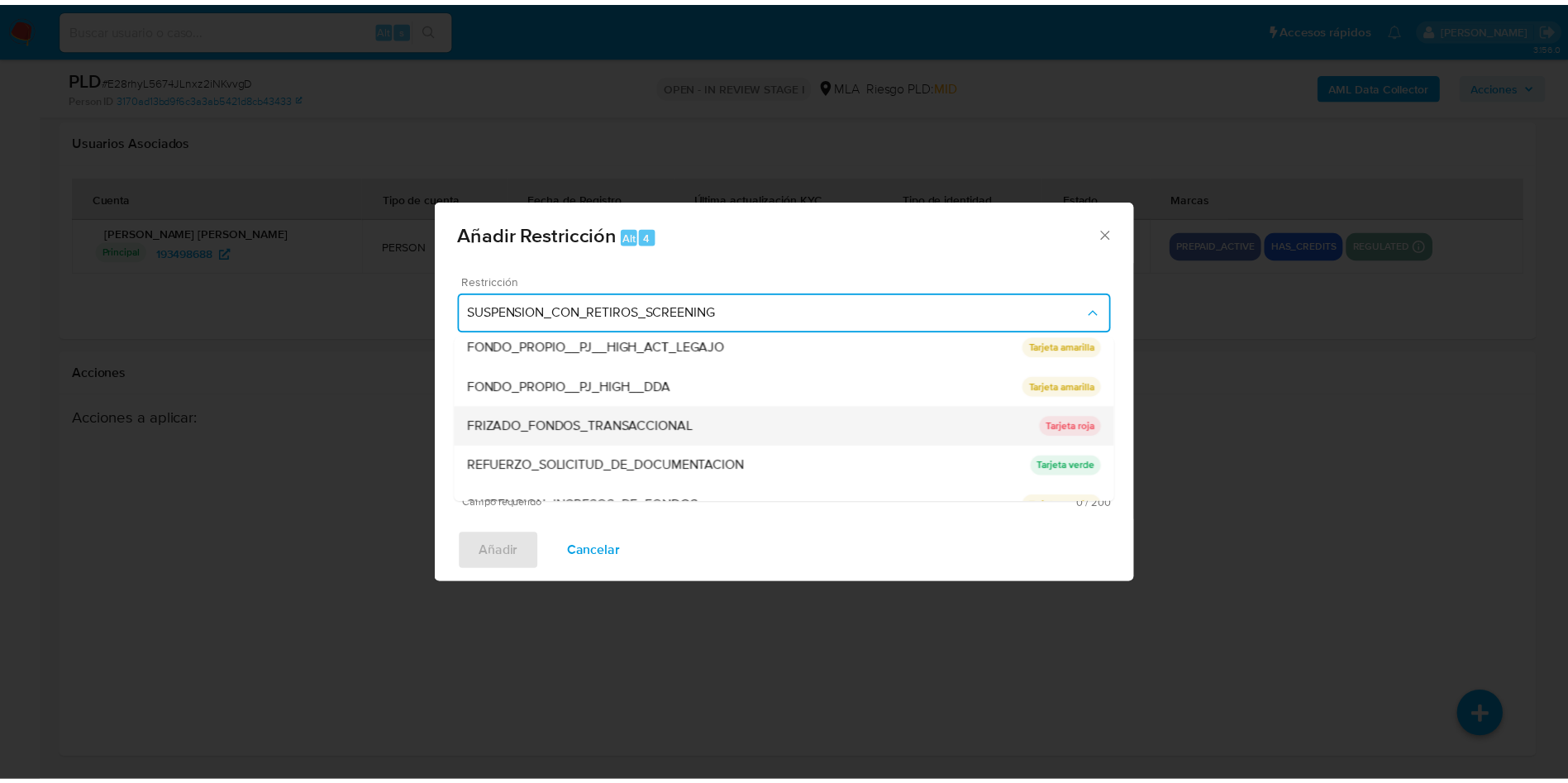
scroll to position [350, 0]
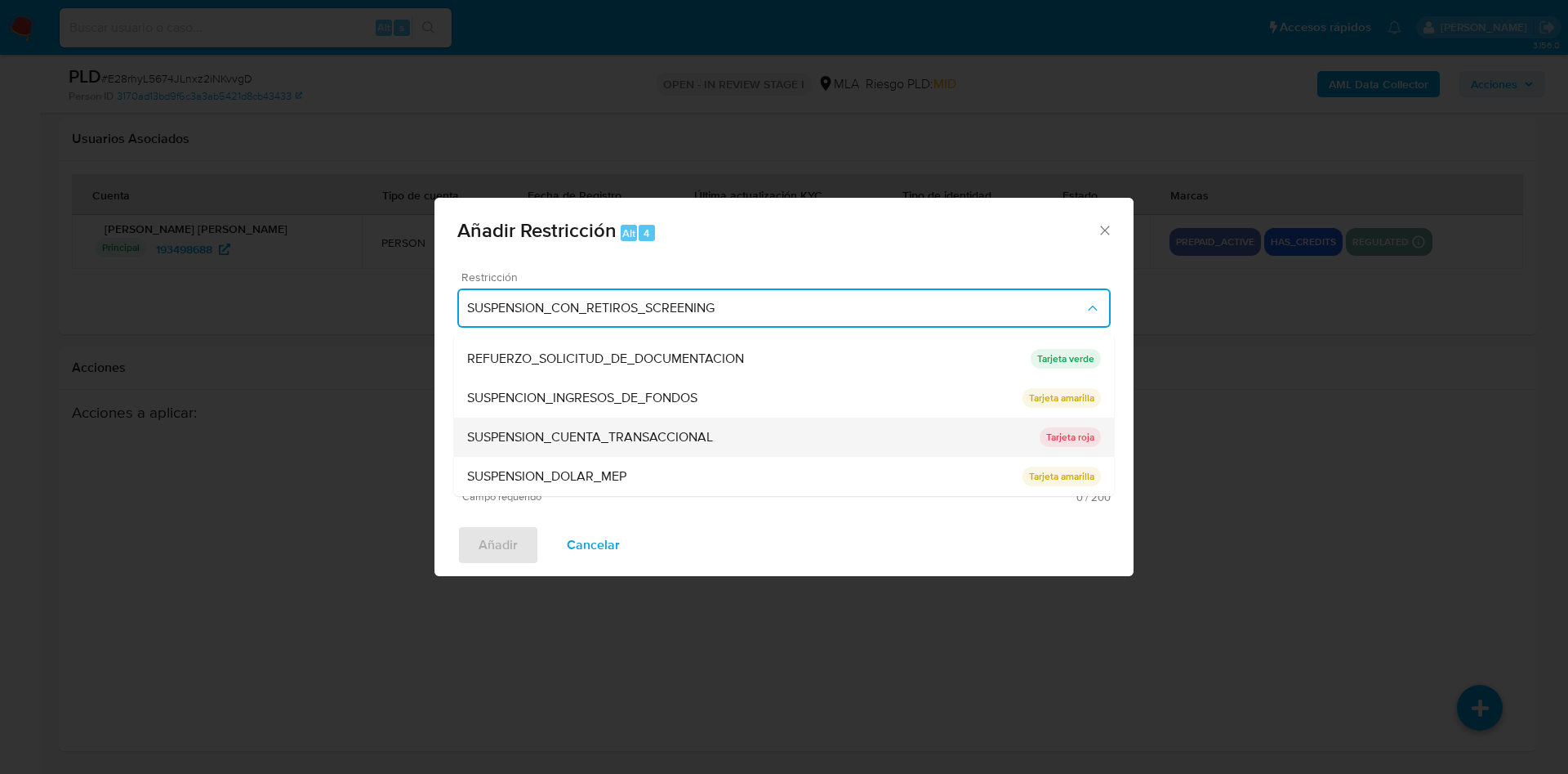
click at [603, 438] on span "SUSPENSION_CUENTA_TRANSACCIONAL" at bounding box center [590, 437] width 245 height 16
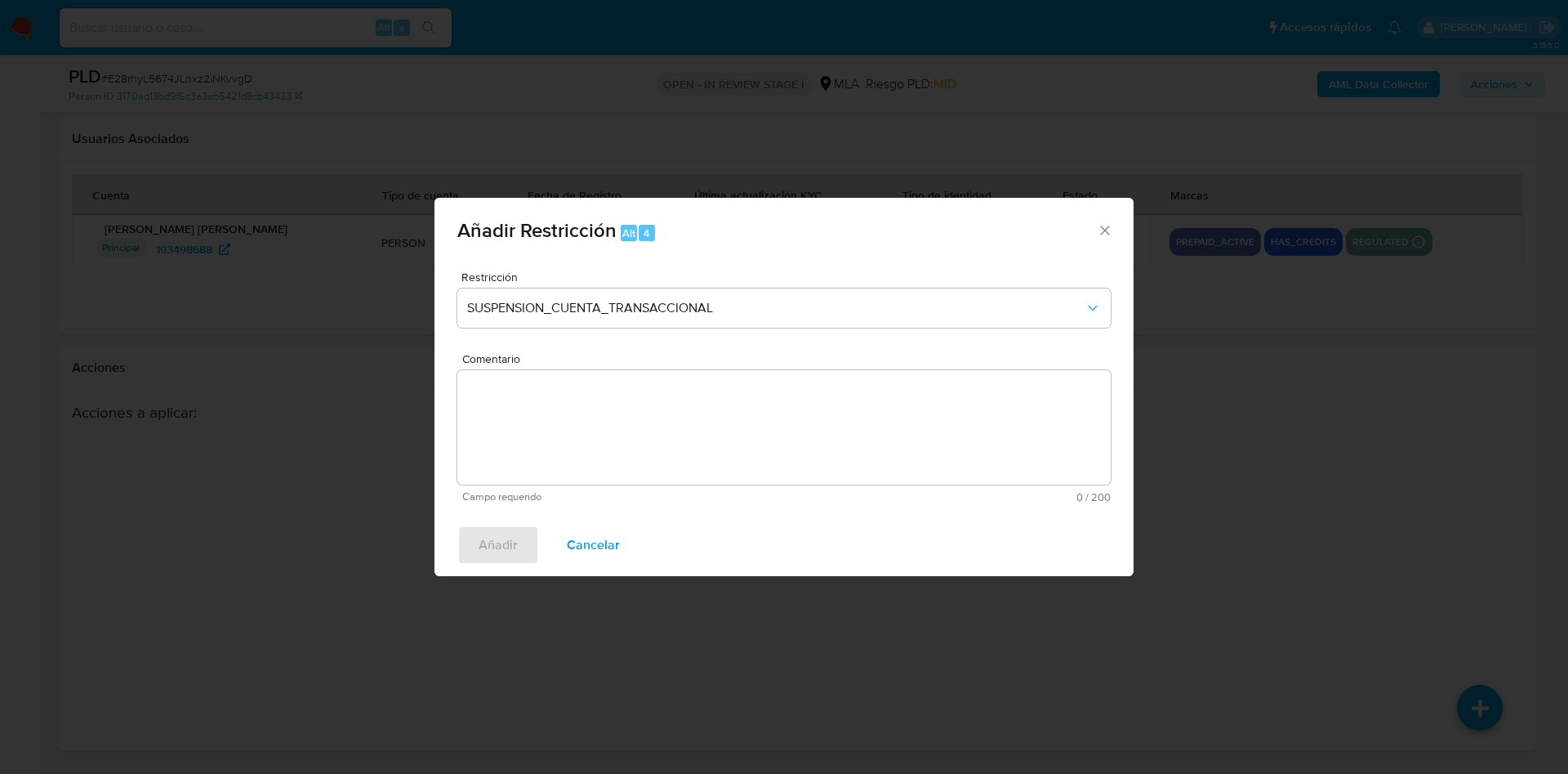
click at [606, 438] on textarea "Comentario" at bounding box center [784, 427] width 653 height 114
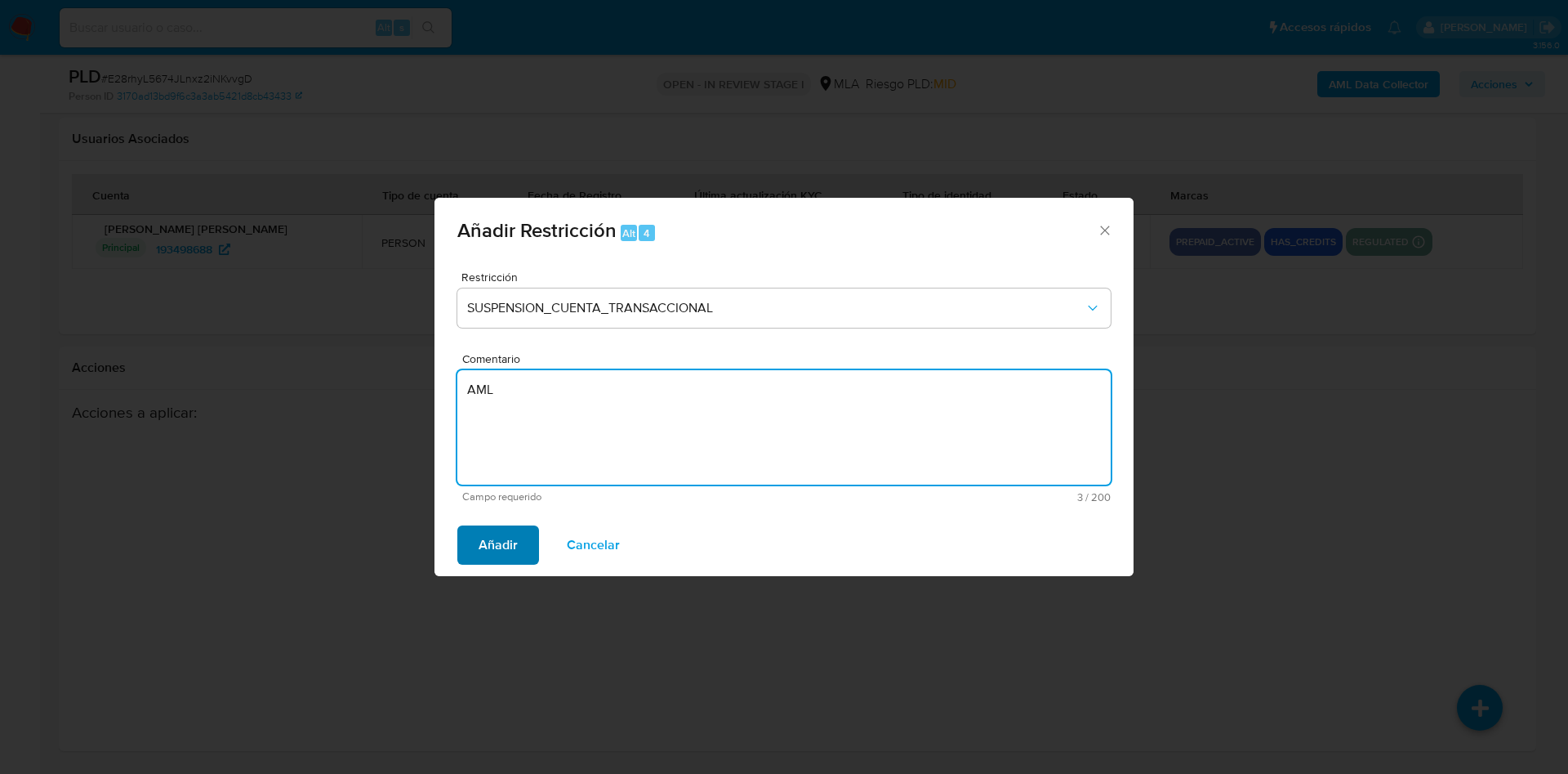
type textarea "AML"
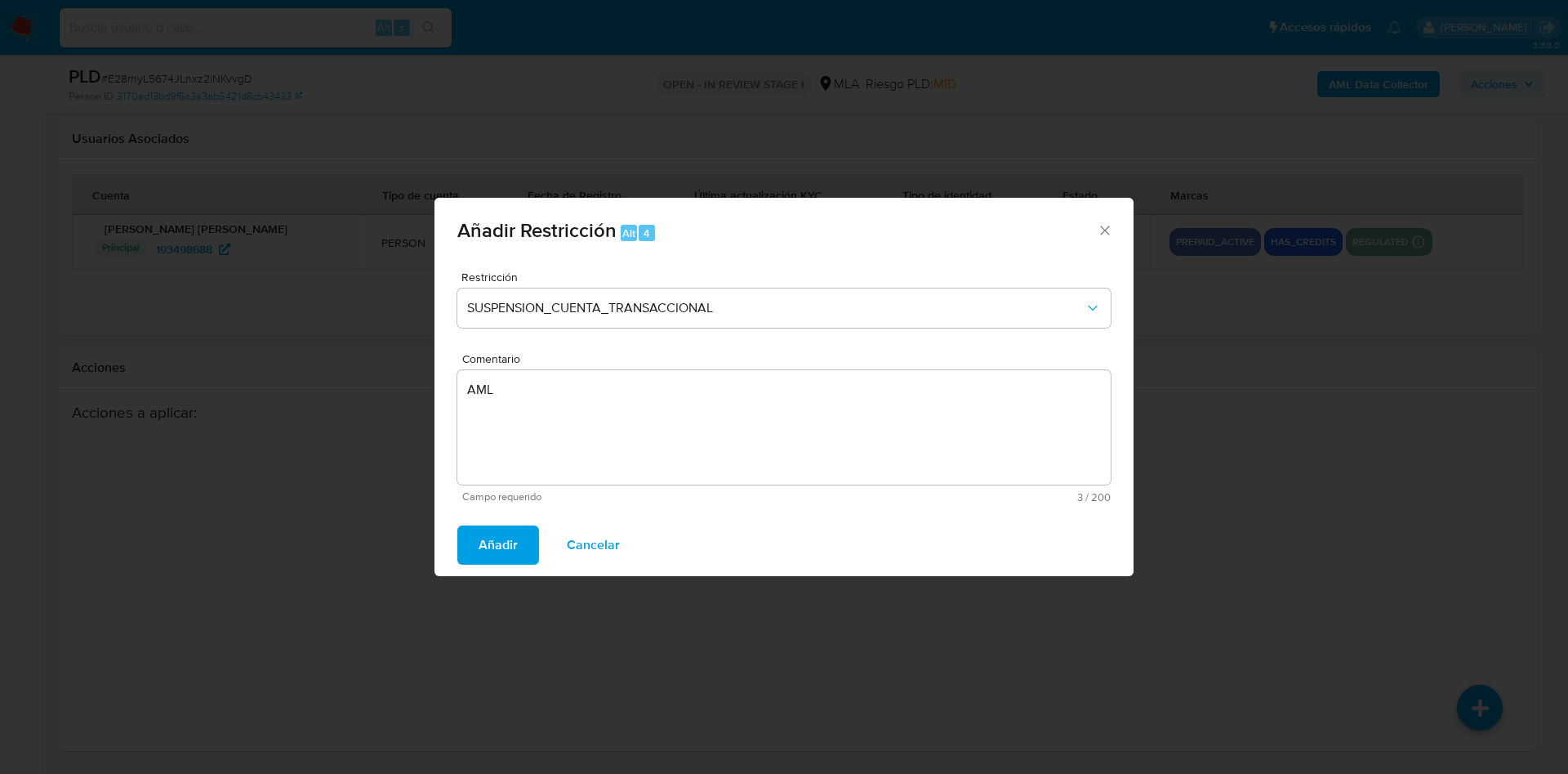
click at [501, 551] on span "Añadir" at bounding box center [497, 545] width 39 height 36
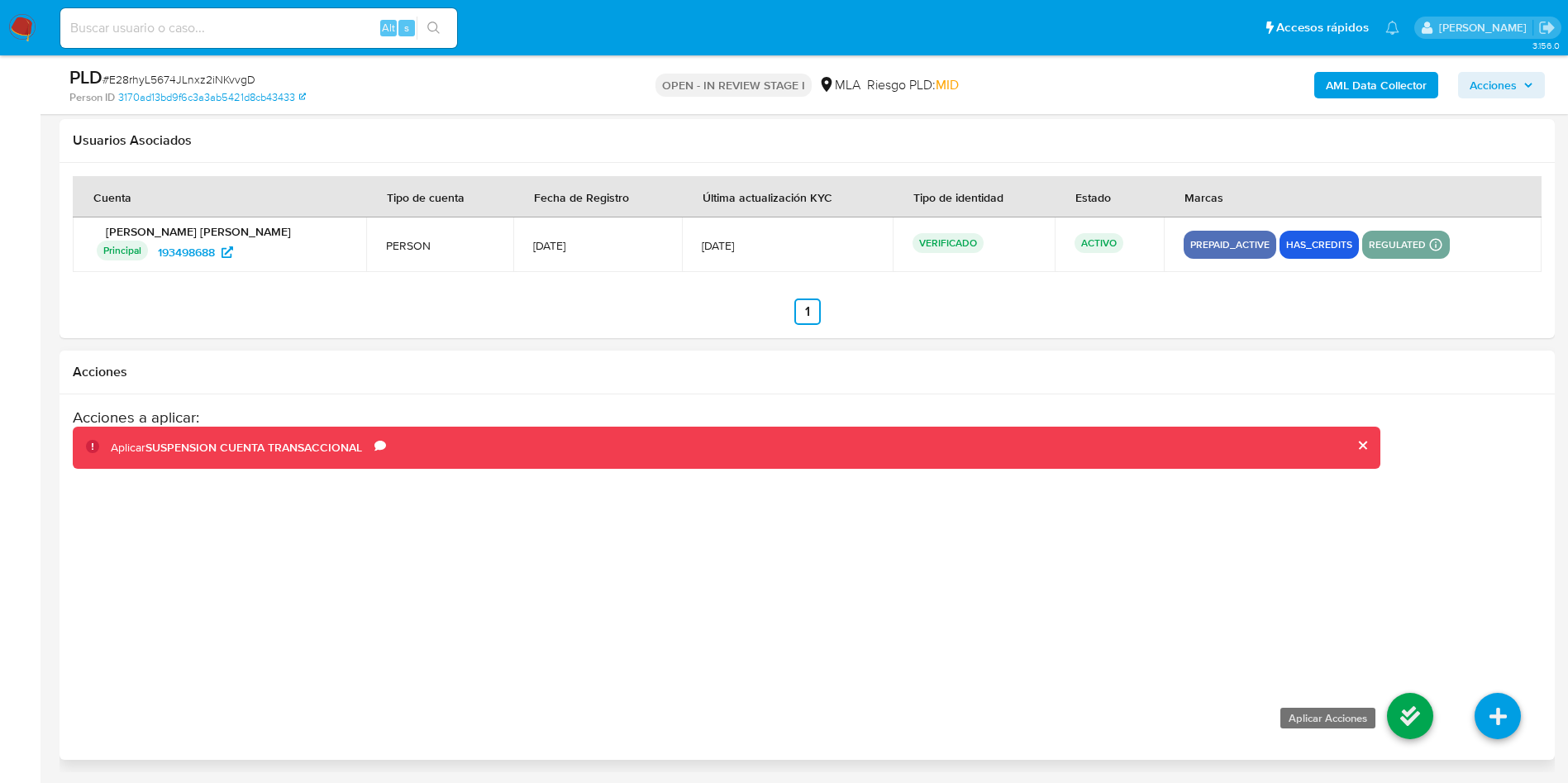
click at [1404, 698] on icon at bounding box center [1410, 715] width 46 height 46
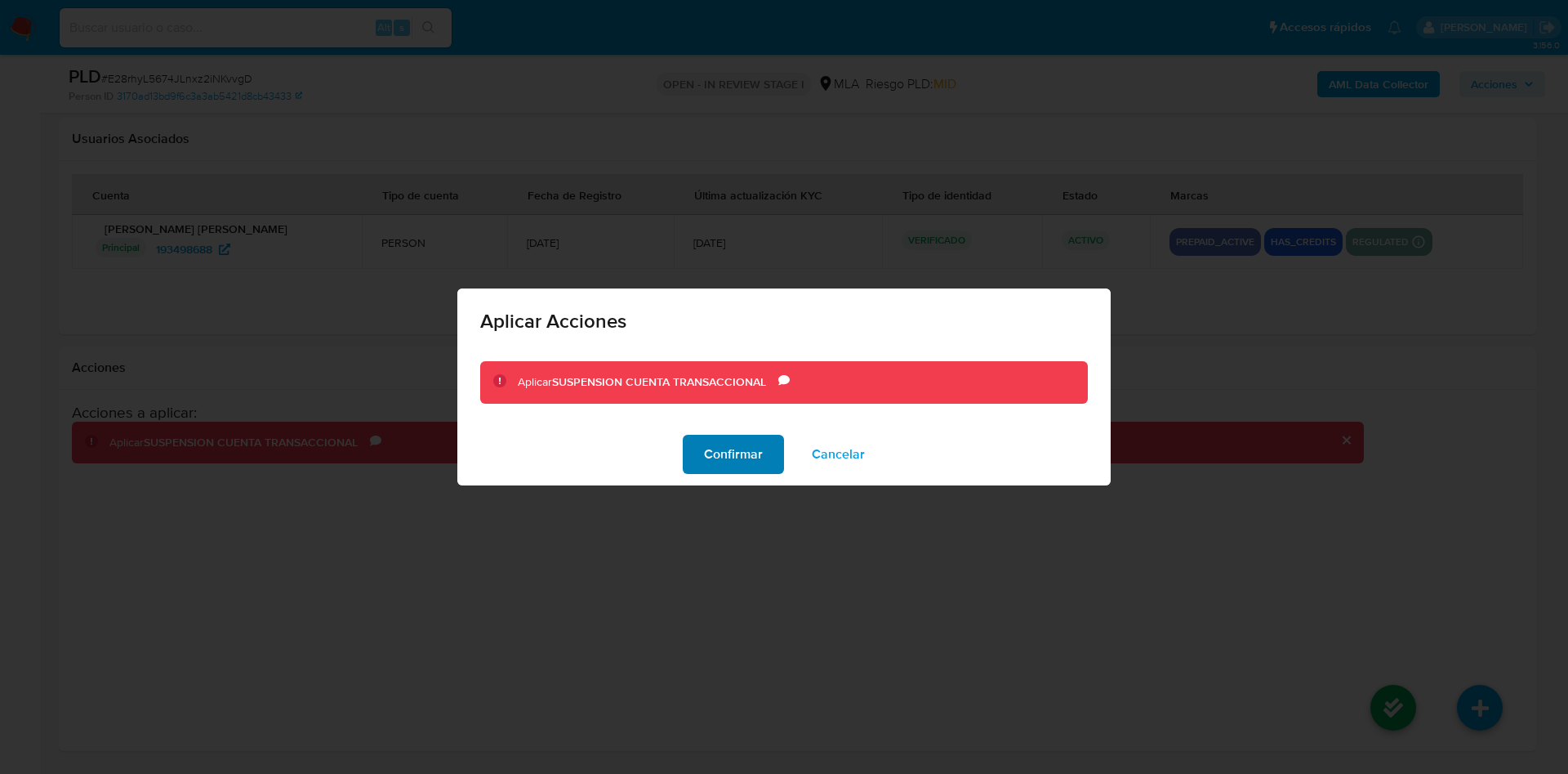
click at [752, 460] on span "Confirmar" at bounding box center [733, 454] width 59 height 36
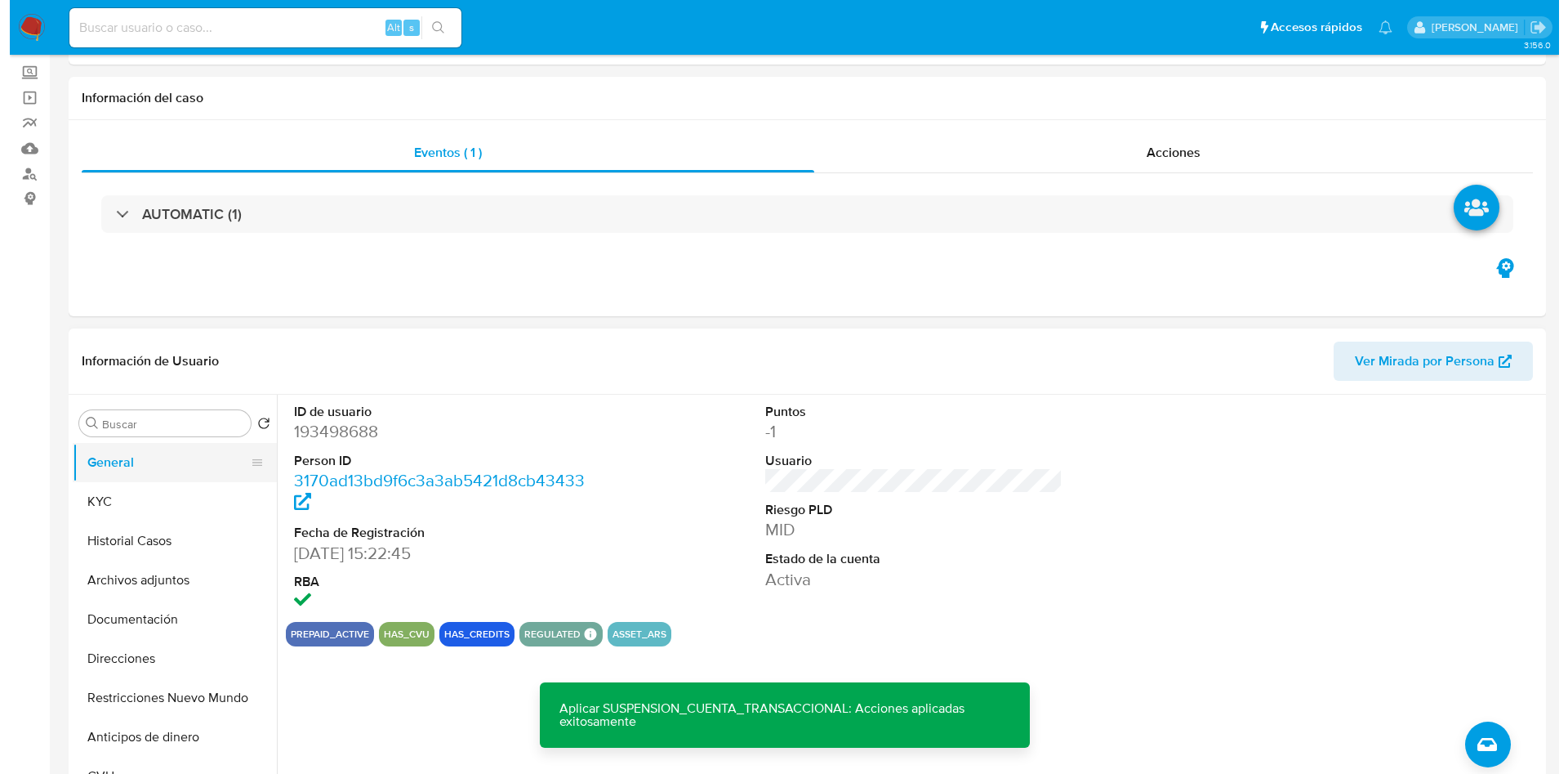
scroll to position [245, 0]
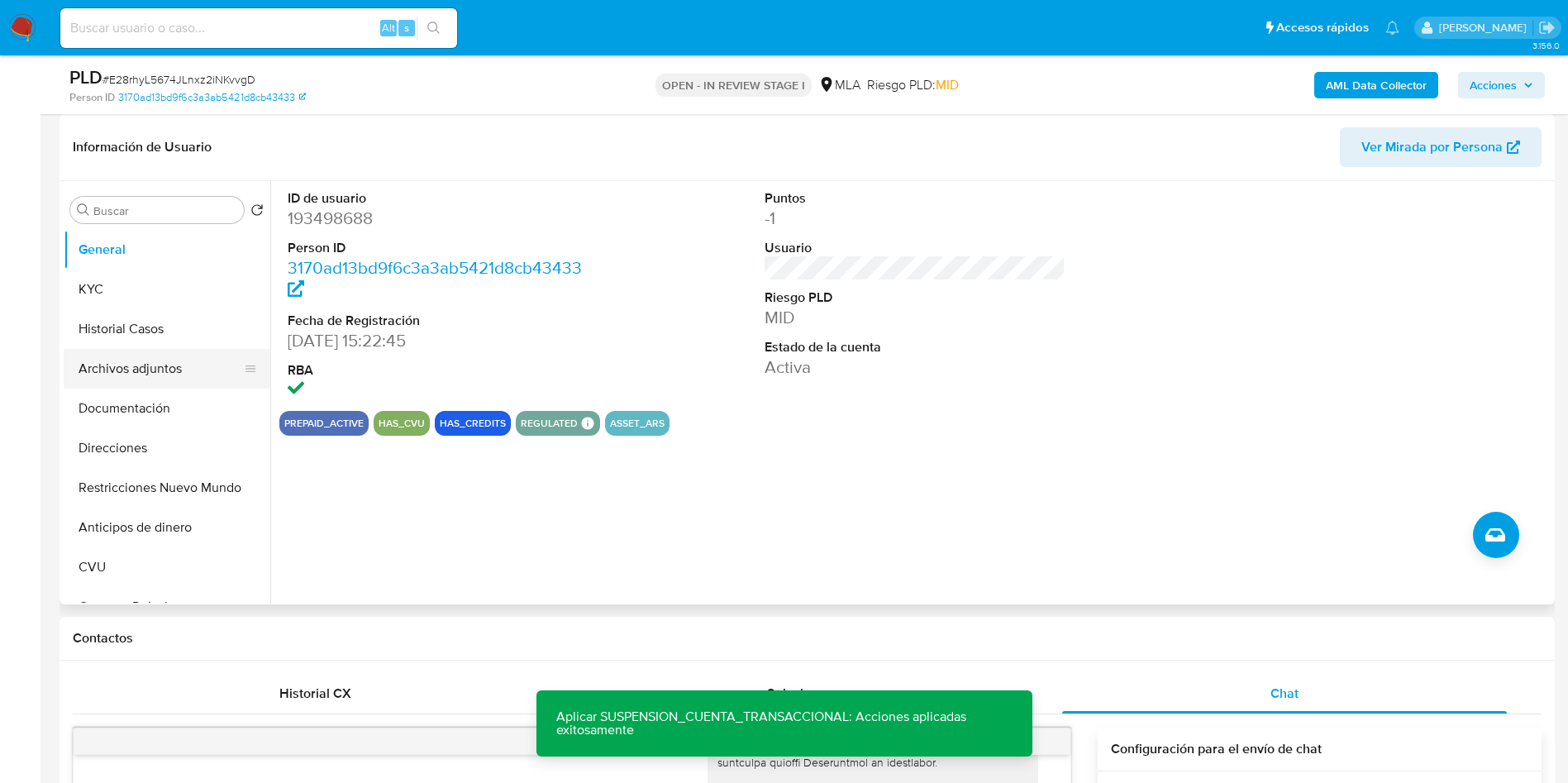
click at [152, 369] on button "Archivos adjuntos" at bounding box center [160, 368] width 193 height 39
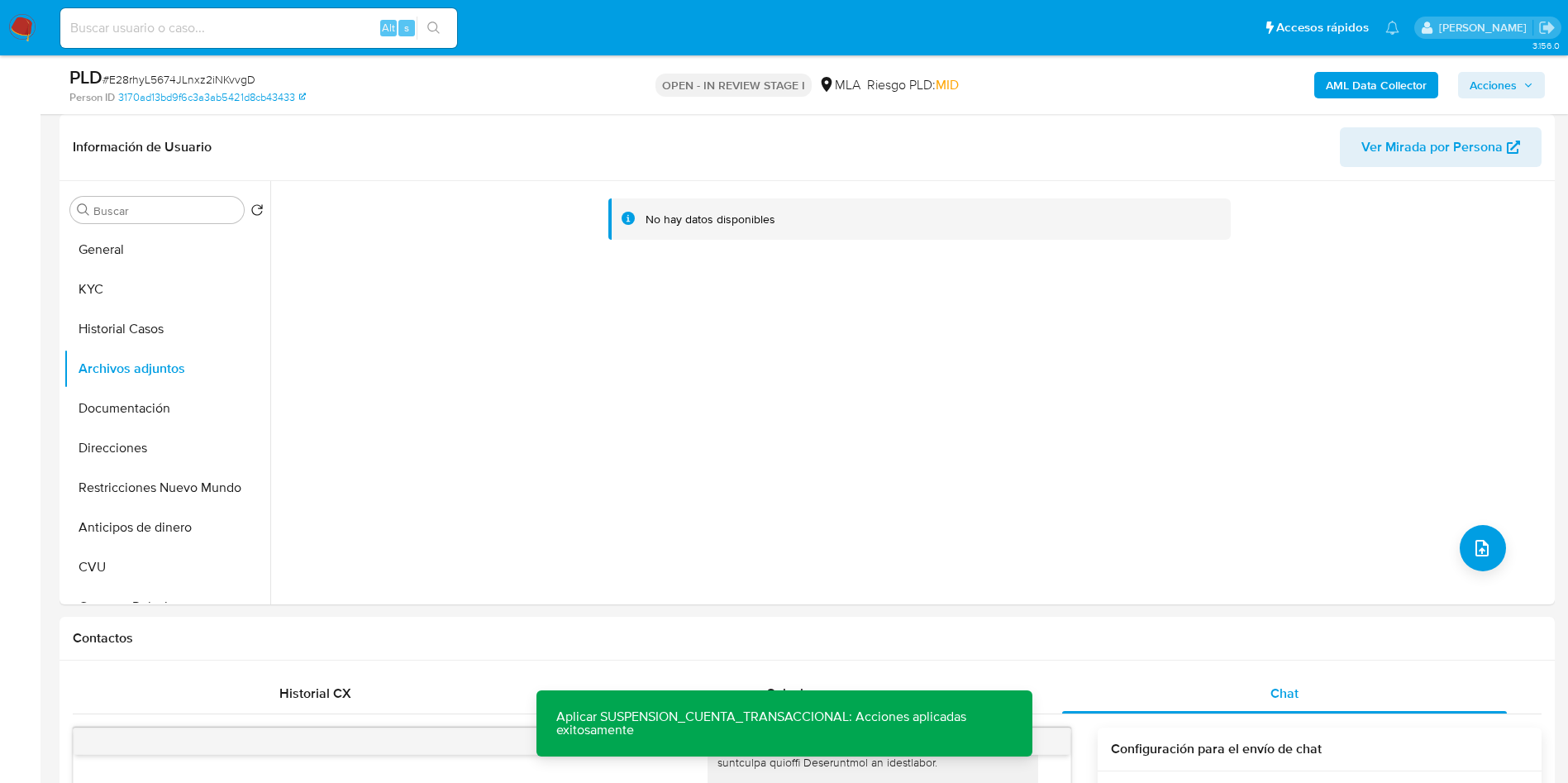
click at [1384, 93] on b "AML Data Collector" at bounding box center [1376, 84] width 101 height 27
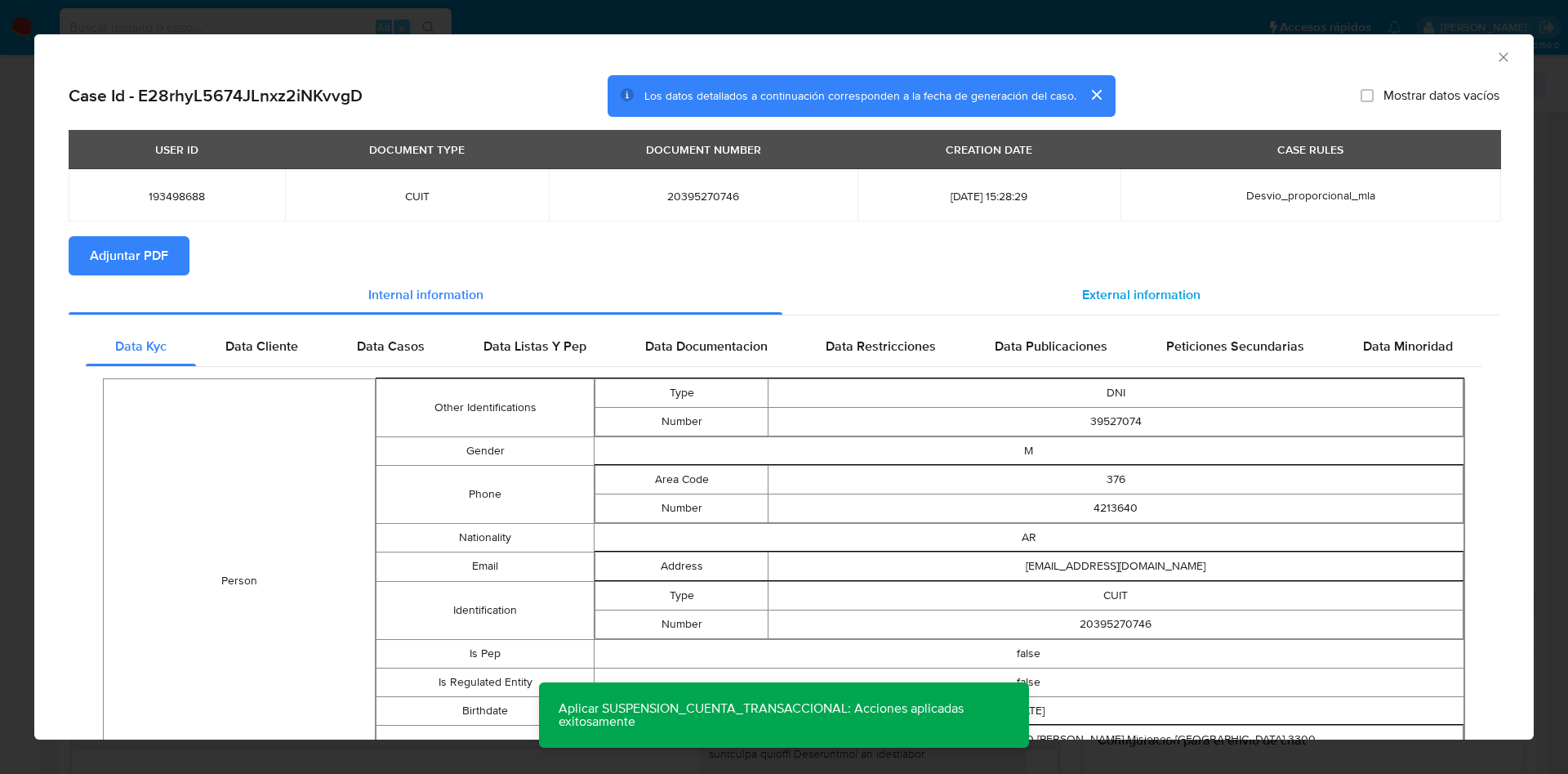
click at [1147, 295] on span "External information" at bounding box center [1140, 295] width 119 height 19
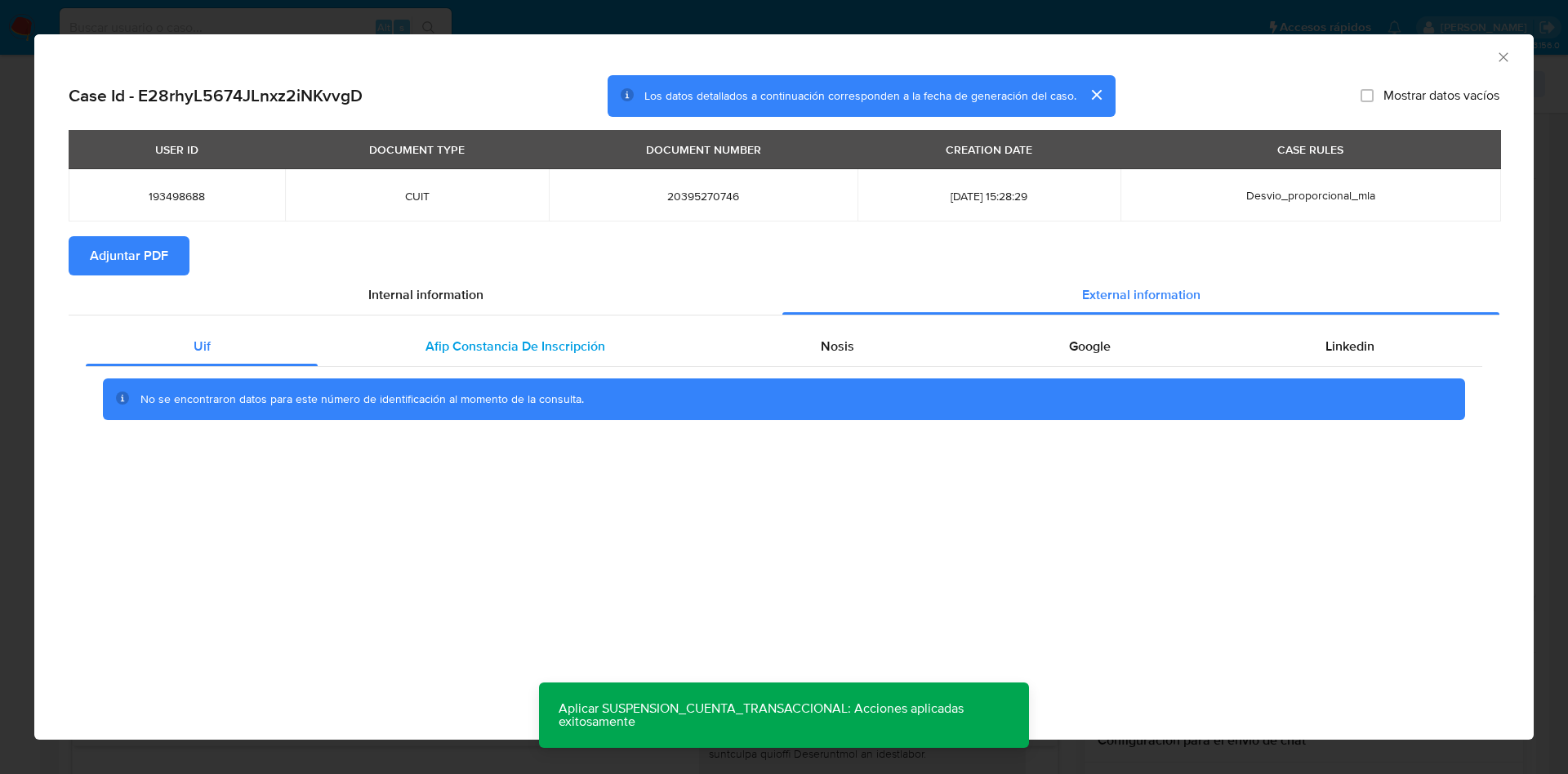
click at [525, 348] on span "Afip Constancia De Inscripción" at bounding box center [515, 345] width 179 height 19
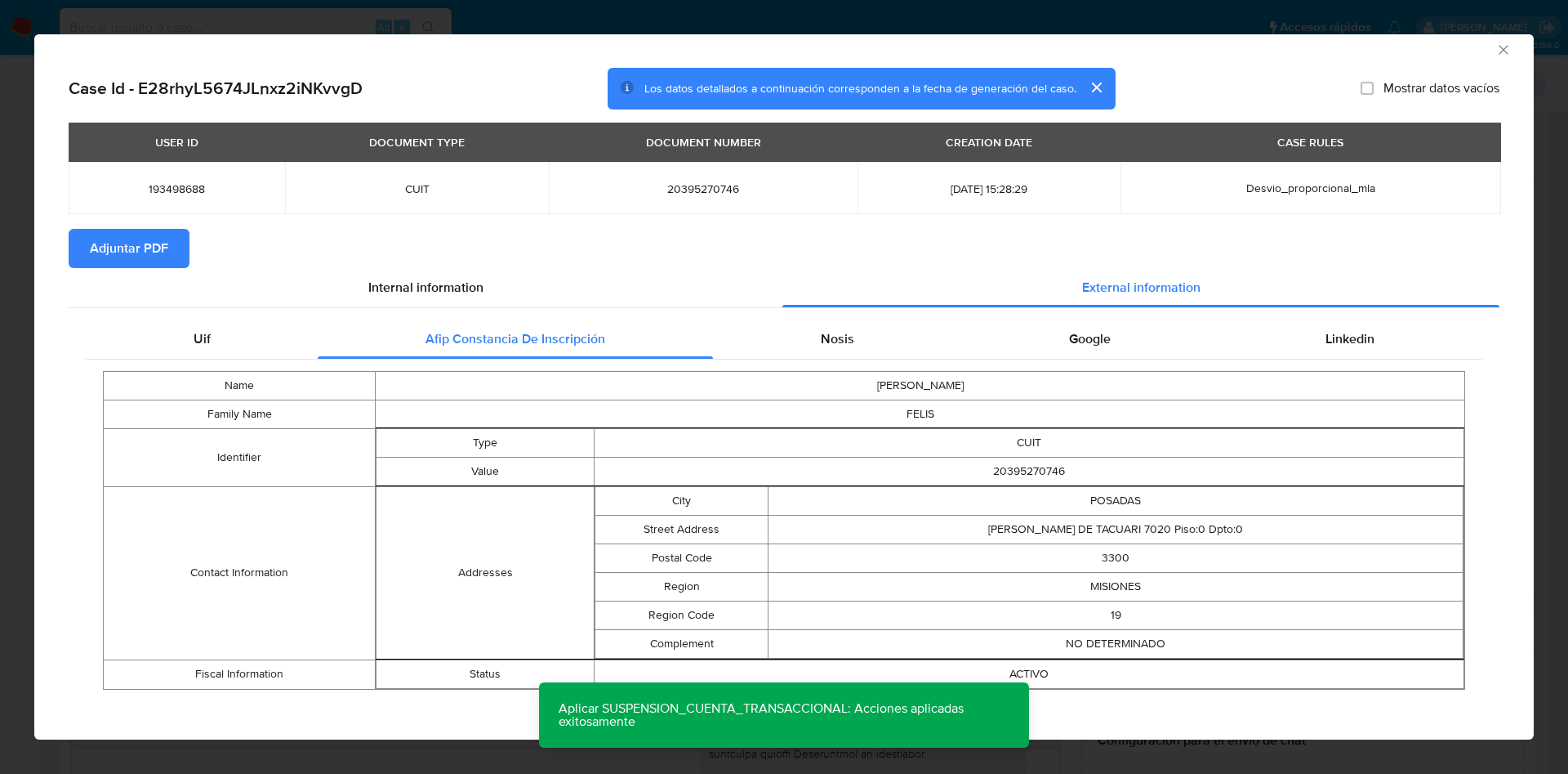
scroll to position [14, 0]
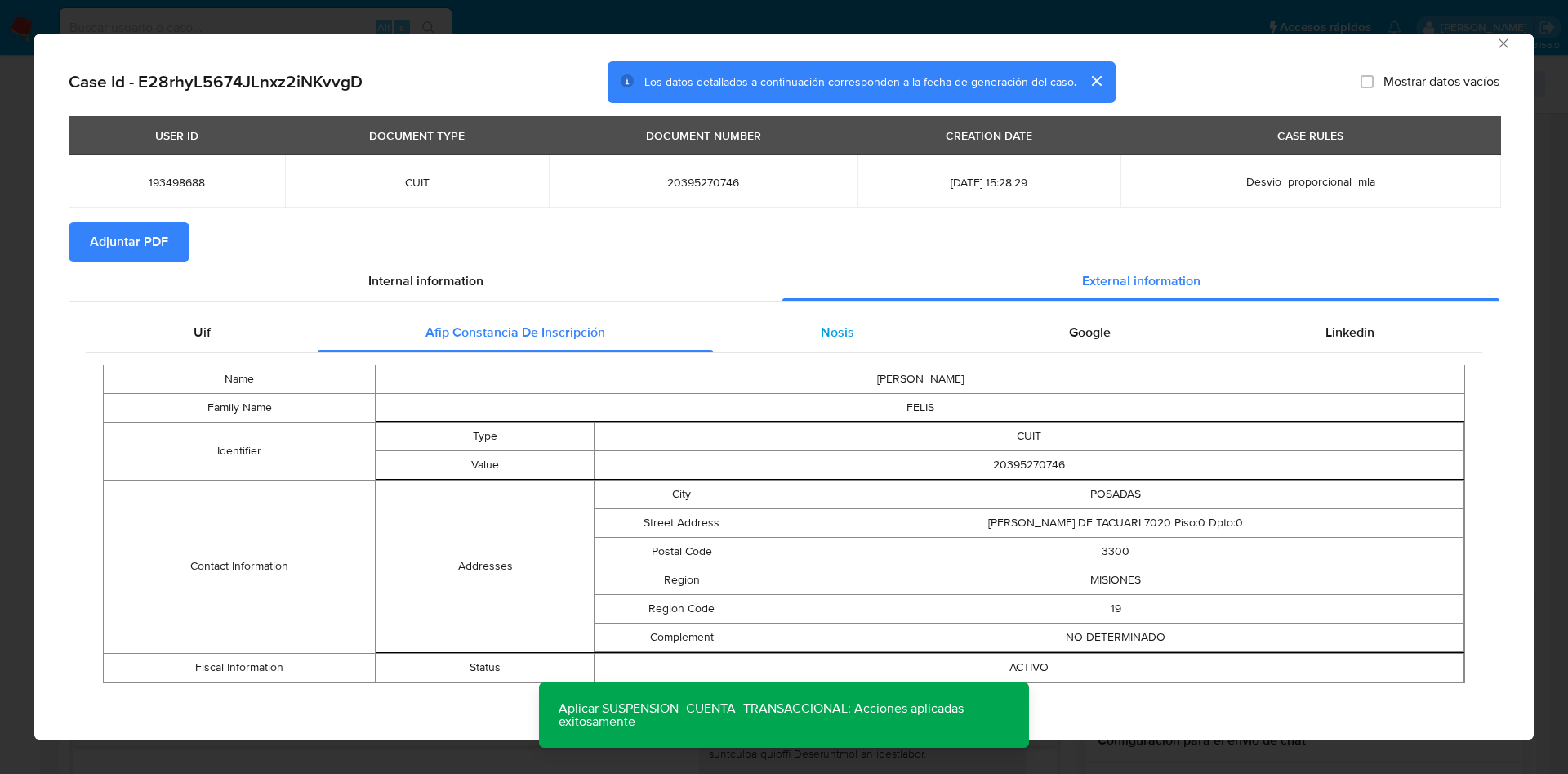
click at [805, 338] on div "Nosis" at bounding box center [837, 332] width 248 height 39
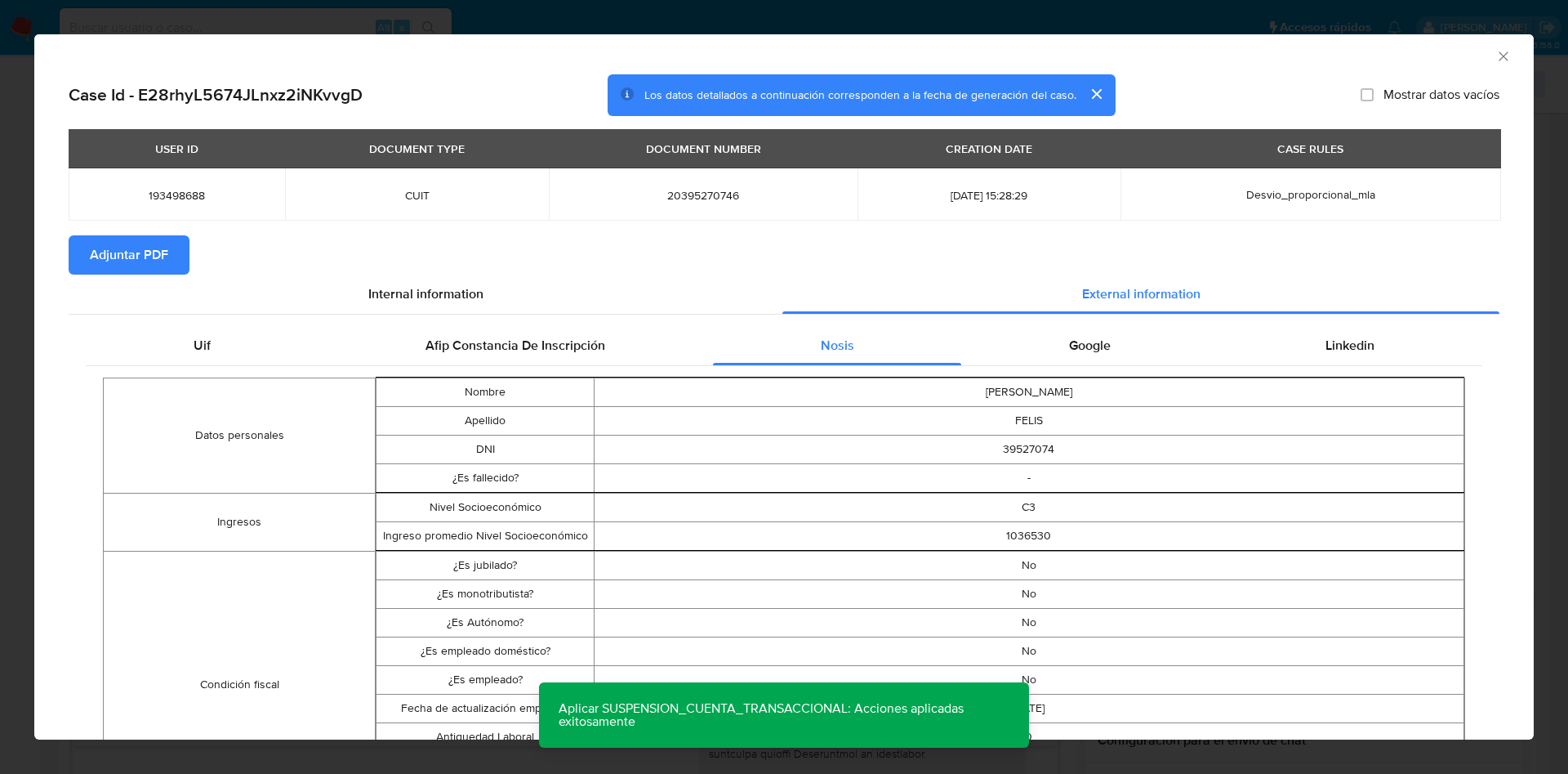
scroll to position [0, 0]
click at [1104, 341] on div "Google" at bounding box center [1089, 346] width 256 height 39
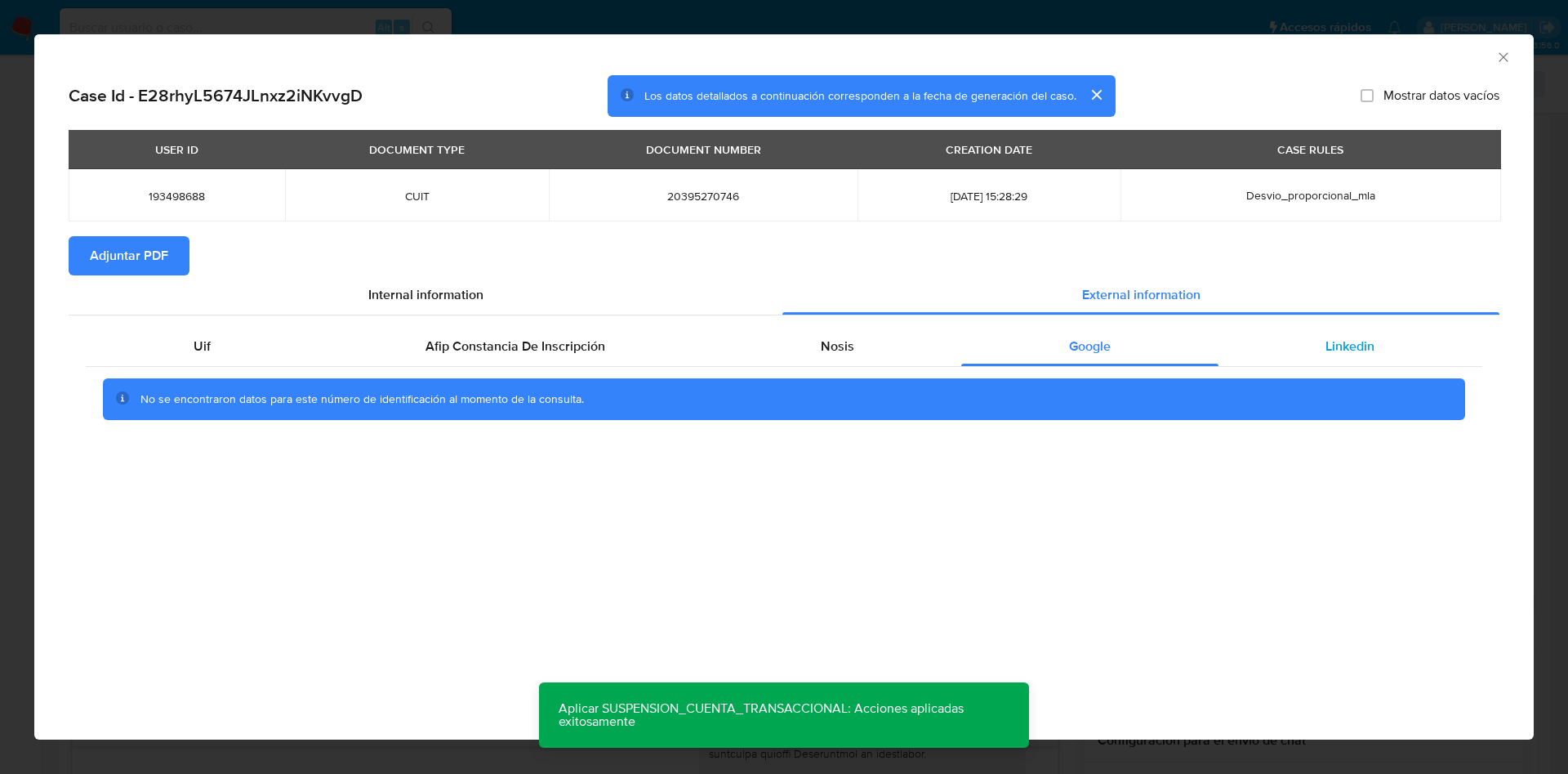
click at [1361, 356] on div "Linkedin" at bounding box center [1350, 346] width 264 height 39
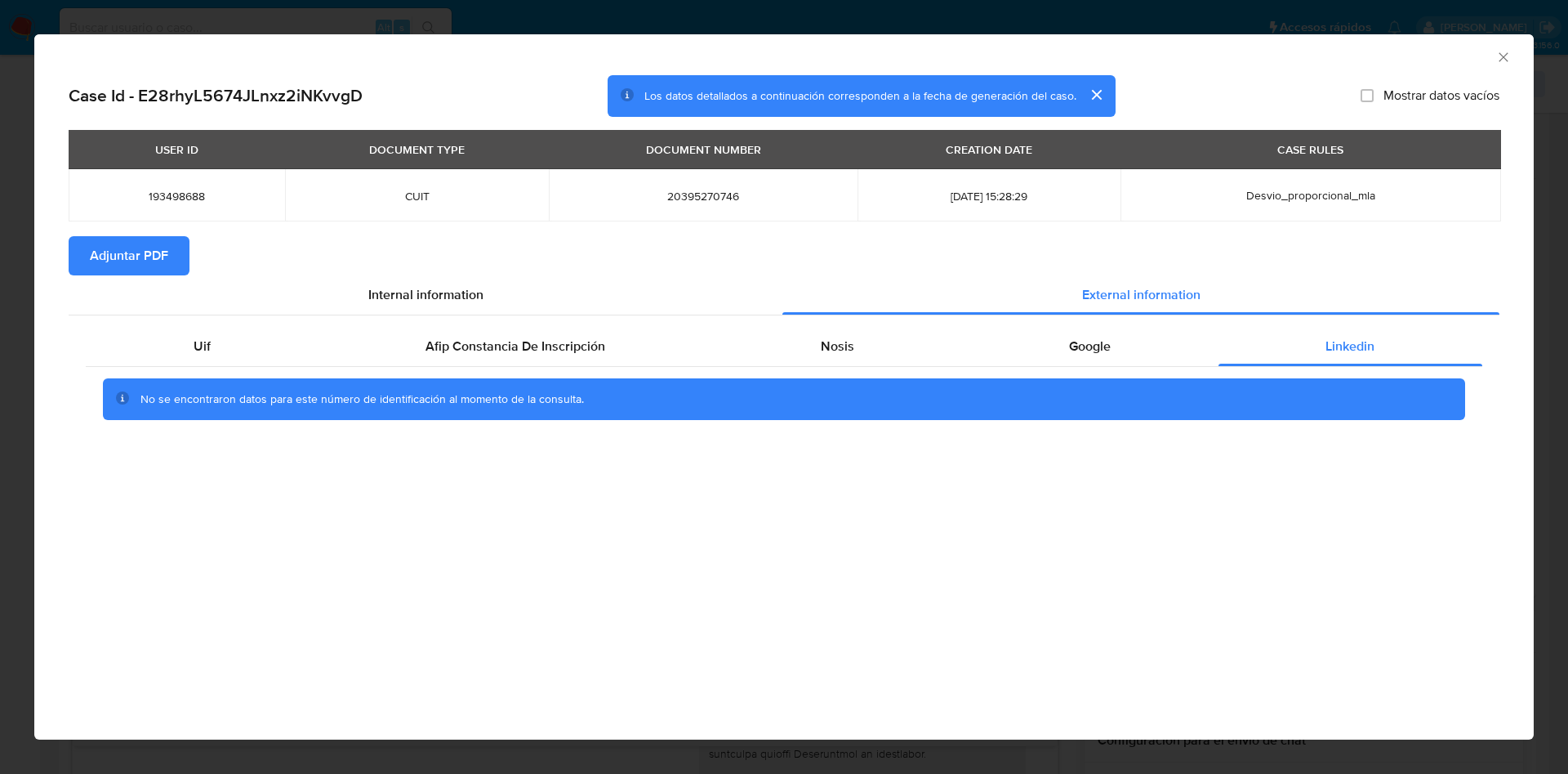
click at [133, 256] on span "Adjuntar PDF" at bounding box center [129, 256] width 79 height 36
click at [1505, 57] on icon "Cerrar ventana" at bounding box center [1503, 57] width 16 height 16
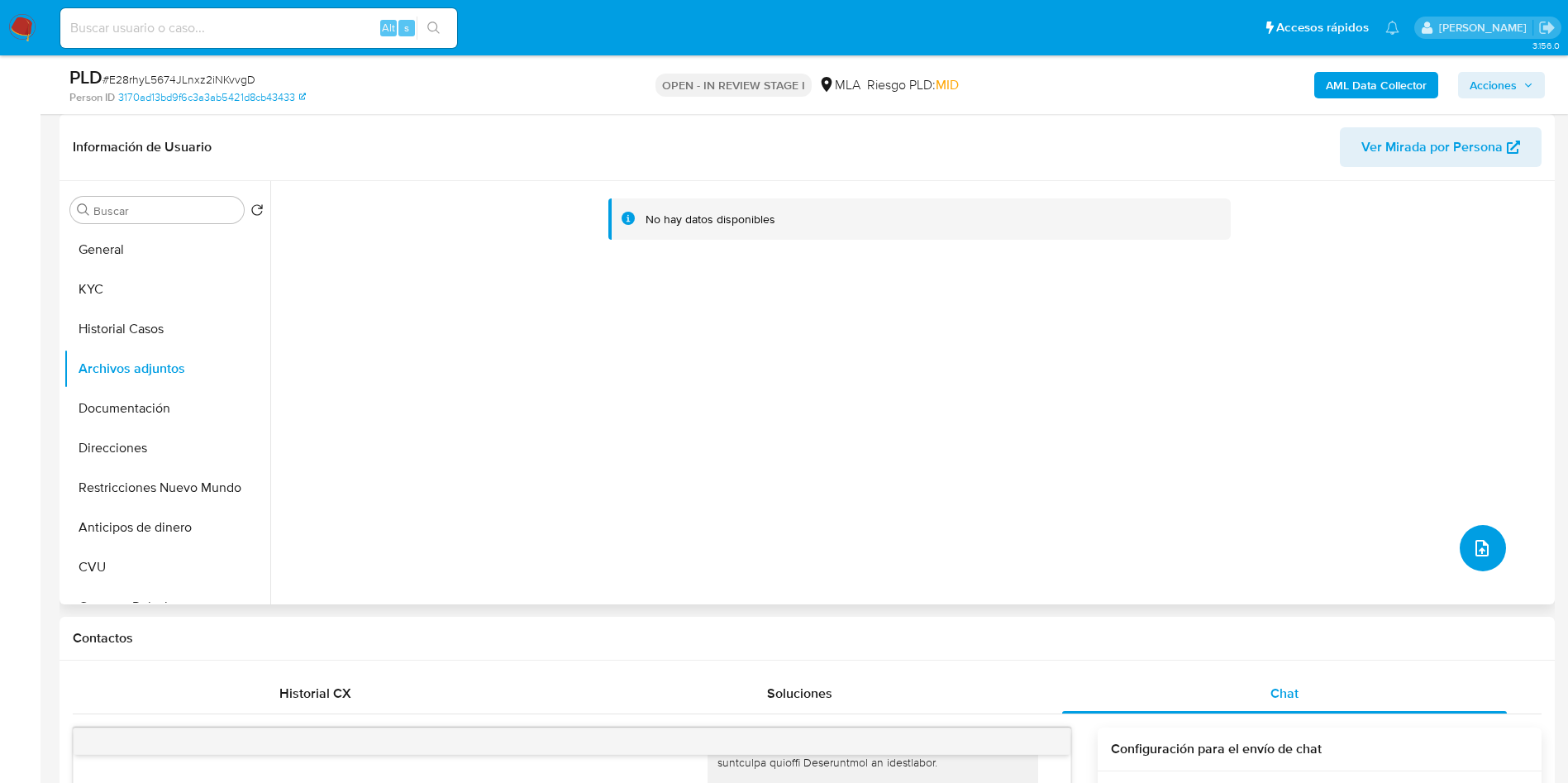
click at [1477, 546] on icon "upload-file" at bounding box center [1482, 548] width 20 height 20
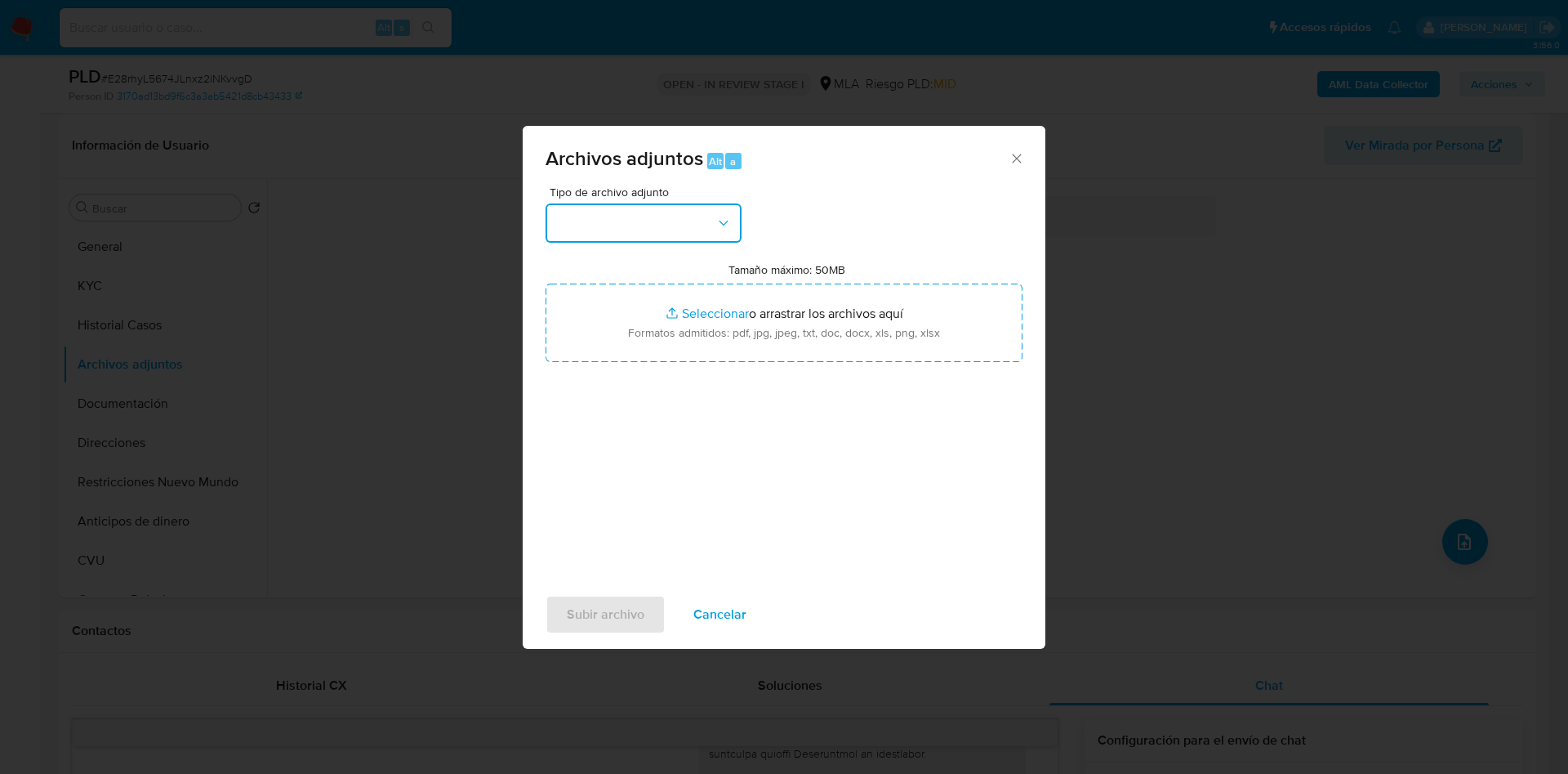
drag, startPoint x: 572, startPoint y: 232, endPoint x: 567, endPoint y: 243, distance: 12.1
click at [571, 236] on button "button" at bounding box center [643, 222] width 196 height 39
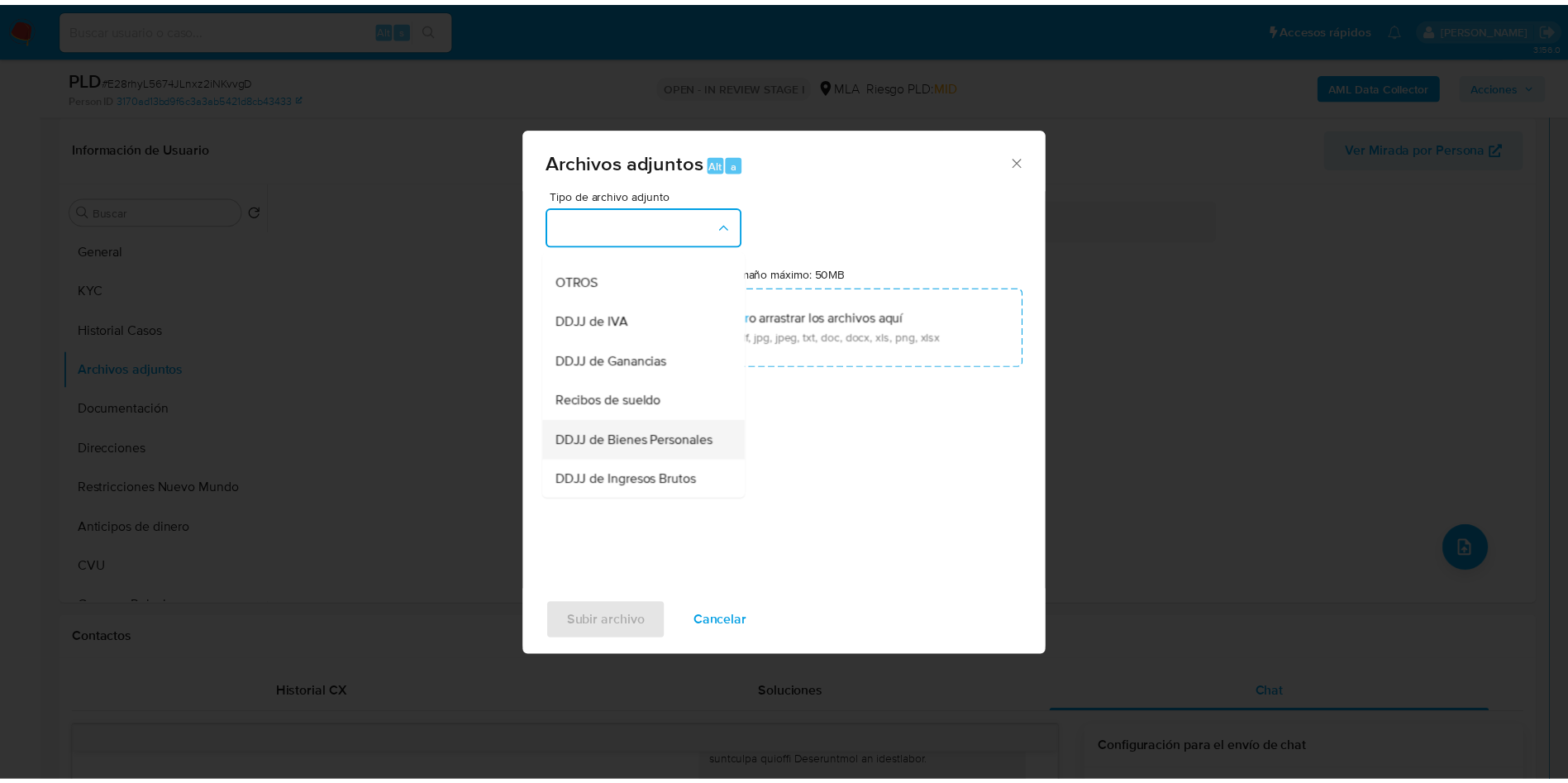
scroll to position [251, 0]
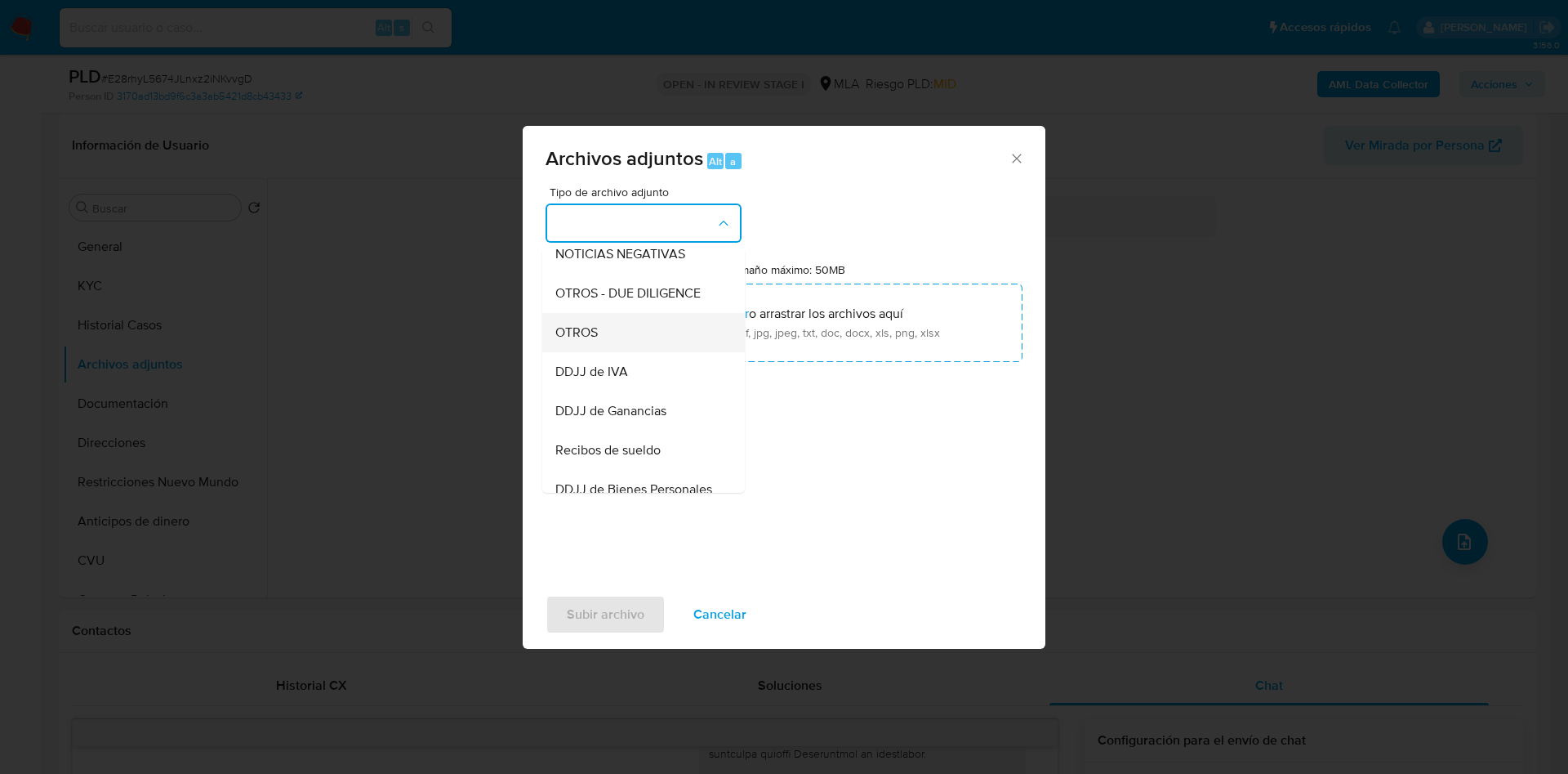
click at [605, 347] on div "OTROS" at bounding box center [639, 332] width 167 height 39
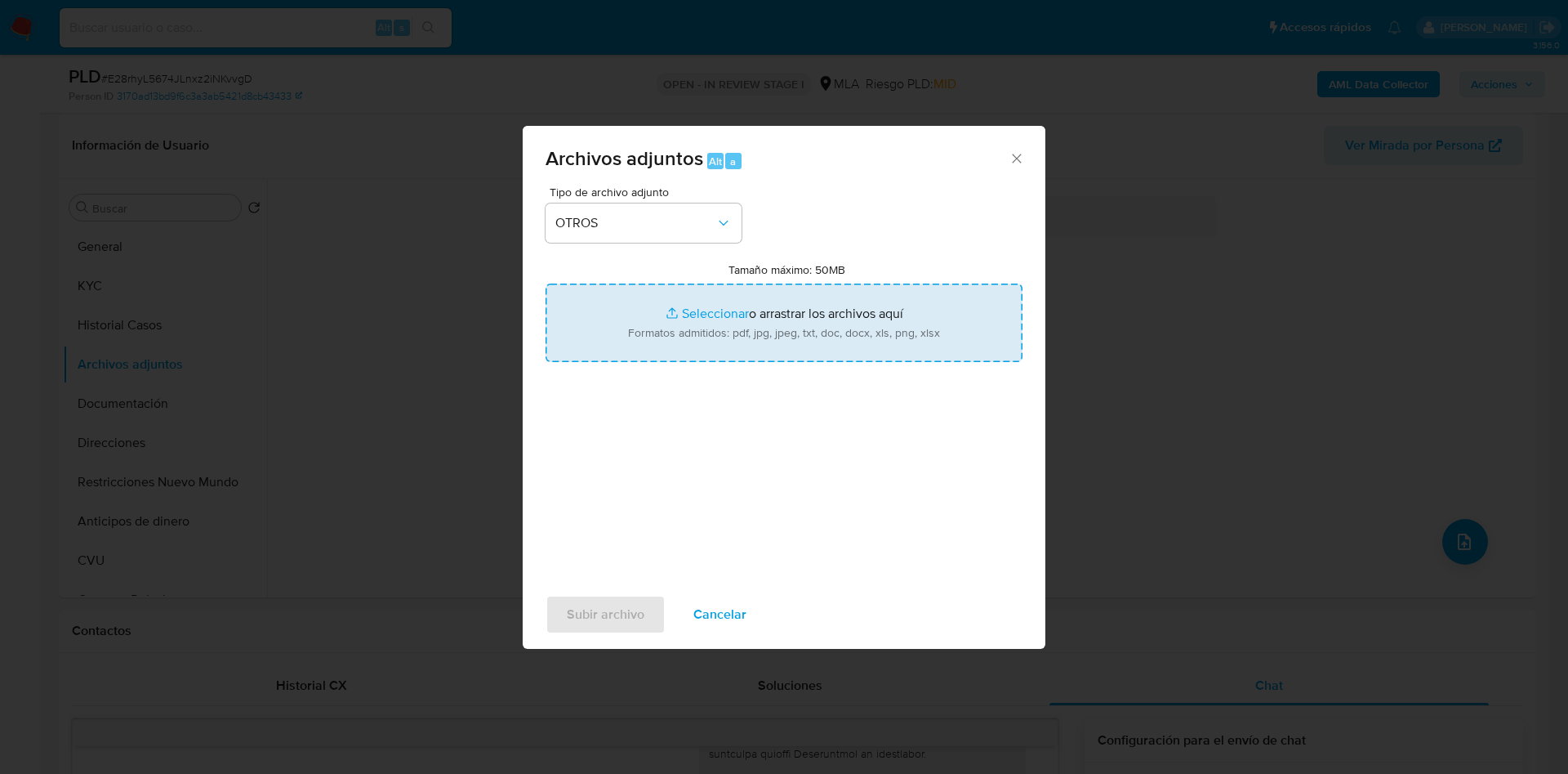
click at [697, 318] on input "Tamaño máximo: 50MB Seleccionar archivos" at bounding box center [784, 323] width 476 height 79
type input "C:\fakepath\Caselog E28rhyL5674JLnxz2iNKvvgD - 193498688.docx"
click at [690, 315] on input "Tamaño máximo: 50MB Seleccionar archivos" at bounding box center [784, 323] width 476 height 79
type input "C:\fakepath\Movimientos 193498688.xlsx"
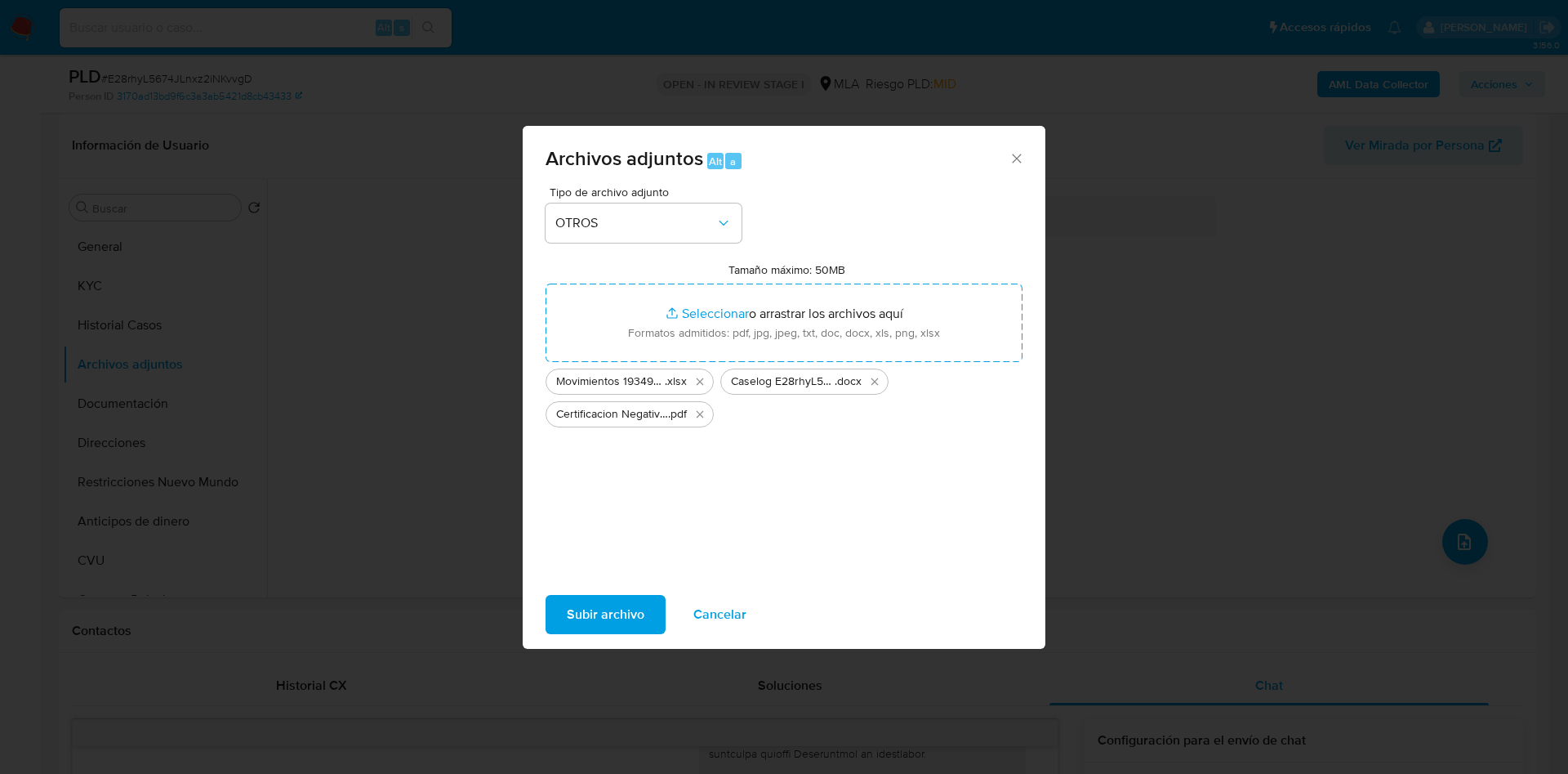
click at [613, 626] on span "Subir archivo" at bounding box center [606, 614] width 78 height 36
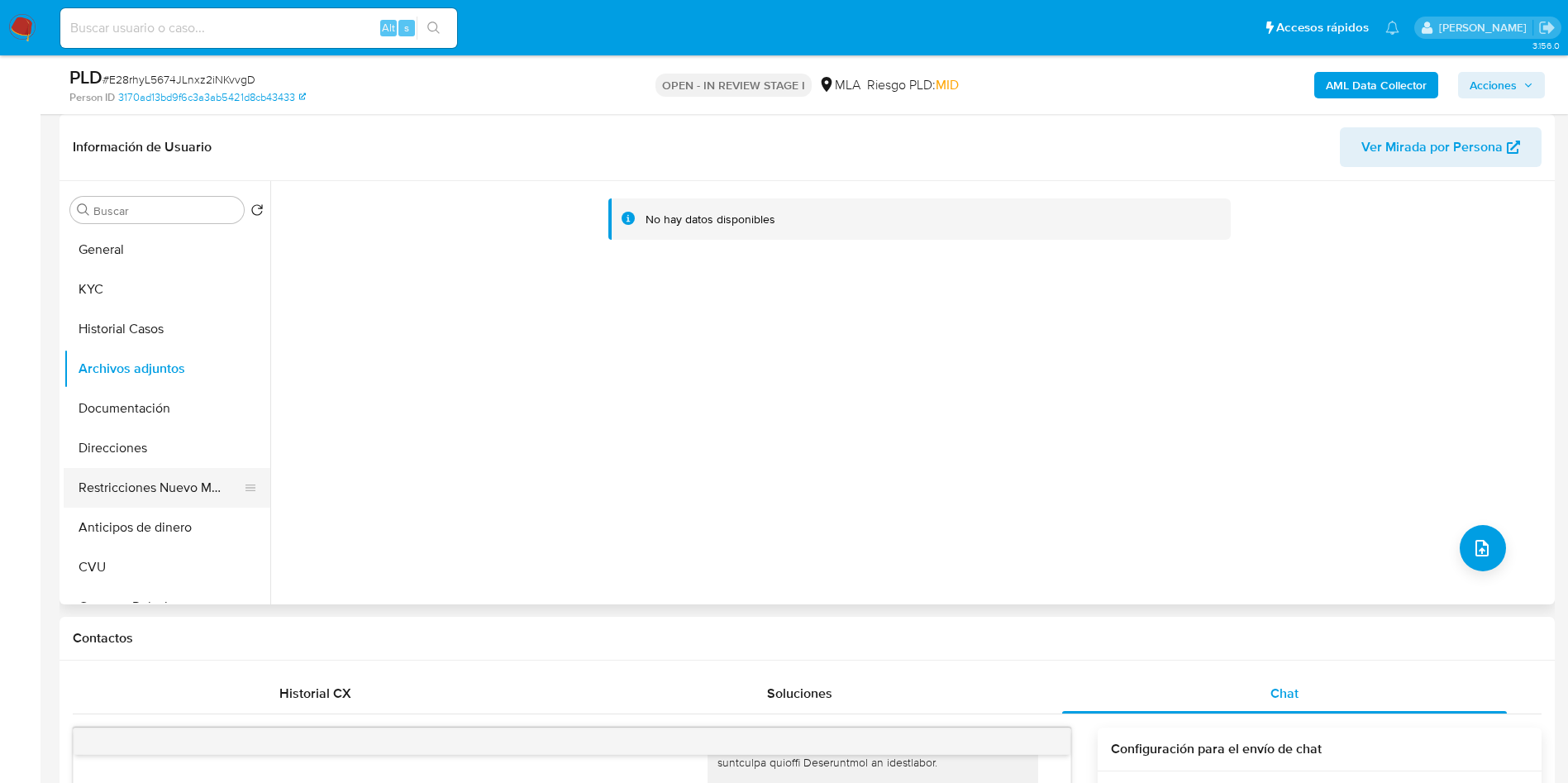
click at [126, 473] on button "Restricciones Nuevo Mundo" at bounding box center [160, 487] width 193 height 39
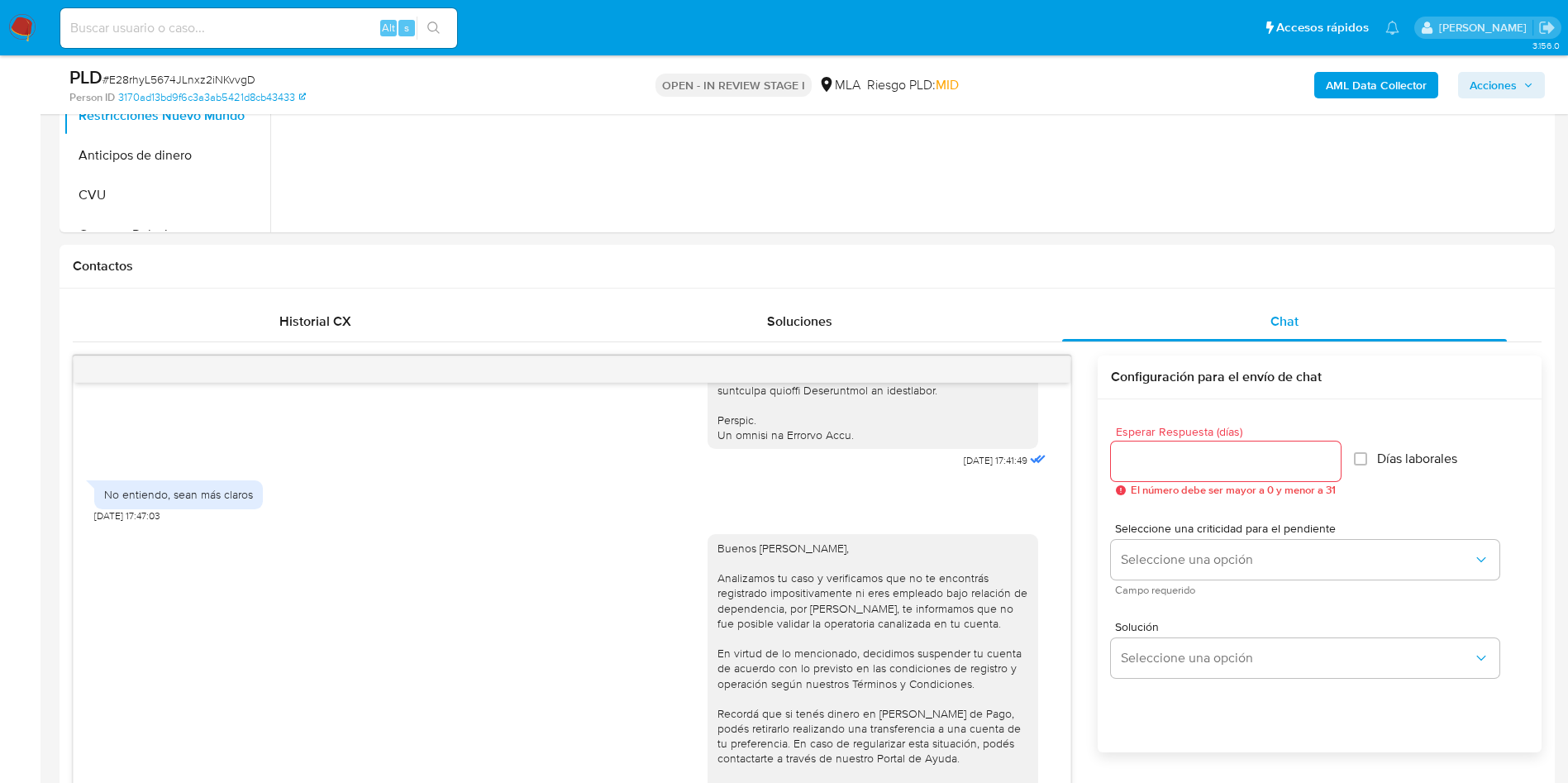
scroll to position [124, 0]
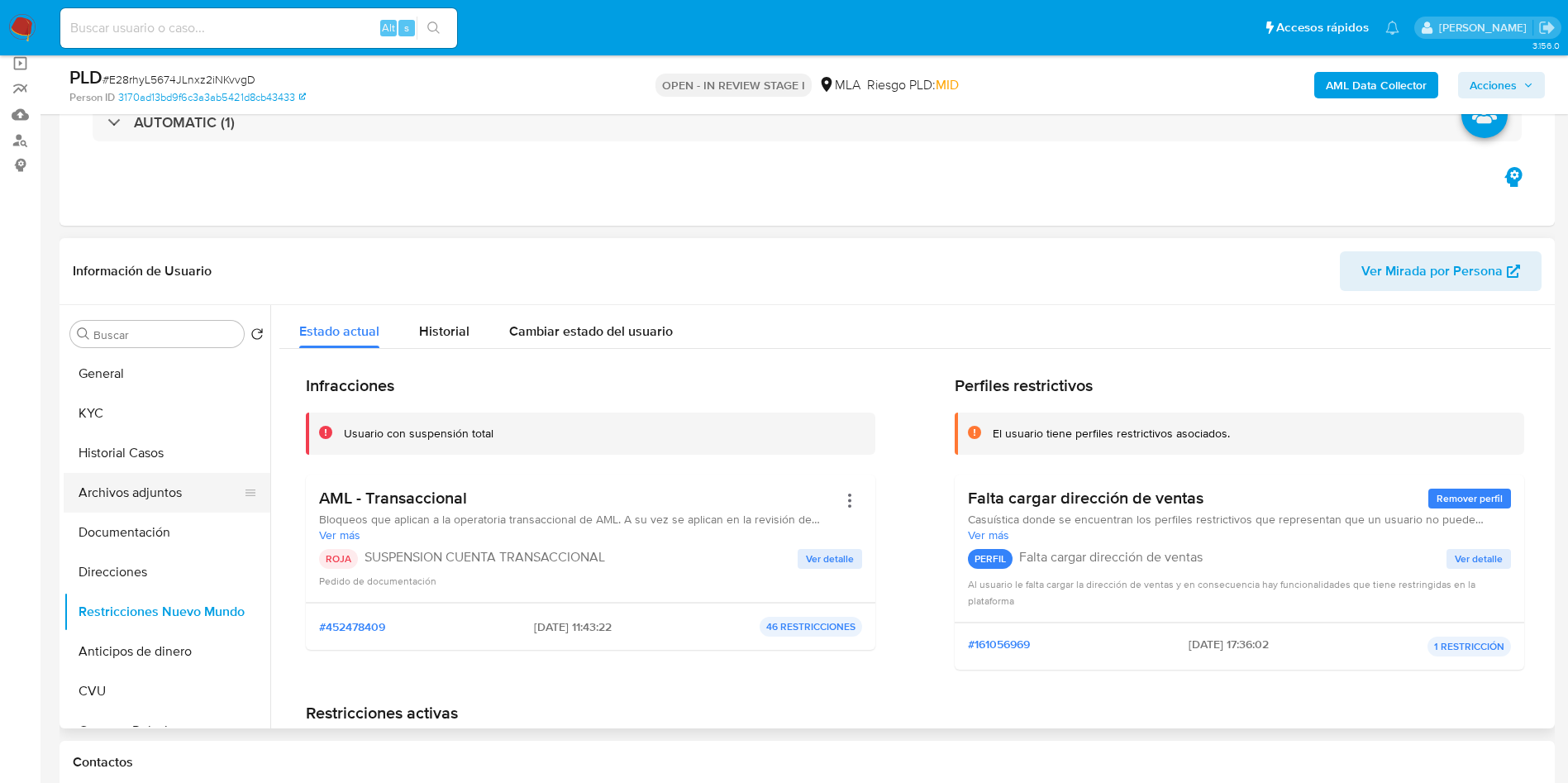
click at [126, 494] on button "Archivos adjuntos" at bounding box center [160, 492] width 193 height 39
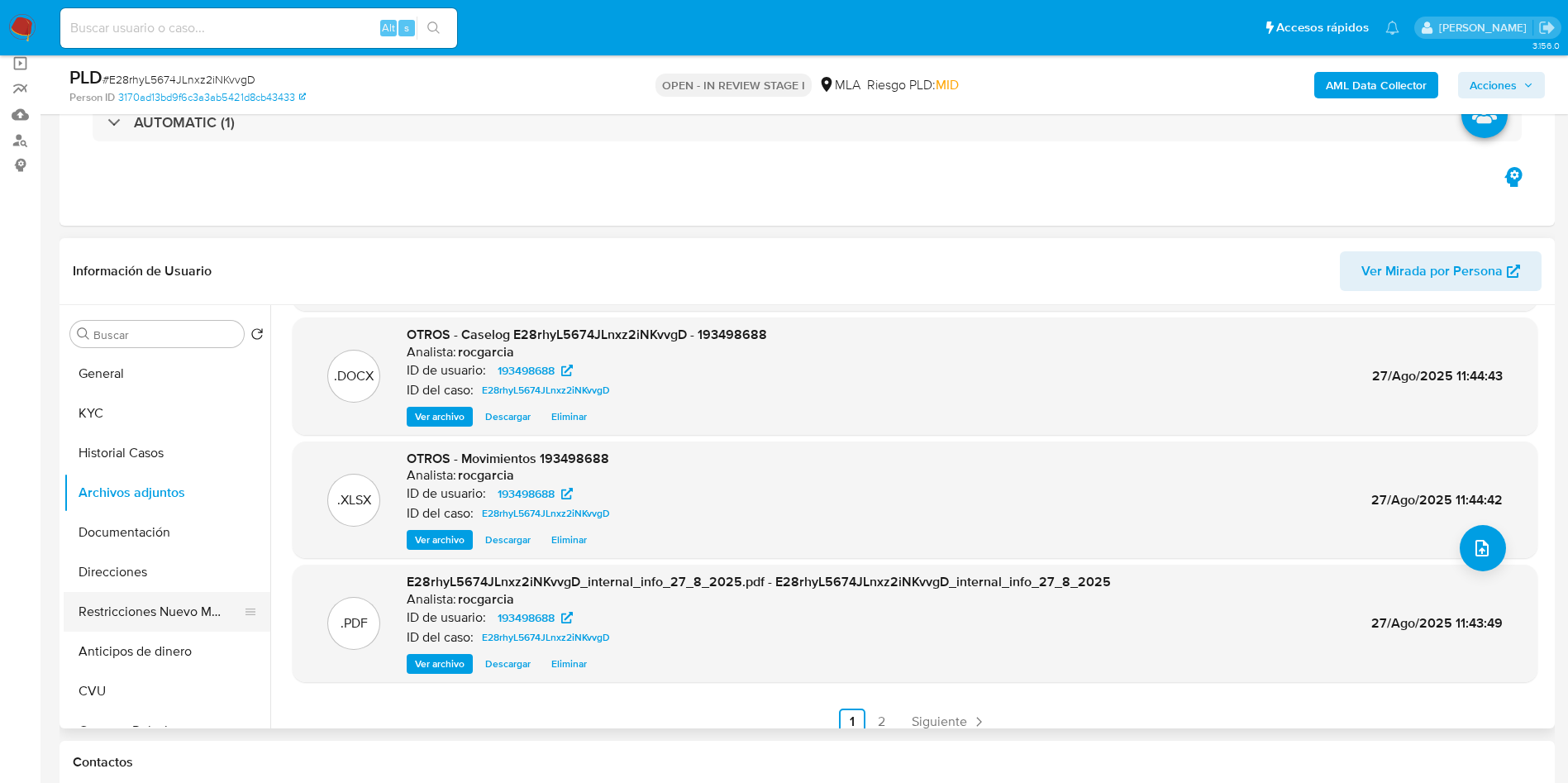
click at [169, 606] on button "Restricciones Nuevo Mundo" at bounding box center [160, 611] width 193 height 39
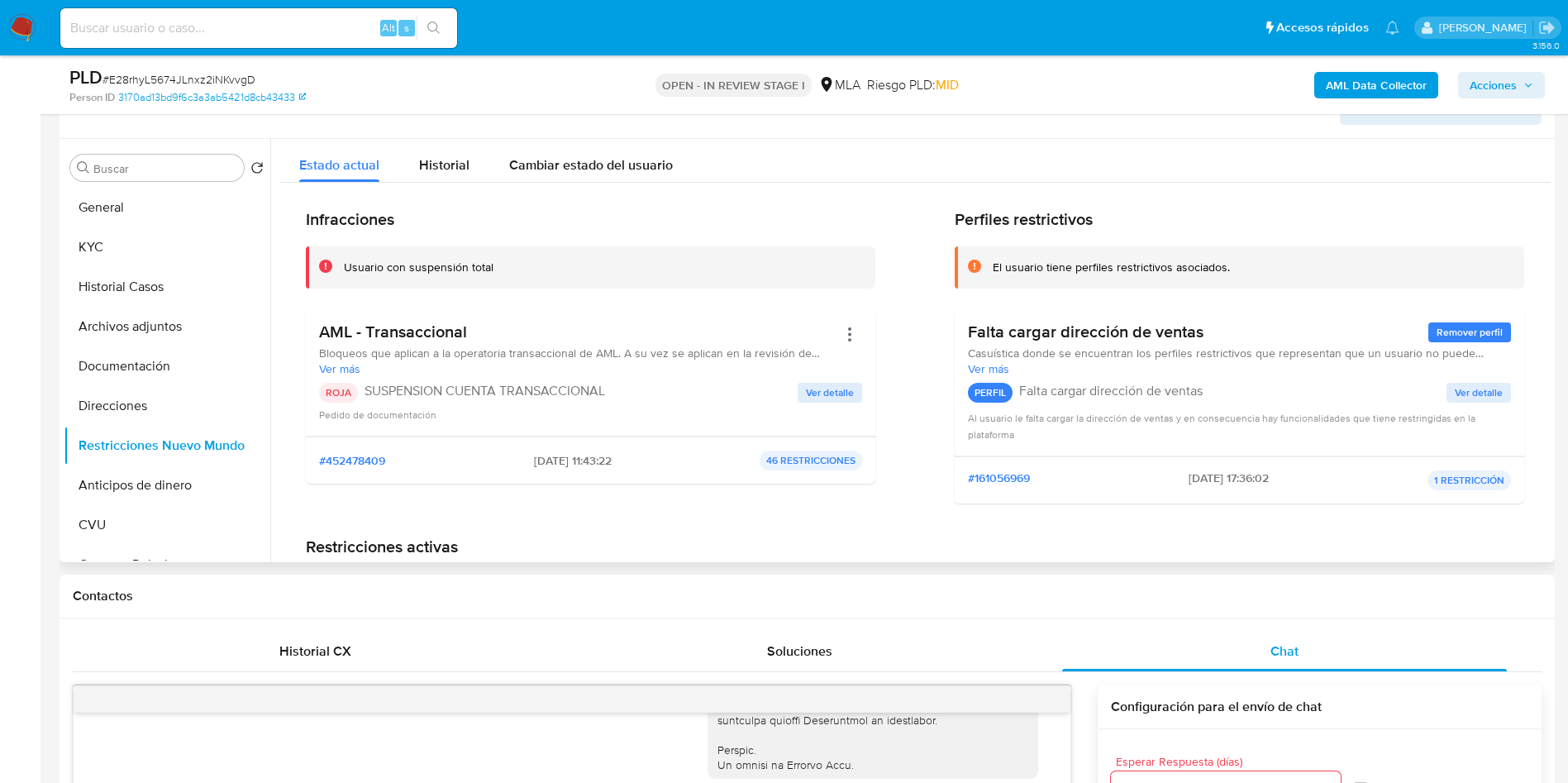
scroll to position [248, 0]
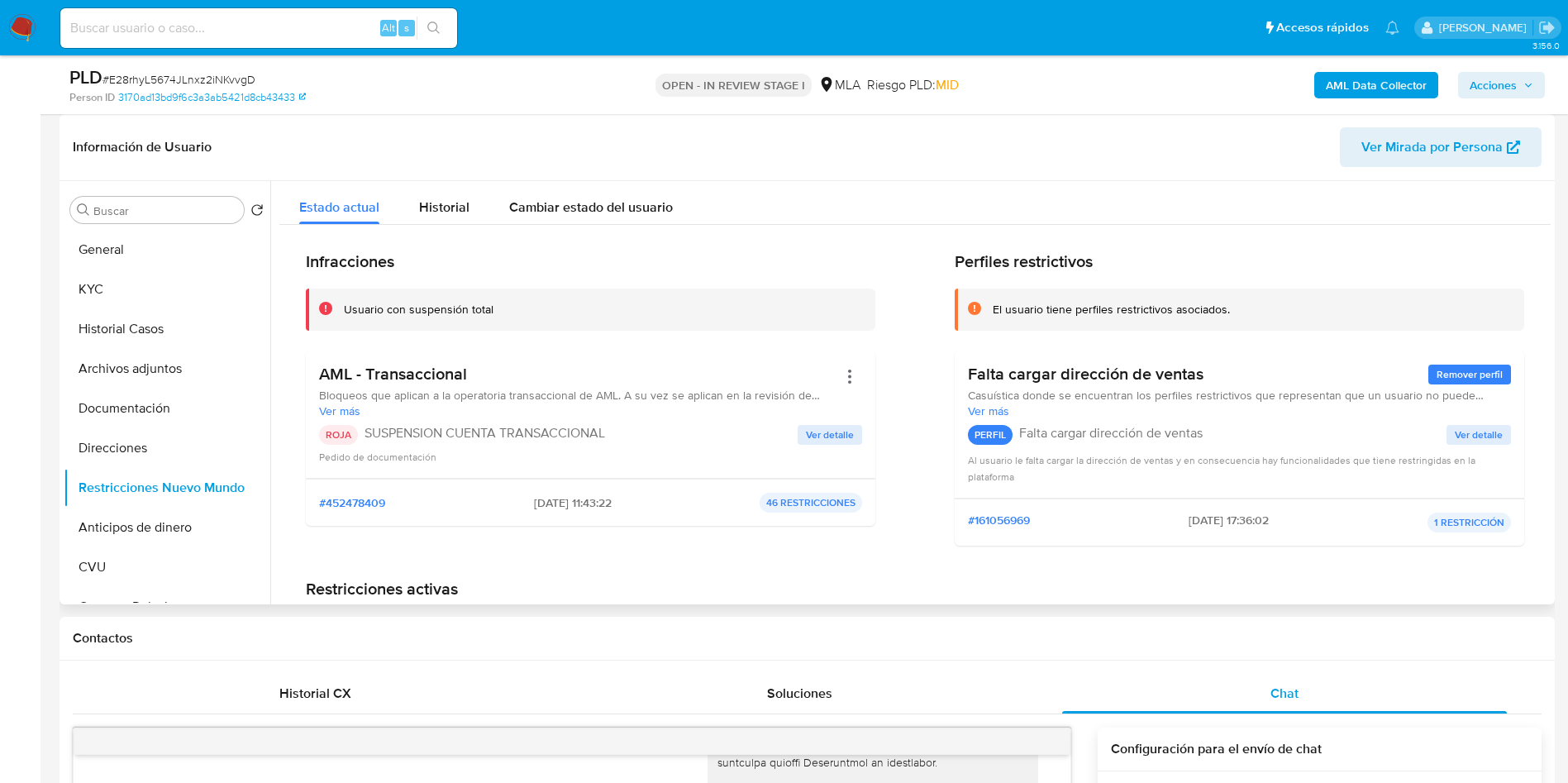
click at [1488, 86] on span "Acciones" at bounding box center [1493, 84] width 47 height 27
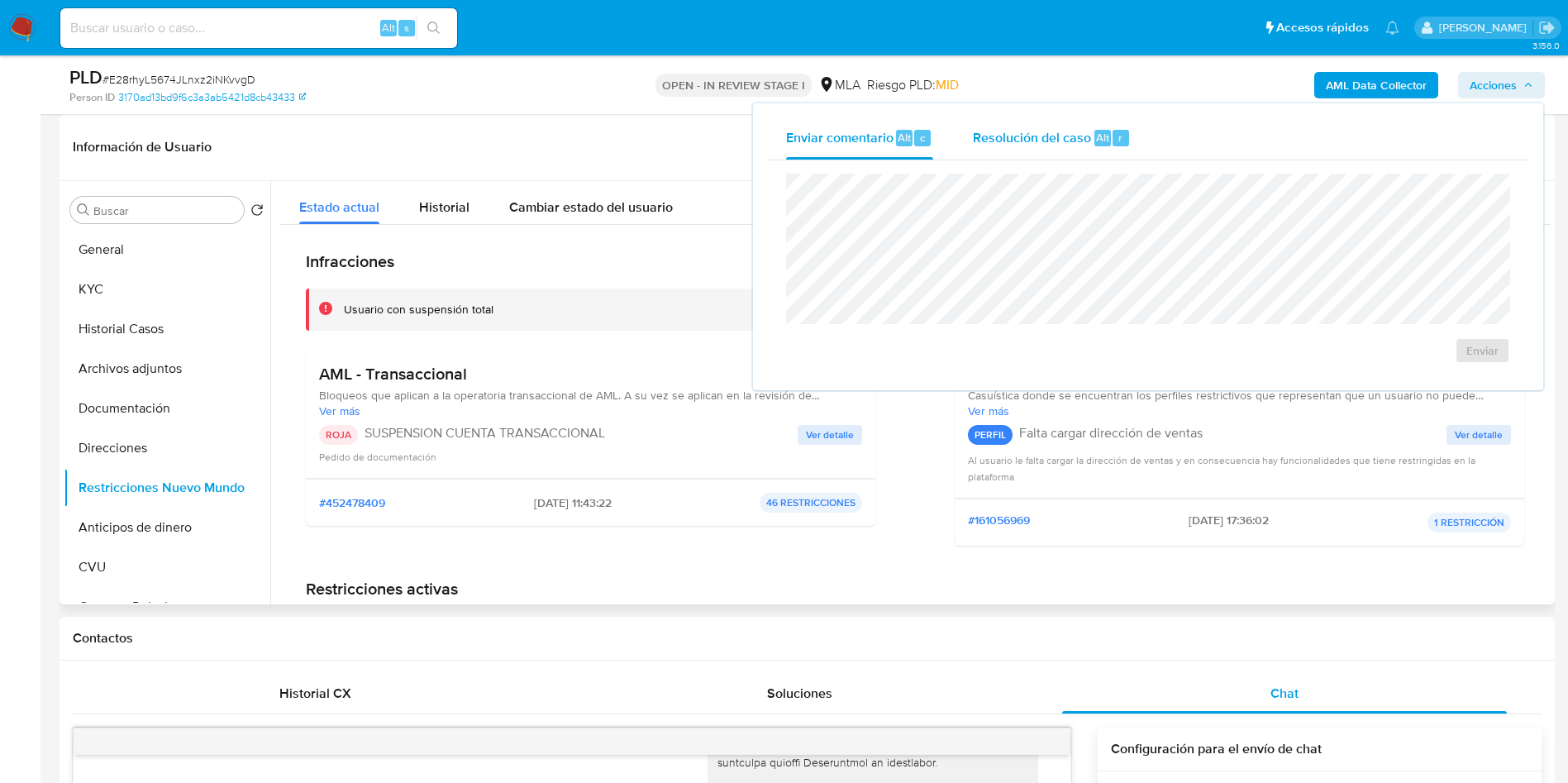
click at [1010, 138] on span "Resolución del caso" at bounding box center [1032, 137] width 118 height 19
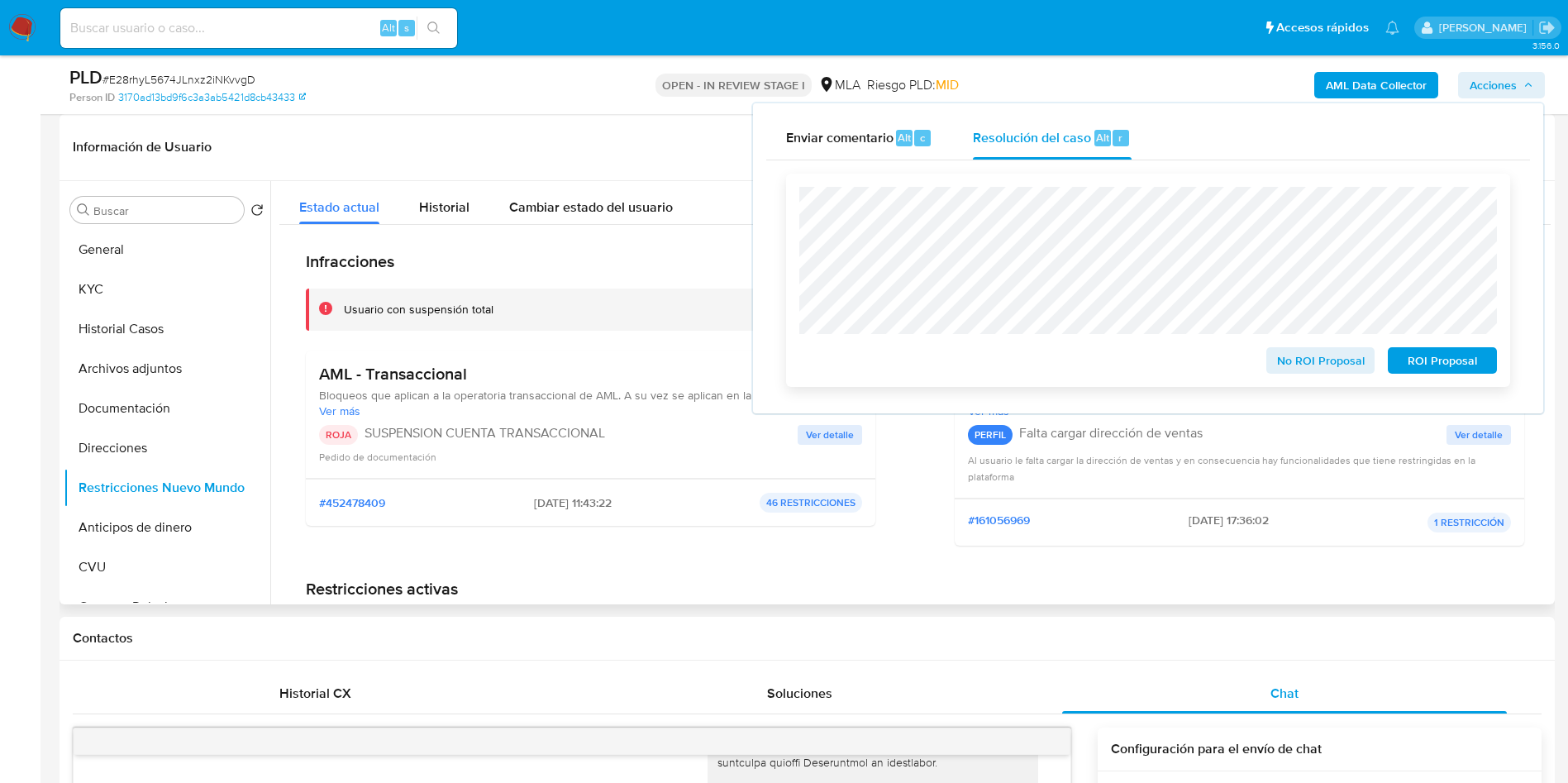
click at [1478, 356] on span "ROI Proposal" at bounding box center [1442, 359] width 86 height 23
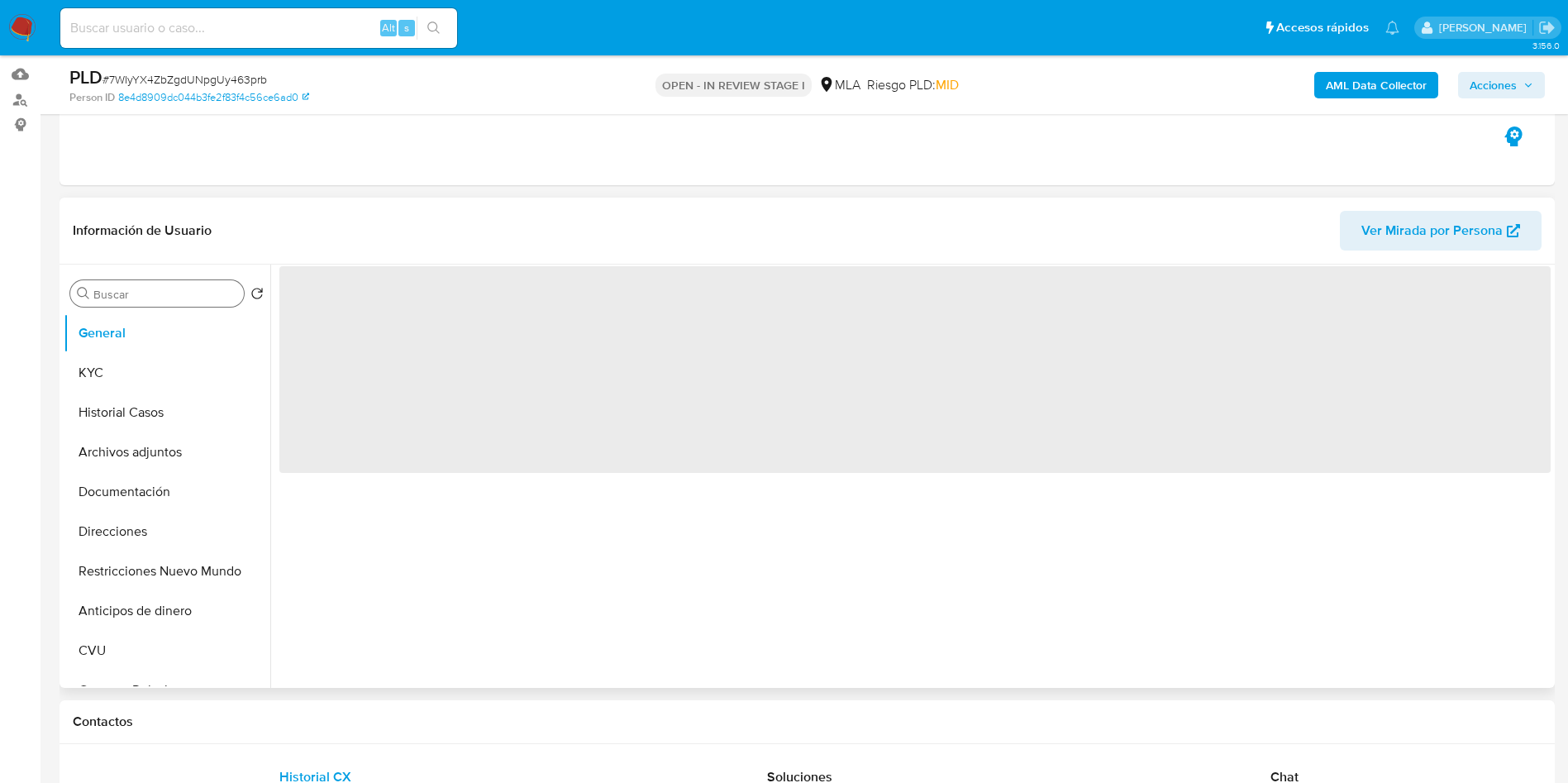
scroll to position [248, 0]
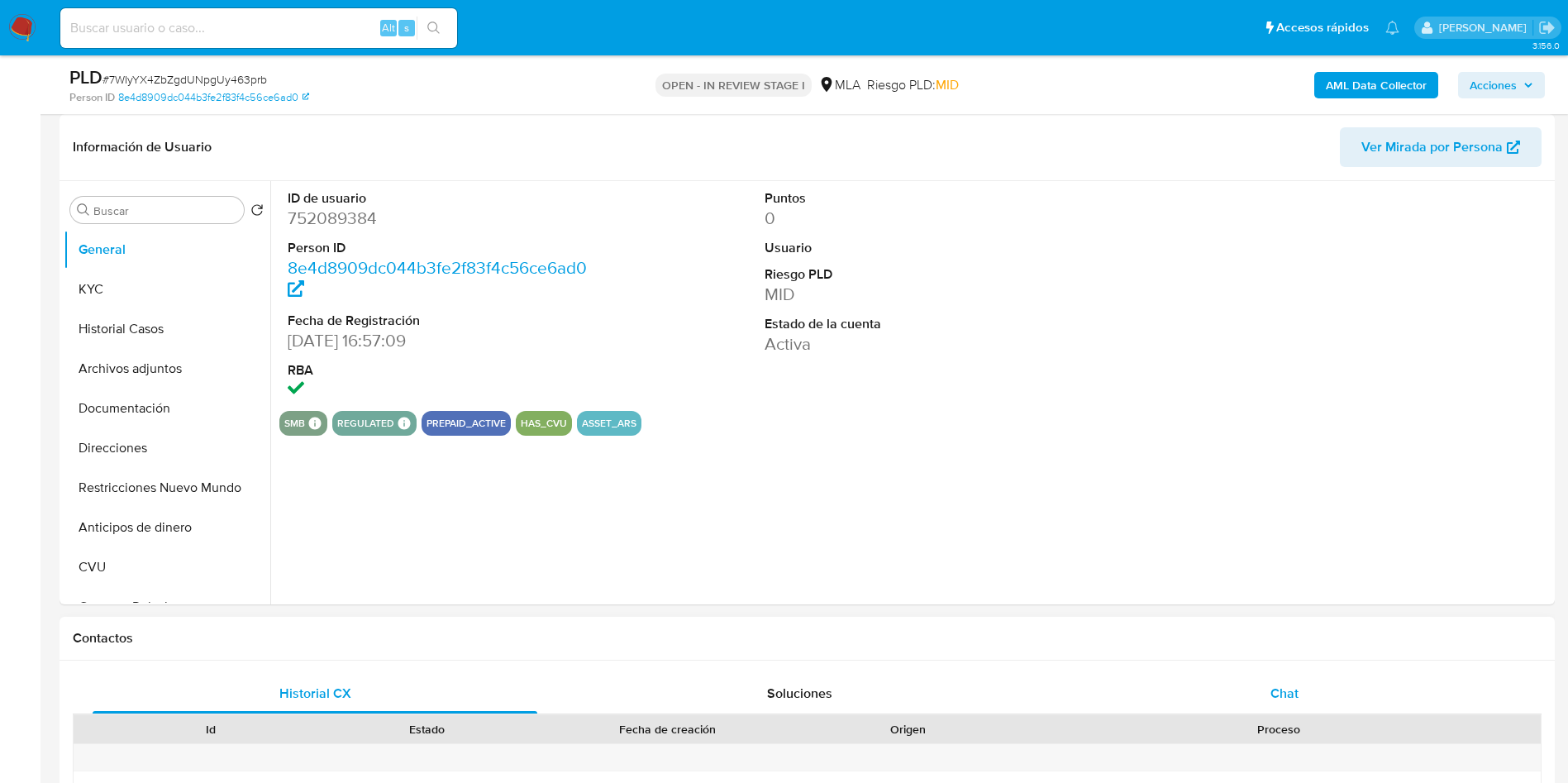
click at [1289, 686] on span "Chat" at bounding box center [1284, 692] width 28 height 19
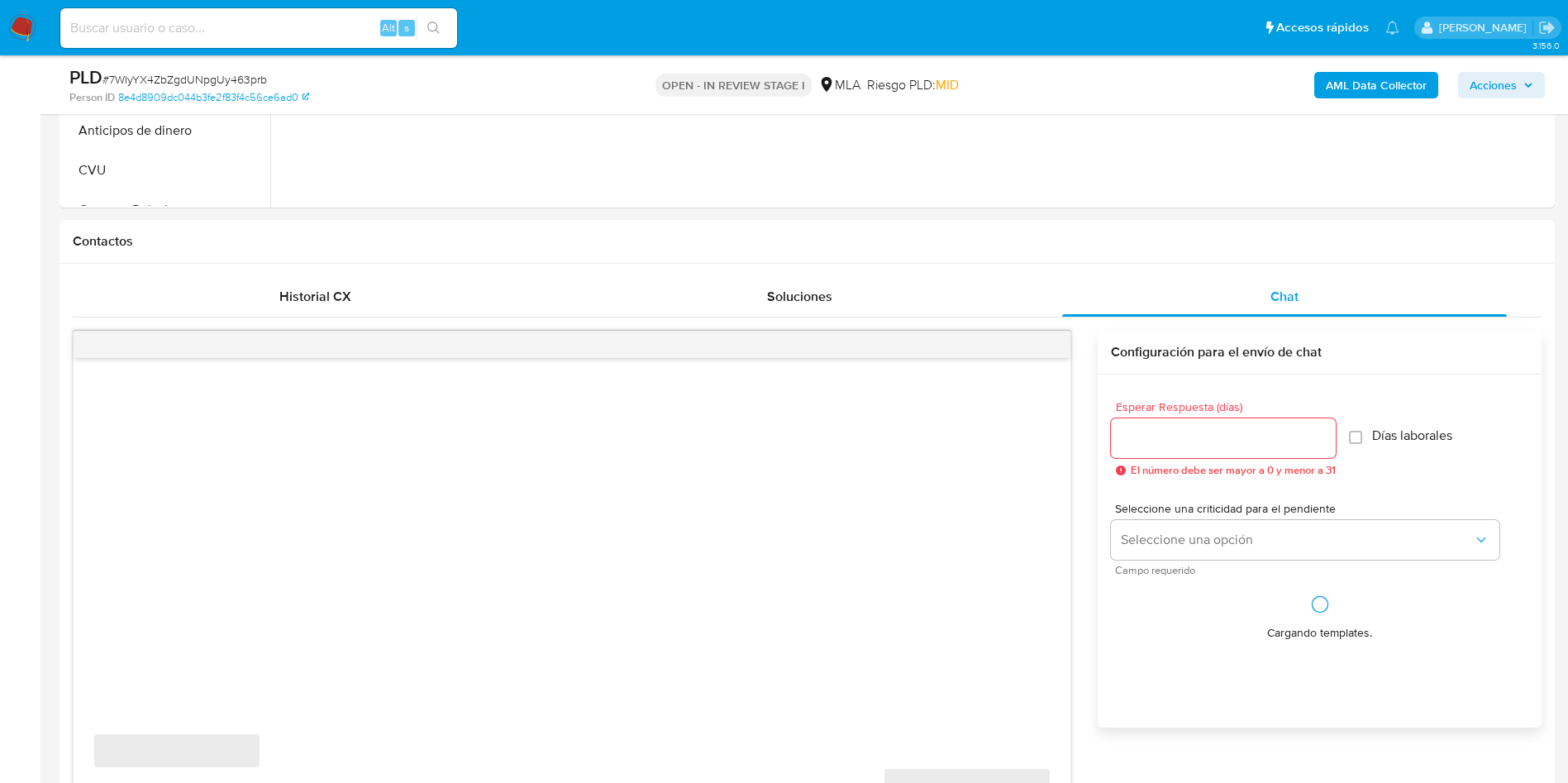
scroll to position [744, 0]
select select "10"
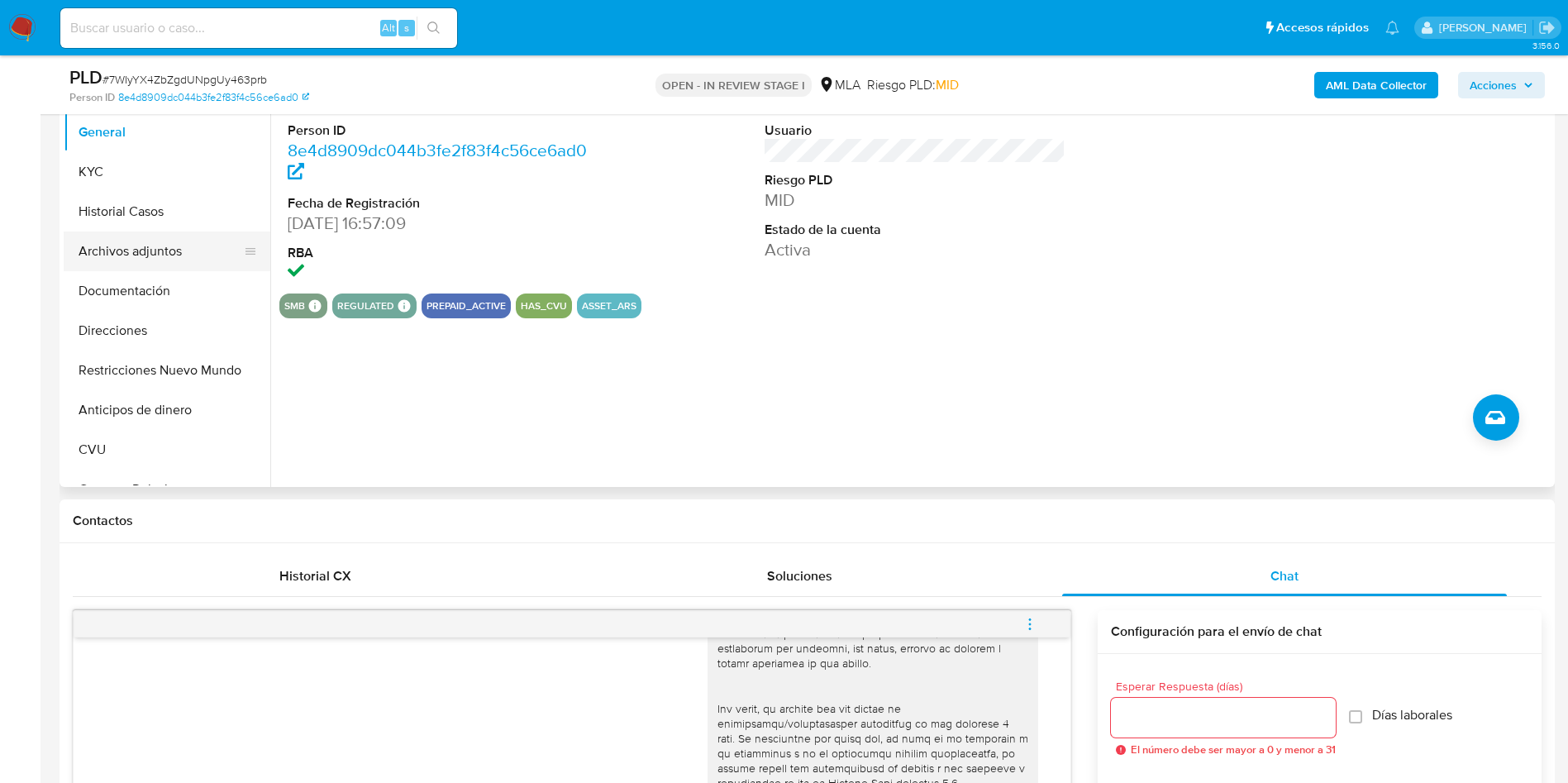
scroll to position [248, 0]
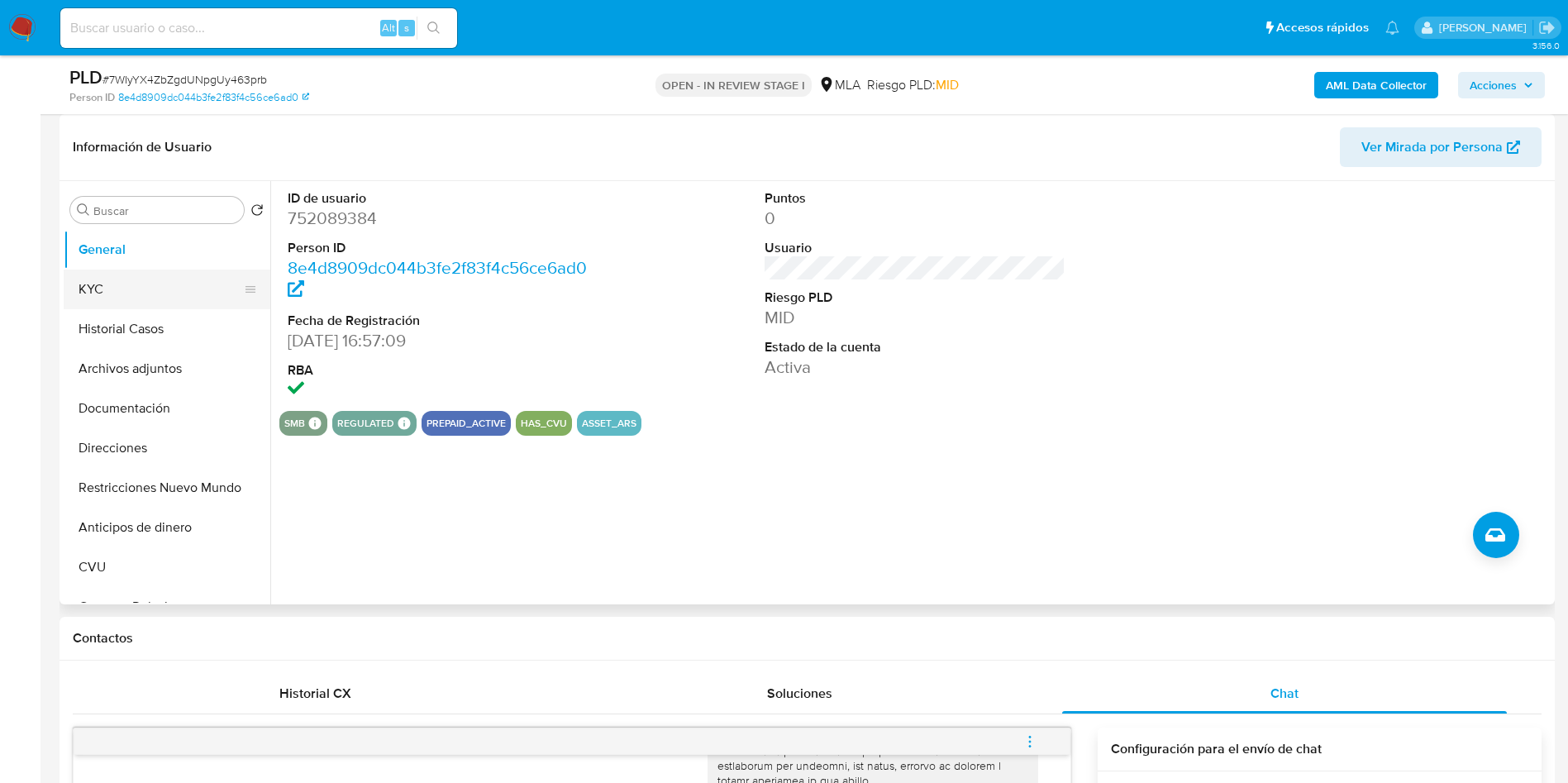
click at [116, 289] on button "KYC" at bounding box center [160, 289] width 193 height 39
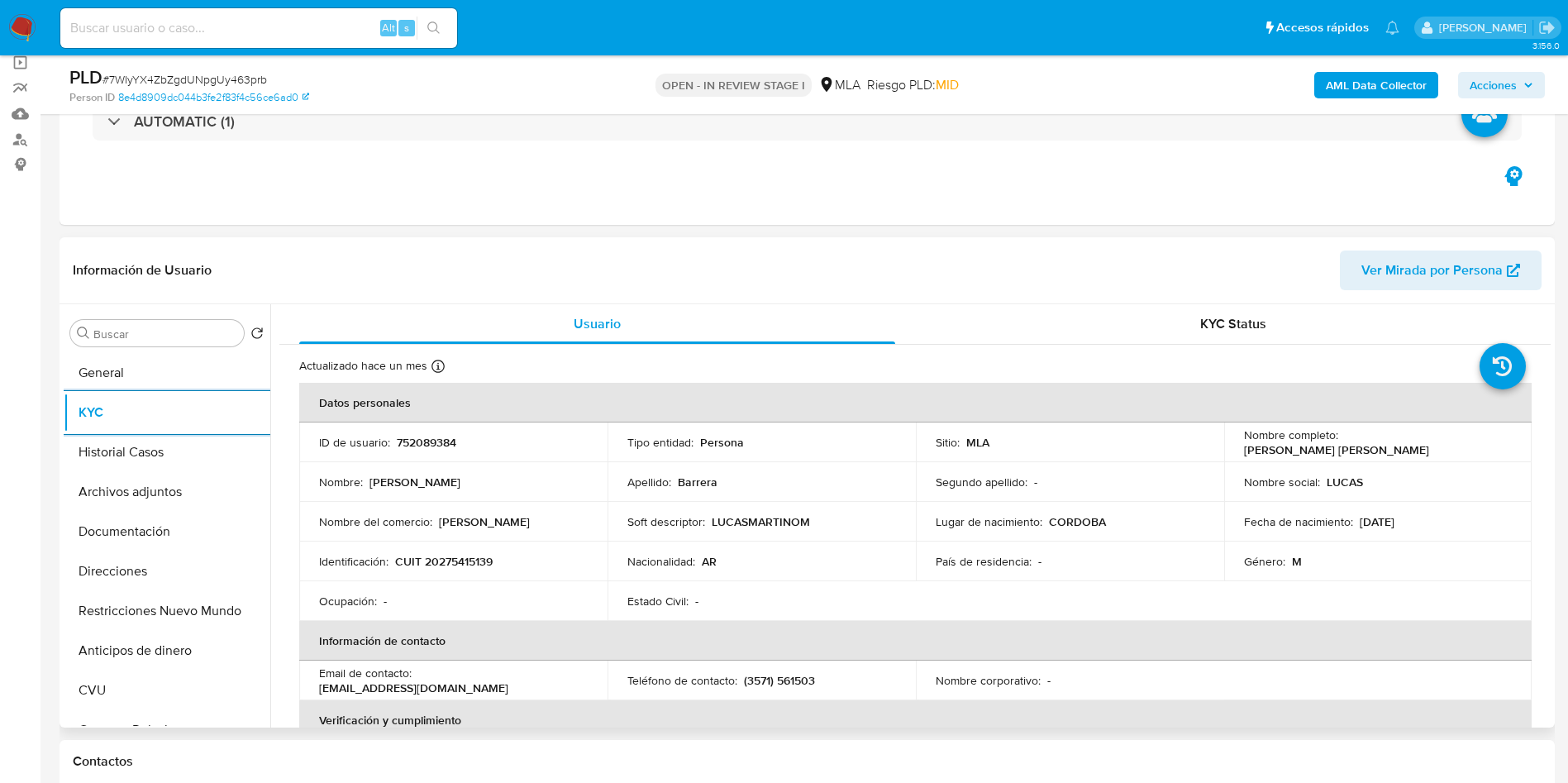
scroll to position [124, 0]
click at [440, 446] on p "752089384" at bounding box center [426, 443] width 60 height 15
copy p "752089384"
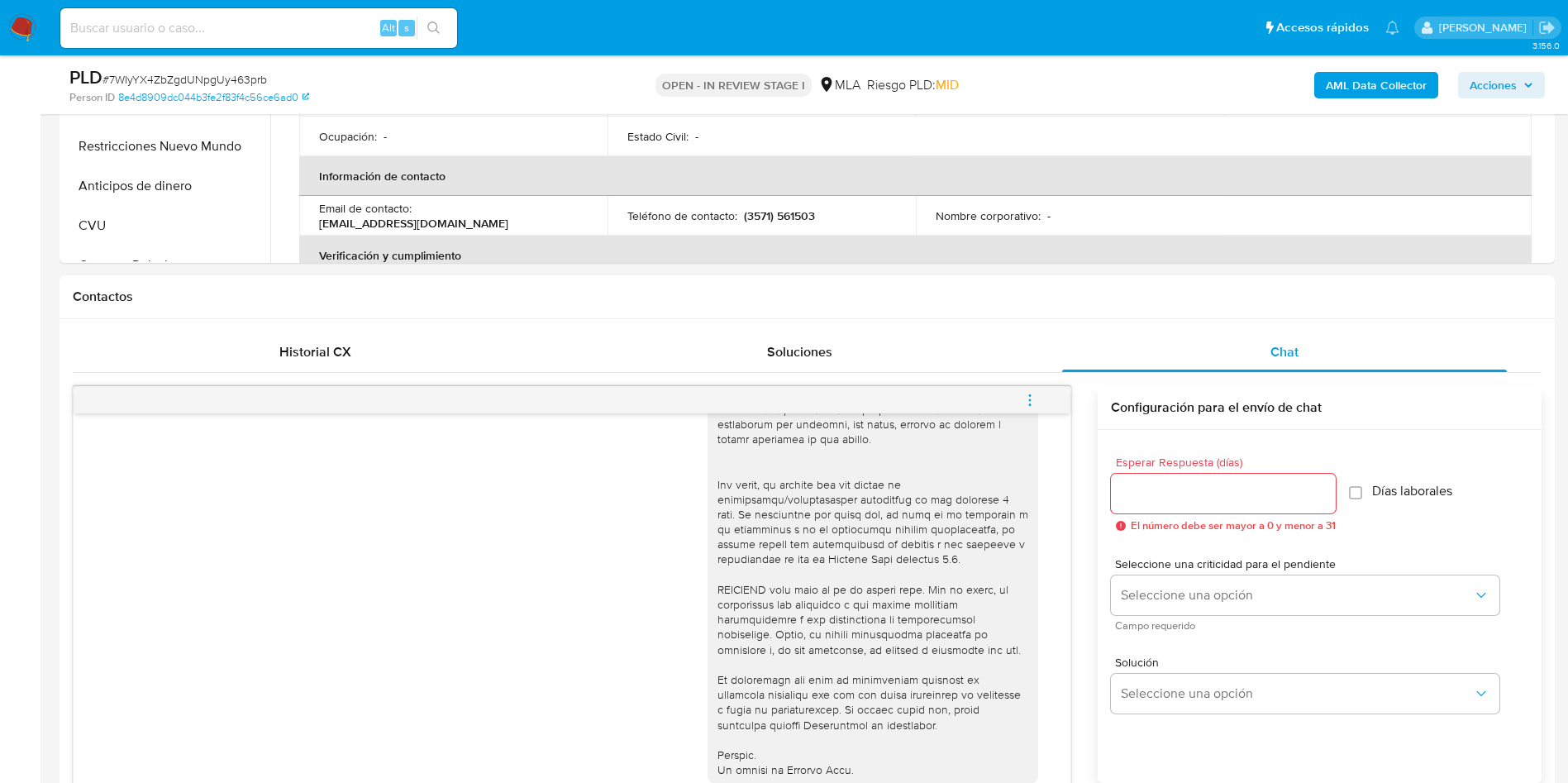
scroll to position [867, 0]
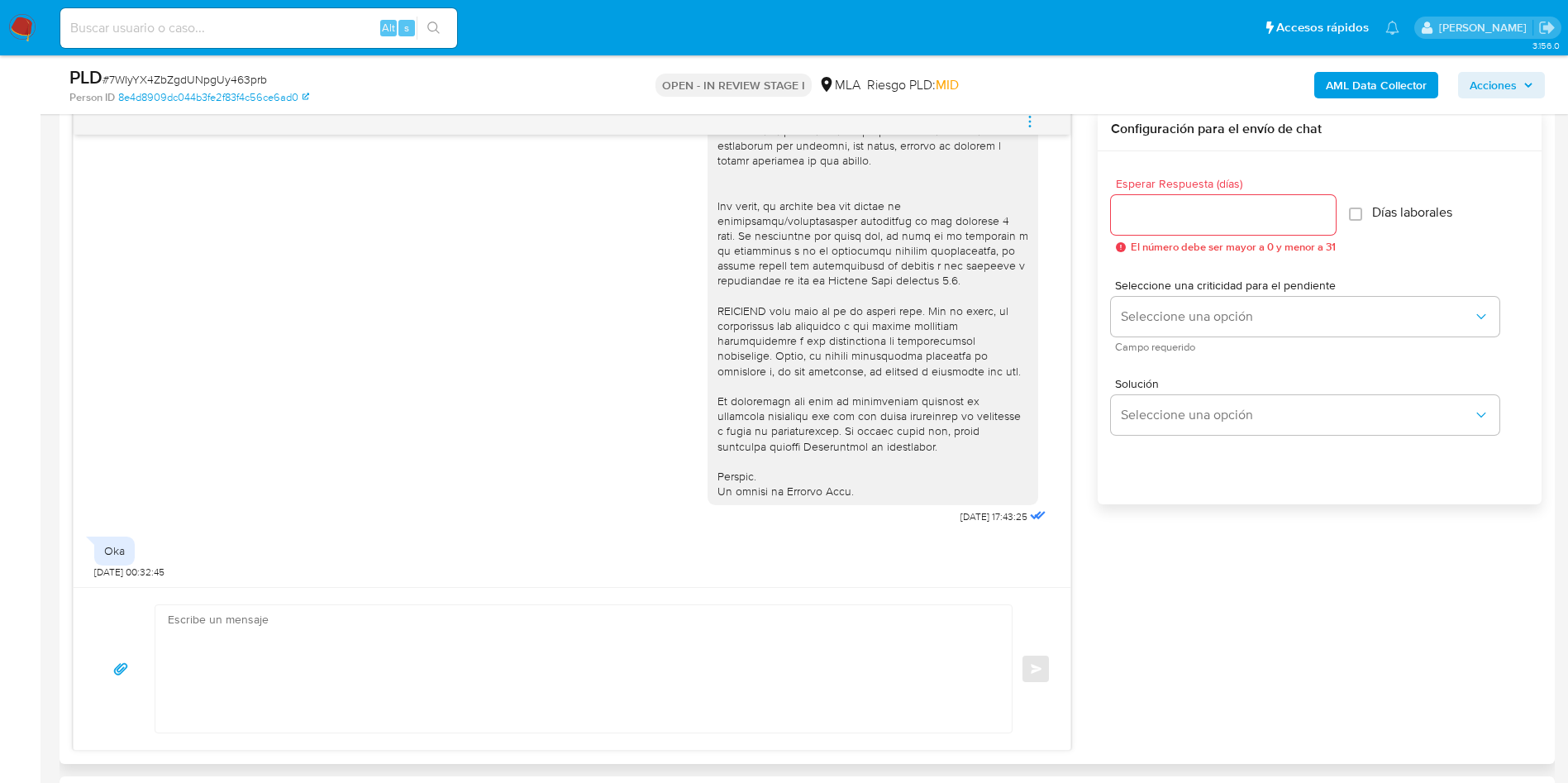
click at [242, 672] on textarea at bounding box center [580, 668] width 823 height 127
type textarea "b"
paste textarea "Analizamos tu caso y notamos que la información registra inconsistencias. Verif…"
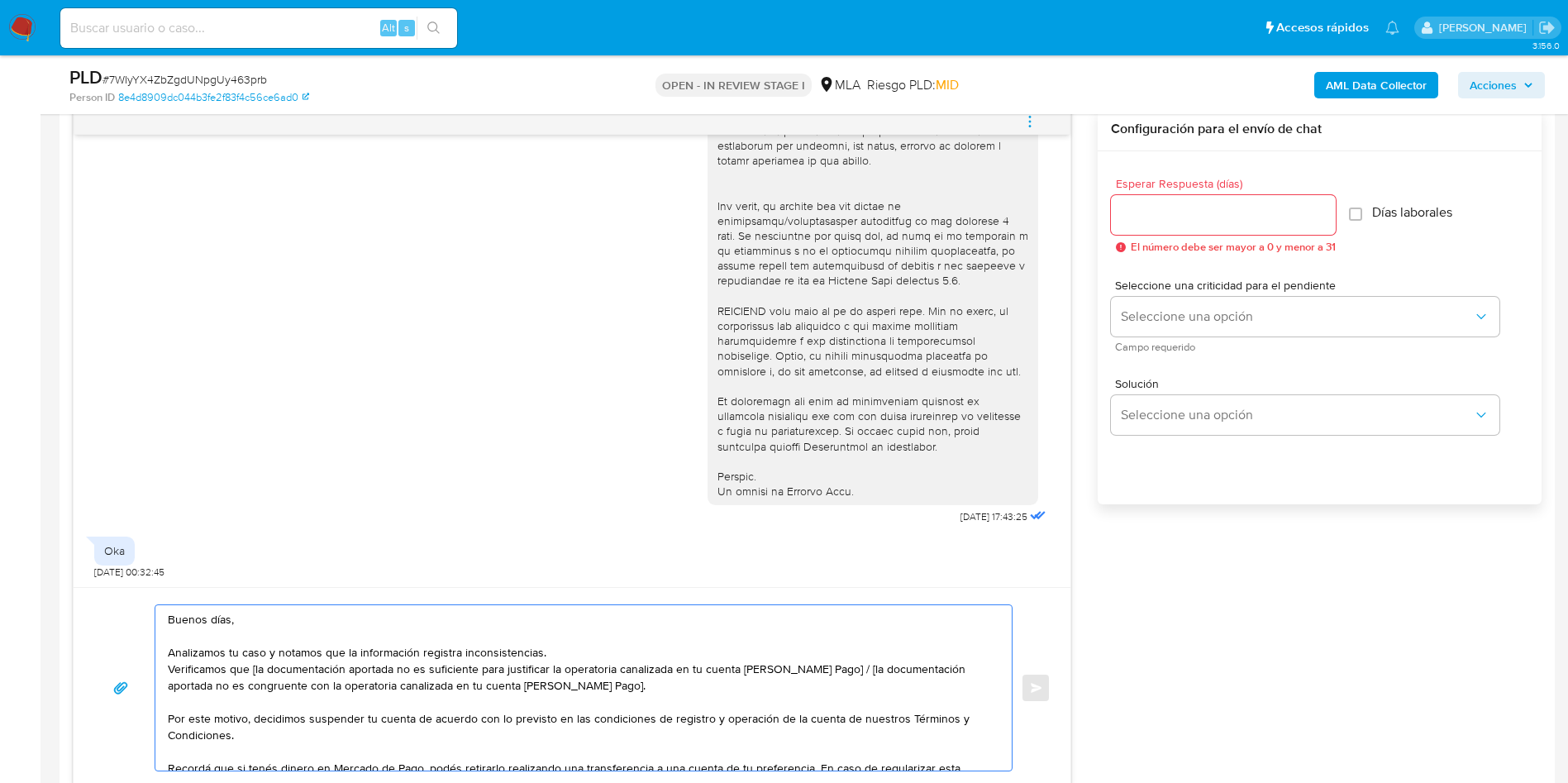
drag, startPoint x: 252, startPoint y: 668, endPoint x: 479, endPoint y: 667, distance: 227.0
click at [479, 667] on textarea "Buenos días, Analizamos tu caso y notamos que la información registra inconsist…" at bounding box center [580, 688] width 823 height 165
click at [379, 667] on textarea "Buenos días, Analizamos tu caso y notamos que la información registra inconsist…" at bounding box center [580, 688] width 823 height 165
click at [0, 0] on lt-span "docum en tación" at bounding box center [0, 0] width 0 height 0
drag, startPoint x: 887, startPoint y: 667, endPoint x: 889, endPoint y: 677, distance: 10.2
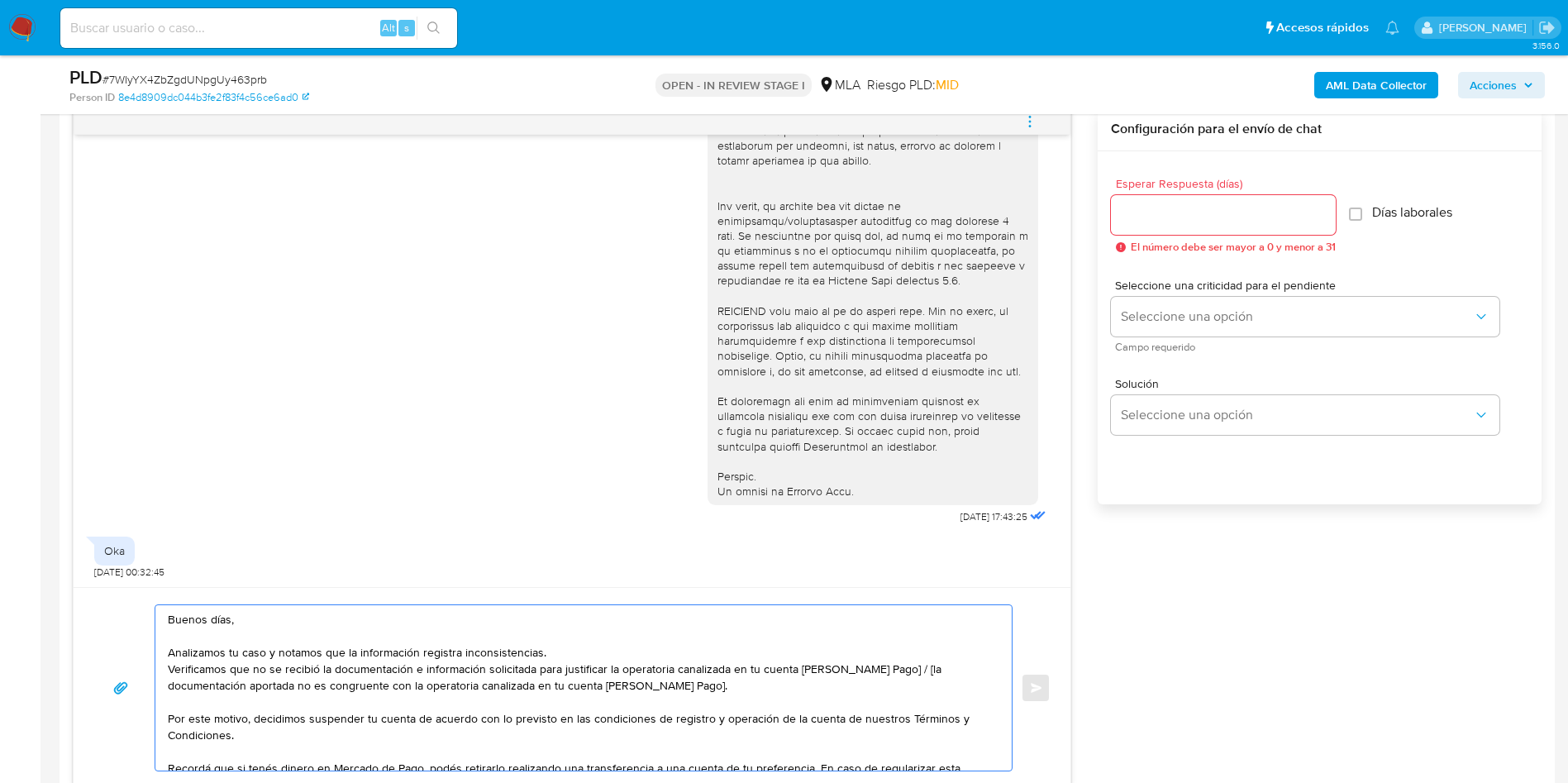
click at [889, 677] on textarea "Buenos días, Analizamos tu caso y notamos que la información registra inconsist…" at bounding box center [580, 688] width 823 height 165
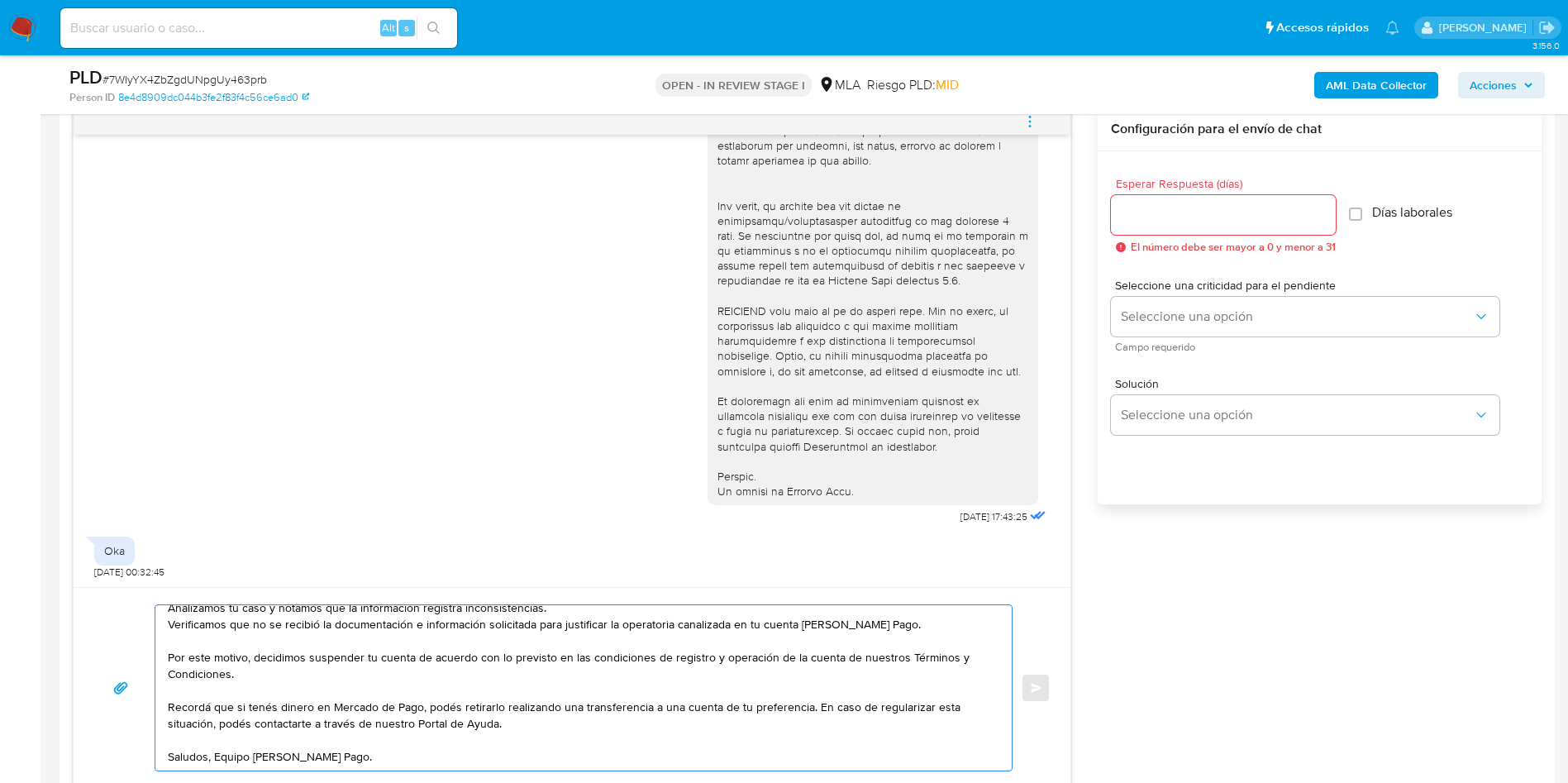
scroll to position [744, 0]
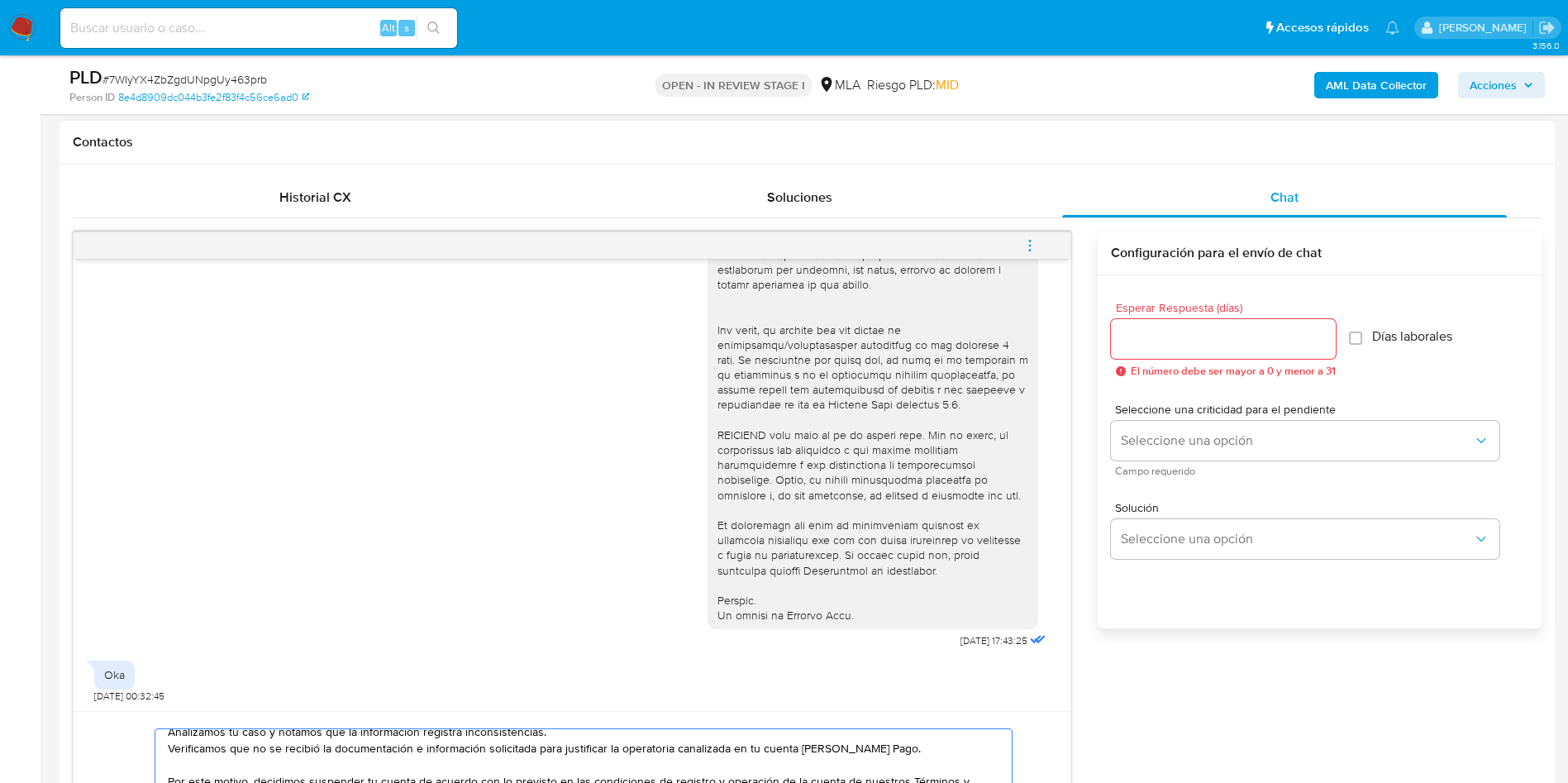
type textarea "Buenos [PERSON_NAME], Analizamos tu caso y notamos que la información registra …"
click at [1178, 331] on input "Esperar Respuesta (días)" at bounding box center [1222, 338] width 225 height 21
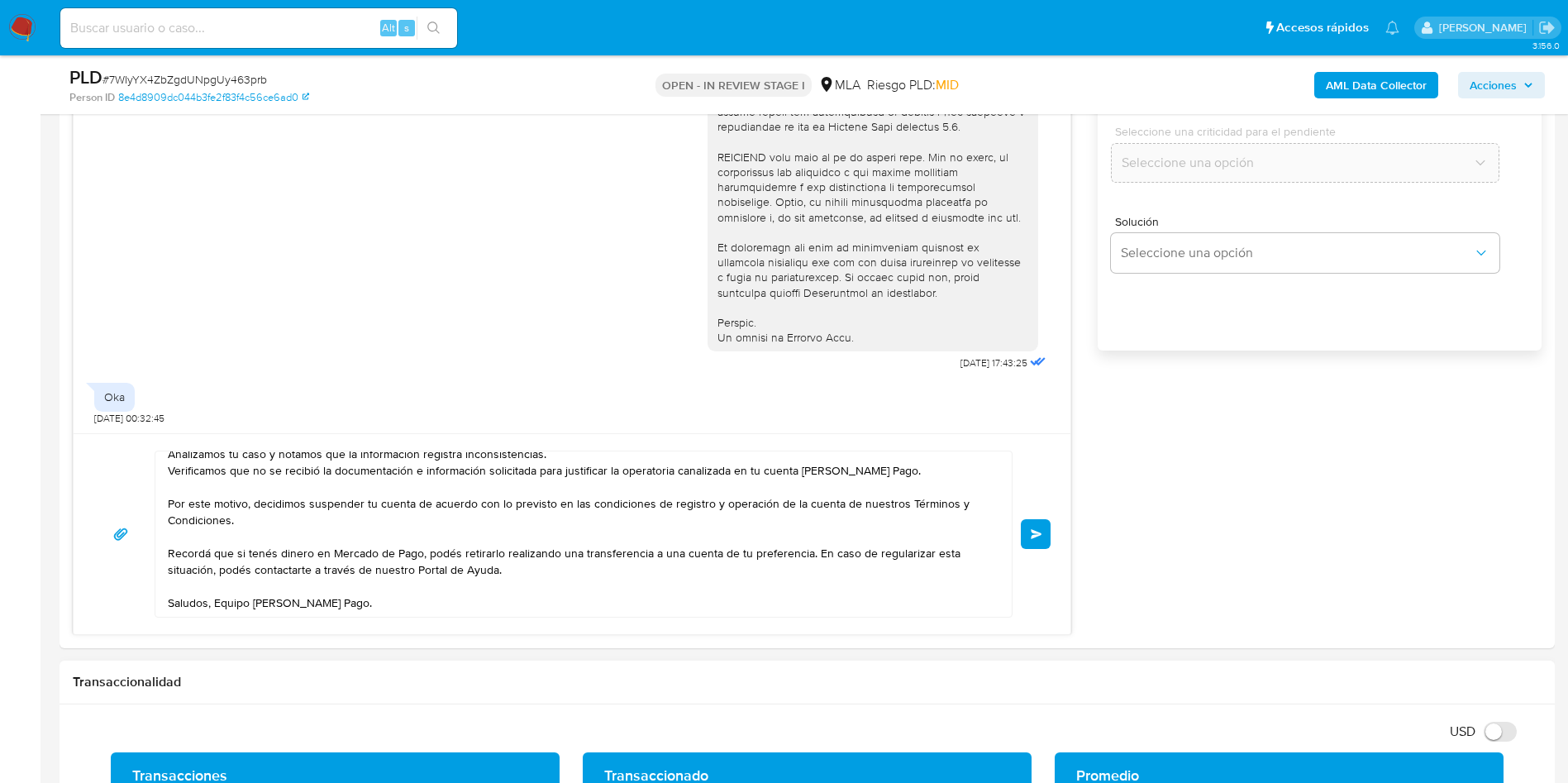
scroll to position [1240, 0]
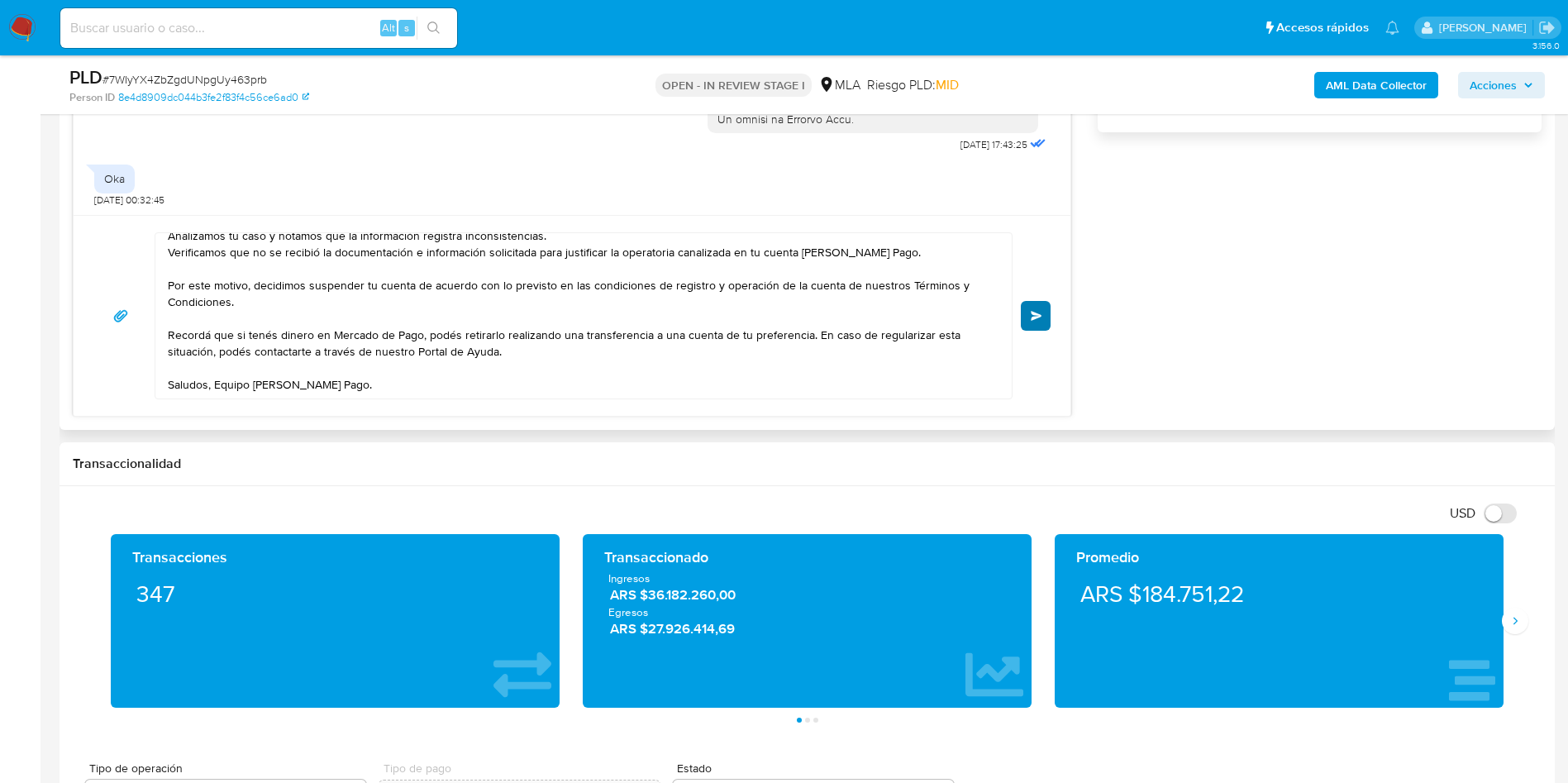
type input "0"
click at [1051, 319] on button "Enviar" at bounding box center [1035, 315] width 29 height 29
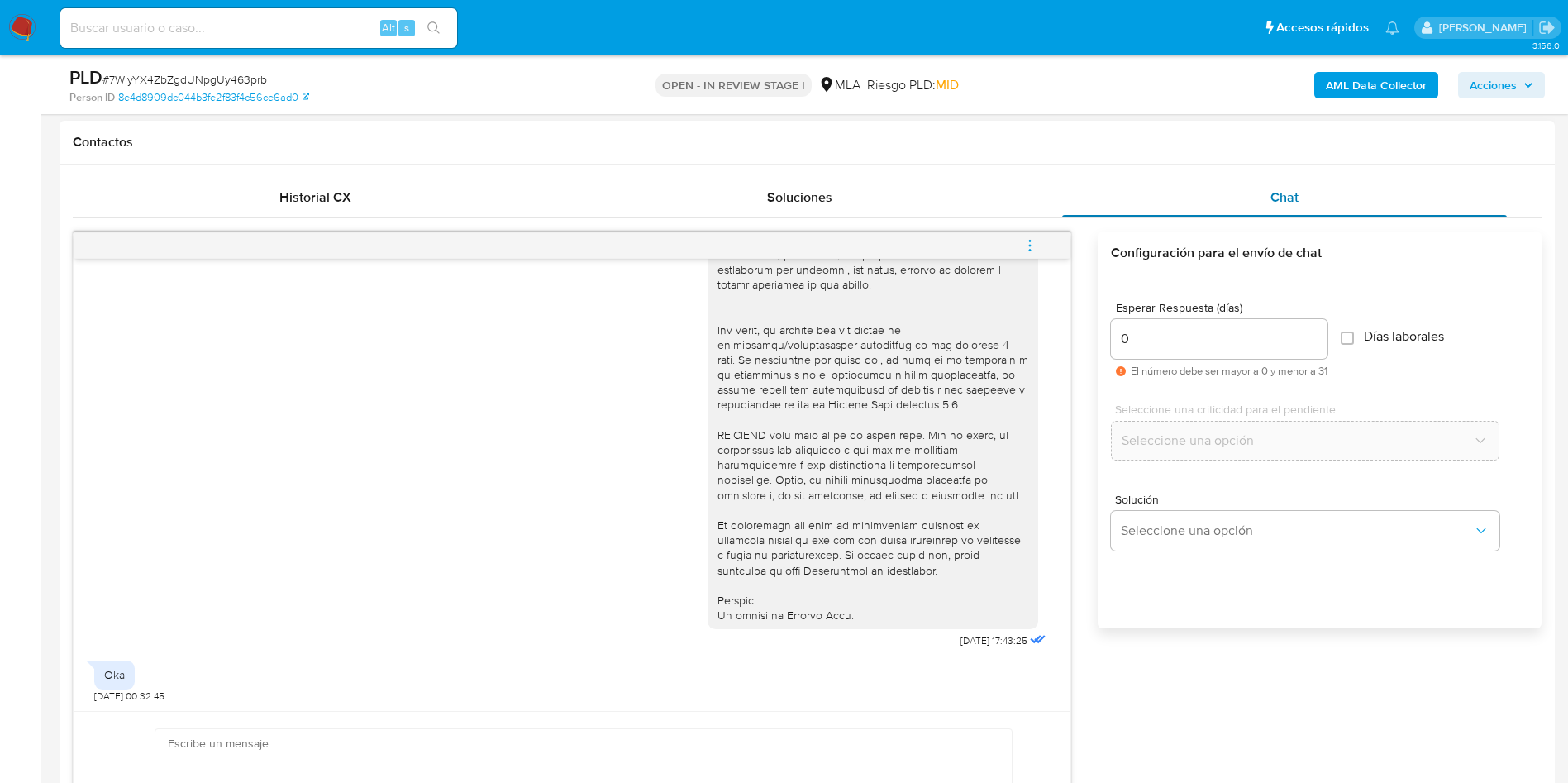
scroll to position [867, 0]
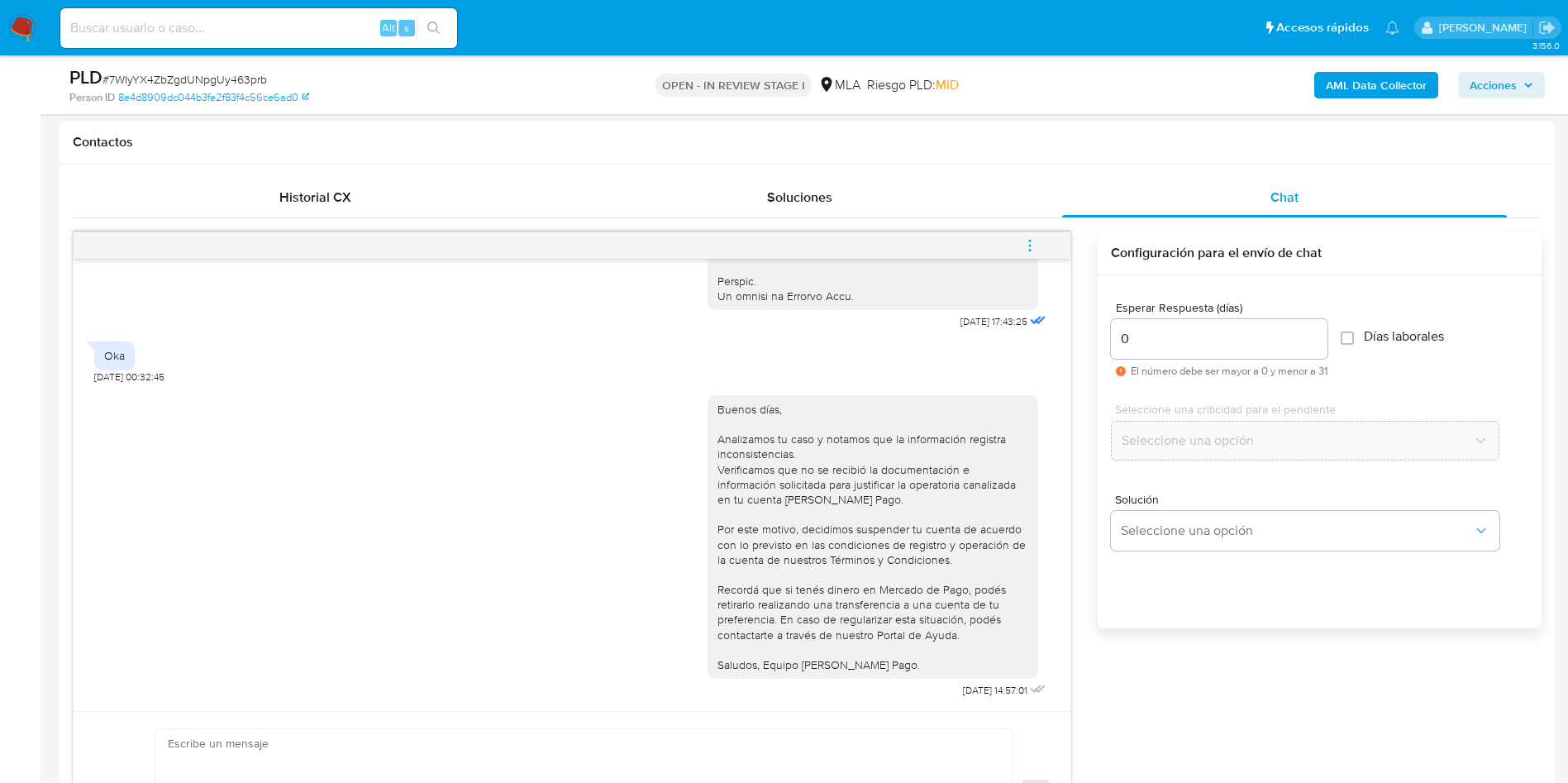
click at [1039, 239] on button "menu-action" at bounding box center [1029, 245] width 54 height 39
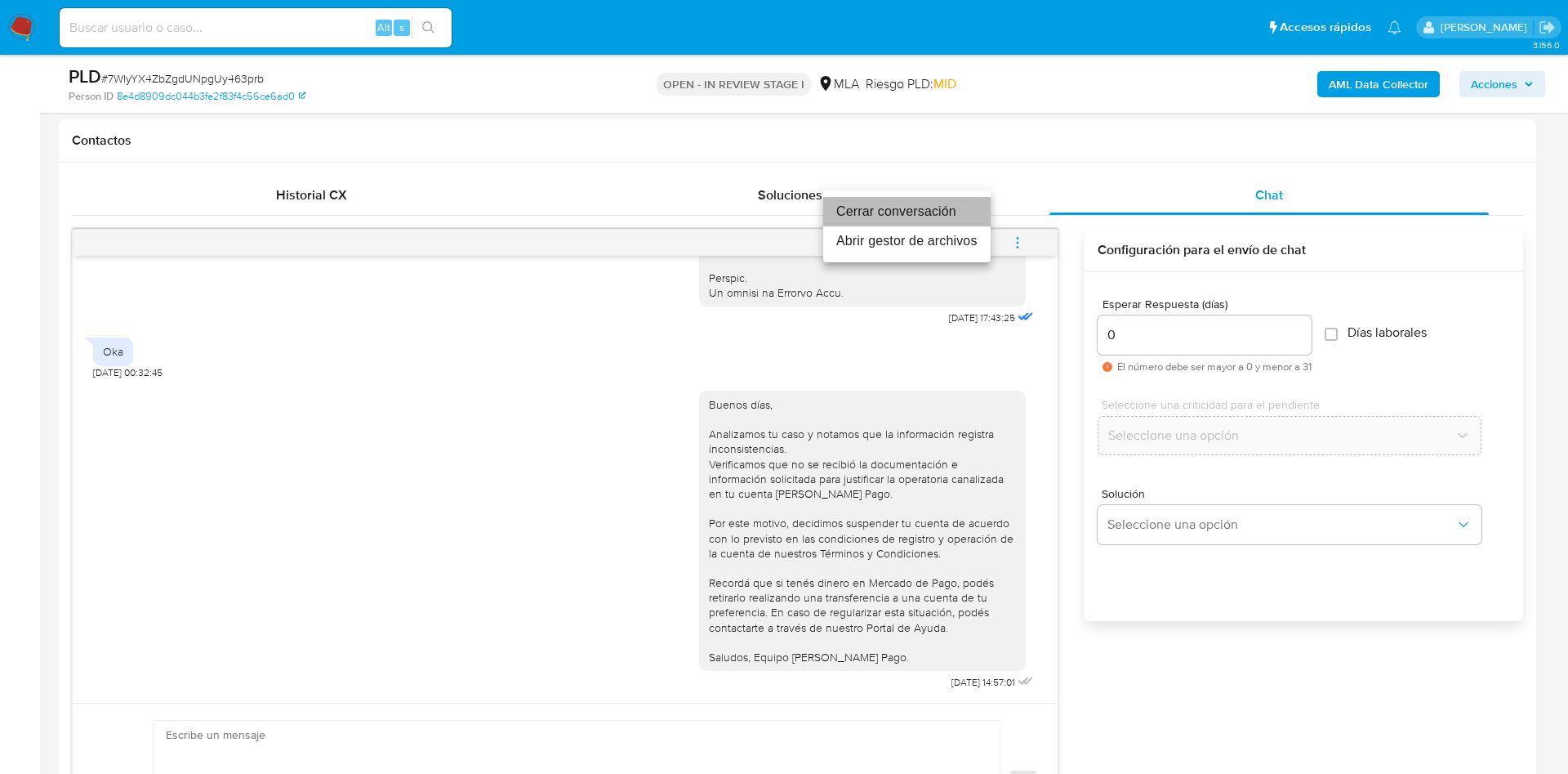
click at [875, 225] on li "Cerrar conversación" at bounding box center [907, 211] width 168 height 29
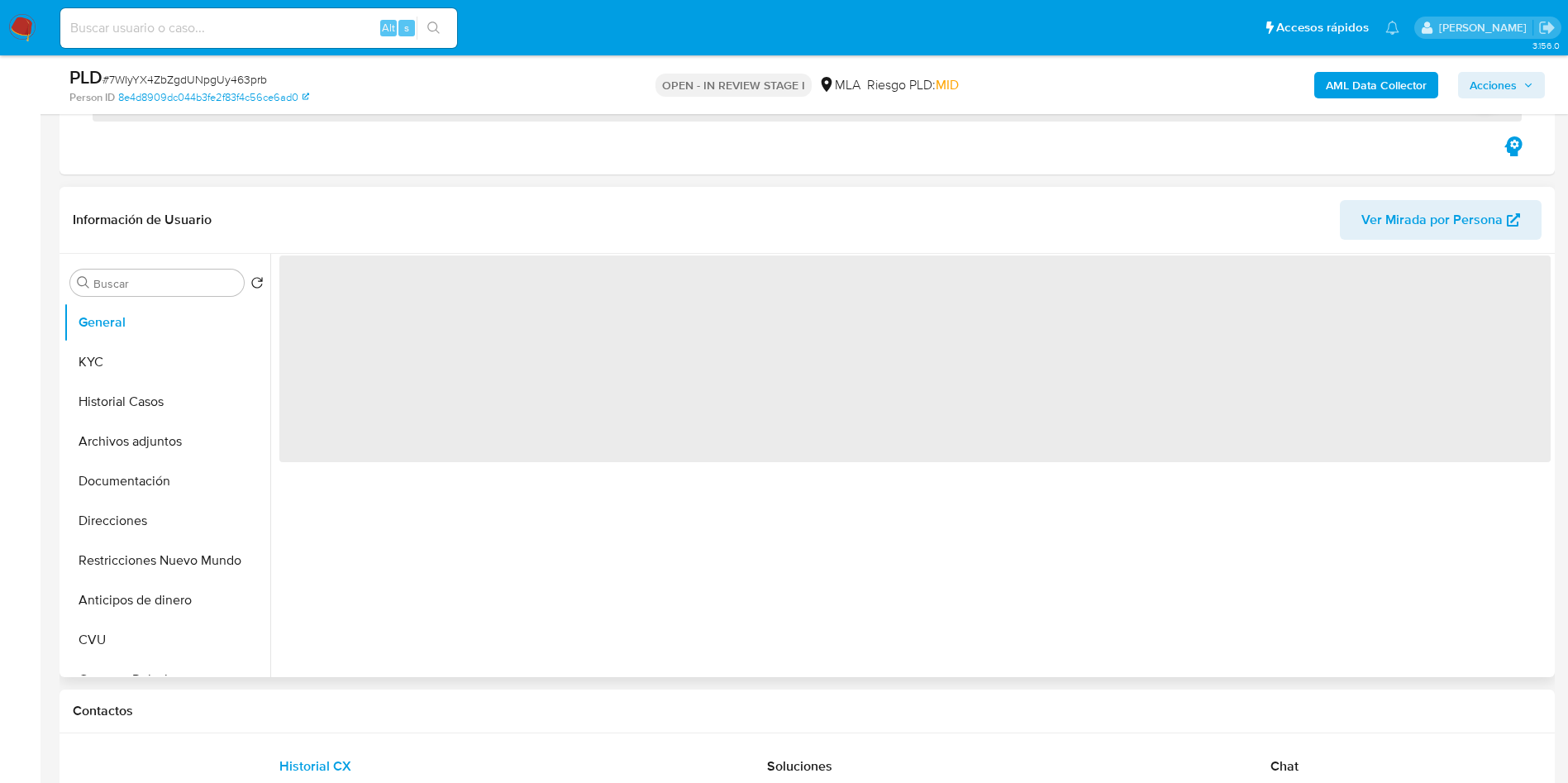
scroll to position [248, 0]
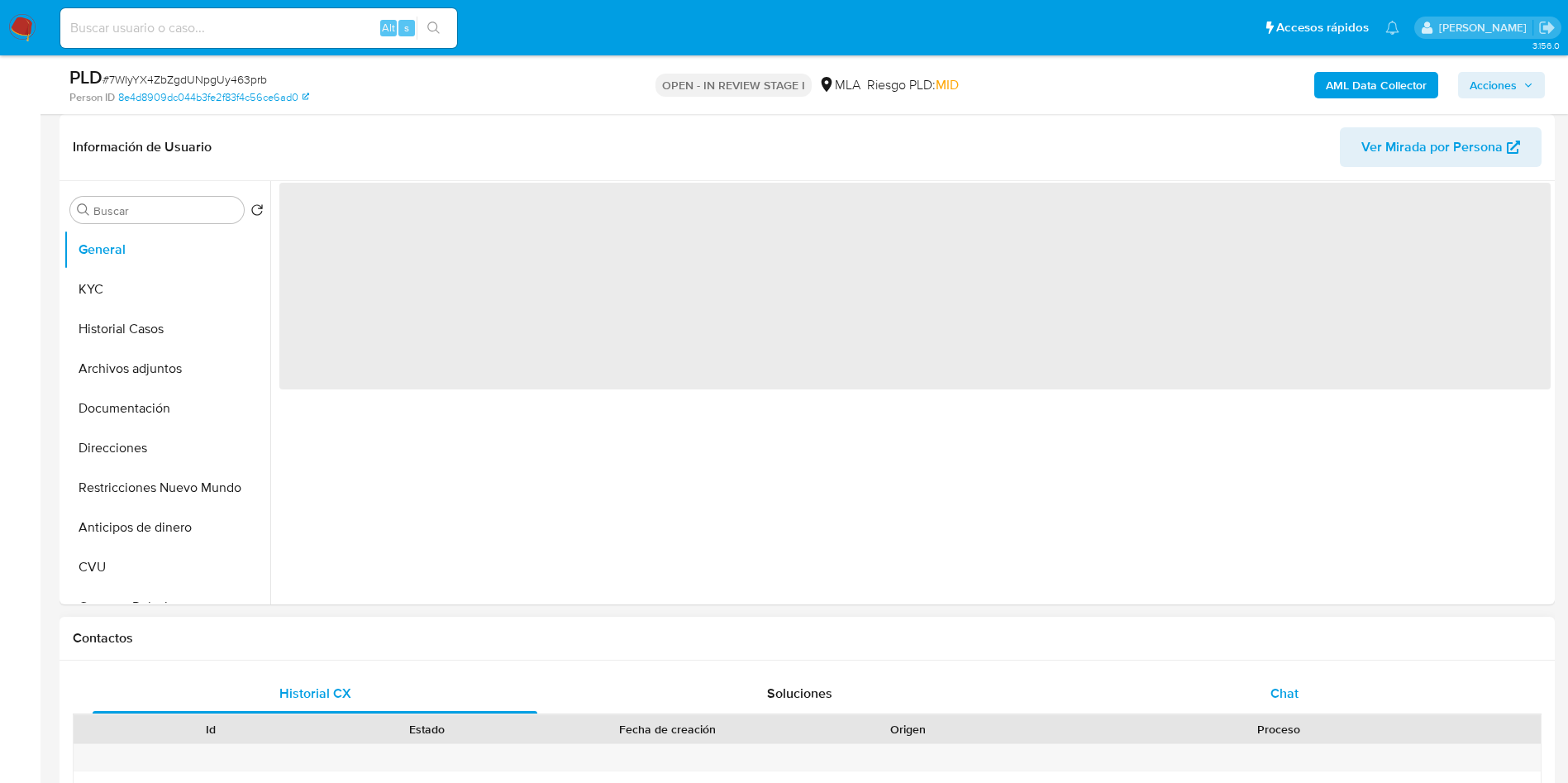
click at [1295, 695] on span "Chat" at bounding box center [1284, 692] width 28 height 19
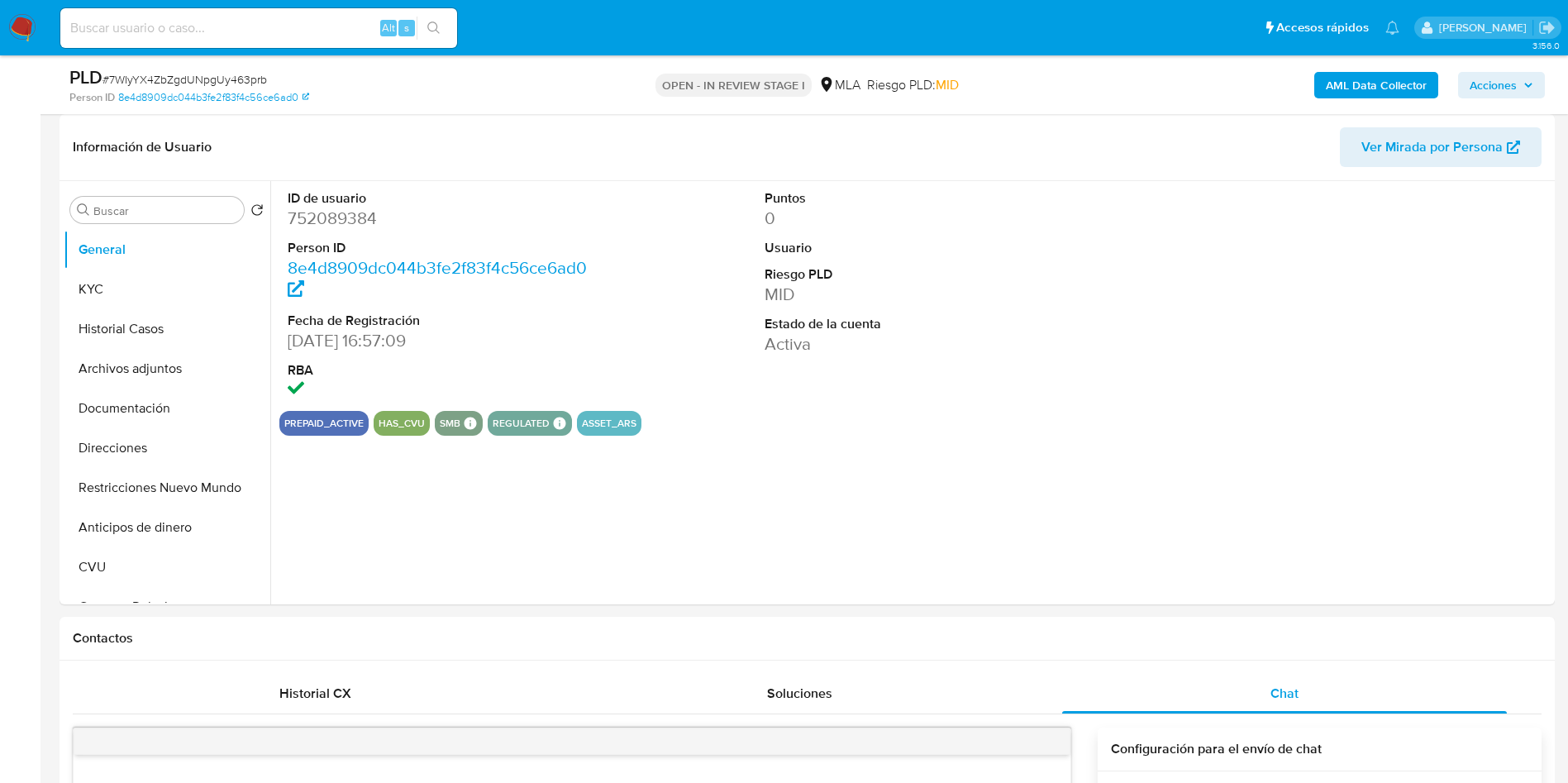
scroll to position [620, 0]
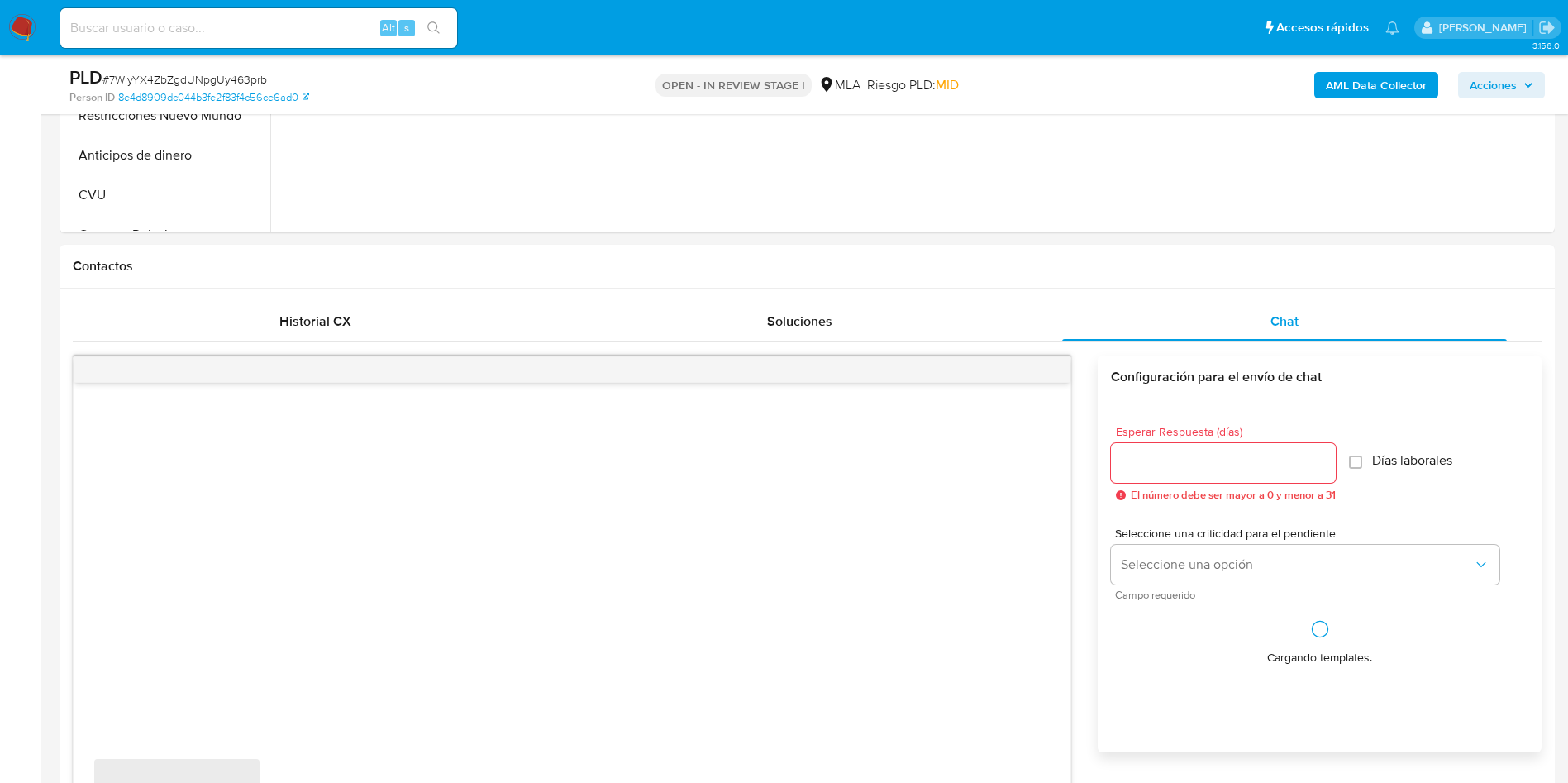
select select "10"
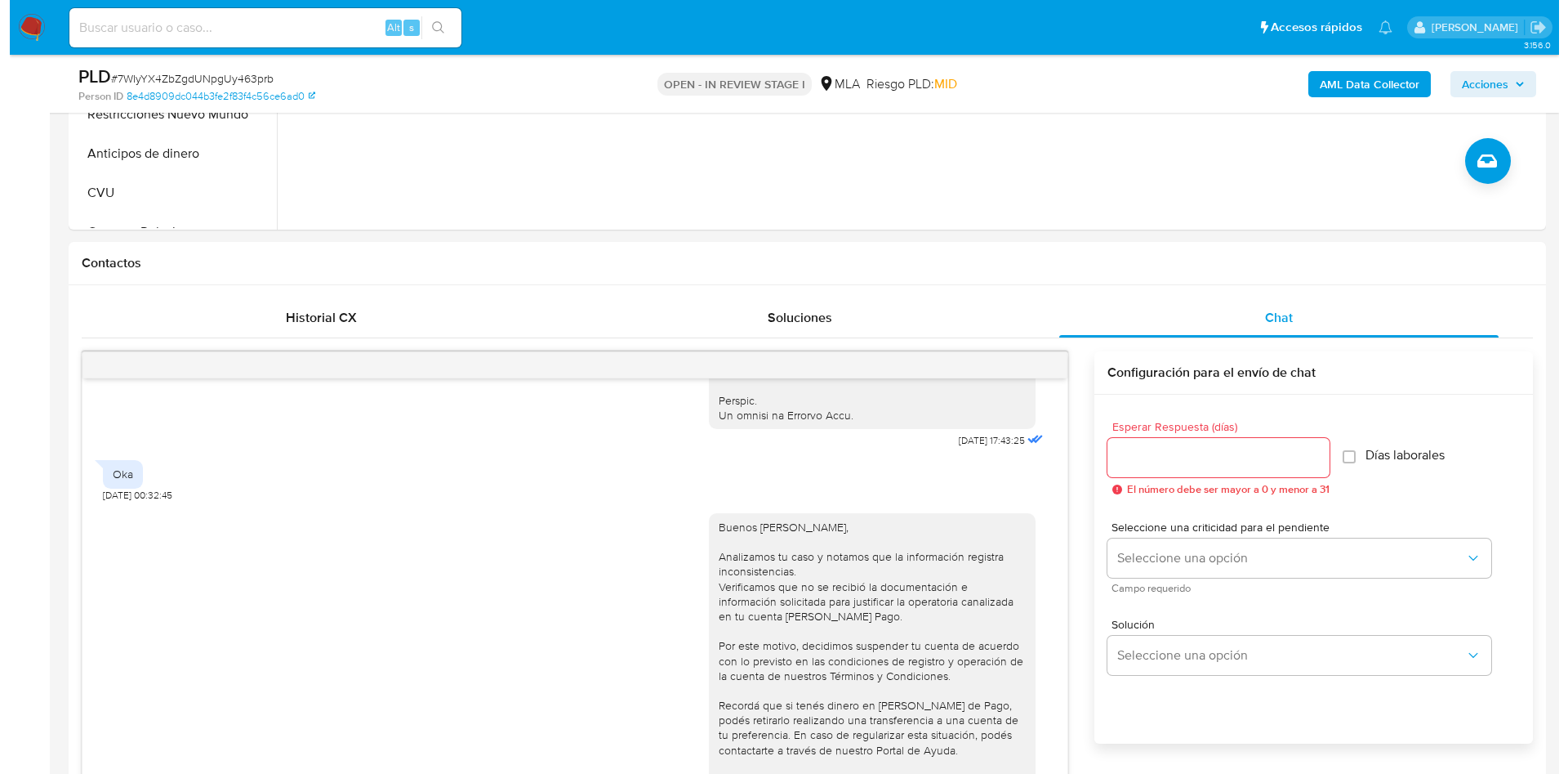
scroll to position [122, 0]
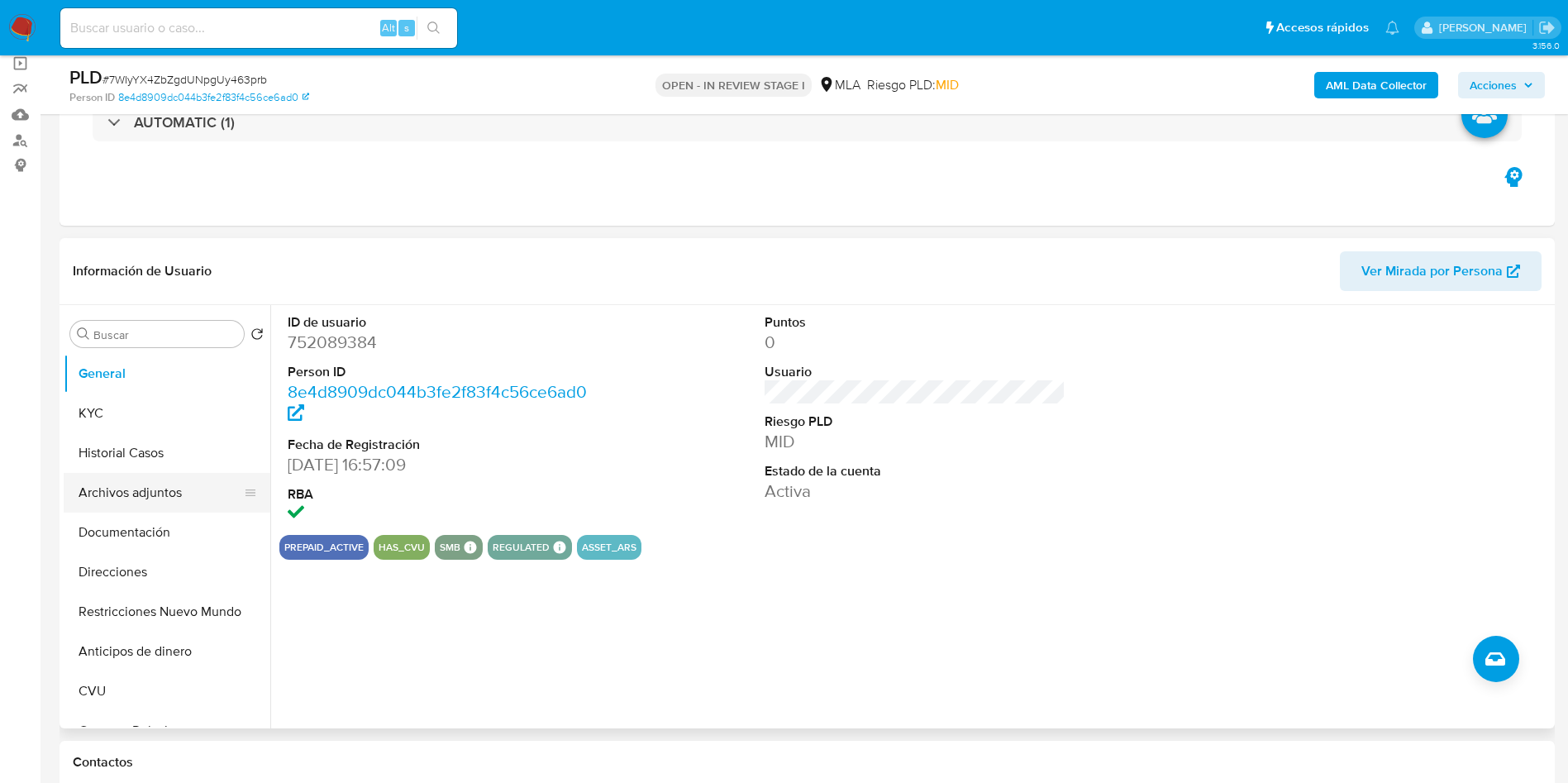
click at [118, 493] on button "Archivos adjuntos" at bounding box center [160, 492] width 193 height 39
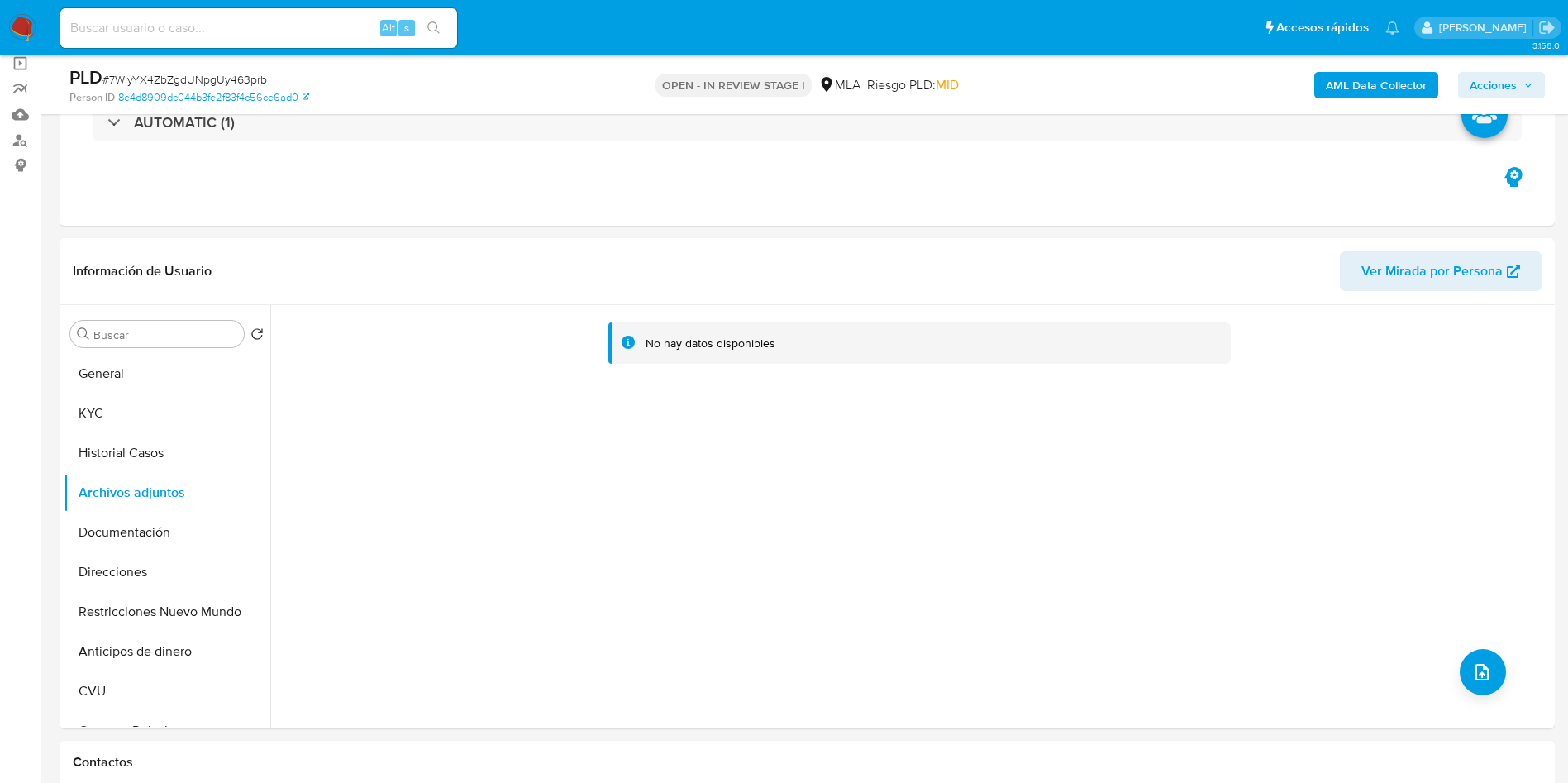
click at [1359, 85] on b "AML Data Collector" at bounding box center [1376, 84] width 101 height 27
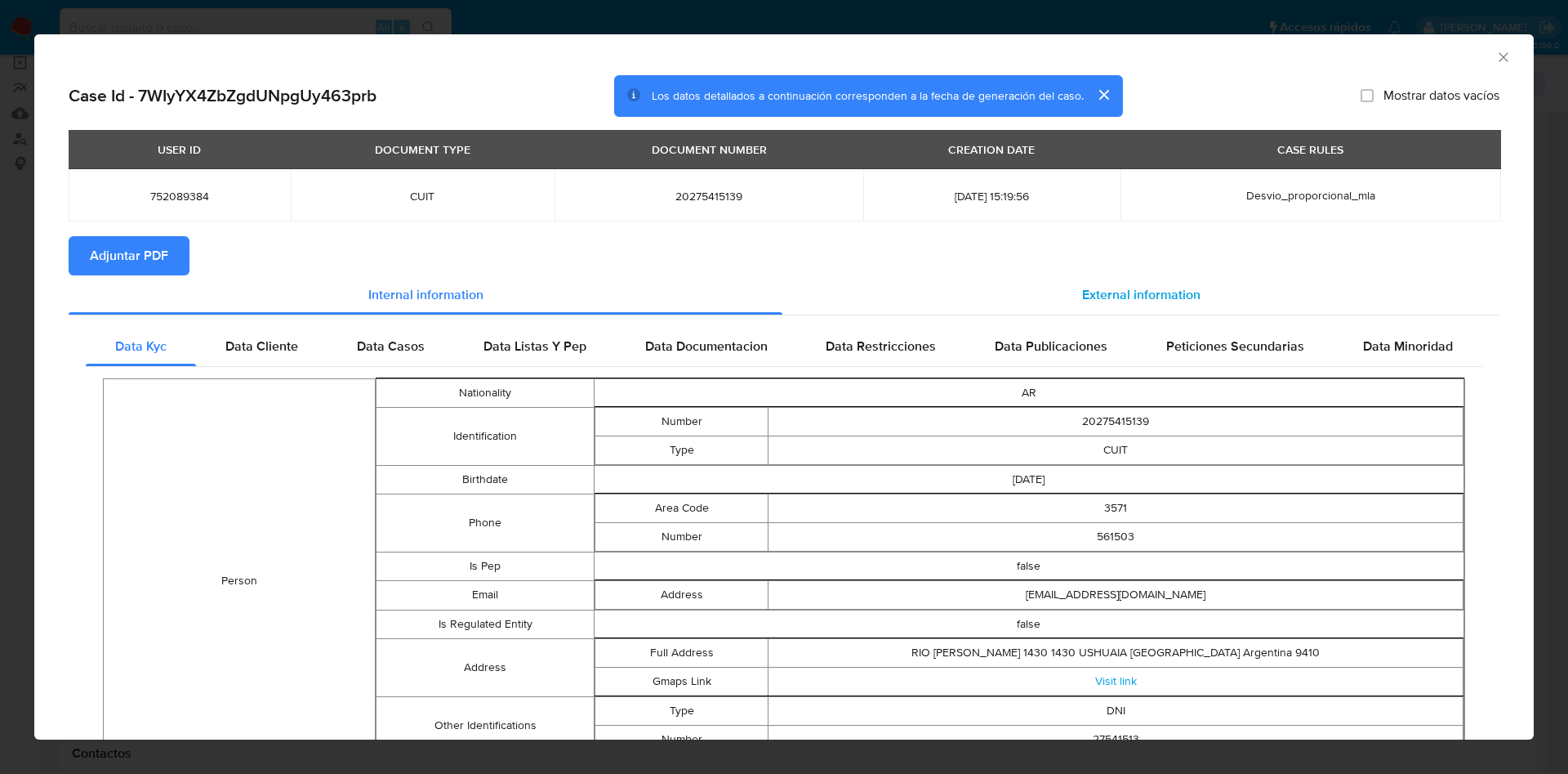
click at [1093, 292] on span "External information" at bounding box center [1140, 295] width 119 height 19
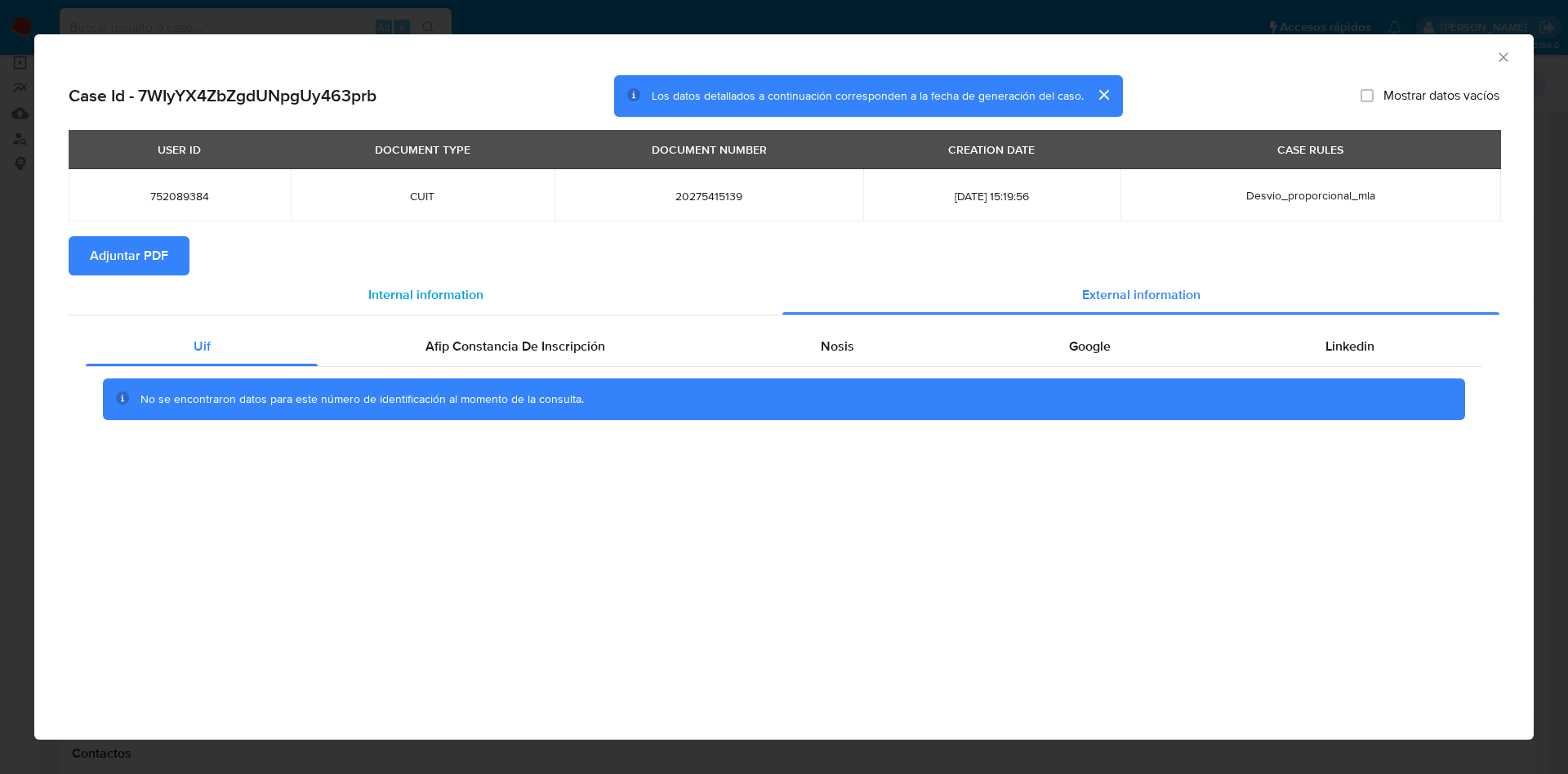
click at [408, 277] on div "Internal information" at bounding box center [426, 295] width 714 height 39
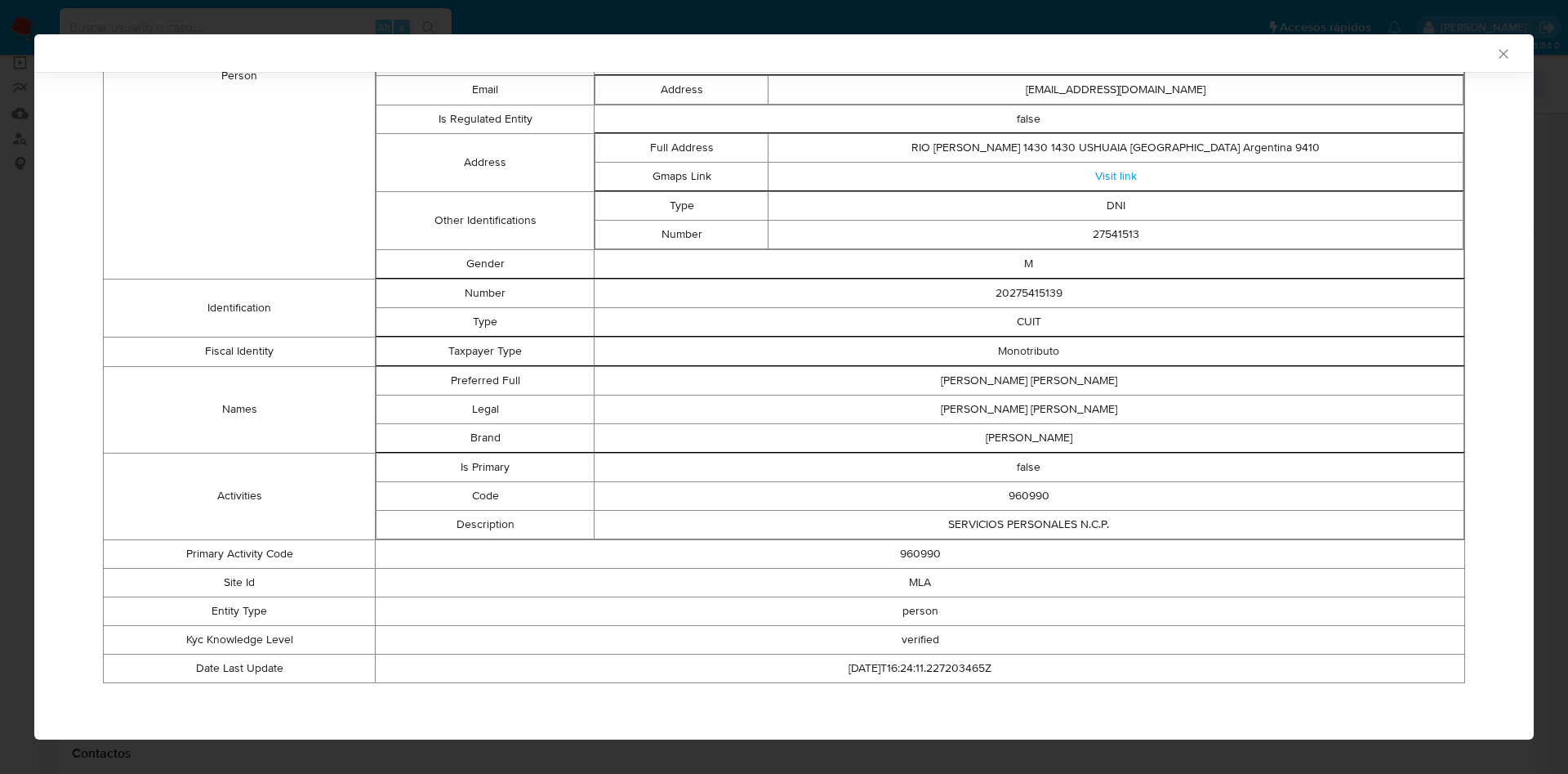
scroll to position [0, 0]
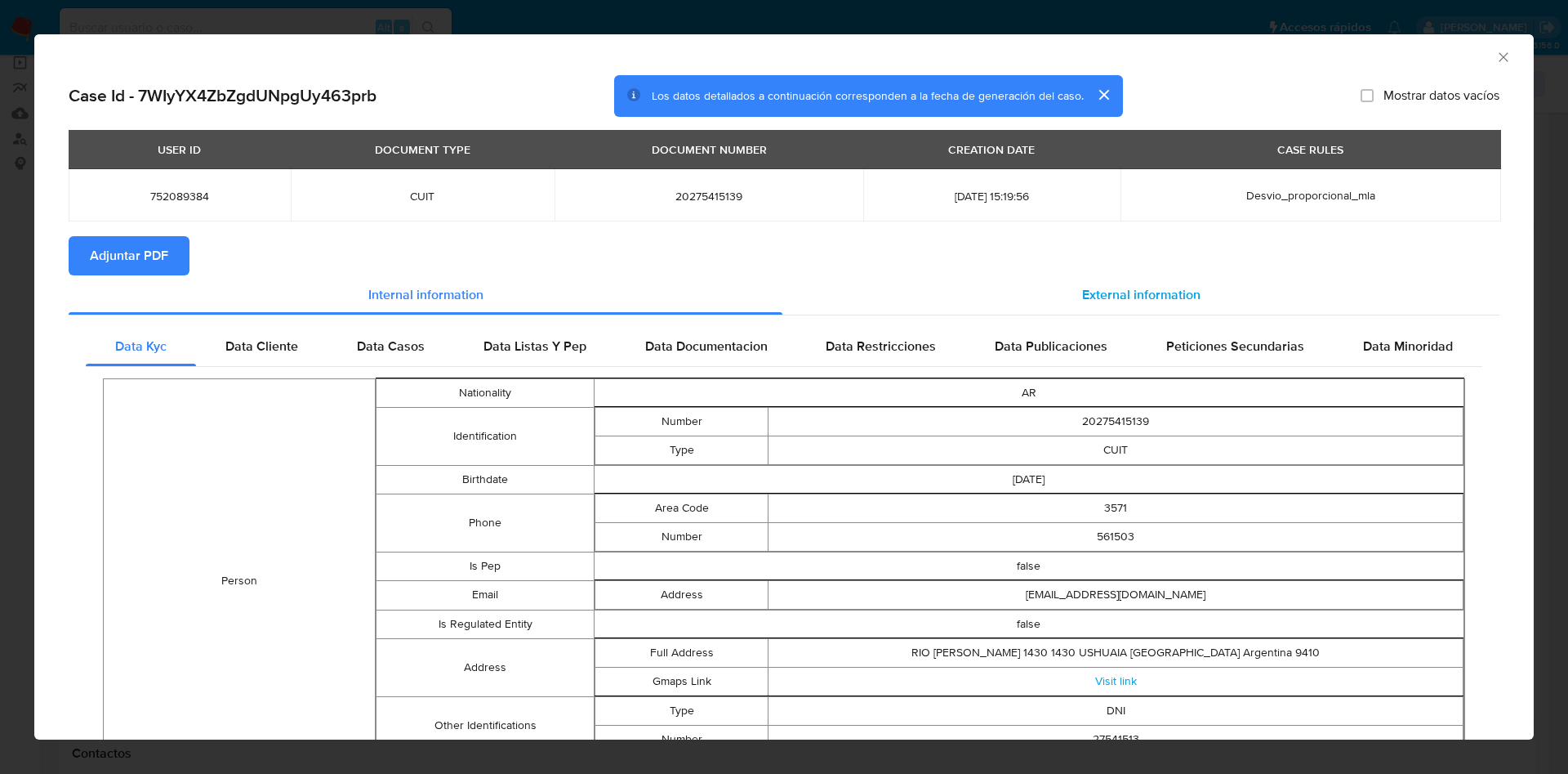
click at [1146, 295] on span "External information" at bounding box center [1140, 295] width 119 height 19
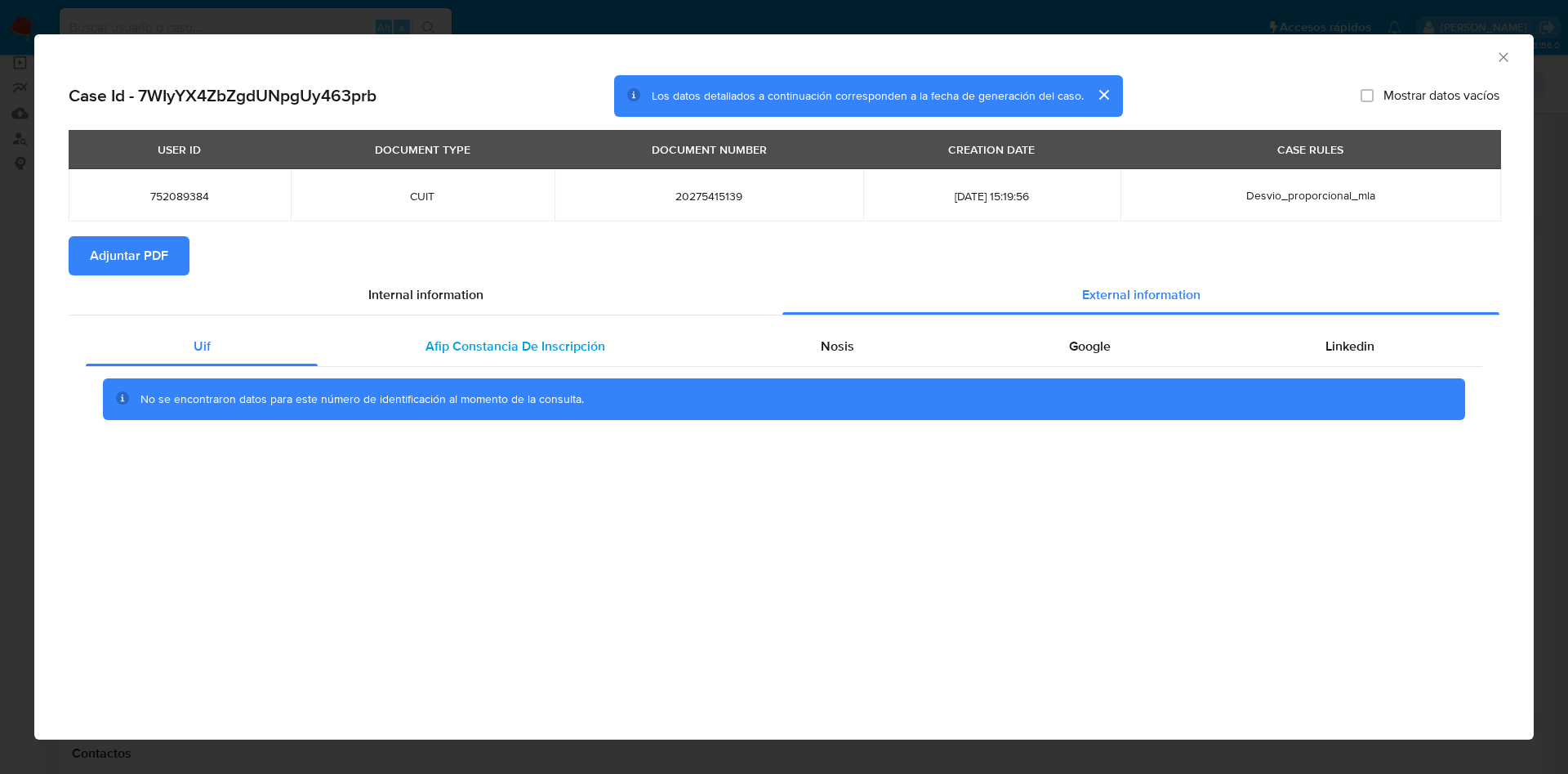
click at [485, 336] on span "Afip Constancia De Inscripción" at bounding box center [515, 345] width 179 height 19
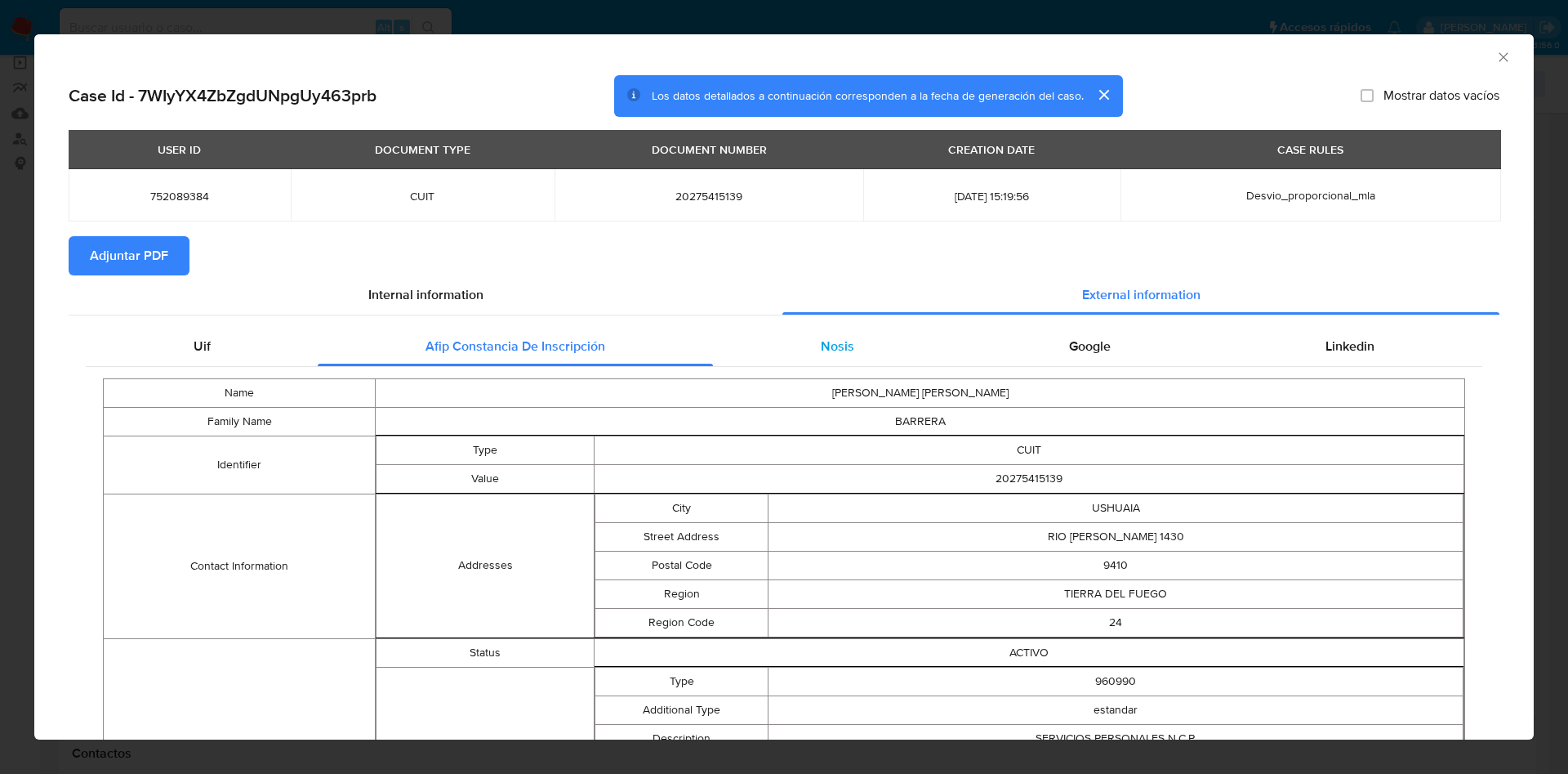
click at [831, 333] on div "Nosis" at bounding box center [837, 346] width 248 height 39
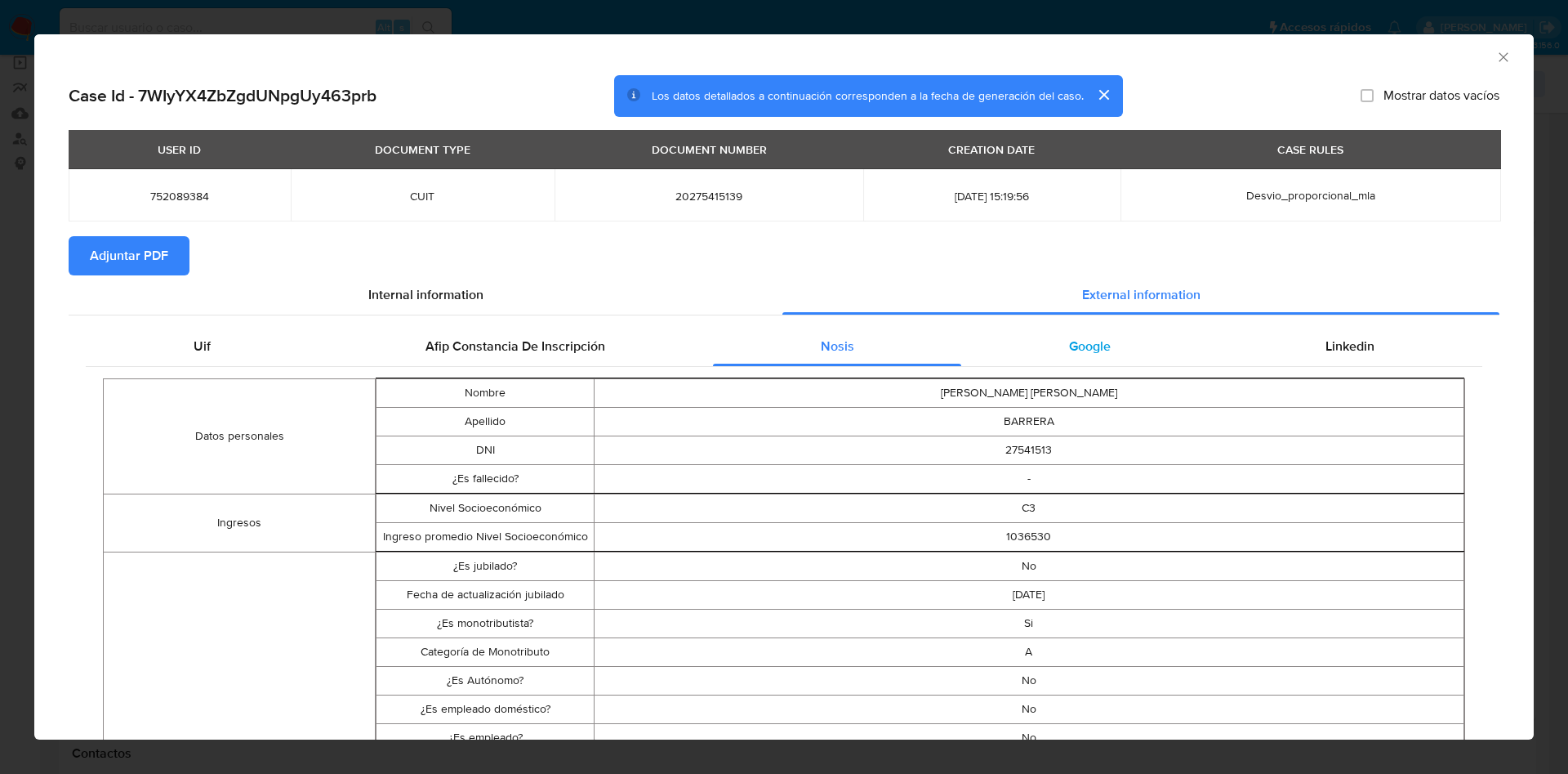
click at [1072, 361] on div "Google" at bounding box center [1089, 346] width 256 height 39
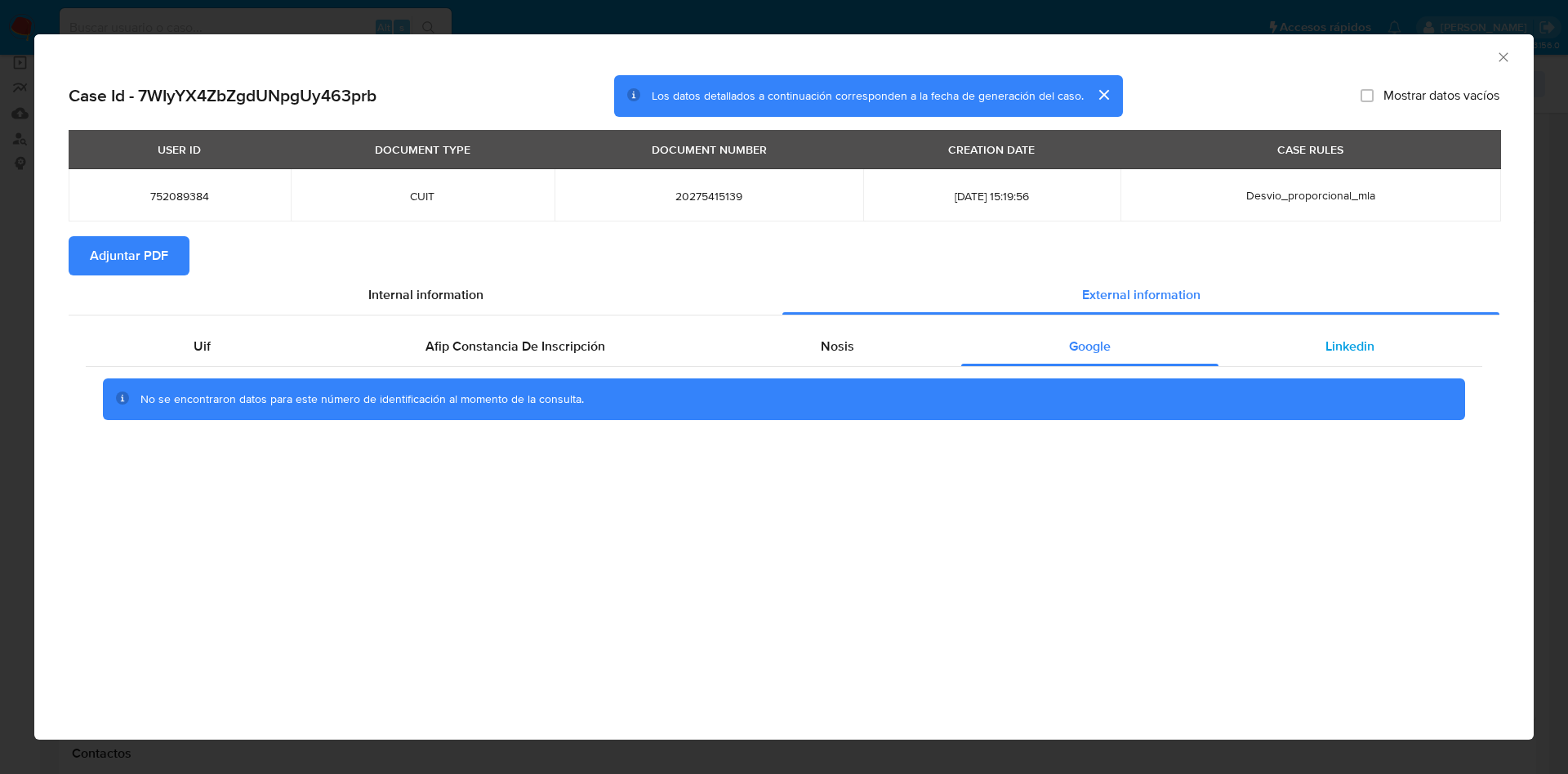
click at [1351, 352] on span "Linkedin" at bounding box center [1350, 345] width 49 height 19
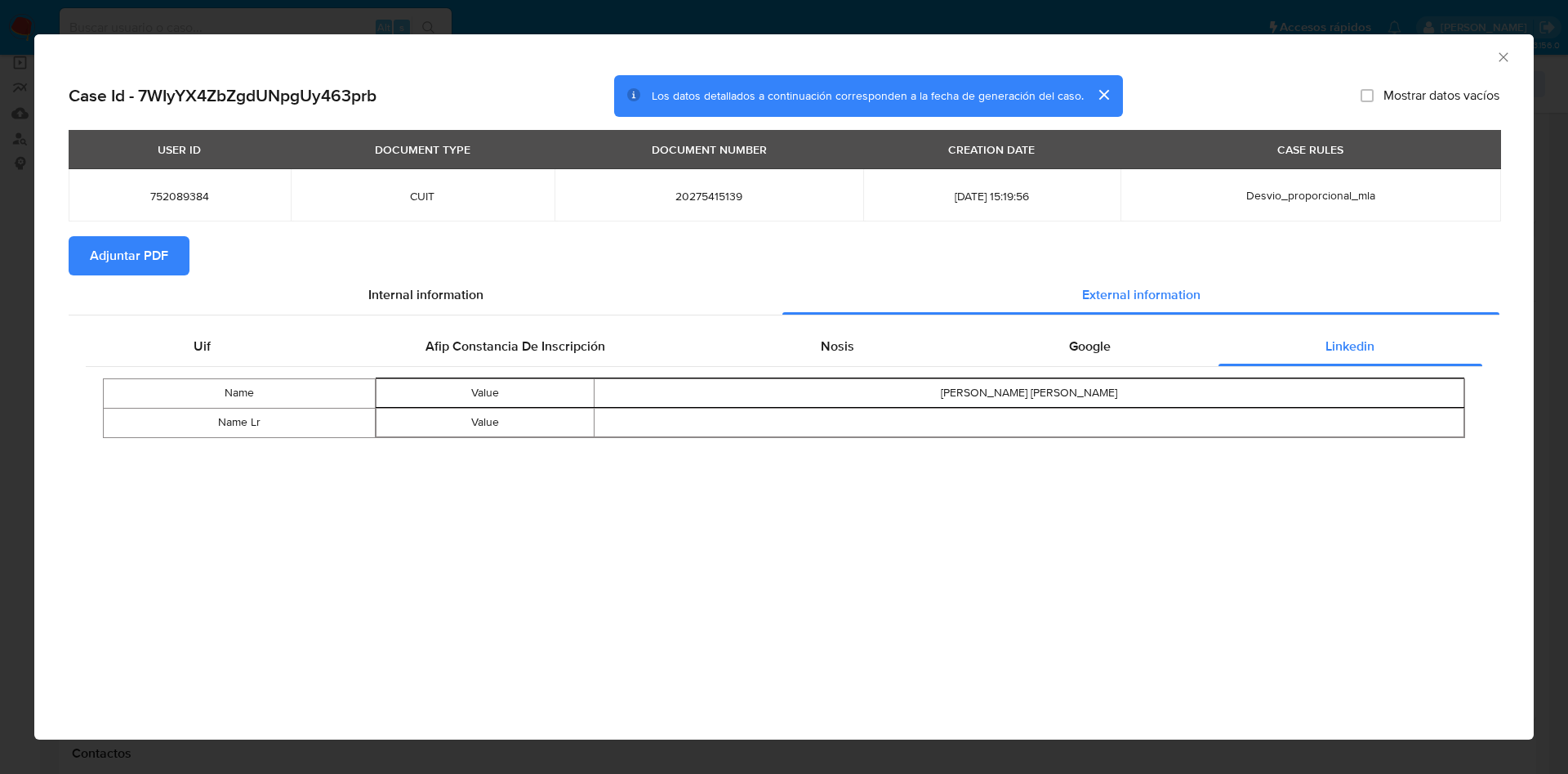
click at [108, 247] on span "Adjuntar PDF" at bounding box center [129, 256] width 79 height 36
click at [1495, 40] on div "AML Data Collector" at bounding box center [784, 54] width 1499 height 41
click at [1499, 50] on icon "Cerrar ventana" at bounding box center [1503, 57] width 16 height 16
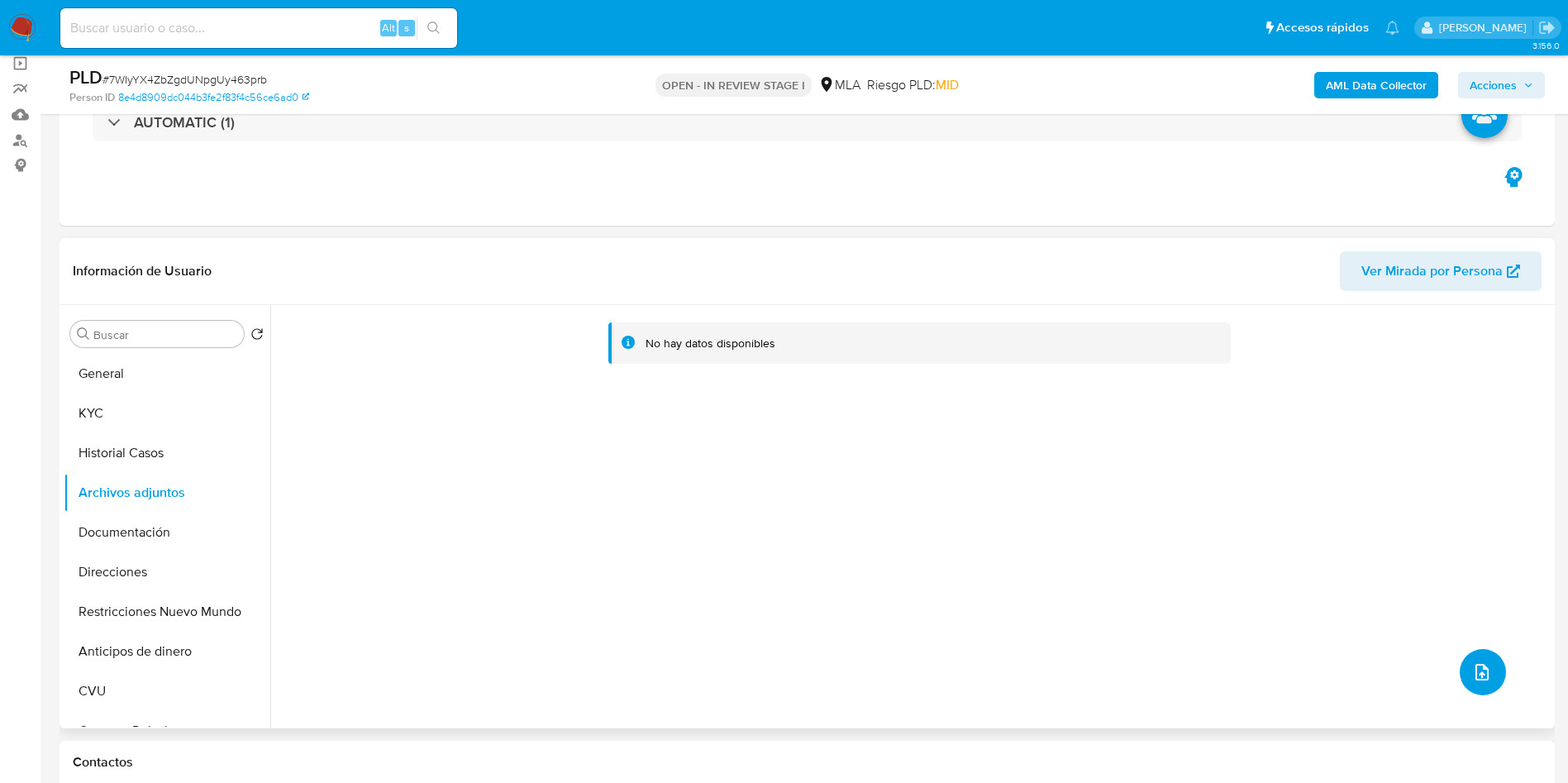
click at [1472, 675] on icon "upload-file" at bounding box center [1482, 672] width 20 height 20
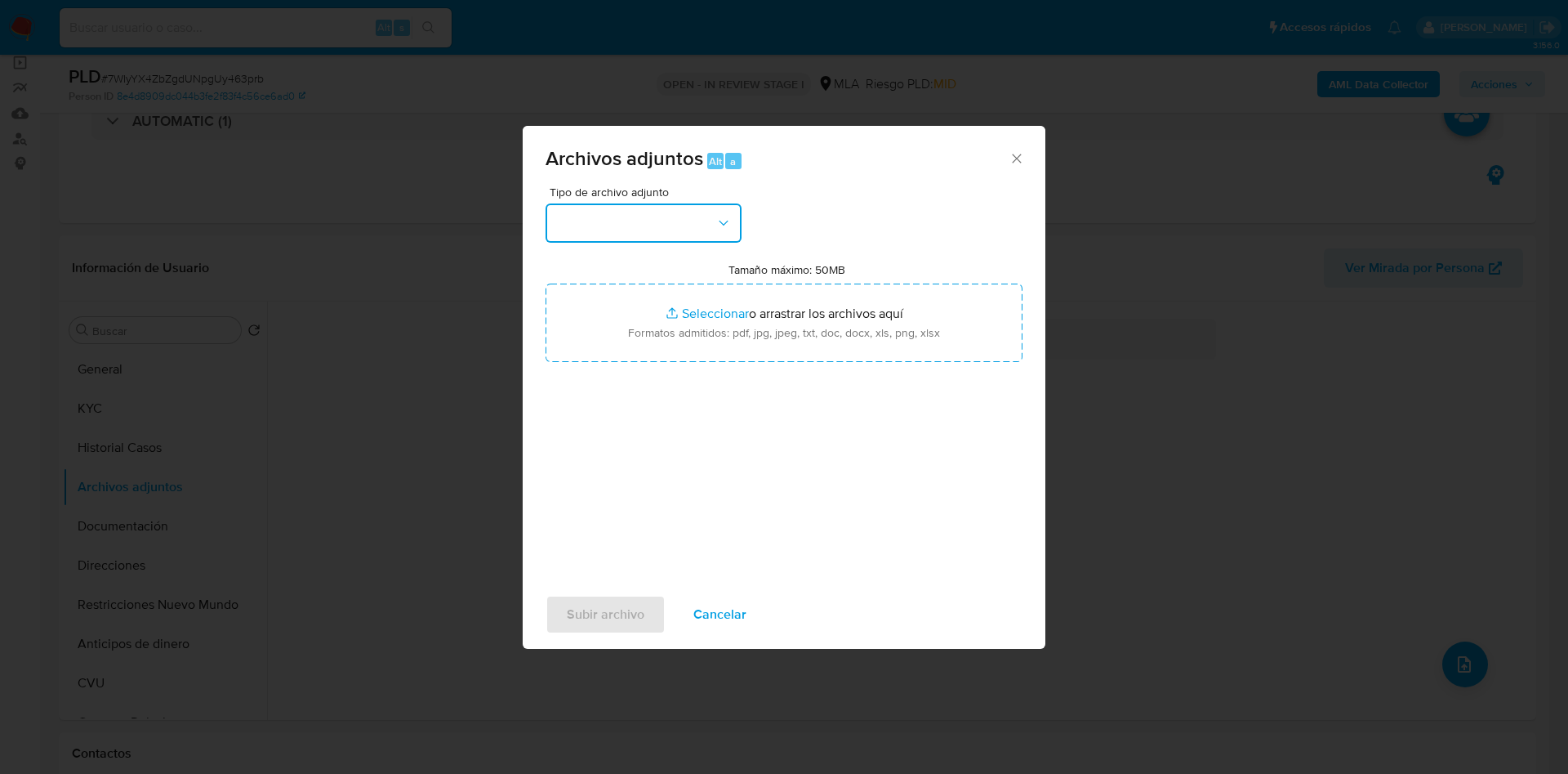
click at [641, 227] on button "button" at bounding box center [643, 222] width 196 height 39
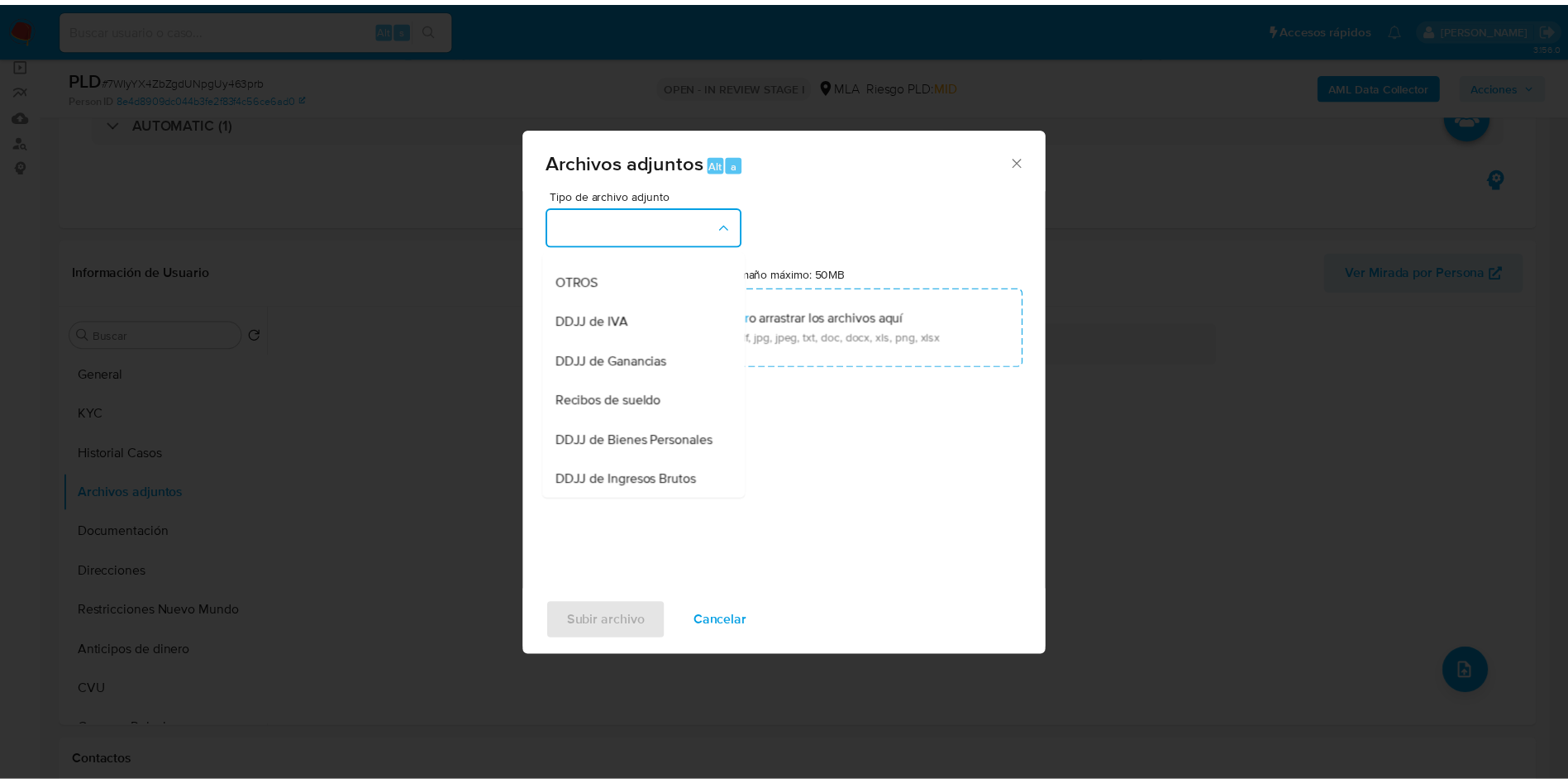
scroll to position [251, 0]
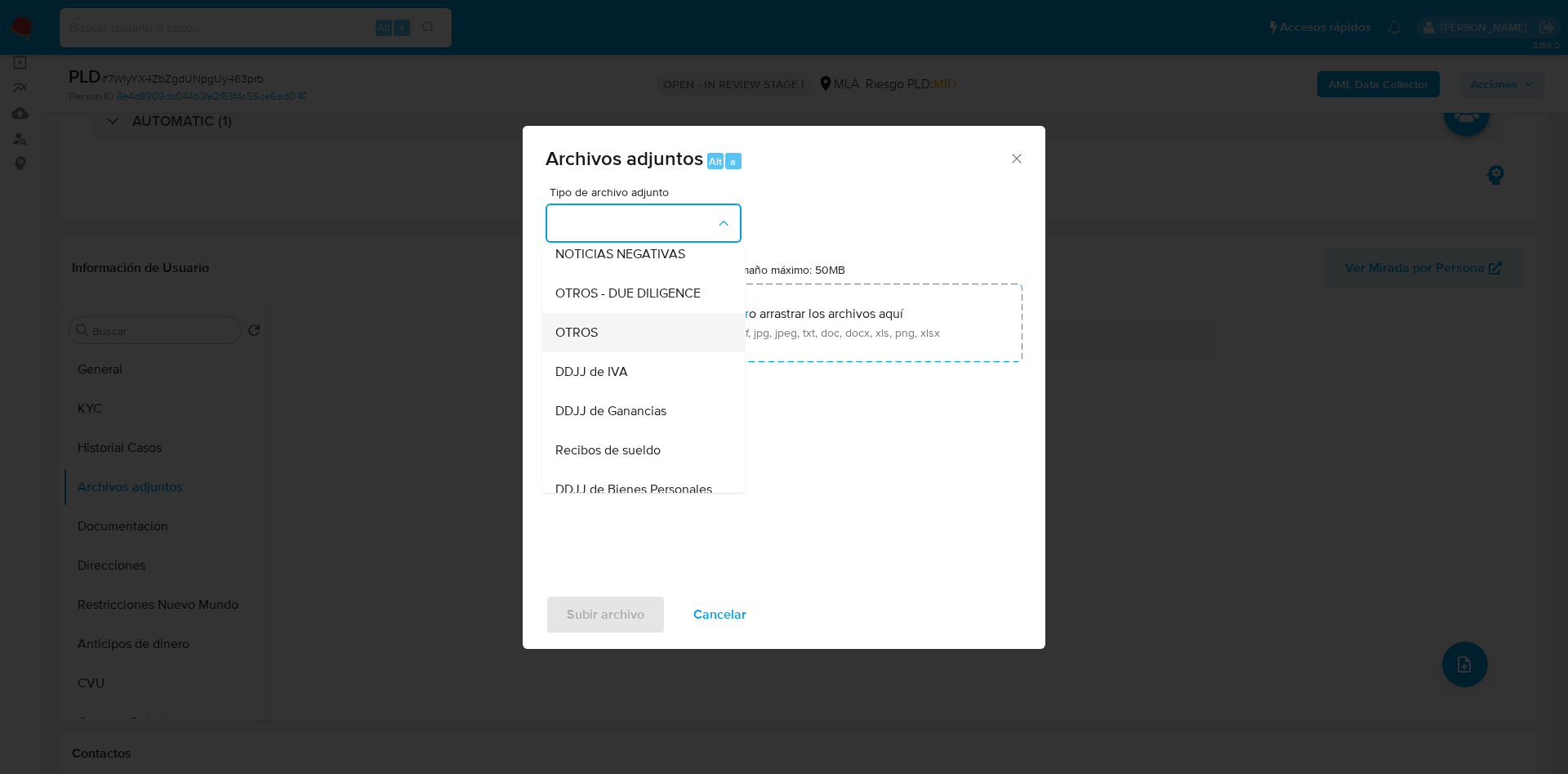
click at [599, 343] on div "OTROS" at bounding box center [639, 332] width 167 height 39
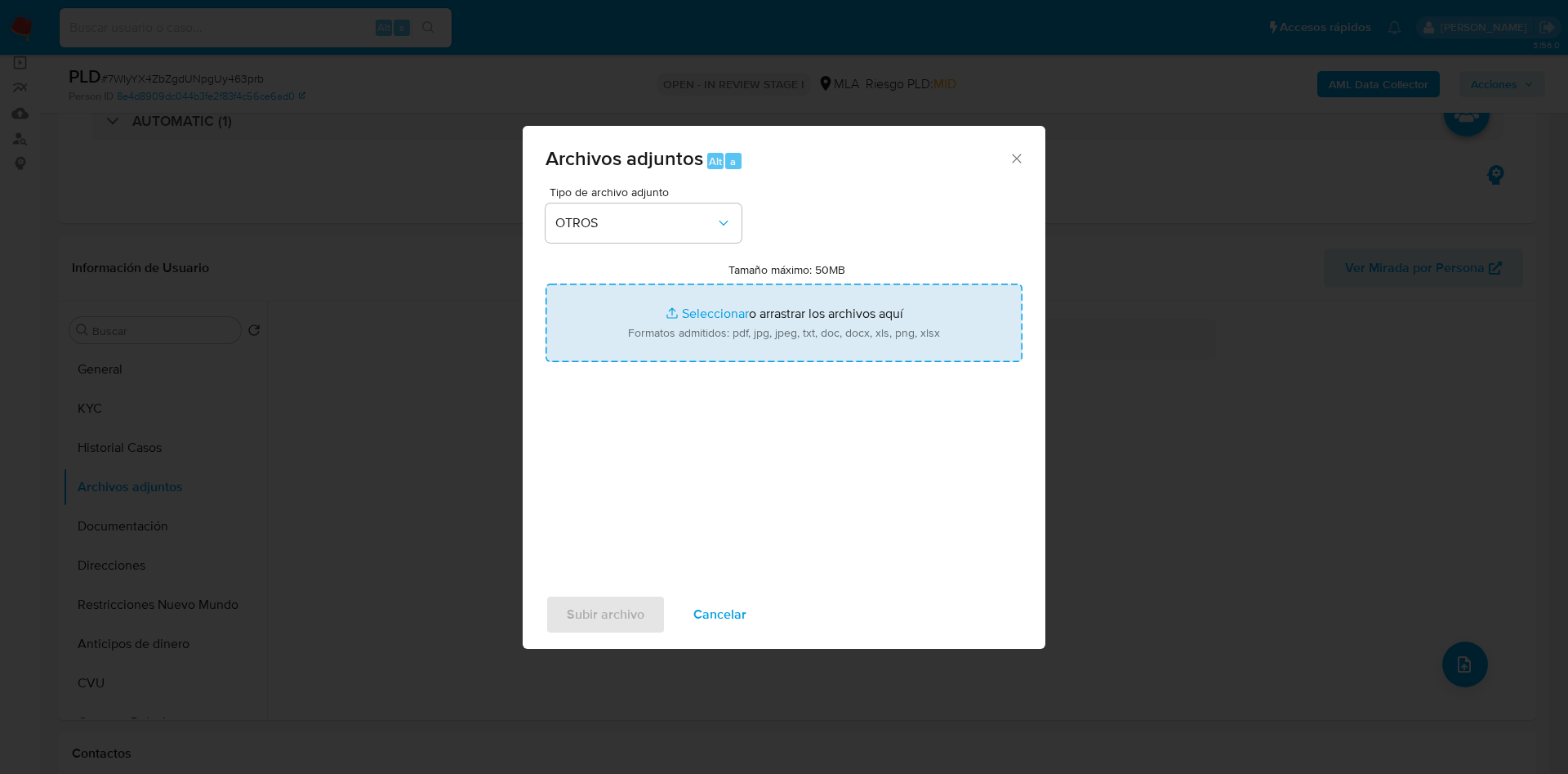
click at [696, 314] on input "Tamaño máximo: 50MB Seleccionar archivos" at bounding box center [784, 323] width 476 height 79
type input "C:\fakepath\Movimientos 752089384.xlsx"
click at [669, 314] on input "Tamaño máximo: 50MB Seleccionar archivos" at bounding box center [784, 323] width 476 height 79
click at [699, 308] on input "Tamaño máximo: 50MB Seleccionar archivos" at bounding box center [784, 323] width 476 height 79
type input "C:\fakepath\Caselog 7WIyYX4ZbZgdUNpgUy463prb - 752089384.docx"
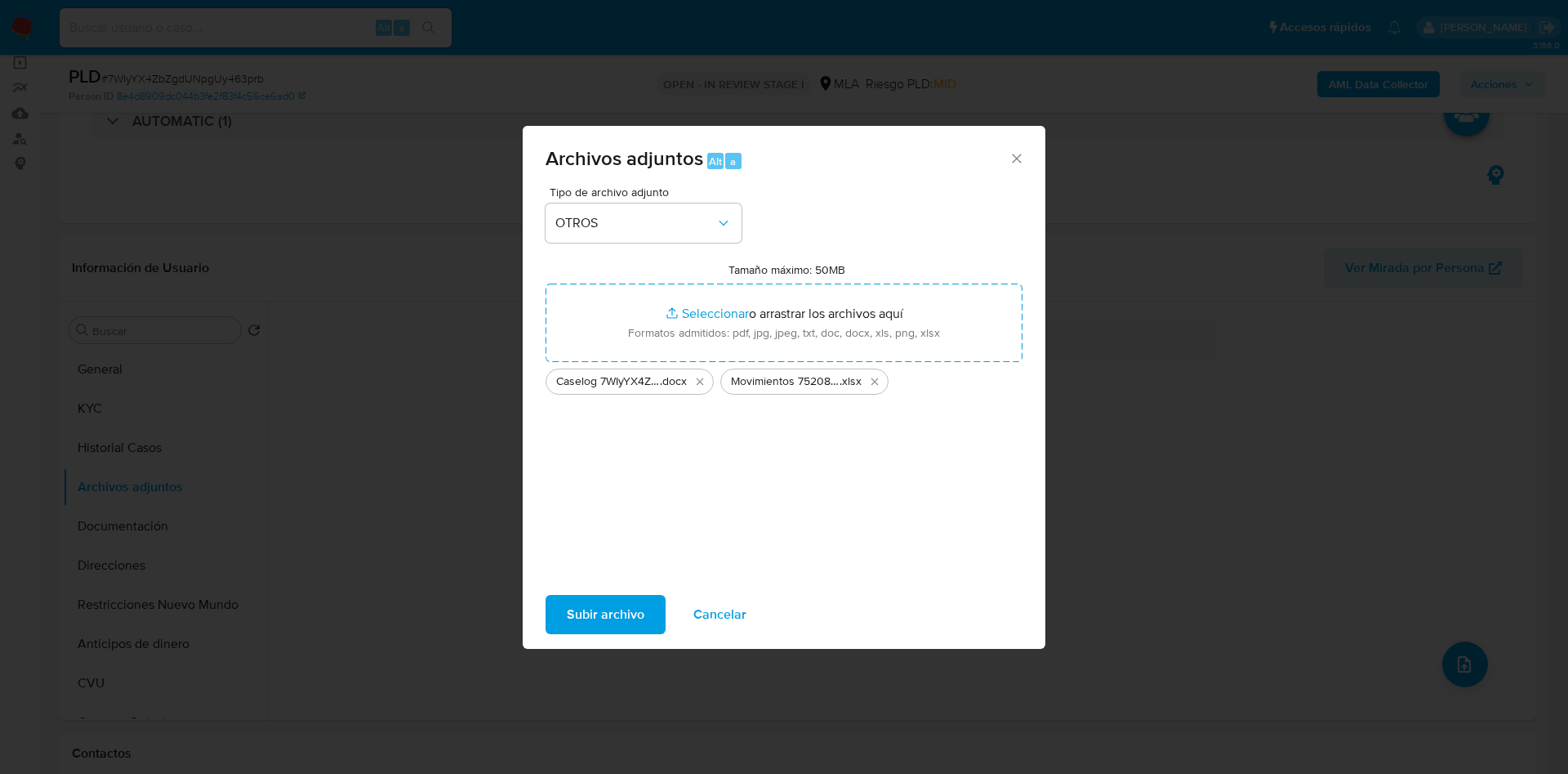
click at [626, 619] on span "Subir archivo" at bounding box center [606, 614] width 78 height 36
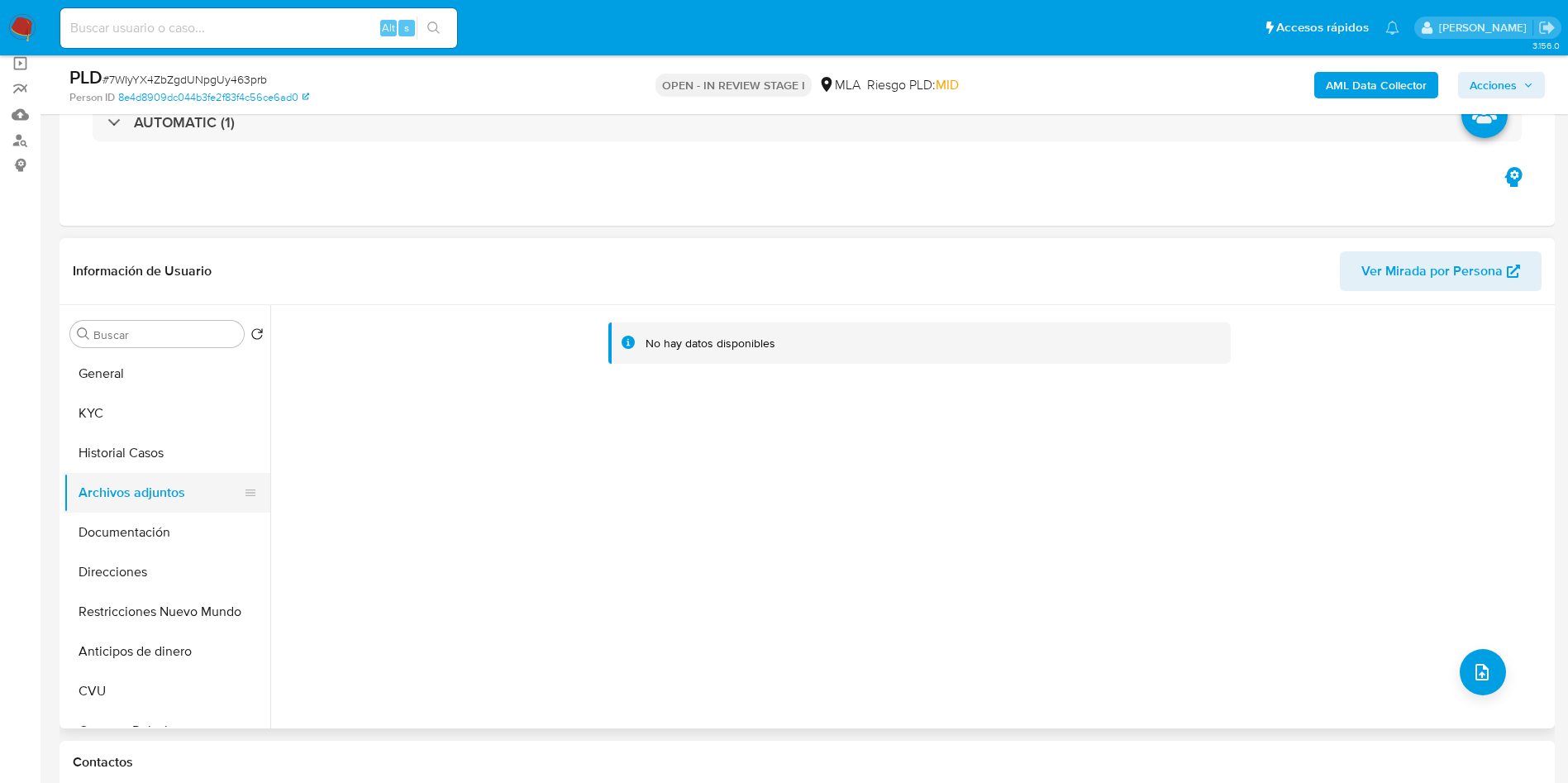
click at [94, 457] on button "Historial Casos" at bounding box center [166, 452] width 206 height 39
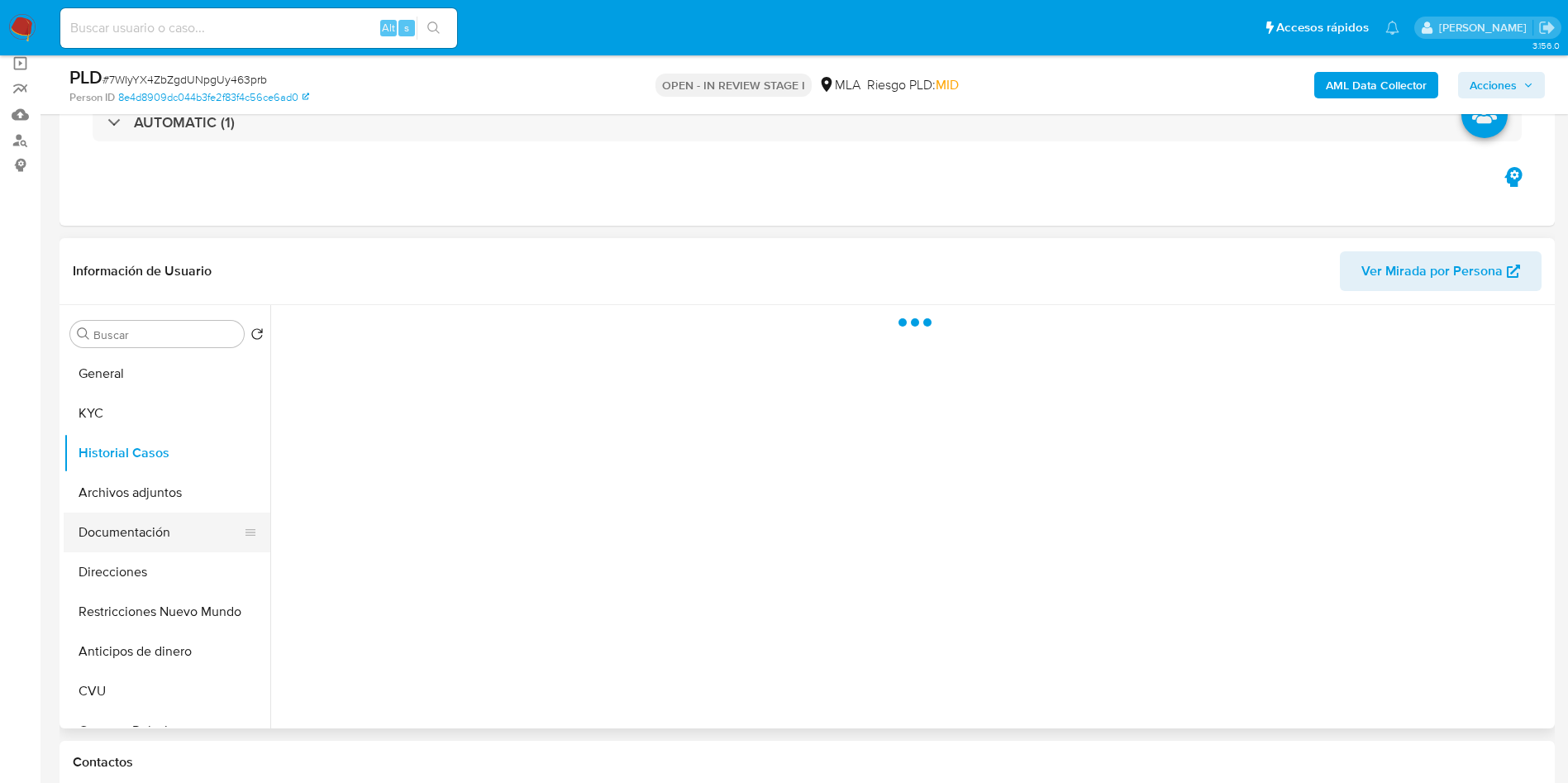
click at [122, 516] on button "Documentación" at bounding box center [160, 532] width 193 height 39
click at [127, 491] on button "Archivos adjuntos" at bounding box center [160, 492] width 193 height 39
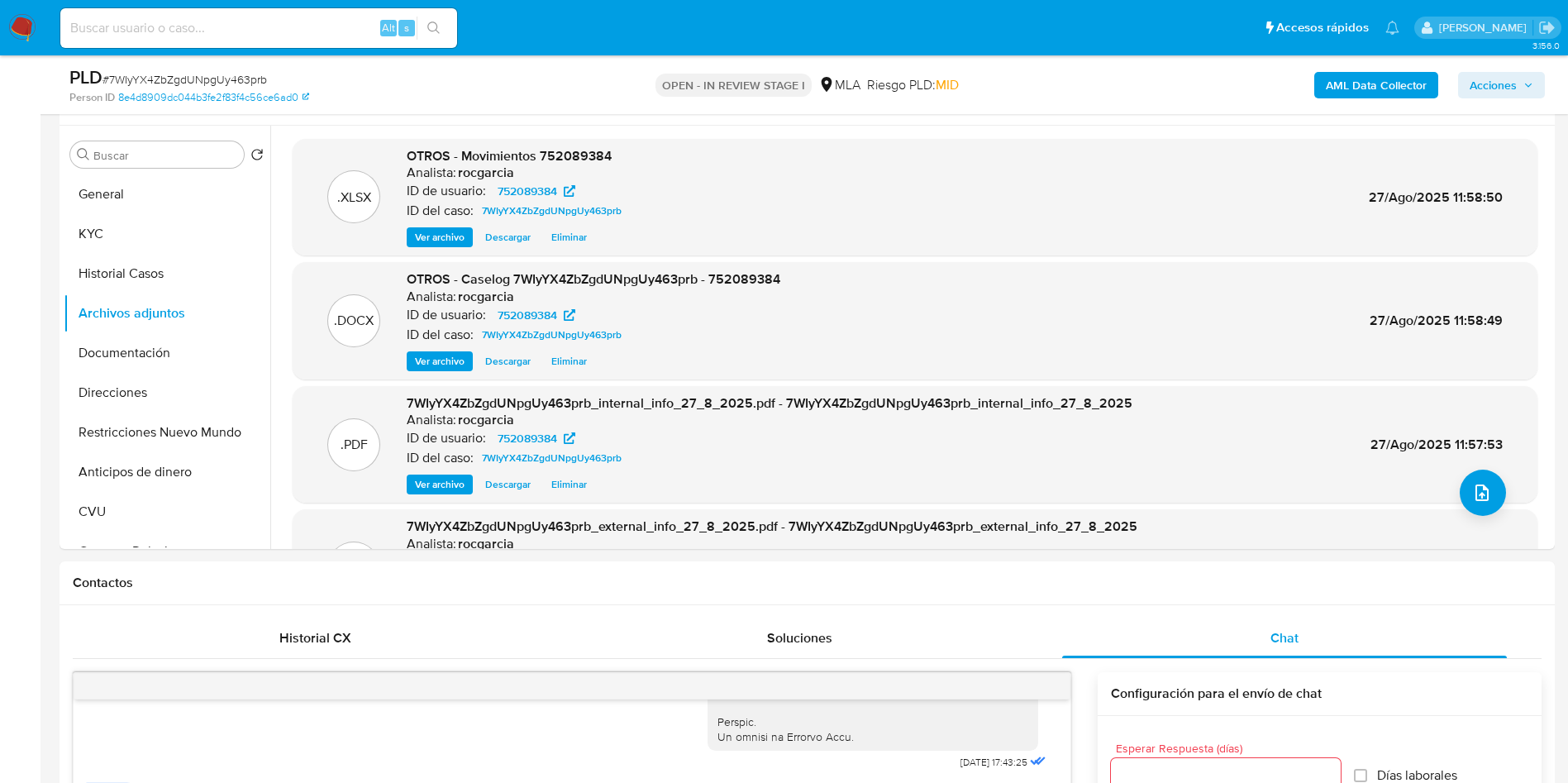
scroll to position [248, 0]
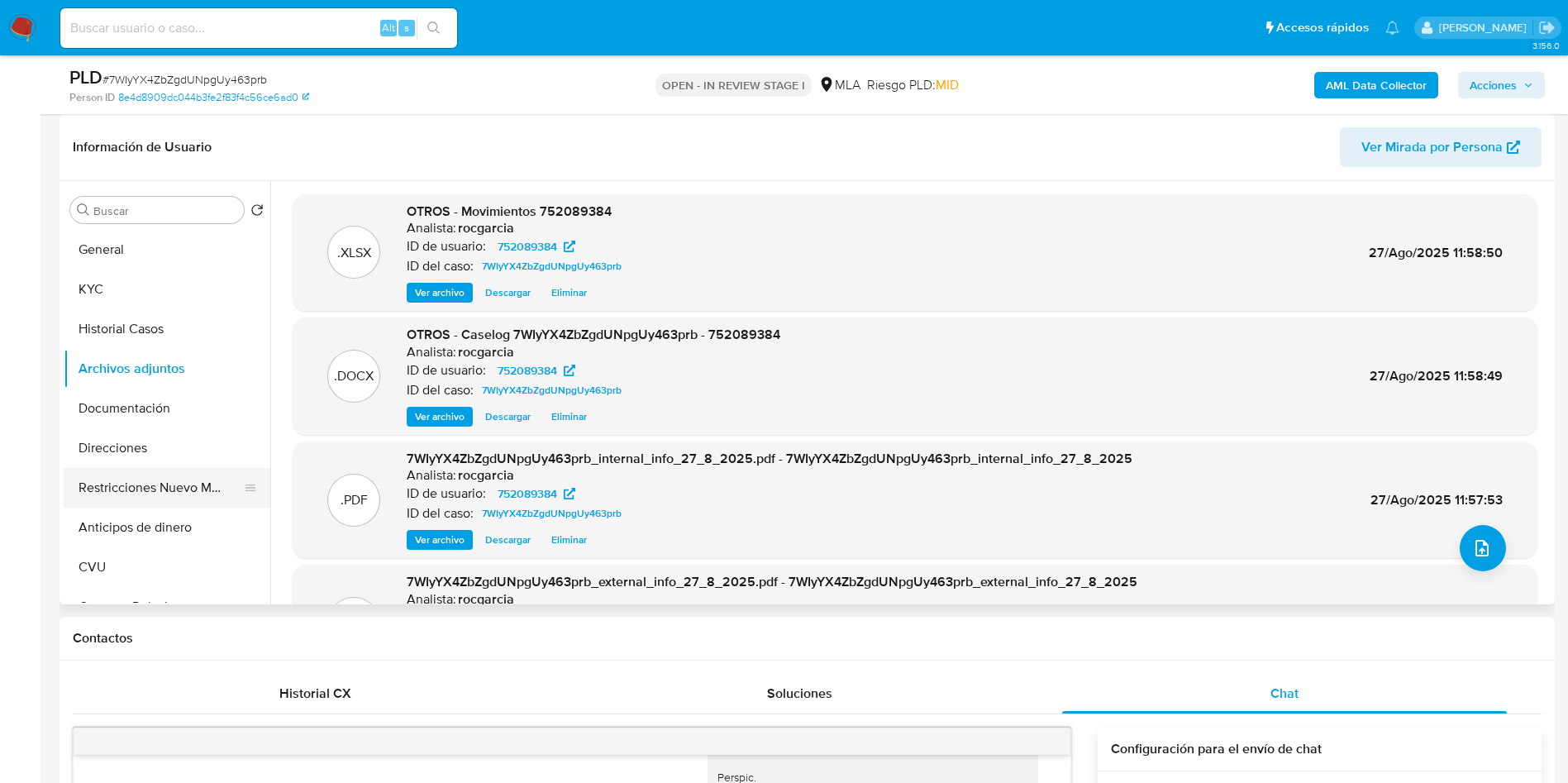
click at [132, 485] on button "Restricciones Nuevo Mundo" at bounding box center [160, 487] width 193 height 39
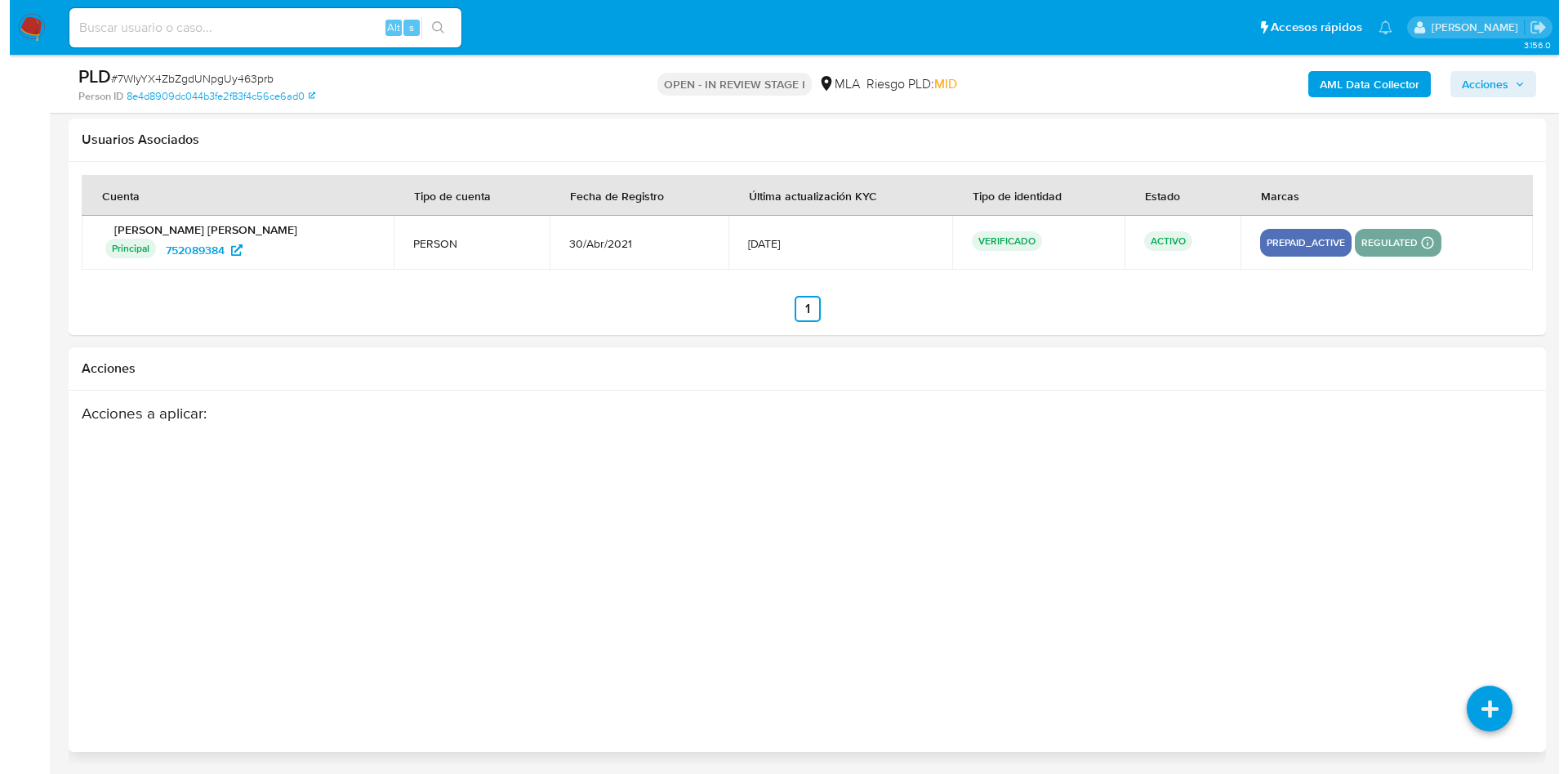
scroll to position [2873, 0]
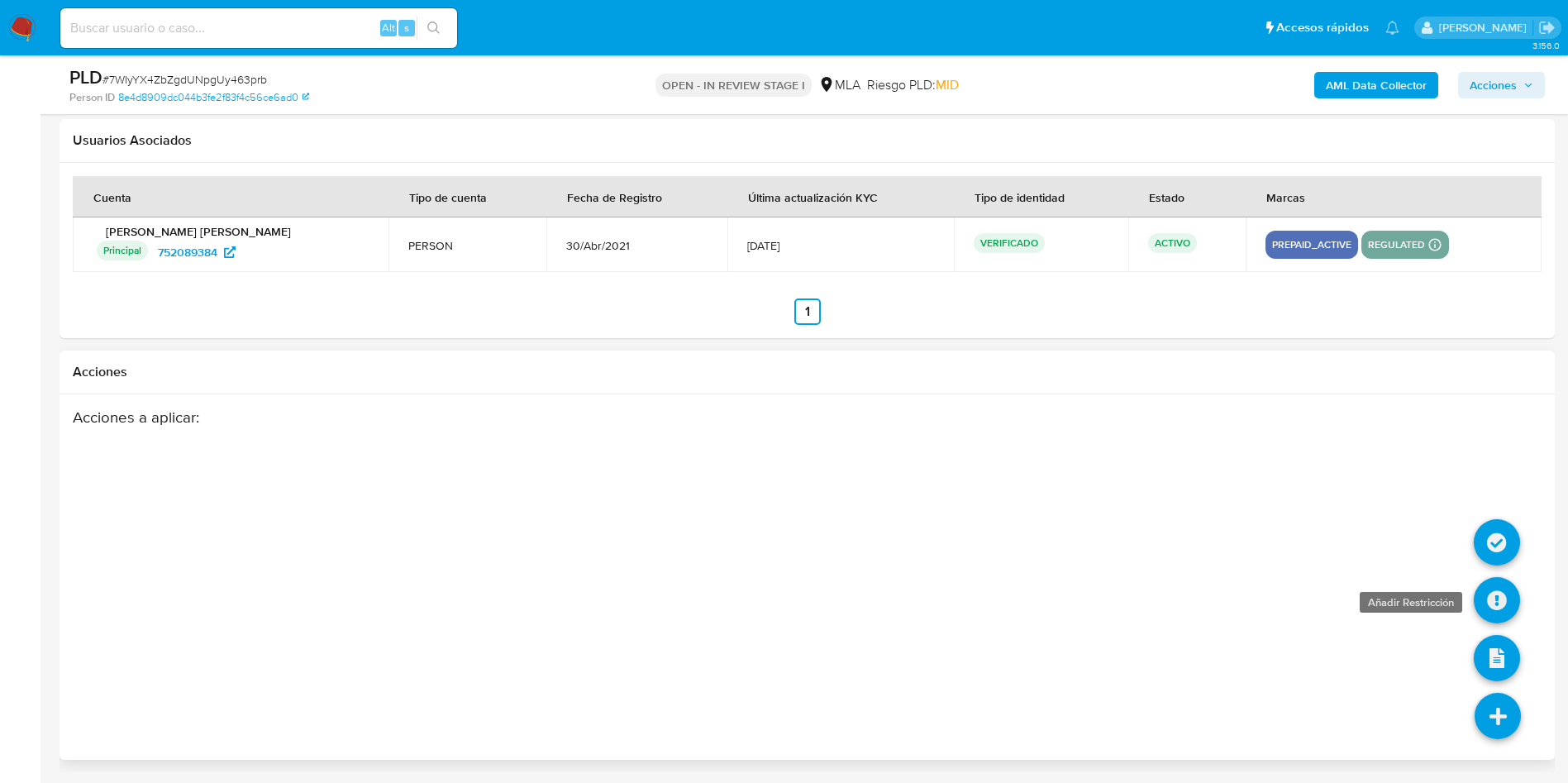
click at [1494, 601] on icon at bounding box center [1496, 600] width 46 height 46
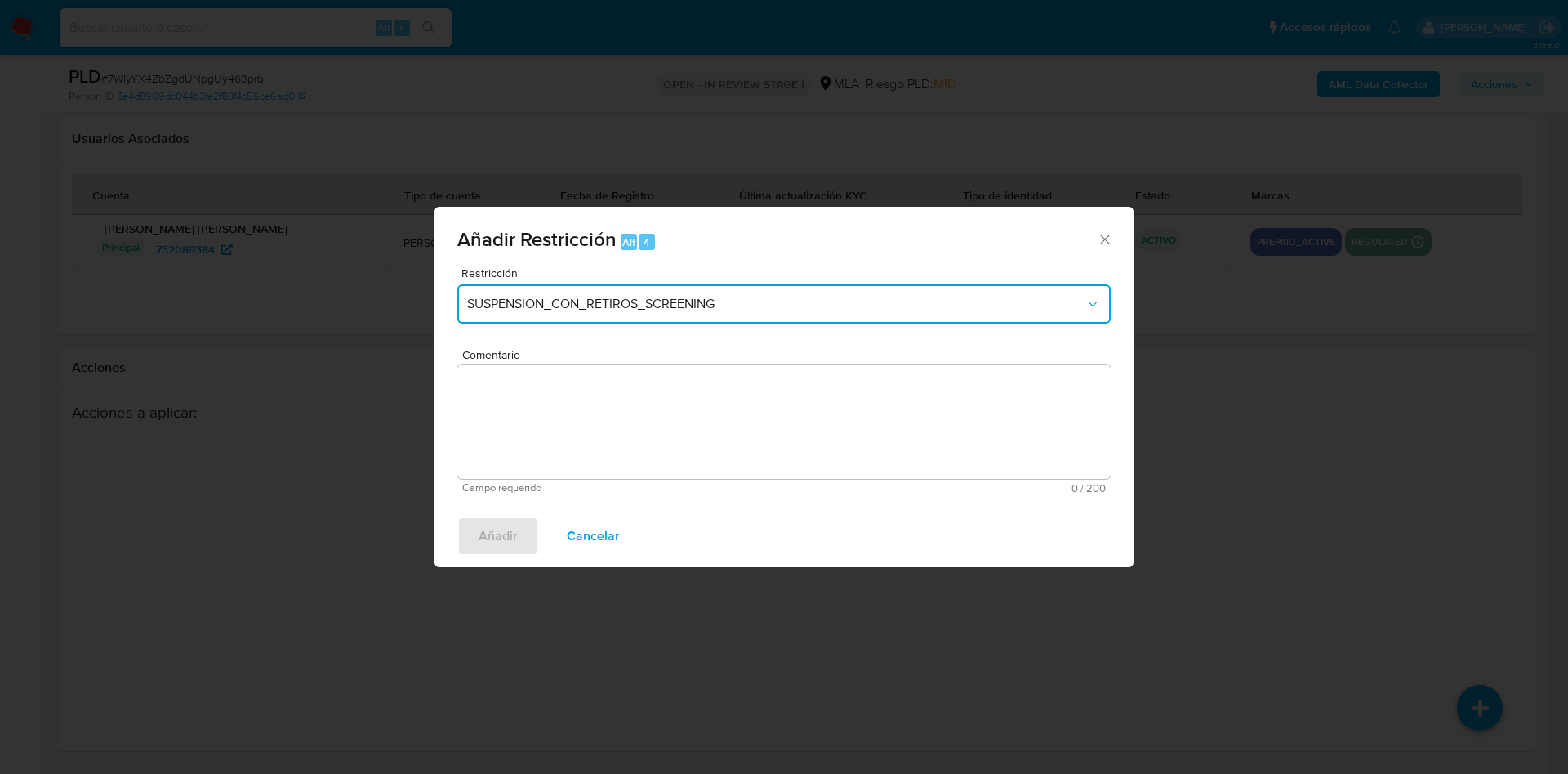
click at [575, 305] on span "SUSPENSION_CON_RETIROS_SCREENING" at bounding box center [775, 304] width 617 height 16
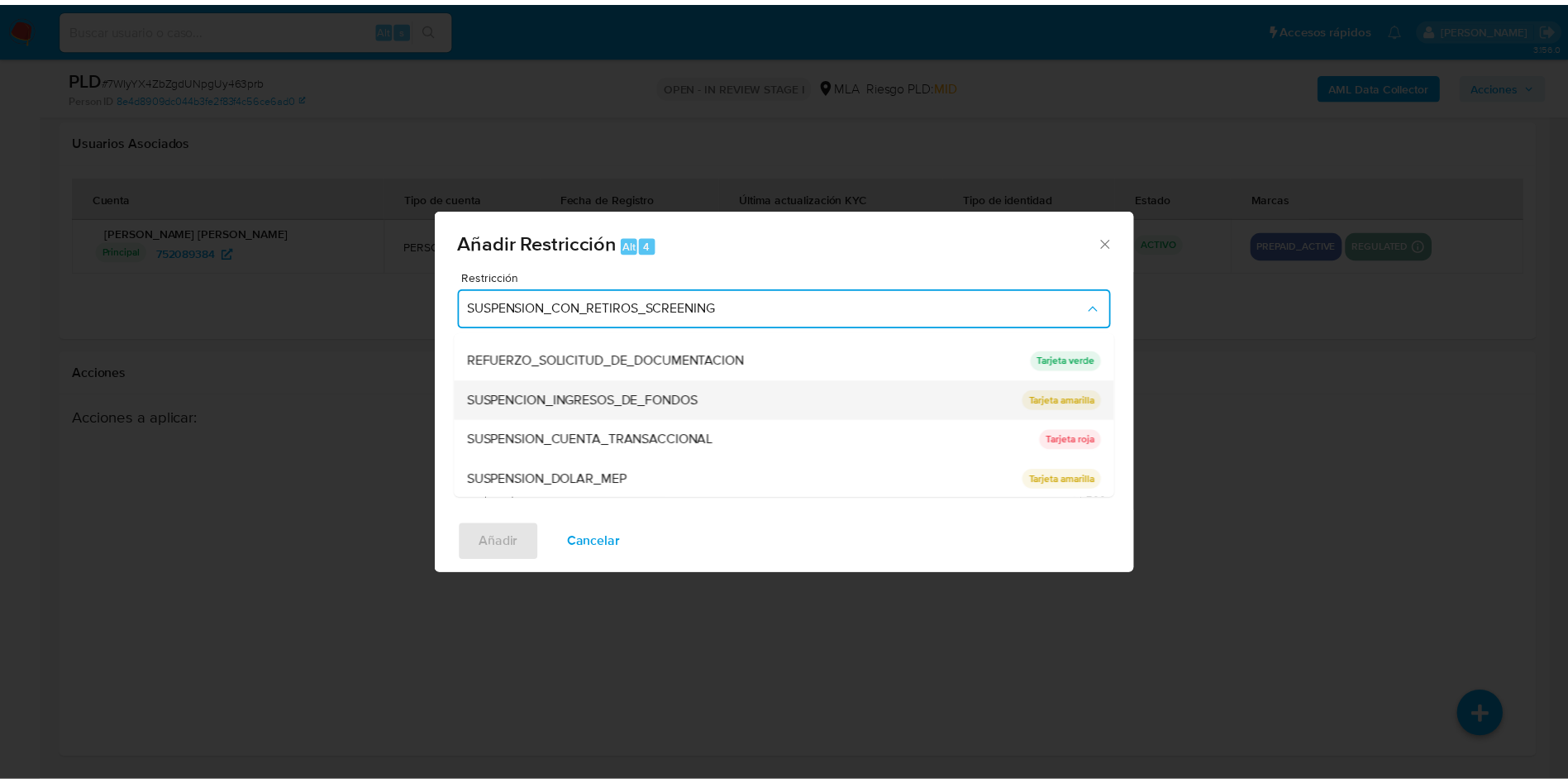
scroll to position [350, 0]
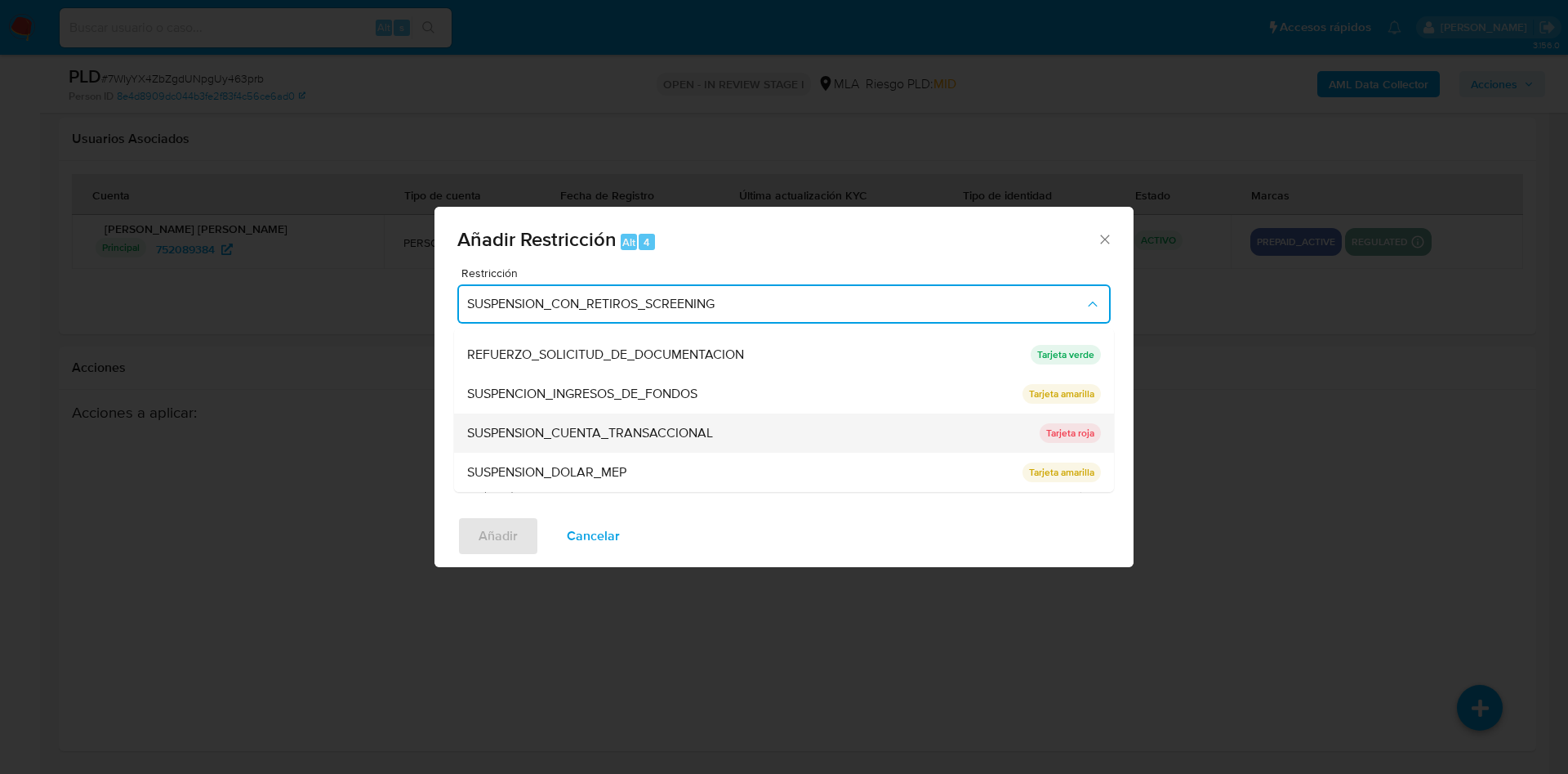
click at [627, 434] on span "SUSPENSION_CUENTA_TRANSACCIONAL" at bounding box center [590, 433] width 245 height 16
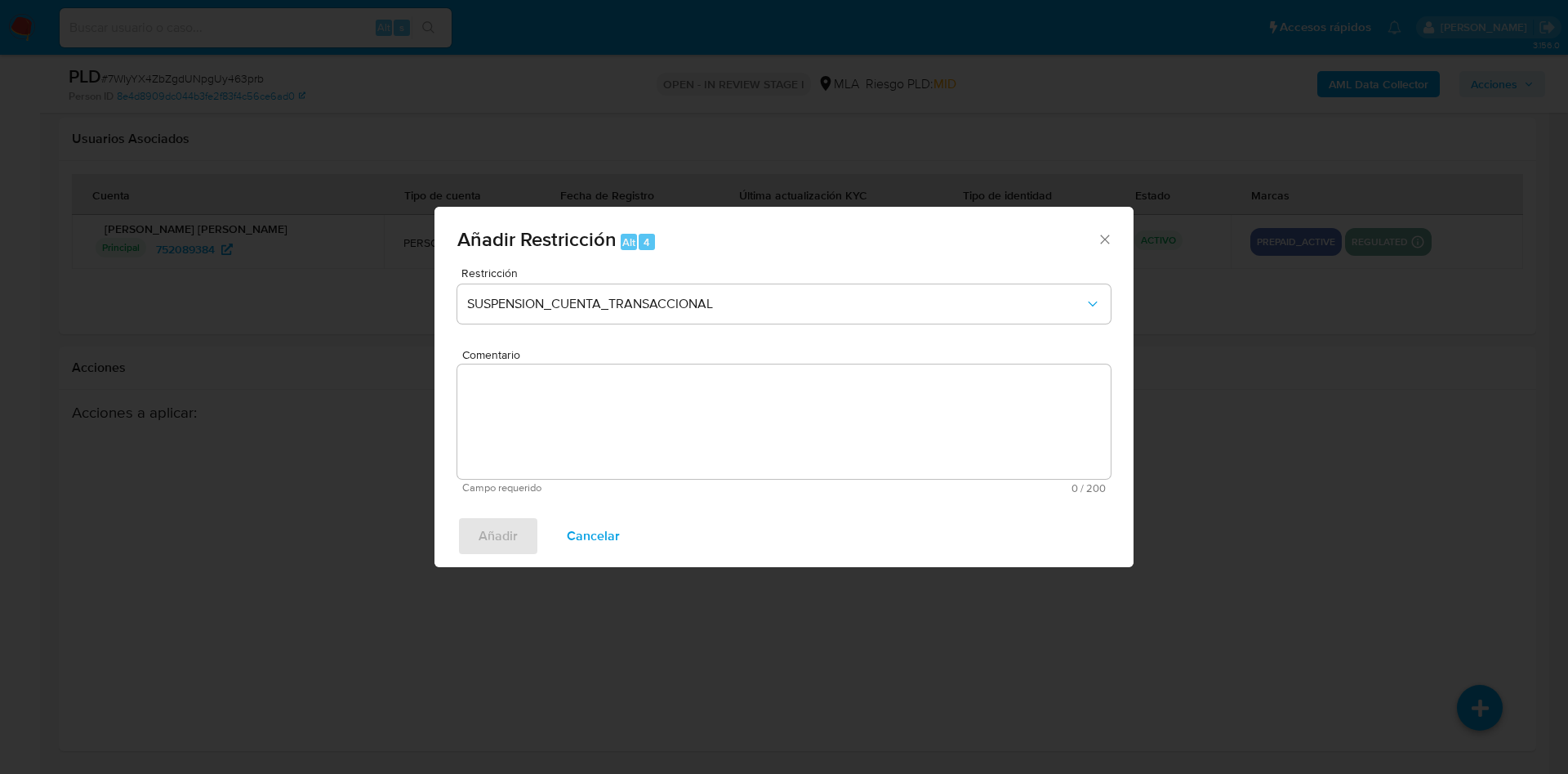
click at [627, 434] on textarea "Comentario" at bounding box center [784, 421] width 653 height 114
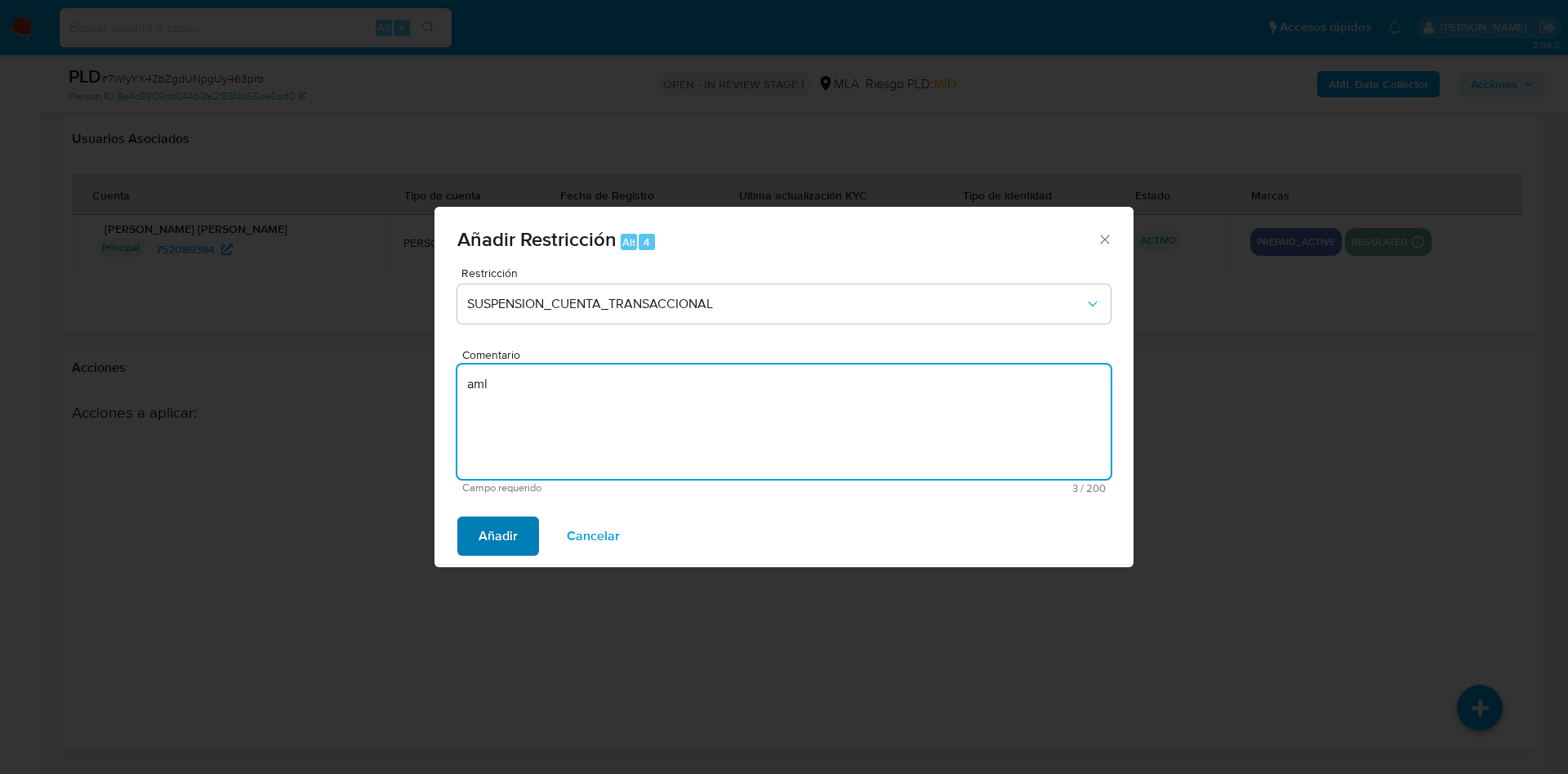
type textarea "aml"
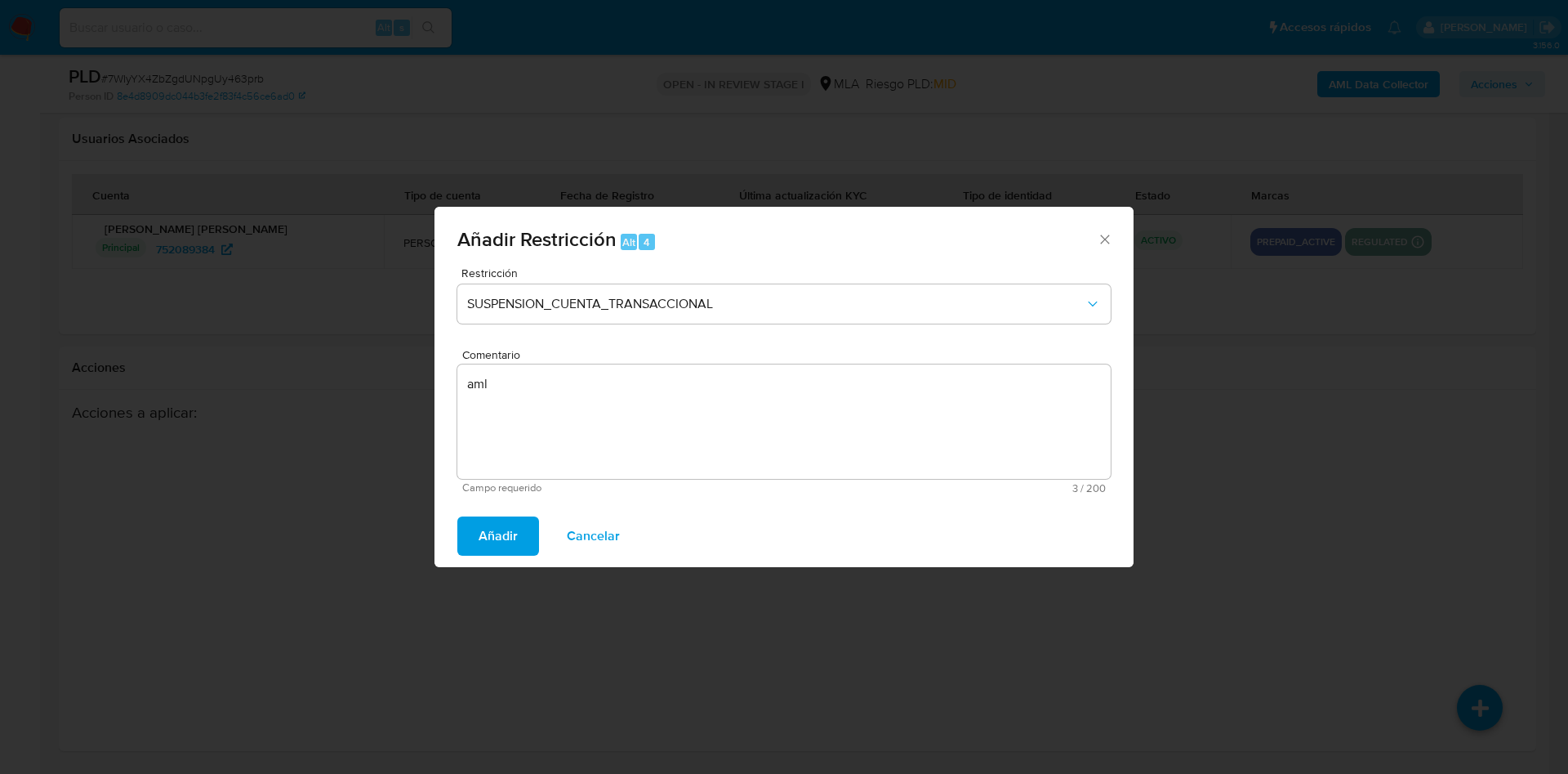
click at [493, 540] on span "Añadir" at bounding box center [497, 536] width 39 height 36
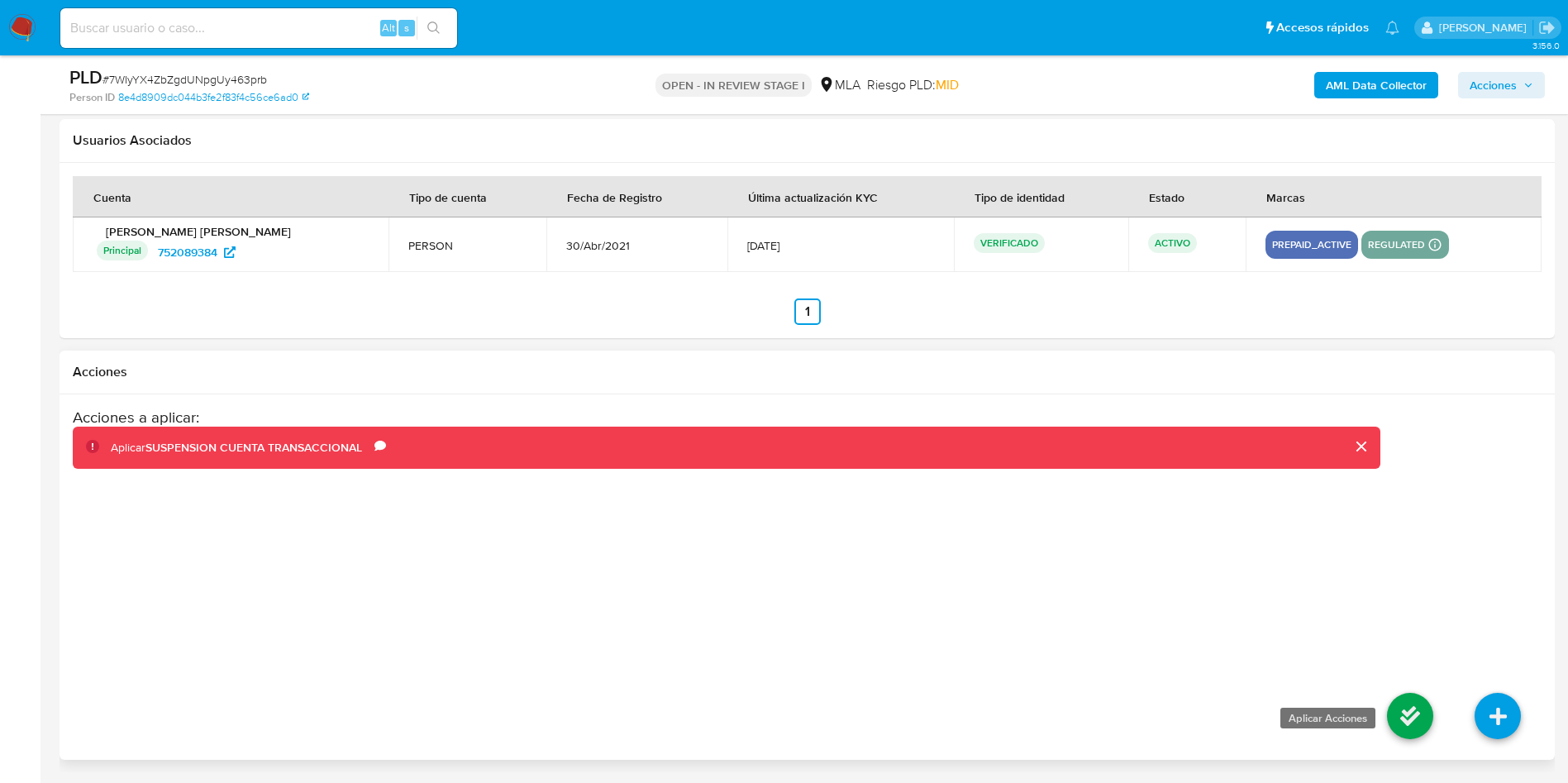
click at [1402, 725] on icon at bounding box center [1410, 715] width 46 height 46
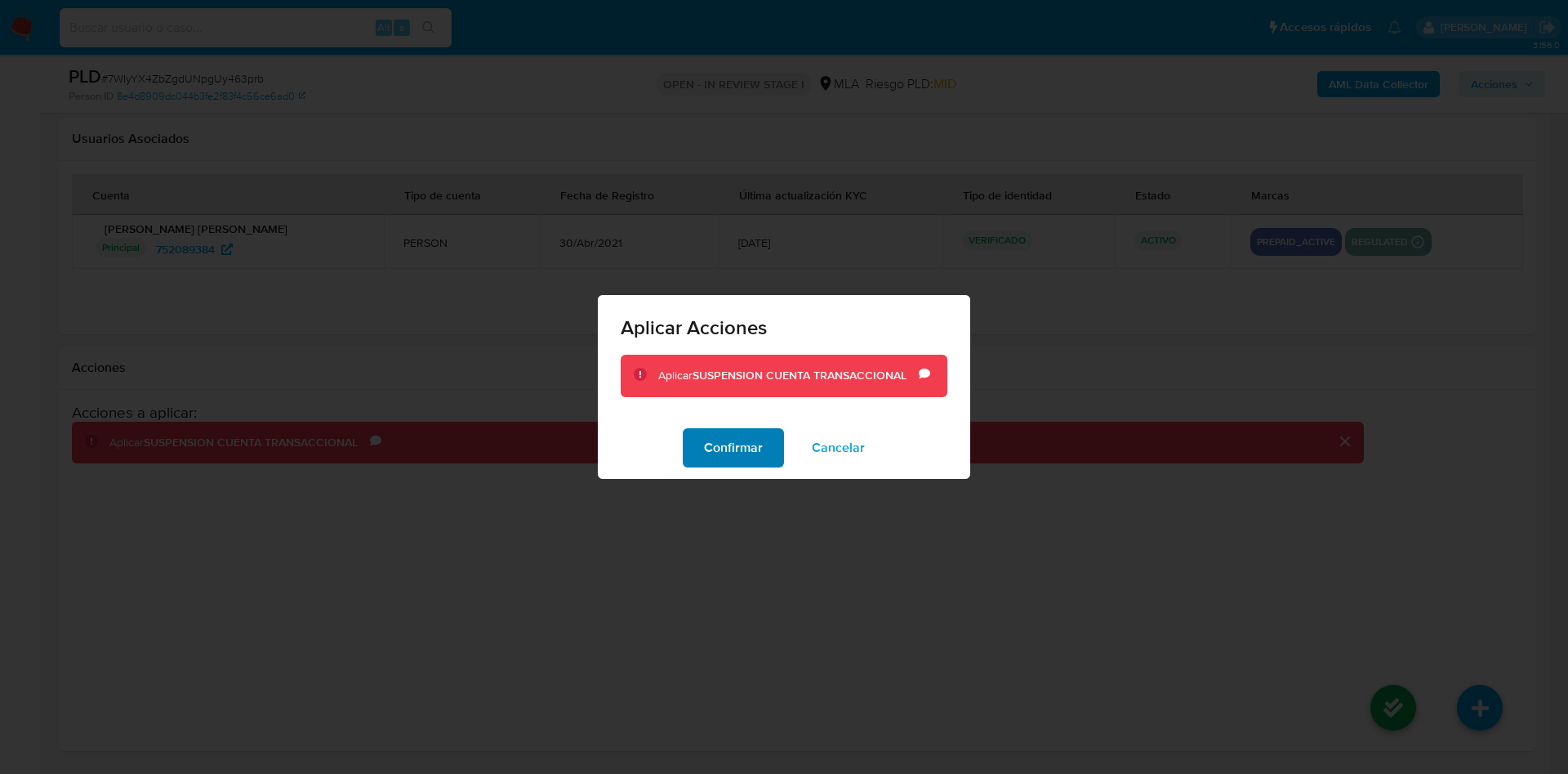
click at [718, 430] on span "Confirmar" at bounding box center [733, 448] width 59 height 36
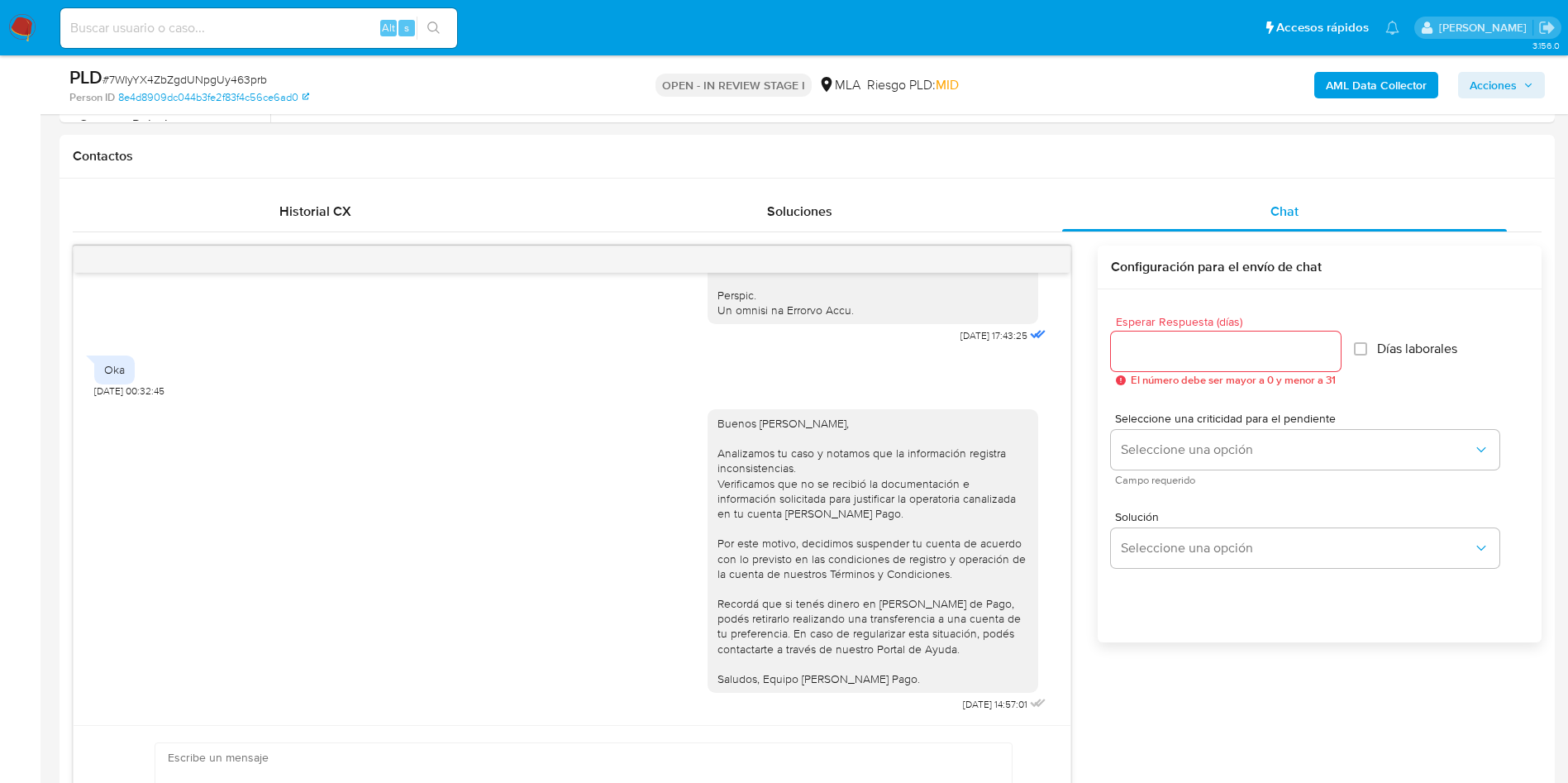
scroll to position [303, 0]
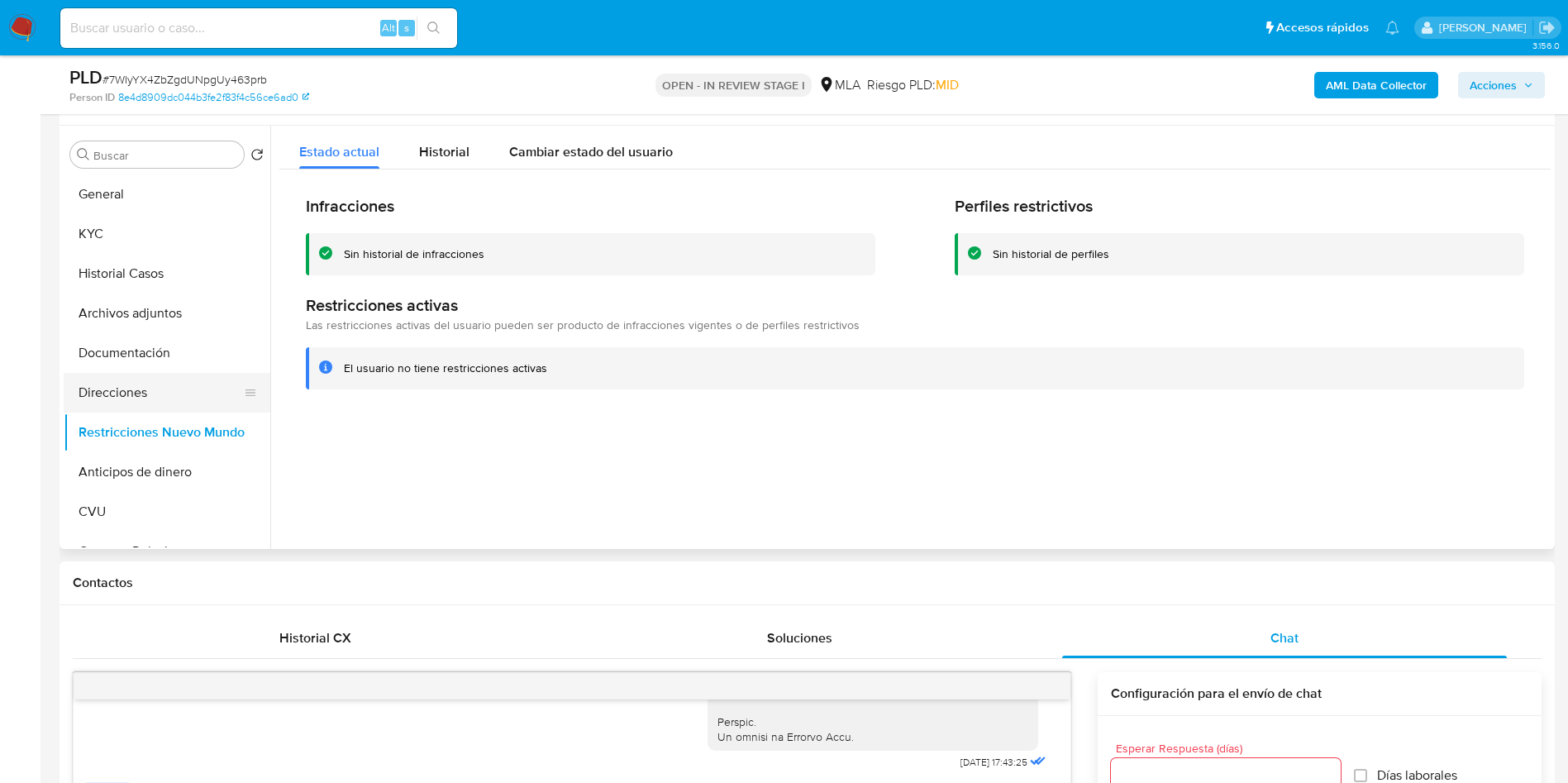
click at [109, 386] on button "Direcciones" at bounding box center [160, 392] width 193 height 39
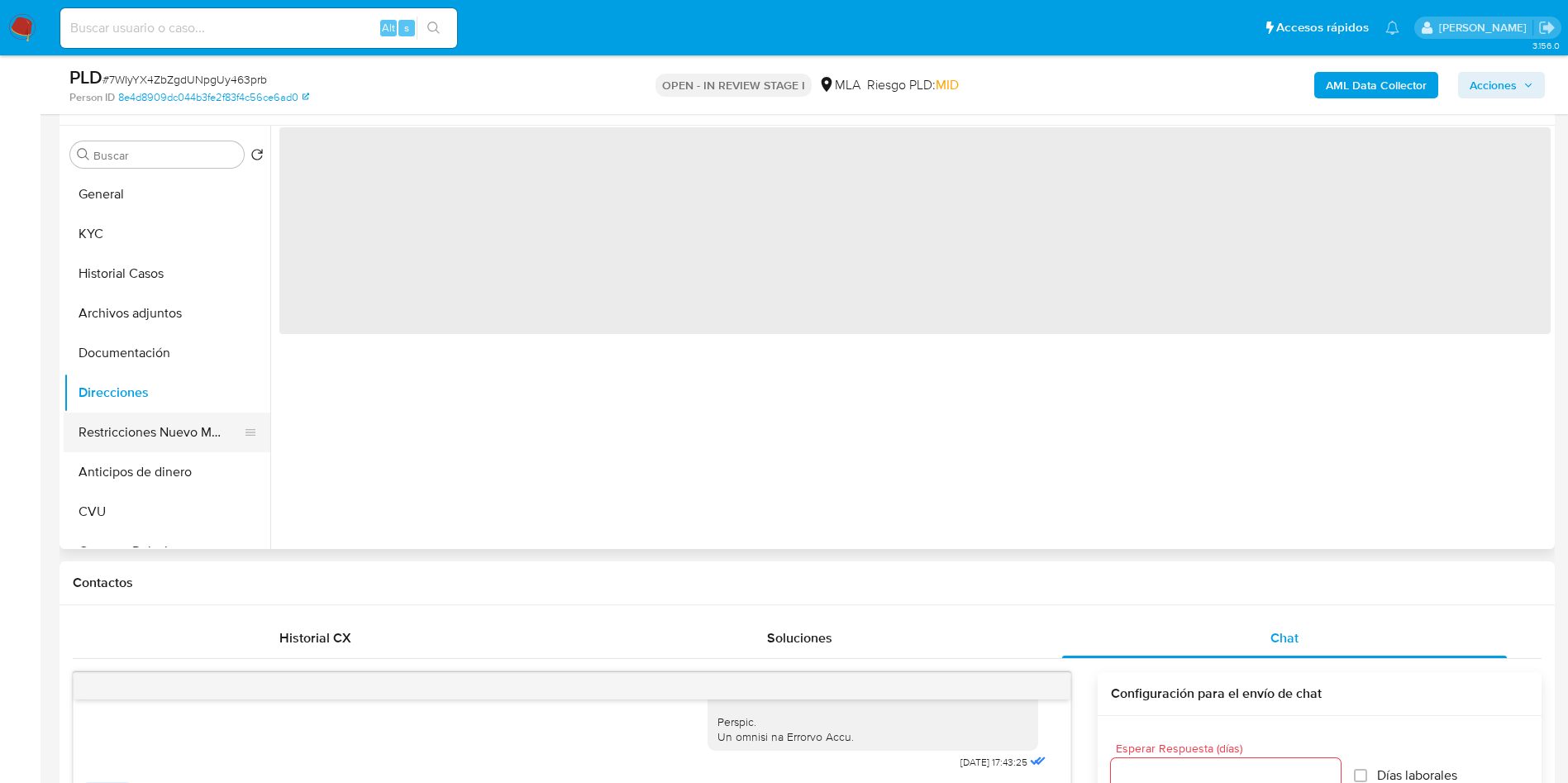
click at [118, 415] on button "Restricciones Nuevo Mundo" at bounding box center [160, 432] width 193 height 39
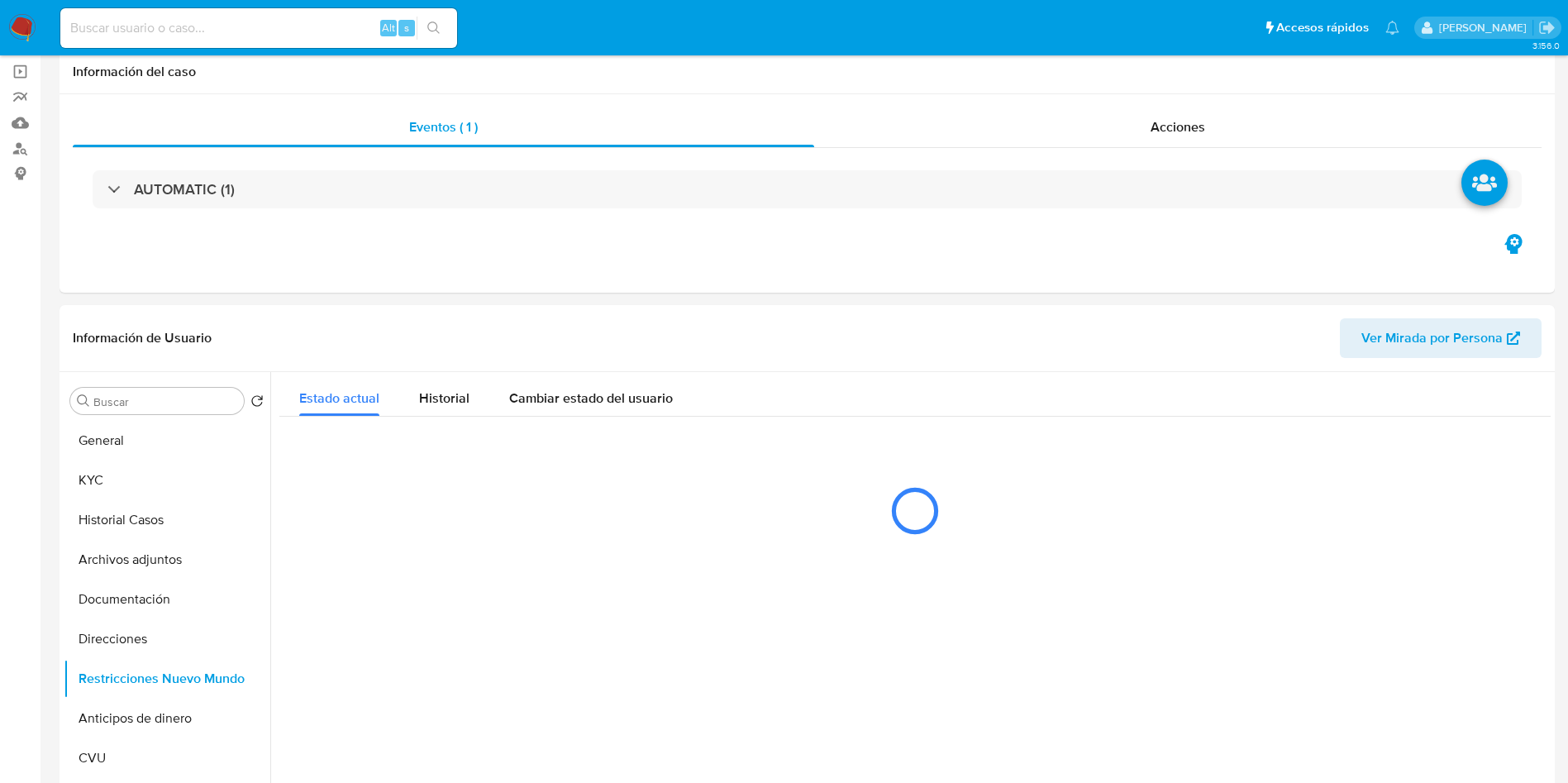
scroll to position [0, 0]
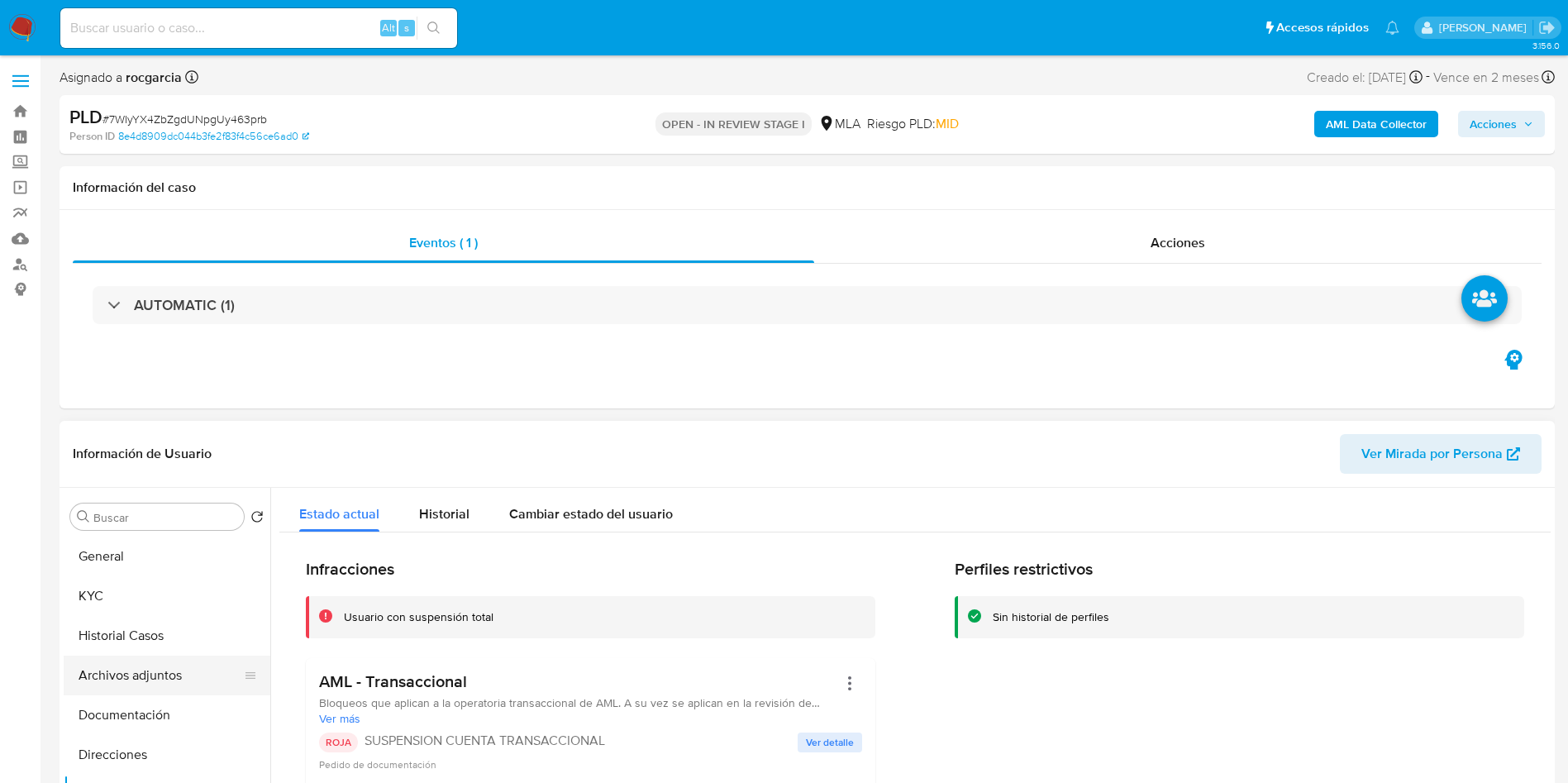
click at [84, 666] on button "Archivos adjuntos" at bounding box center [160, 675] width 193 height 39
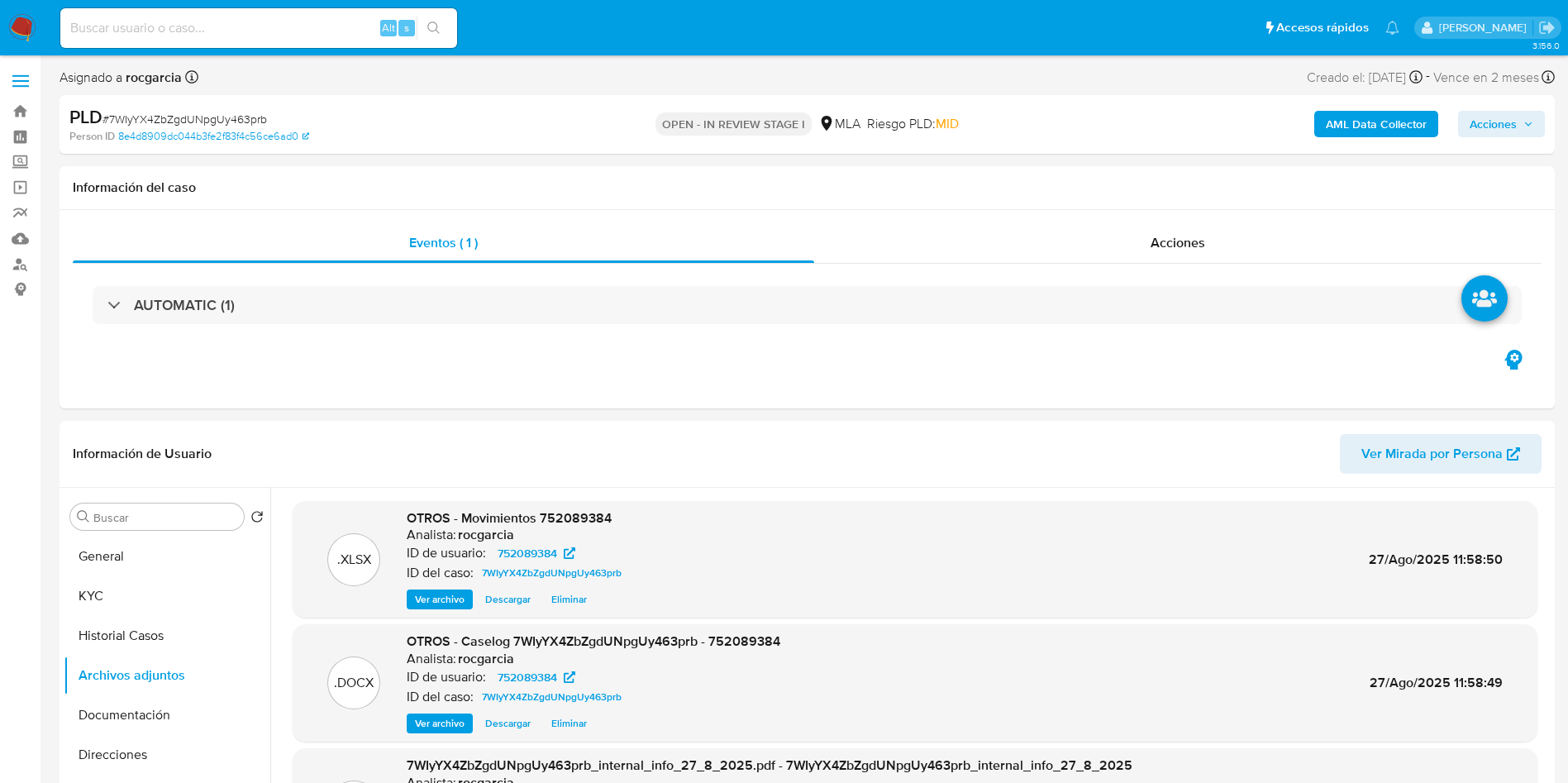
scroll to position [124, 0]
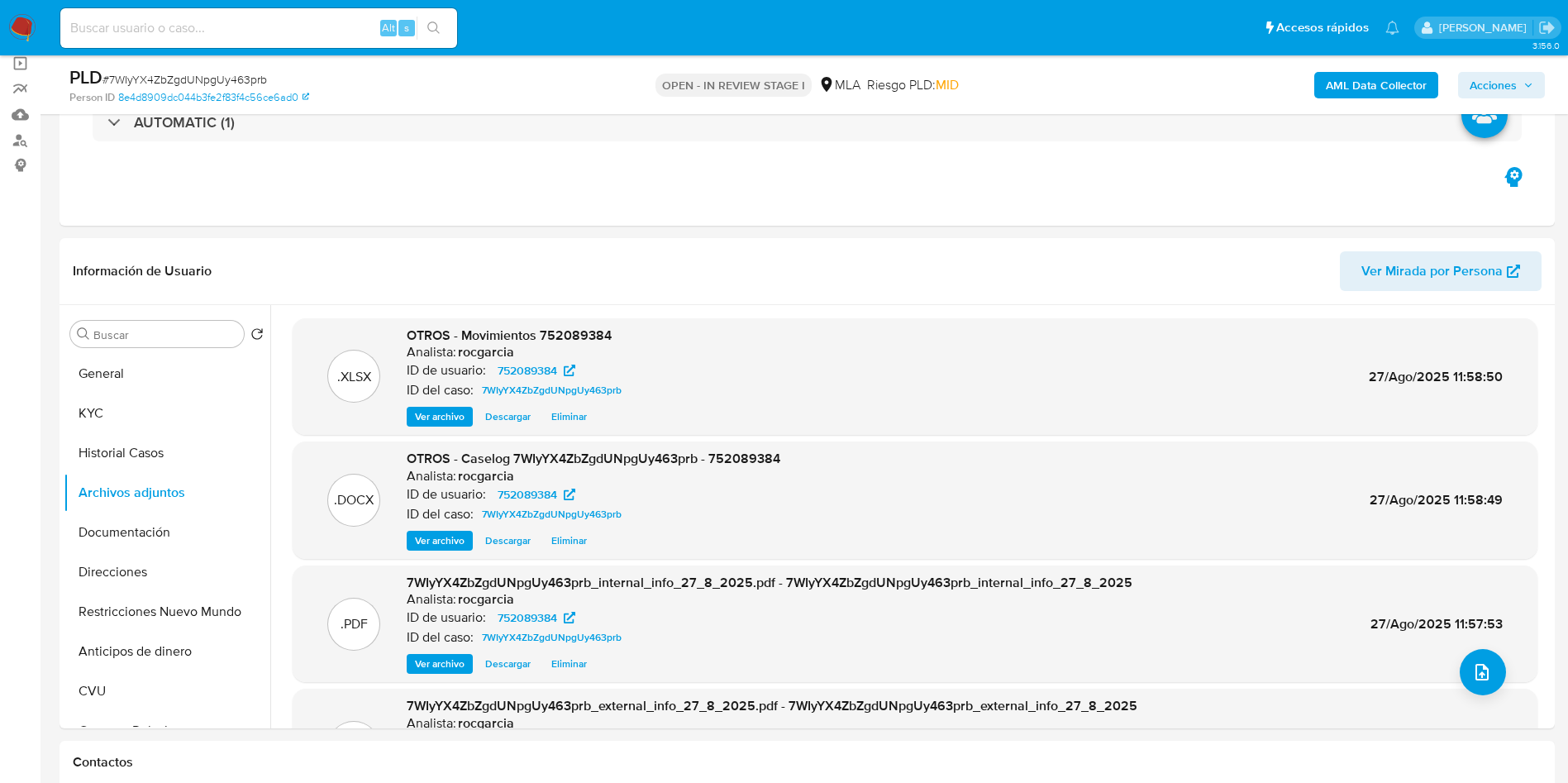
click at [1498, 73] on span "Acciones" at bounding box center [1493, 84] width 47 height 27
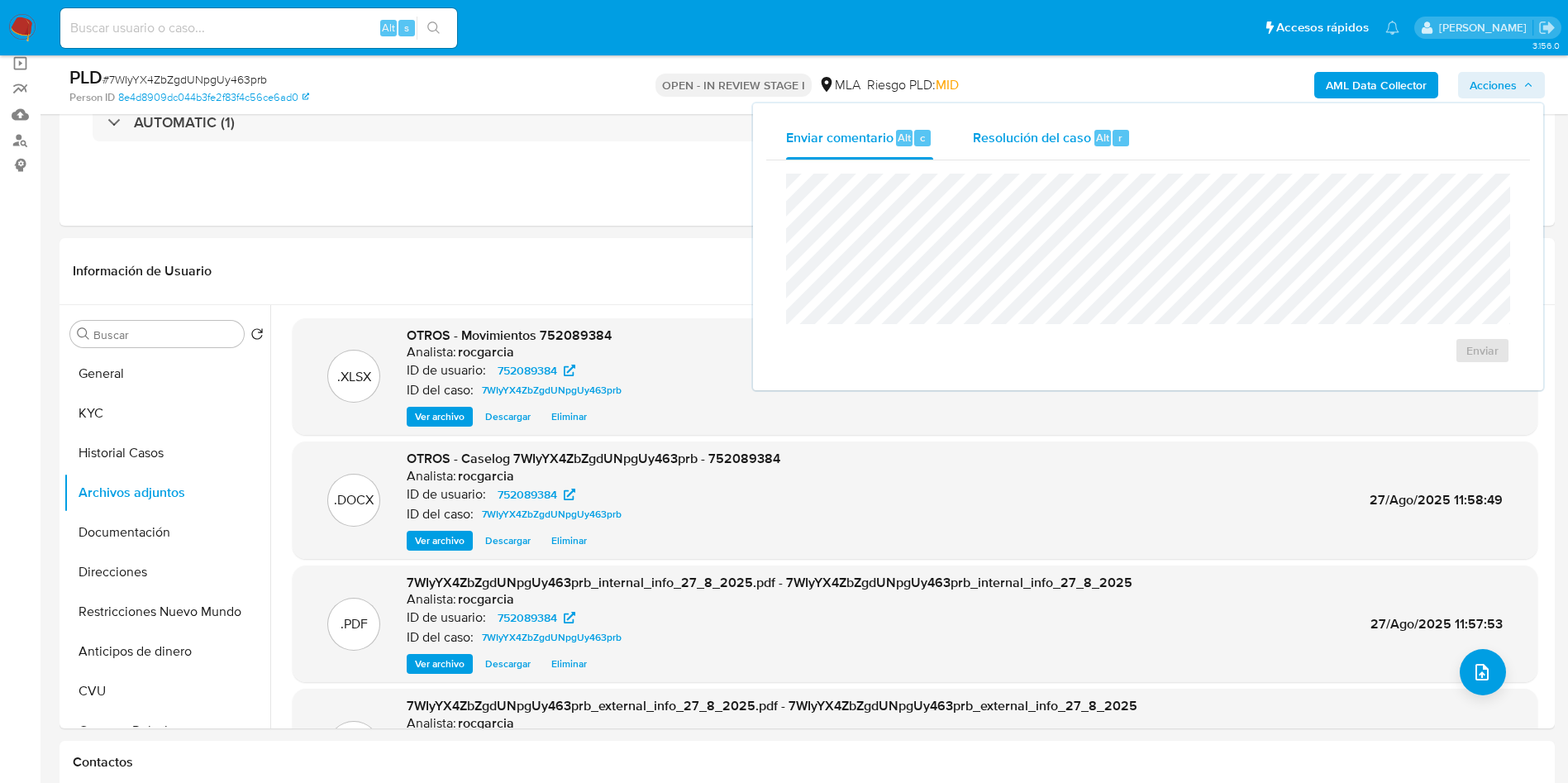
click at [1121, 130] on div "r" at bounding box center [1121, 138] width 17 height 17
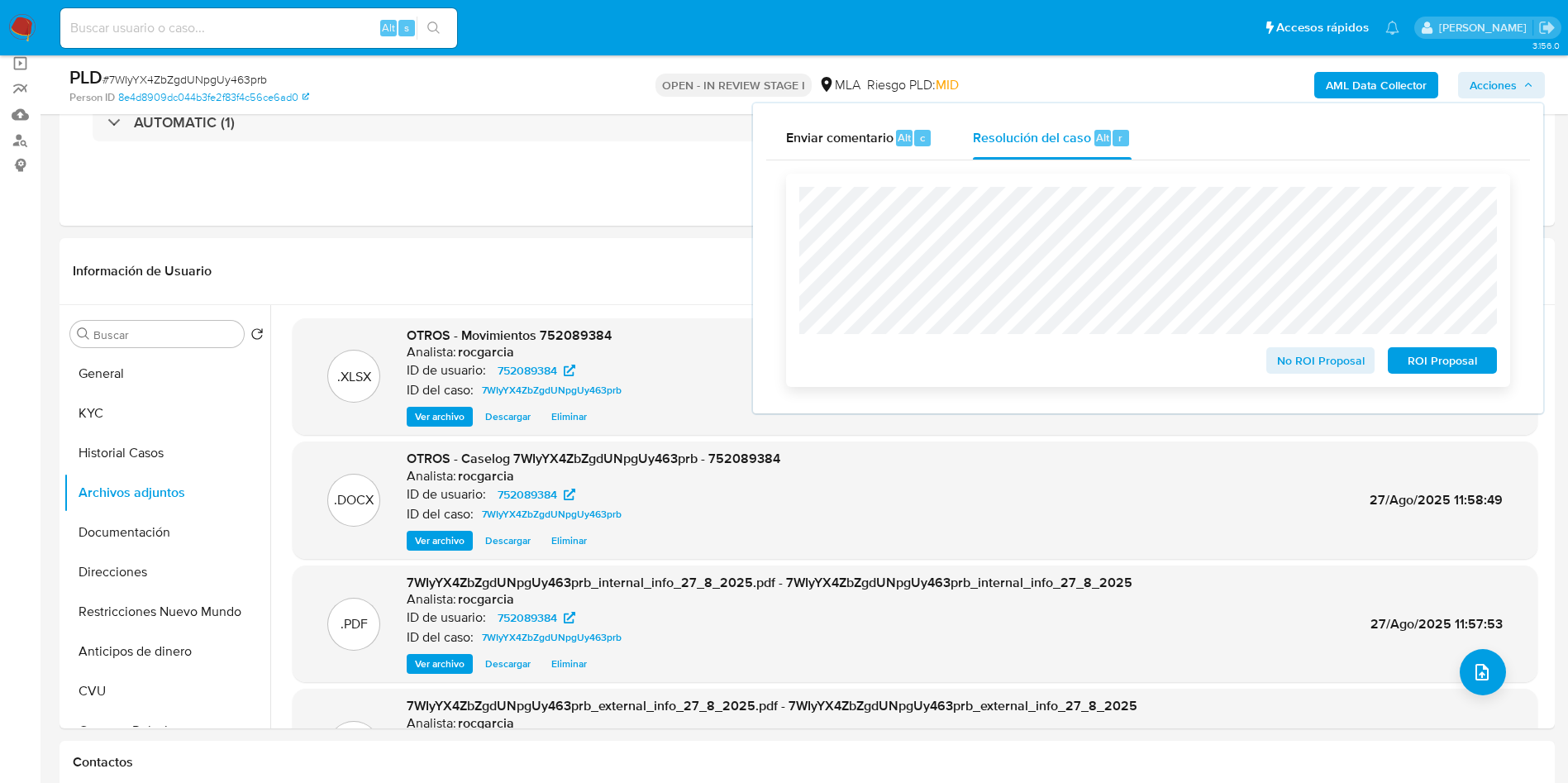
click at [1454, 358] on span "ROI Proposal" at bounding box center [1442, 359] width 86 height 23
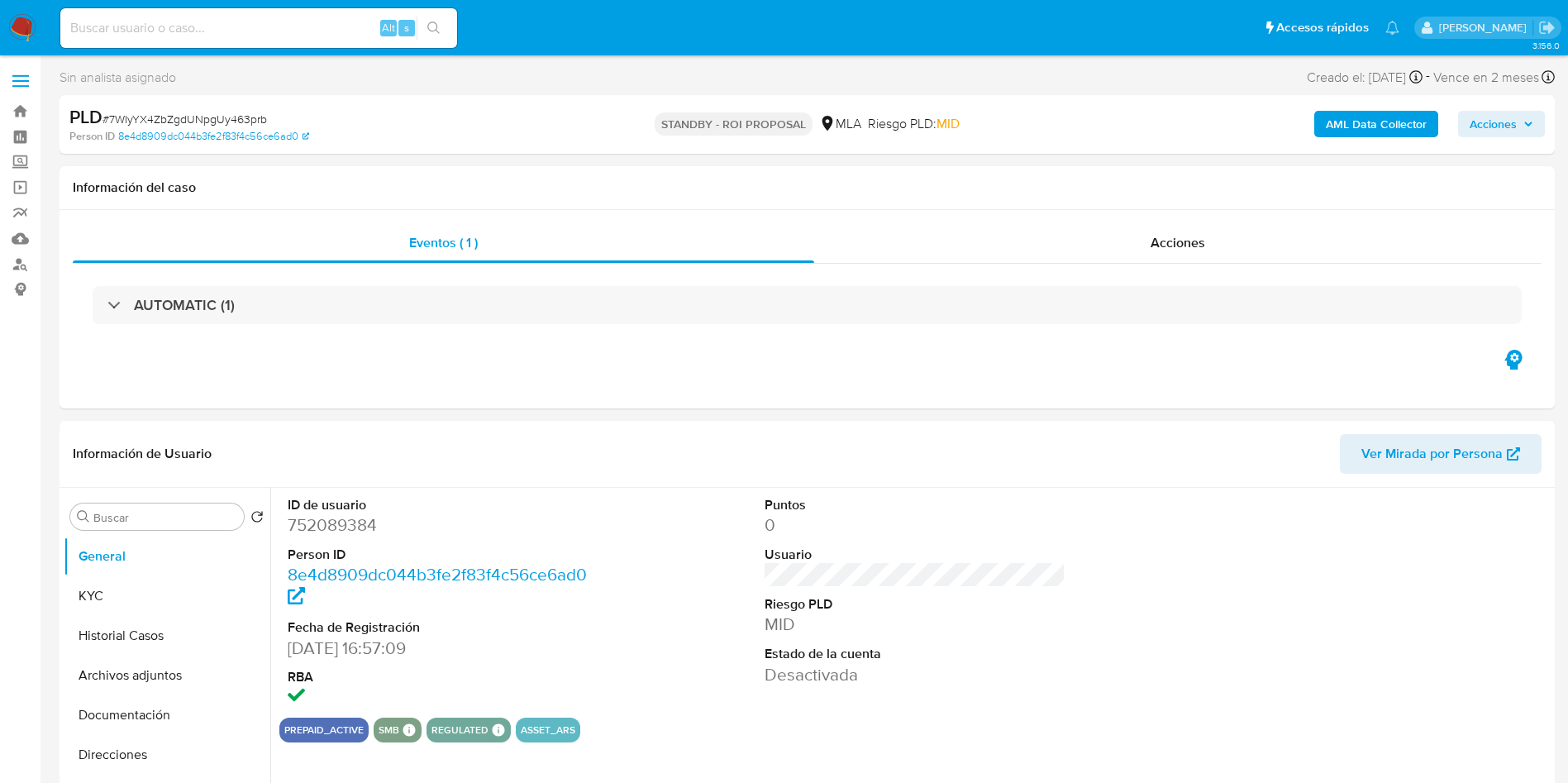
select select "10"
